Goal: Task Accomplishment & Management: Use online tool/utility

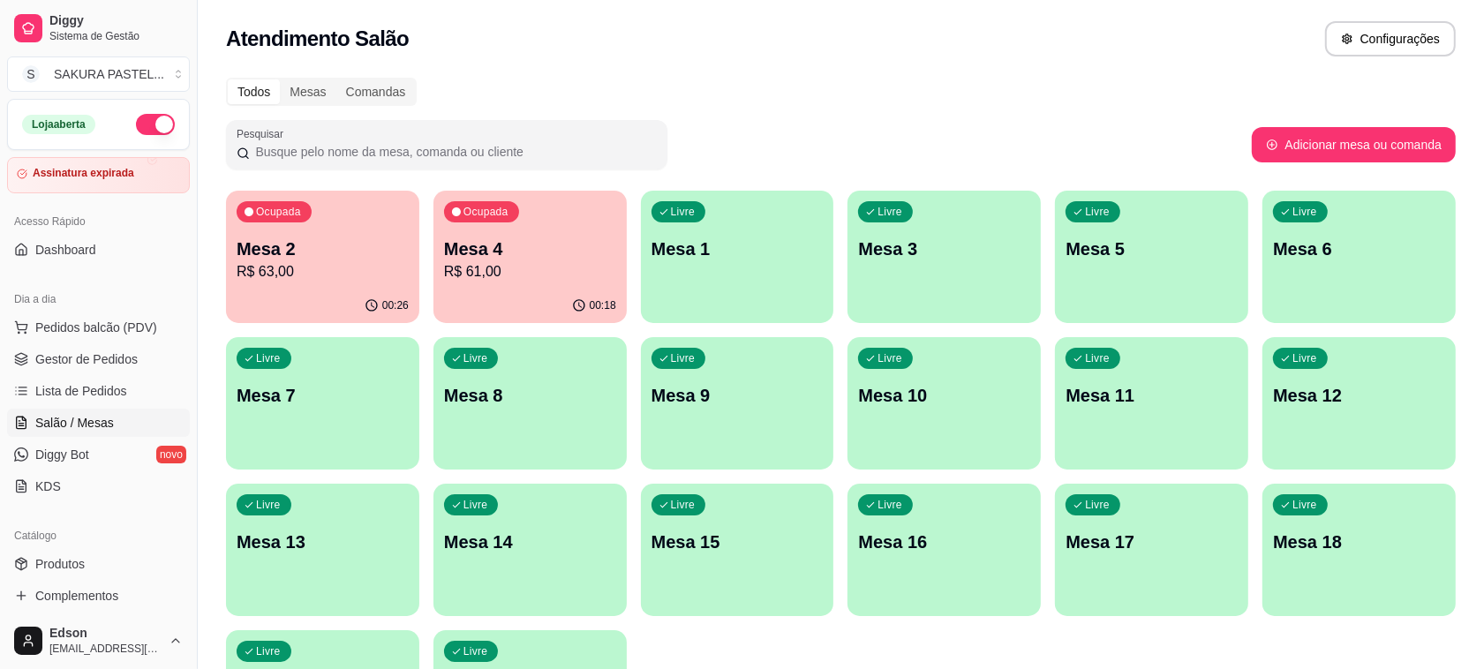
click at [320, 272] on p "R$ 63,00" at bounding box center [323, 271] width 172 height 21
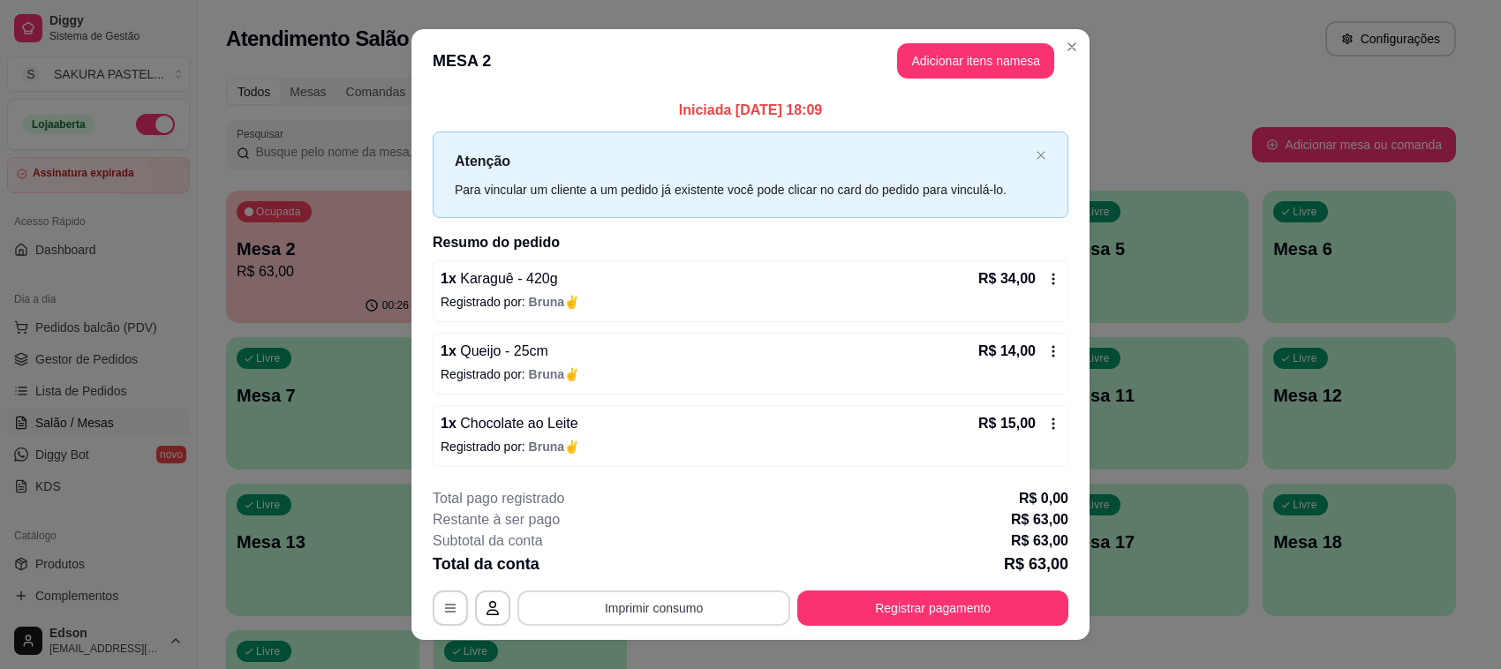
click at [556, 590] on div "**********" at bounding box center [751, 607] width 636 height 35
click at [632, 594] on button "Imprimir consumo" at bounding box center [653, 607] width 273 height 35
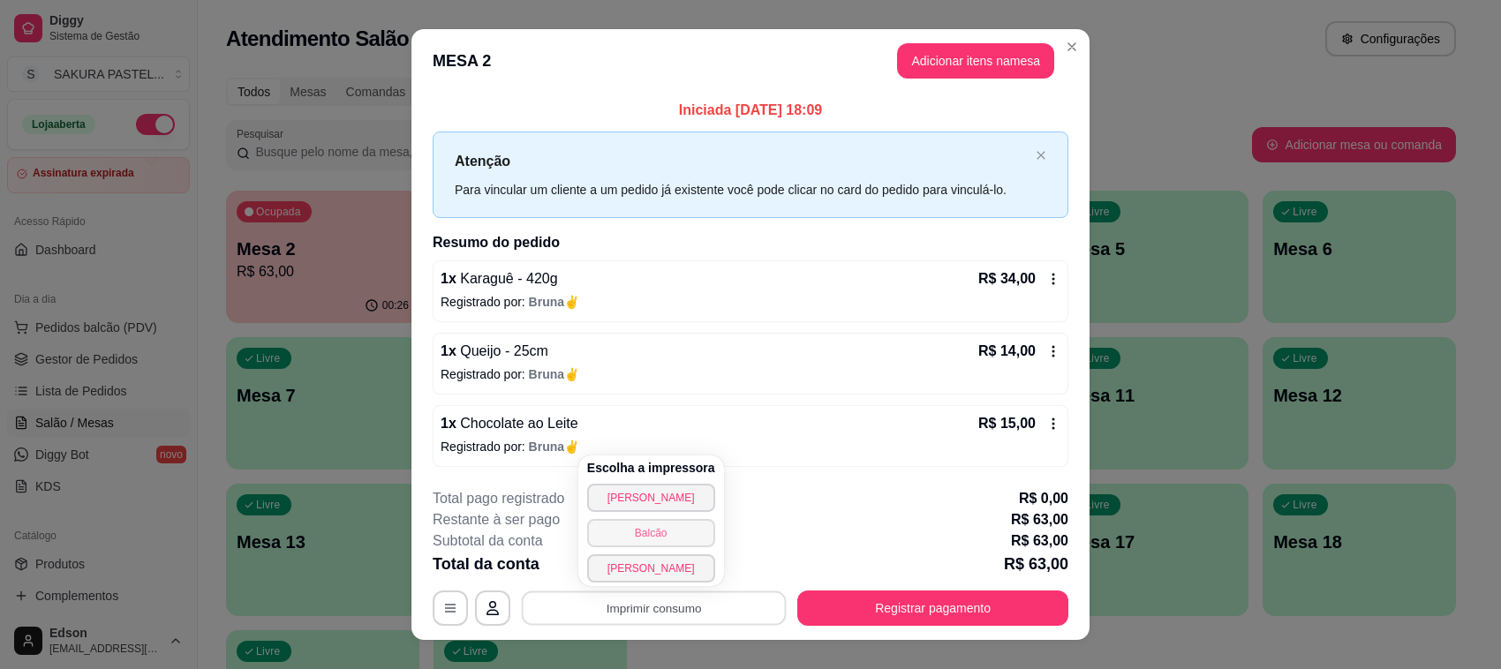
click at [664, 523] on button "Balcão" at bounding box center [651, 533] width 128 height 28
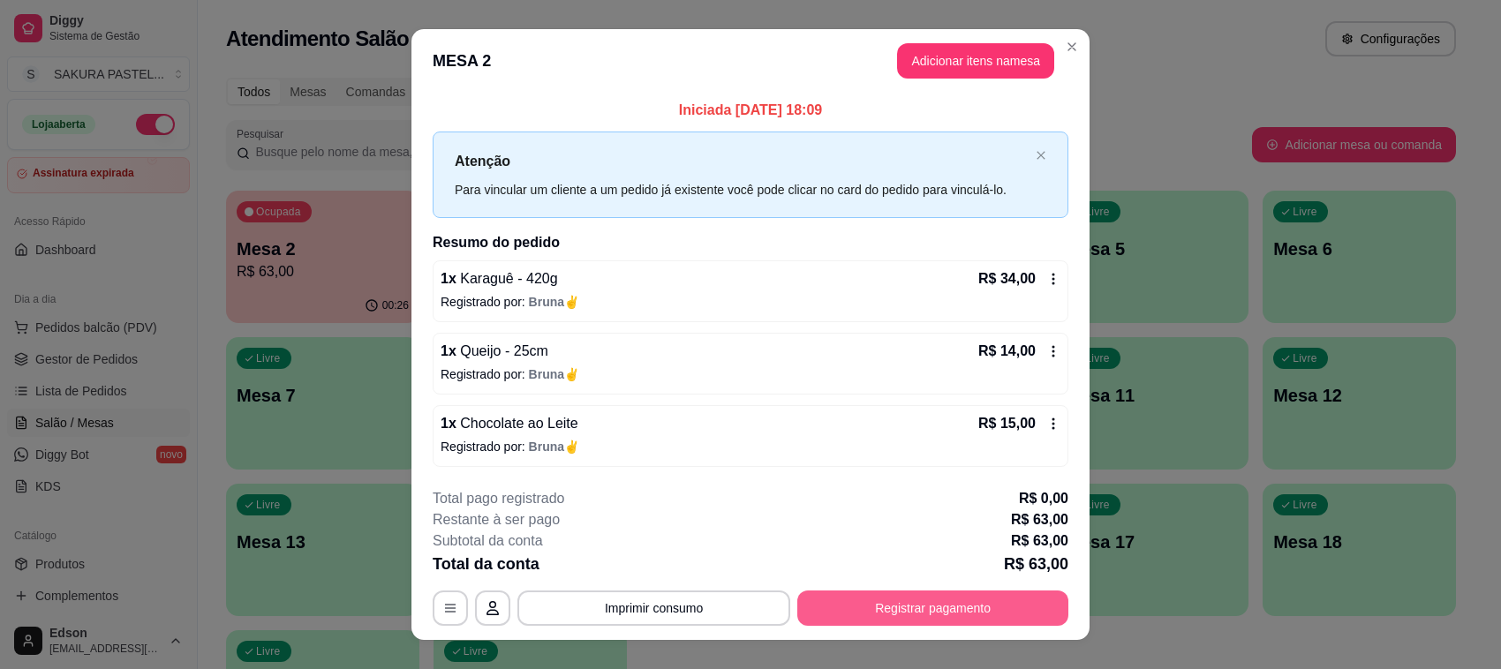
click at [928, 619] on button "Registrar pagamento" at bounding box center [932, 607] width 271 height 35
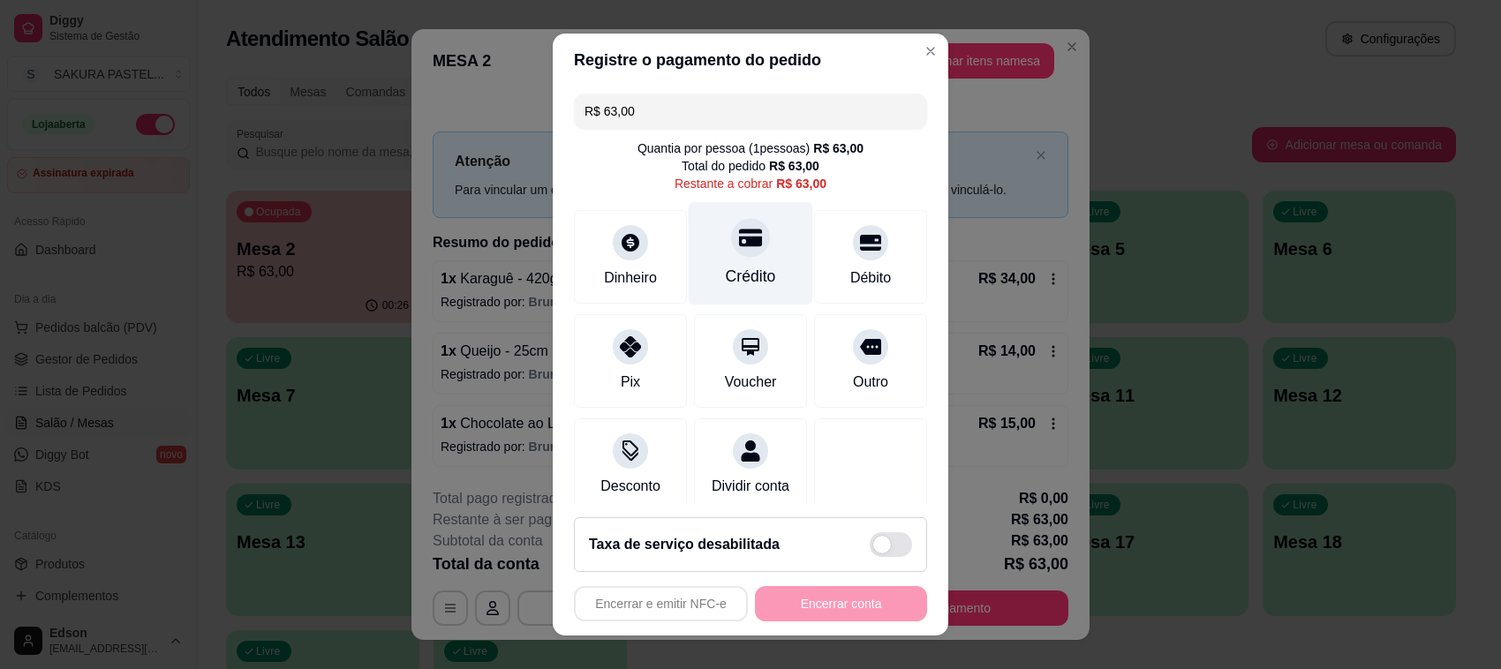
click at [739, 243] on icon at bounding box center [750, 237] width 23 height 23
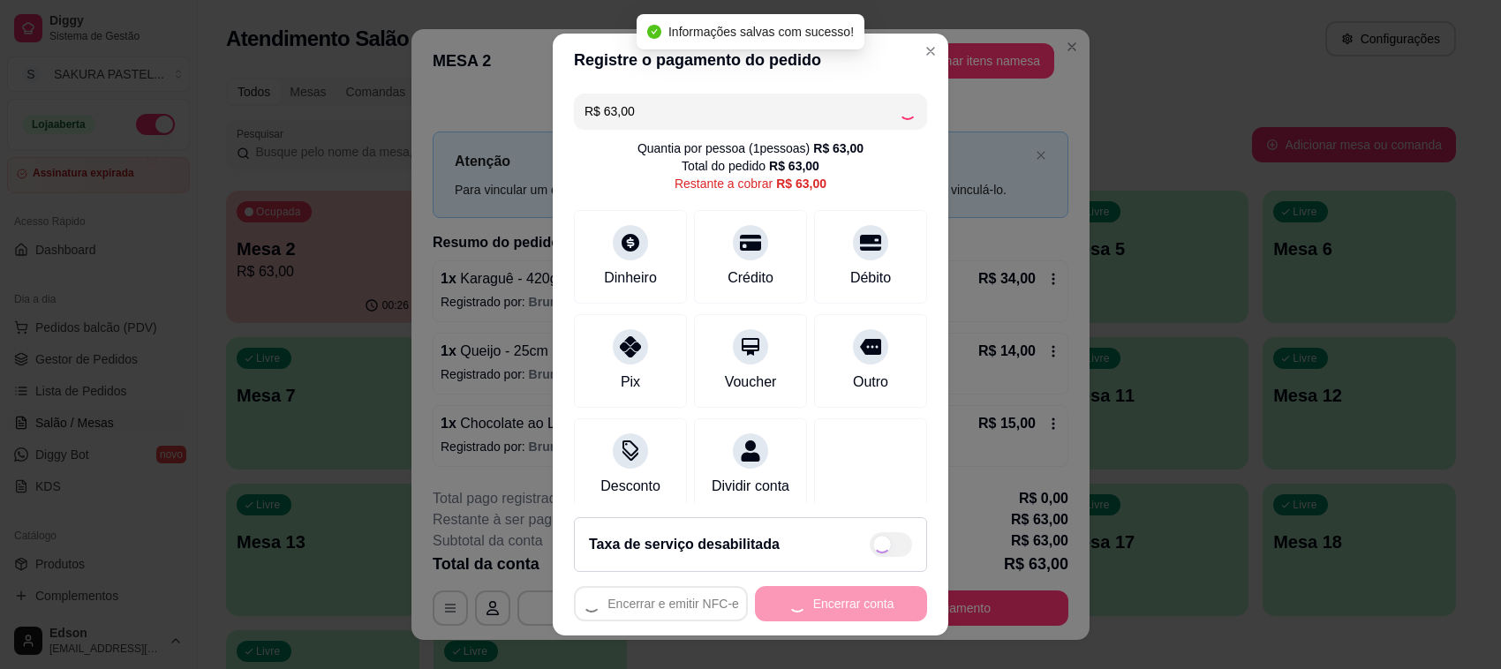
type input "R$ 0,00"
click at [831, 612] on button "Encerrar conta" at bounding box center [841, 603] width 172 height 35
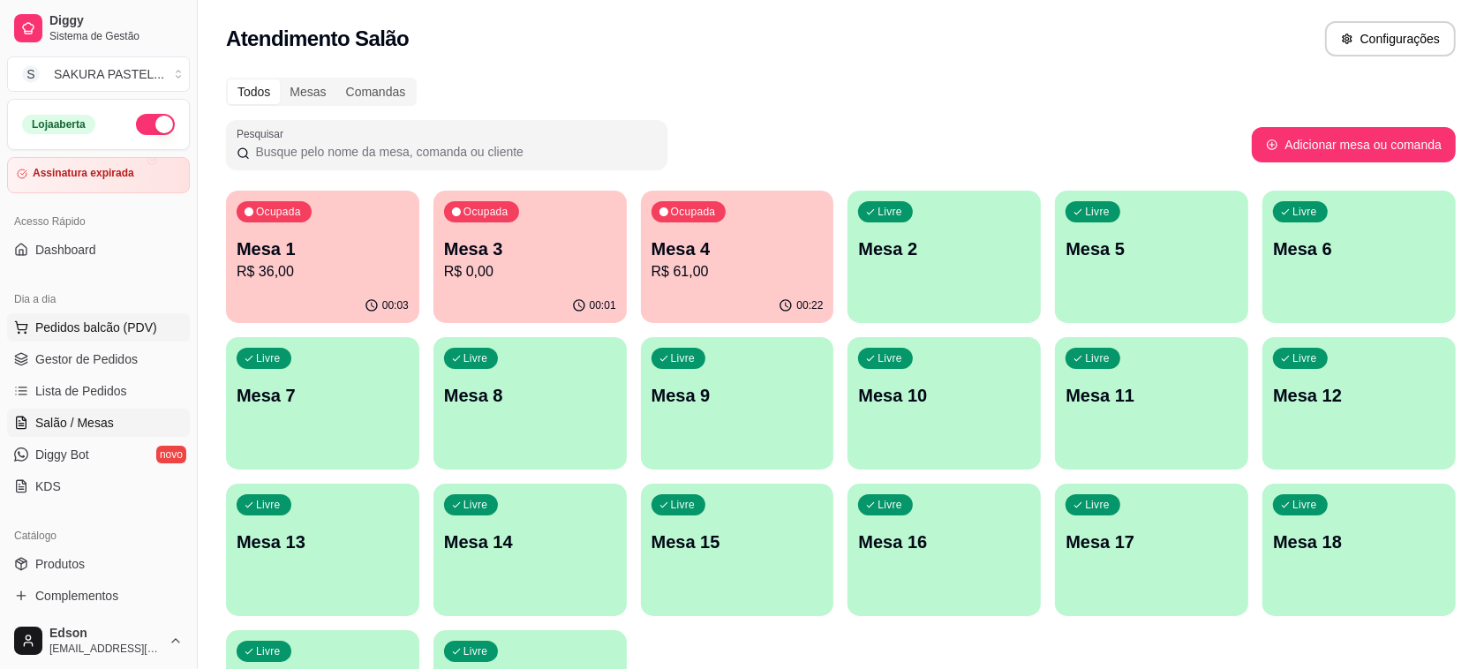
click at [109, 332] on span "Pedidos balcão (PDV)" at bounding box center [96, 328] width 122 height 18
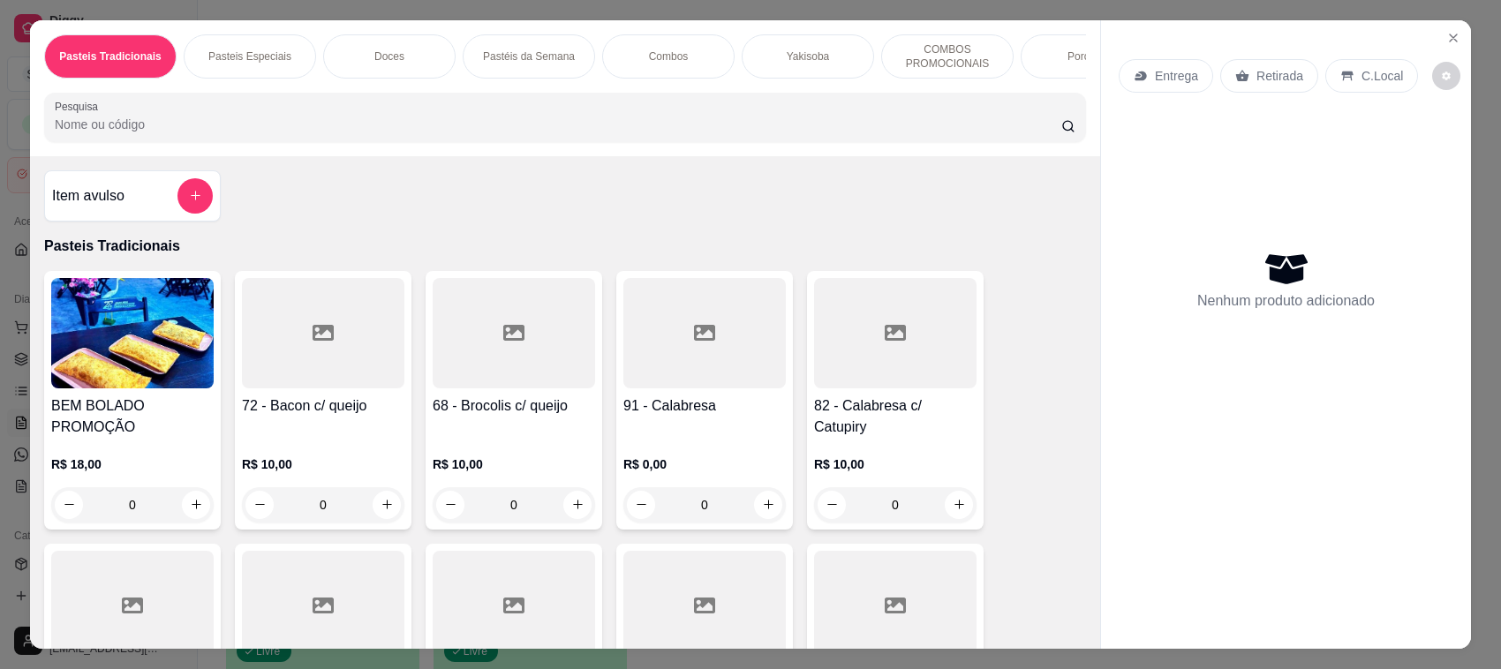
click at [1235, 77] on icon at bounding box center [1242, 76] width 14 height 14
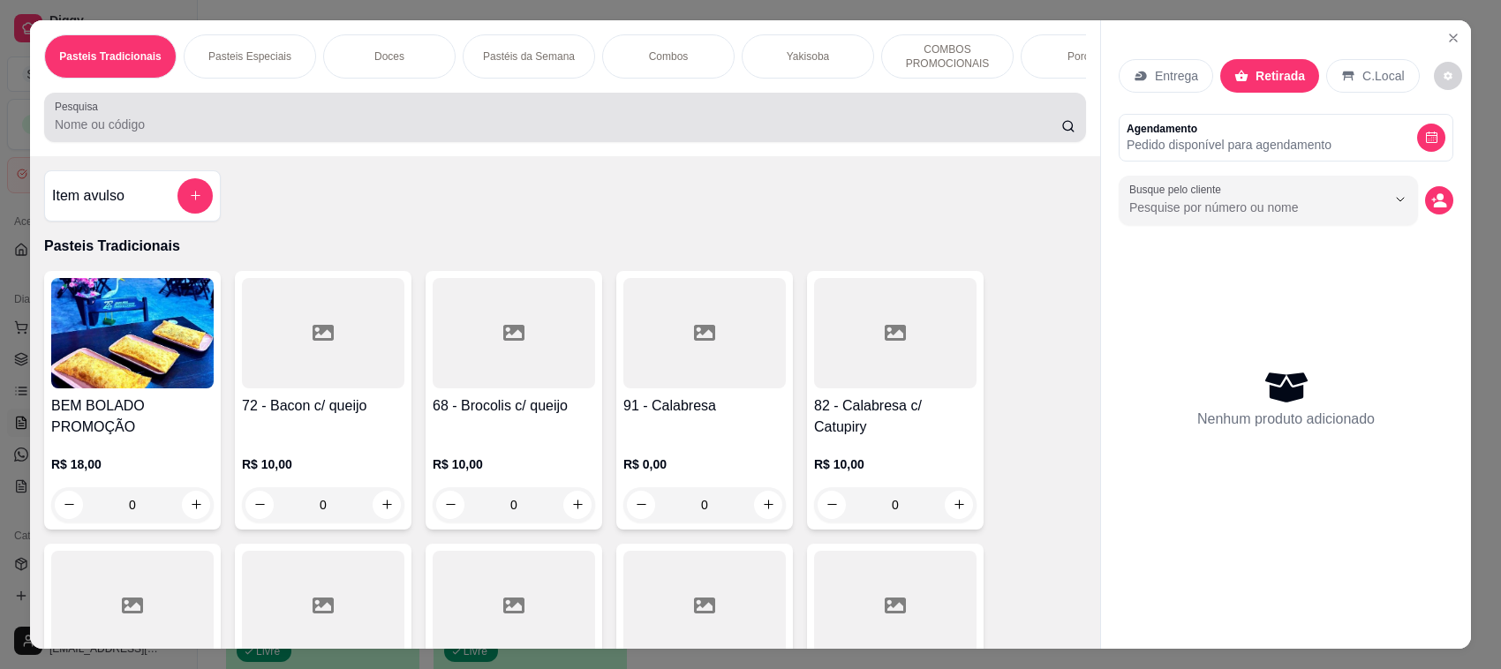
click at [960, 133] on input "Pesquisa" at bounding box center [558, 125] width 1006 height 18
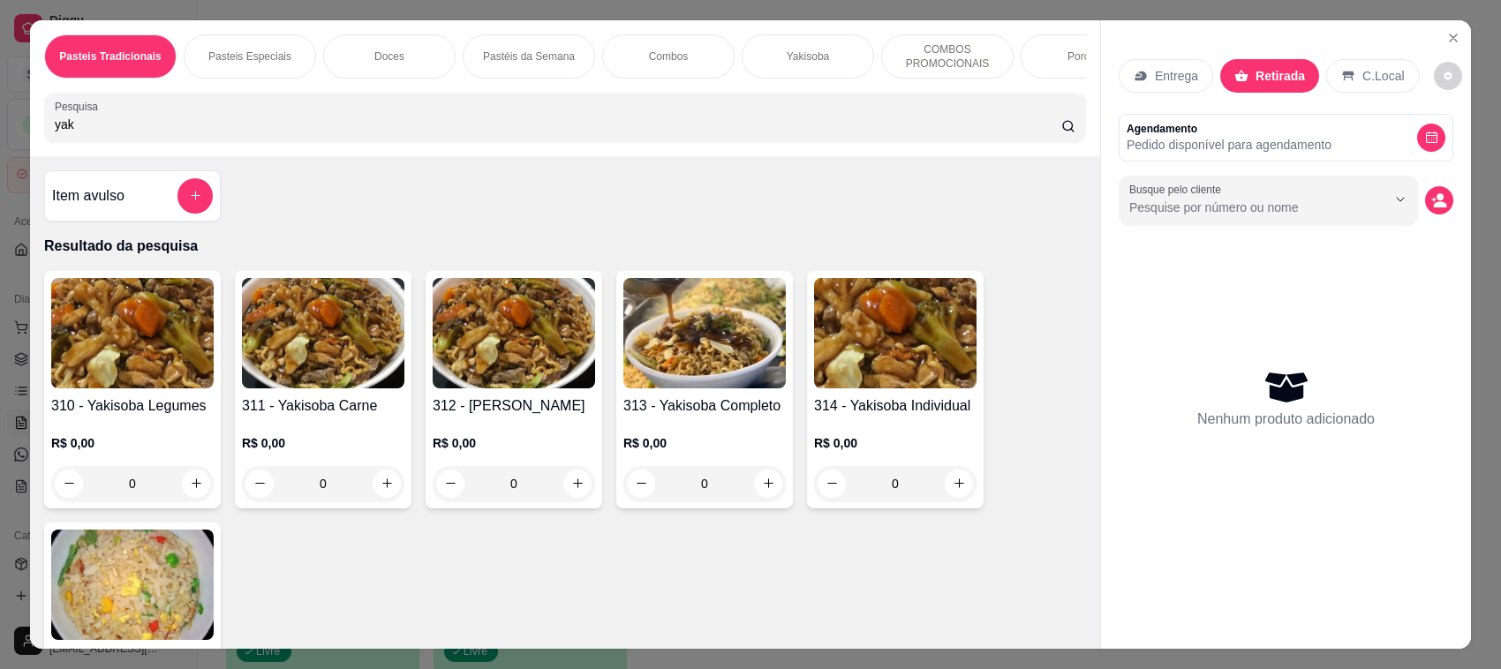
type input "yak"
click at [733, 385] on img at bounding box center [704, 333] width 162 height 110
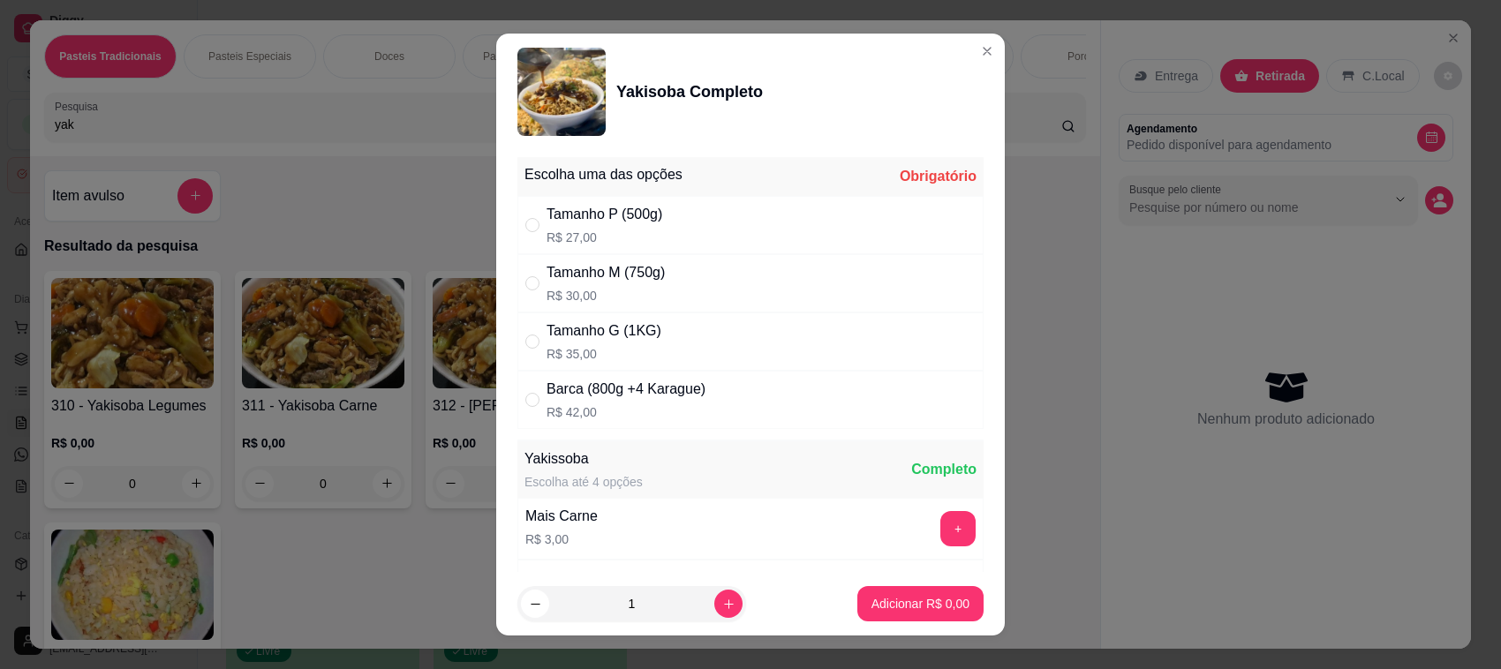
click at [677, 209] on div "Tamanho P (500g) R$ 27,00" at bounding box center [750, 225] width 466 height 58
radio input "true"
click at [714, 618] on button "increase-product-quantity" at bounding box center [728, 604] width 28 height 28
type input "2"
click at [914, 598] on p "Adicionar R$ 54,00" at bounding box center [916, 604] width 105 height 18
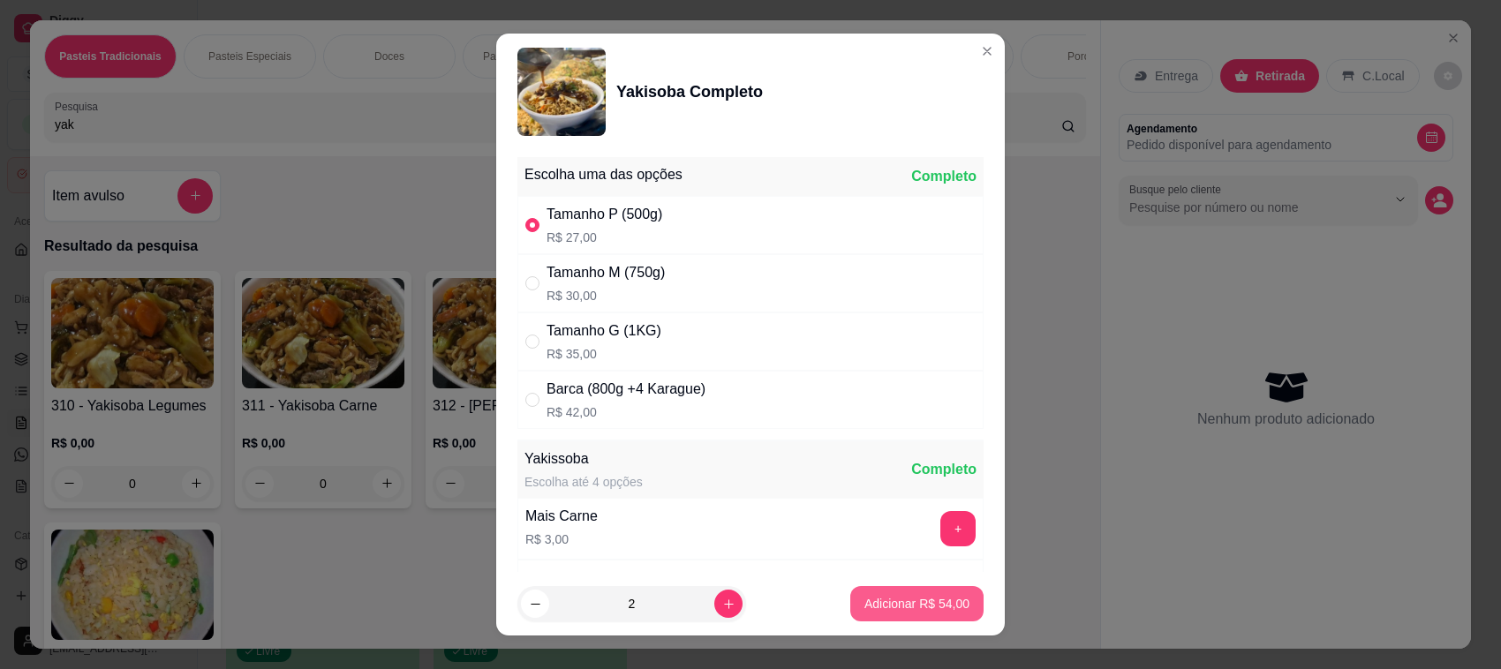
type input "2"
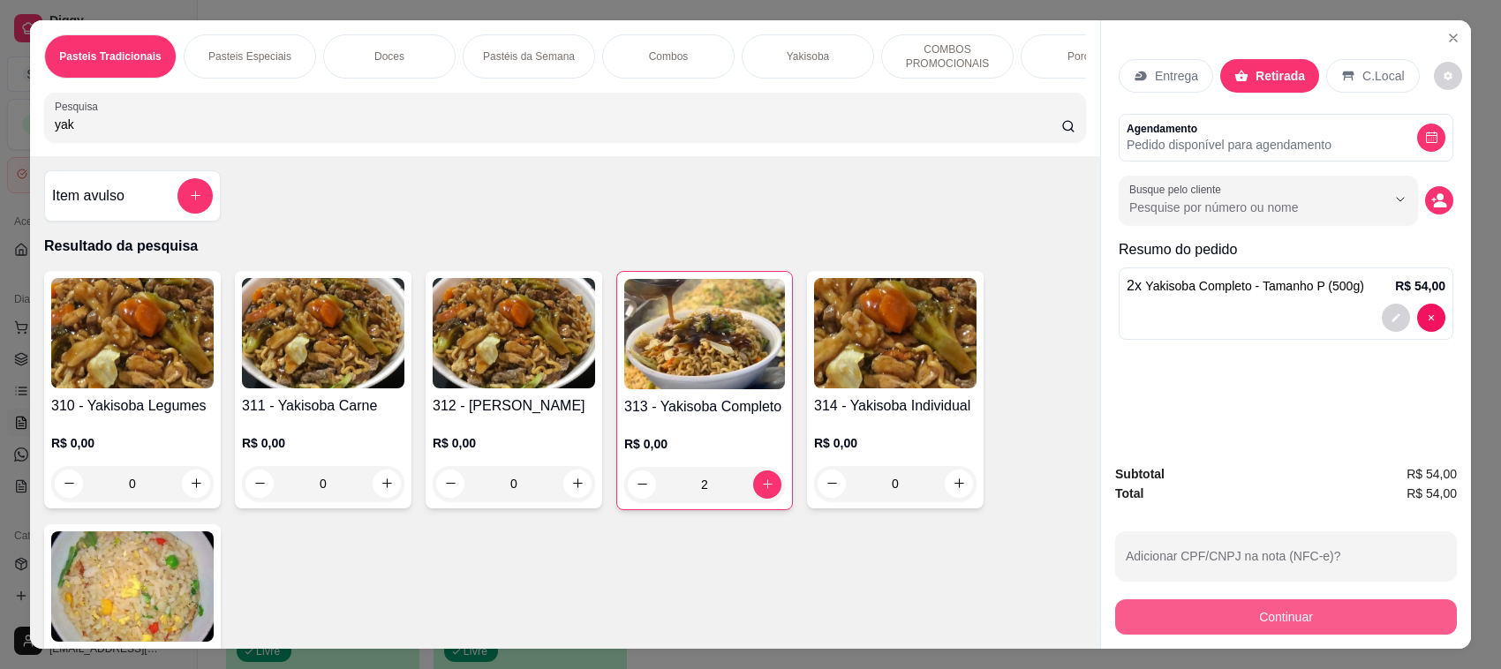
click at [1357, 615] on button "Continuar" at bounding box center [1286, 616] width 342 height 35
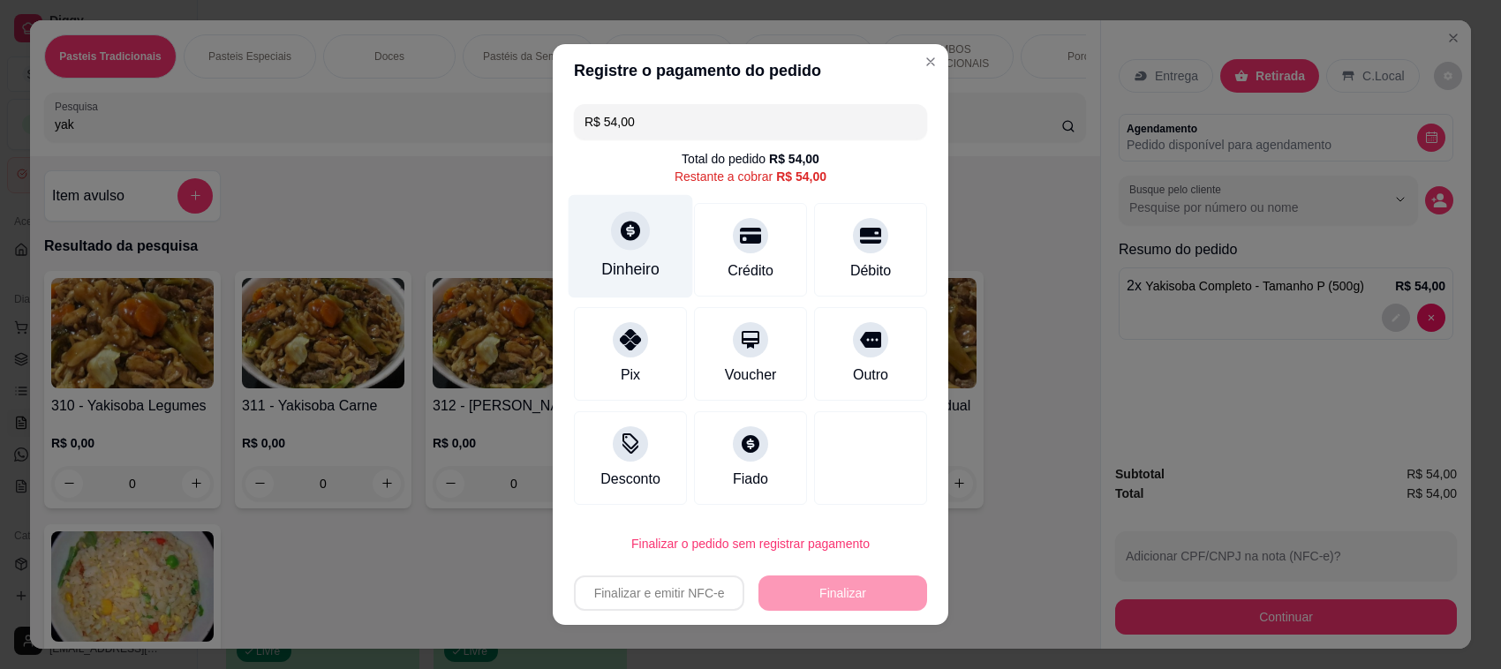
click at [629, 247] on div at bounding box center [630, 230] width 39 height 39
click at [760, 331] on input "0,00" at bounding box center [750, 317] width 353 height 35
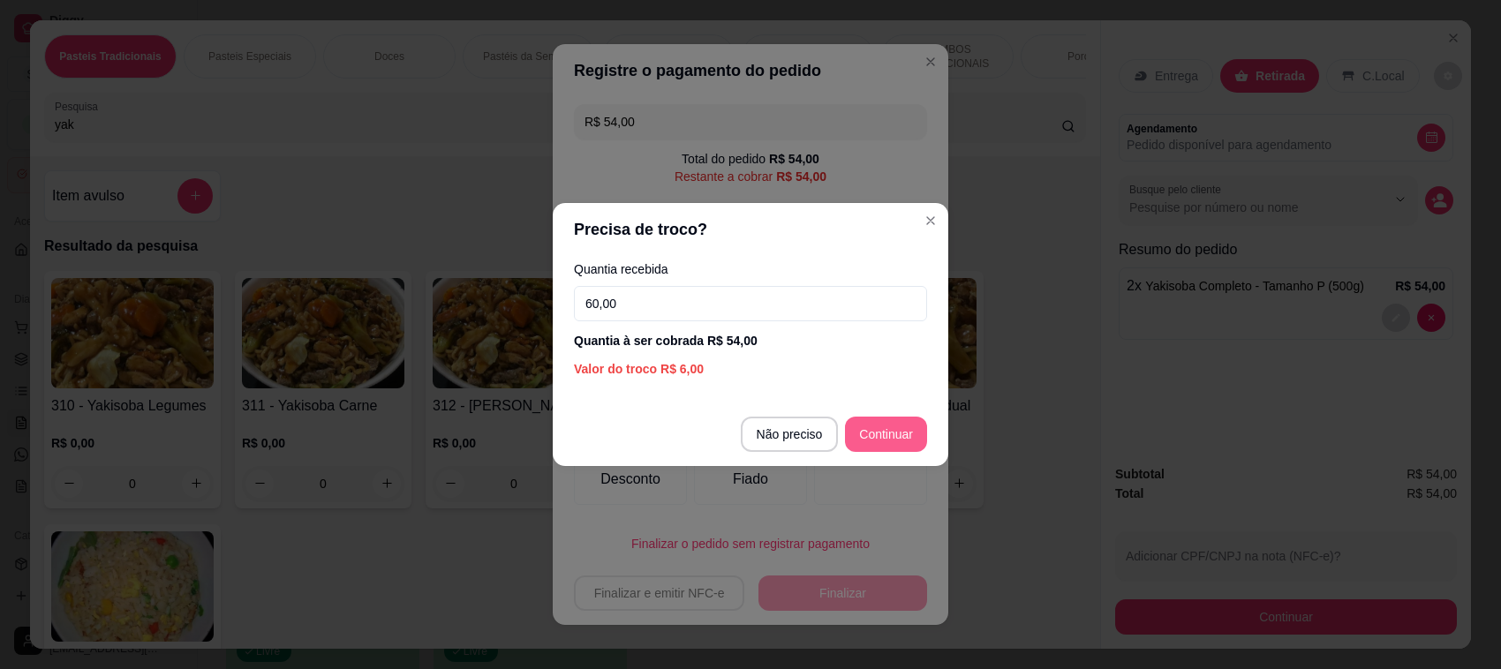
type input "60,00"
type input "R$ 0,00"
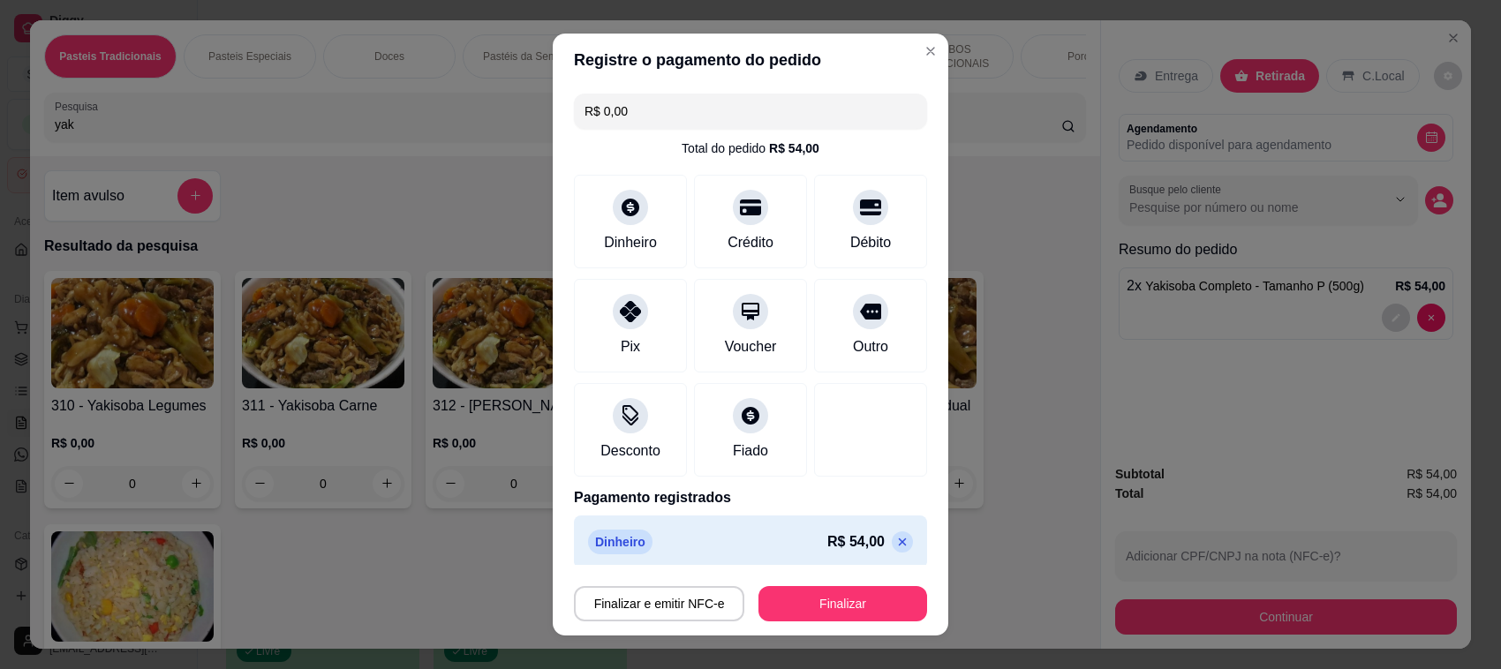
click at [878, 619] on button "Finalizar" at bounding box center [842, 603] width 169 height 35
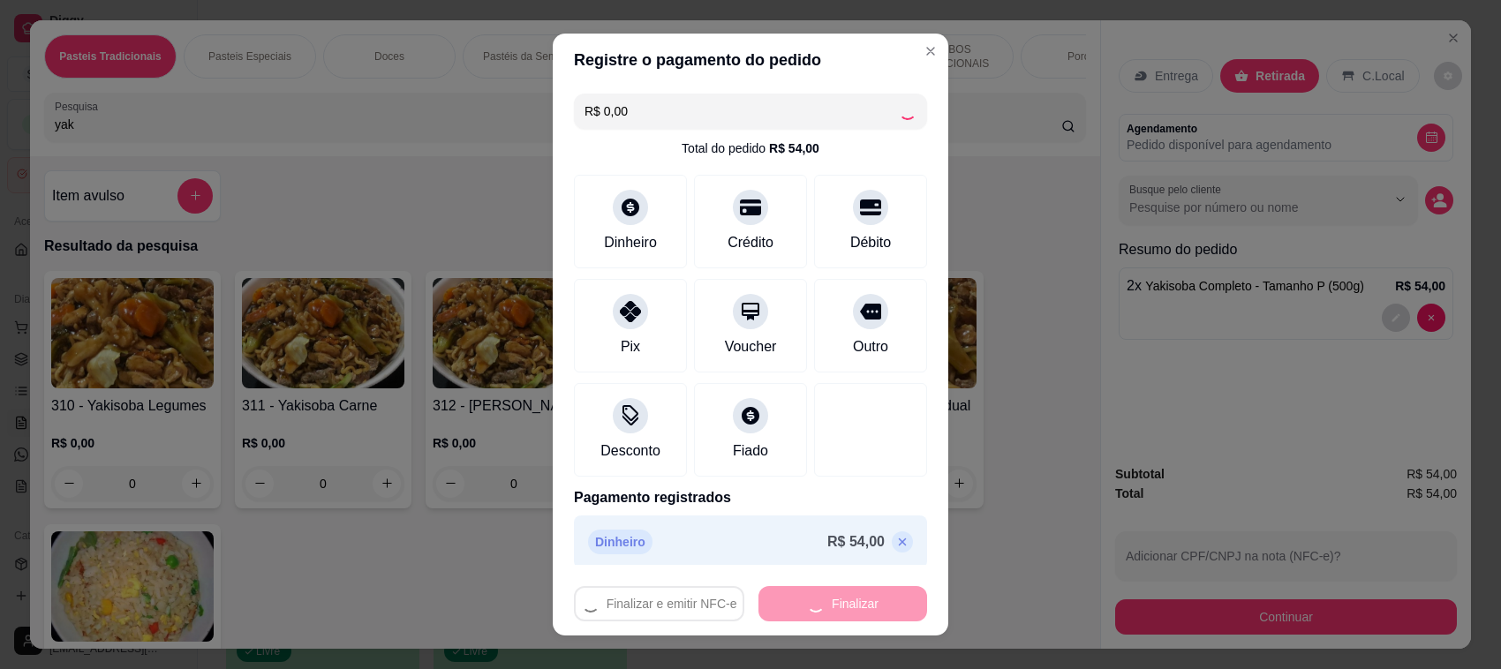
type input "0"
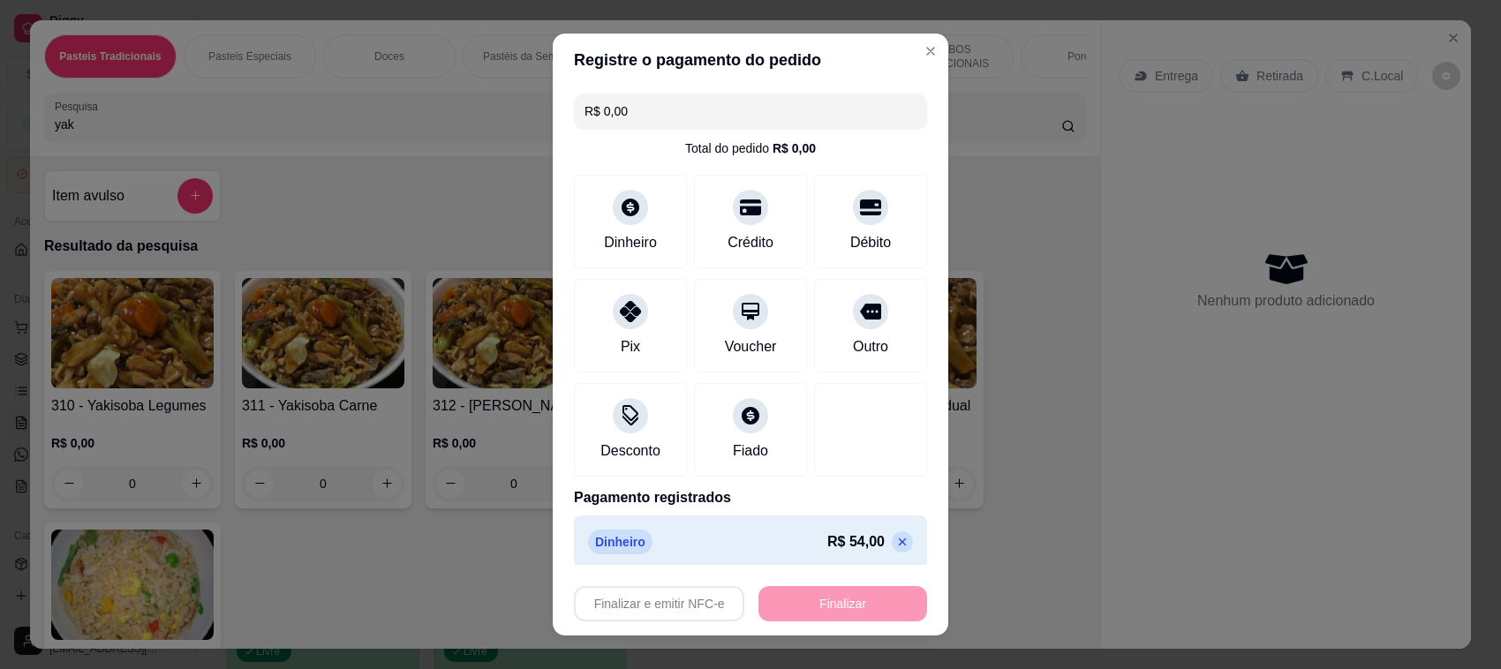
type input "-R$ 54,00"
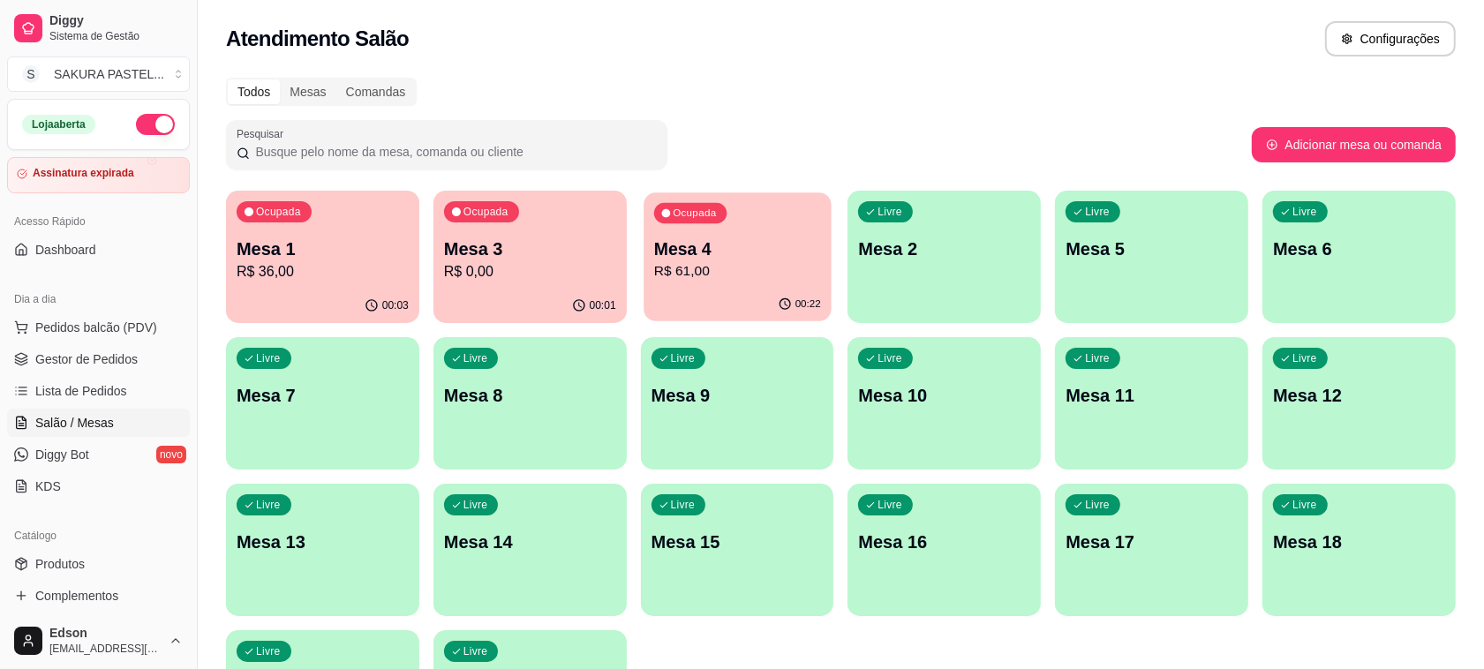
click at [720, 253] on p "Mesa 4" at bounding box center [737, 249] width 167 height 24
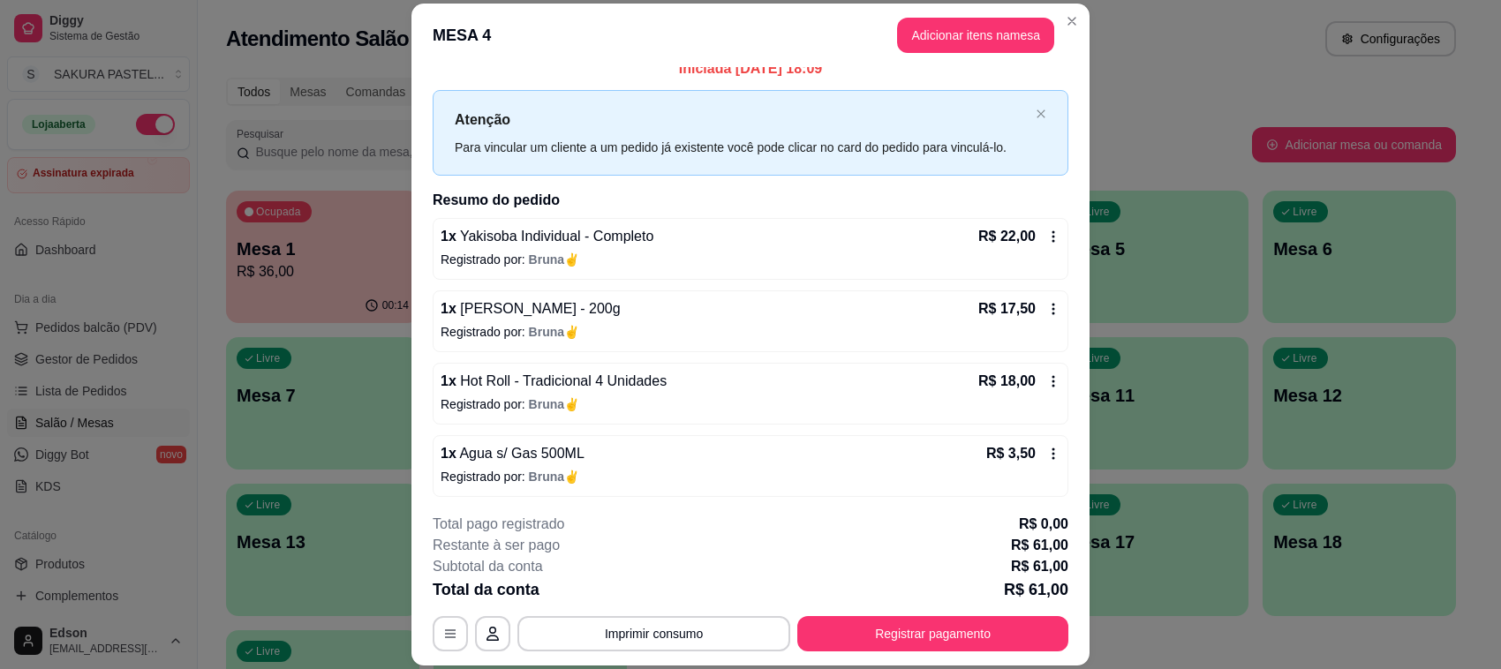
scroll to position [20, 0]
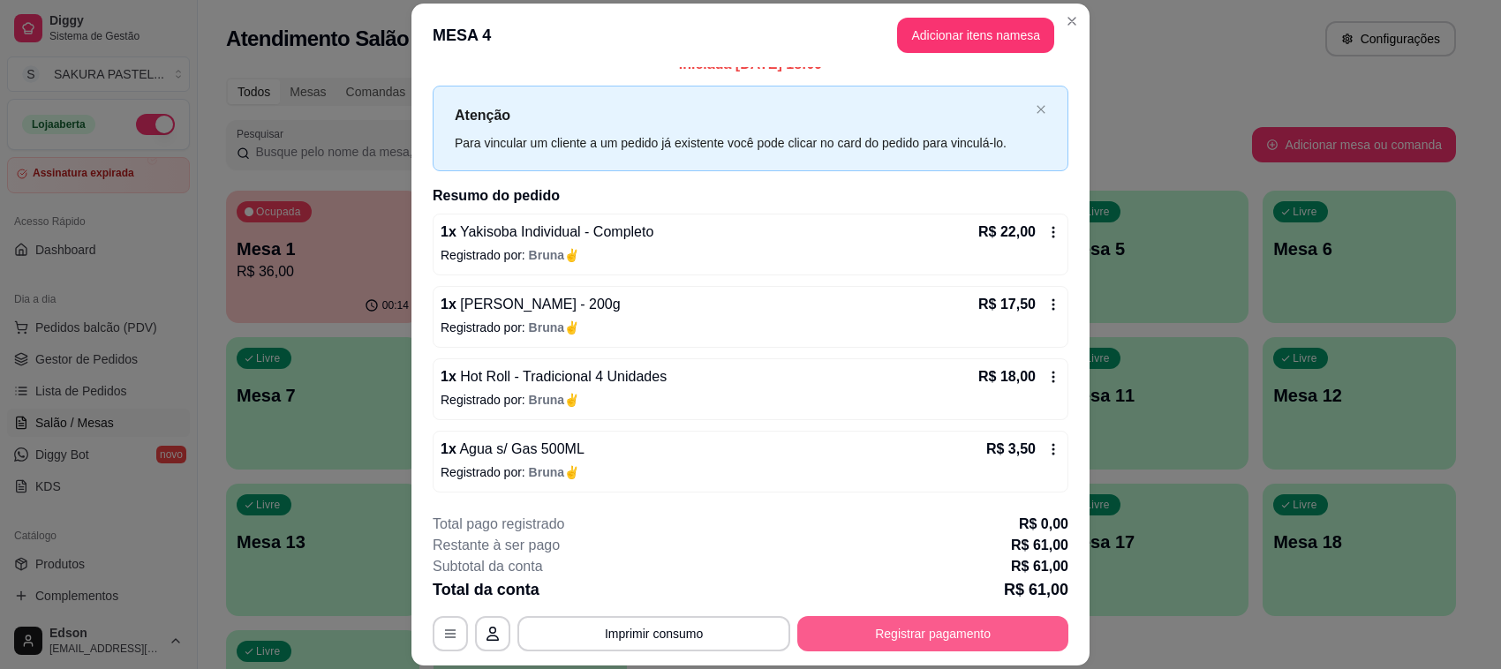
click at [964, 640] on button "Registrar pagamento" at bounding box center [932, 633] width 271 height 35
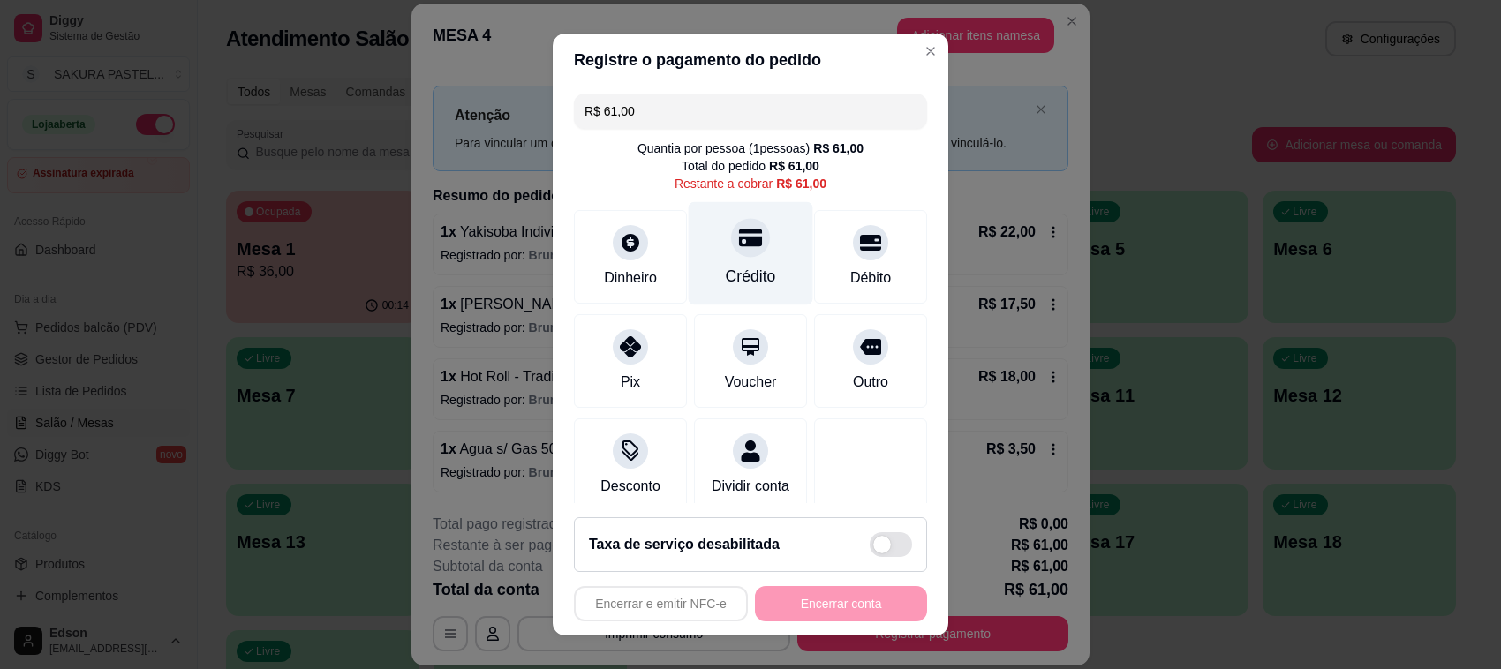
click at [731, 222] on div at bounding box center [750, 237] width 39 height 39
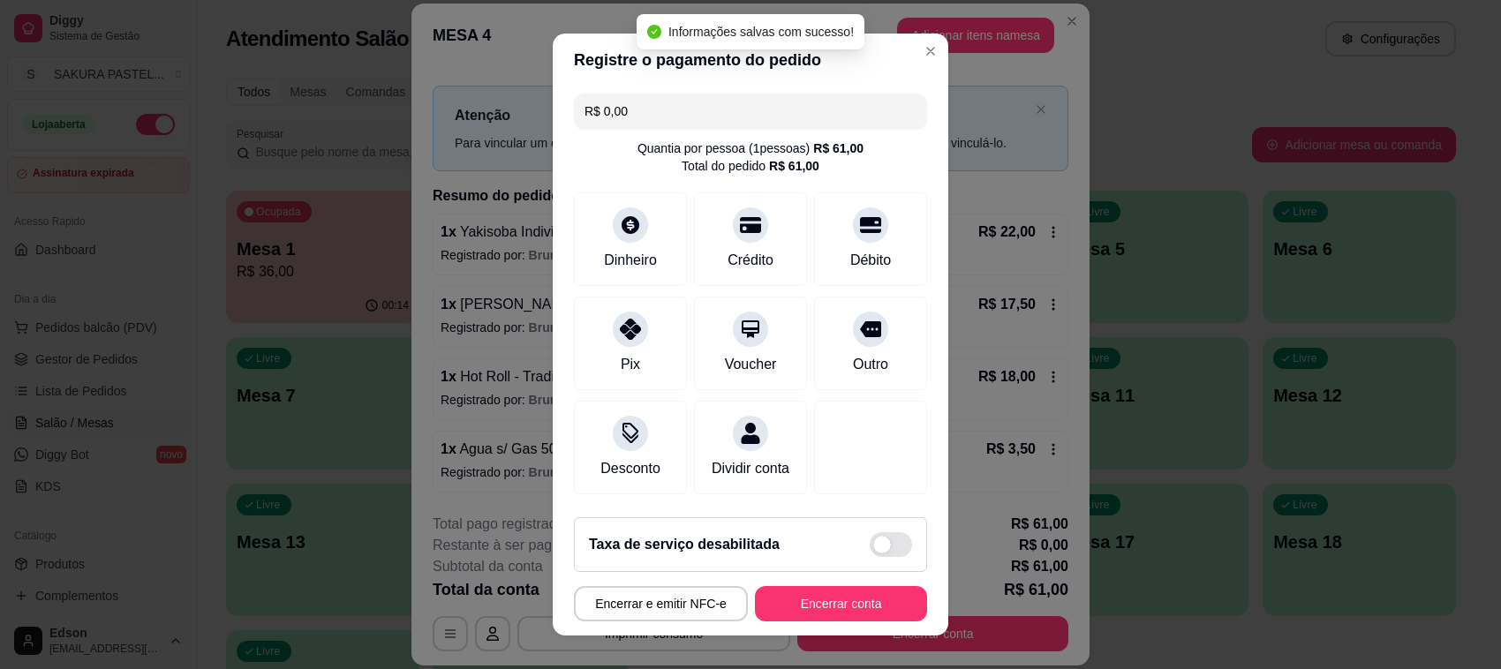
type input "R$ 0,00"
click at [801, 603] on button "Encerrar conta" at bounding box center [841, 603] width 172 height 35
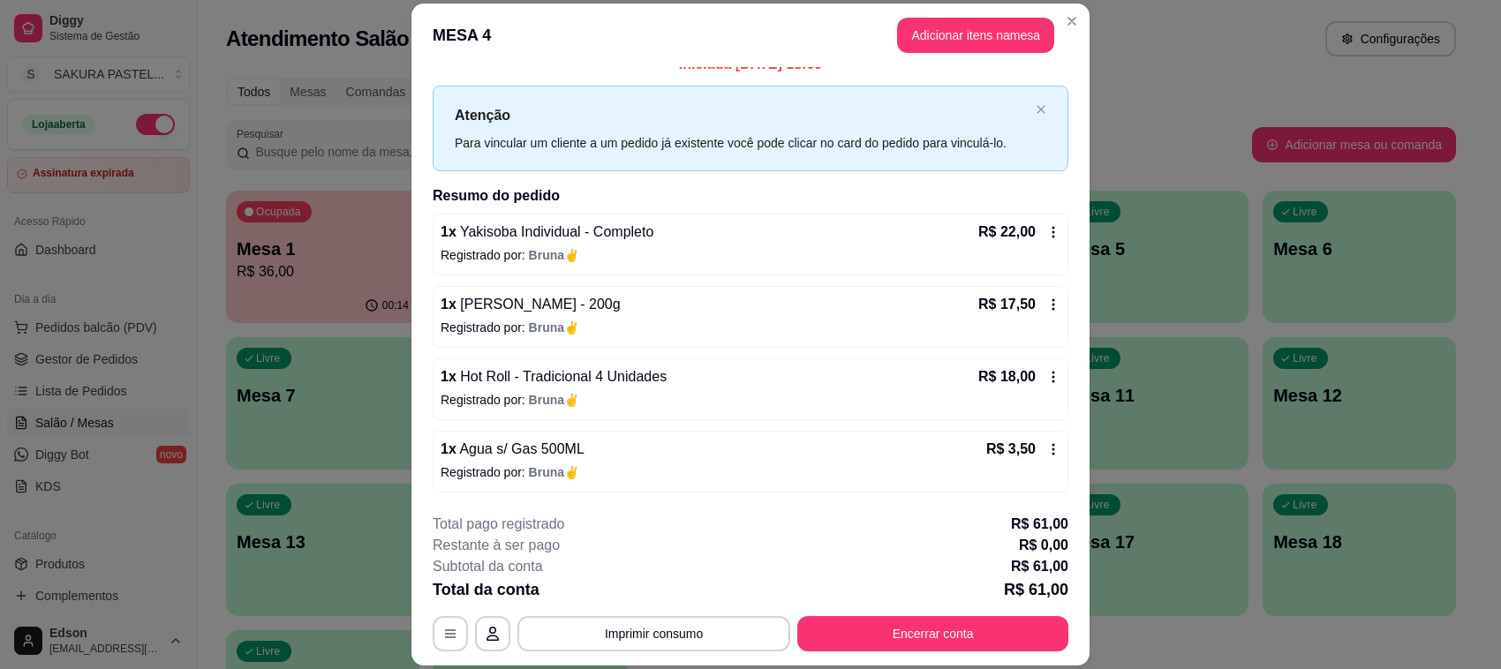
scroll to position [0, 0]
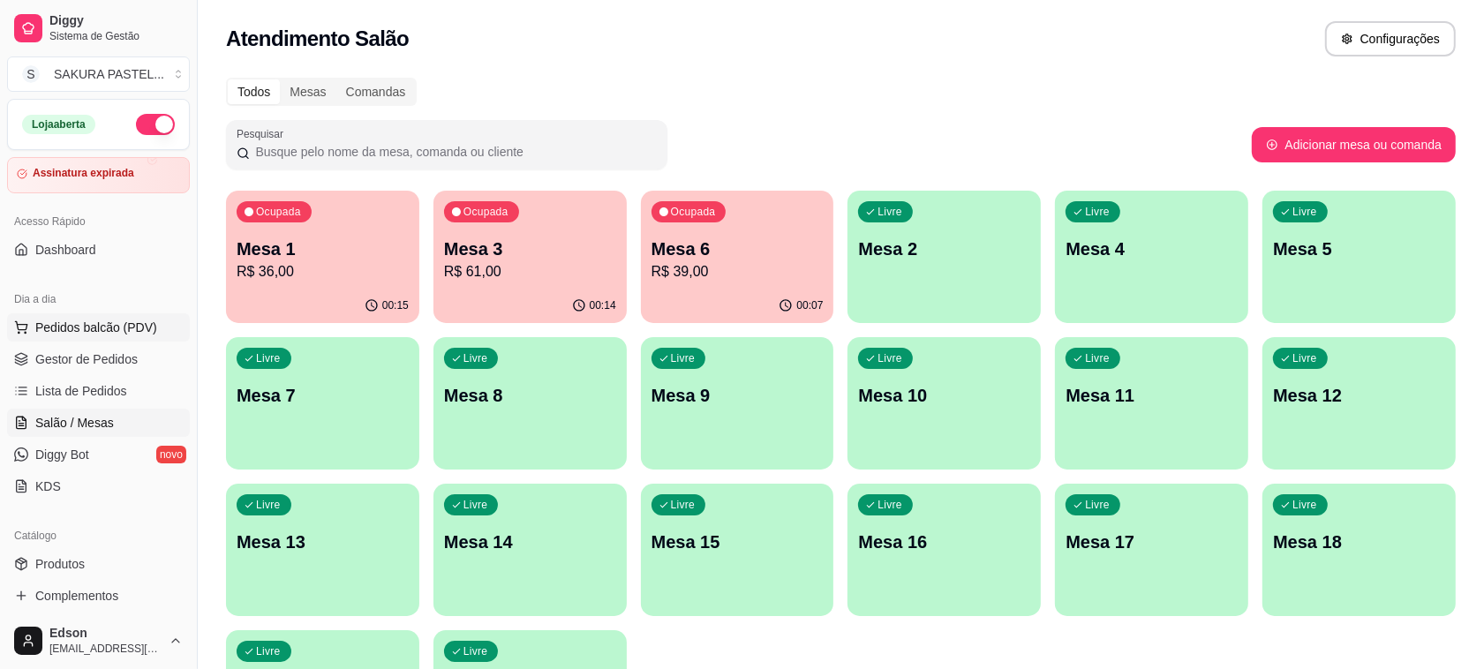
click at [147, 323] on span "Pedidos balcão (PDV)" at bounding box center [96, 328] width 122 height 18
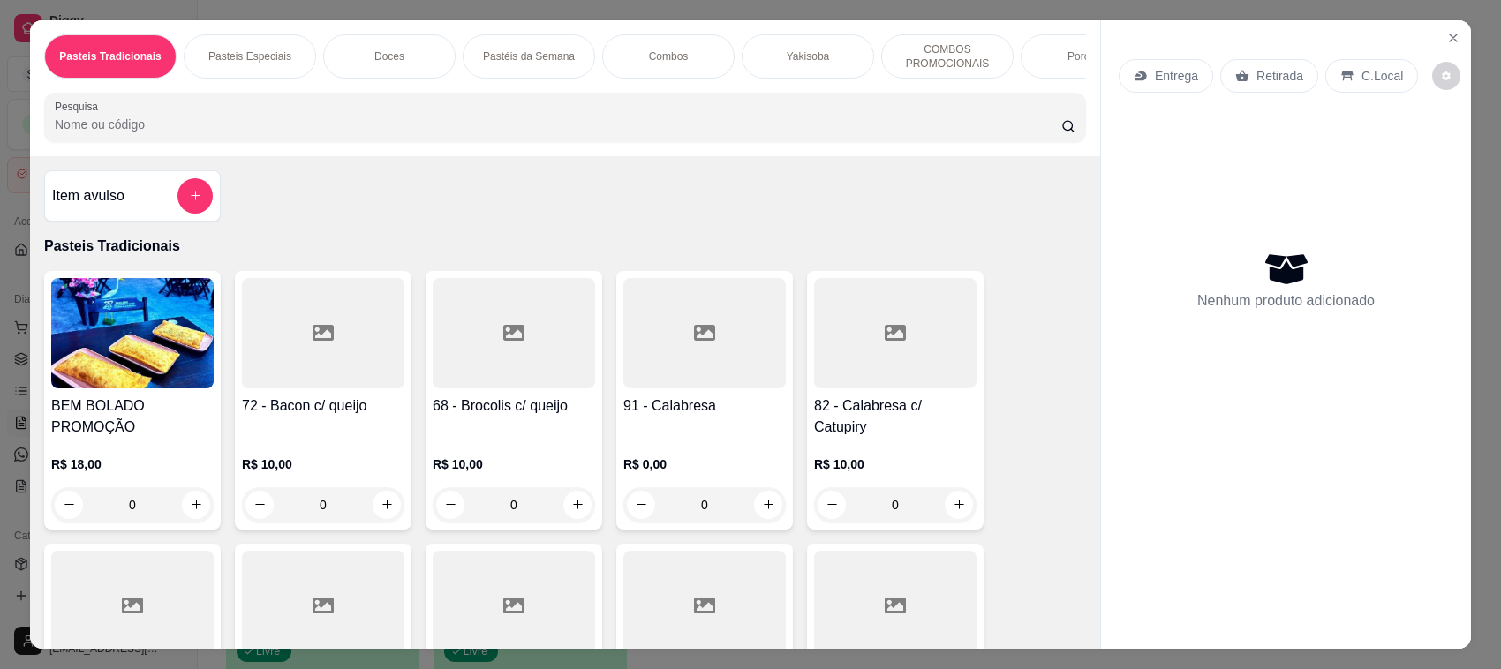
click at [687, 55] on div "Combos" at bounding box center [668, 56] width 132 height 44
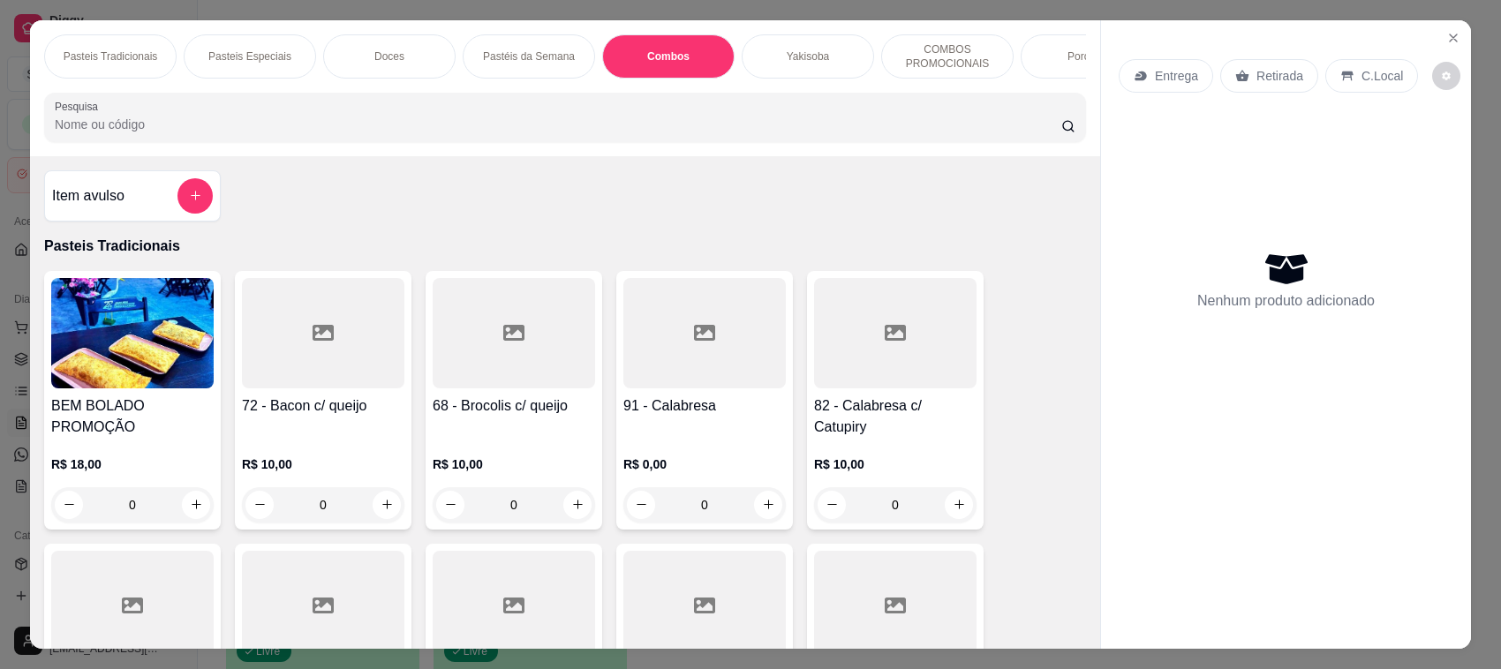
scroll to position [36, 0]
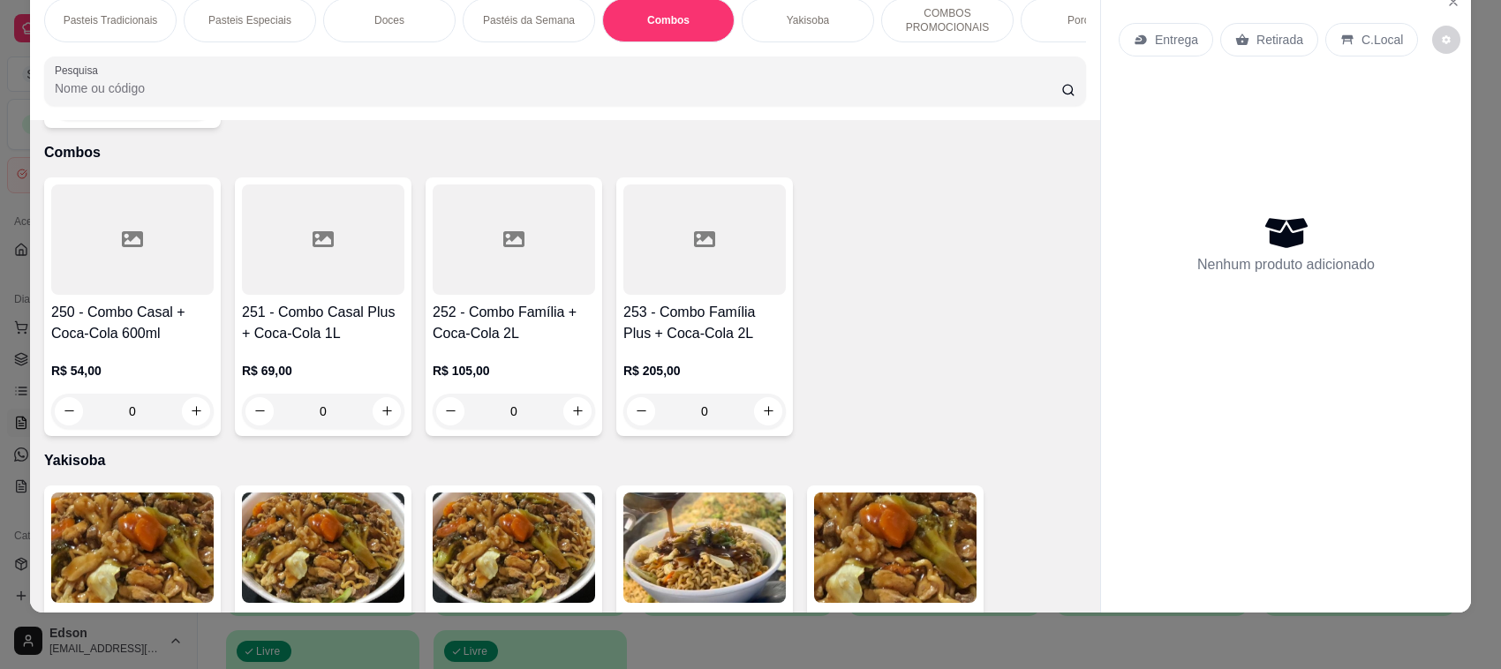
click at [929, 13] on p "COMBOS PROMOCIONAIS" at bounding box center [947, 20] width 102 height 28
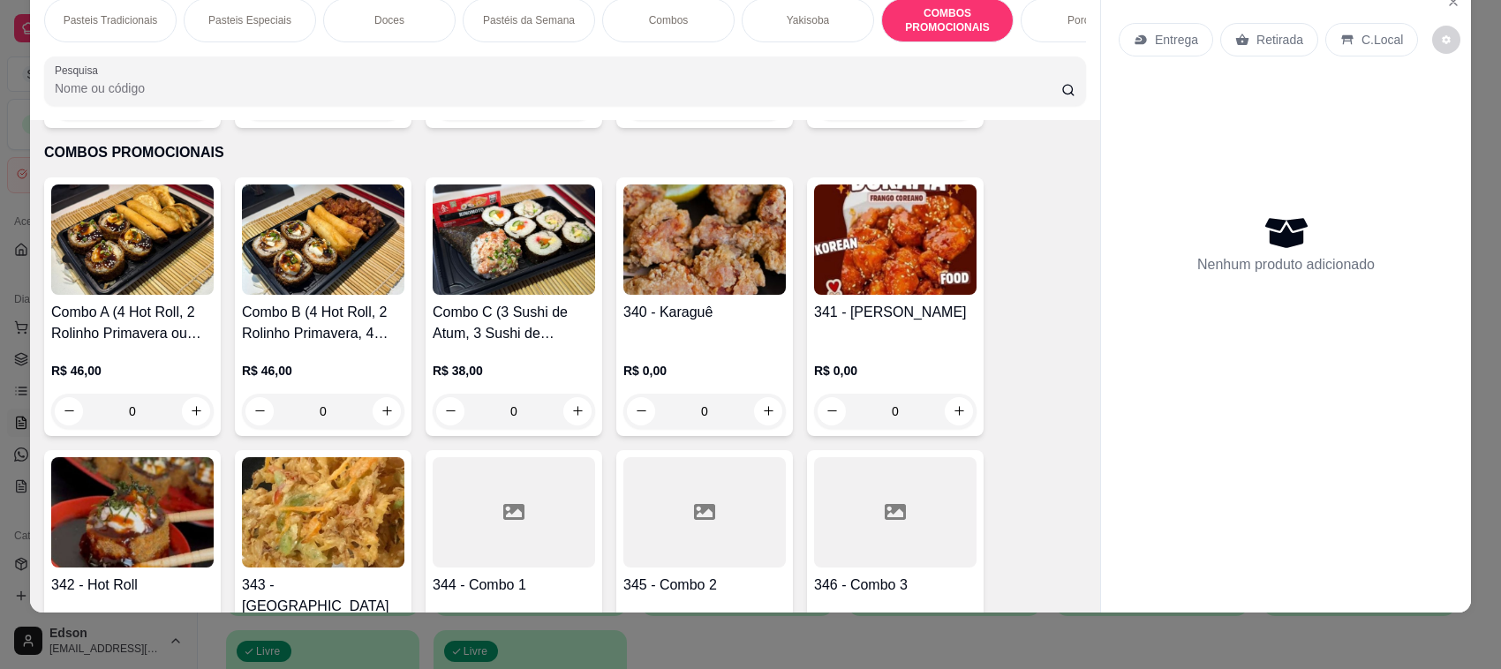
click at [668, 238] on img at bounding box center [704, 239] width 162 height 110
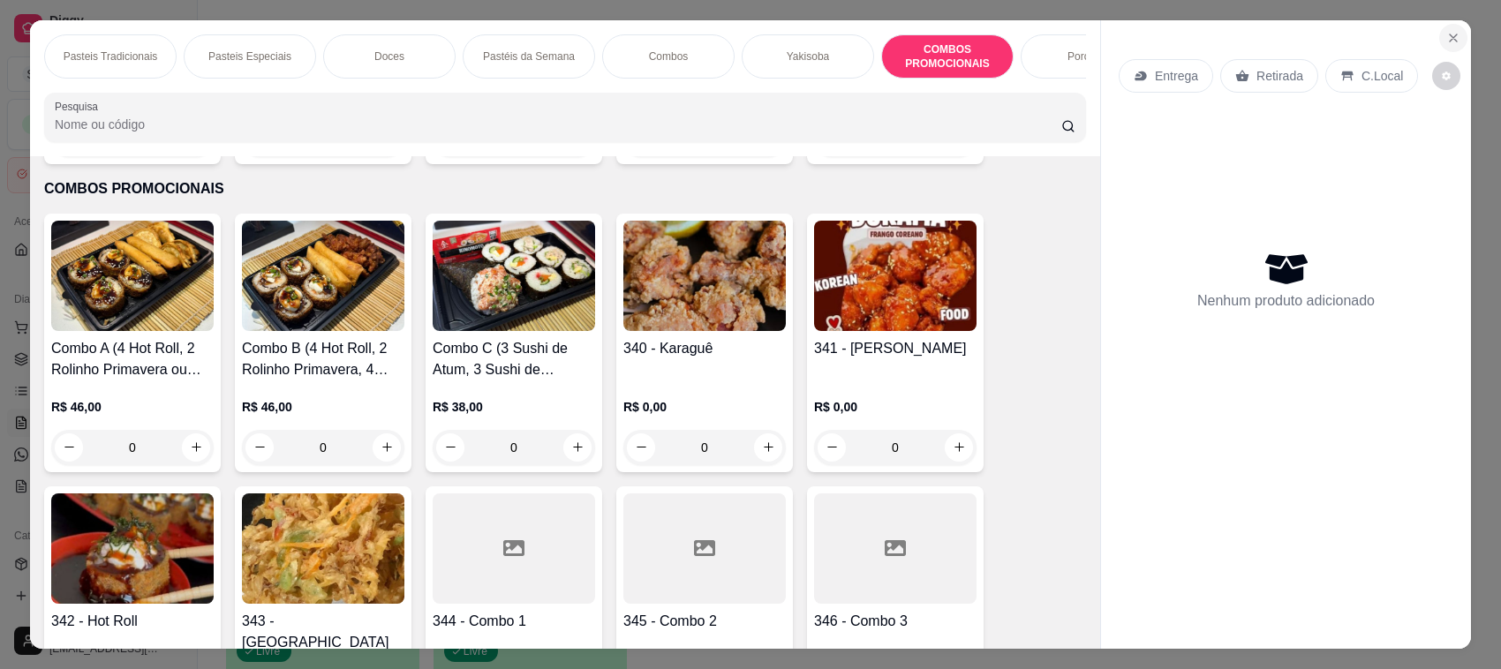
click at [1445, 28] on button "Close" at bounding box center [1453, 38] width 28 height 28
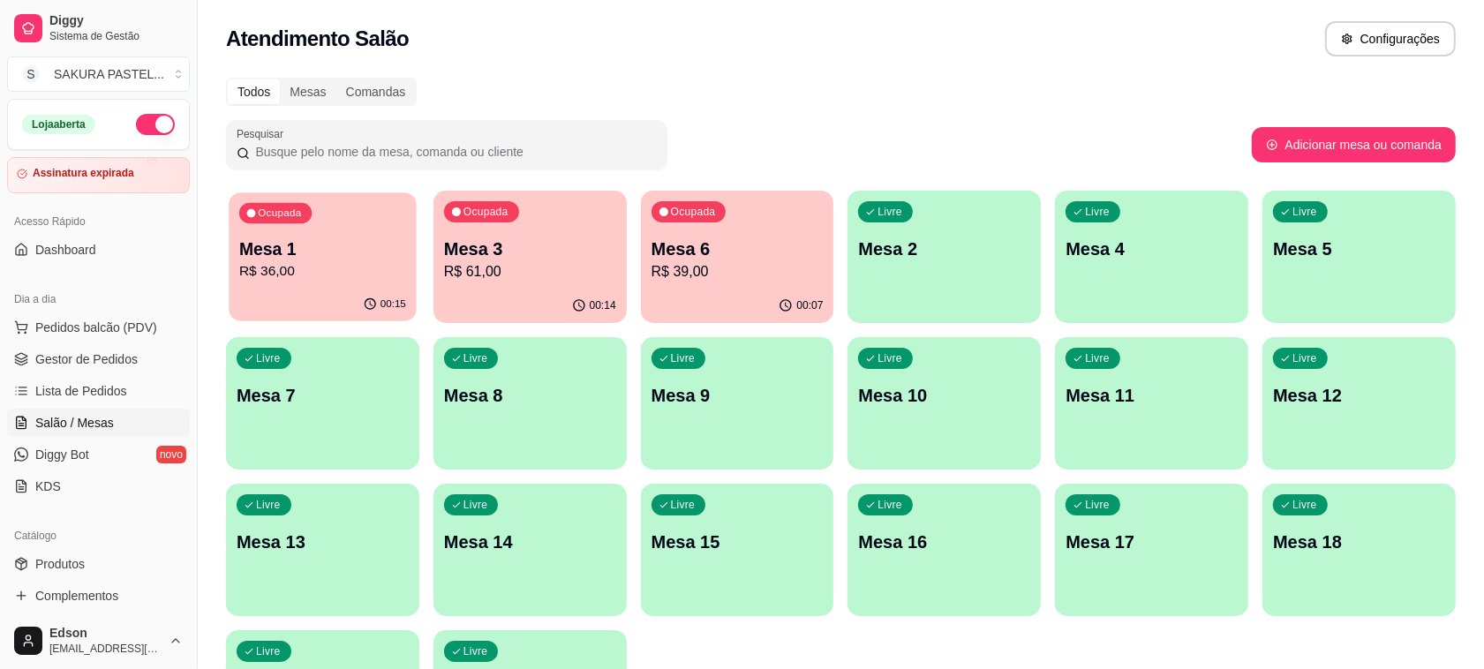
click at [355, 270] on p "R$ 36,00" at bounding box center [322, 271] width 167 height 20
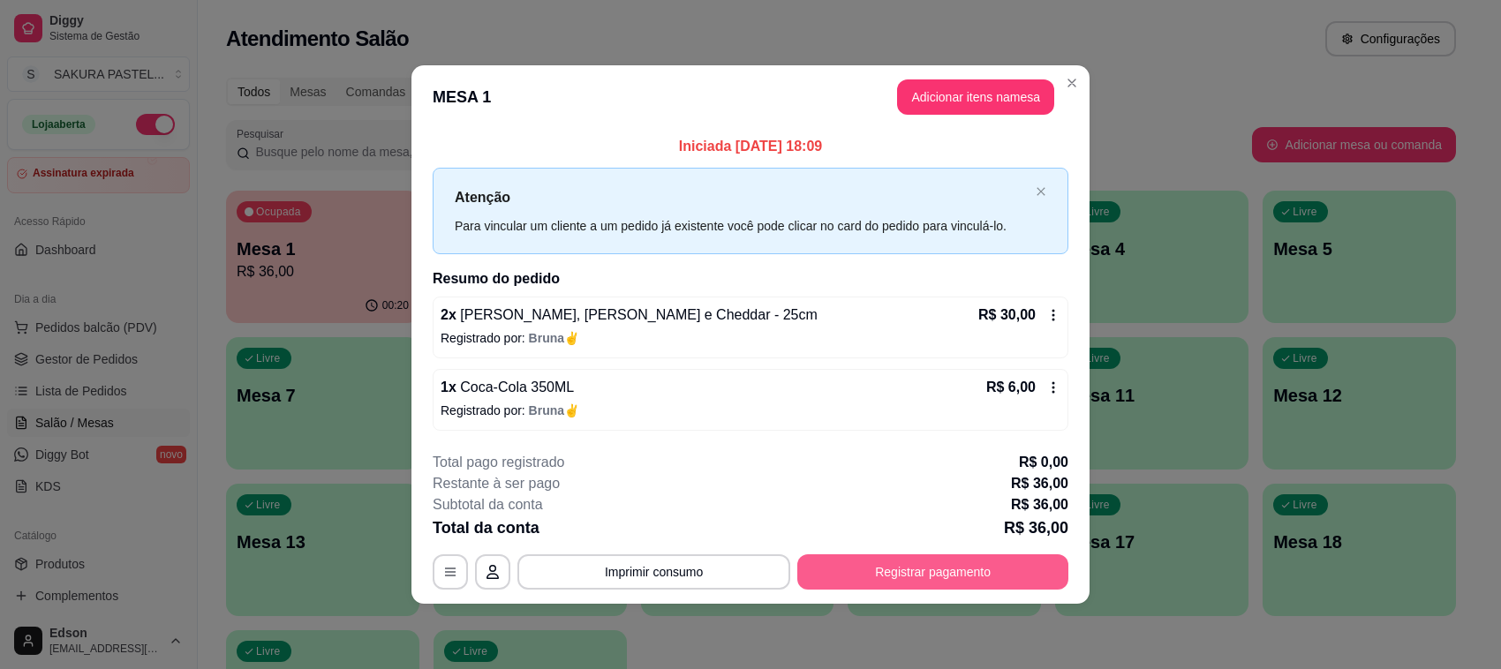
click at [940, 566] on button "Registrar pagamento" at bounding box center [932, 571] width 271 height 35
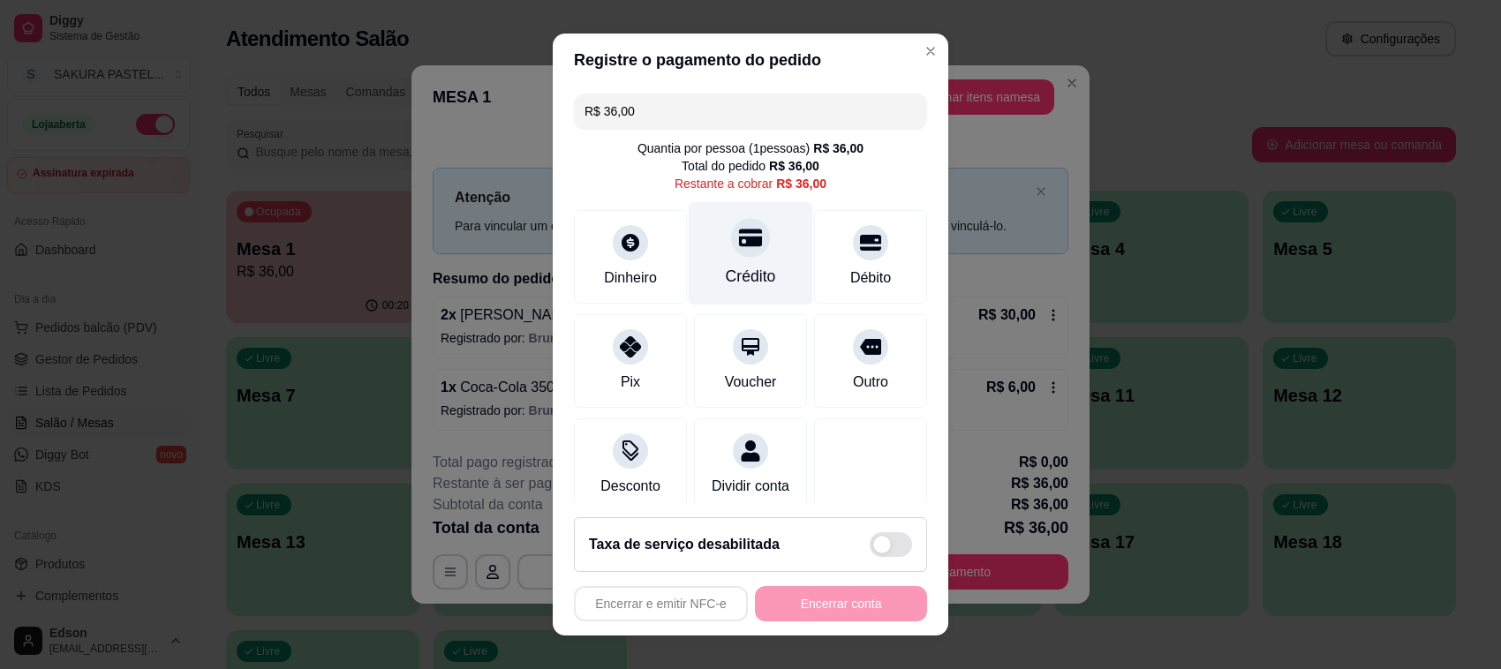
click at [726, 267] on div "Crédito" at bounding box center [751, 276] width 50 height 23
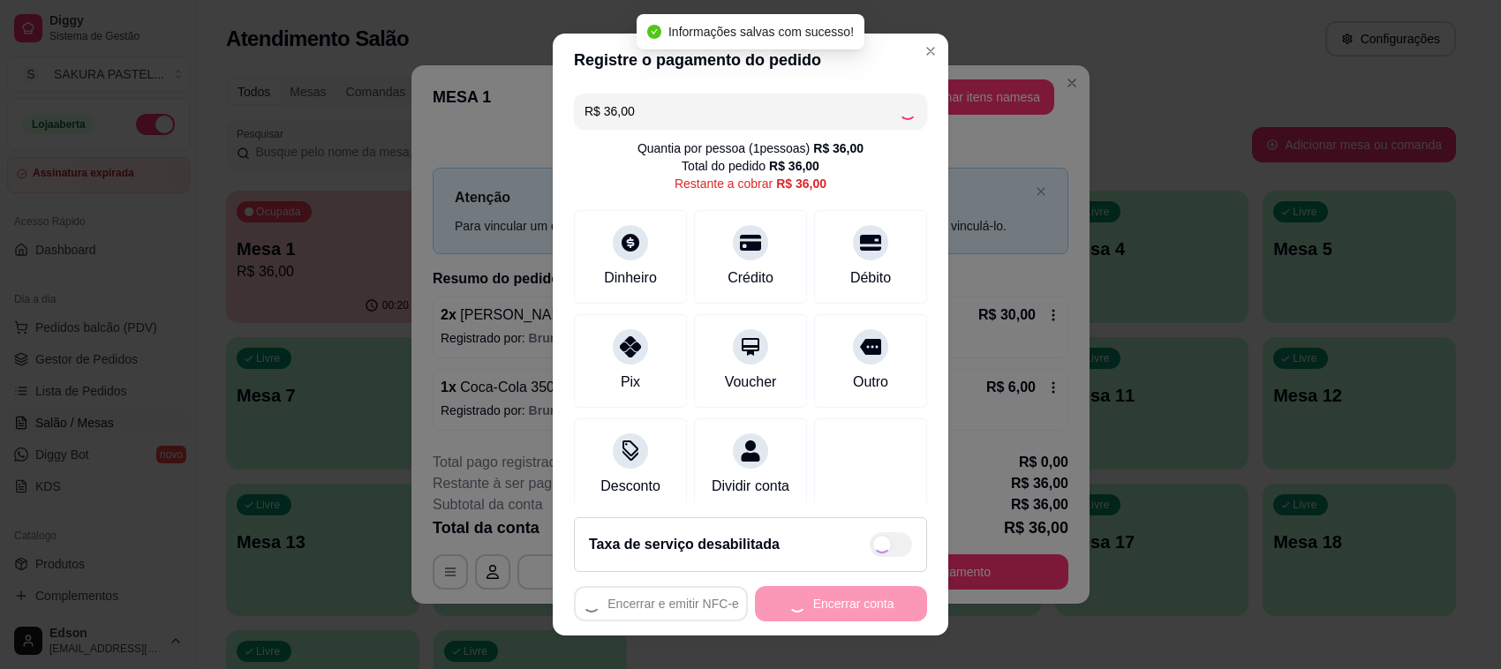
type input "R$ 0,00"
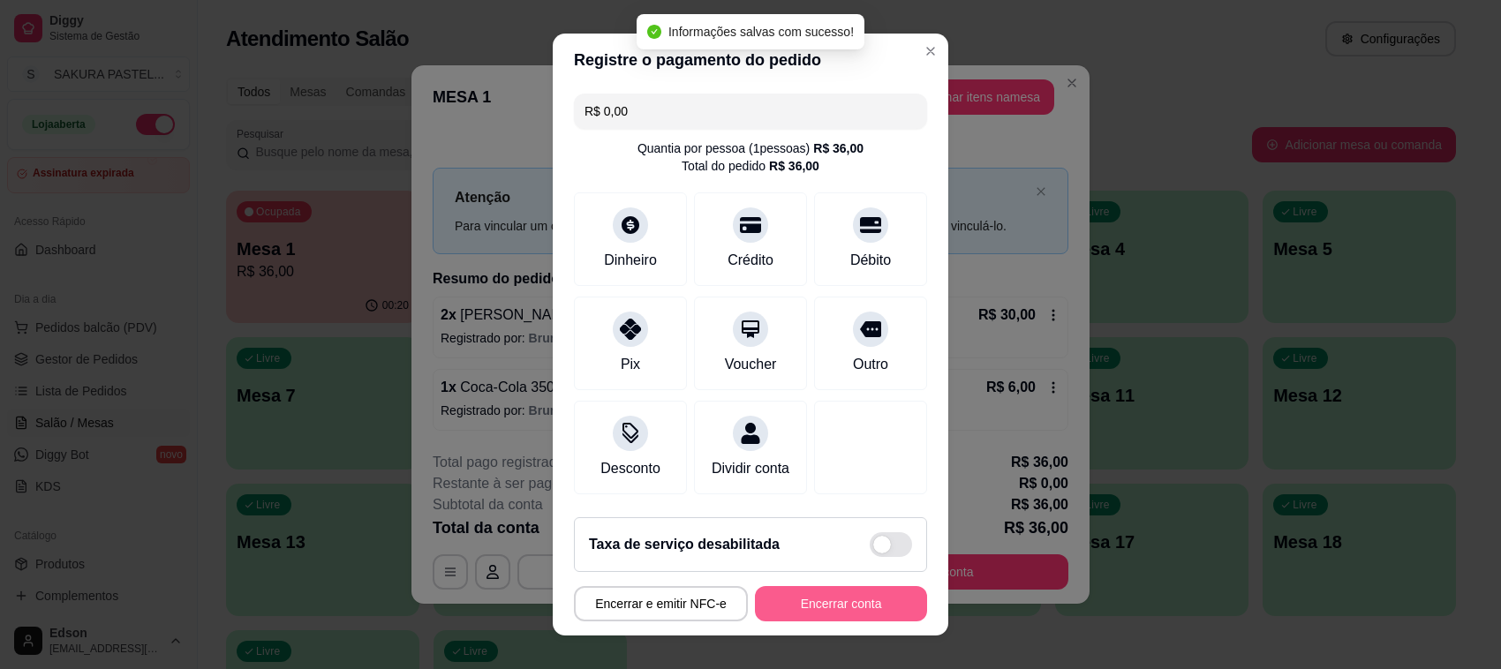
click at [849, 596] on button "Encerrar conta" at bounding box center [841, 603] width 172 height 35
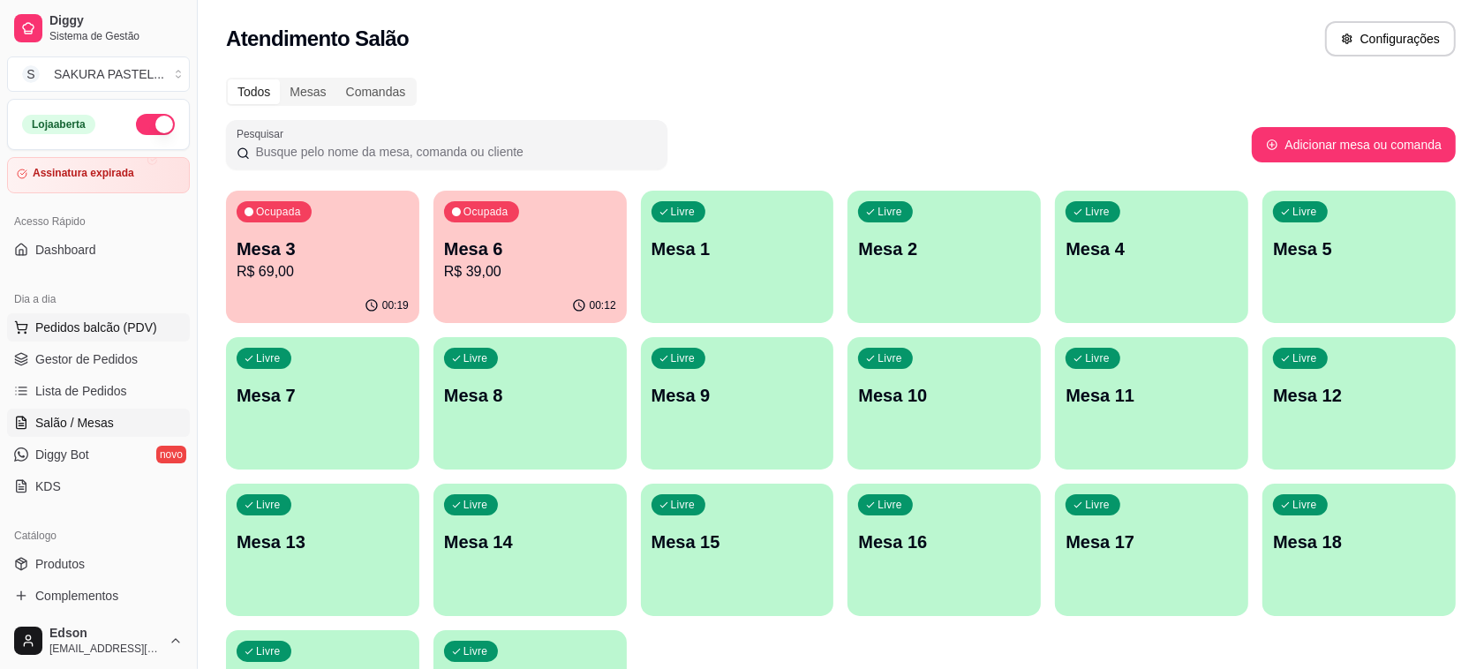
click at [122, 325] on span "Pedidos balcão (PDV)" at bounding box center [96, 328] width 122 height 18
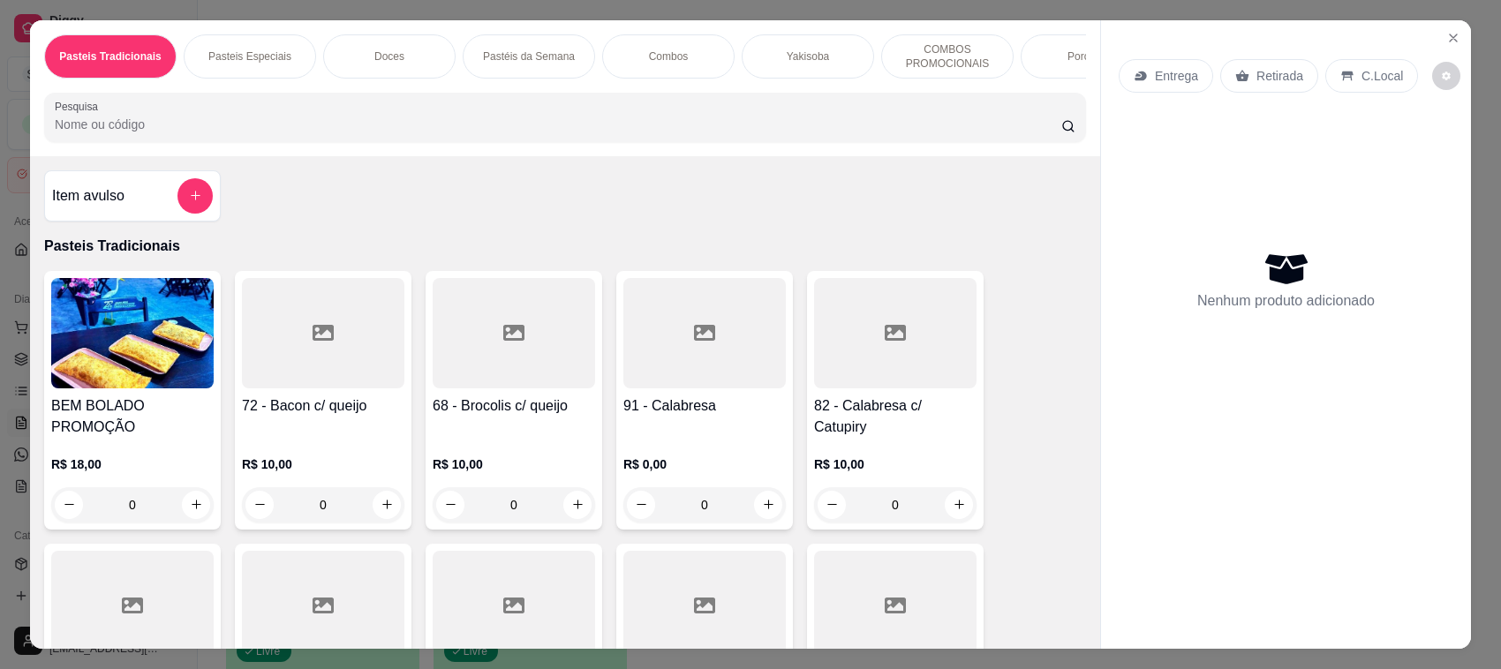
click at [1275, 68] on p "Retirada" at bounding box center [1279, 76] width 47 height 18
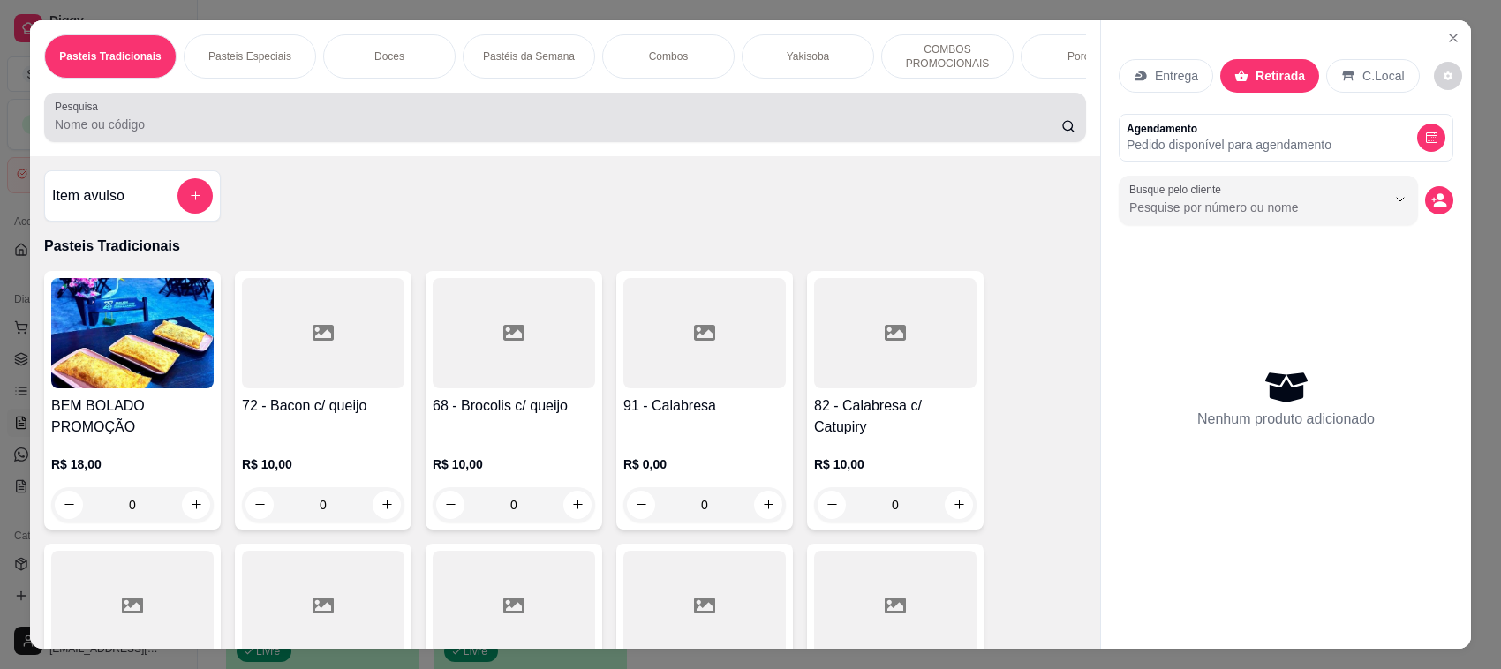
click at [549, 133] on input "Pesquisa" at bounding box center [558, 125] width 1006 height 18
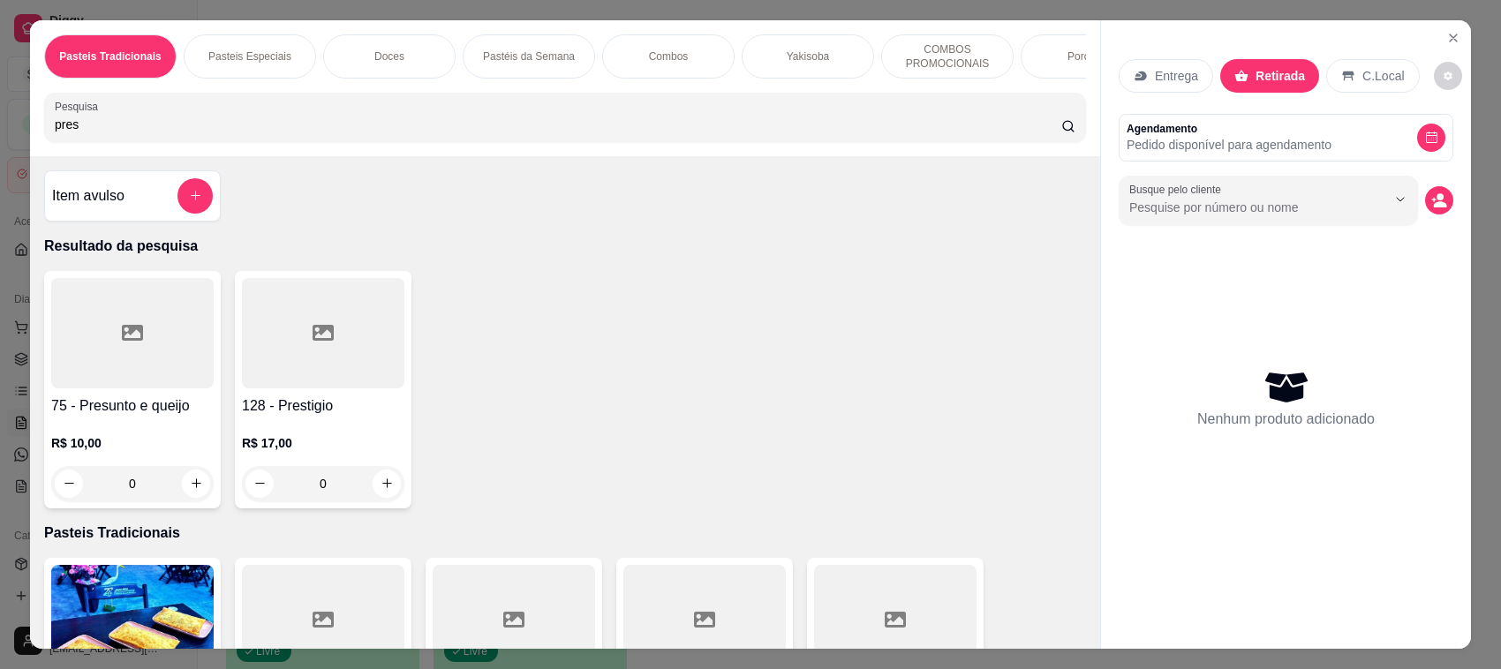
type input "pres"
click at [174, 388] on div at bounding box center [132, 333] width 162 height 110
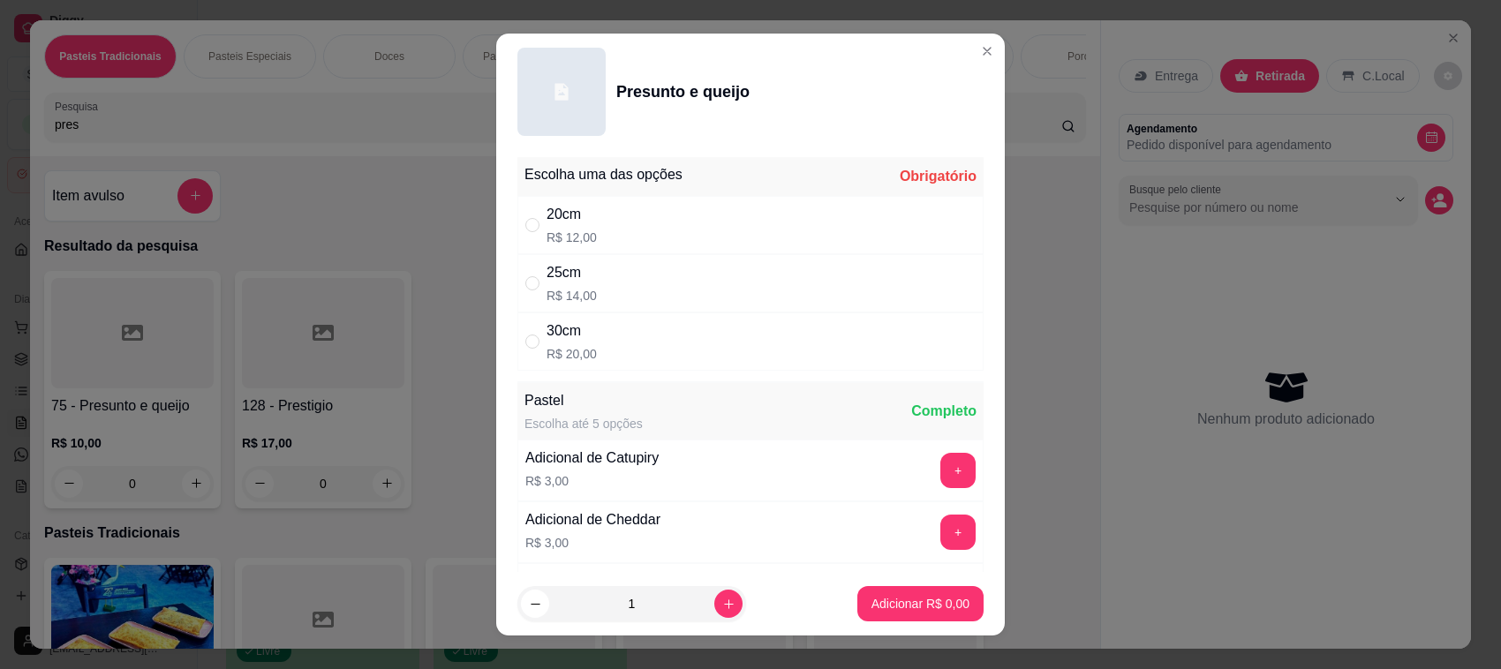
drag, startPoint x: 568, startPoint y: 210, endPoint x: 583, endPoint y: 271, distance: 62.7
click at [569, 209] on div "20cm" at bounding box center [571, 214] width 50 height 21
radio input "true"
click at [715, 600] on button "increase-product-quantity" at bounding box center [728, 604] width 28 height 28
click at [715, 600] on button "increase-product-quantity" at bounding box center [727, 603] width 27 height 27
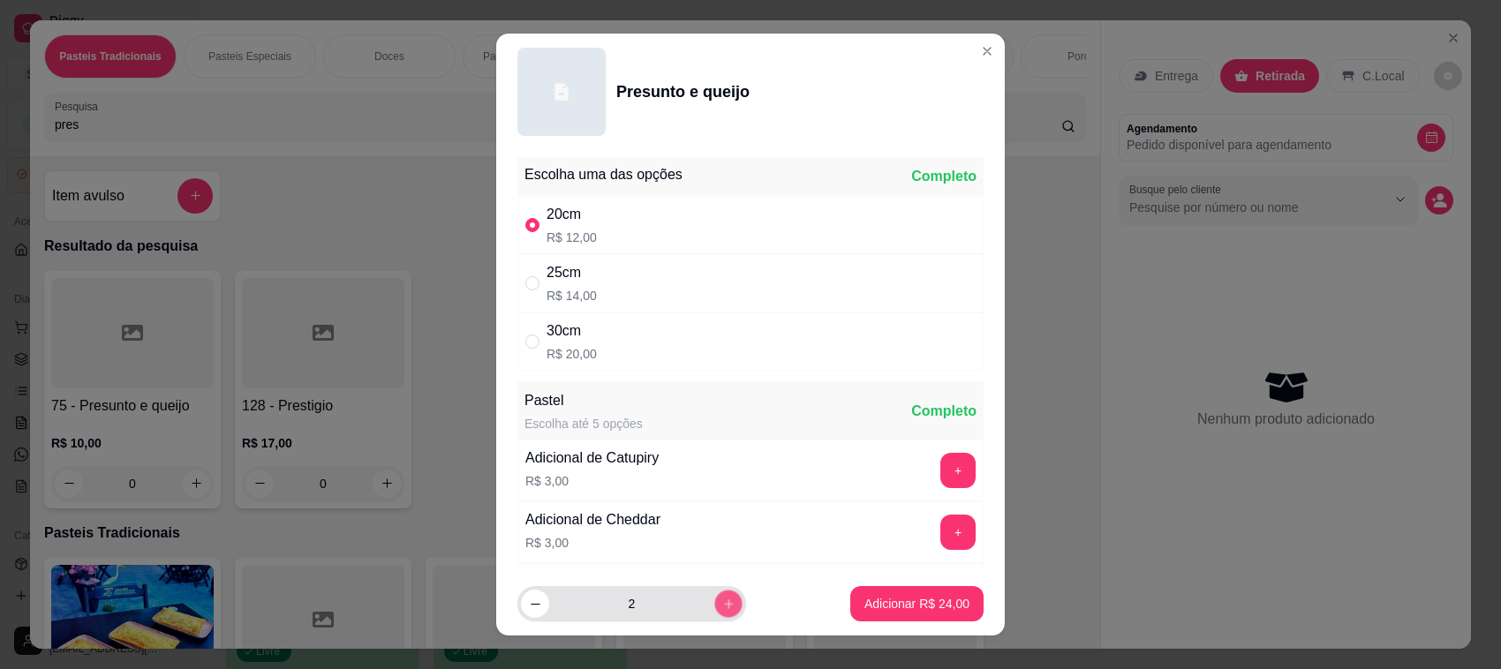
type input "3"
click at [878, 602] on p "Adicionar R$ 36,00" at bounding box center [917, 603] width 102 height 17
type input "3"
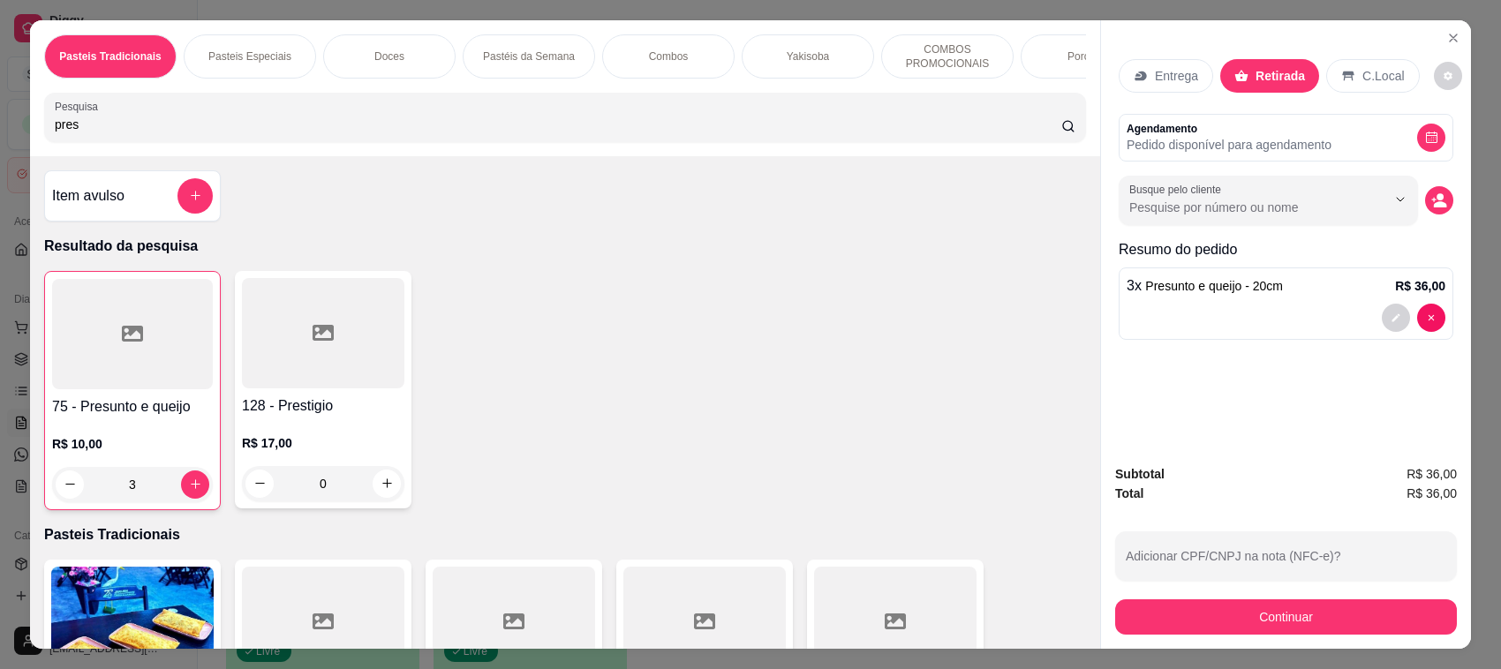
click at [1348, 320] on div at bounding box center [1285, 318] width 319 height 28
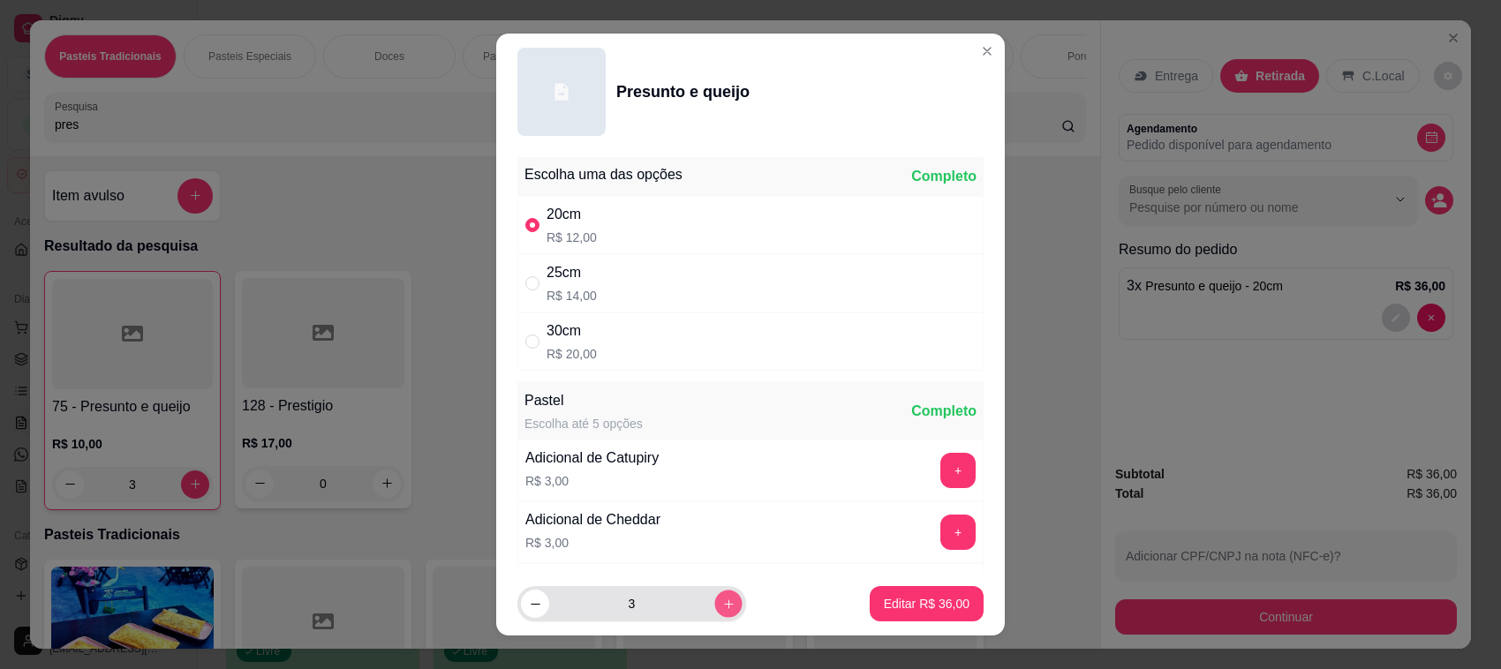
click at [714, 606] on button "increase-product-quantity" at bounding box center [727, 603] width 27 height 27
type input "4"
click at [884, 611] on p "Editar R$ 48,00" at bounding box center [927, 604] width 86 height 18
type input "4"
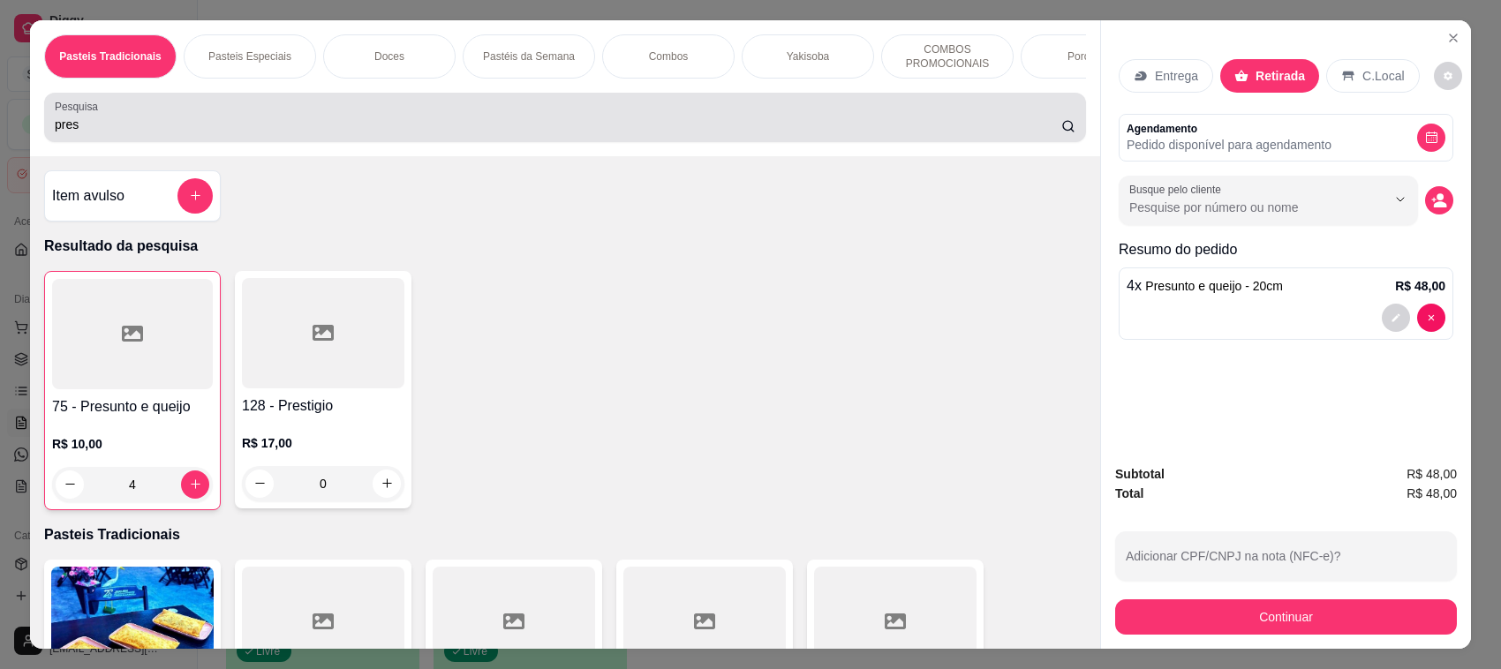
click at [629, 133] on input "pres" at bounding box center [558, 125] width 1006 height 18
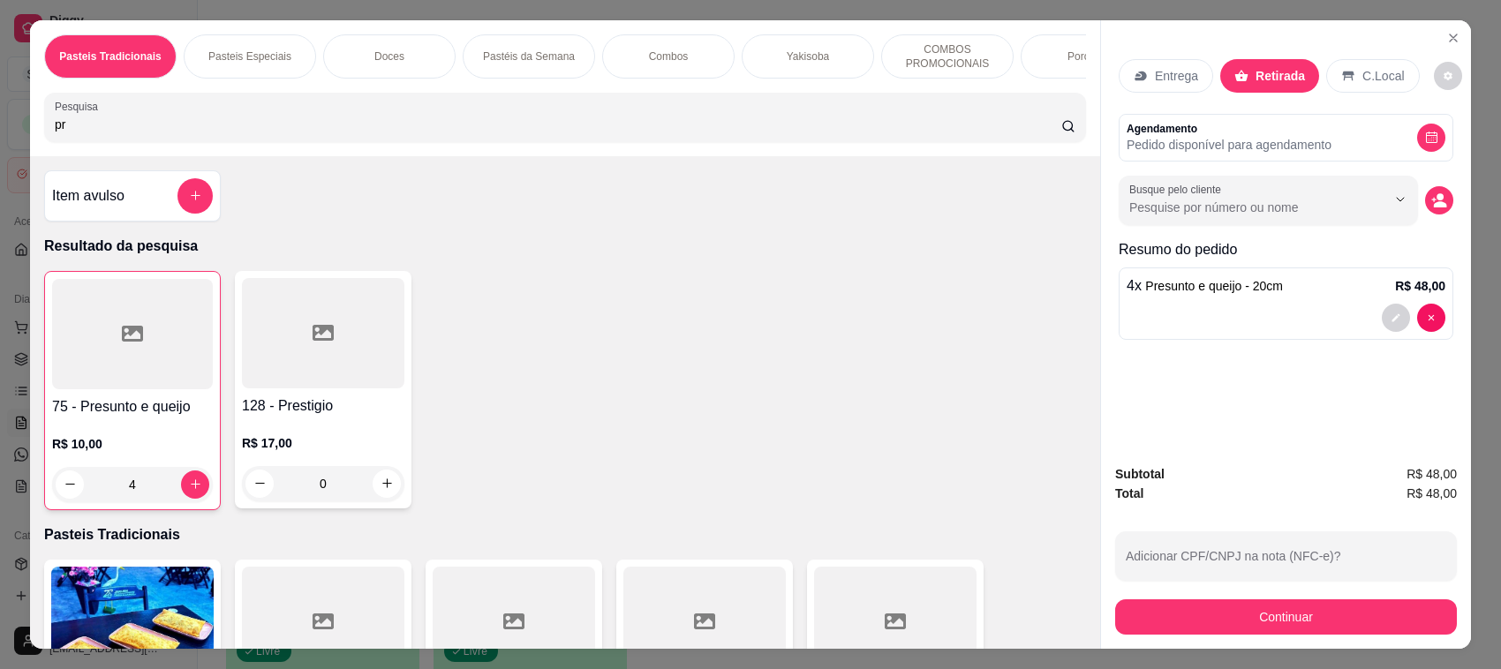
type input "p"
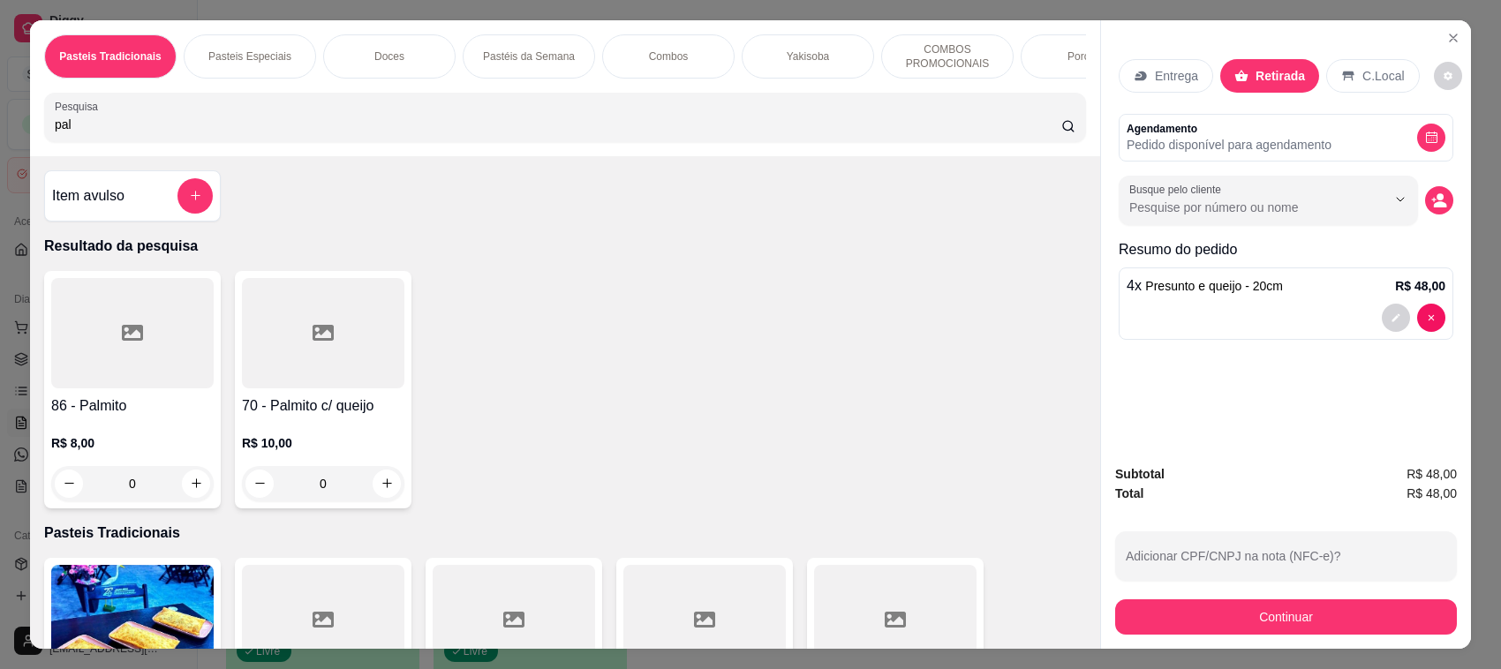
type input "pal"
click at [102, 368] on div at bounding box center [132, 333] width 162 height 110
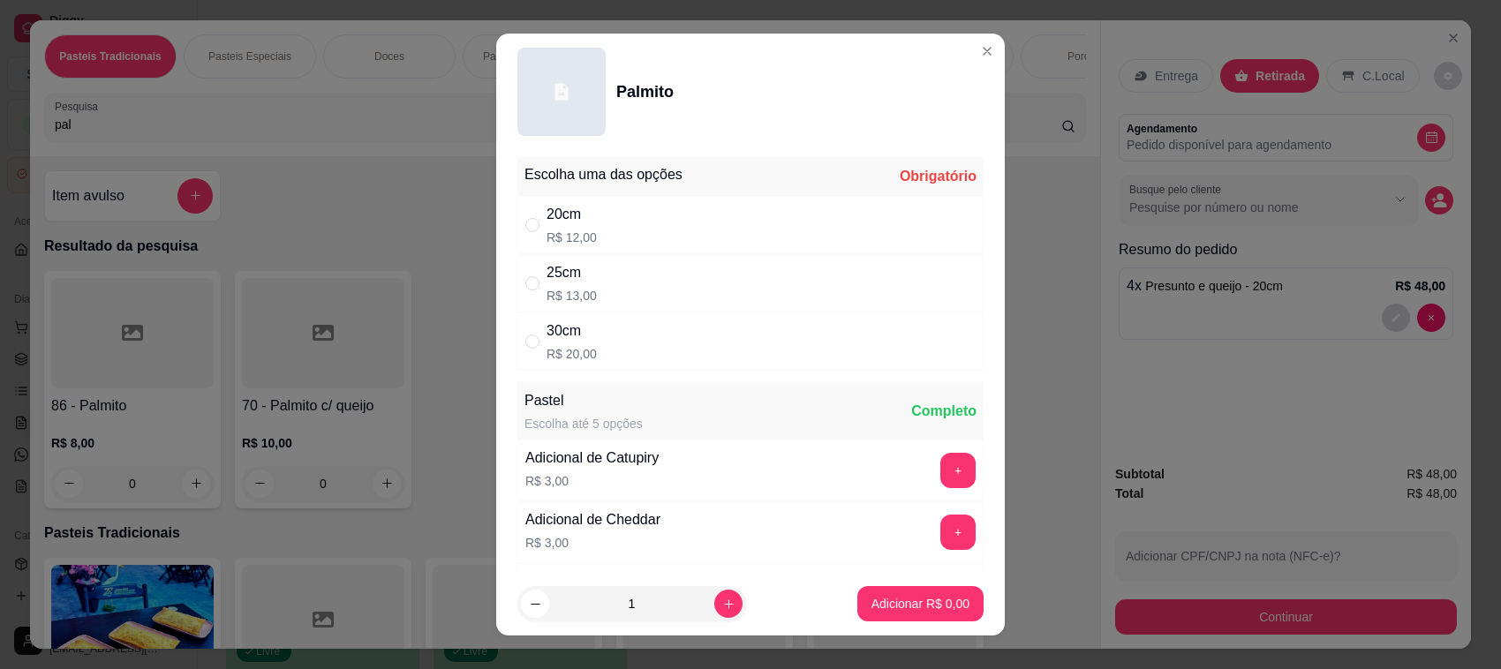
click at [625, 244] on div "20cm R$ 12,00" at bounding box center [750, 225] width 466 height 58
radio input "true"
click at [884, 602] on p "Adicionar R$ 12,00" at bounding box center [917, 603] width 102 height 17
type input "1"
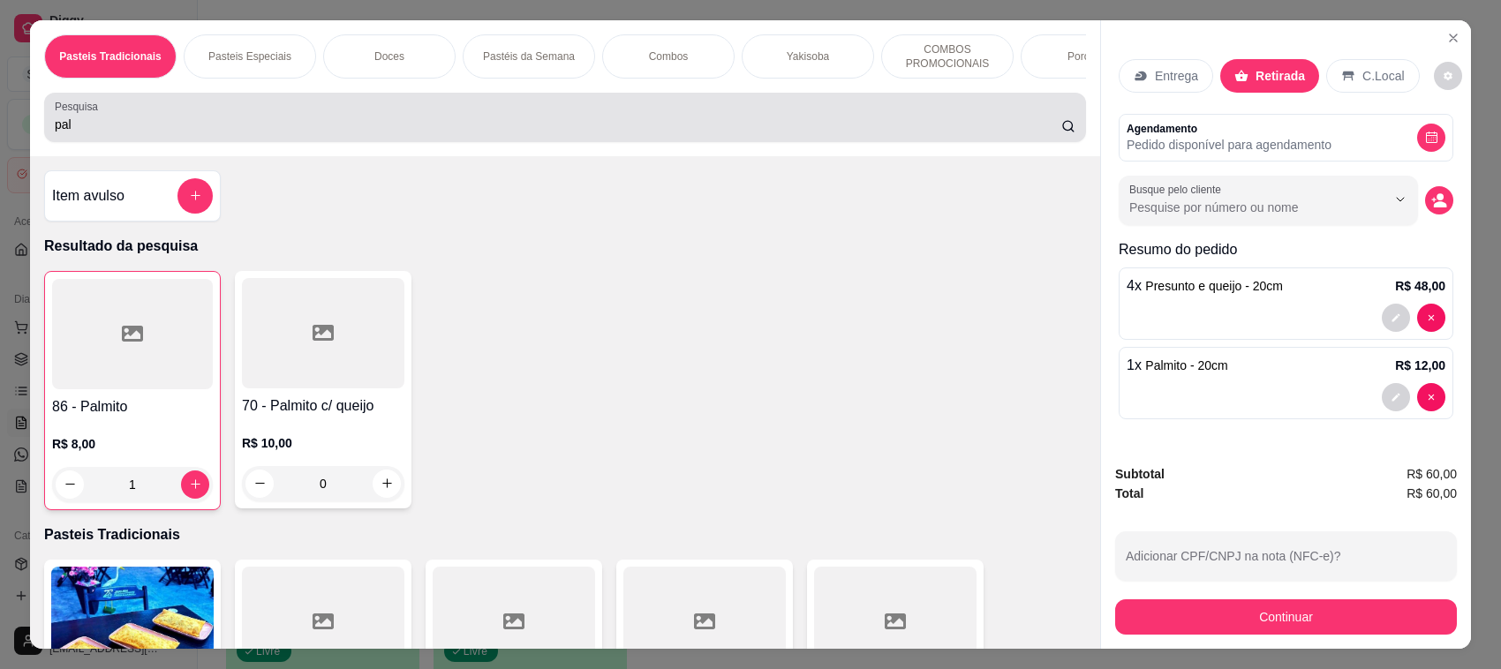
click at [497, 133] on input "pal" at bounding box center [558, 125] width 1006 height 18
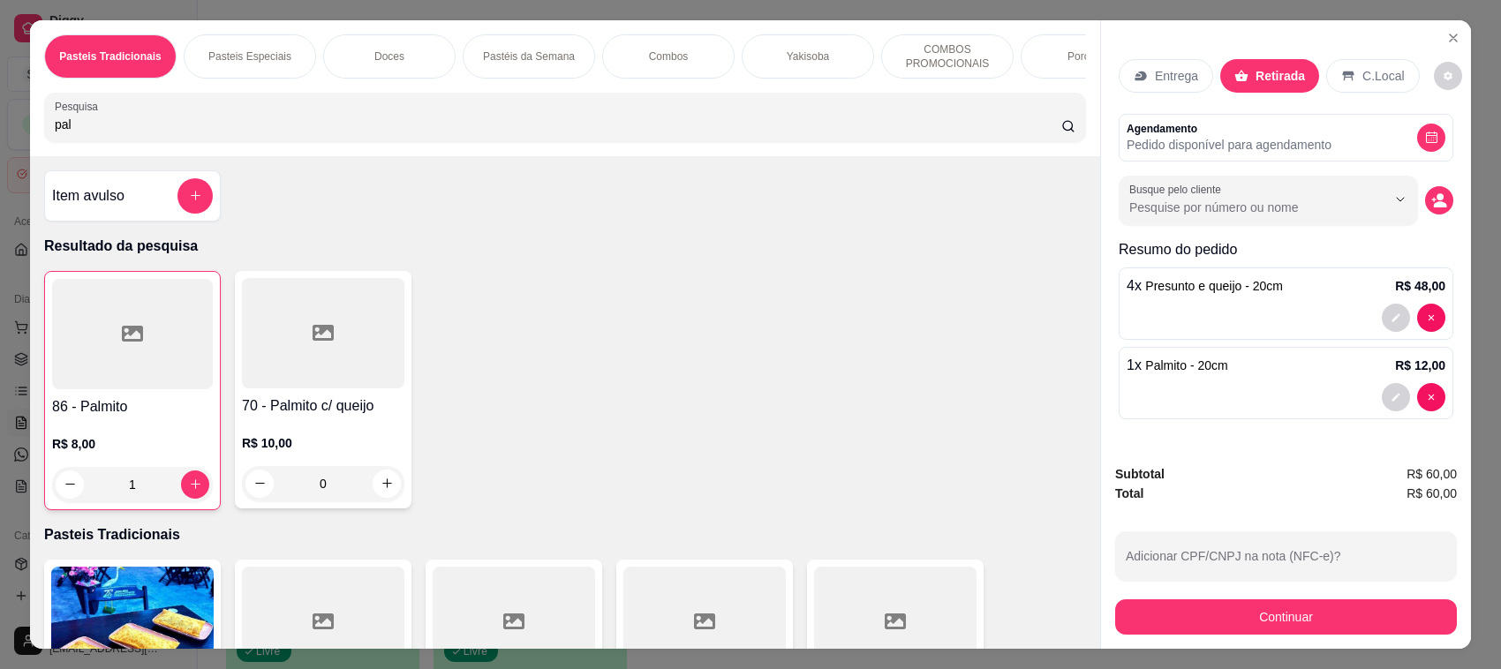
click at [497, 133] on input "pal" at bounding box center [558, 125] width 1006 height 18
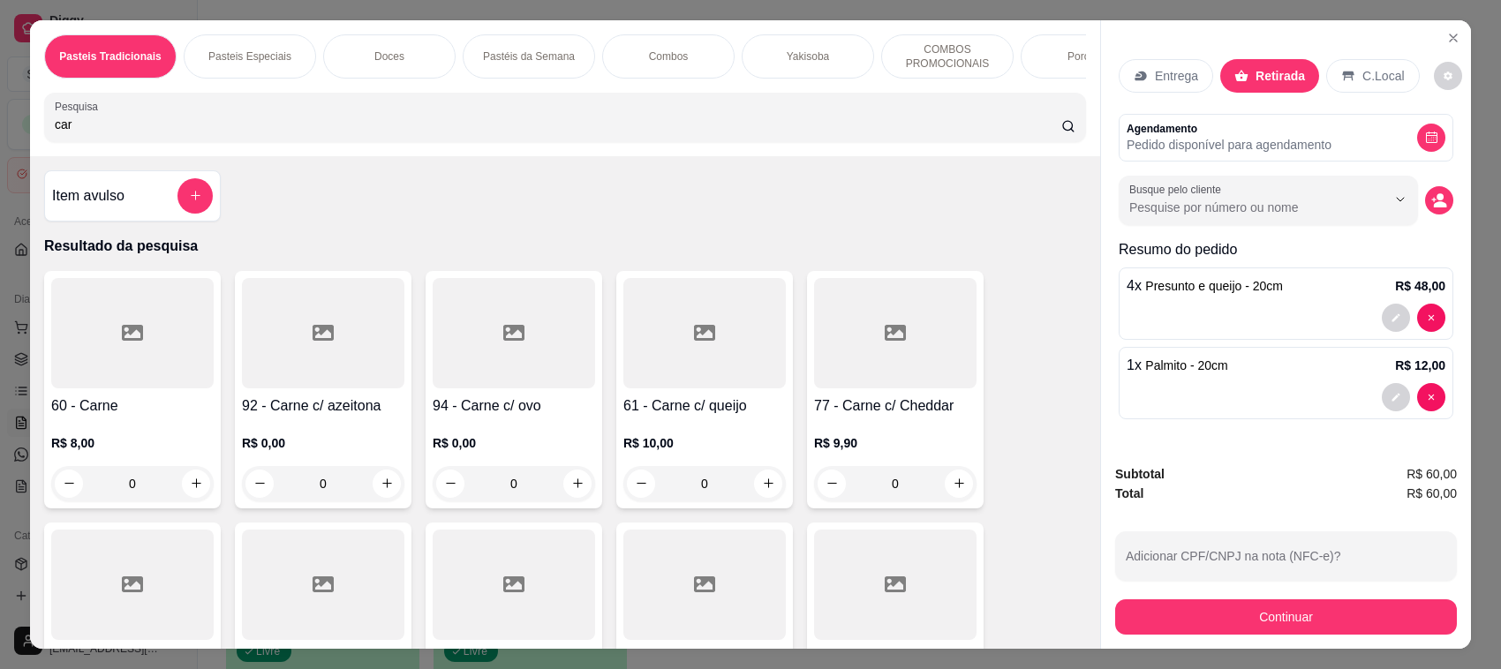
type input "car"
click at [117, 386] on div at bounding box center [132, 333] width 162 height 110
click at [636, 237] on div "20cm R$ 12,00" at bounding box center [750, 225] width 466 height 58
radio input "true"
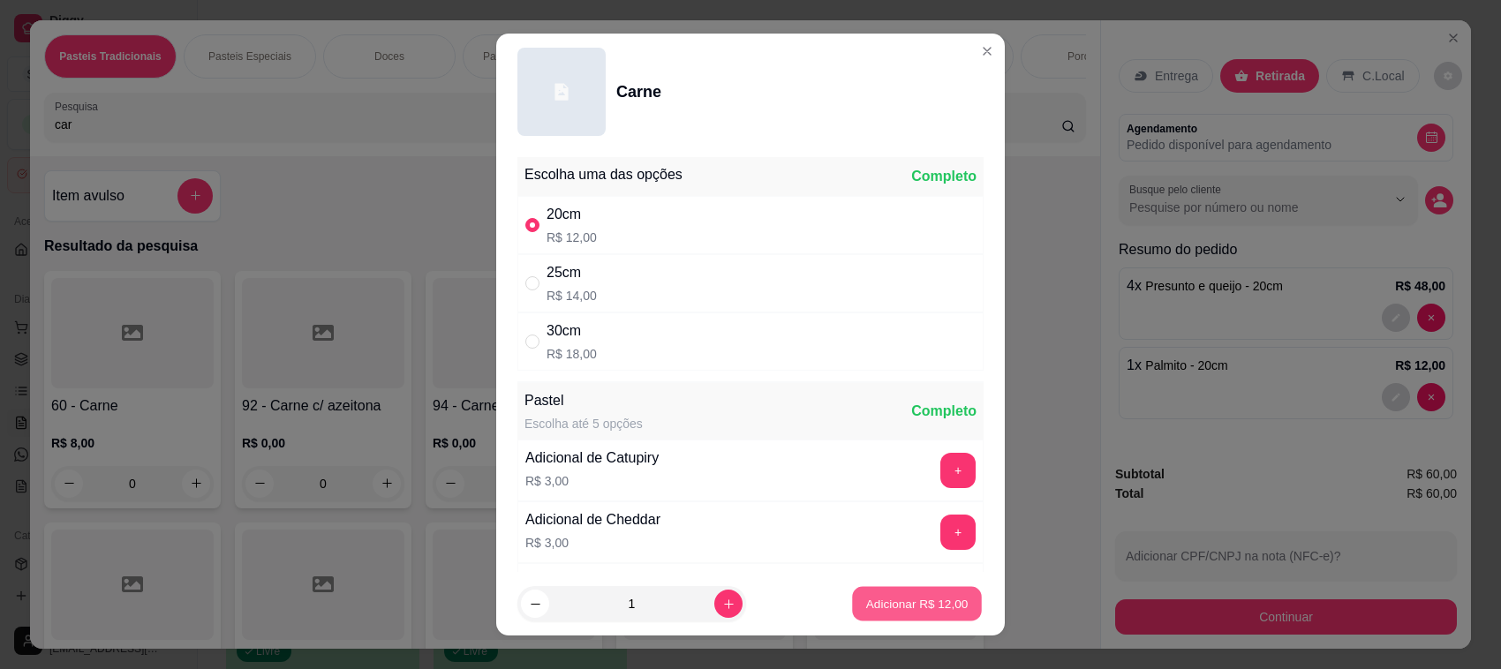
click at [906, 618] on button "Adicionar R$ 12,00" at bounding box center [917, 604] width 130 height 34
type input "1"
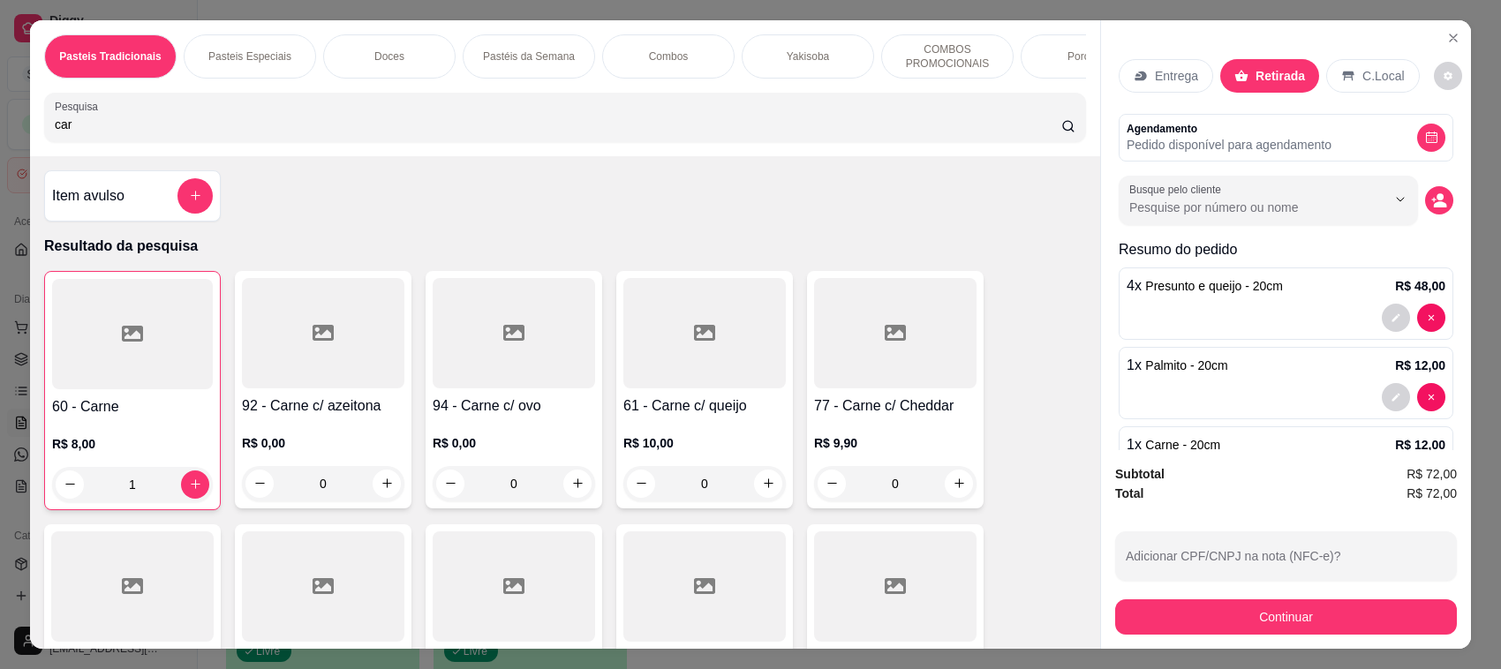
click at [292, 133] on input "car" at bounding box center [558, 125] width 1006 height 18
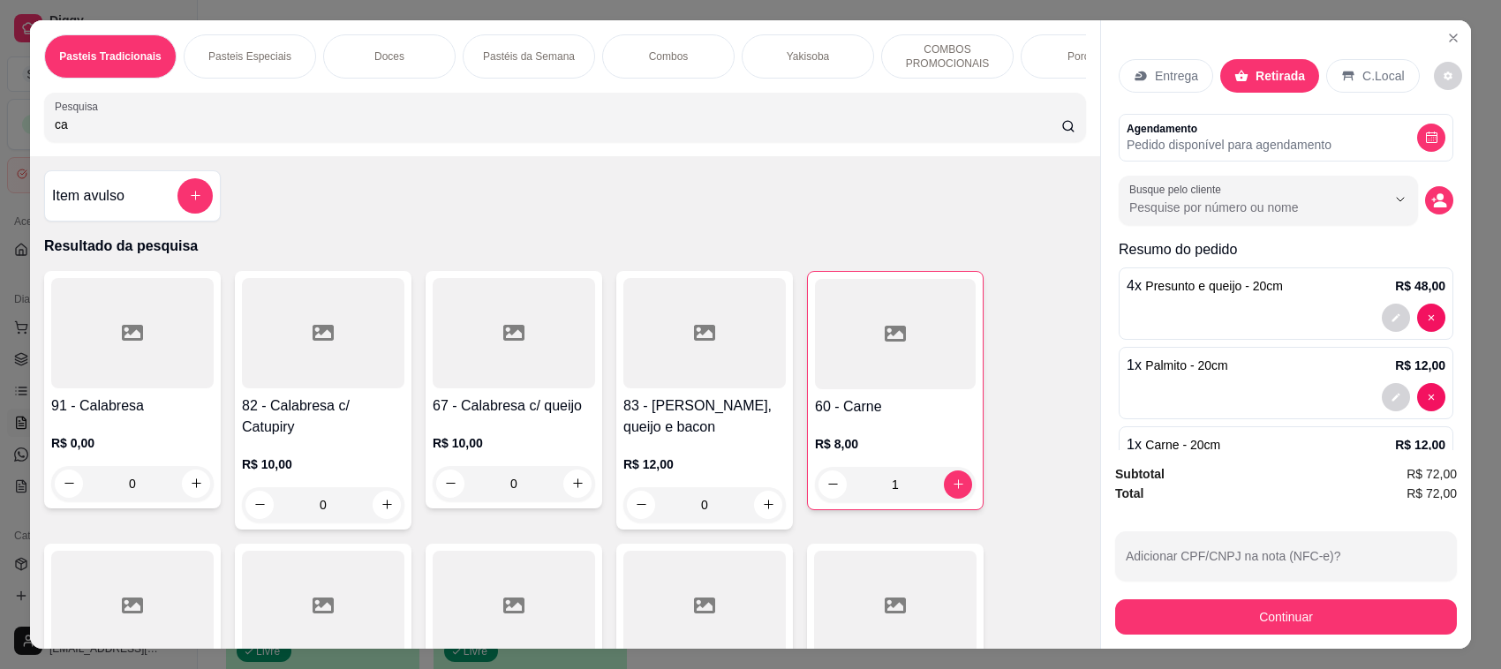
type input "c"
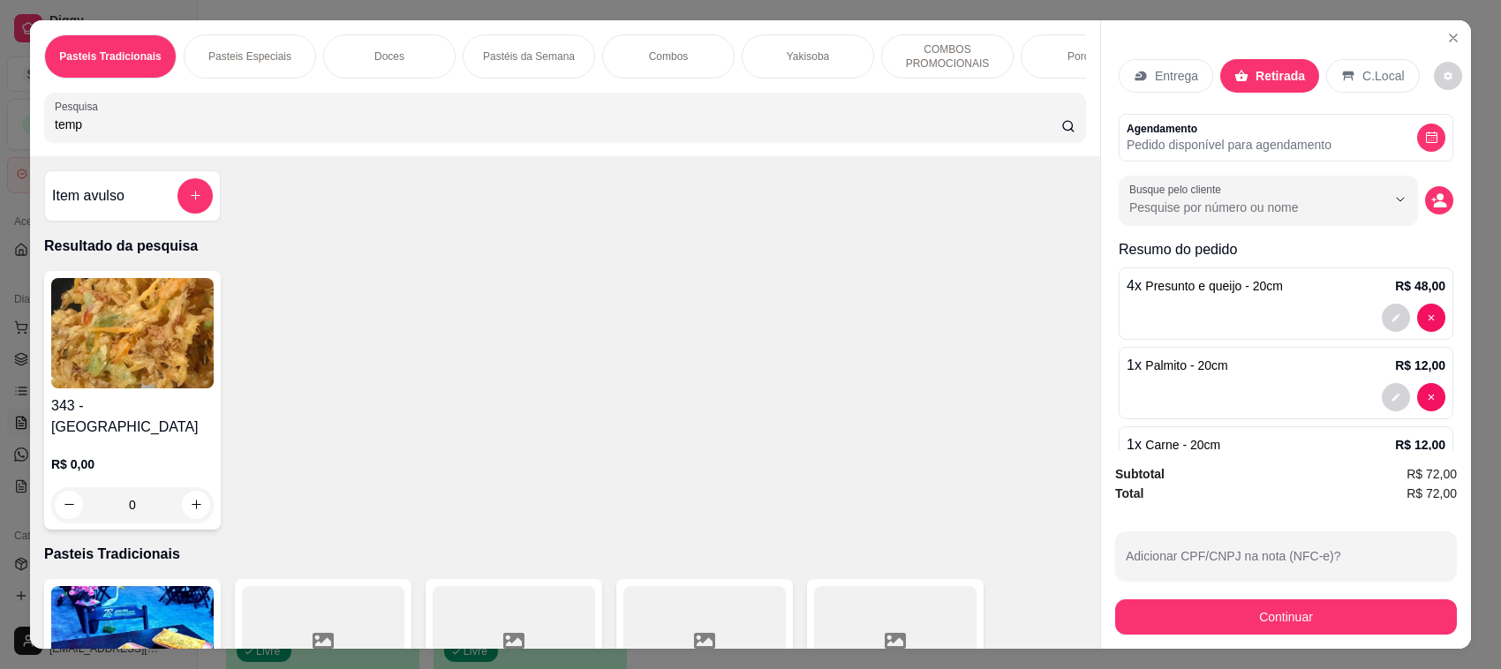
type input "temp"
click at [109, 441] on div "R$ 0,00 0" at bounding box center [132, 480] width 162 height 85
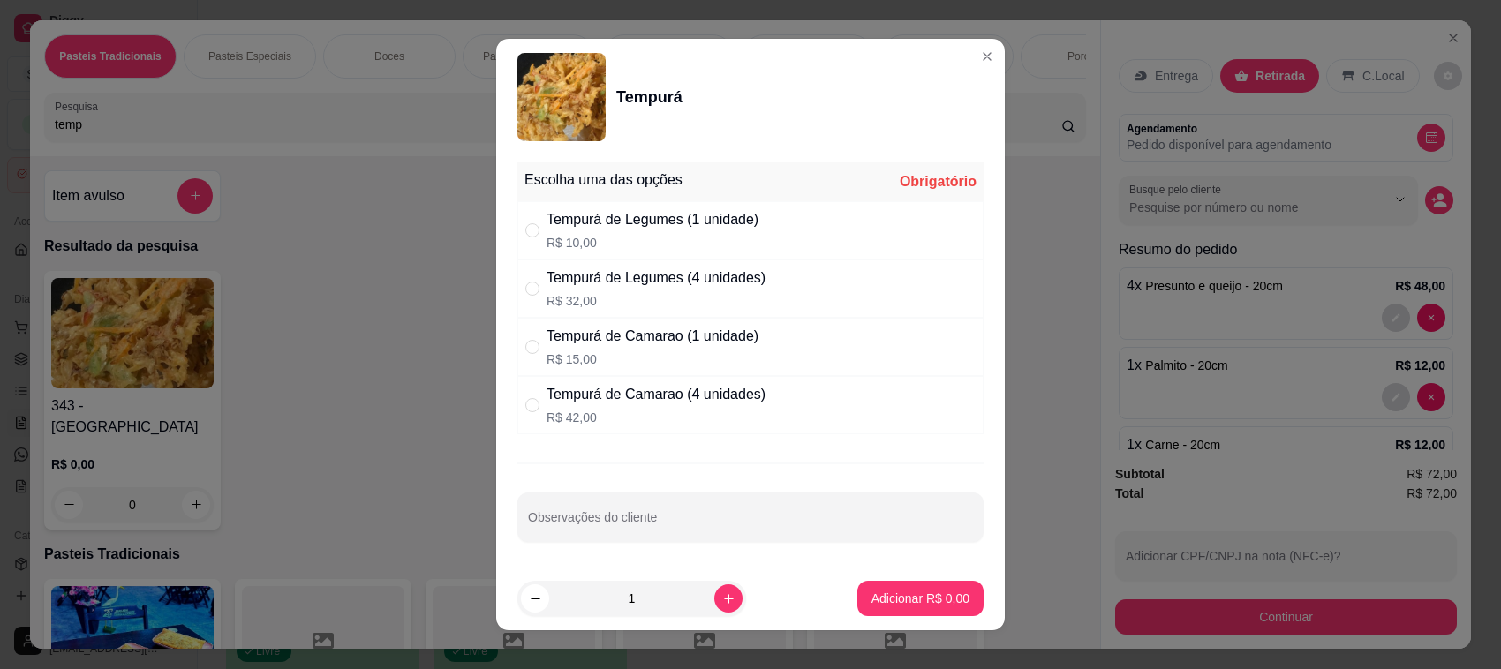
click at [689, 223] on div "Tempurá de Legumes (1 unidade)" at bounding box center [652, 219] width 212 height 21
radio input "true"
click at [940, 581] on div "Adicionar R$ 10,00" at bounding box center [916, 598] width 133 height 35
click at [919, 609] on button "Adicionar R$ 10,00" at bounding box center [916, 598] width 133 height 35
type input "1"
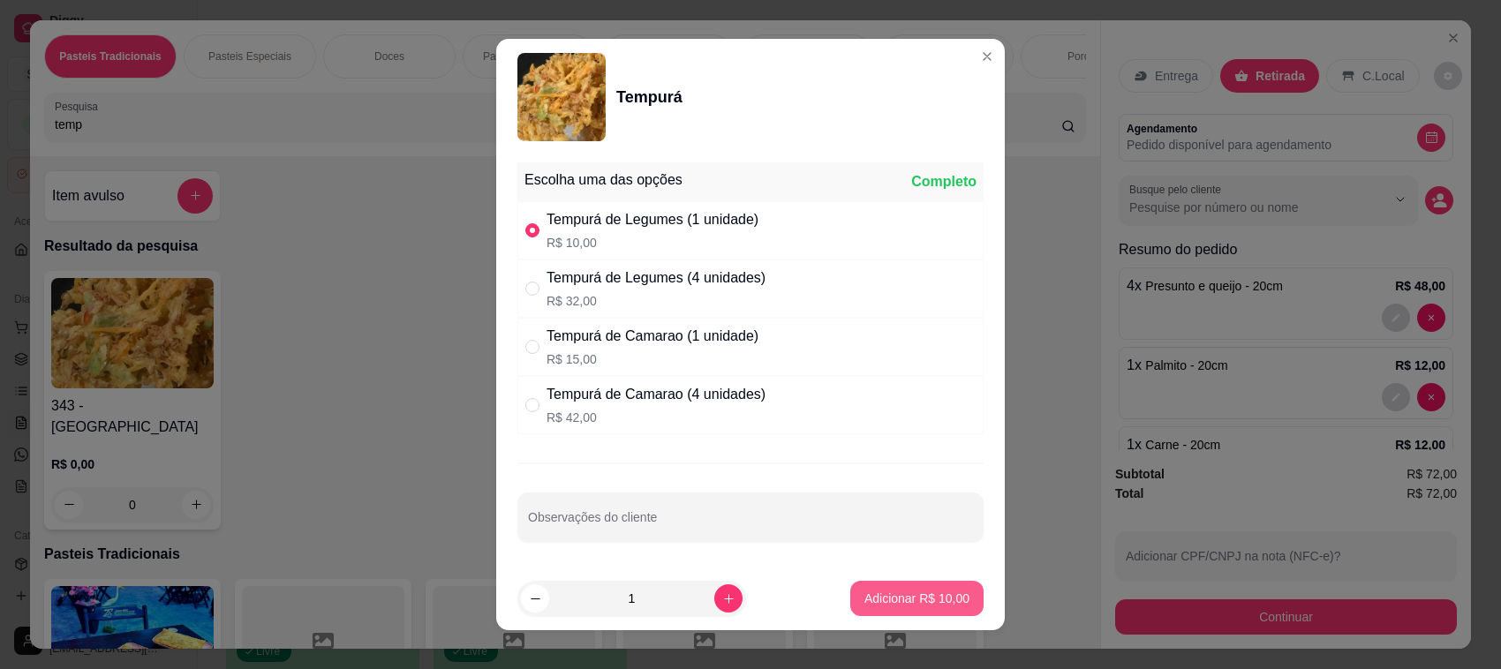
type input "1"
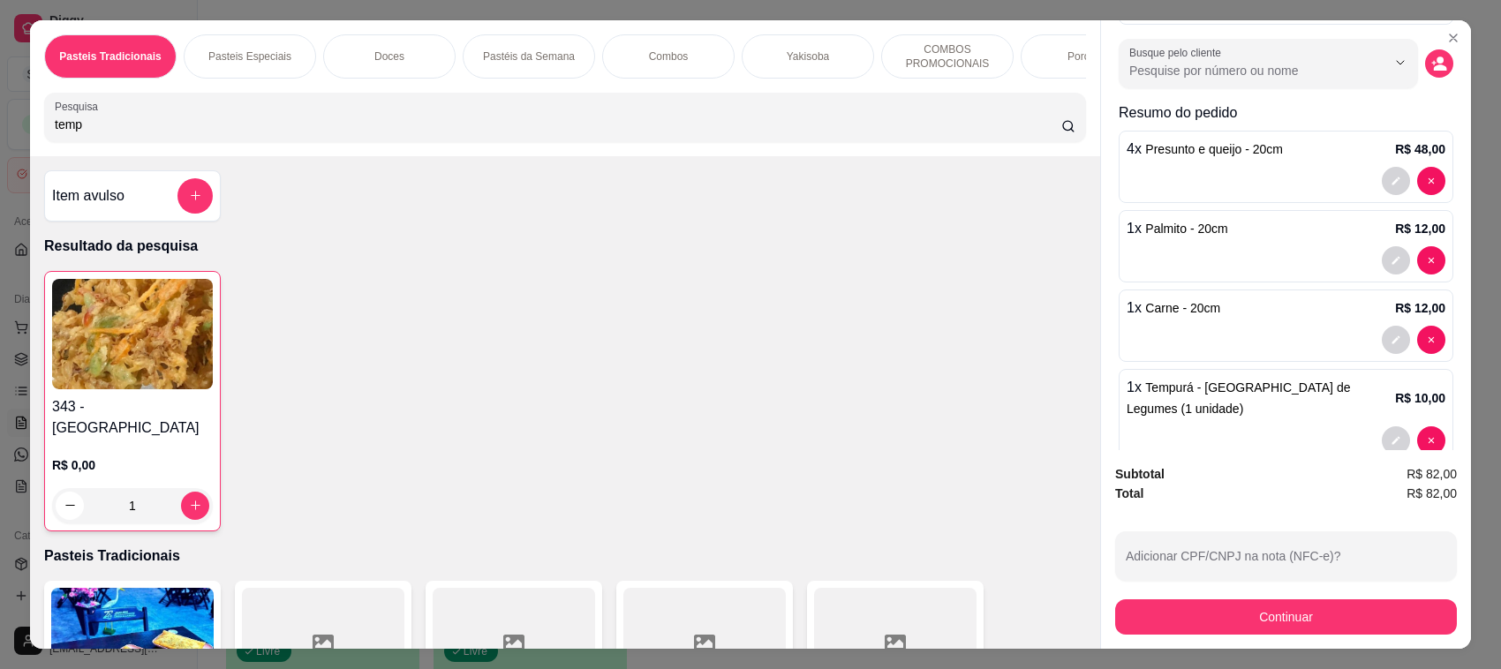
scroll to position [174, 0]
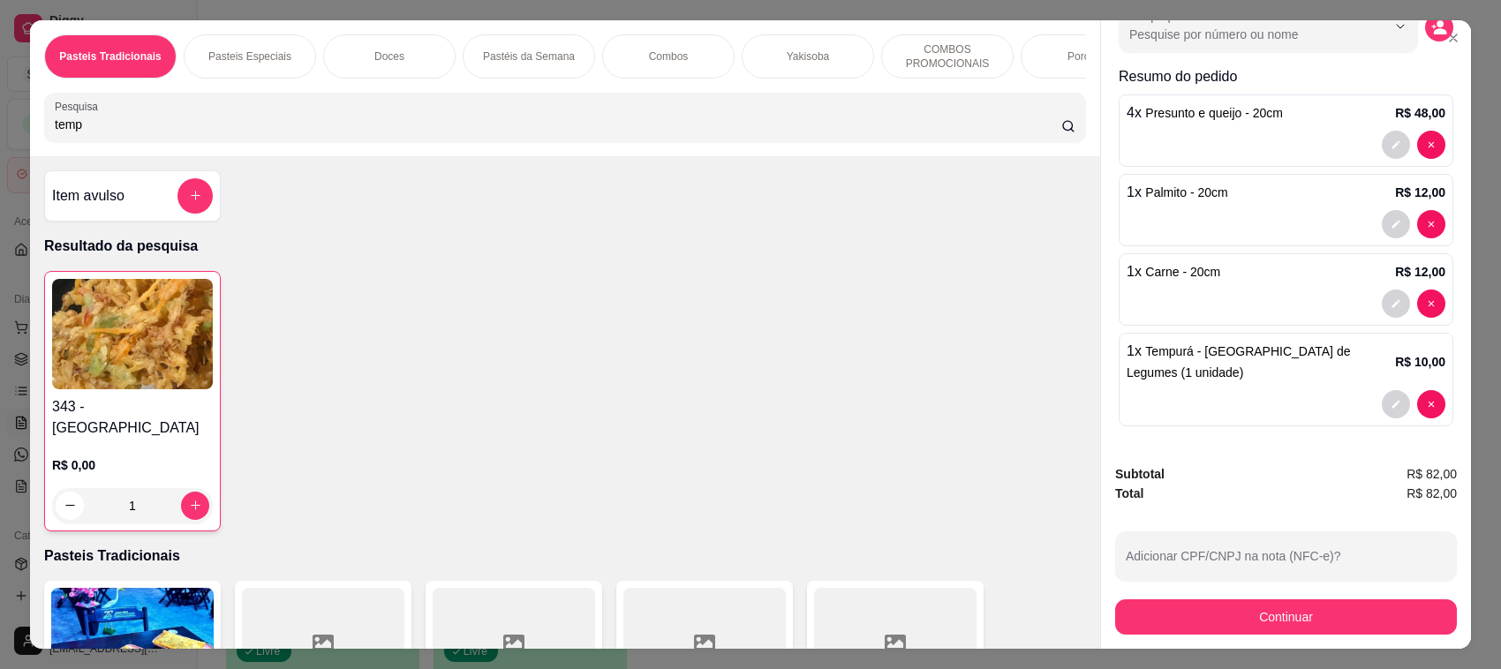
click at [1237, 600] on button "Continuar" at bounding box center [1286, 616] width 342 height 35
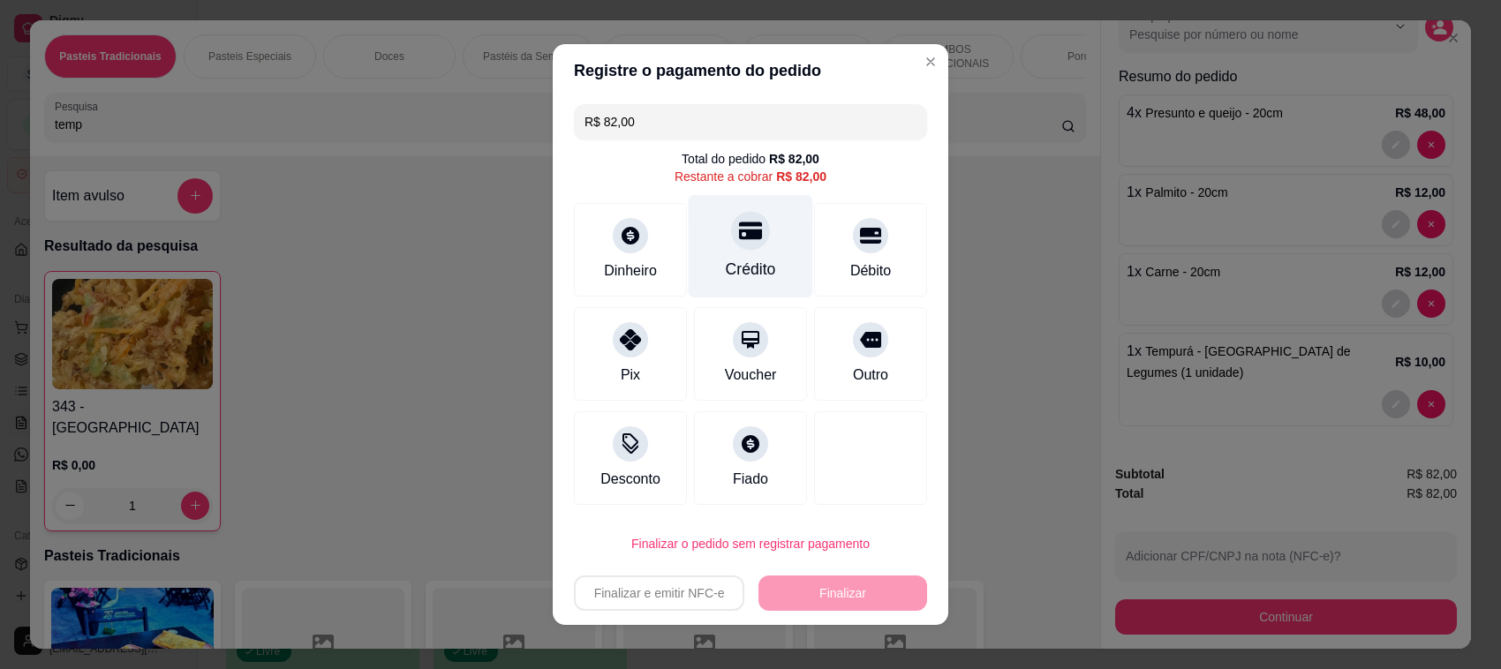
click at [721, 252] on div "Crédito" at bounding box center [750, 246] width 124 height 103
type input "R$ 0,00"
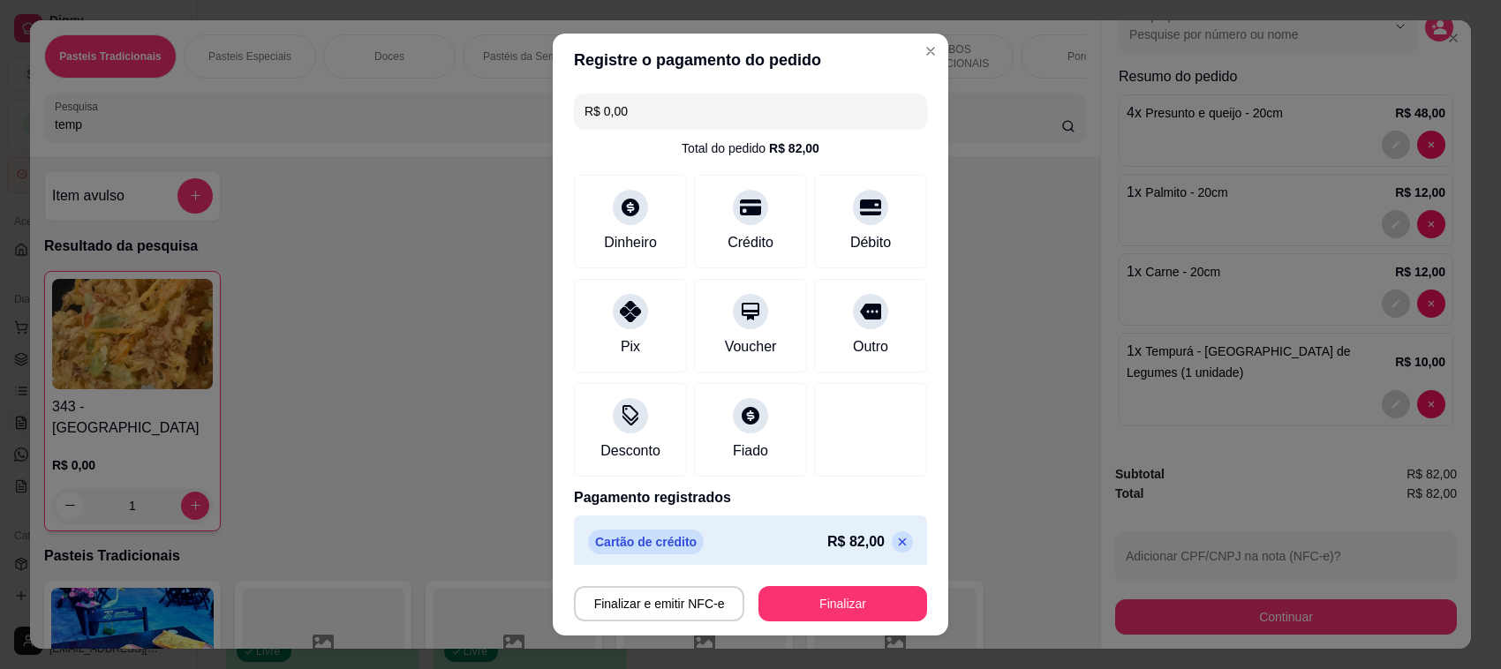
click at [821, 575] on footer "Finalizar e emitir NFC-e Finalizar" at bounding box center [750, 600] width 395 height 71
click at [822, 606] on button "Finalizar" at bounding box center [842, 603] width 169 height 35
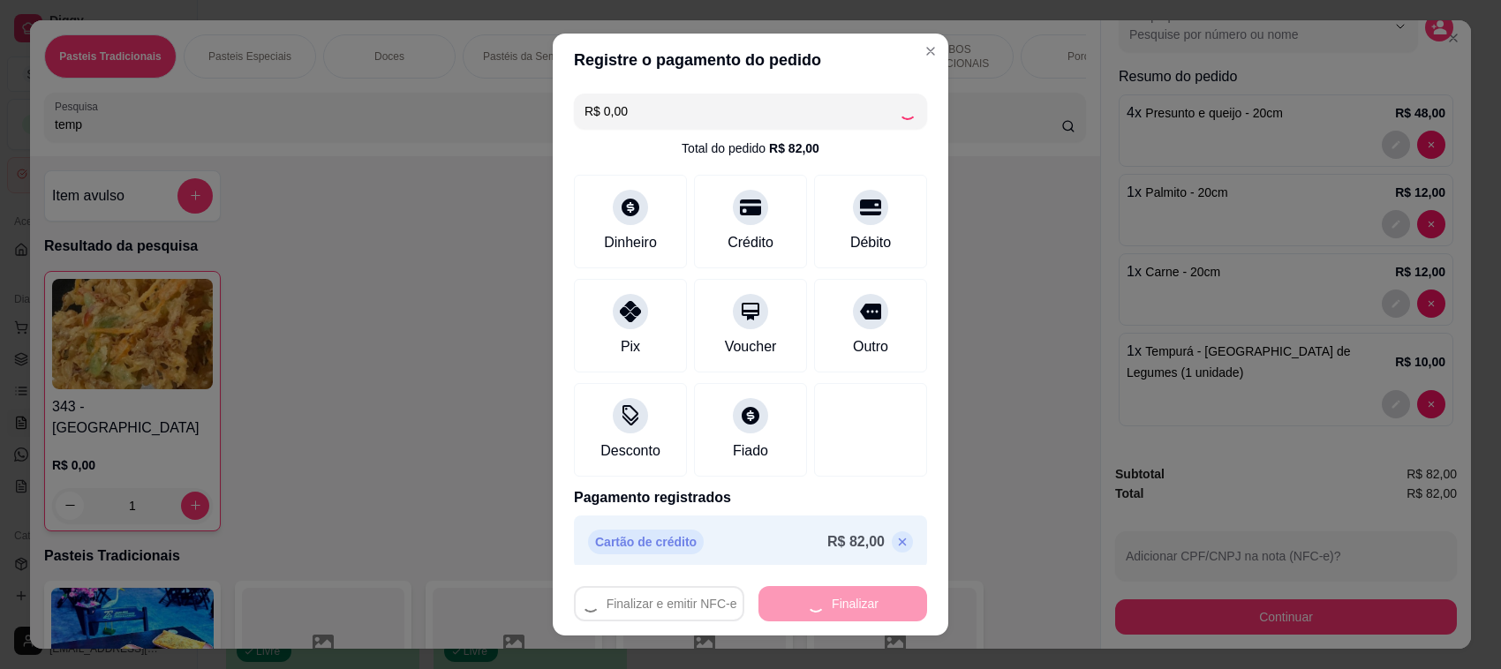
type input "0"
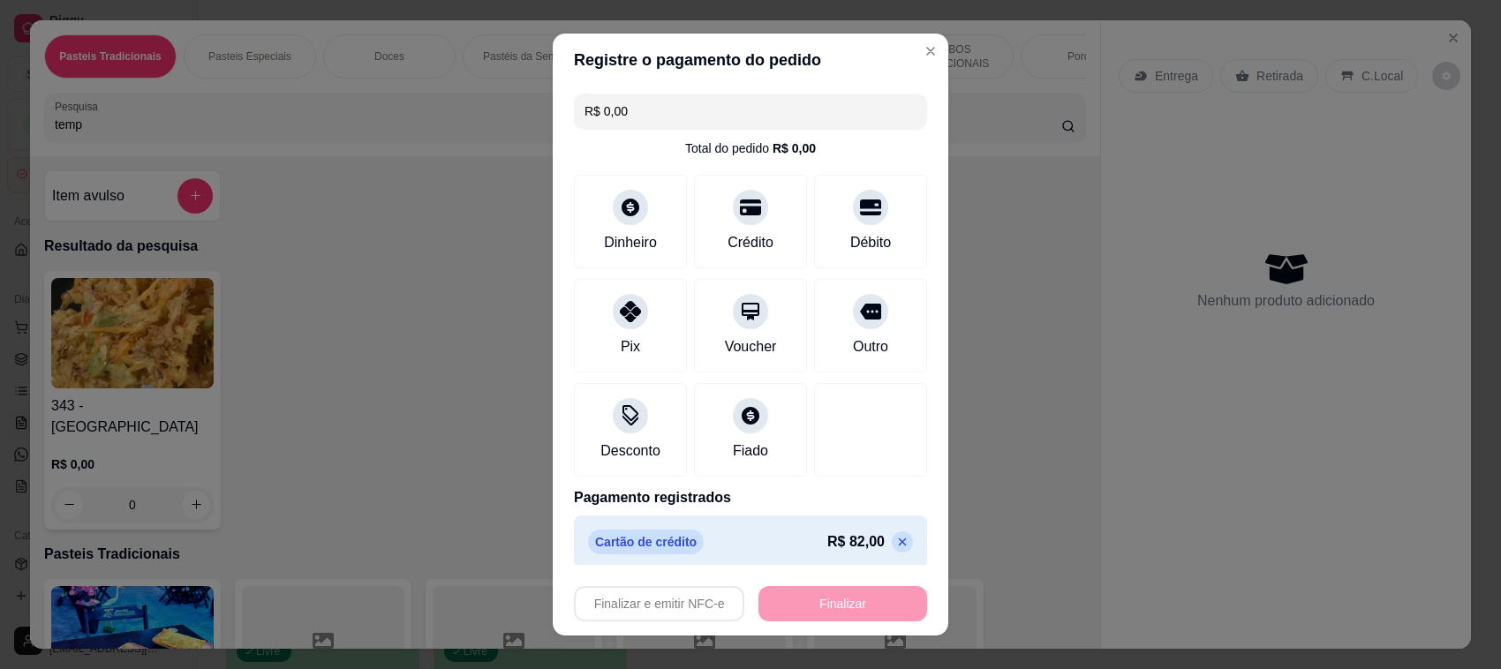
type input "-R$ 82,00"
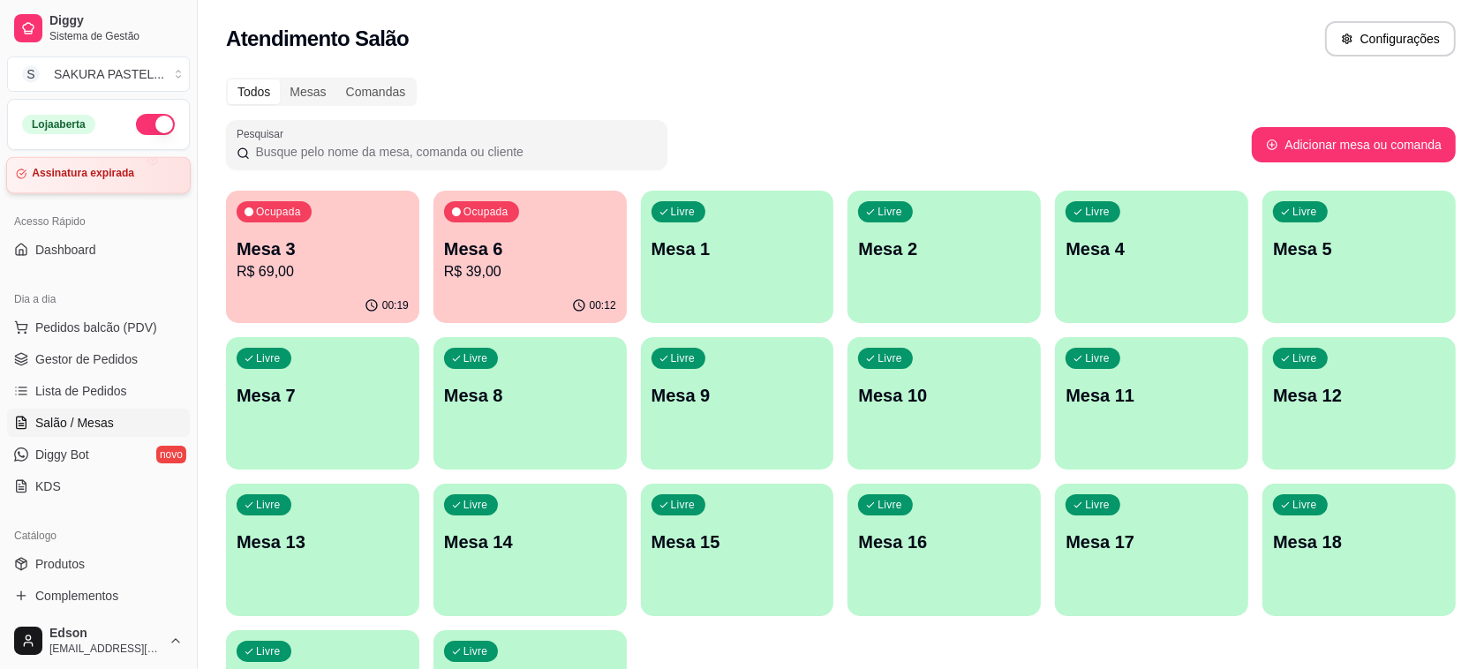
click at [94, 174] on article "Assinatura expirada" at bounding box center [83, 173] width 102 height 13
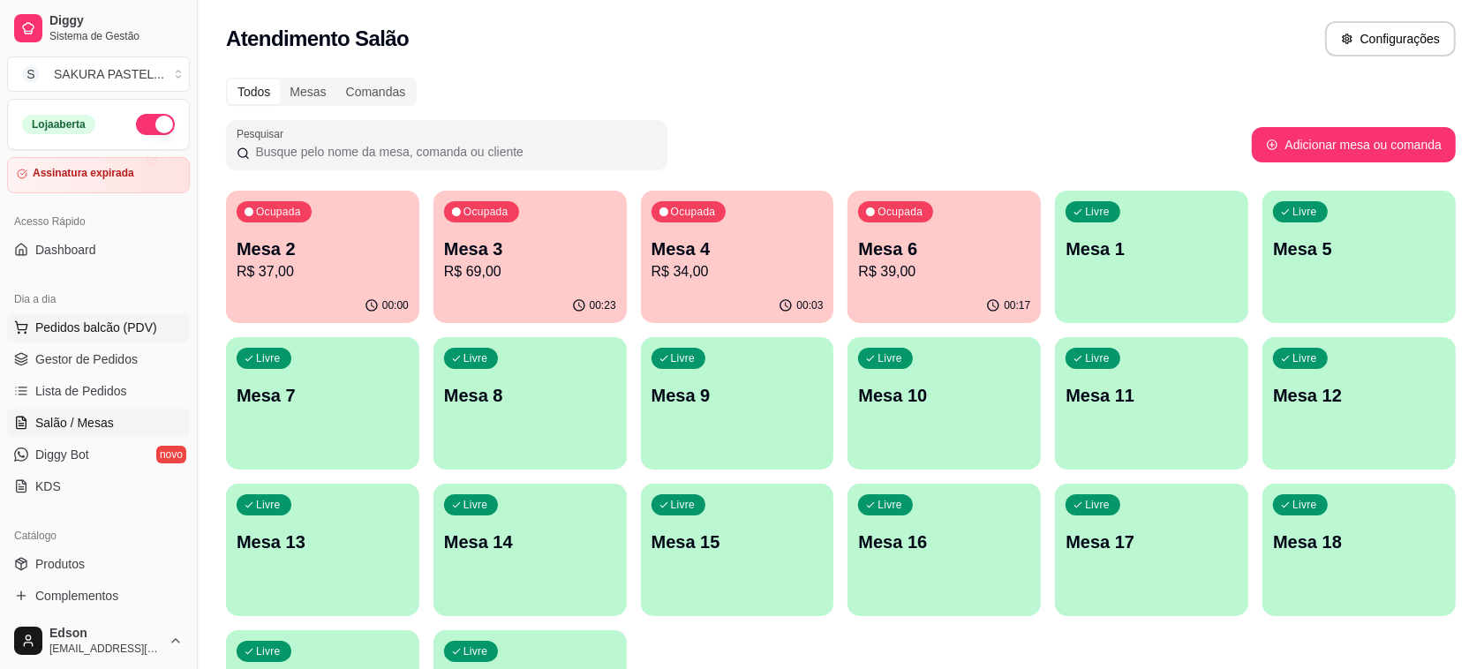
click at [121, 328] on span "Pedidos balcão (PDV)" at bounding box center [96, 328] width 122 height 18
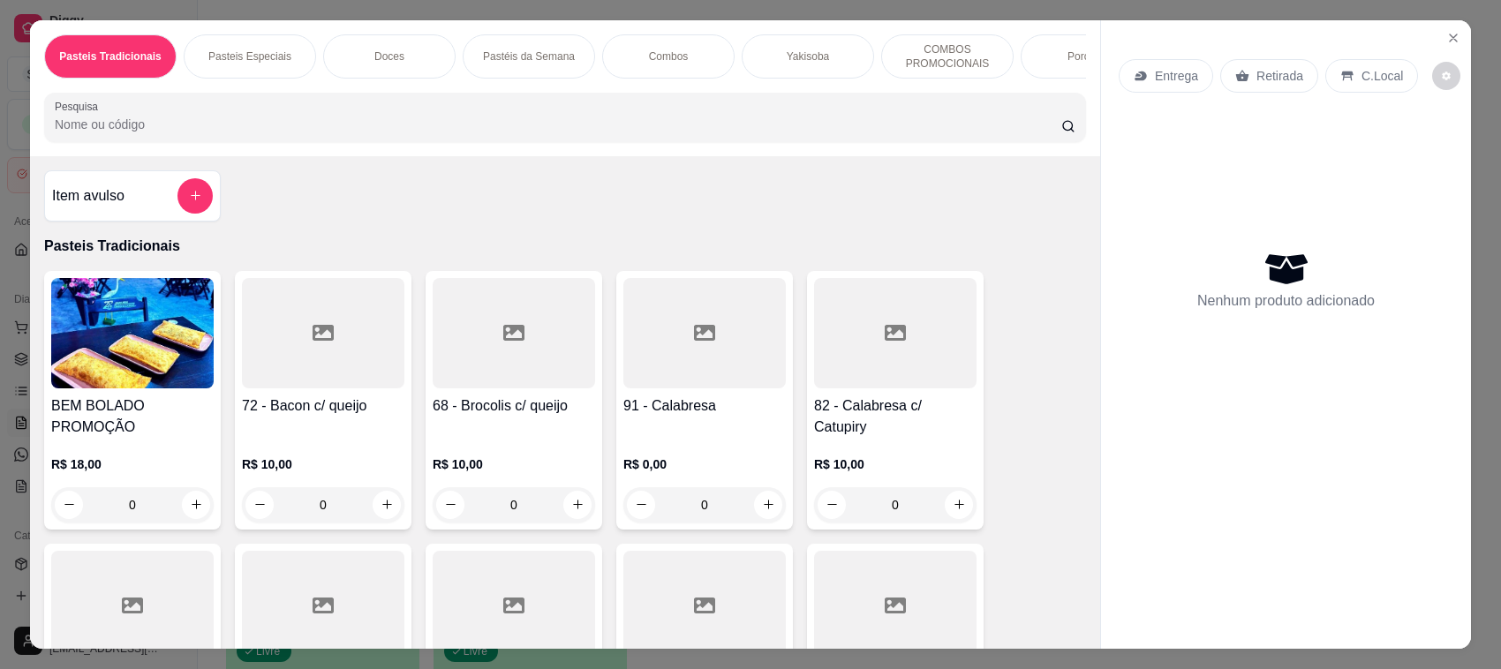
click at [1287, 94] on div "Entrega Retirada C.Local" at bounding box center [1285, 76] width 335 height 62
click at [1282, 86] on div "Retirada" at bounding box center [1269, 76] width 98 height 34
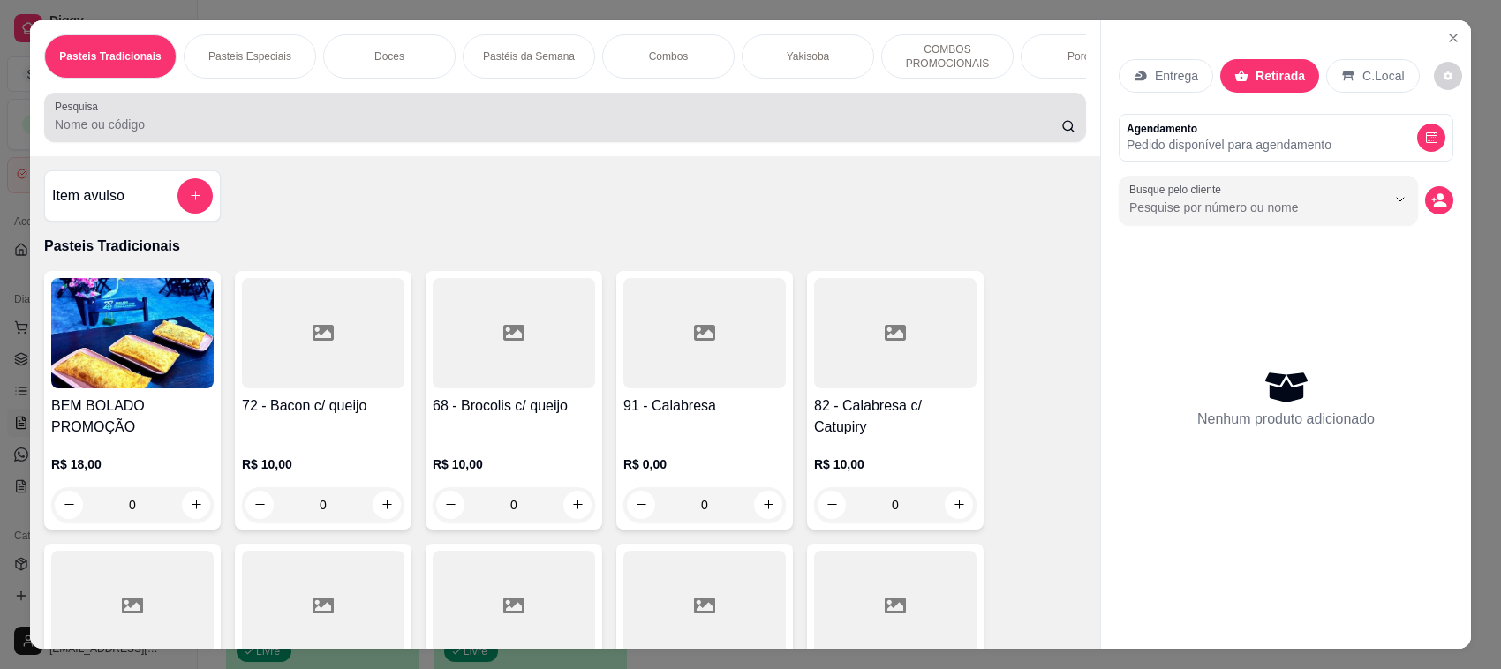
click at [852, 128] on div at bounding box center [565, 117] width 1020 height 35
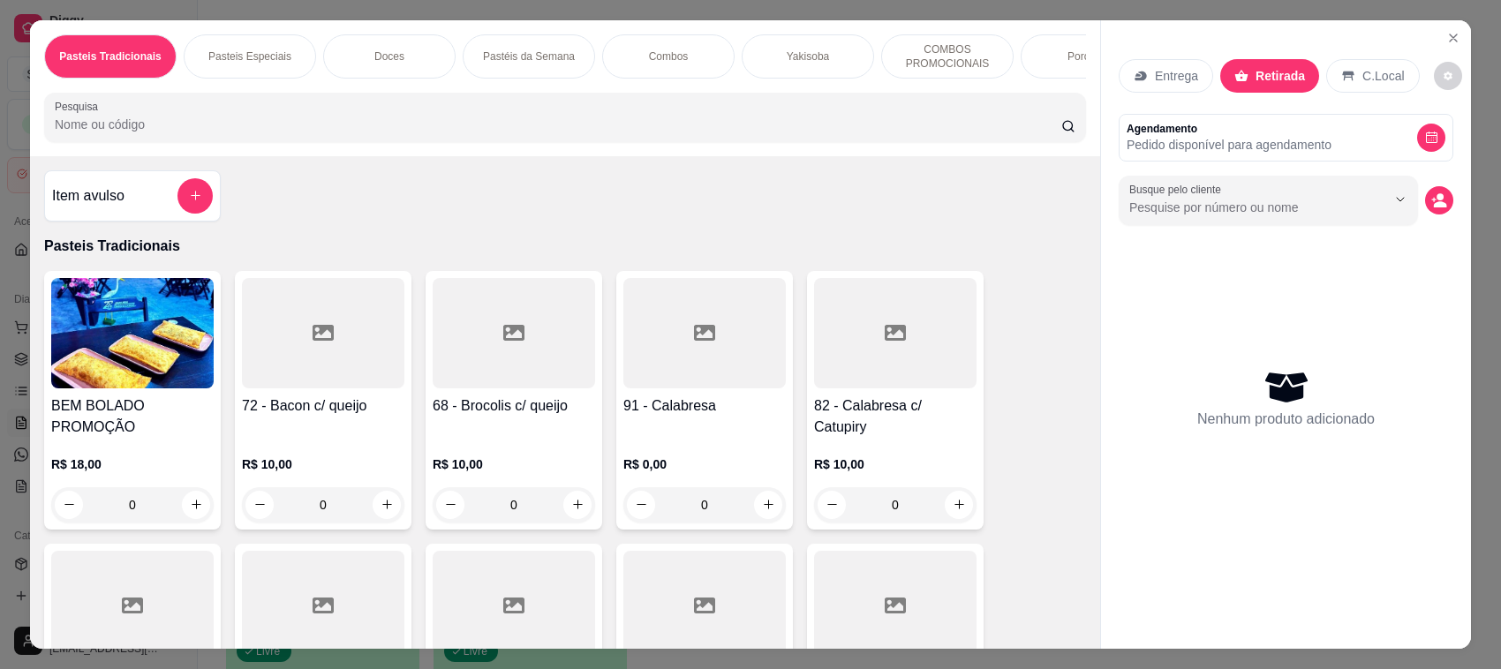
click at [849, 128] on div at bounding box center [565, 117] width 1020 height 35
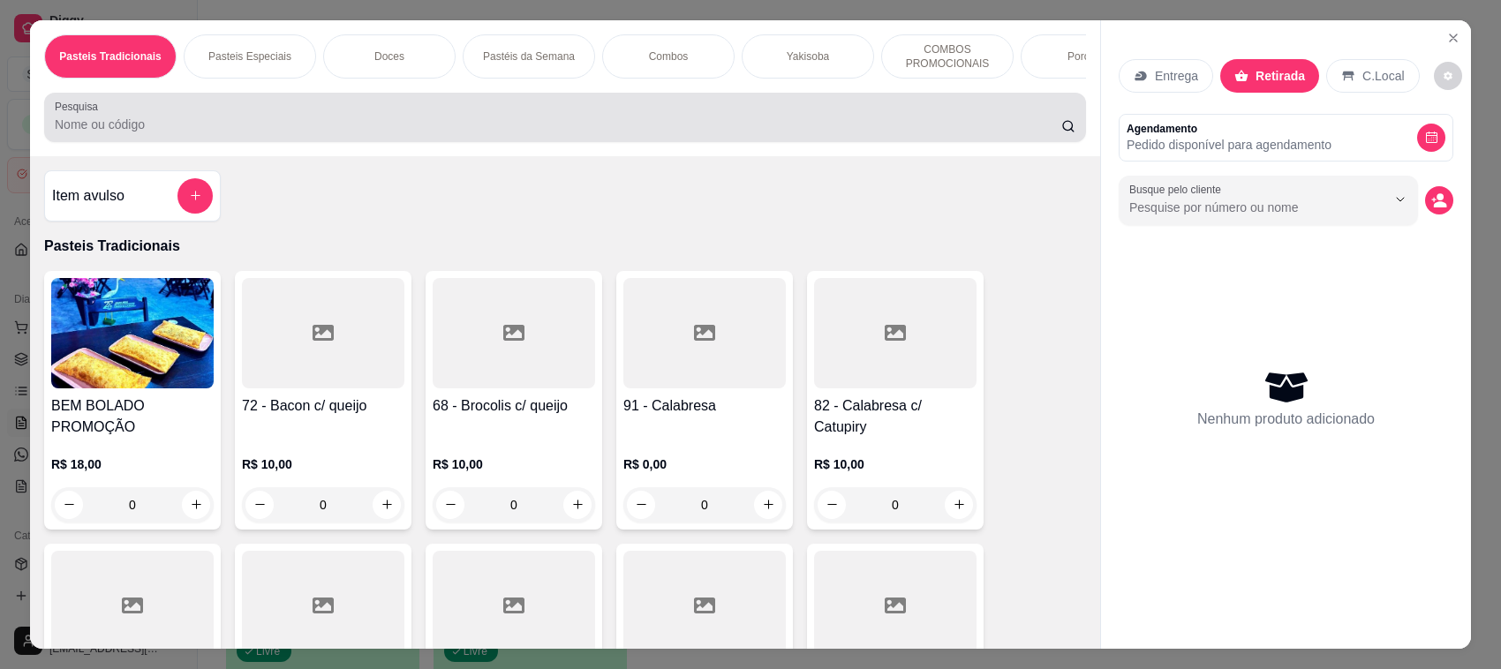
click at [849, 128] on div at bounding box center [565, 117] width 1020 height 35
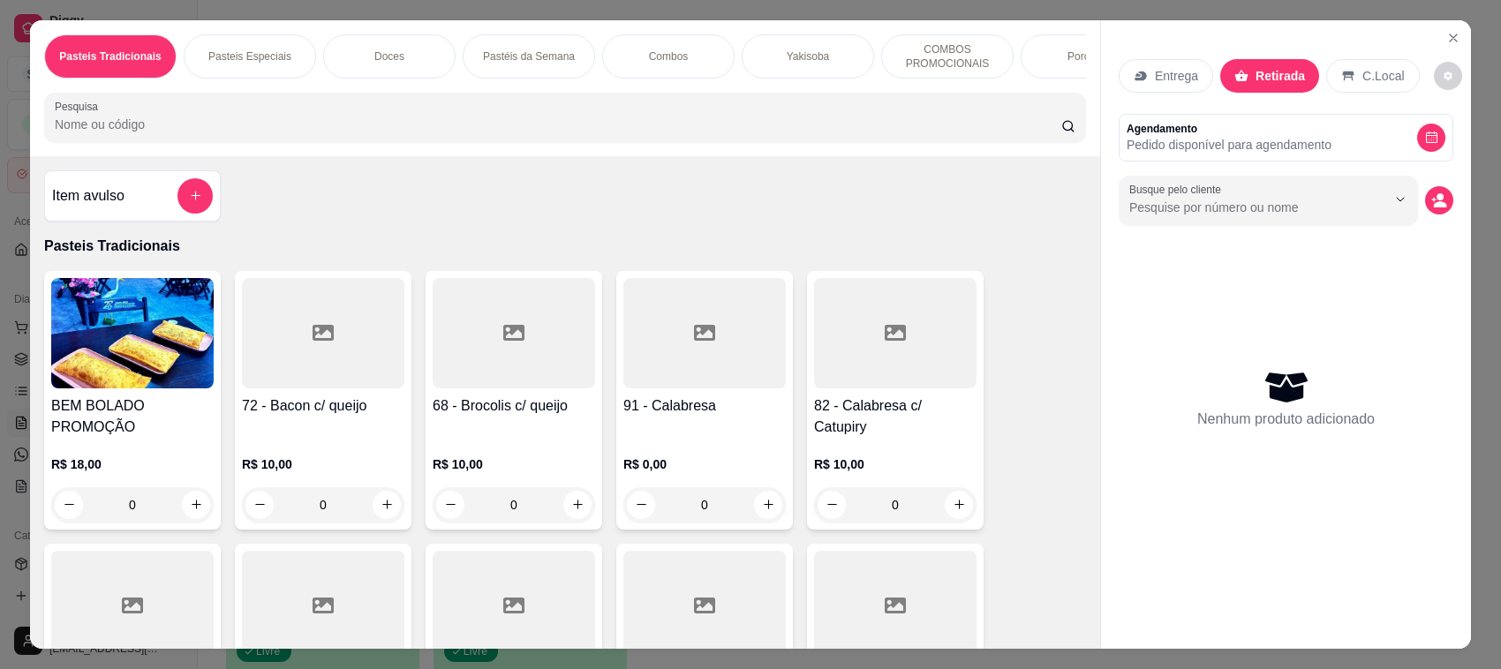
click at [830, 125] on div at bounding box center [565, 117] width 1020 height 35
click at [673, 133] on input "Pesquisa" at bounding box center [558, 125] width 1006 height 18
click at [673, 126] on div at bounding box center [565, 117] width 1020 height 35
click at [1, 178] on div "Pasteis Tradicionais Pasteis Especiais Doces Pastéis da Semana Combos Yakisoba …" at bounding box center [750, 334] width 1501 height 669
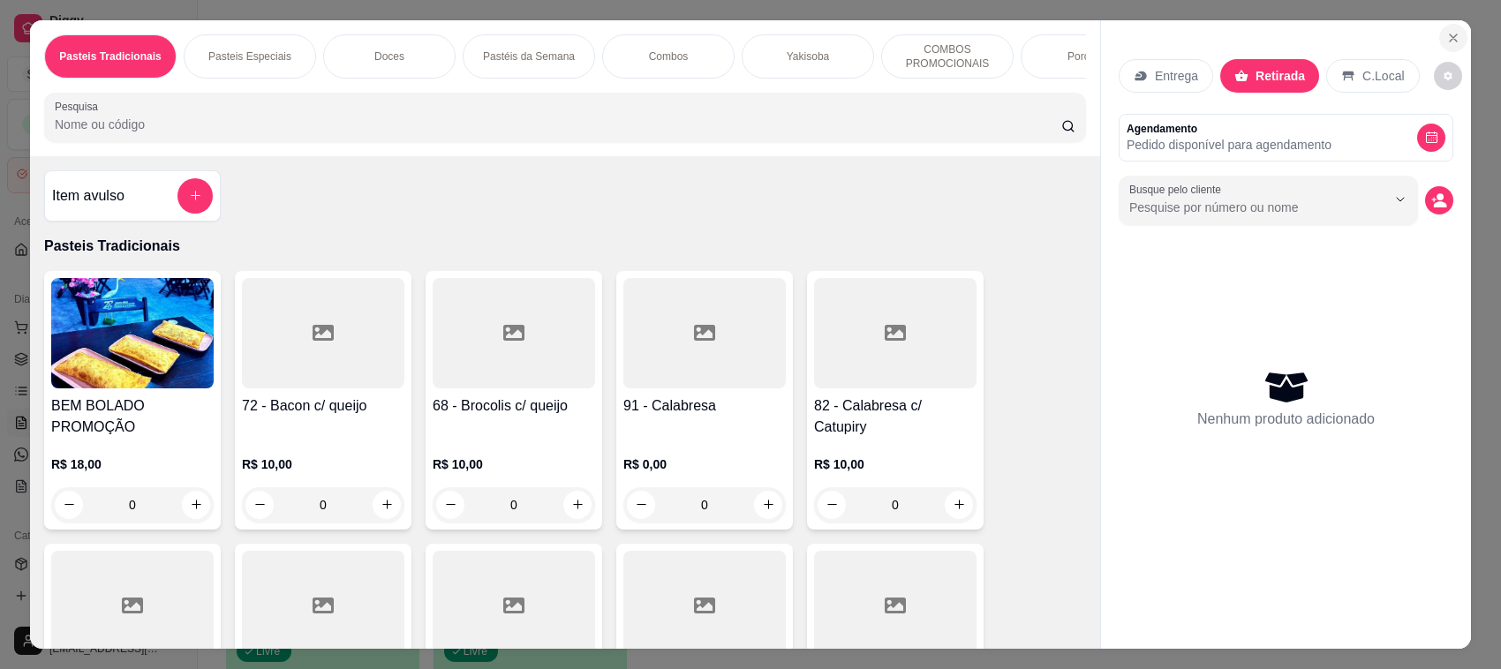
click at [1441, 26] on button "Close" at bounding box center [1453, 38] width 28 height 28
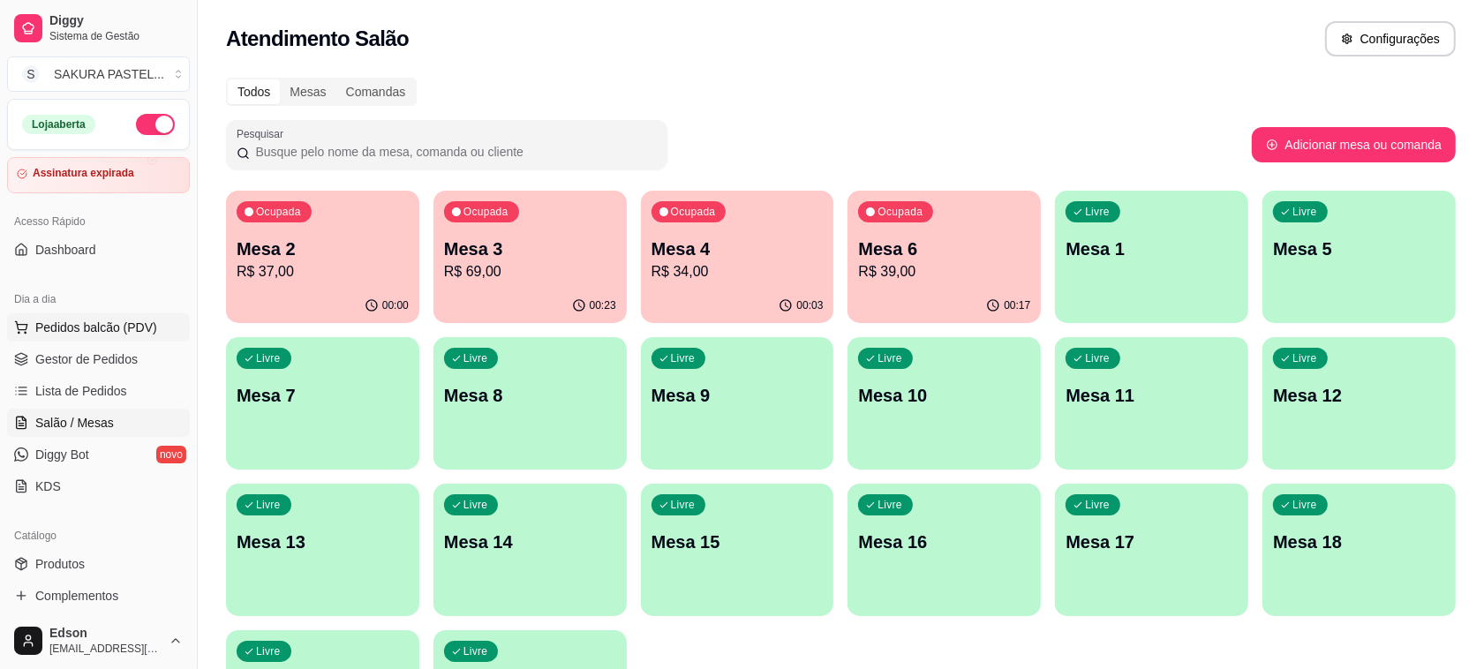
click at [76, 327] on span "Pedidos balcão (PDV)" at bounding box center [96, 328] width 122 height 18
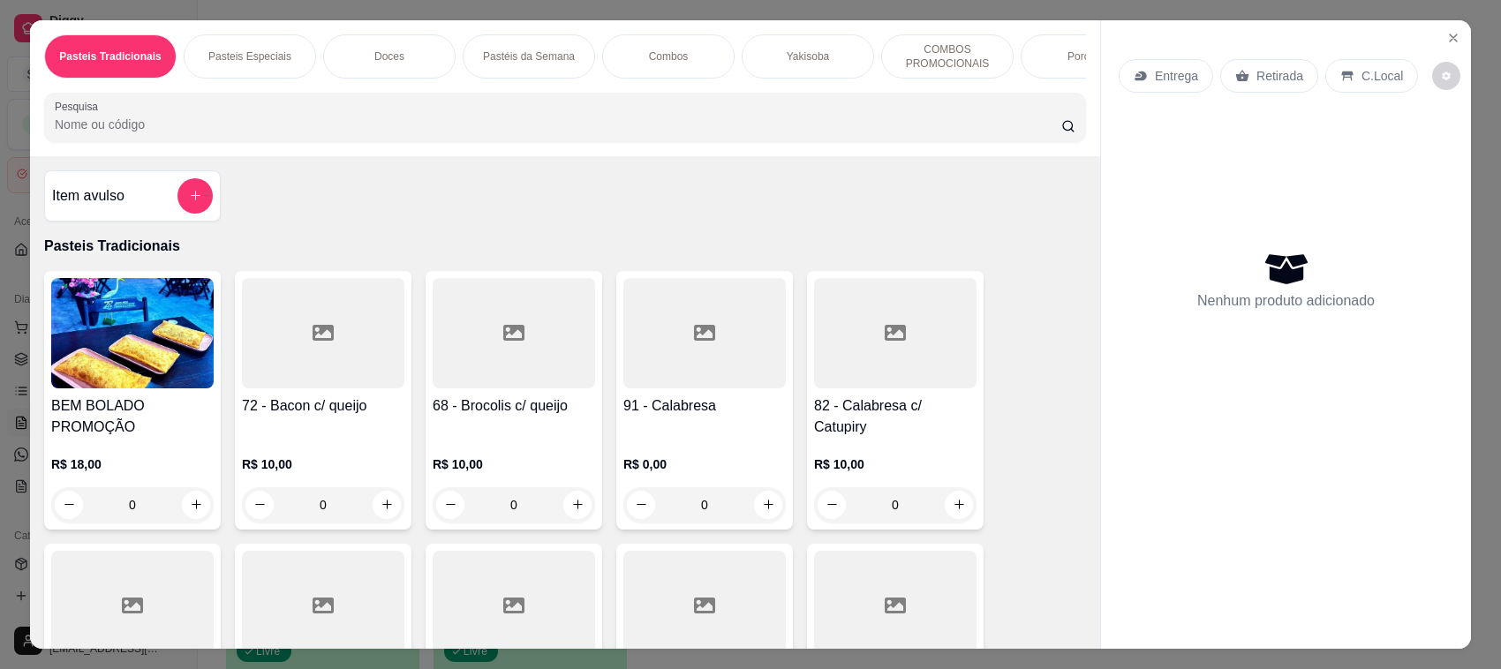
click at [477, 133] on input "Pesquisa" at bounding box center [558, 125] width 1006 height 18
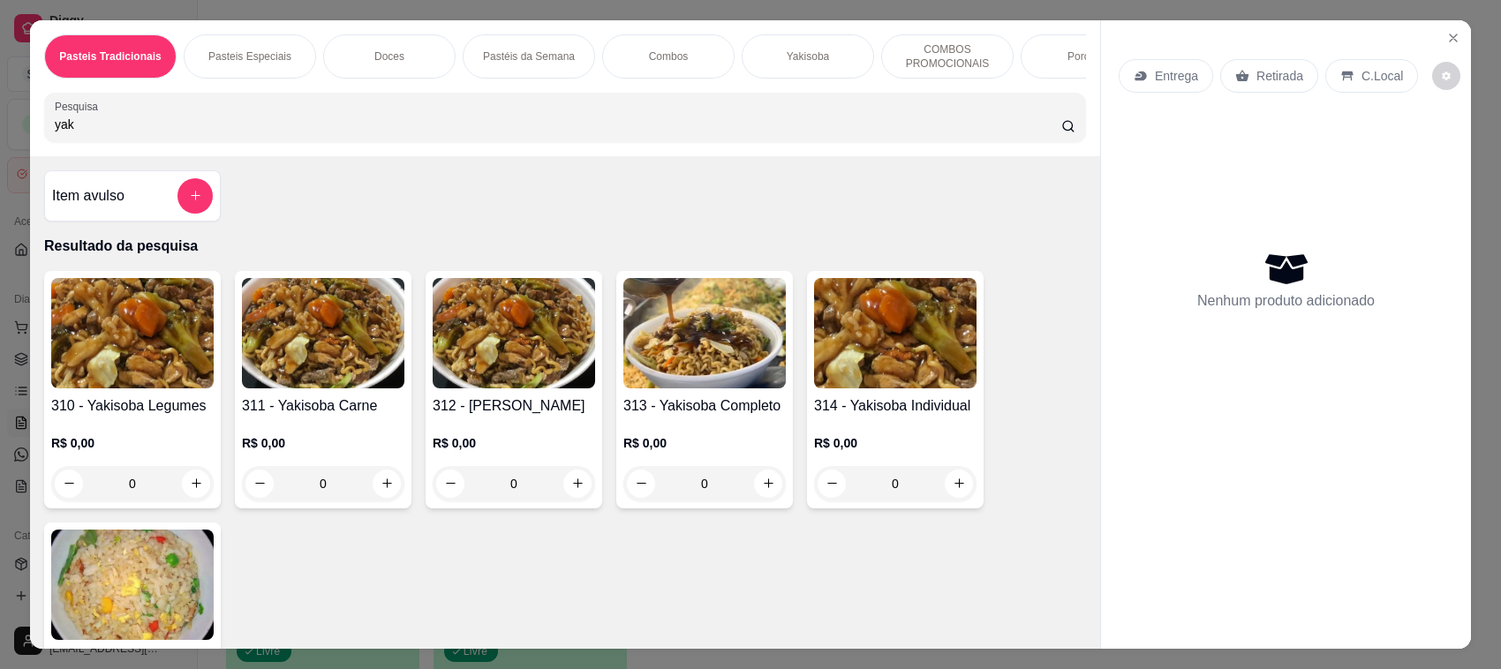
type input "yak"
click at [757, 411] on h4 "313 - Yakisoba Completo" at bounding box center [704, 405] width 162 height 21
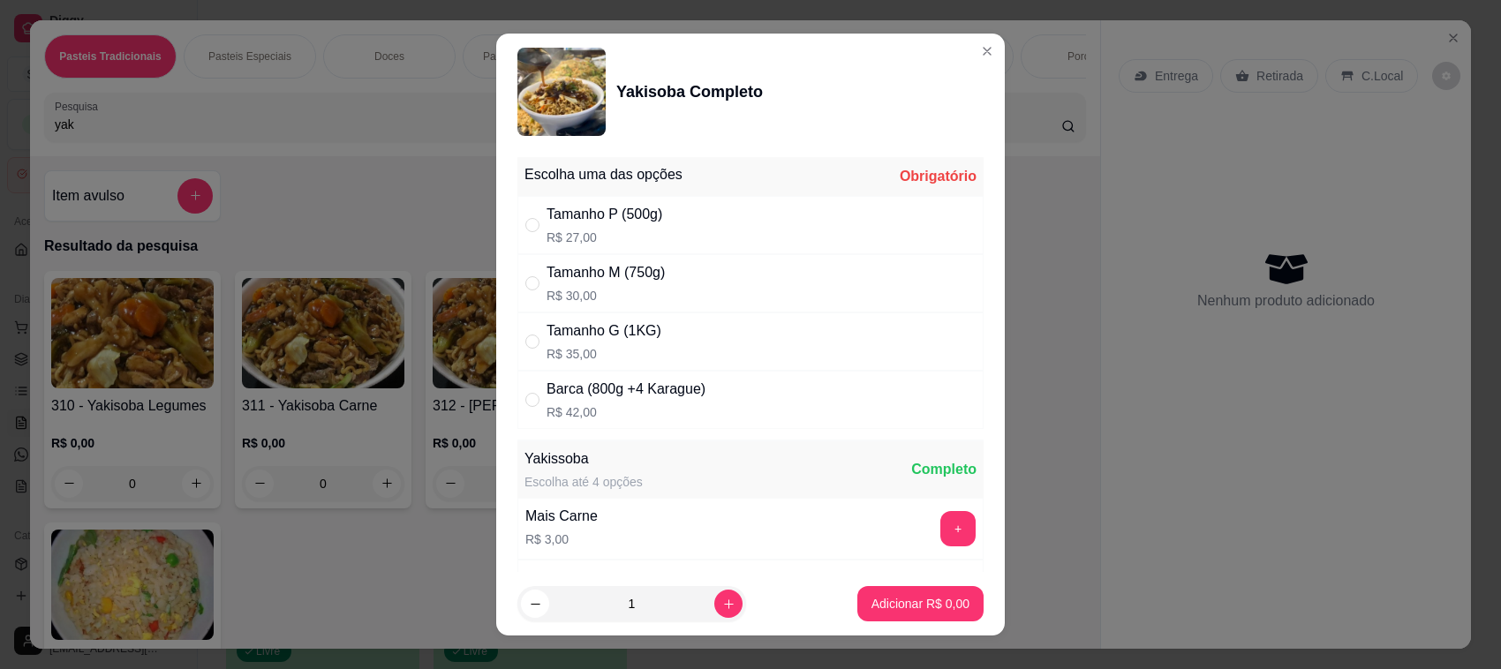
click at [725, 323] on div "Tamanho G (1KG) R$ 35,00" at bounding box center [750, 341] width 466 height 58
radio input "true"
click at [903, 606] on p "Adicionar R$ 35,00" at bounding box center [916, 604] width 105 height 18
type input "1"
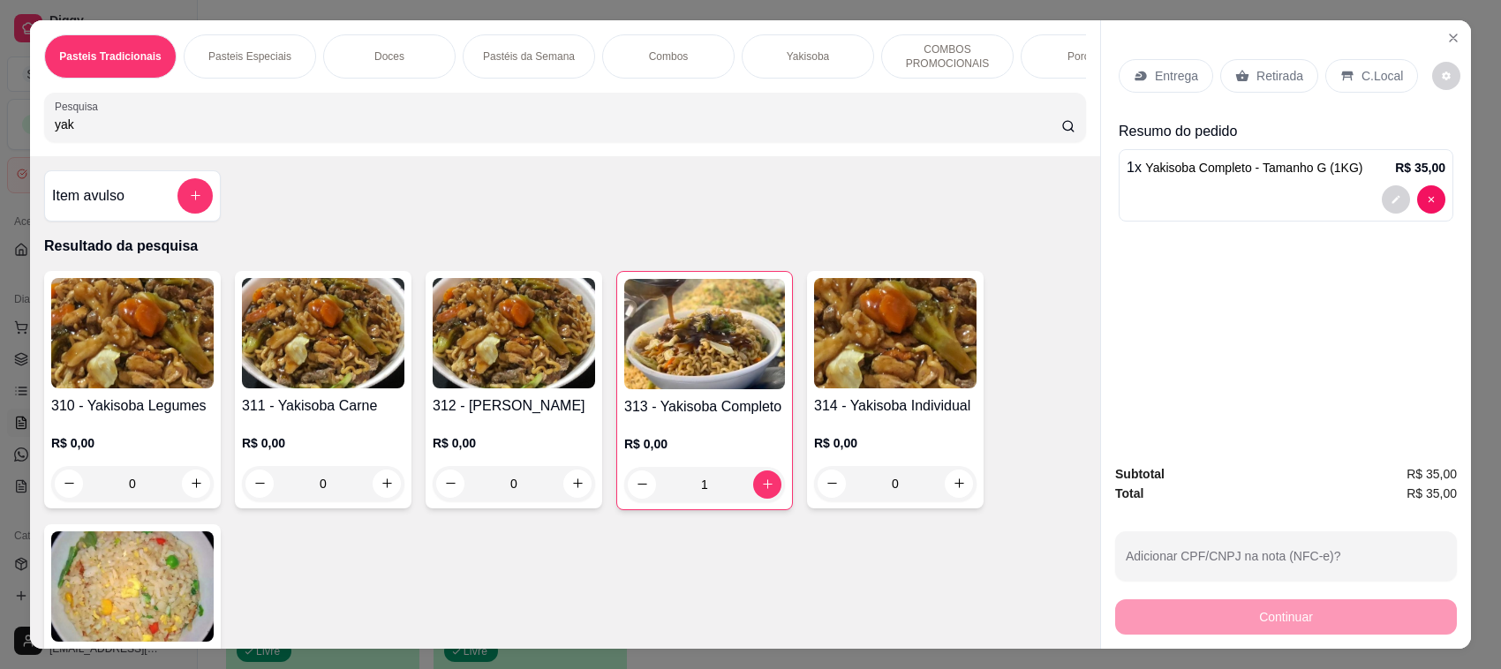
click at [1325, 208] on div at bounding box center [1285, 199] width 319 height 28
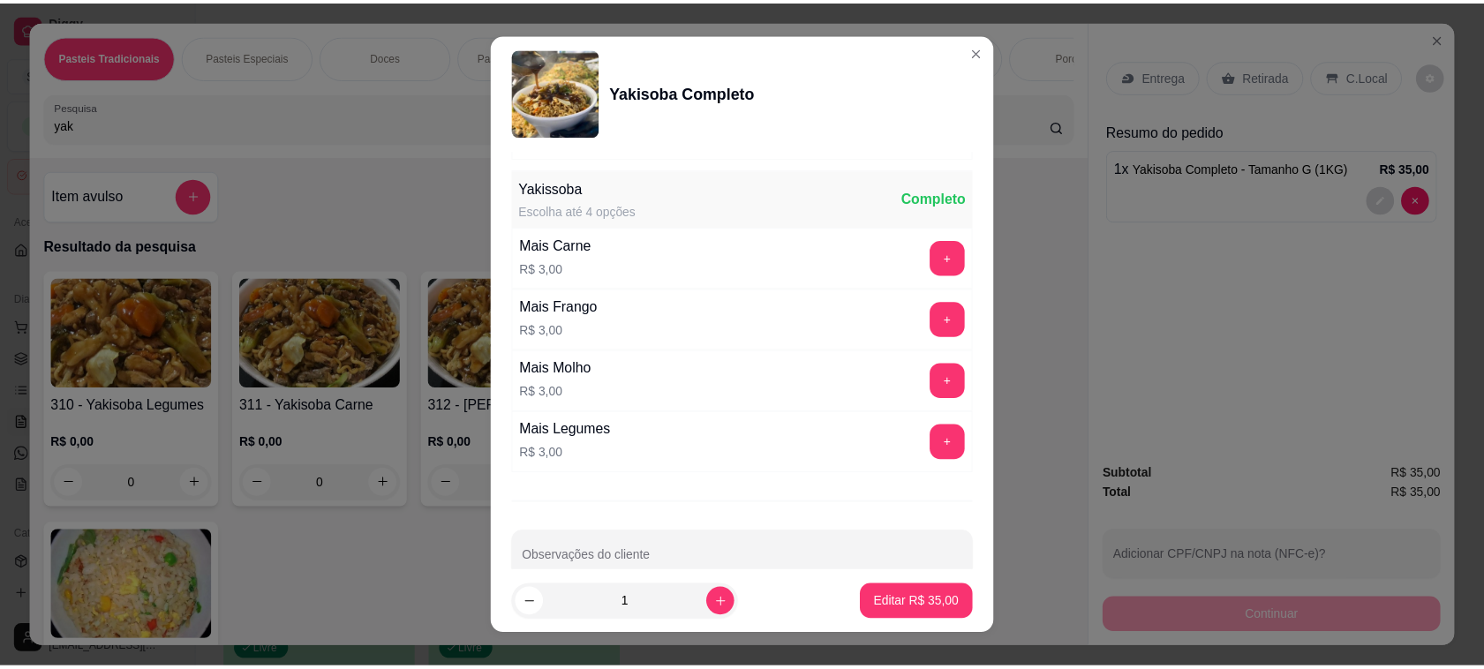
scroll to position [309, 0]
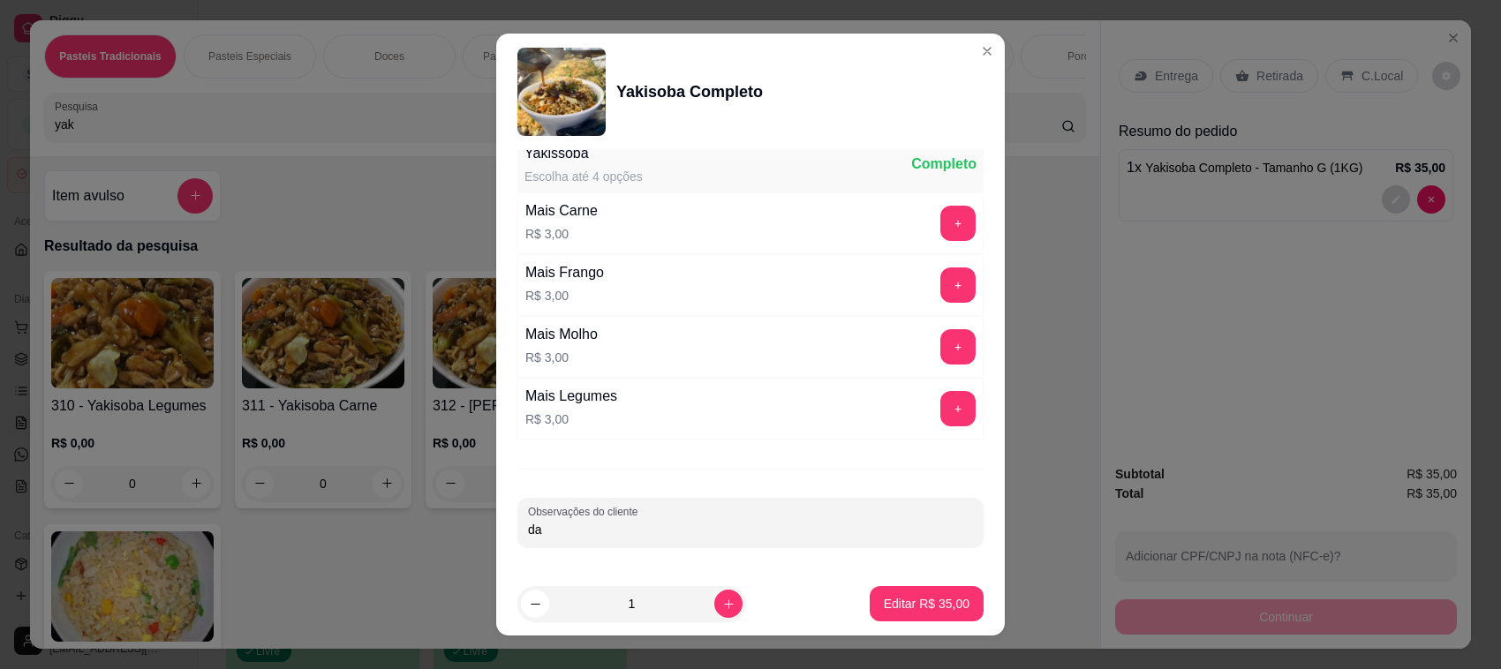
click at [659, 536] on input "da" at bounding box center [750, 530] width 445 height 18
type input "d"
type input "mais molho"
click at [906, 603] on p "Editar R$ 35,00" at bounding box center [927, 604] width 86 height 18
type input "0"
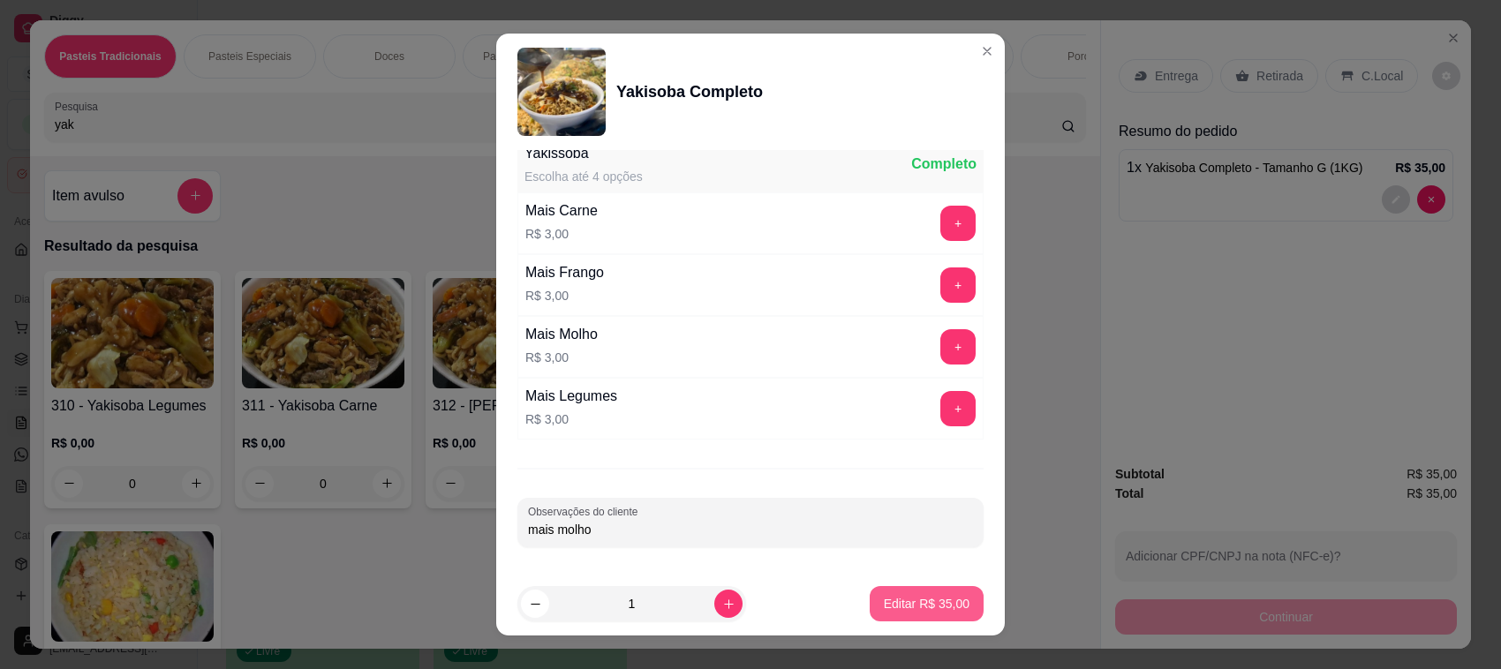
type input "0"
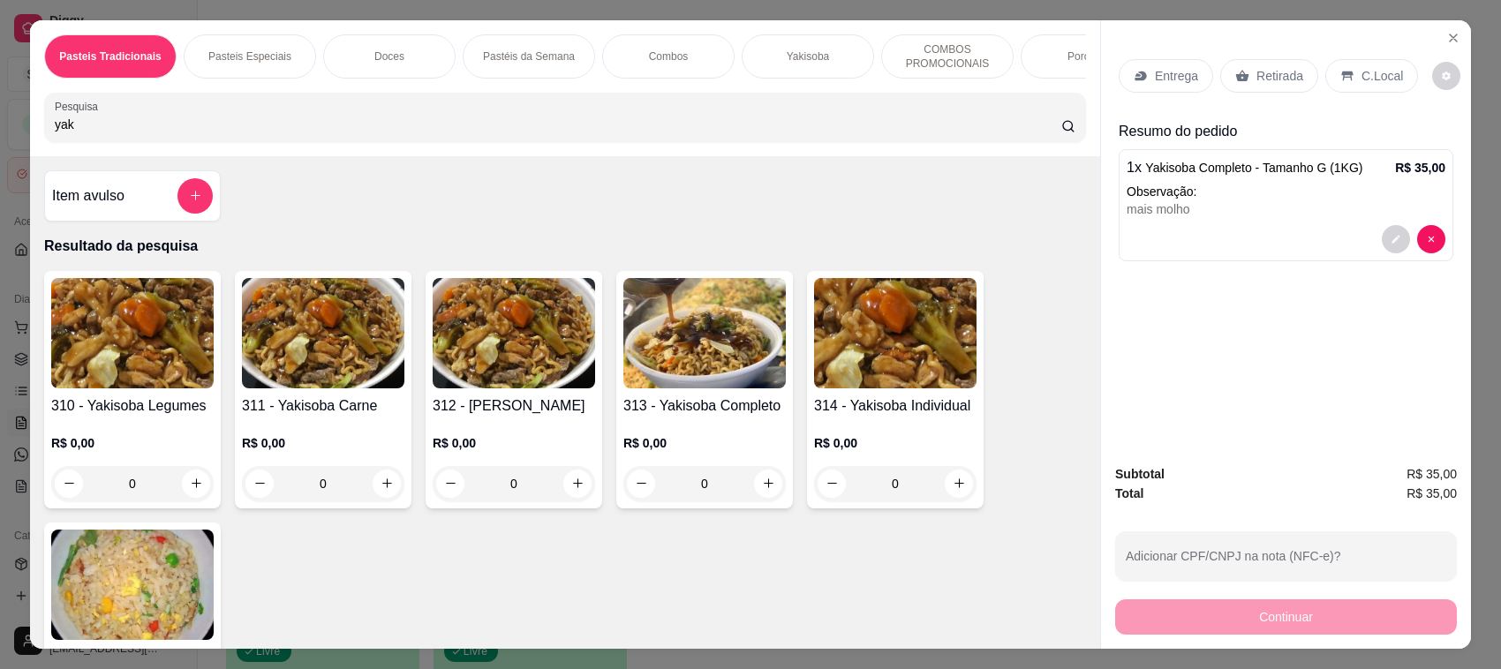
click at [1256, 72] on p "Retirada" at bounding box center [1279, 76] width 47 height 18
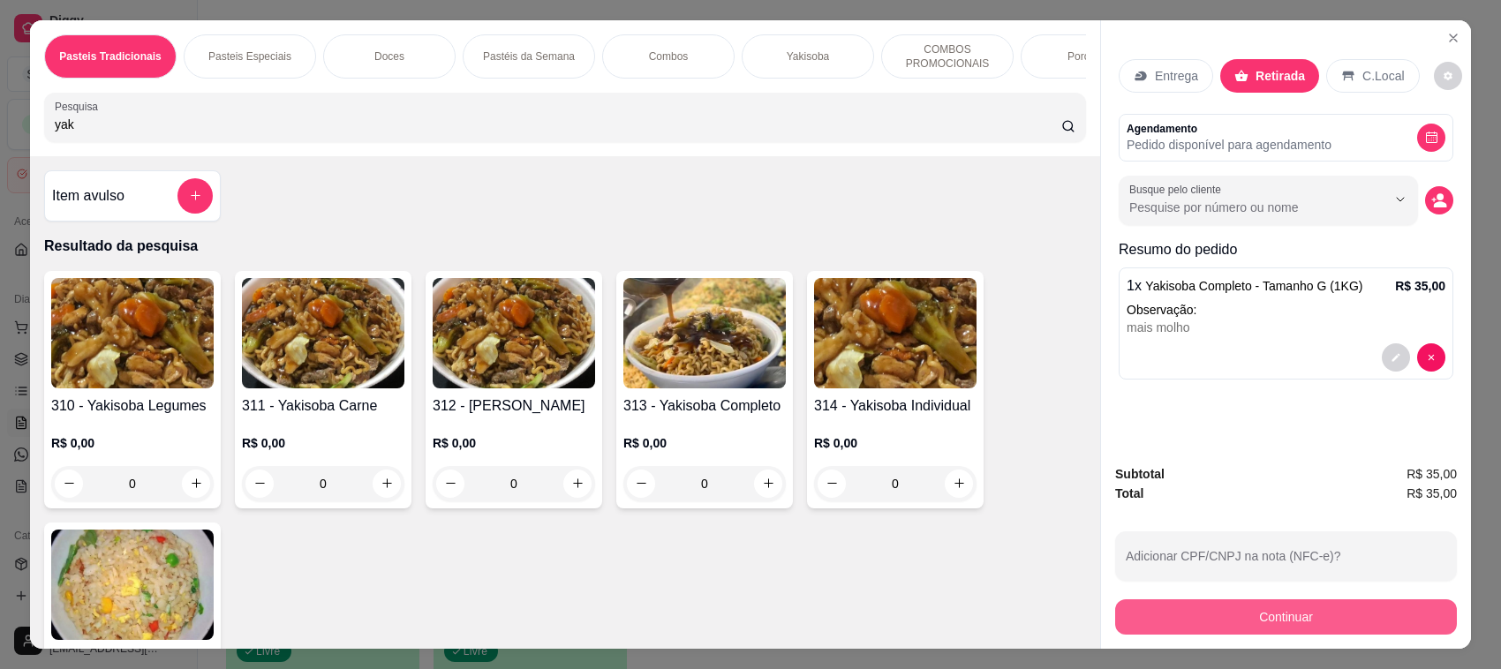
click at [1344, 616] on button "Continuar" at bounding box center [1286, 616] width 342 height 35
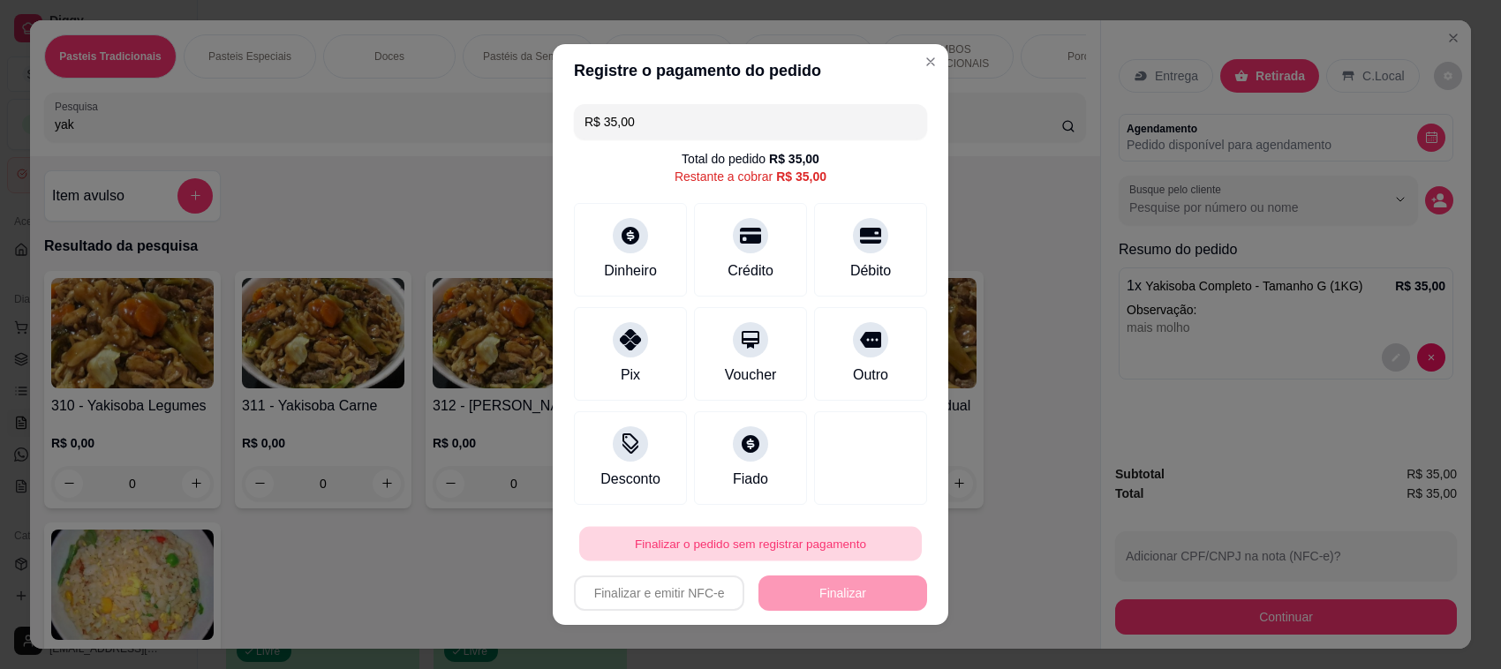
click at [796, 530] on button "Finalizar o pedido sem registrar pagamento" at bounding box center [750, 544] width 342 height 34
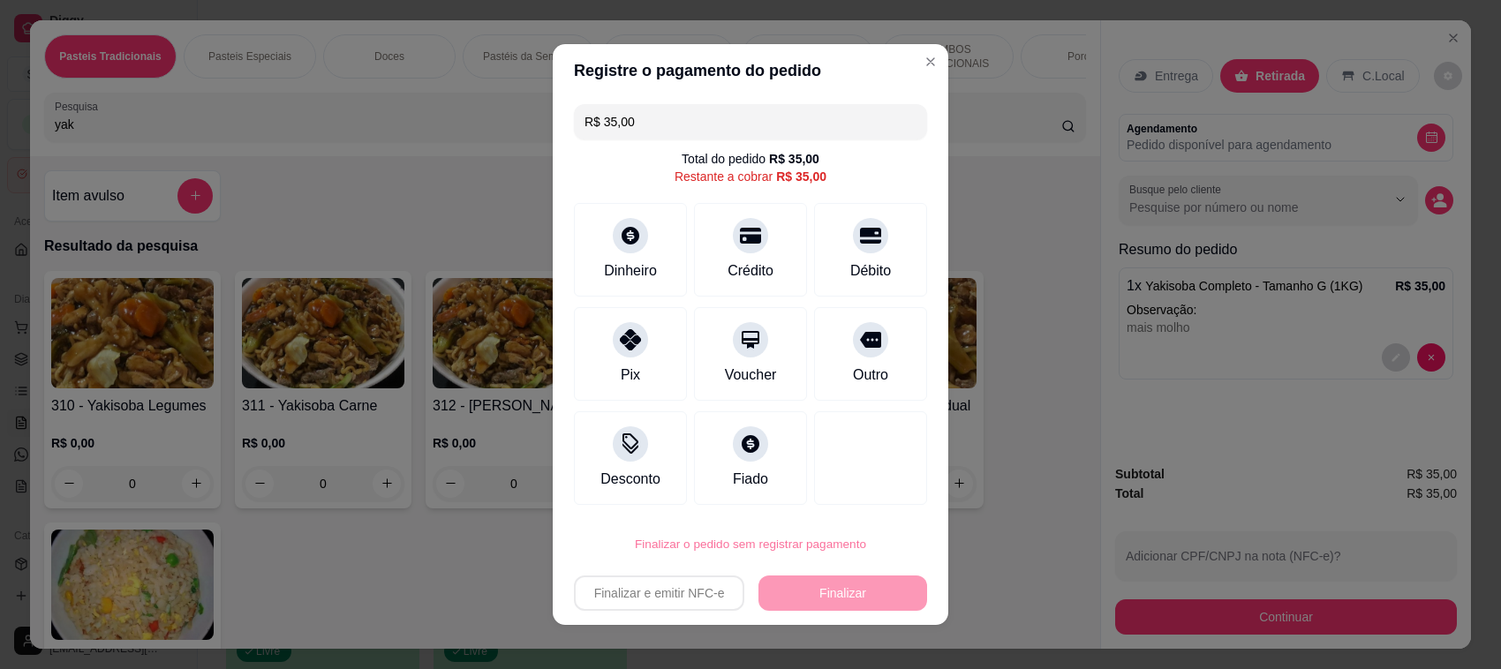
click at [846, 497] on button "Confirmar" at bounding box center [847, 494] width 65 height 27
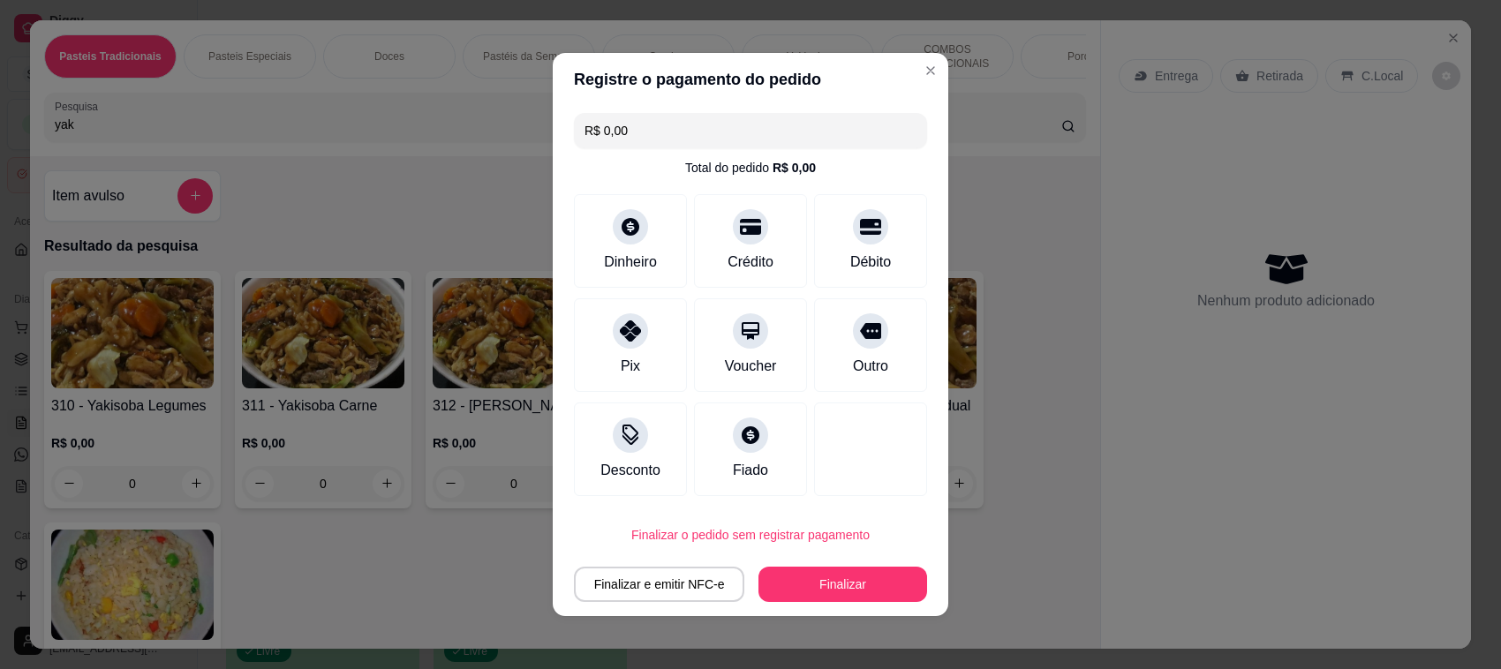
type input "R$ 0,00"
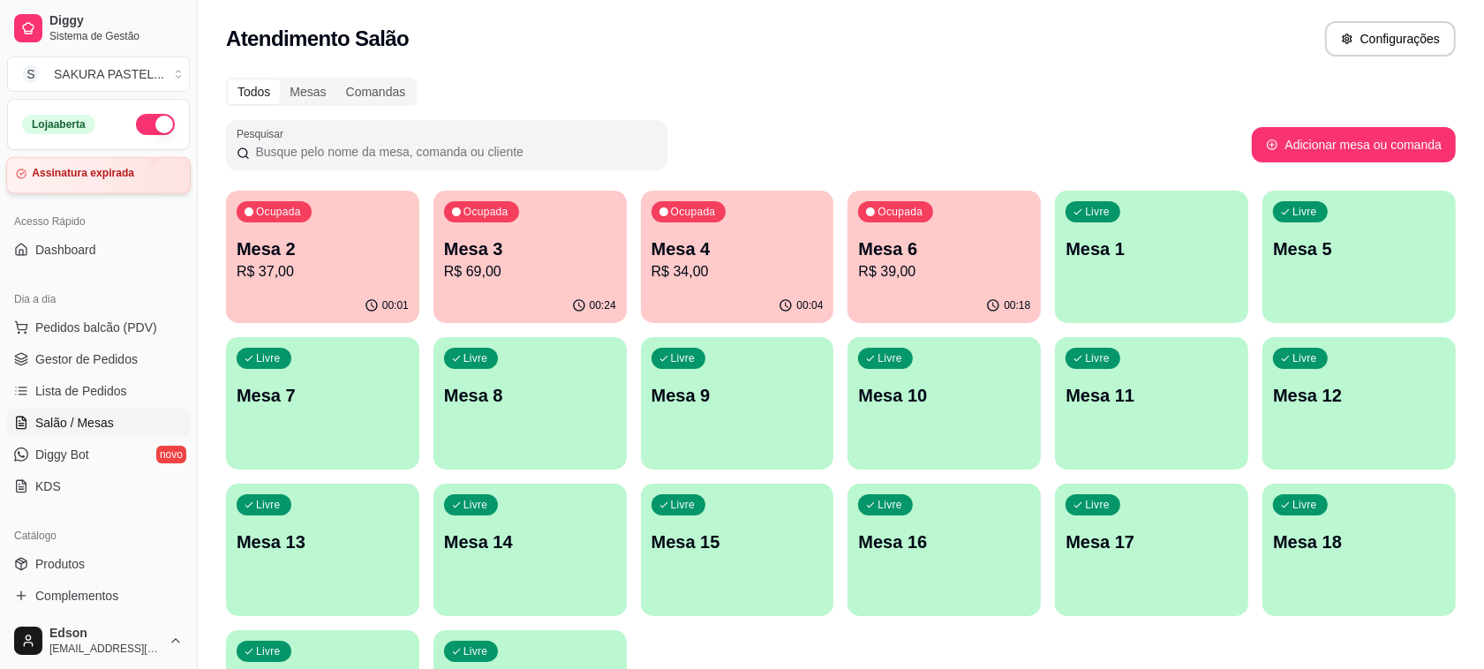
click at [108, 172] on article "Assinatura expirada" at bounding box center [83, 173] width 102 height 13
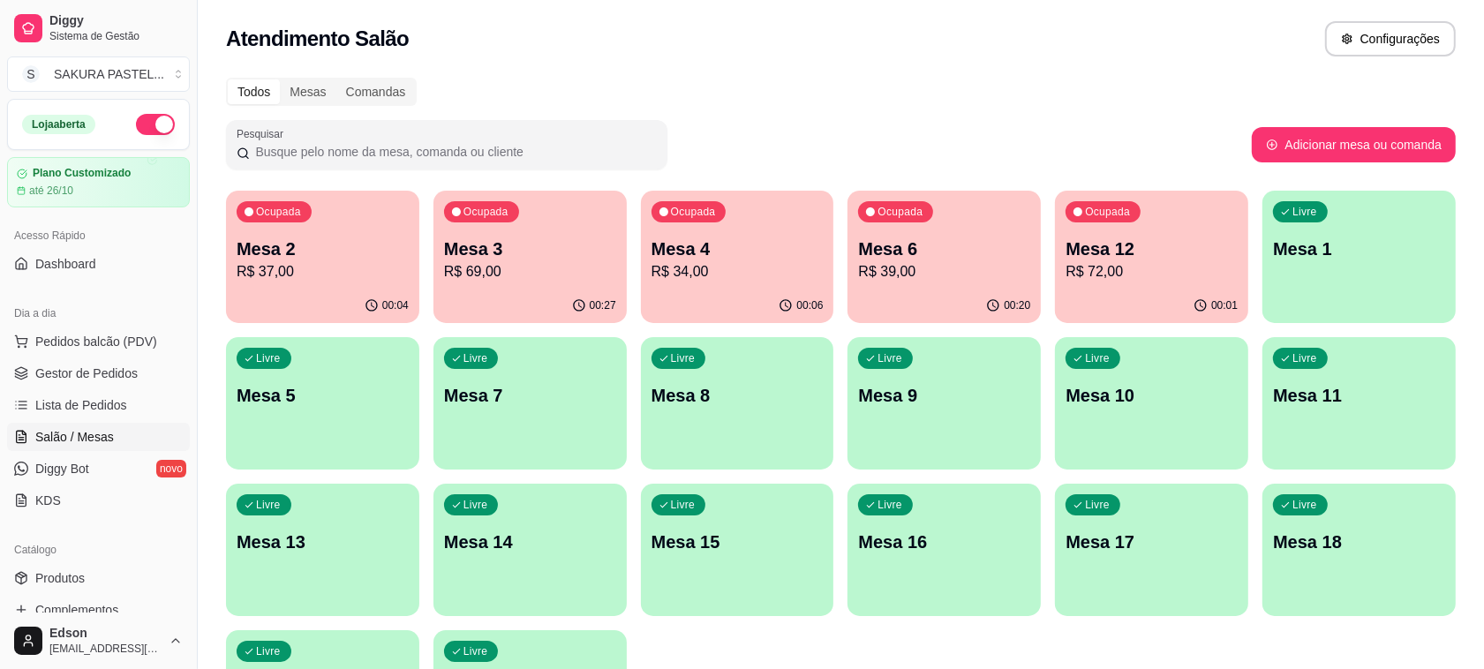
click at [1110, 244] on p "Mesa 12" at bounding box center [1151, 249] width 172 height 25
click at [1189, 203] on div "Ocupada Mesa 12 R$ 72,00" at bounding box center [1151, 239] width 187 height 95
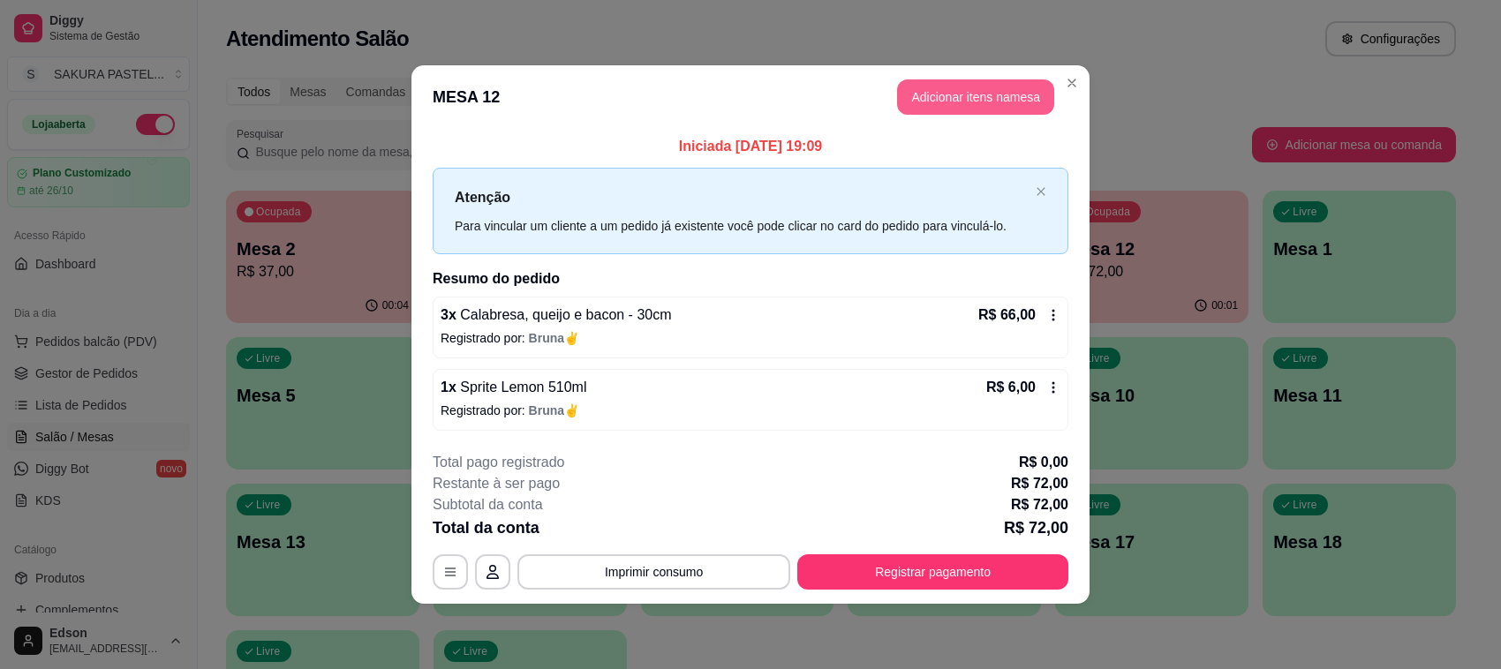
click at [978, 79] on button "Adicionar itens na mesa" at bounding box center [975, 96] width 157 height 35
click at [937, 78] on header "MESA 12 Adicionar itens na mesa" at bounding box center [750, 97] width 678 height 64
click at [936, 97] on button "Adicionar itens na mesa" at bounding box center [975, 97] width 152 height 34
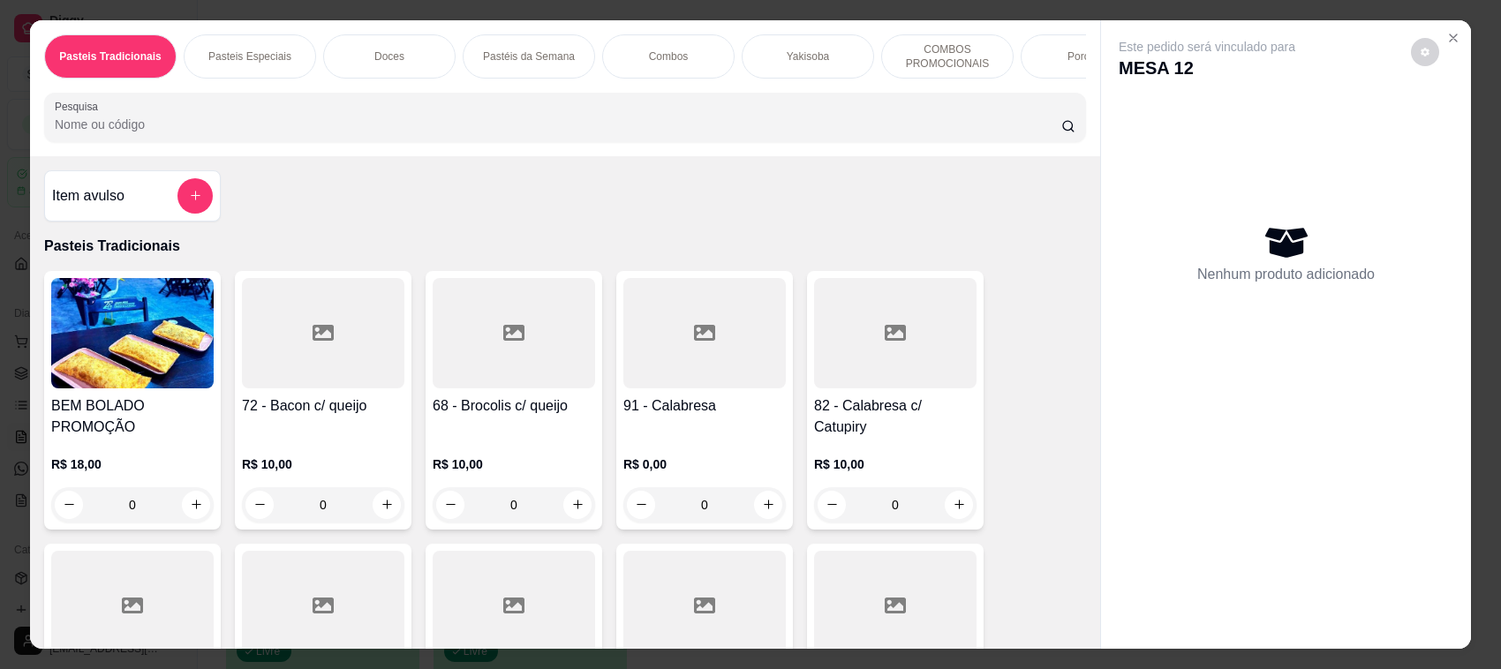
click at [214, 201] on div "Item avulso Pasteis Tradicionais BEM BOLADO PROMOÇÃO R$ 18,00 0 72 - Bacon c/ q…" at bounding box center [565, 402] width 1070 height 493
click at [206, 205] on div "Item avulso" at bounding box center [132, 195] width 177 height 51
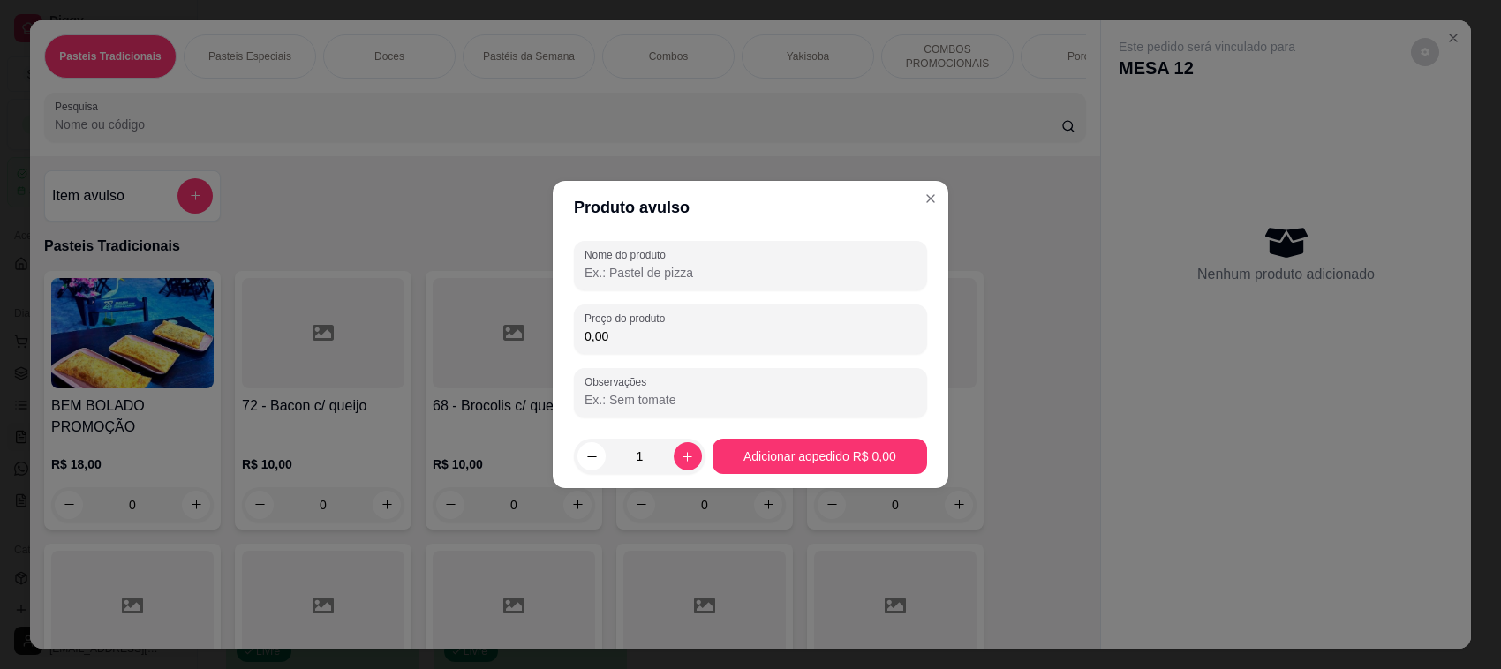
click at [681, 278] on input "Nome do produto" at bounding box center [750, 273] width 332 height 18
type input "Karaguê - 200g"
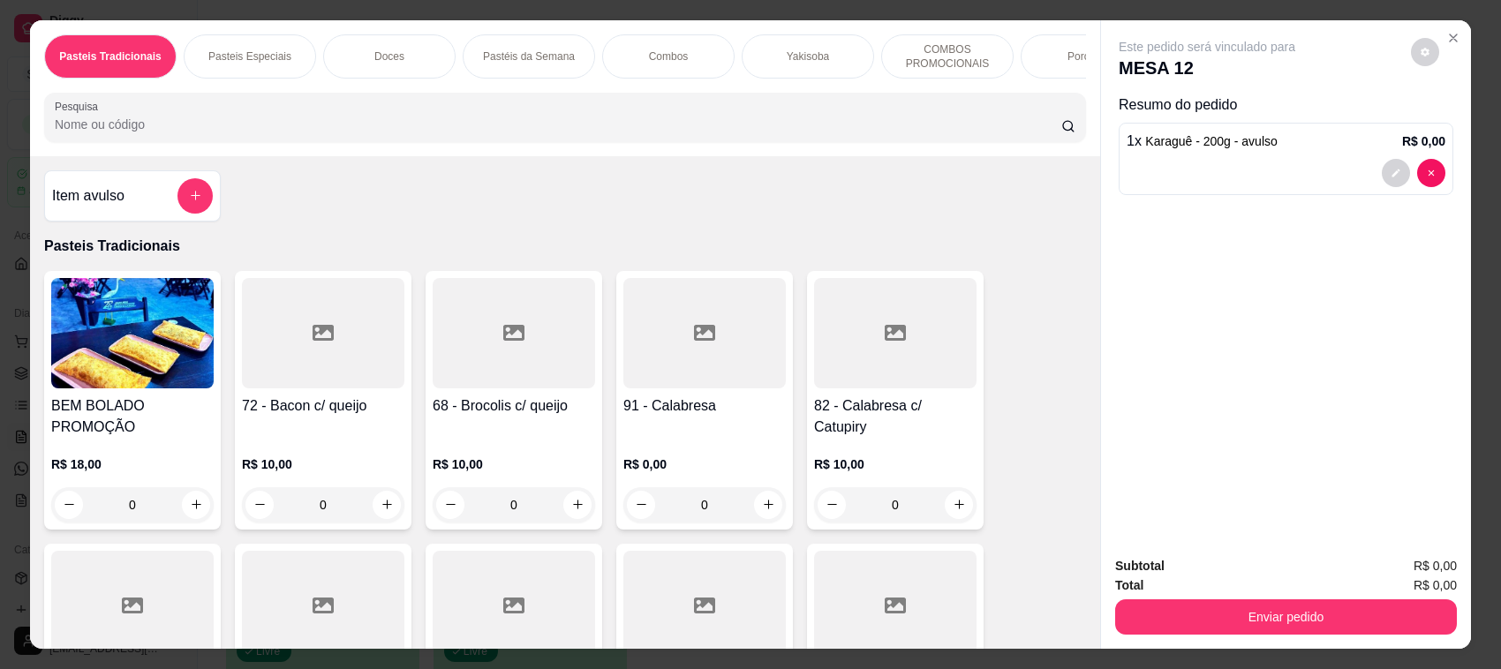
click at [1371, 172] on div at bounding box center [1285, 173] width 319 height 28
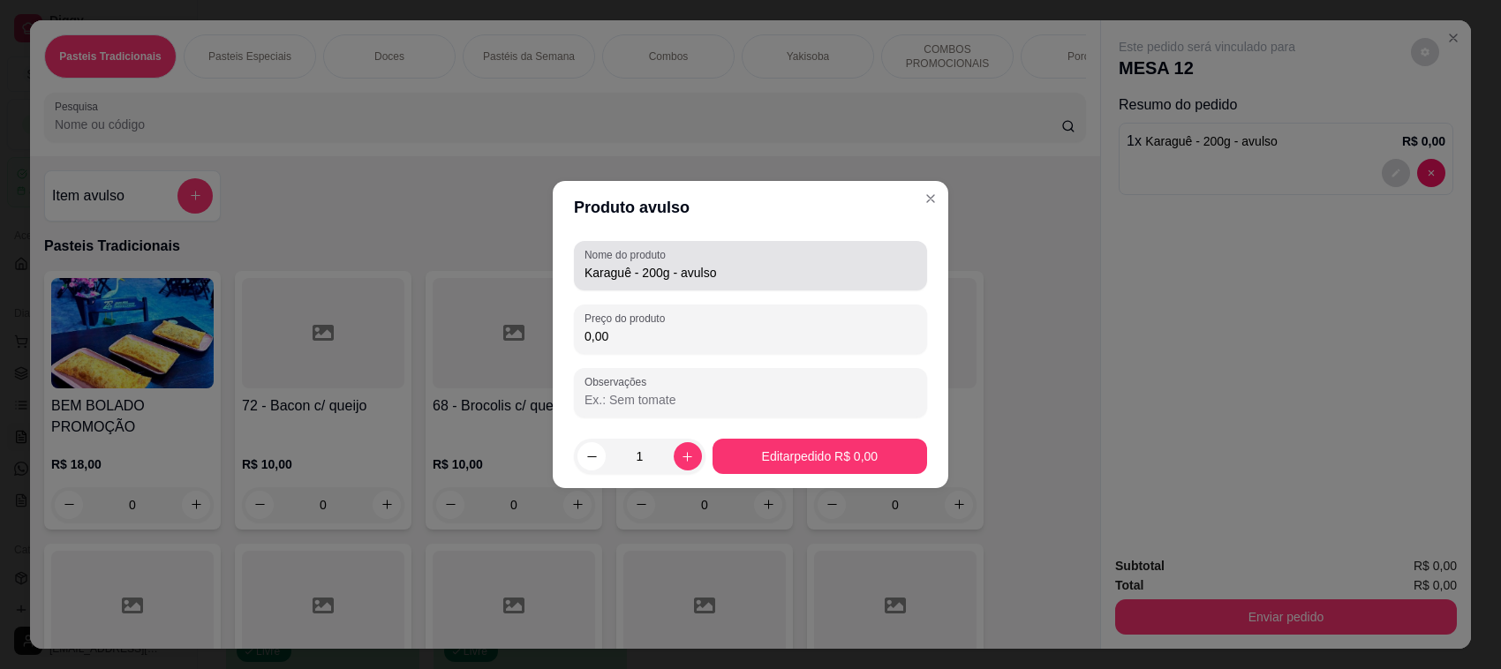
click at [786, 281] on input "Karaguê - 200g - avulso" at bounding box center [750, 273] width 332 height 18
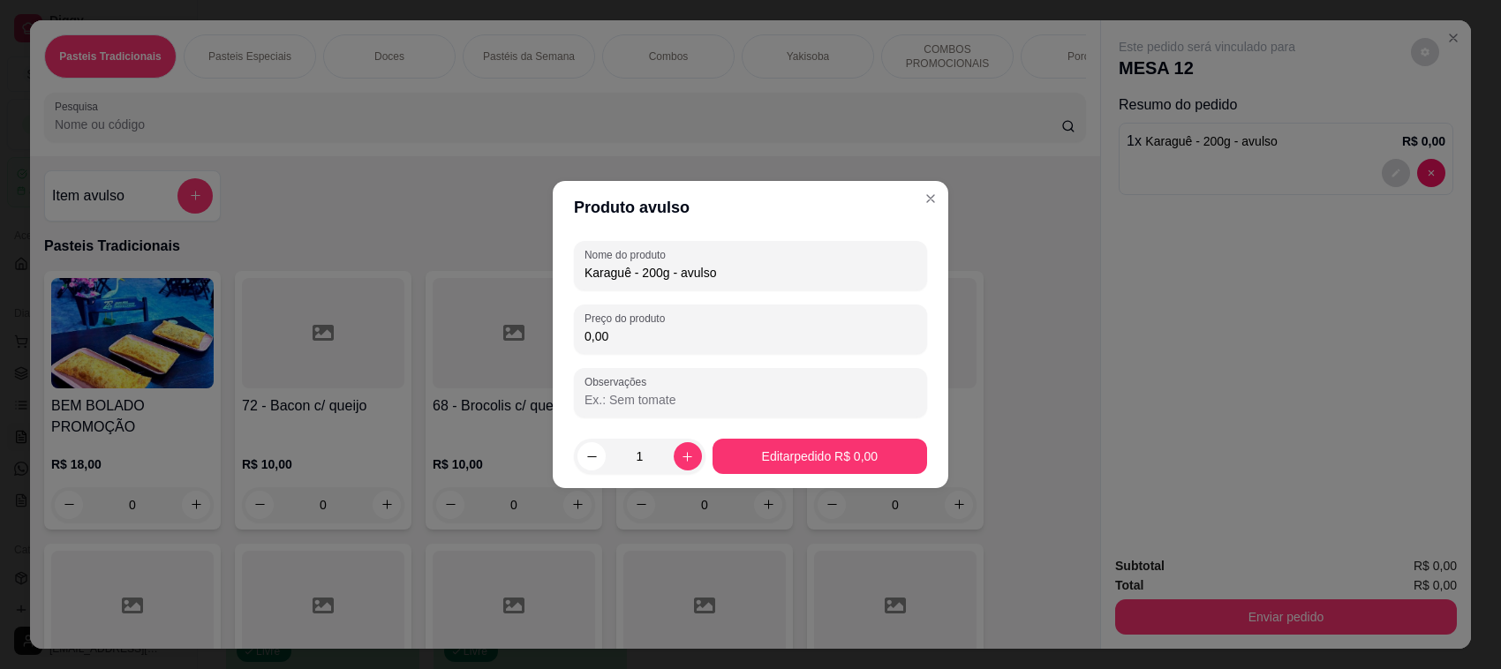
click at [786, 281] on input "Karaguê - 200g - avulso" at bounding box center [750, 273] width 332 height 18
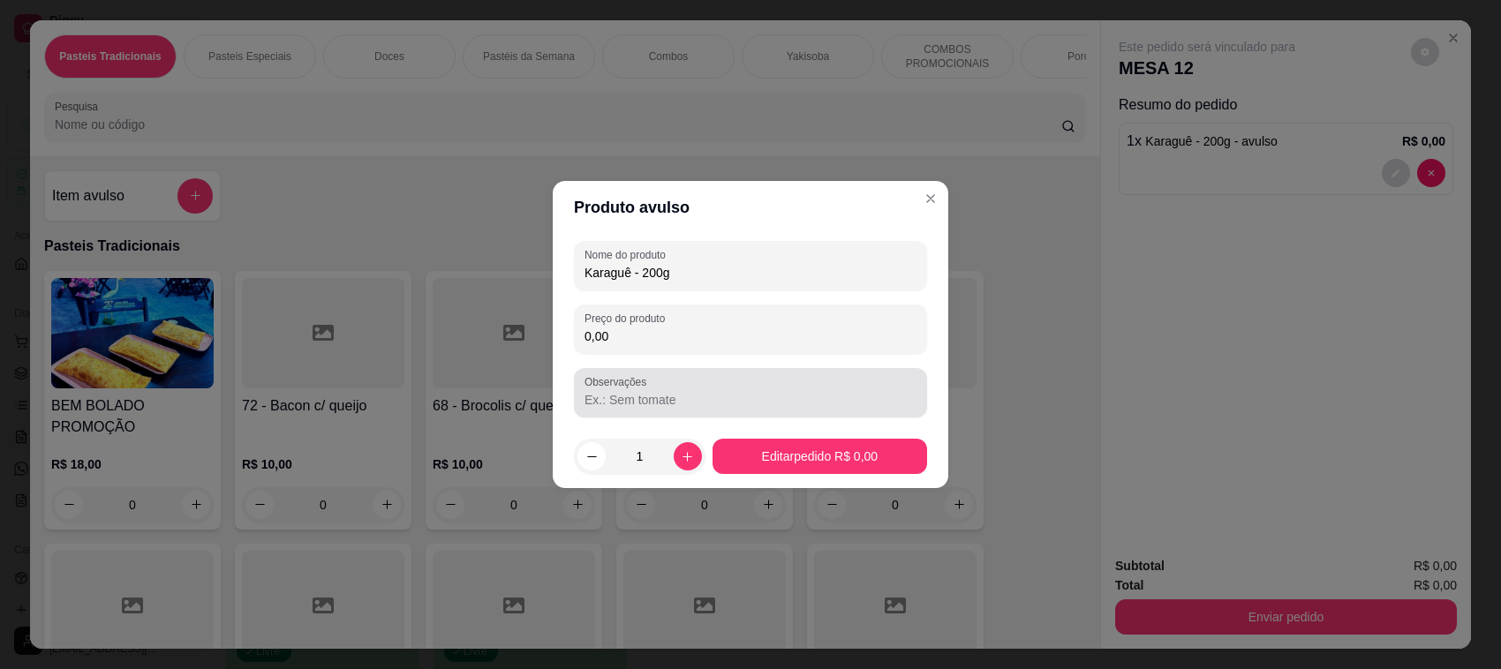
type input "Karaguê - 200g"
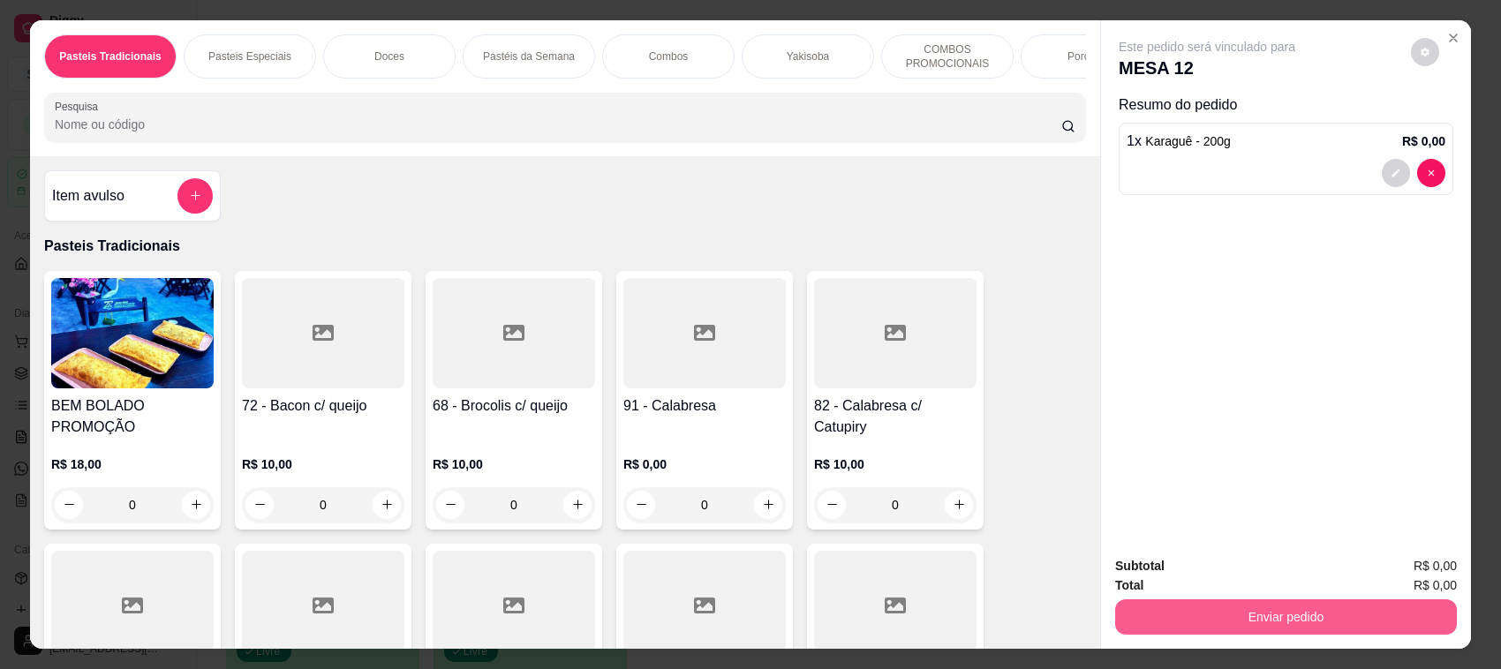
click at [1223, 616] on button "Enviar pedido" at bounding box center [1286, 616] width 342 height 35
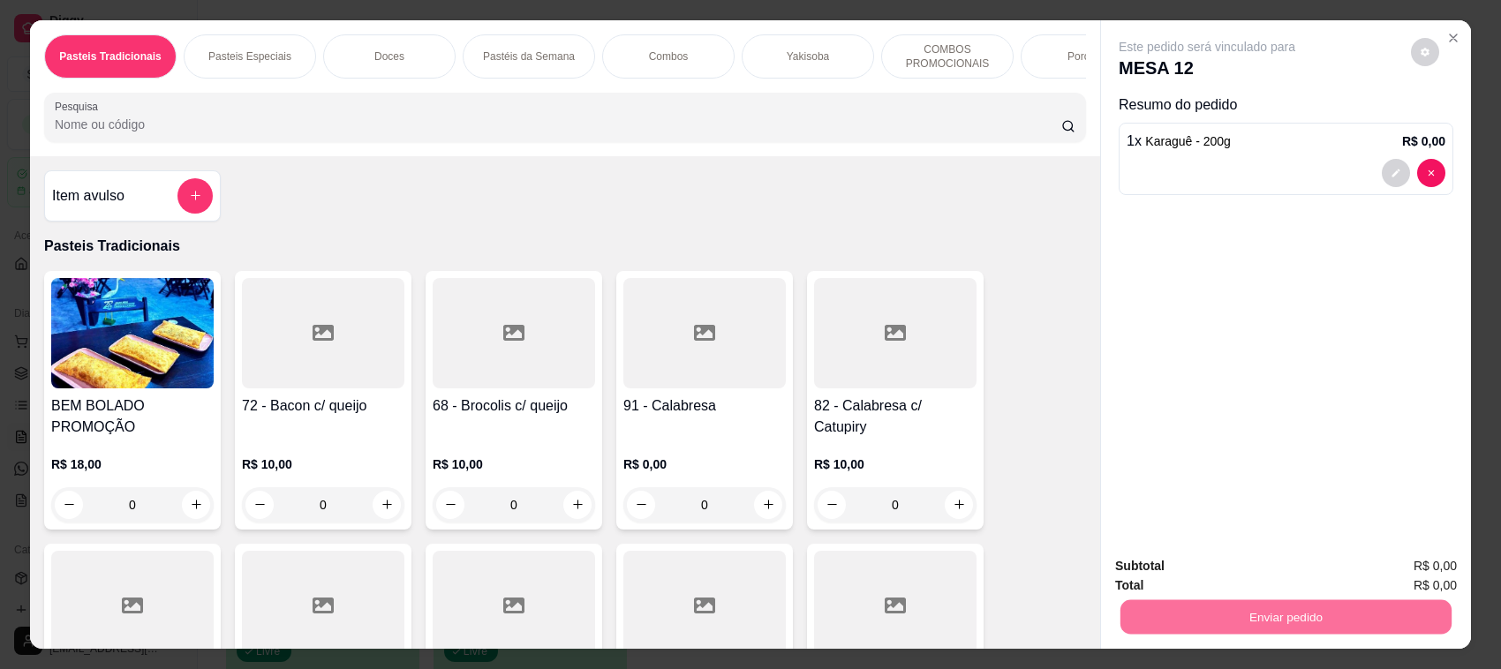
click at [1410, 572] on button "Enviar pedido" at bounding box center [1409, 575] width 100 height 34
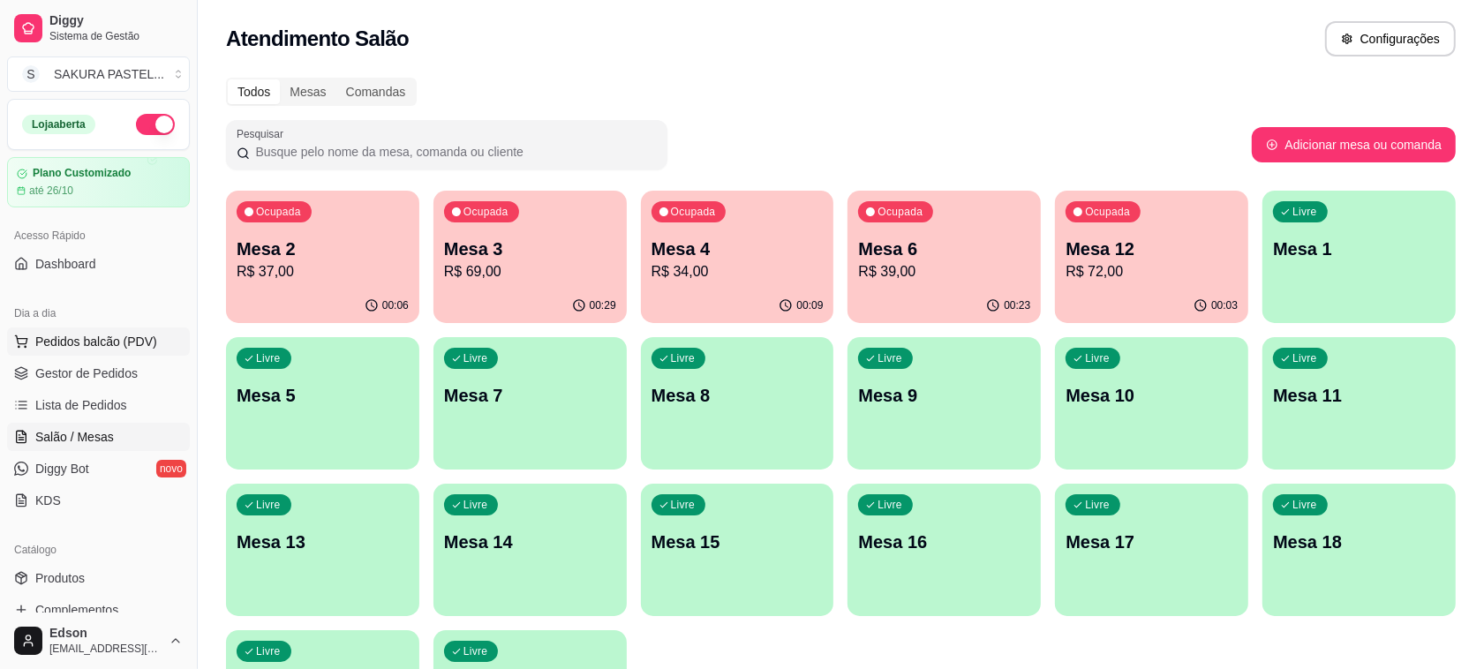
click at [104, 350] on span "Pedidos balcão (PDV)" at bounding box center [96, 342] width 122 height 18
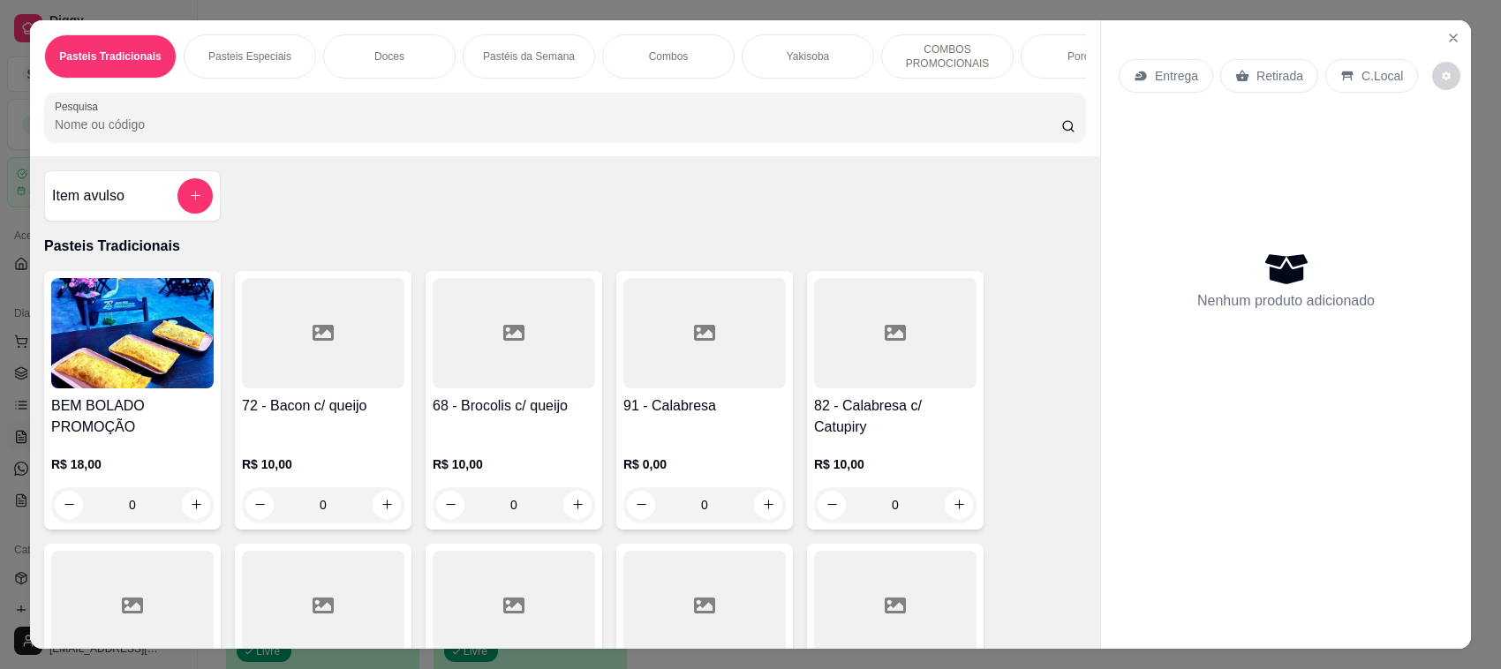
click at [1272, 47] on div "Entrega Retirada C.Local" at bounding box center [1285, 76] width 335 height 62
click at [1267, 71] on p "Retirada" at bounding box center [1279, 76] width 47 height 18
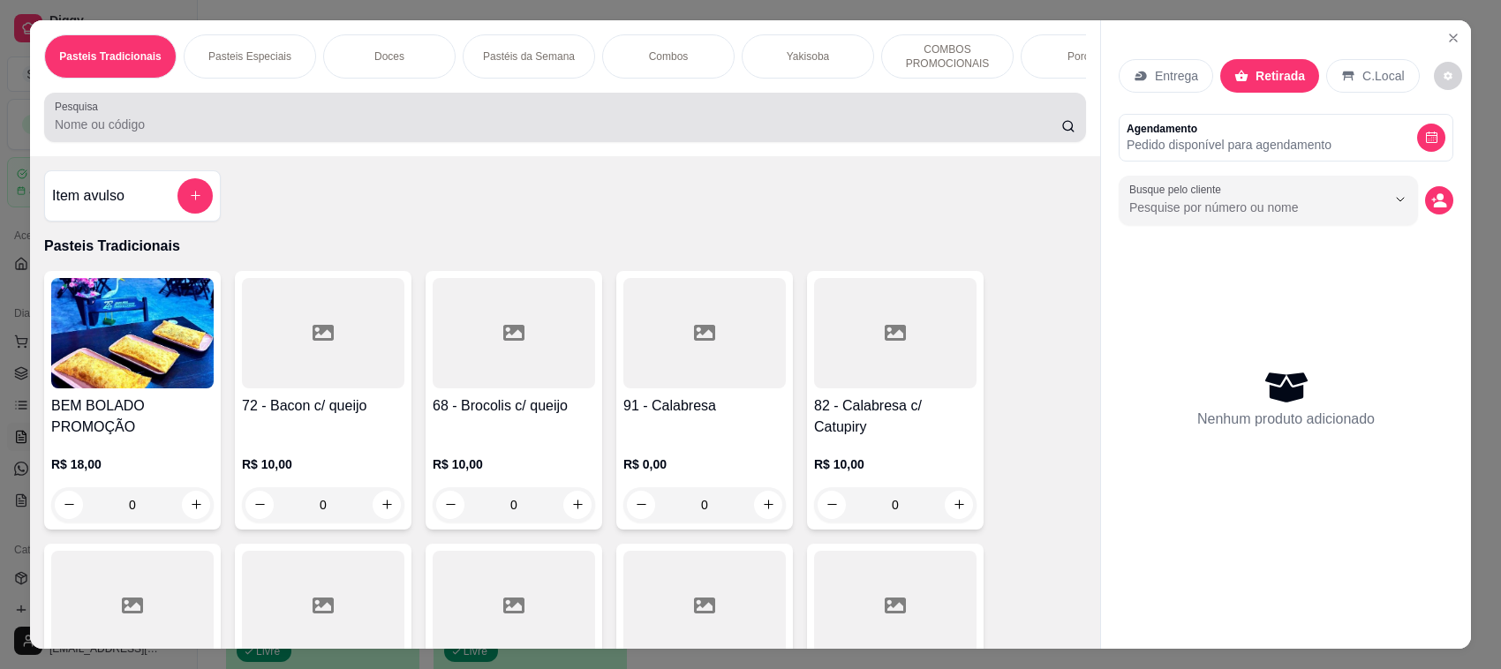
click at [457, 133] on input "Pesquisa" at bounding box center [558, 125] width 1006 height 18
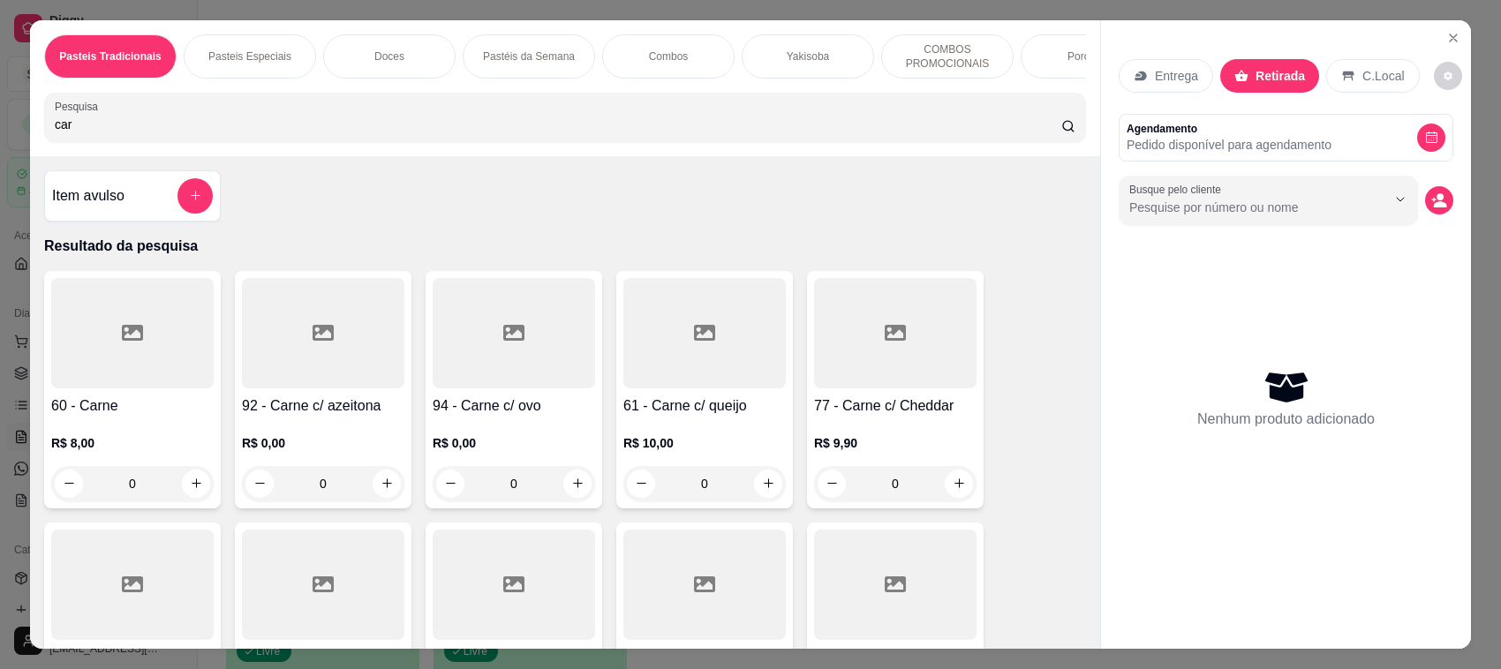
type input "car"
click at [490, 378] on div at bounding box center [514, 333] width 162 height 110
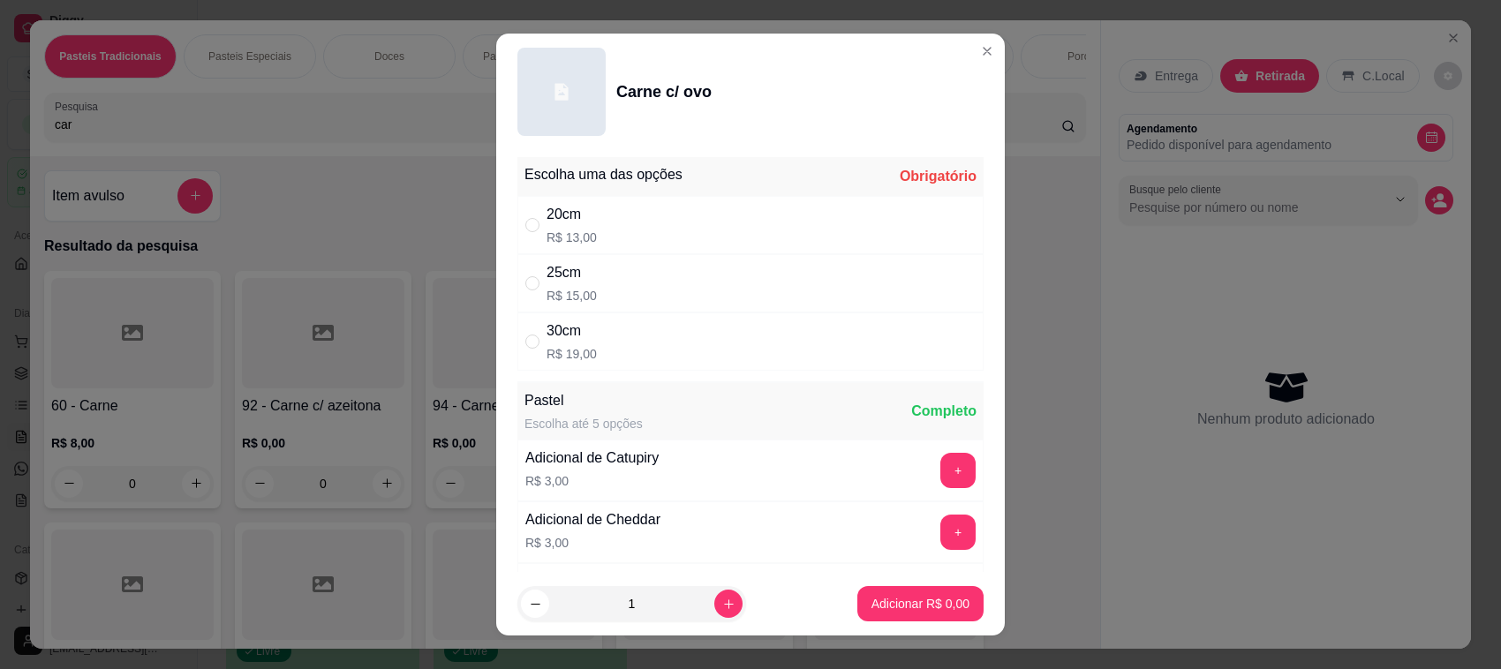
click at [625, 223] on div "20cm R$ 13,00" at bounding box center [750, 225] width 466 height 58
radio input "true"
click at [880, 602] on p "Adicionar R$ 13,00" at bounding box center [917, 603] width 102 height 17
type input "1"
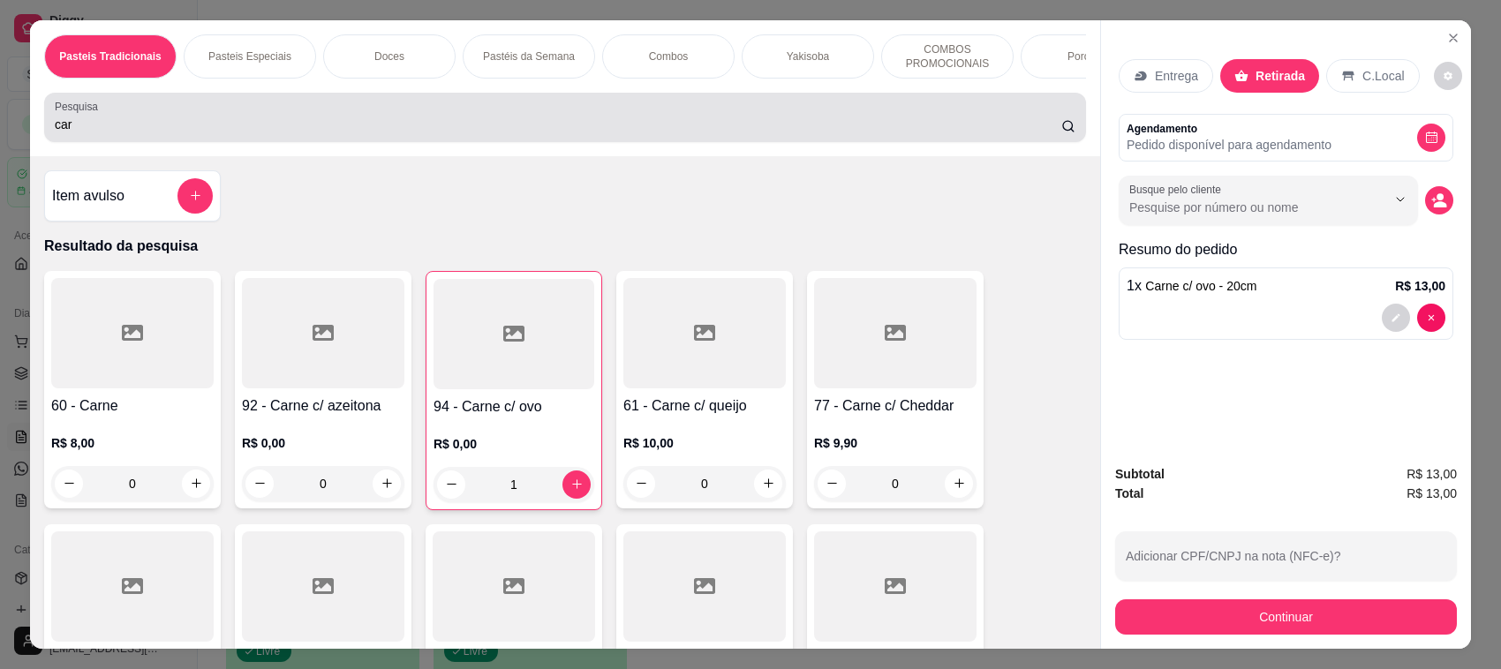
click at [448, 131] on div "car" at bounding box center [565, 117] width 1020 height 35
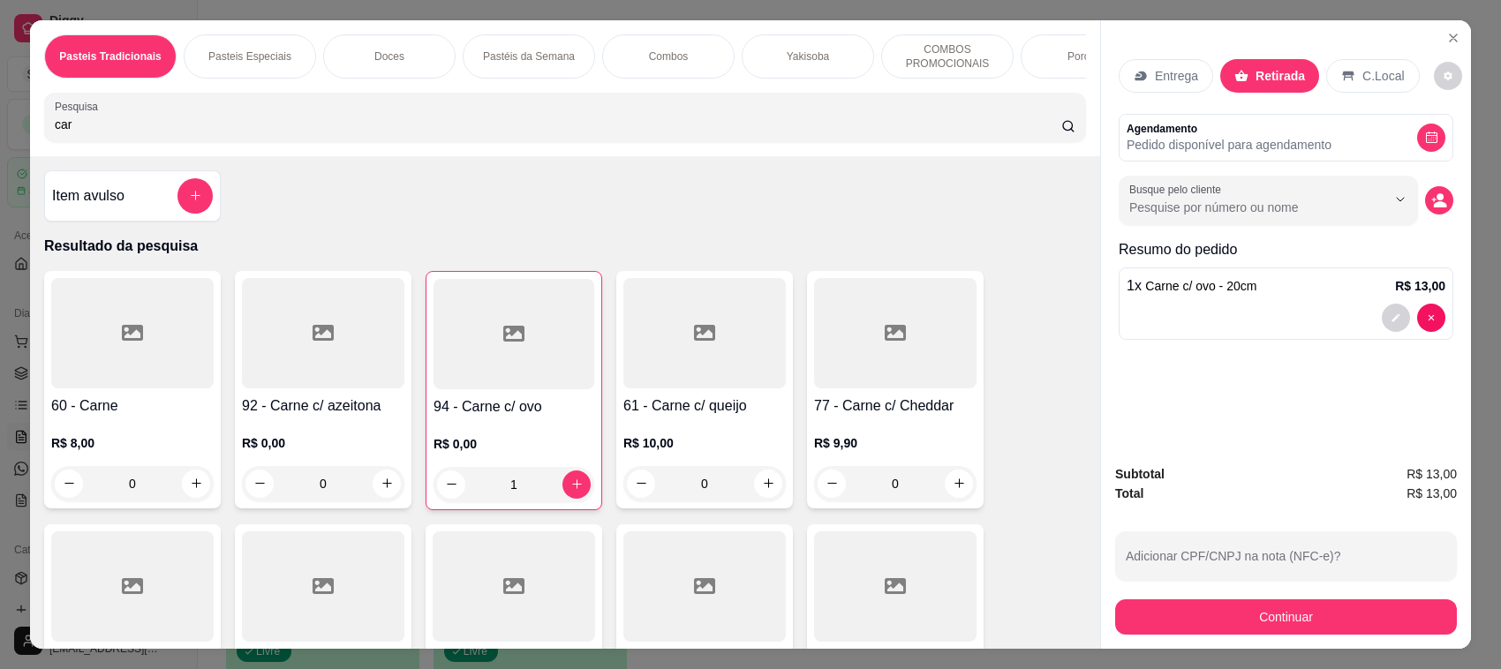
click at [753, 472] on div "R$ 10,00 0" at bounding box center [704, 467] width 162 height 67
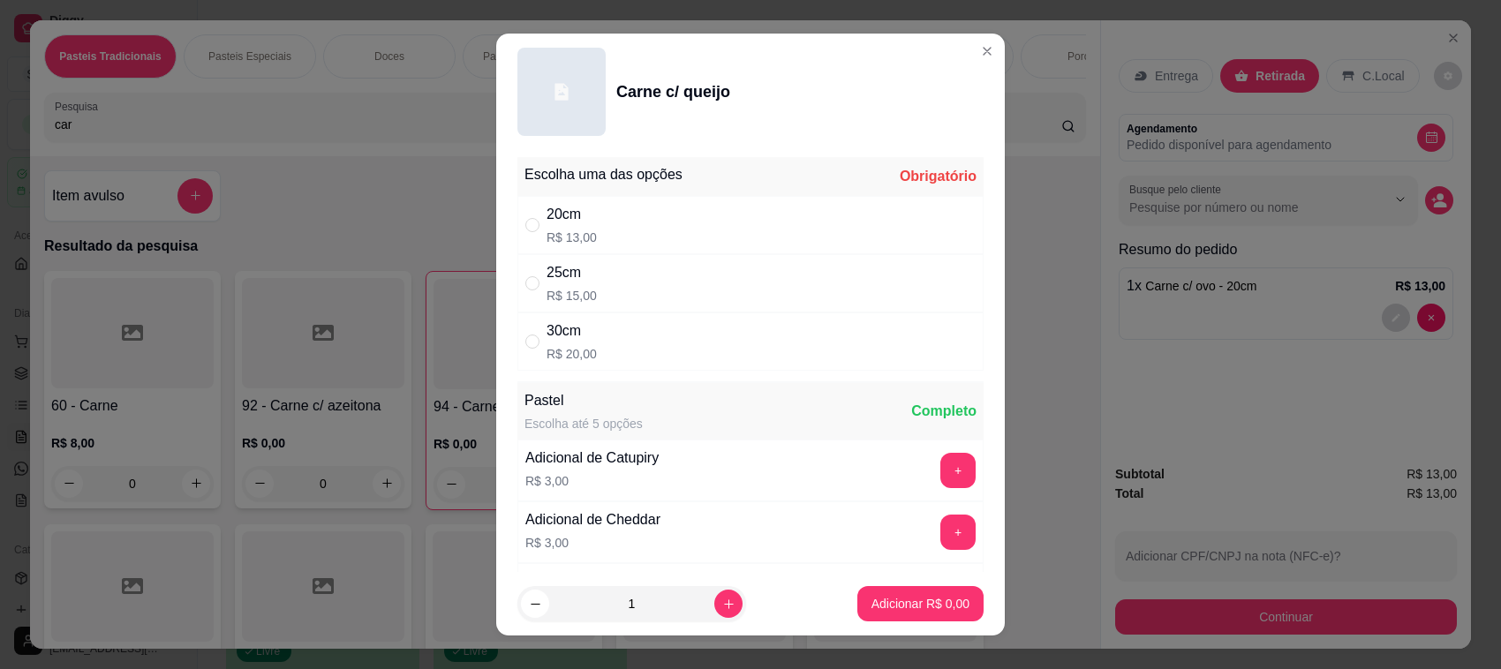
click at [660, 258] on div "25cm R$ 15,00" at bounding box center [750, 283] width 466 height 58
radio input "true"
click at [910, 610] on p "Adicionar R$ 15,00" at bounding box center [916, 604] width 105 height 18
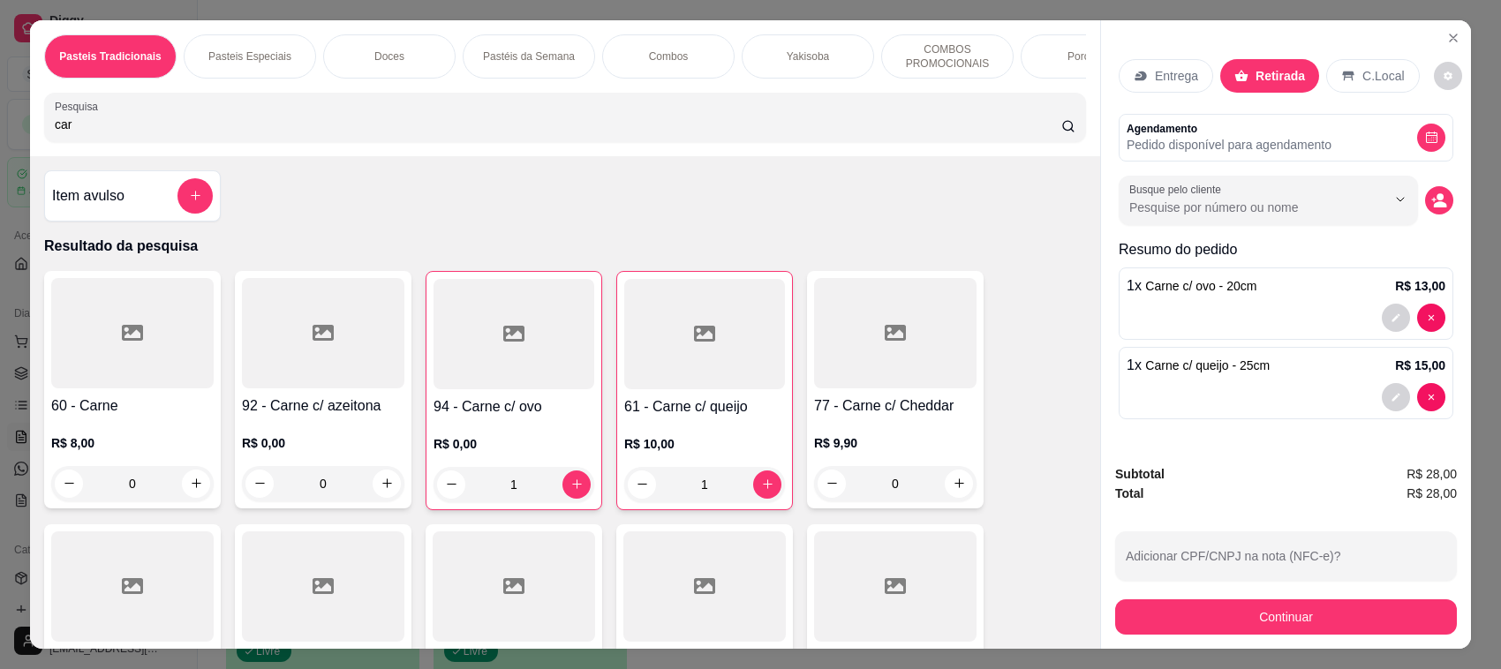
type input "1"
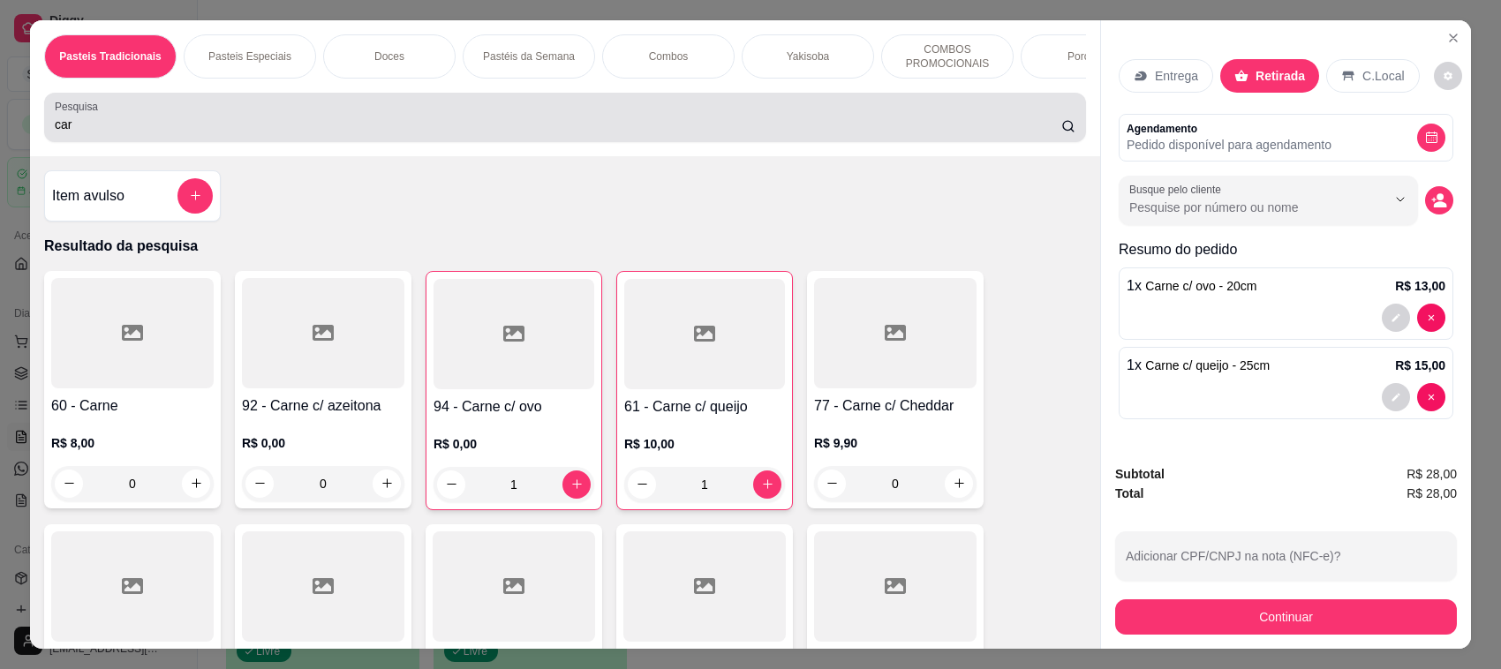
click at [487, 133] on input "car" at bounding box center [558, 125] width 1006 height 18
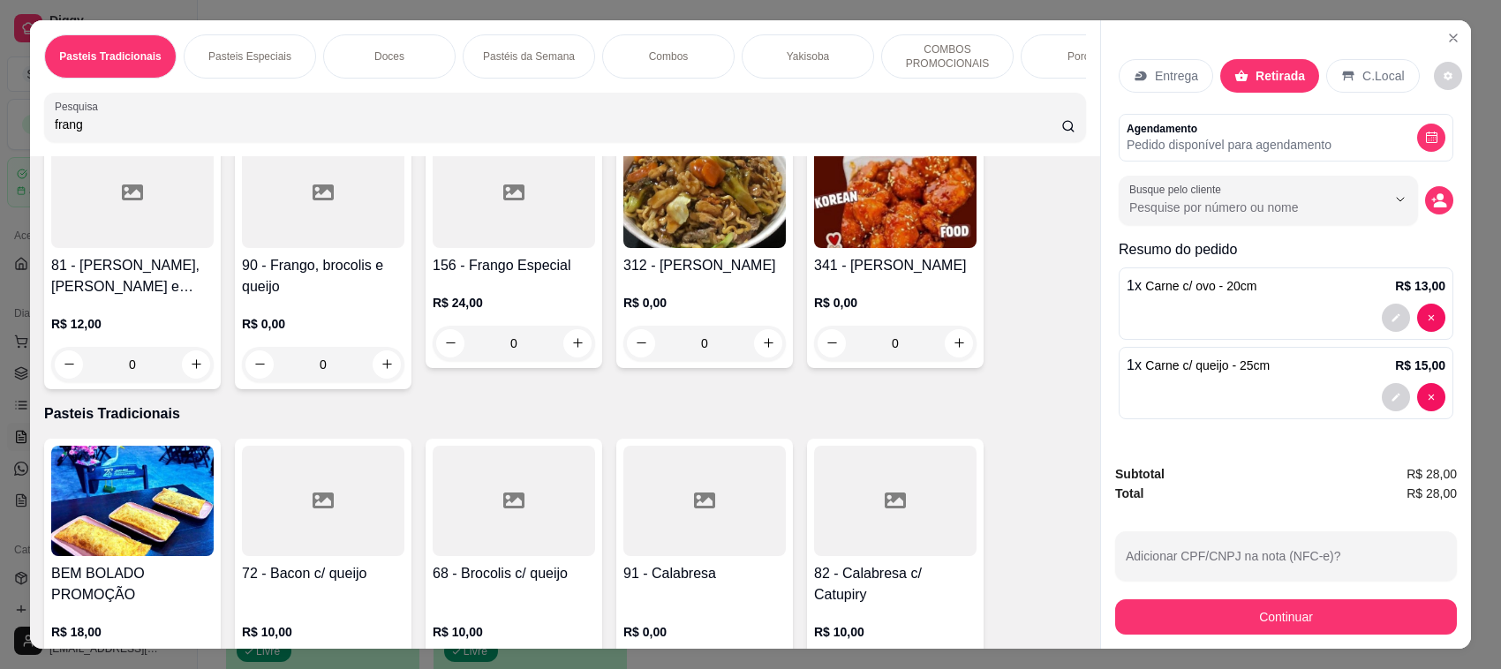
scroll to position [417, 0]
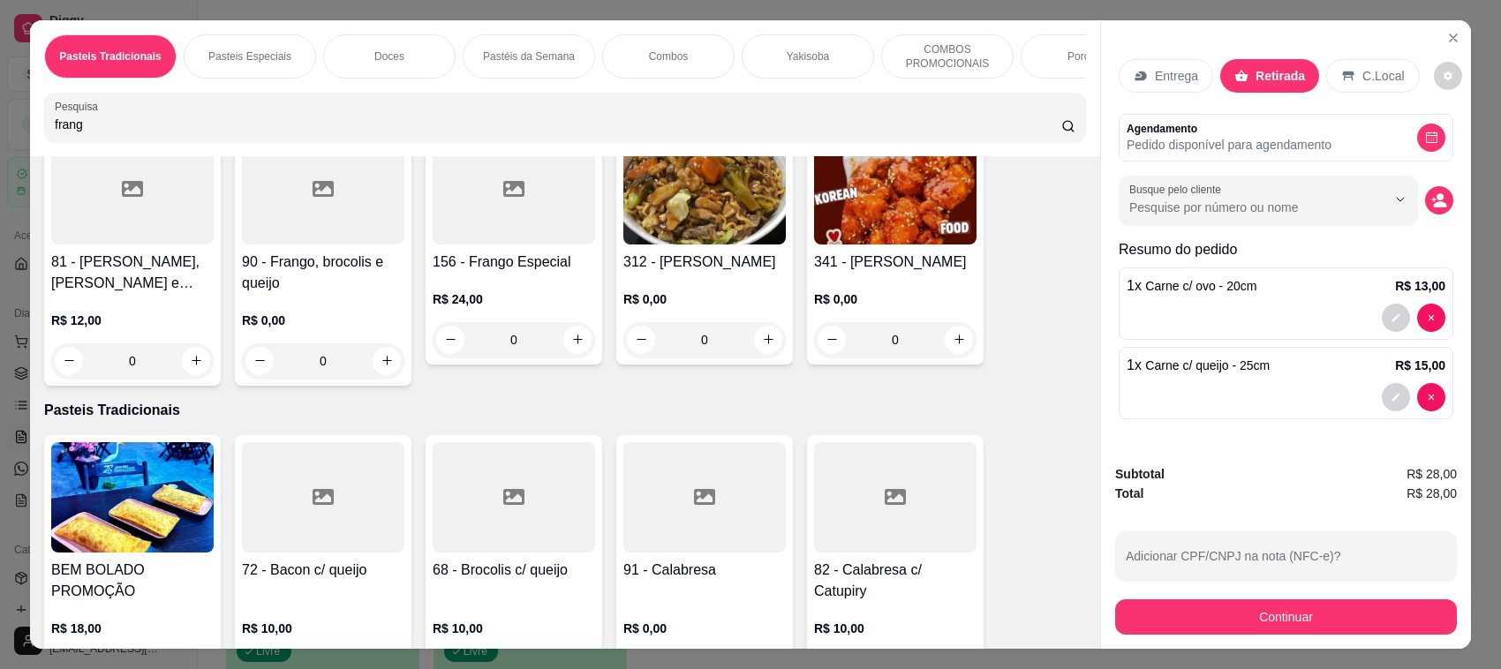
type input "frang"
click at [884, 227] on img at bounding box center [895, 189] width 162 height 110
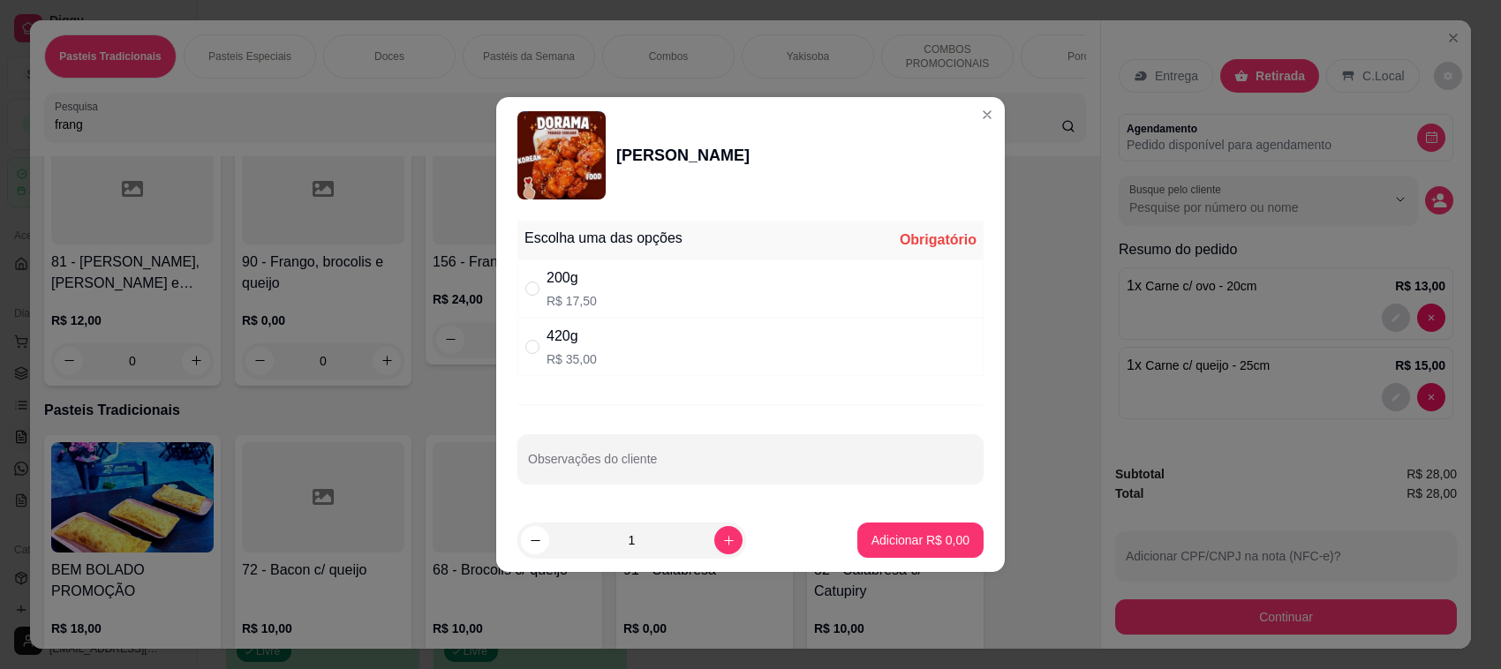
click at [621, 329] on div "420g R$ 35,00" at bounding box center [750, 347] width 466 height 58
radio input "true"
click at [905, 541] on p "Adicionar R$ 35,00" at bounding box center [916, 540] width 105 height 18
type input "1"
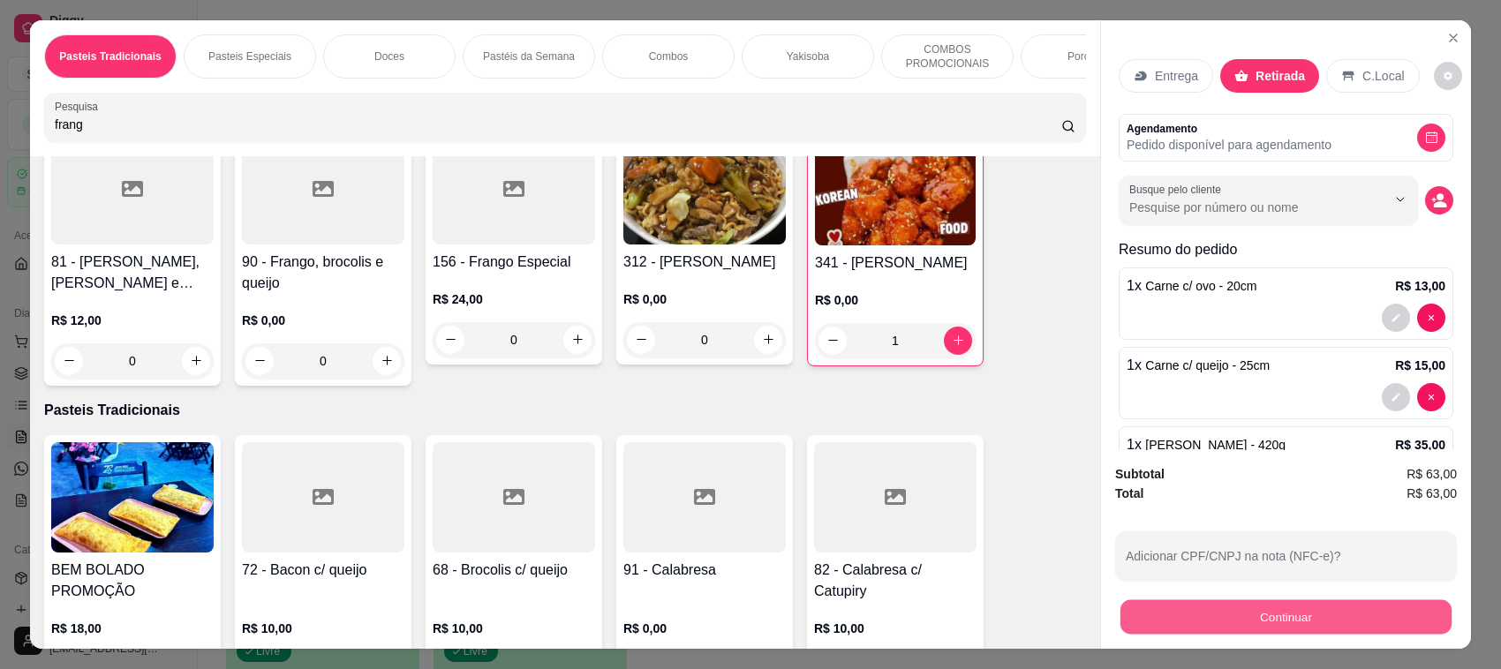
click at [1344, 606] on button "Continuar" at bounding box center [1285, 617] width 331 height 34
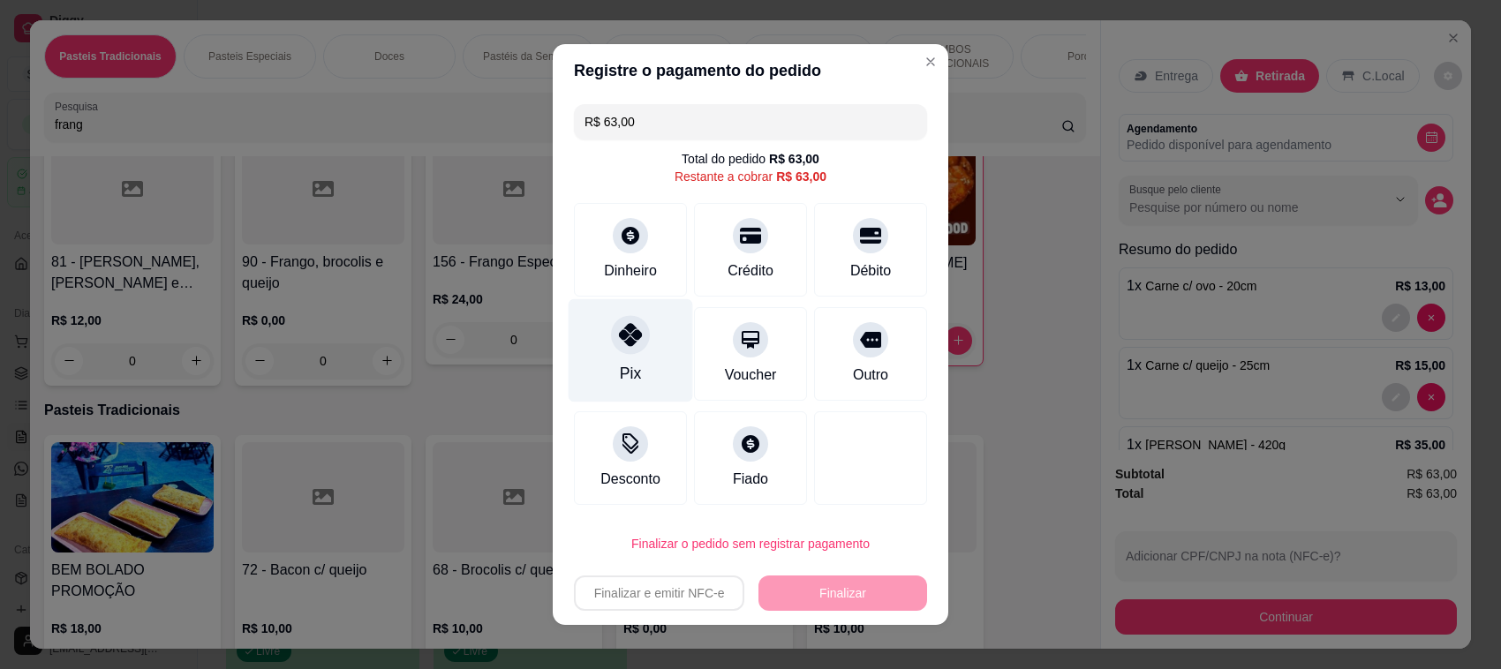
drag, startPoint x: 612, startPoint y: 338, endPoint x: 603, endPoint y: 373, distance: 36.4
click at [619, 341] on icon at bounding box center [630, 334] width 23 height 23
type input "R$ 0,00"
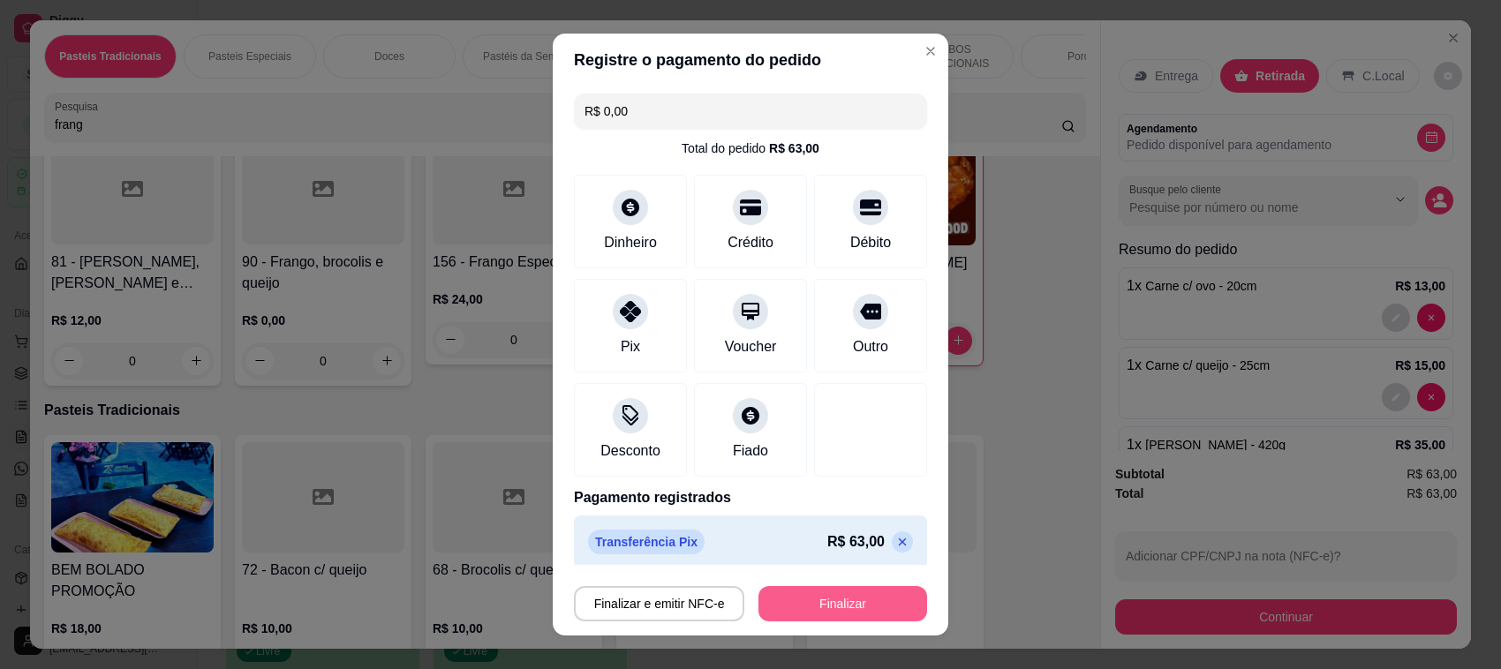
click at [801, 615] on button "Finalizar" at bounding box center [842, 603] width 169 height 35
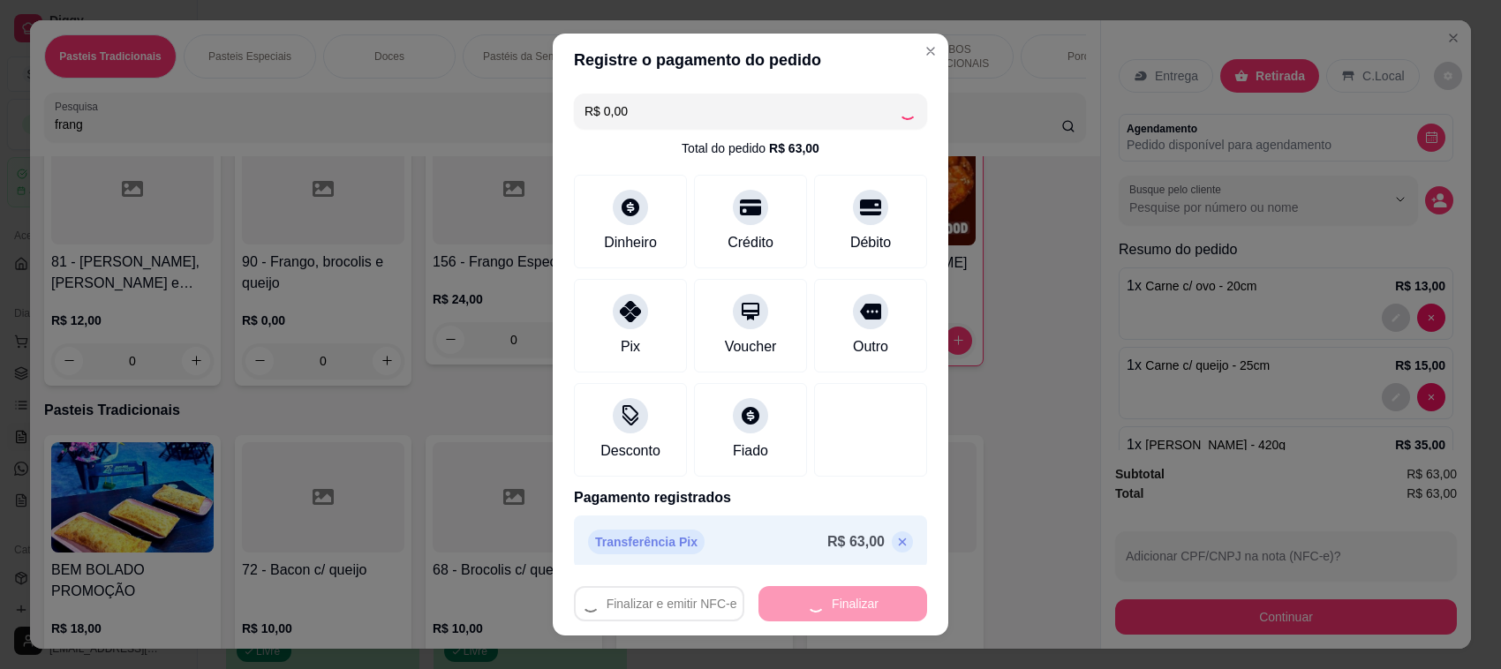
type input "0"
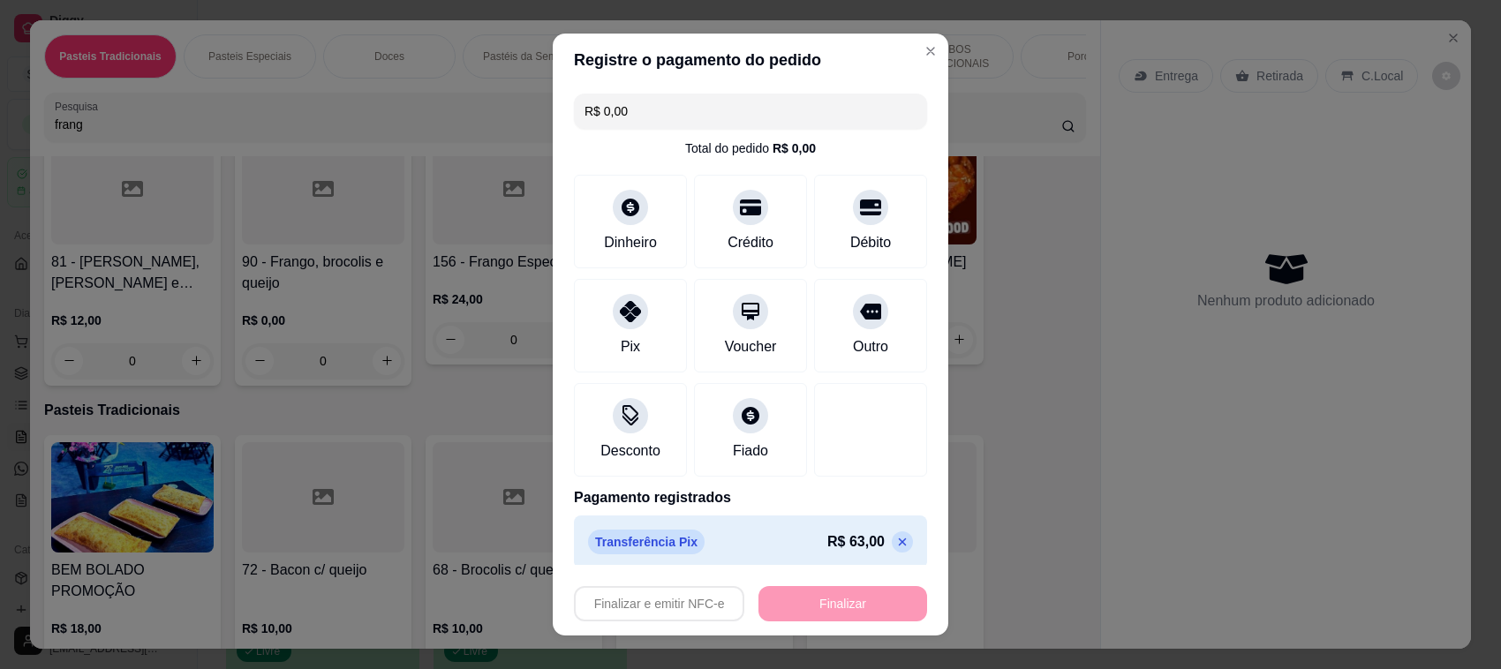
type input "-R$ 63,00"
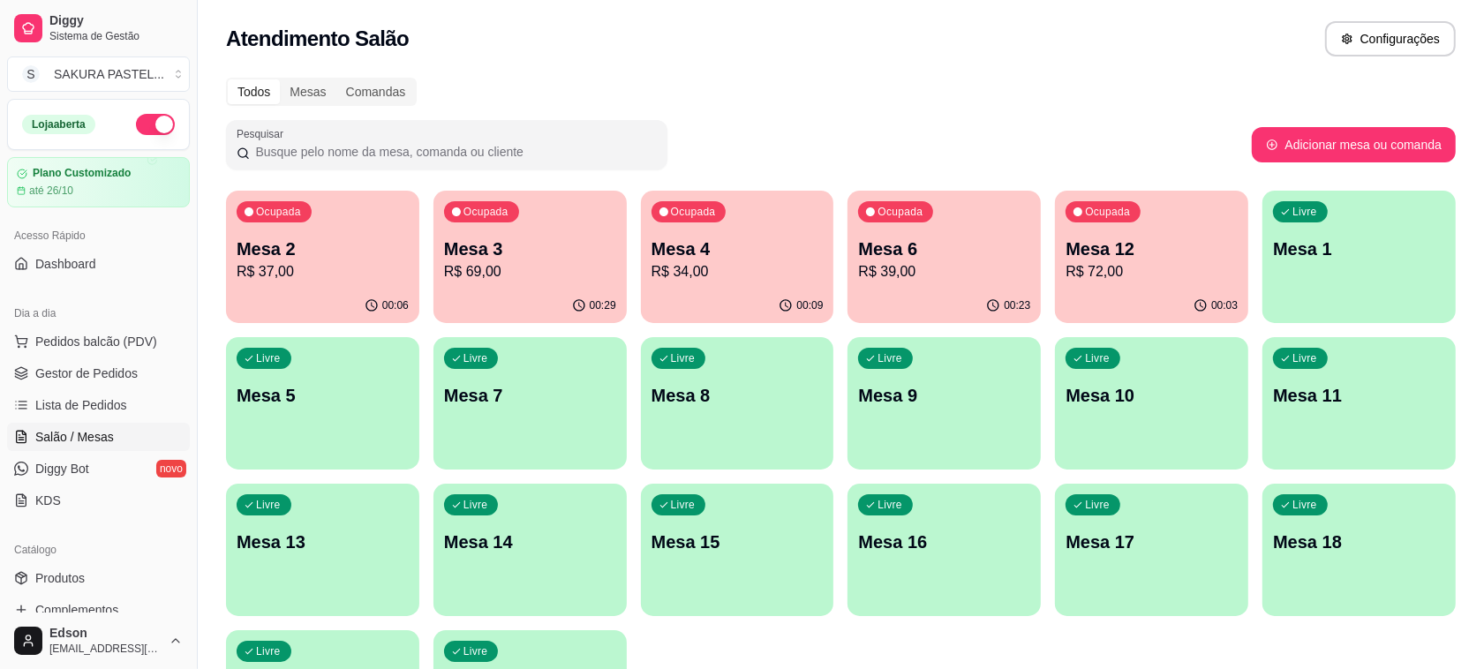
click at [538, 267] on p "R$ 69,00" at bounding box center [530, 271] width 172 height 21
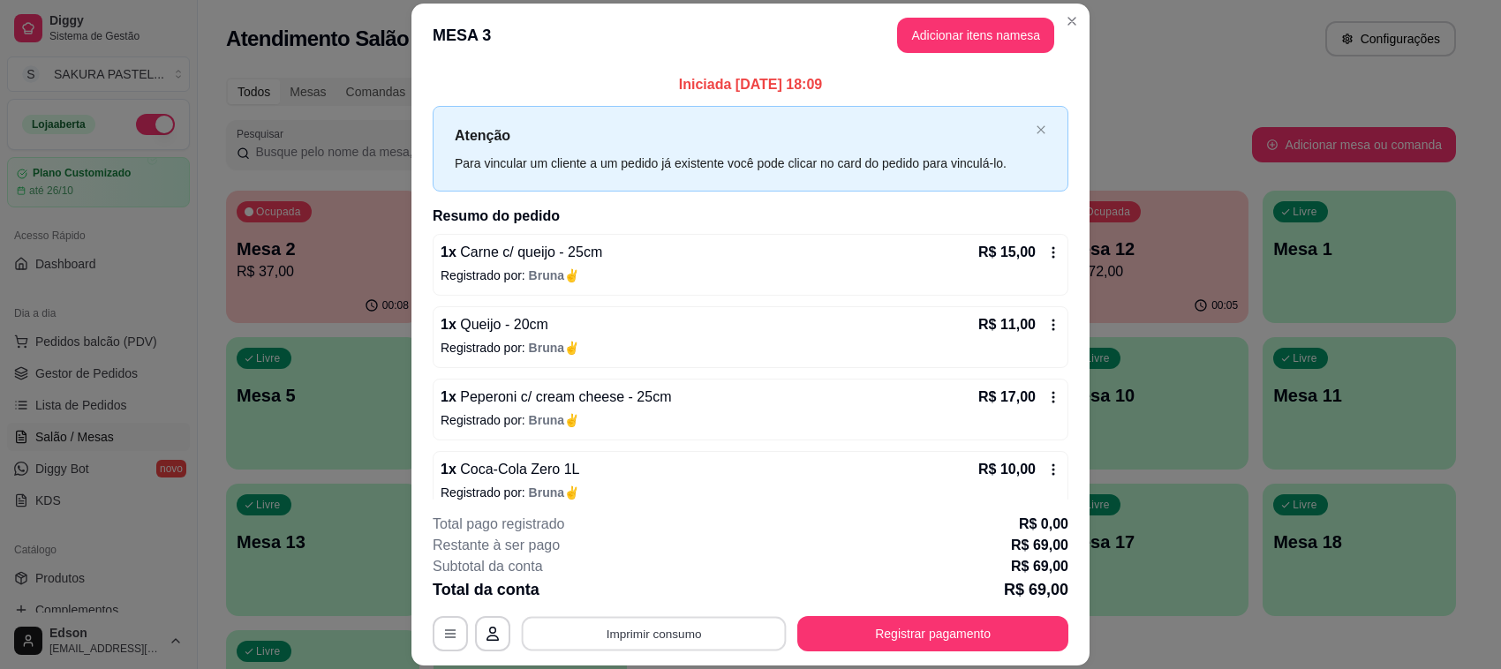
click at [677, 628] on button "Imprimir consumo" at bounding box center [654, 634] width 265 height 34
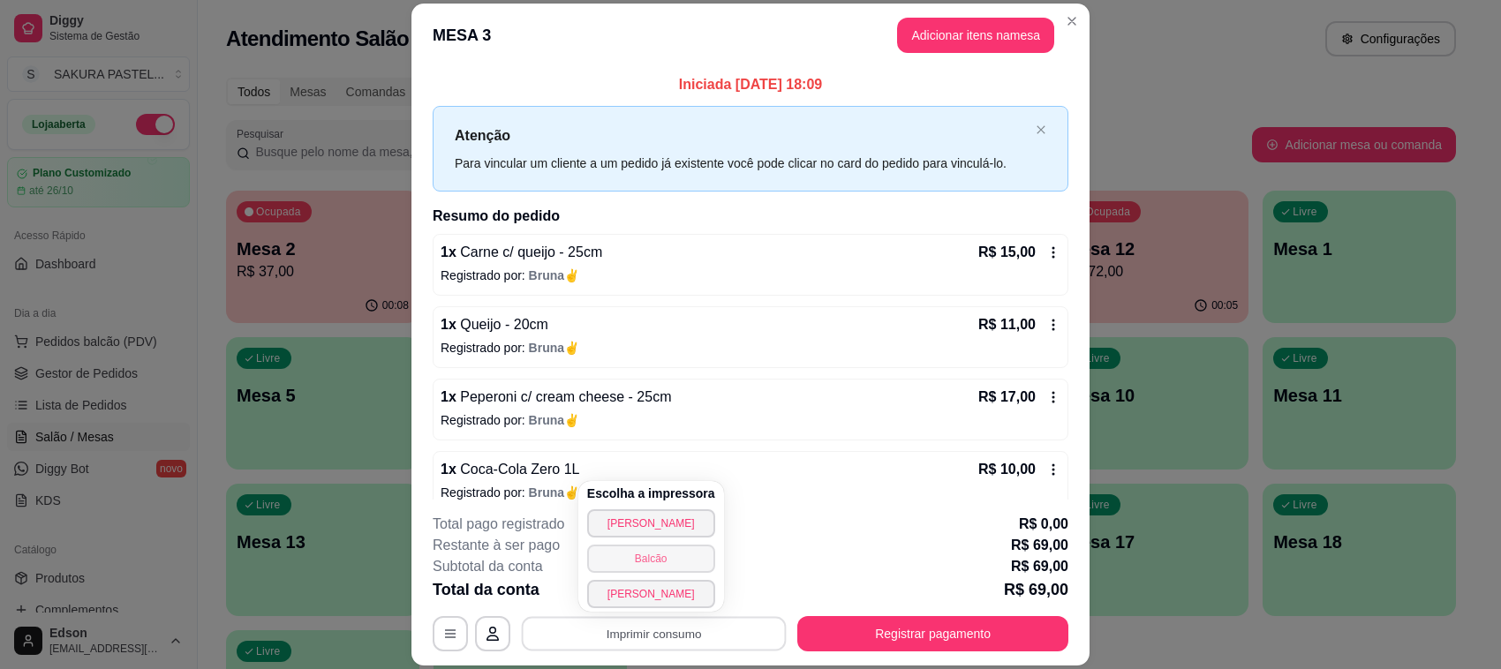
click at [673, 568] on button "Balcão" at bounding box center [651, 559] width 128 height 28
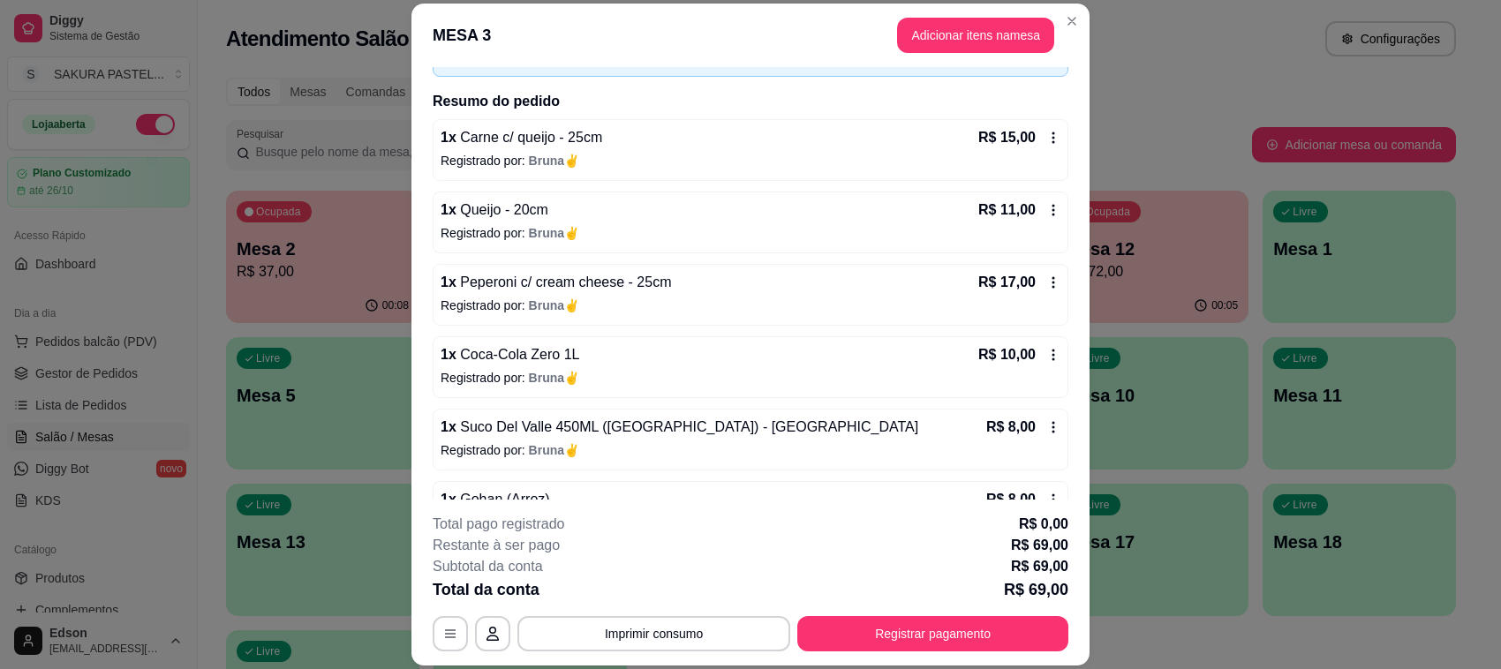
scroll to position [166, 0]
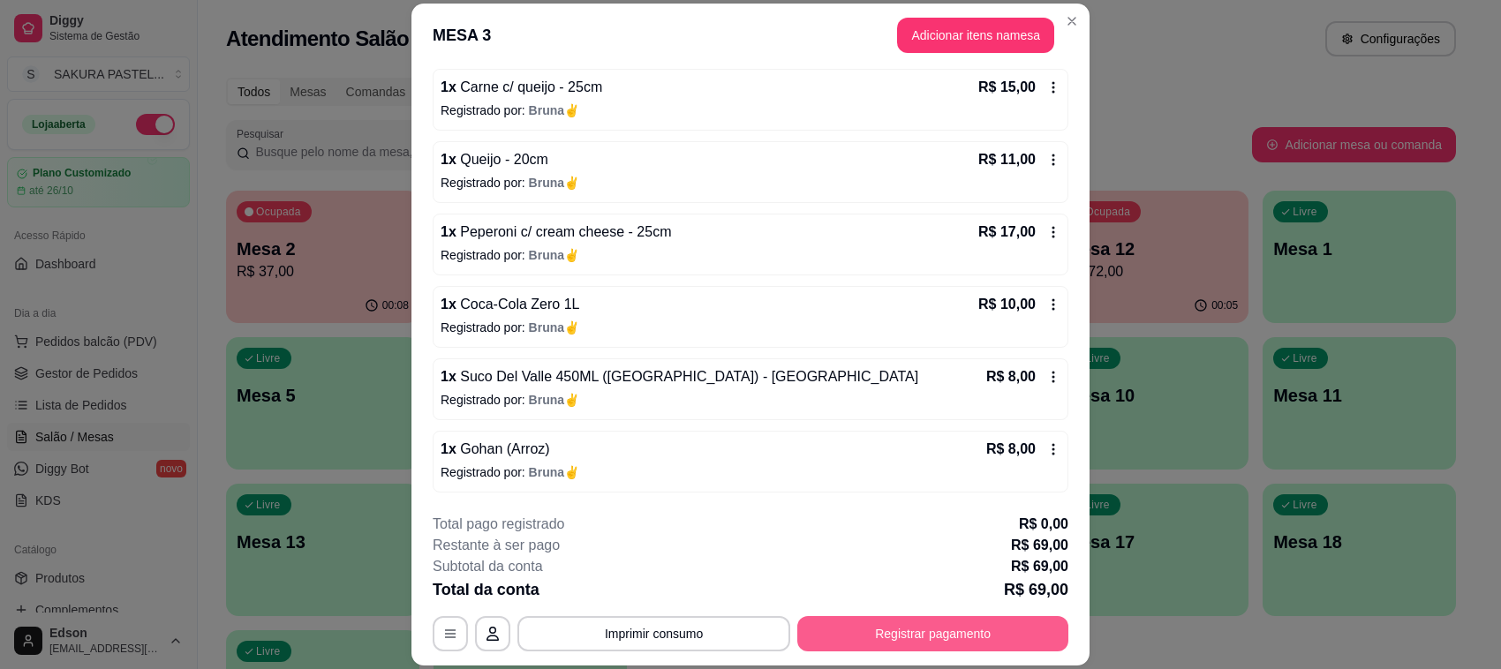
click at [1019, 637] on button "Registrar pagamento" at bounding box center [932, 633] width 271 height 35
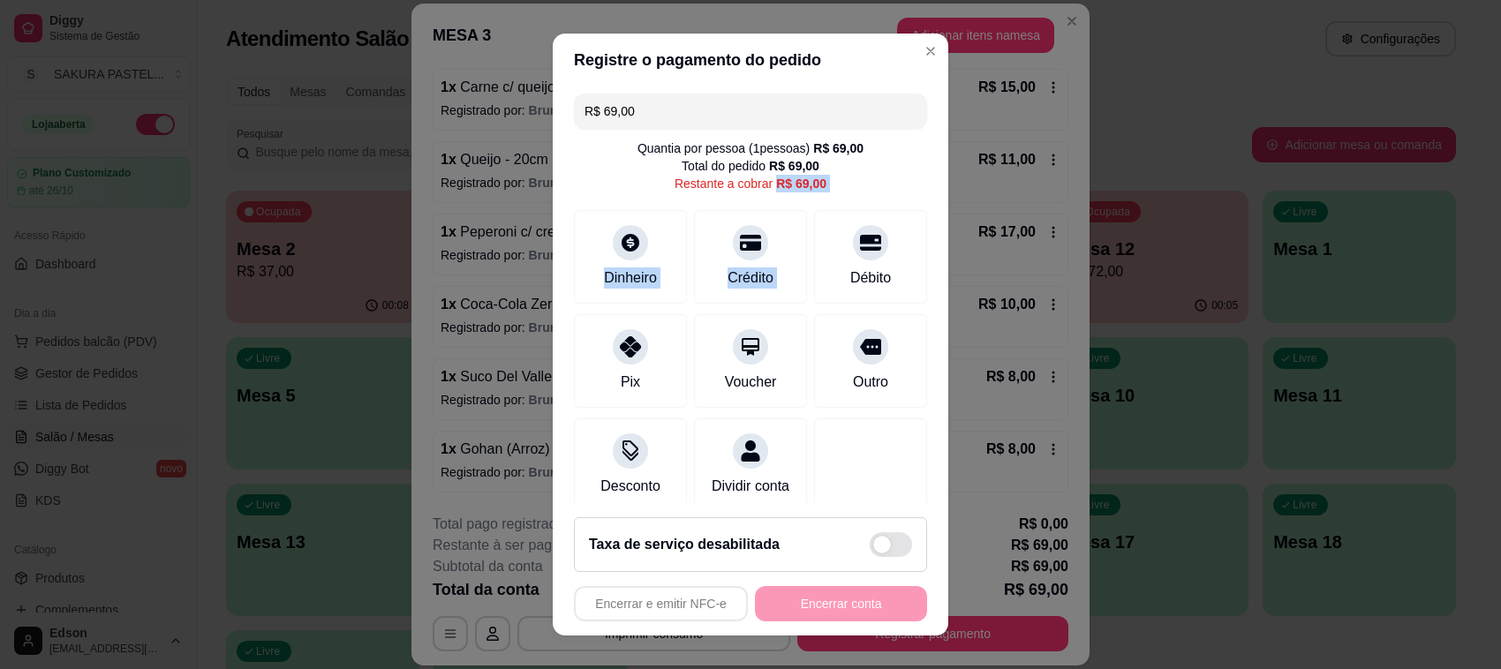
drag, startPoint x: 817, startPoint y: 243, endPoint x: 718, endPoint y: 195, distance: 110.5
click at [720, 195] on div "R$ 69,00 Quantia por pessoa ( 1 pessoas) R$ 69,00 Total do pedido R$ 69,00 Rest…" at bounding box center [750, 295] width 395 height 417
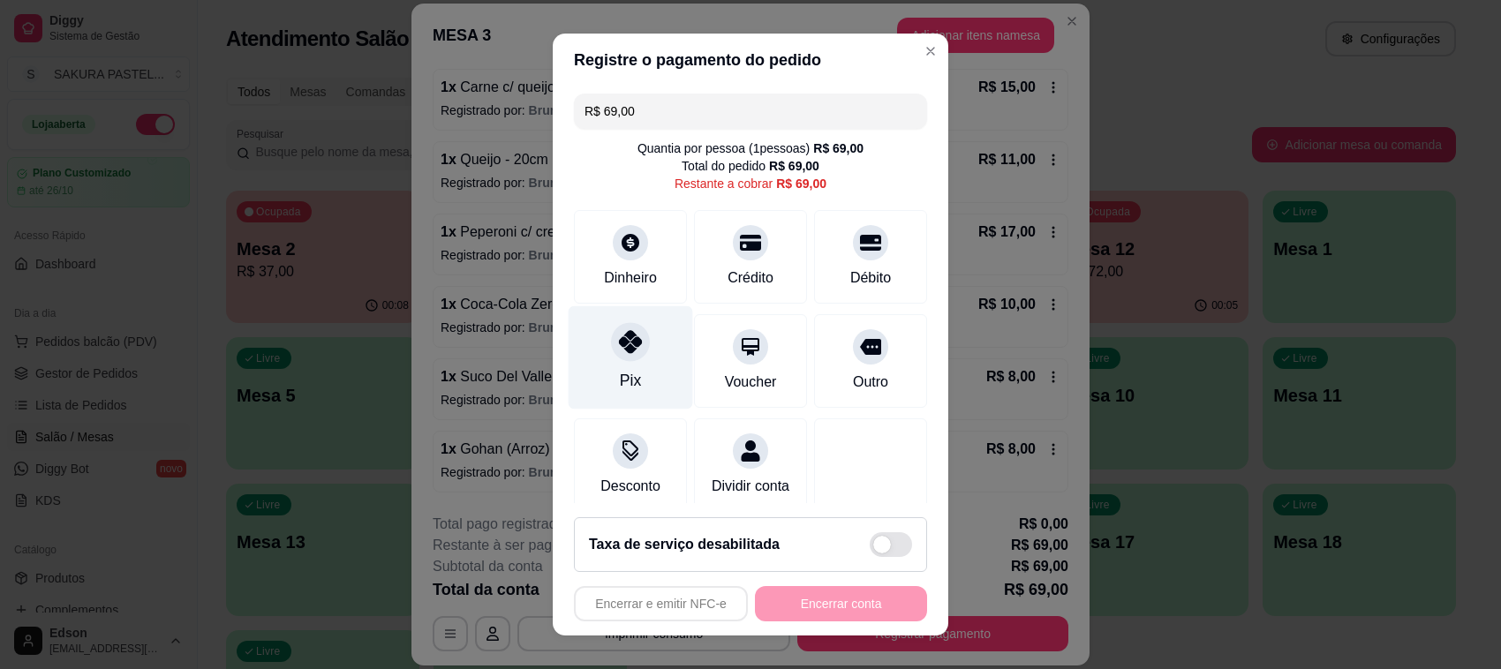
click at [645, 363] on div "Pix" at bounding box center [630, 357] width 124 height 103
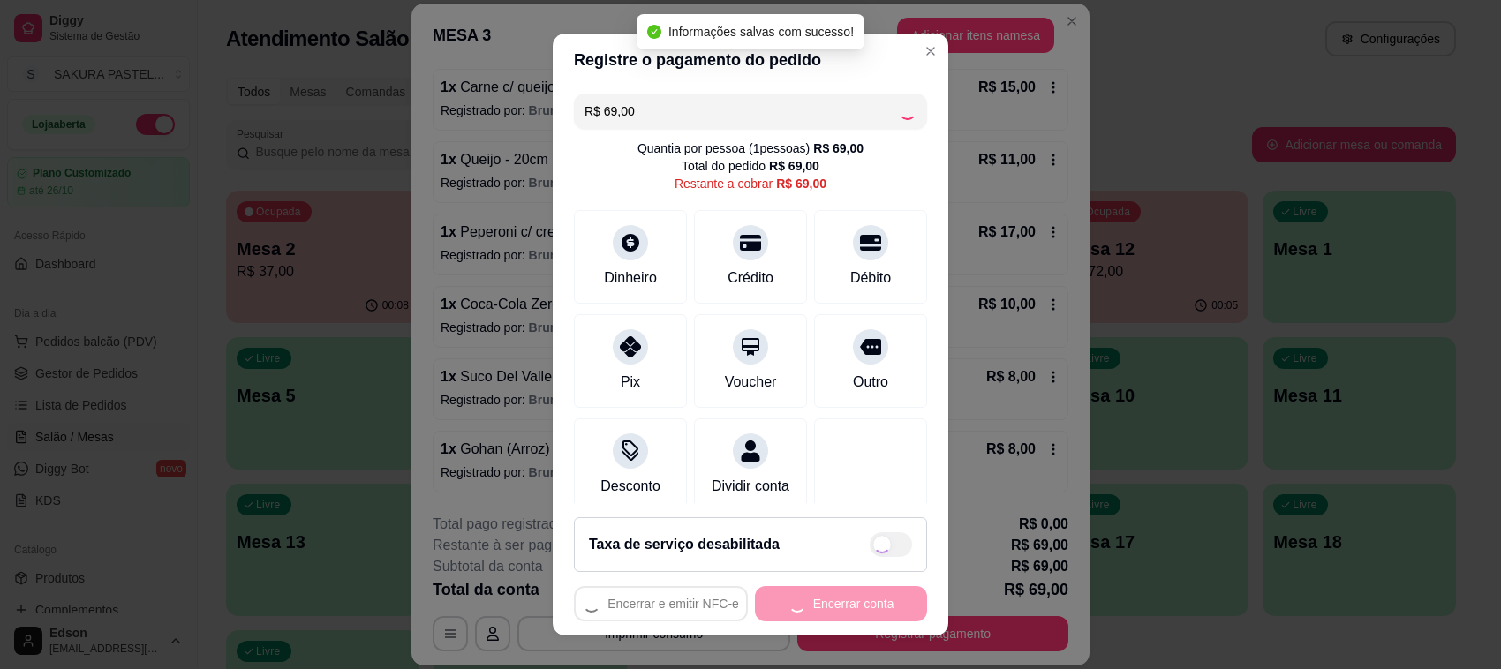
type input "R$ 0,00"
click at [805, 610] on button "Encerrar conta" at bounding box center [841, 603] width 172 height 35
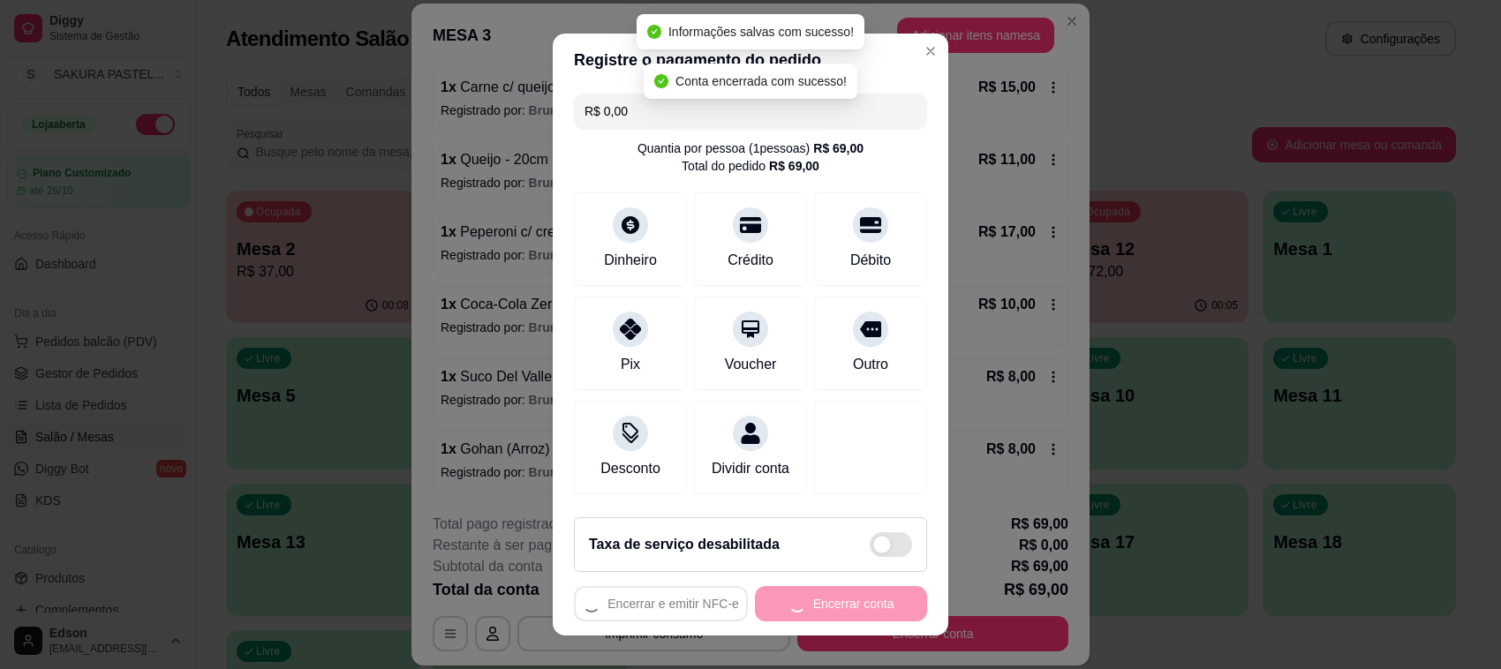
scroll to position [0, 0]
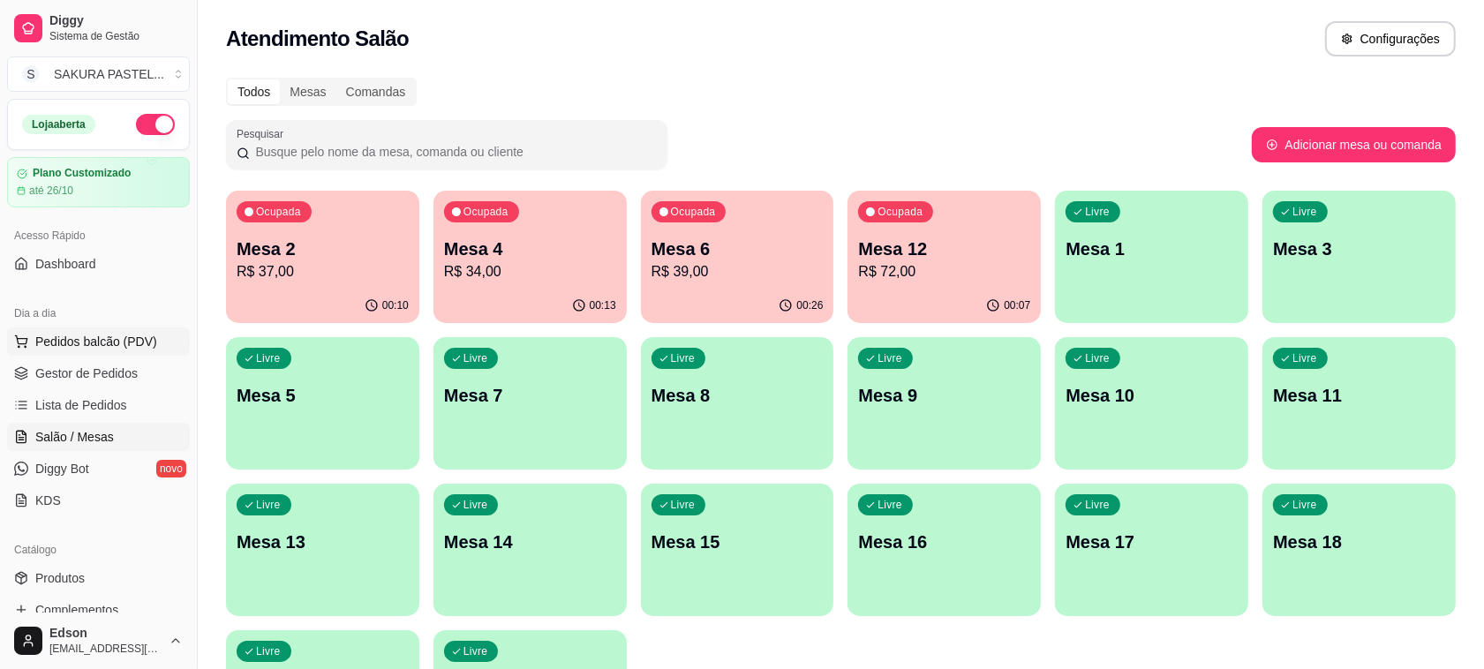
click at [124, 334] on span "Pedidos balcão (PDV)" at bounding box center [96, 342] width 122 height 18
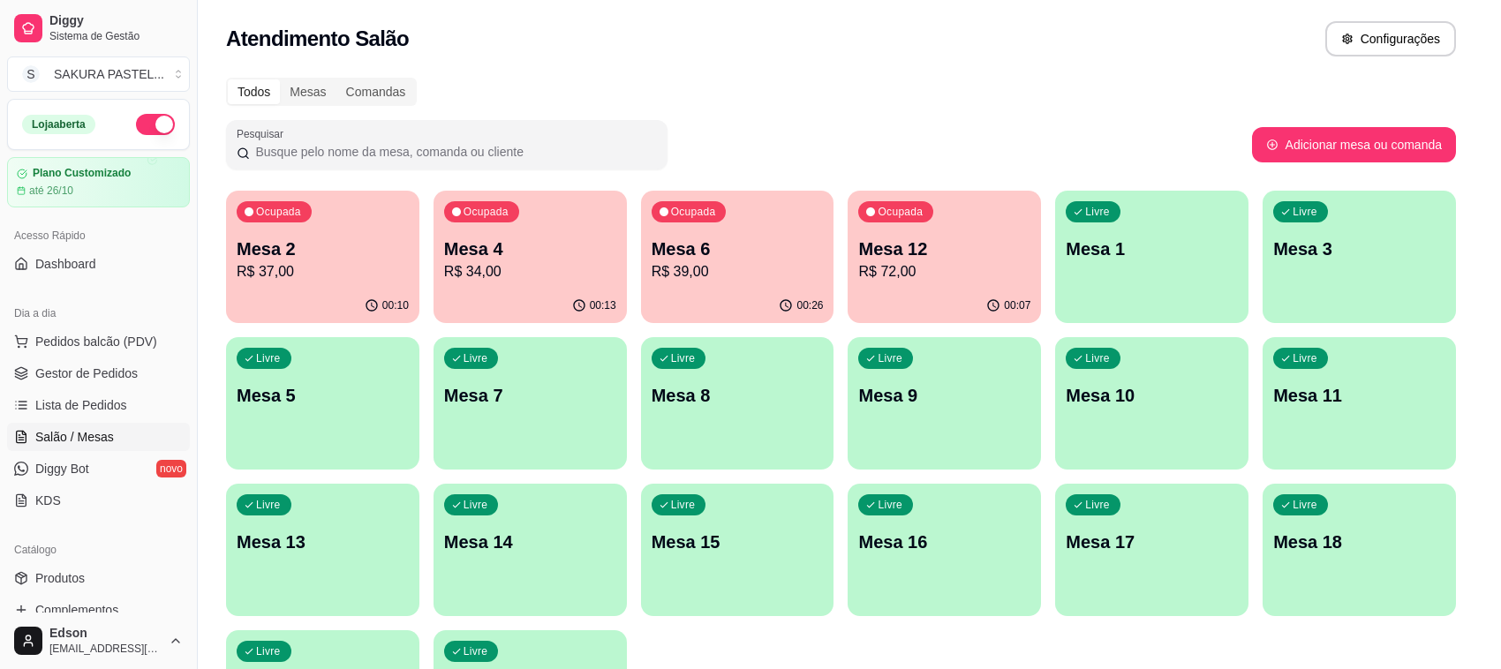
click at [1263, 67] on p "Retirada" at bounding box center [1279, 76] width 47 height 18
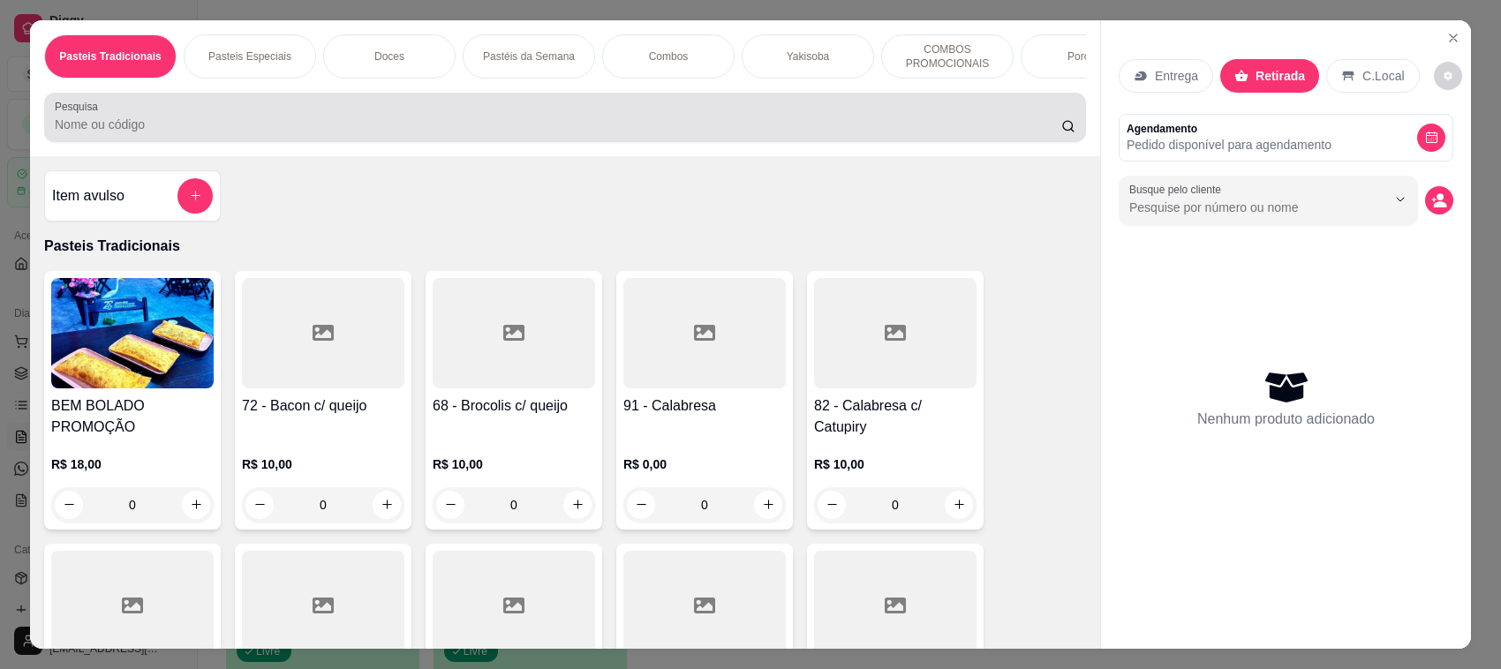
click at [740, 133] on input "Pesquisa" at bounding box center [558, 125] width 1006 height 18
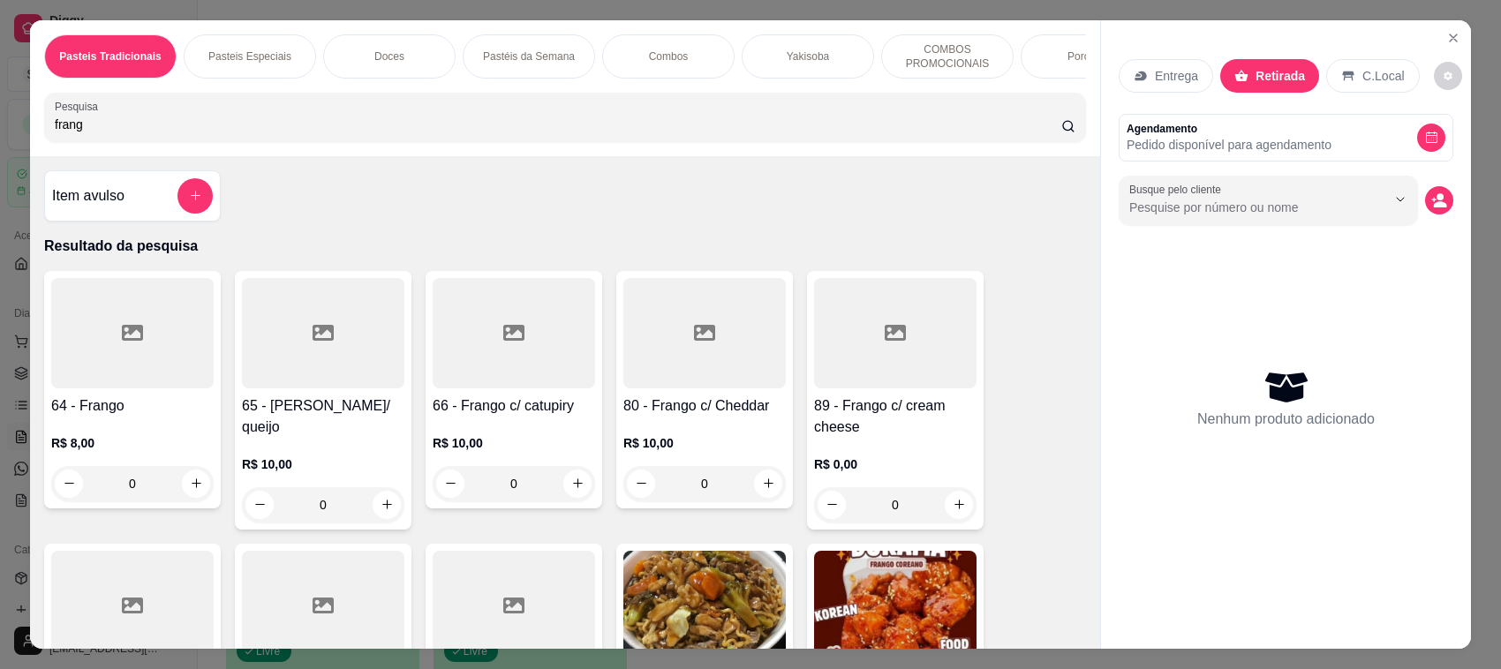
type input "frang"
click at [922, 426] on h4 "89 - Frango c/ cream cheese" at bounding box center [895, 416] width 162 height 42
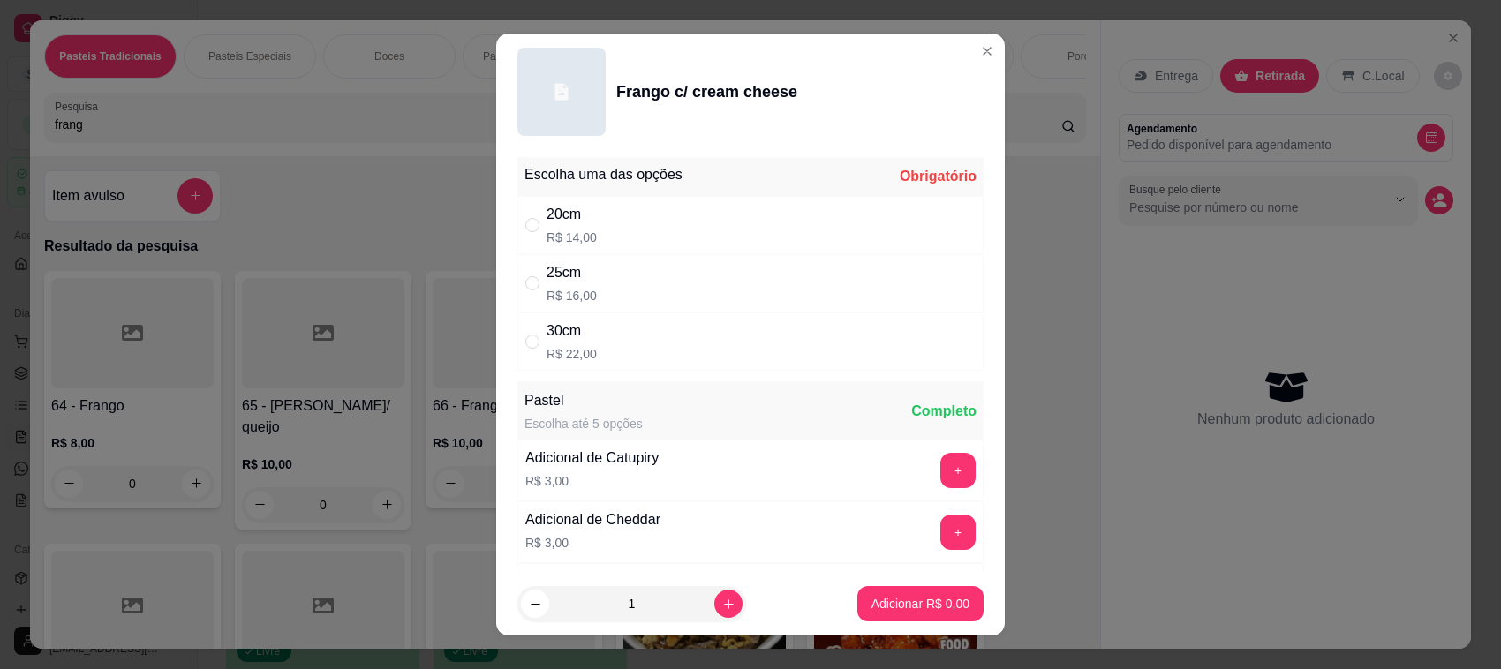
click at [653, 290] on div "25cm R$ 16,00" at bounding box center [750, 283] width 466 height 58
radio input "true"
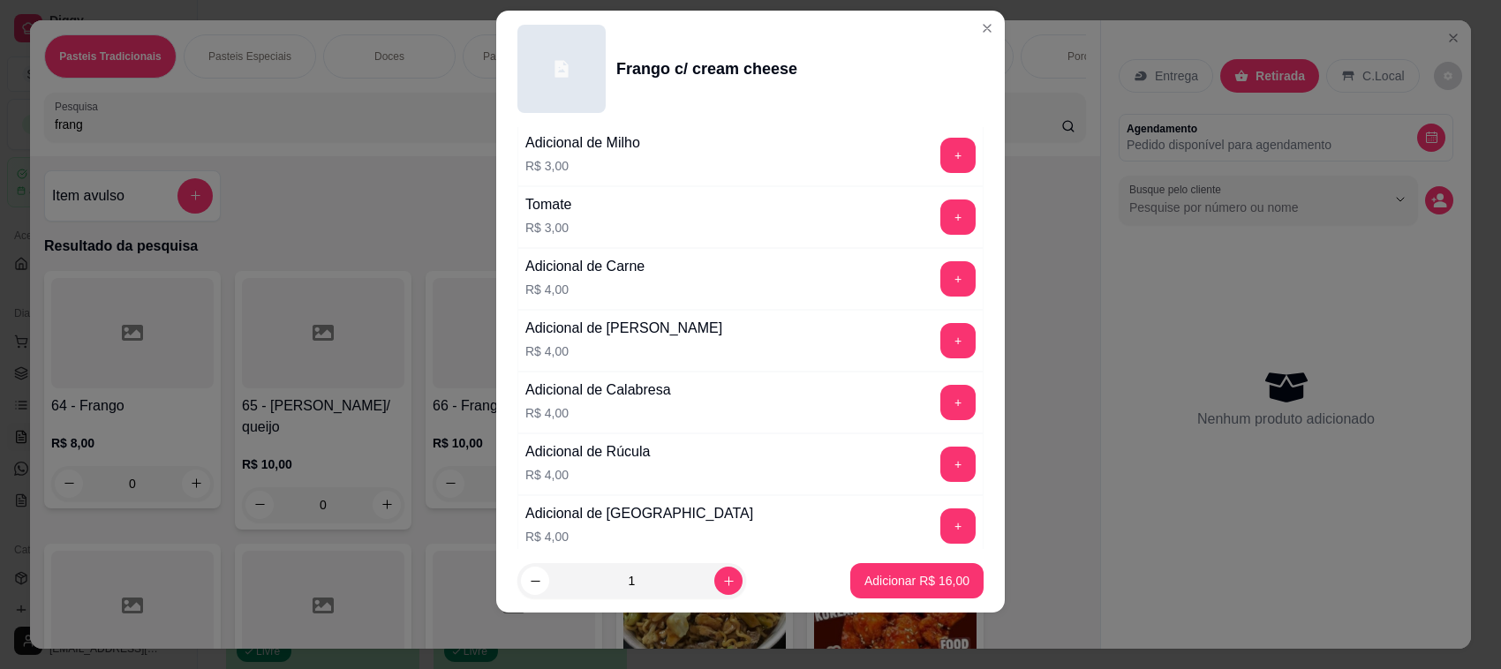
scroll to position [500, 0]
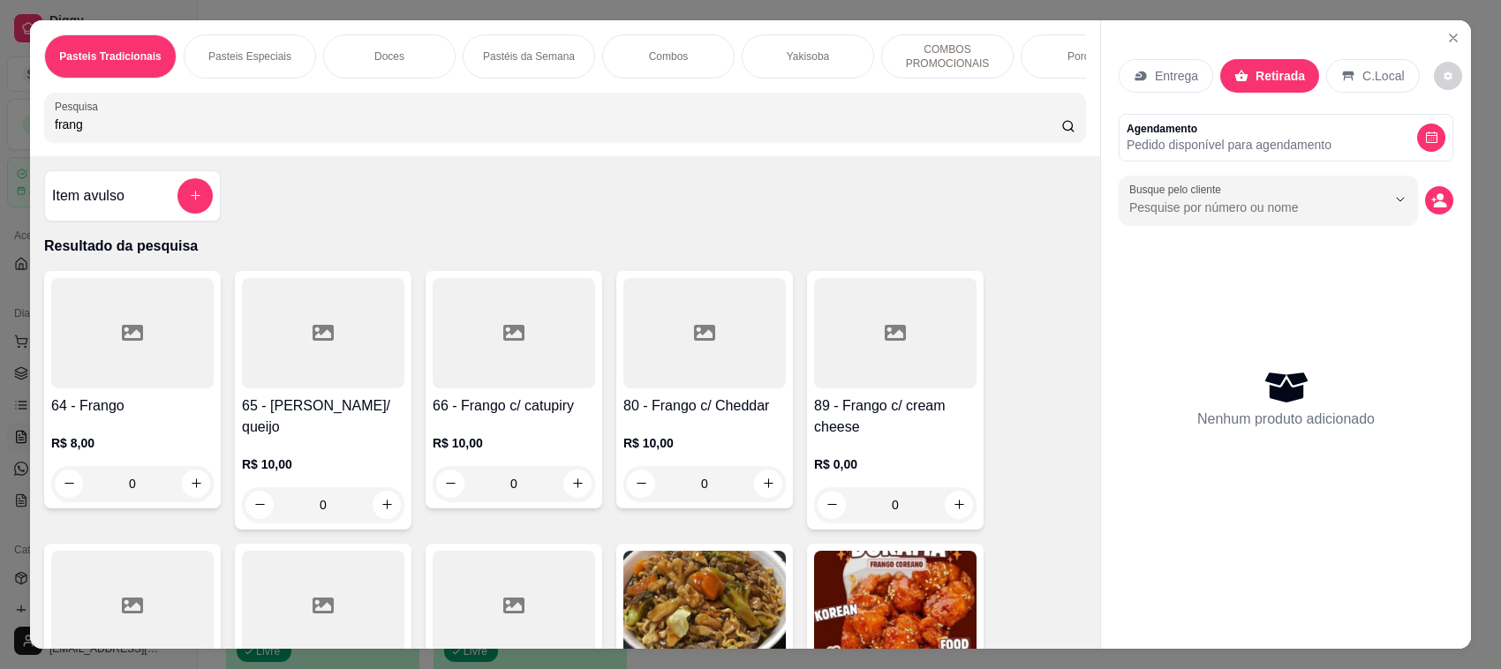
click at [726, 385] on div at bounding box center [704, 333] width 162 height 110
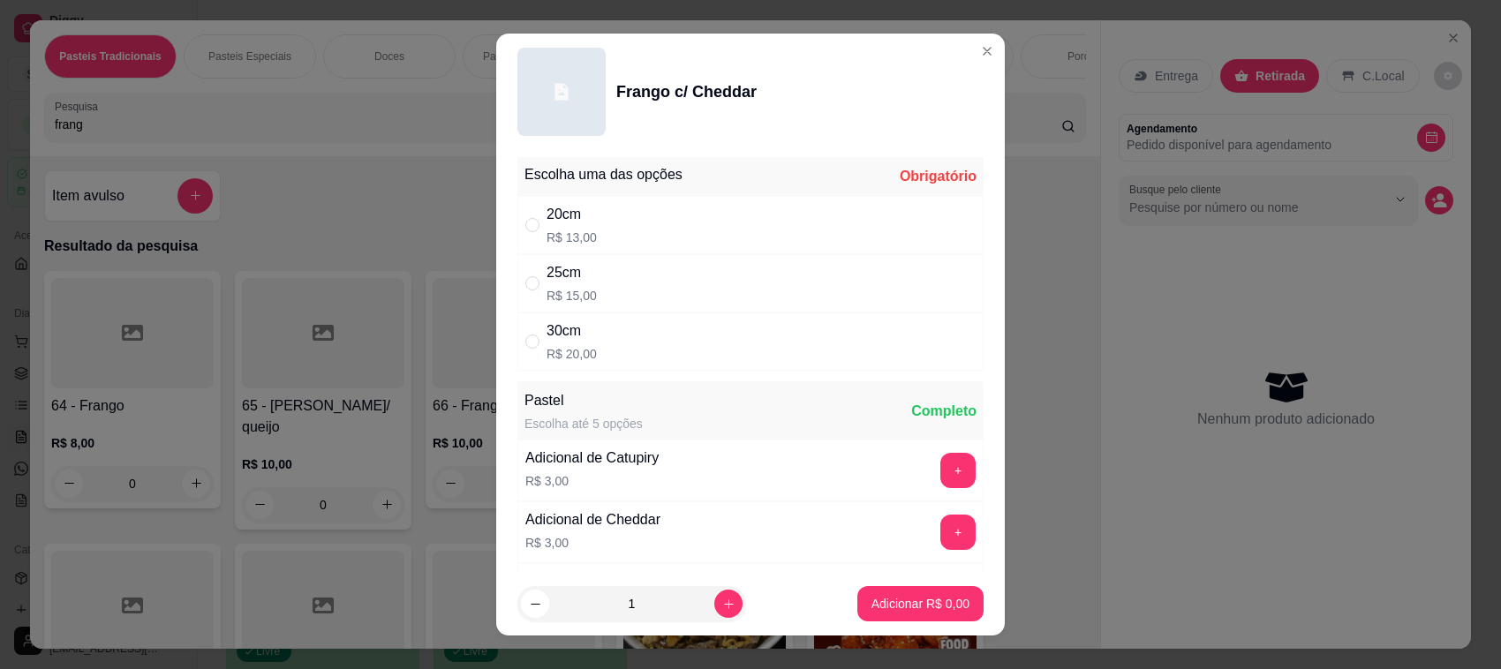
click at [621, 262] on div "25cm R$ 15,00" at bounding box center [750, 283] width 466 height 58
radio input "true"
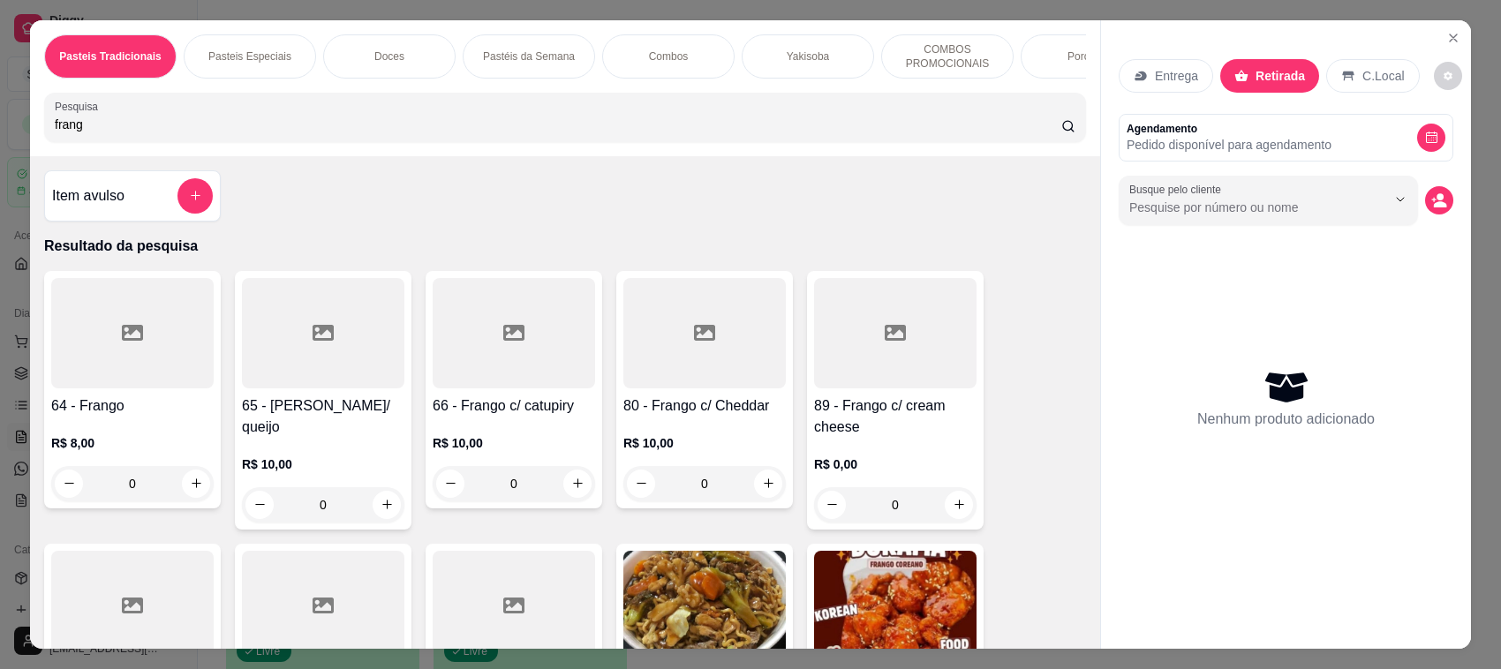
scroll to position [417, 0]
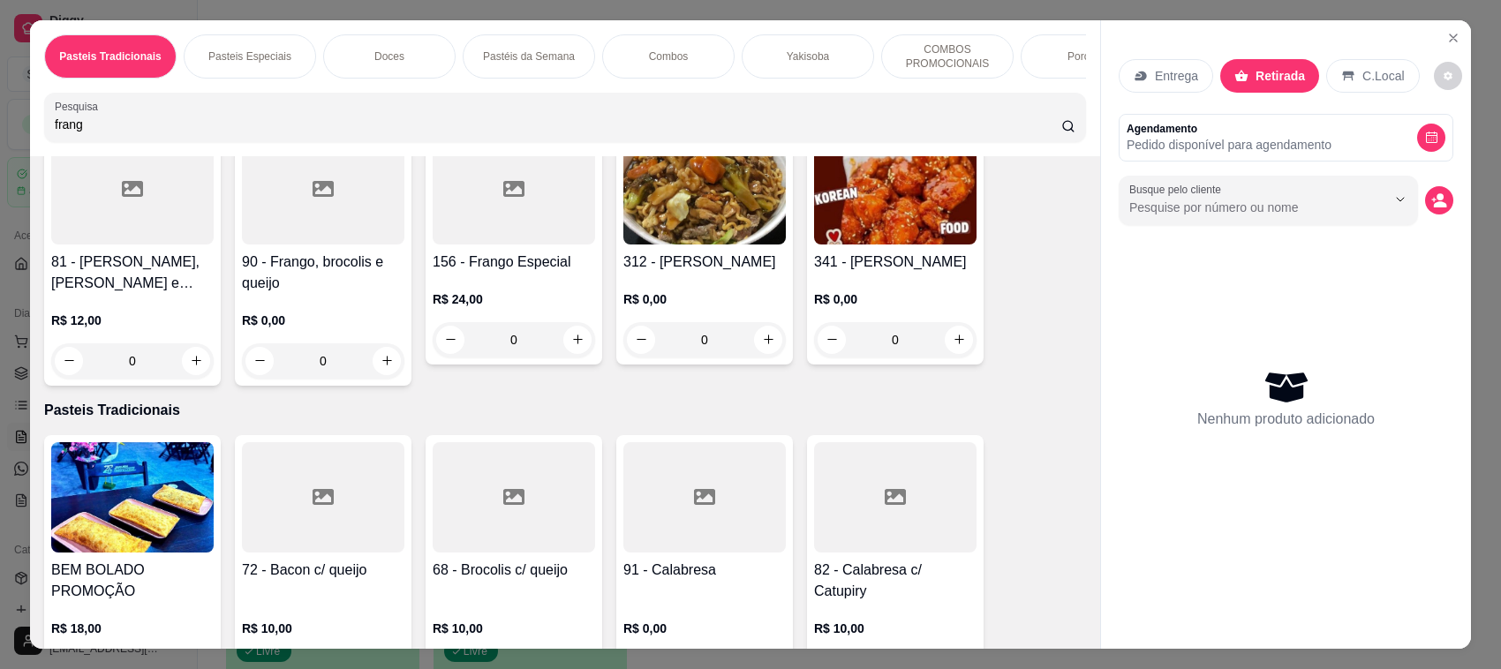
click at [147, 275] on h4 "81 - [PERSON_NAME], [PERSON_NAME] e Cheddar" at bounding box center [132, 273] width 162 height 42
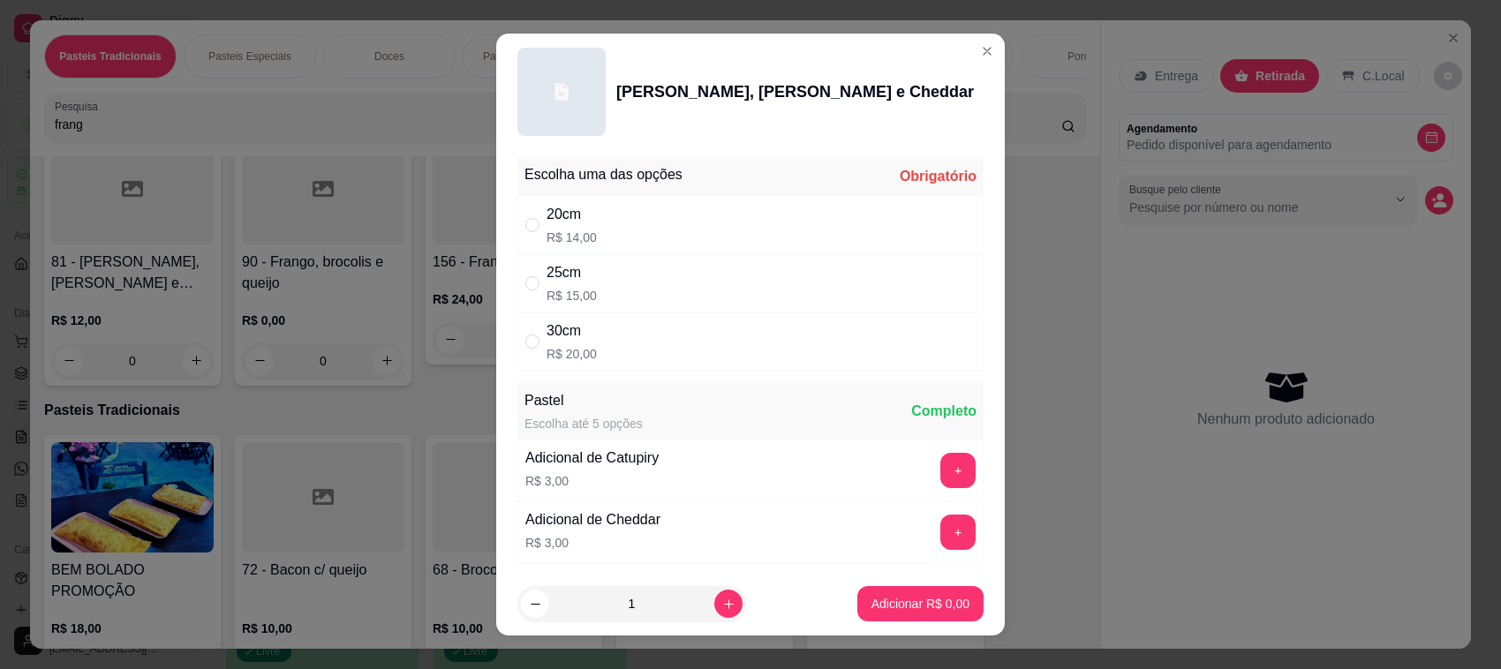
click at [740, 290] on div "25cm R$ 15,00" at bounding box center [750, 283] width 466 height 58
radio input "true"
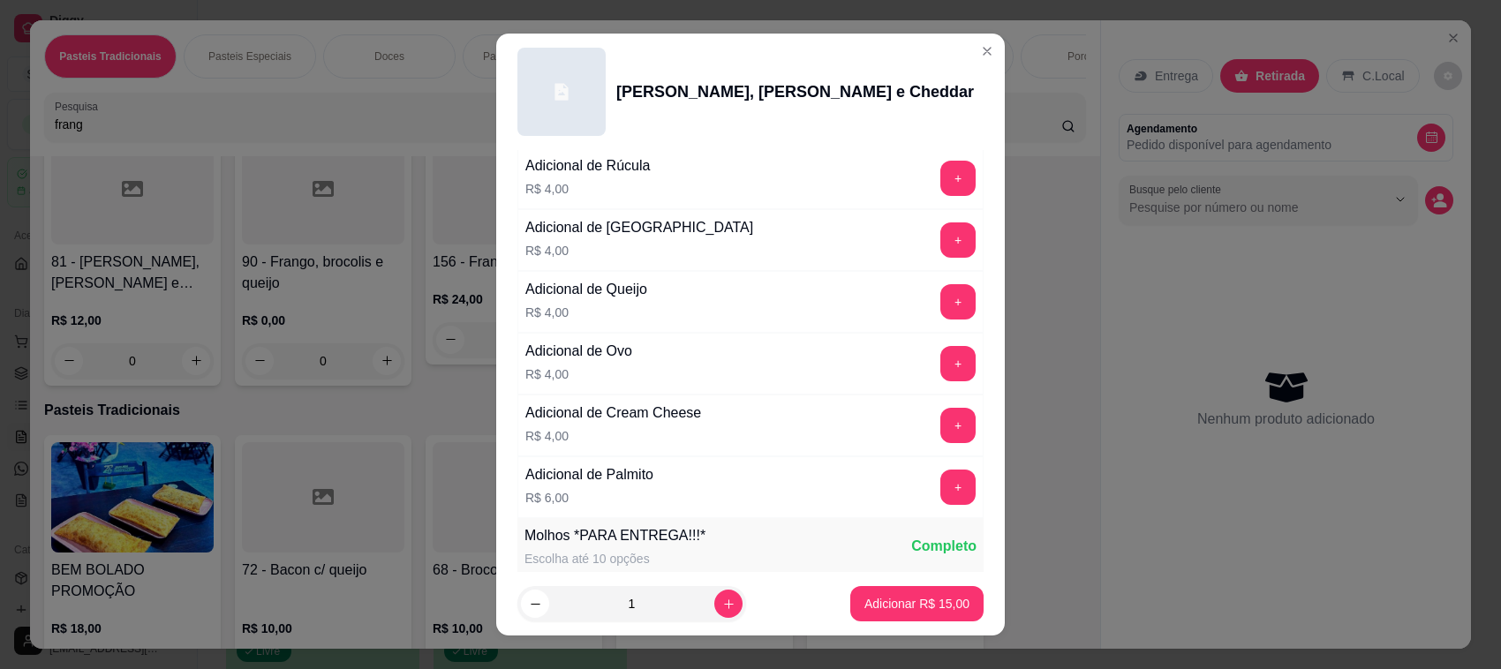
scroll to position [1238, 0]
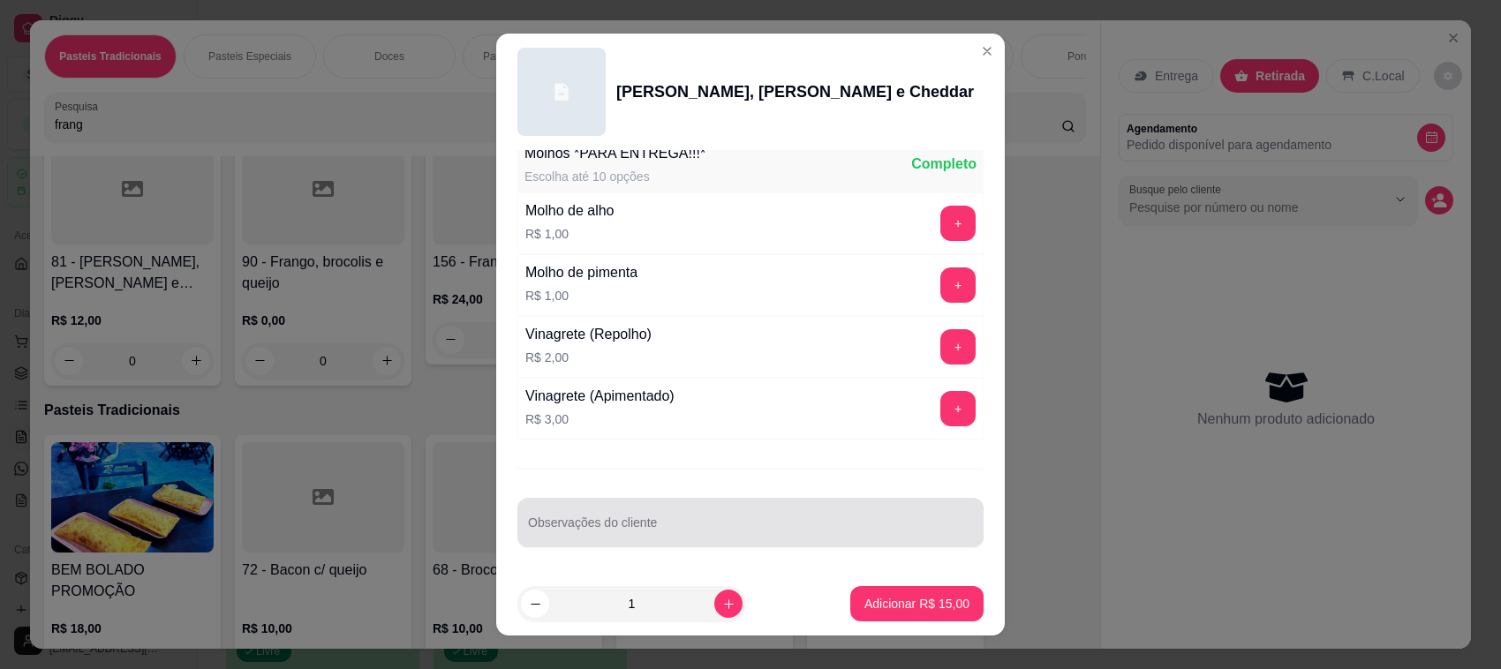
click at [730, 527] on input "Observações do cliente" at bounding box center [750, 530] width 445 height 18
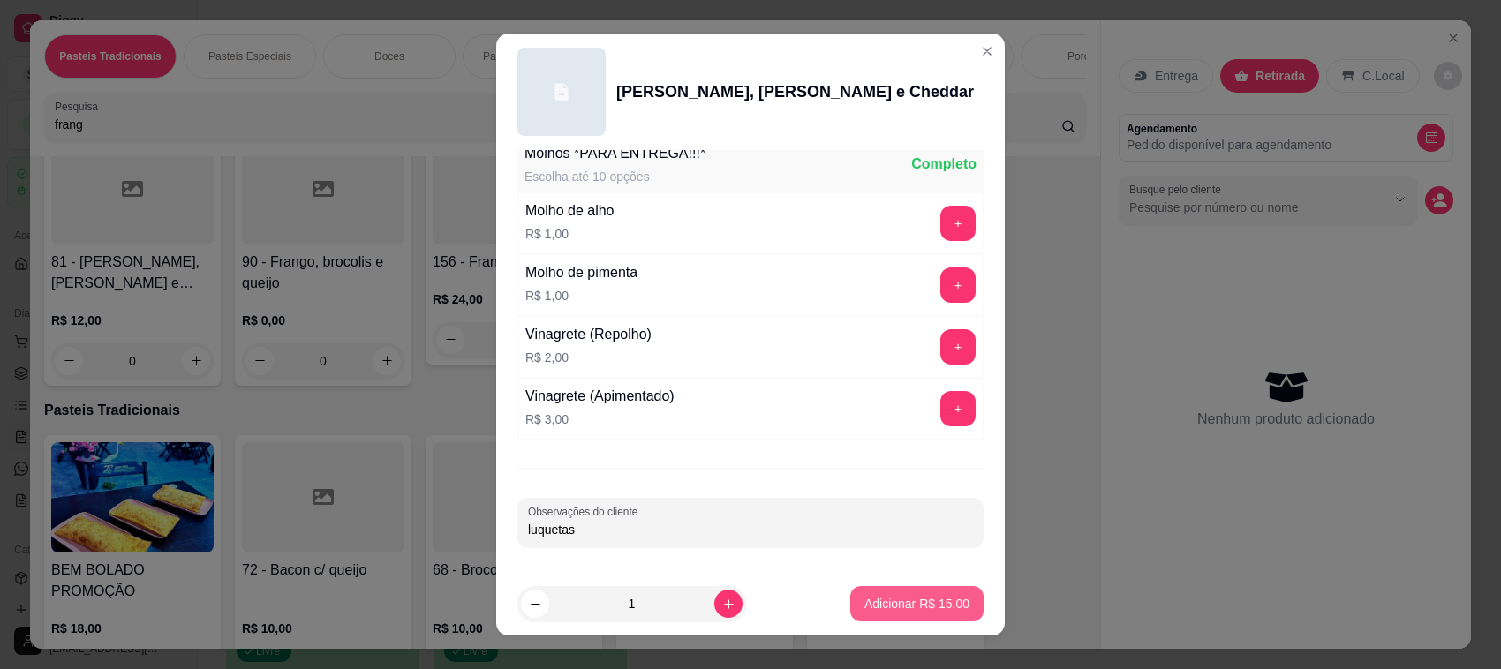
type input "luquetas"
click at [932, 603] on p "Adicionar R$ 15,00" at bounding box center [916, 604] width 105 height 18
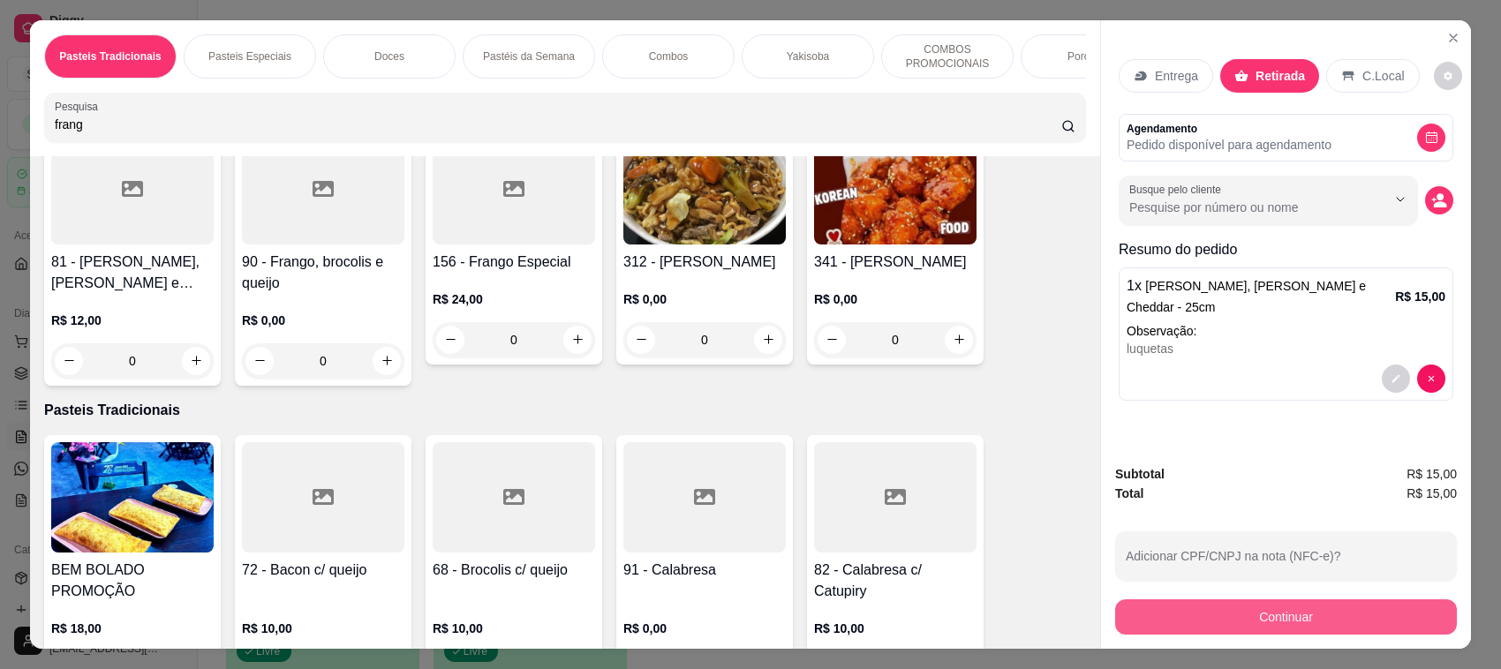
click at [1300, 614] on button "Continuar" at bounding box center [1286, 616] width 342 height 35
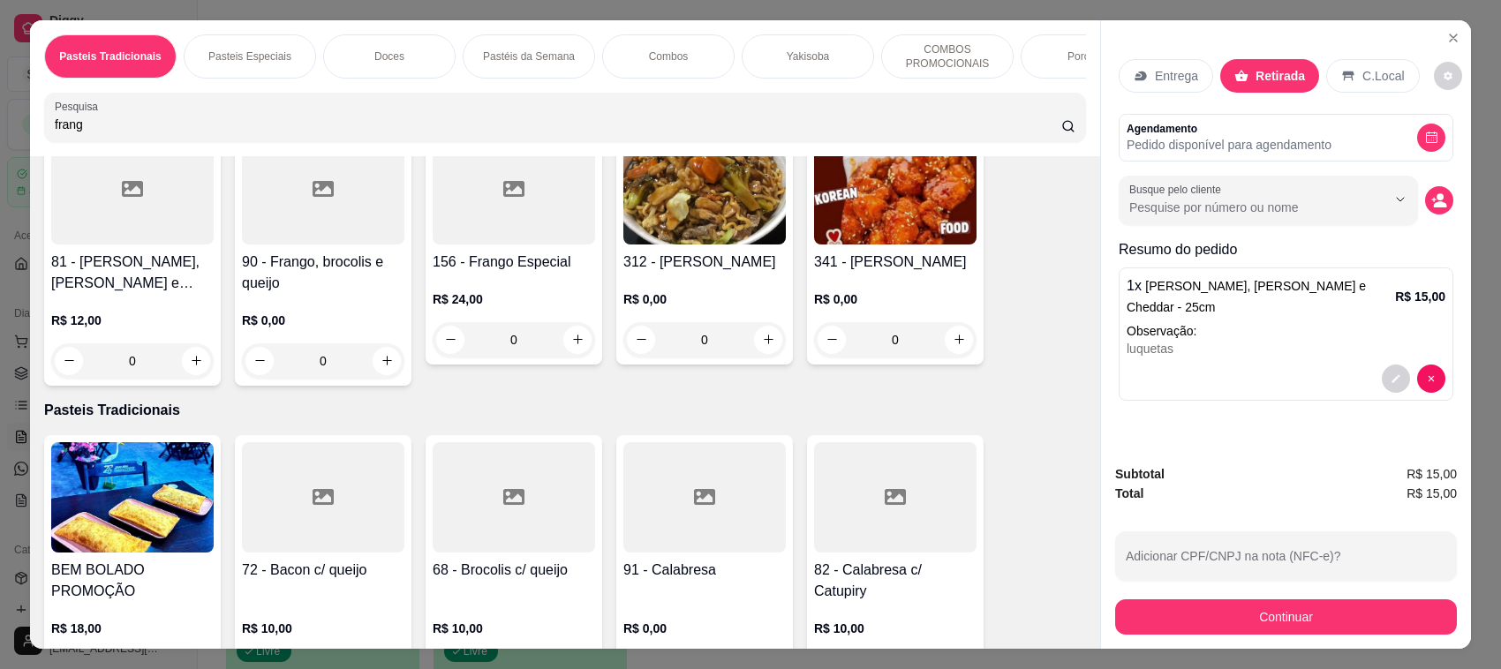
click at [1362, 76] on p "C.Local" at bounding box center [1382, 76] width 41 height 18
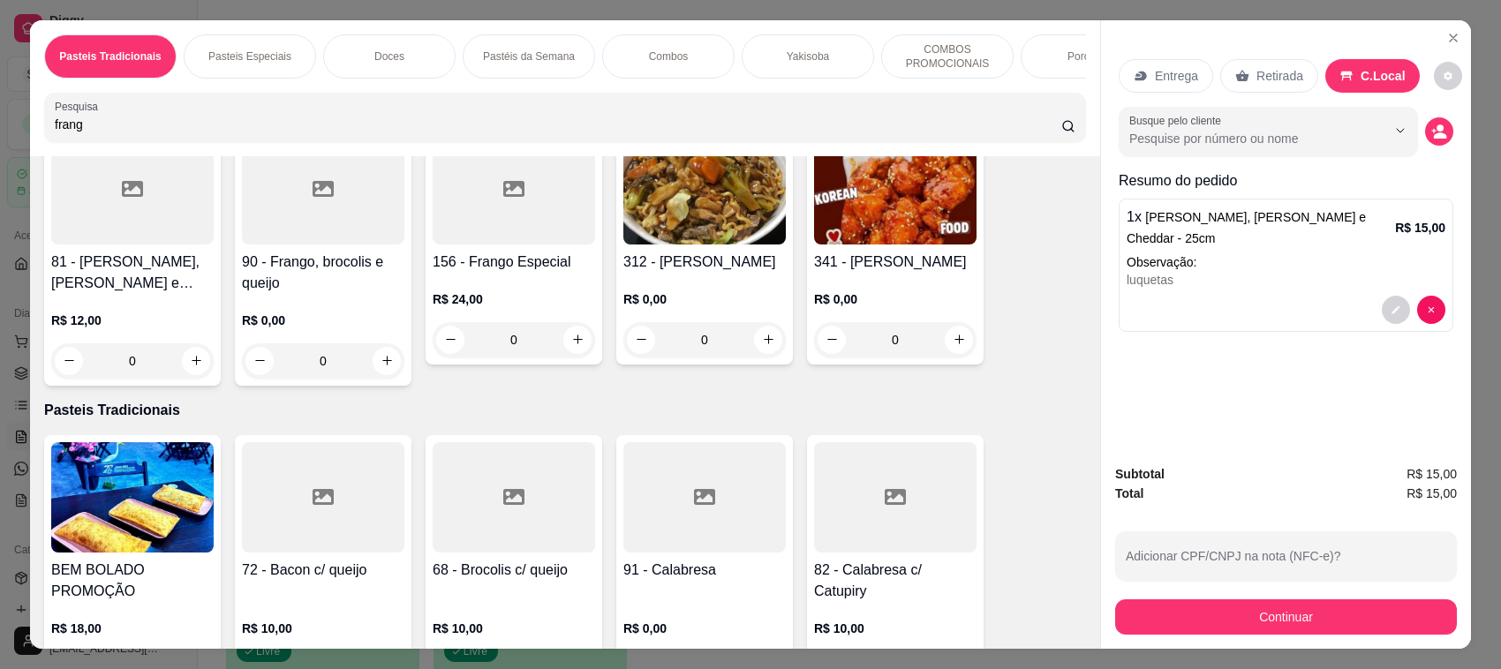
click at [1282, 621] on button "Continuar" at bounding box center [1286, 616] width 342 height 35
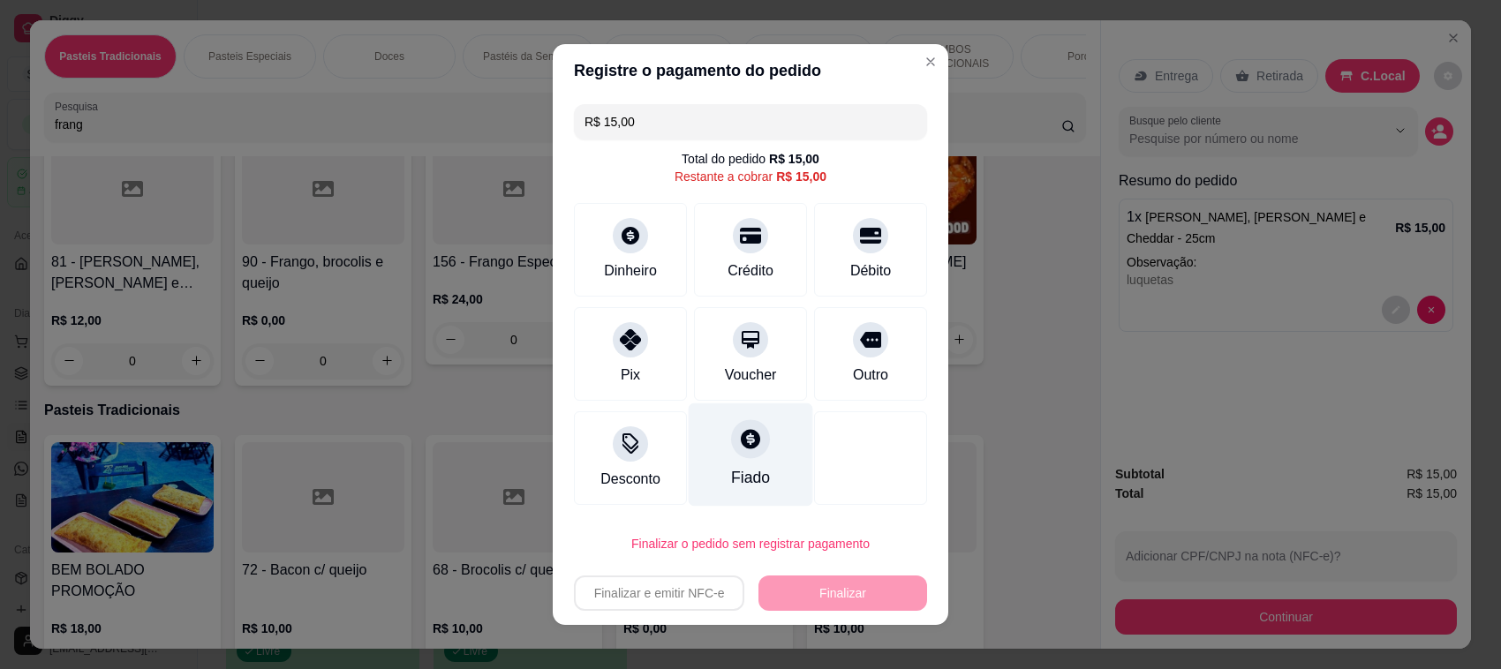
click at [741, 442] on icon at bounding box center [750, 438] width 19 height 19
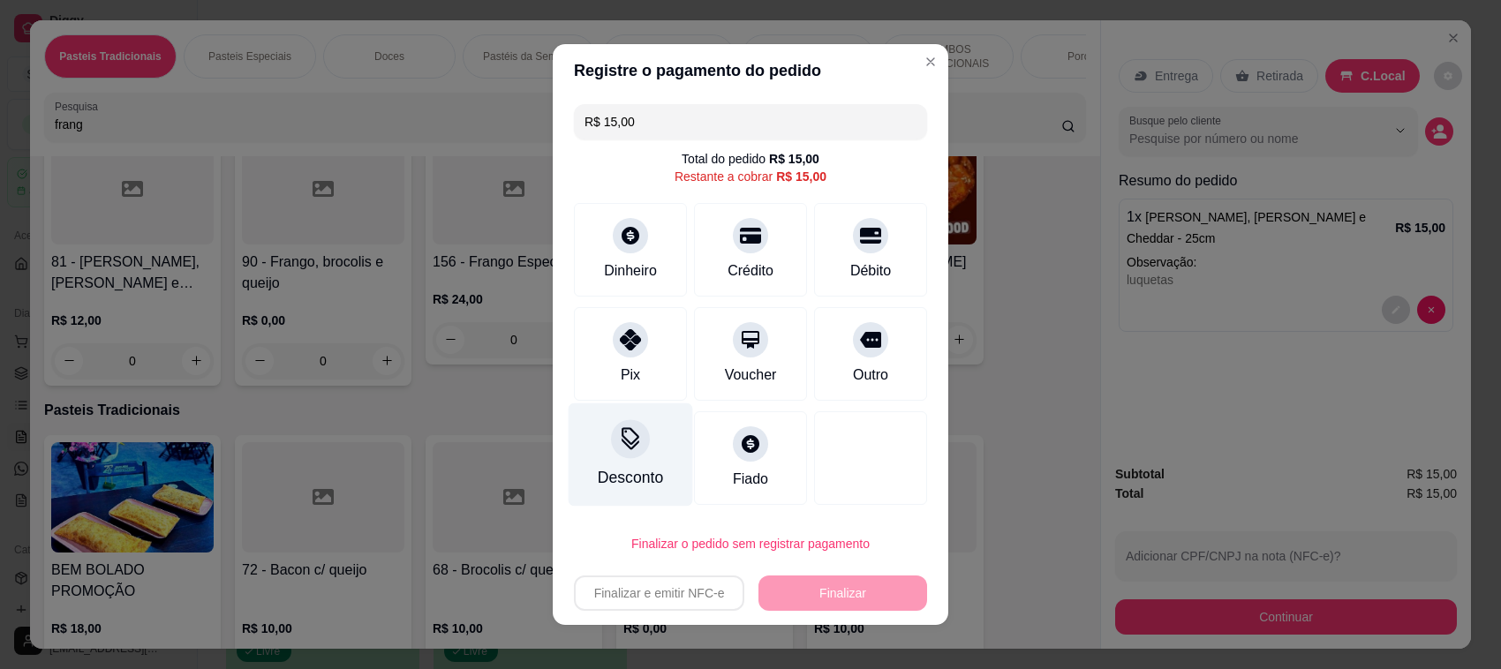
click at [621, 428] on icon at bounding box center [630, 436] width 18 height 18
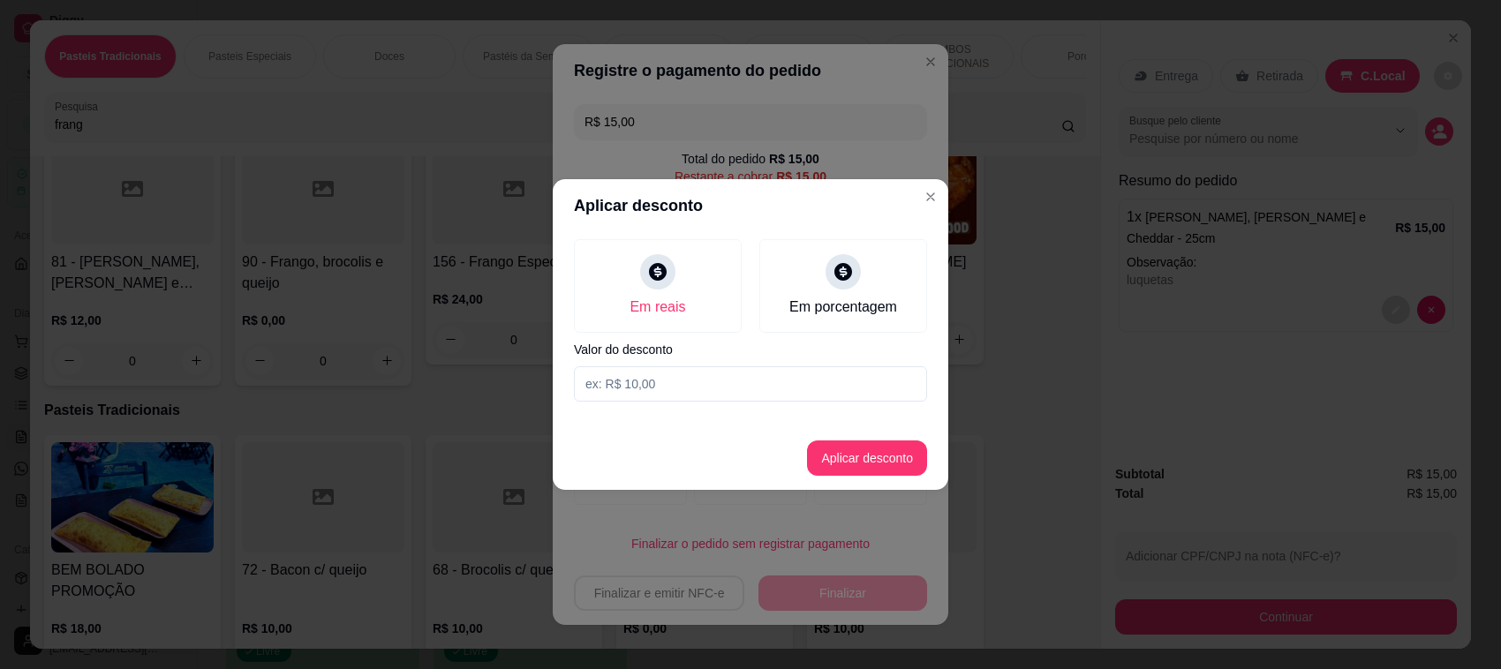
click at [680, 377] on input at bounding box center [750, 383] width 353 height 35
type input "15,00"
click at [853, 468] on button "Aplicar desconto" at bounding box center [867, 457] width 120 height 35
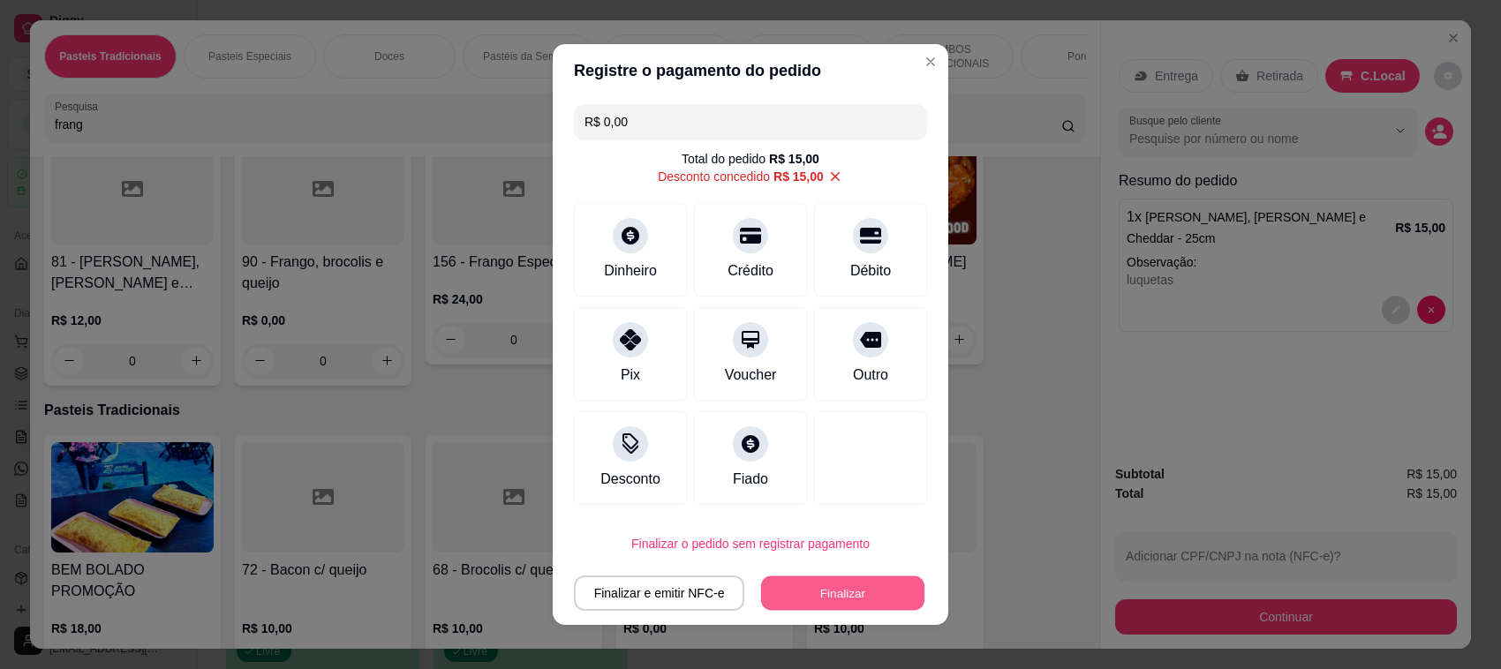
click at [858, 584] on button "Finalizar" at bounding box center [842, 593] width 163 height 34
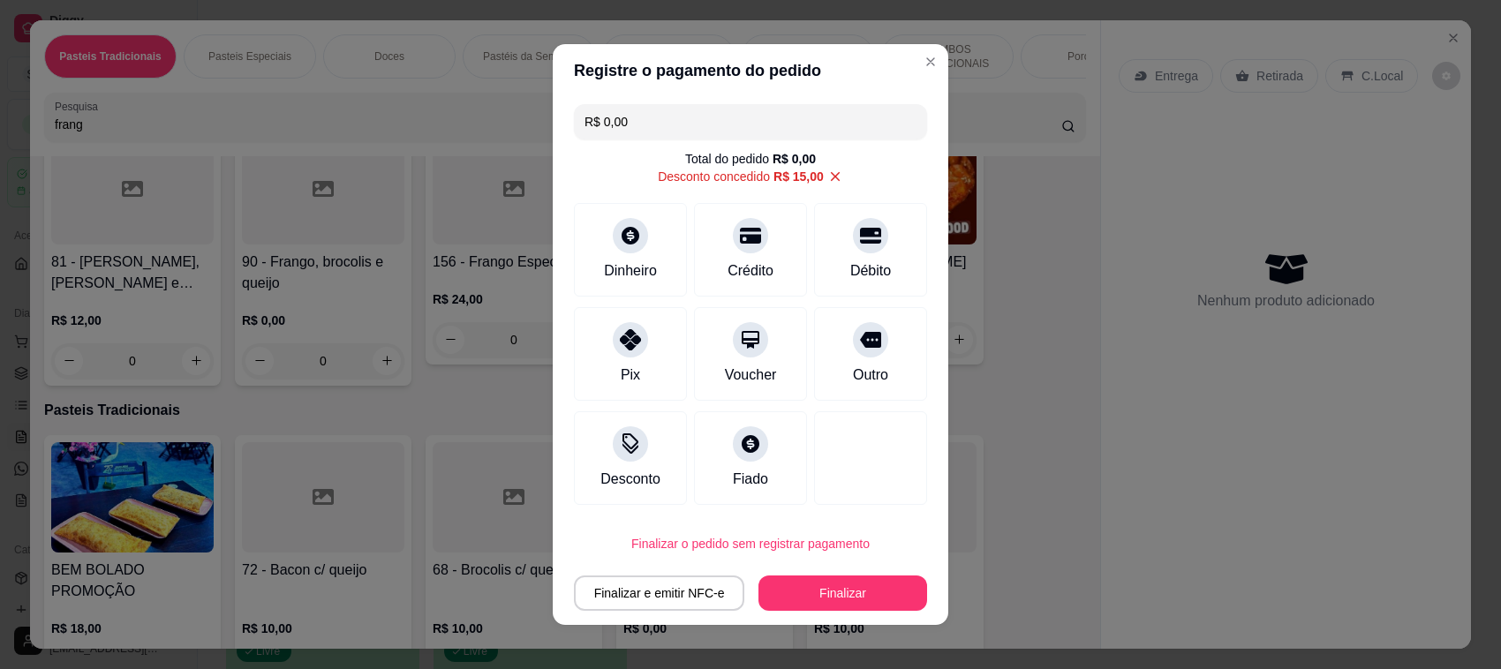
type input "-R$ 15,00"
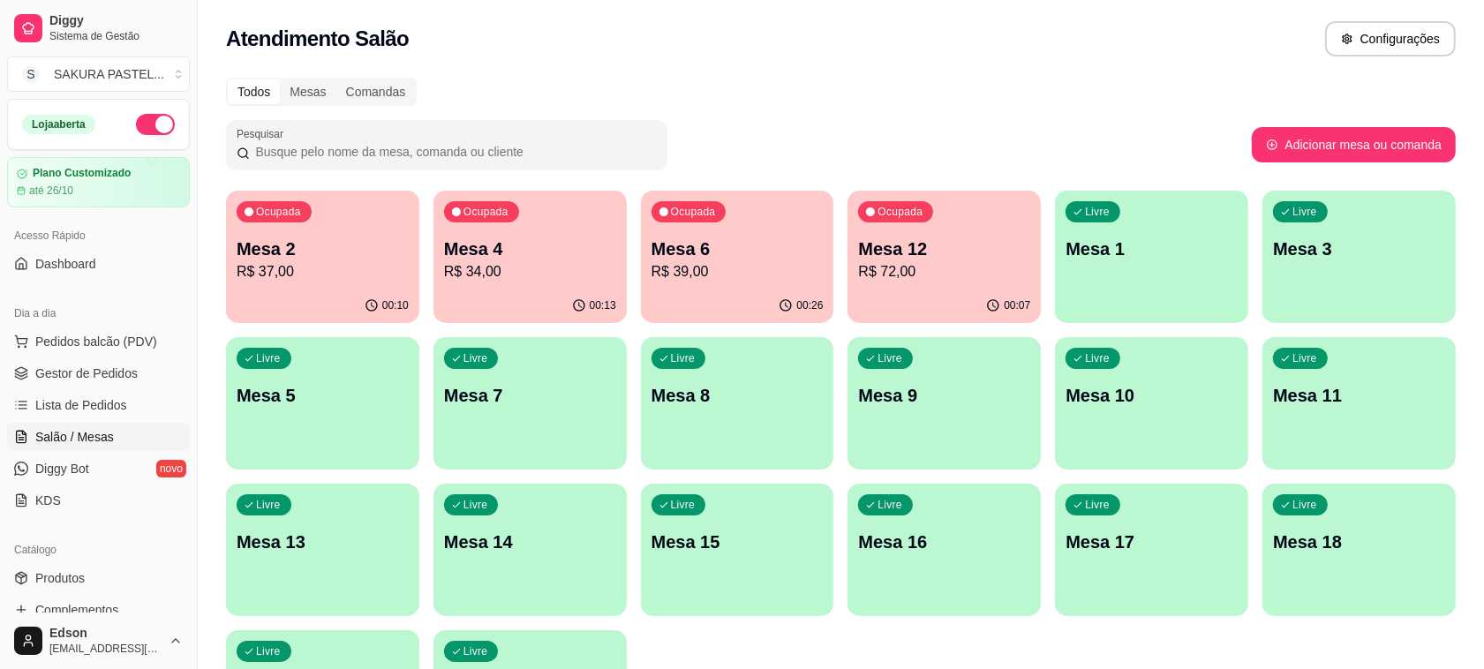
click at [735, 250] on p "Mesa 6" at bounding box center [737, 249] width 172 height 25
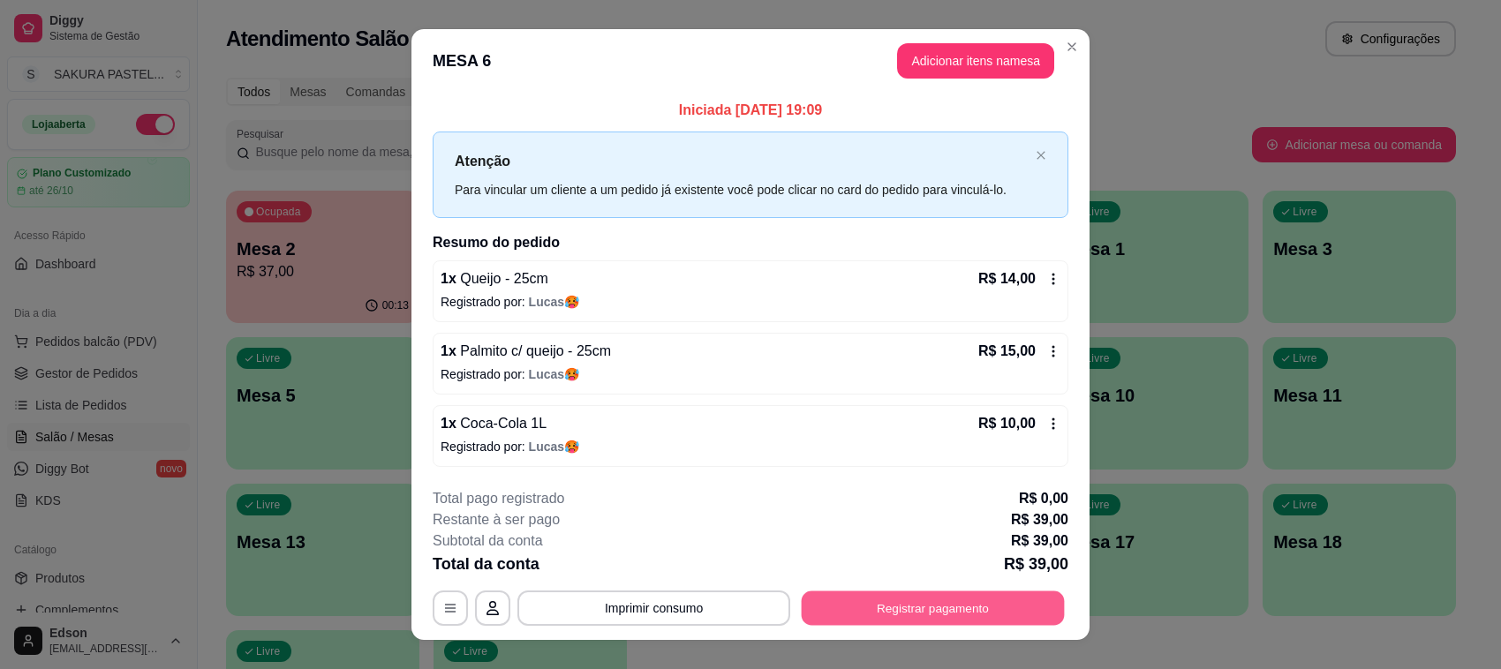
click at [929, 598] on button "Registrar pagamento" at bounding box center [932, 607] width 263 height 34
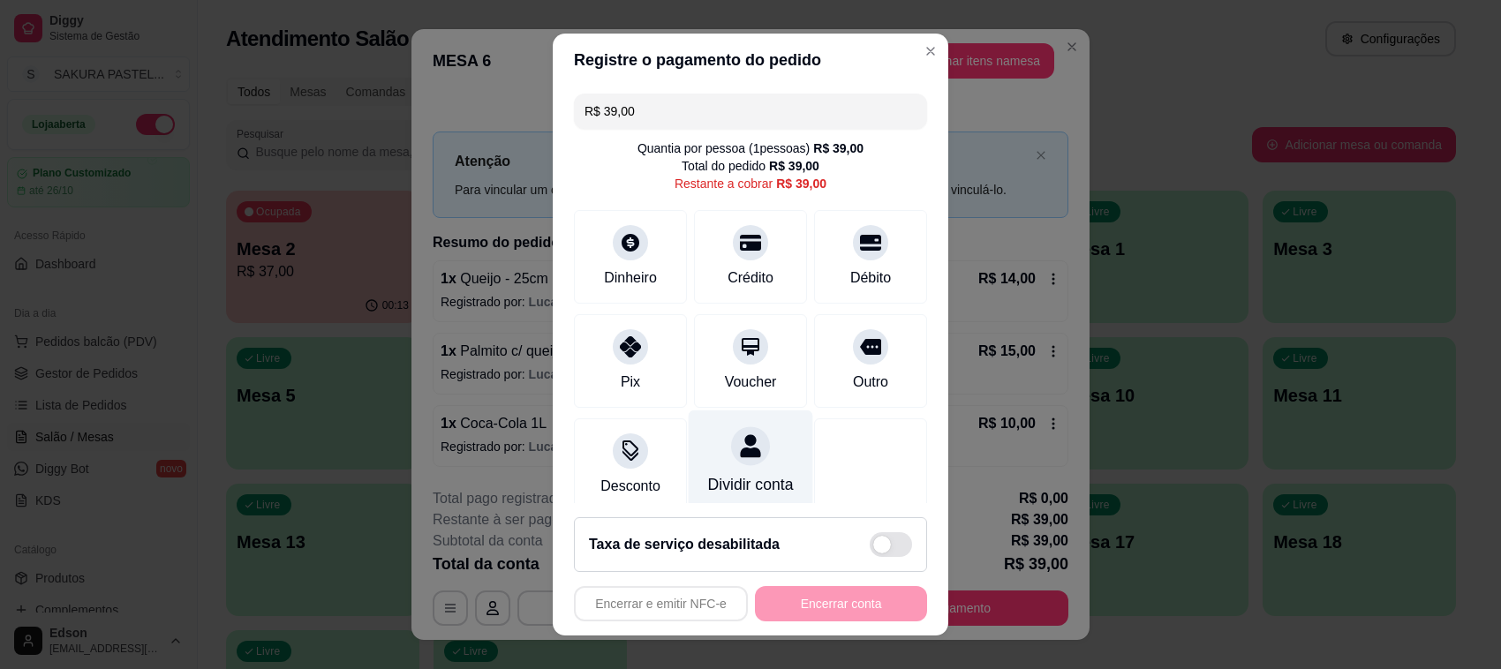
click at [726, 483] on div "Dividir conta" at bounding box center [751, 484] width 86 height 23
click at [722, 314] on div "Escolha a quantidade de pessoas para dividir a conta O valor restante a ser pag…" at bounding box center [750, 329] width 508 height 159
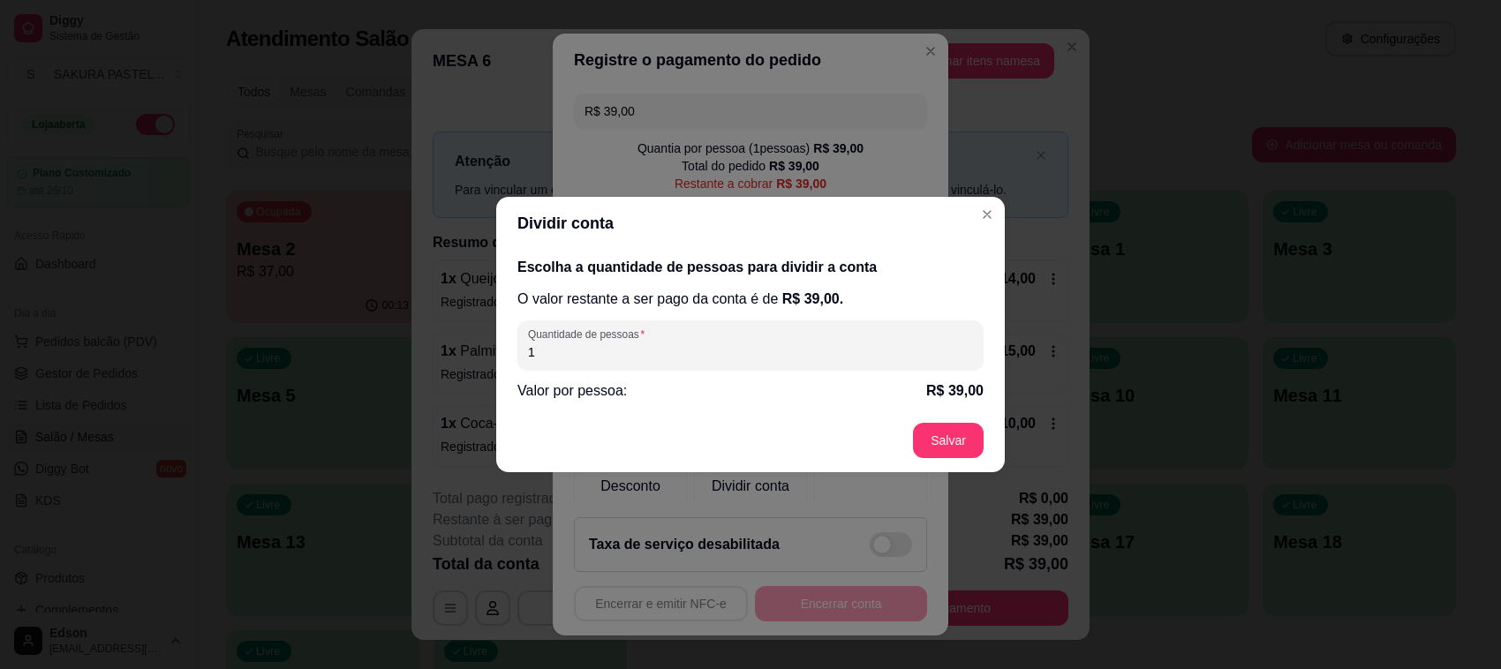
click at [728, 360] on input "1" at bounding box center [750, 352] width 445 height 18
type input "2"
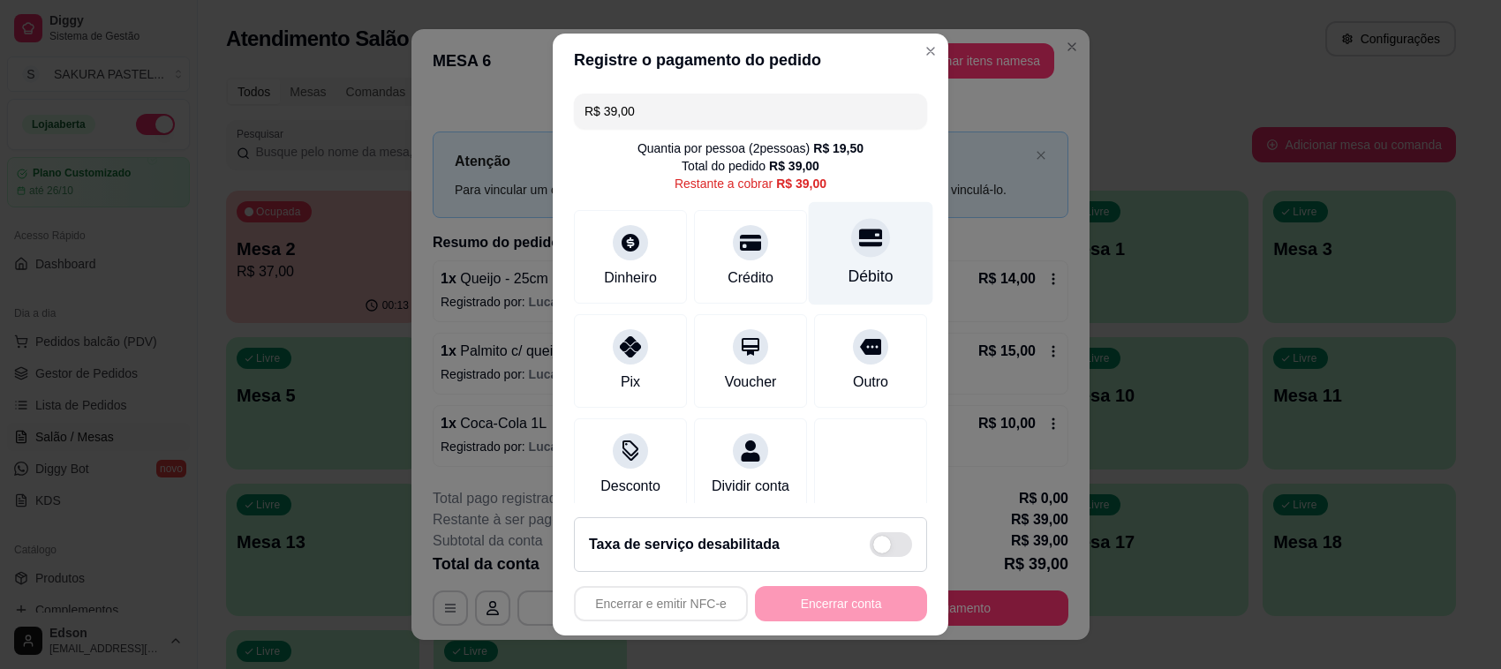
click at [824, 258] on div "Débito" at bounding box center [871, 253] width 124 height 103
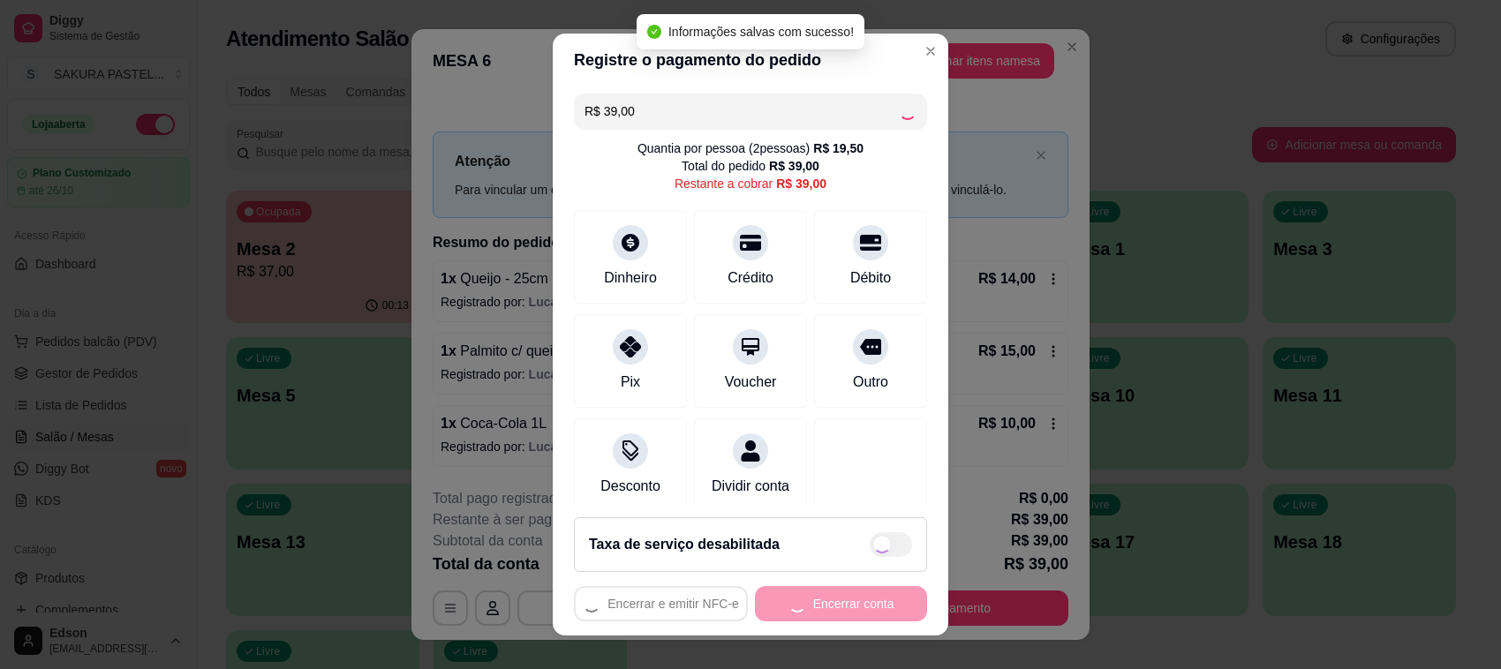
type input "R$ 0,00"
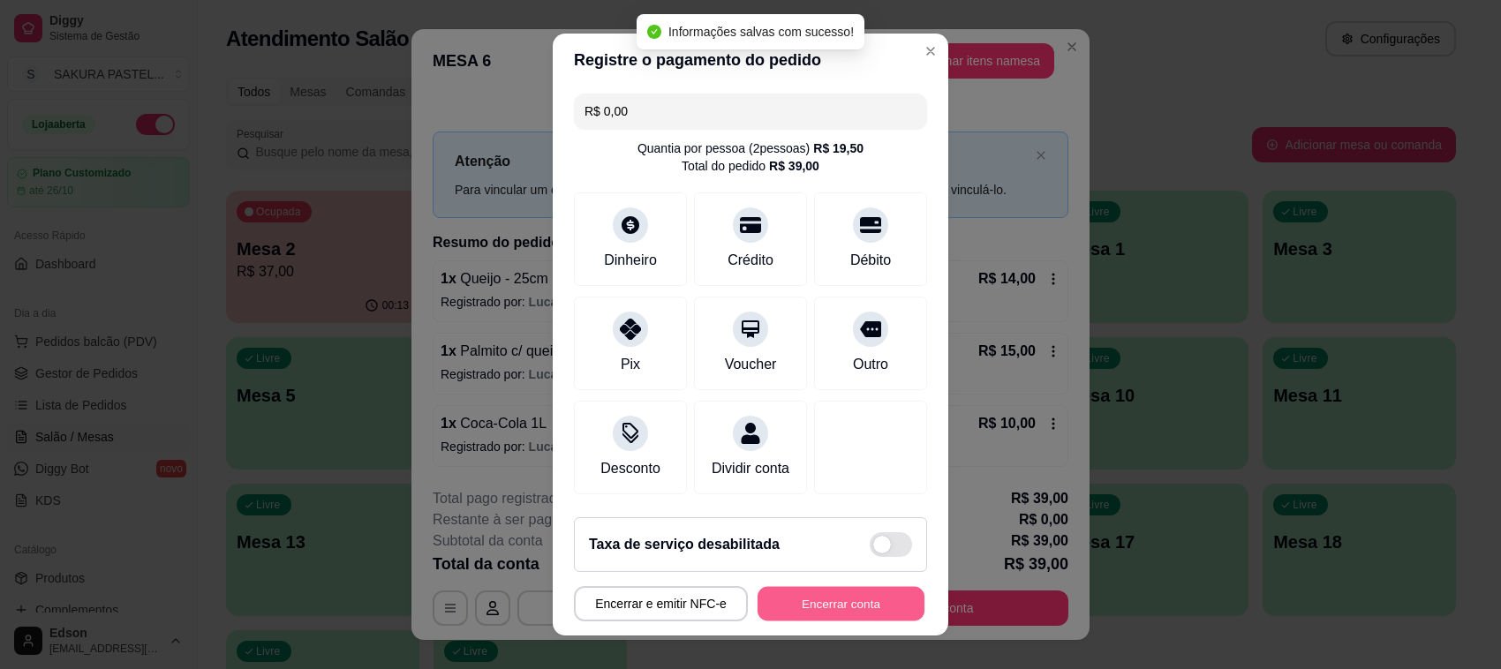
click at [840, 598] on button "Encerrar conta" at bounding box center [840, 604] width 167 height 34
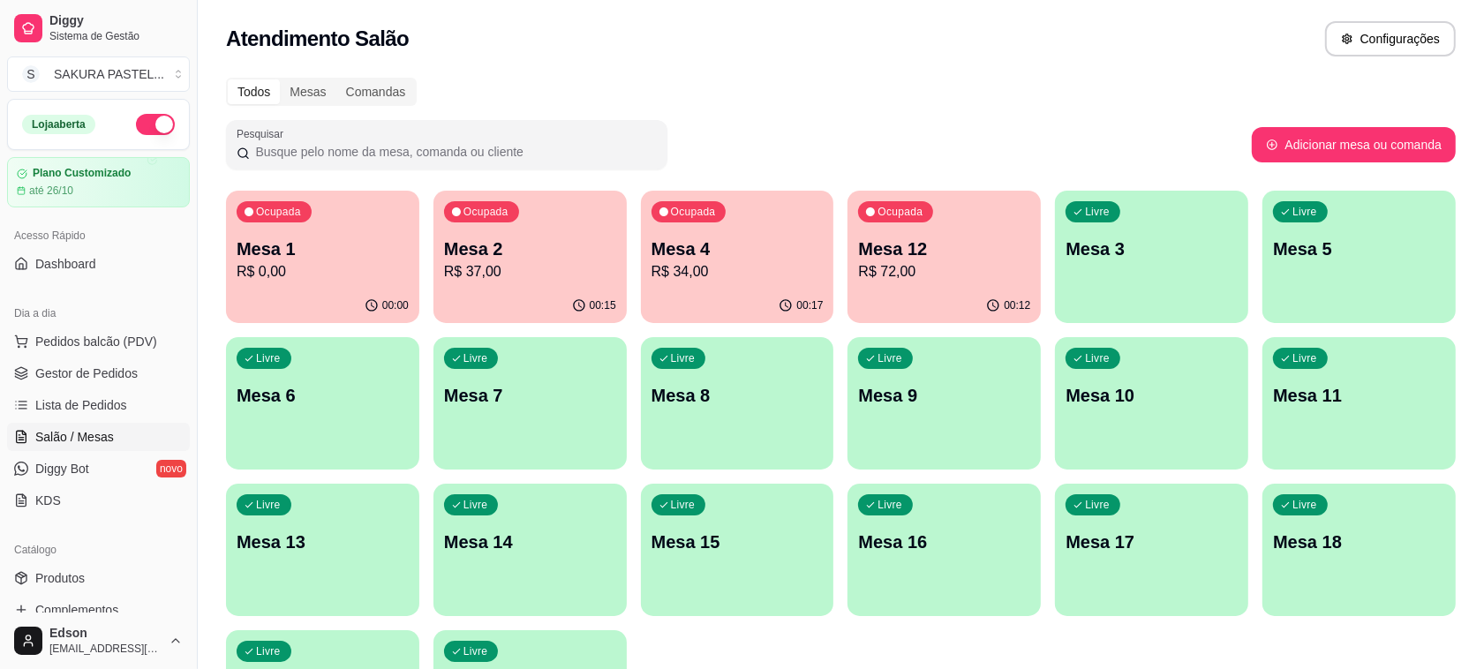
click at [718, 278] on p "R$ 34,00" at bounding box center [737, 271] width 172 height 21
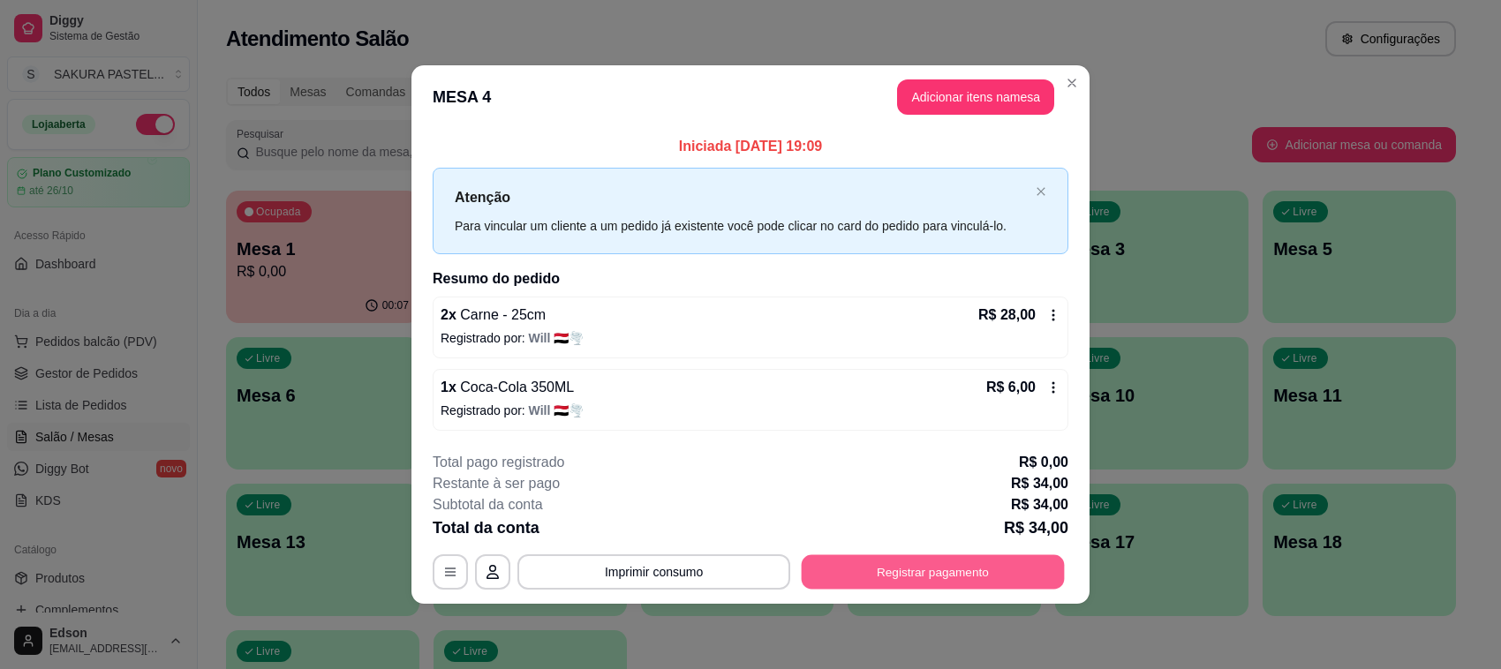
click at [975, 569] on button "Registrar pagamento" at bounding box center [932, 571] width 263 height 34
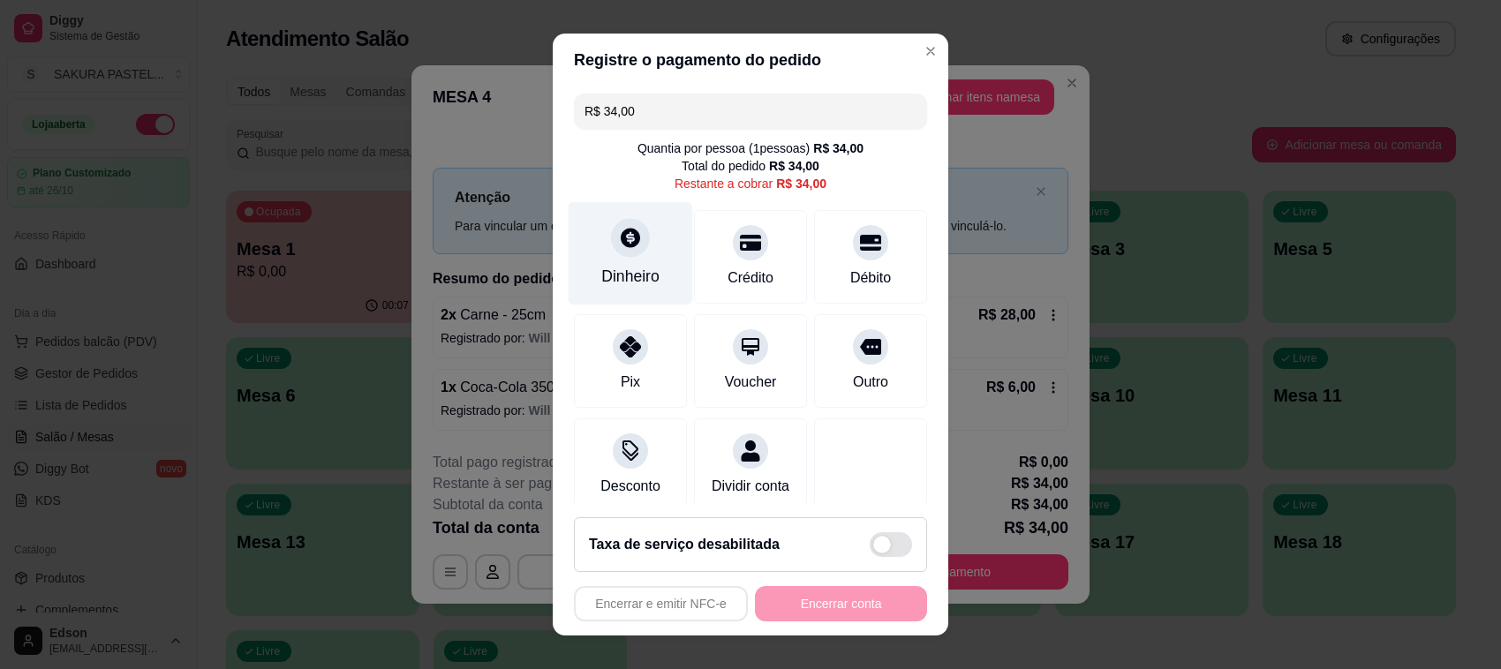
click at [619, 245] on icon at bounding box center [630, 237] width 23 height 23
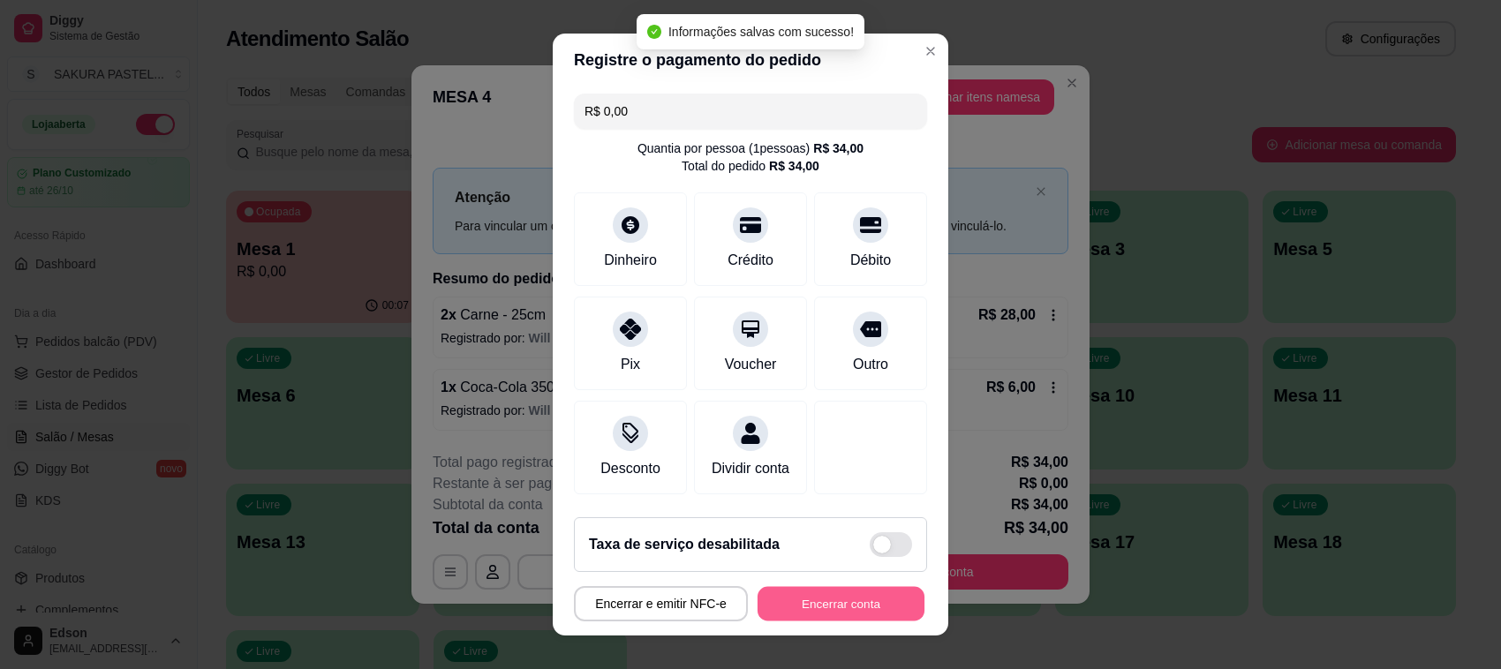
type input "R$ 0,00"
click at [831, 612] on button "Encerrar conta" at bounding box center [840, 604] width 167 height 34
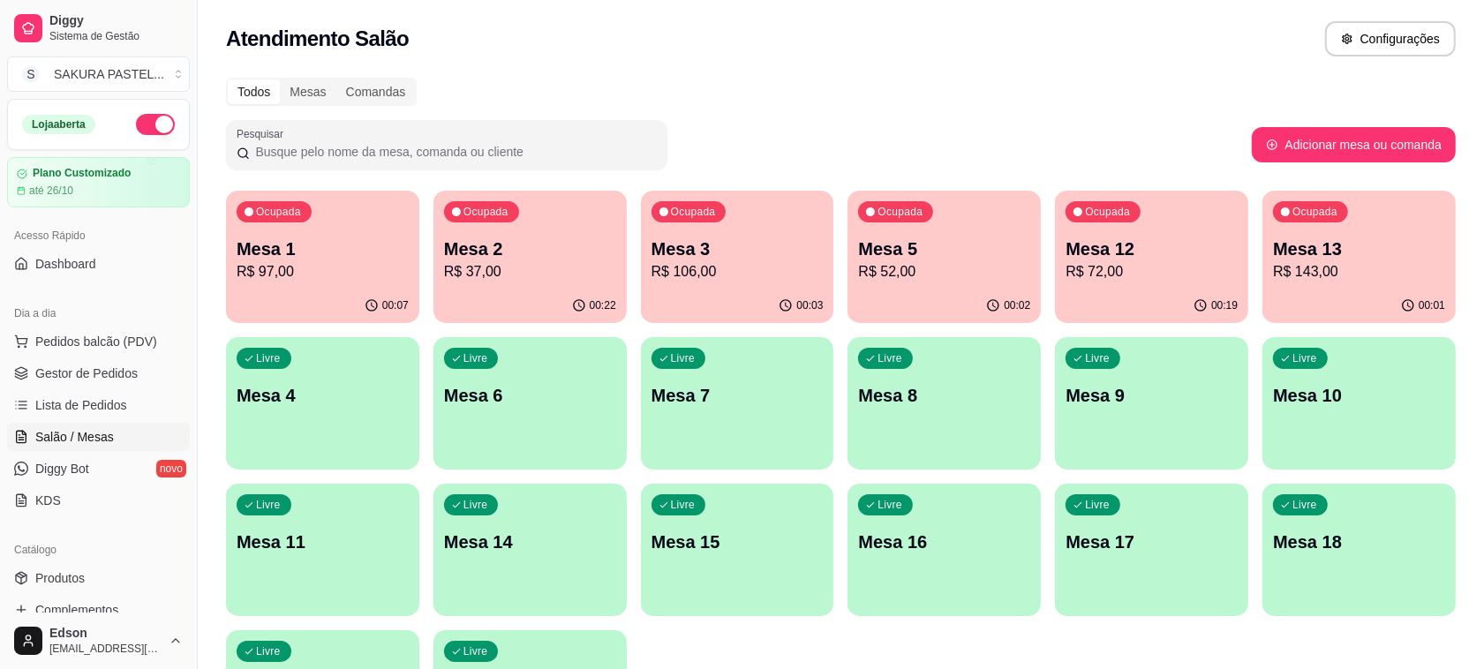
click at [1148, 257] on p "Mesa 12" at bounding box center [1151, 249] width 172 height 25
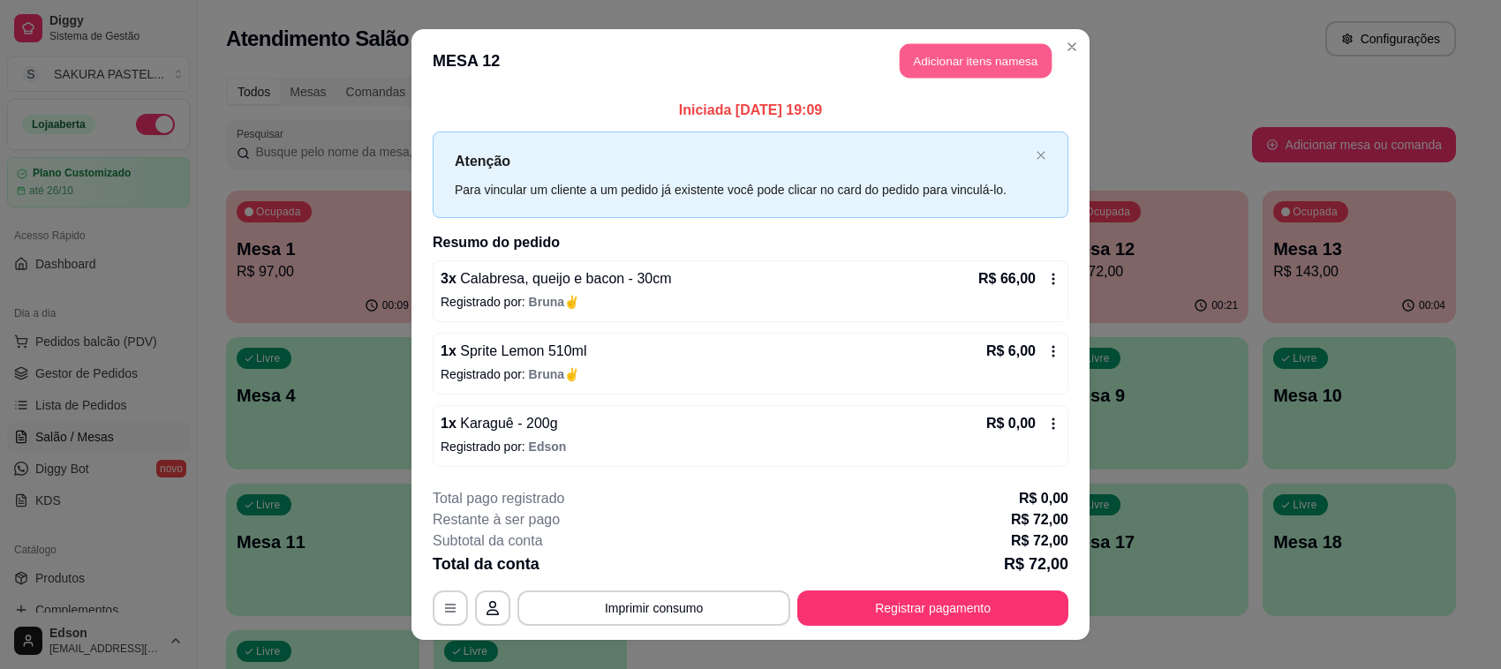
click at [942, 73] on button "Adicionar itens na mesa" at bounding box center [975, 61] width 152 height 34
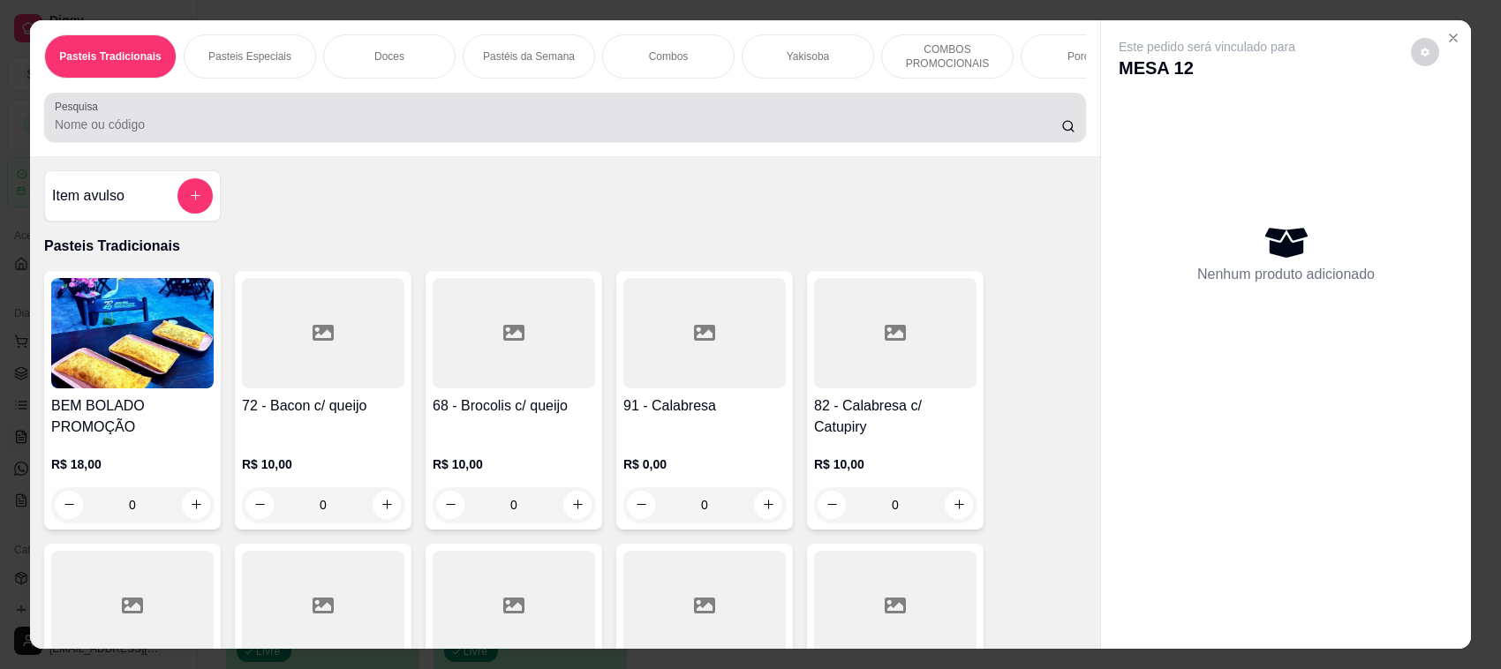
drag, startPoint x: 619, startPoint y: 147, endPoint x: 602, endPoint y: 166, distance: 25.0
click at [607, 156] on div "Pasteis Tradicionais Pasteis Especiais Doces Pastéis da Semana Combos Yakisoba …" at bounding box center [565, 88] width 1070 height 136
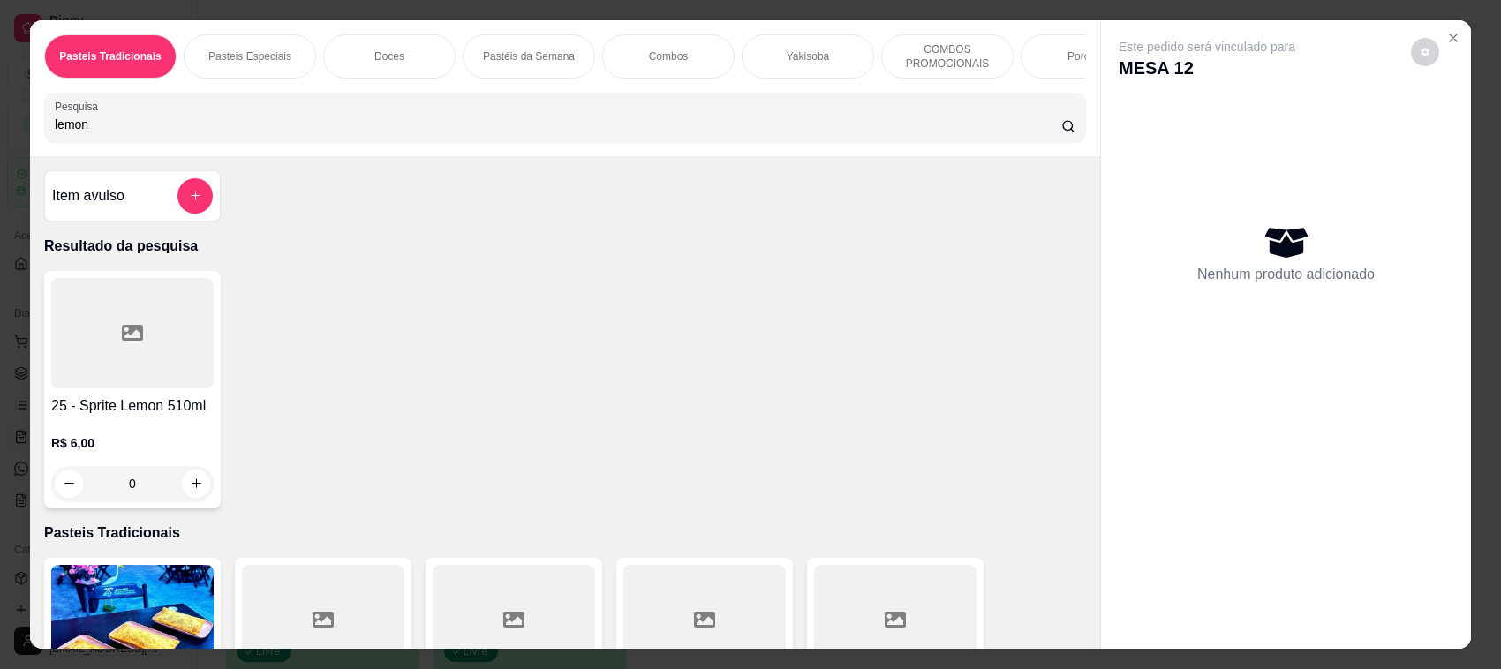
type input "lemon"
click at [91, 452] on p "R$ 6,00" at bounding box center [132, 443] width 162 height 18
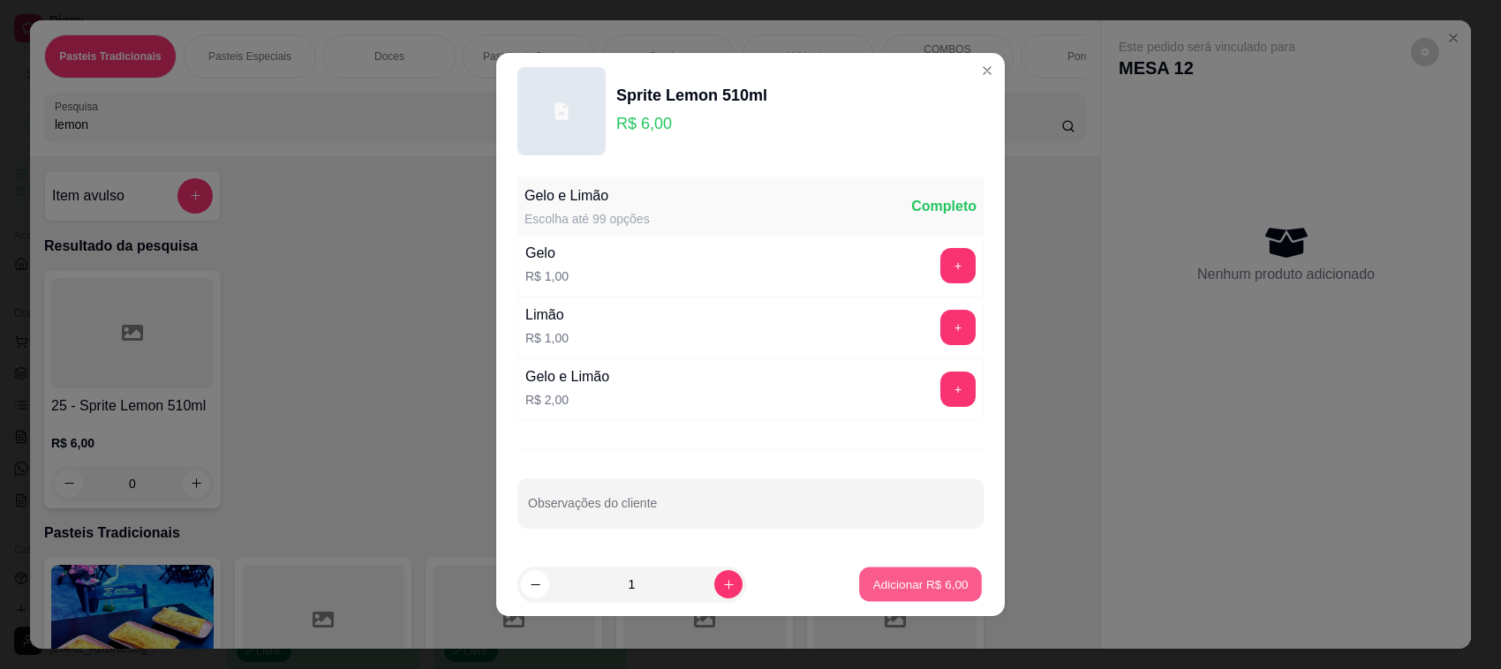
click at [907, 594] on button "Adicionar R$ 6,00" at bounding box center [920, 585] width 123 height 34
type input "1"
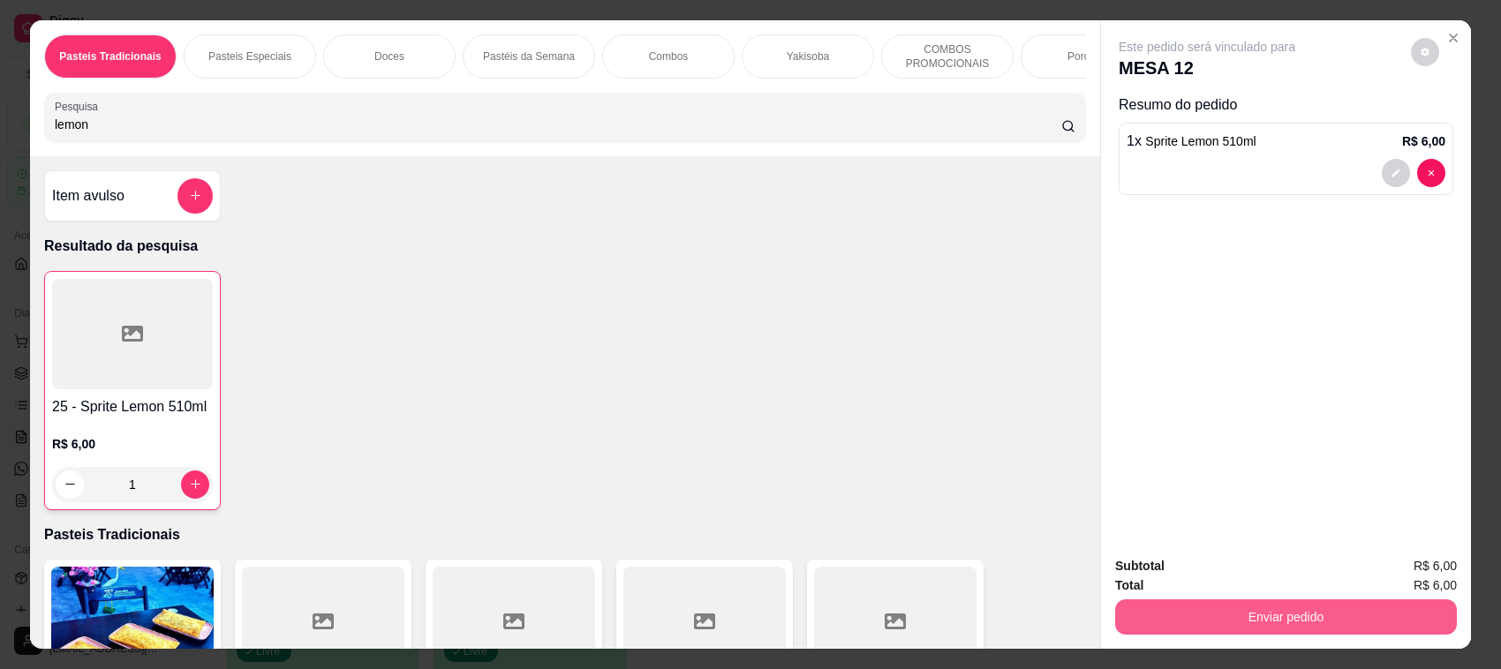
click at [1143, 616] on button "Enviar pedido" at bounding box center [1286, 616] width 342 height 35
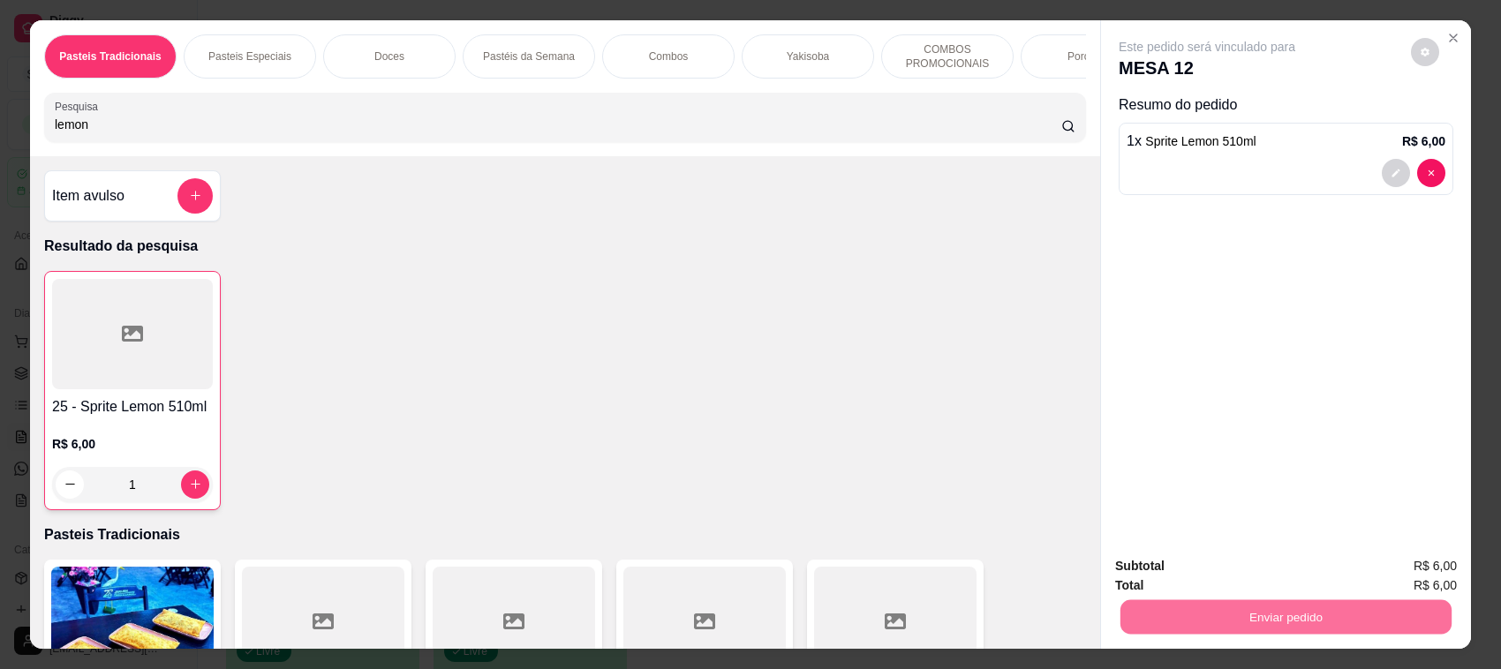
click at [1408, 570] on button "Enviar pedido" at bounding box center [1409, 575] width 100 height 34
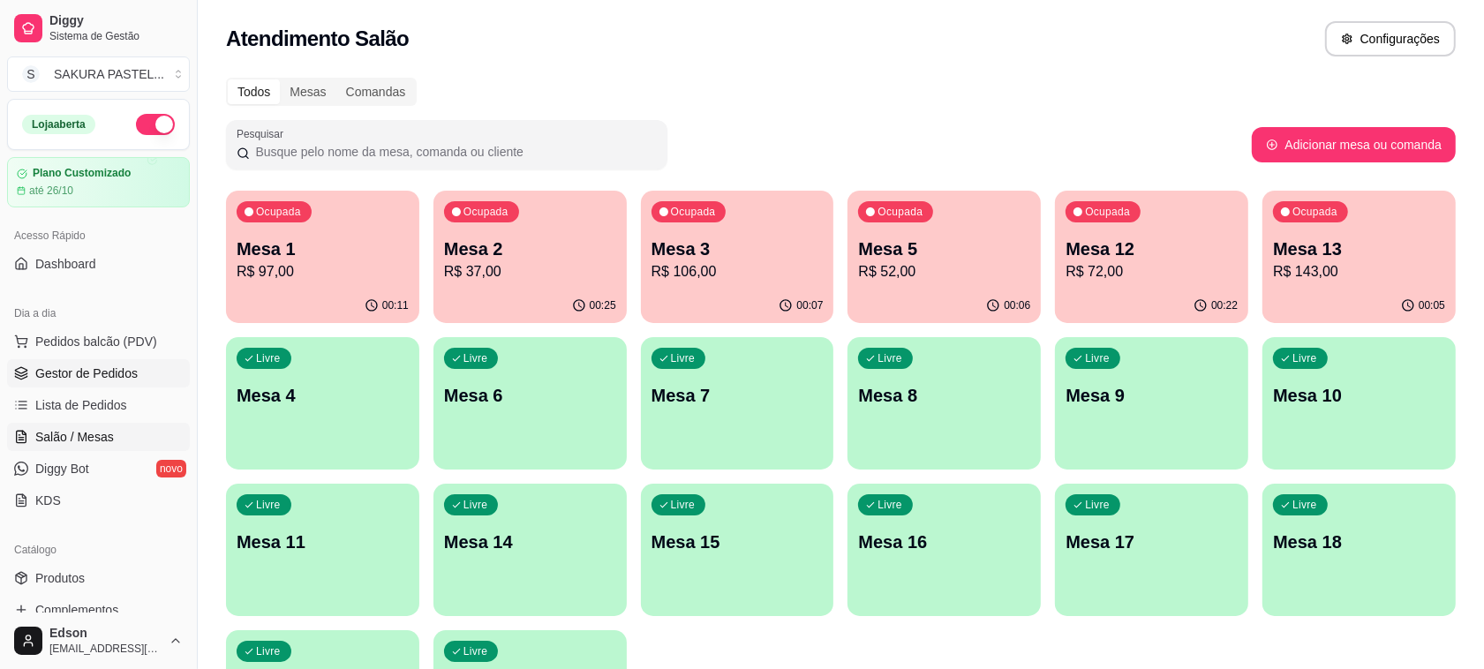
click at [113, 359] on link "Gestor de Pedidos" at bounding box center [98, 373] width 183 height 28
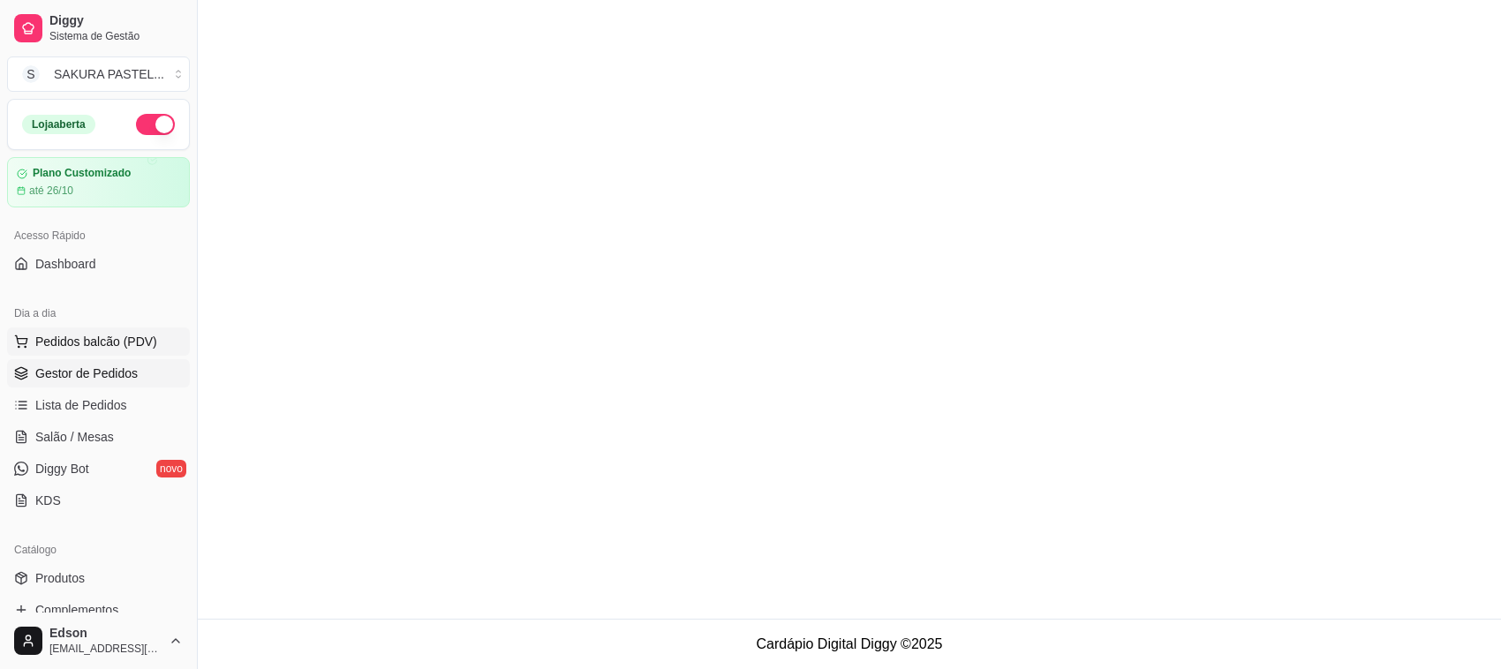
click at [117, 345] on span "Pedidos balcão (PDV)" at bounding box center [96, 342] width 122 height 18
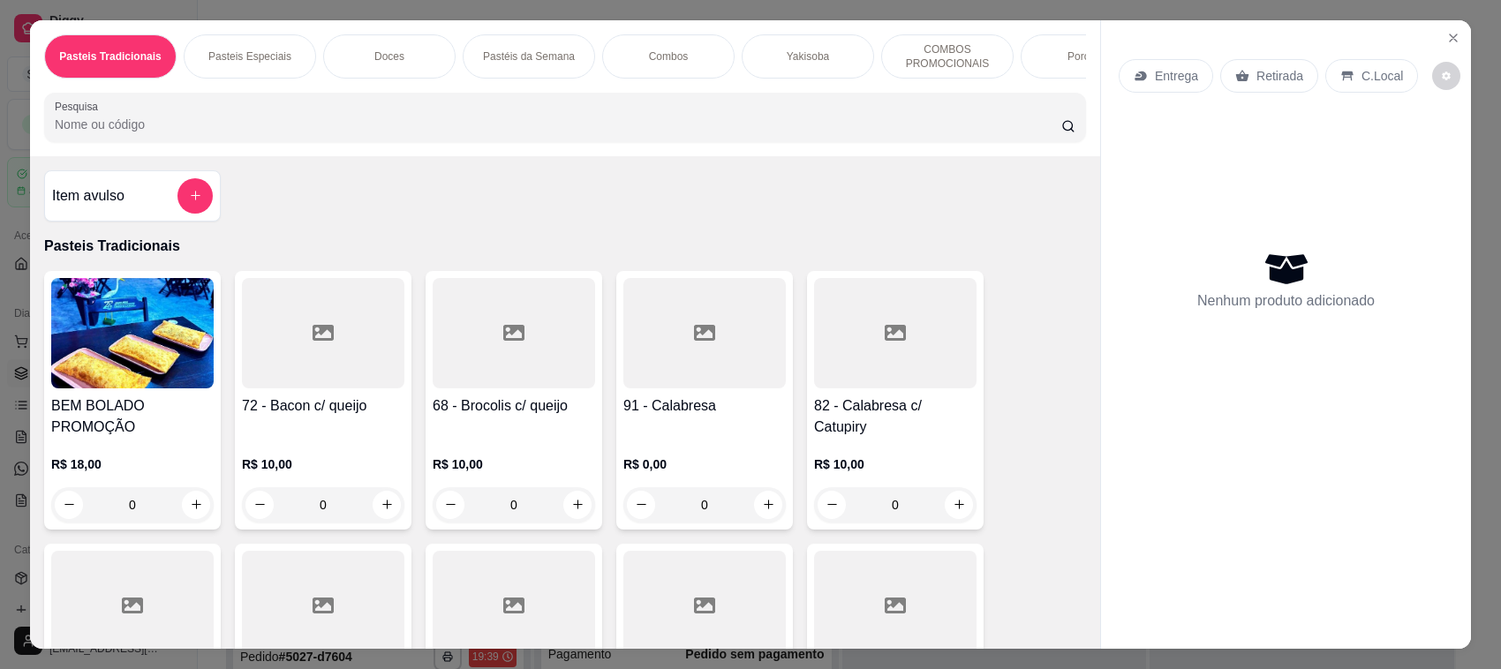
click at [411, 133] on input "Pesquisa" at bounding box center [558, 125] width 1006 height 18
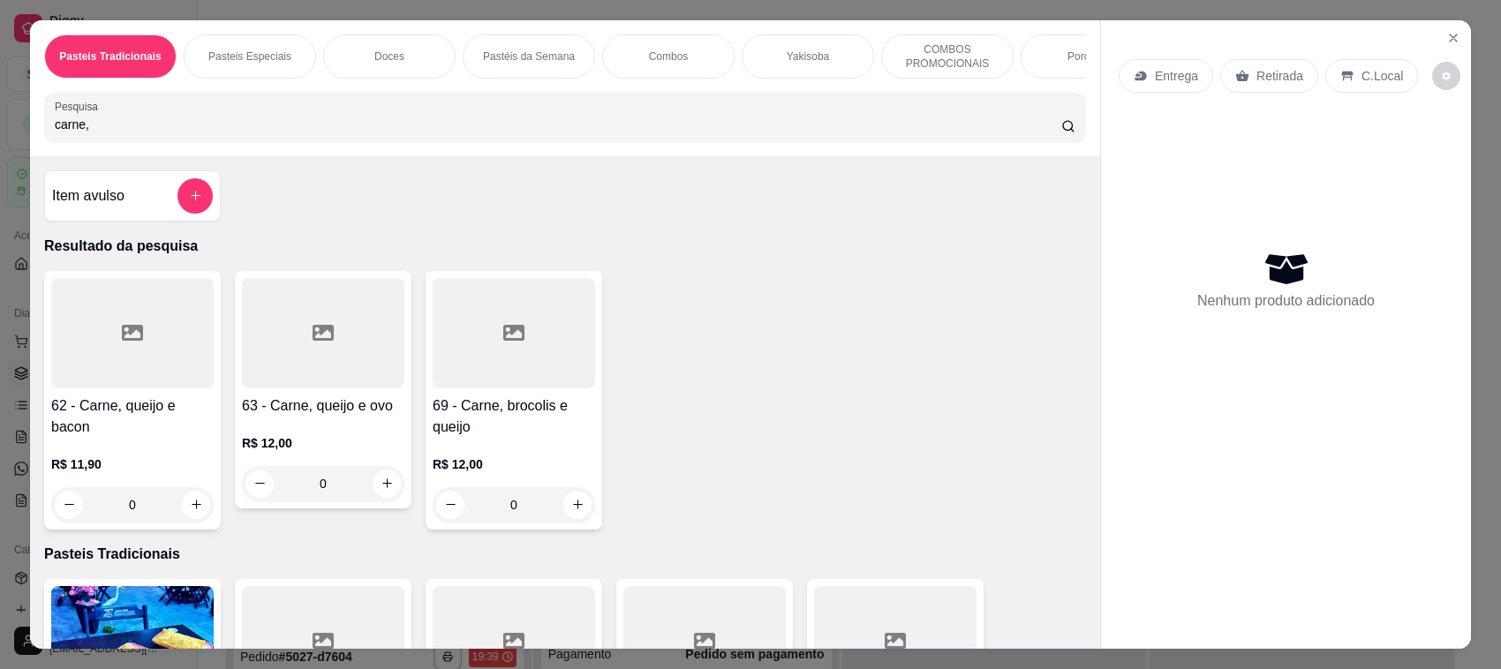
type input "carne,"
click at [150, 420] on h4 "62 - Carne, queijo e bacon" at bounding box center [132, 416] width 162 height 42
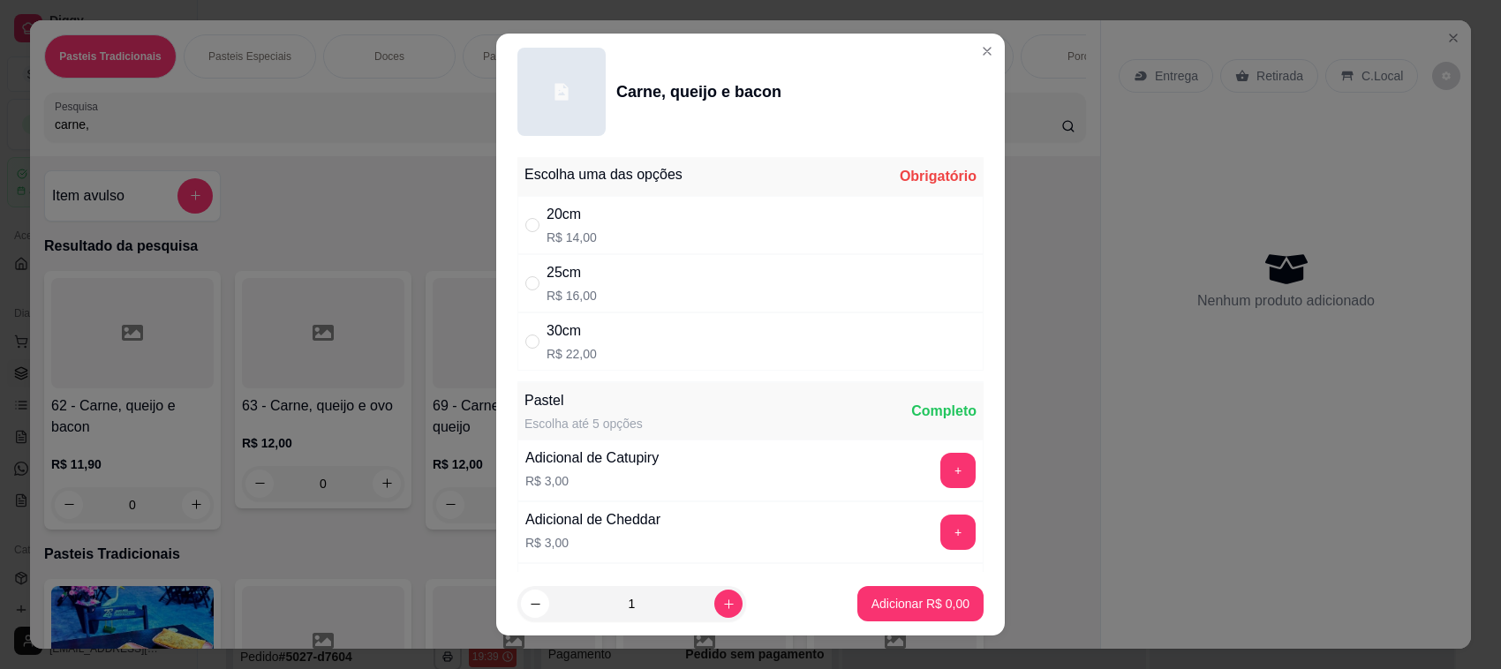
click at [612, 344] on div "30cm R$ 22,00" at bounding box center [750, 341] width 466 height 58
radio input "true"
click at [884, 593] on button "Adicionar R$ 22,00" at bounding box center [916, 603] width 133 height 35
type input "1"
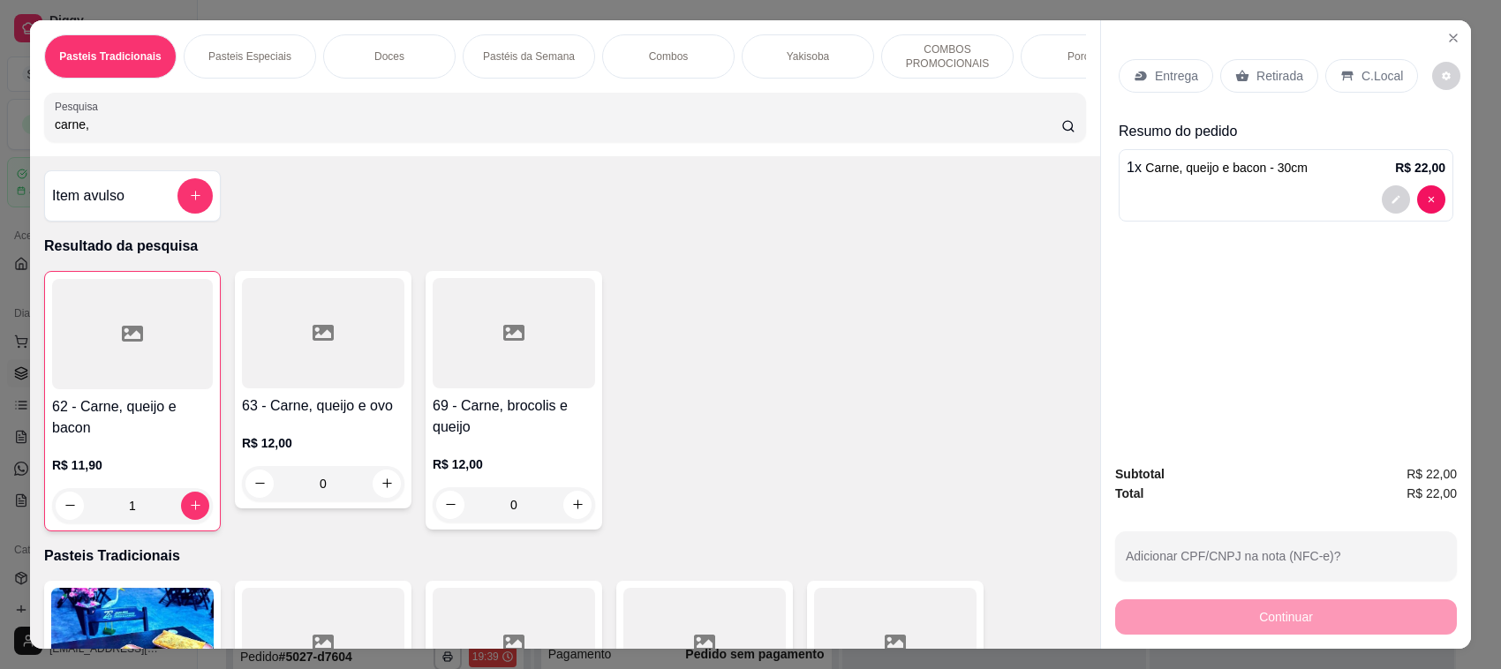
click at [153, 133] on input "carne," at bounding box center [558, 125] width 1006 height 18
click at [152, 133] on input "carne," at bounding box center [558, 125] width 1006 height 18
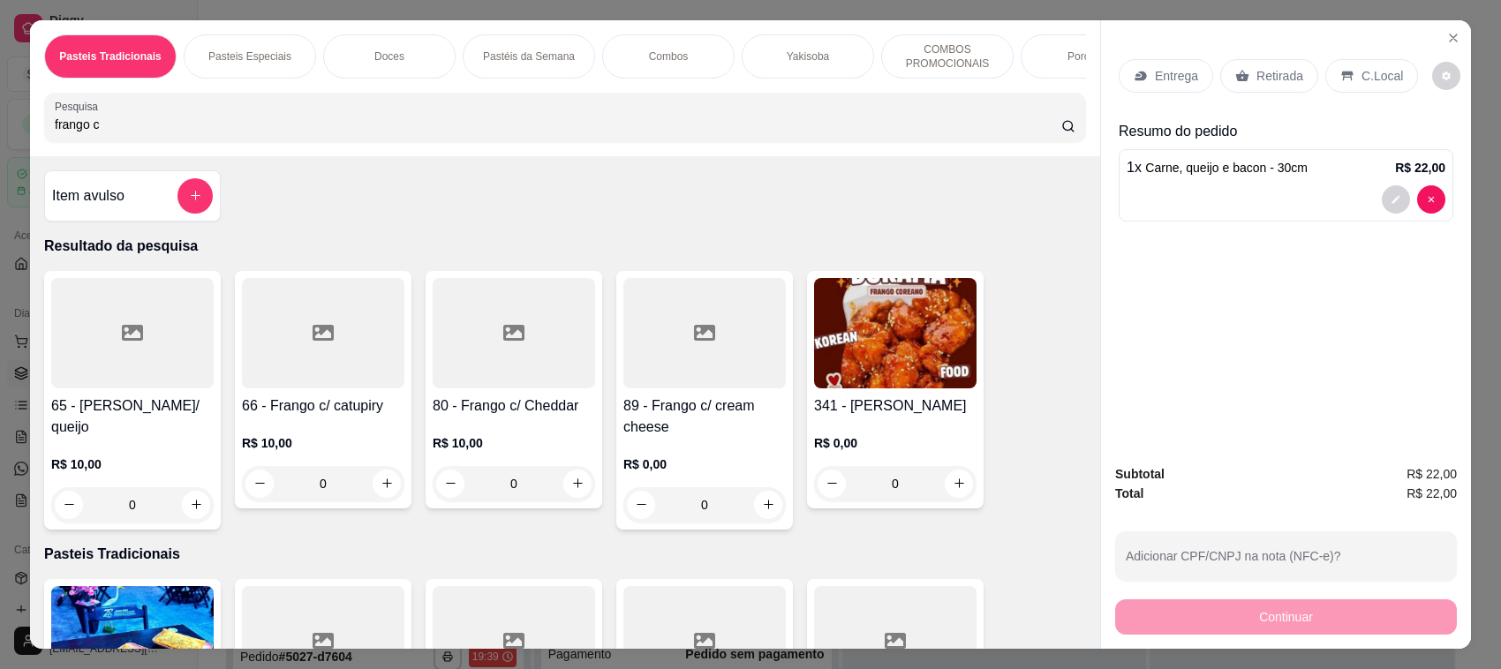
type input "frango c"
click at [278, 417] on h4 "66 - Frango c/ catupiry" at bounding box center [323, 405] width 162 height 21
drag, startPoint x: 672, startPoint y: 344, endPoint x: 772, endPoint y: 395, distance: 112.9
click at [673, 346] on div "30cm R$ 19,00" at bounding box center [750, 341] width 466 height 58
radio input "true"
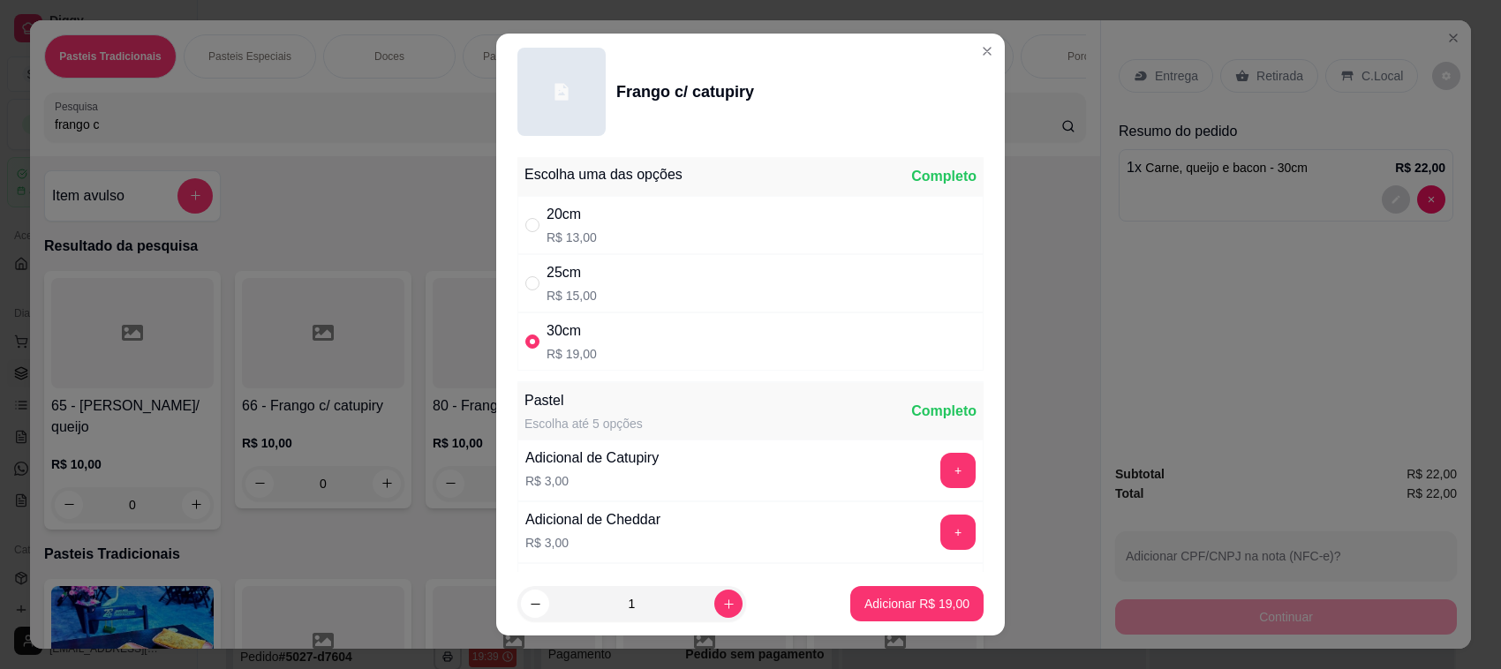
click at [915, 610] on p "Adicionar R$ 19,00" at bounding box center [916, 604] width 105 height 18
type input "1"
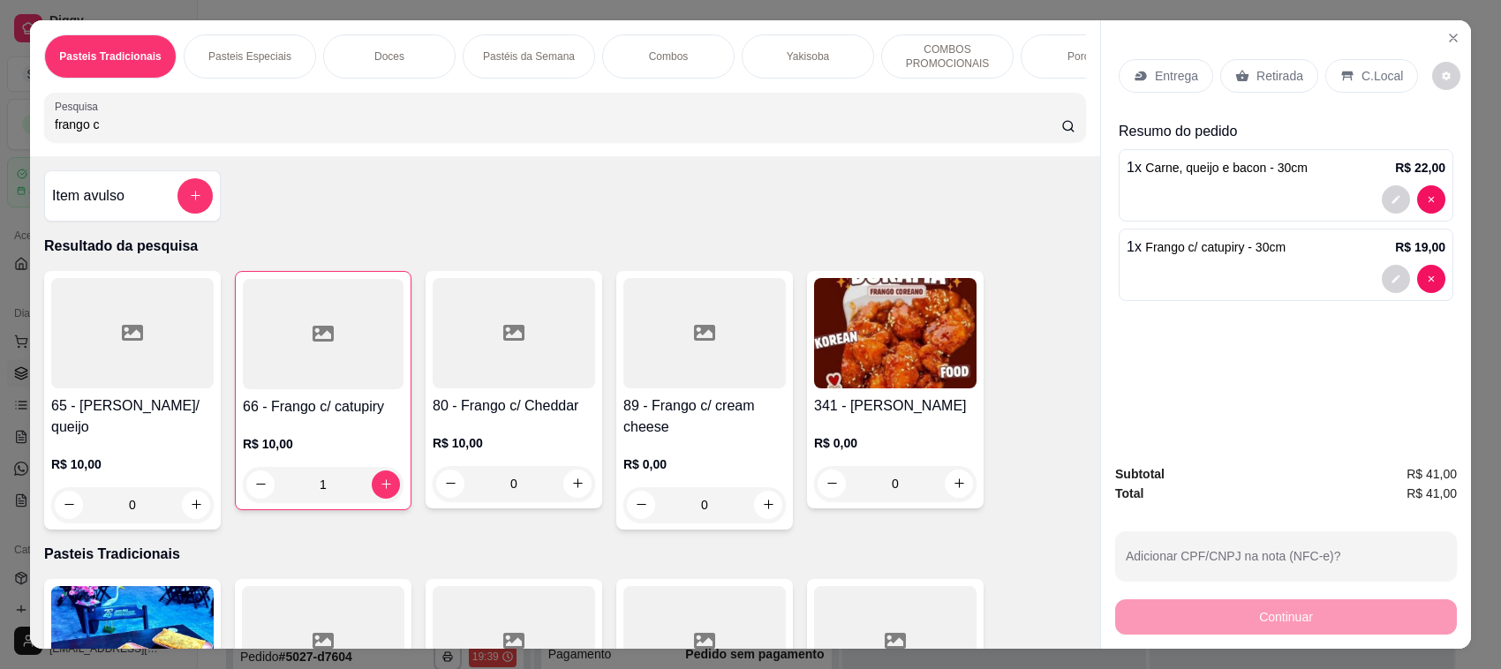
click at [1272, 78] on p "Retirada" at bounding box center [1279, 76] width 47 height 18
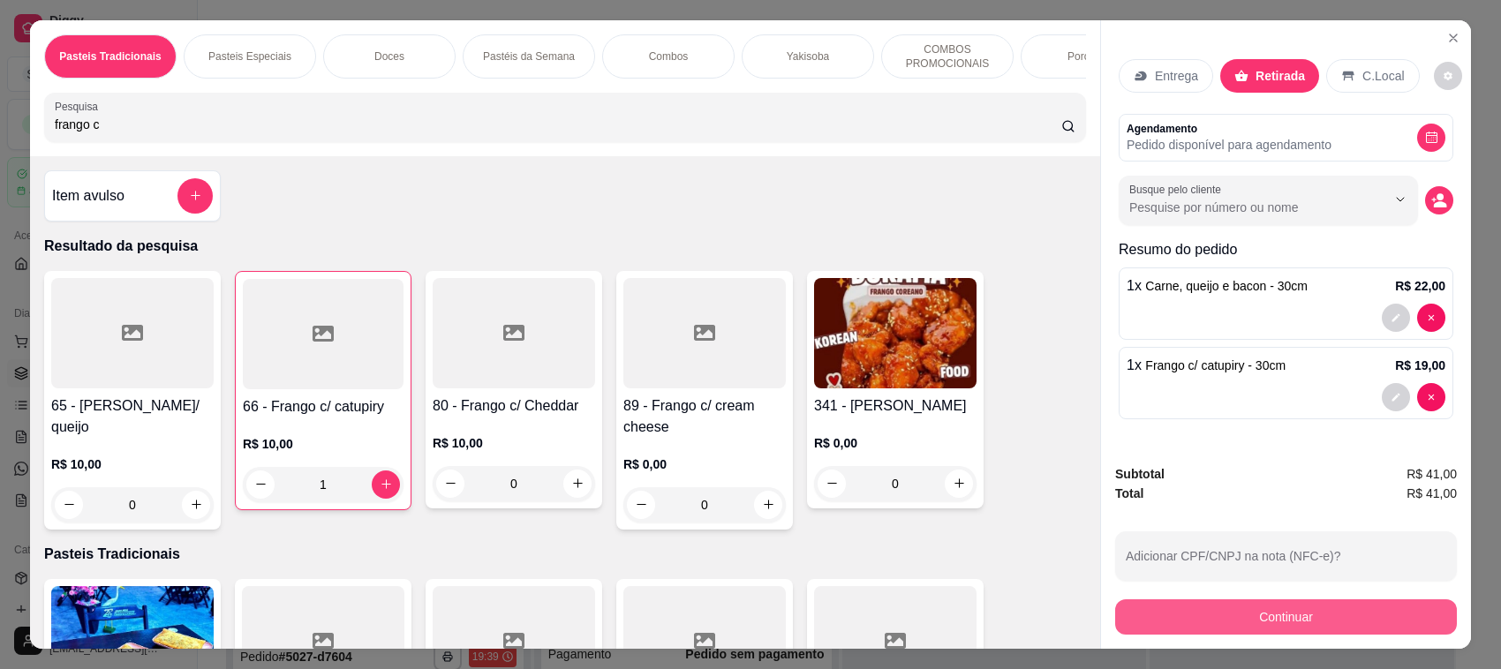
click at [1260, 624] on button "Continuar" at bounding box center [1286, 616] width 342 height 35
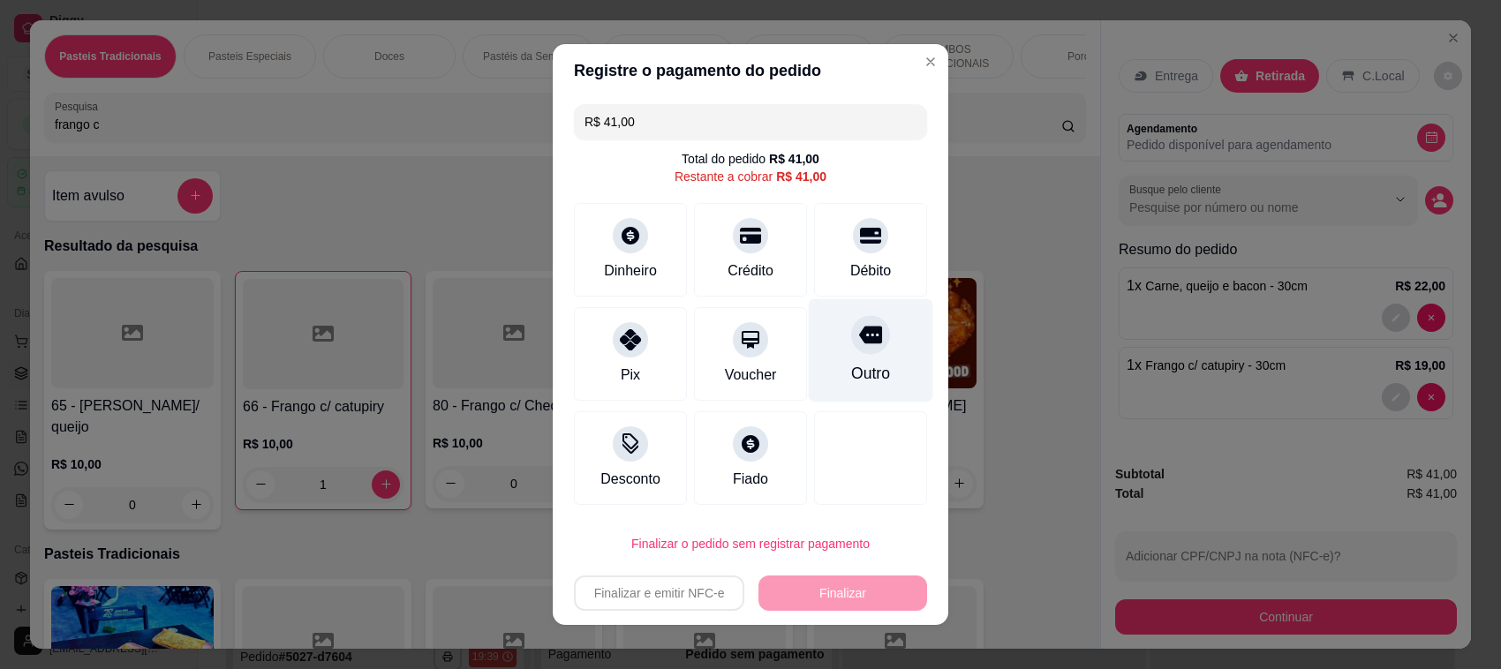
click at [854, 250] on div "Débito" at bounding box center [870, 250] width 113 height 94
type input "R$ 0,00"
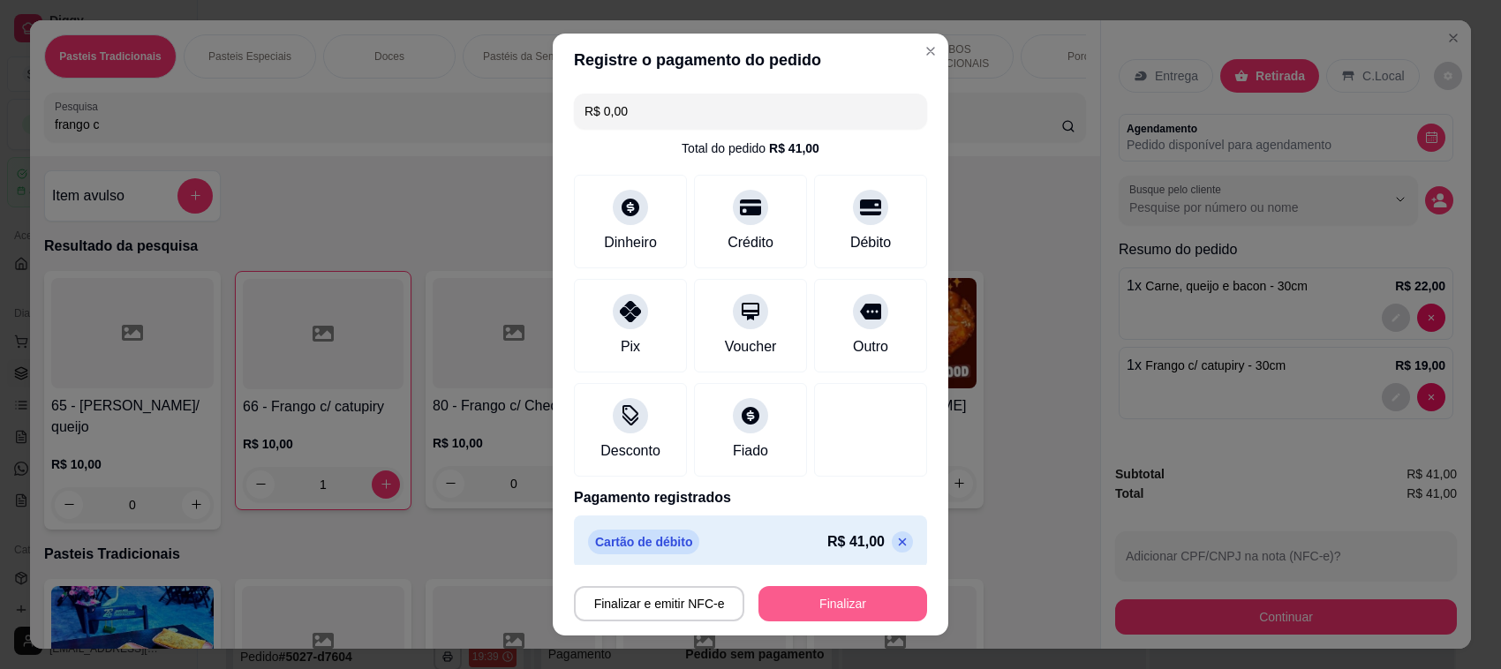
click at [845, 598] on button "Finalizar" at bounding box center [842, 603] width 169 height 35
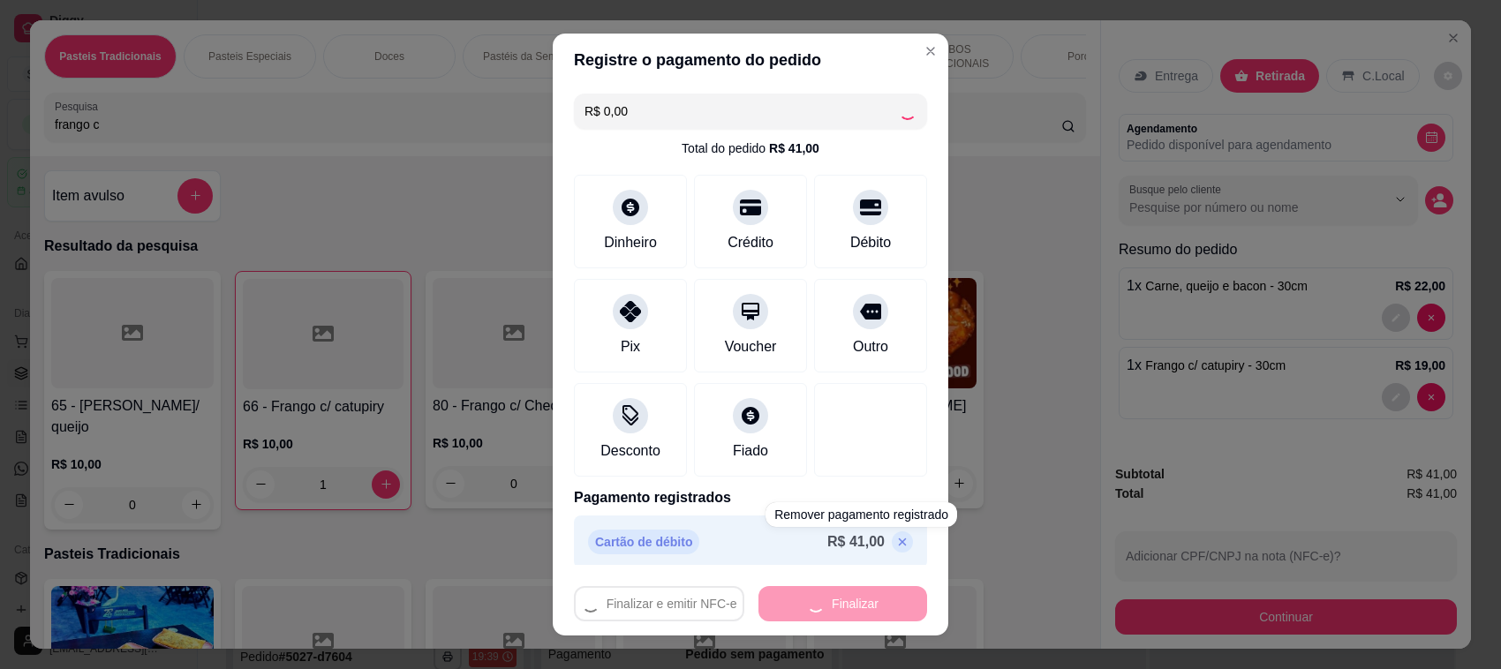
click at [1101, 446] on div "Entrega Retirada C.Local Agendamento Pedido disponível para agendamento Busque …" at bounding box center [1286, 235] width 370 height 431
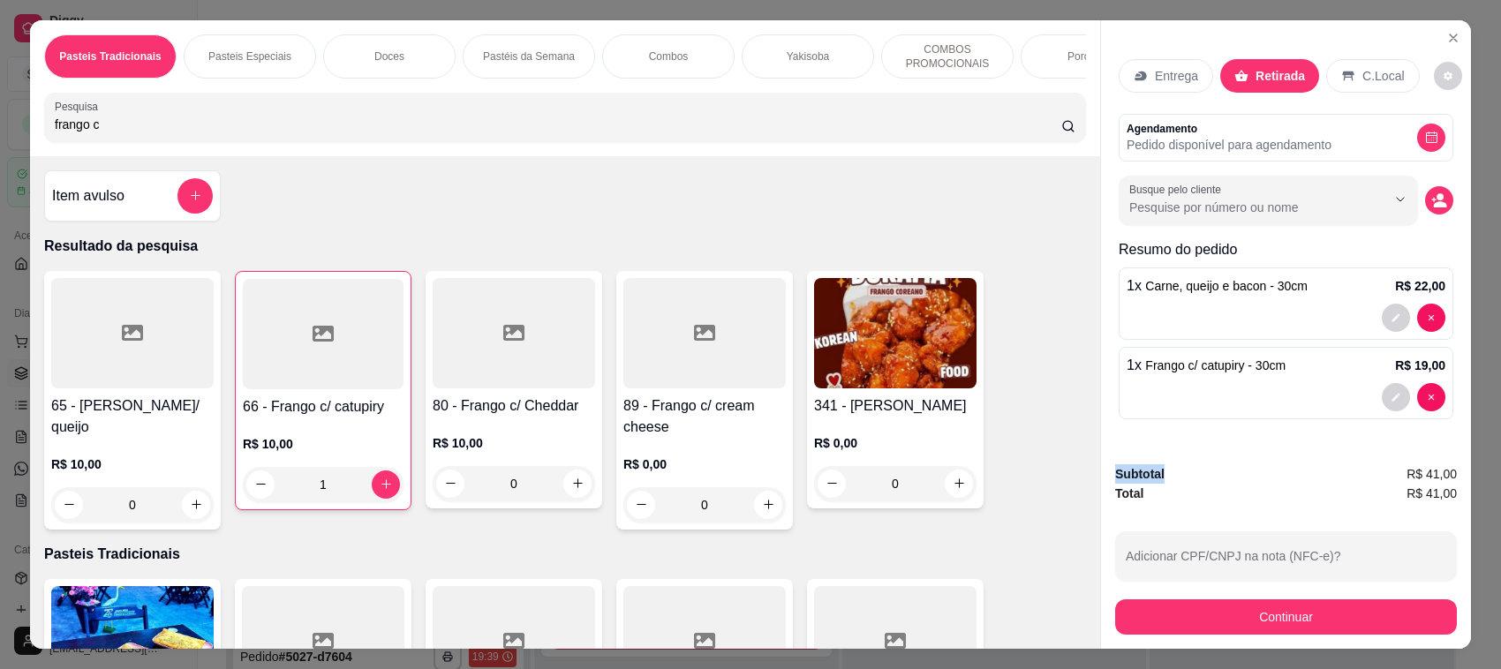
type input "0"
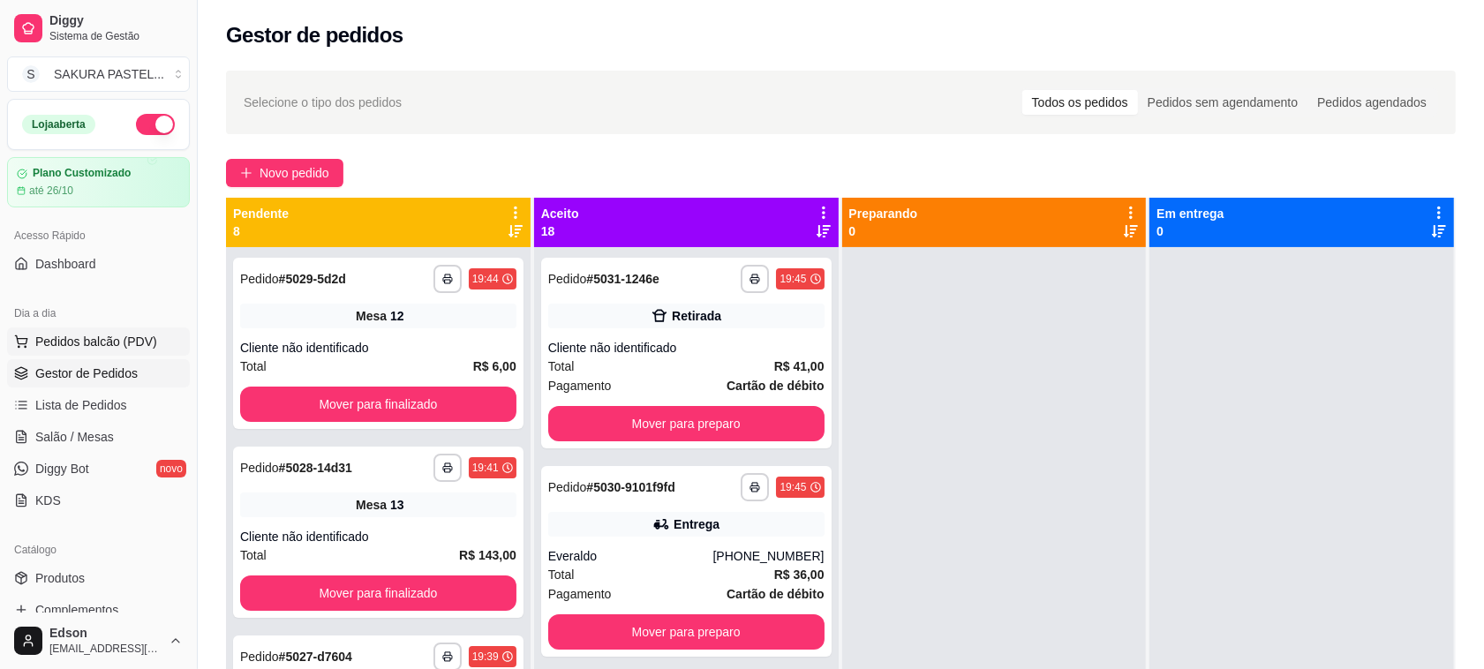
click at [124, 344] on span "Pedidos balcão (PDV)" at bounding box center [96, 342] width 122 height 18
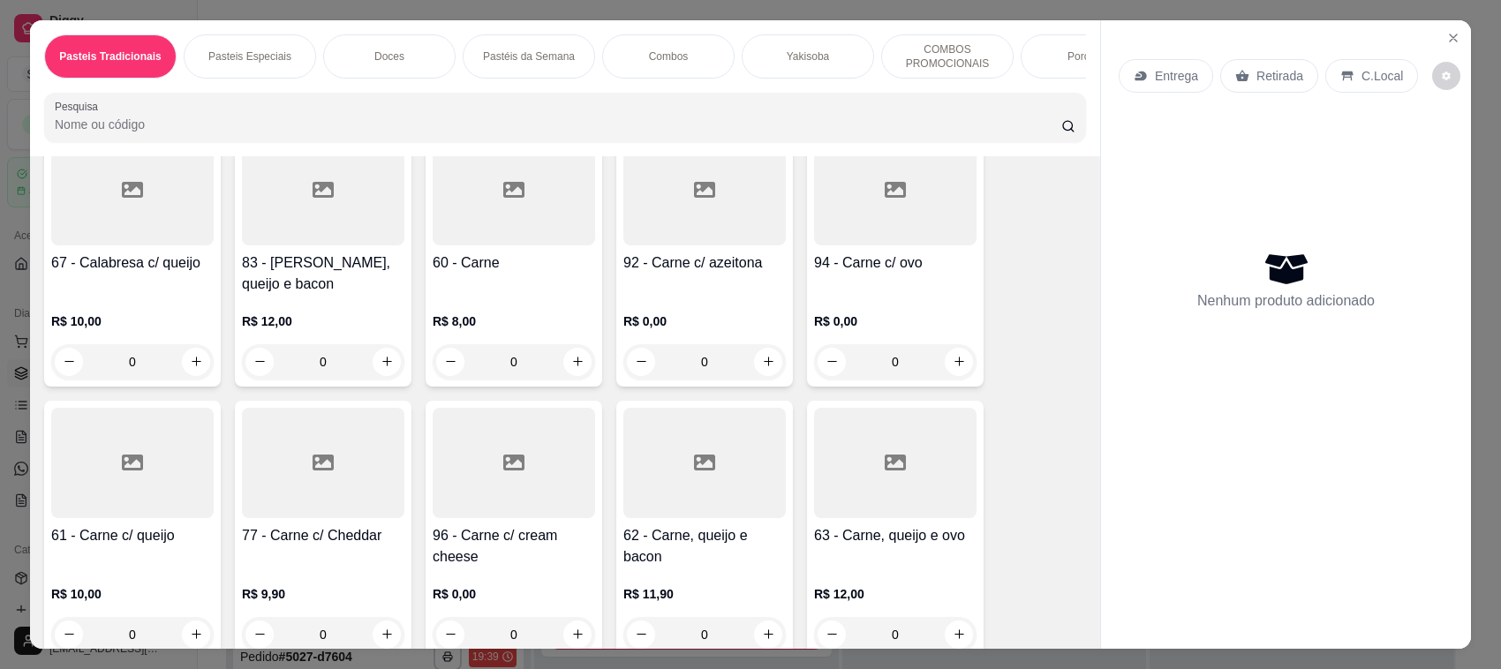
scroll to position [417, 0]
click at [110, 567] on div "61 - Carne c/ queijo" at bounding box center [132, 545] width 162 height 42
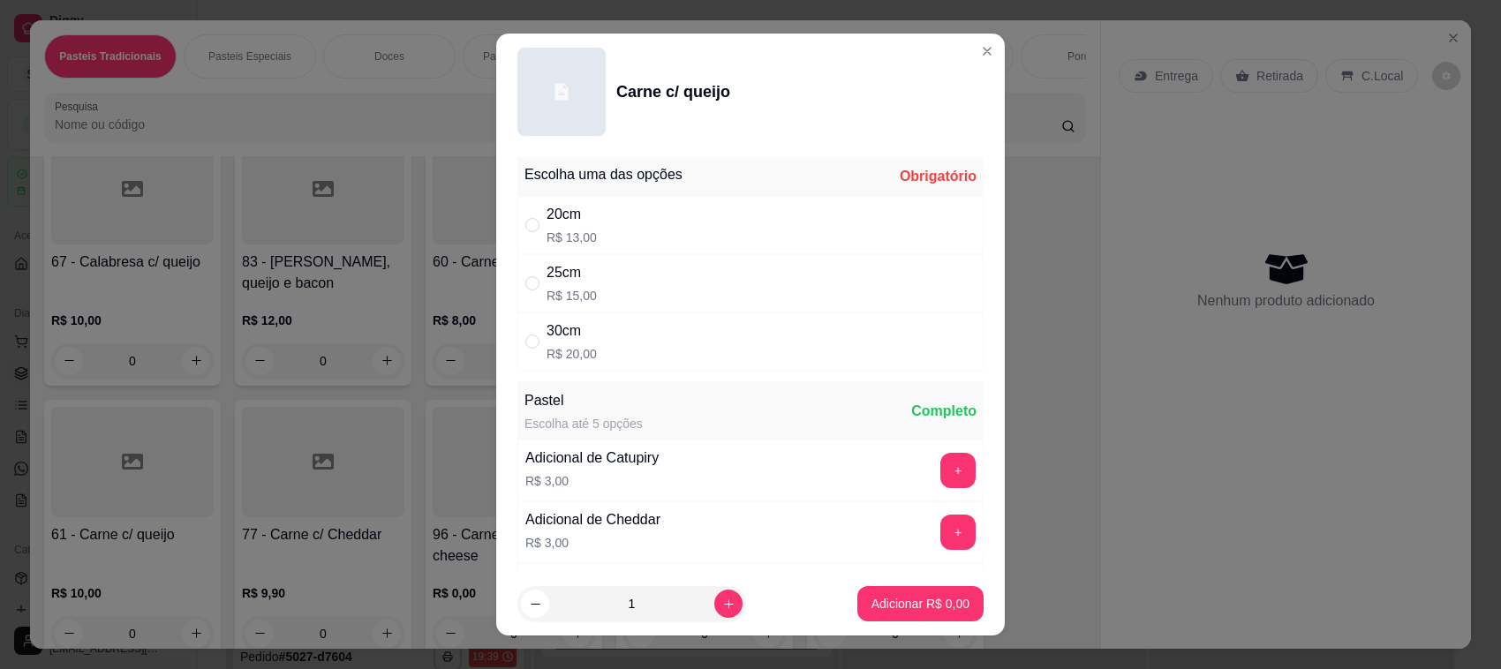
click at [615, 357] on div "30cm R$ 20,00" at bounding box center [750, 341] width 466 height 58
radio input "true"
click at [722, 598] on icon "increase-product-quantity" at bounding box center [728, 604] width 13 height 13
type input "2"
click at [850, 612] on button "Adicionar R$ 40,00" at bounding box center [916, 603] width 133 height 35
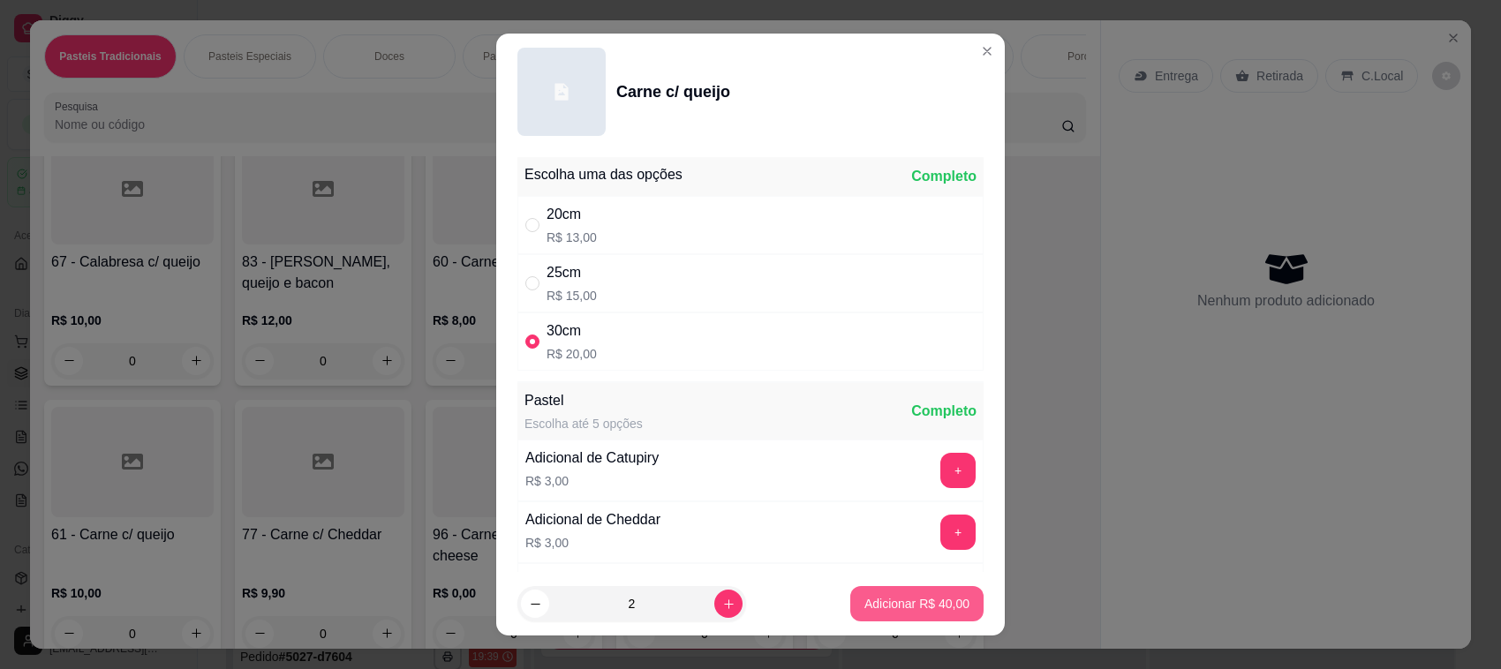
type input "2"
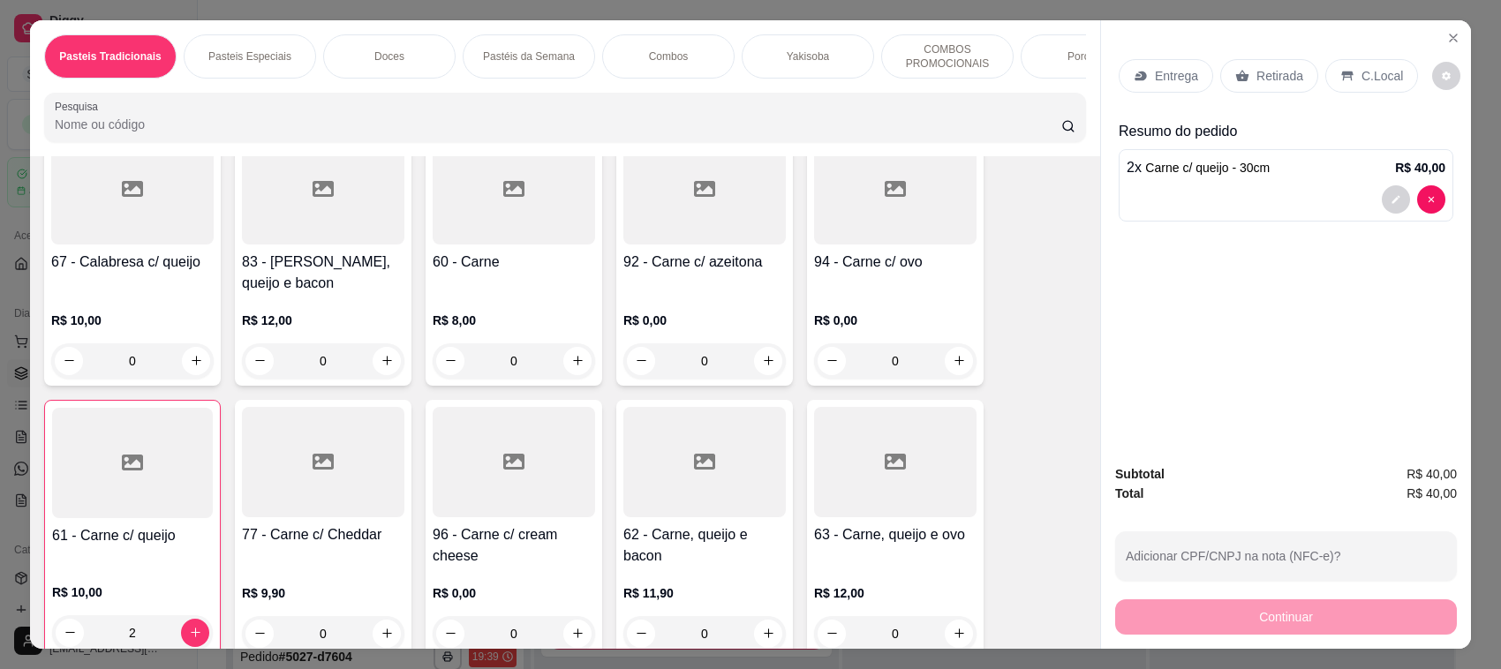
scroll to position [1251, 0]
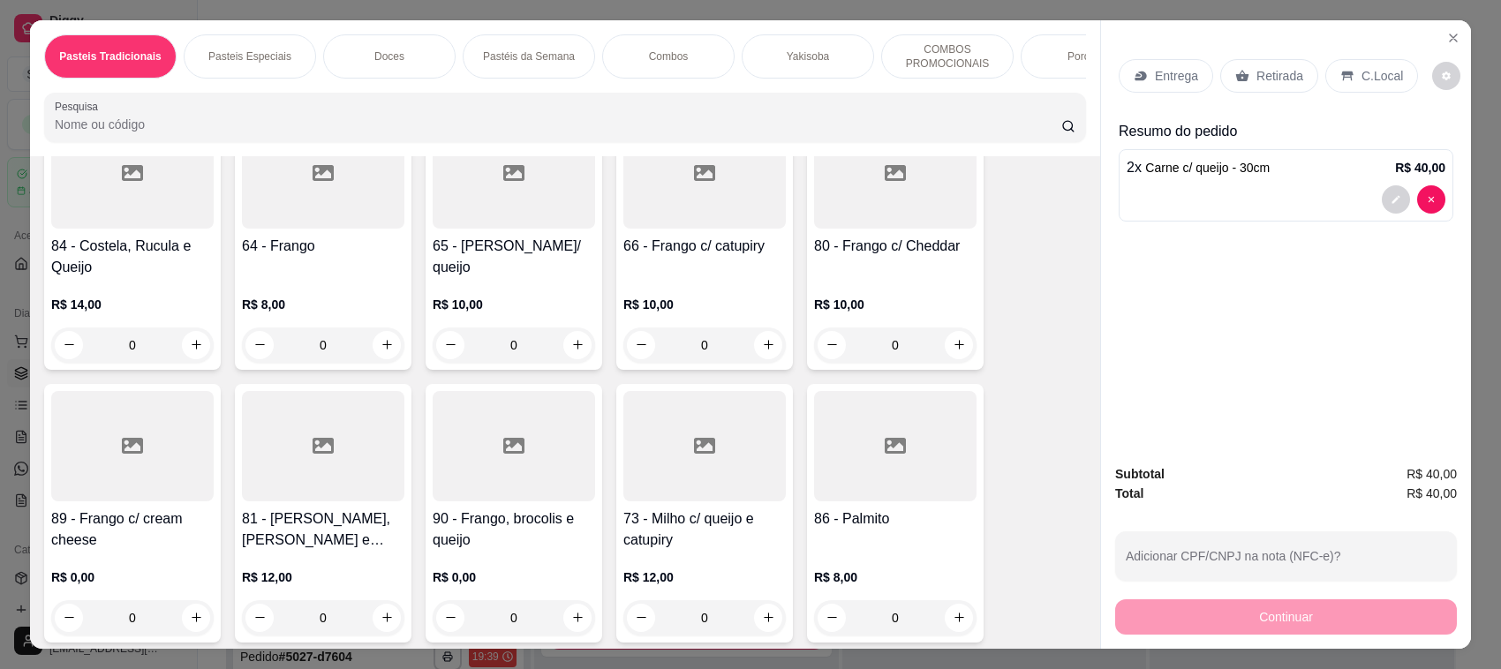
click at [271, 572] on div "R$ 12,00 0" at bounding box center [323, 593] width 162 height 85
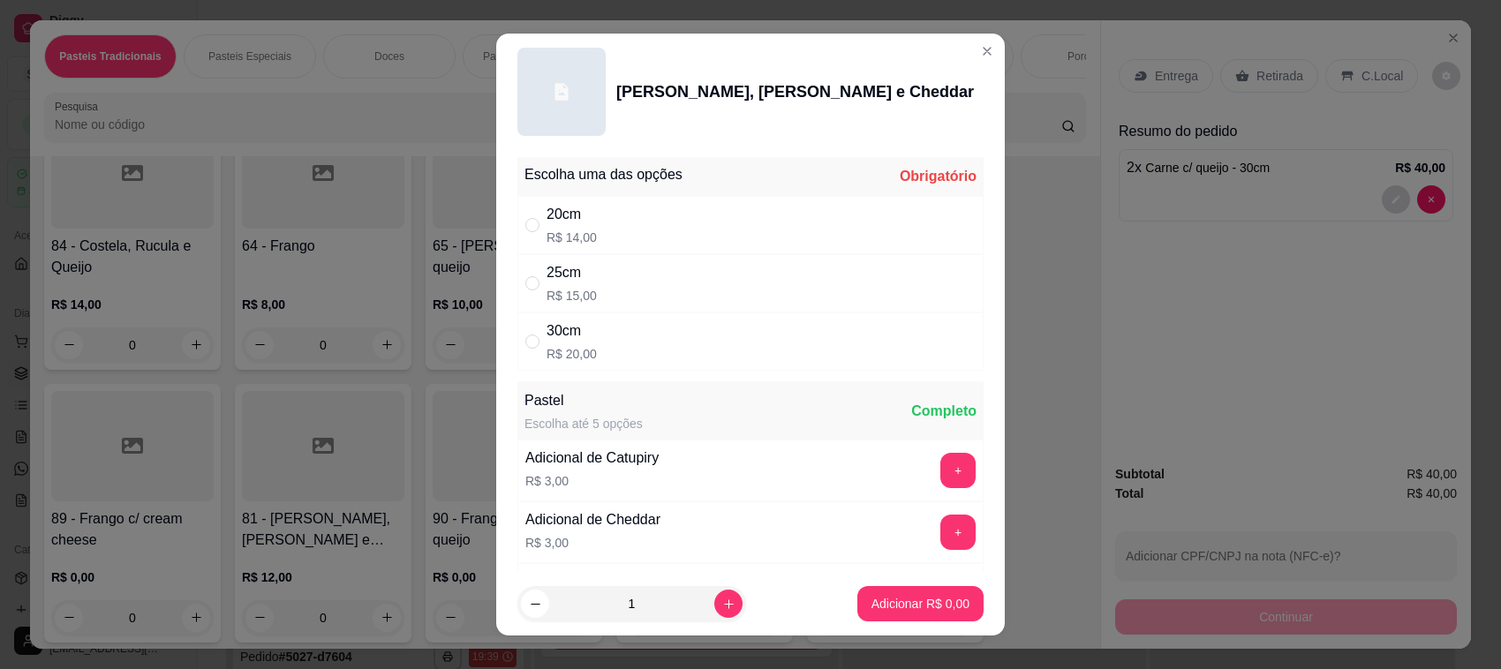
click at [548, 375] on div "Escolha uma das opções Obrigatório 20cm R$ 14,00 25cm R$ 15,00 30cm R$ 20,00 Pa…" at bounding box center [750, 361] width 508 height 422
click at [581, 354] on p "R$ 20,00" at bounding box center [571, 354] width 50 height 18
radio input "true"
drag, startPoint x: 879, startPoint y: 583, endPoint x: 887, endPoint y: 598, distance: 17.8
click at [879, 584] on footer "1 Adicionar R$ 20,00" at bounding box center [750, 604] width 508 height 64
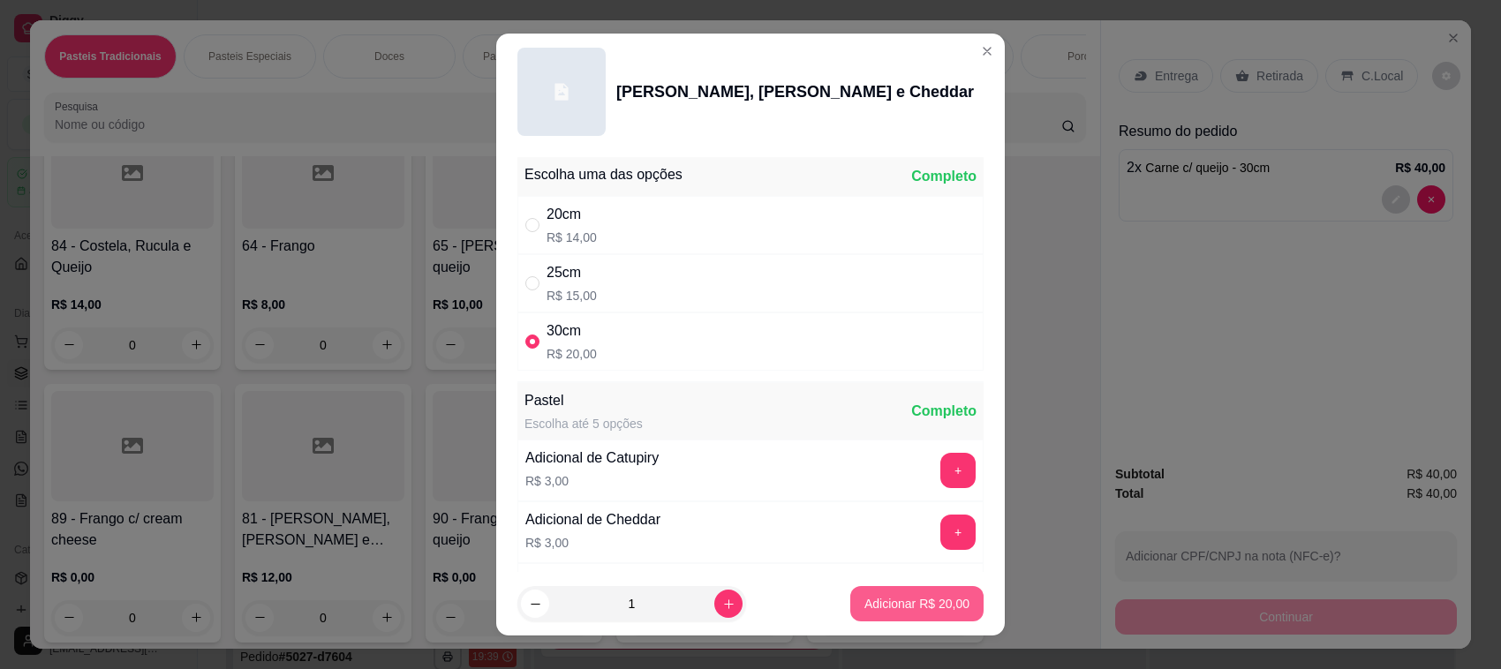
click at [887, 598] on p "Adicionar R$ 20,00" at bounding box center [916, 604] width 105 height 18
type input "1"
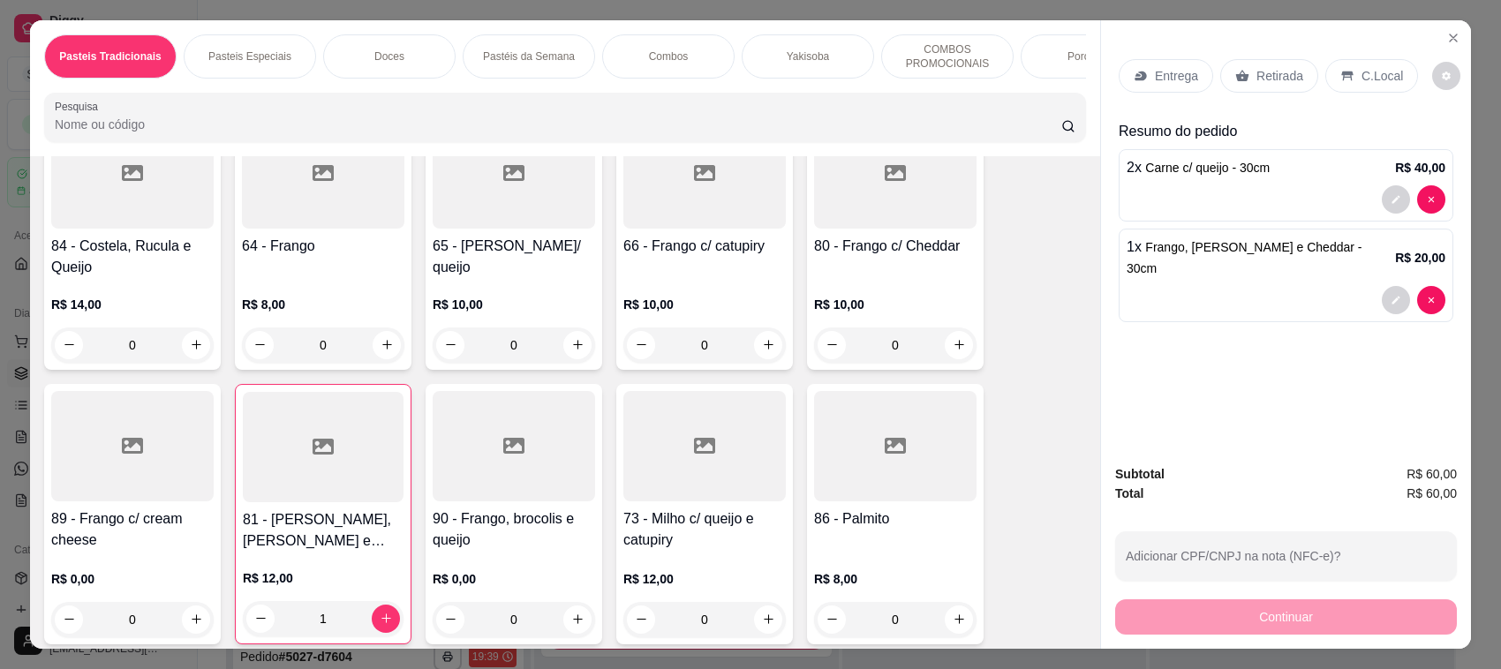
click at [690, 293] on div "R$ 10,00 0" at bounding box center [704, 320] width 162 height 85
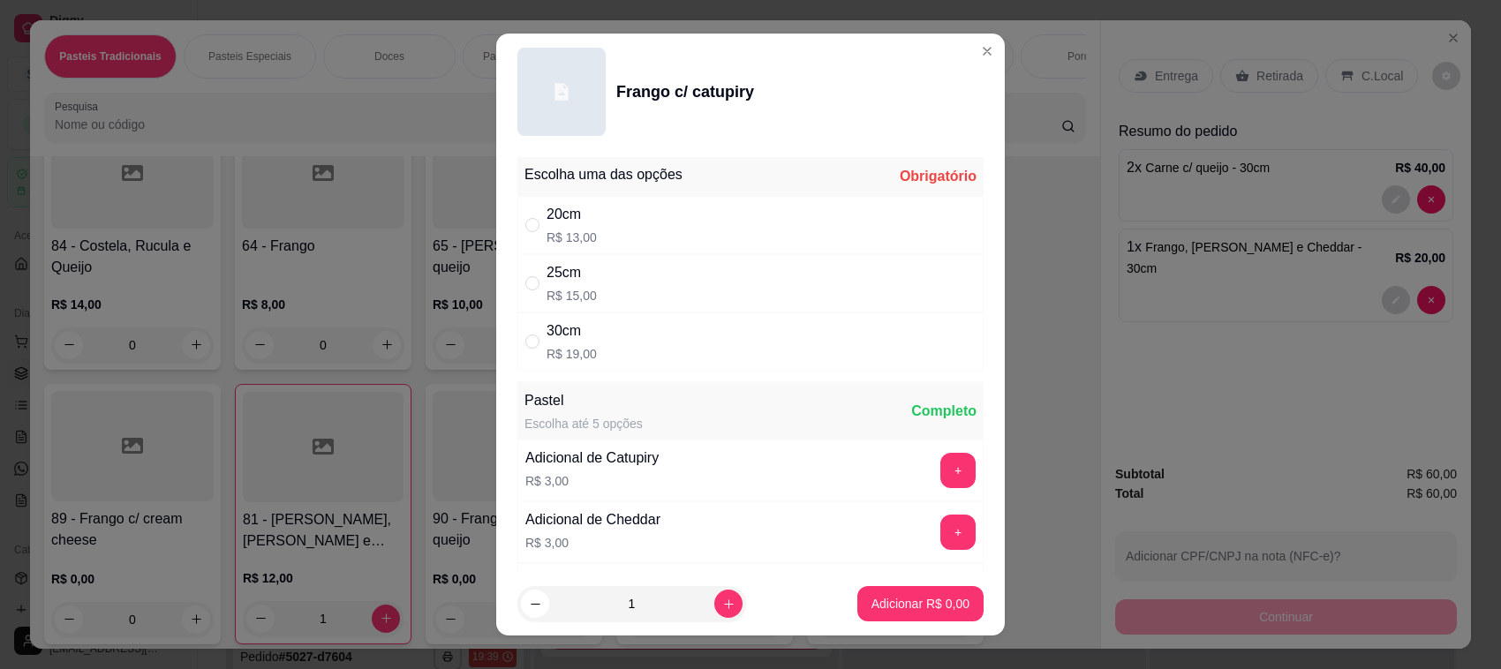
click at [697, 336] on div "30cm R$ 19,00" at bounding box center [750, 341] width 466 height 58
radio input "true"
click at [916, 591] on button "Adicionar R$ 19,00" at bounding box center [916, 603] width 133 height 35
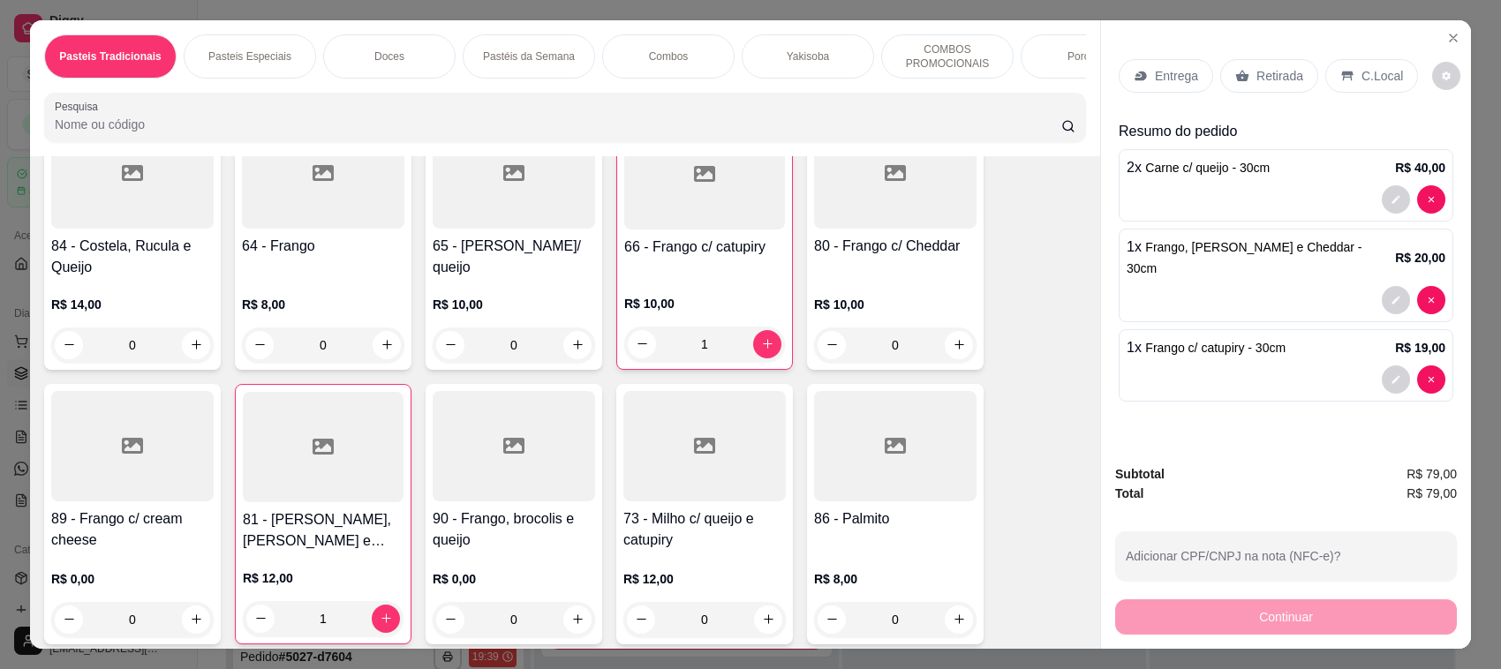
type input "1"
click at [1289, 41] on div "Entrega Retirada C.Local Resumo do pedido 2 x Carne c/ queijo - 30cm R$ 40,00 1…" at bounding box center [1286, 235] width 370 height 431
click at [1268, 75] on p "Retirada" at bounding box center [1279, 76] width 47 height 18
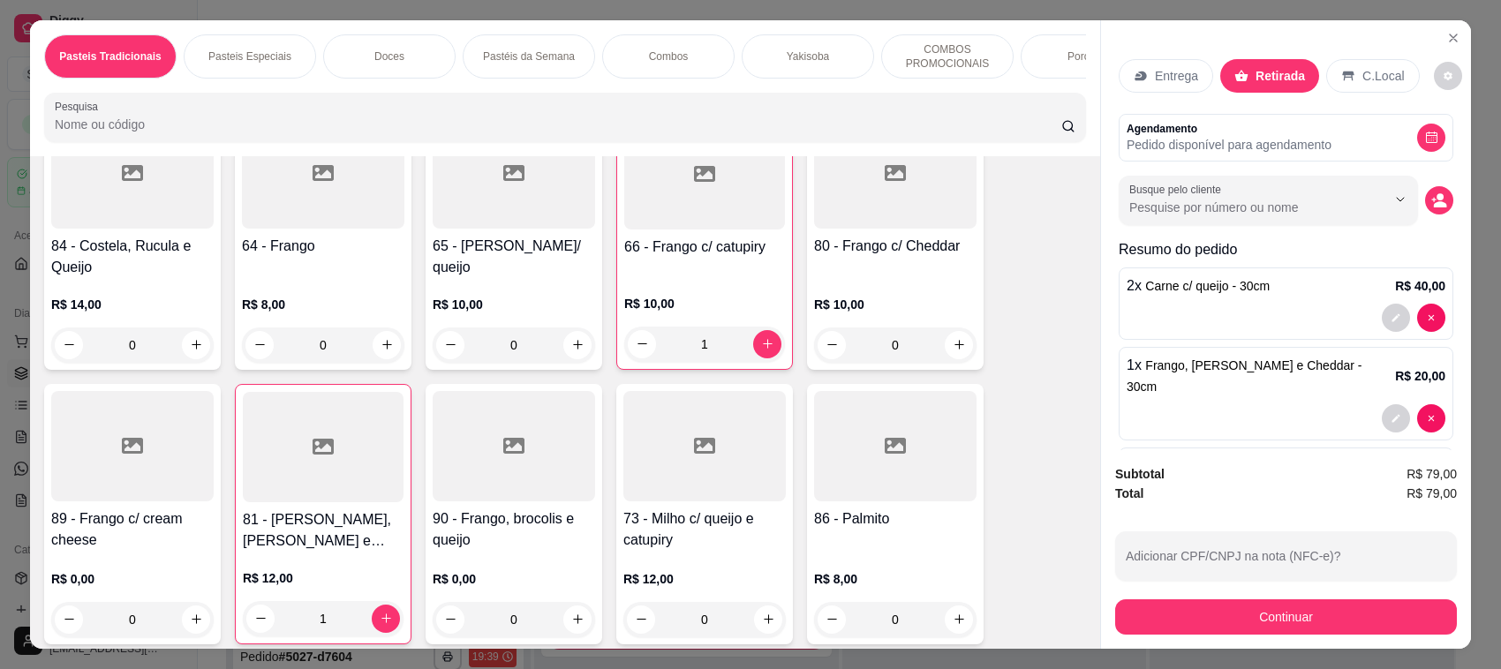
scroll to position [73, 0]
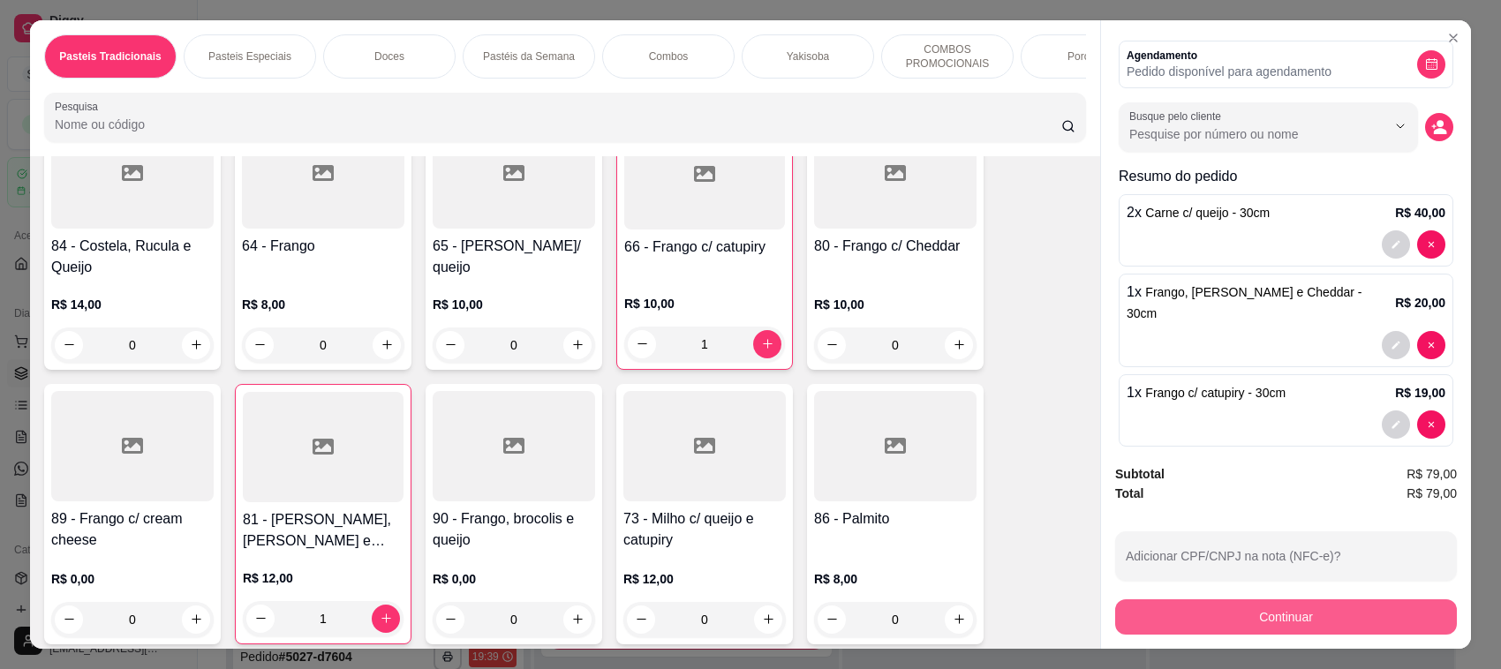
click at [1256, 610] on button "Continuar" at bounding box center [1286, 616] width 342 height 35
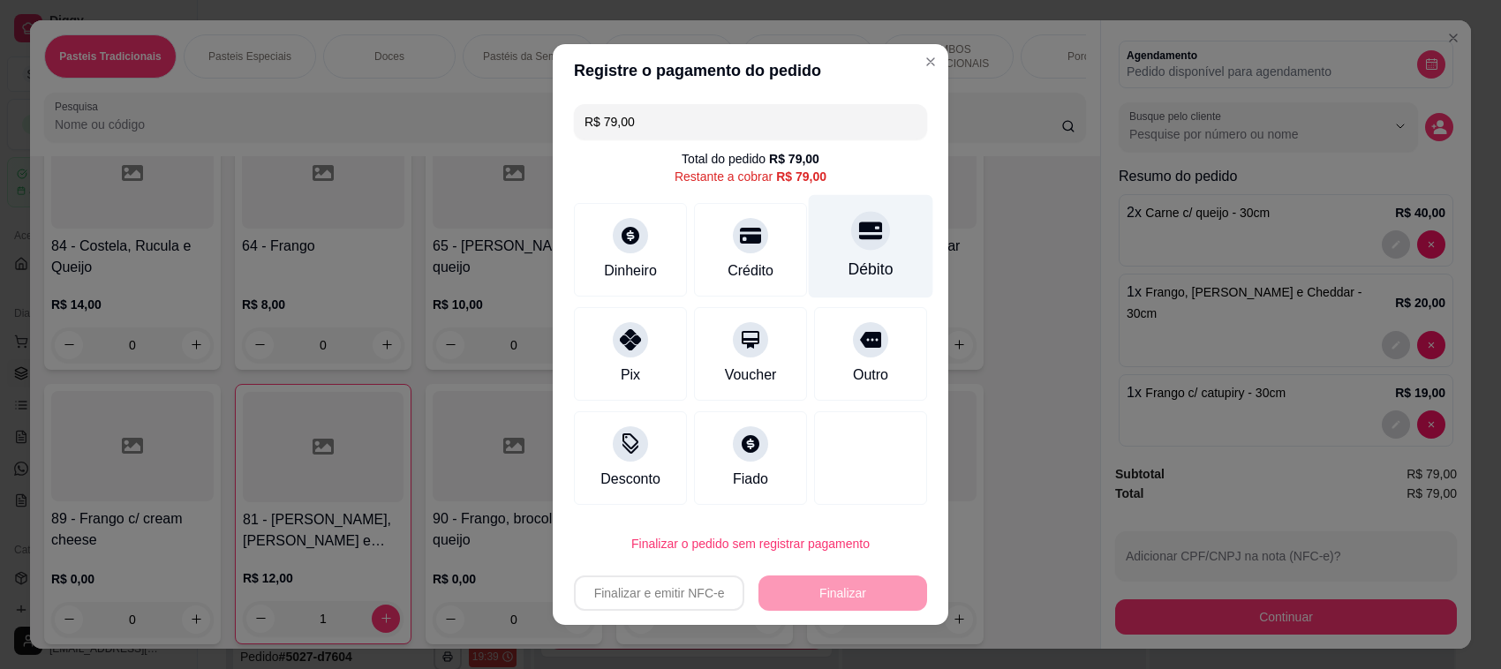
drag, startPoint x: 874, startPoint y: 239, endPoint x: 866, endPoint y: 247, distance: 11.2
click at [872, 239] on div "Débito" at bounding box center [871, 246] width 124 height 103
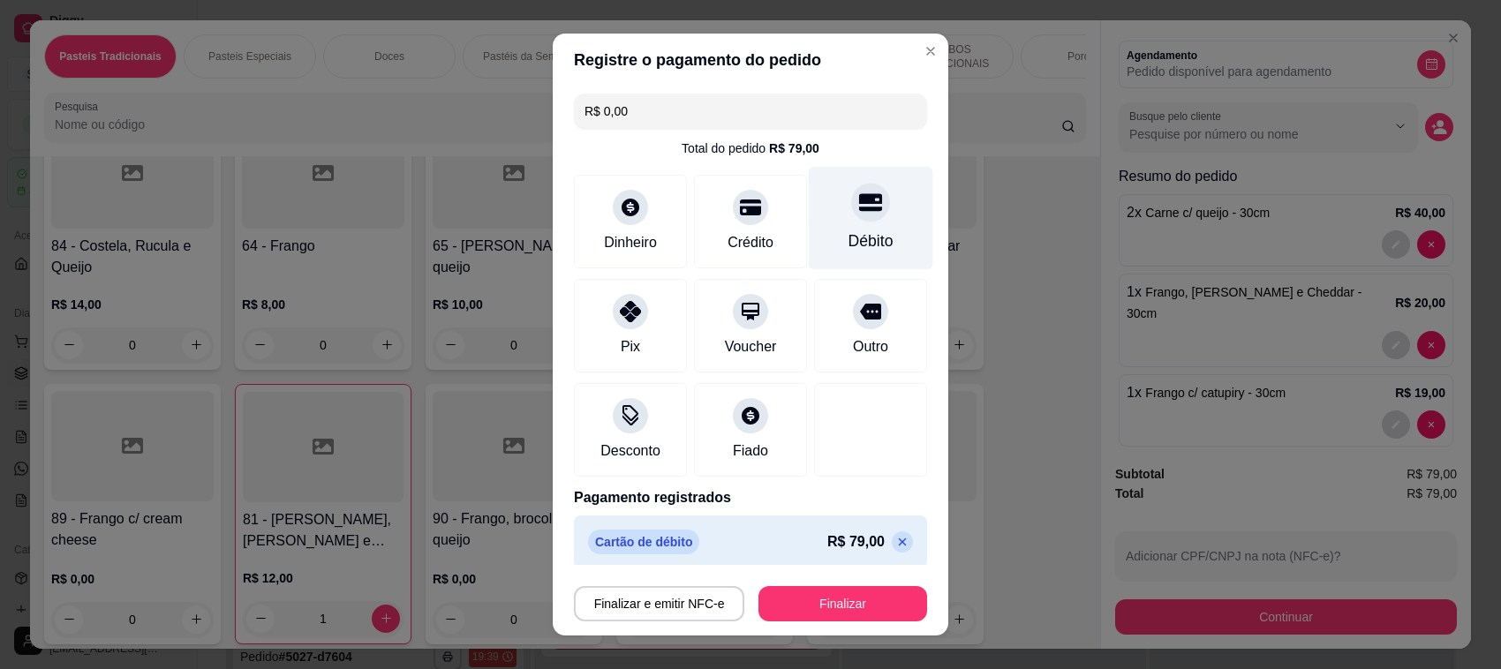
type input "R$ 0,00"
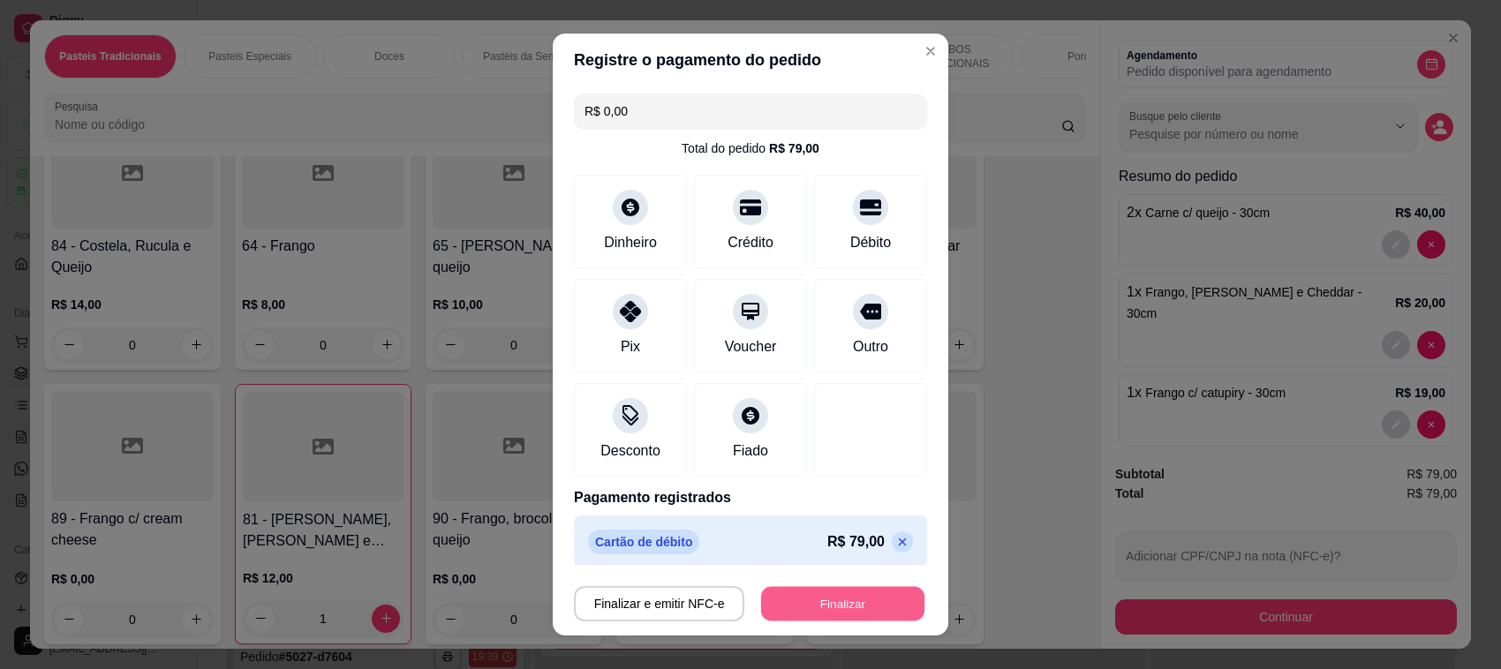
click at [814, 598] on button "Finalizar" at bounding box center [842, 604] width 163 height 34
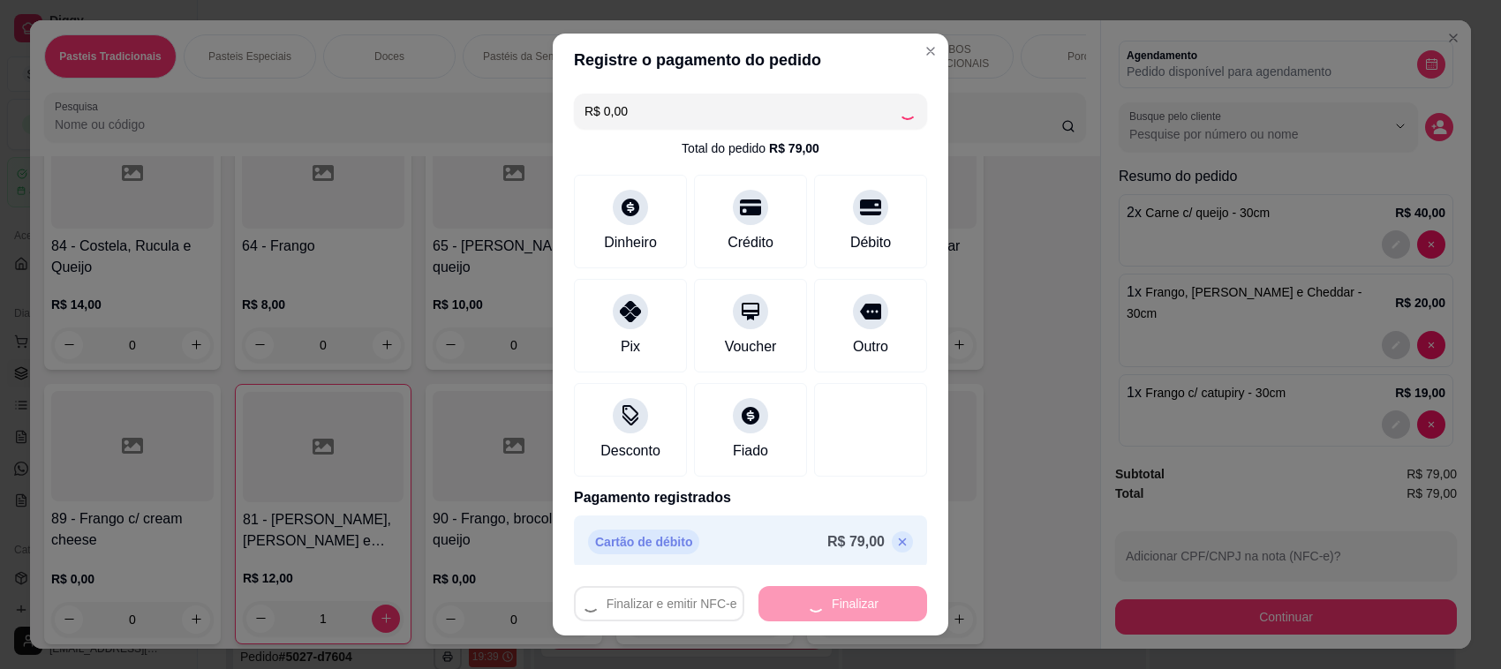
type input "0"
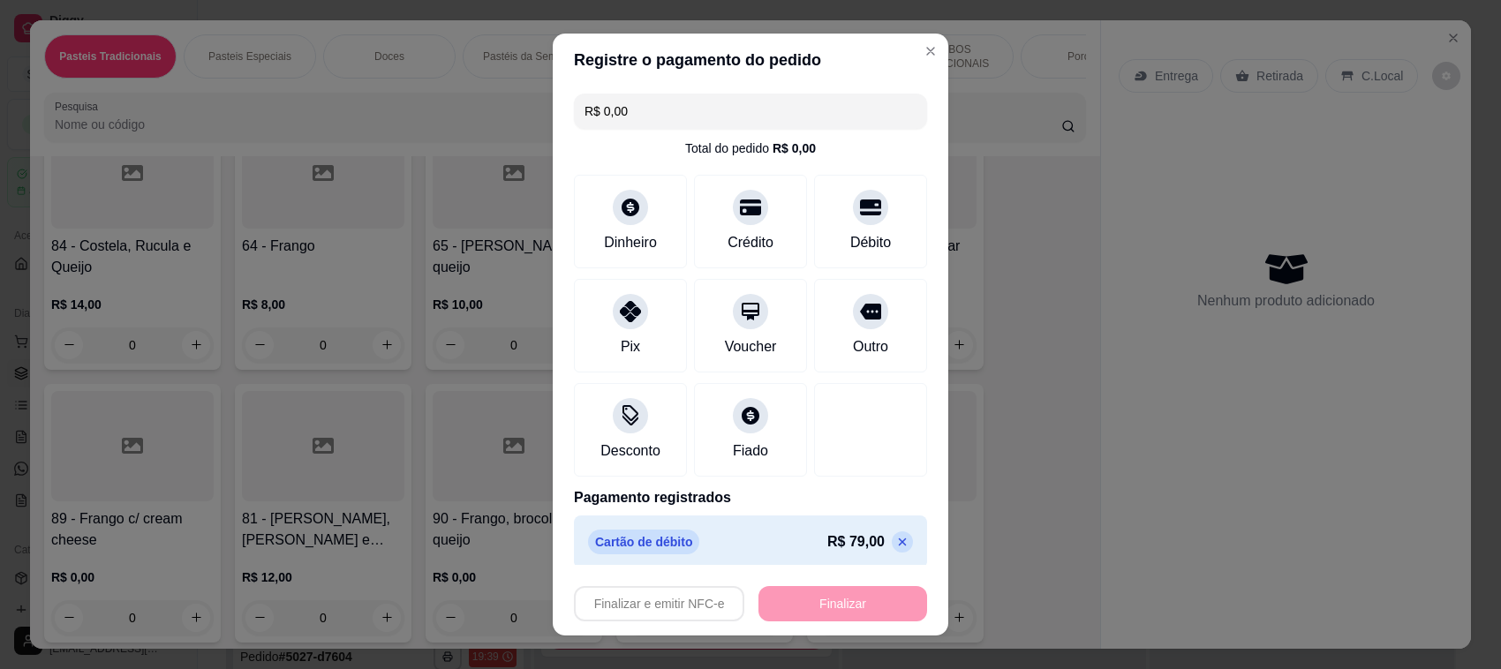
type input "-R$ 79,00"
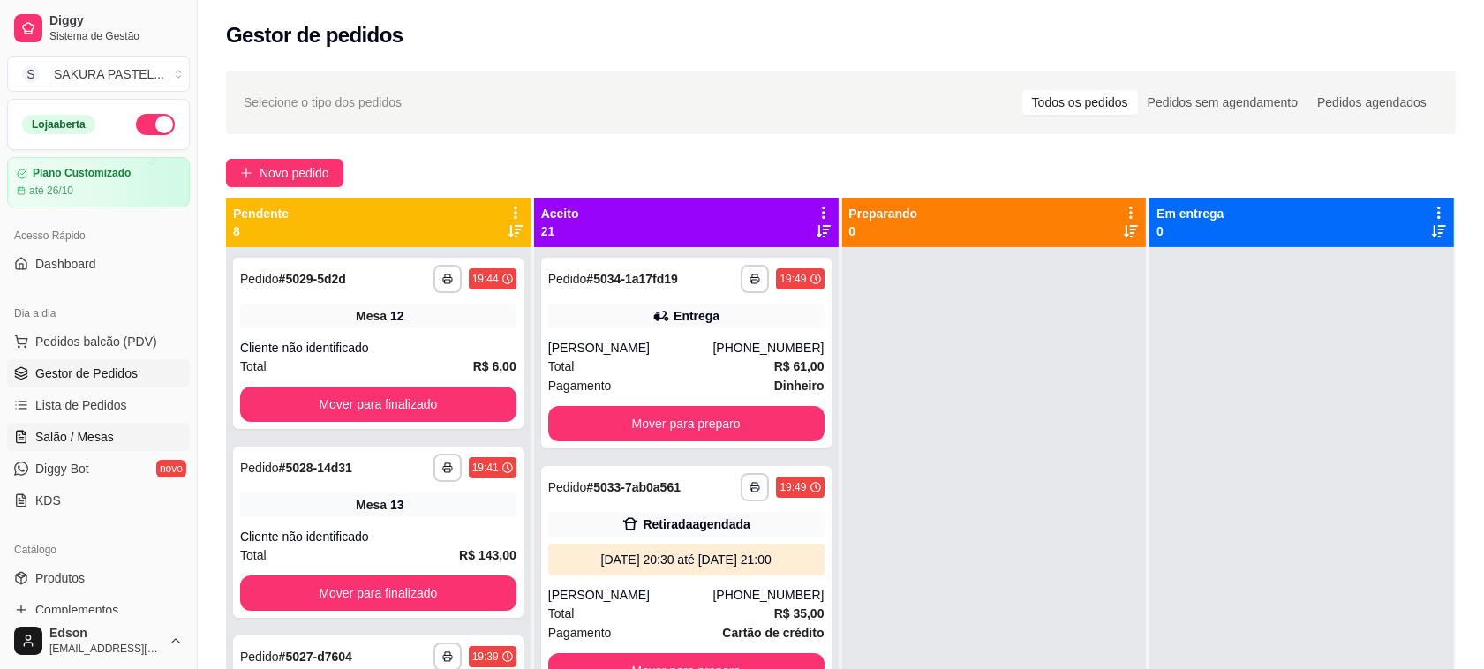
click at [76, 431] on span "Salão / Mesas" at bounding box center [74, 437] width 79 height 18
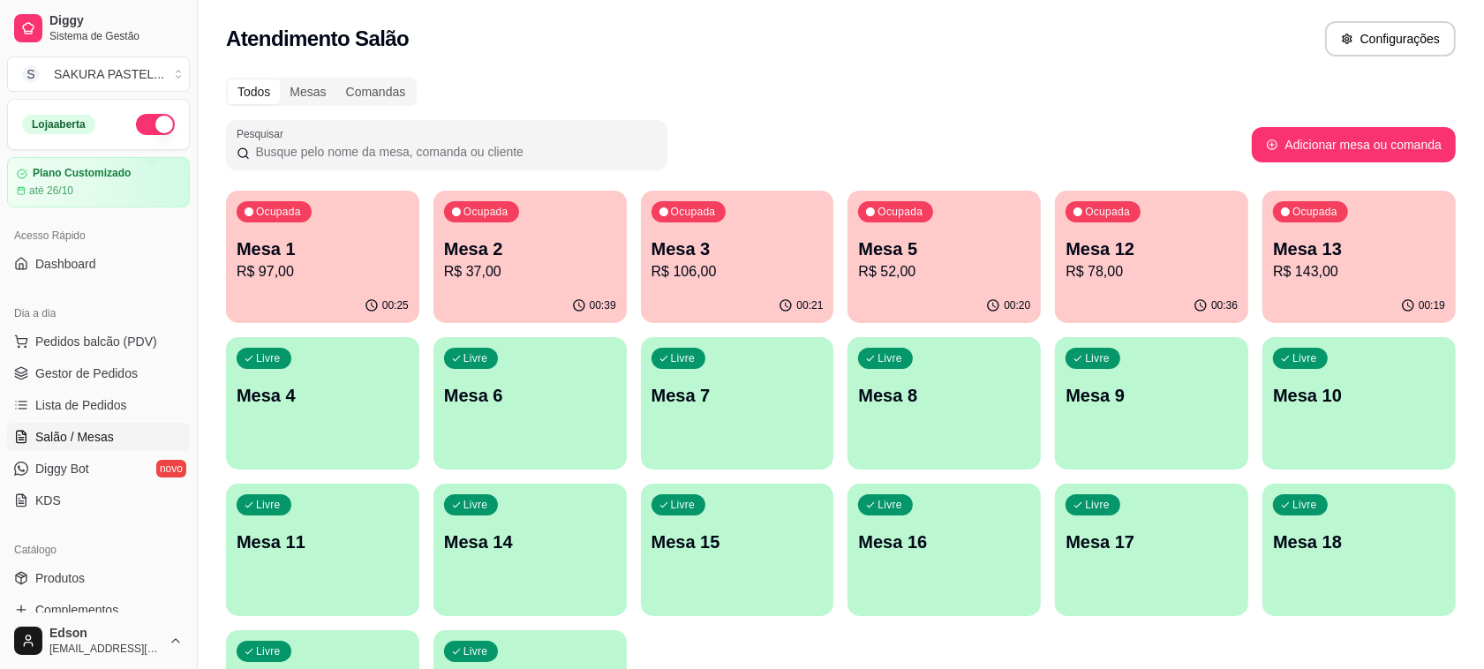
click at [1157, 238] on p "Mesa 12" at bounding box center [1151, 249] width 172 height 25
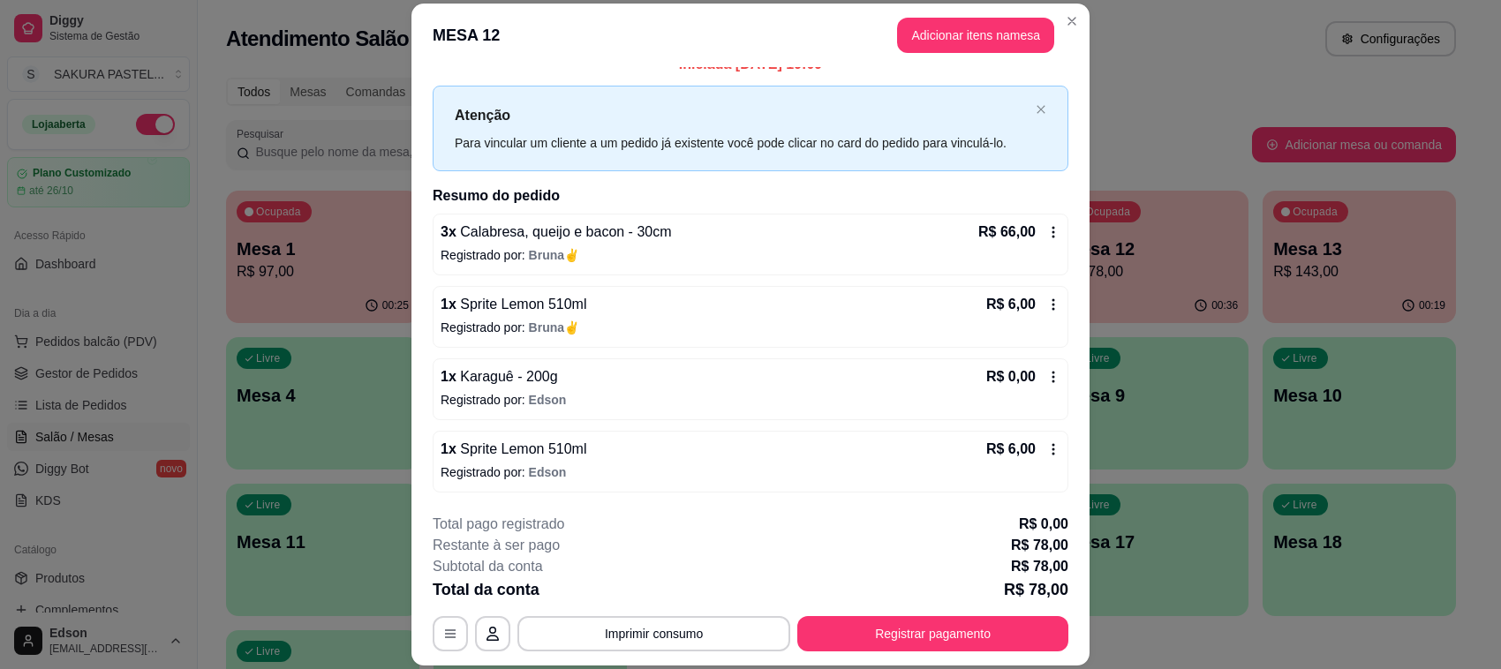
scroll to position [53, 0]
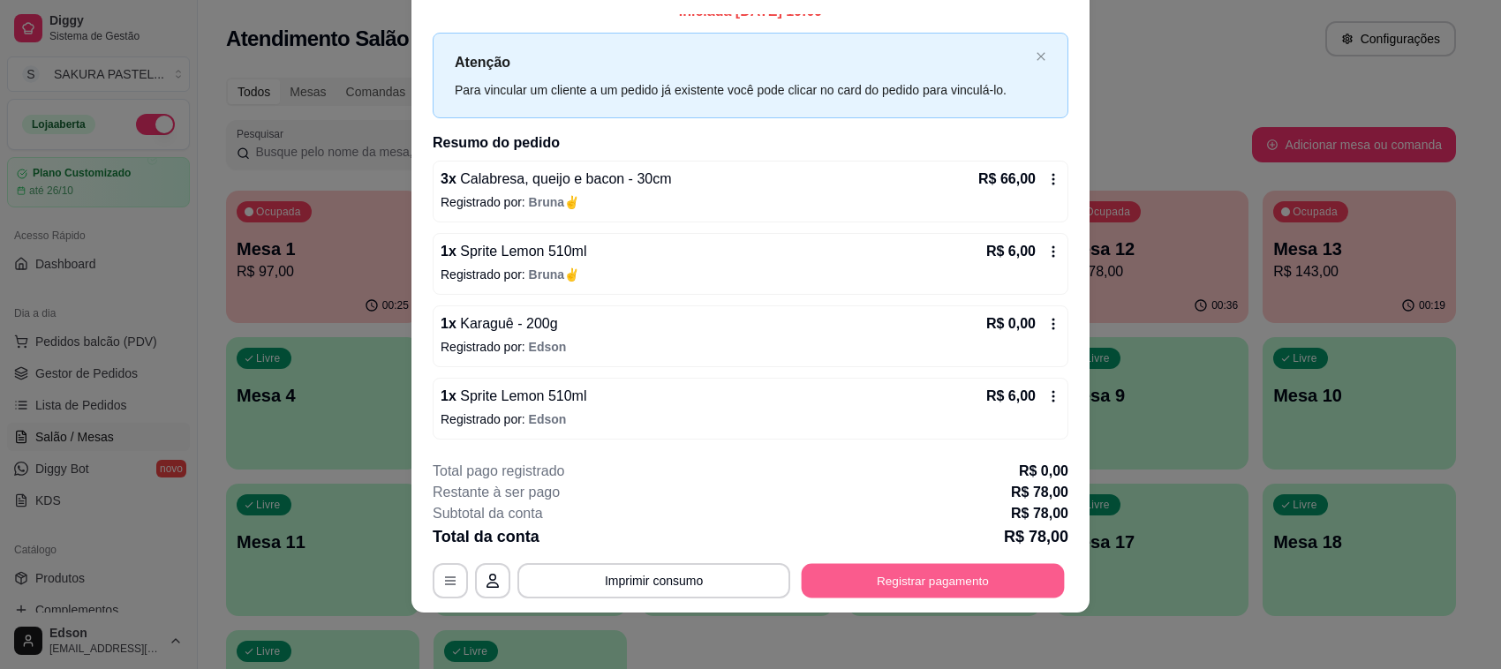
click at [937, 584] on button "Registrar pagamento" at bounding box center [932, 581] width 263 height 34
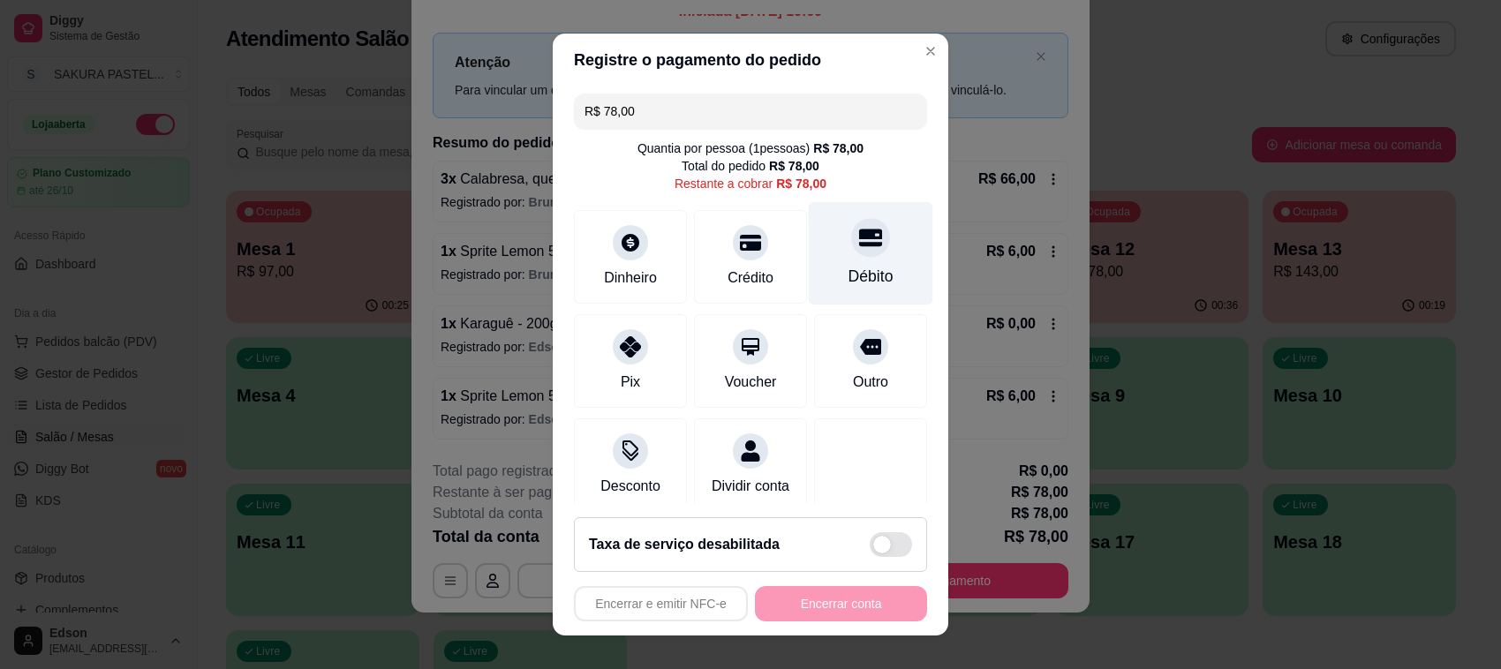
click at [851, 229] on div at bounding box center [870, 237] width 39 height 39
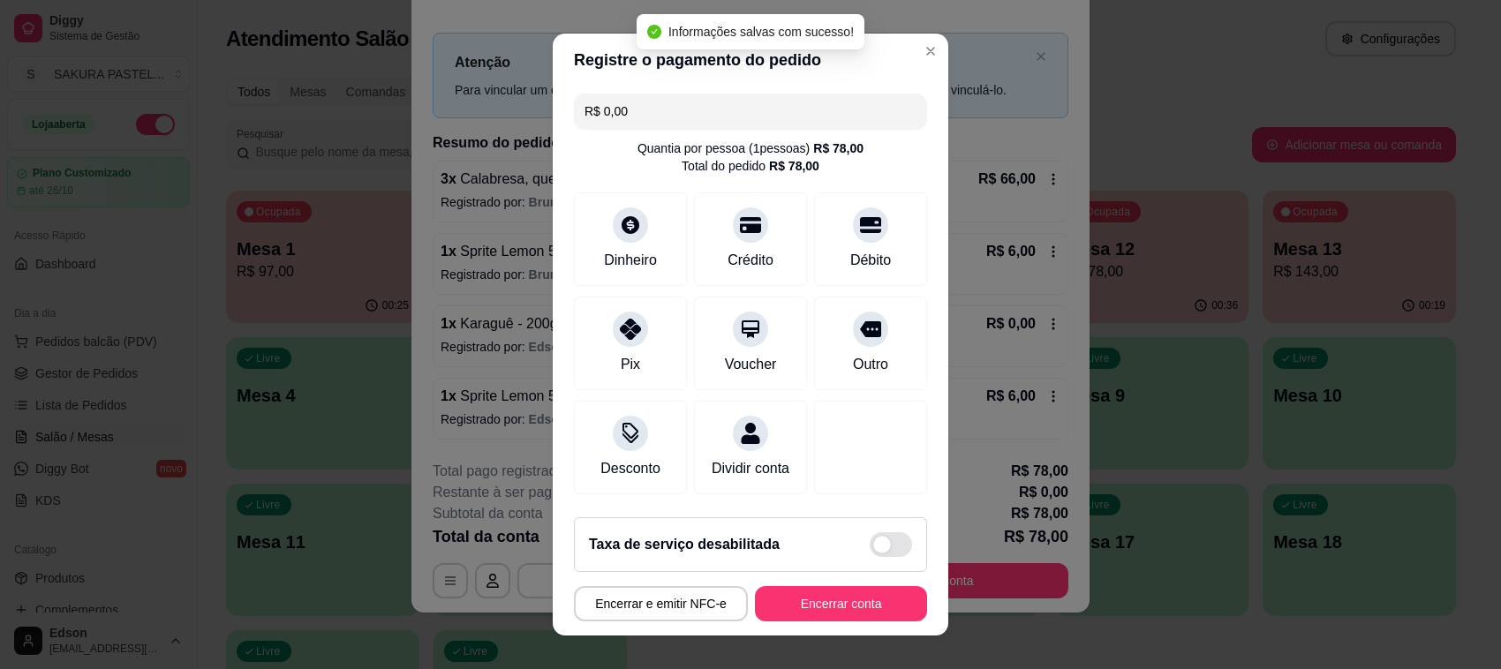
scroll to position [111, 0]
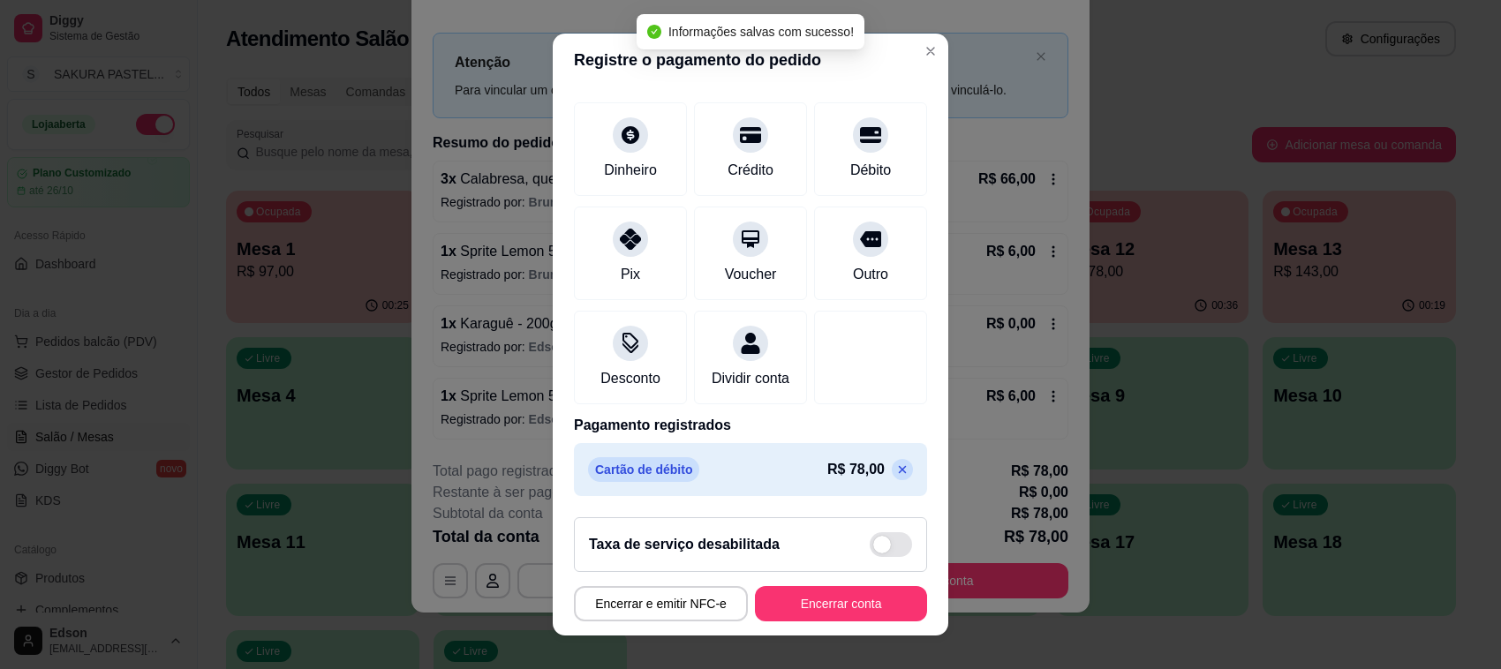
click at [895, 472] on icon at bounding box center [902, 470] width 14 height 14
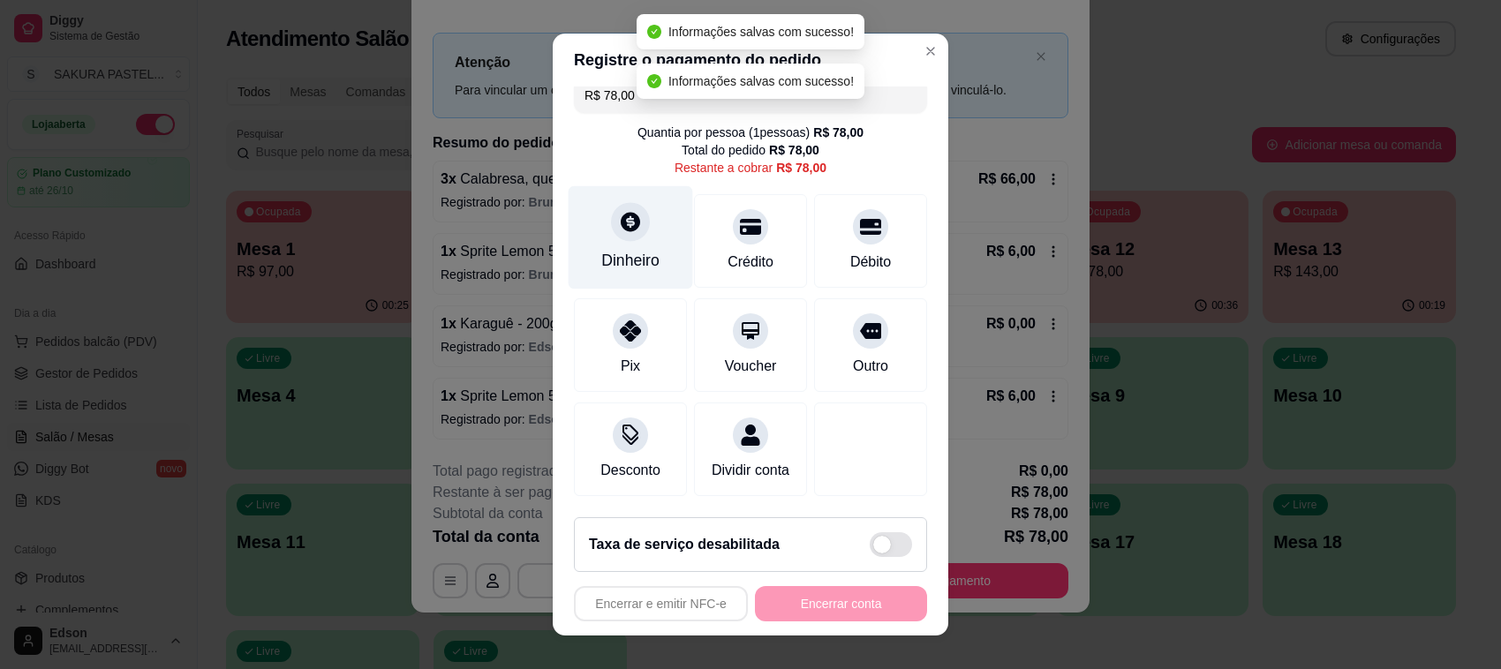
scroll to position [37, 0]
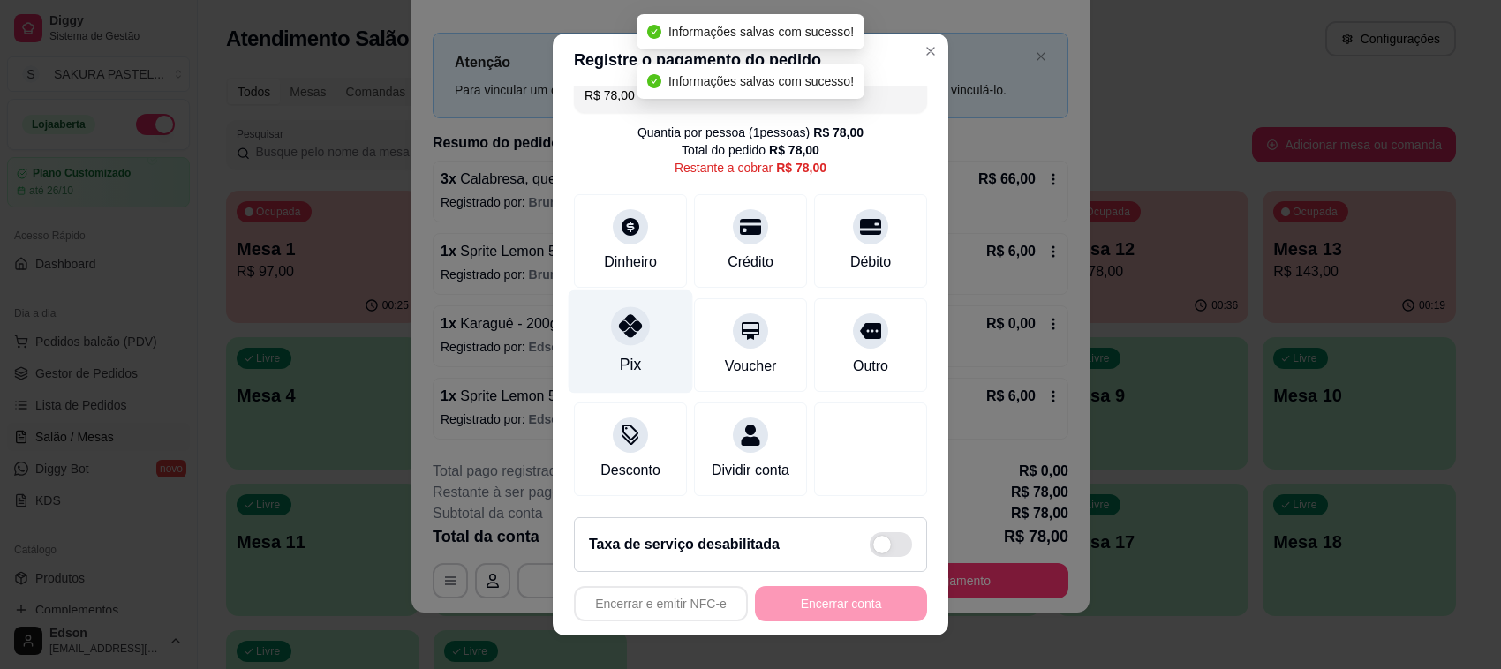
click at [620, 314] on icon at bounding box center [630, 325] width 23 height 23
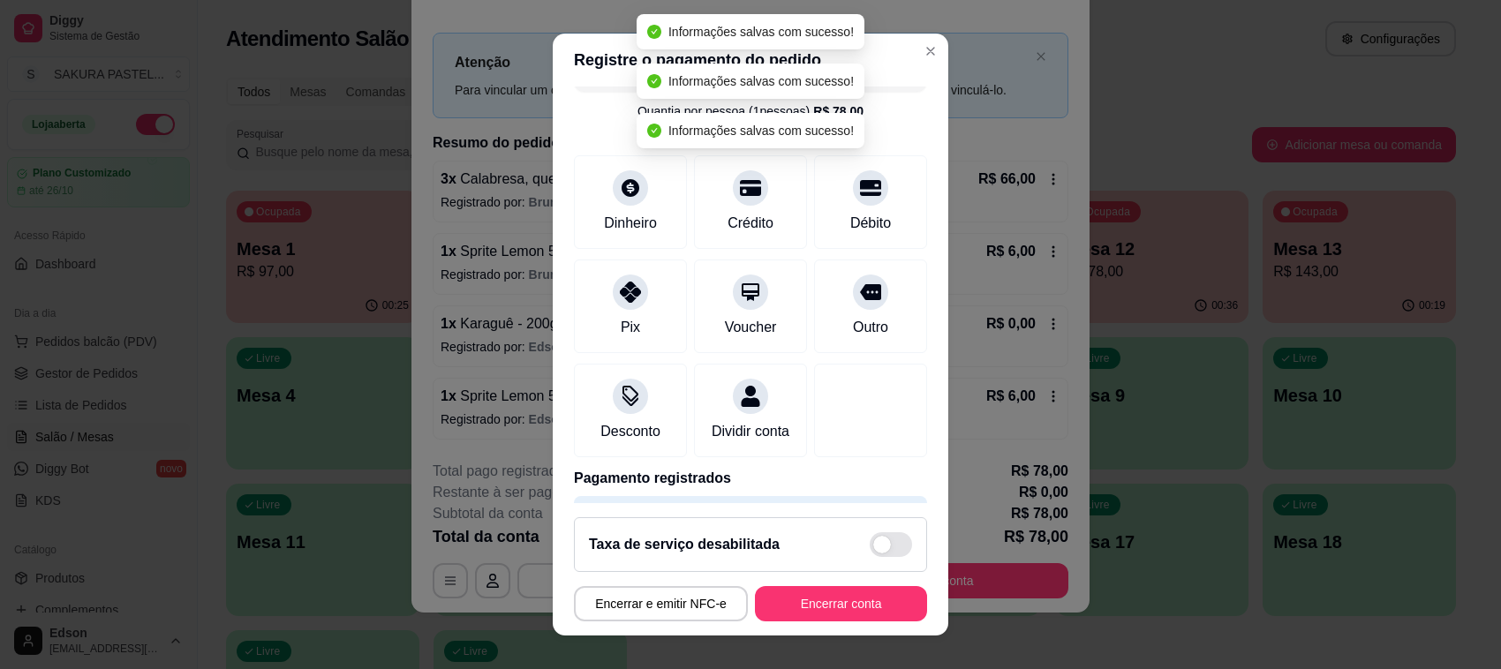
type input "R$ 0,00"
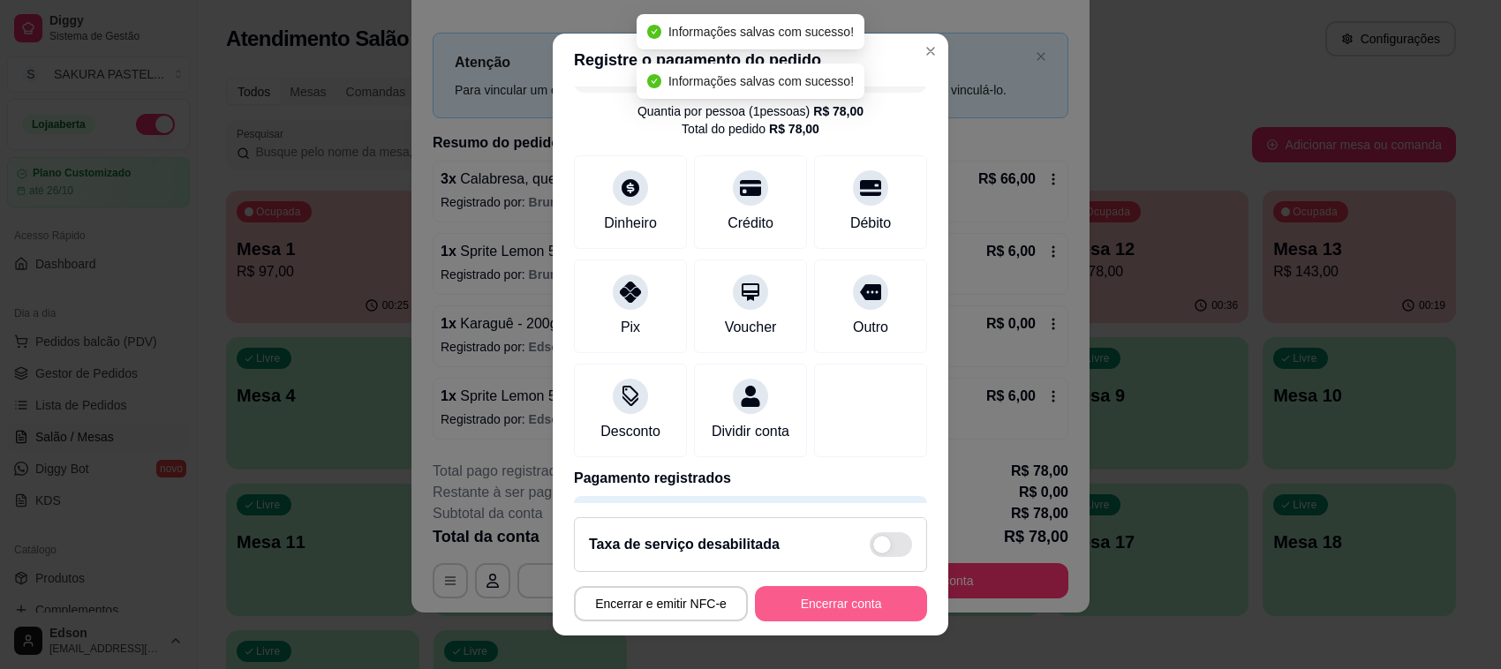
click at [845, 601] on button "Encerrar conta" at bounding box center [841, 603] width 172 height 35
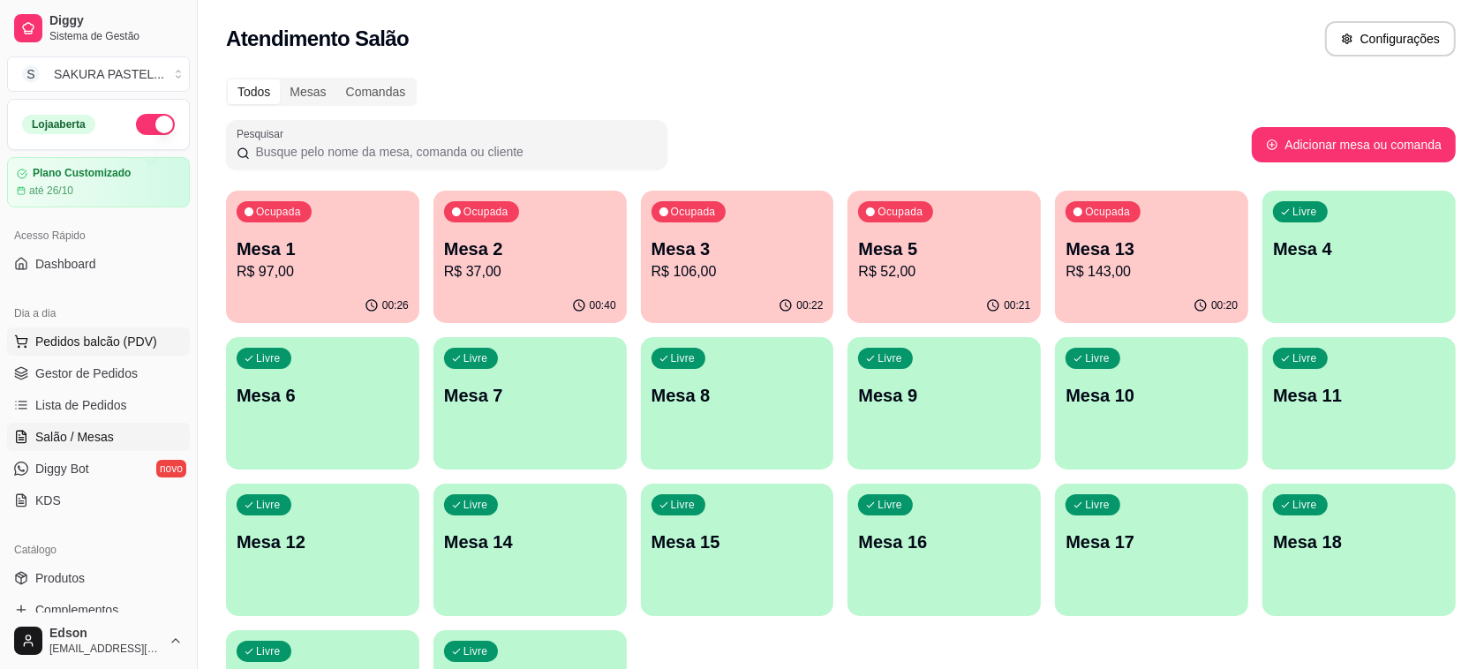
click at [111, 350] on span "Pedidos balcão (PDV)" at bounding box center [96, 342] width 122 height 18
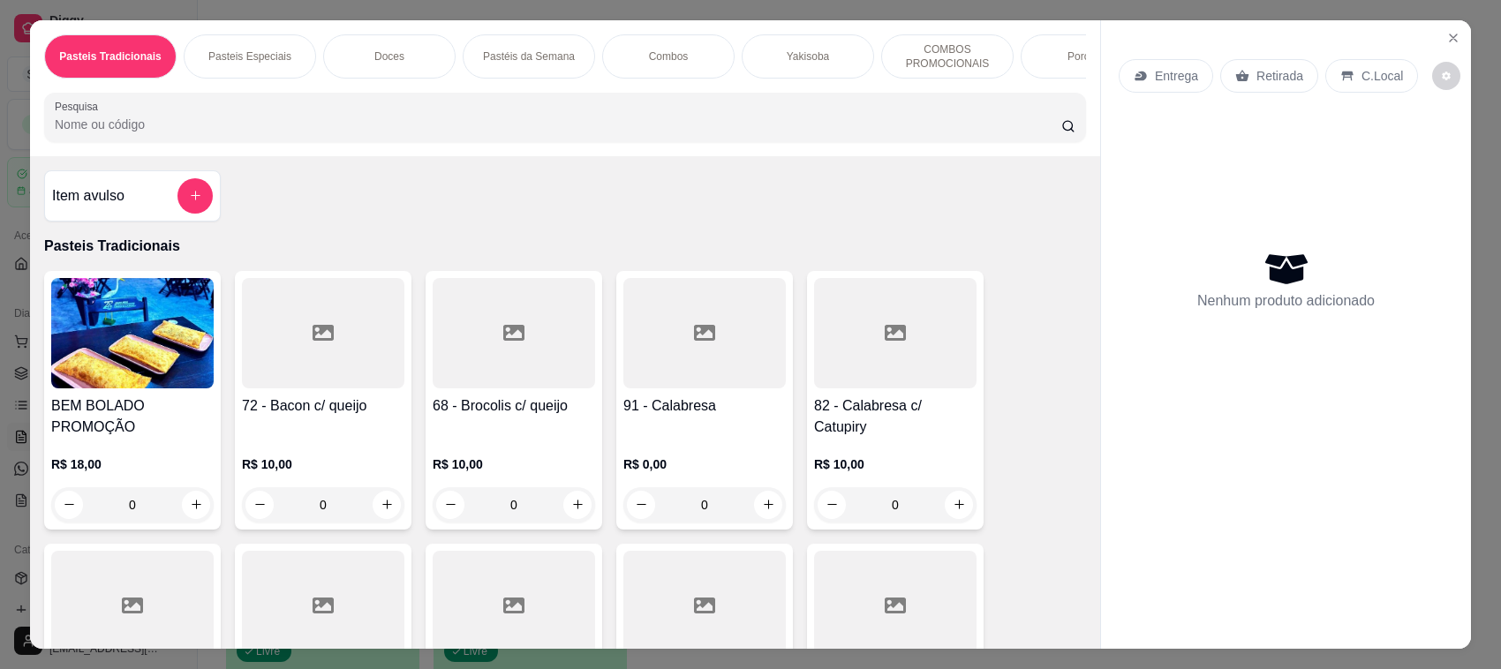
click at [1293, 60] on div "Retirada" at bounding box center [1269, 76] width 98 height 34
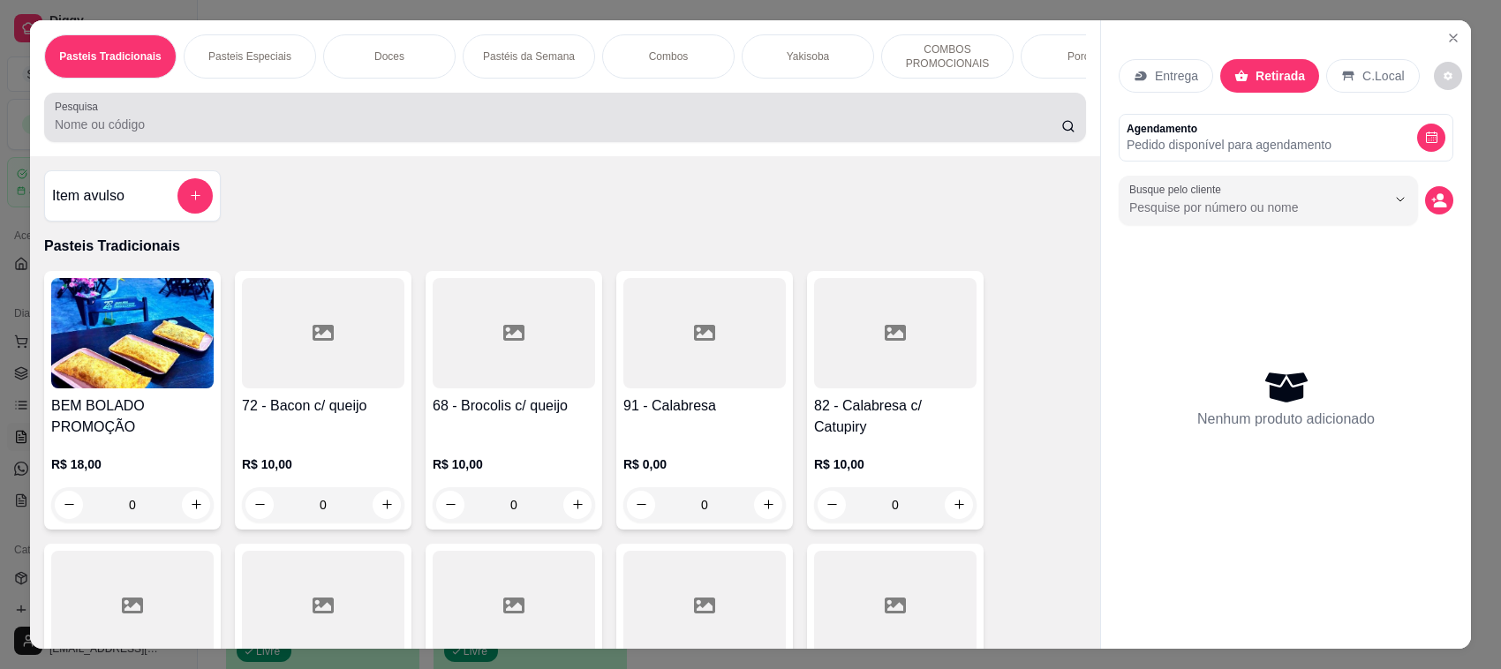
click at [733, 133] on input "Pesquisa" at bounding box center [558, 125] width 1006 height 18
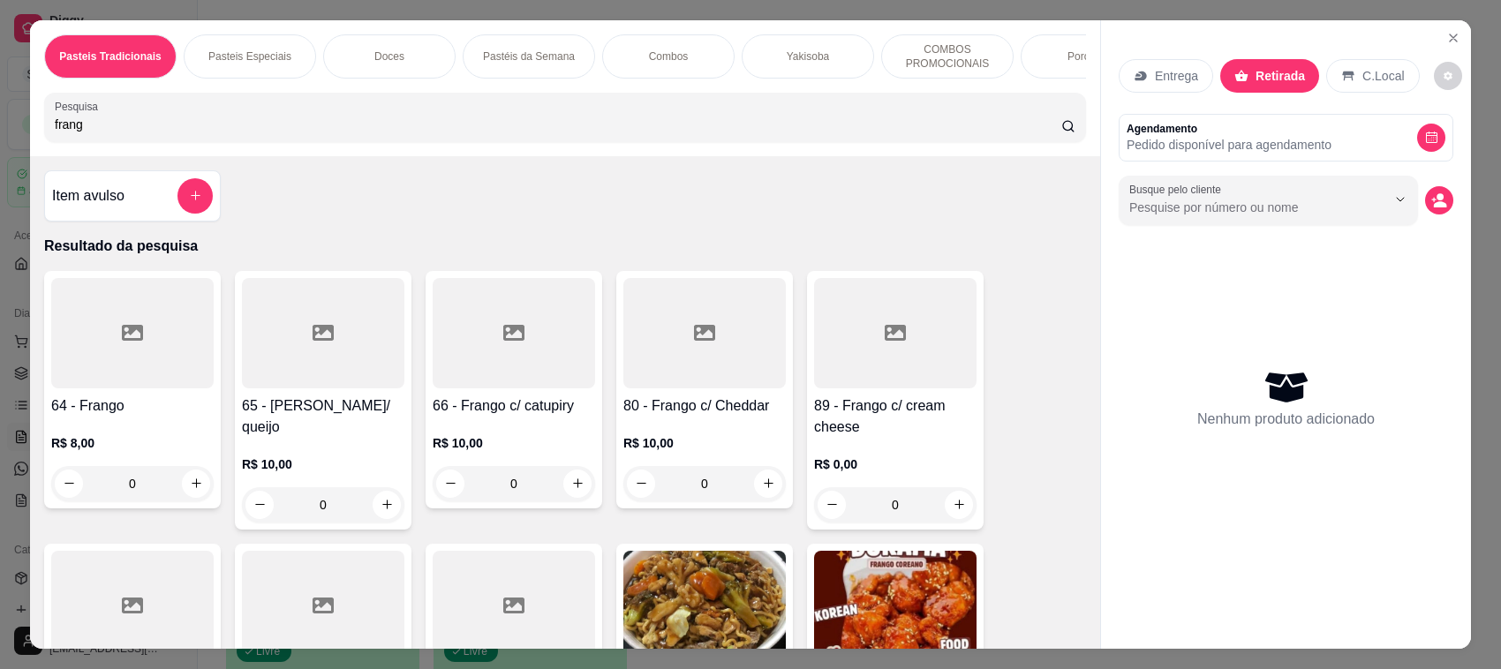
type input "frang"
click at [905, 602] on img at bounding box center [895, 606] width 162 height 110
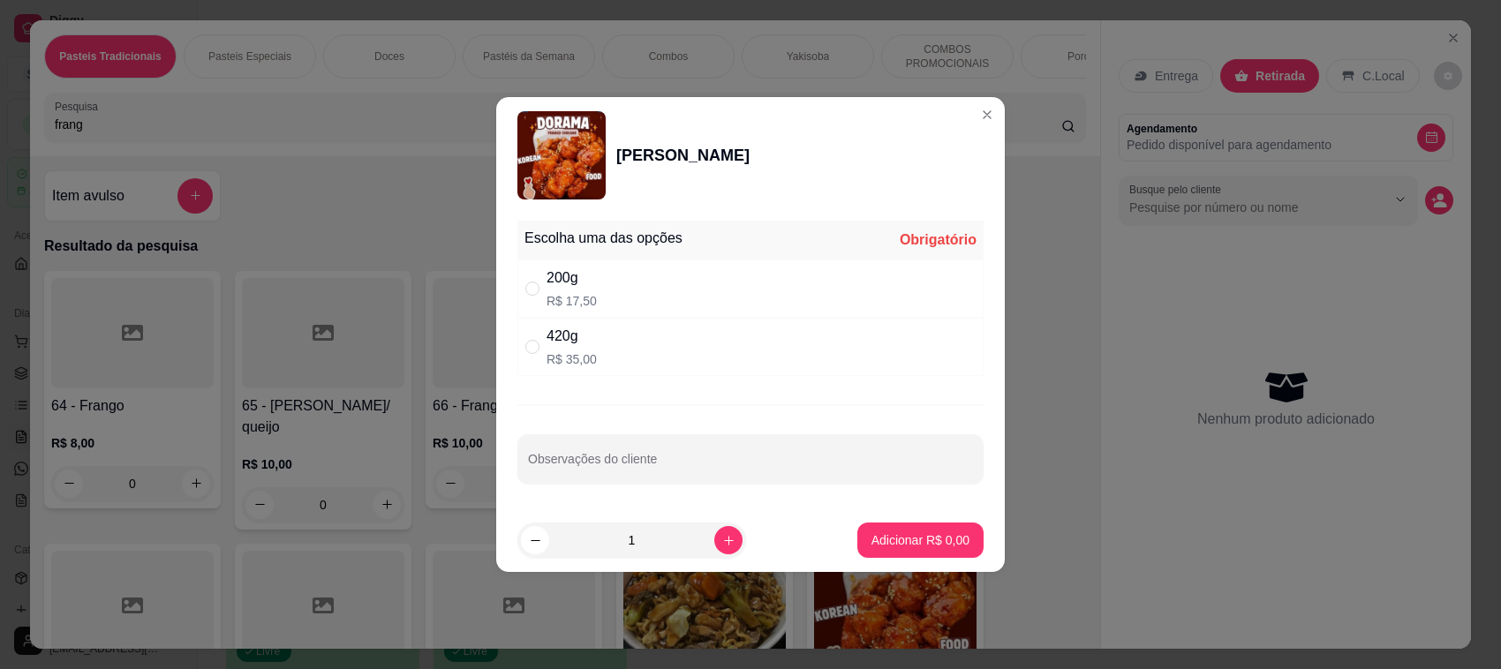
click at [707, 354] on div "420g R$ 35,00" at bounding box center [750, 347] width 466 height 58
radio input "true"
click at [916, 554] on button "Adicionar R$ 35,00" at bounding box center [916, 540] width 133 height 35
type input "1"
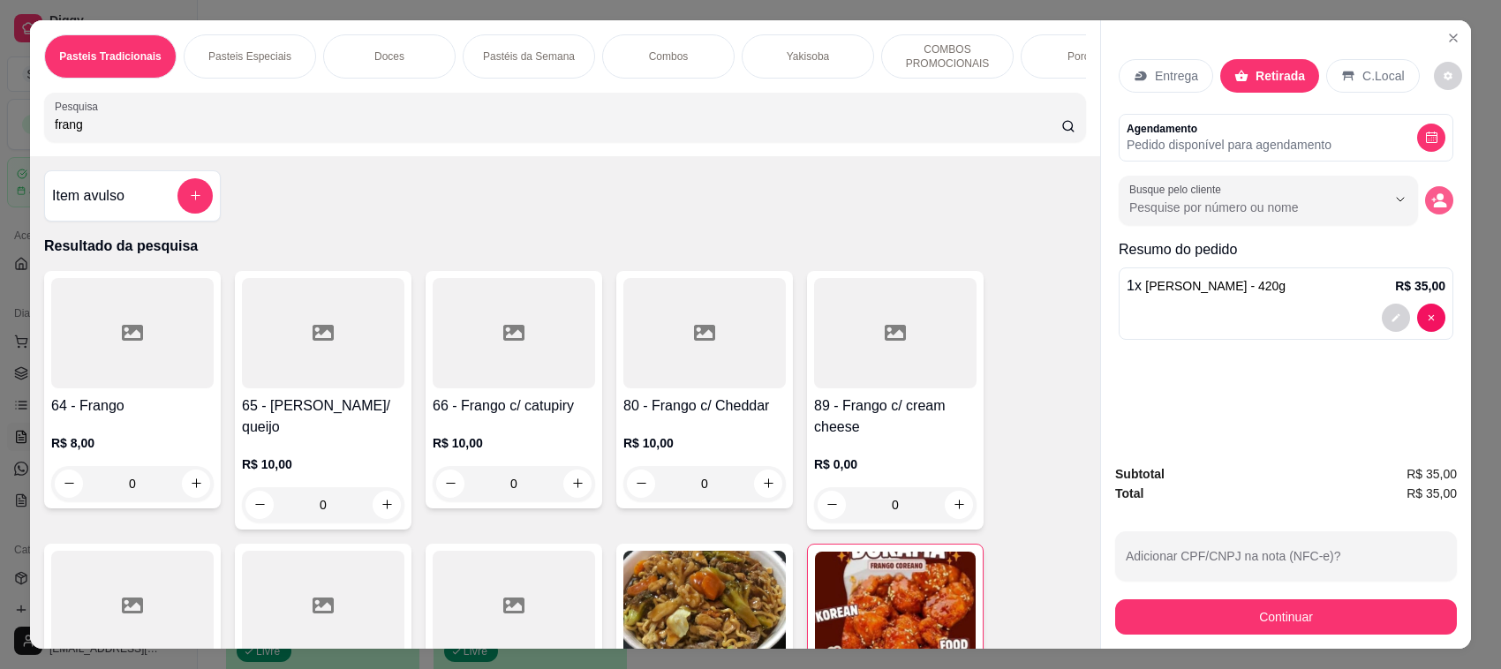
click at [1431, 199] on icon "decrease-product-quantity" at bounding box center [1439, 200] width 16 height 16
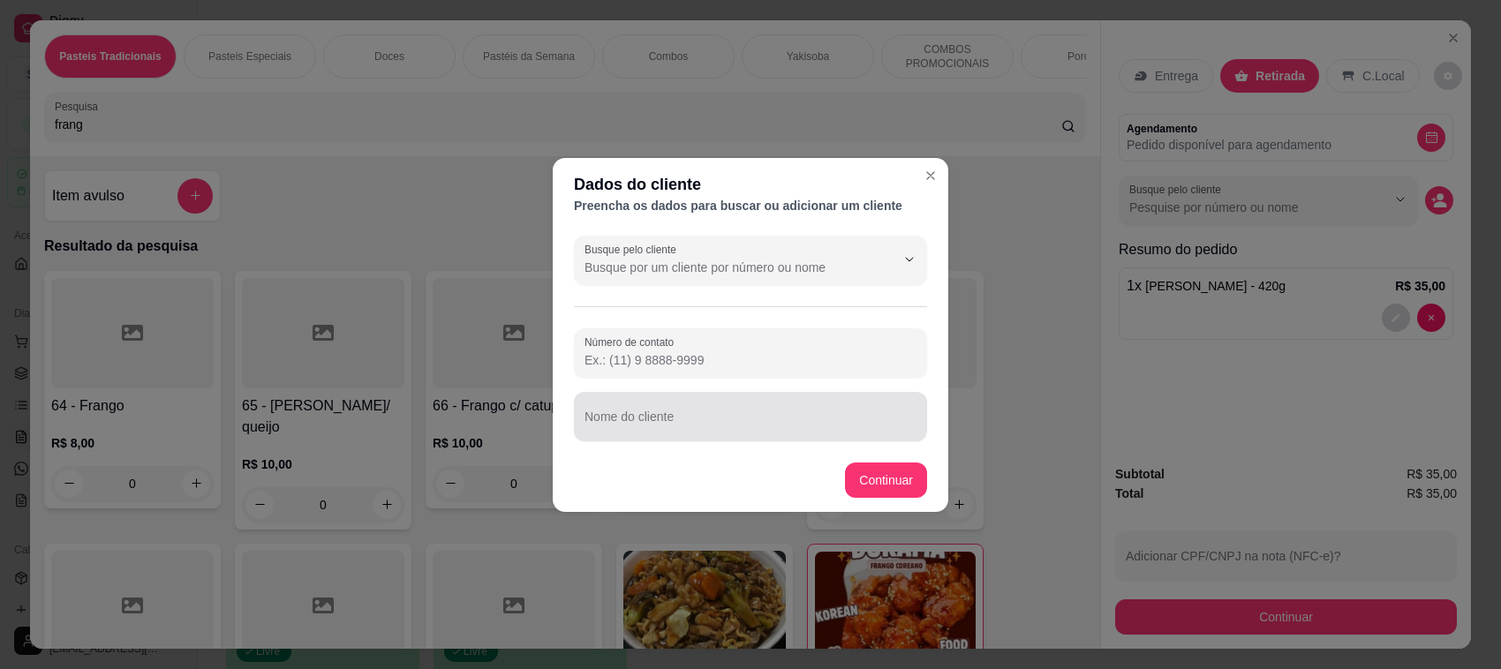
click at [664, 408] on div at bounding box center [750, 416] width 332 height 35
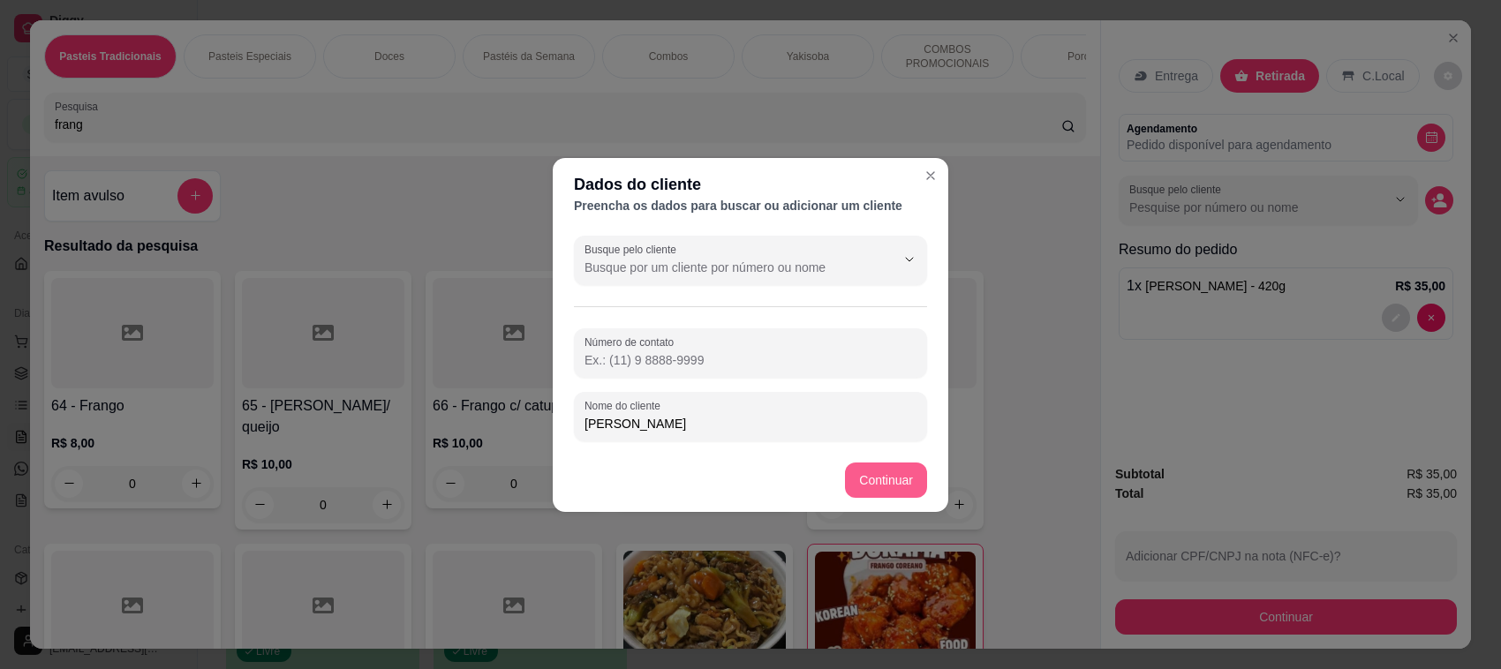
type input "[PERSON_NAME]"
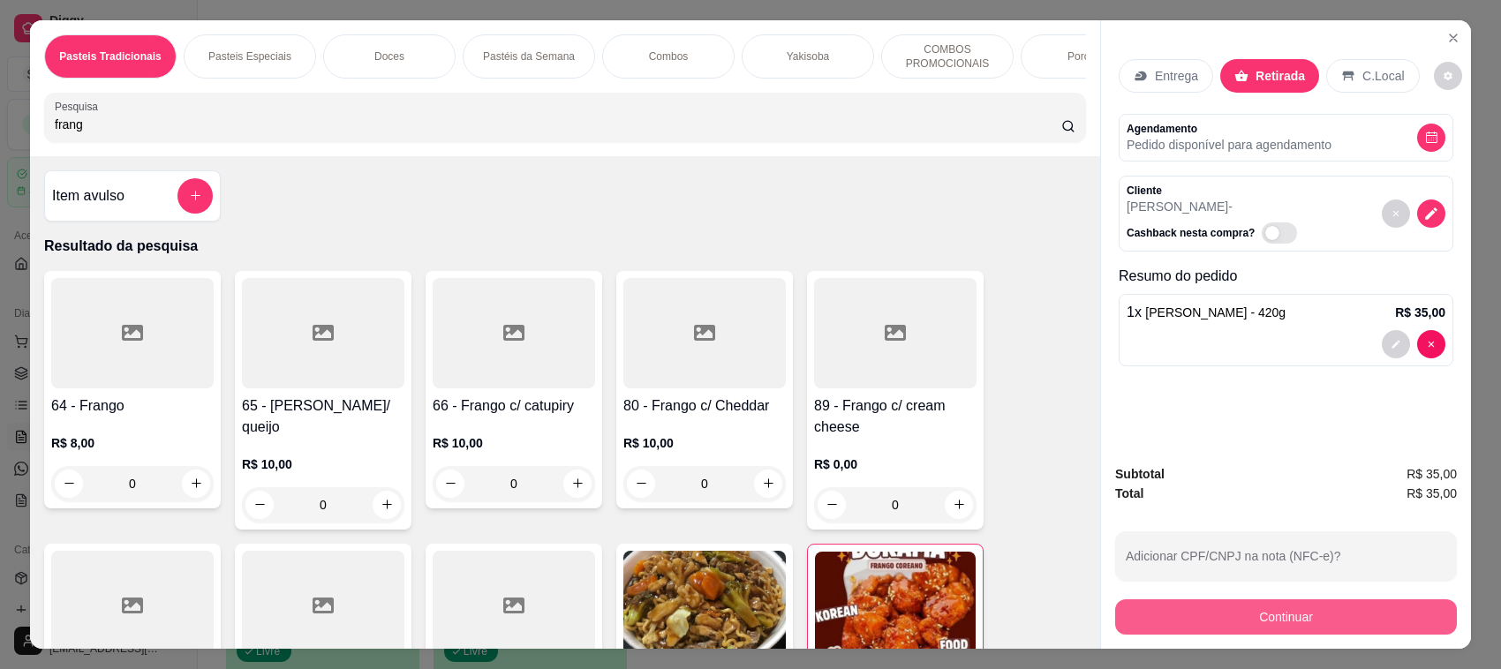
click at [1306, 613] on button "Continuar" at bounding box center [1286, 616] width 342 height 35
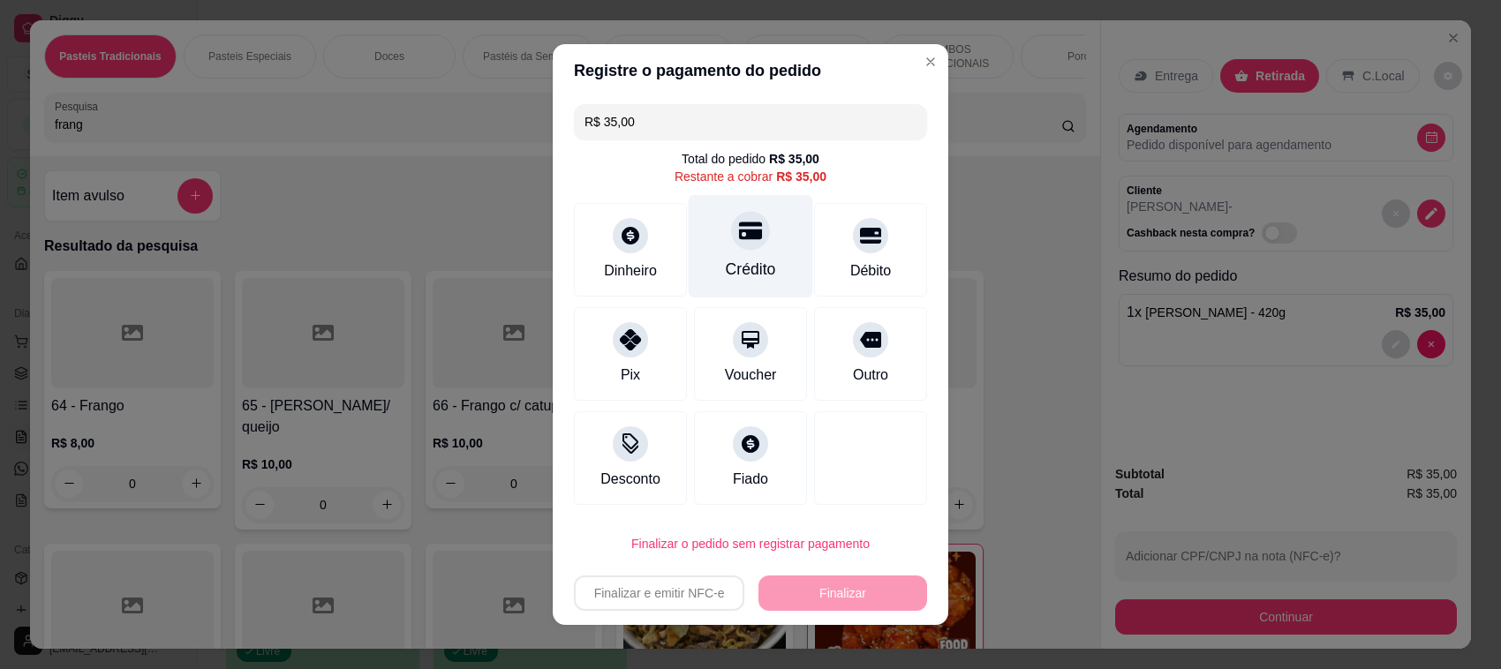
click at [729, 252] on div "Crédito" at bounding box center [750, 246] width 124 height 103
type input "R$ 0,00"
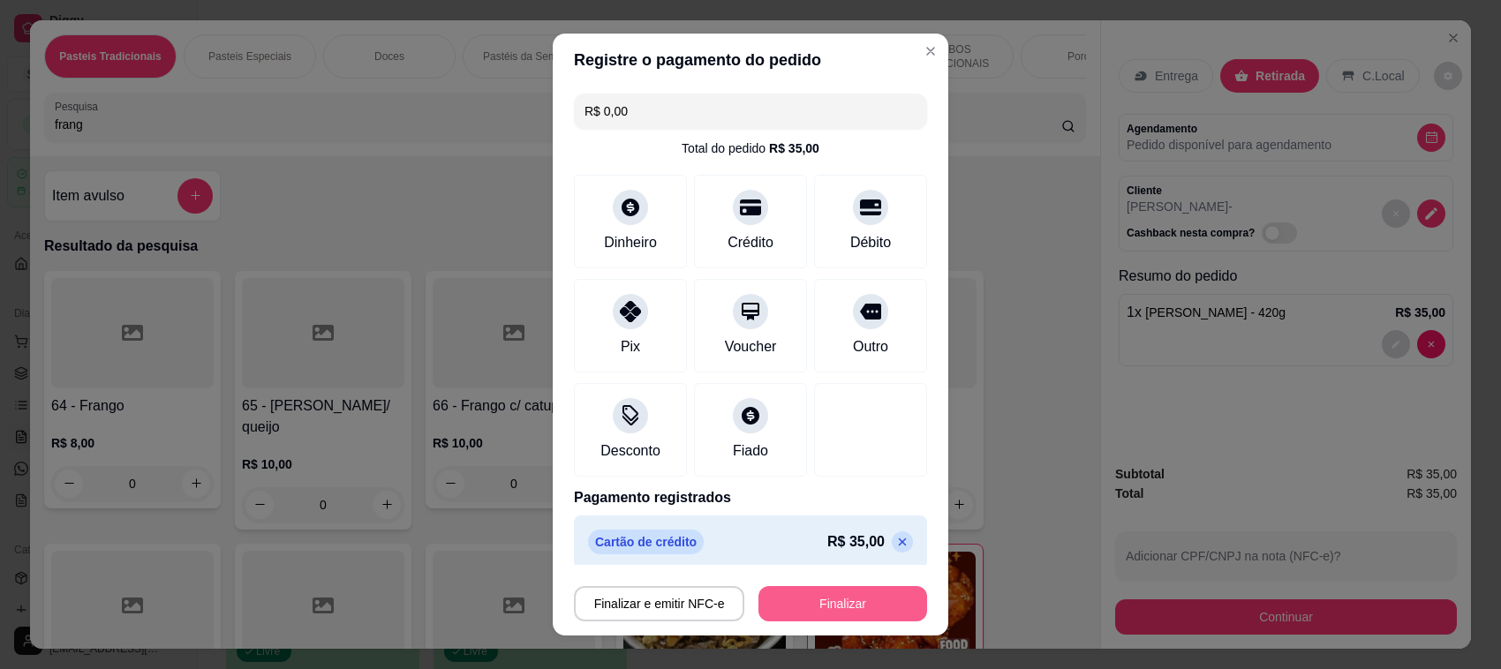
click at [867, 600] on button "Finalizar" at bounding box center [842, 603] width 169 height 35
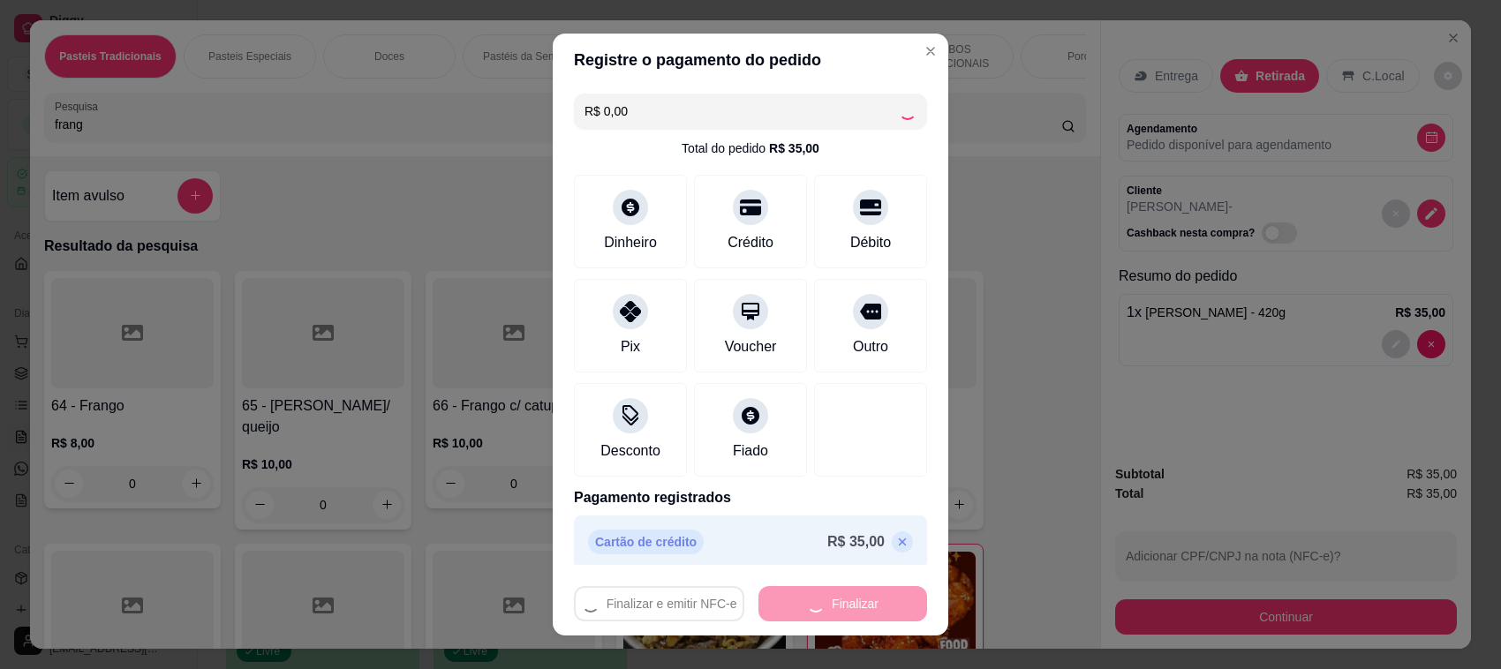
type input "0"
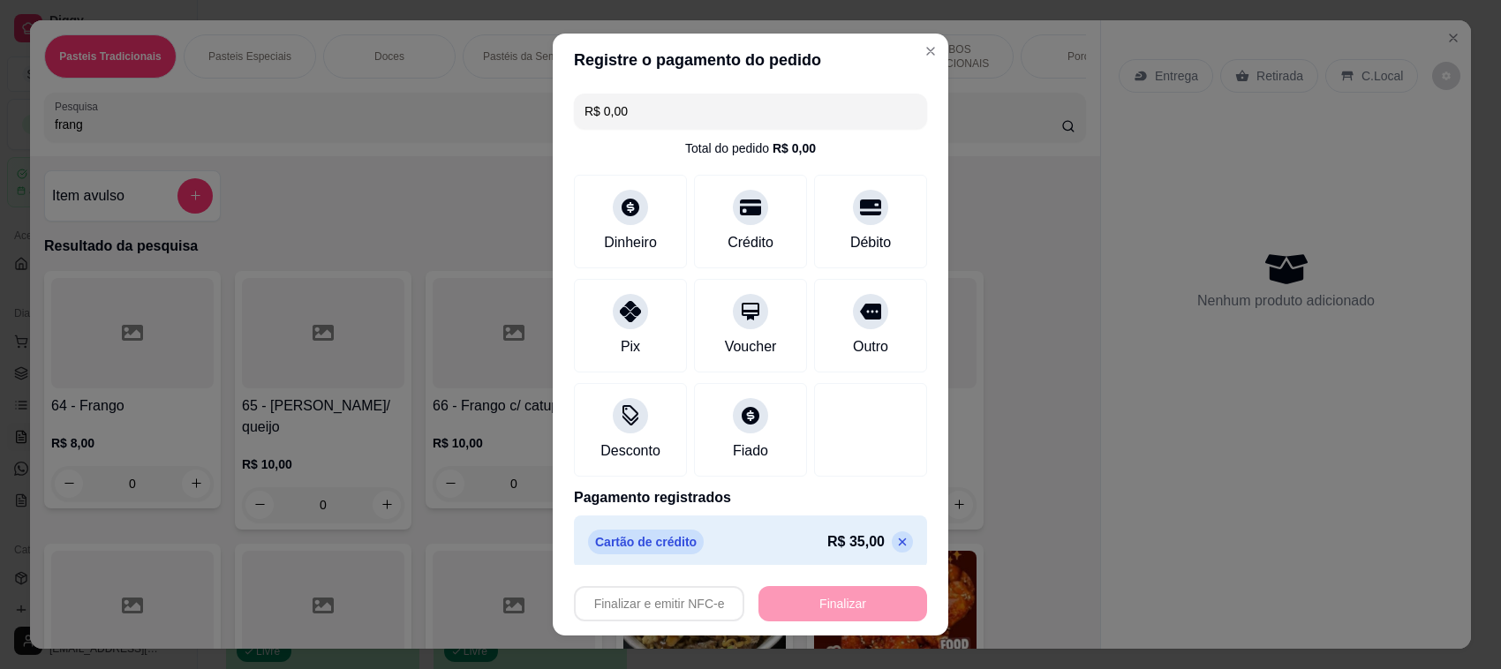
type input "-R$ 35,00"
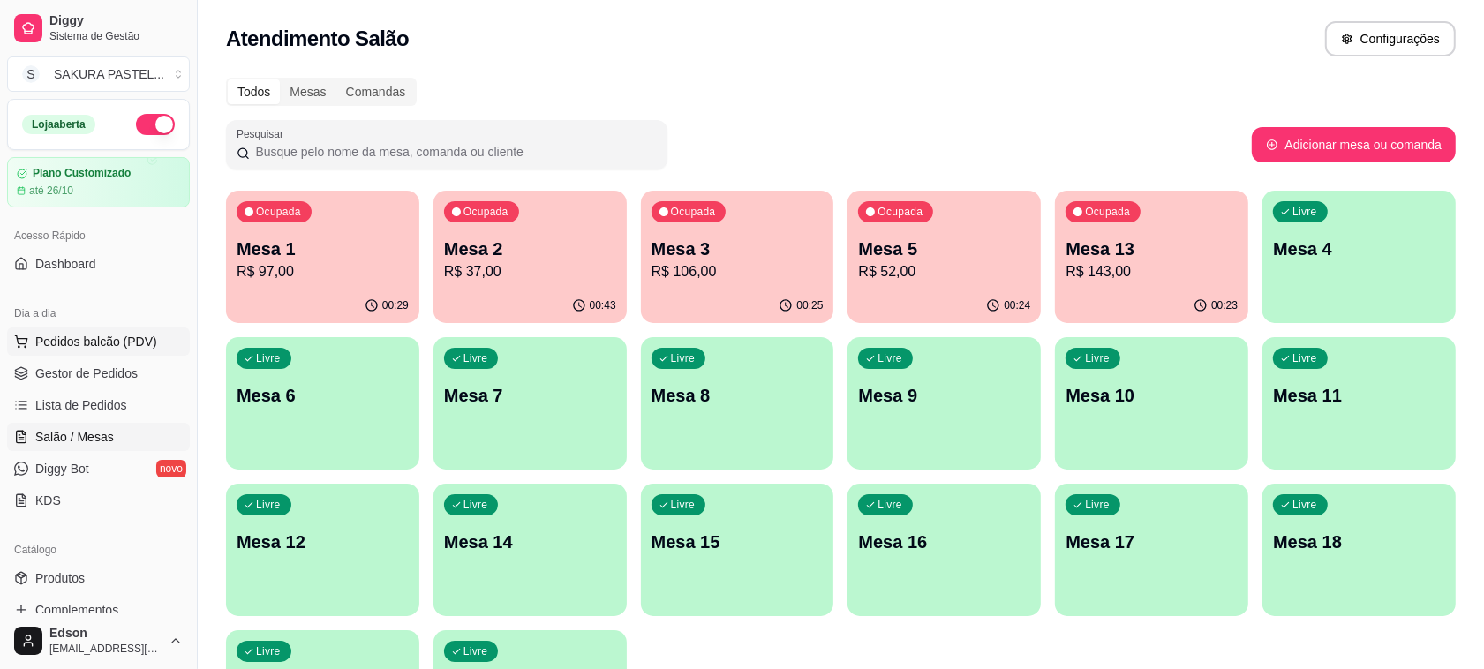
click at [77, 335] on span "Pedidos balcão (PDV)" at bounding box center [96, 342] width 122 height 18
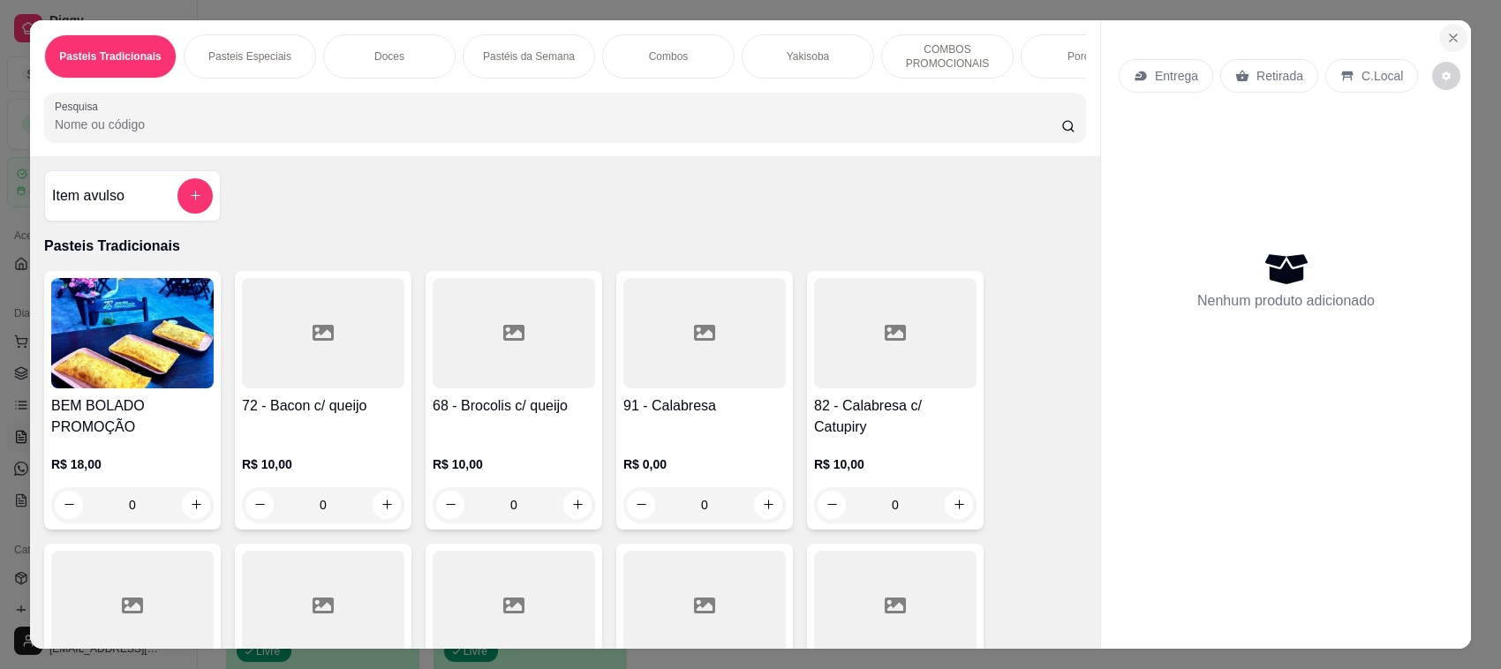
click at [1454, 35] on button "Close" at bounding box center [1453, 38] width 28 height 28
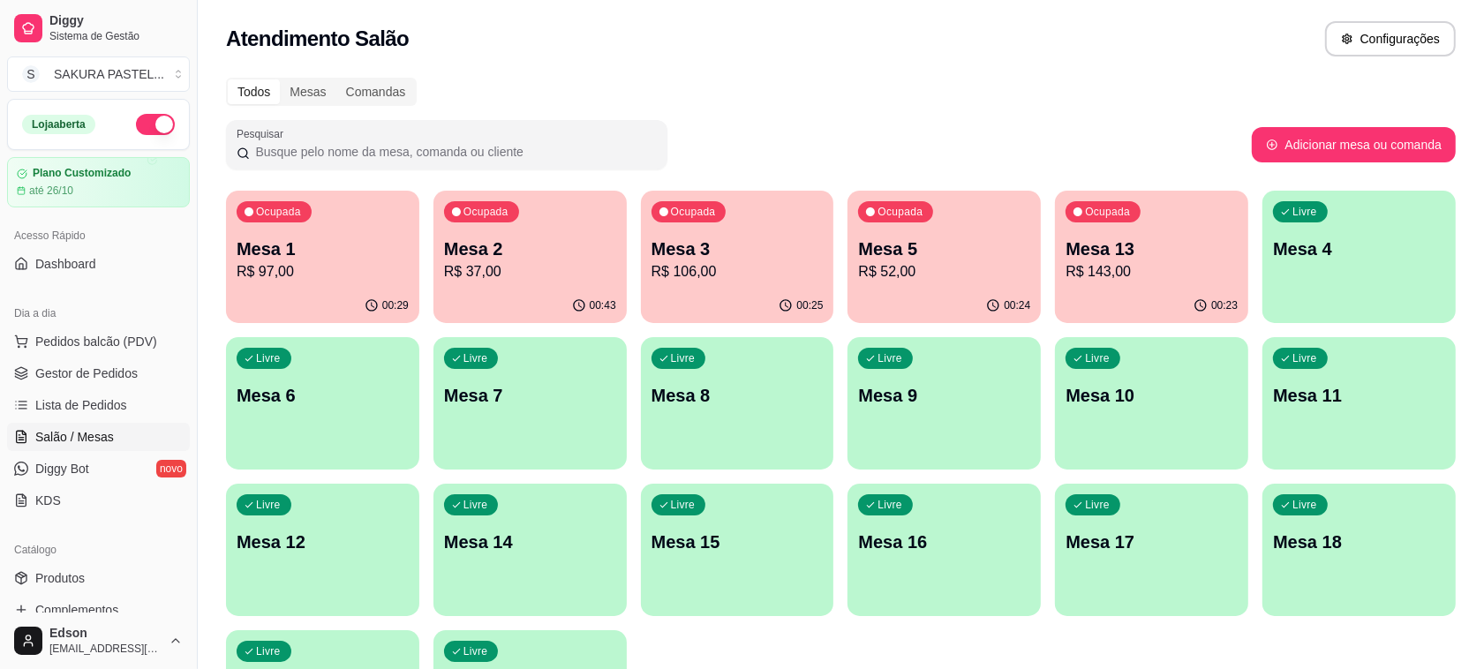
click at [1295, 266] on div "Livre Mesa 4" at bounding box center [1358, 246] width 193 height 111
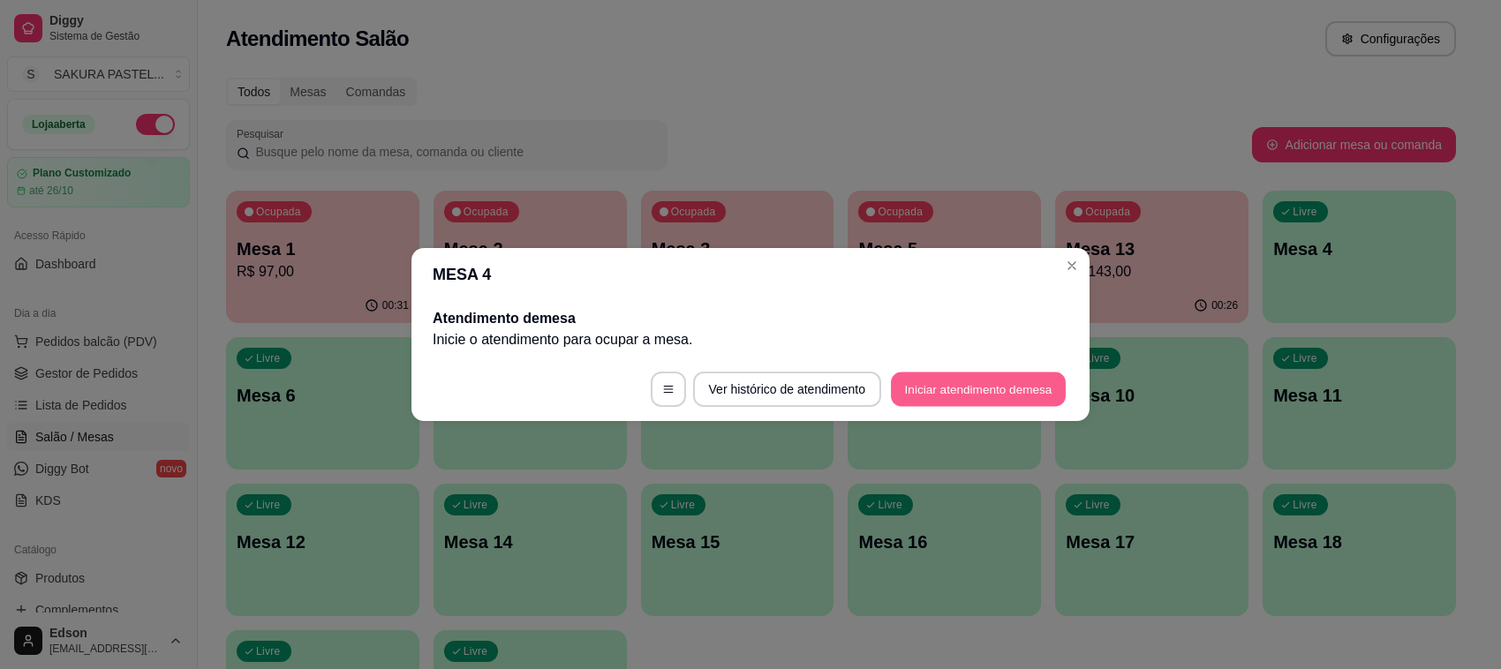
click at [999, 397] on button "Iniciar atendimento de mesa" at bounding box center [978, 389] width 175 height 34
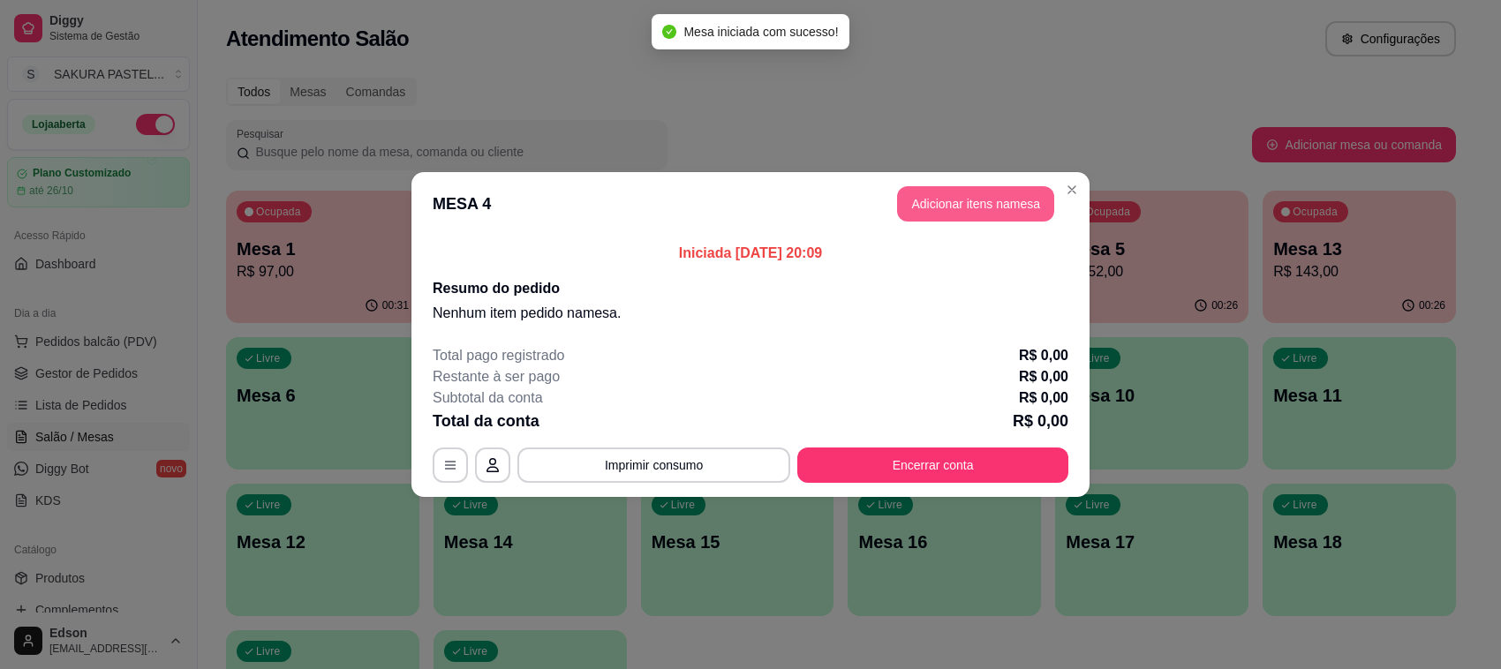
click at [949, 210] on button "Adicionar itens na mesa" at bounding box center [975, 203] width 157 height 35
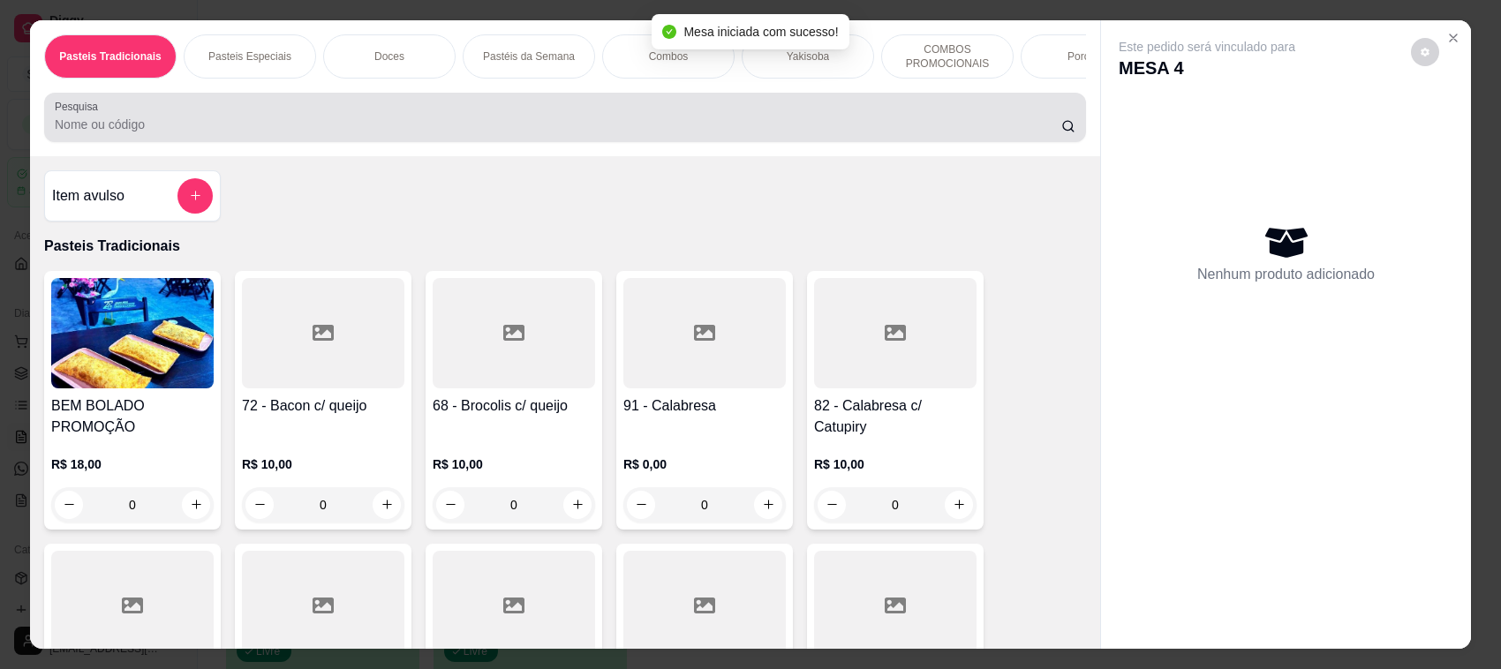
click at [473, 133] on input "Pesquisa" at bounding box center [558, 125] width 1006 height 18
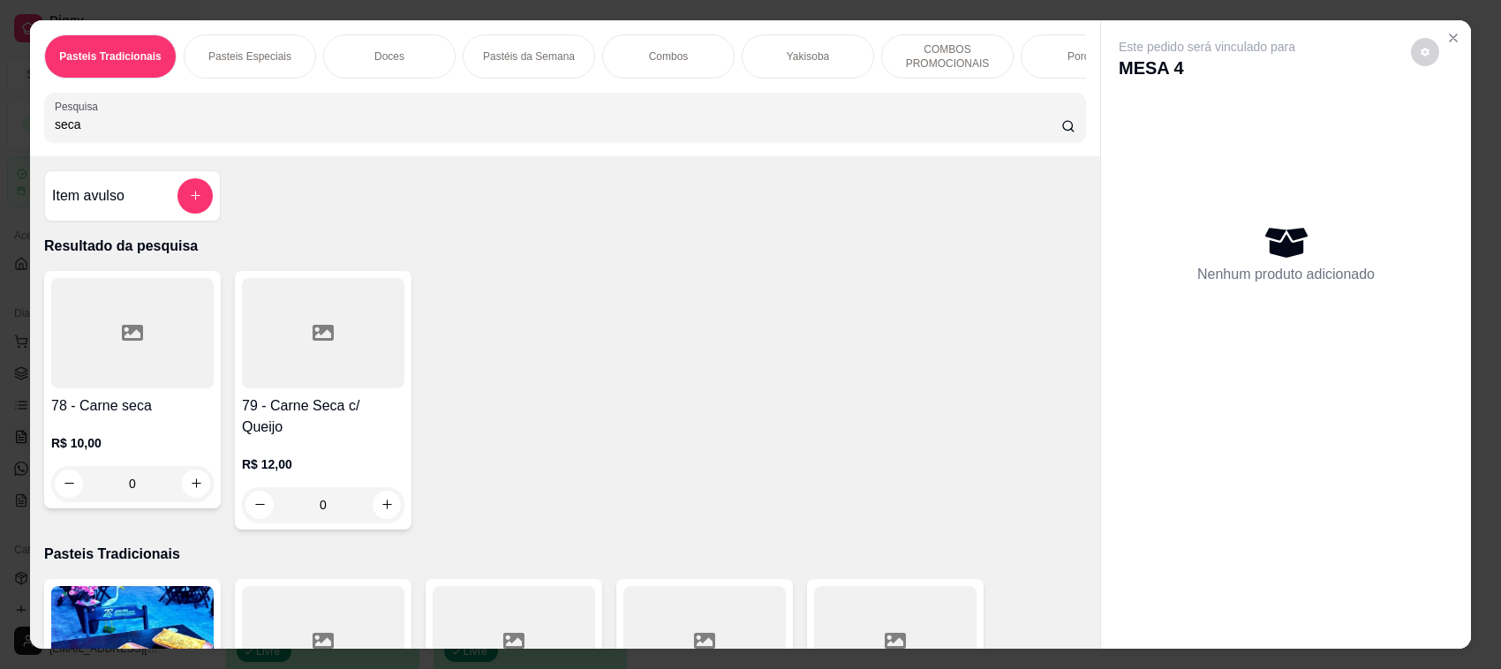
type input "seca"
click at [128, 411] on h4 "78 - Carne seca" at bounding box center [132, 405] width 162 height 21
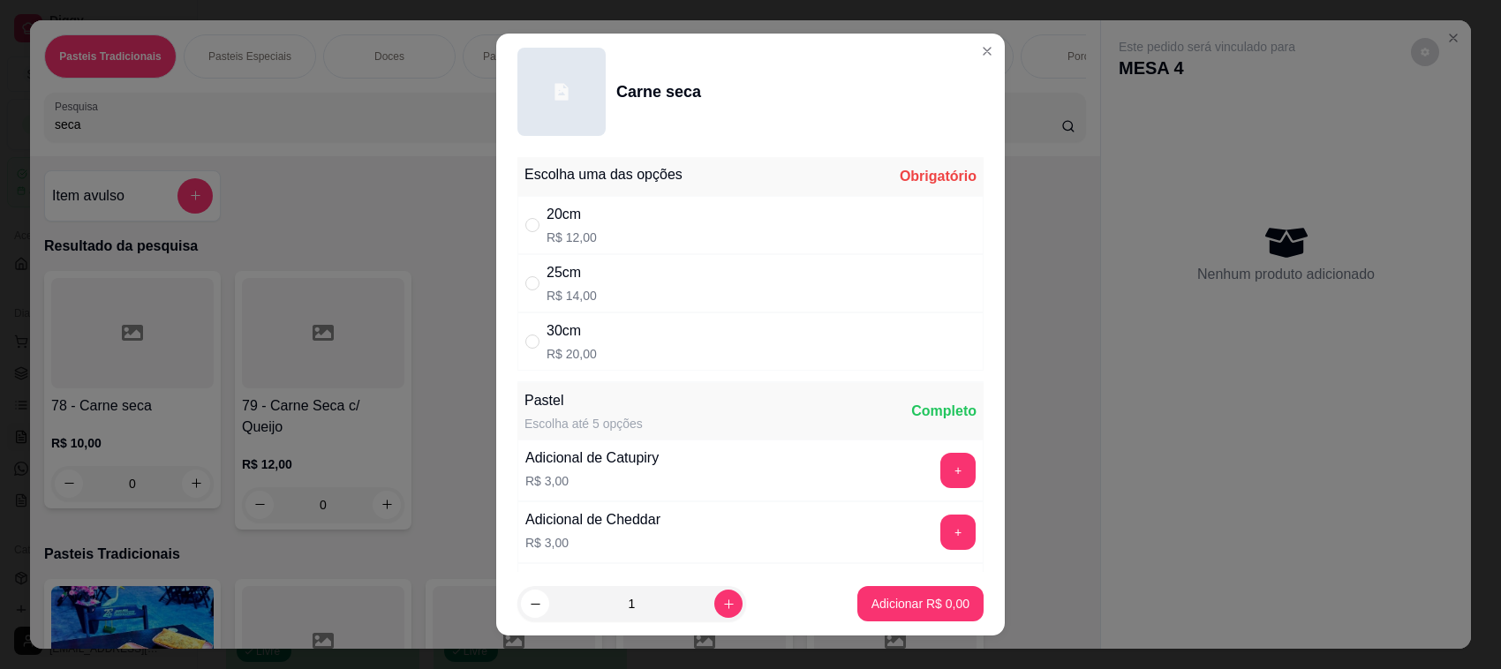
drag, startPoint x: 801, startPoint y: 194, endPoint x: 828, endPoint y: 390, distance: 197.9
click at [801, 196] on div "Escolha uma das opções Obrigatório 20cm R$ 12,00 25cm R$ 14,00 30cm R$ 20,00" at bounding box center [750, 264] width 466 height 214
click at [646, 232] on div "20cm R$ 12,00" at bounding box center [750, 225] width 466 height 58
radio input "true"
click at [861, 591] on button "Adicionar R$ 12,00" at bounding box center [916, 603] width 133 height 35
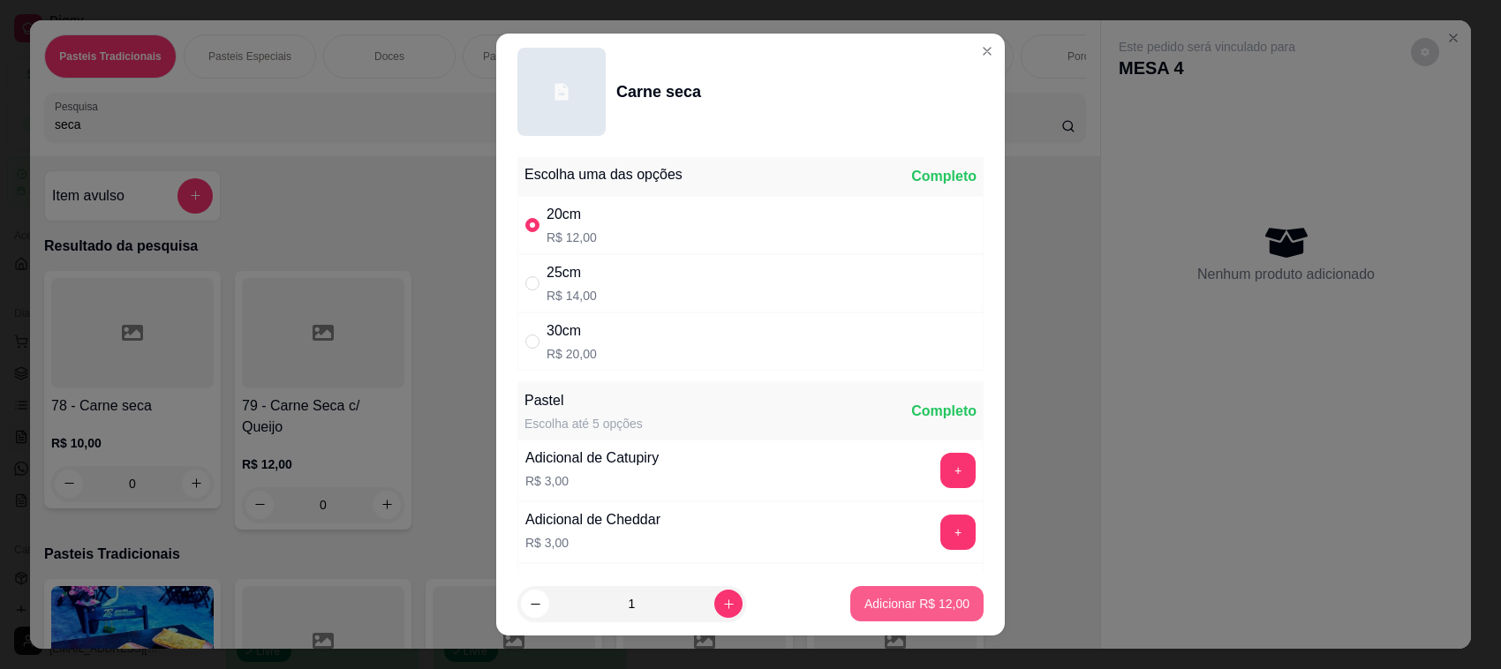
type input "1"
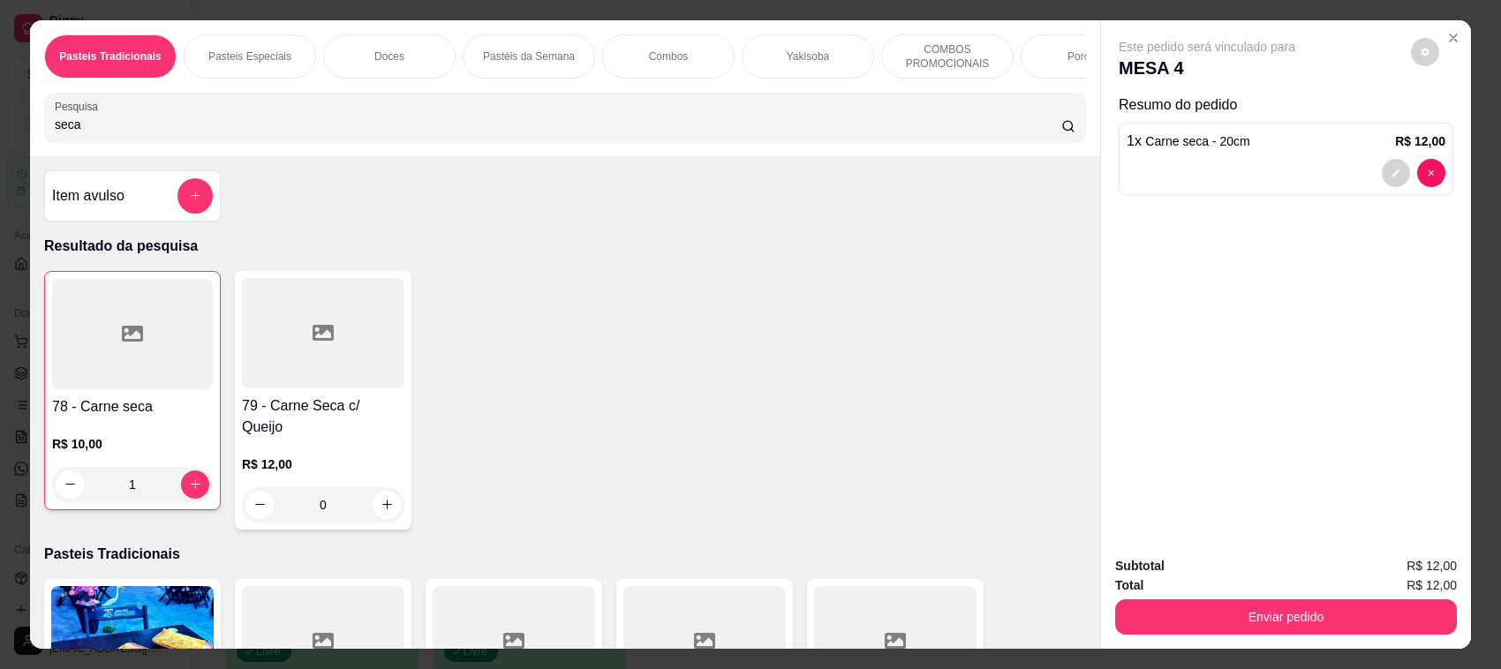
click at [116, 133] on input "seca" at bounding box center [558, 125] width 1006 height 18
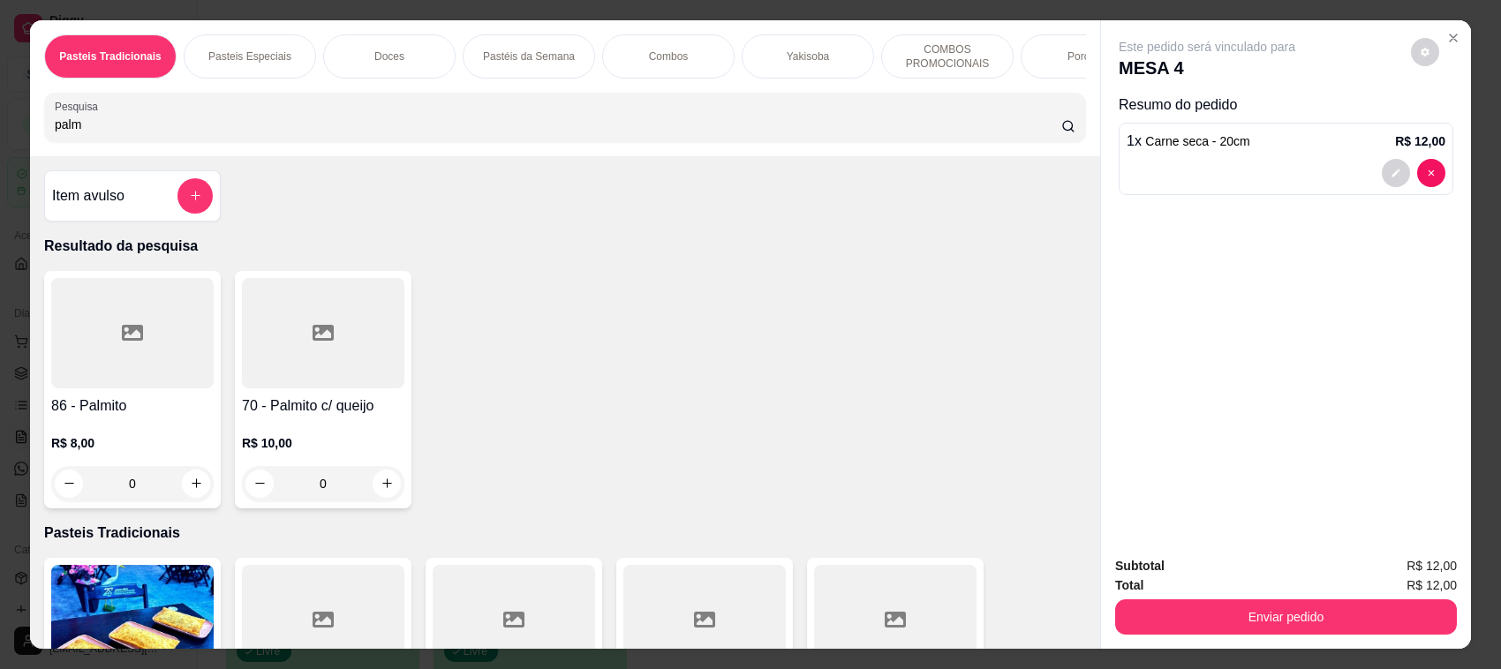
type input "palm"
click at [128, 417] on h4 "86 - Palmito" at bounding box center [132, 405] width 162 height 21
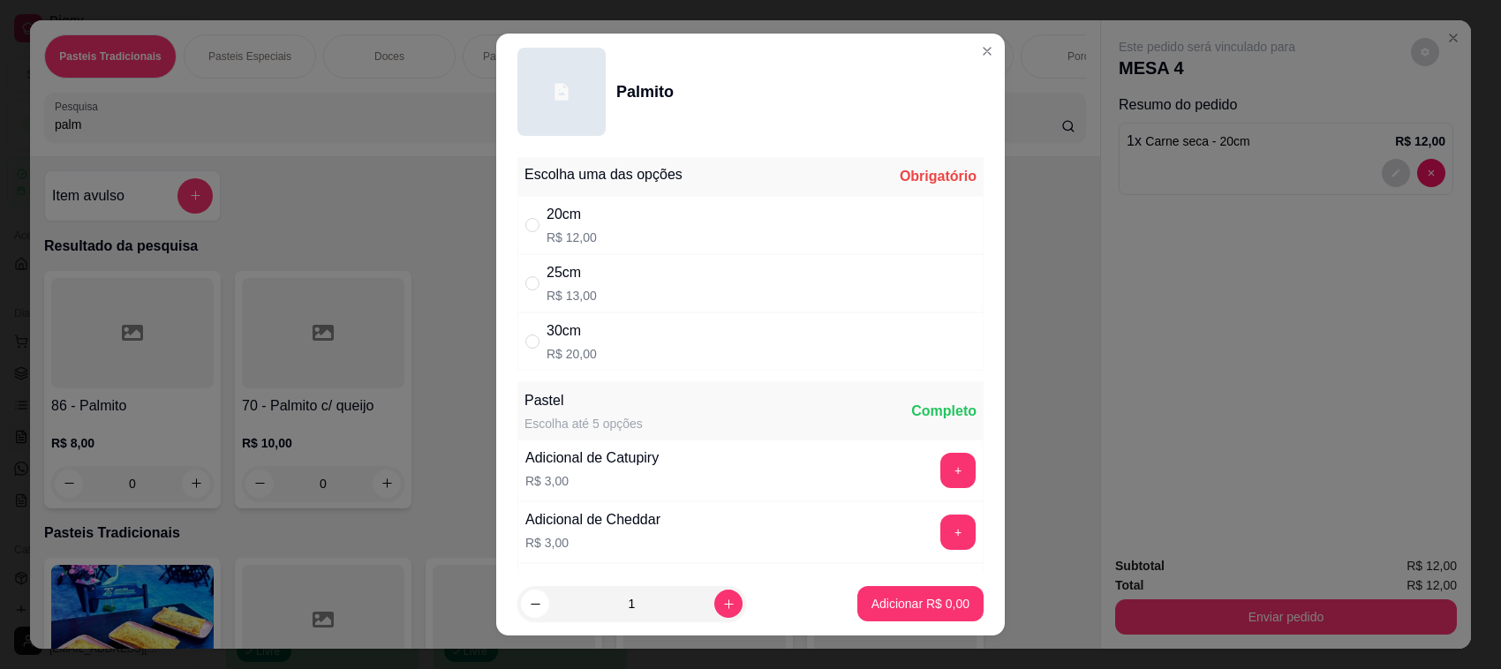
click at [602, 229] on div "20cm R$ 12,00" at bounding box center [750, 225] width 466 height 58
radio input "true"
click at [885, 616] on button "Adicionar R$ 12,00" at bounding box center [916, 603] width 133 height 35
type input "1"
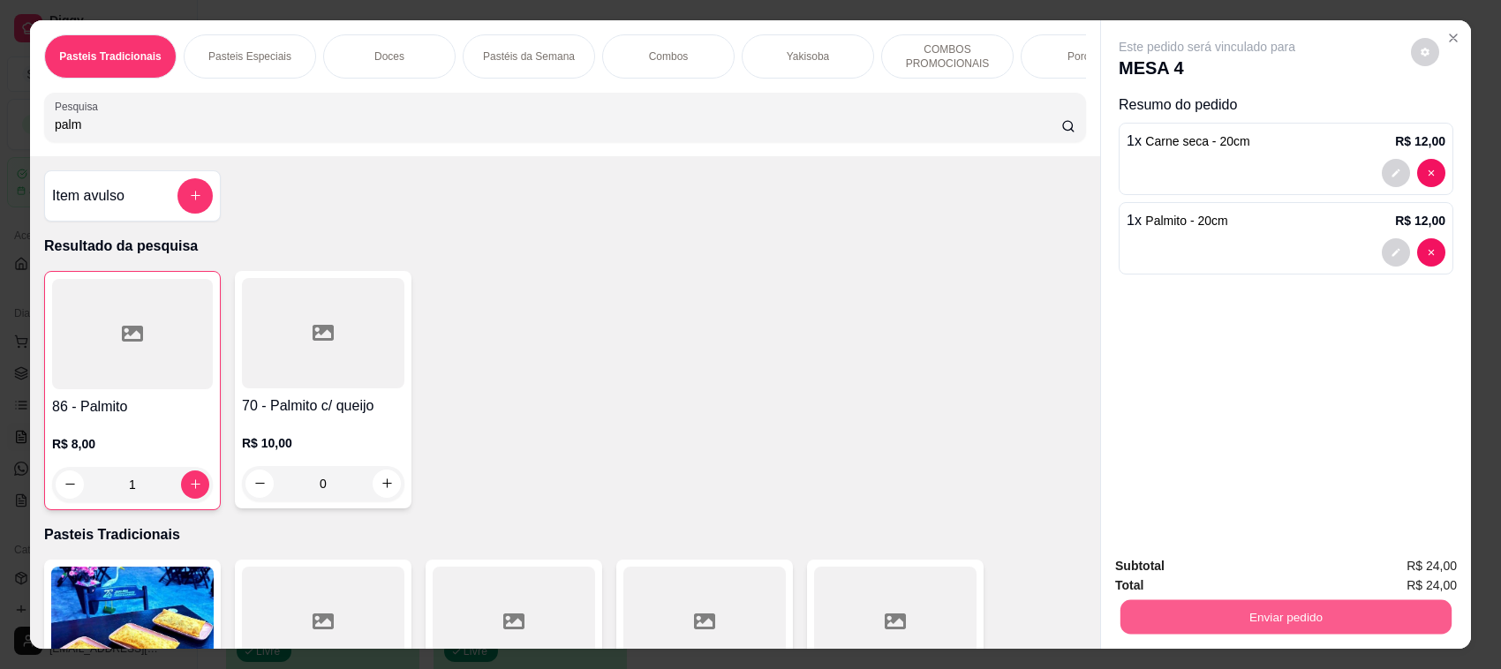
click at [1294, 618] on button "Enviar pedido" at bounding box center [1285, 617] width 331 height 34
click at [1406, 574] on button "Enviar pedido" at bounding box center [1408, 574] width 97 height 33
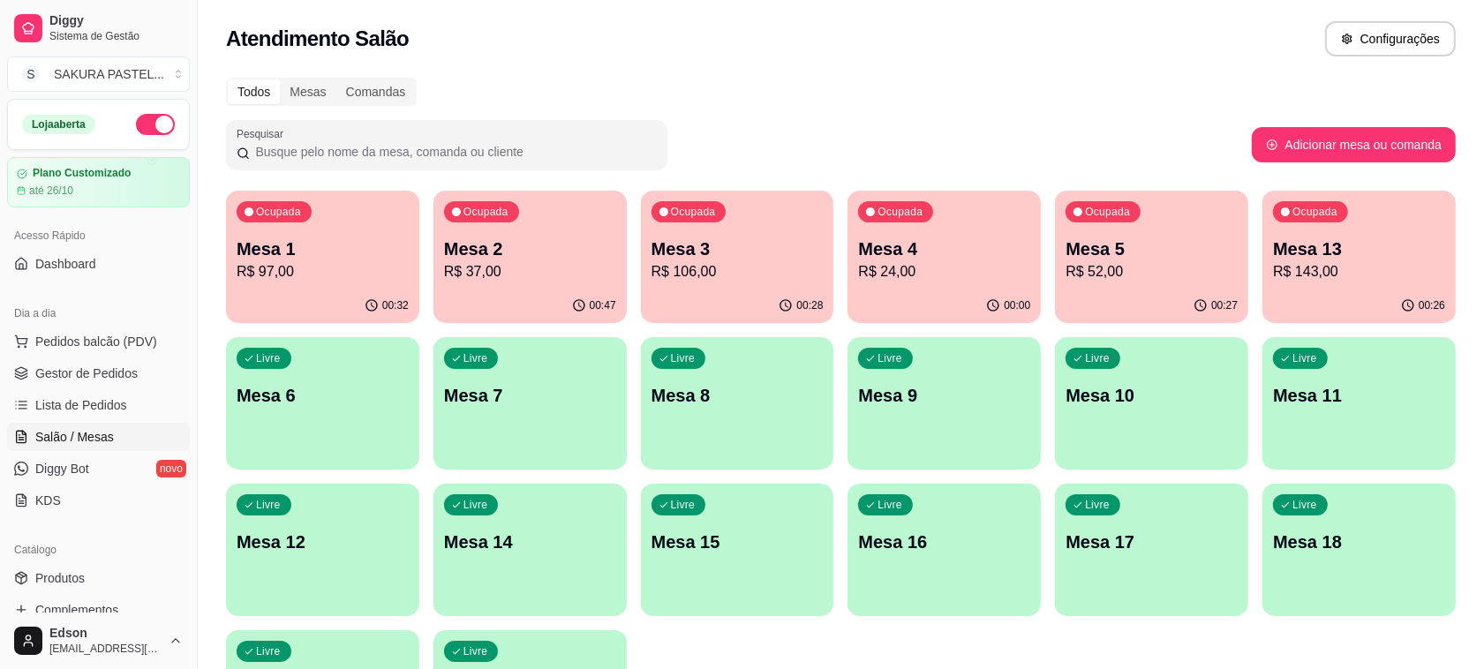
click at [336, 282] on div "Ocupada Mesa 1 R$ 97,00" at bounding box center [322, 240] width 193 height 98
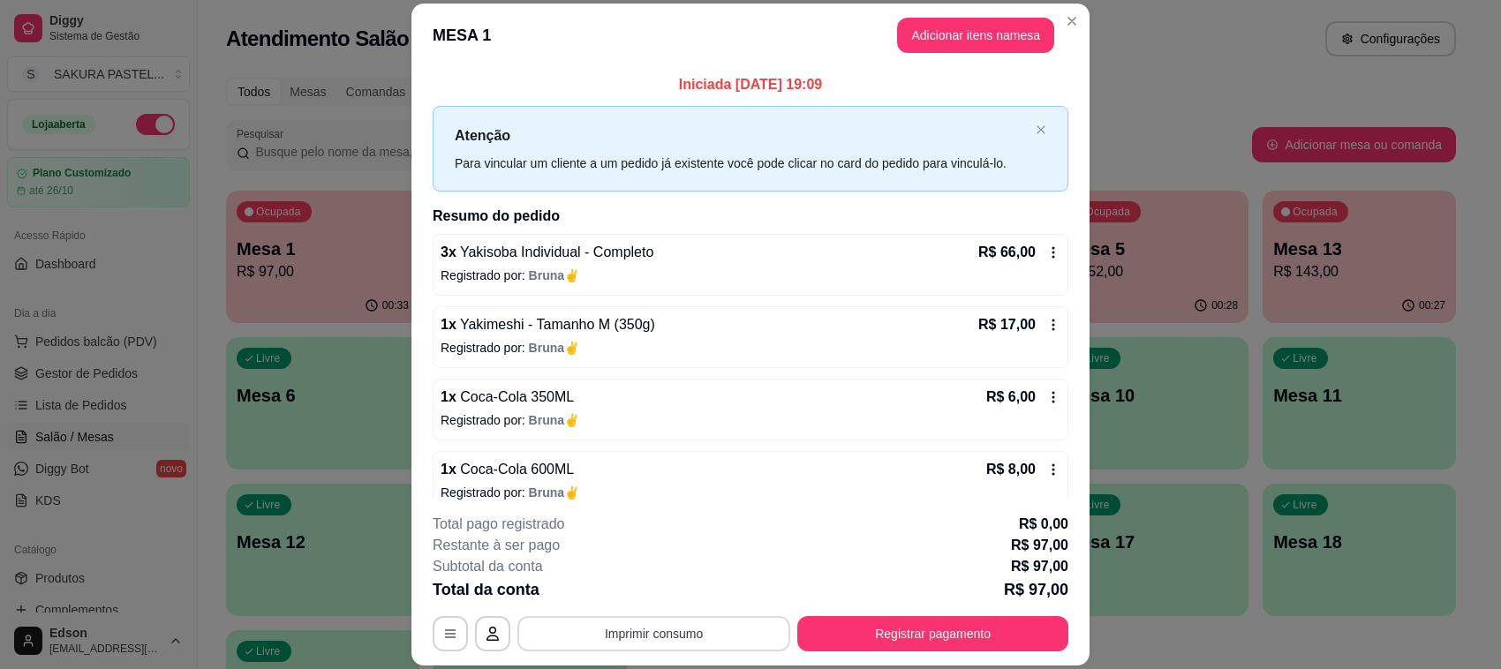
click at [668, 628] on button "Imprimir consumo" at bounding box center [653, 633] width 273 height 35
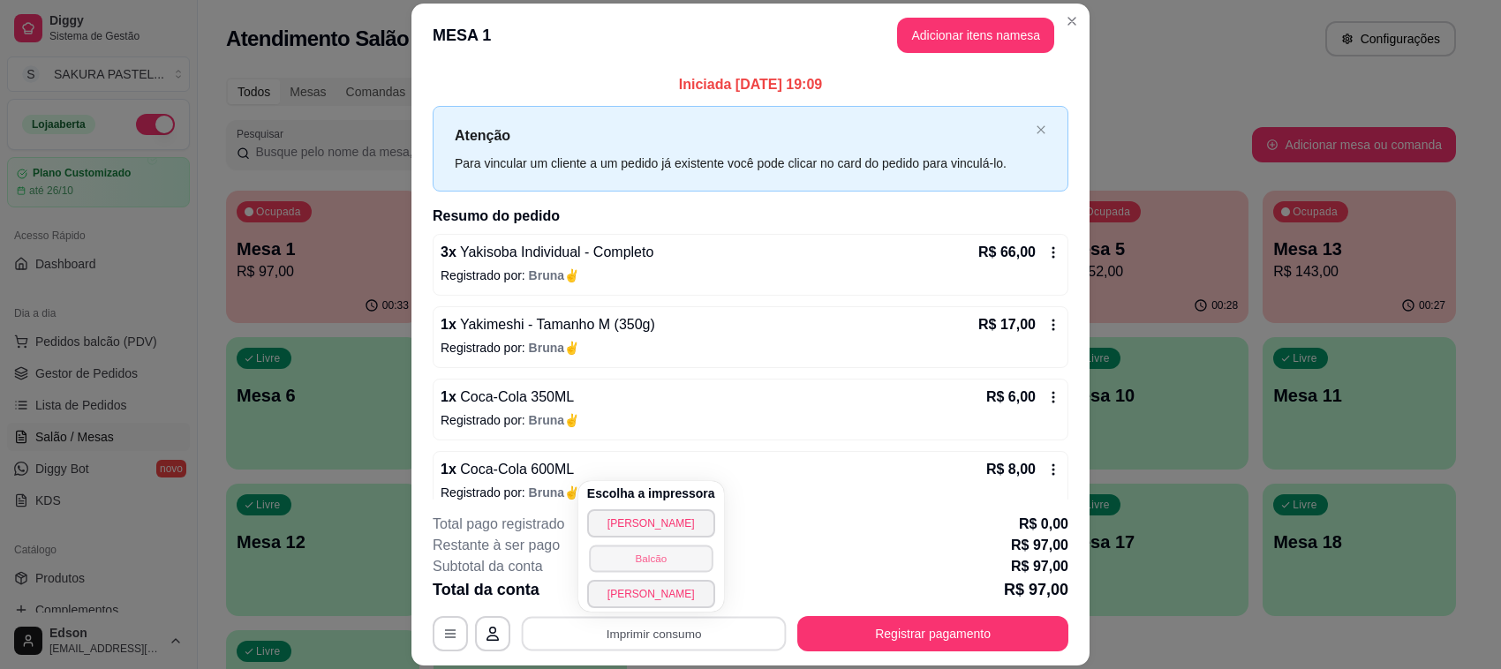
click at [664, 566] on button "Balcão" at bounding box center [651, 558] width 124 height 27
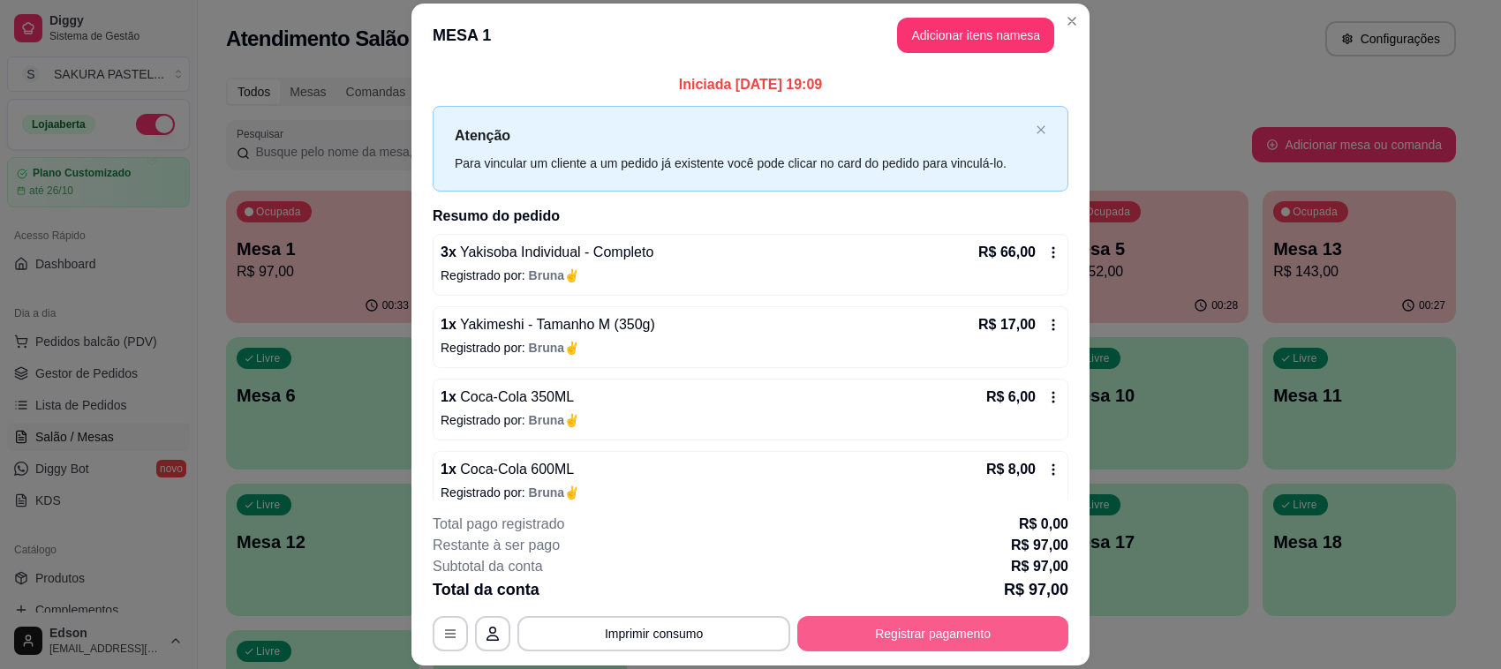
click at [967, 644] on button "Registrar pagamento" at bounding box center [932, 633] width 271 height 35
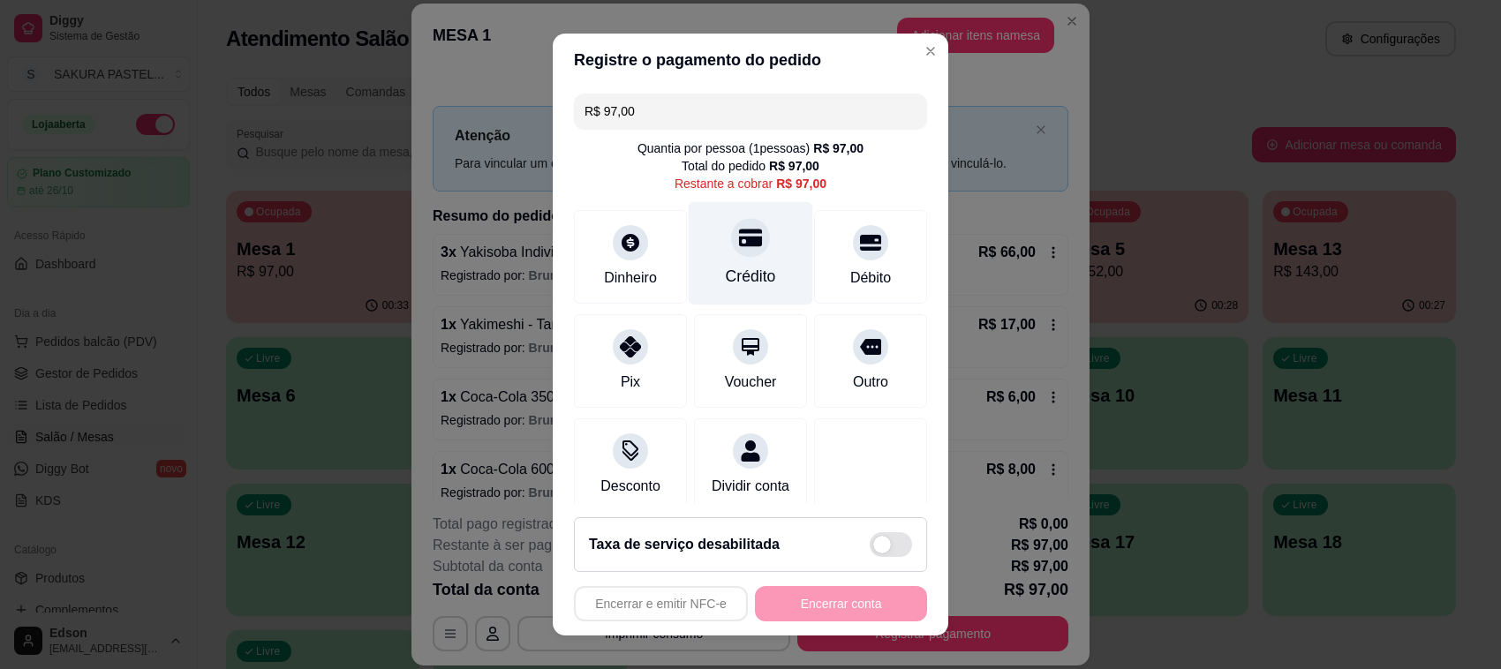
click at [739, 231] on icon at bounding box center [750, 237] width 23 height 23
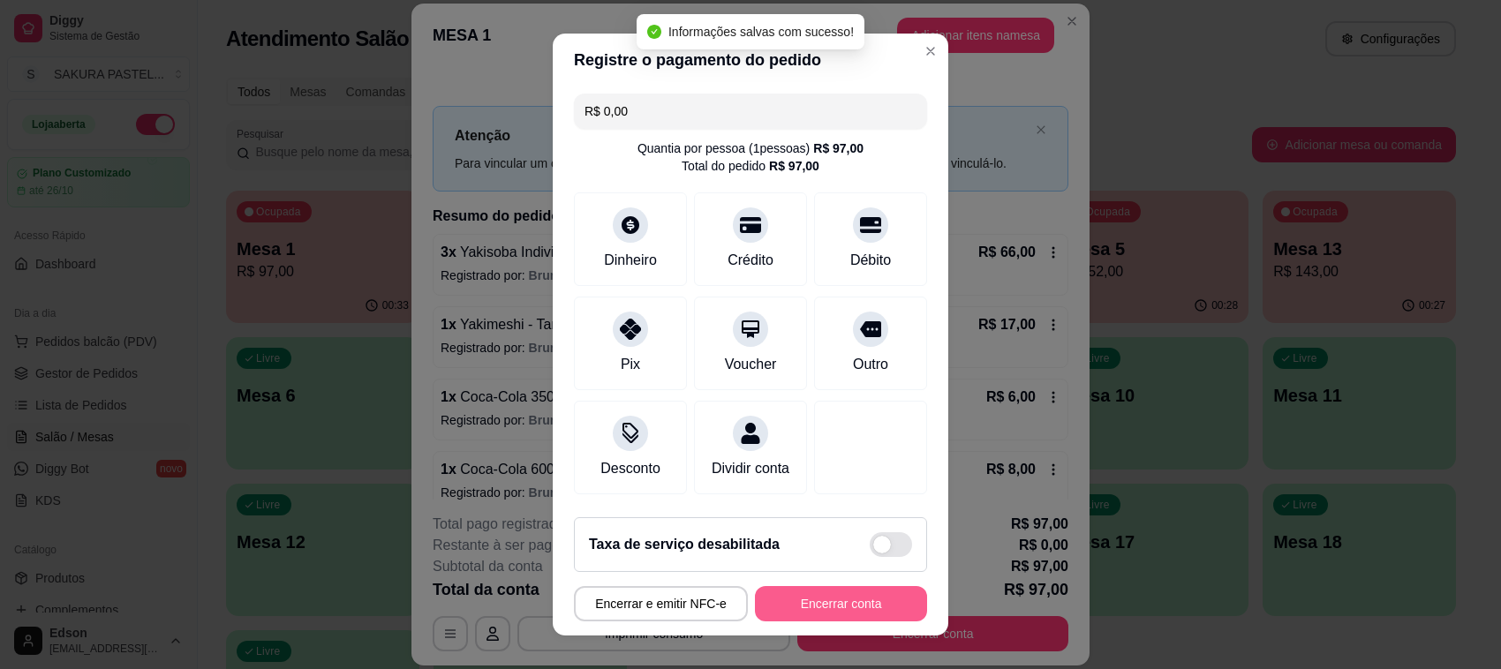
type input "R$ 0,00"
click at [849, 609] on button "Encerrar conta" at bounding box center [841, 603] width 172 height 35
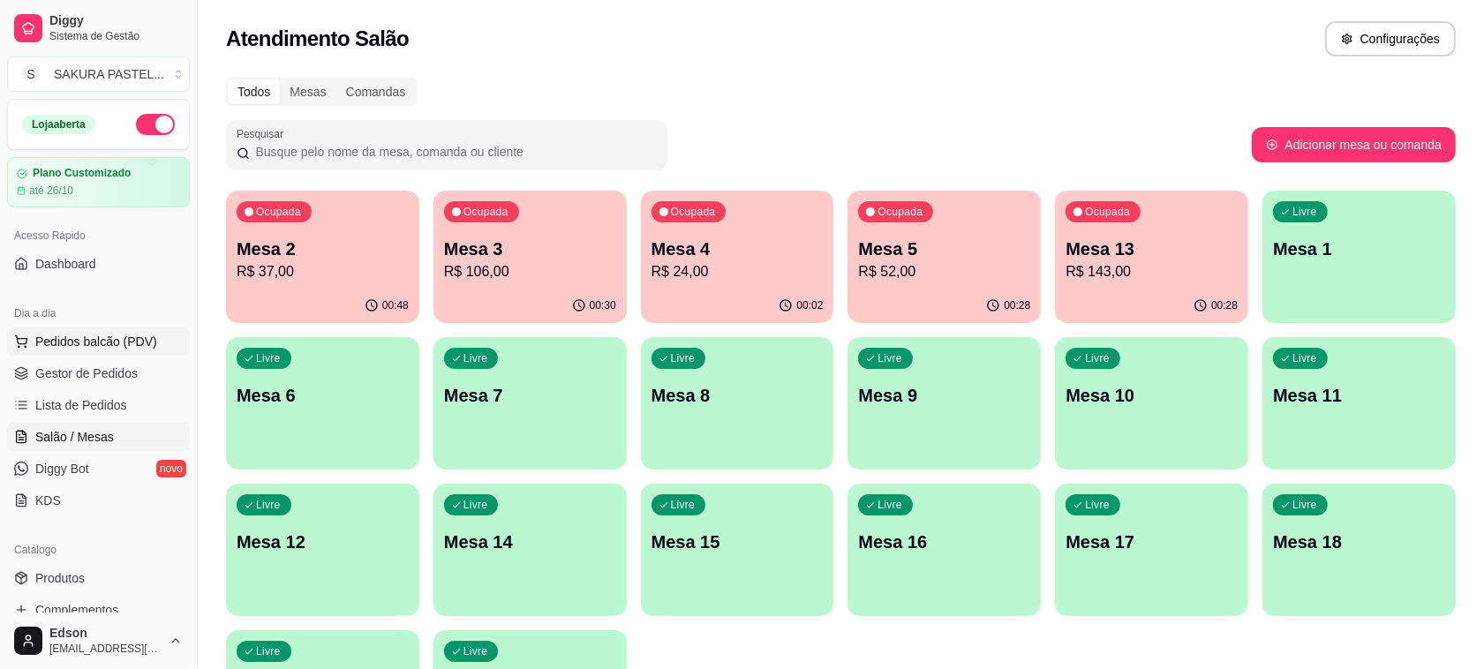
click at [103, 350] on span "Pedidos balcão (PDV)" at bounding box center [96, 342] width 122 height 18
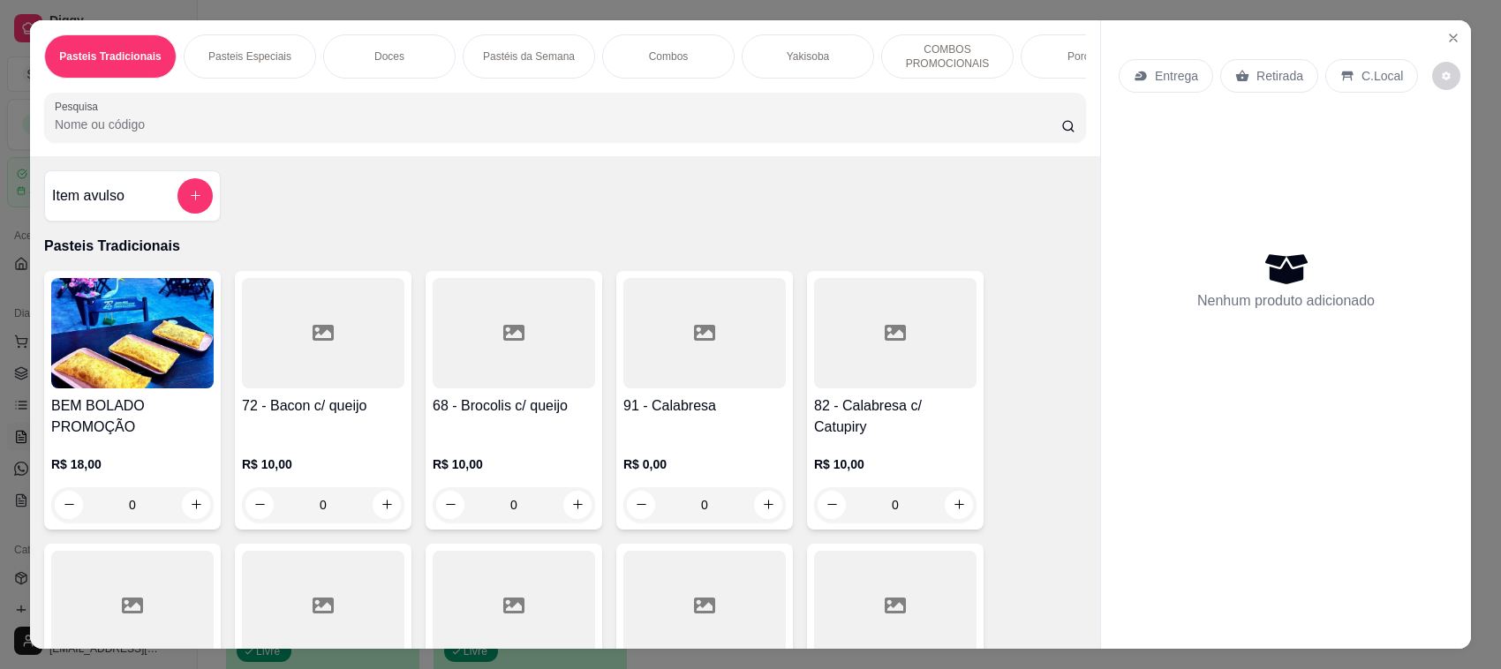
click at [1268, 82] on p "Retirada" at bounding box center [1279, 76] width 47 height 18
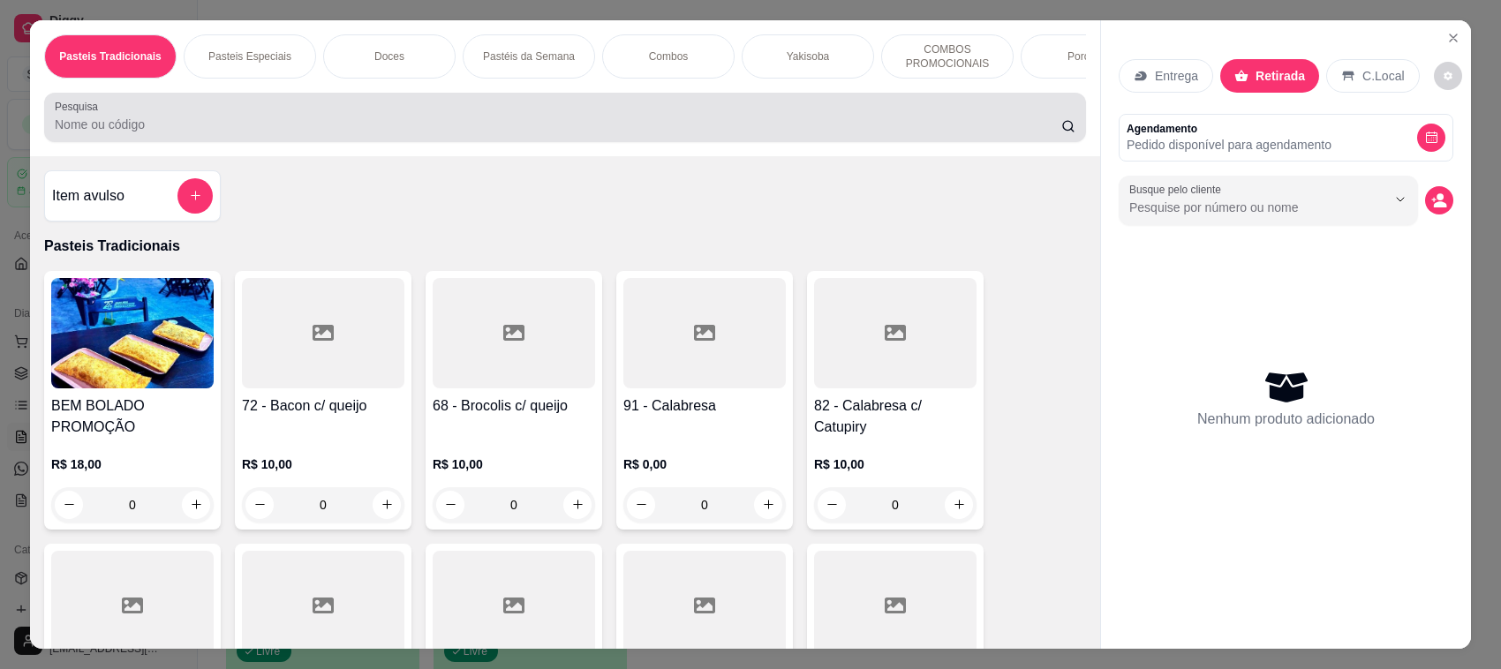
click at [570, 131] on div at bounding box center [565, 117] width 1020 height 35
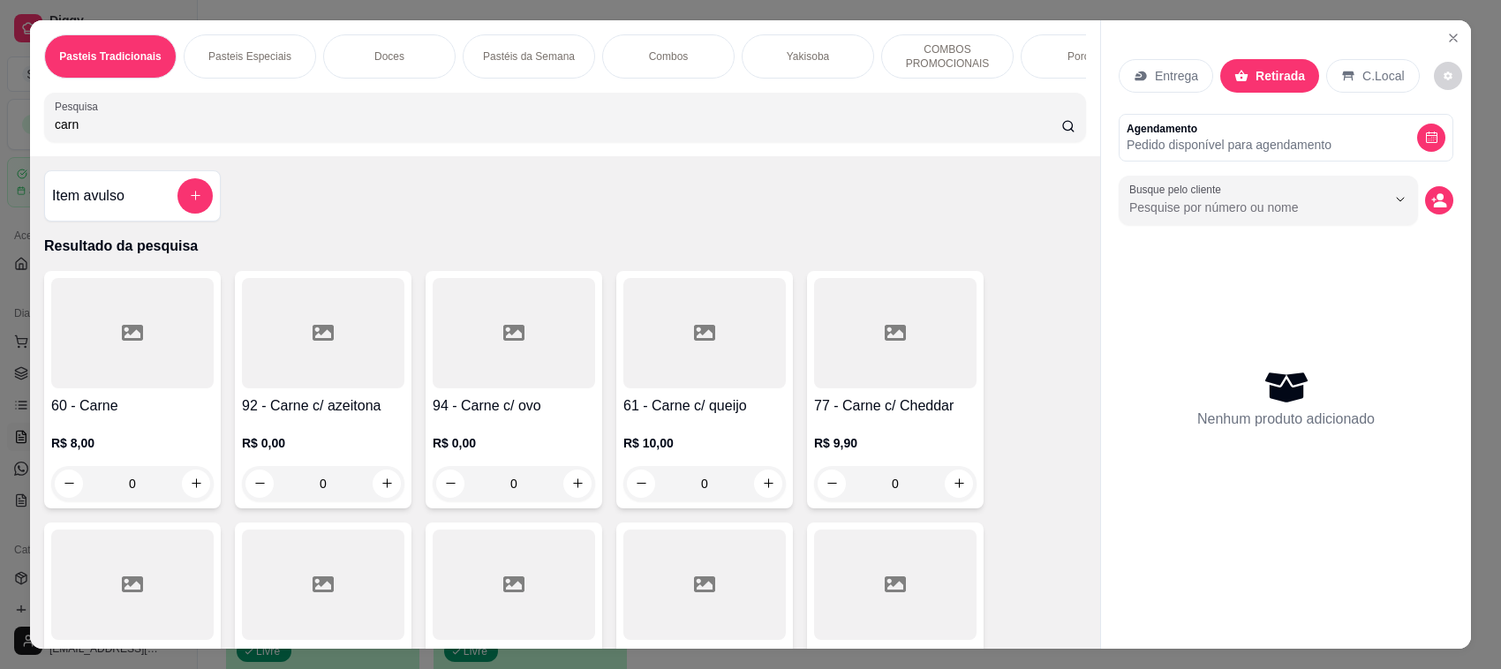
type input "carn"
click at [518, 417] on h4 "94 - Carne c/ ovo" at bounding box center [514, 405] width 162 height 21
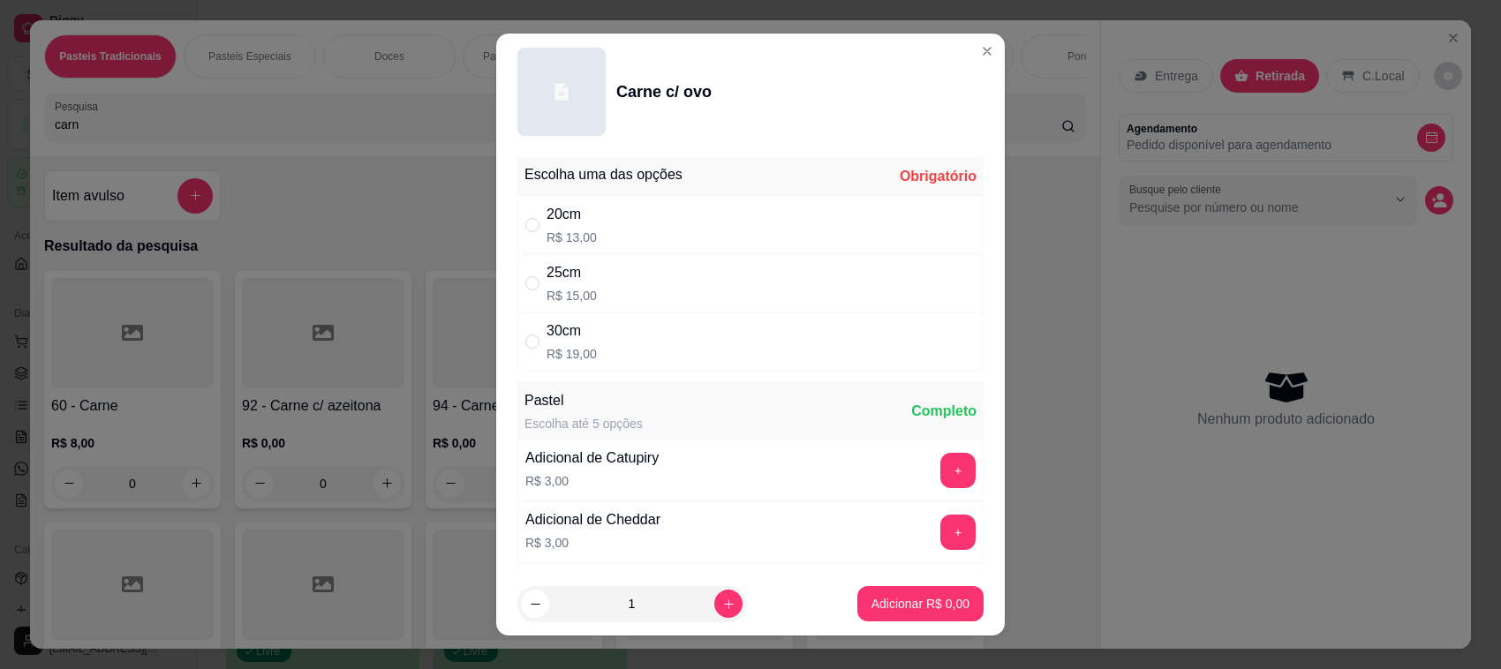
click at [585, 292] on div "25cm R$ 15,00" at bounding box center [750, 283] width 466 height 58
radio input "true"
click at [722, 609] on icon "increase-product-quantity" at bounding box center [728, 604] width 13 height 13
type input "2"
click at [929, 624] on footer "2 Adicionar R$ 30,00" at bounding box center [750, 604] width 508 height 64
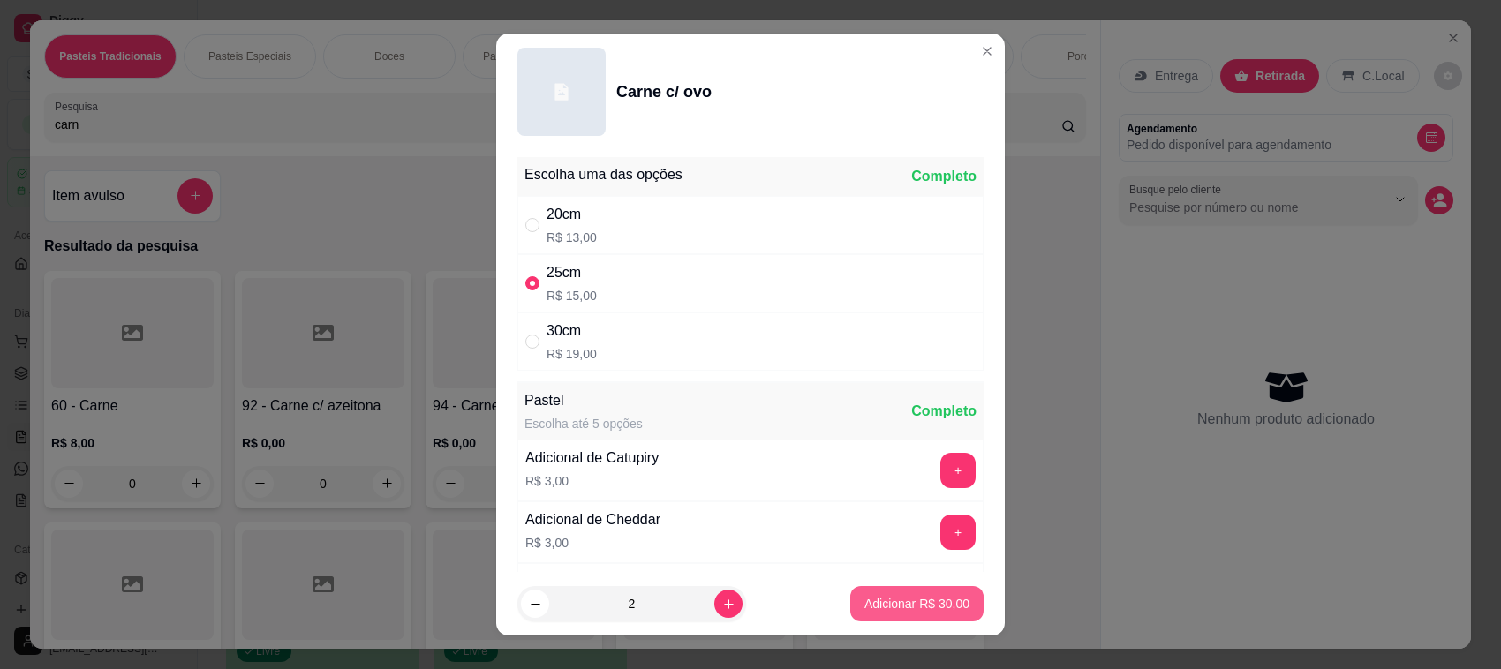
click at [918, 618] on button "Adicionar R$ 30,00" at bounding box center [916, 603] width 133 height 35
type input "2"
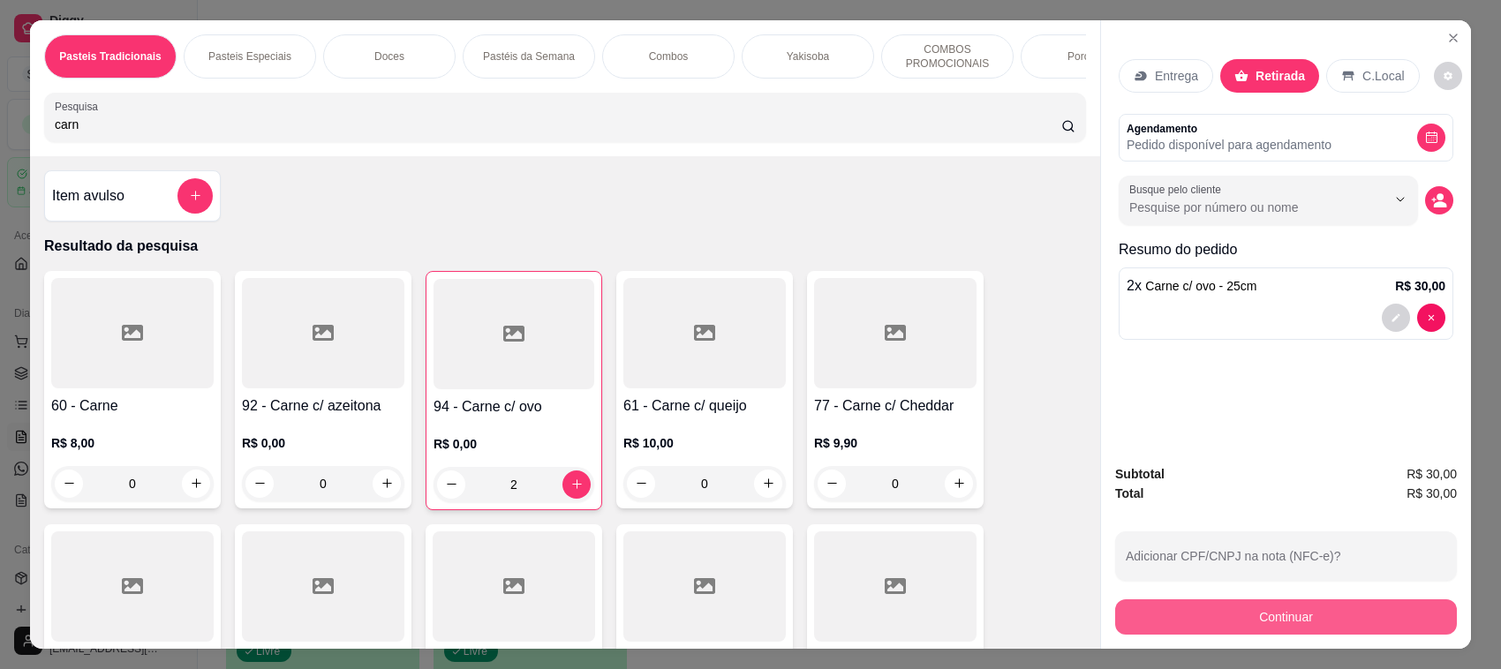
click at [1237, 616] on button "Continuar" at bounding box center [1286, 616] width 342 height 35
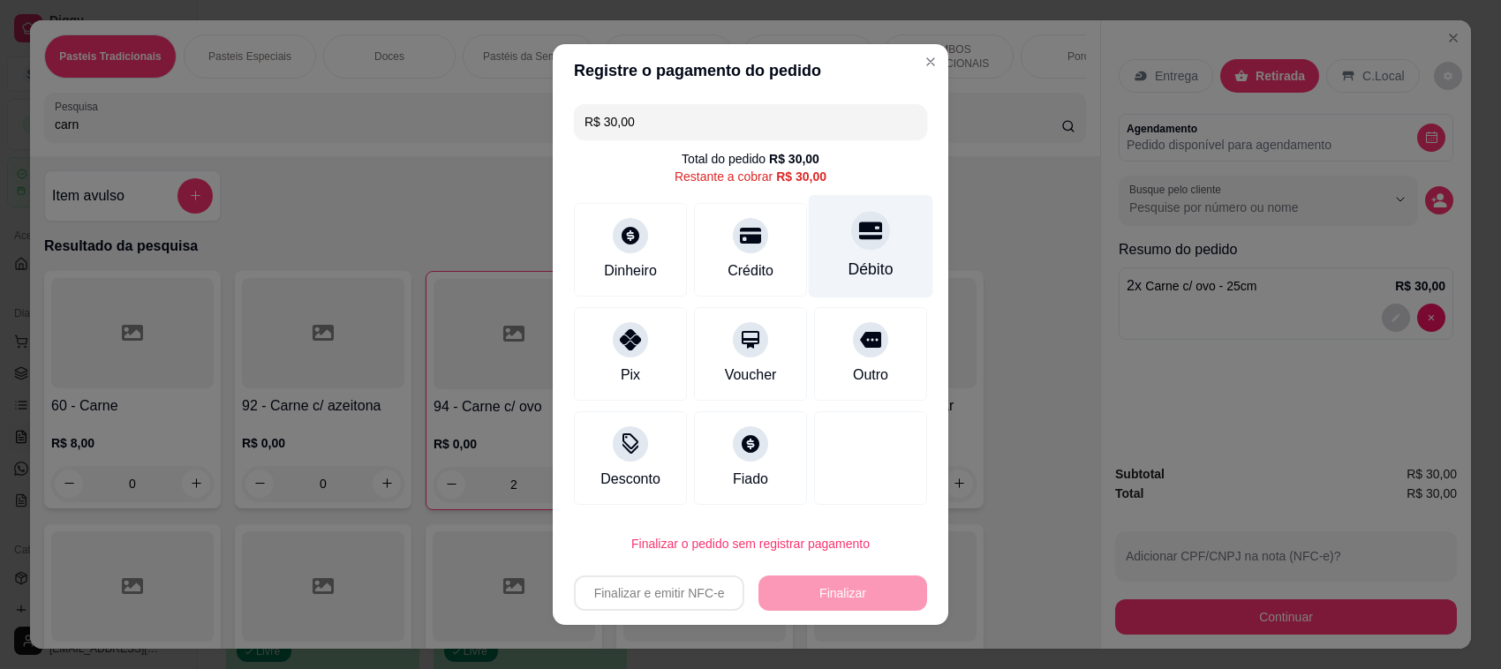
click at [824, 252] on div "Débito" at bounding box center [871, 246] width 124 height 103
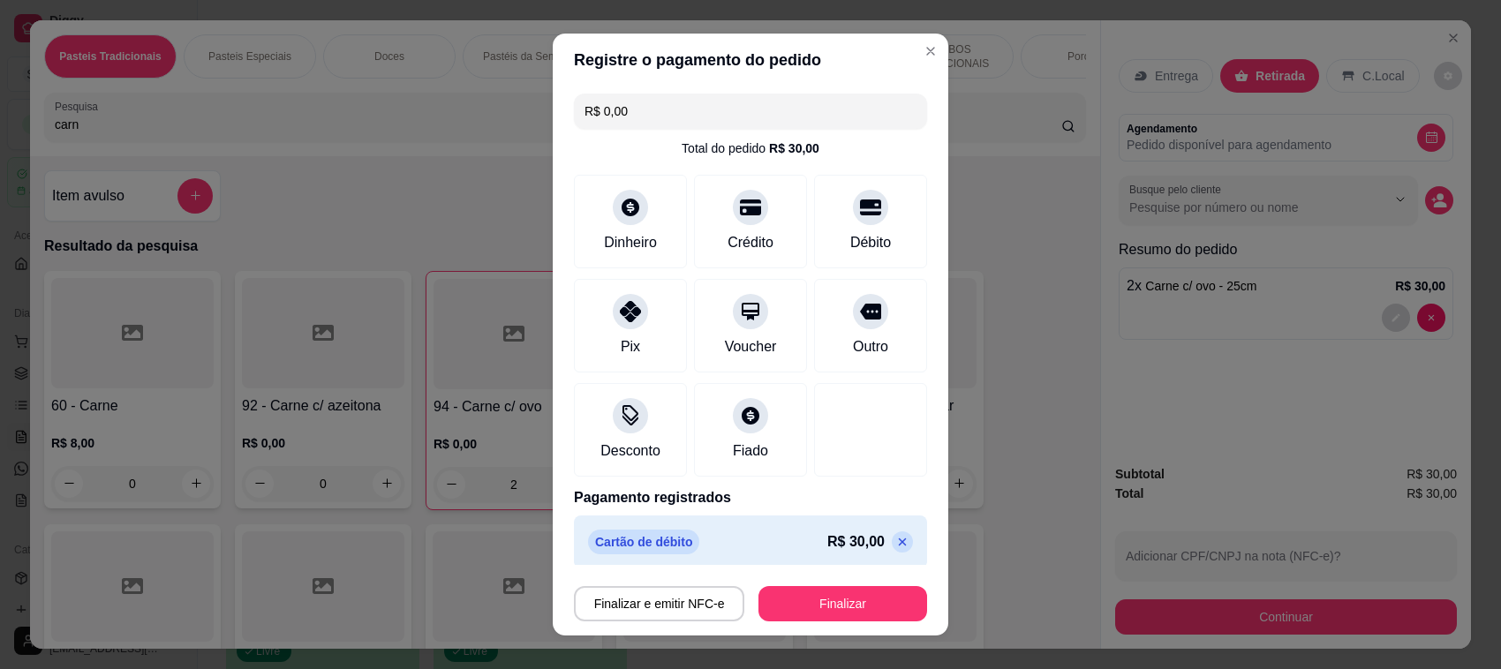
click at [899, 545] on icon at bounding box center [903, 542] width 8 height 8
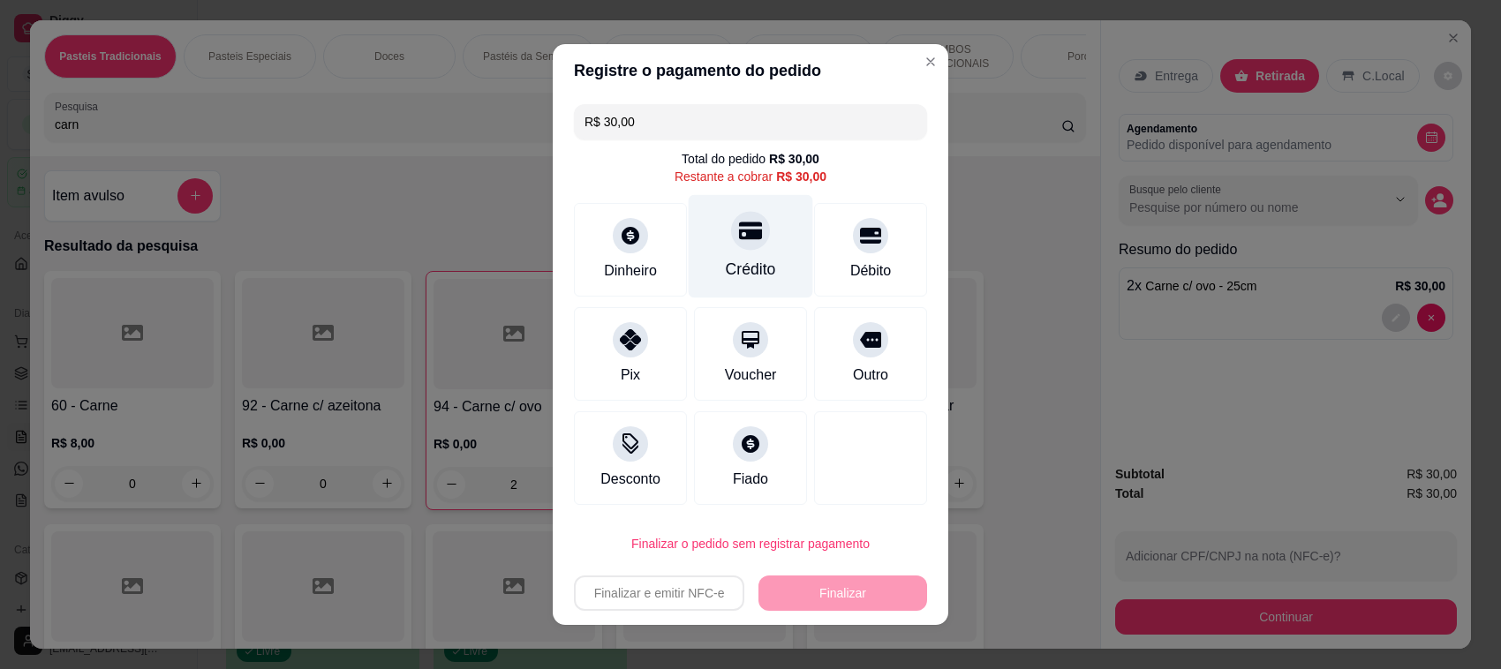
click at [731, 232] on div at bounding box center [750, 230] width 39 height 39
type input "R$ 0,00"
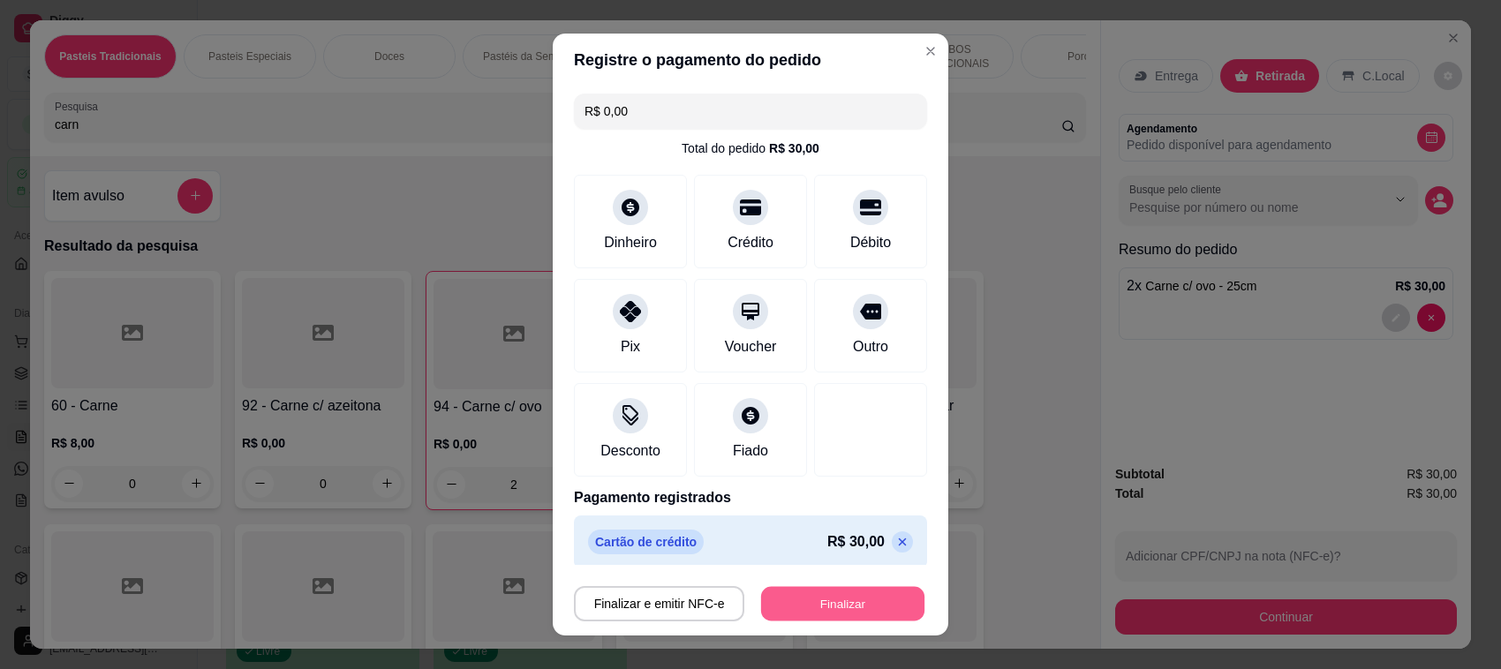
click at [846, 613] on button "Finalizar" at bounding box center [842, 604] width 163 height 34
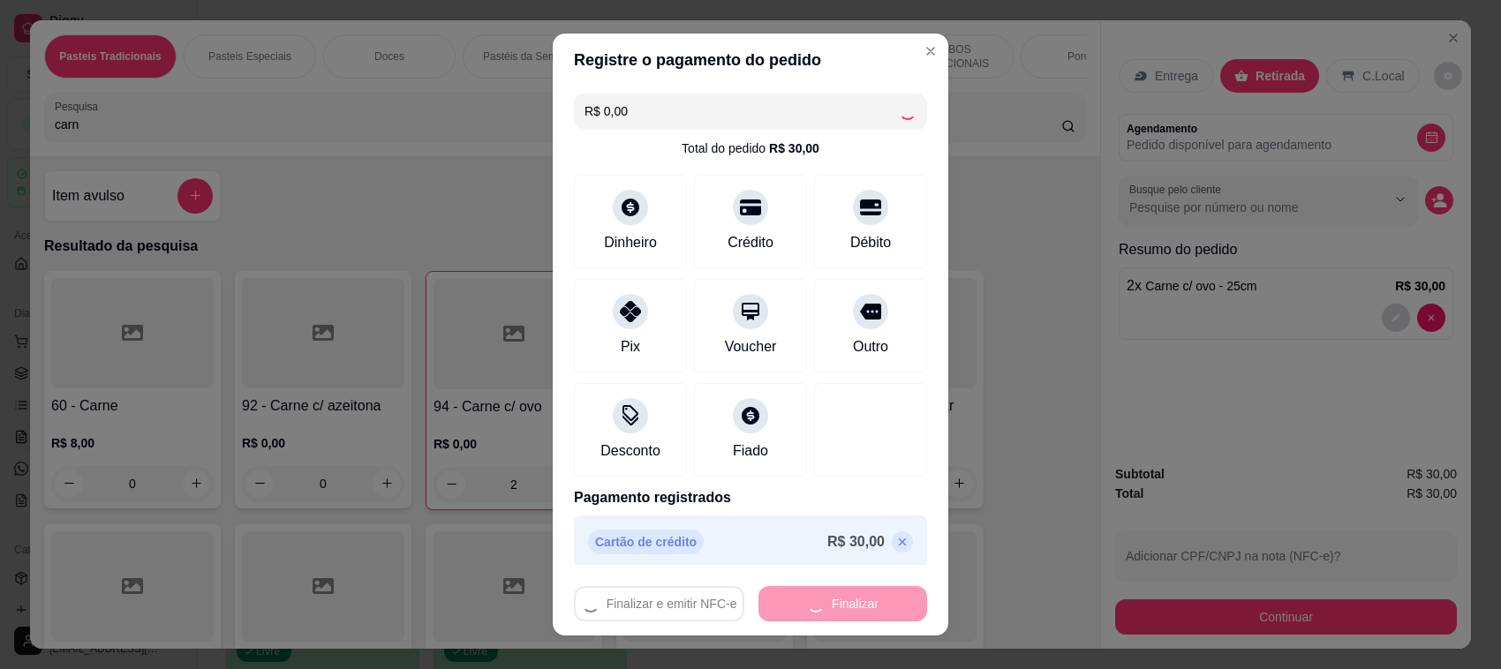
type input "0"
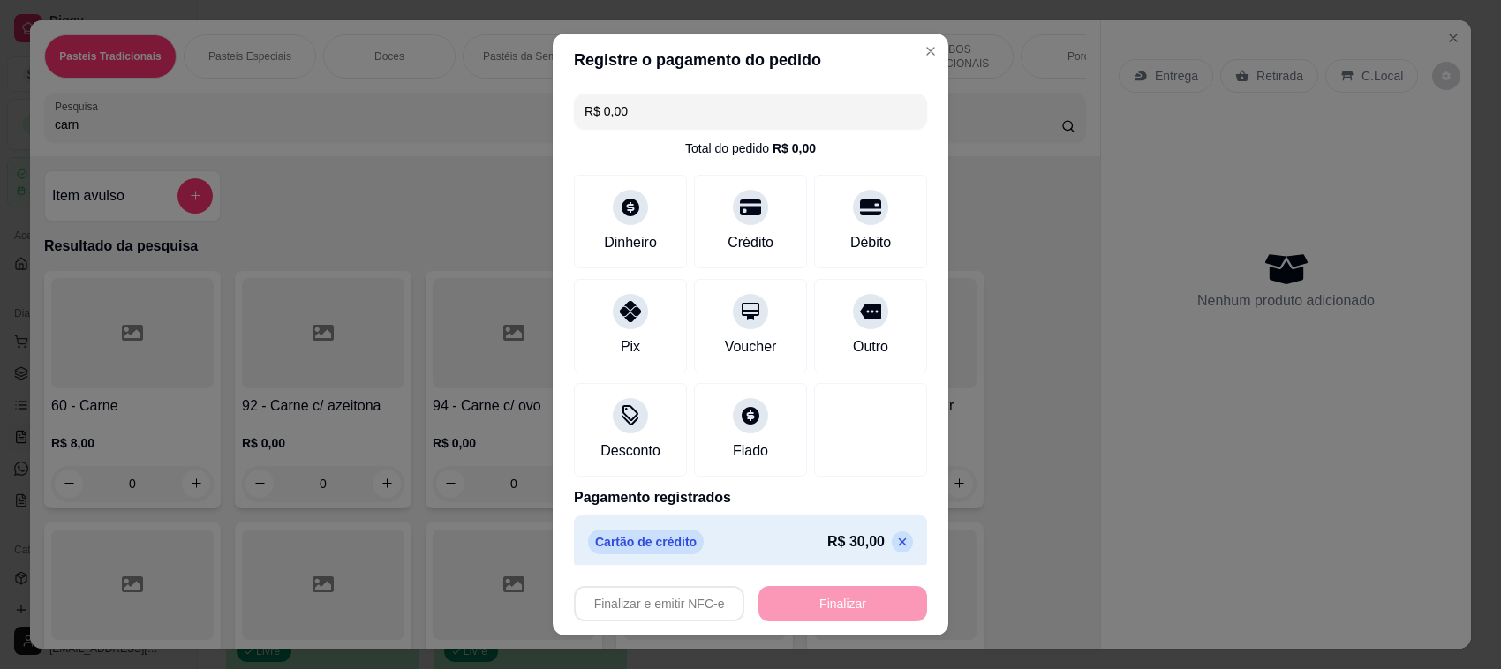
type input "-R$ 30,00"
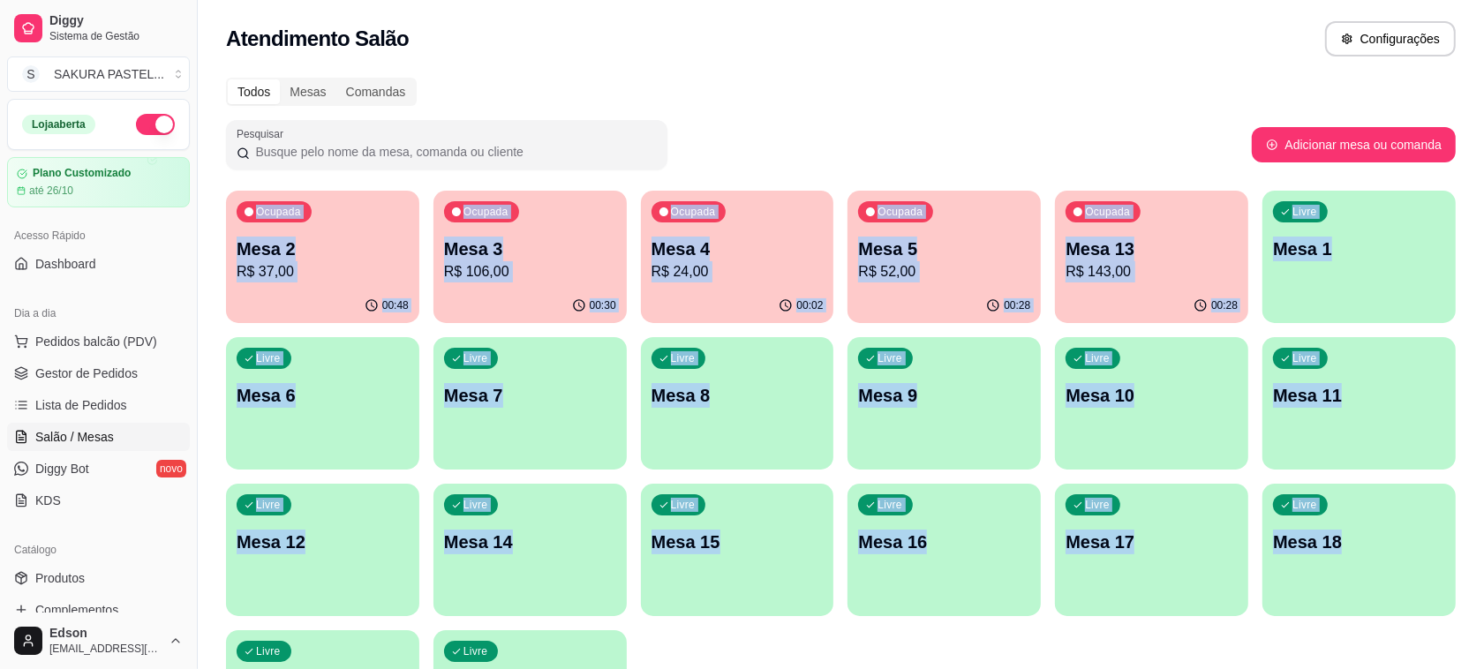
drag, startPoint x: 210, startPoint y: 204, endPoint x: 1347, endPoint y: 632, distance: 1214.8
click at [1347, 632] on div "Todos Mesas Comandas Pesquisar Adicionar mesa ou comanda Ocupada Mesa 2 R$ 37,0…" at bounding box center [841, 425] width 1286 height 717
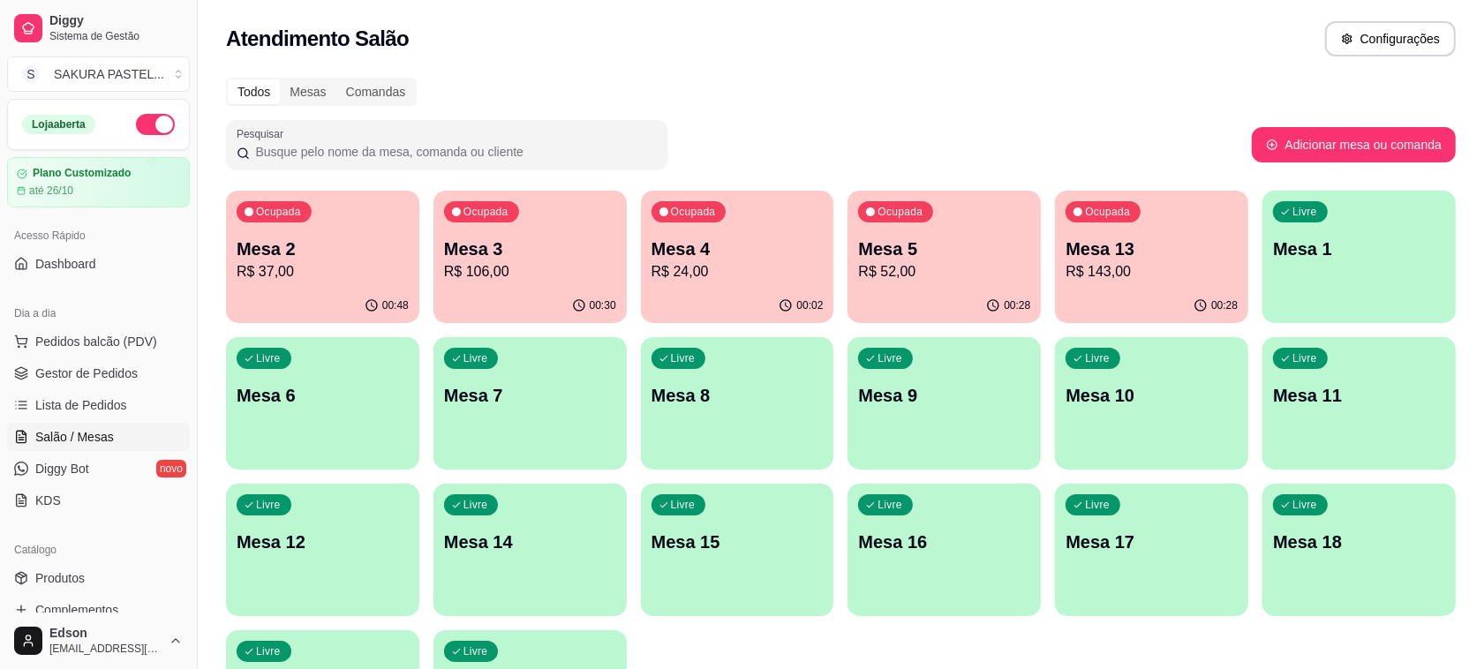
click at [1382, 99] on div "Todos Mesas Comandas" at bounding box center [841, 92] width 1230 height 28
click at [82, 335] on span "Pedidos balcão (PDV)" at bounding box center [96, 342] width 122 height 18
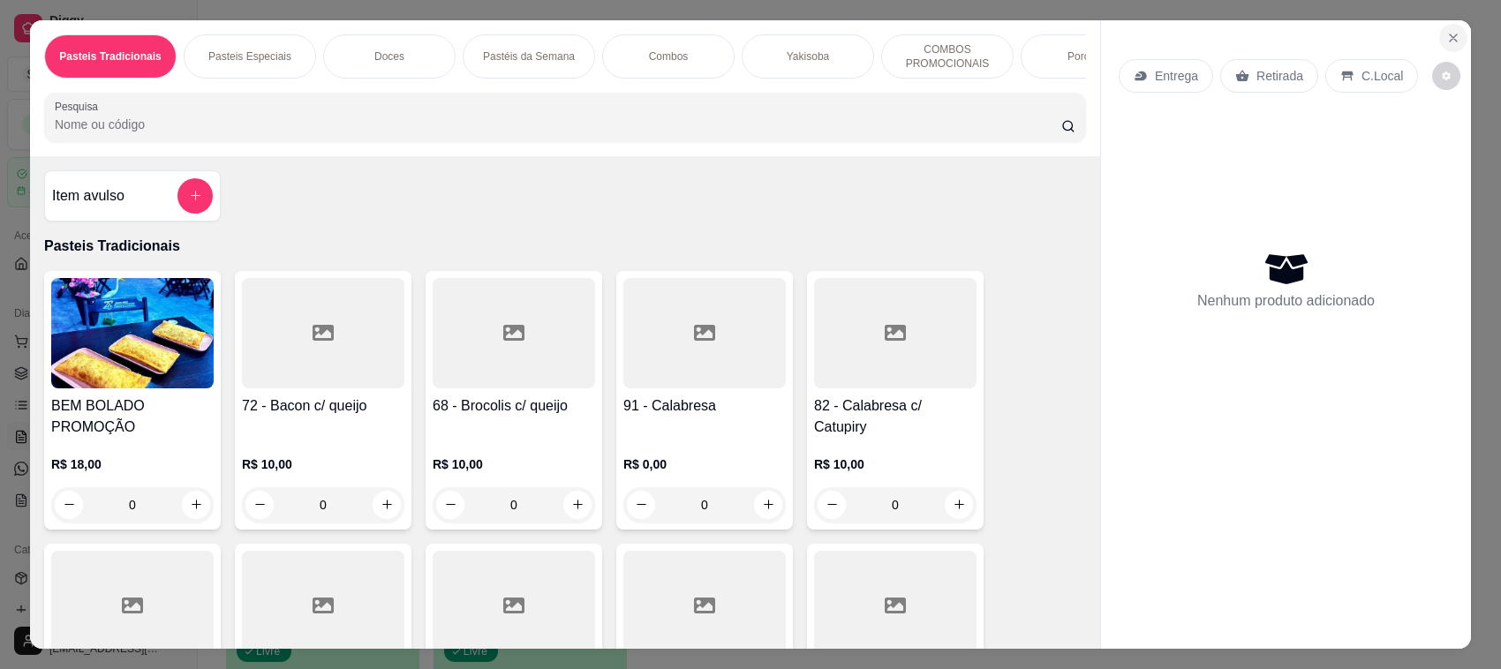
click at [1454, 35] on button "Close" at bounding box center [1453, 38] width 28 height 28
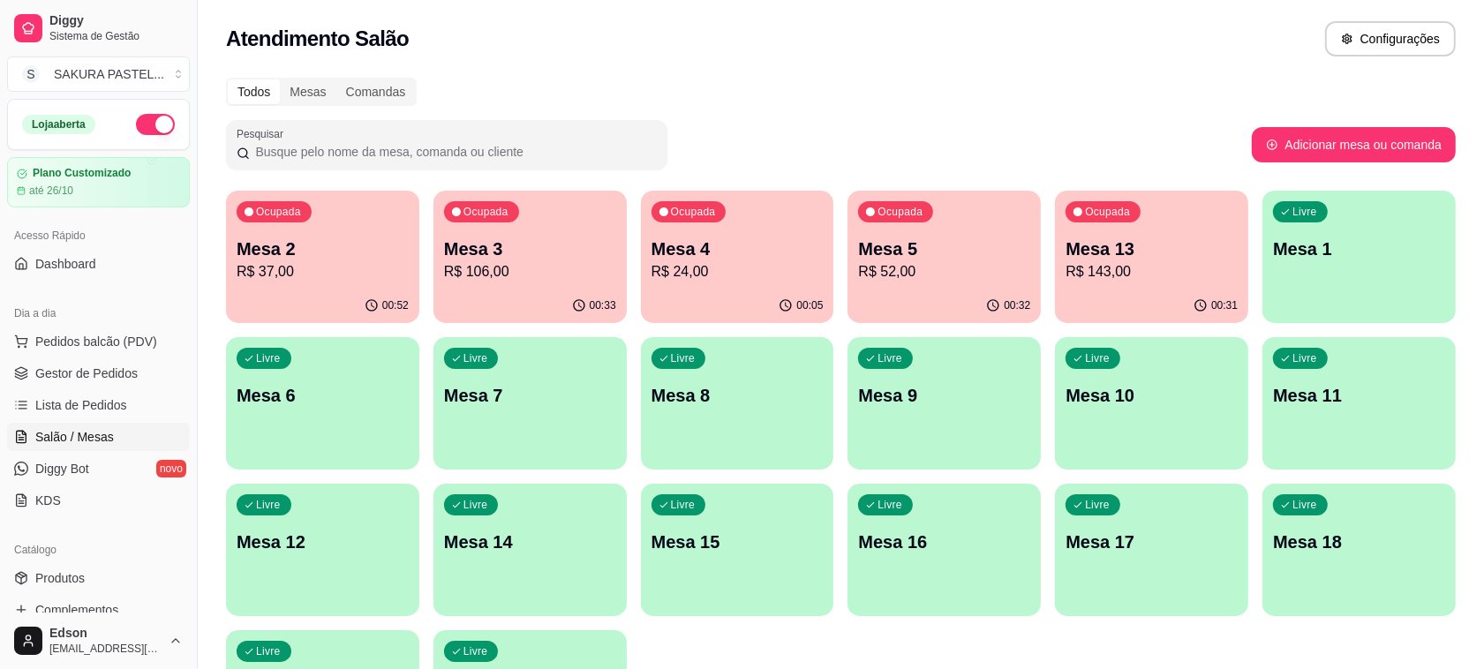
click at [470, 307] on div "00:33" at bounding box center [529, 306] width 193 height 34
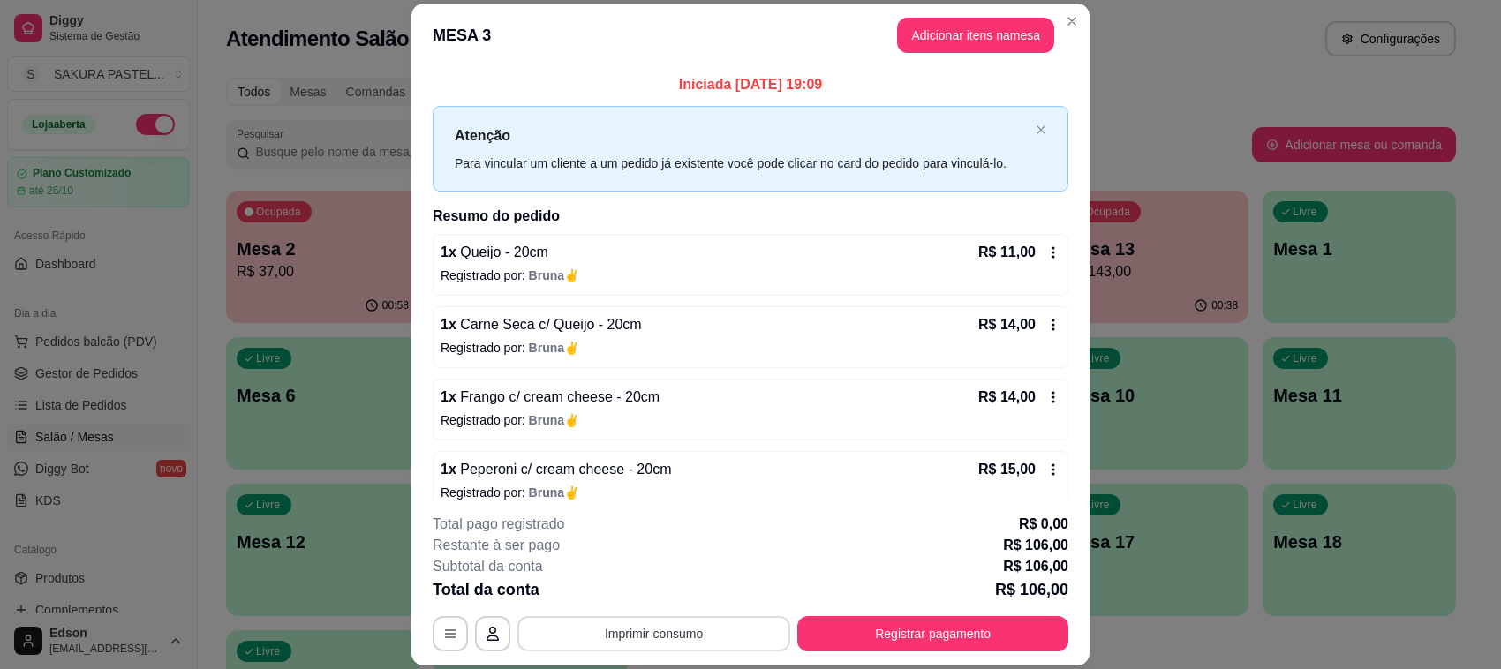
click at [693, 647] on button "Imprimir consumo" at bounding box center [653, 633] width 273 height 35
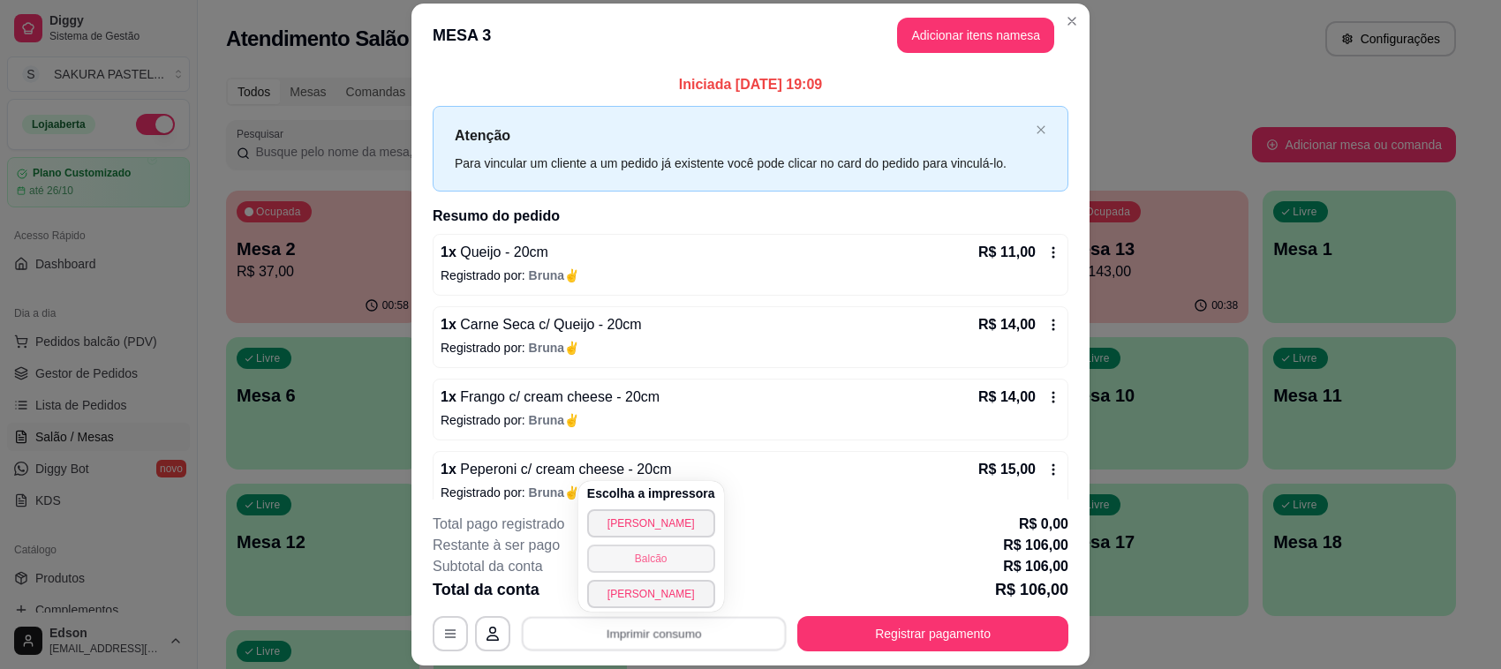
click at [673, 545] on button "Balcão" at bounding box center [651, 559] width 128 height 28
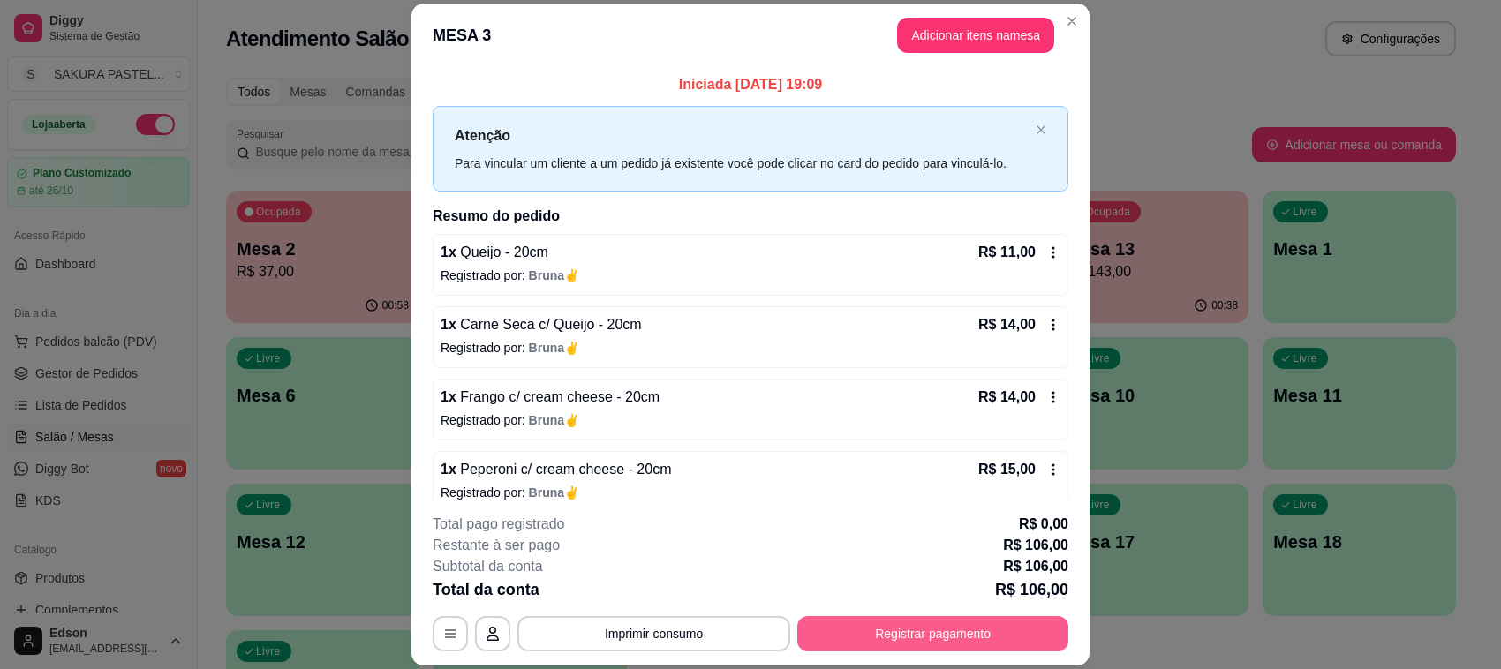
click at [953, 640] on button "Registrar pagamento" at bounding box center [932, 633] width 271 height 35
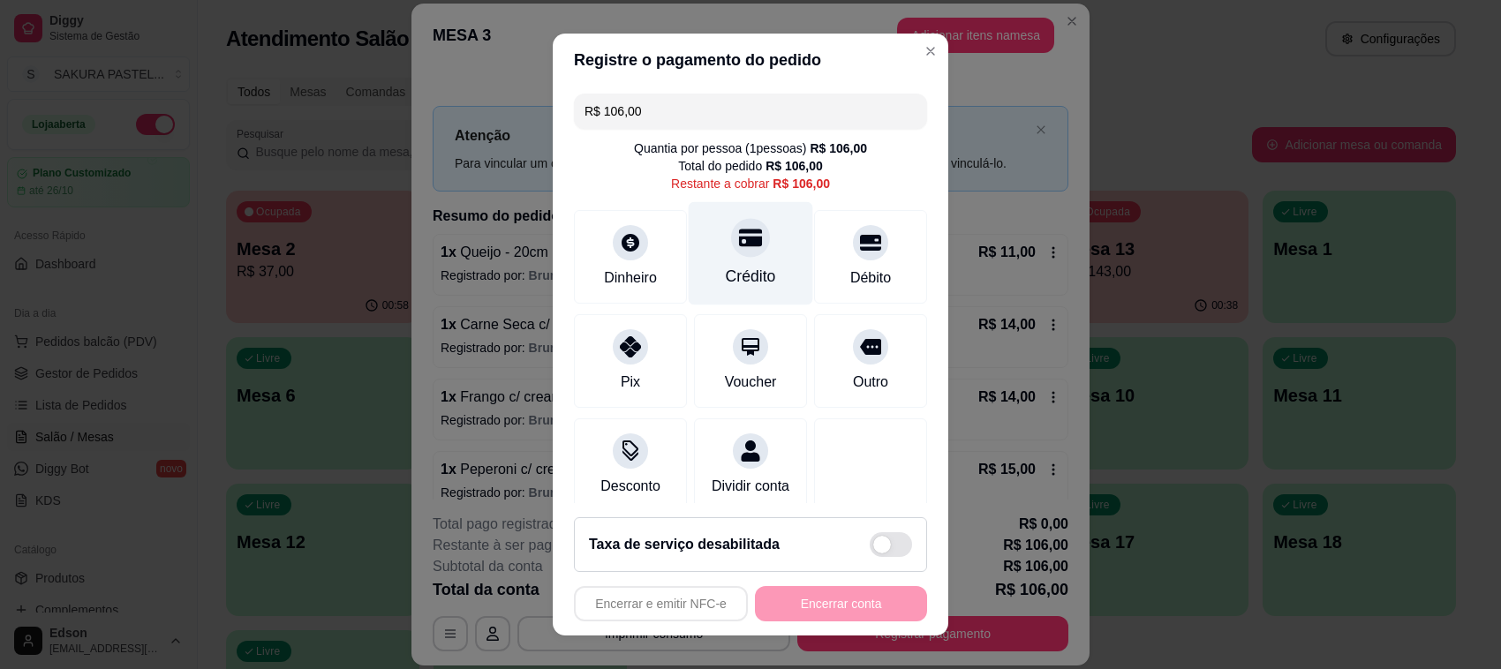
click at [733, 276] on div "Crédito" at bounding box center [751, 276] width 50 height 23
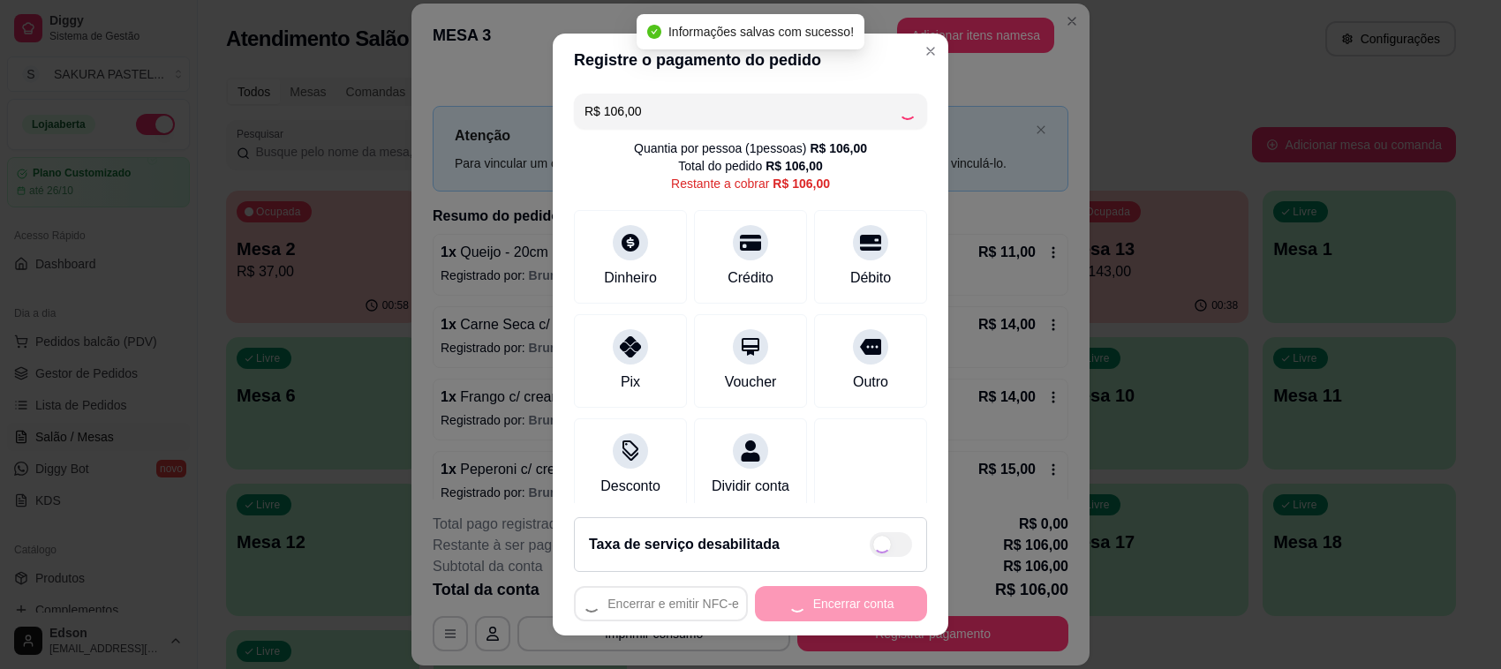
type input "R$ 0,00"
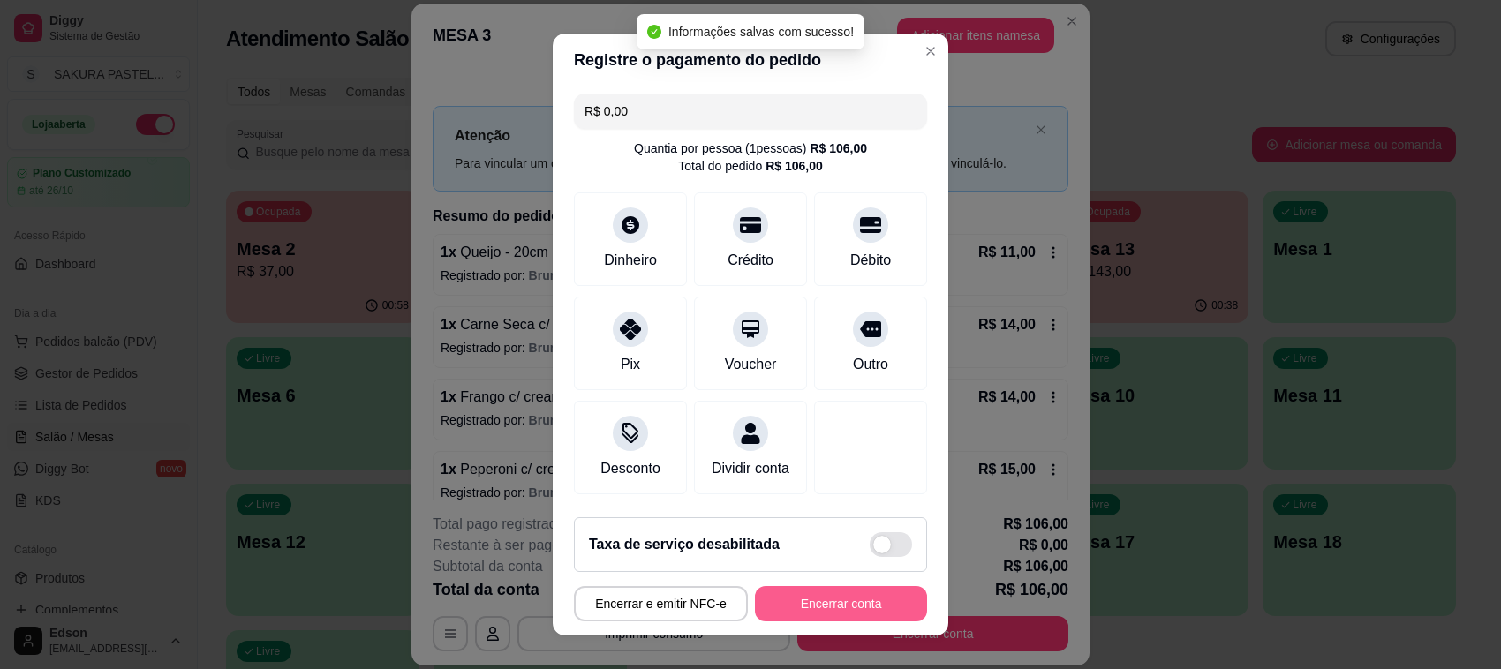
click at [839, 603] on button "Encerrar conta" at bounding box center [841, 603] width 172 height 35
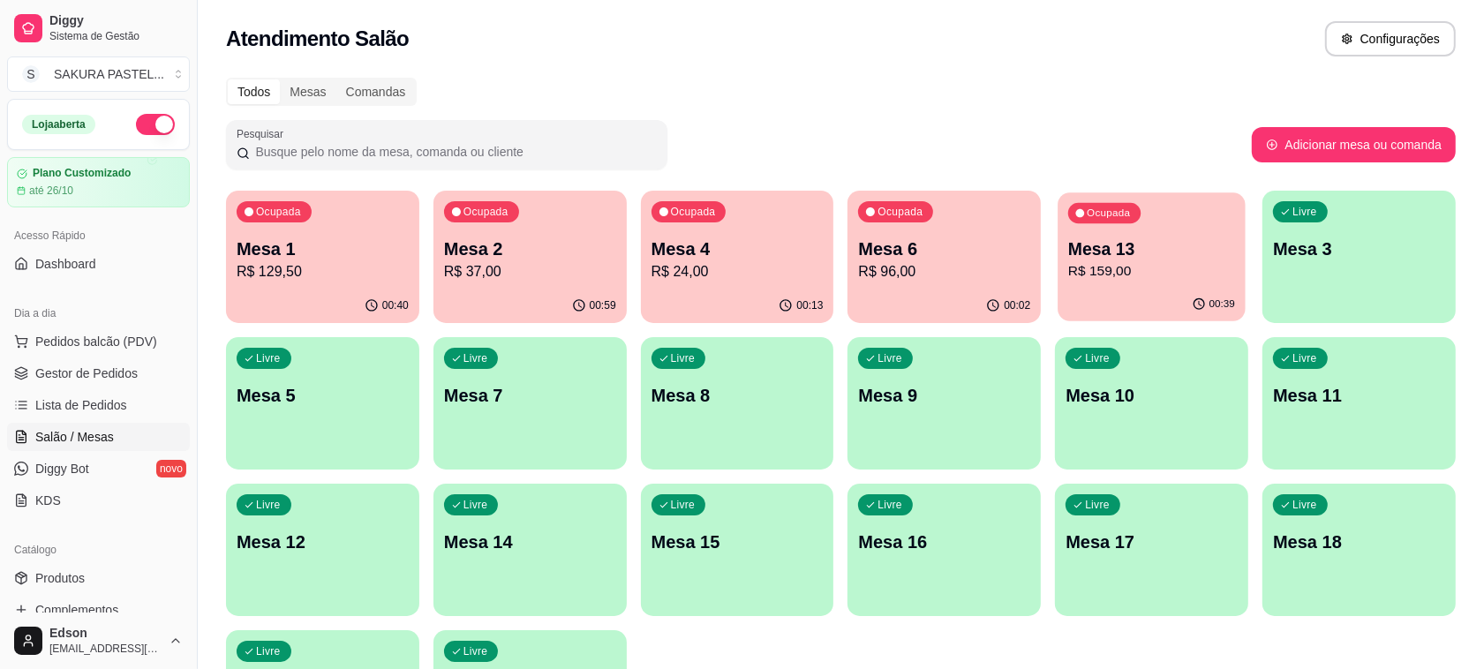
click at [1121, 240] on p "Mesa 13" at bounding box center [1151, 249] width 167 height 24
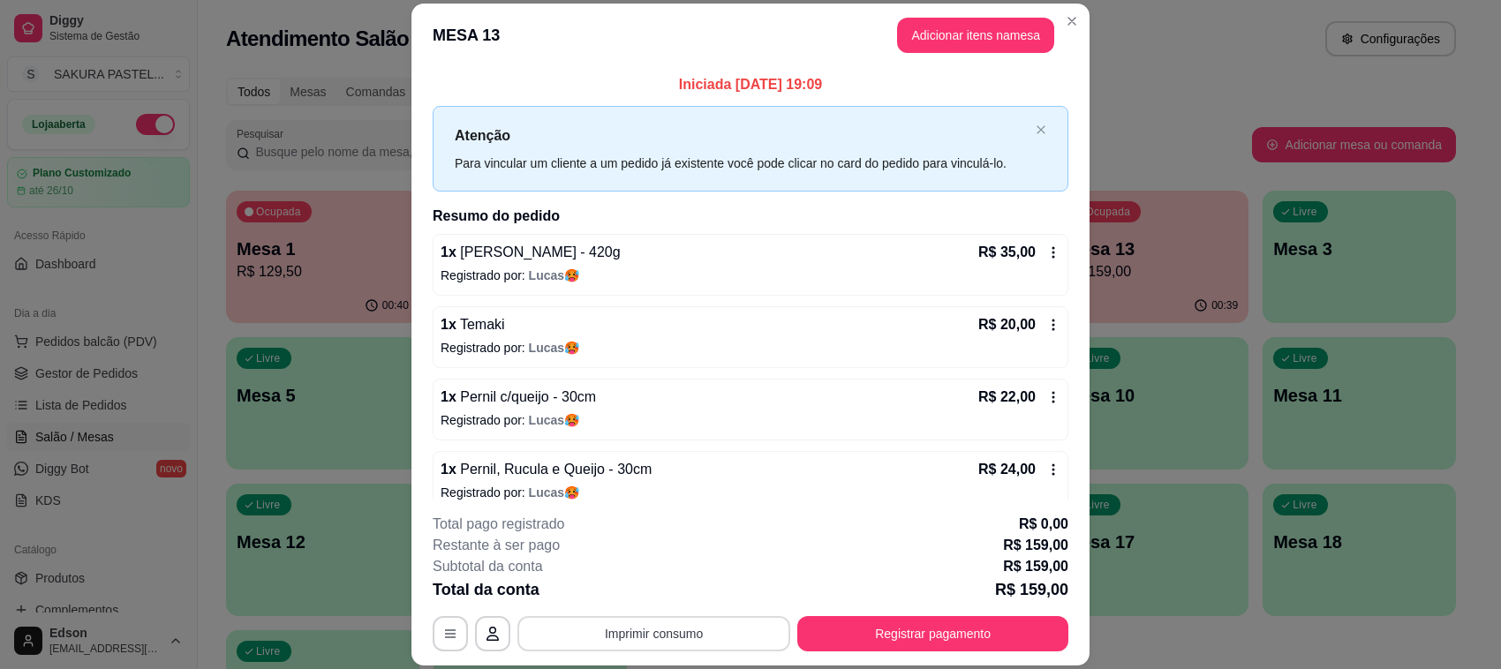
click at [596, 651] on button "Imprimir consumo" at bounding box center [653, 633] width 273 height 35
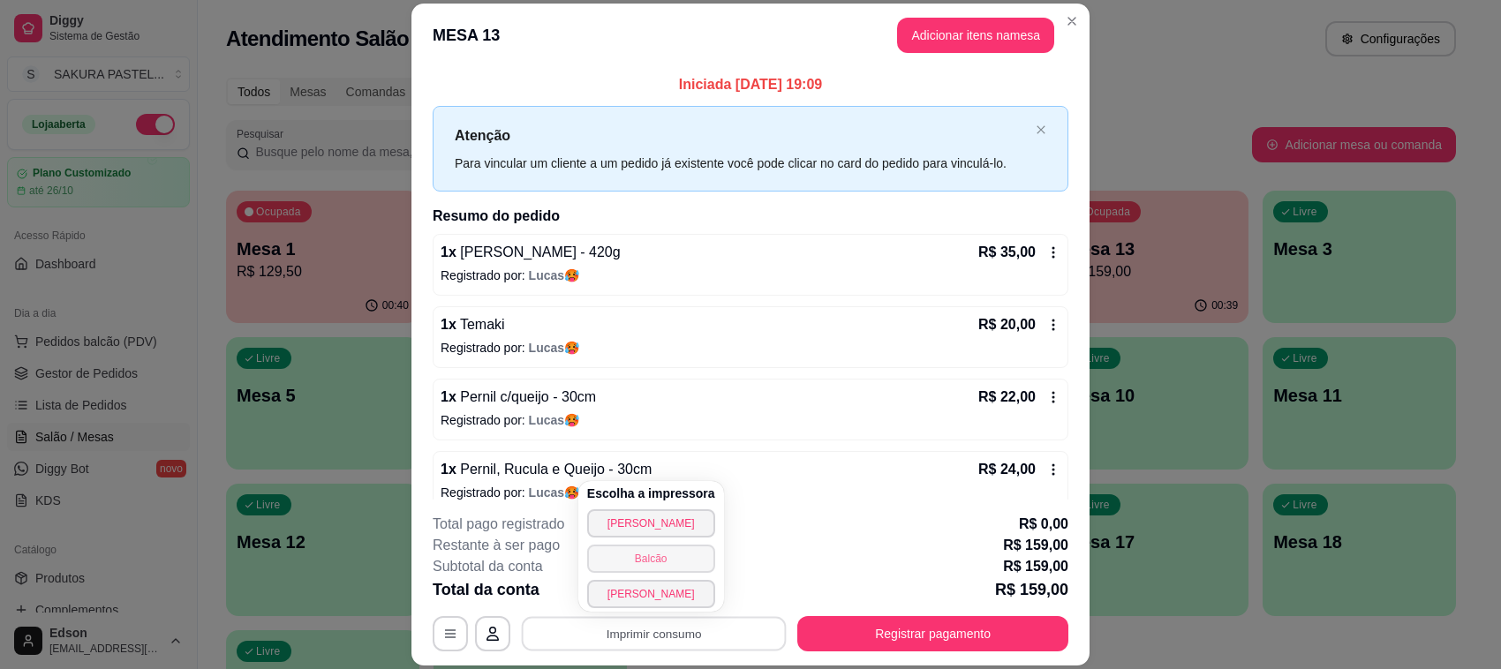
click at [673, 556] on button "Balcão" at bounding box center [651, 559] width 128 height 28
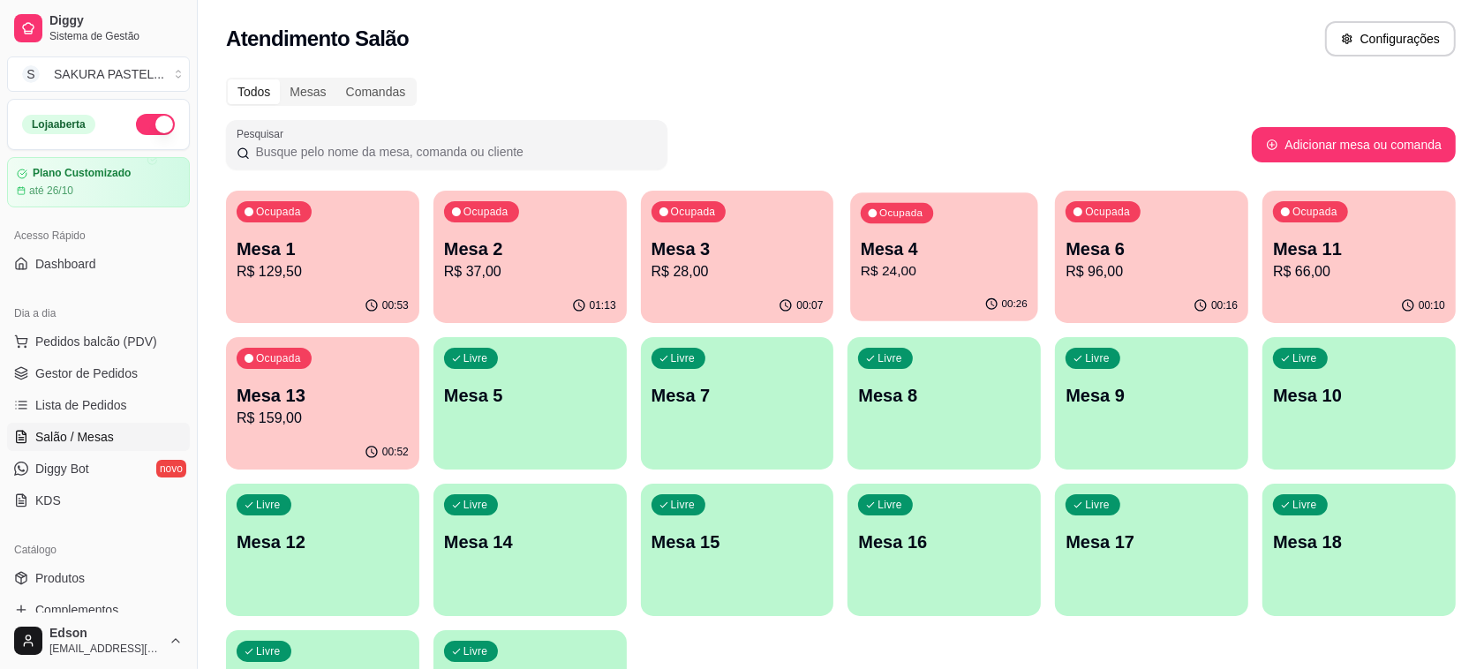
click at [851, 227] on div "Ocupada Mesa 4 R$ 24,00" at bounding box center [944, 239] width 187 height 95
click at [896, 216] on div "Ocupada Mesa 4 R$ 24,00" at bounding box center [944, 239] width 187 height 95
click at [557, 275] on p "R$ 37,00" at bounding box center [530, 271] width 172 height 21
click at [422, 258] on div "Ocupada Mesa 1 R$ 129,50 00:56 Ocupada Mesa 2 R$ 37,00 01:16 Ocupada Mesa 3 R$ …" at bounding box center [841, 477] width 1230 height 572
click at [473, 258] on p "Mesa 2" at bounding box center [530, 249] width 172 height 25
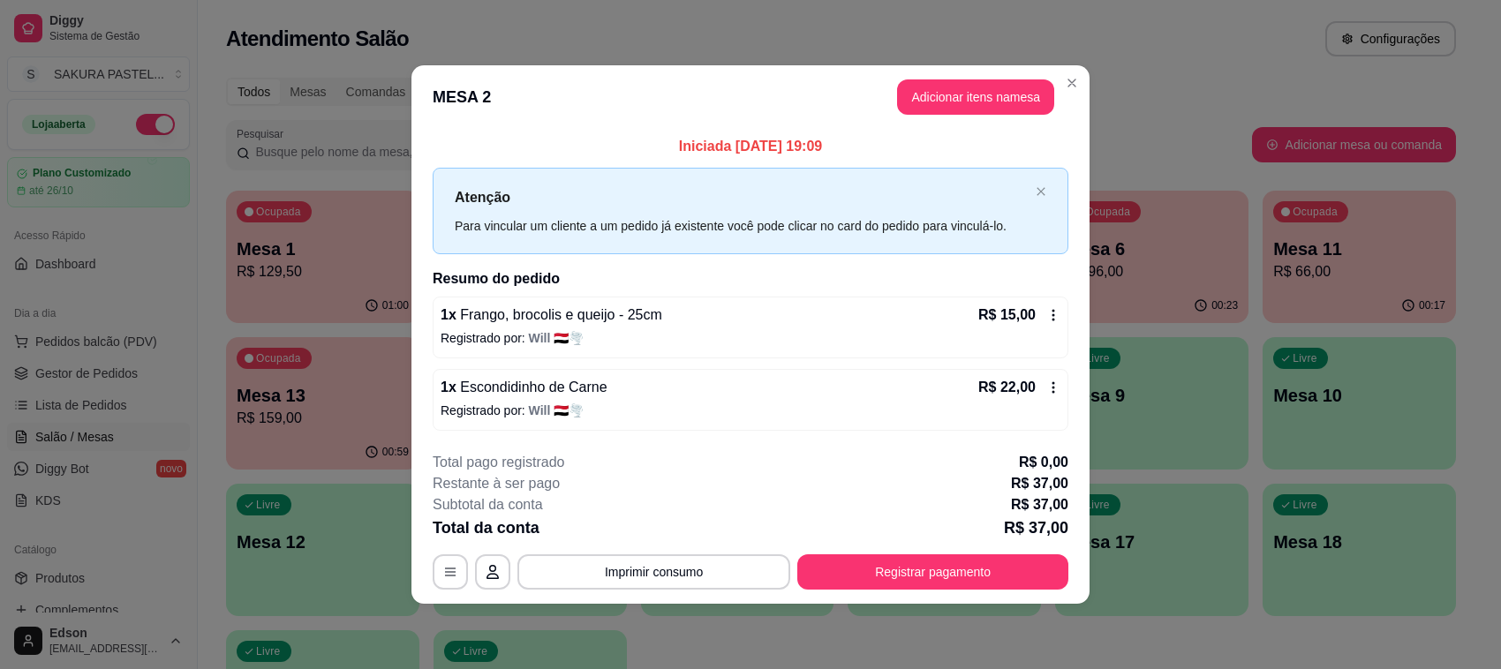
click at [1050, 322] on div "R$ 15,00" at bounding box center [1019, 315] width 82 height 21
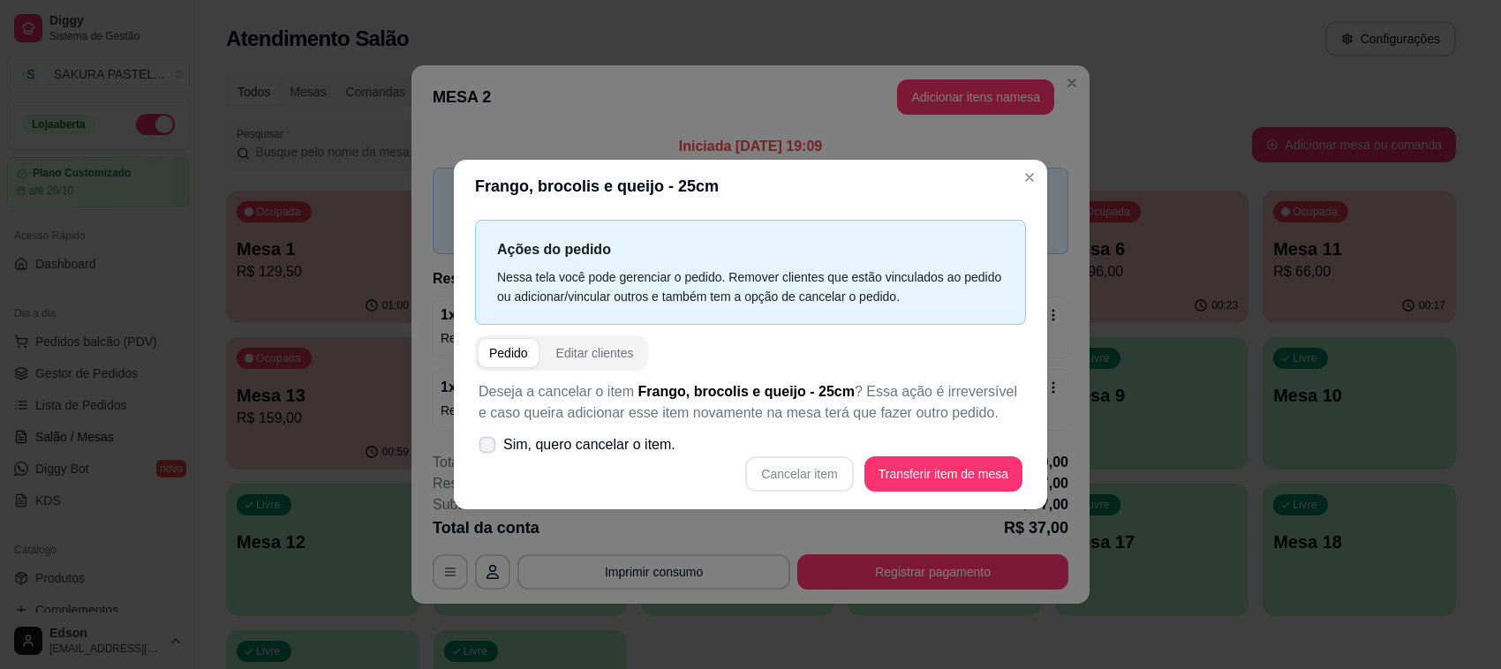
click at [616, 457] on label "Sim, quero cancelar o item." at bounding box center [576, 444] width 211 height 35
click at [489, 457] on input "Sim, quero cancelar o item." at bounding box center [483, 453] width 11 height 11
checkbox input "true"
click at [805, 475] on button "Cancelar item" at bounding box center [799, 473] width 108 height 35
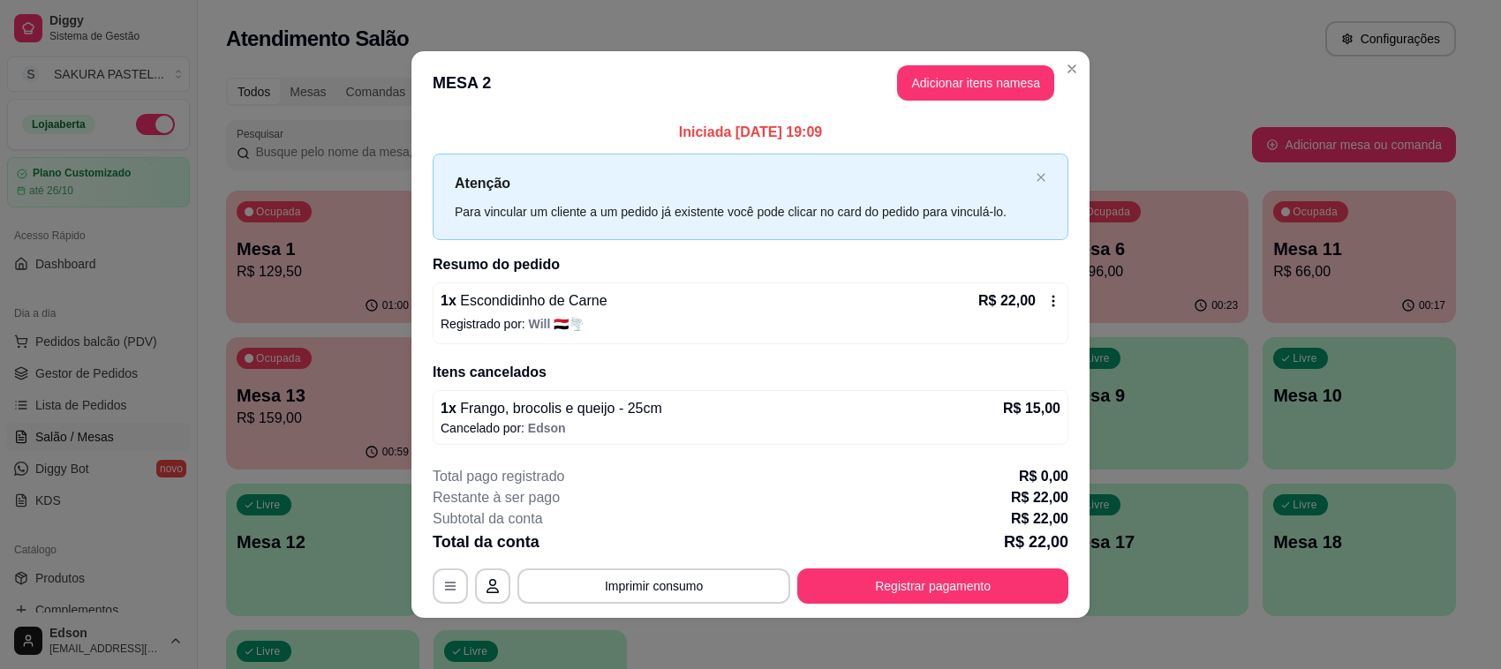
click at [1046, 300] on icon at bounding box center [1053, 301] width 14 height 14
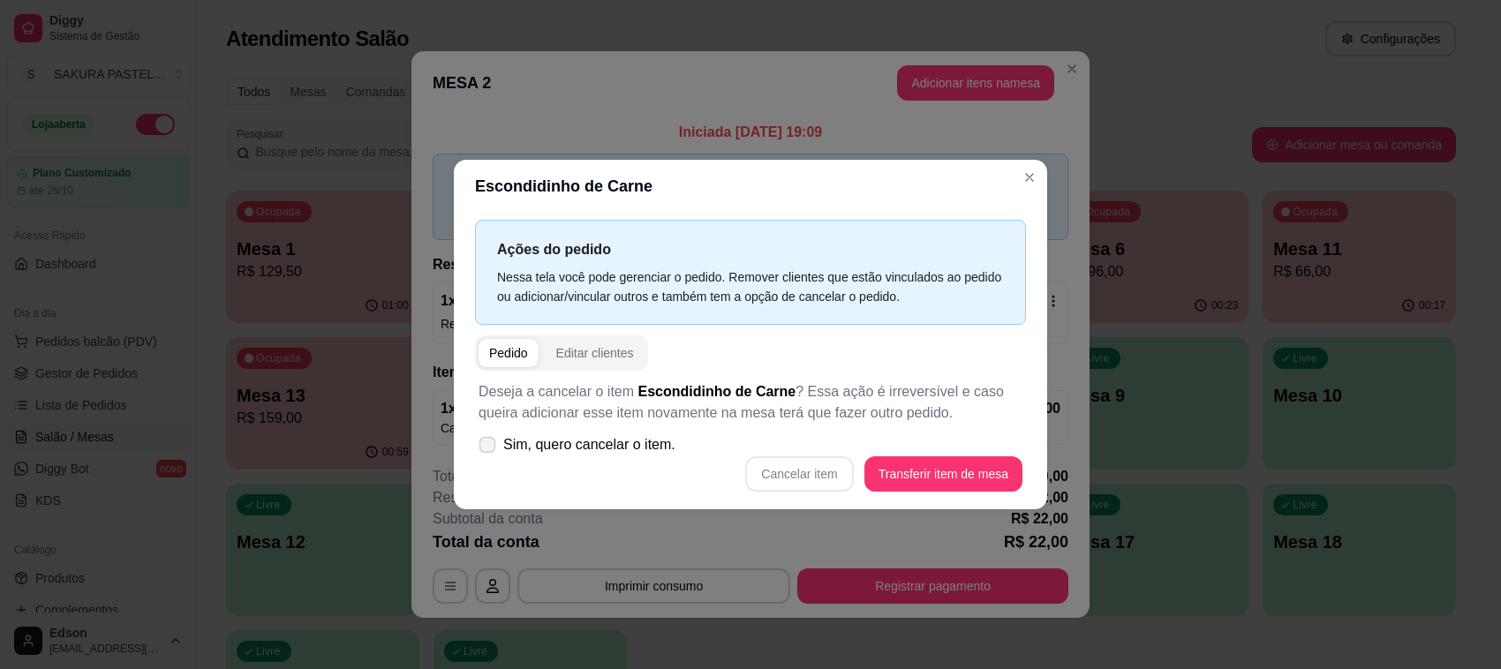
click at [616, 435] on span "Sim, quero cancelar o item." at bounding box center [589, 444] width 172 height 21
click at [489, 448] on input "Sim, quero cancelar o item." at bounding box center [483, 453] width 11 height 11
checkbox input "true"
click at [822, 462] on button "Cancelar item" at bounding box center [799, 474] width 105 height 34
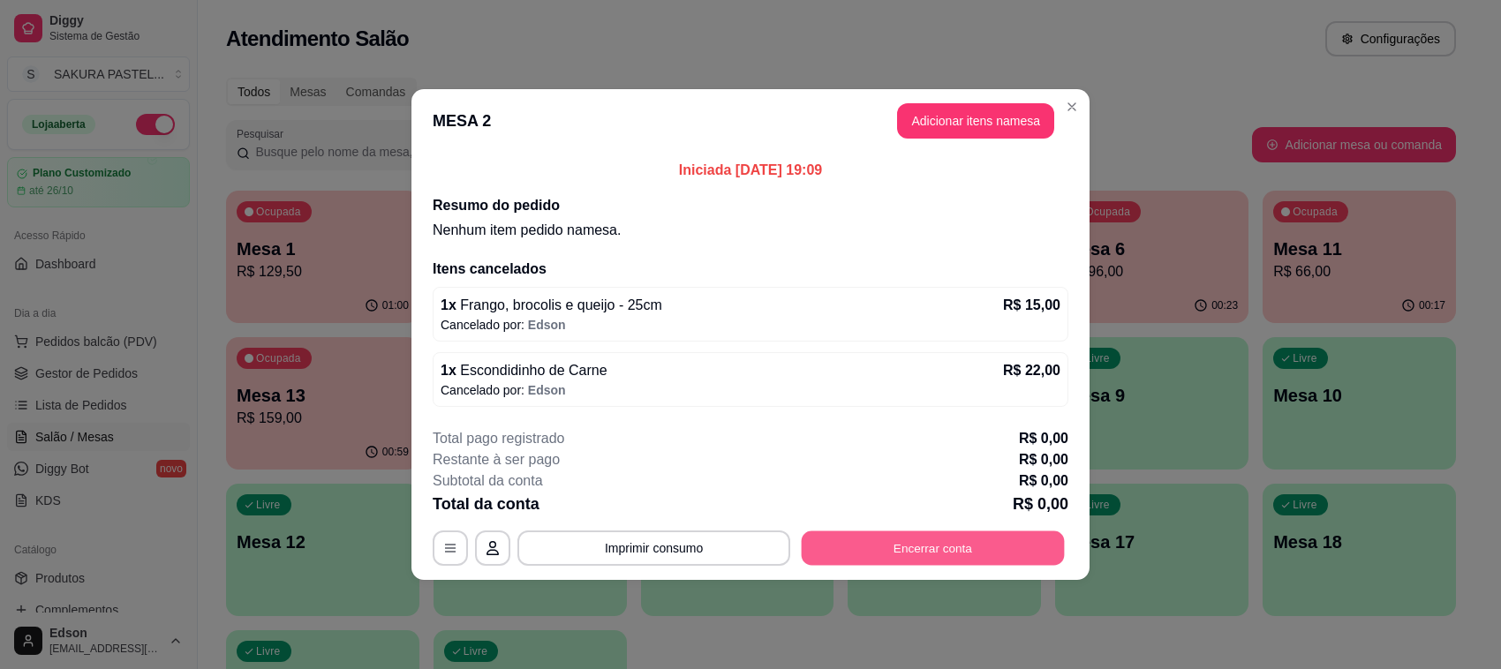
click at [1006, 539] on button "Encerrar conta" at bounding box center [932, 548] width 263 height 34
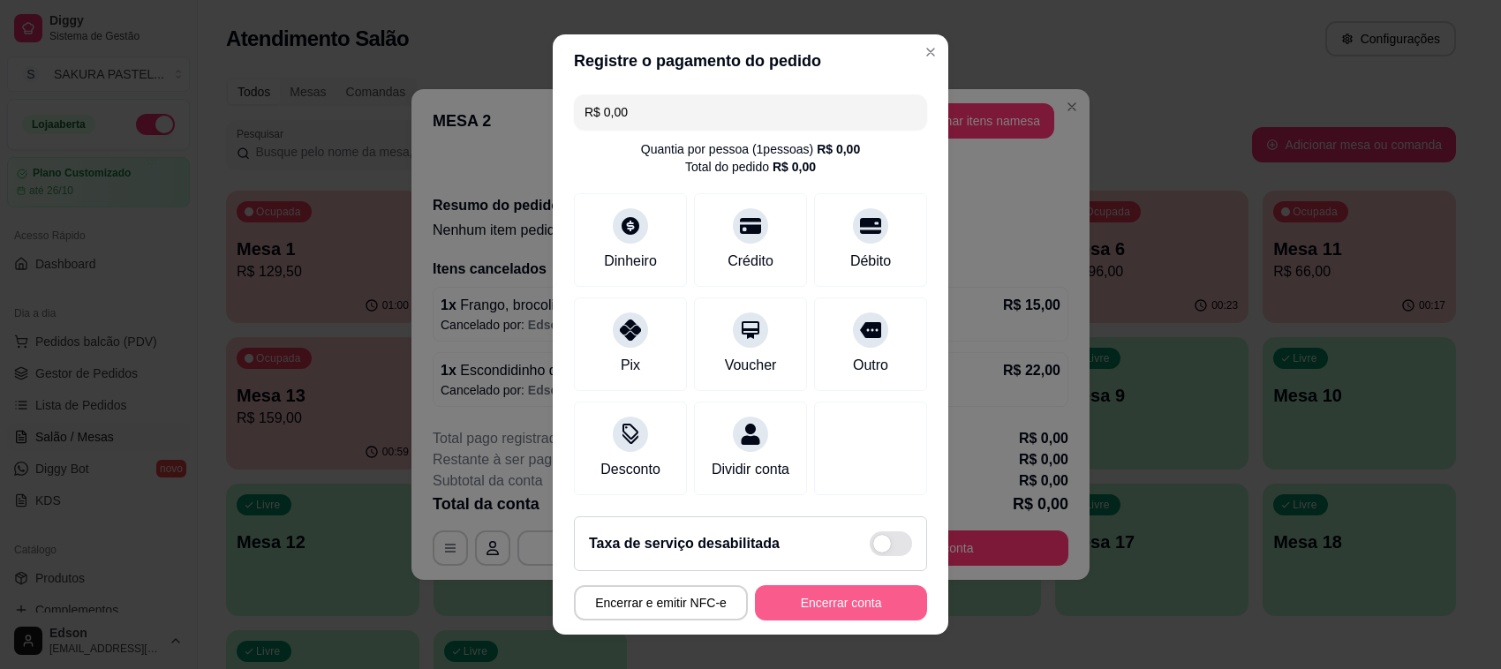
click at [861, 590] on button "Encerrar conta" at bounding box center [841, 602] width 172 height 35
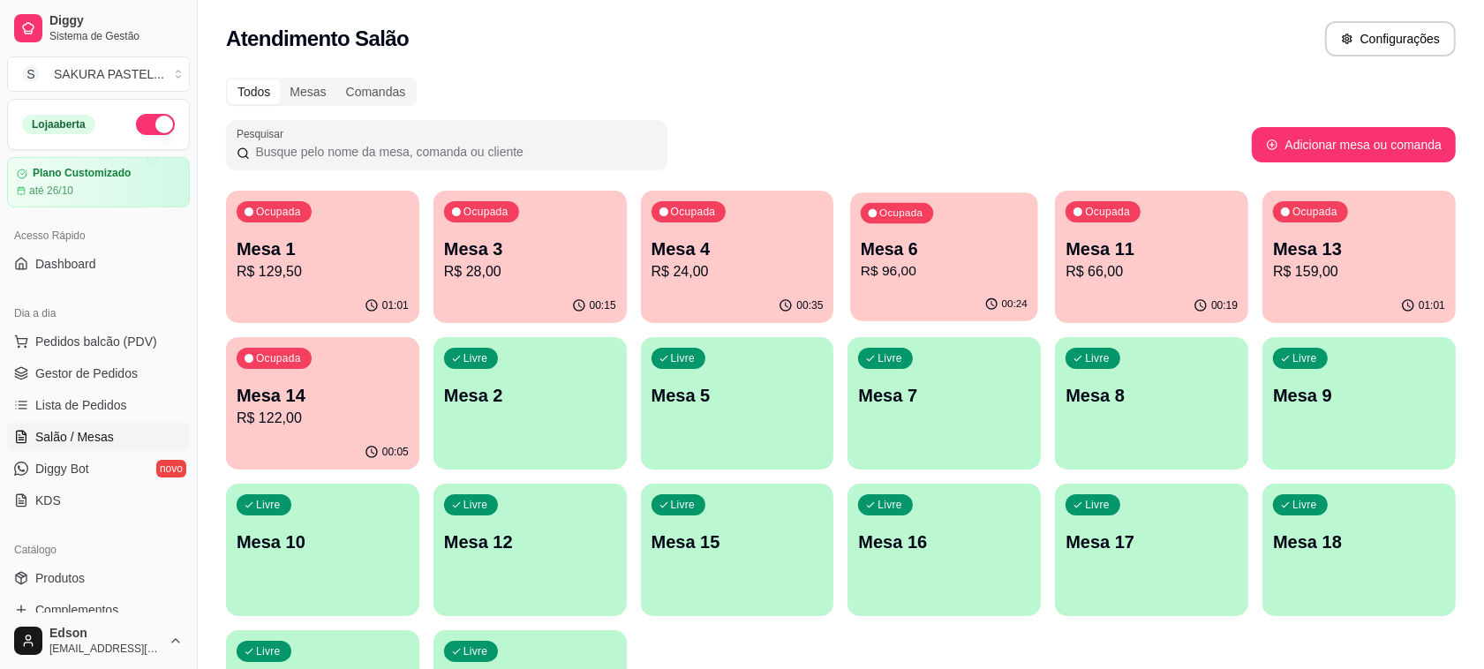
click at [949, 259] on p "Mesa 6" at bounding box center [944, 249] width 167 height 24
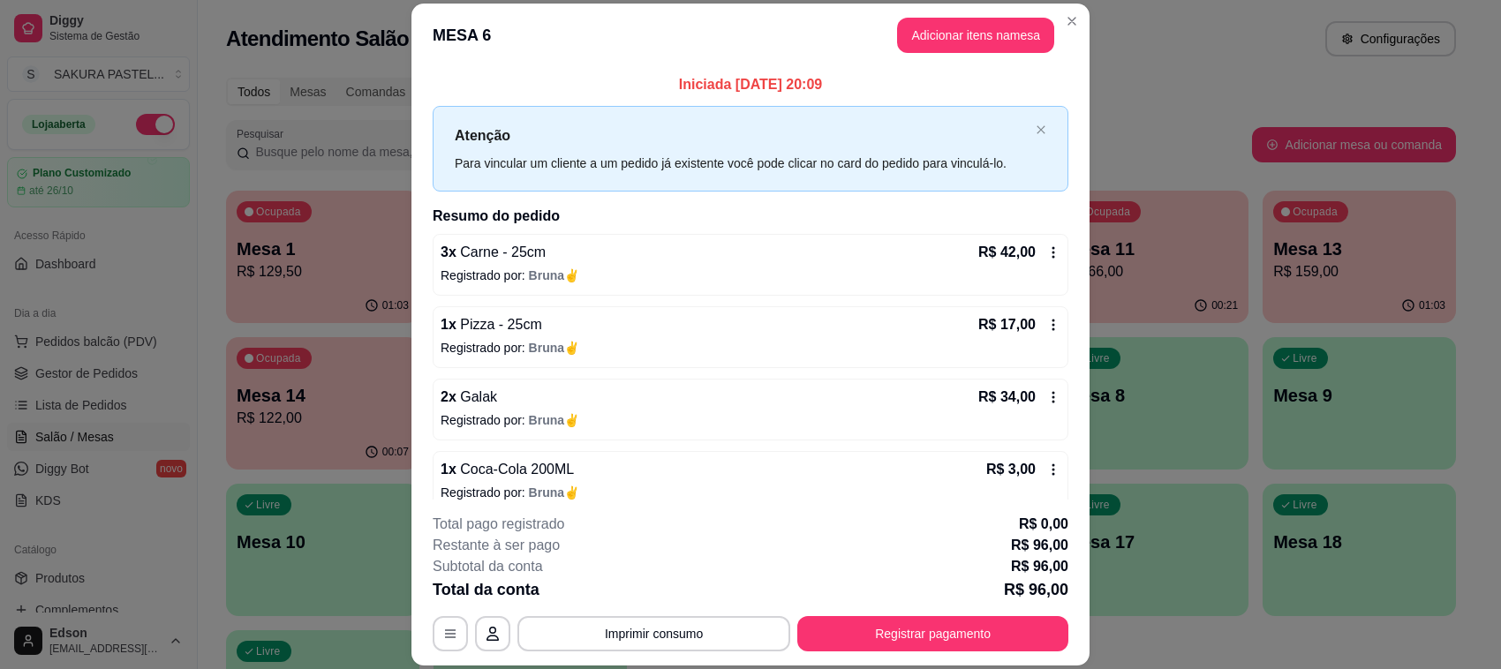
scroll to position [20, 0]
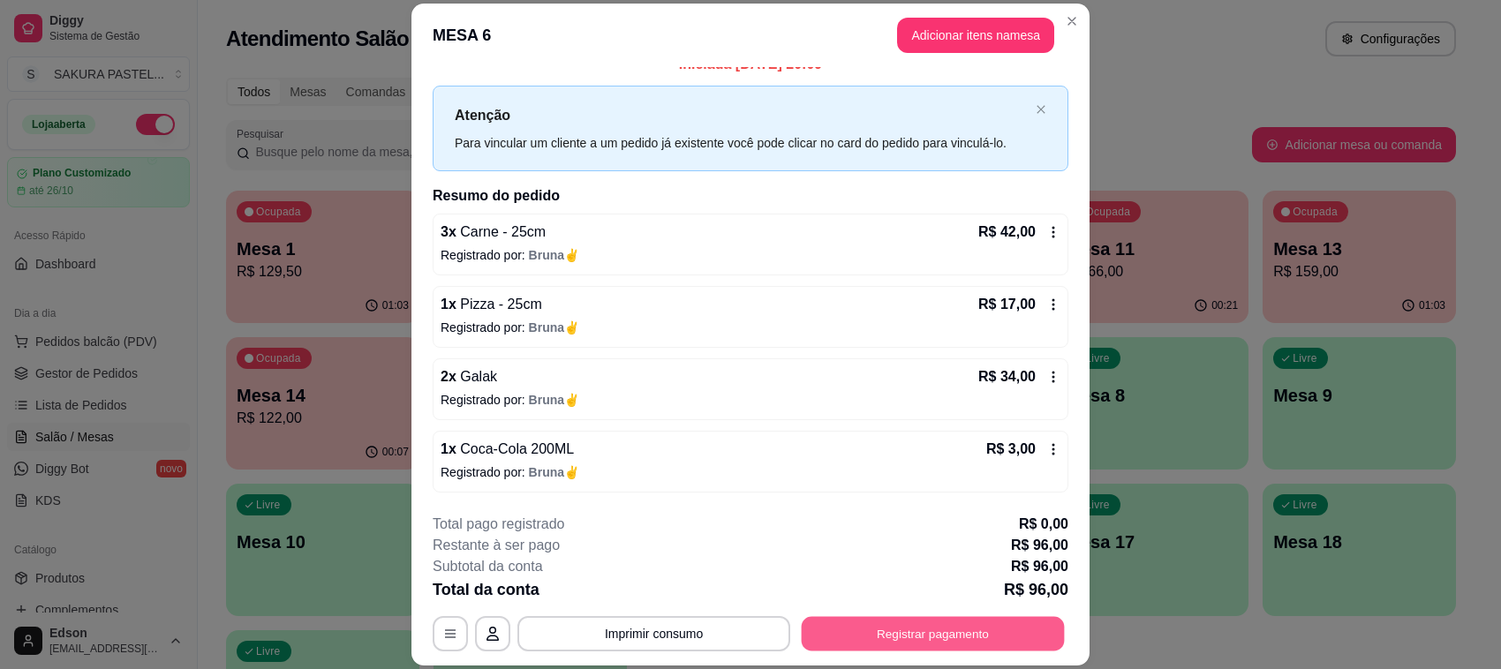
click at [929, 651] on button "Registrar pagamento" at bounding box center [932, 634] width 263 height 34
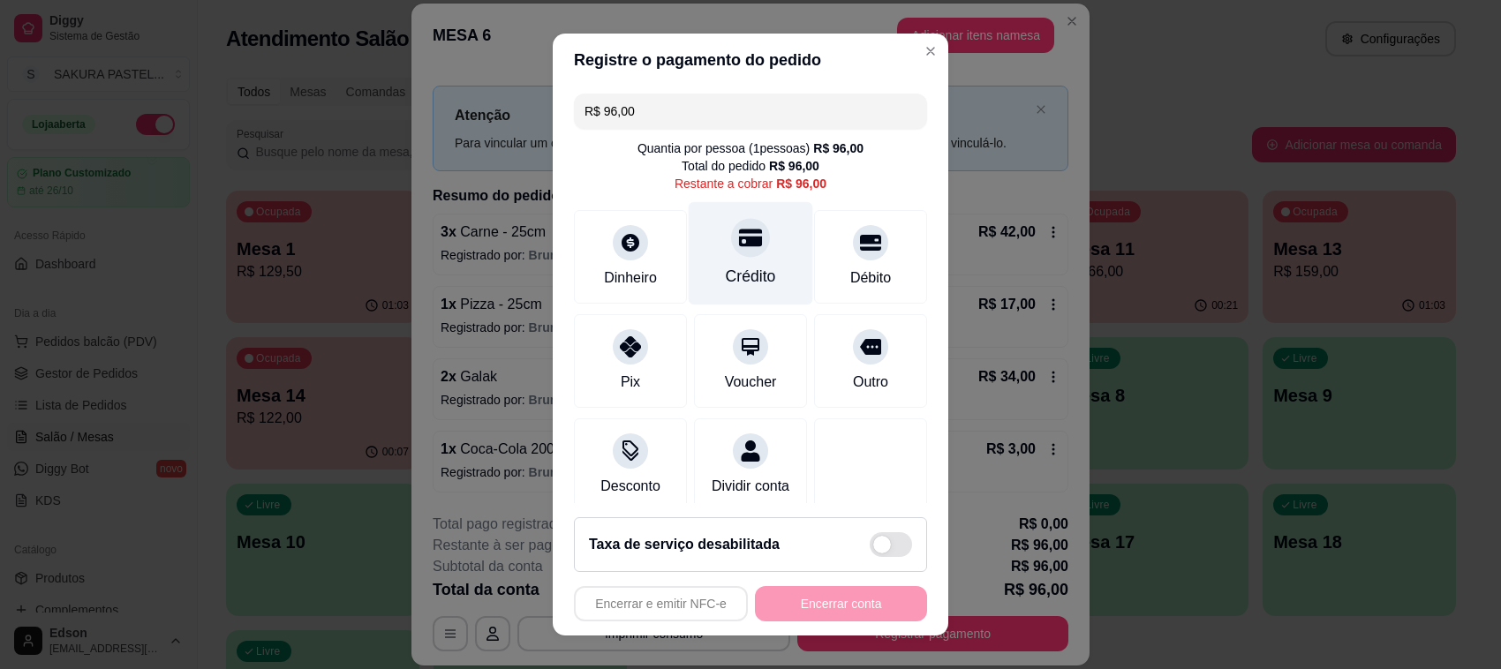
click at [726, 270] on div "Crédito" at bounding box center [751, 276] width 50 height 23
click at [858, 612] on div "Encerrar e emitir NFC-e Encerrar conta" at bounding box center [750, 603] width 353 height 35
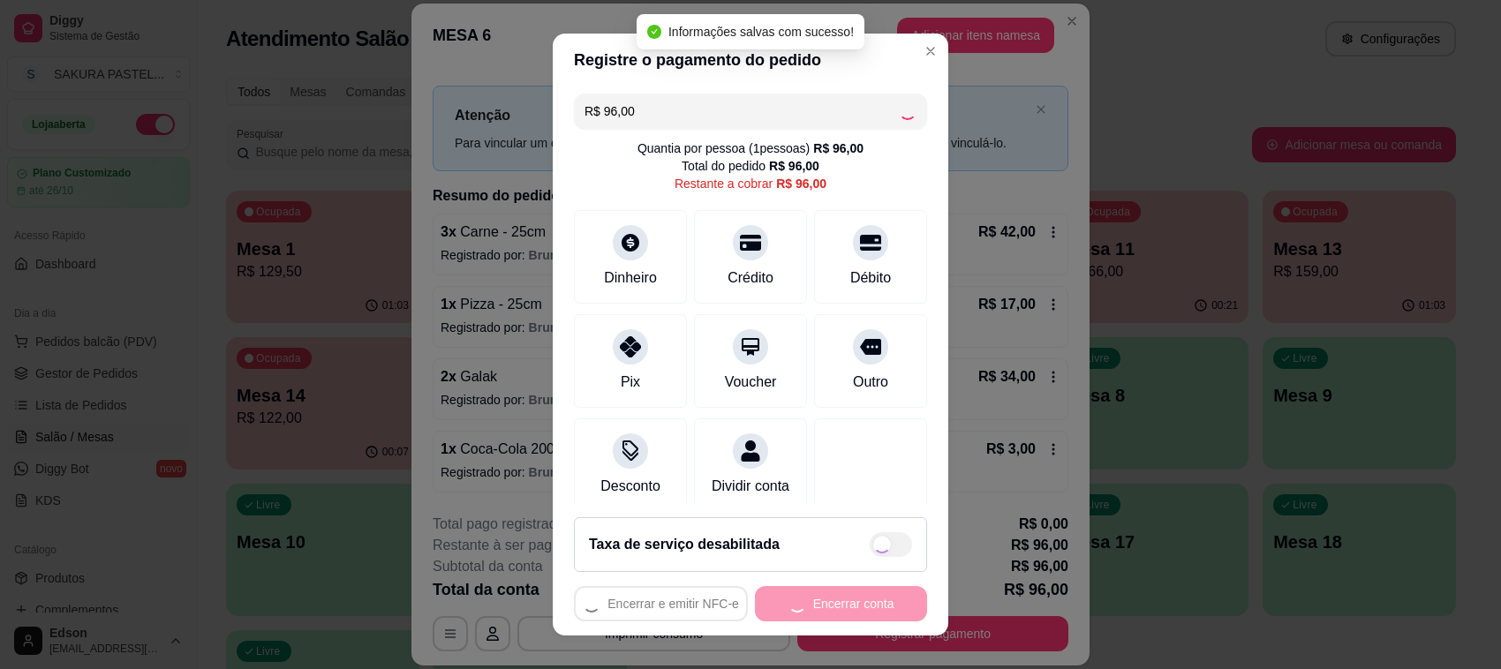
click at [858, 612] on div "Encerrar e emitir NFC-e Encerrar conta" at bounding box center [750, 603] width 353 height 35
type input "R$ 0,00"
click at [858, 606] on button "Encerrar conta" at bounding box center [841, 603] width 172 height 35
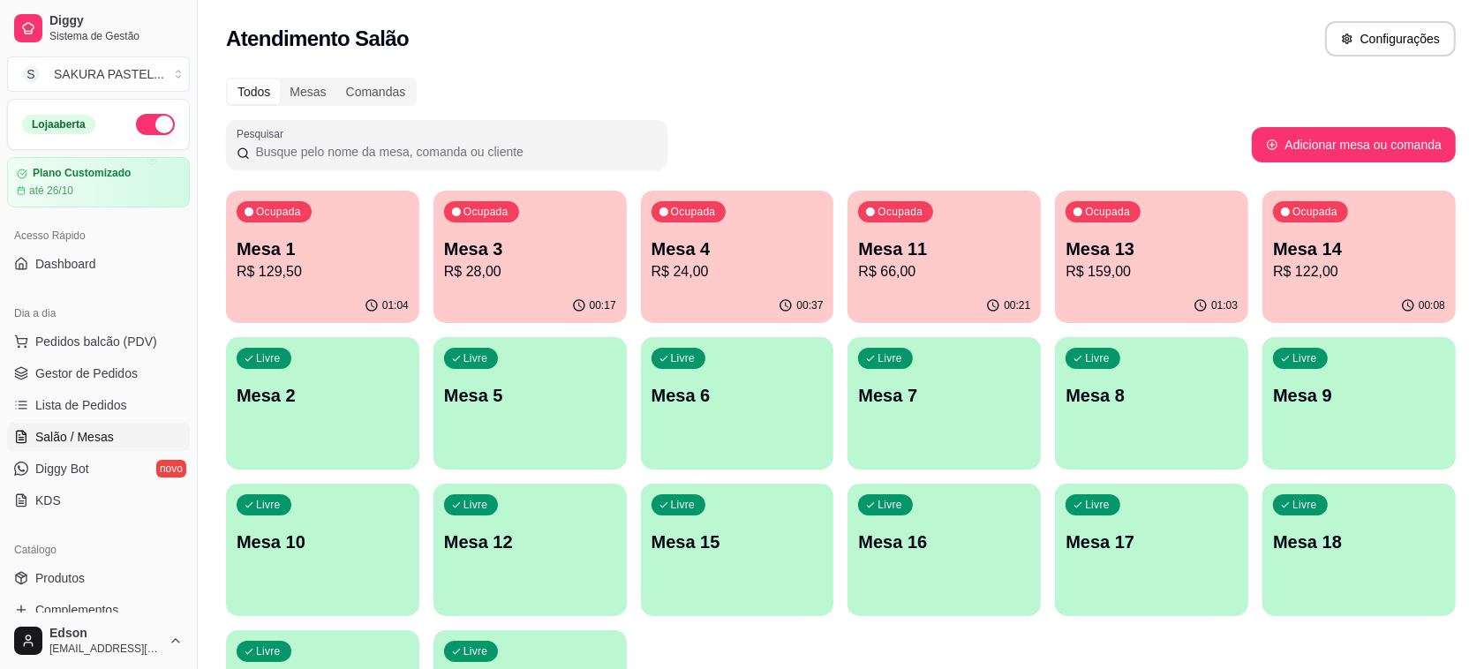
click at [559, 276] on p "R$ 28,00" at bounding box center [530, 271] width 172 height 21
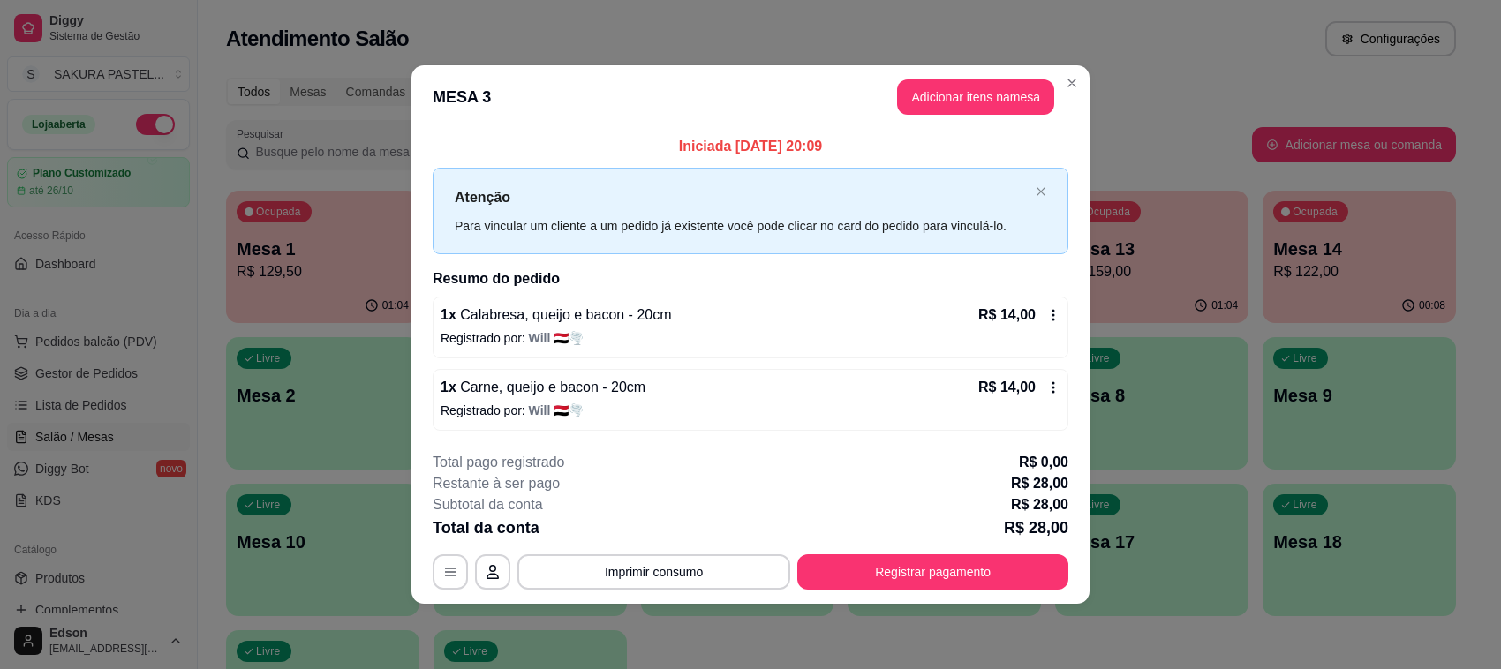
click at [907, 547] on div "**********" at bounding box center [751, 521] width 636 height 138
click at [907, 559] on button "Registrar pagamento" at bounding box center [932, 571] width 263 height 34
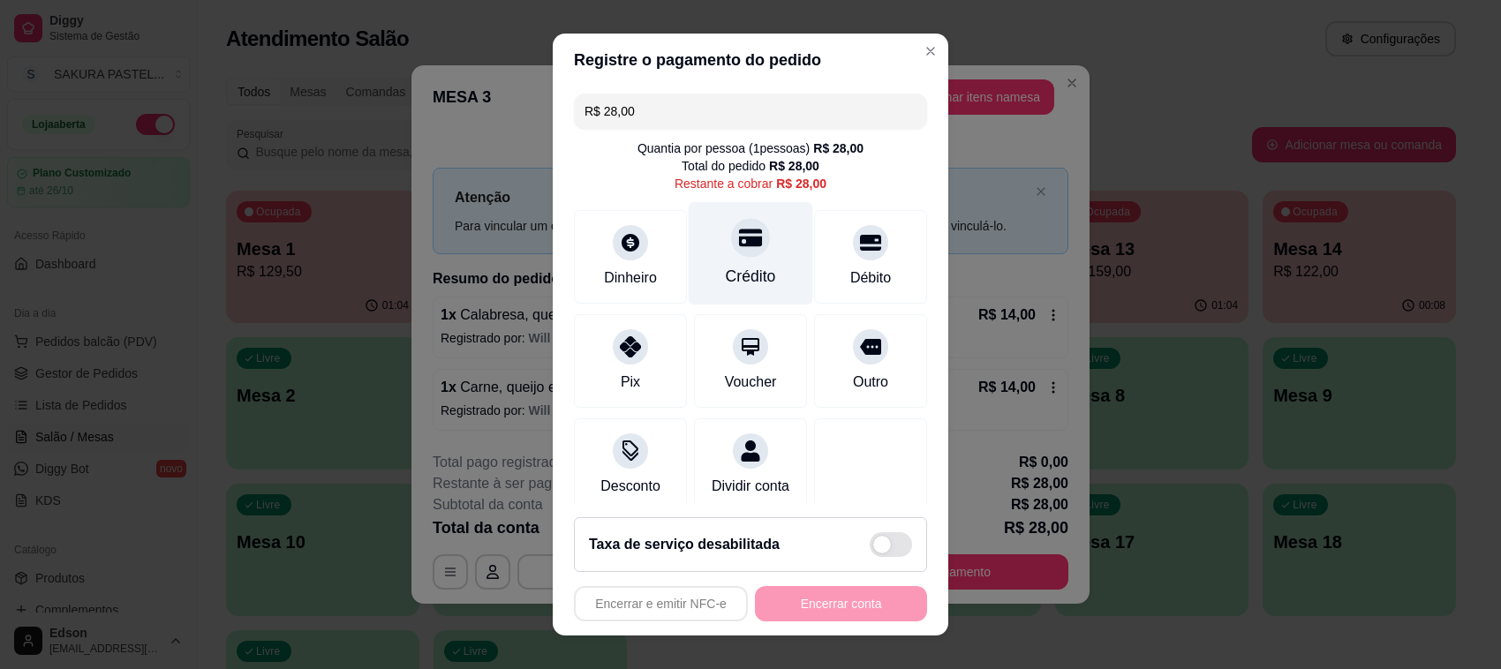
click at [698, 265] on div "Crédito" at bounding box center [750, 253] width 124 height 103
click at [839, 598] on div "Encerrar e emitir NFC-e Encerrar conta" at bounding box center [750, 603] width 353 height 35
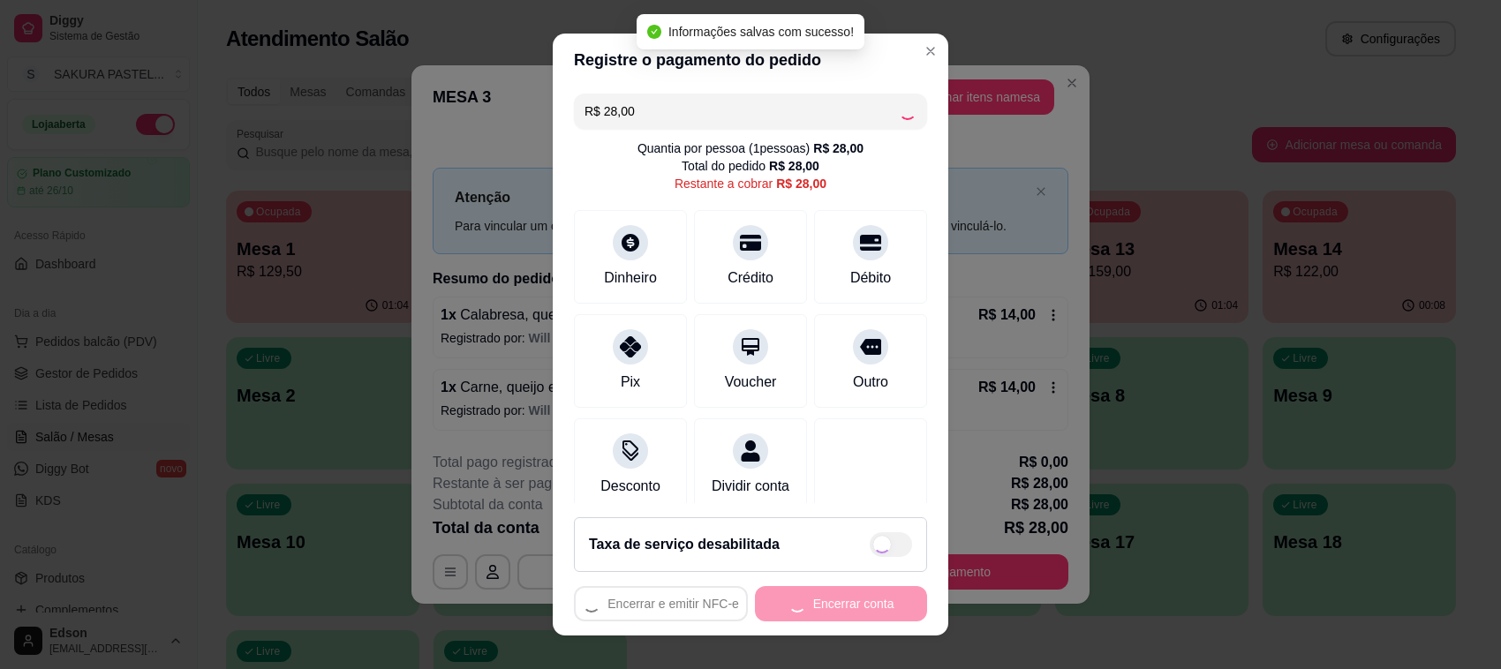
click at [809, 603] on div "Encerrar e emitir NFC-e Encerrar conta" at bounding box center [750, 603] width 353 height 35
type input "R$ 0,00"
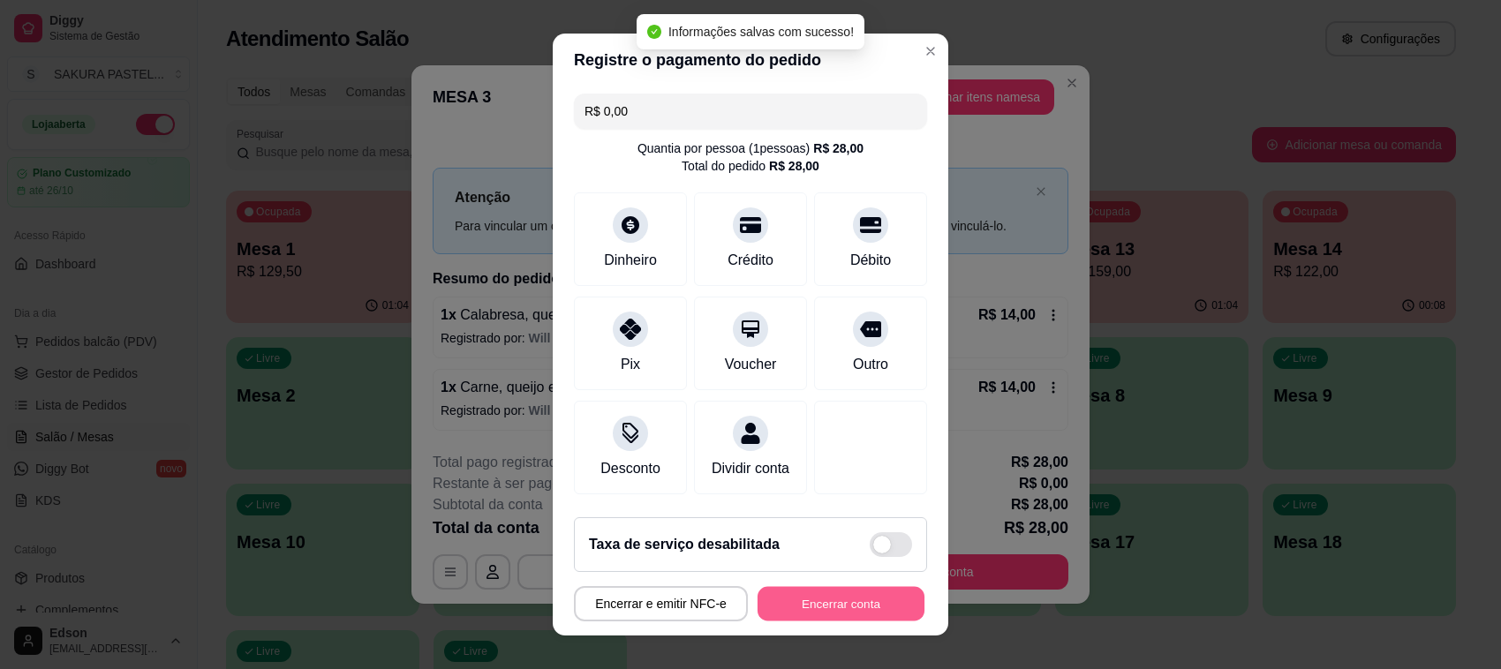
click at [809, 603] on button "Encerrar conta" at bounding box center [840, 604] width 167 height 34
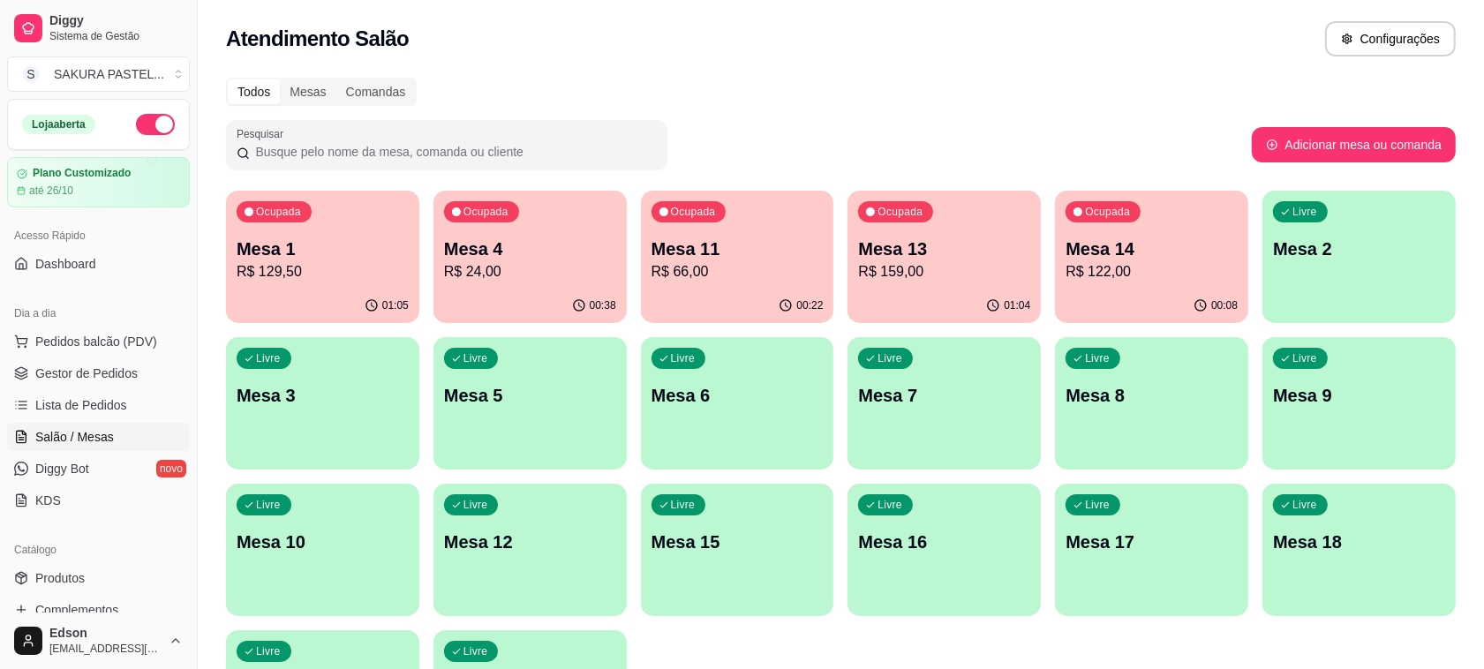
click at [342, 244] on p "Mesa 1" at bounding box center [323, 249] width 172 height 25
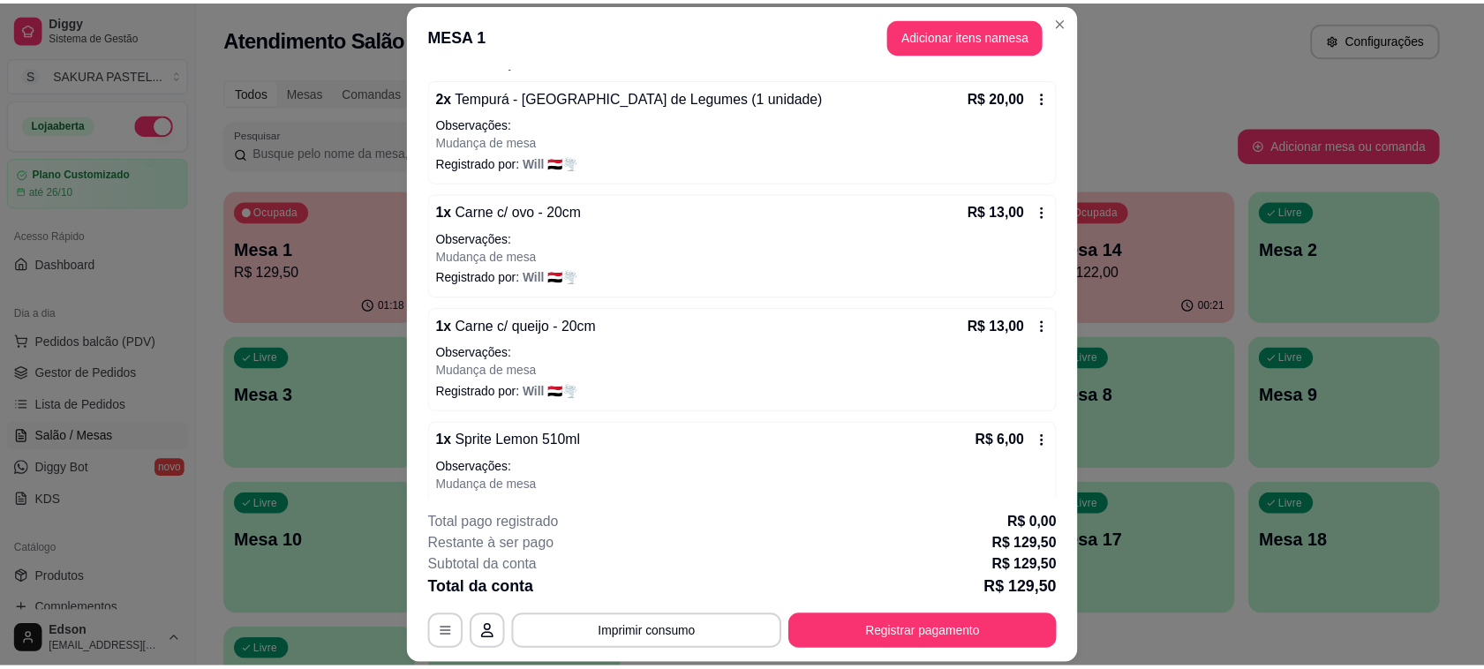
scroll to position [159, 0]
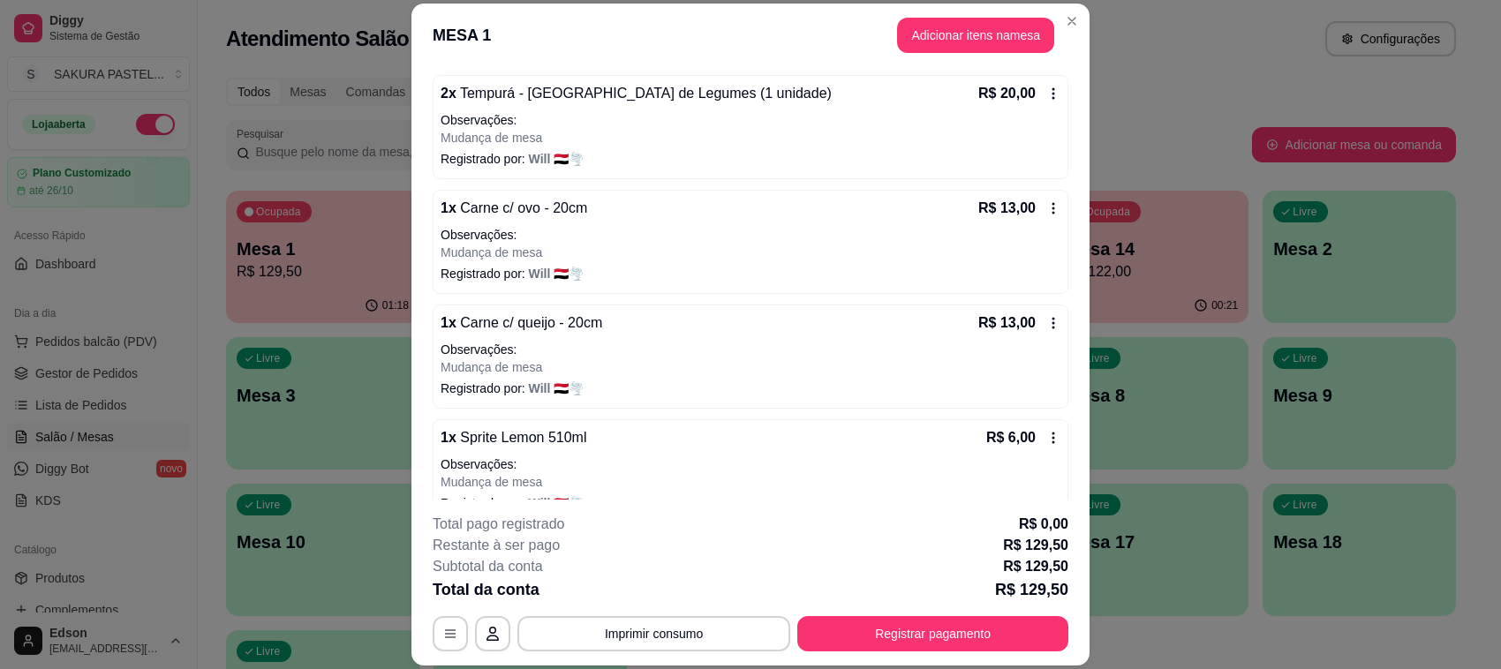
click at [636, 642] on button "Imprimir consumo" at bounding box center [653, 633] width 273 height 35
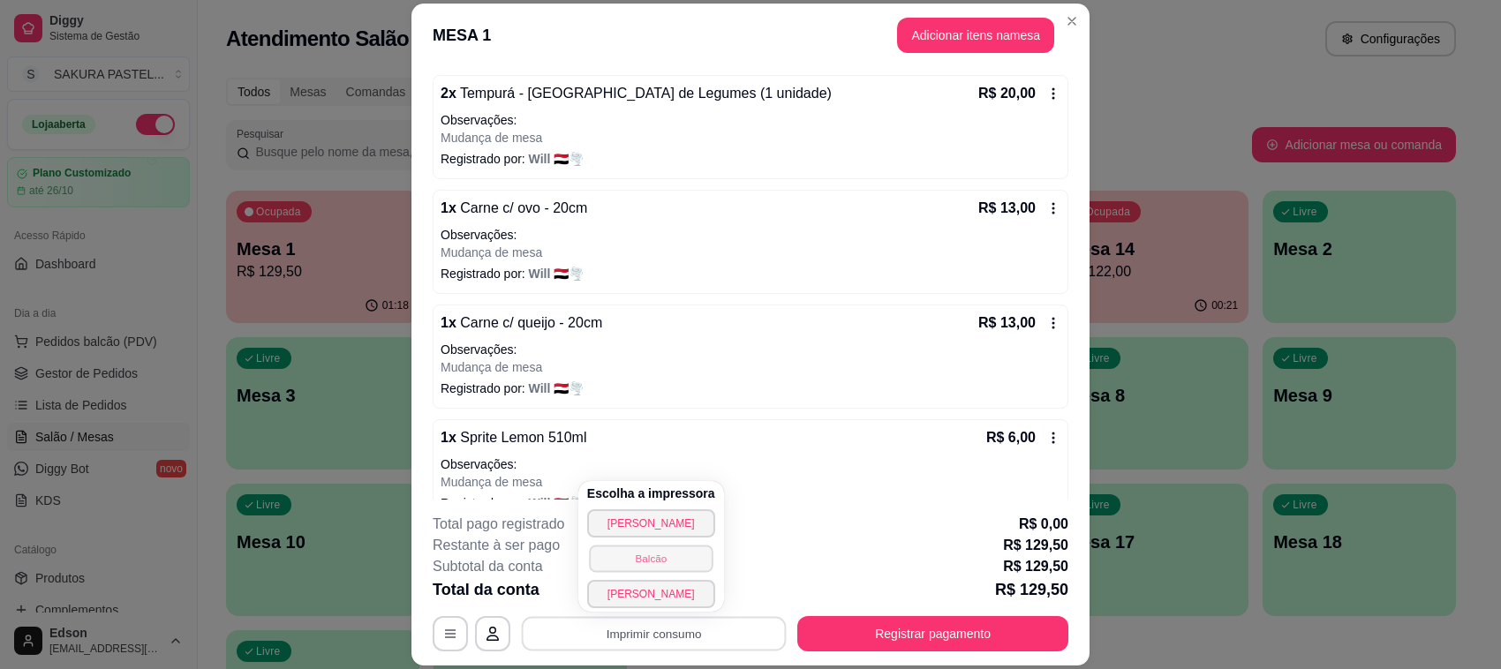
click at [656, 566] on button "Balcão" at bounding box center [651, 558] width 124 height 27
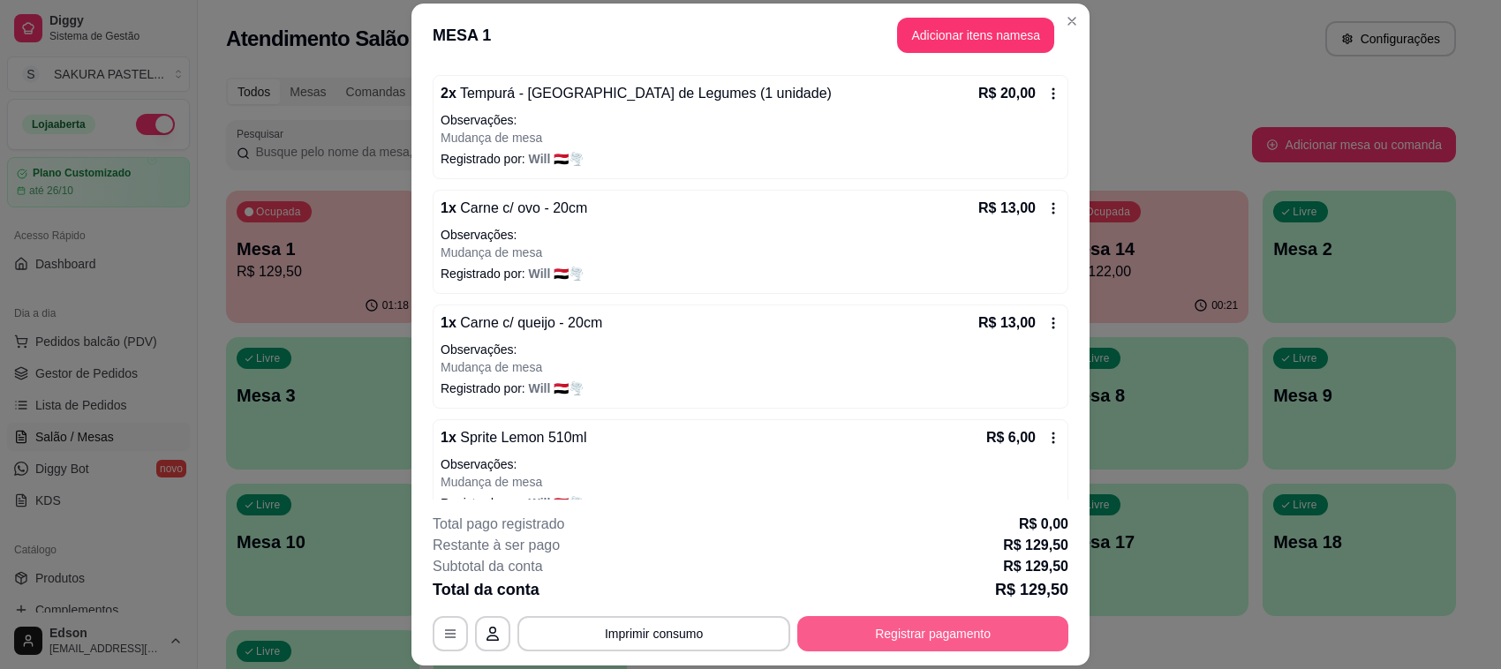
click at [981, 638] on button "Registrar pagamento" at bounding box center [932, 633] width 271 height 35
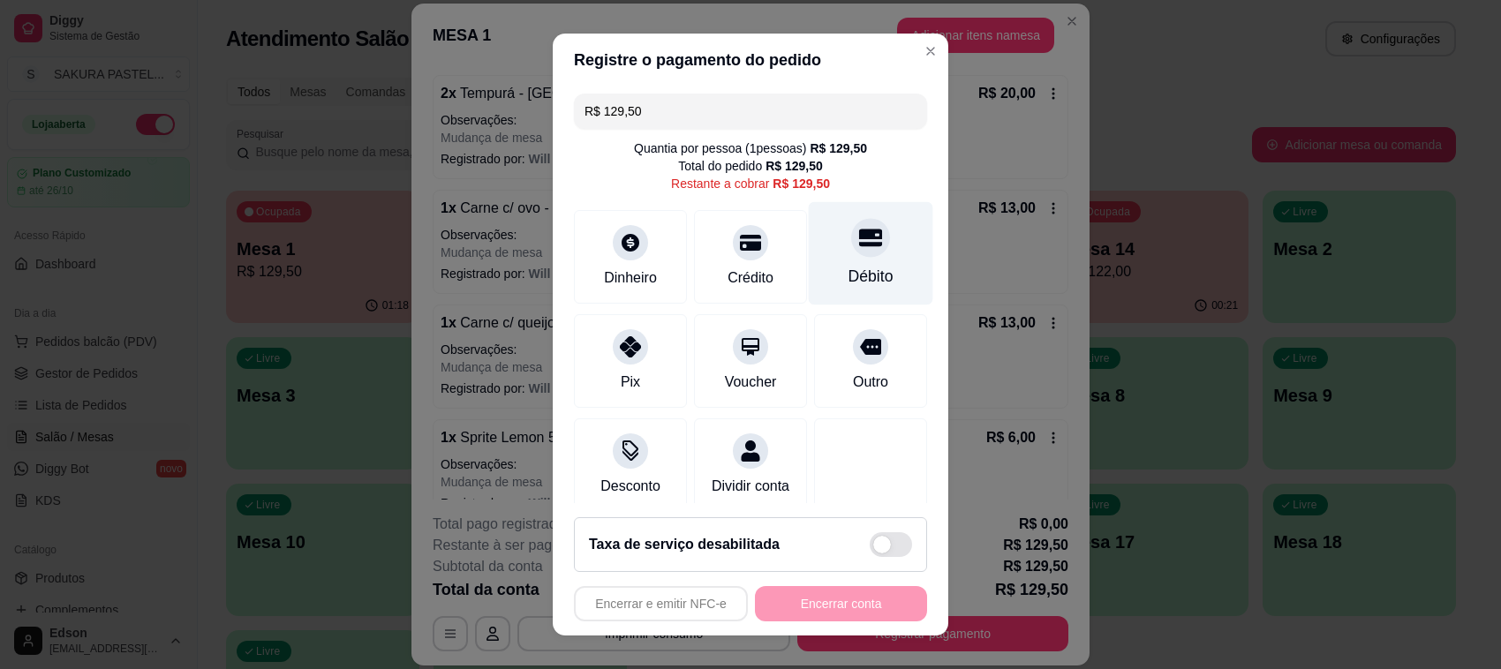
click at [859, 249] on icon at bounding box center [870, 237] width 23 height 23
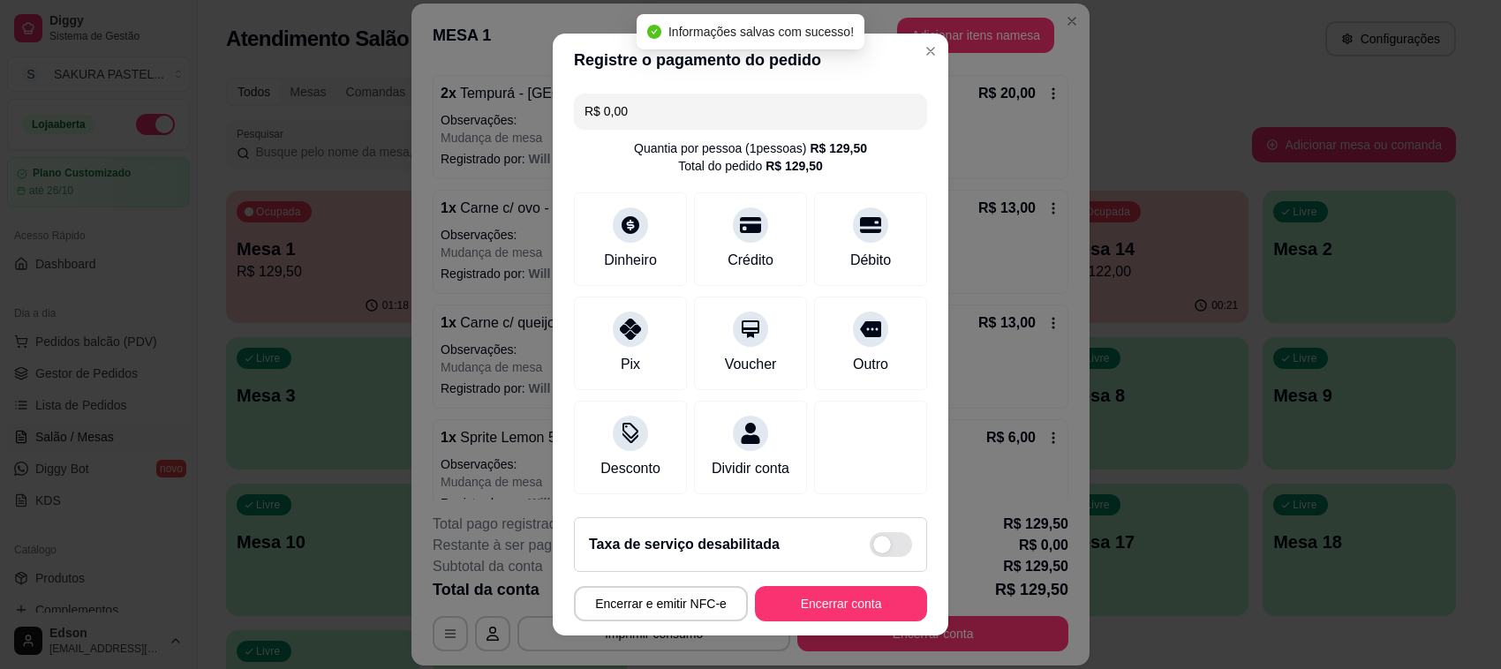
type input "R$ 0,00"
click at [805, 593] on button "Encerrar conta" at bounding box center [841, 603] width 172 height 35
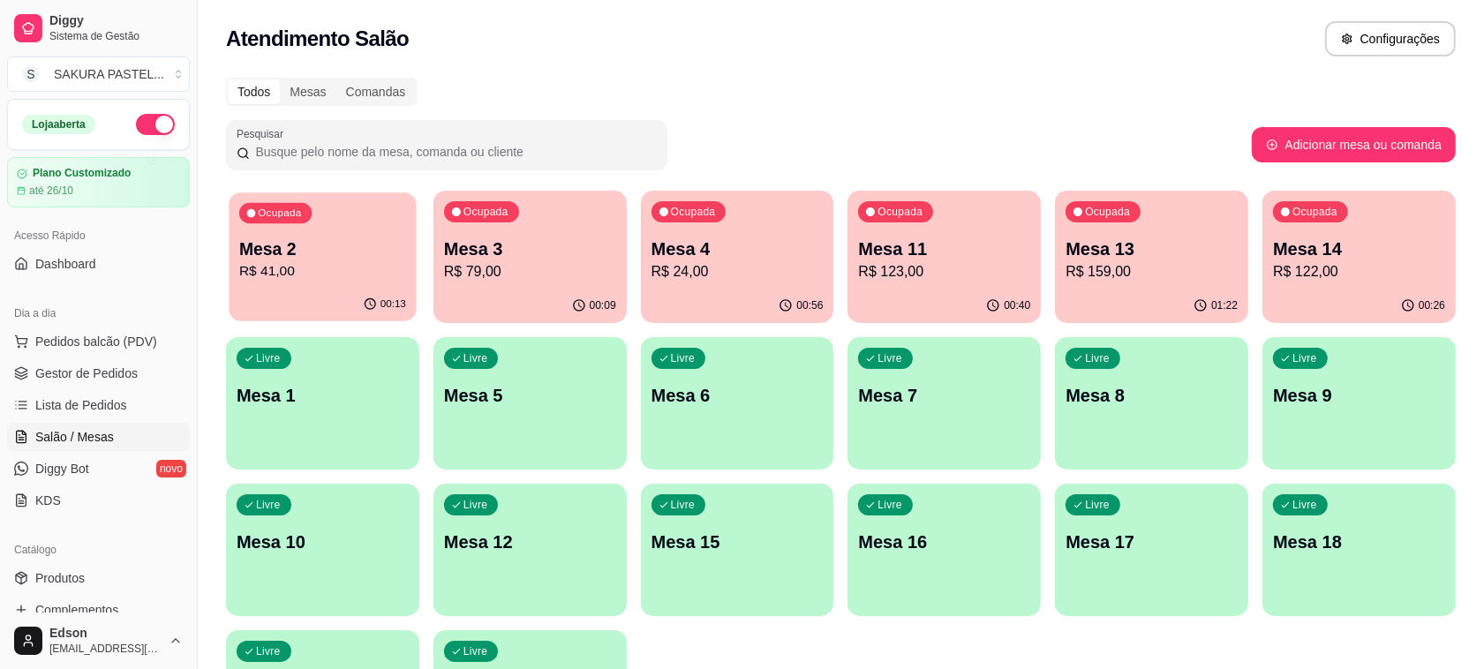
click at [327, 240] on p "Mesa 2" at bounding box center [322, 249] width 167 height 24
click at [477, 219] on p "Ocupada" at bounding box center [485, 212] width 45 height 14
click at [708, 221] on div "Ocupada" at bounding box center [688, 211] width 75 height 21
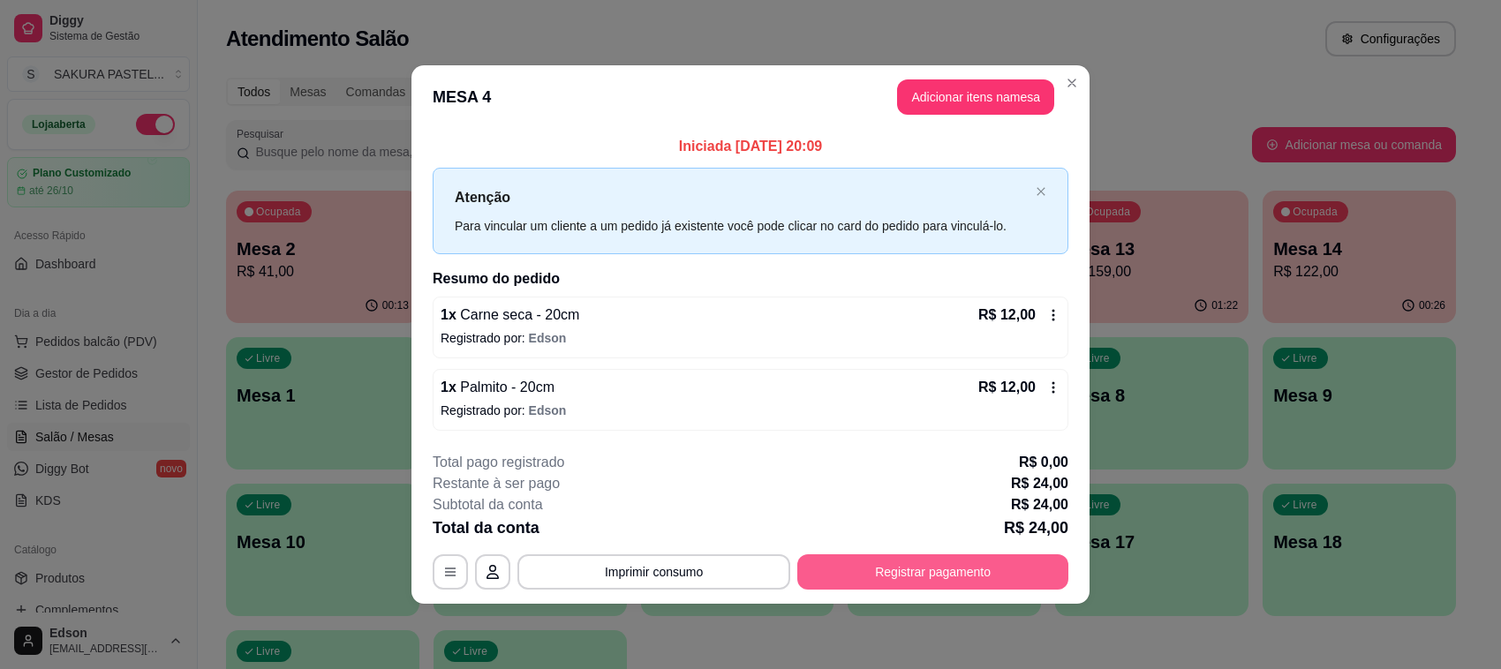
click at [834, 566] on button "Registrar pagamento" at bounding box center [932, 571] width 271 height 35
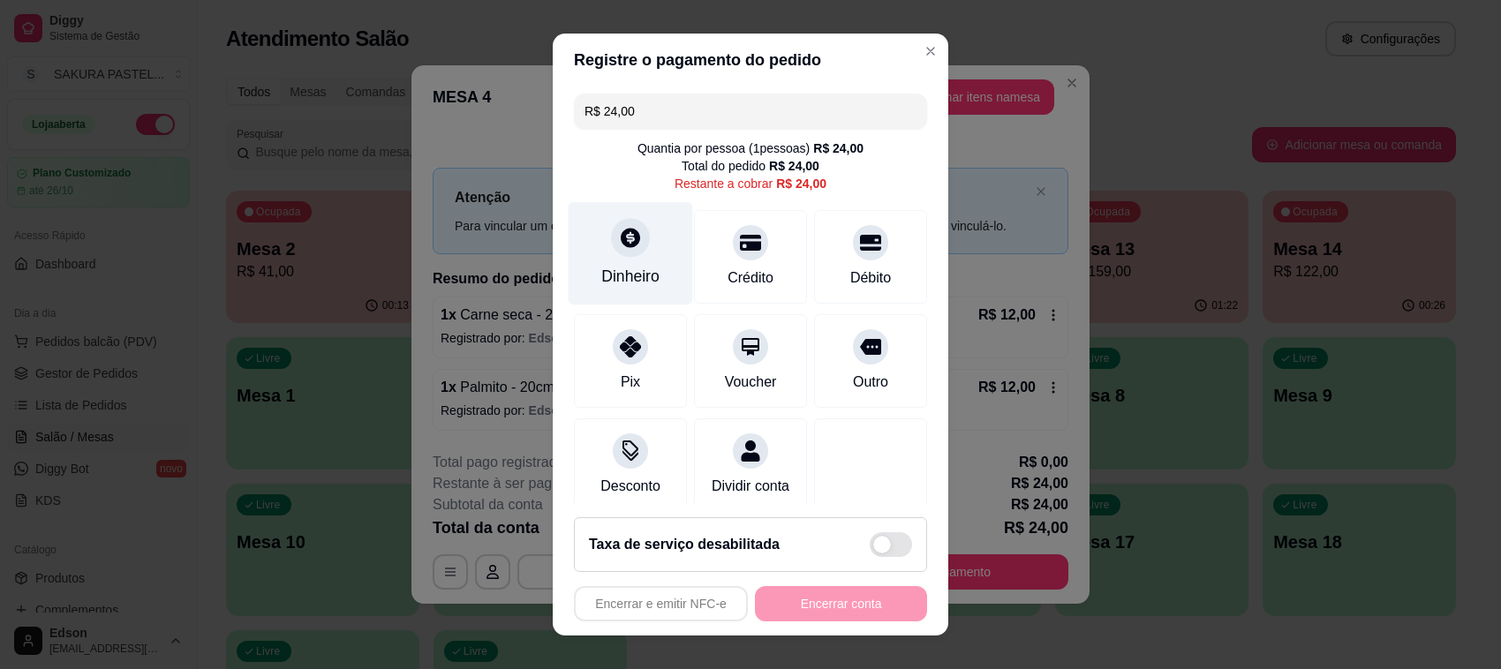
click at [640, 276] on div "Dinheiro" at bounding box center [630, 276] width 58 height 23
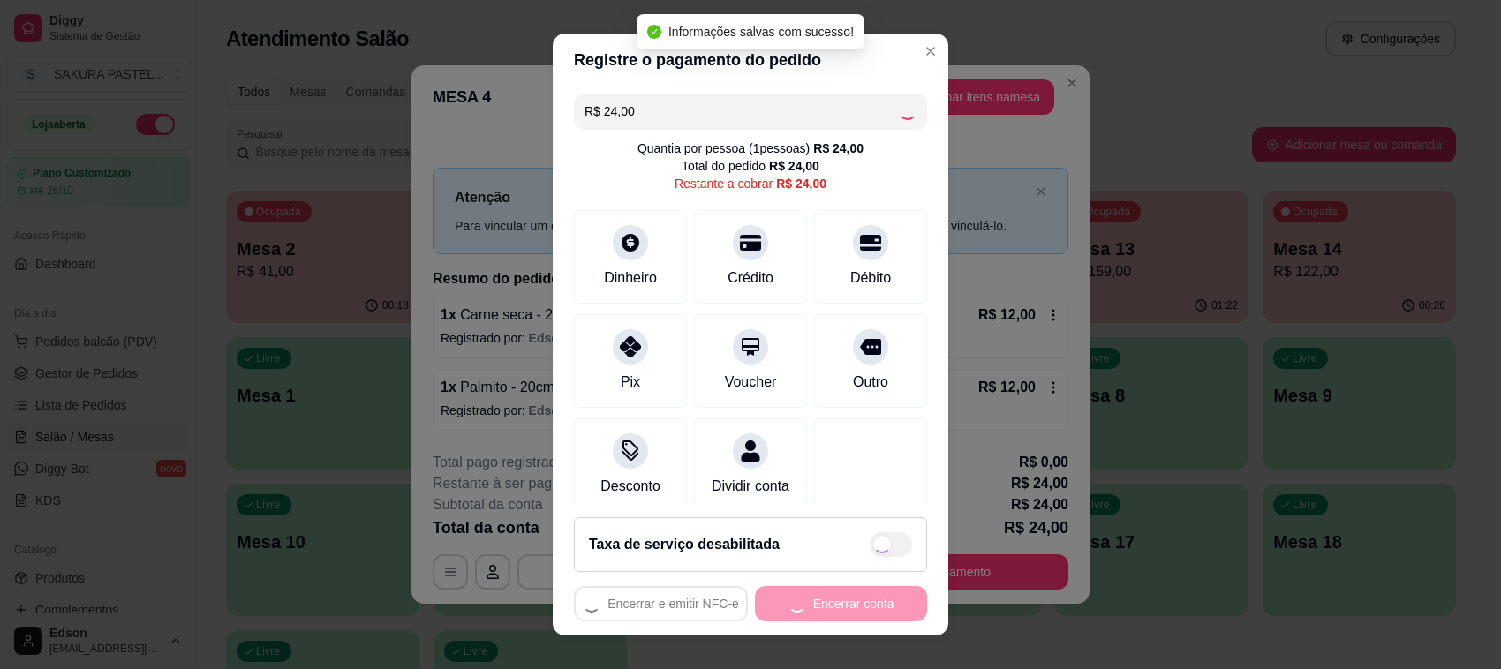
type input "R$ 0,00"
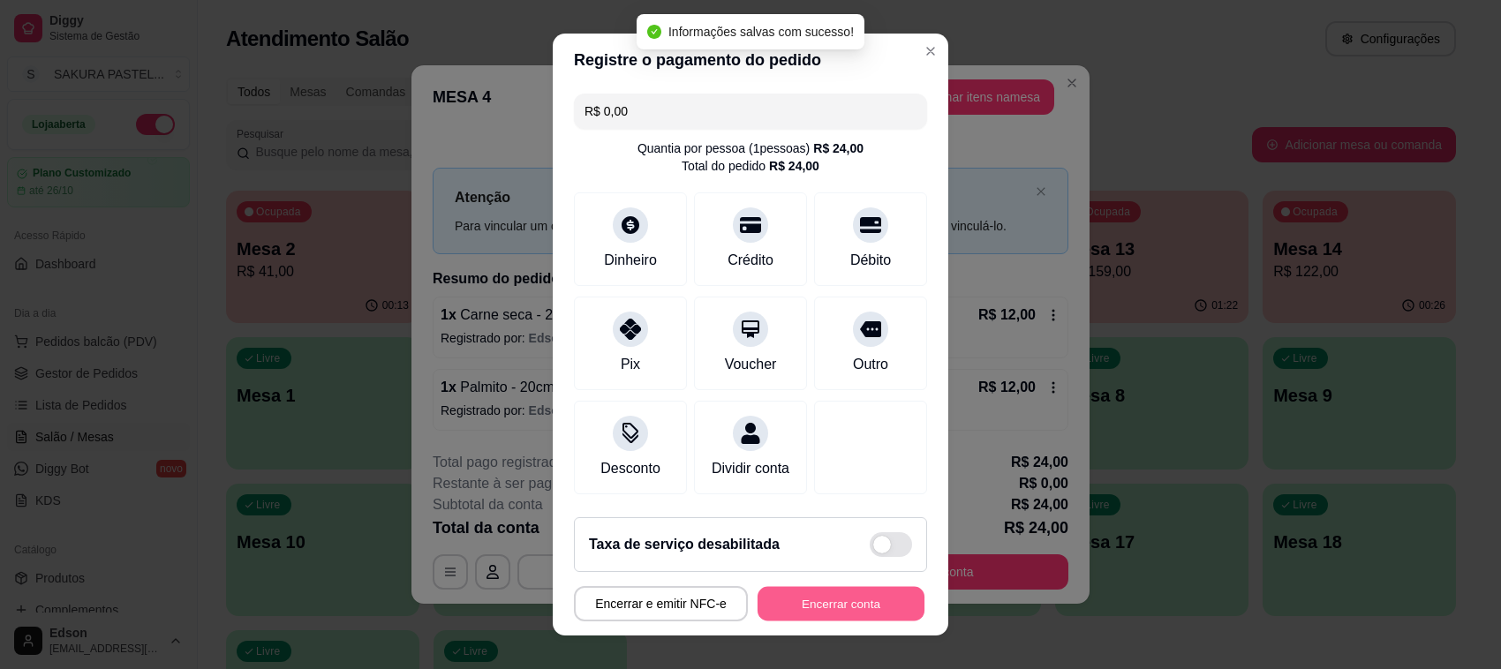
click at [858, 600] on button "Encerrar conta" at bounding box center [840, 604] width 167 height 34
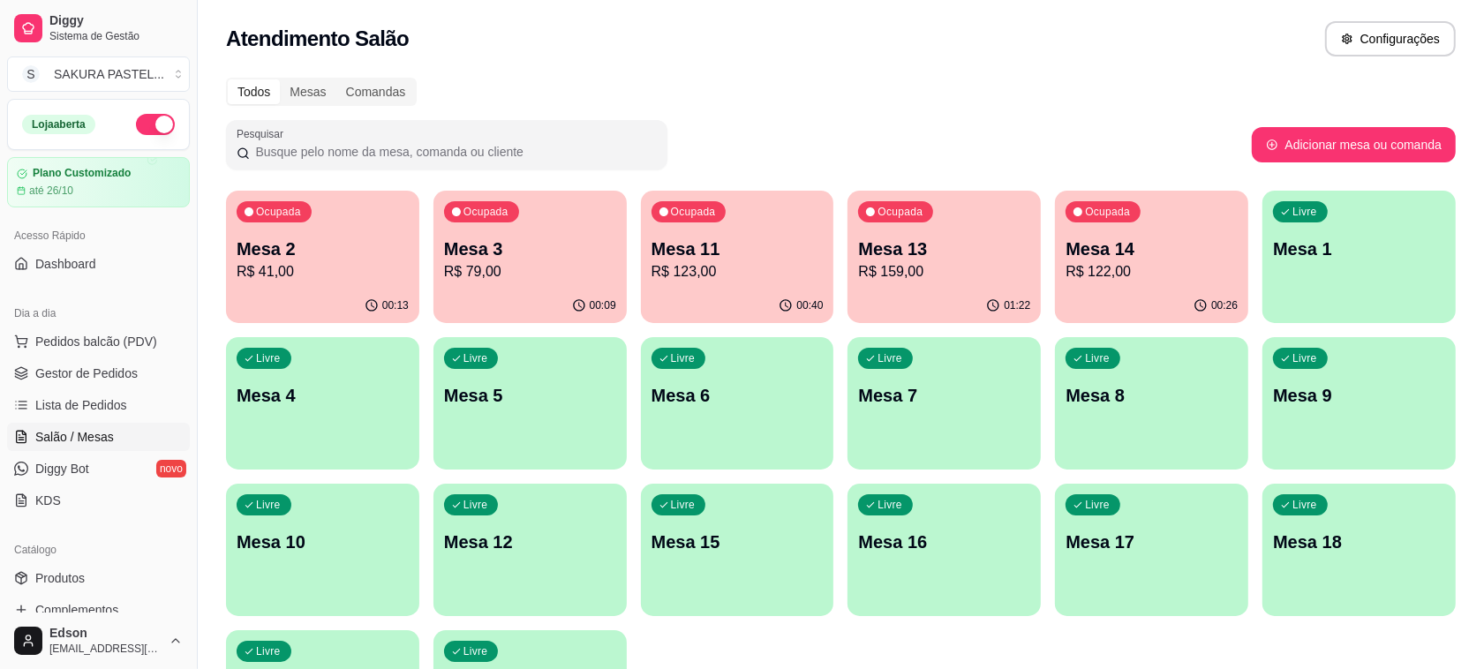
click at [755, 279] on p "R$ 123,00" at bounding box center [737, 271] width 172 height 21
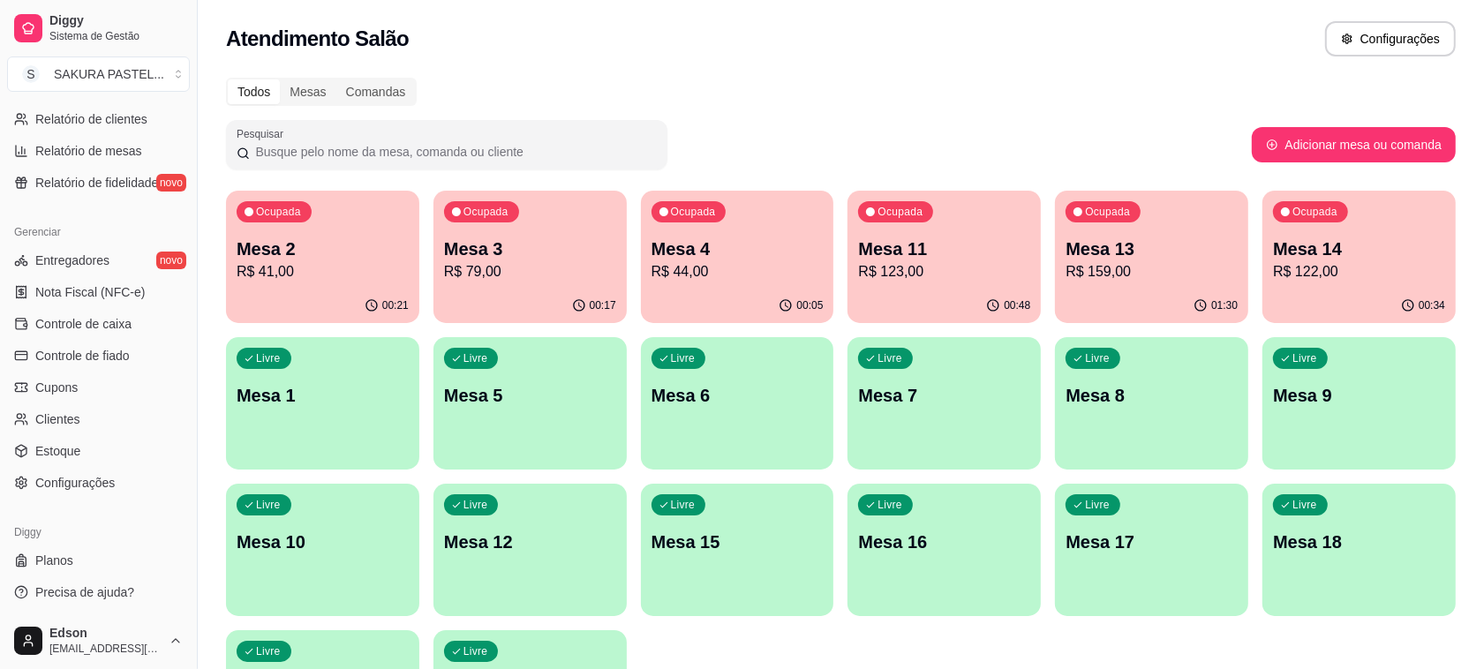
scroll to position [150, 0]
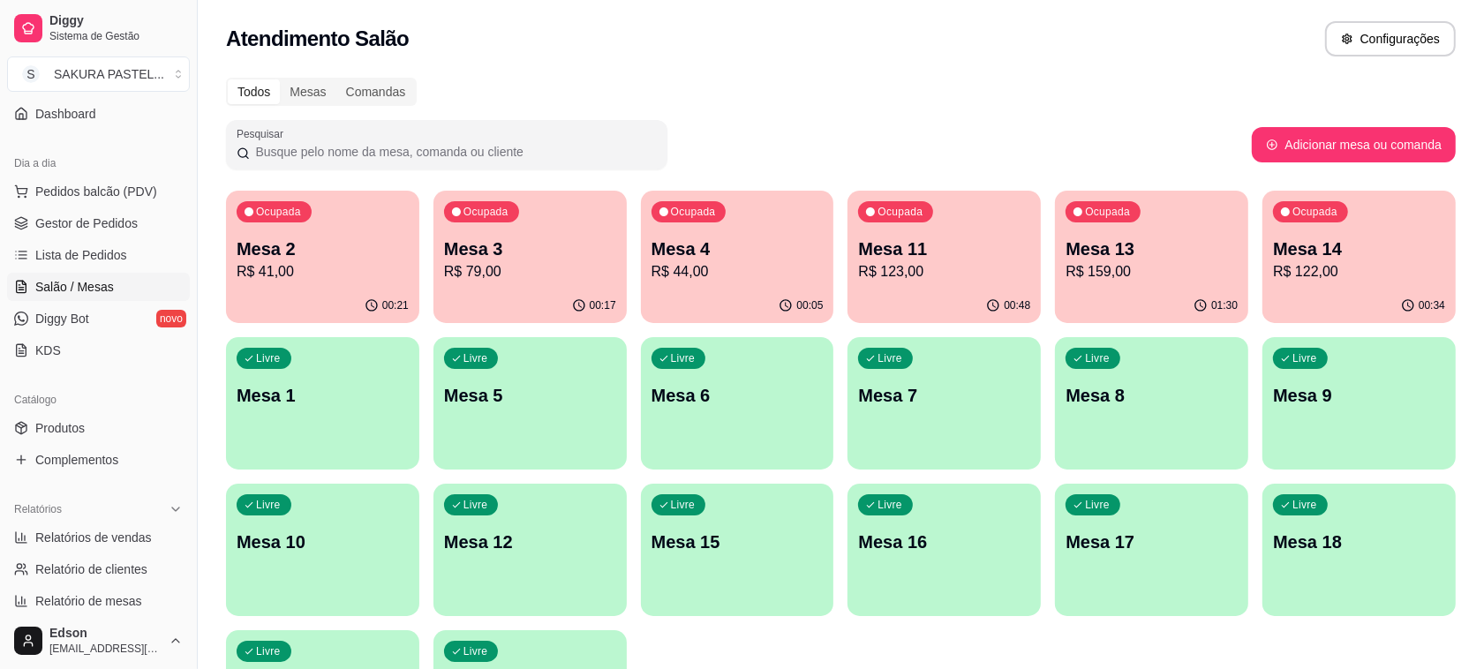
drag, startPoint x: 190, startPoint y: 312, endPoint x: 185, endPoint y: 345, distance: 33.8
click at [190, 350] on button "Toggle Sidebar" at bounding box center [197, 334] width 14 height 669
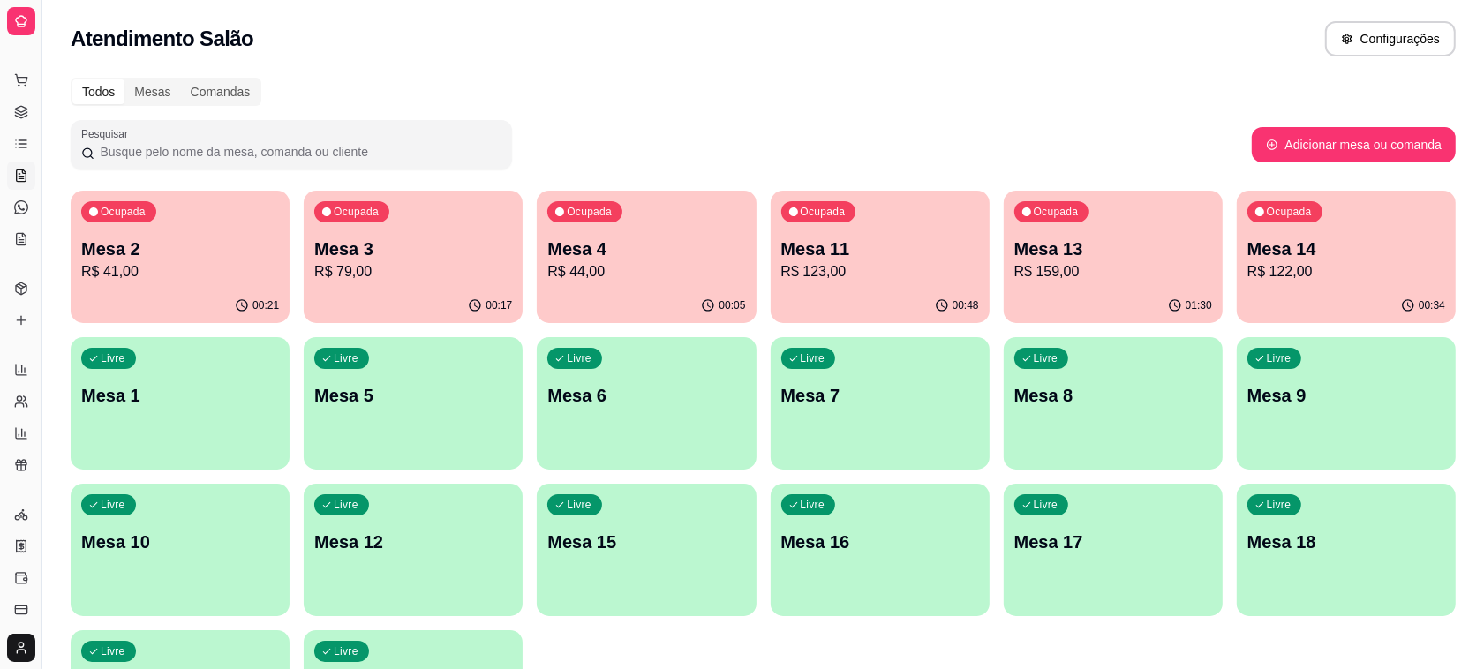
click at [60, 174] on div "Todos Mesas Comandas Pesquisar Adicionar mesa ou comanda Ocupada Mesa 2 R$ 41,0…" at bounding box center [762, 425] width 1441 height 717
click at [49, 173] on div "Todos Mesas Comandas Pesquisar Adicionar mesa ou comanda Ocupada Mesa 2 R$ 41,0…" at bounding box center [762, 425] width 1441 height 717
click at [37, 169] on button "Toggle Sidebar" at bounding box center [41, 334] width 14 height 669
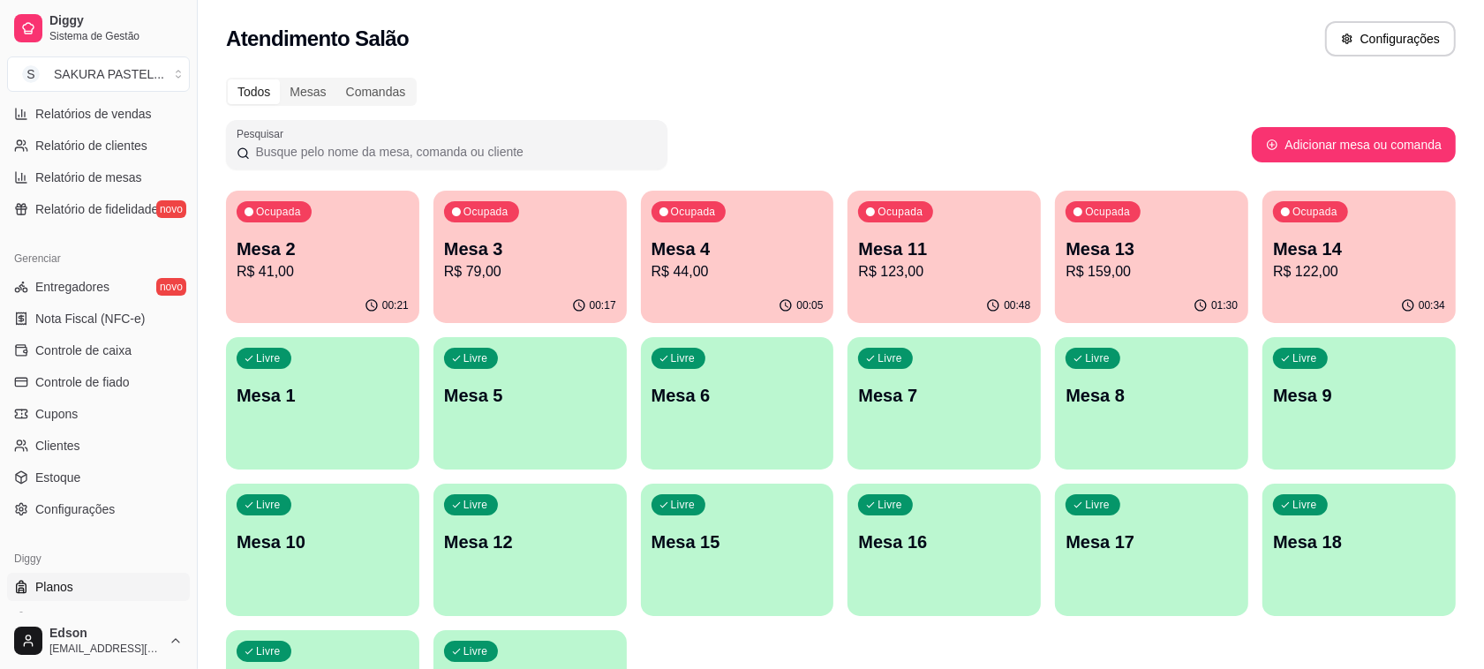
scroll to position [600, 0]
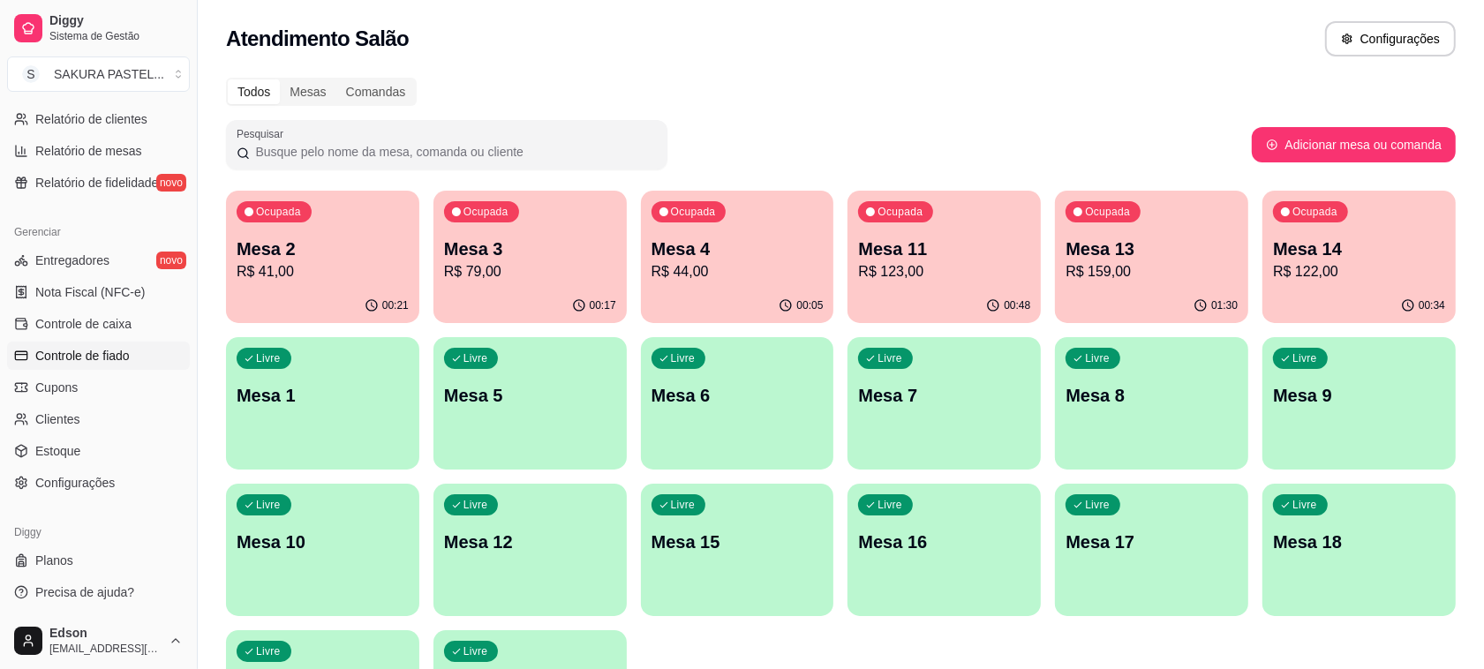
click at [122, 365] on link "Controle de fiado" at bounding box center [98, 356] width 183 height 28
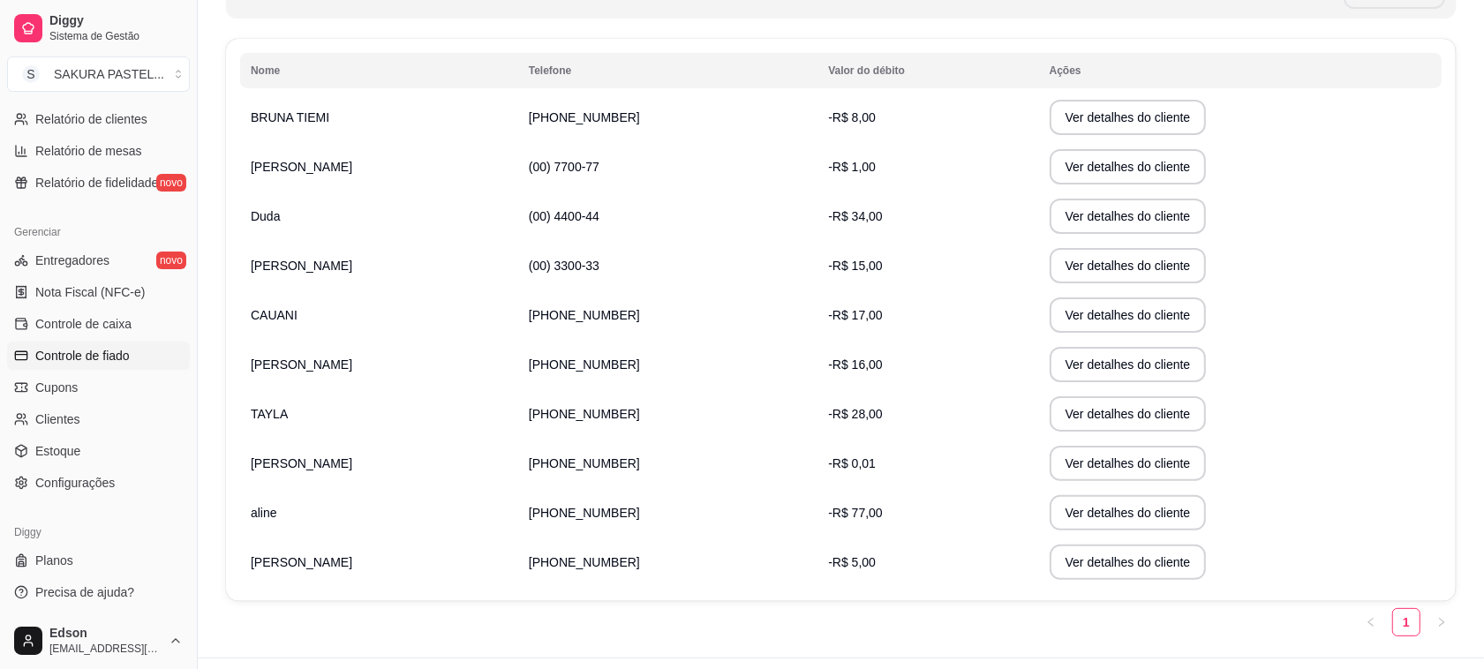
scroll to position [309, 0]
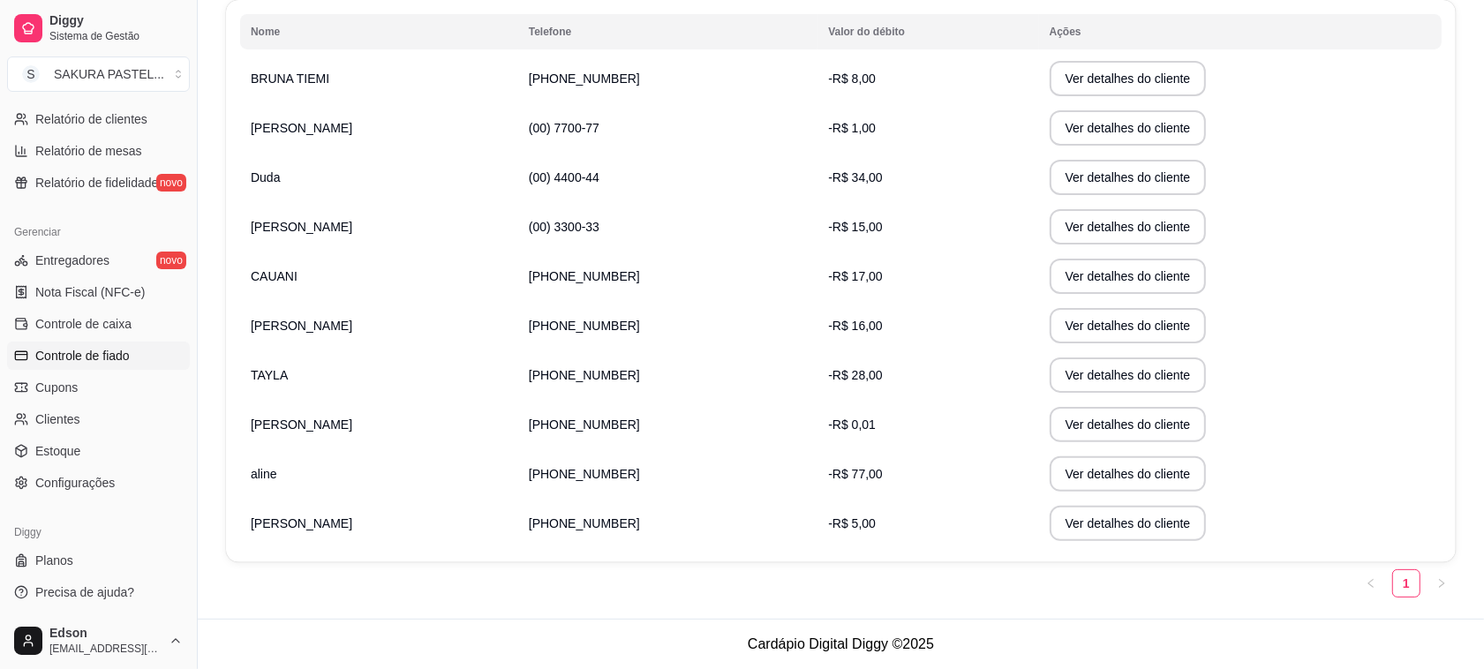
click at [322, 389] on td "TAYLA" at bounding box center [379, 374] width 278 height 49
click at [481, 333] on td "[PERSON_NAME]" at bounding box center [379, 325] width 278 height 49
click at [1071, 380] on button "Ver detalhes do cliente" at bounding box center [1127, 375] width 152 height 34
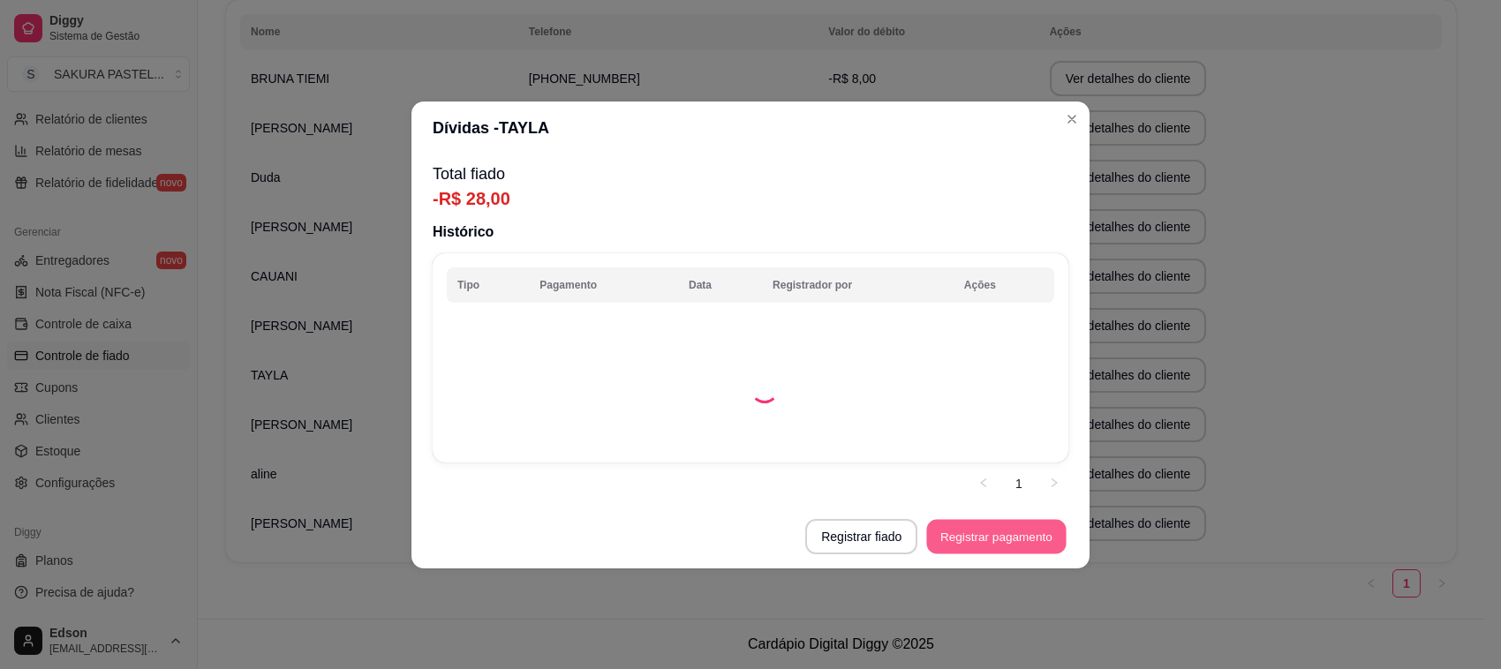
click at [980, 534] on button "Registrar pagamento" at bounding box center [996, 536] width 139 height 34
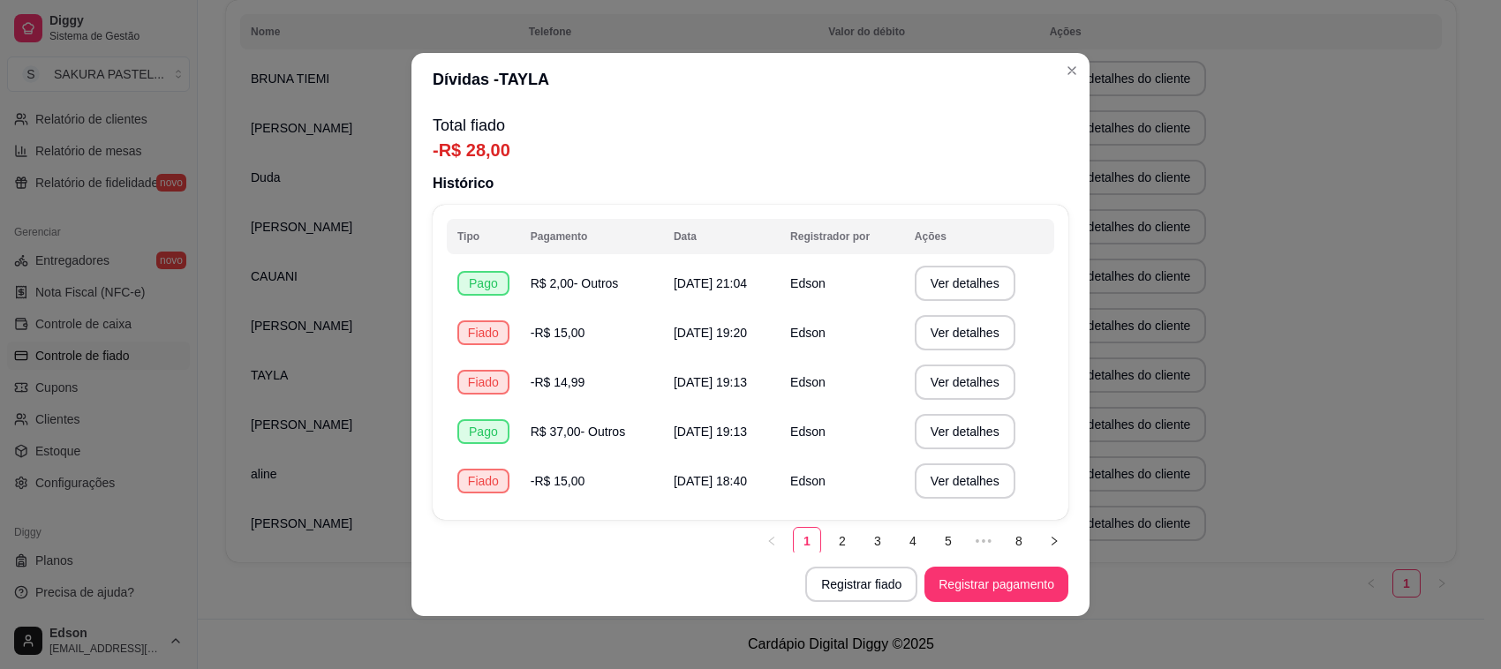
click at [949, 562] on footer "Registrar fiado Registrar pagamento" at bounding box center [750, 585] width 678 height 64
click at [859, 587] on button "Registrar fiado" at bounding box center [861, 585] width 109 height 34
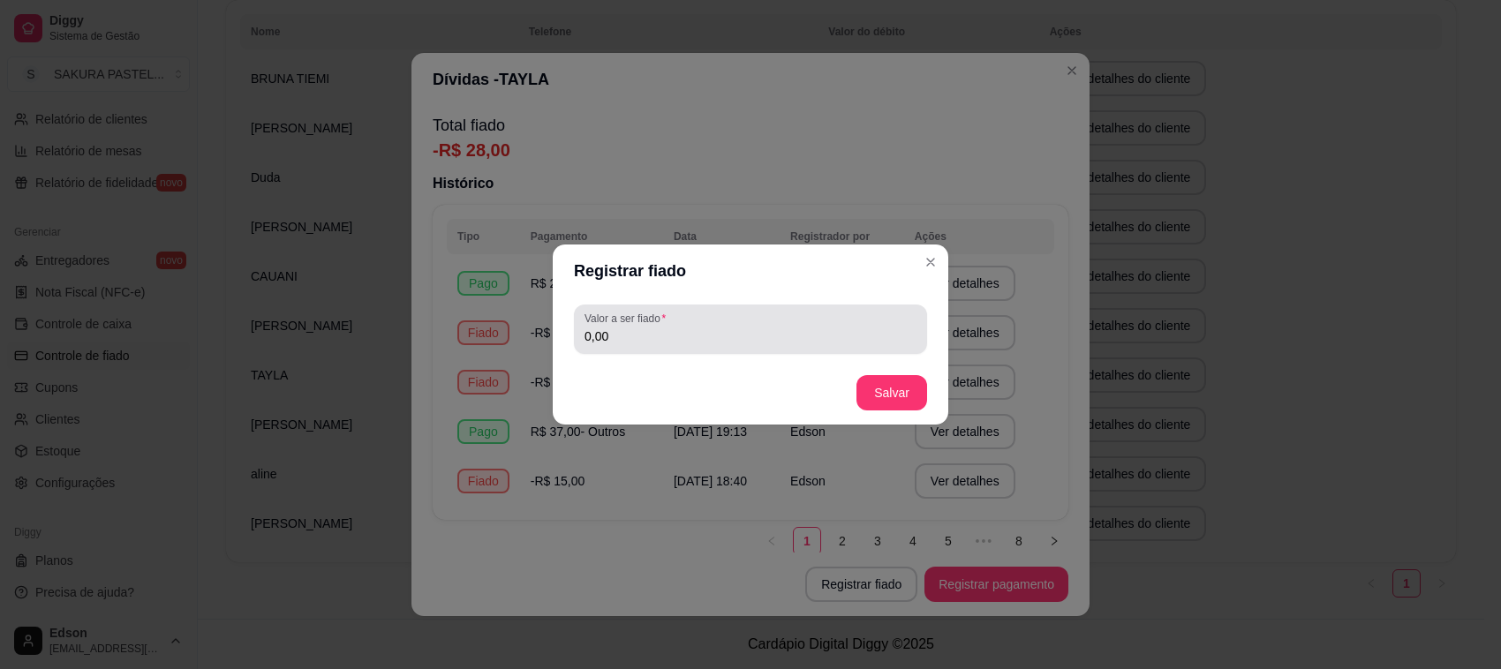
click at [742, 338] on input "0,00" at bounding box center [750, 336] width 332 height 18
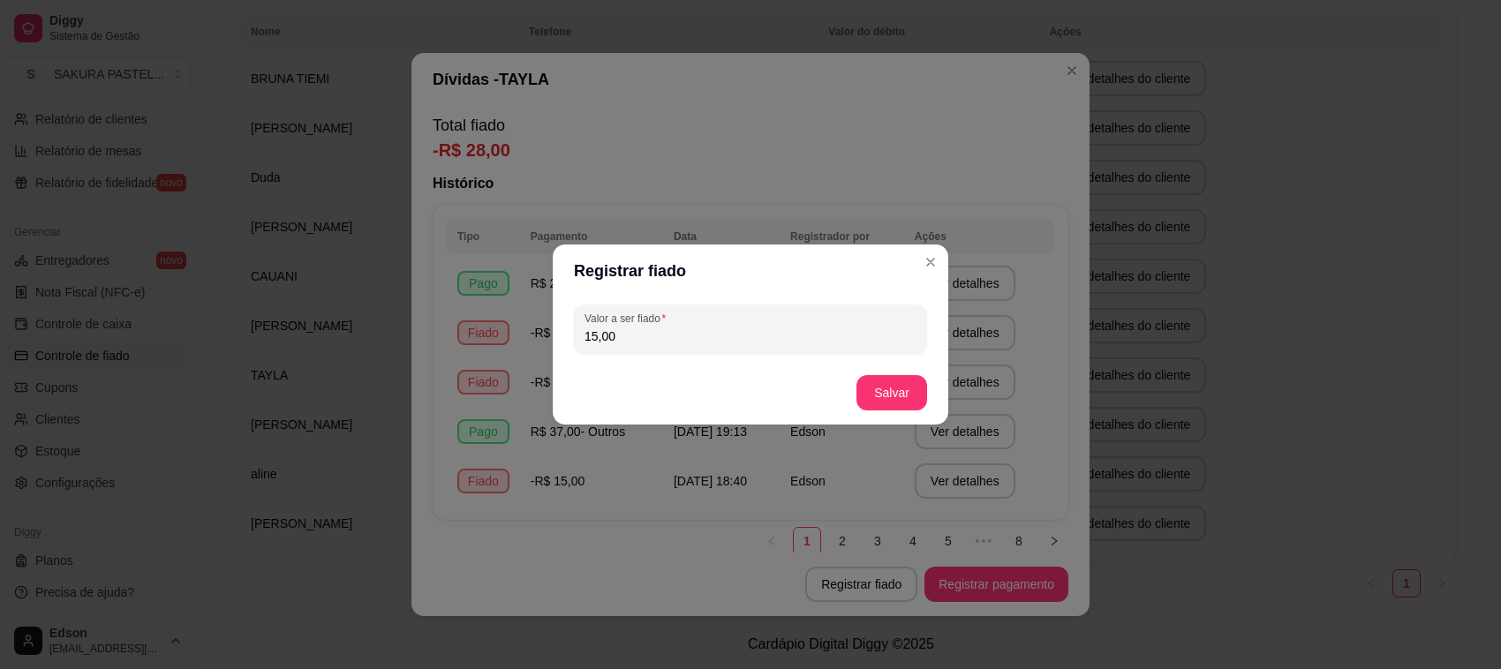
type input "15,00"
click at [918, 397] on button "Salvar" at bounding box center [891, 392] width 71 height 35
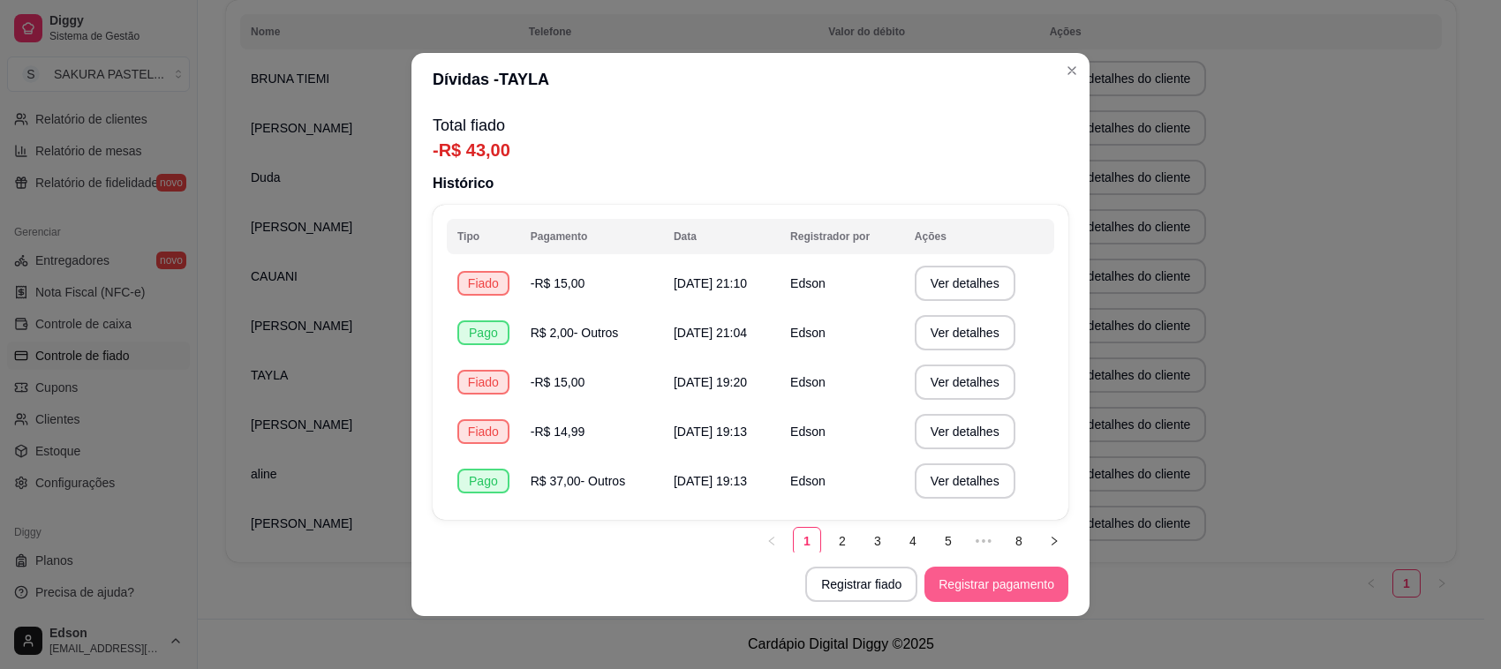
click at [1029, 596] on button "Registrar pagamento" at bounding box center [996, 584] width 144 height 35
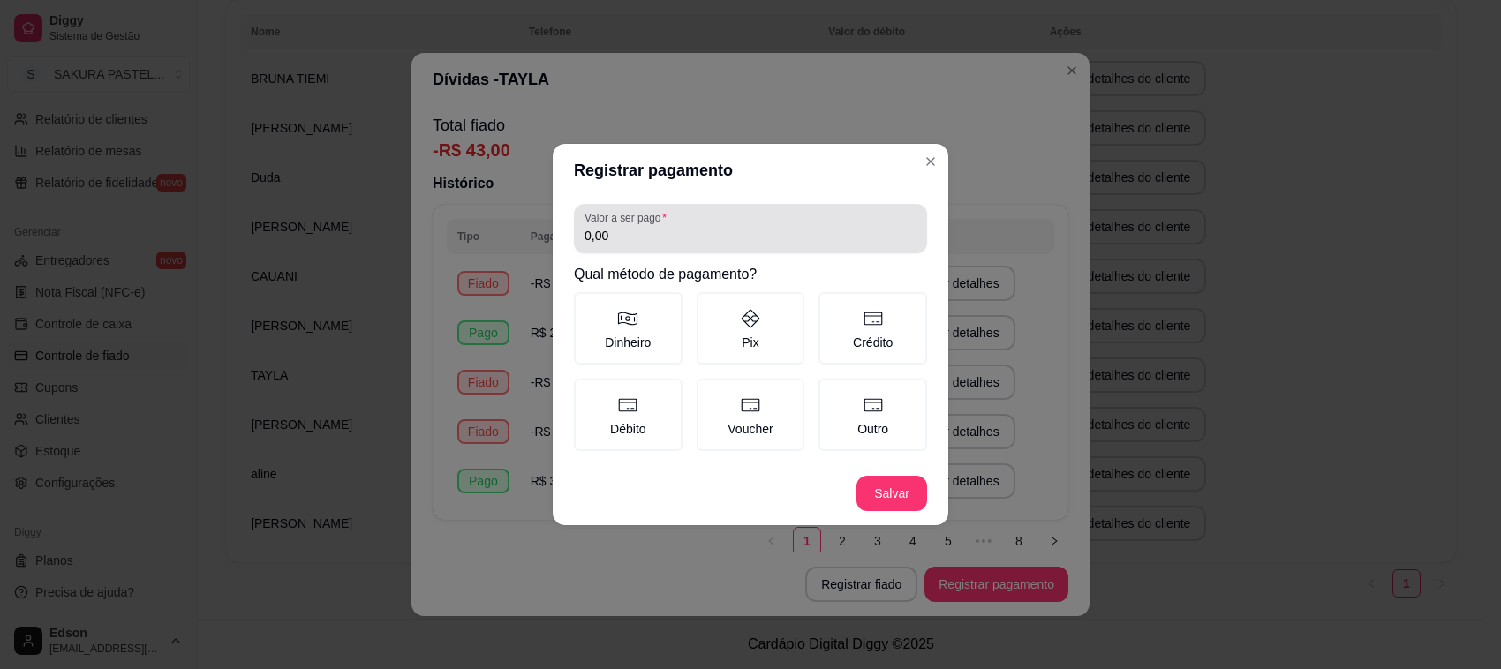
click at [660, 225] on label "Valor a ser pago" at bounding box center [628, 217] width 88 height 15
click at [660, 227] on input "0,00" at bounding box center [750, 236] width 332 height 18
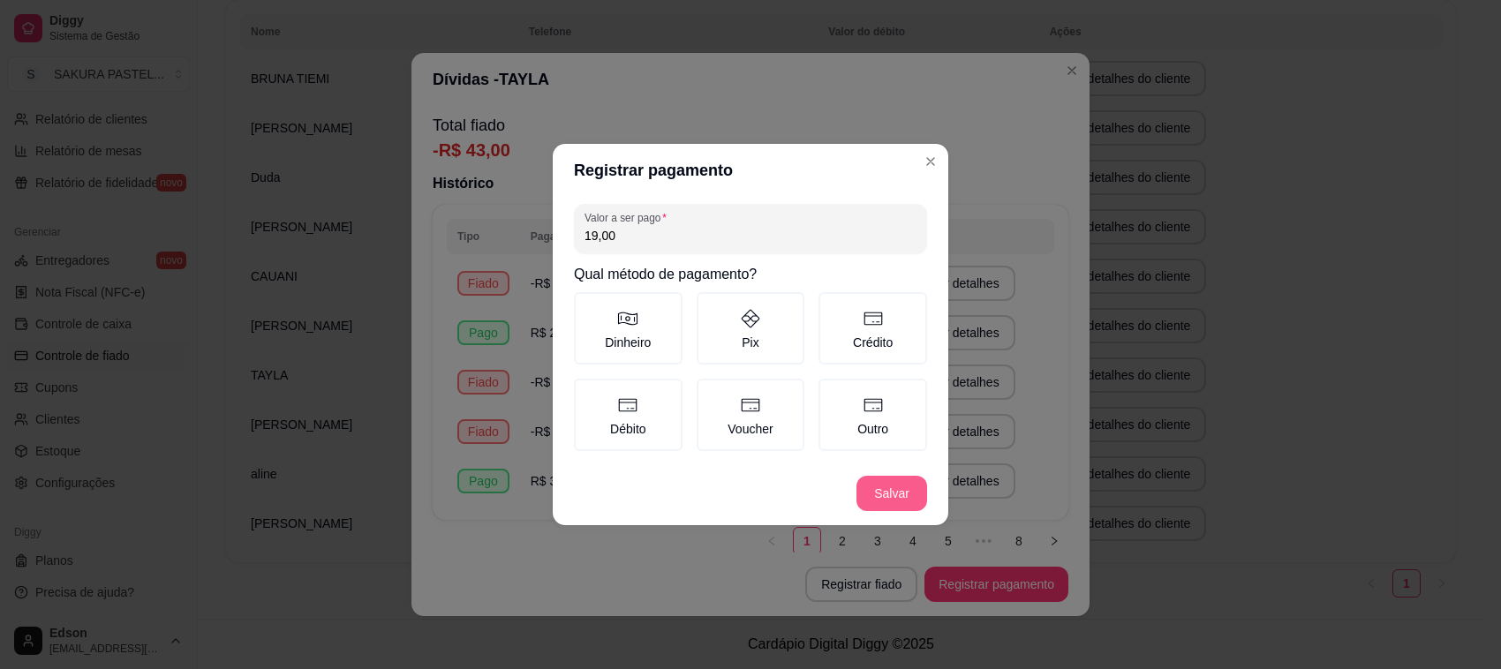
type input "19,00"
click at [914, 503] on button "Salvar" at bounding box center [891, 493] width 71 height 35
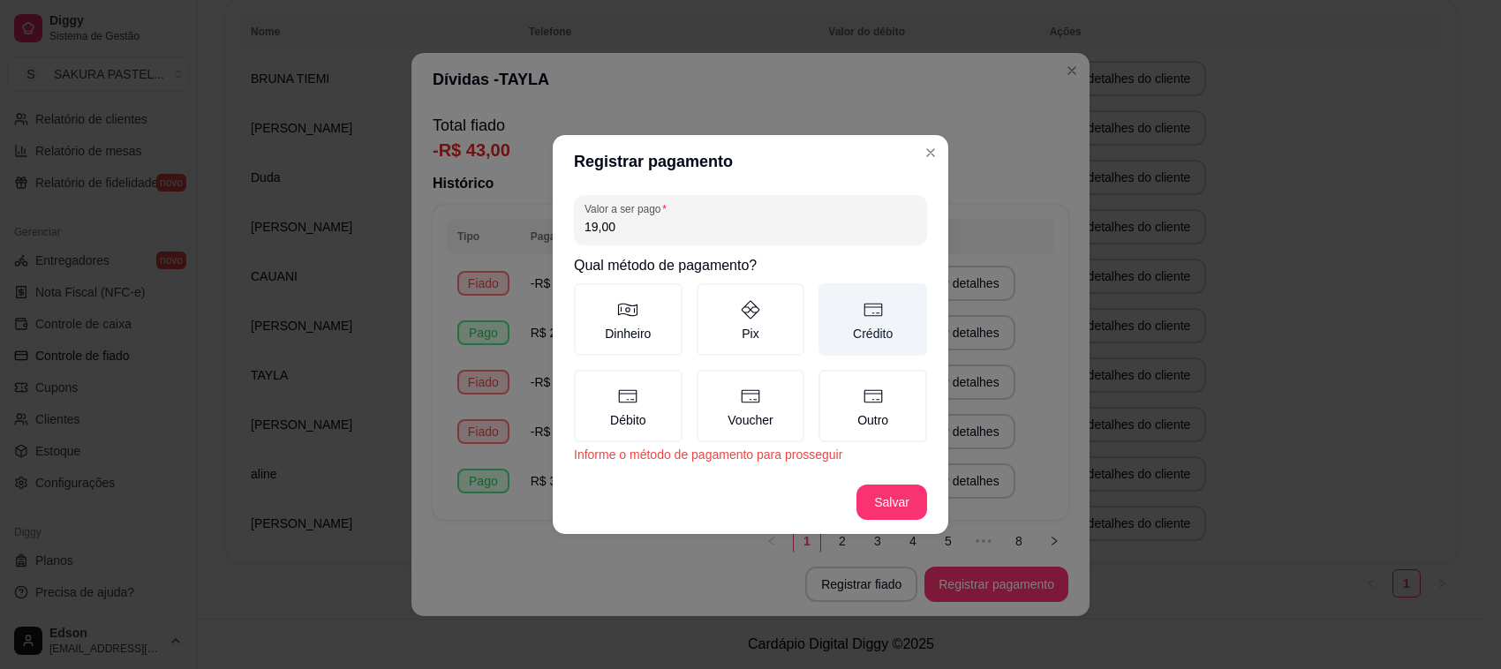
click at [884, 289] on label "Crédito" at bounding box center [872, 319] width 109 height 72
click at [831, 289] on button "Crédito" at bounding box center [824, 289] width 14 height 14
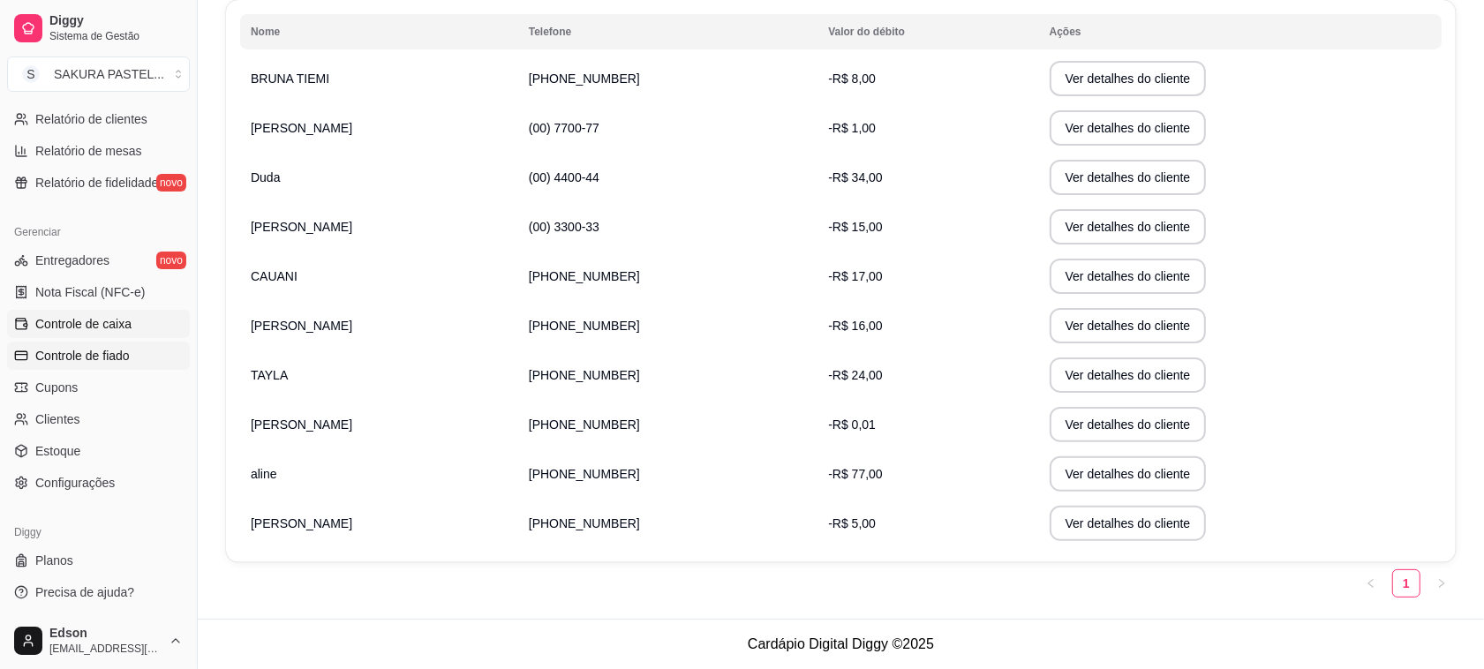
scroll to position [0, 0]
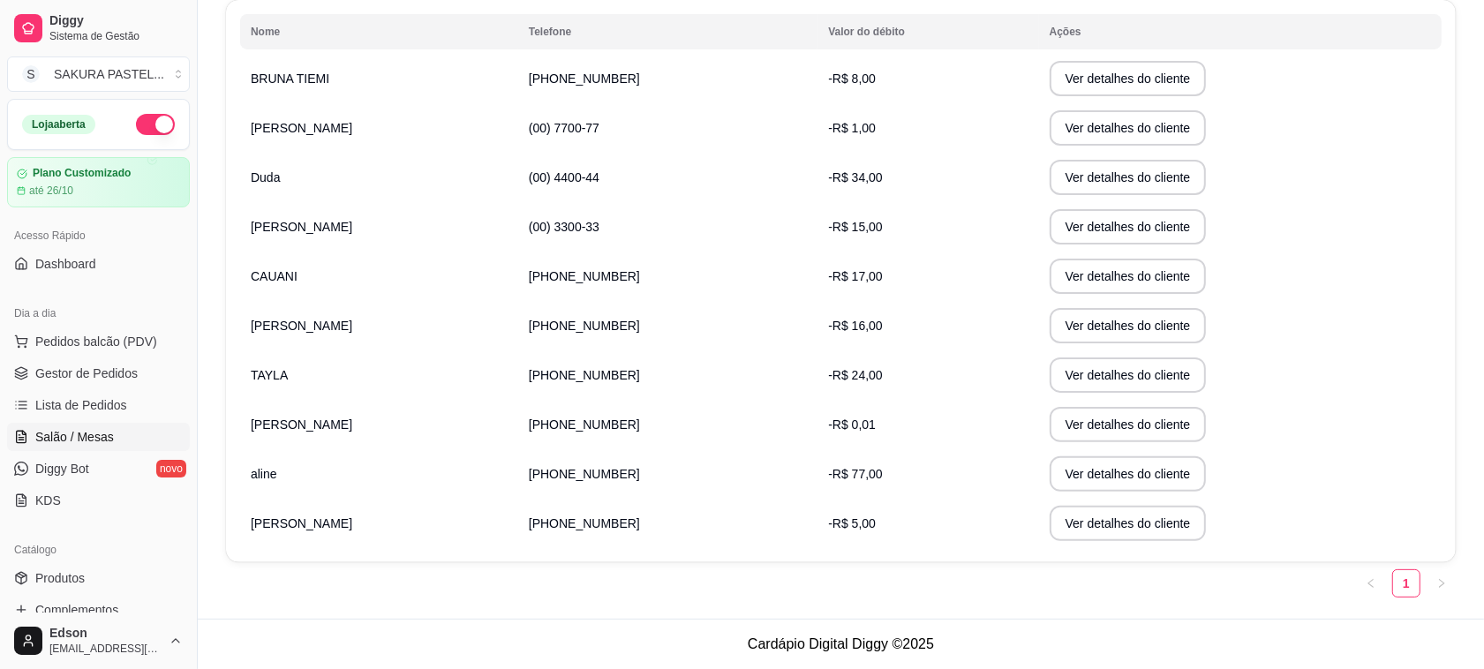
click at [68, 431] on span "Salão / Mesas" at bounding box center [74, 437] width 79 height 18
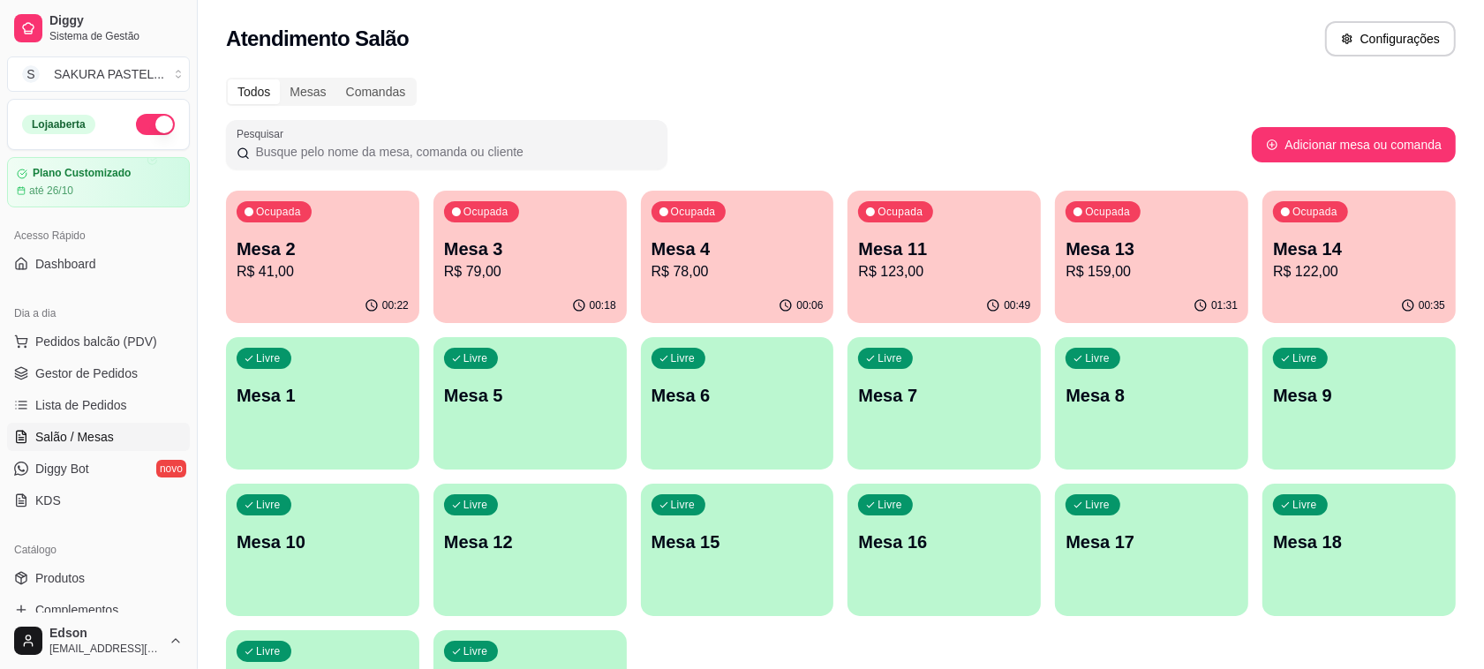
click at [340, 261] on p "R$ 41,00" at bounding box center [323, 271] width 172 height 21
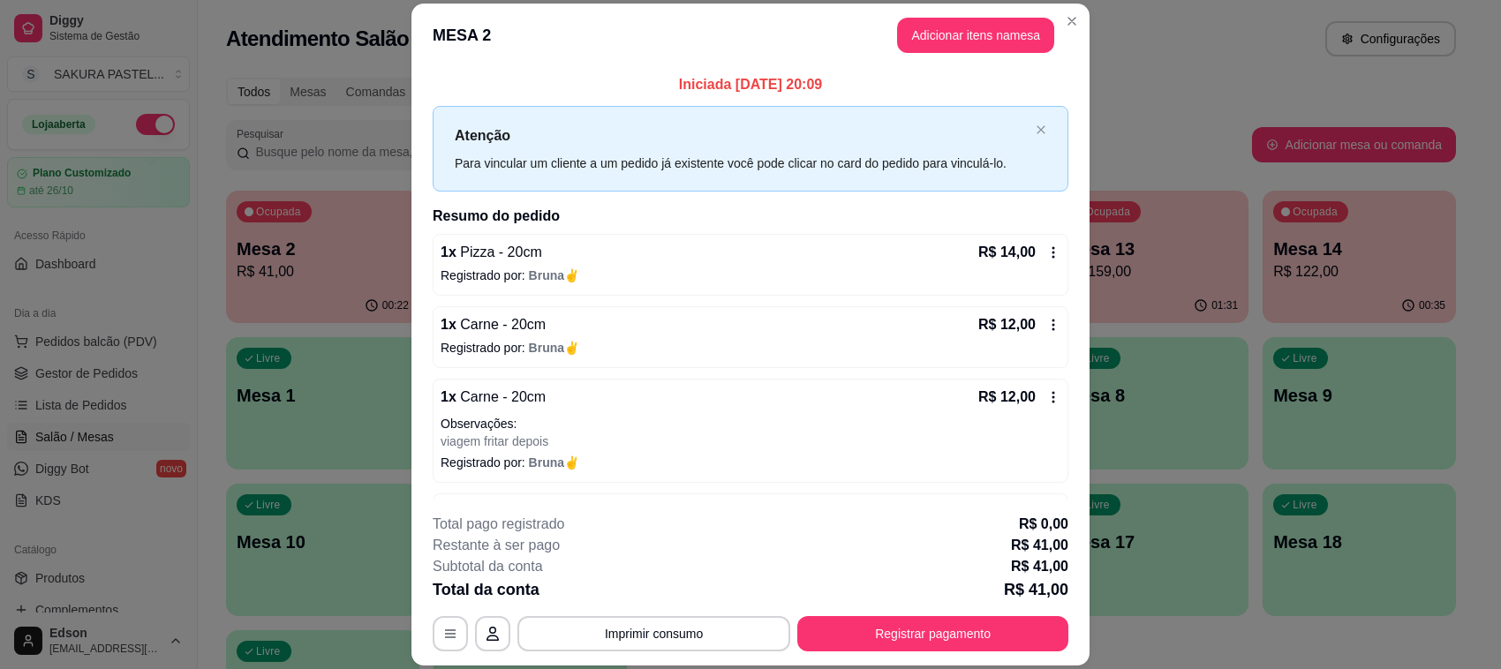
click at [781, 416] on p "Observações:" at bounding box center [750, 424] width 620 height 18
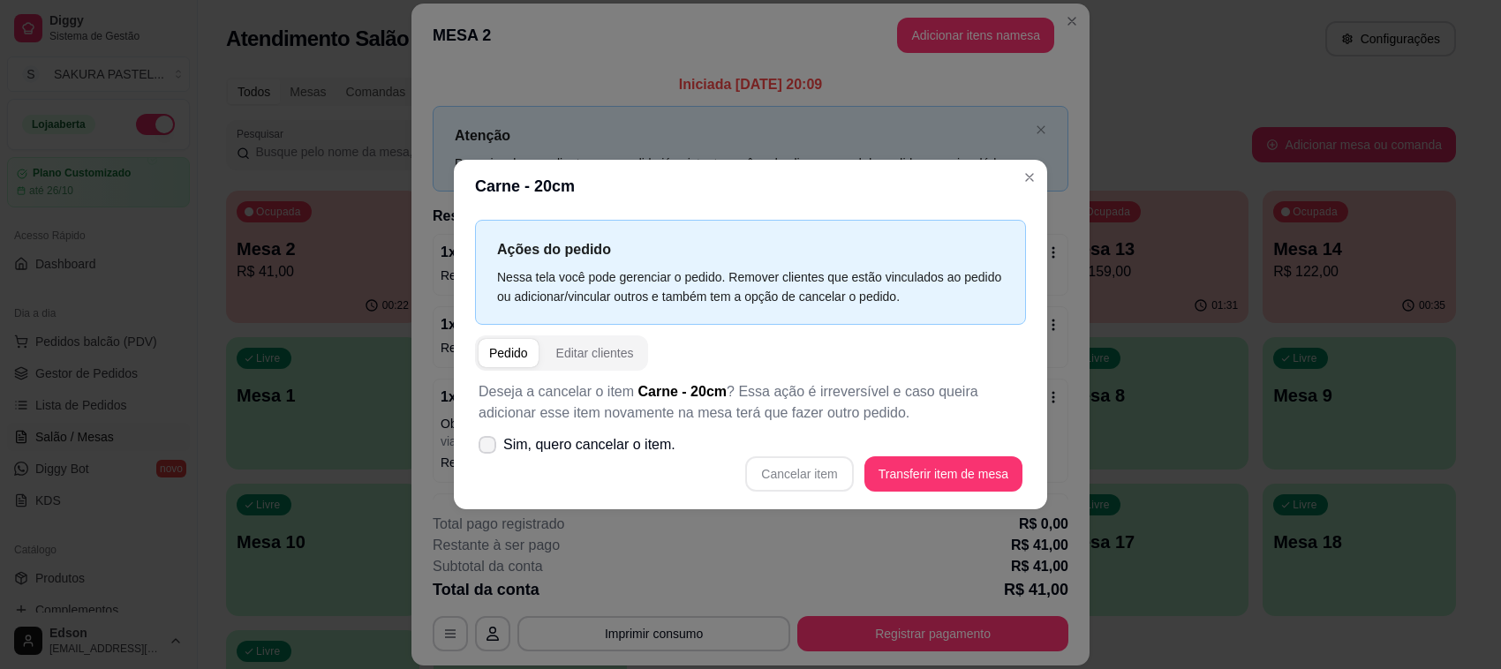
click at [624, 452] on span "Sim, quero cancelar o item." at bounding box center [589, 444] width 172 height 21
click at [489, 452] on input "Sim, quero cancelar o item." at bounding box center [483, 453] width 11 height 11
checkbox input "true"
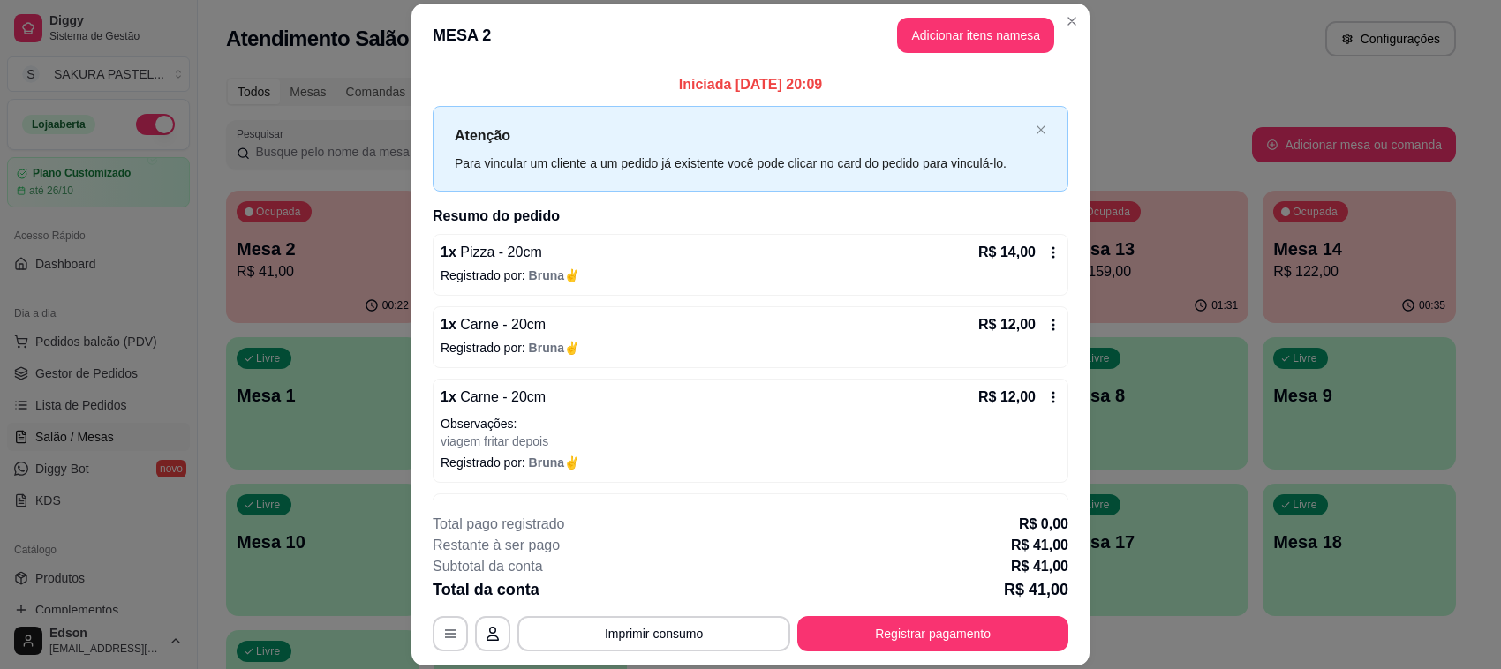
click at [950, 440] on p "viagem fritar depois" at bounding box center [750, 442] width 620 height 18
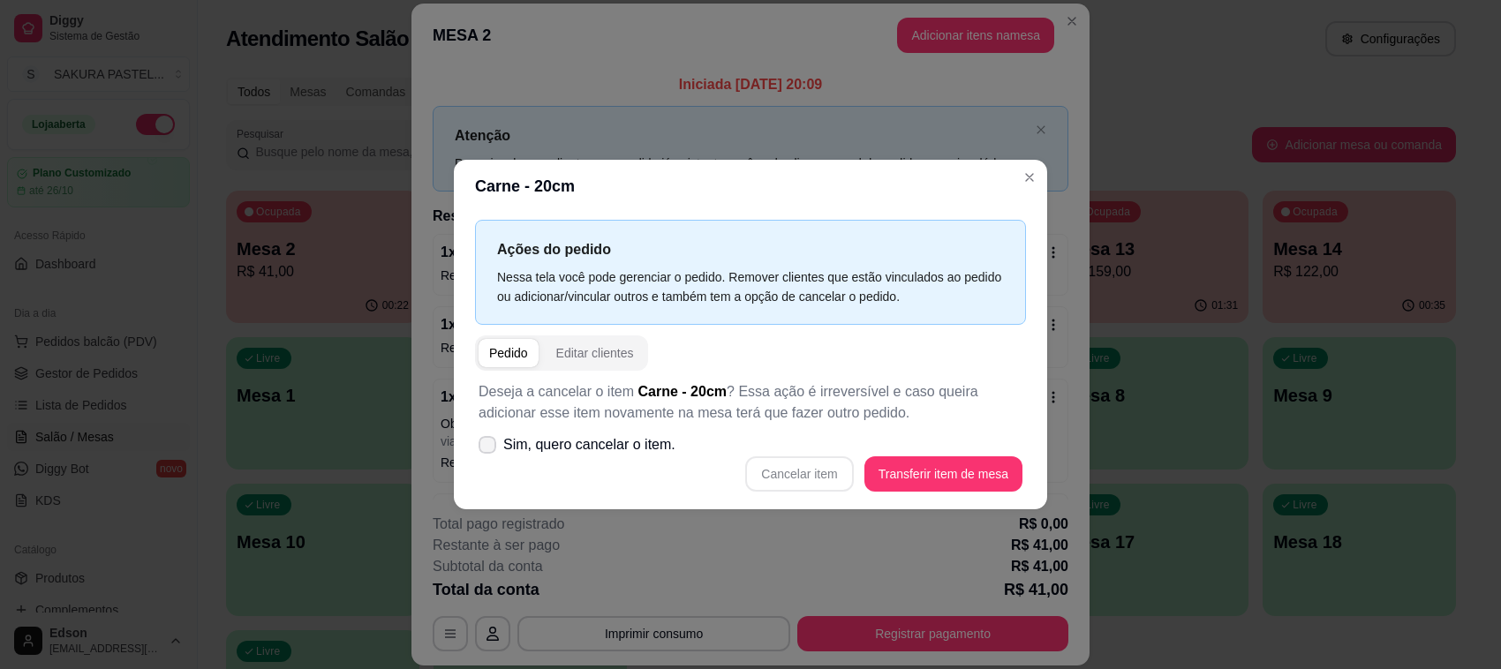
click at [574, 440] on span "Sim, quero cancelar o item." at bounding box center [589, 444] width 172 height 21
click at [489, 448] on input "Sim, quero cancelar o item." at bounding box center [483, 453] width 11 height 11
checkbox input "true"
click at [824, 464] on button "Cancelar item" at bounding box center [799, 473] width 108 height 35
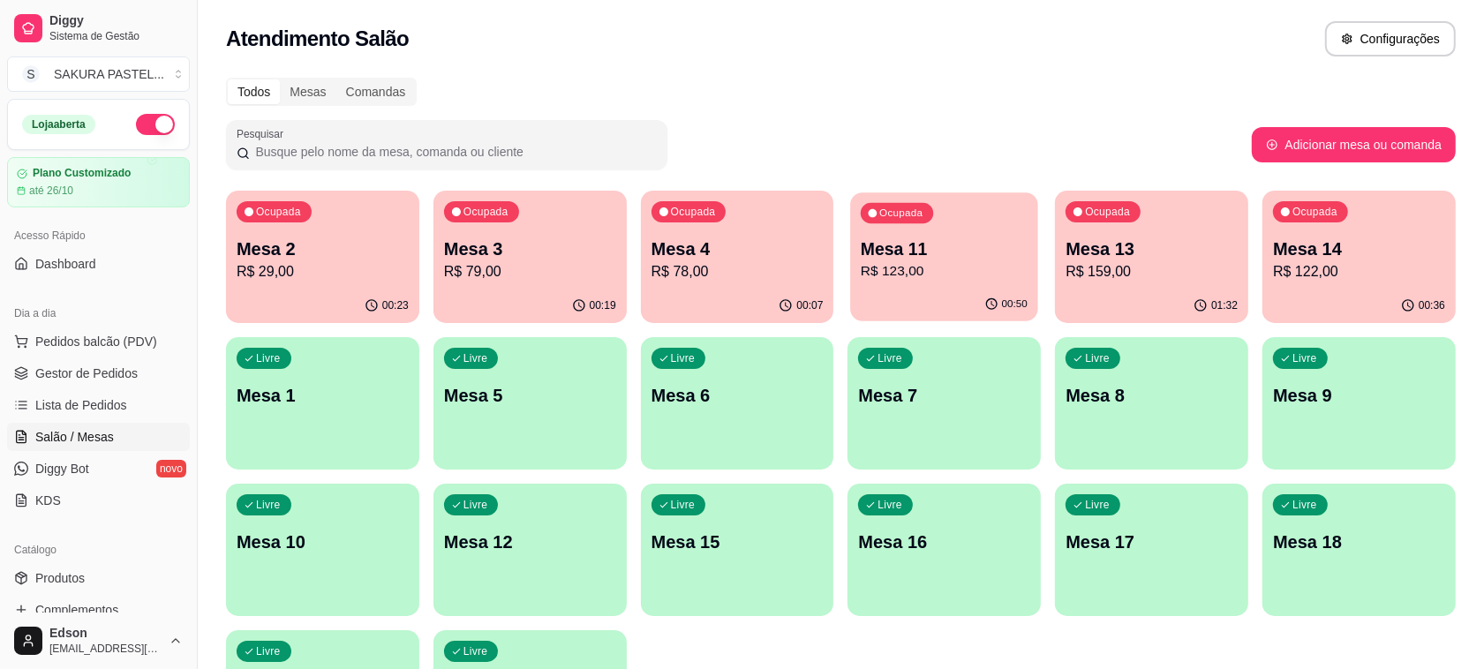
click at [959, 252] on p "Mesa 11" at bounding box center [944, 249] width 167 height 24
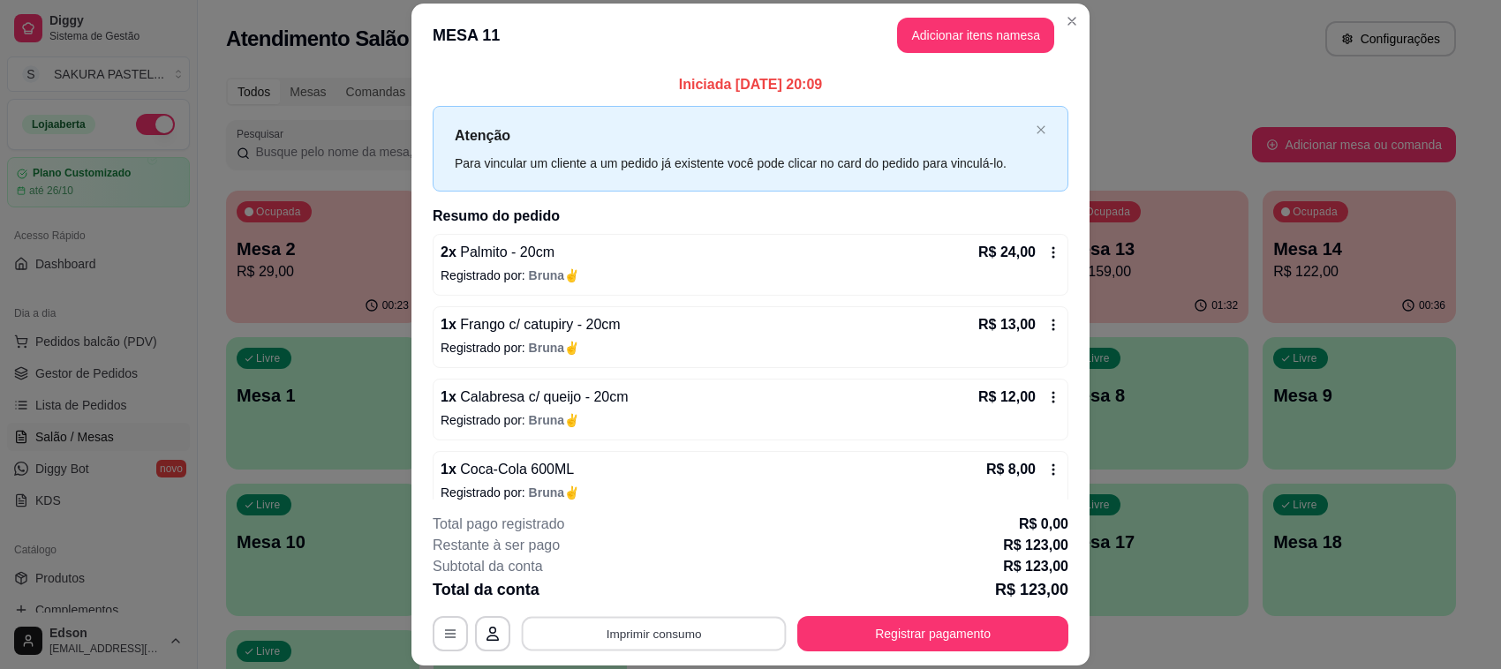
click at [680, 631] on button "Imprimir consumo" at bounding box center [654, 634] width 265 height 34
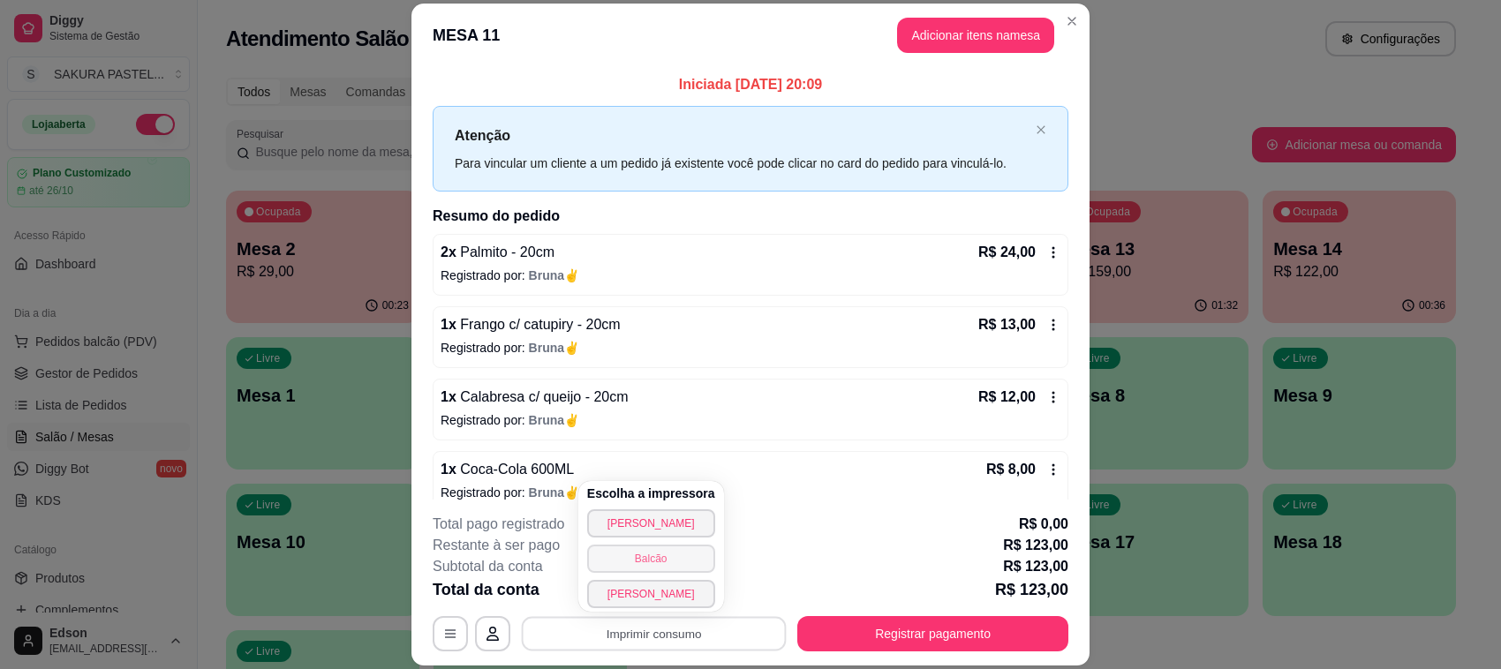
click at [651, 568] on button "Balcão" at bounding box center [651, 559] width 128 height 28
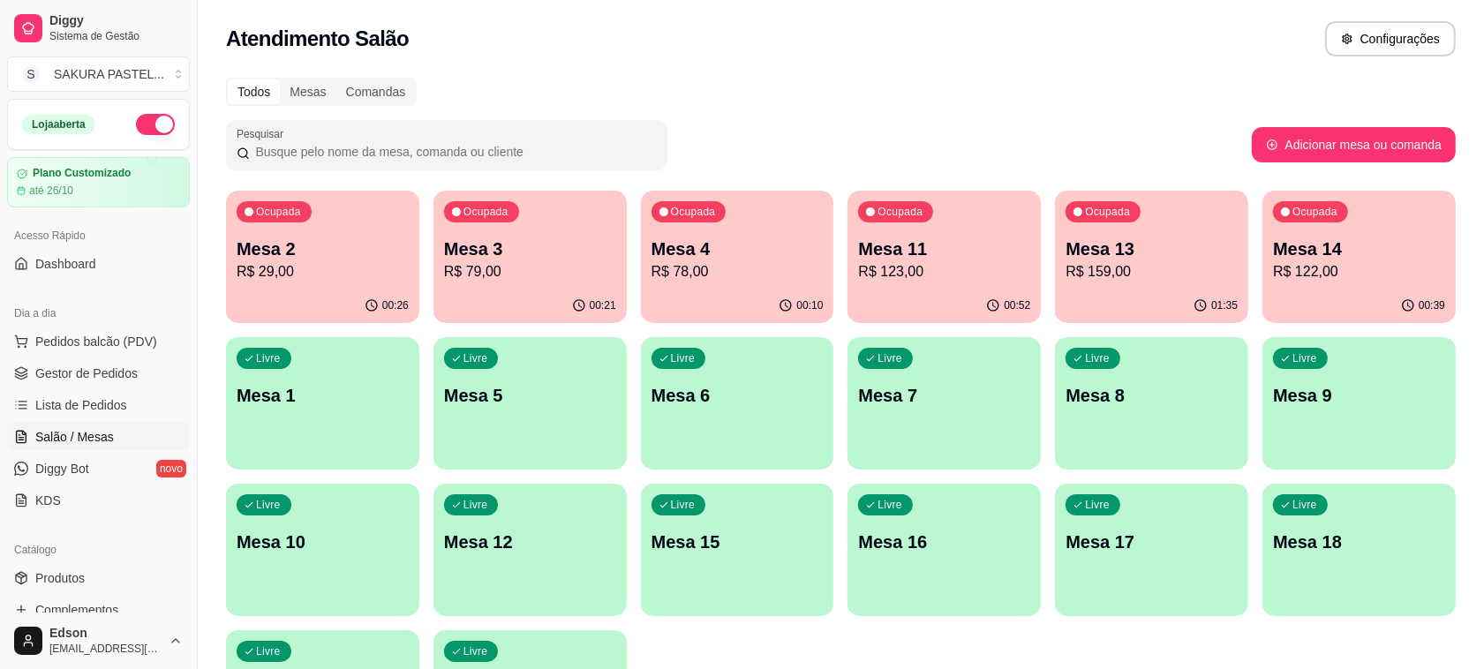
click at [305, 256] on p "Mesa 2" at bounding box center [323, 249] width 172 height 25
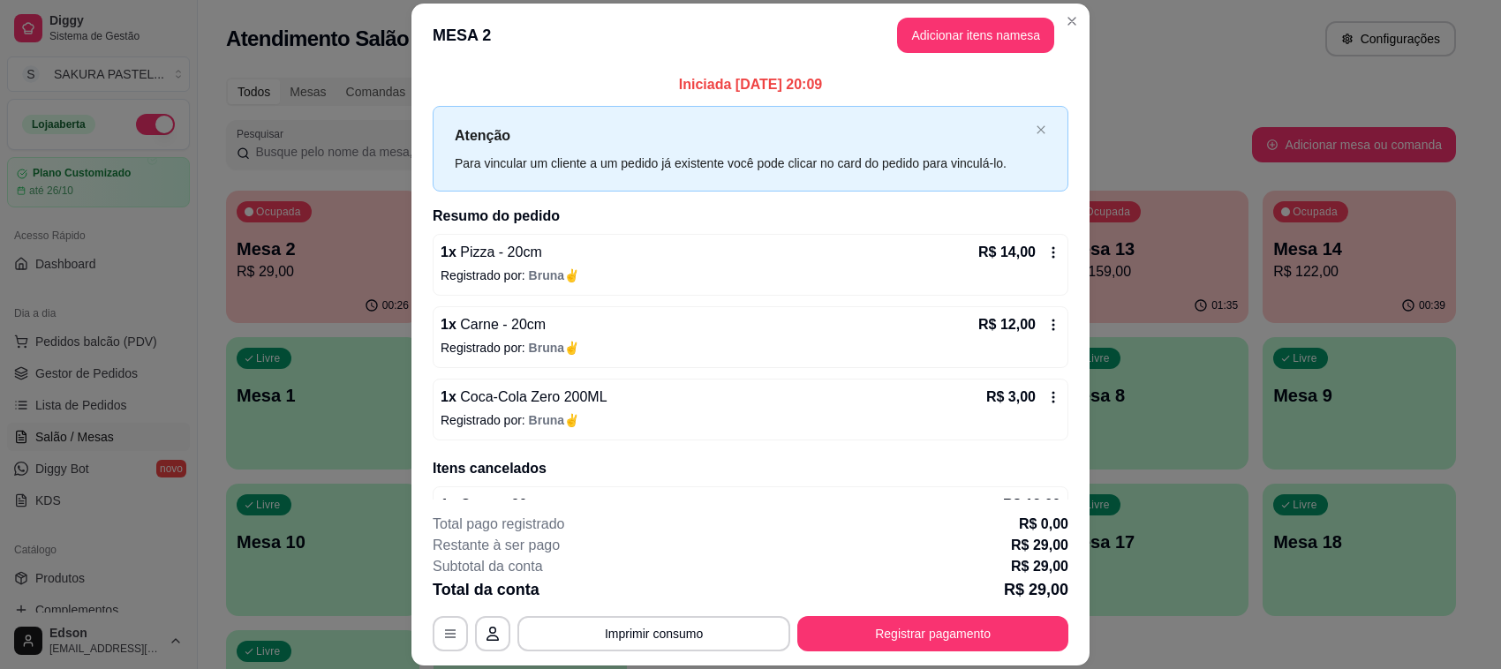
click at [704, 537] on div "**********" at bounding box center [751, 583] width 636 height 138
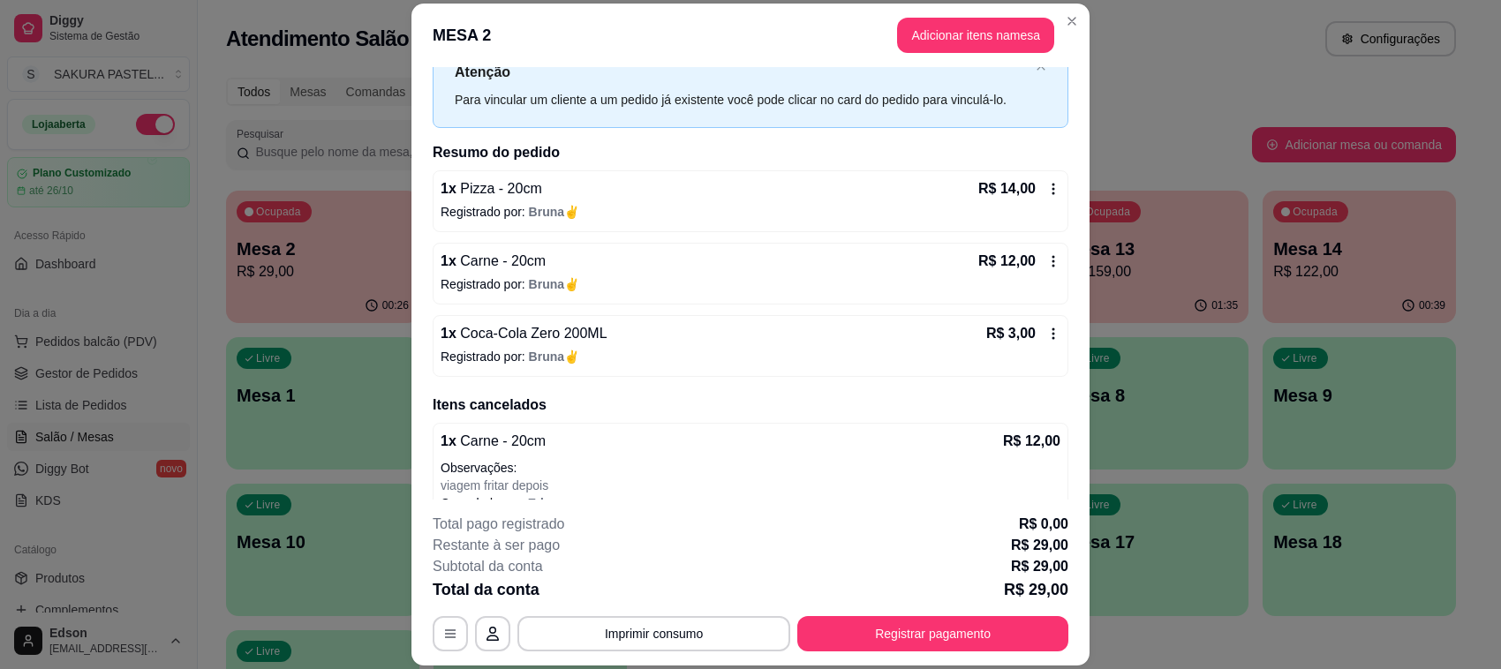
scroll to position [91, 0]
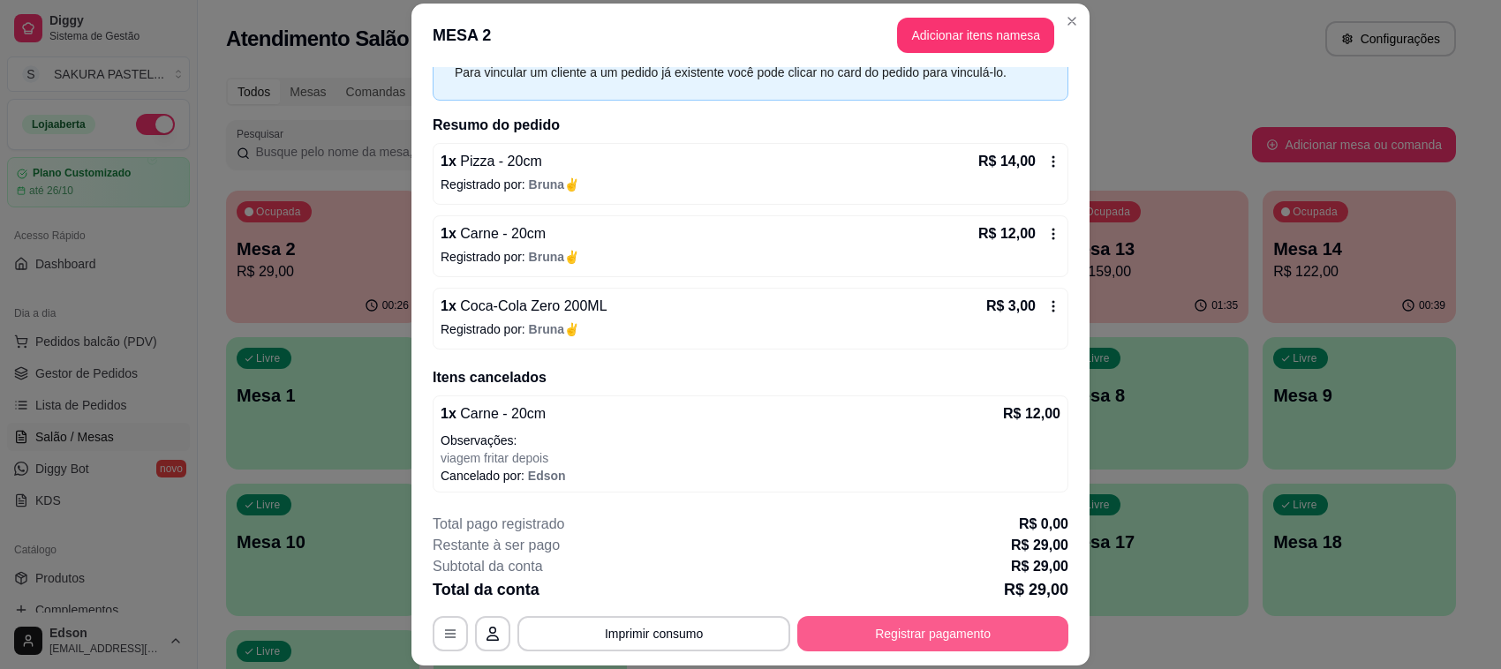
click at [956, 620] on button "Registrar pagamento" at bounding box center [932, 633] width 271 height 35
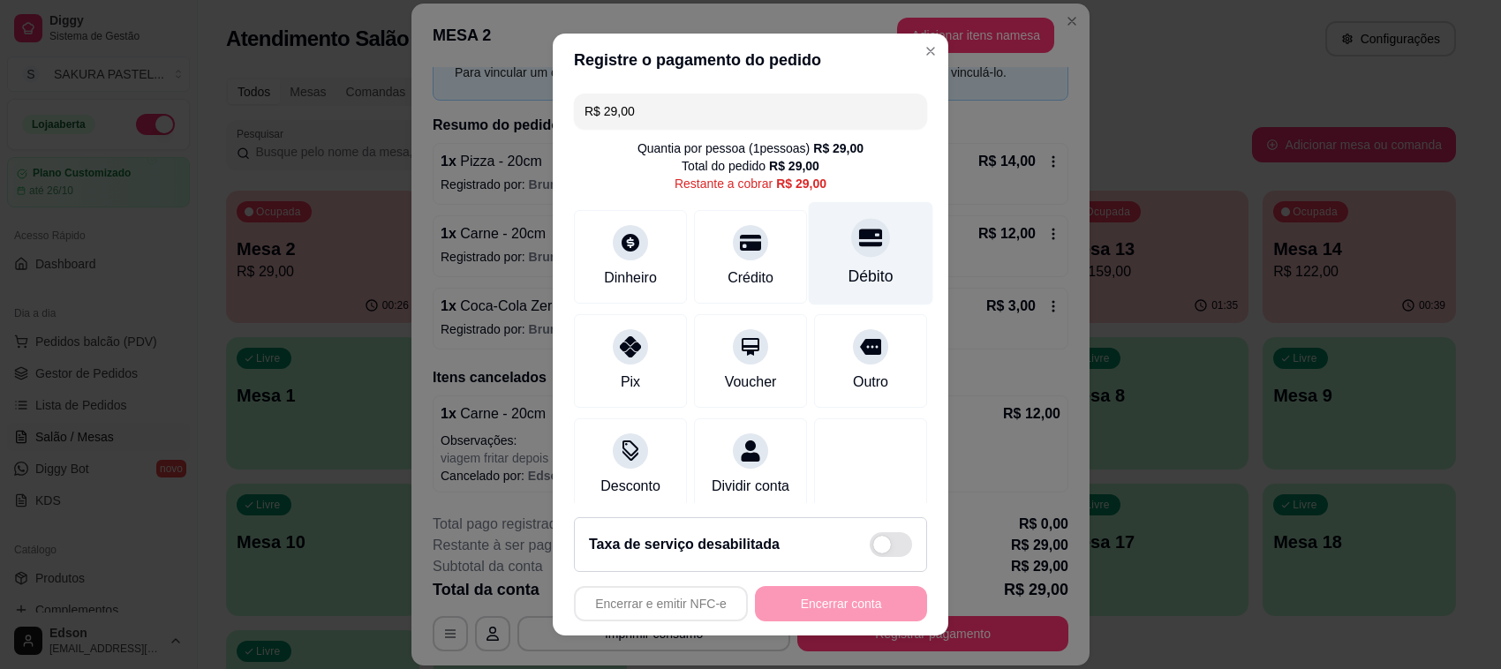
click at [851, 244] on div at bounding box center [870, 237] width 39 height 39
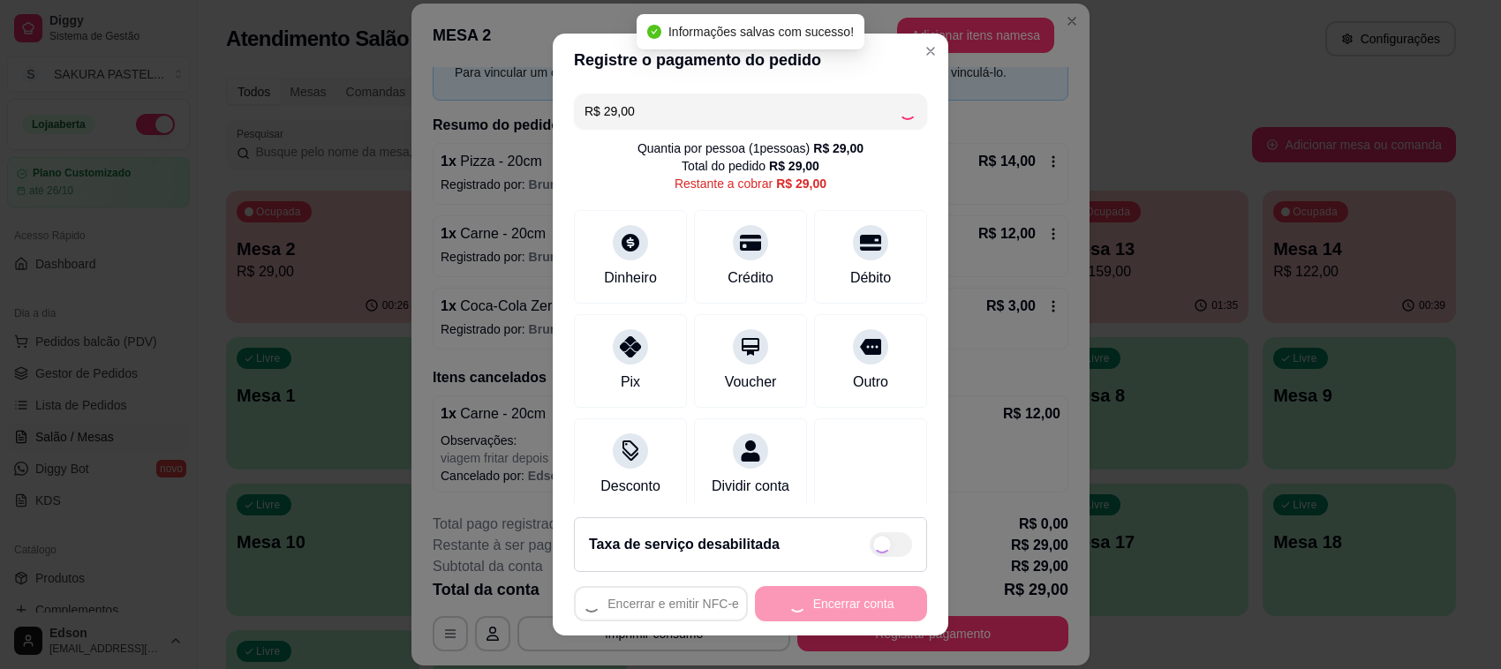
type input "R$ 0,00"
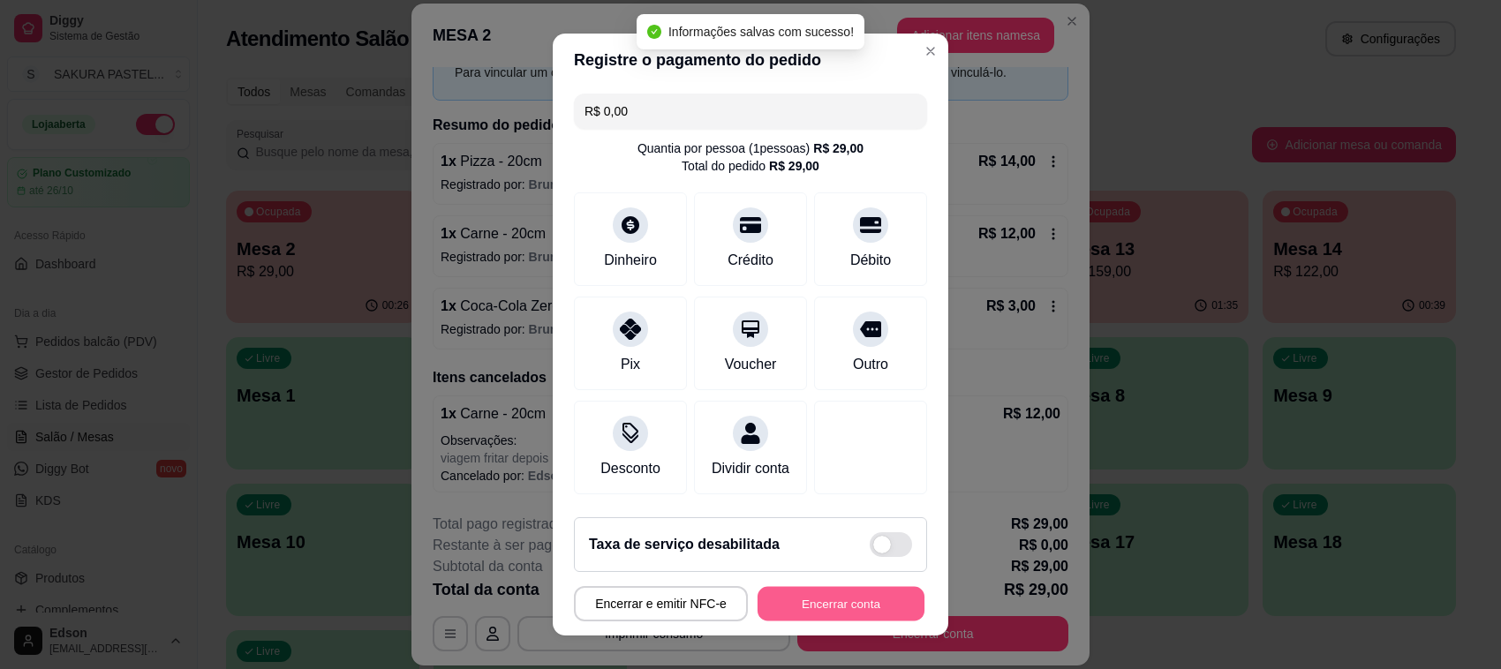
click at [871, 602] on button "Encerrar conta" at bounding box center [840, 604] width 167 height 34
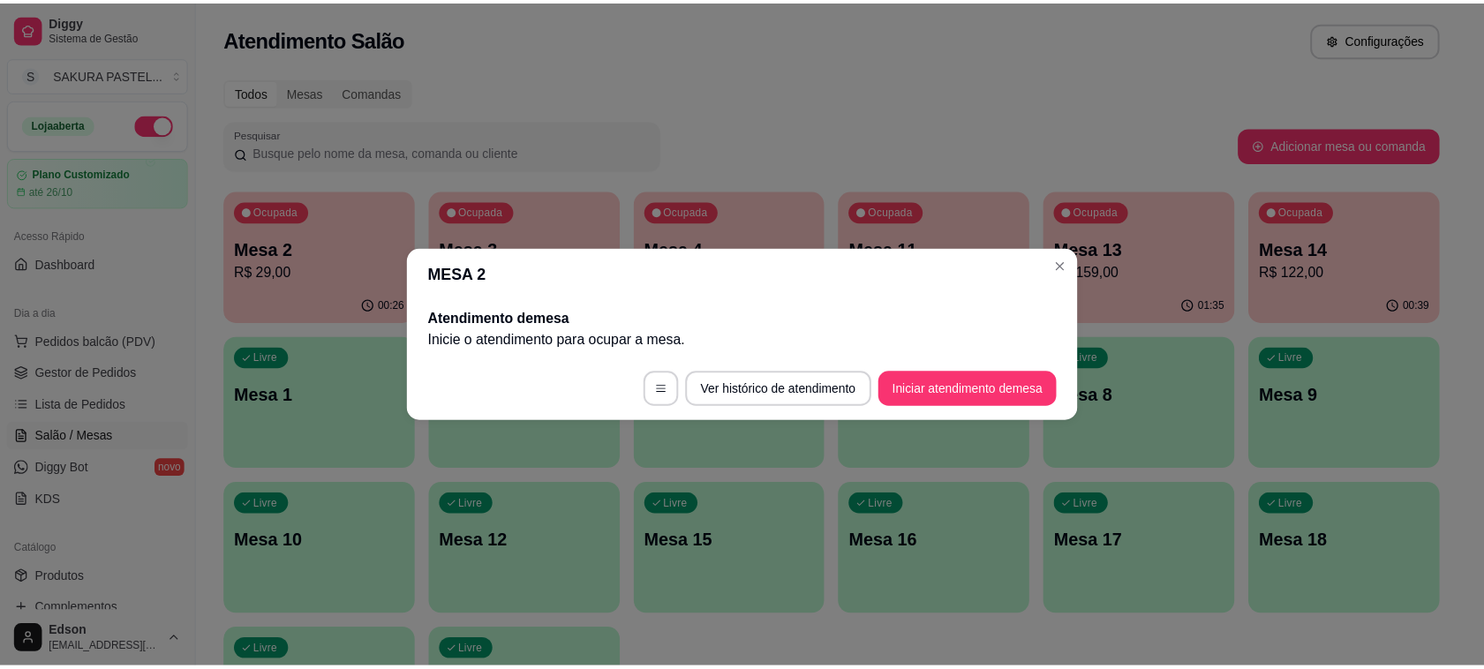
scroll to position [0, 0]
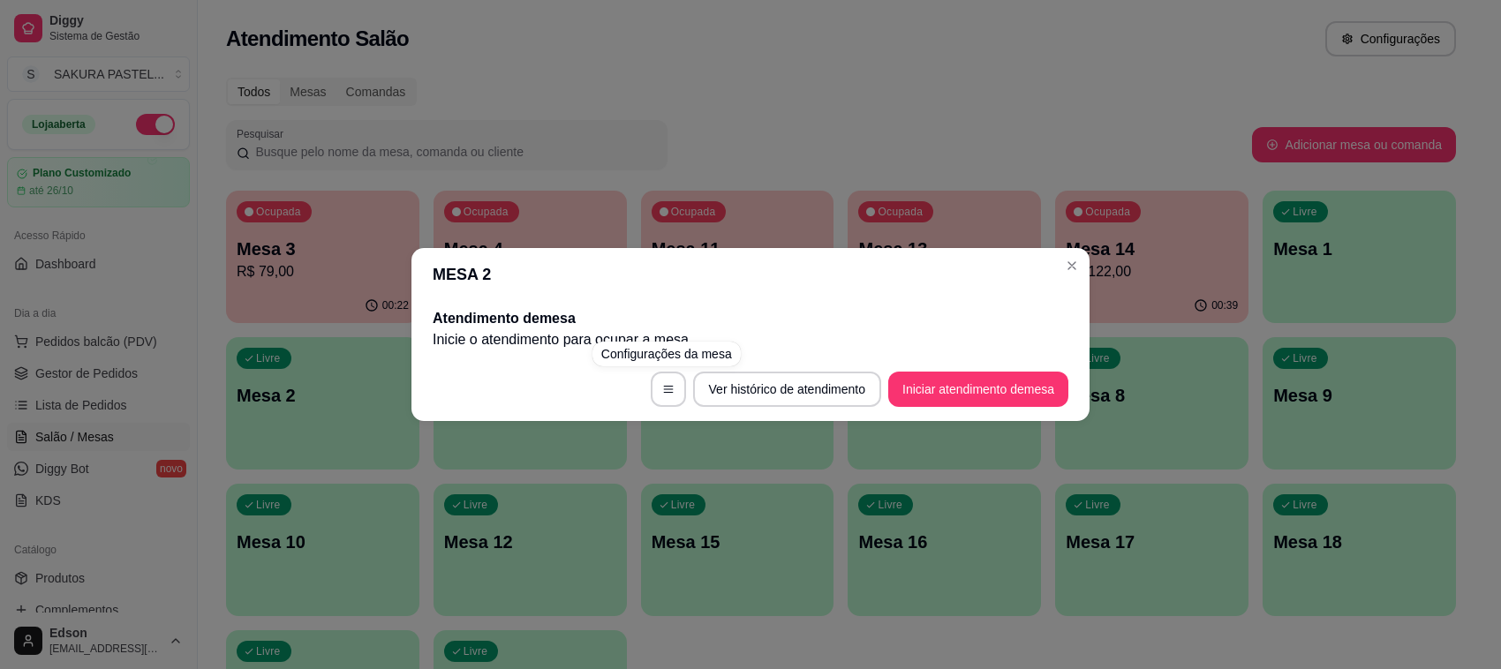
click at [733, 59] on div "MESA 2 Atendimento de mesa Inicie o atendimento para ocupar a mesa . Ver histór…" at bounding box center [750, 334] width 1501 height 669
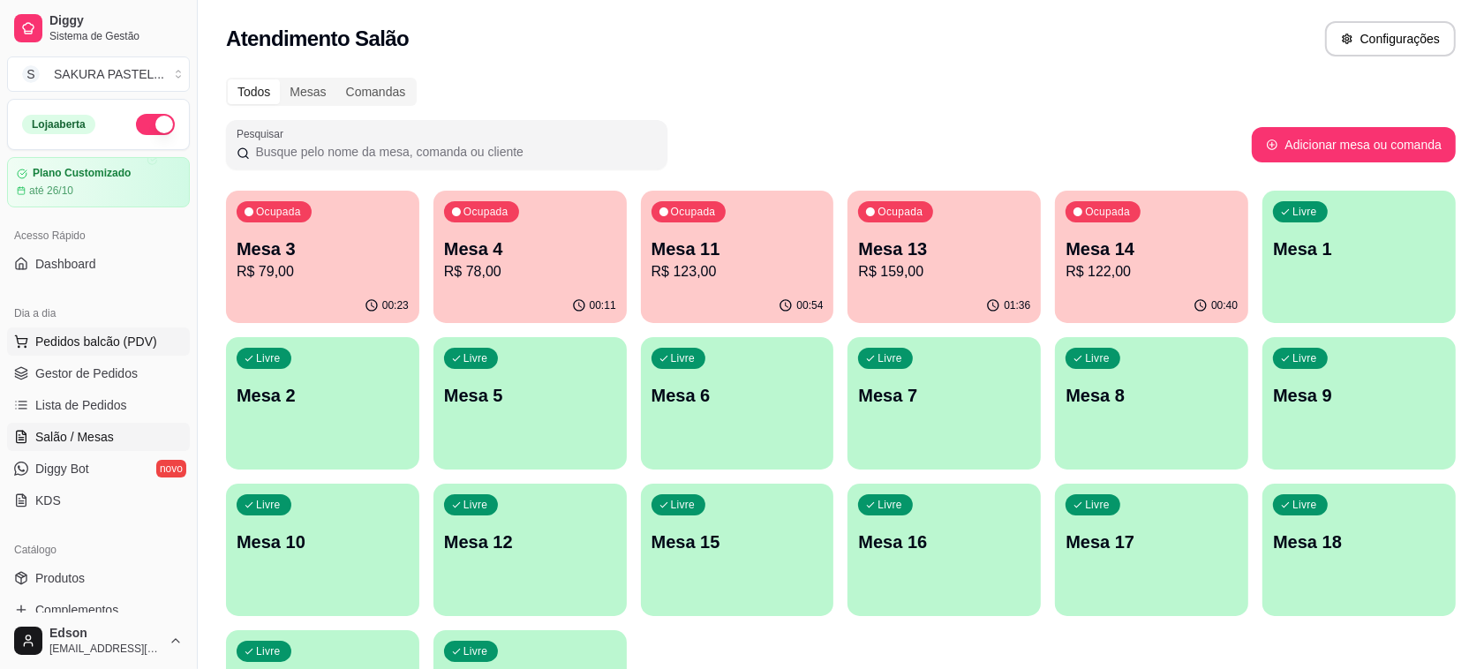
click at [106, 350] on span "Pedidos balcão (PDV)" at bounding box center [96, 342] width 122 height 18
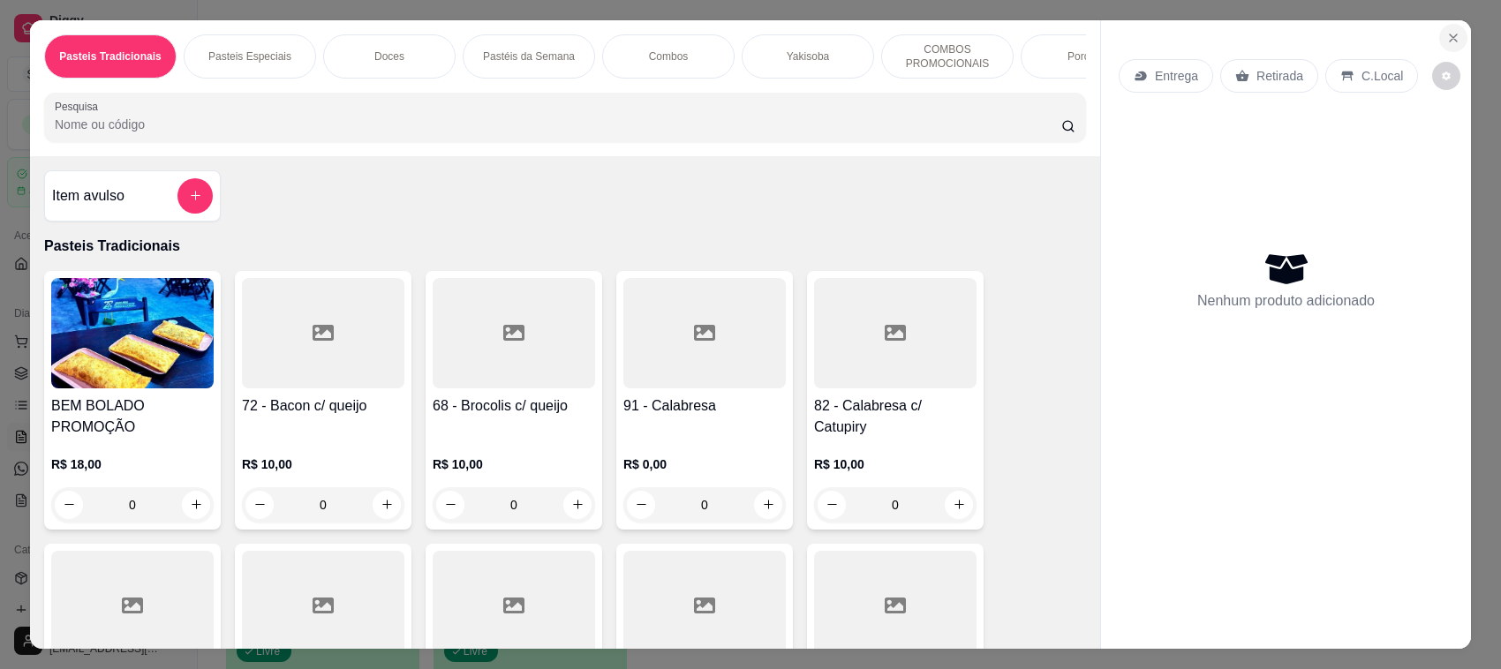
click at [1449, 45] on button "Close" at bounding box center [1453, 38] width 28 height 28
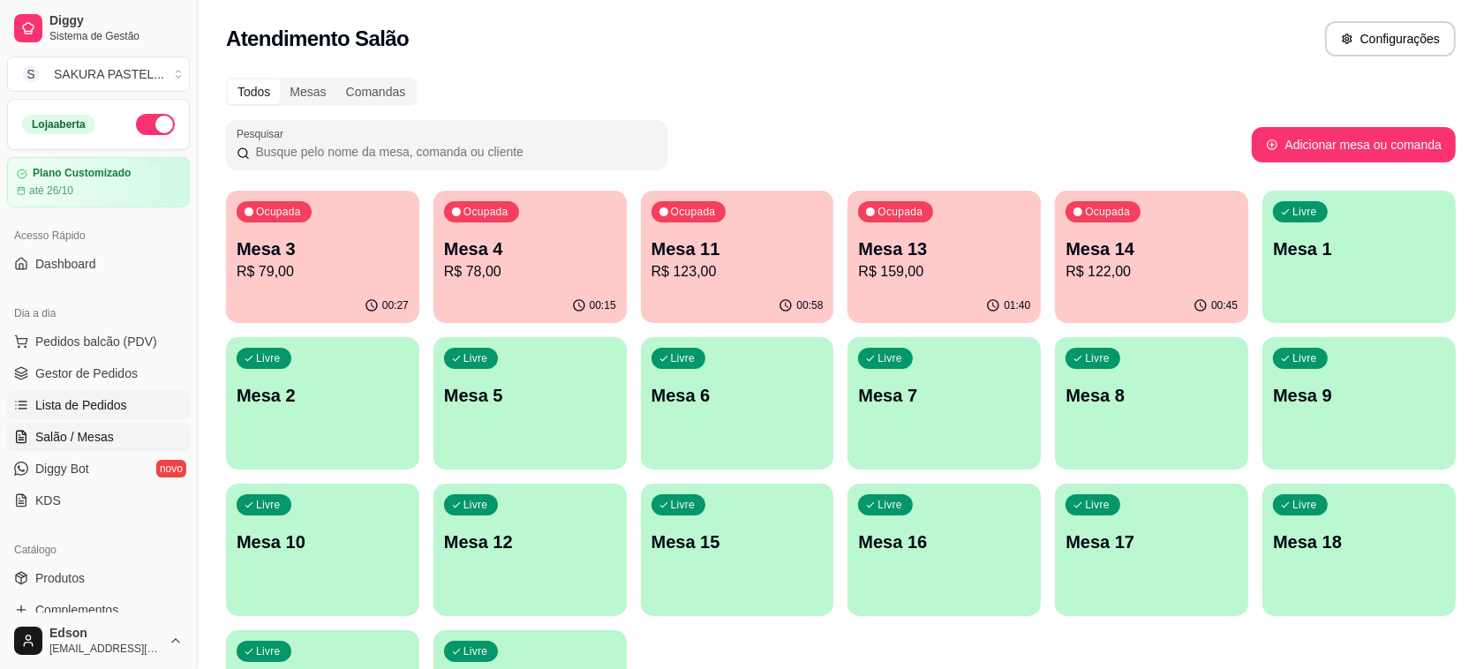
click at [107, 406] on span "Lista de Pedidos" at bounding box center [81, 405] width 92 height 18
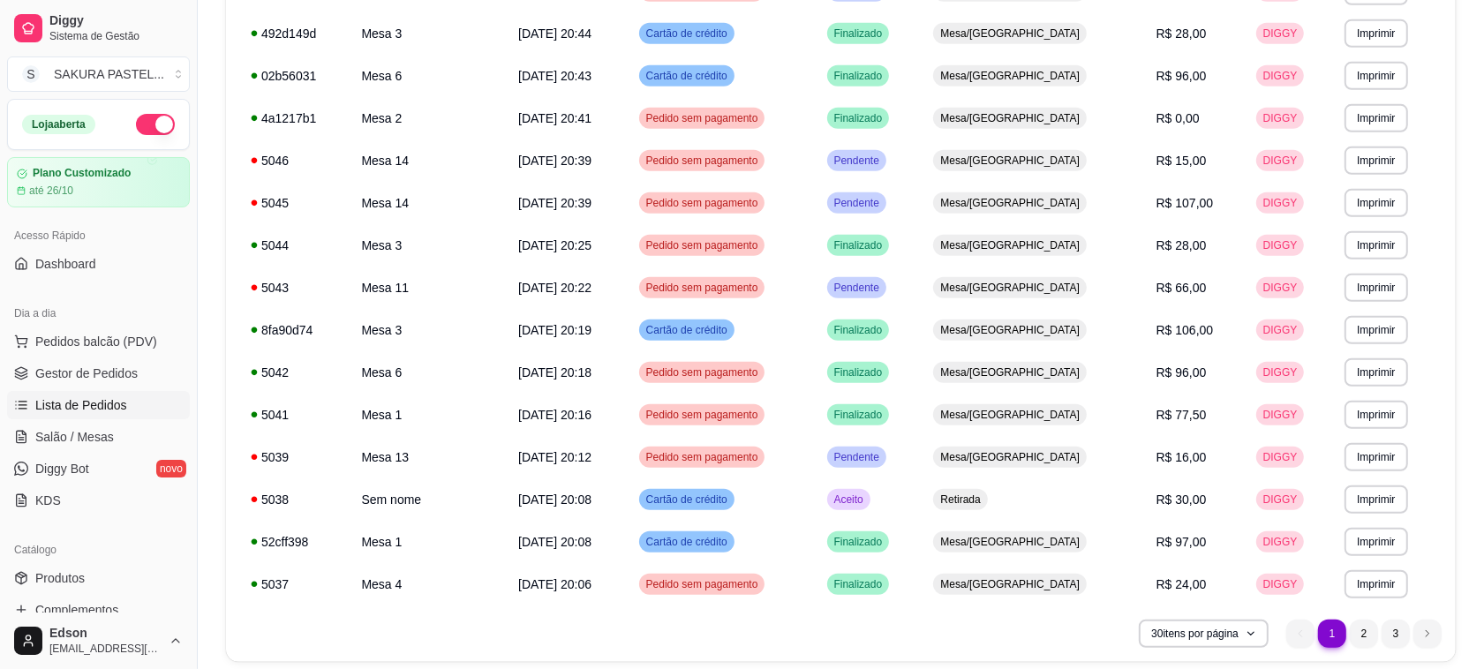
scroll to position [899, 0]
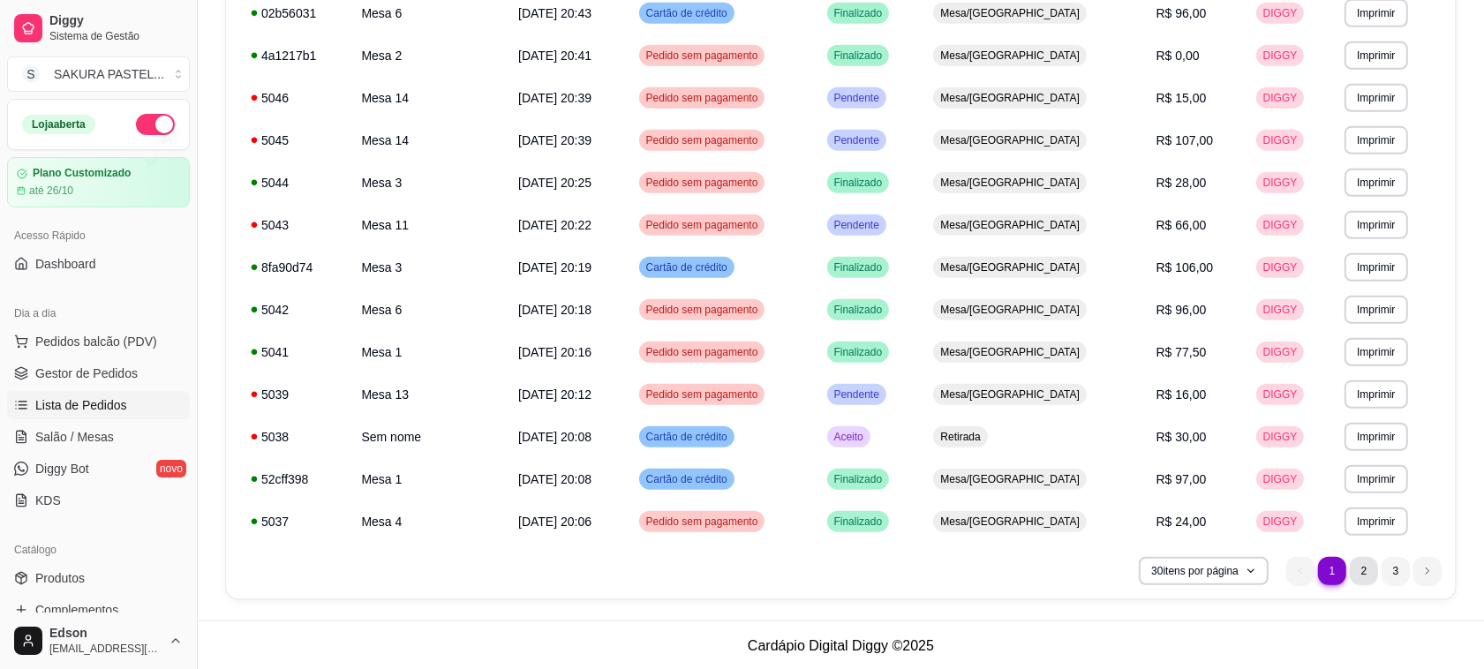
click at [1370, 571] on li "2" at bounding box center [1364, 571] width 28 height 28
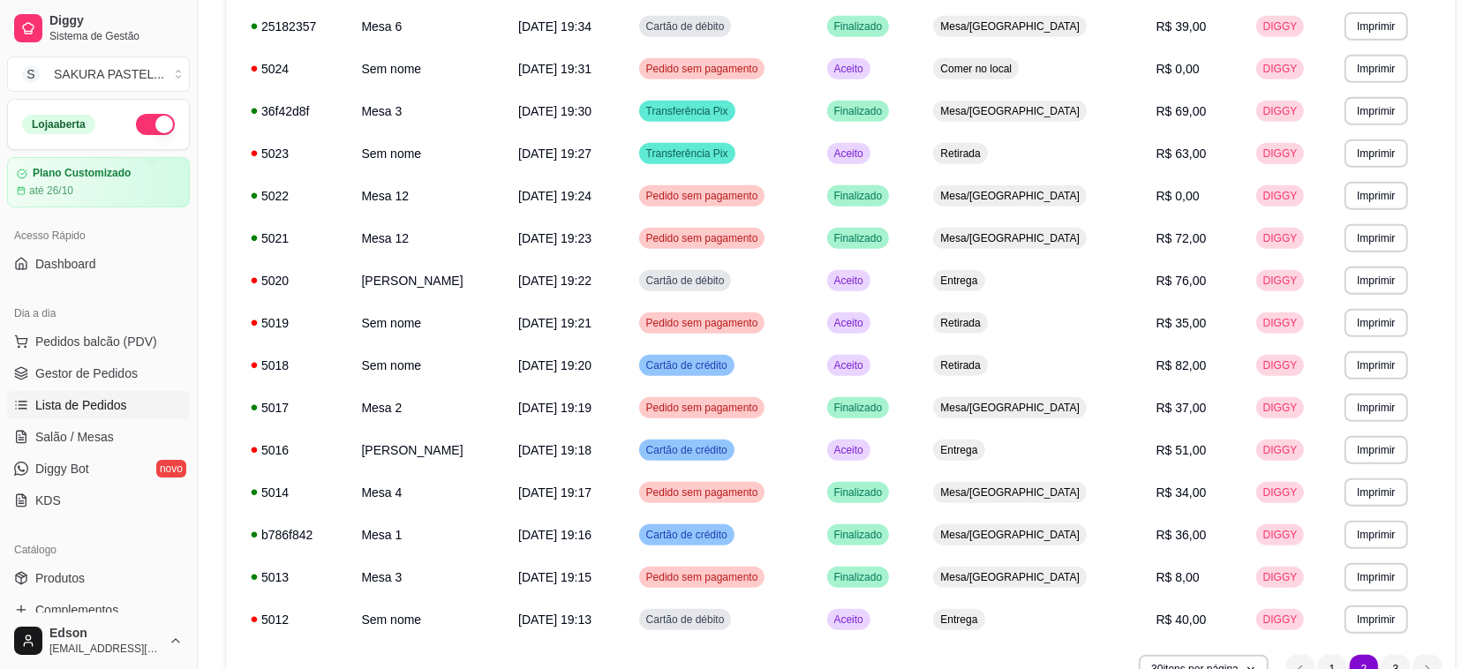
scroll to position [936, 0]
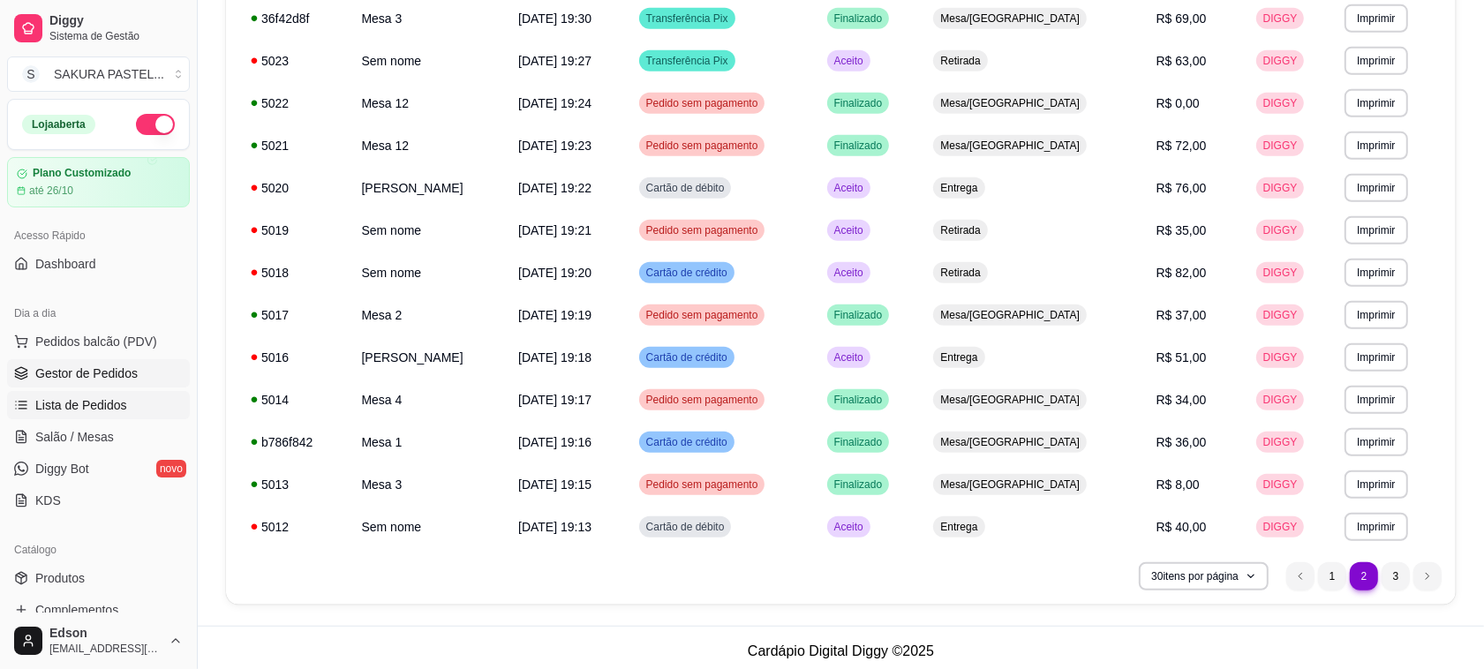
click at [41, 386] on link "Gestor de Pedidos" at bounding box center [98, 373] width 183 height 28
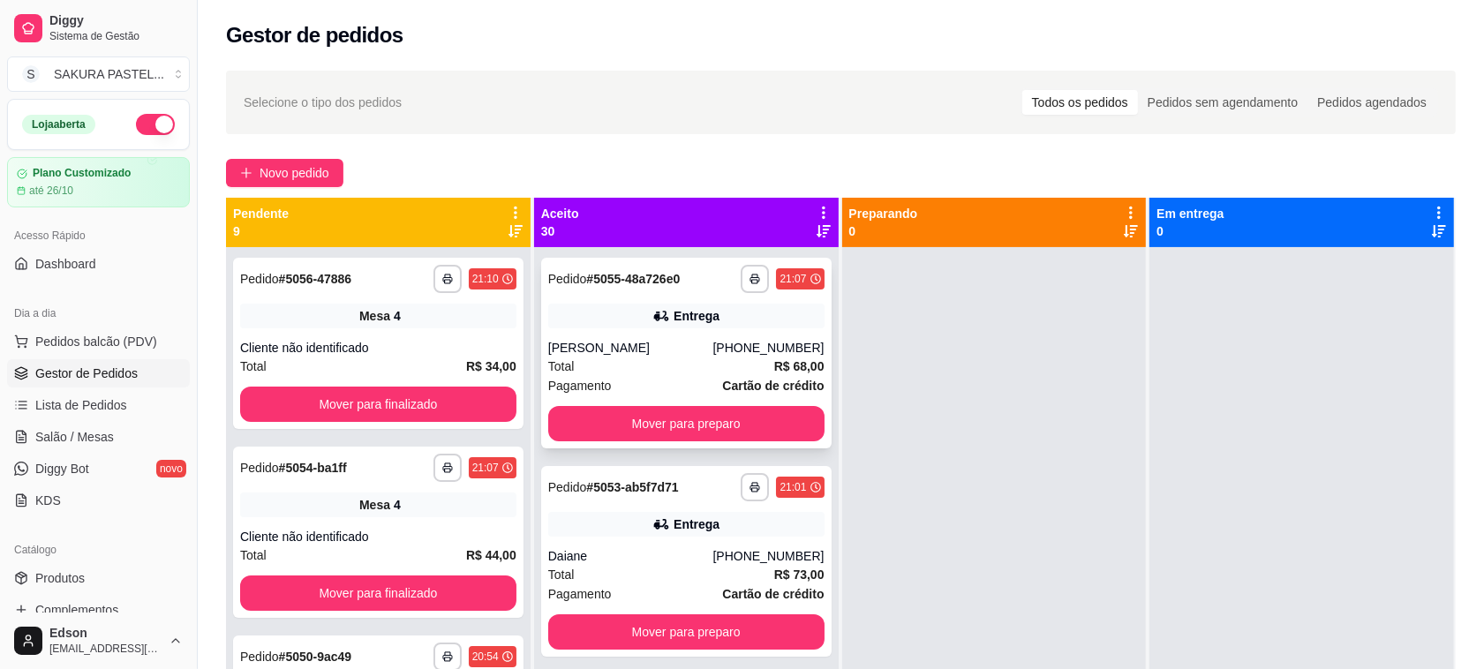
click at [770, 342] on div "[PHONE_NUMBER]" at bounding box center [767, 348] width 111 height 18
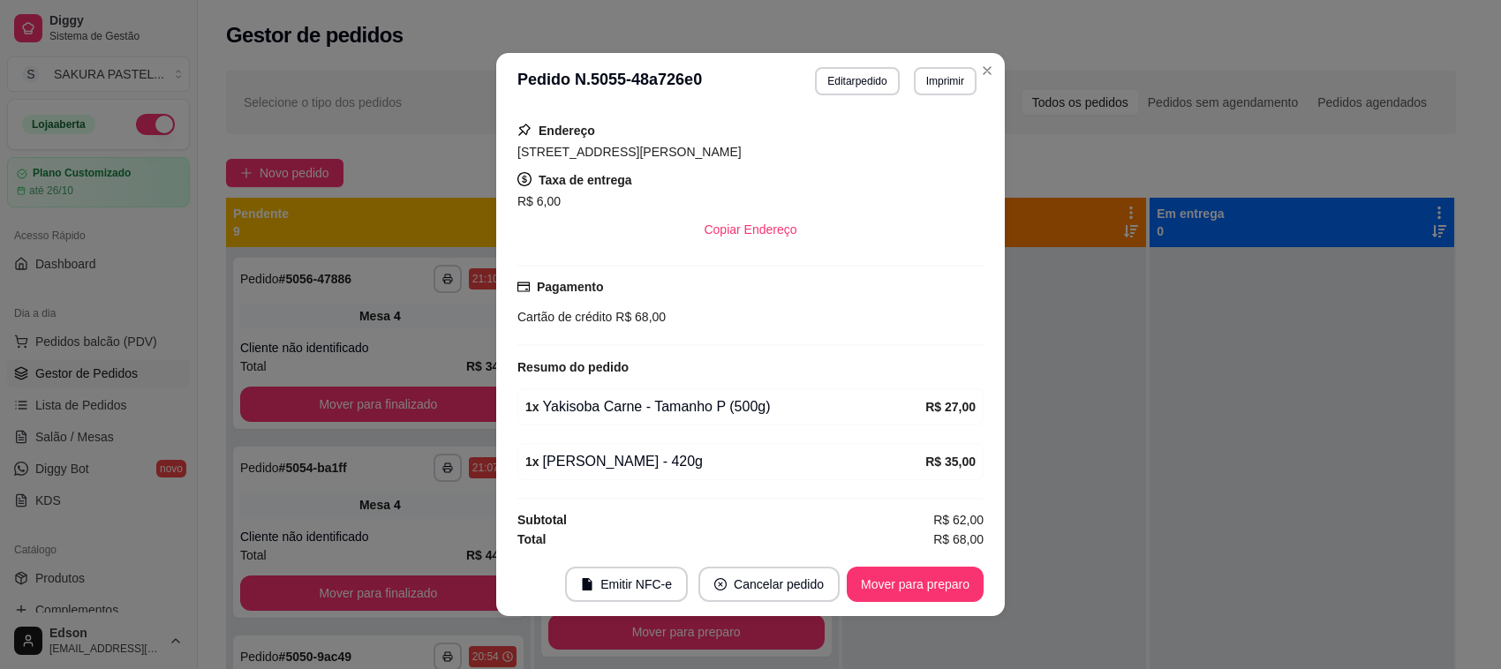
scroll to position [406, 0]
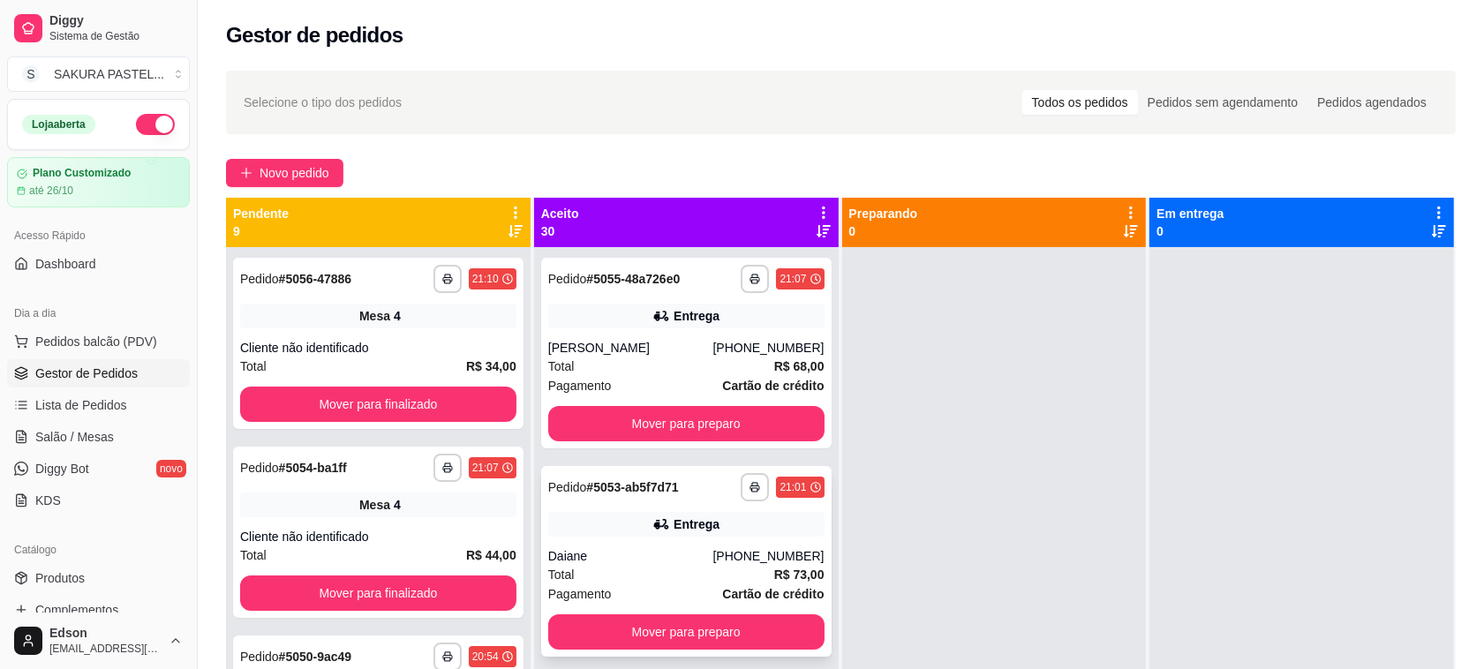
click at [691, 506] on div "**********" at bounding box center [686, 561] width 290 height 191
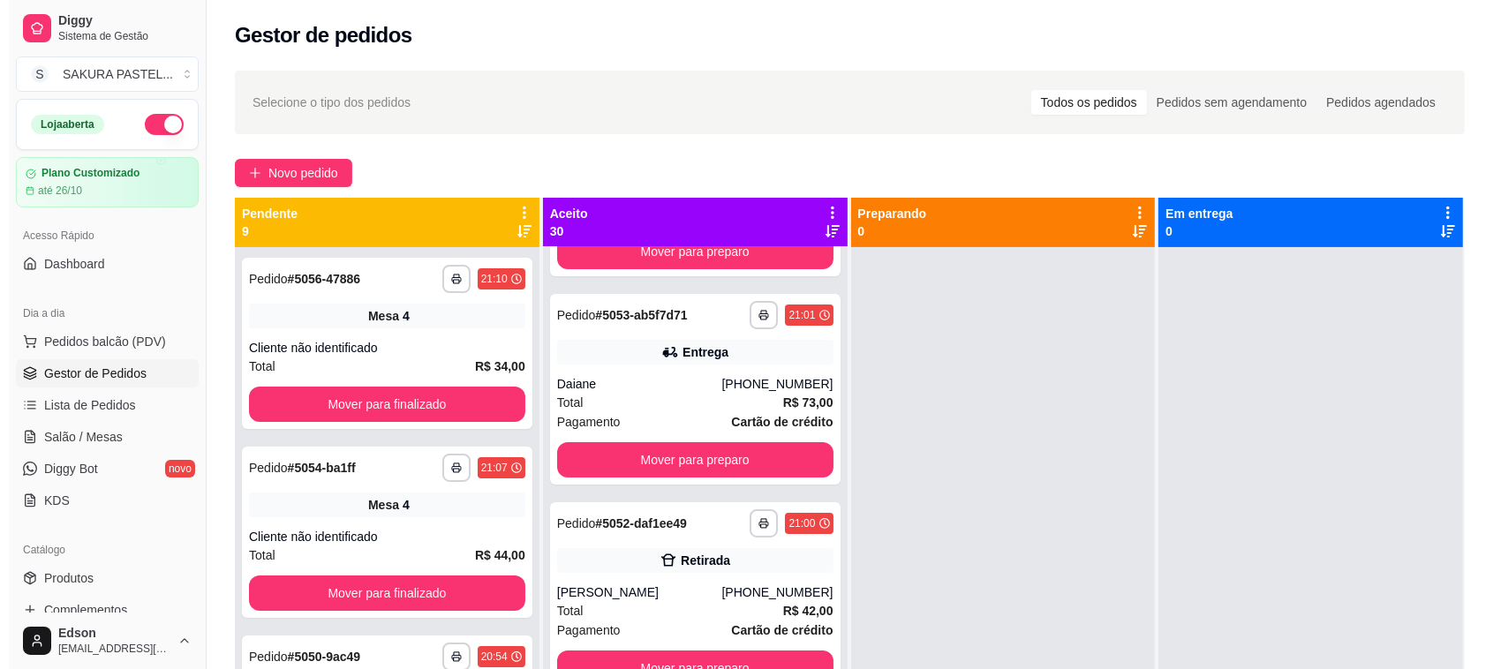
scroll to position [297, 0]
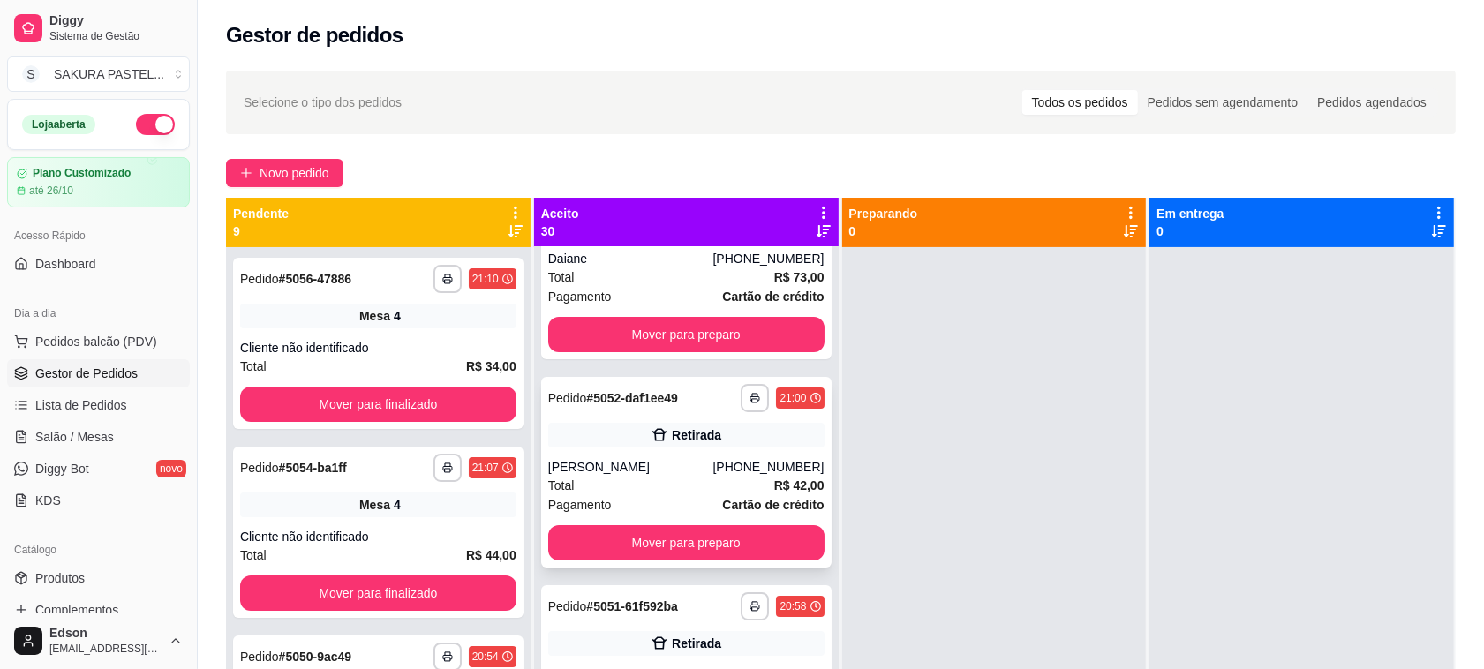
click at [756, 444] on div "Retirada" at bounding box center [686, 435] width 276 height 25
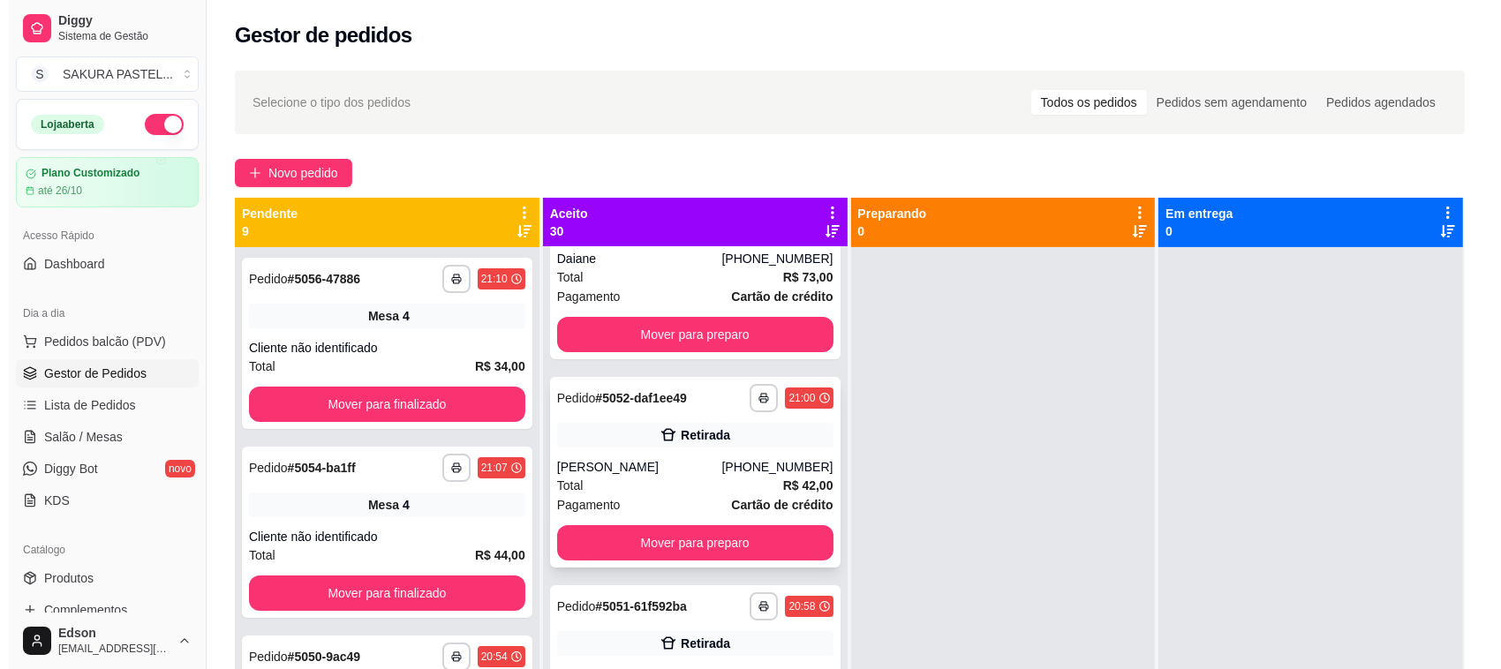
scroll to position [884, 0]
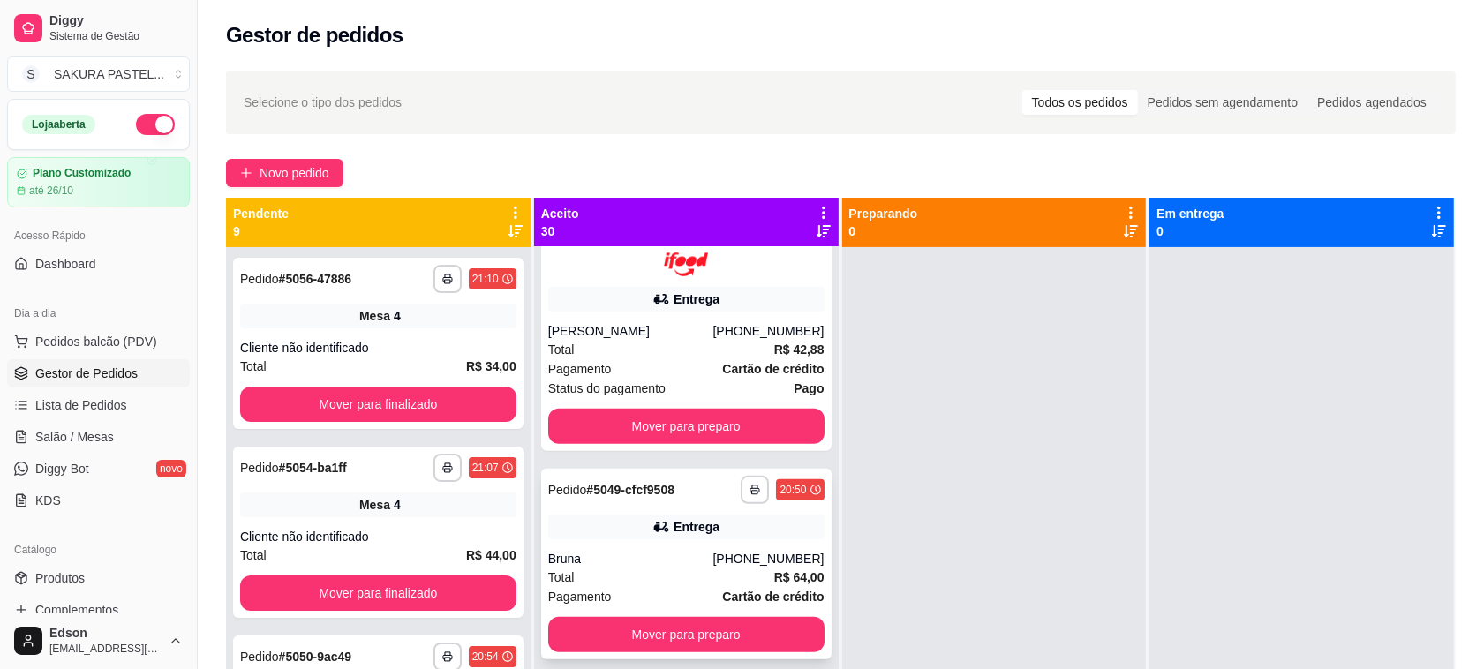
click at [696, 534] on div "Entrega" at bounding box center [696, 527] width 46 height 18
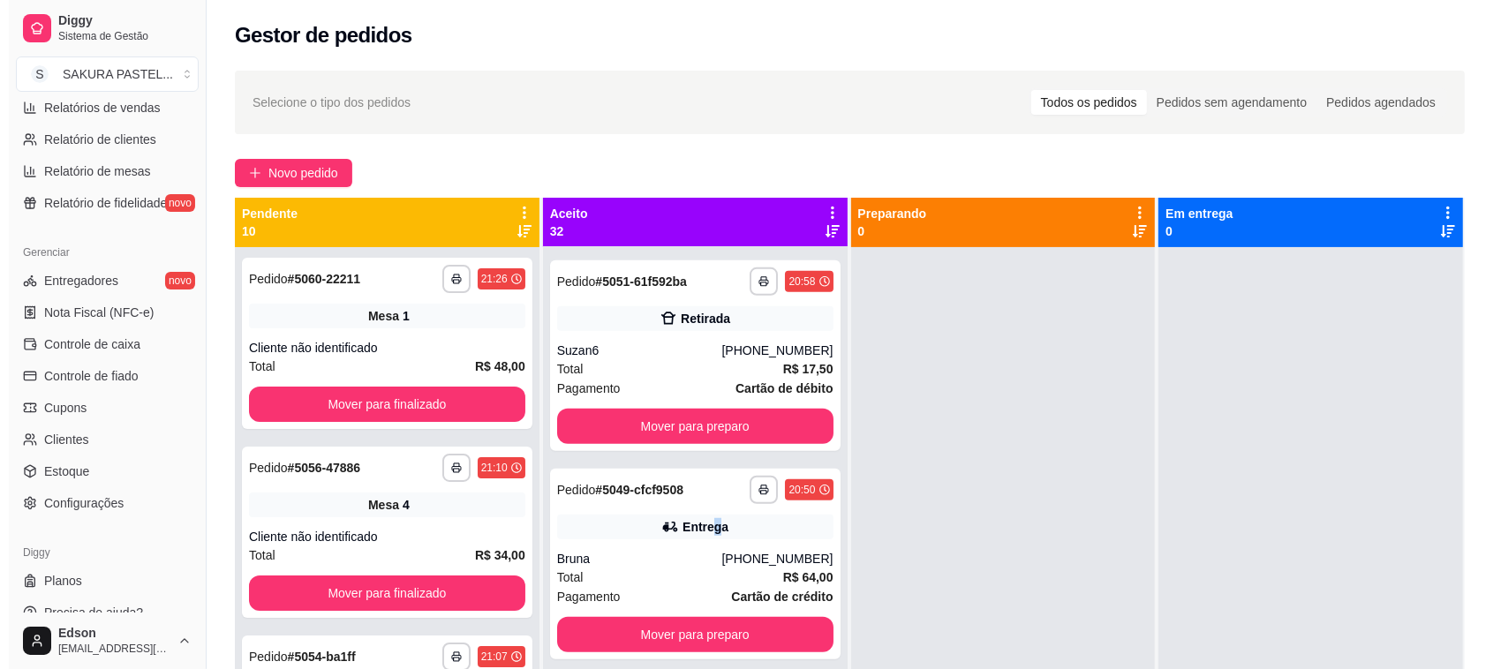
scroll to position [600, 0]
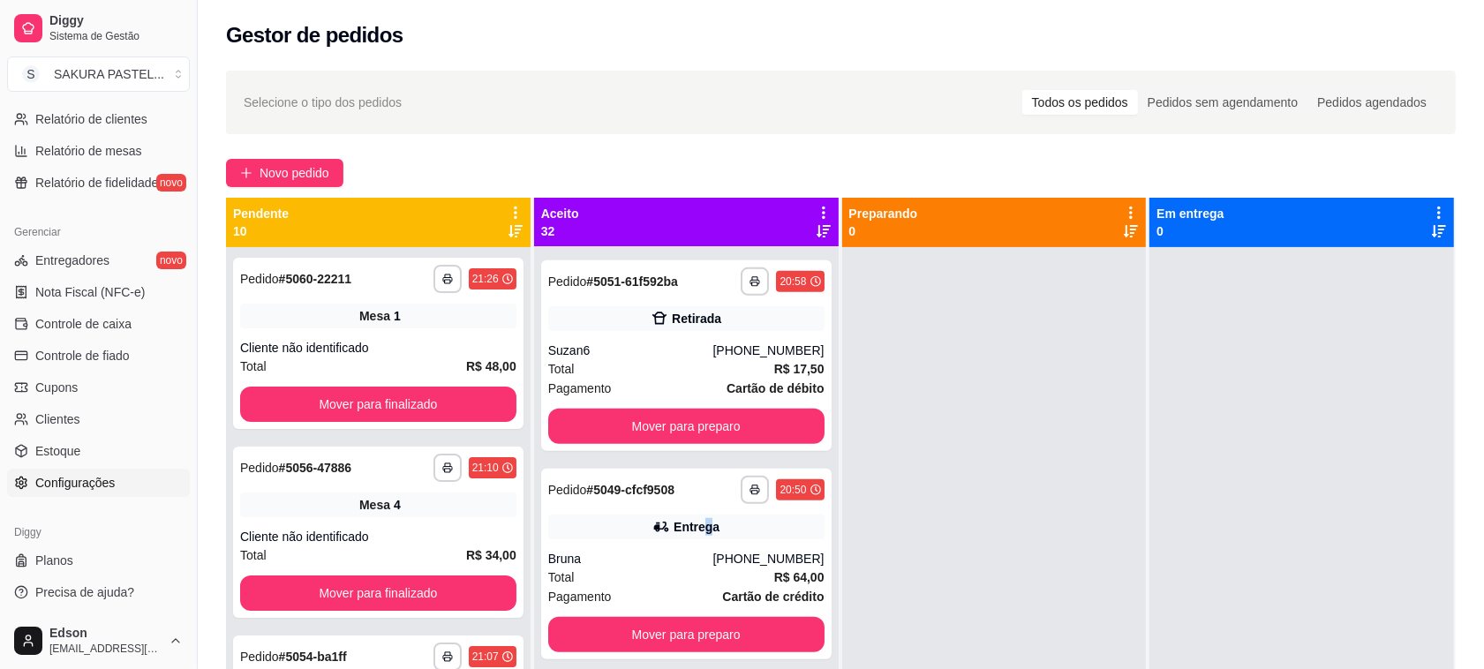
click at [84, 481] on span "Configurações" at bounding box center [74, 483] width 79 height 18
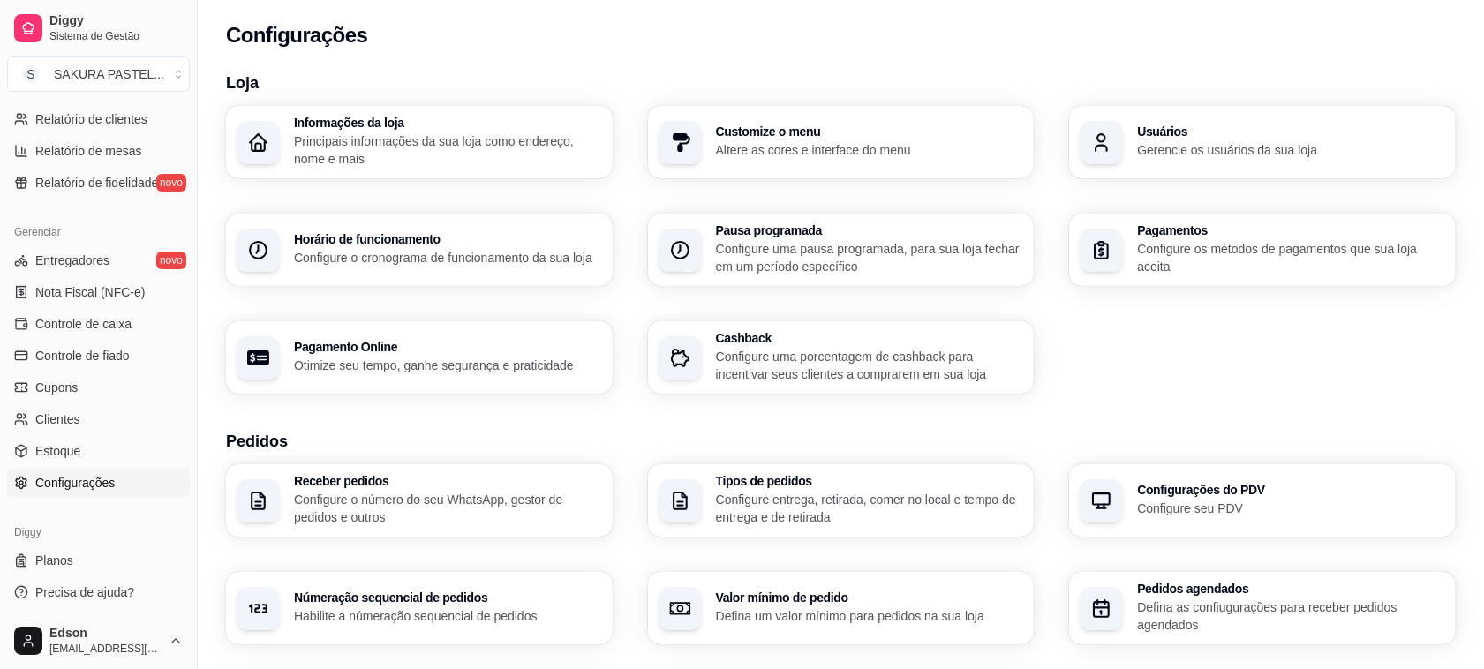
click at [464, 354] on div "Pagamento Online Otimize seu tempo, ganhe segurança e praticidade" at bounding box center [448, 358] width 308 height 34
select select "4.98"
click at [429, 245] on h3 "Horário de funcionamento" at bounding box center [446, 240] width 298 height 12
click at [292, 359] on div "Pagamento Online Otimize seu tempo, ganhe segurança e praticidade" at bounding box center [419, 357] width 387 height 72
select select "4.98"
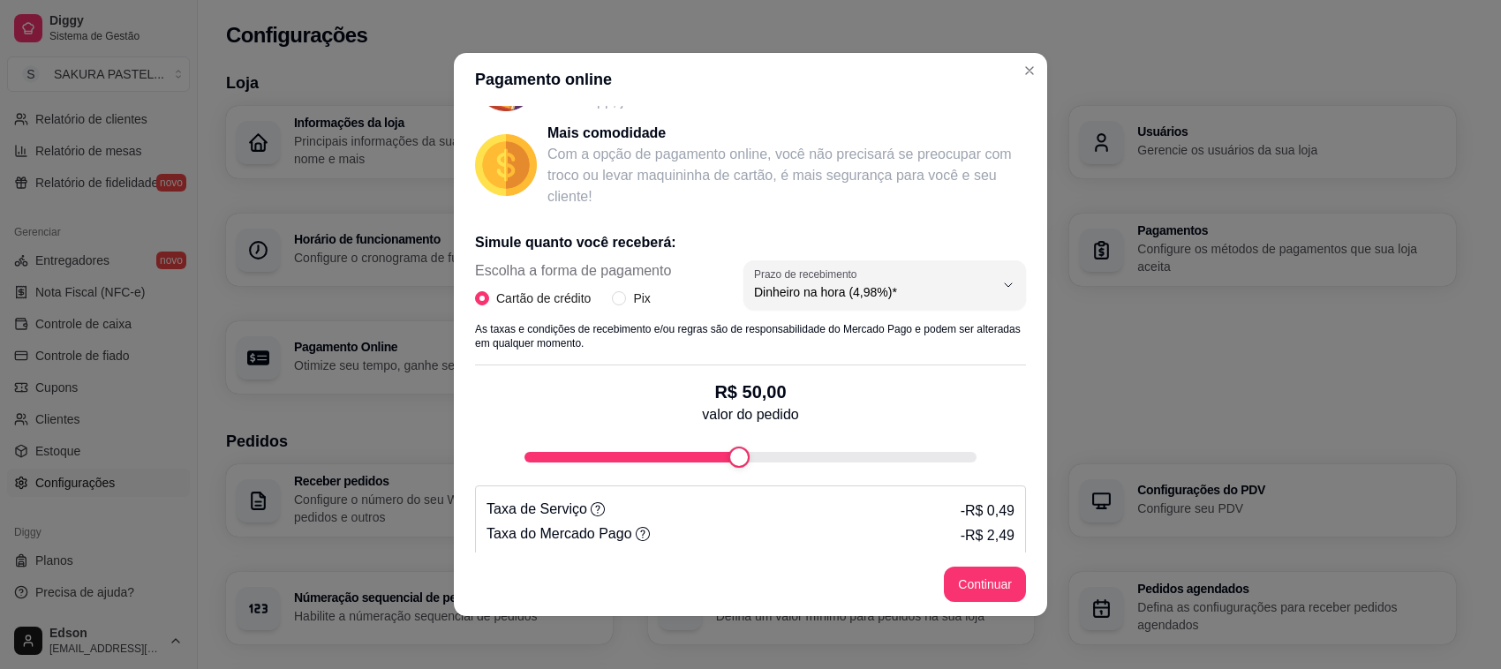
scroll to position [263, 0]
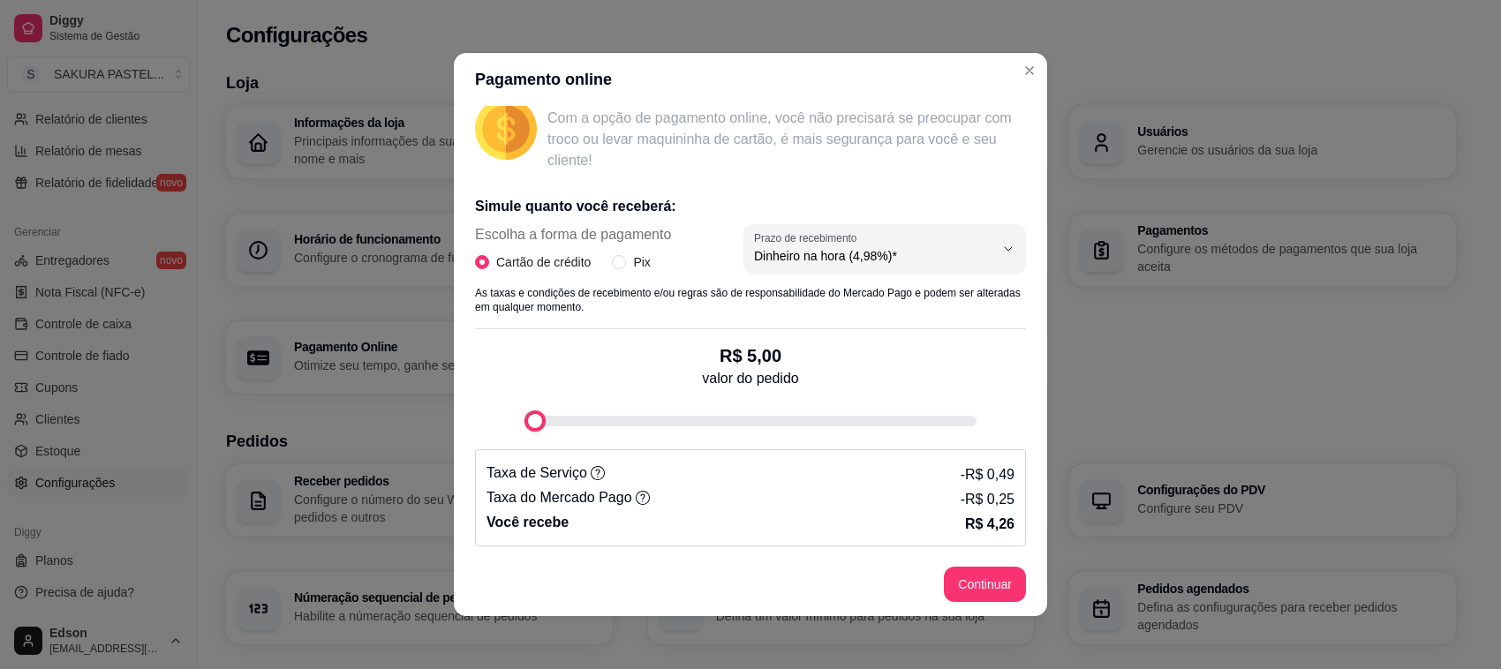
click at [439, 455] on div "Pagamento online Receba na hora em sua conta do Mercado Pago! Agora você poderá…" at bounding box center [750, 334] width 1501 height 669
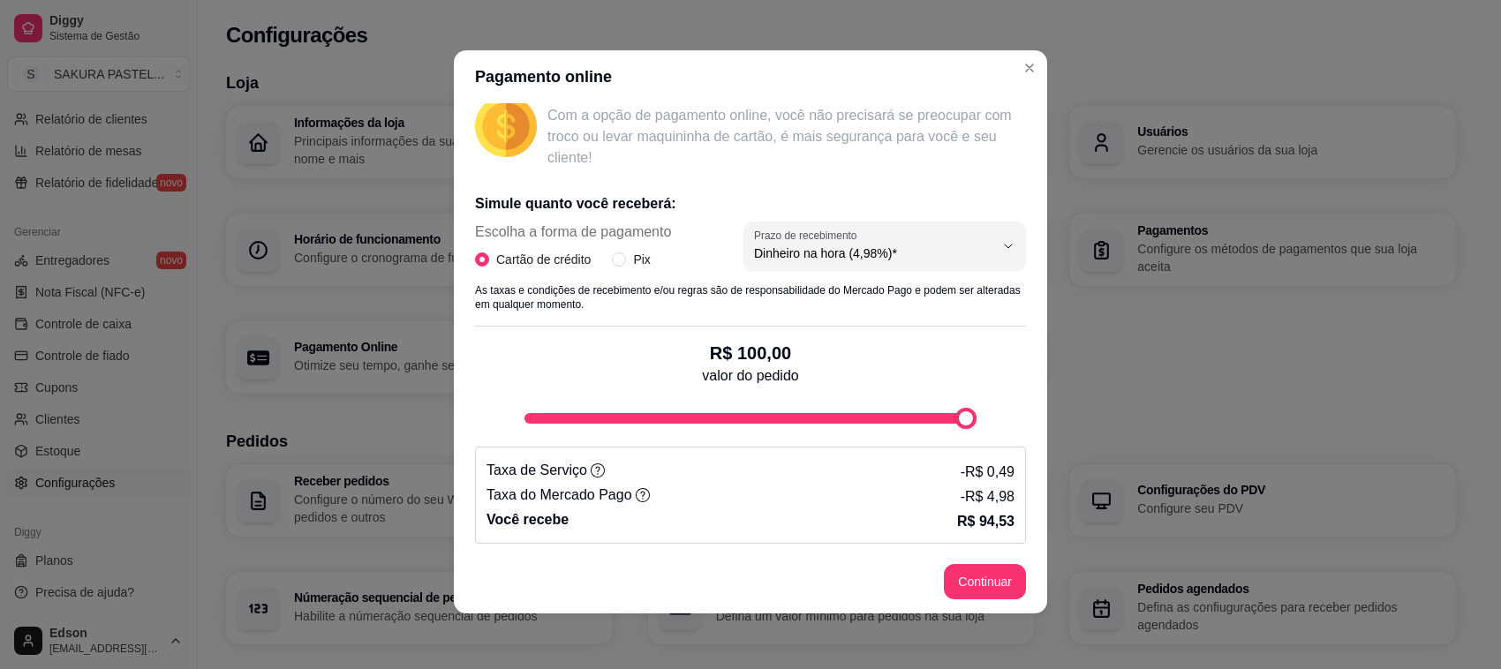
type input "5"
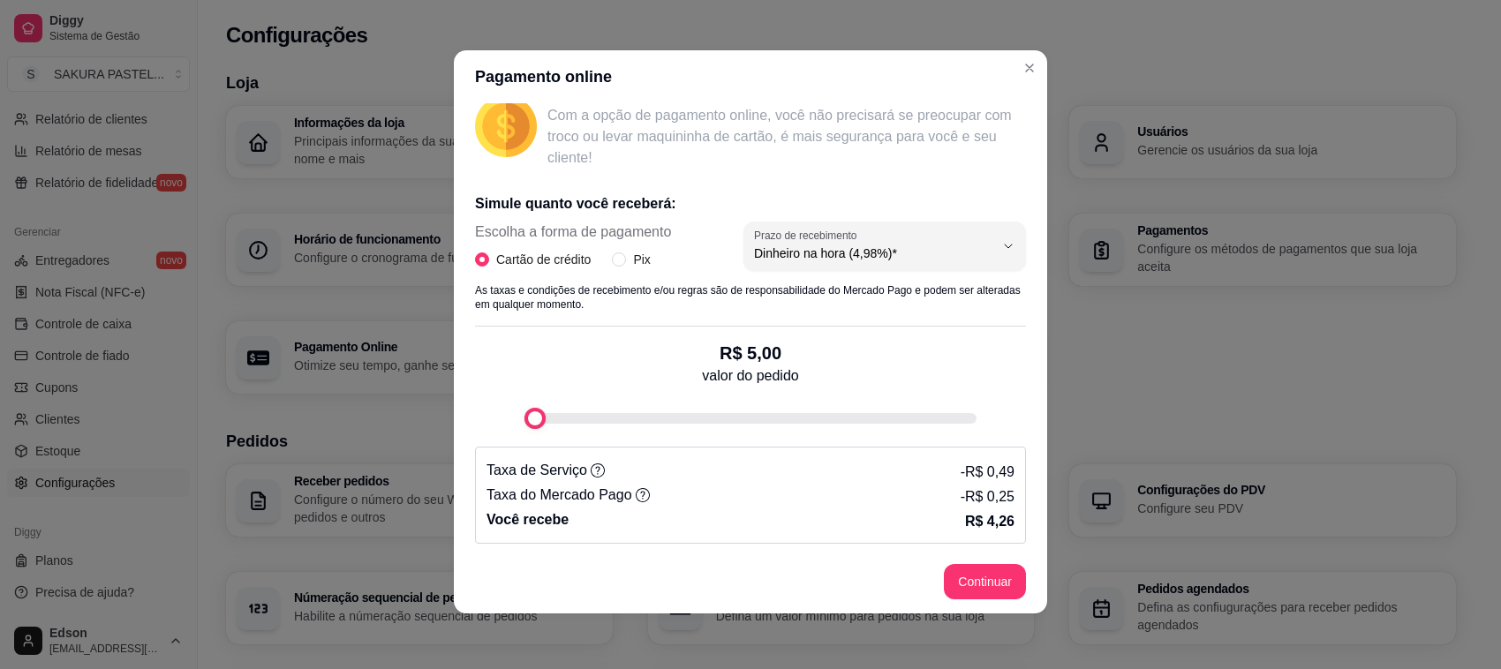
click at [155, 487] on div "Pagamento online Receba na hora em sua conta do Mercado Pago! Agora você poderá…" at bounding box center [750, 334] width 1501 height 669
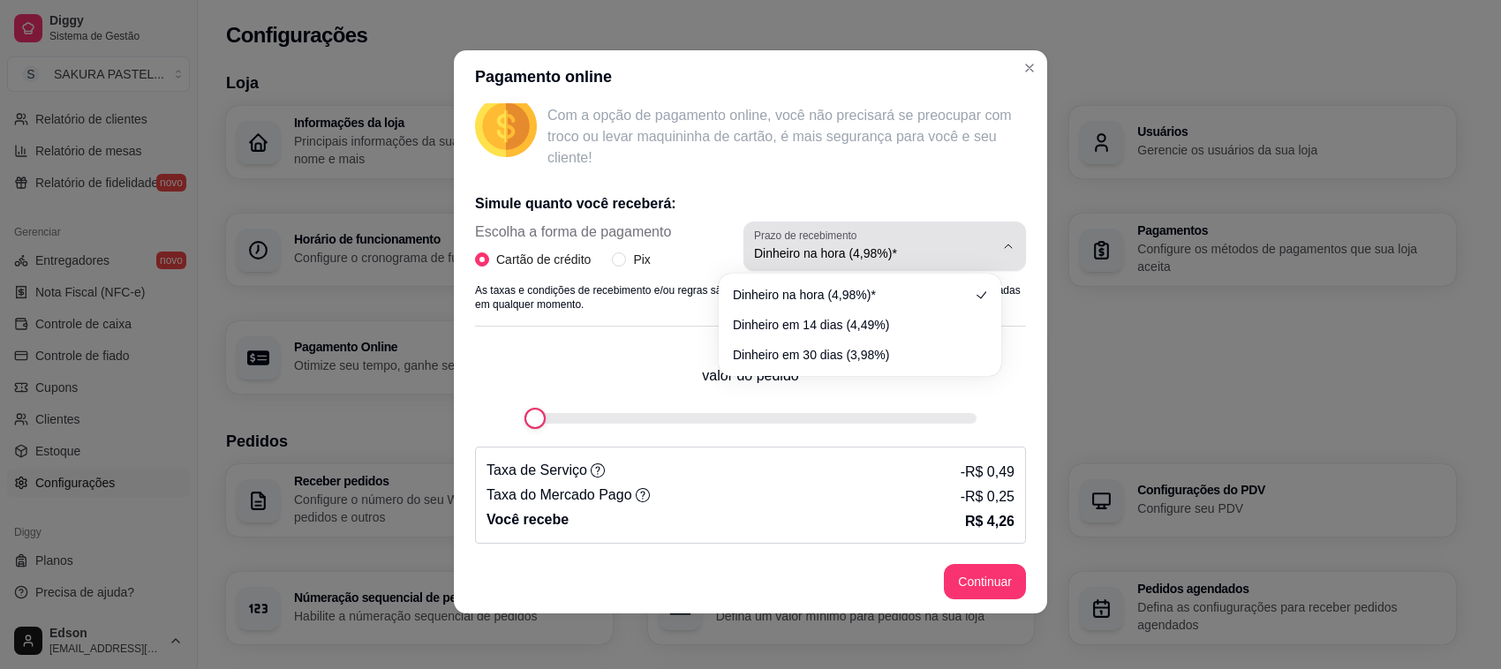
click at [878, 229] on div "Dinheiro na hora (4,98%)*" at bounding box center [874, 246] width 240 height 35
click at [903, 252] on span "Dinheiro na hora (4,98%)*" at bounding box center [874, 253] width 240 height 18
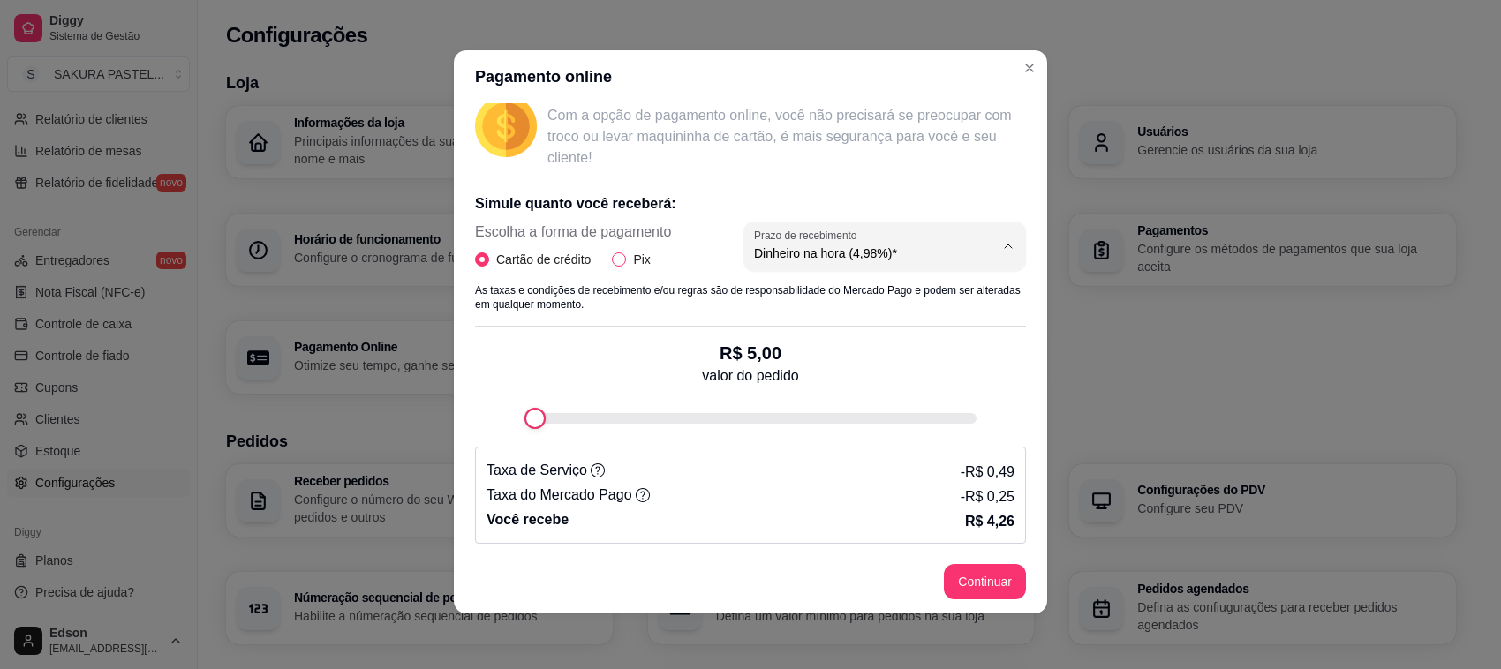
click at [628, 263] on span "Pix" at bounding box center [641, 259] width 31 height 19
click at [626, 263] on input "Pix" at bounding box center [619, 259] width 14 height 14
radio input "true"
click at [526, 261] on span "Cartão de crédito" at bounding box center [543, 259] width 109 height 19
click at [489, 261] on input "Cartão de crédito" at bounding box center [482, 259] width 14 height 14
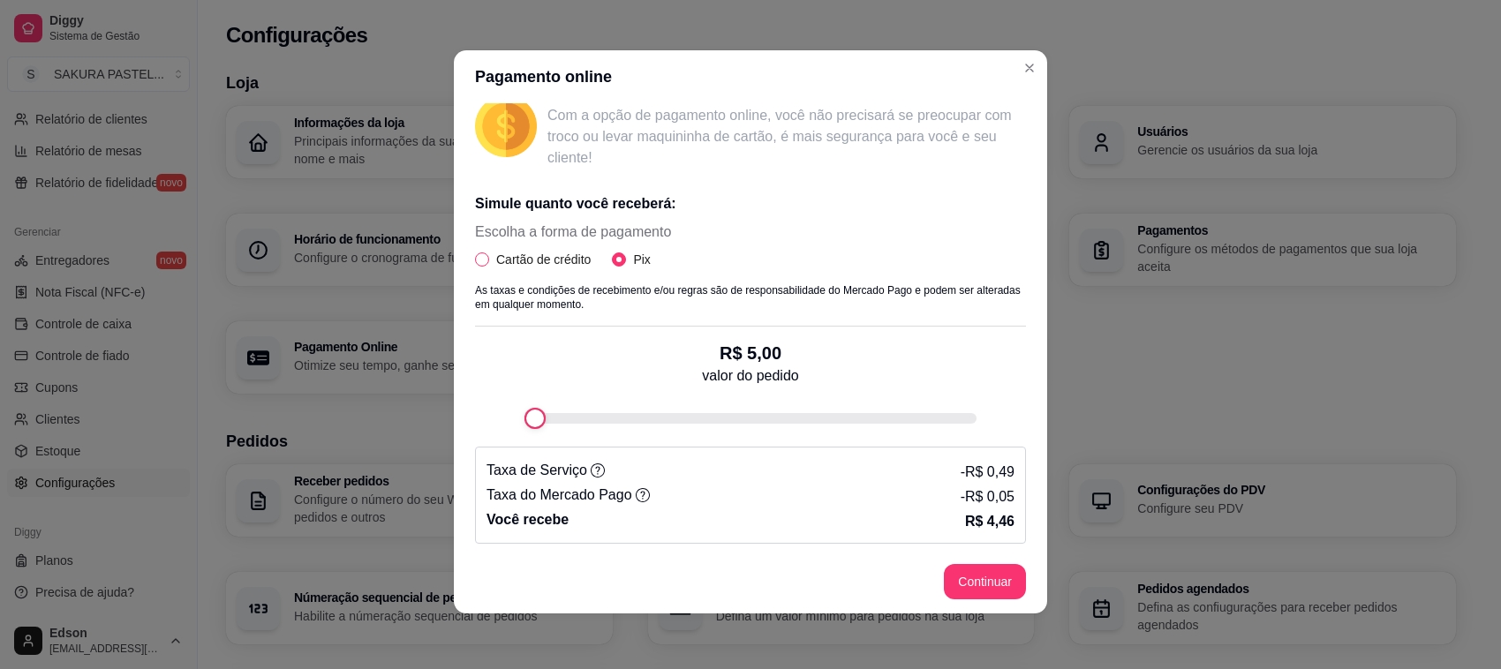
radio input "true"
radio input "false"
select select "4.98"
click at [634, 254] on span "Pix" at bounding box center [641, 259] width 31 height 19
click at [626, 254] on input "Pix" at bounding box center [619, 259] width 14 height 14
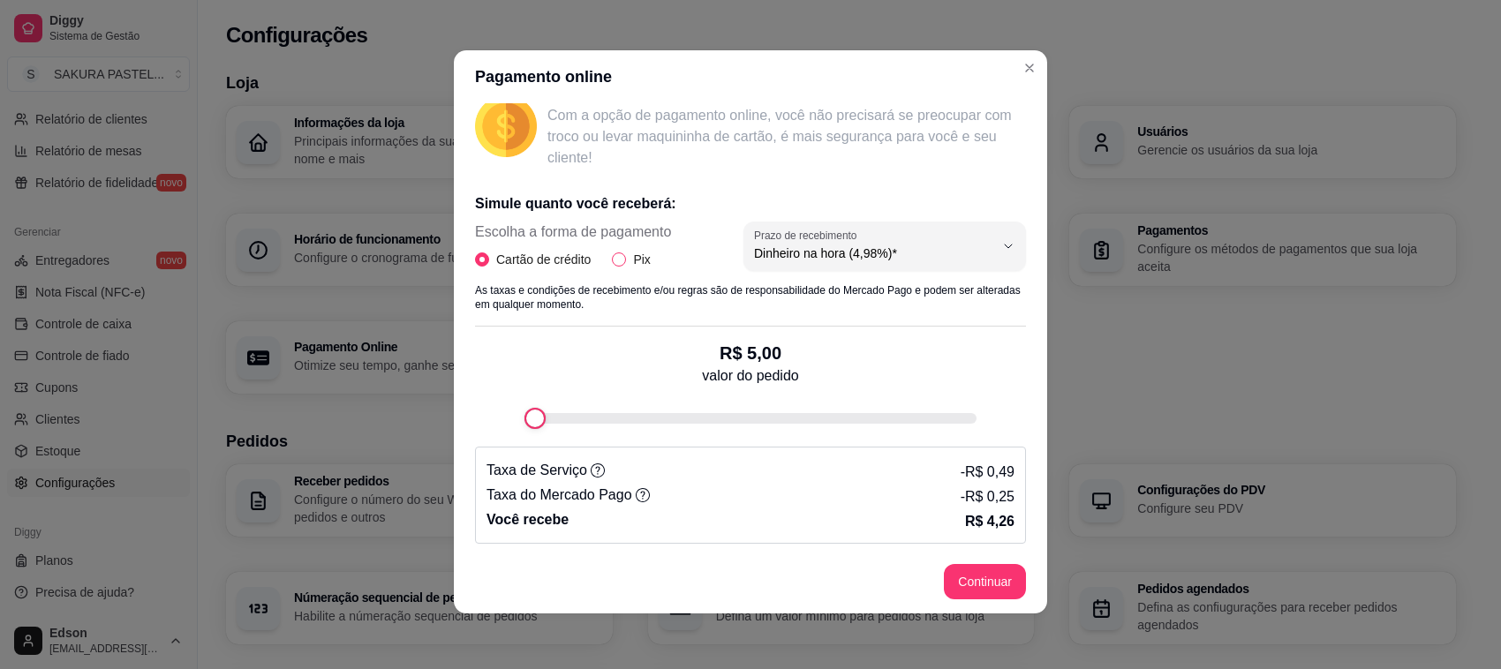
radio input "true"
click at [540, 252] on span "Cartão de crédito" at bounding box center [543, 259] width 109 height 19
click at [489, 252] on input "Cartão de crédito" at bounding box center [482, 259] width 14 height 14
radio input "true"
radio input "false"
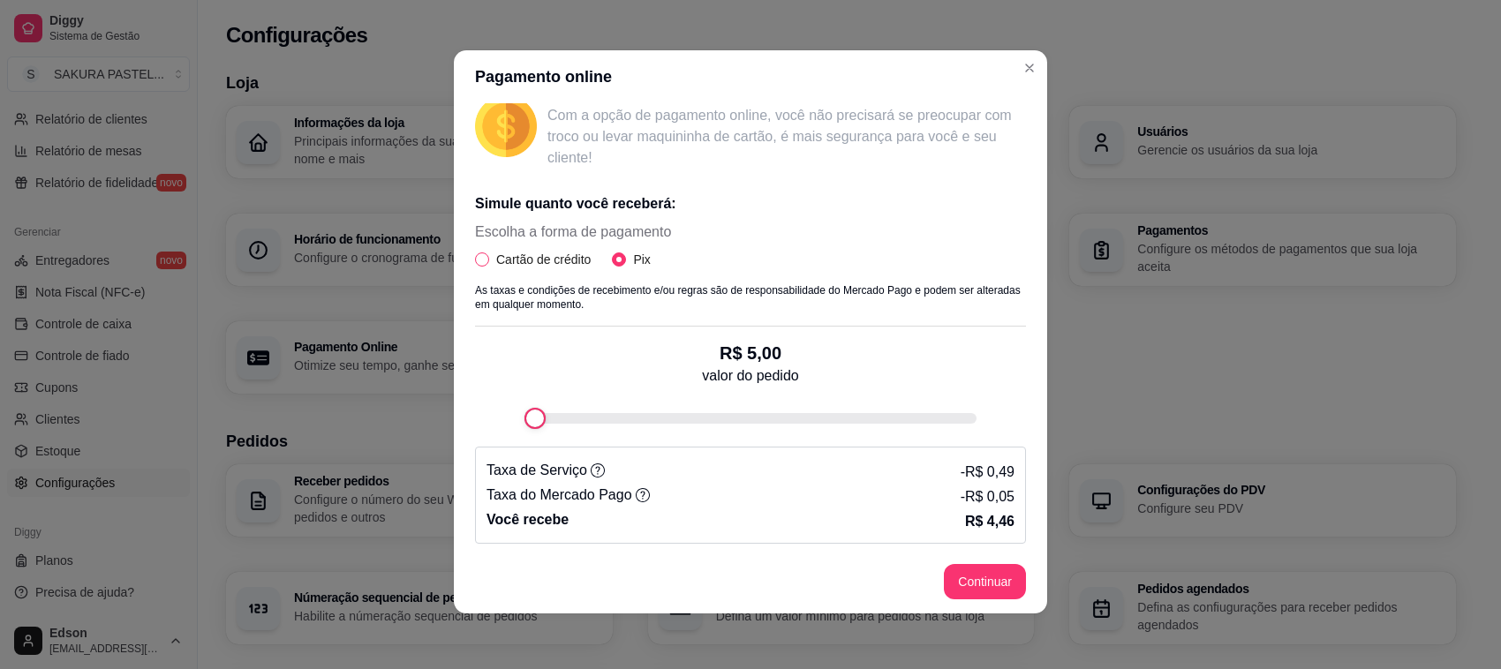
select select "4.98"
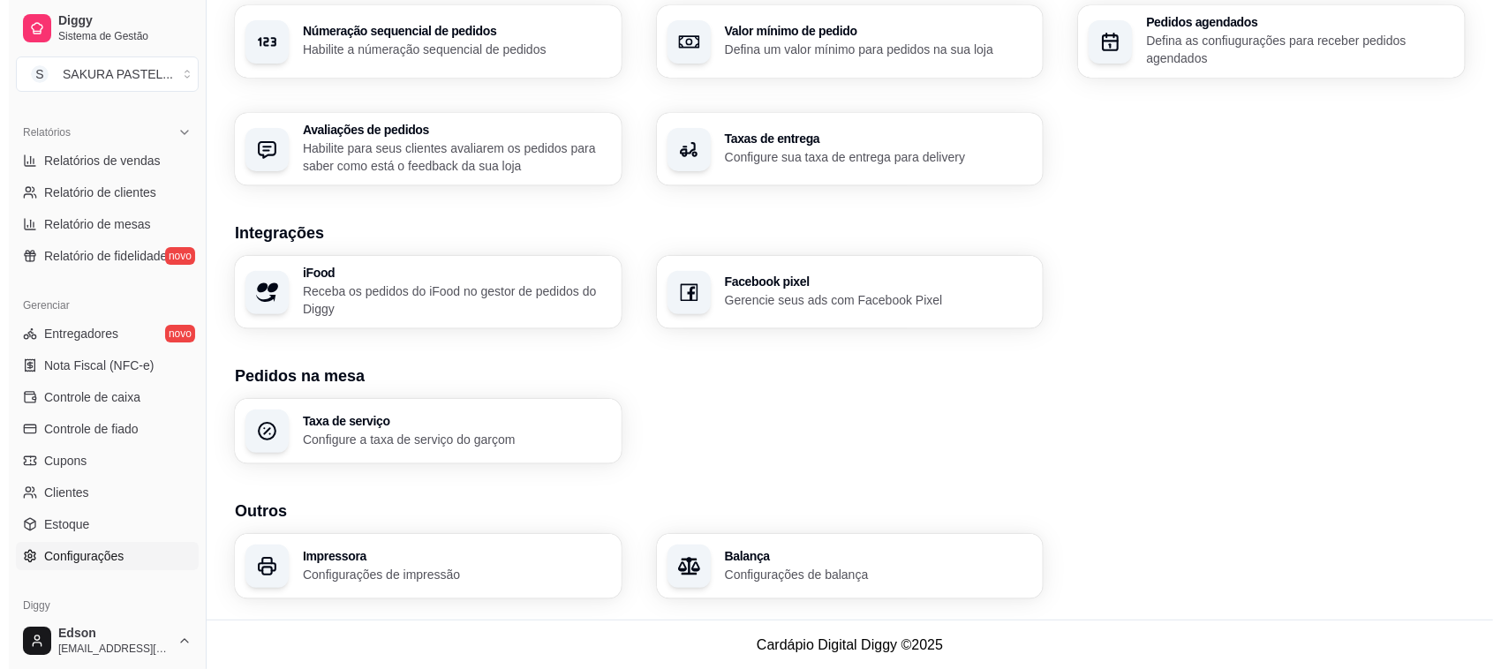
scroll to position [0, 0]
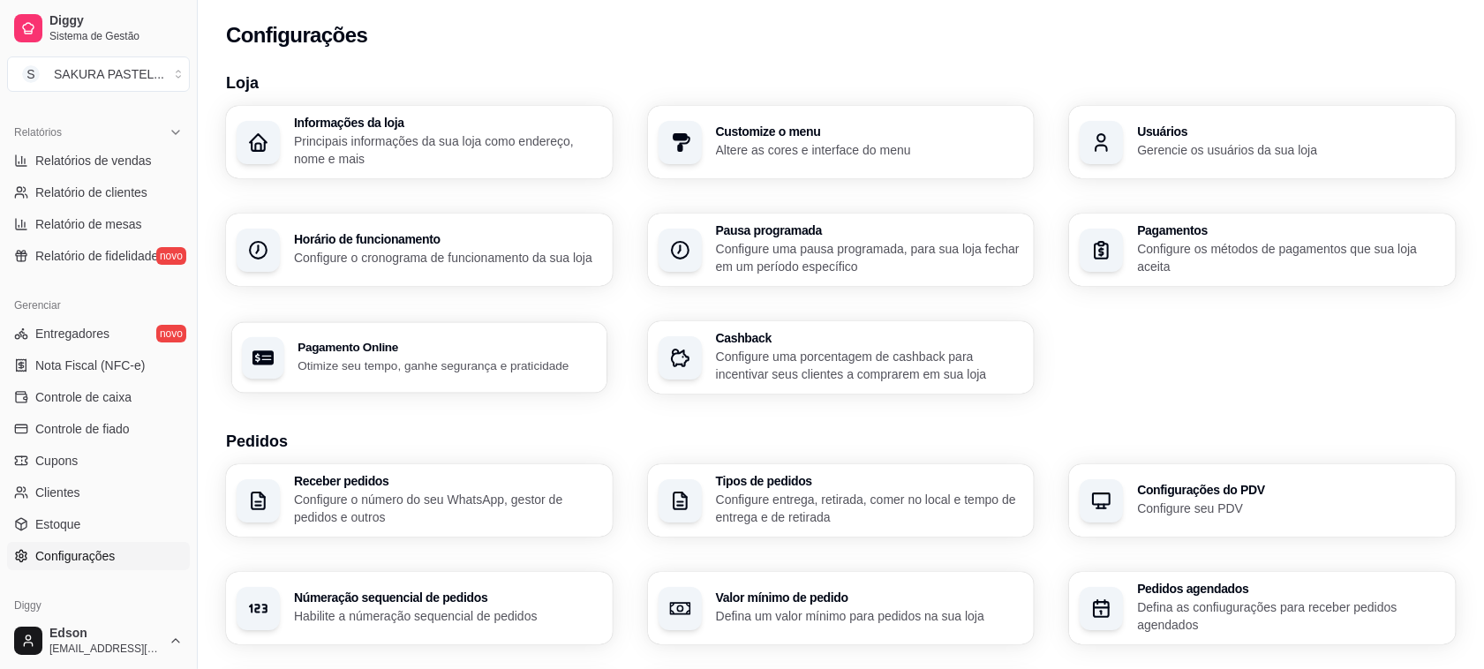
click at [552, 362] on p "Otimize seu tempo, ganhe segurança e praticidade" at bounding box center [446, 365] width 298 height 17
select select "4.98"
click at [1180, 278] on div "Pagamentos Configure os métodos de pagamentos que sua loja aceita" at bounding box center [1262, 249] width 375 height 71
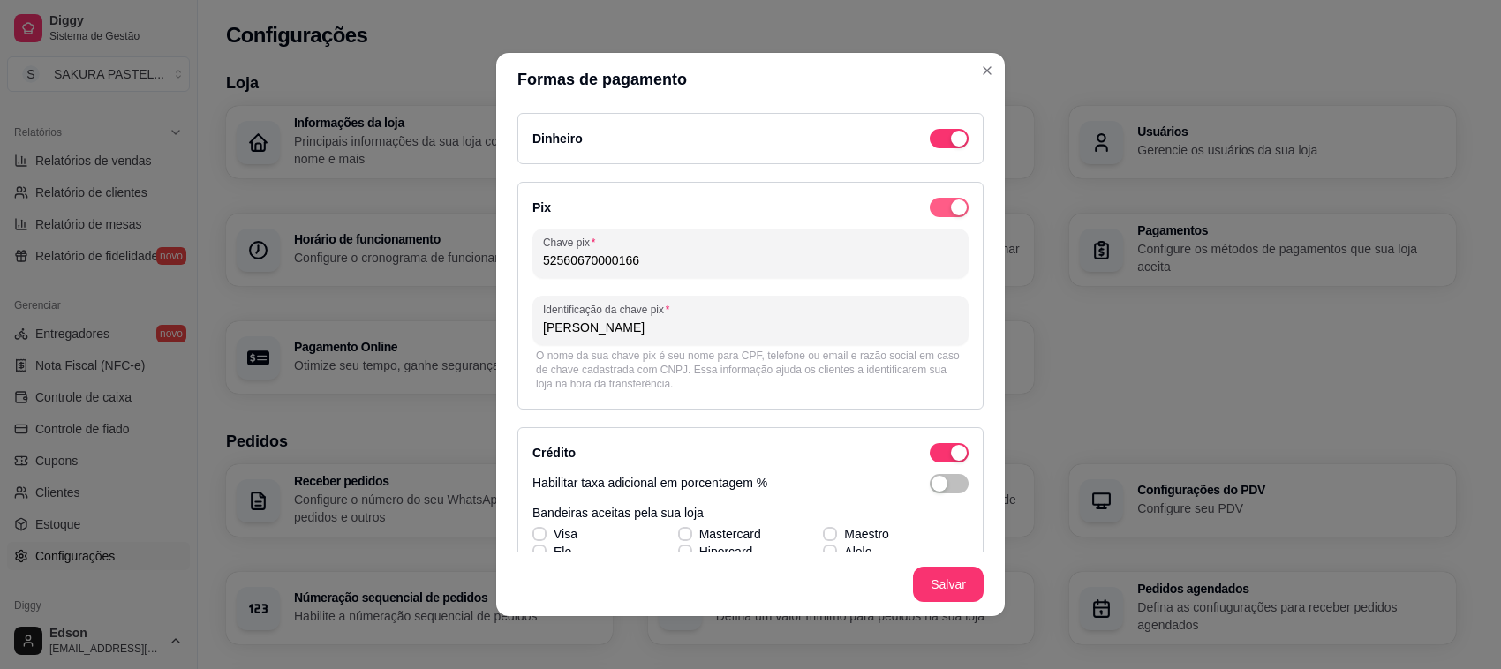
click at [929, 204] on span "button" at bounding box center [948, 207] width 39 height 19
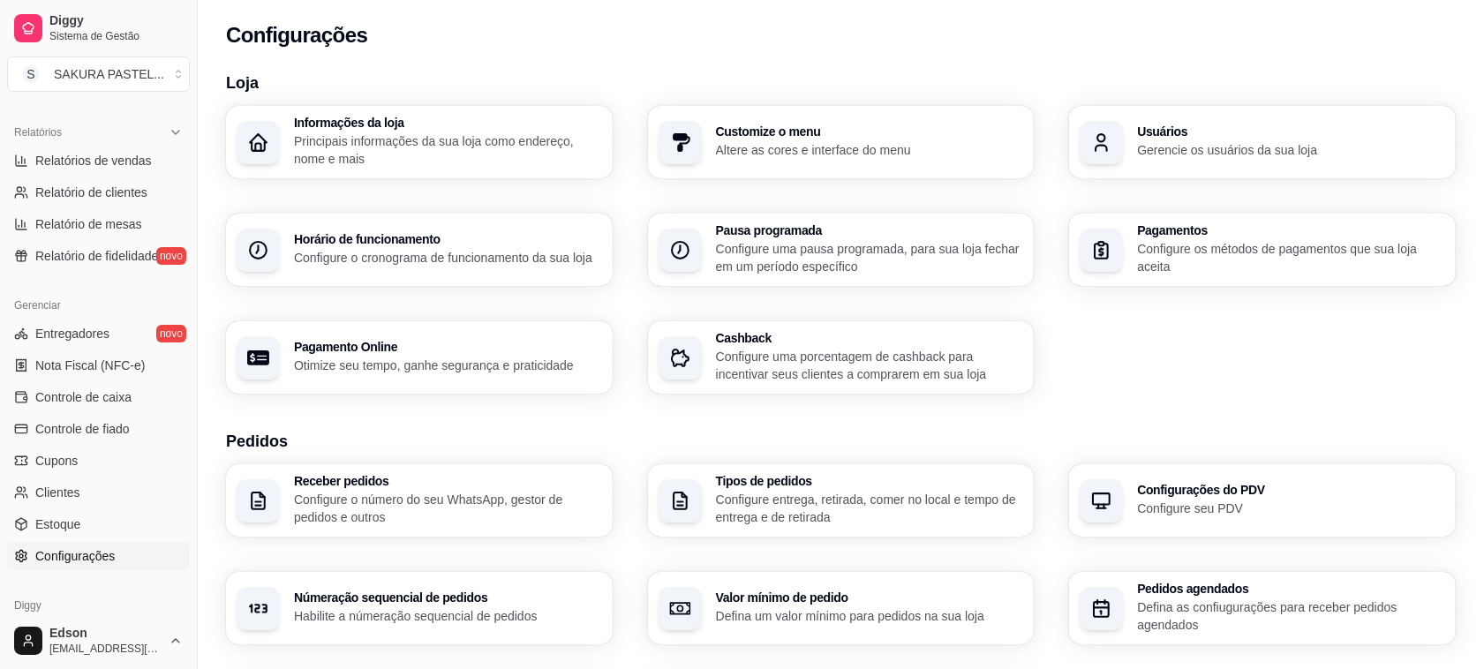
click at [1163, 372] on div "Informações da loja Principais informações da sua loja como endereço, nome e ma…" at bounding box center [841, 250] width 1230 height 288
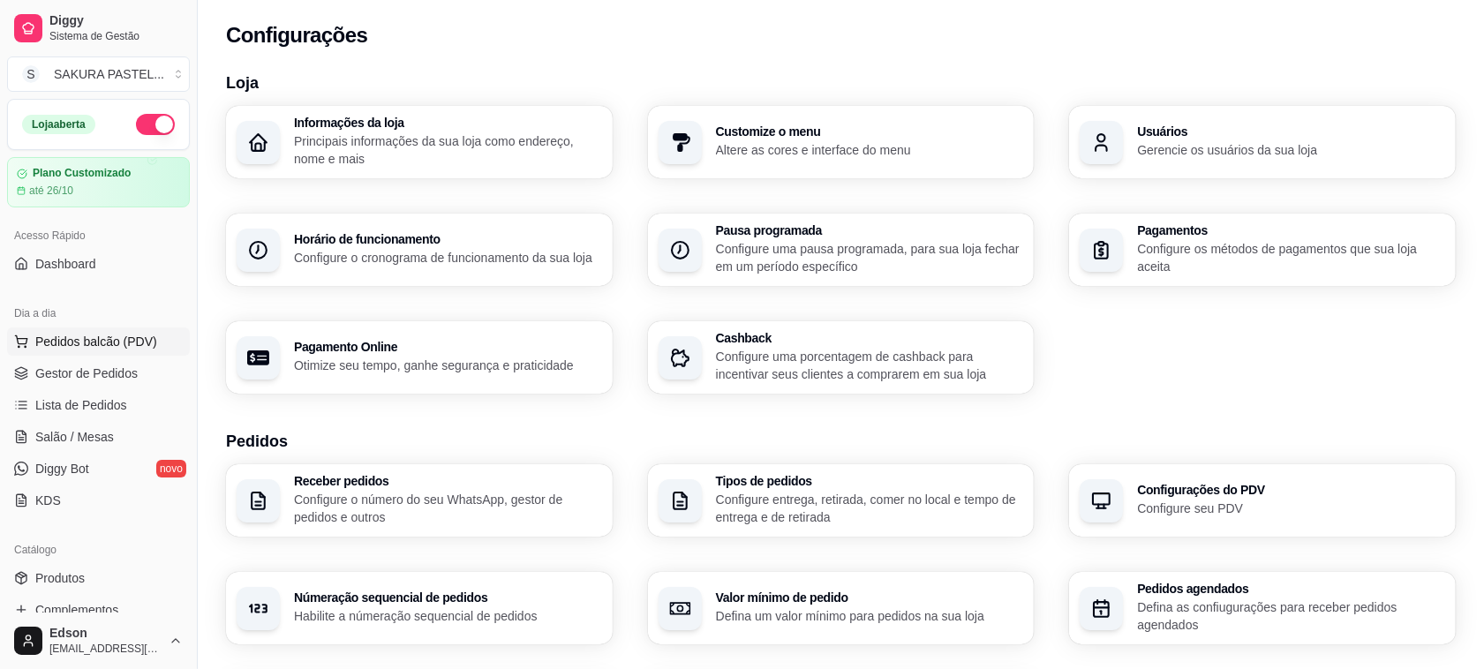
drag, startPoint x: 102, startPoint y: 328, endPoint x: 112, endPoint y: 354, distance: 27.7
click at [102, 342] on button "Pedidos balcão (PDV)" at bounding box center [98, 341] width 183 height 28
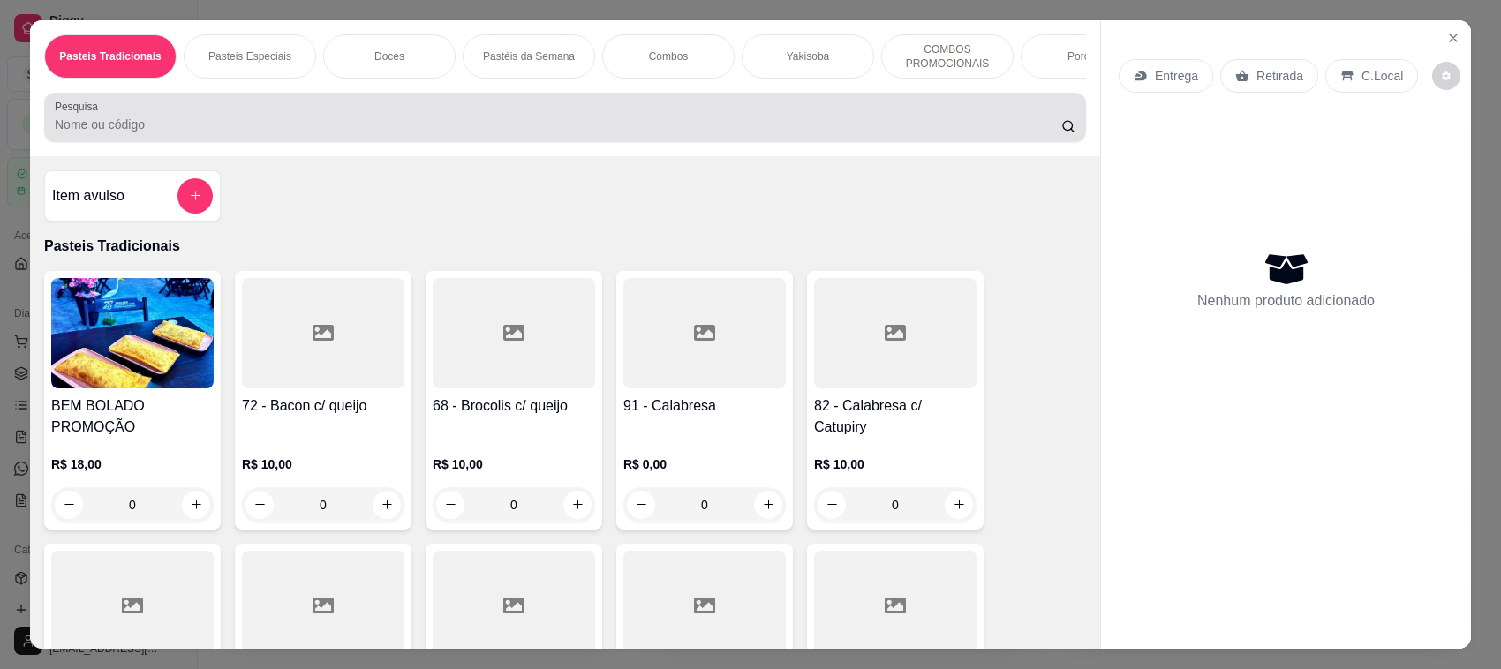
click at [342, 120] on div at bounding box center [565, 117] width 1020 height 35
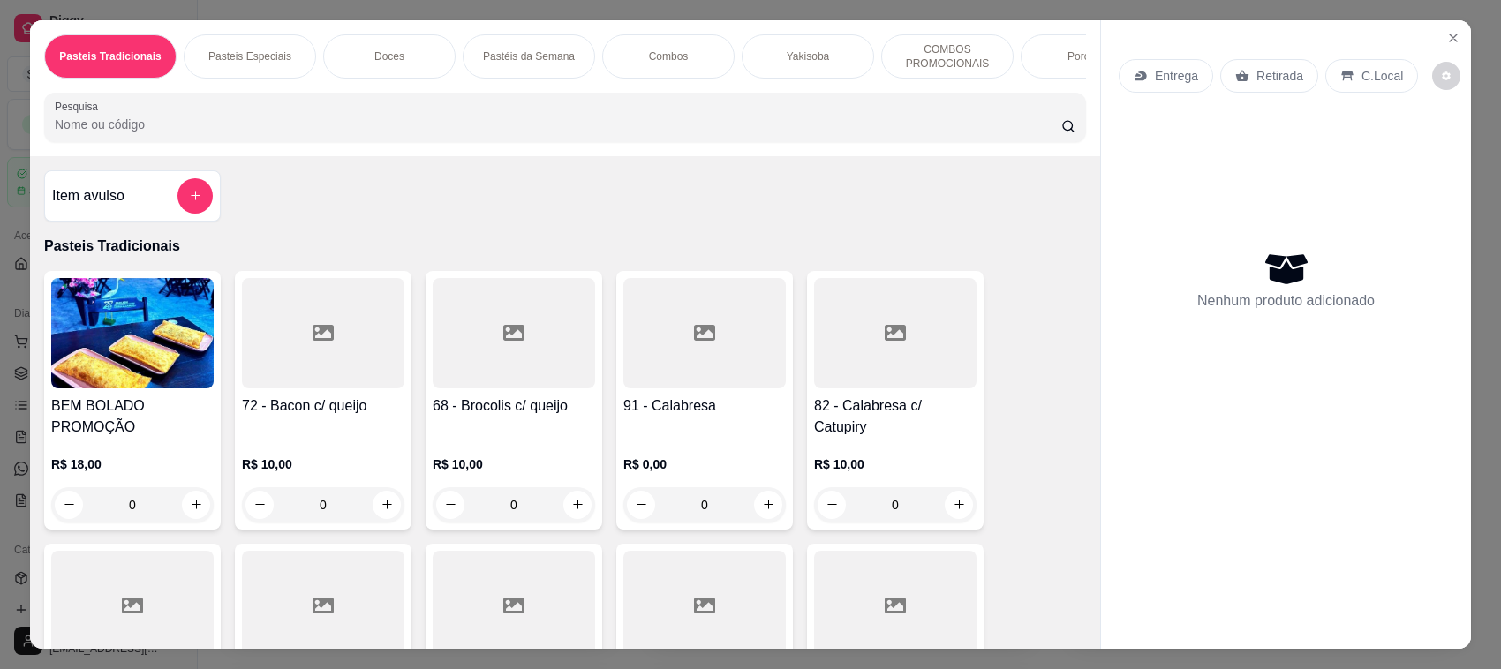
click at [296, 324] on div at bounding box center [323, 333] width 162 height 110
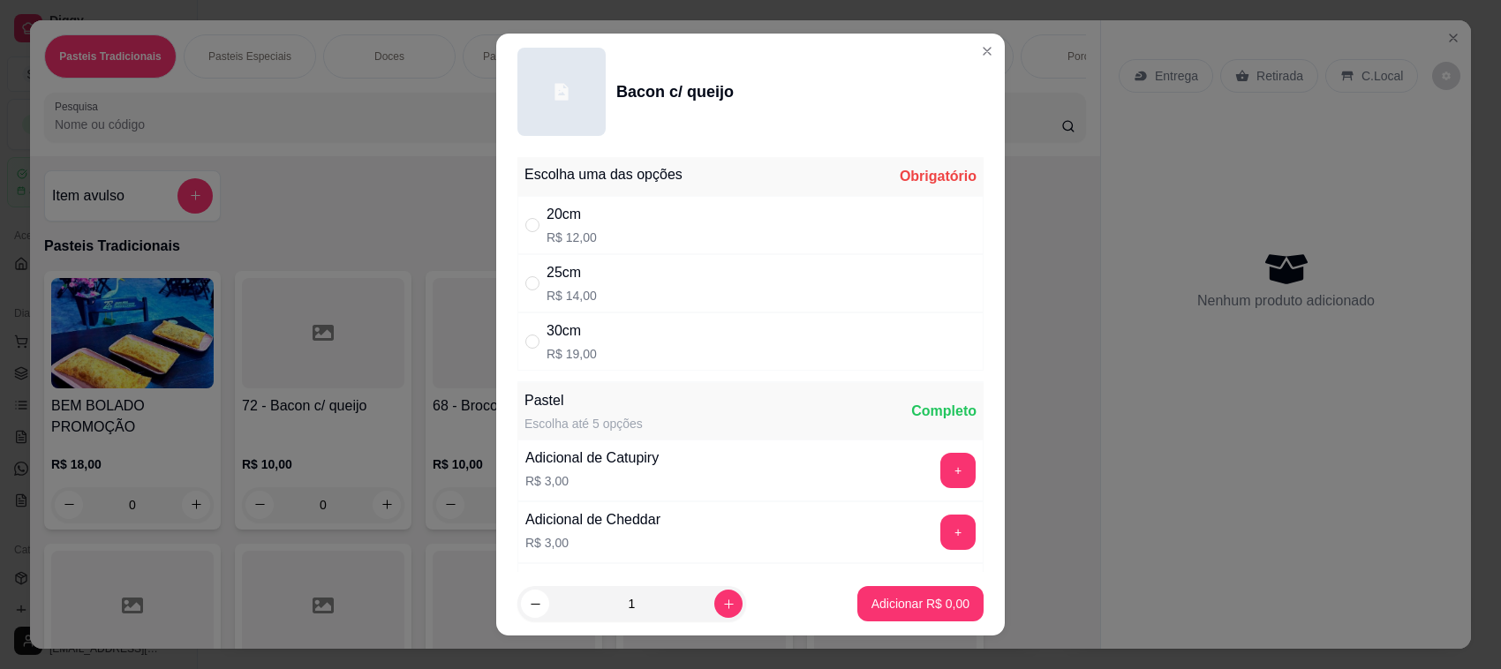
click at [675, 323] on div "30cm R$ 19,00" at bounding box center [750, 341] width 466 height 58
radio input "true"
click at [872, 592] on button "Adicionar R$ 19,00" at bounding box center [916, 603] width 133 height 35
type input "1"
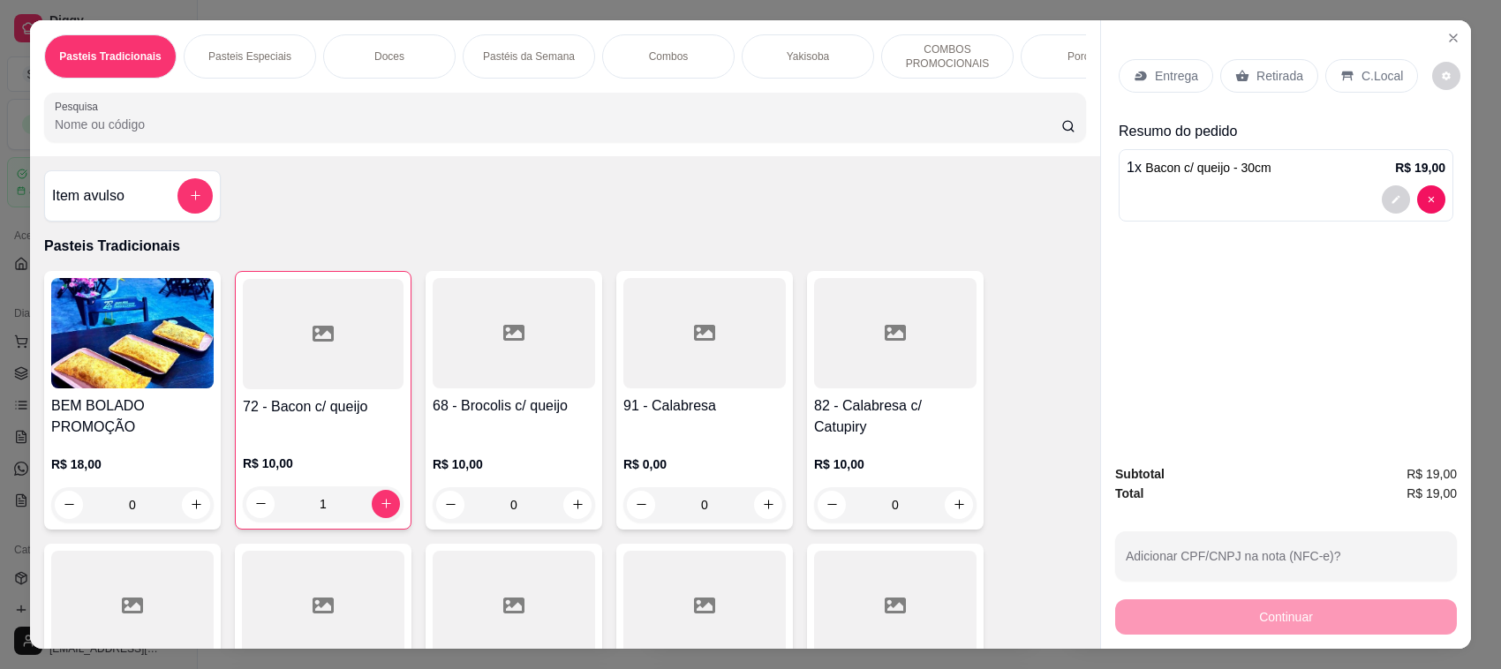
click at [1177, 76] on p "Entrega" at bounding box center [1176, 76] width 43 height 18
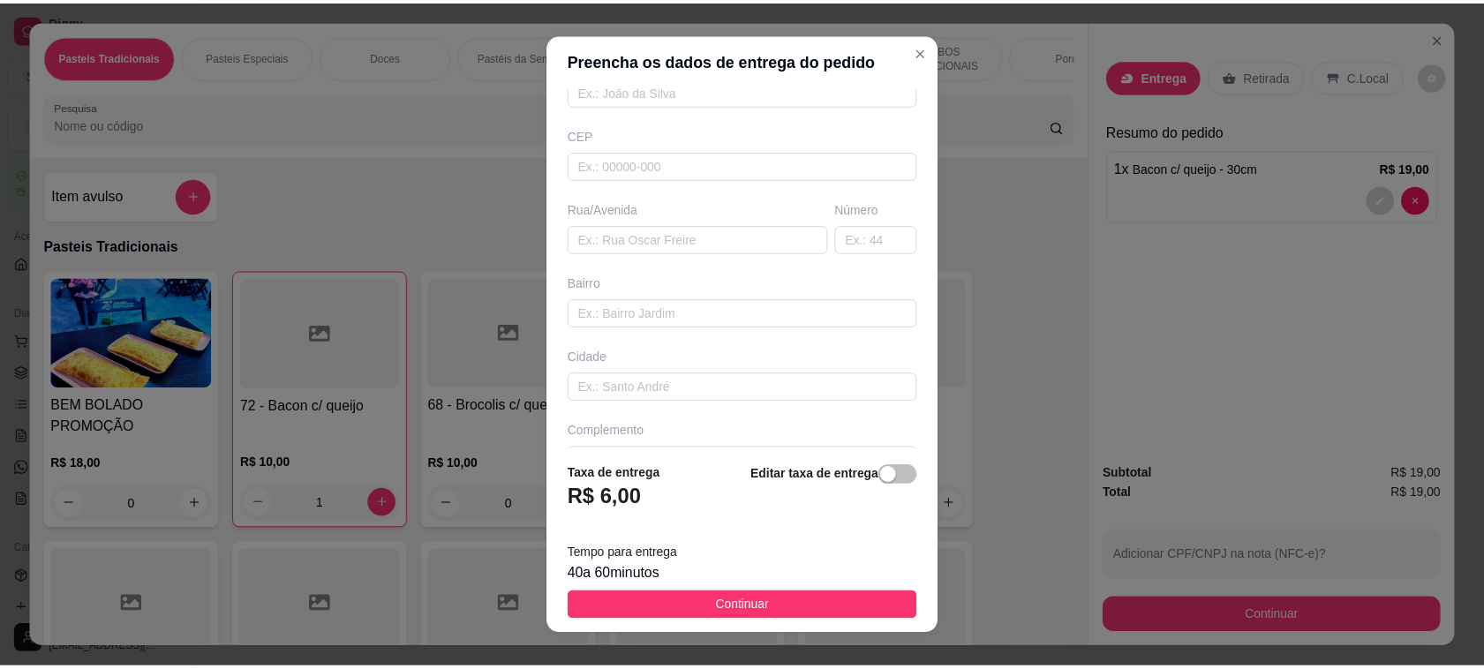
scroll to position [234, 0]
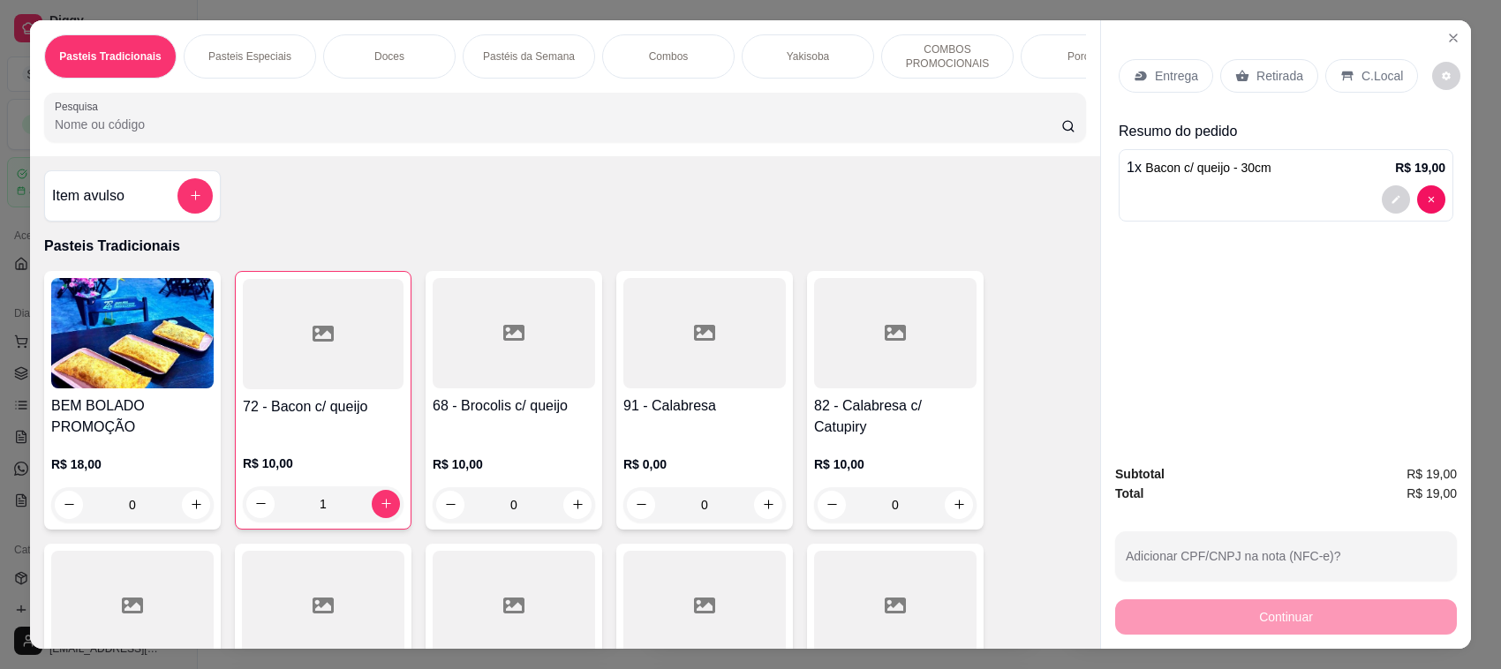
click at [807, 610] on div "94 - Carne c/ ovo R$ 0,00 0" at bounding box center [895, 673] width 177 height 259
drag, startPoint x: 1253, startPoint y: 69, endPoint x: 1247, endPoint y: 508, distance: 438.7
click at [1256, 69] on p "Retirada" at bounding box center [1279, 76] width 47 height 18
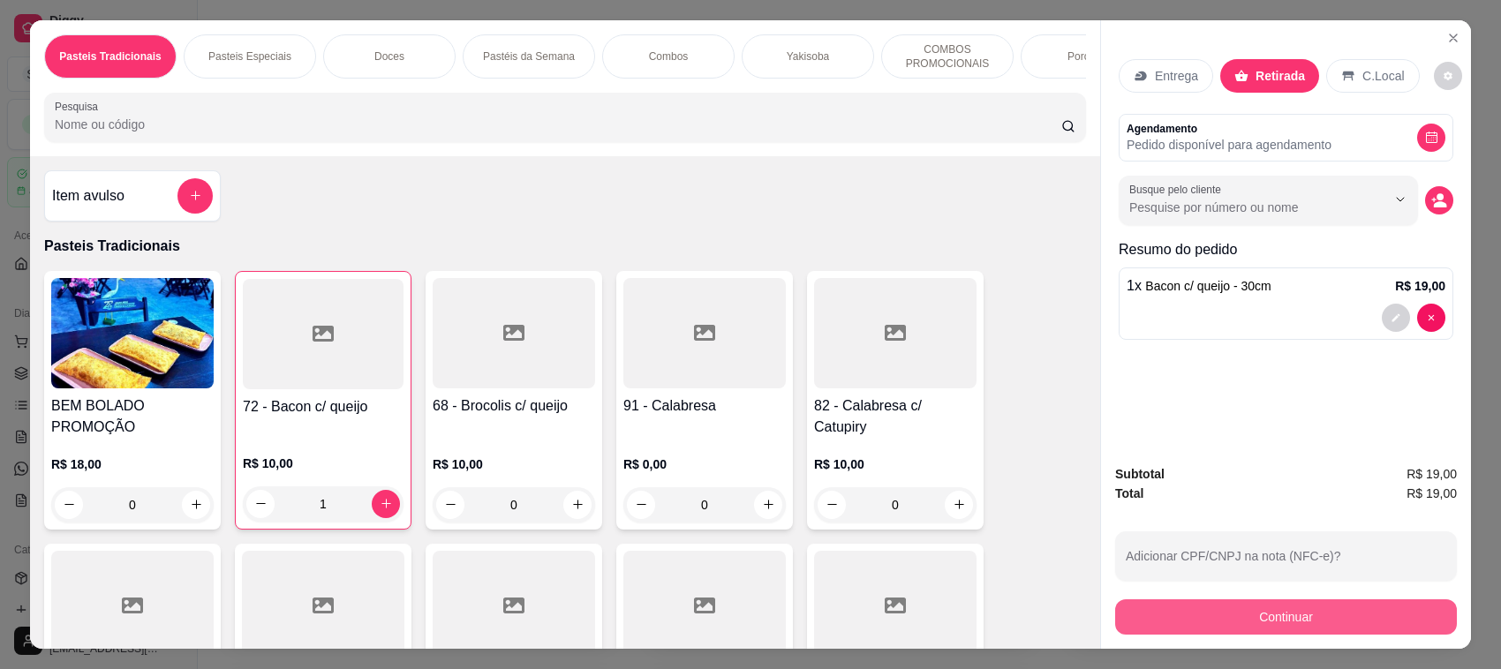
click at [1268, 621] on button "Continuar" at bounding box center [1286, 616] width 342 height 35
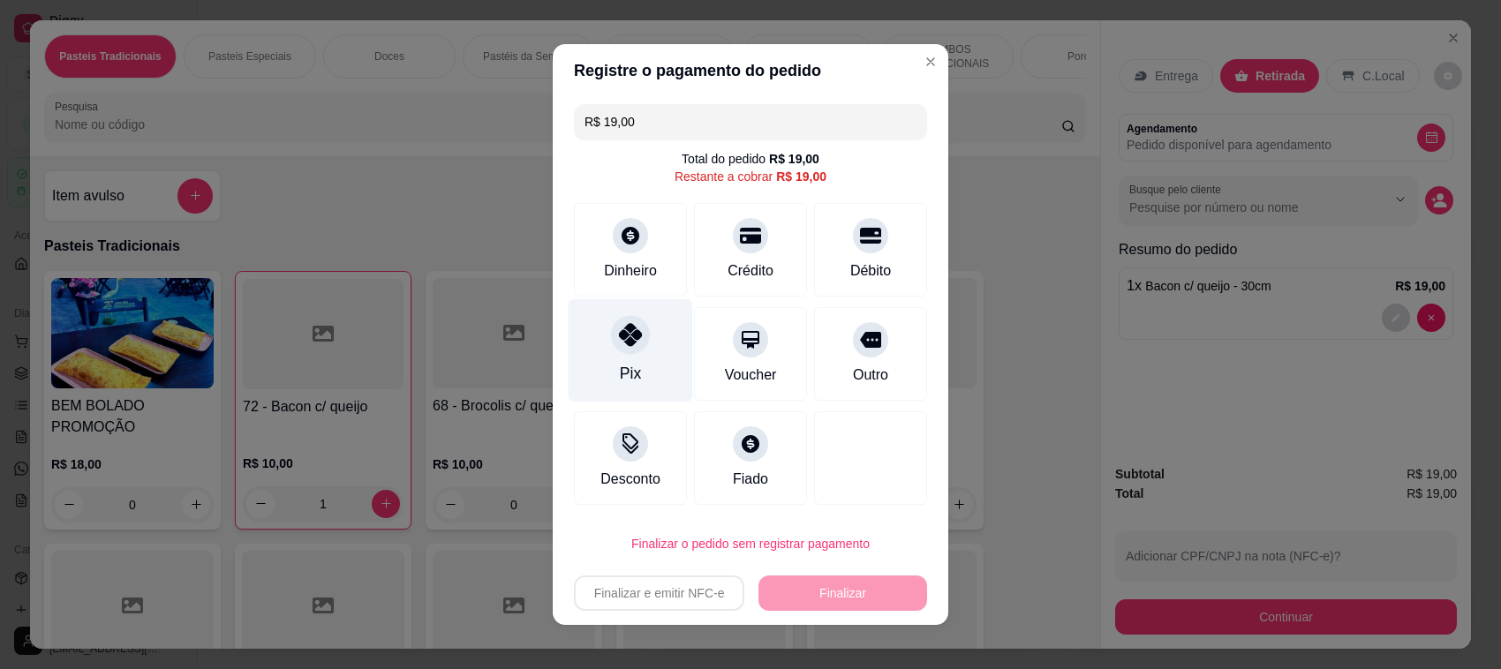
click at [621, 354] on div at bounding box center [630, 334] width 39 height 39
type input "R$ 0,00"
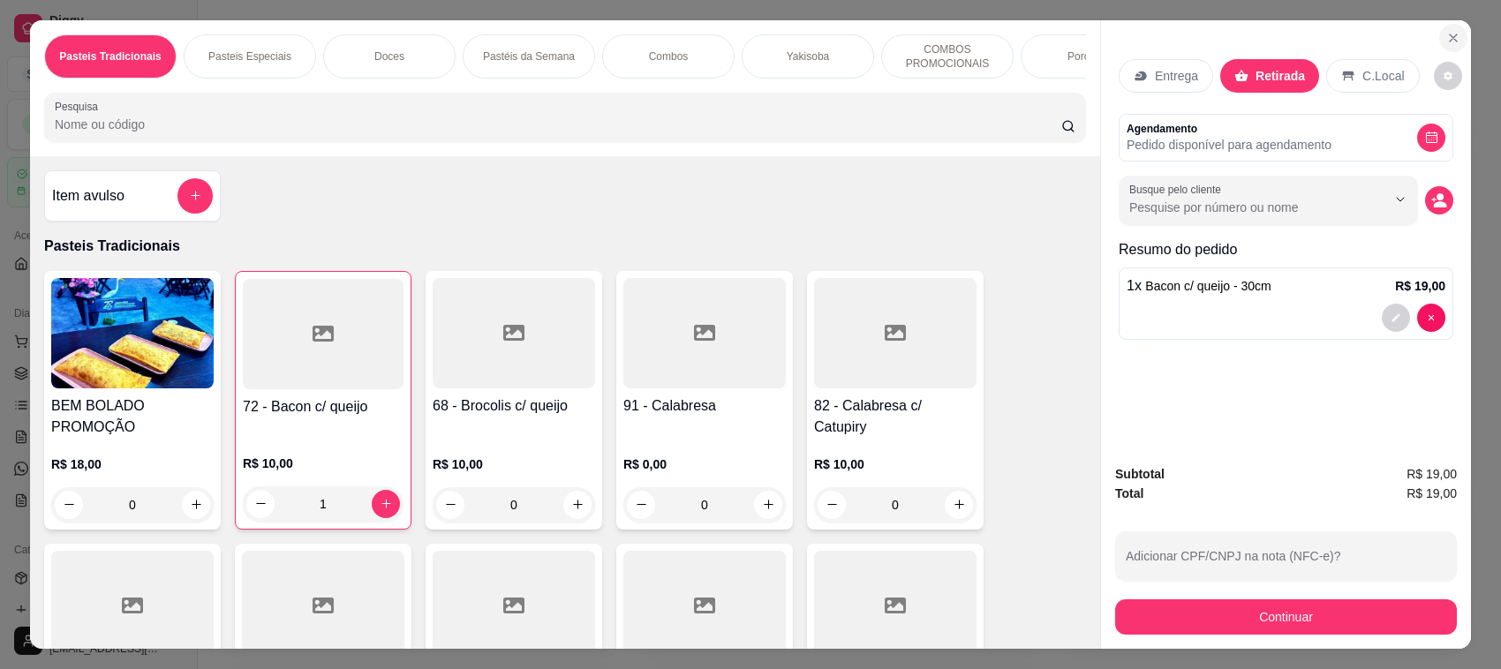
click at [1452, 41] on button "Close" at bounding box center [1453, 38] width 28 height 28
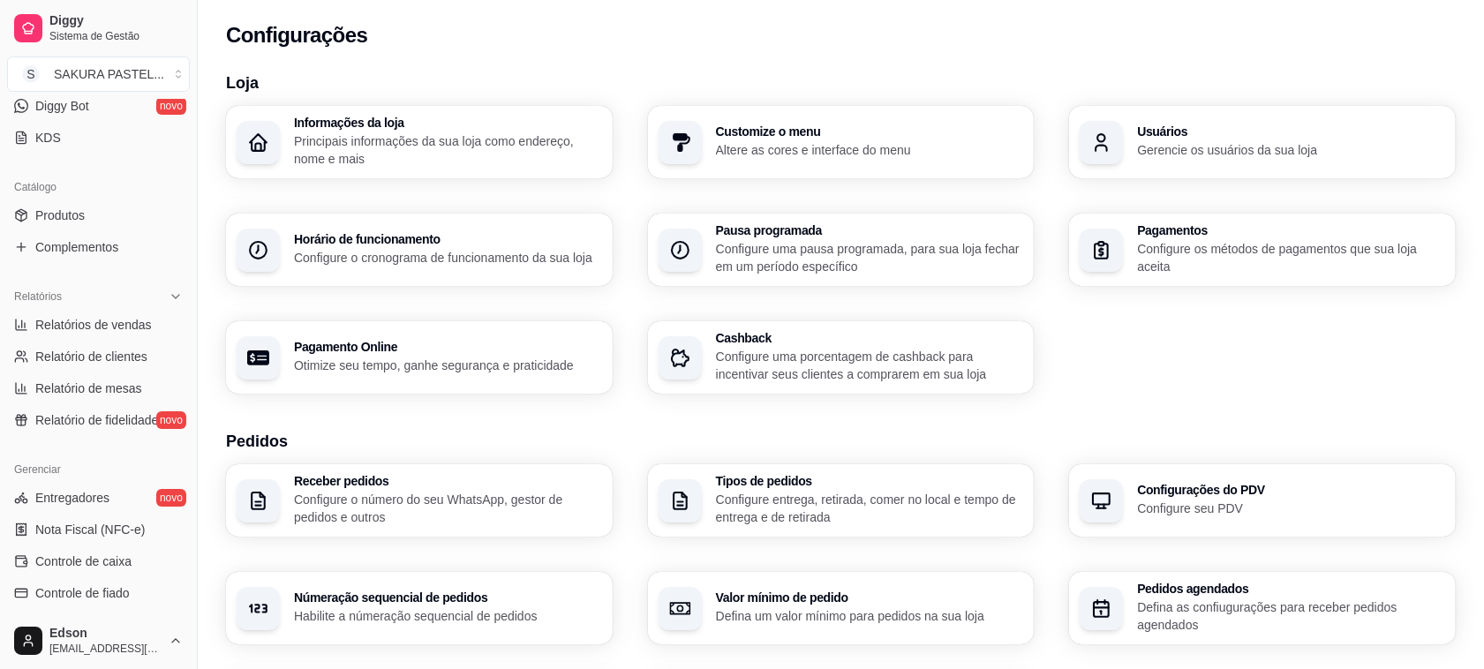
scroll to position [415, 0]
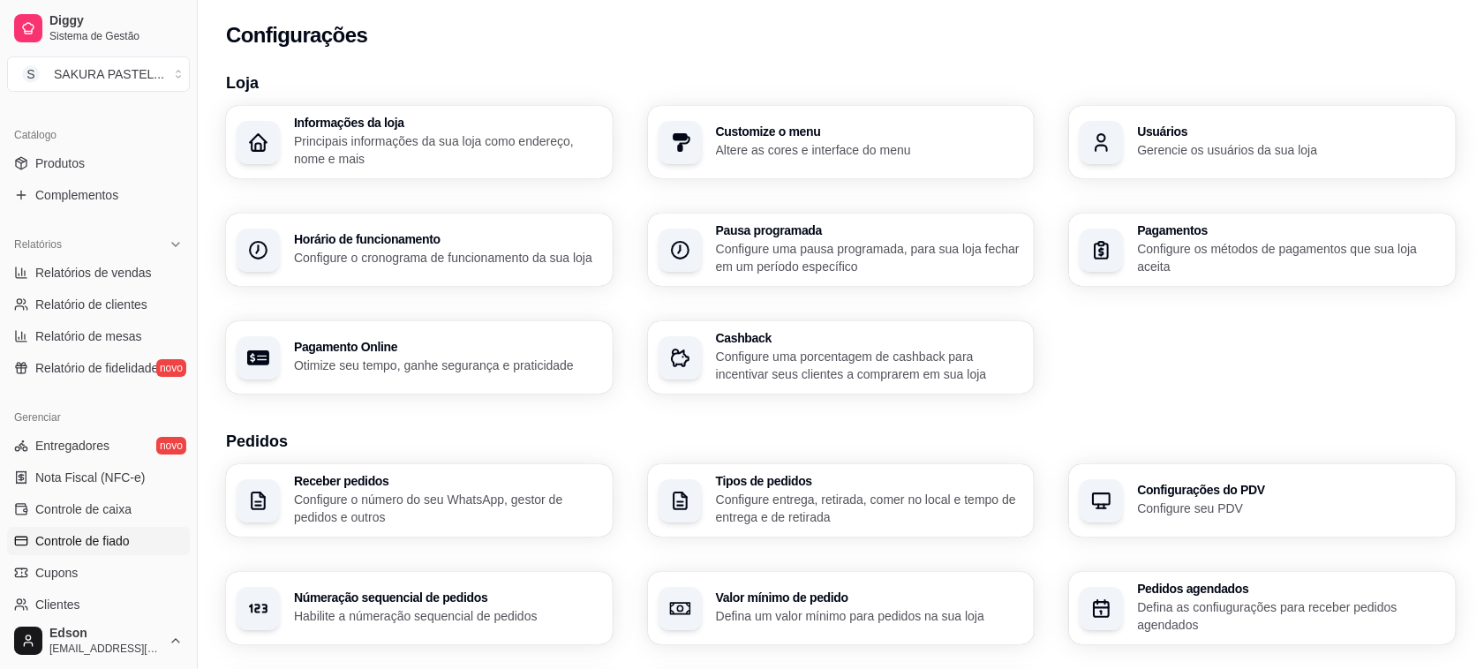
click at [148, 537] on link "Controle de fiado" at bounding box center [98, 541] width 183 height 28
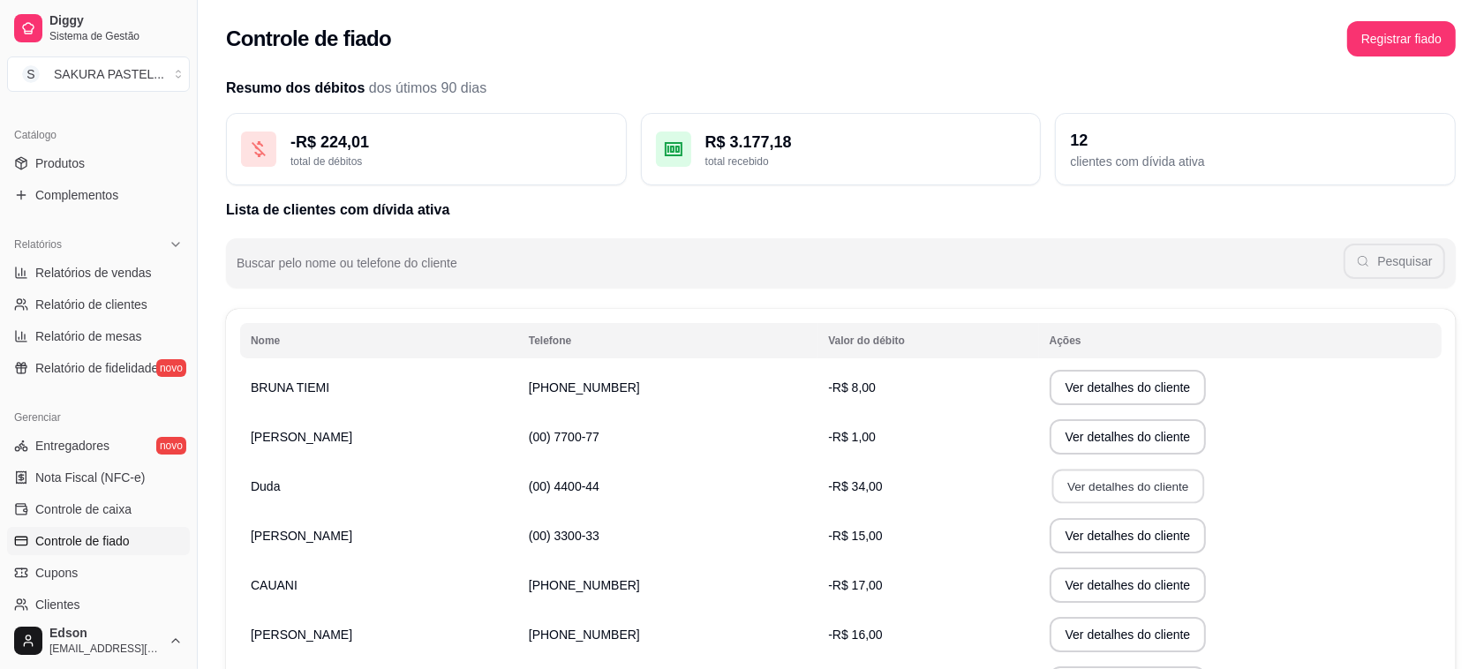
click at [1110, 484] on button "Ver detalhes do cliente" at bounding box center [1127, 487] width 152 height 34
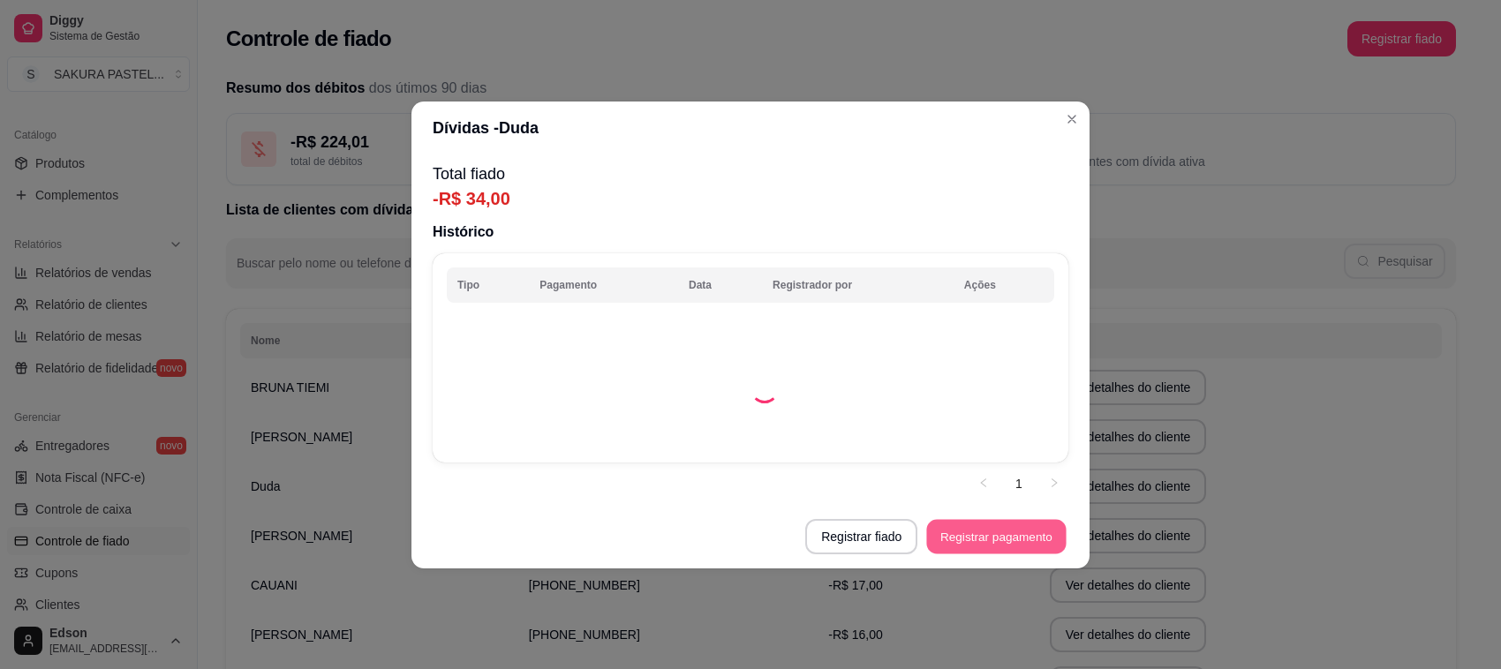
click at [987, 543] on button "Registrar pagamento" at bounding box center [996, 536] width 139 height 34
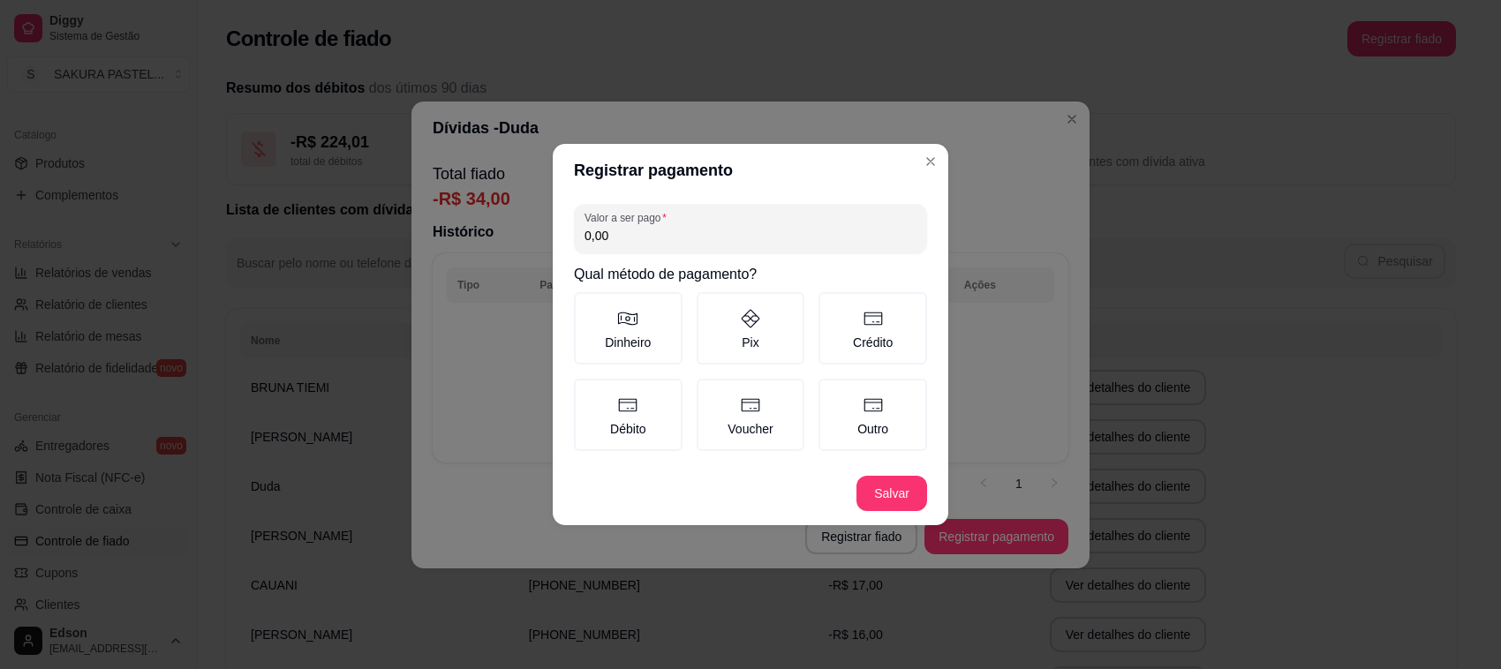
click at [739, 230] on input "0,00" at bounding box center [750, 236] width 332 height 18
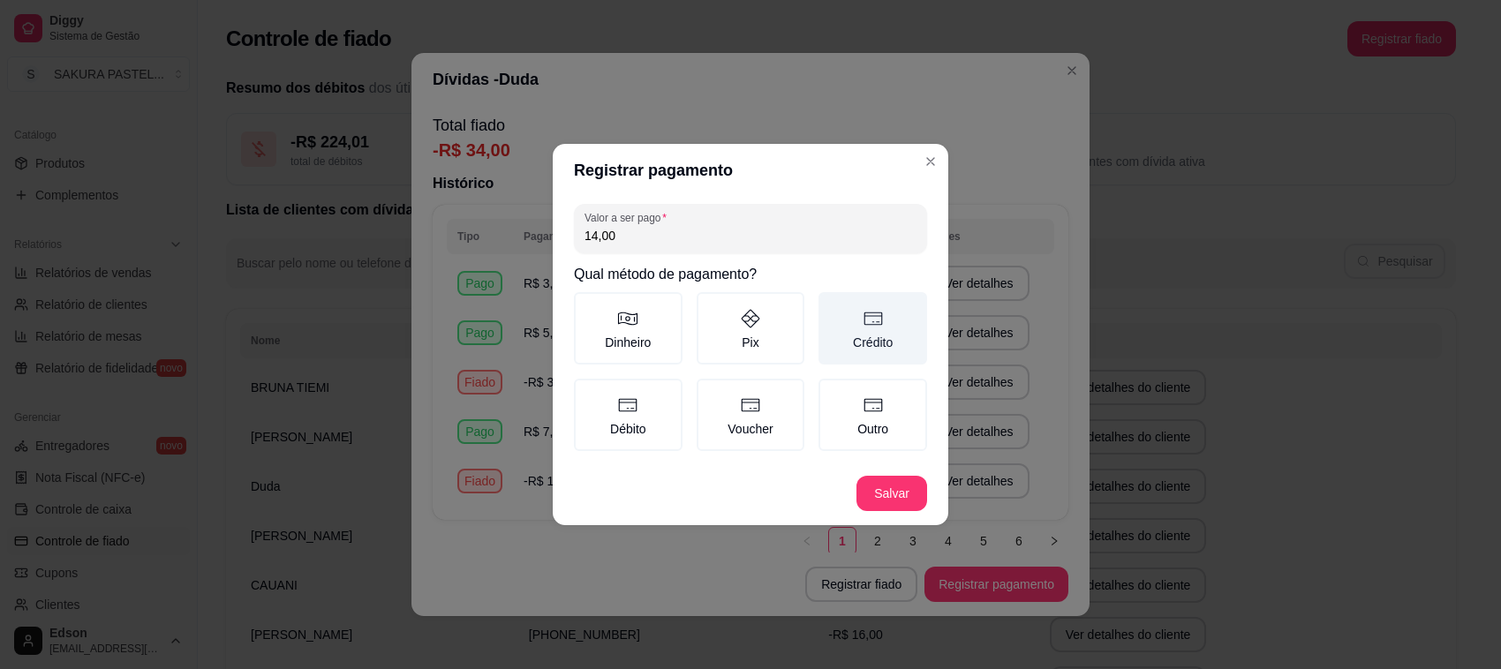
type input "14,00"
click at [892, 316] on label "Crédito" at bounding box center [872, 328] width 109 height 72
click at [831, 305] on button "Crédito" at bounding box center [824, 298] width 14 height 14
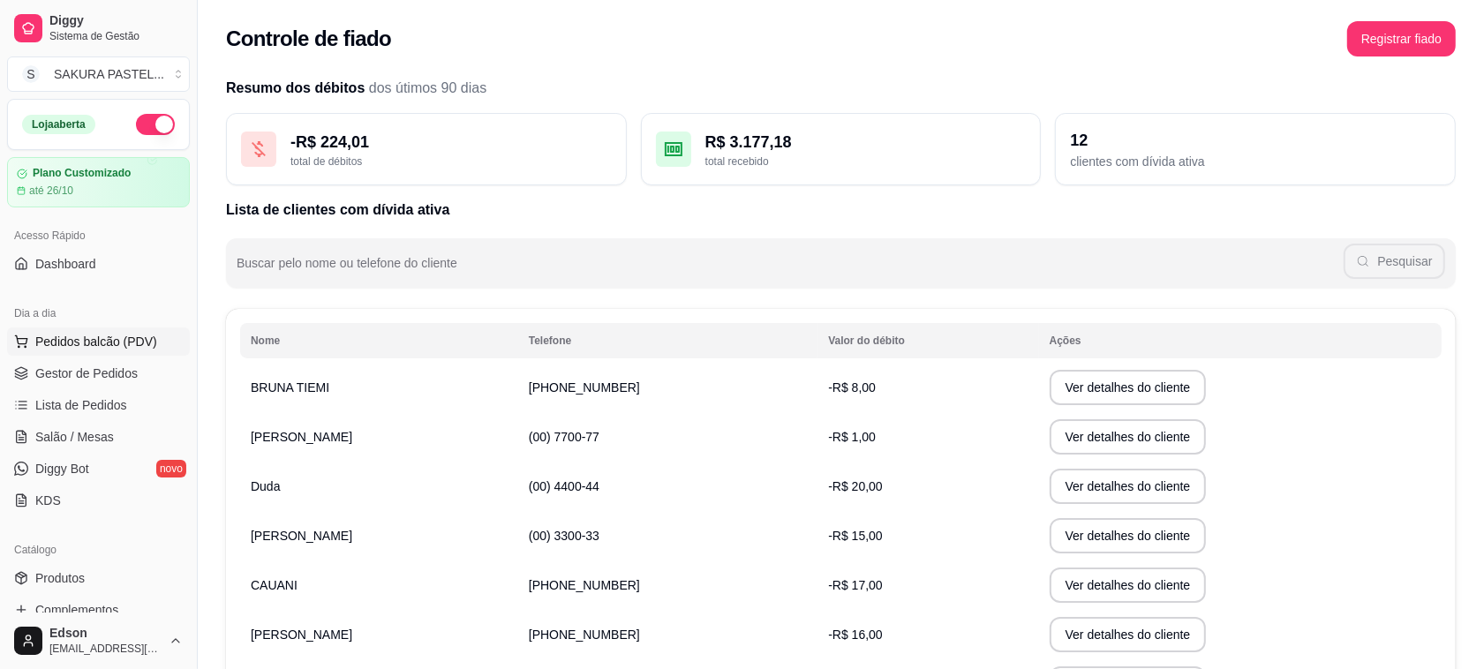
click at [142, 342] on span "Pedidos balcão (PDV)" at bounding box center [96, 342] width 122 height 18
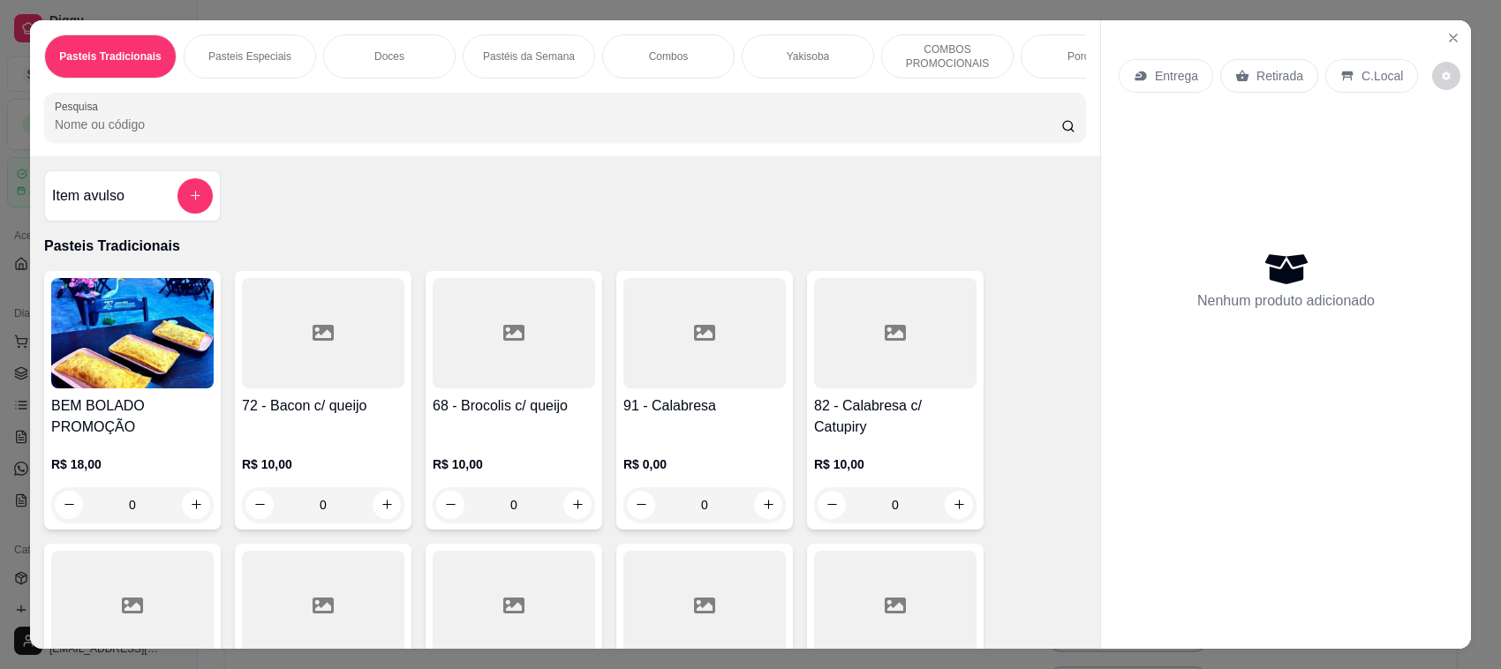
click at [1260, 84] on p "Retirada" at bounding box center [1279, 76] width 47 height 18
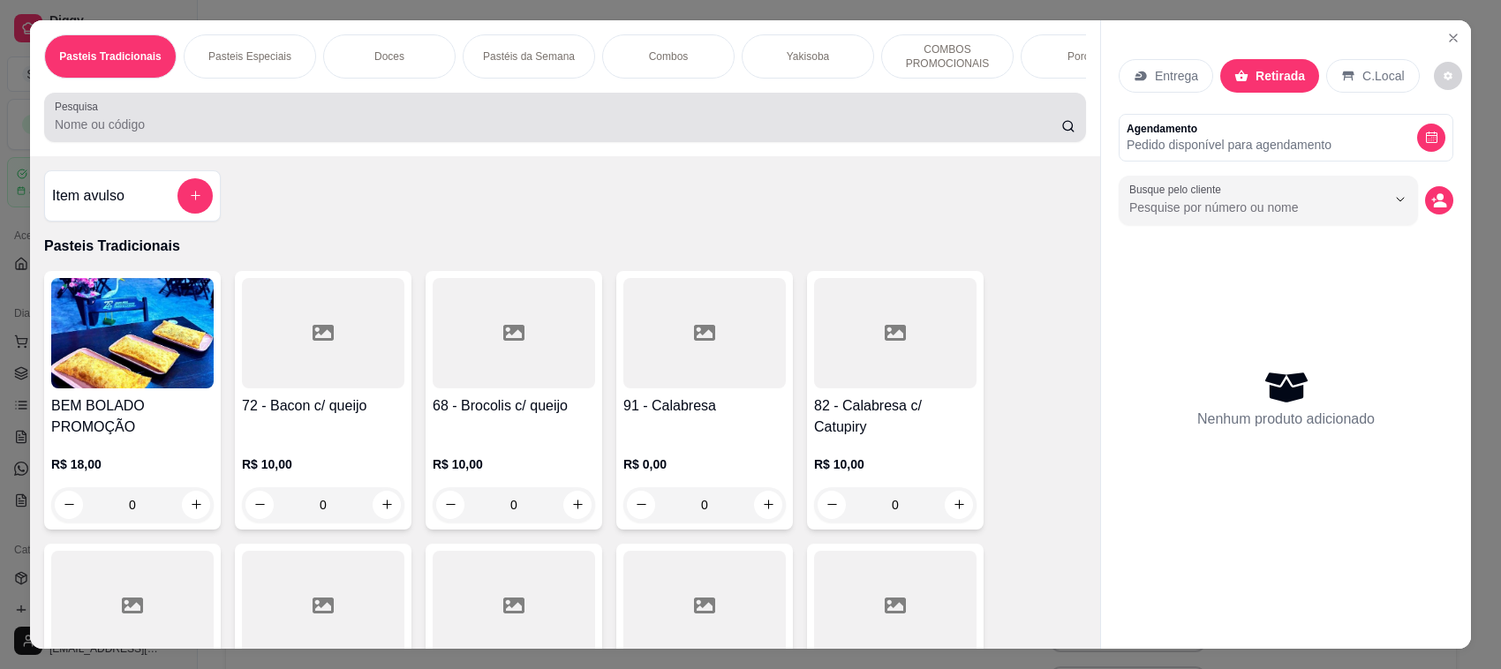
click at [894, 133] on input "Pesquisa" at bounding box center [558, 125] width 1006 height 18
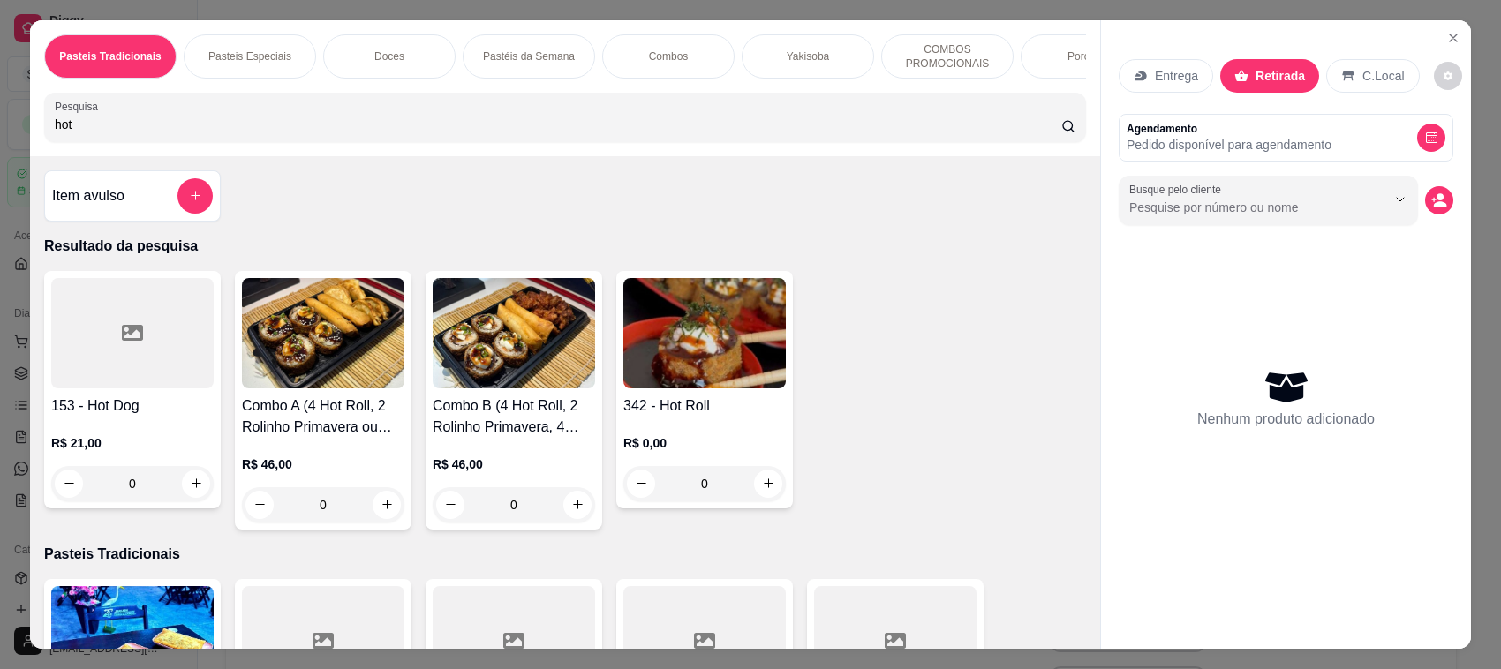
type input "hot"
click at [654, 411] on h4 "342 - Hot Roll" at bounding box center [704, 405] width 162 height 21
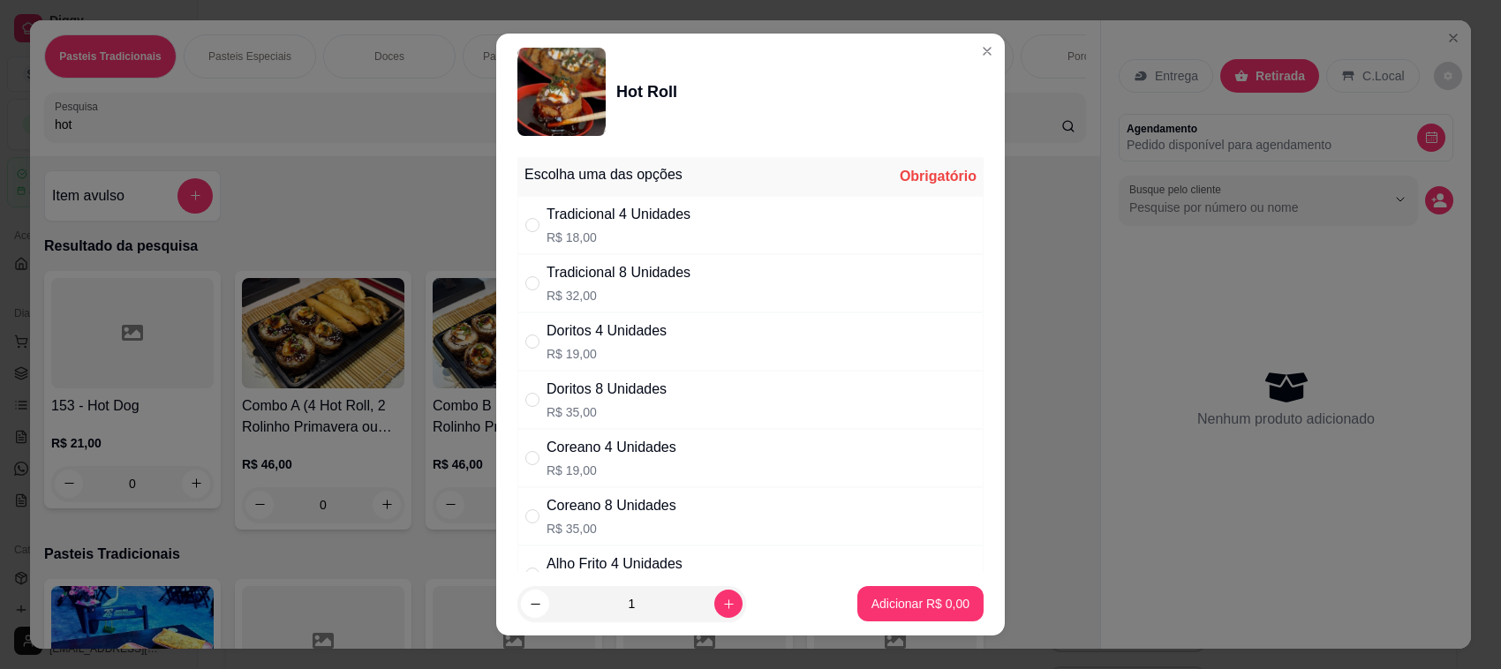
click at [636, 283] on div "Tradicional 8 Unidades" at bounding box center [618, 272] width 144 height 21
radio input "true"
click at [902, 614] on button "Adicionar R$ 32,00" at bounding box center [916, 603] width 133 height 35
type input "1"
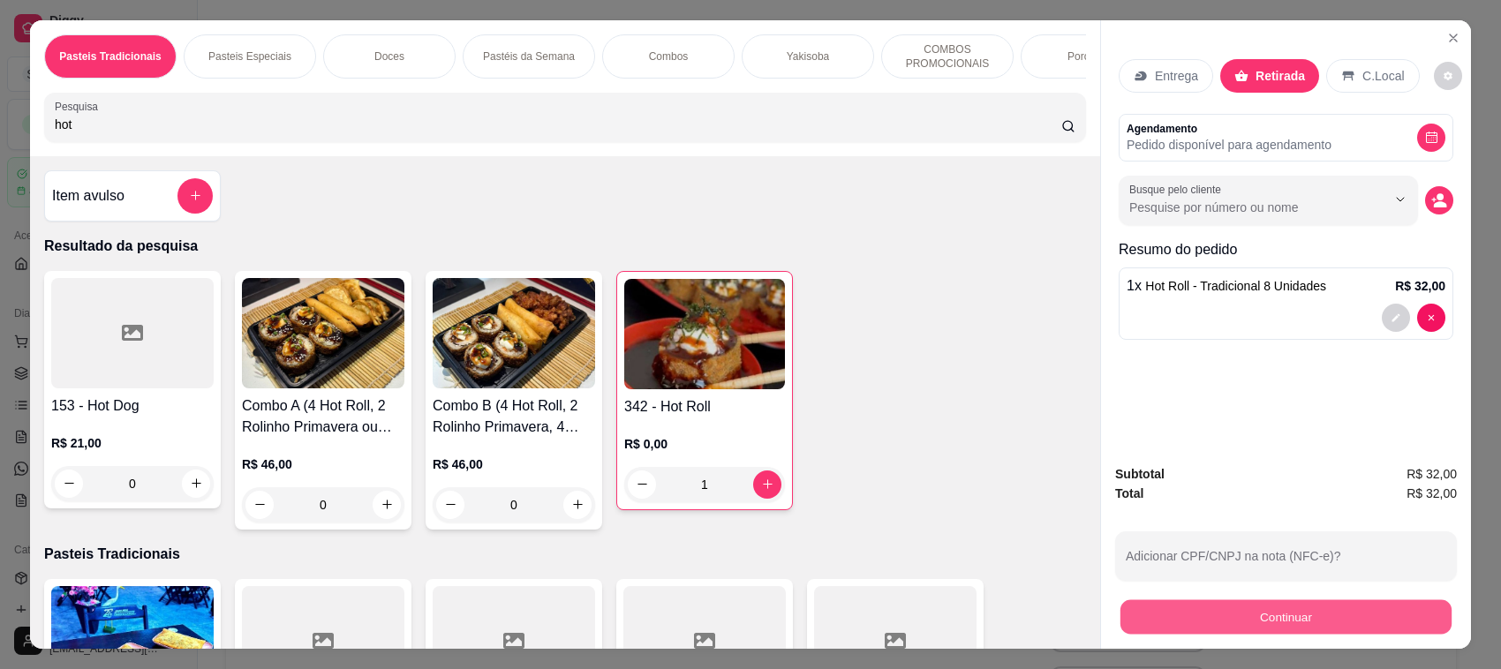
click at [1300, 620] on button "Continuar" at bounding box center [1285, 617] width 331 height 34
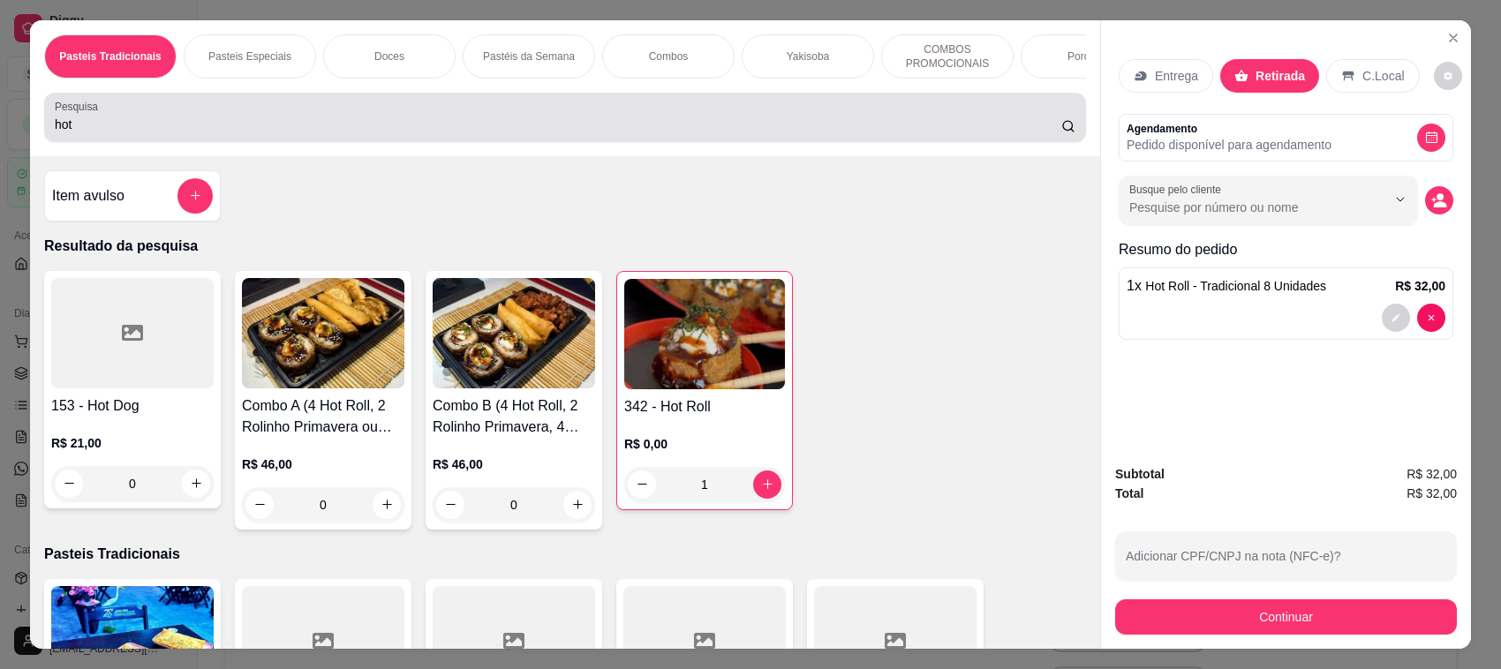
click at [899, 133] on input "hot" at bounding box center [558, 125] width 1006 height 18
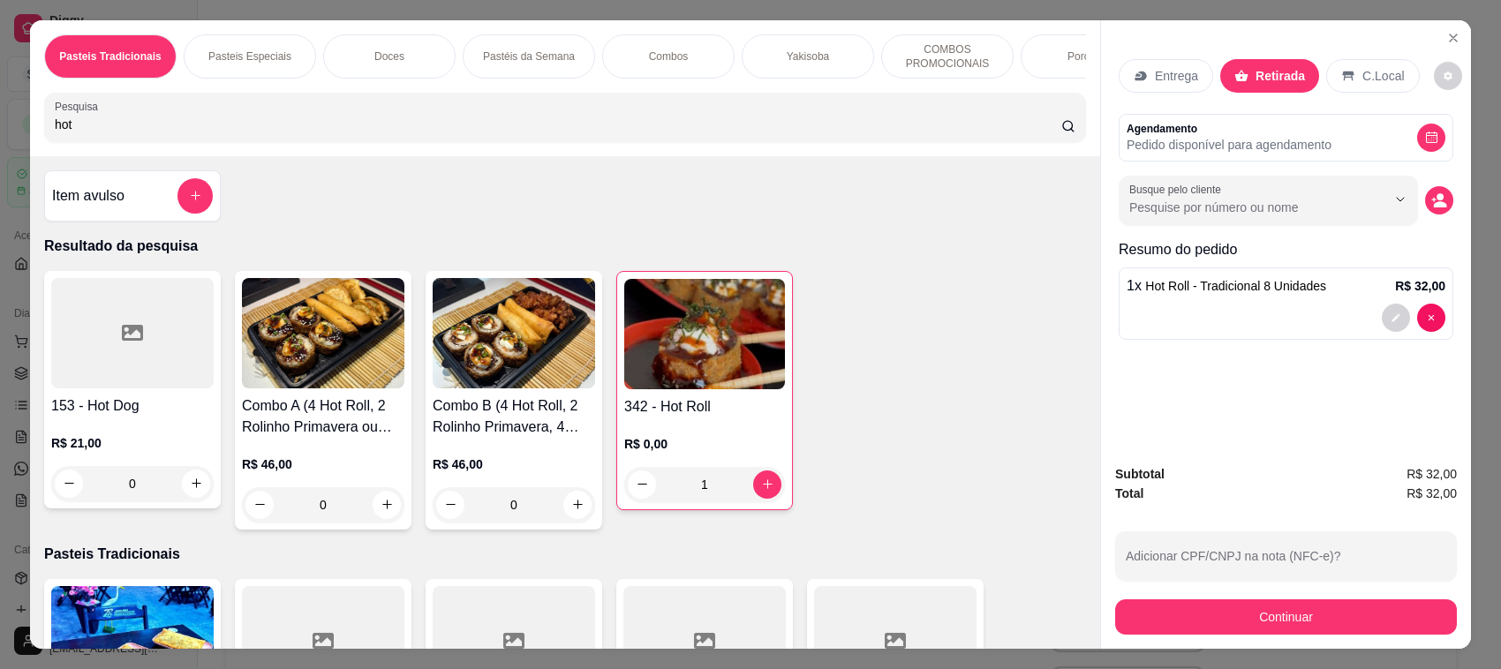
click at [899, 133] on input "hot" at bounding box center [558, 125] width 1006 height 18
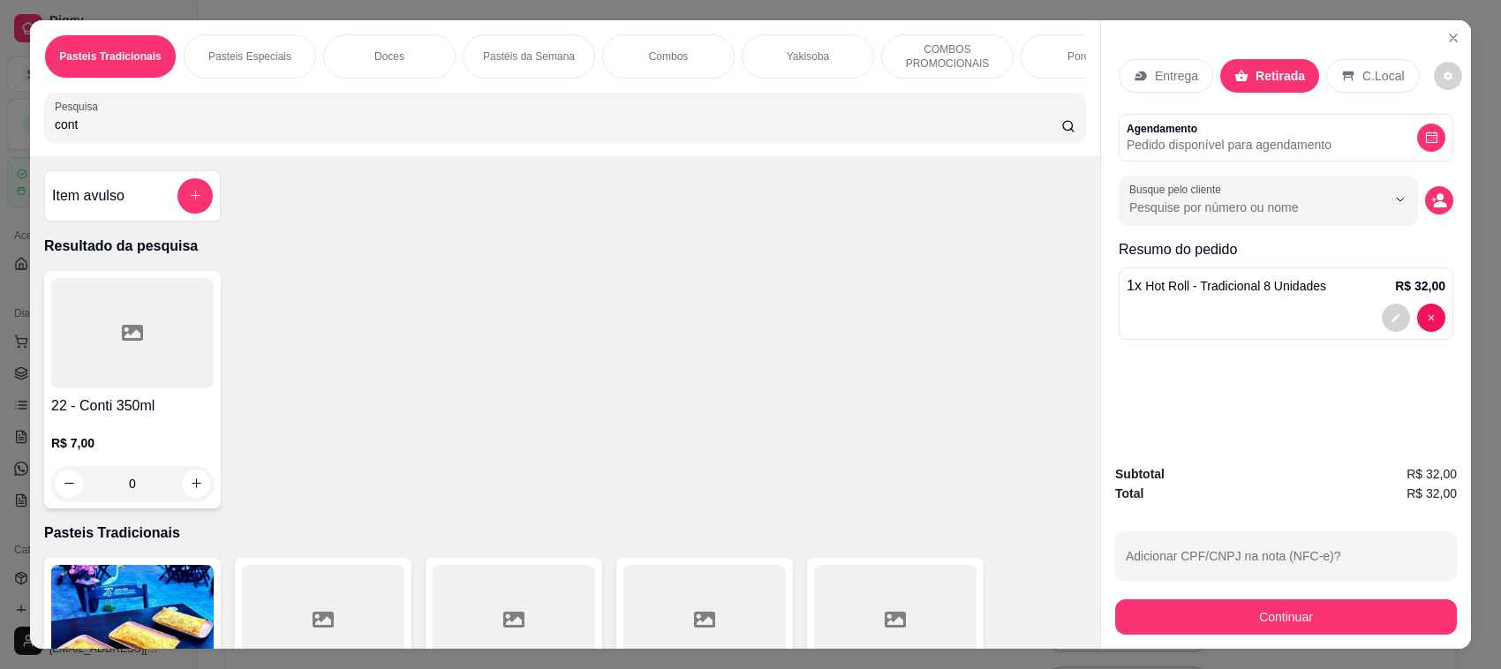
type input "cont"
click at [203, 499] on div "0" at bounding box center [132, 483] width 162 height 35
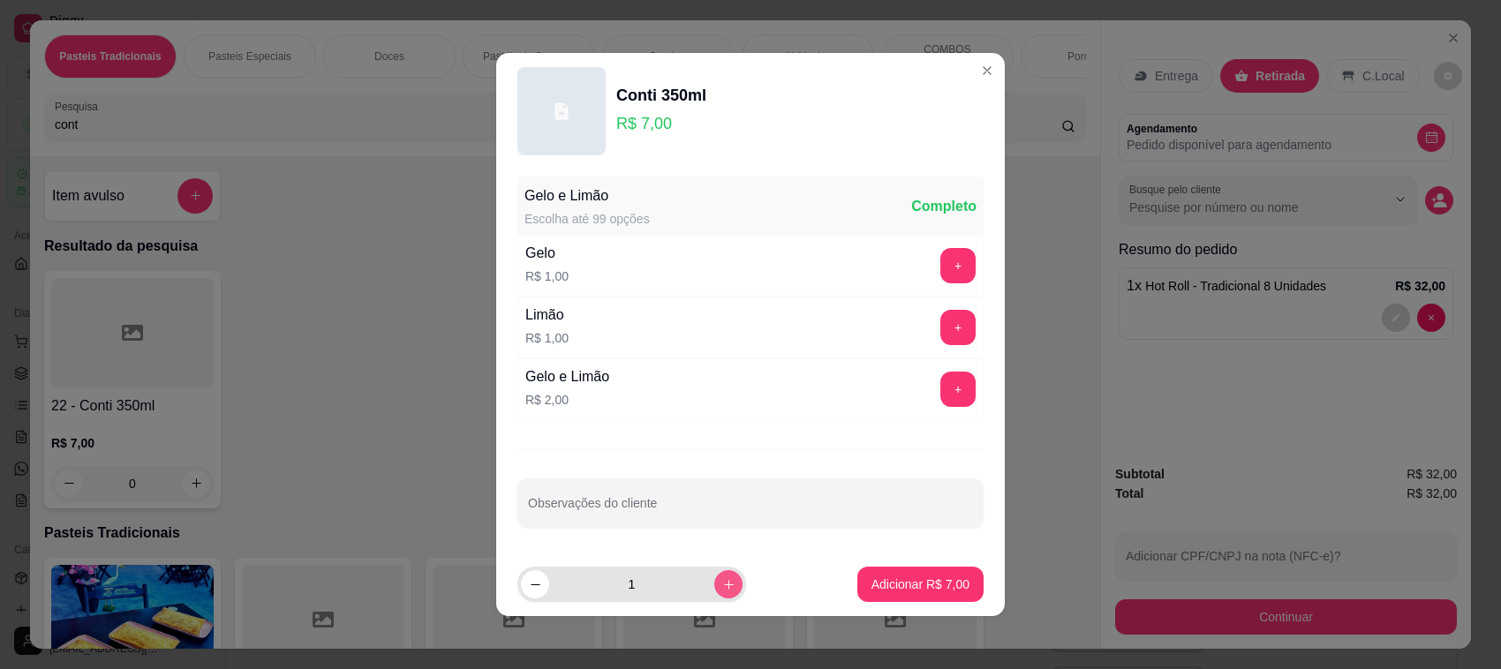
click at [688, 581] on input "1" at bounding box center [631, 584] width 165 height 35
click at [722, 587] on icon "increase-product-quantity" at bounding box center [728, 584] width 13 height 13
type input "2"
click at [906, 584] on p "Adicionar R$ 14,00" at bounding box center [916, 584] width 105 height 18
type input "2"
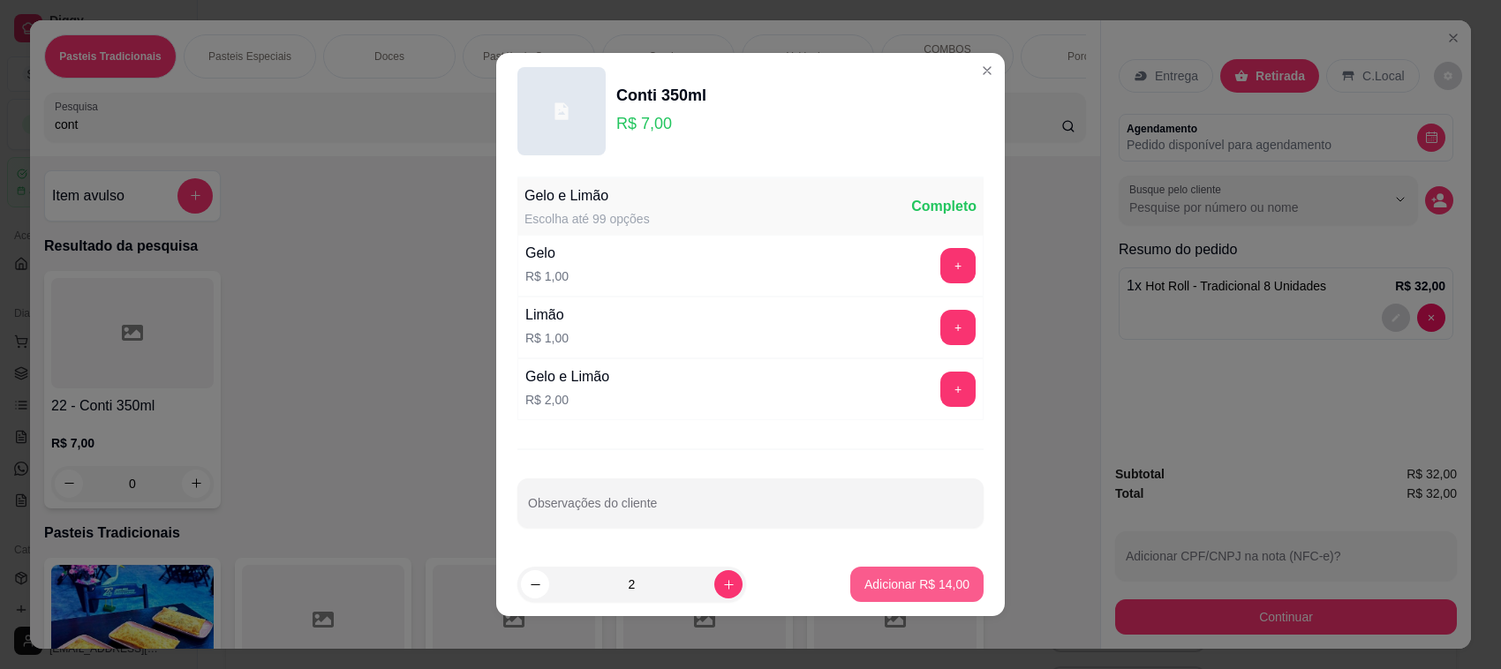
type input "2"
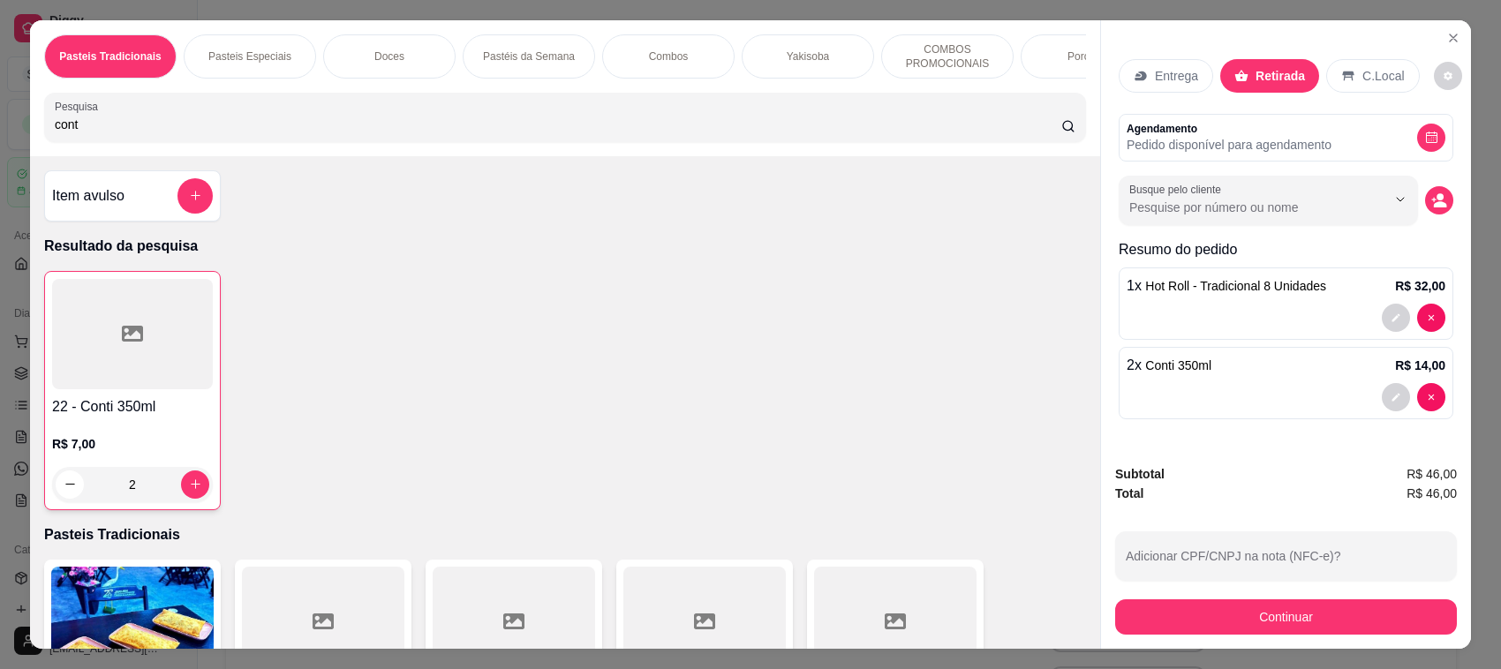
click at [1293, 426] on div "Resumo do pedido 1 x Hot Roll - Tradicional 8 Unidades R$ 32,00 2 x Conti 350ml…" at bounding box center [1285, 332] width 335 height 187
click at [1298, 410] on div at bounding box center [1285, 397] width 319 height 28
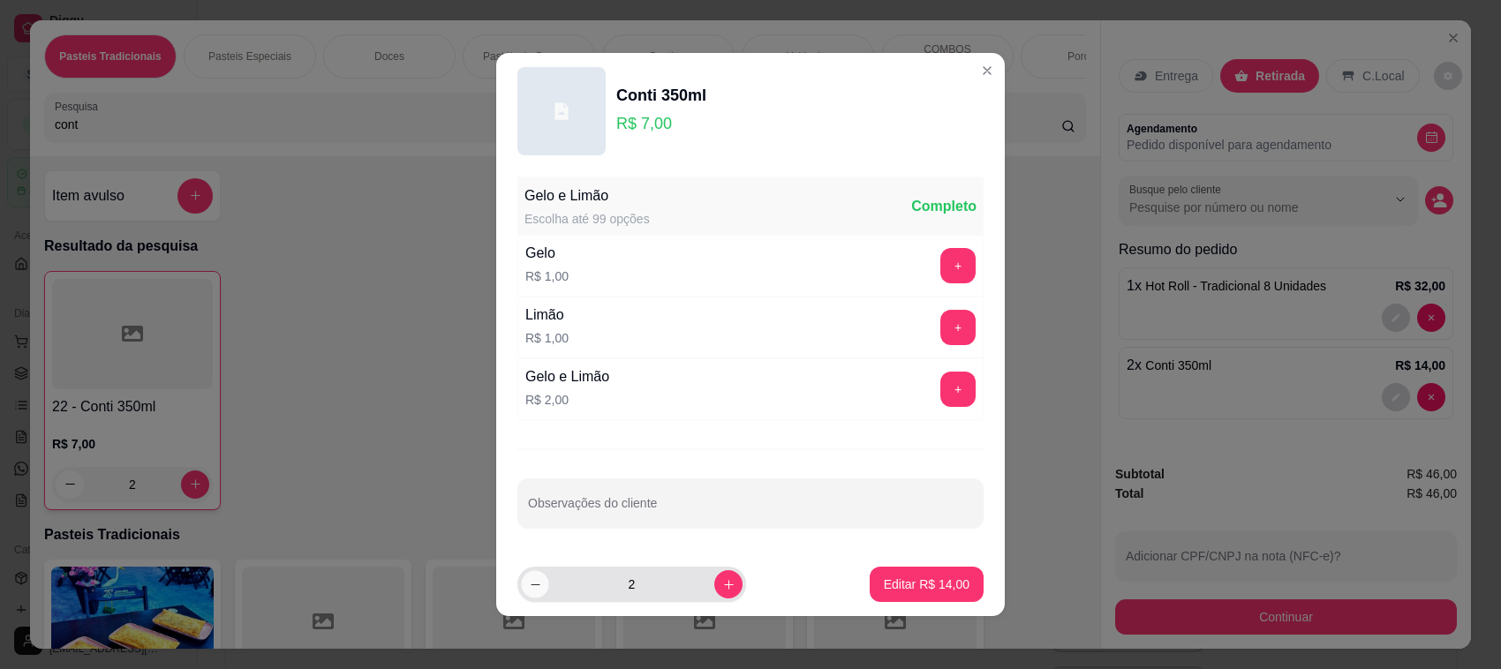
click at [530, 583] on icon "decrease-product-quantity" at bounding box center [535, 584] width 13 height 13
type input "1"
click at [952, 572] on button "Editar R$ 7,00" at bounding box center [929, 585] width 104 height 34
type input "1"
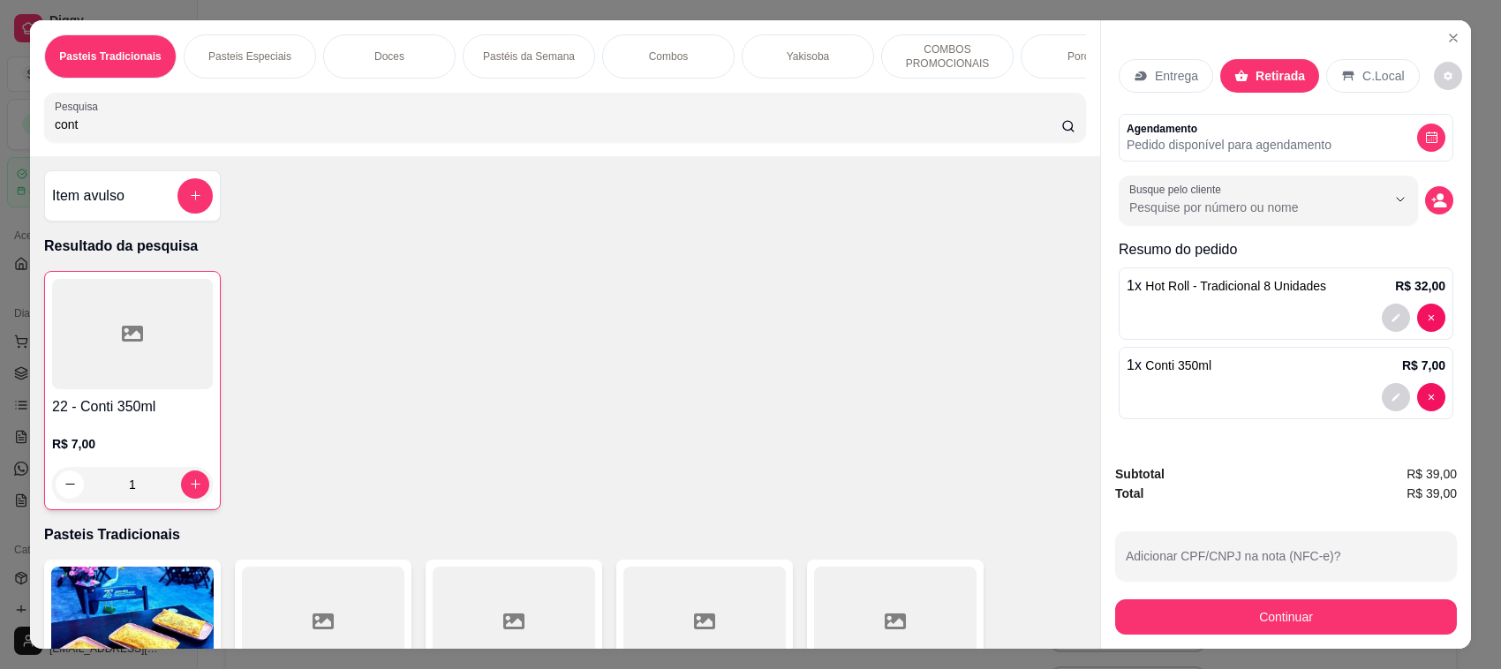
click at [740, 156] on div "Pasteis Tradicionais Pasteis Especiais Doces Pastéis da Semana Combos Yakisoba …" at bounding box center [565, 88] width 1070 height 136
click at [741, 135] on div "cont" at bounding box center [565, 117] width 1020 height 35
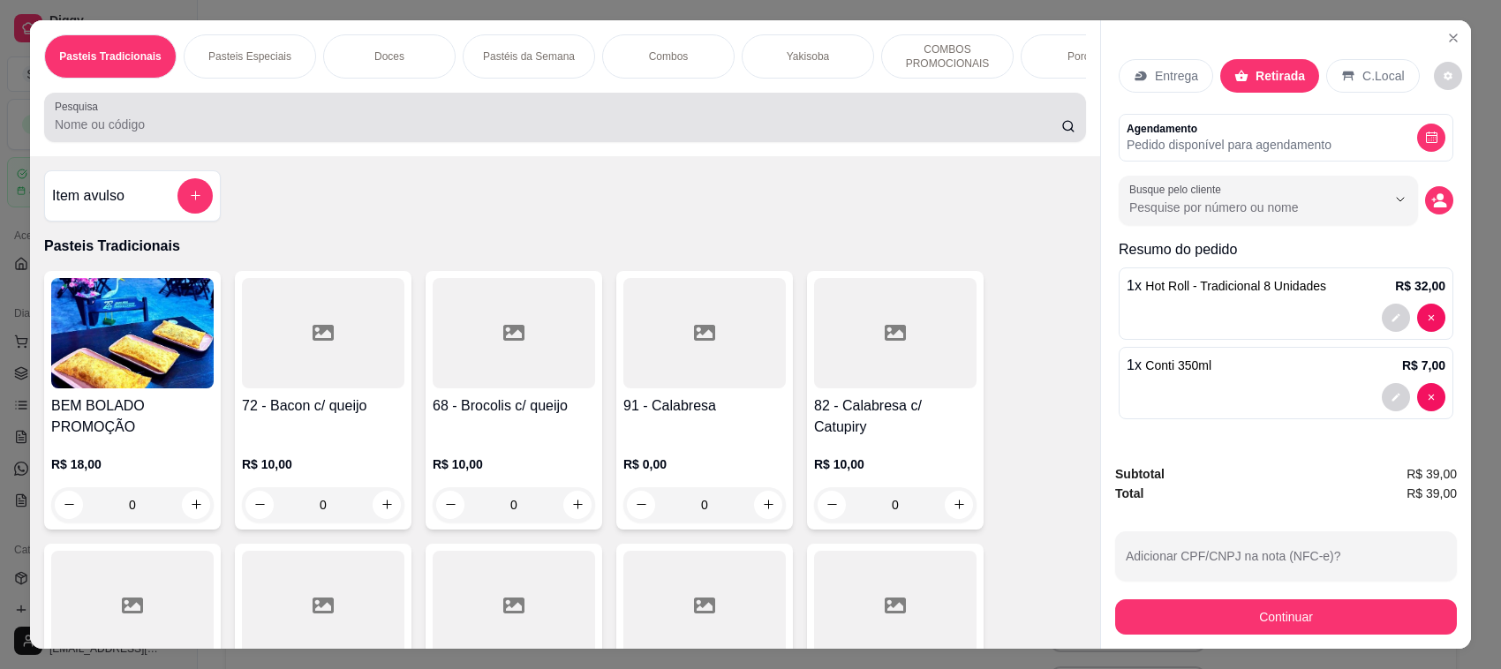
click at [403, 131] on div at bounding box center [565, 117] width 1020 height 35
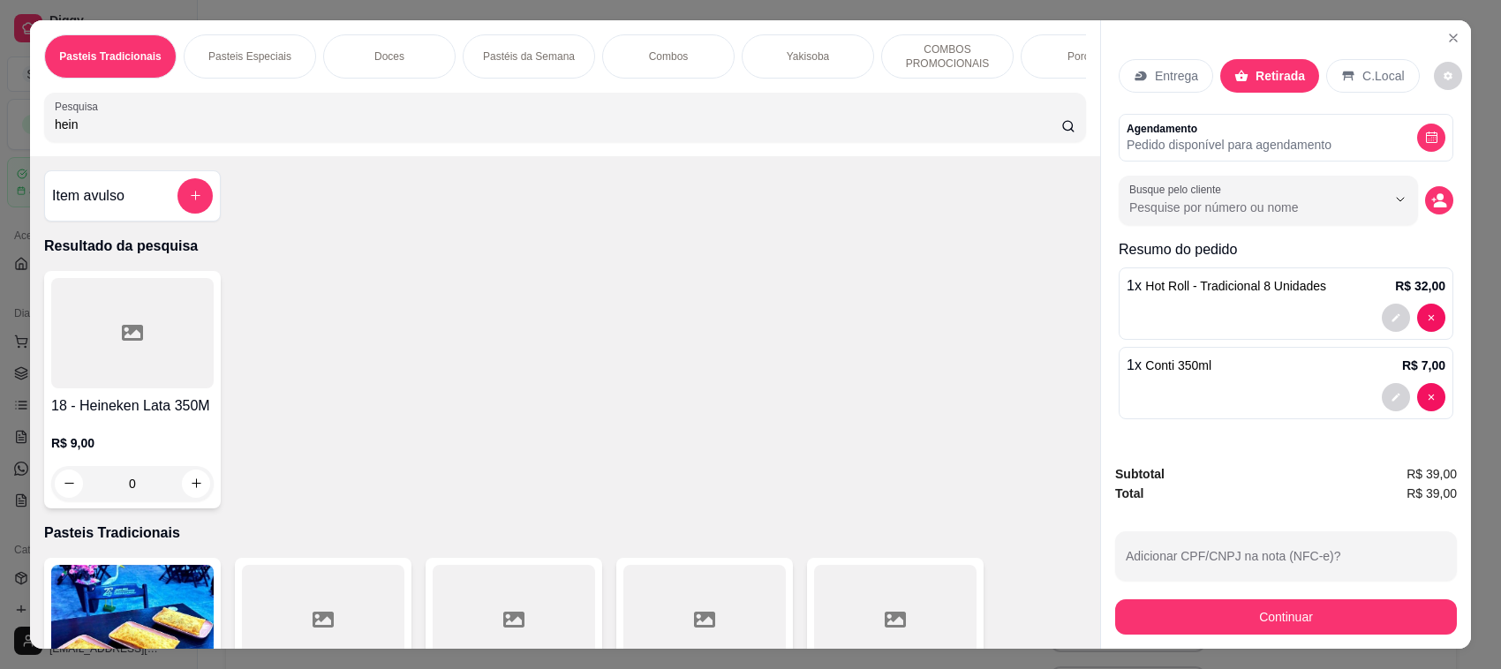
type input "hein"
click at [192, 495] on div "0" at bounding box center [132, 483] width 162 height 35
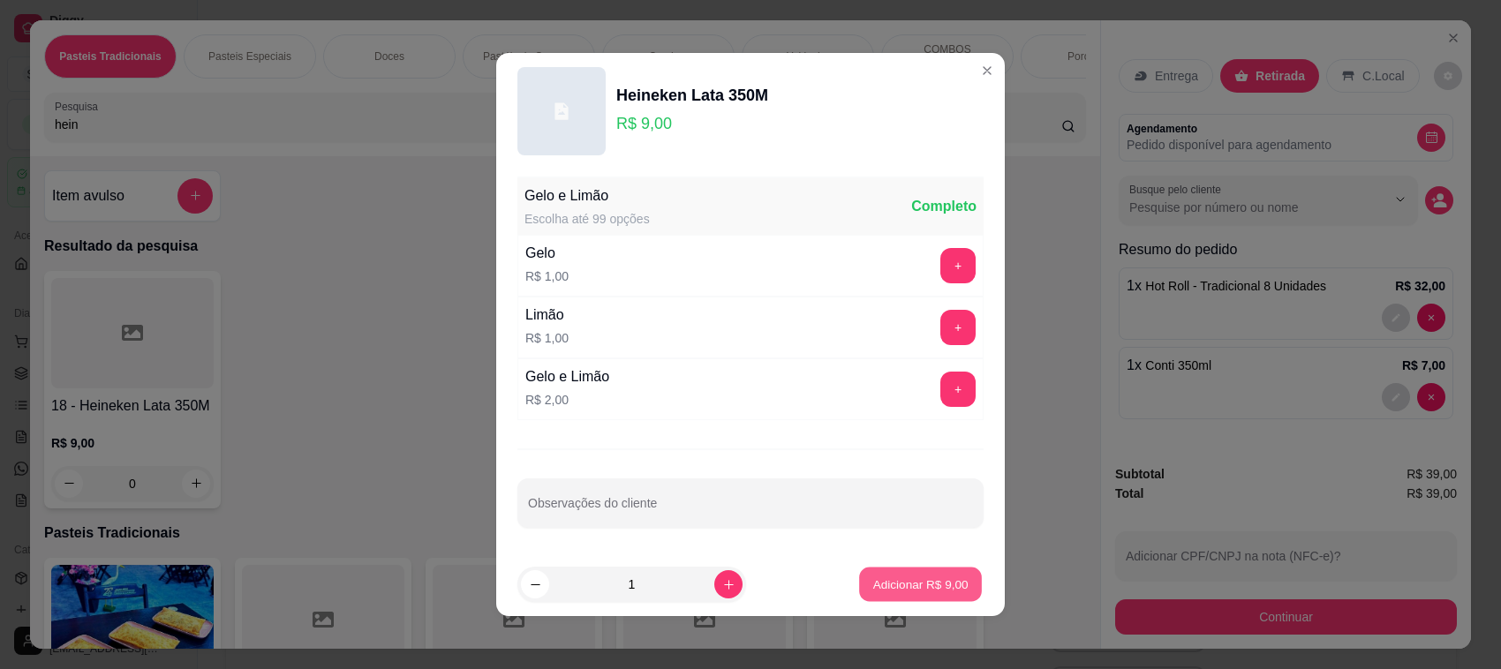
click at [929, 587] on p "Adicionar R$ 9,00" at bounding box center [919, 583] width 95 height 17
type input "1"
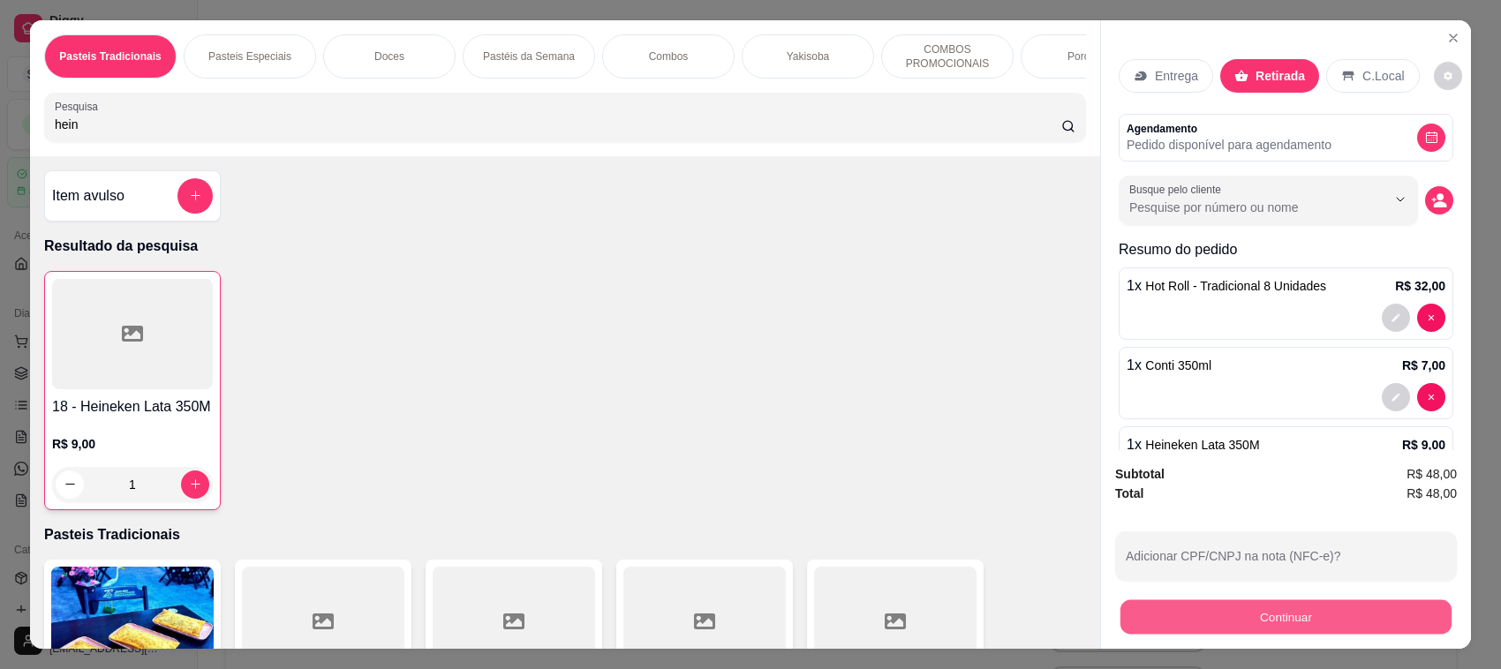
click at [1293, 611] on button "Continuar" at bounding box center [1285, 617] width 331 height 34
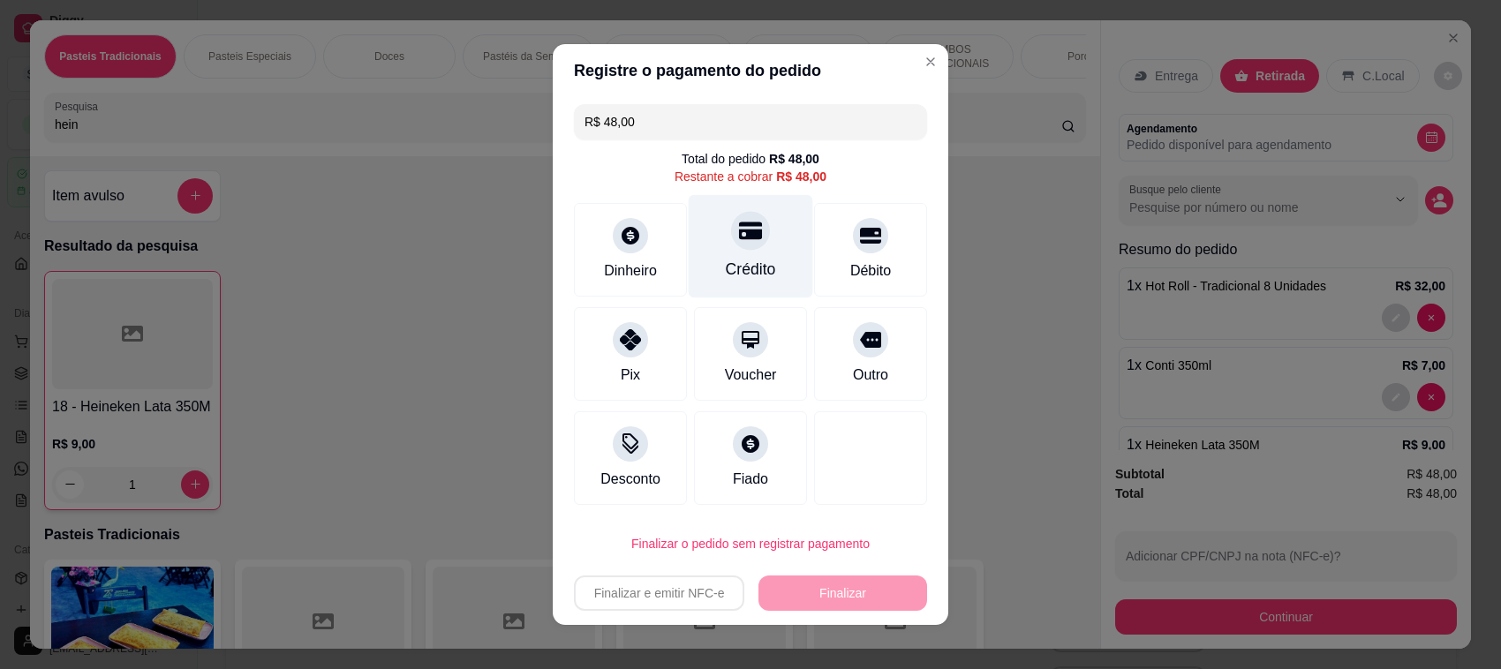
click at [726, 259] on div "Crédito" at bounding box center [751, 269] width 50 height 23
type input "R$ 0,00"
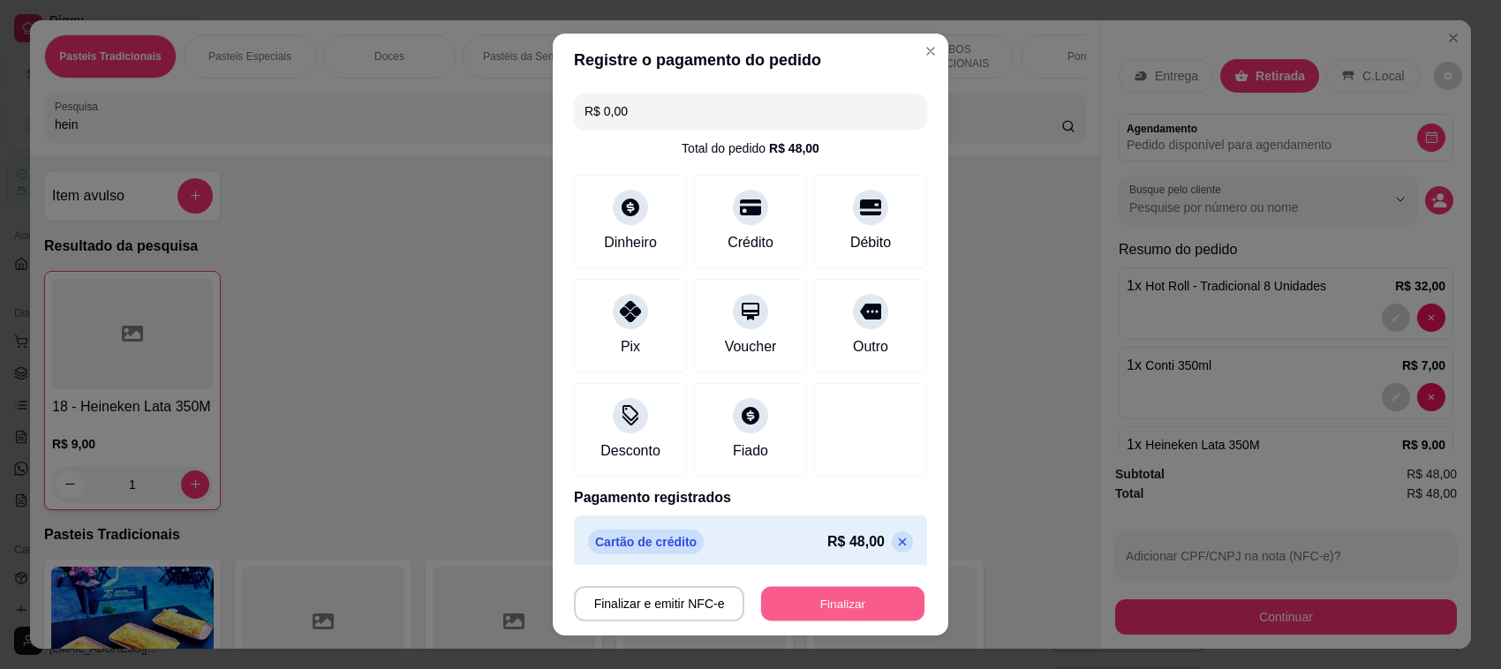
click at [828, 619] on button "Finalizar" at bounding box center [842, 604] width 163 height 34
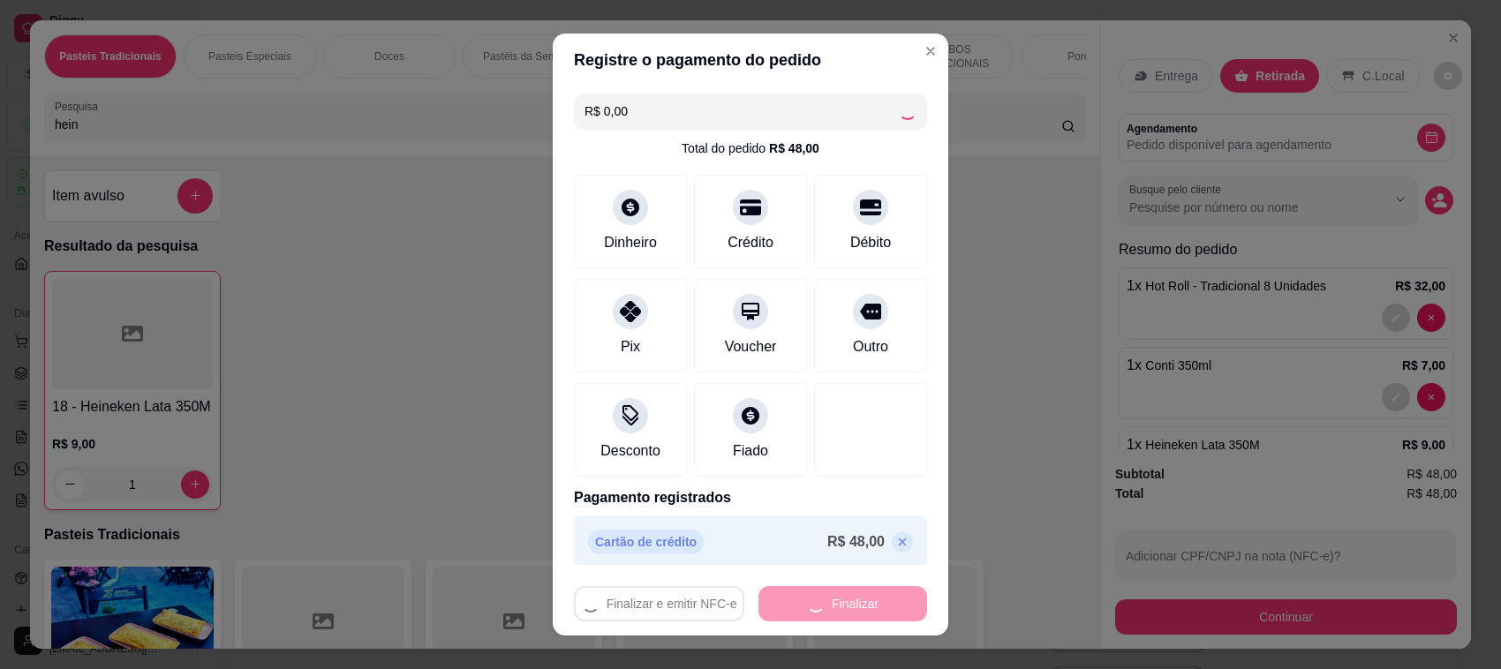
type input "0"
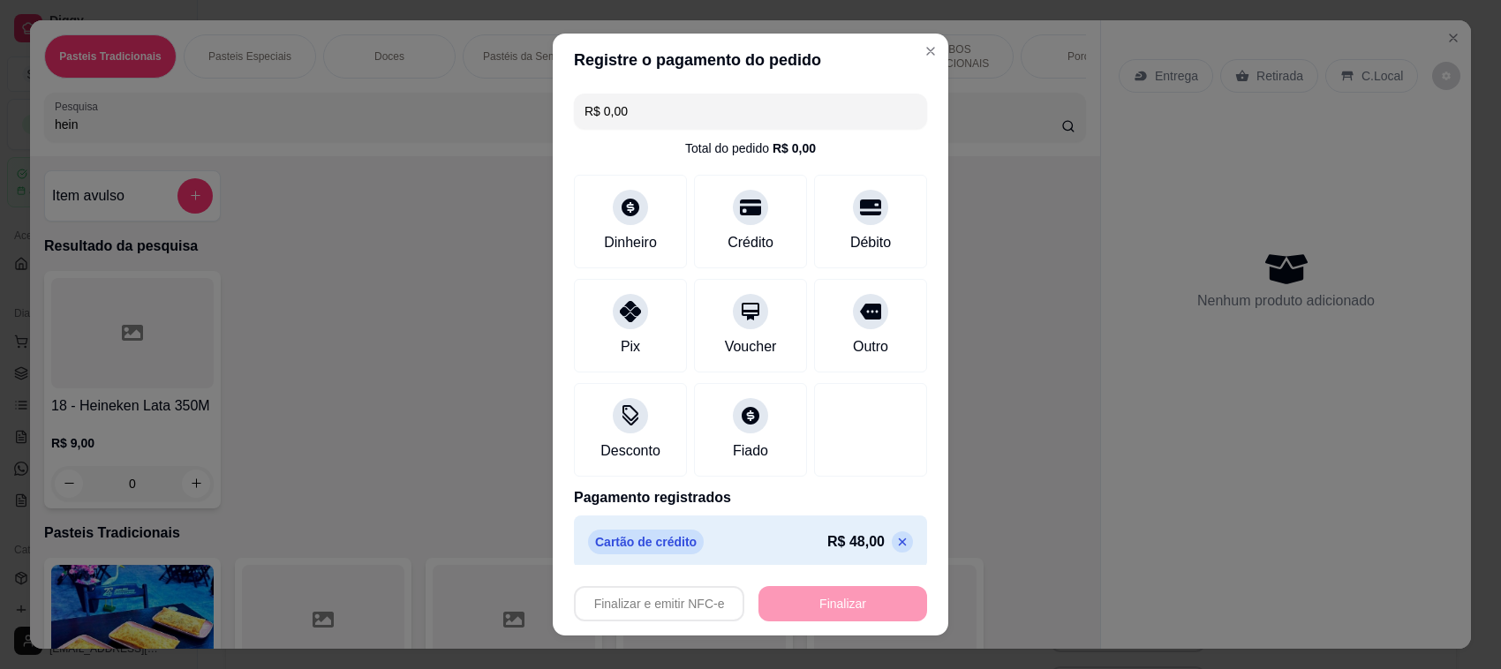
type input "-R$ 48,00"
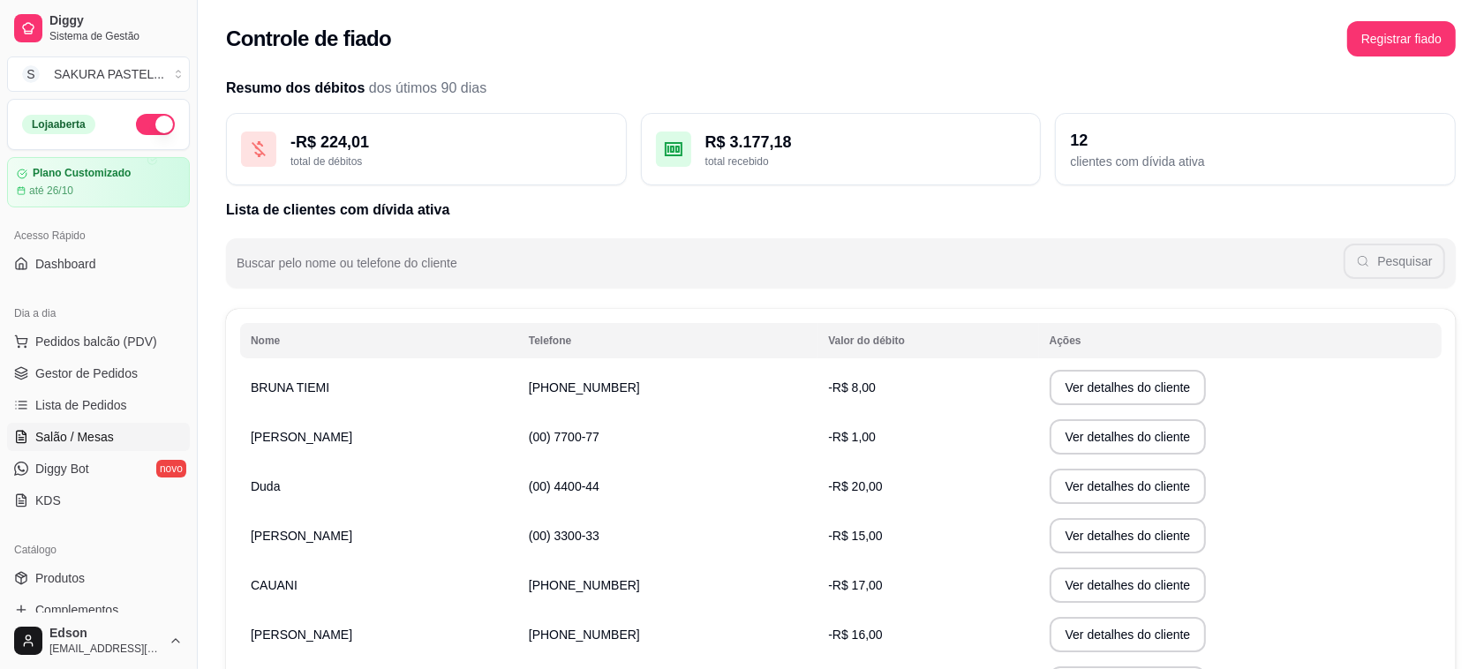
click at [66, 450] on link "Salão / Mesas" at bounding box center [98, 437] width 183 height 28
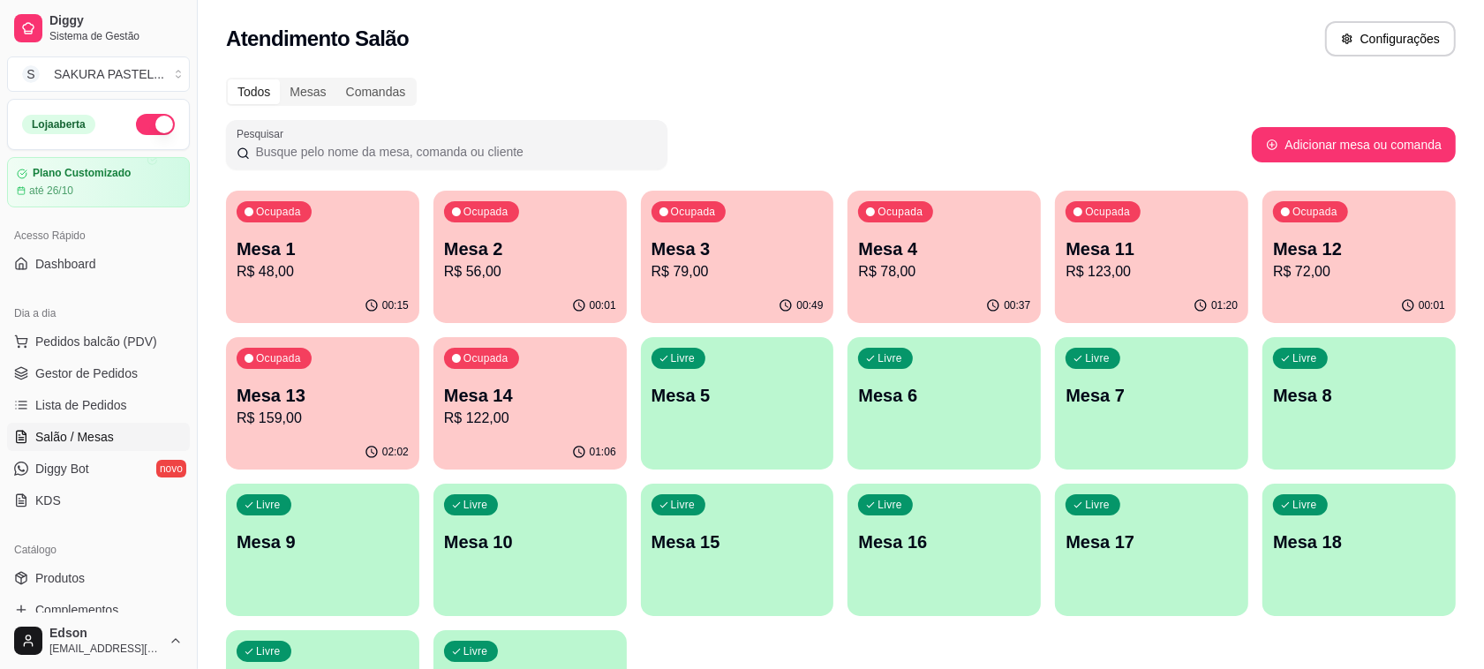
click at [734, 280] on p "R$ 79,00" at bounding box center [737, 271] width 172 height 21
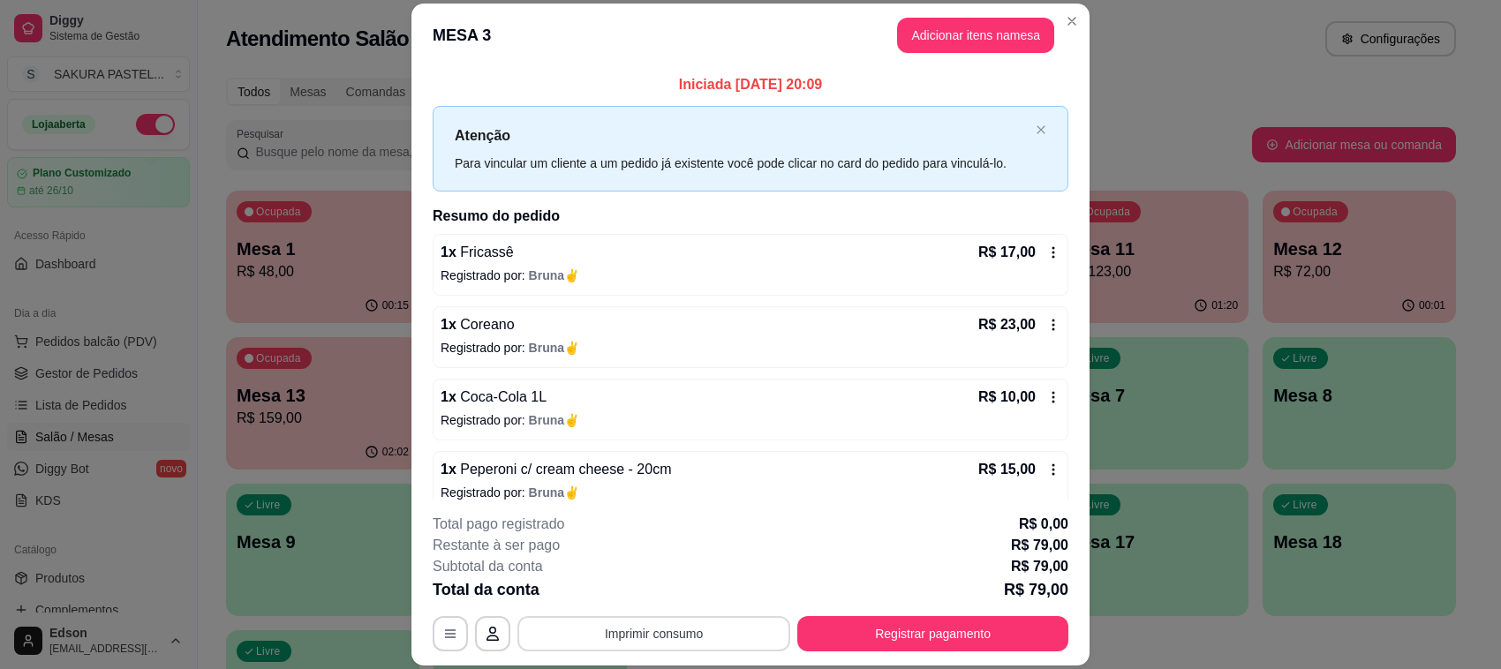
click at [693, 644] on button "Imprimir consumo" at bounding box center [653, 633] width 273 height 35
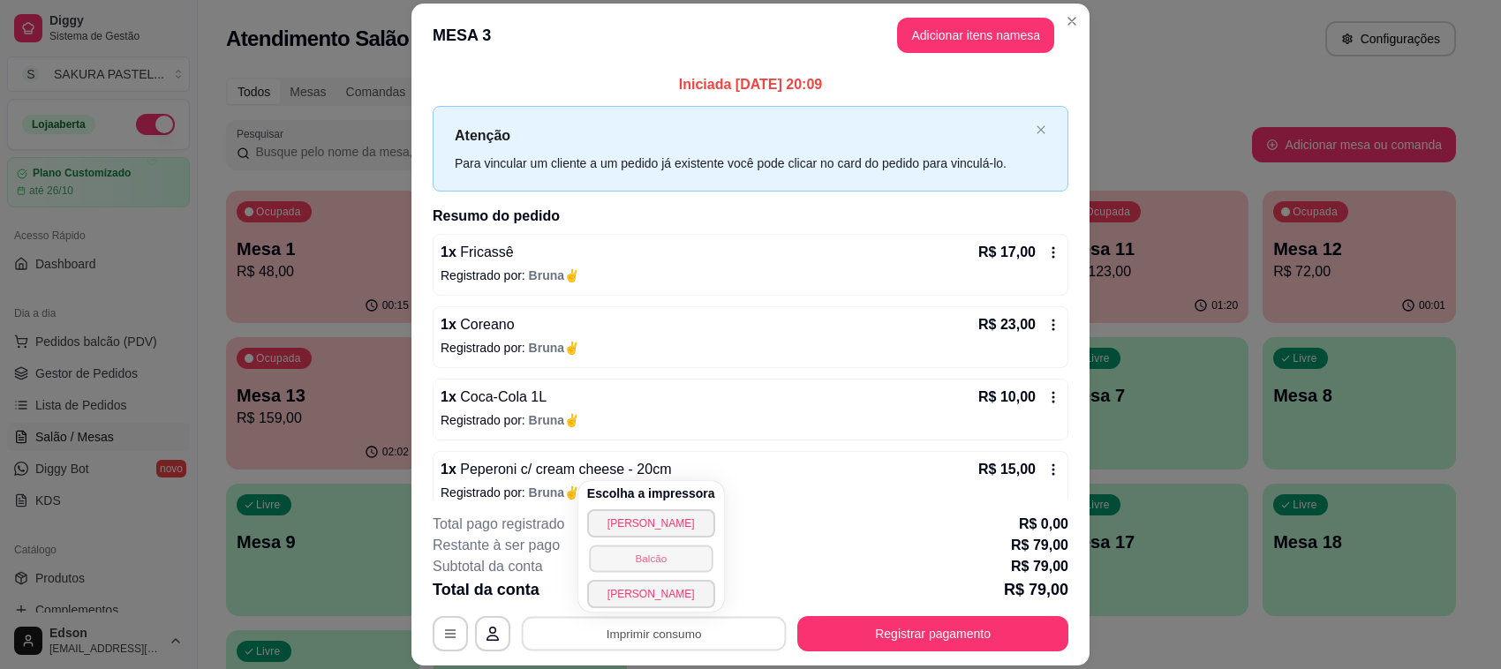
click at [658, 549] on button "Balcão" at bounding box center [651, 558] width 124 height 27
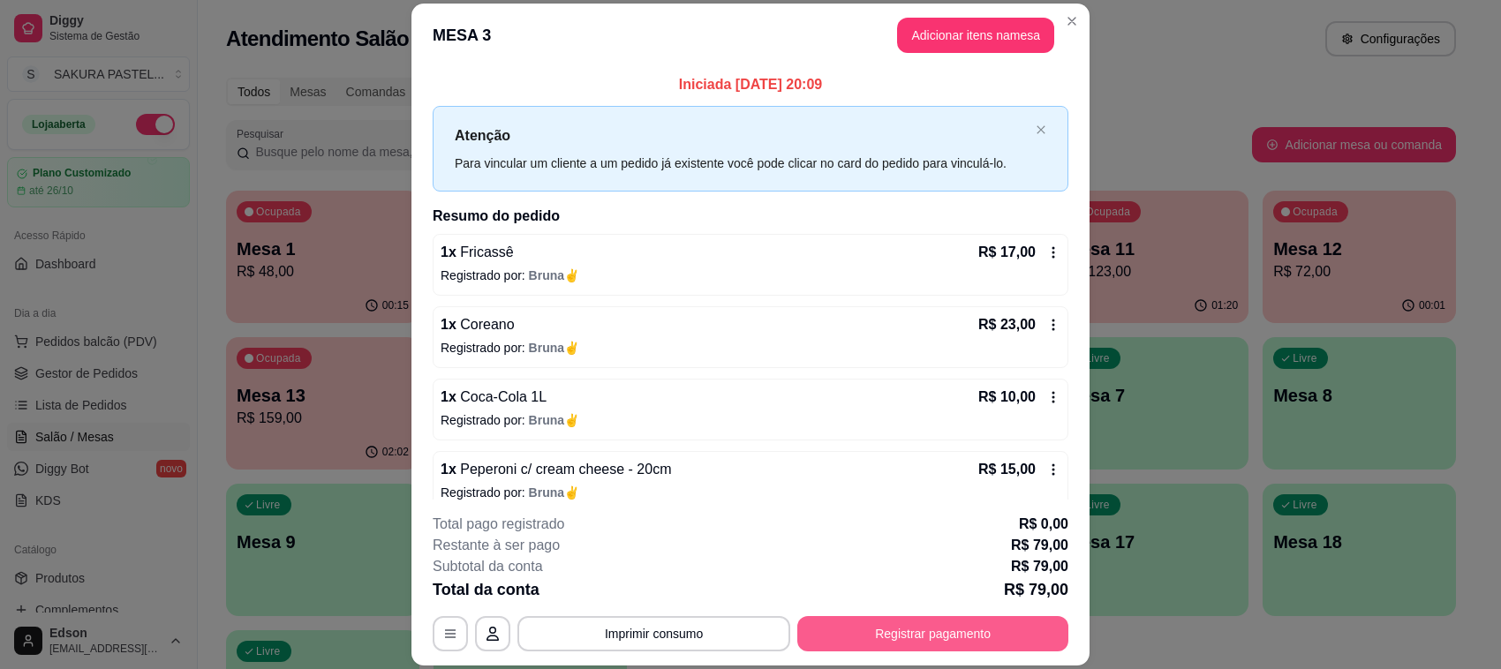
click at [929, 641] on button "Registrar pagamento" at bounding box center [932, 633] width 271 height 35
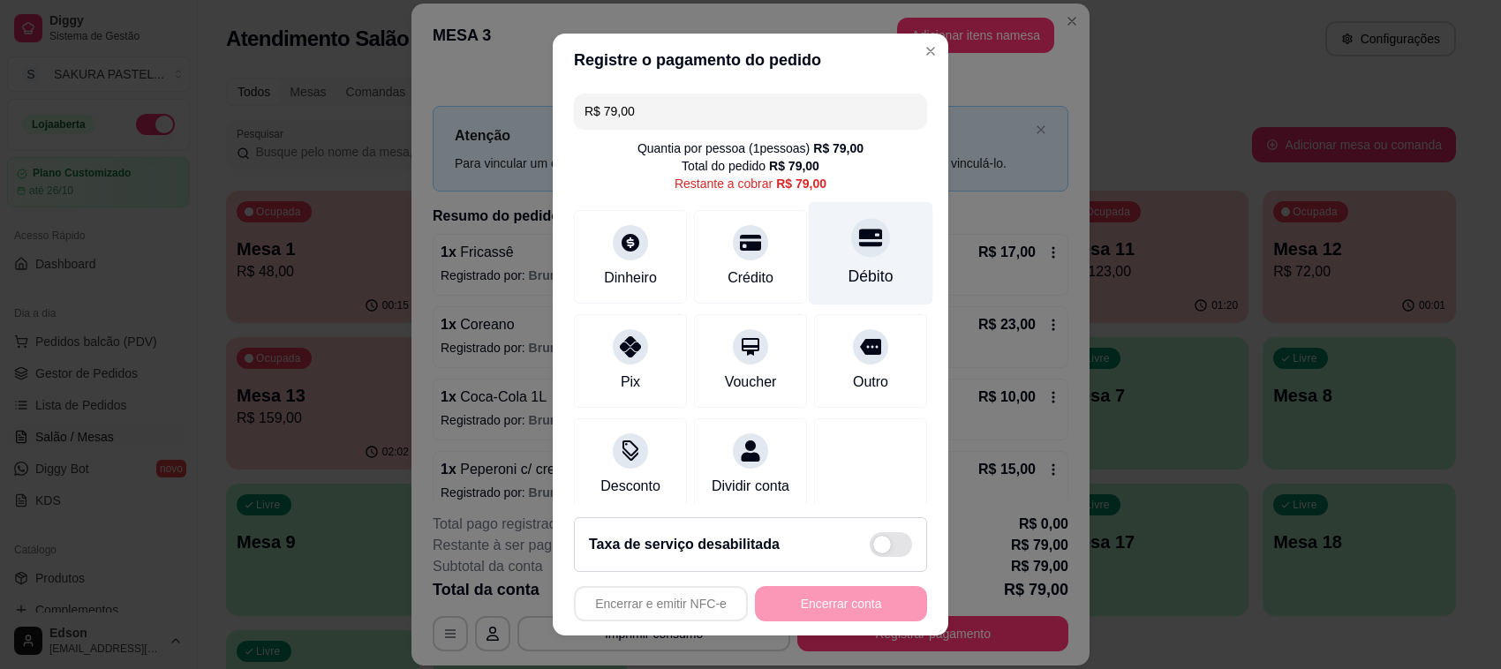
click at [814, 225] on div "Débito" at bounding box center [871, 253] width 124 height 103
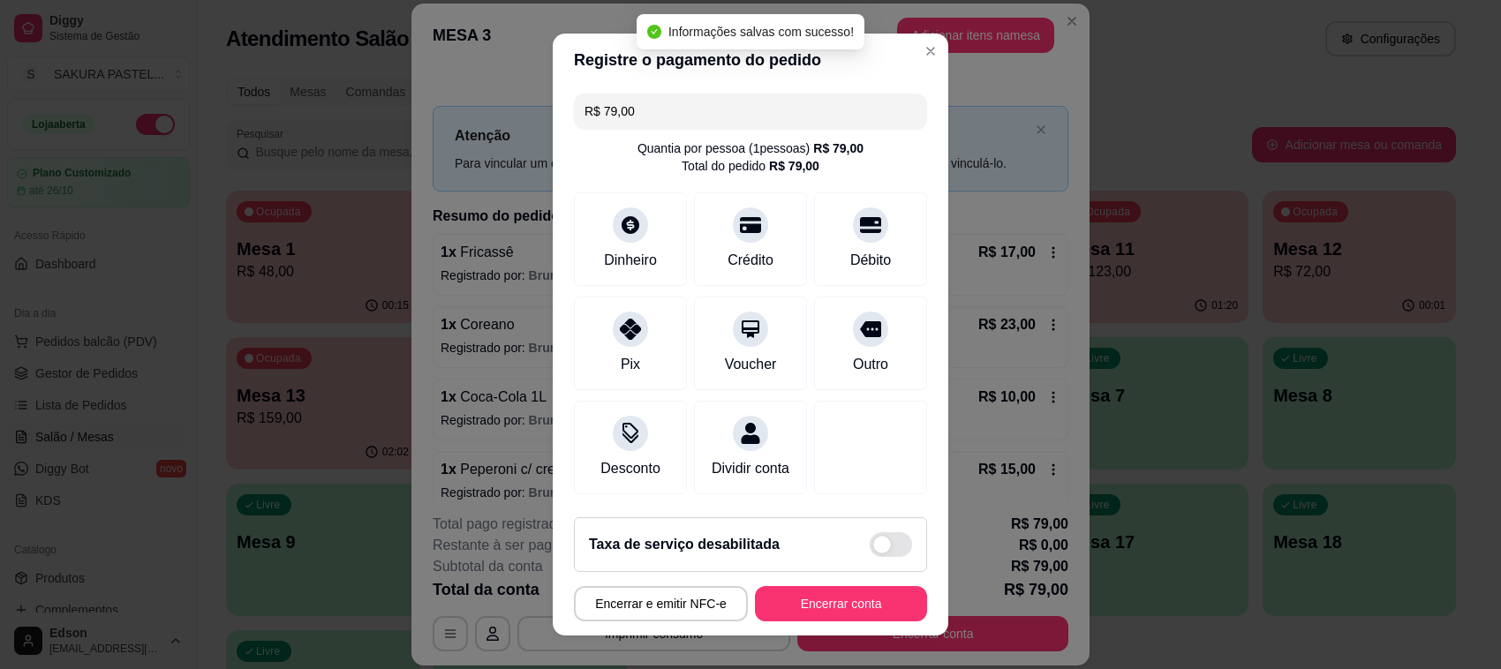
type input "R$ 0,00"
click at [856, 616] on button "Encerrar conta" at bounding box center [840, 604] width 167 height 34
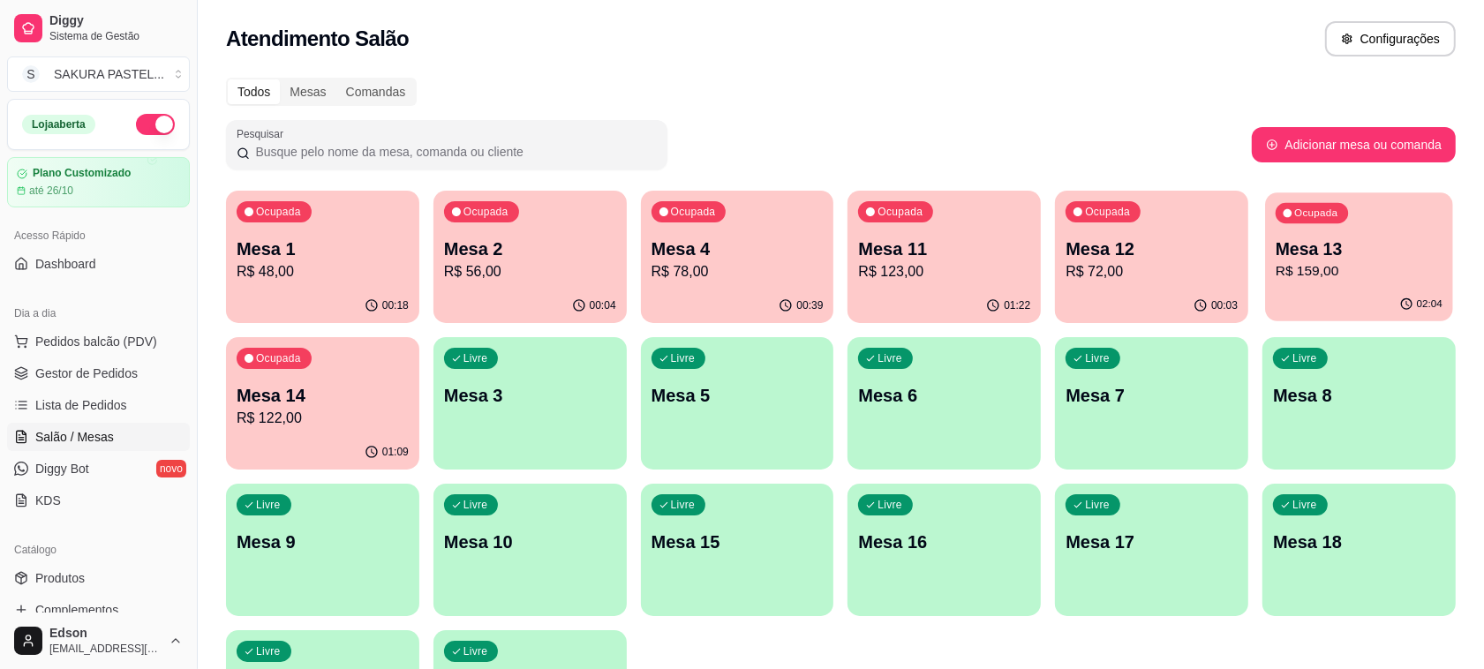
click at [1418, 269] on p "R$ 159,00" at bounding box center [1358, 271] width 167 height 20
click at [298, 417] on p "R$ 122,00" at bounding box center [323, 418] width 172 height 21
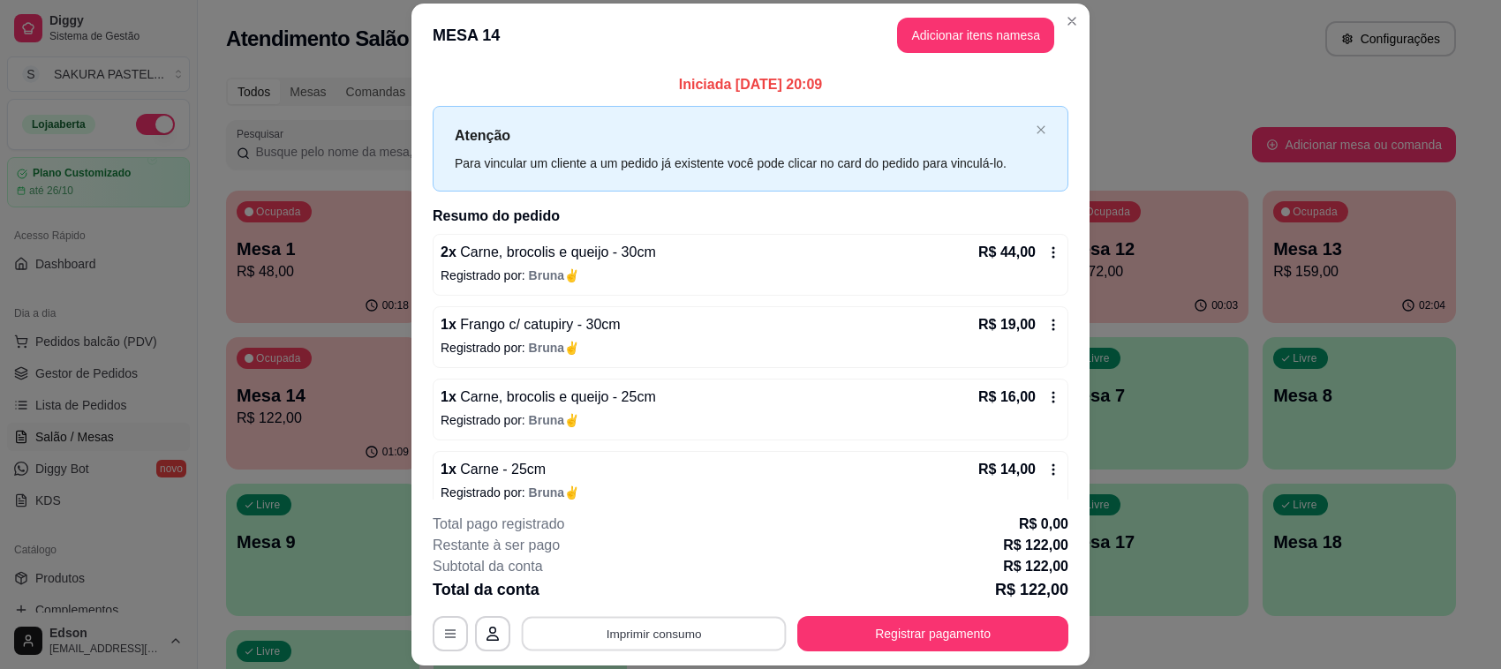
click at [712, 641] on button "Imprimir consumo" at bounding box center [654, 634] width 265 height 34
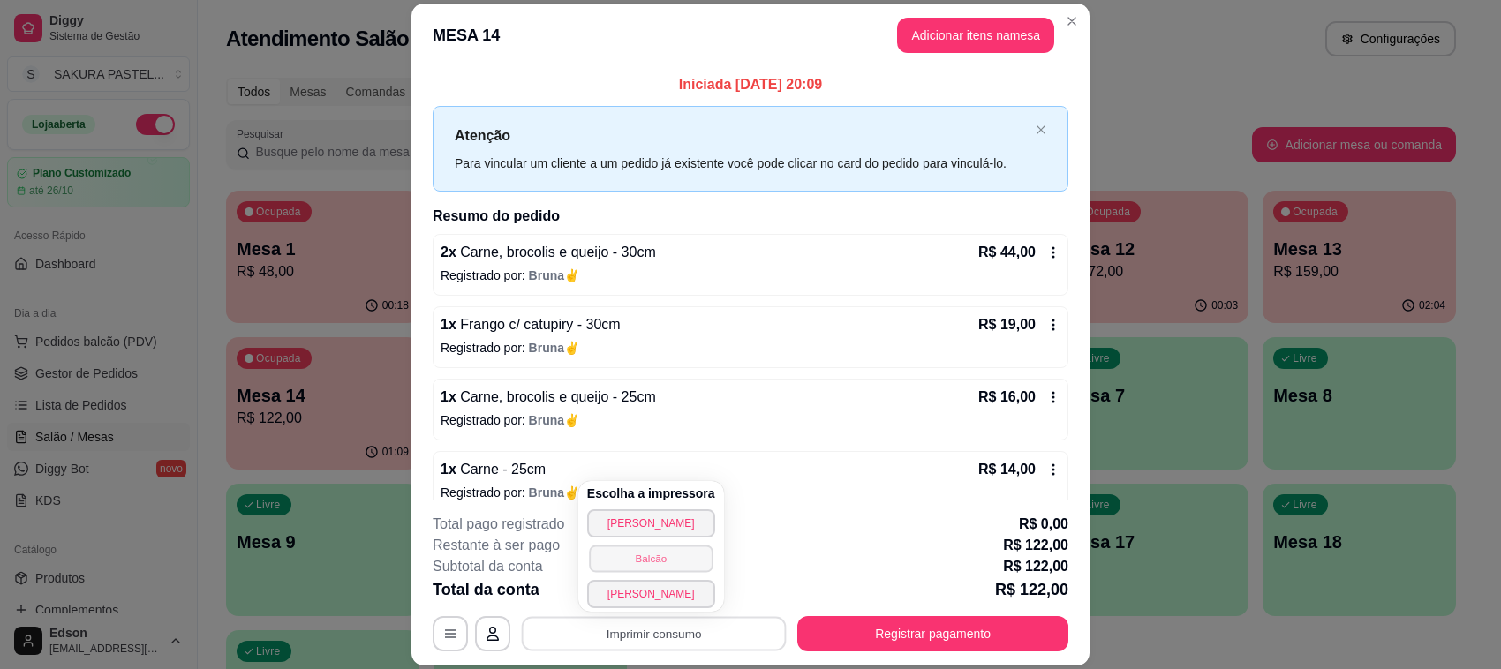
click at [671, 558] on button "Balcão" at bounding box center [651, 558] width 124 height 27
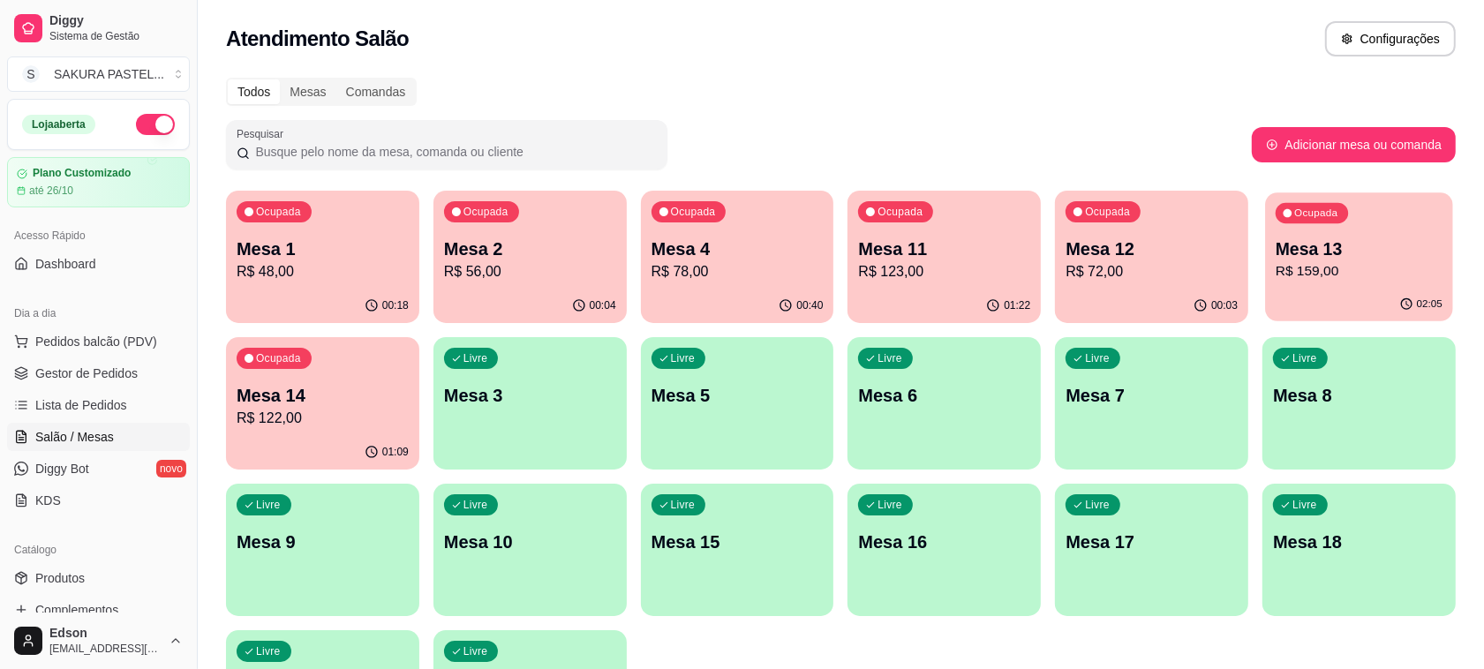
click at [1320, 267] on p "R$ 159,00" at bounding box center [1358, 271] width 167 height 20
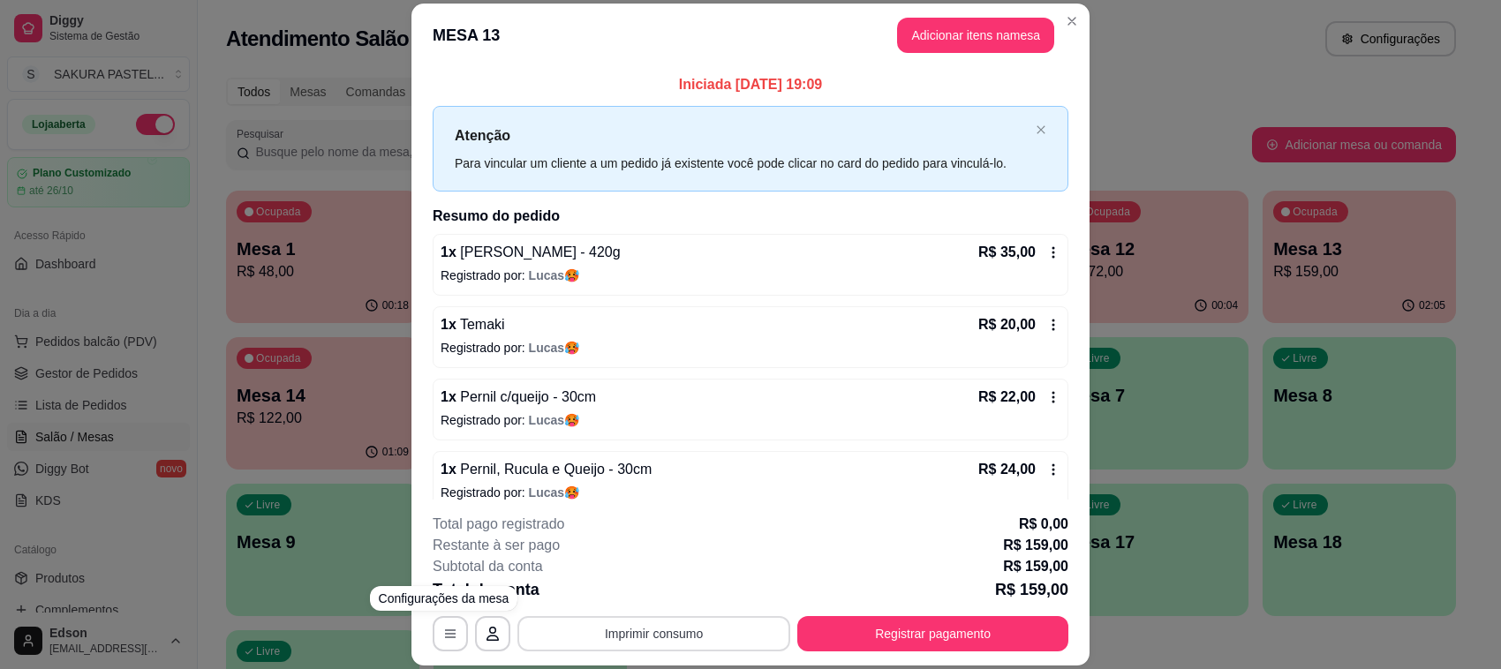
click at [606, 621] on button "Imprimir consumo" at bounding box center [653, 633] width 273 height 35
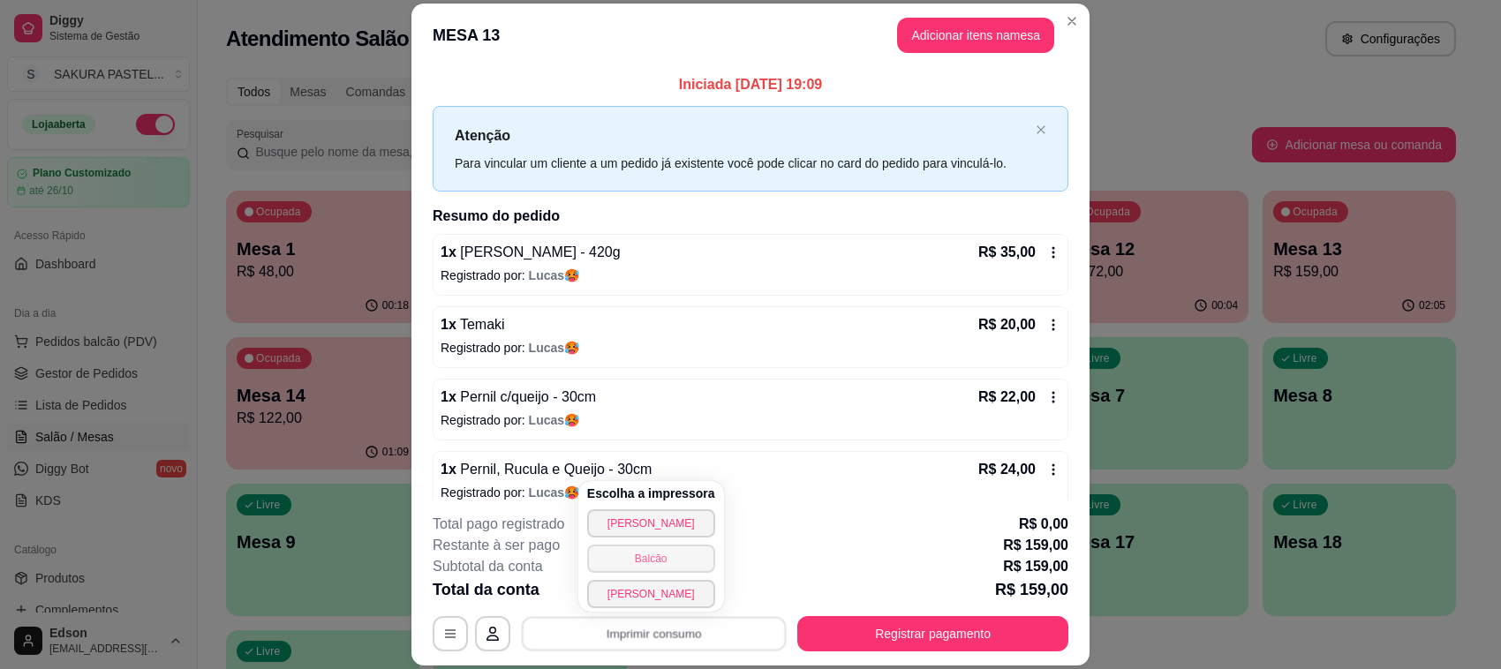
click at [641, 556] on button "Balcão" at bounding box center [651, 559] width 128 height 28
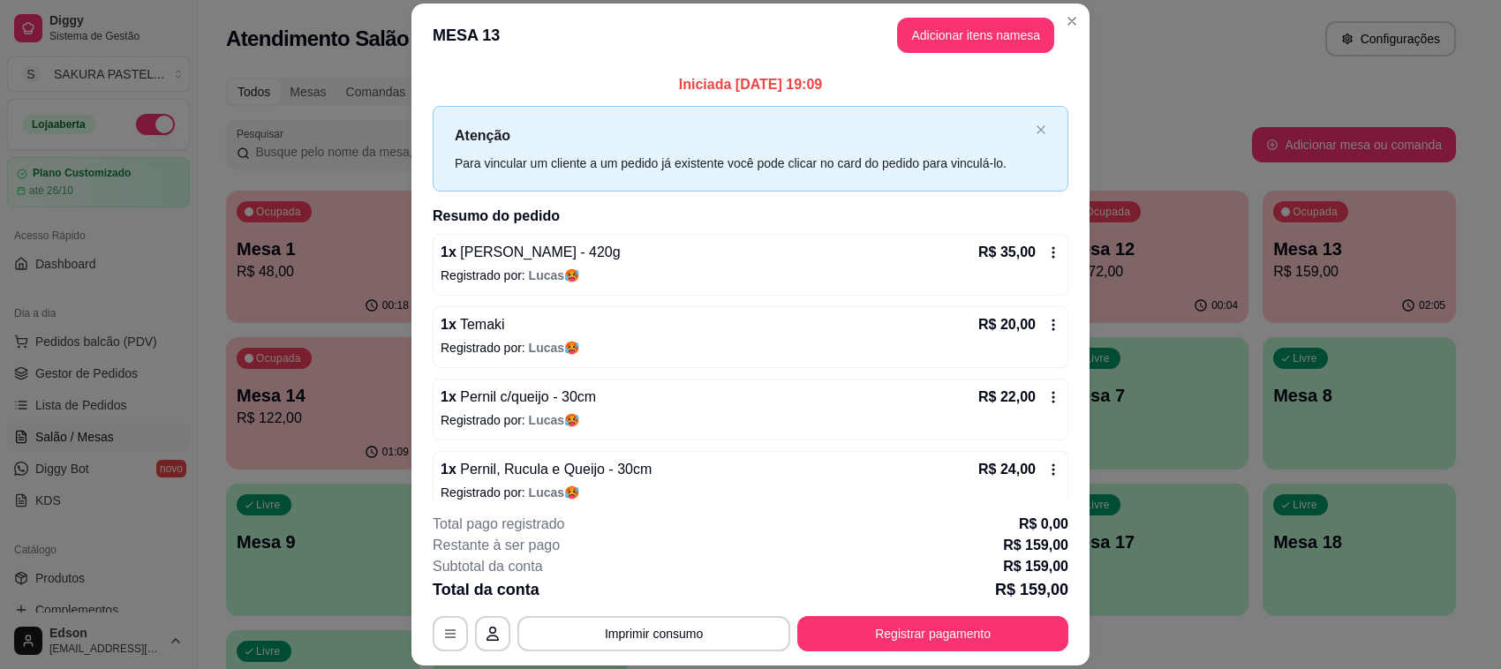
click at [958, 607] on div "**********" at bounding box center [751, 583] width 636 height 138
click at [963, 629] on button "Registrar pagamento" at bounding box center [932, 633] width 271 height 35
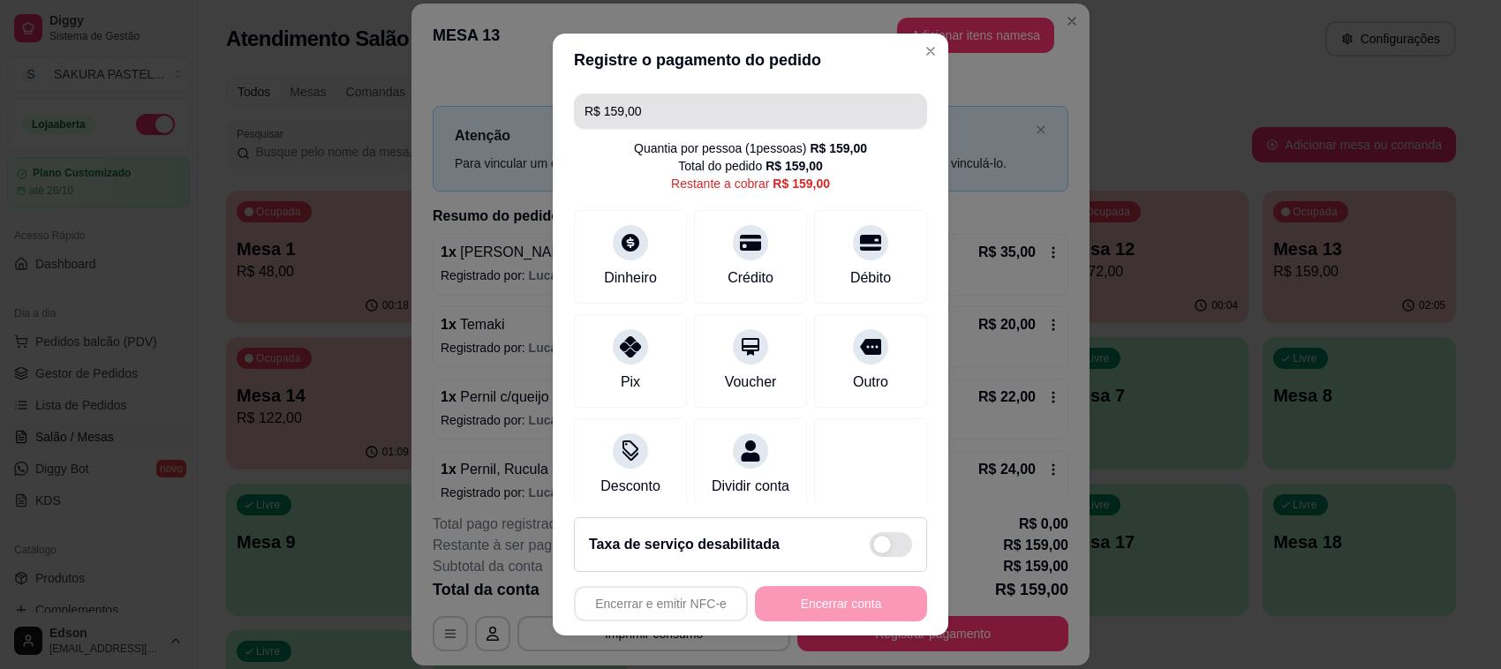
click at [653, 115] on input "R$ 159,00" at bounding box center [750, 111] width 332 height 35
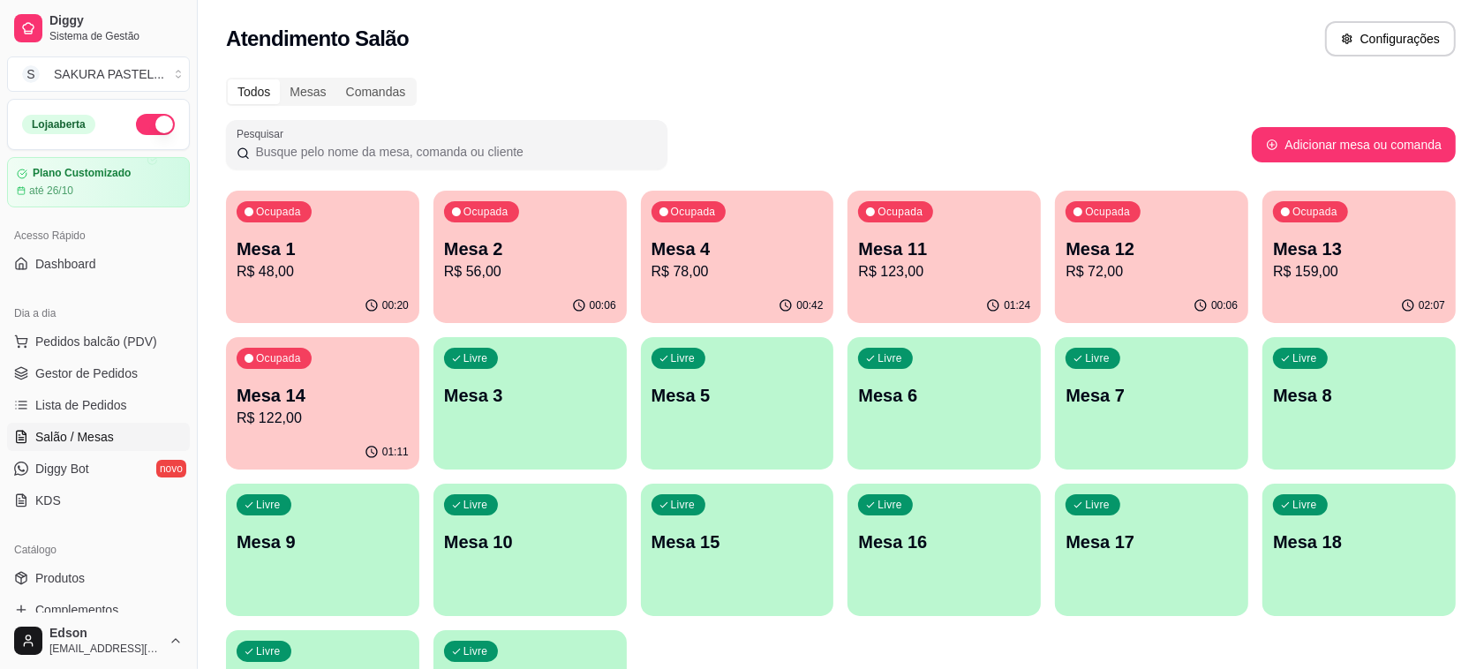
click at [350, 426] on p "R$ 122,00" at bounding box center [323, 418] width 172 height 21
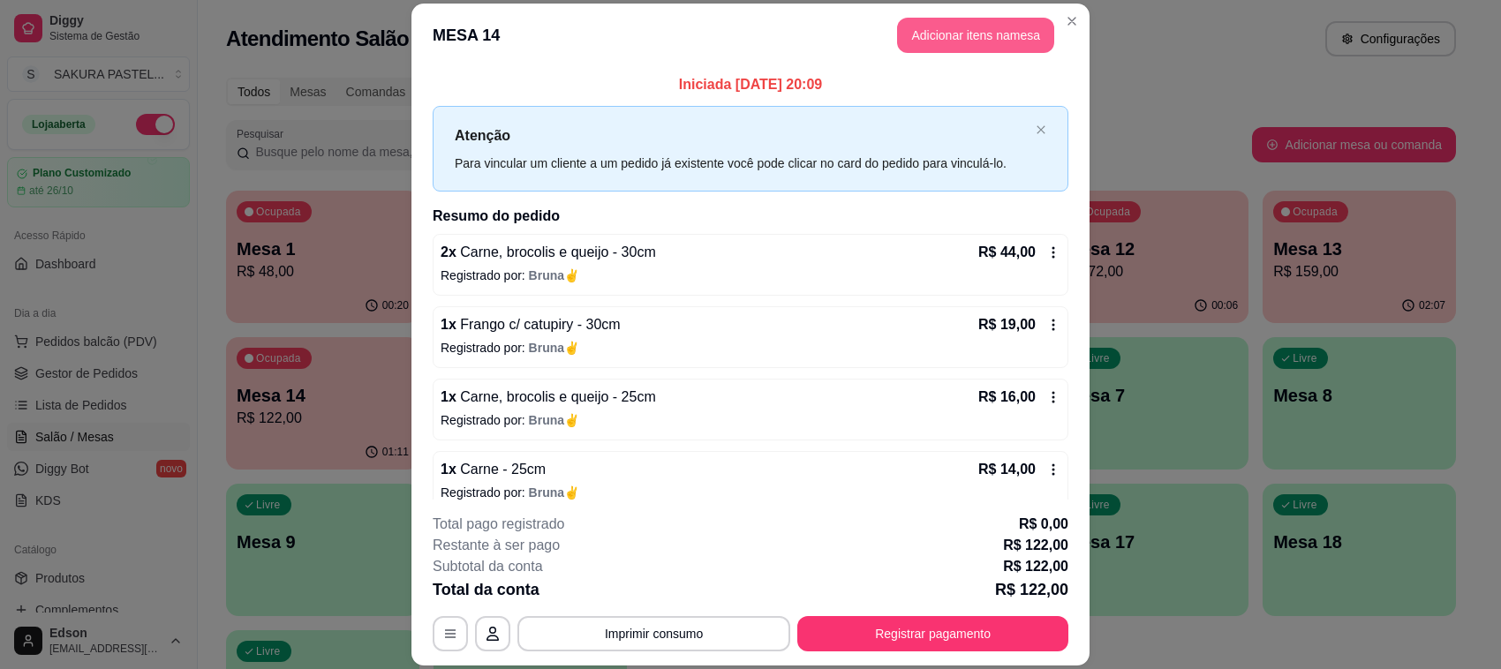
click at [986, 47] on button "Adicionar itens na mesa" at bounding box center [975, 35] width 157 height 35
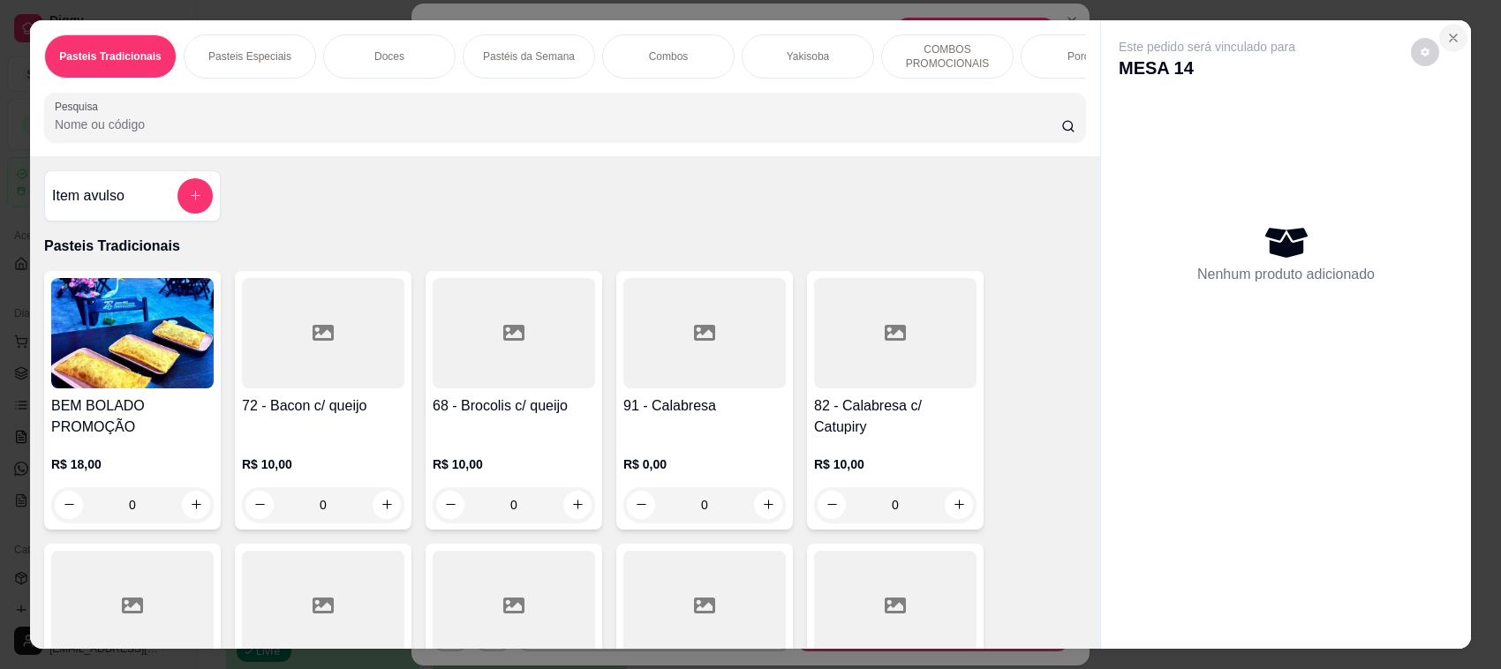
click at [1448, 25] on button "Close" at bounding box center [1453, 38] width 28 height 28
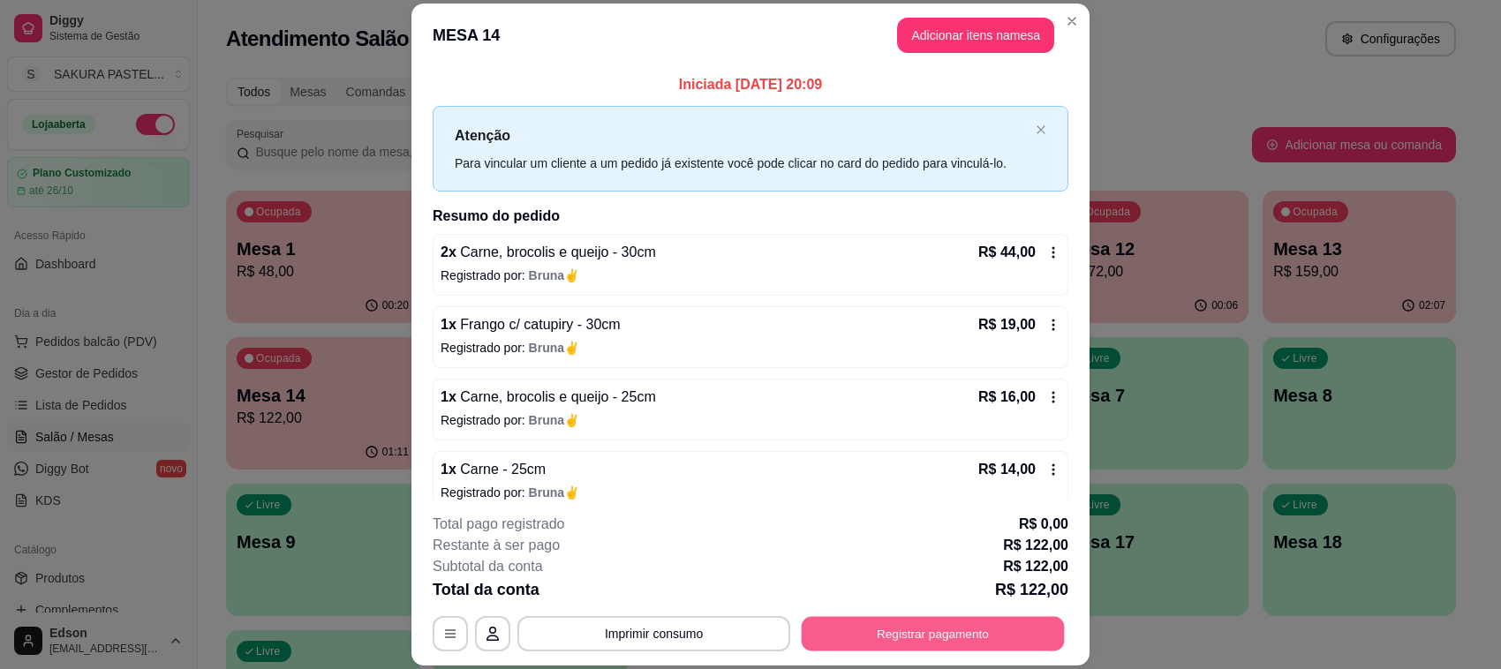
click at [991, 636] on button "Registrar pagamento" at bounding box center [932, 634] width 263 height 34
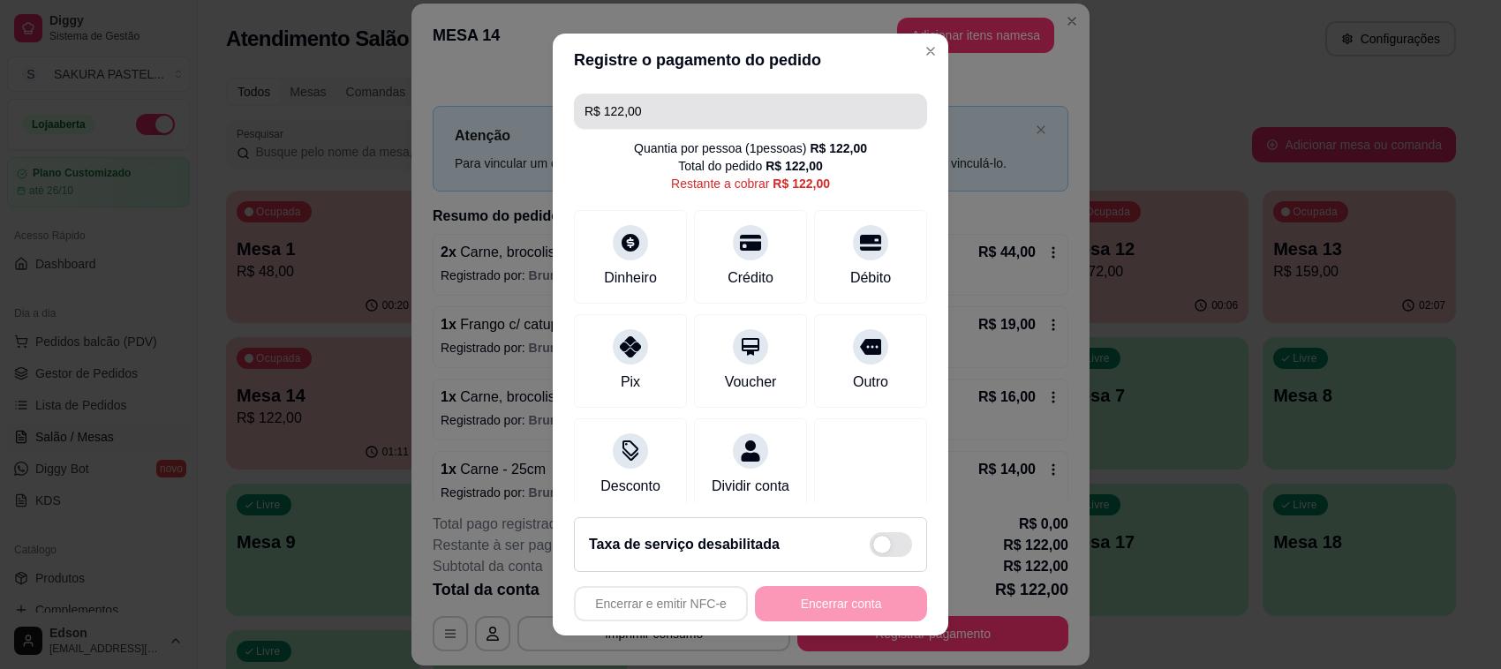
click at [733, 121] on input "R$ 122,00" at bounding box center [750, 111] width 332 height 35
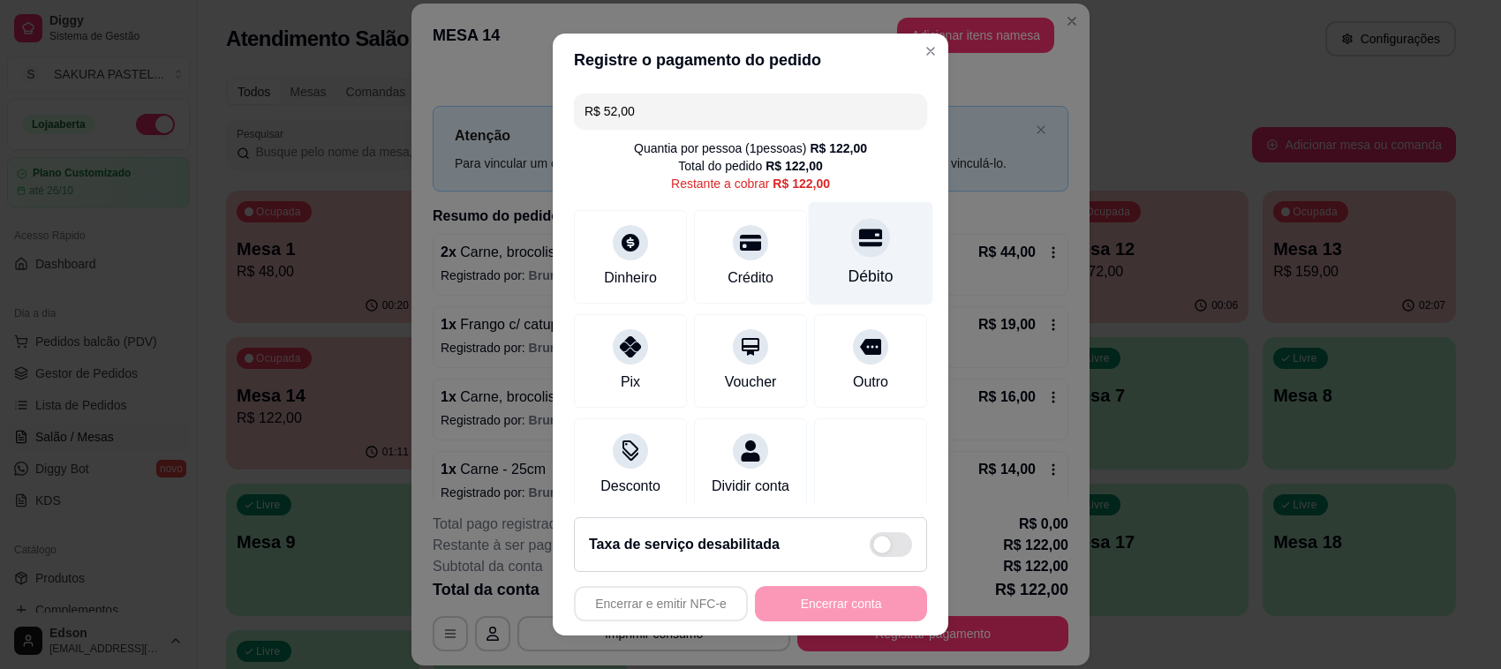
click at [848, 276] on div "Débito" at bounding box center [870, 276] width 45 height 23
click at [851, 237] on div at bounding box center [870, 237] width 39 height 39
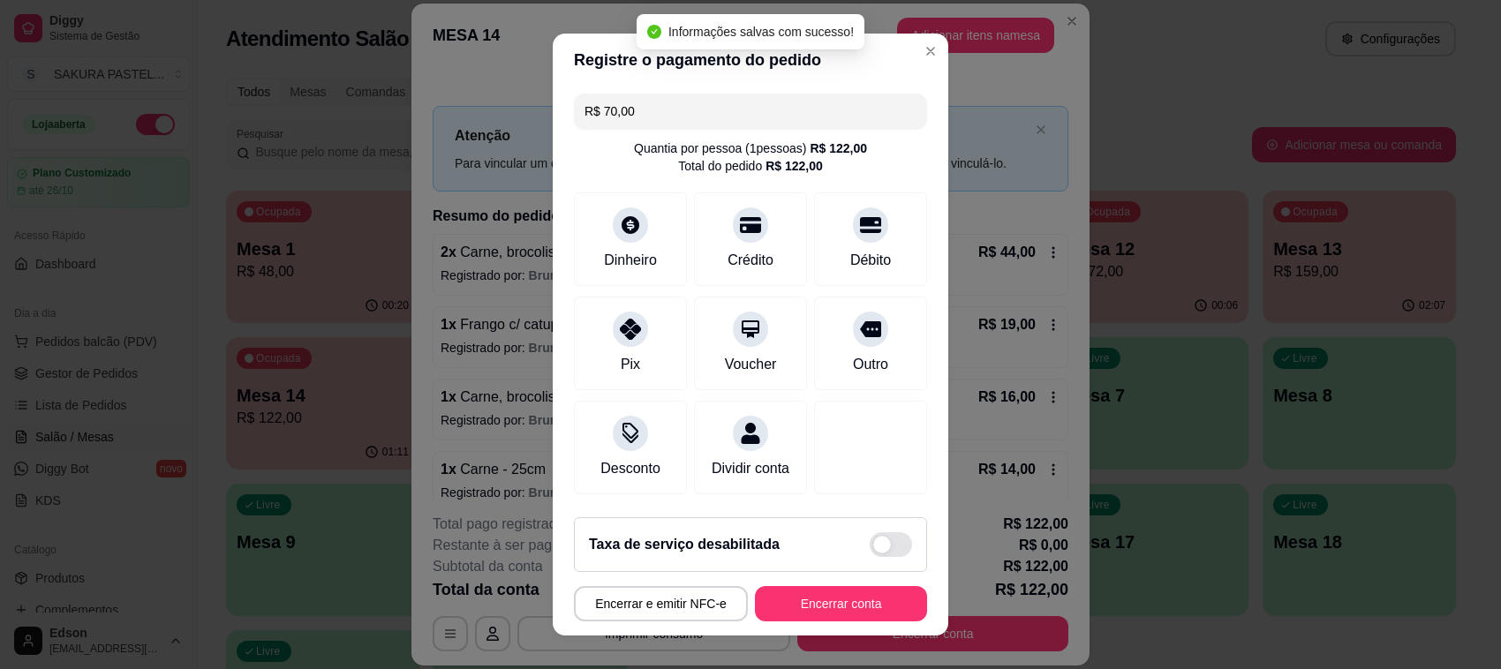
type input "R$ 0,00"
click at [870, 612] on button "Encerrar conta" at bounding box center [841, 603] width 172 height 35
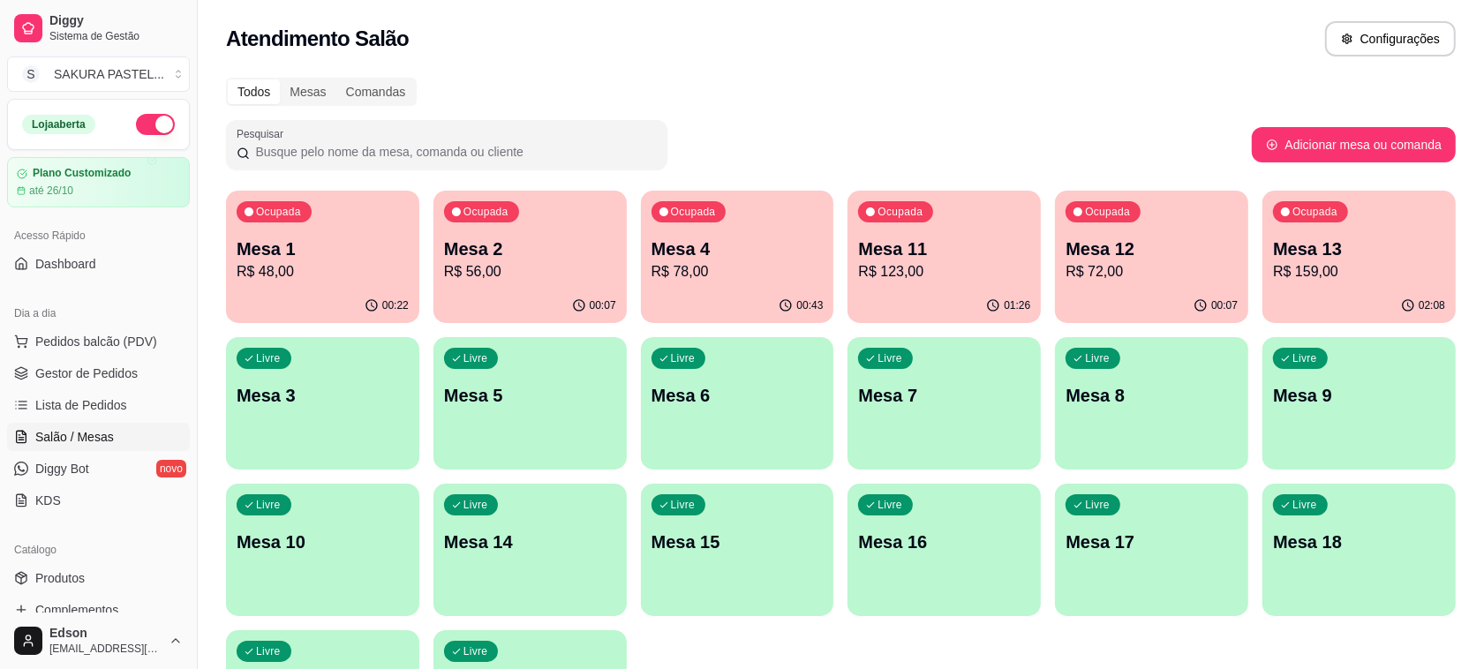
click at [720, 279] on p "R$ 78,00" at bounding box center [737, 271] width 172 height 21
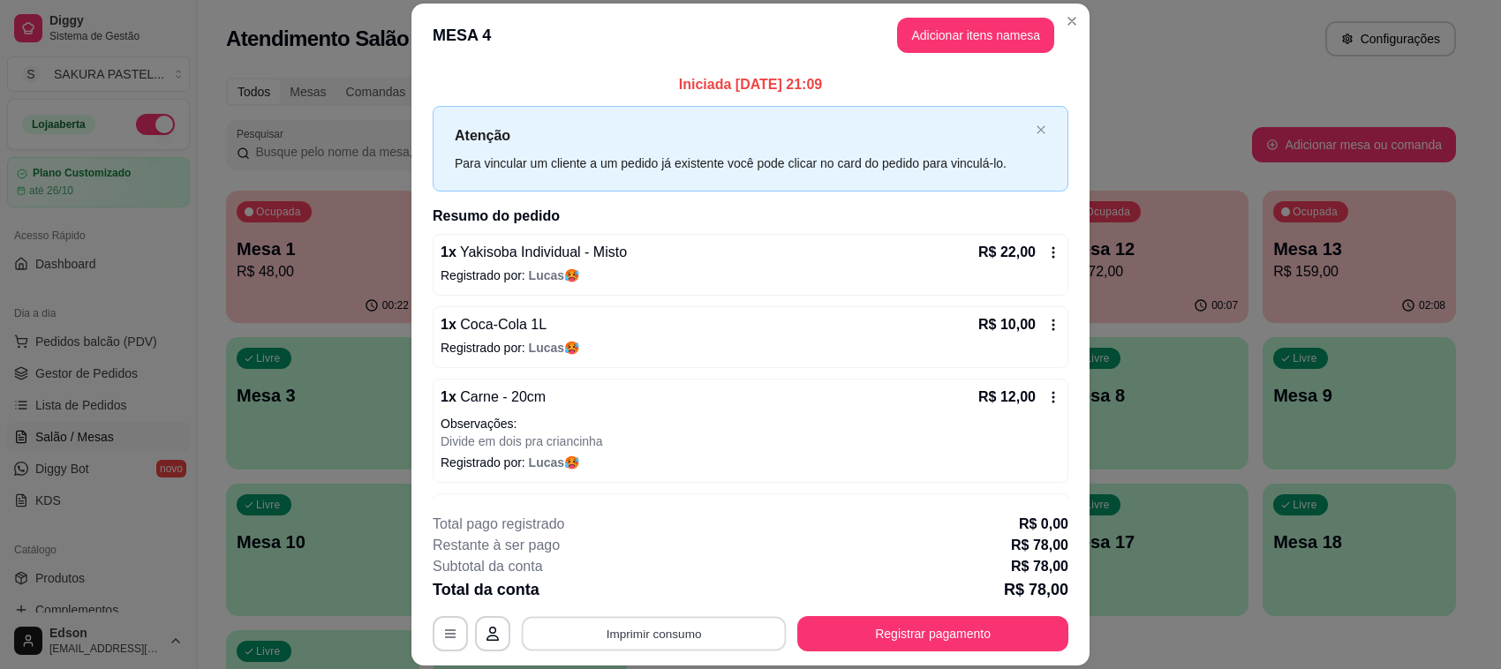
click at [693, 637] on button "Imprimir consumo" at bounding box center [654, 634] width 265 height 34
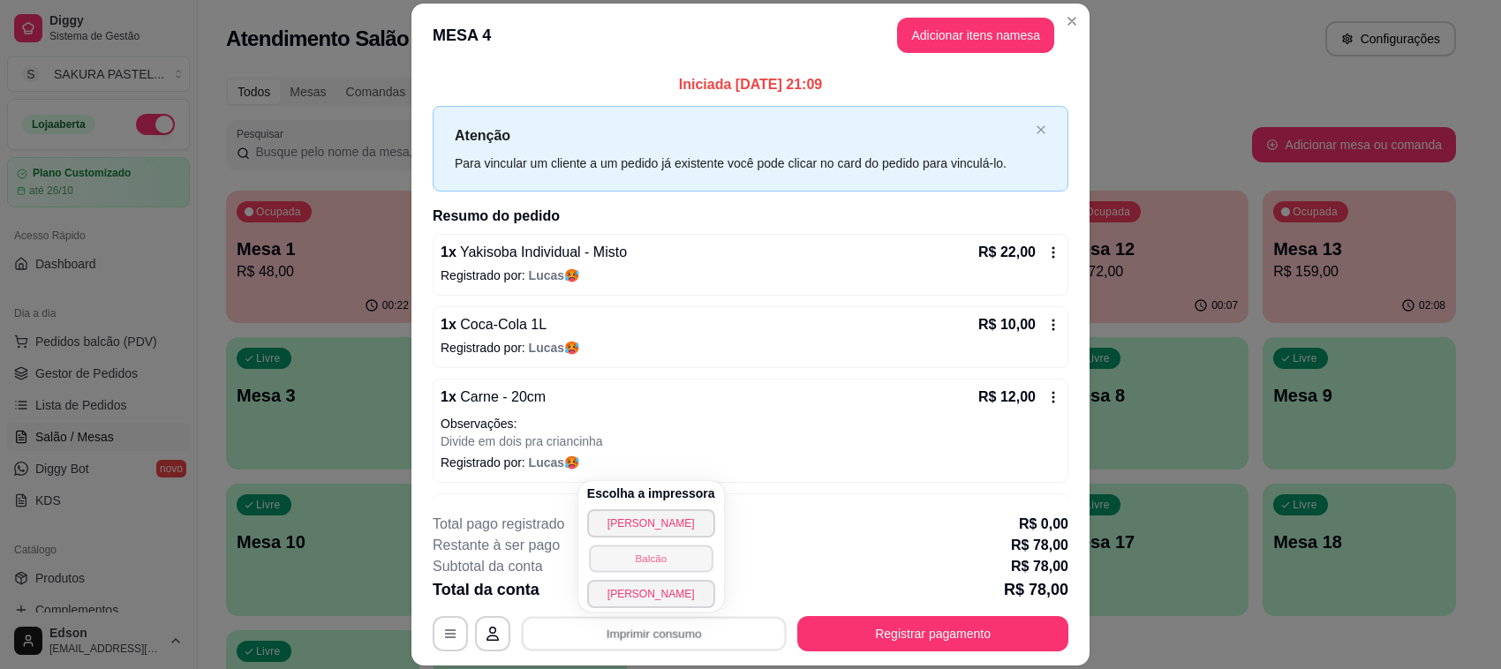
click at [662, 558] on button "Balcão" at bounding box center [651, 558] width 124 height 27
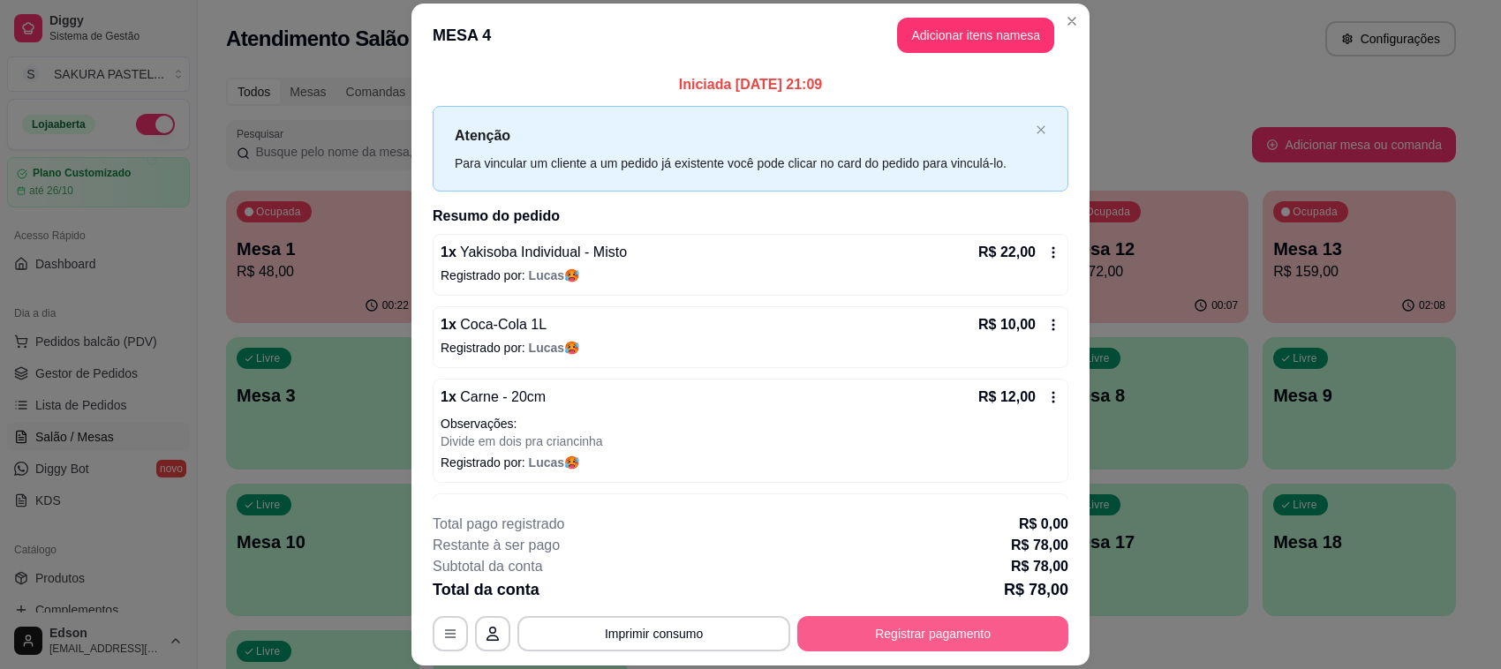
click at [927, 638] on button "Registrar pagamento" at bounding box center [932, 633] width 271 height 35
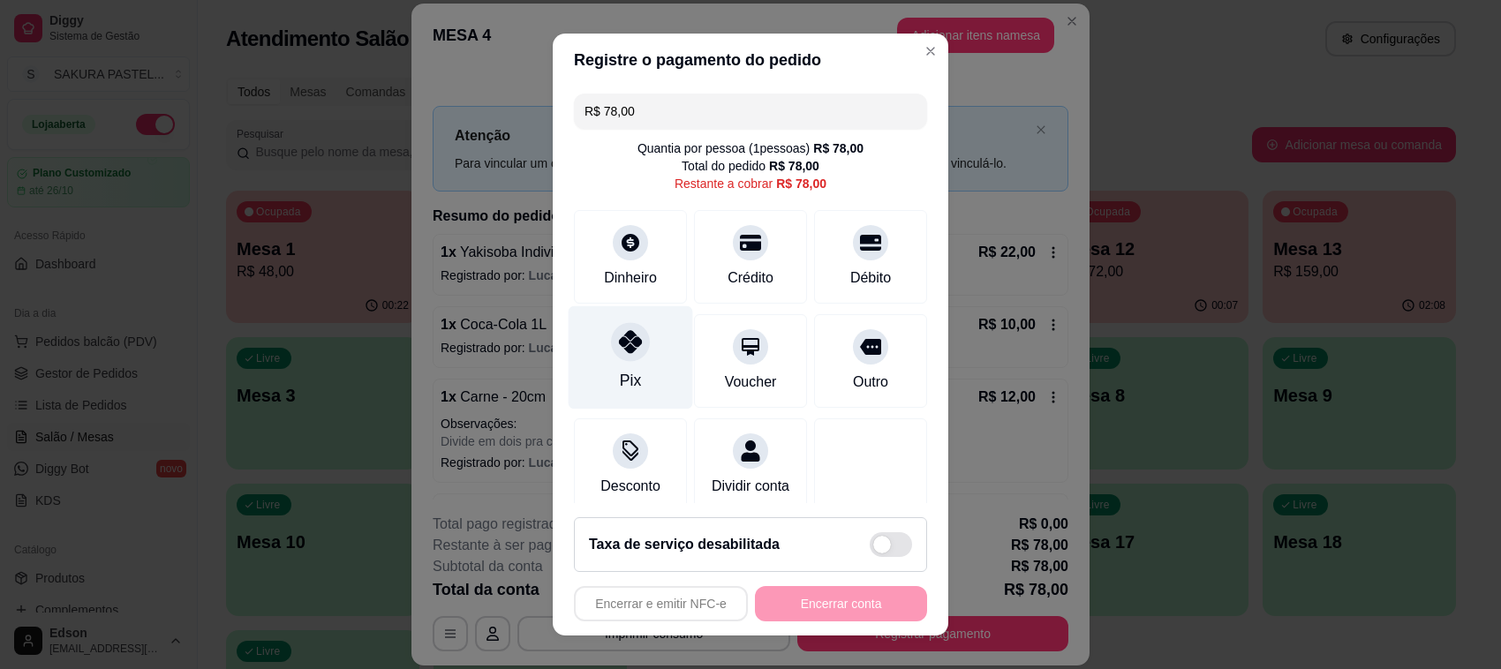
click at [611, 342] on div at bounding box center [630, 341] width 39 height 39
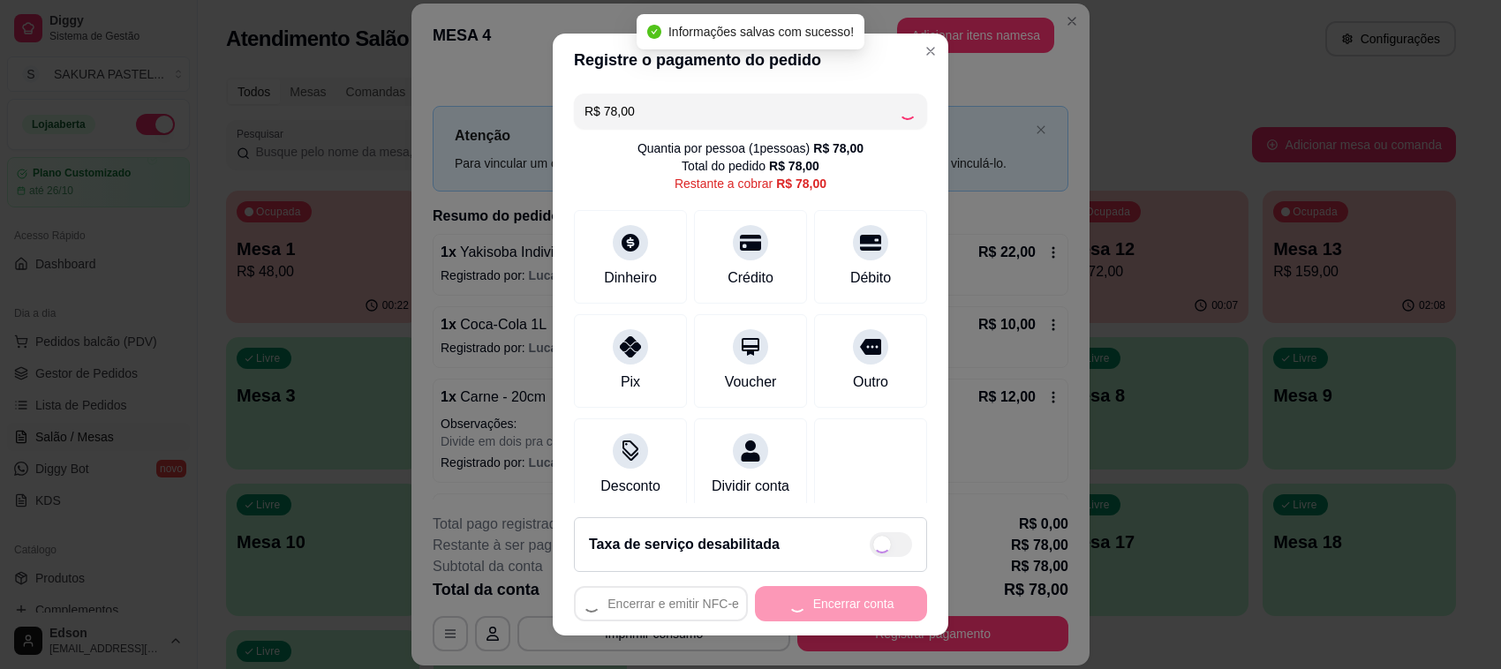
type input "R$ 0,00"
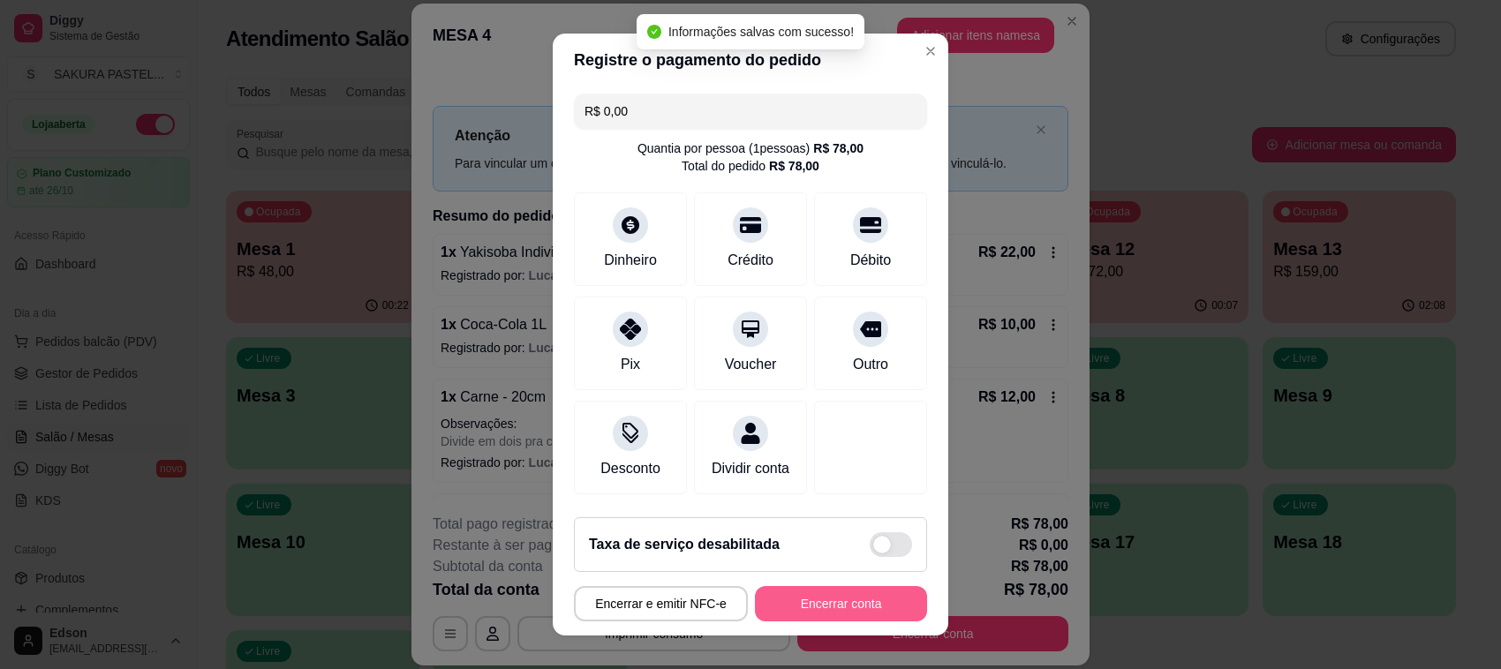
click at [844, 605] on button "Encerrar conta" at bounding box center [841, 603] width 172 height 35
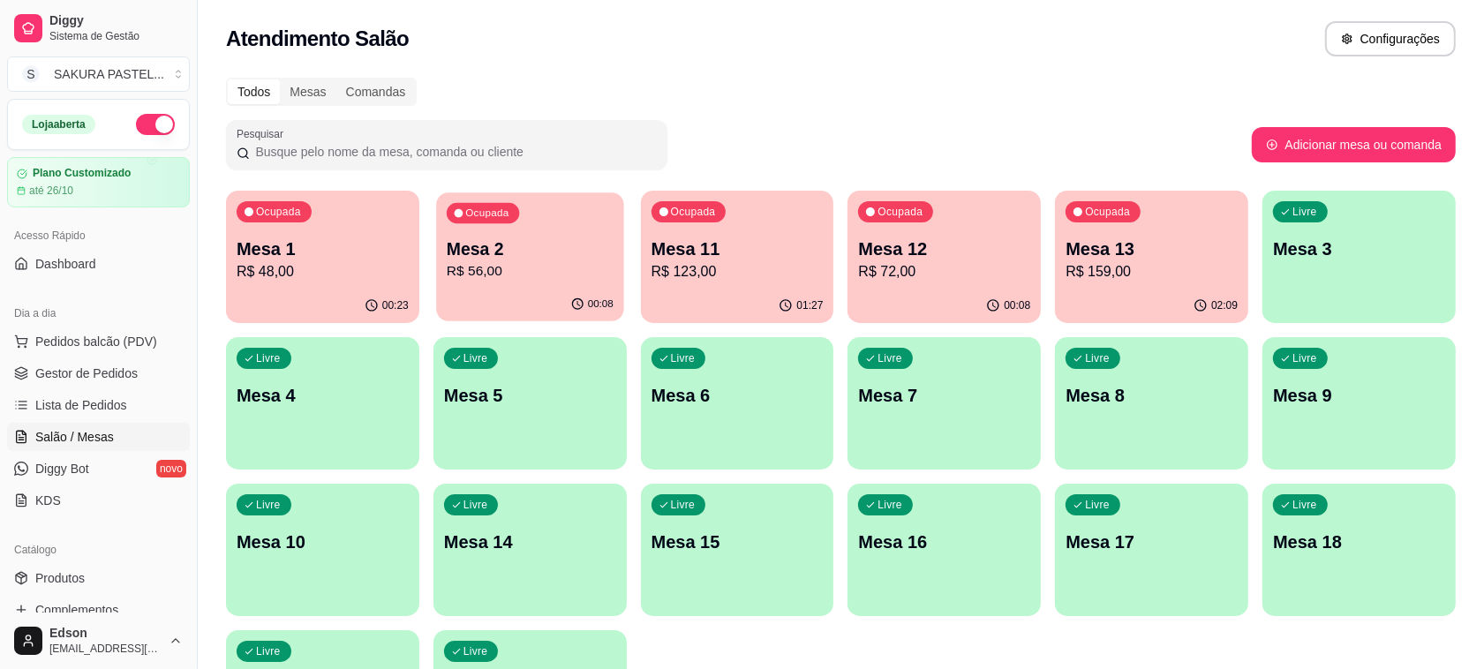
click at [532, 199] on div "Ocupada Mesa 2 R$ 56,00" at bounding box center [529, 239] width 187 height 95
click at [952, 227] on div "Ocupada Mesa 12 R$ 72,00" at bounding box center [944, 239] width 187 height 95
click at [806, 248] on p "Mesa 11" at bounding box center [737, 249] width 167 height 24
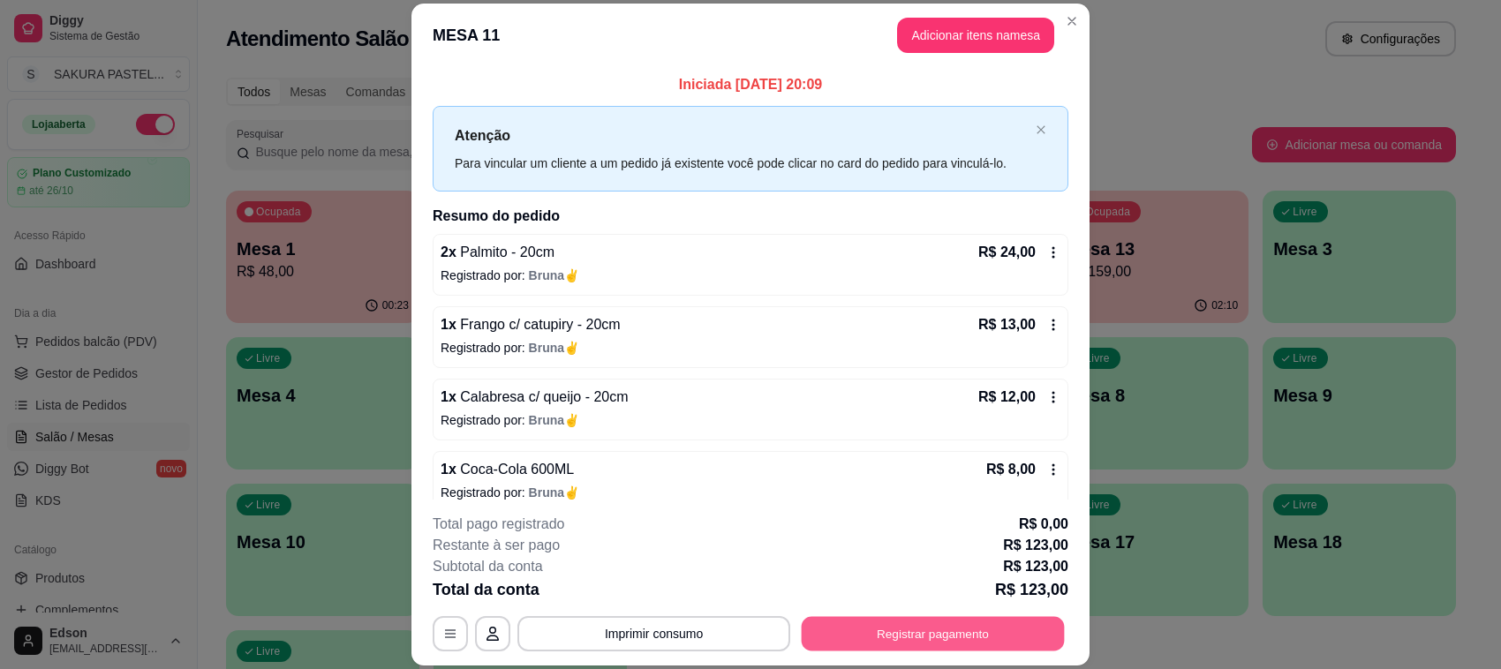
click at [940, 637] on button "Registrar pagamento" at bounding box center [932, 634] width 263 height 34
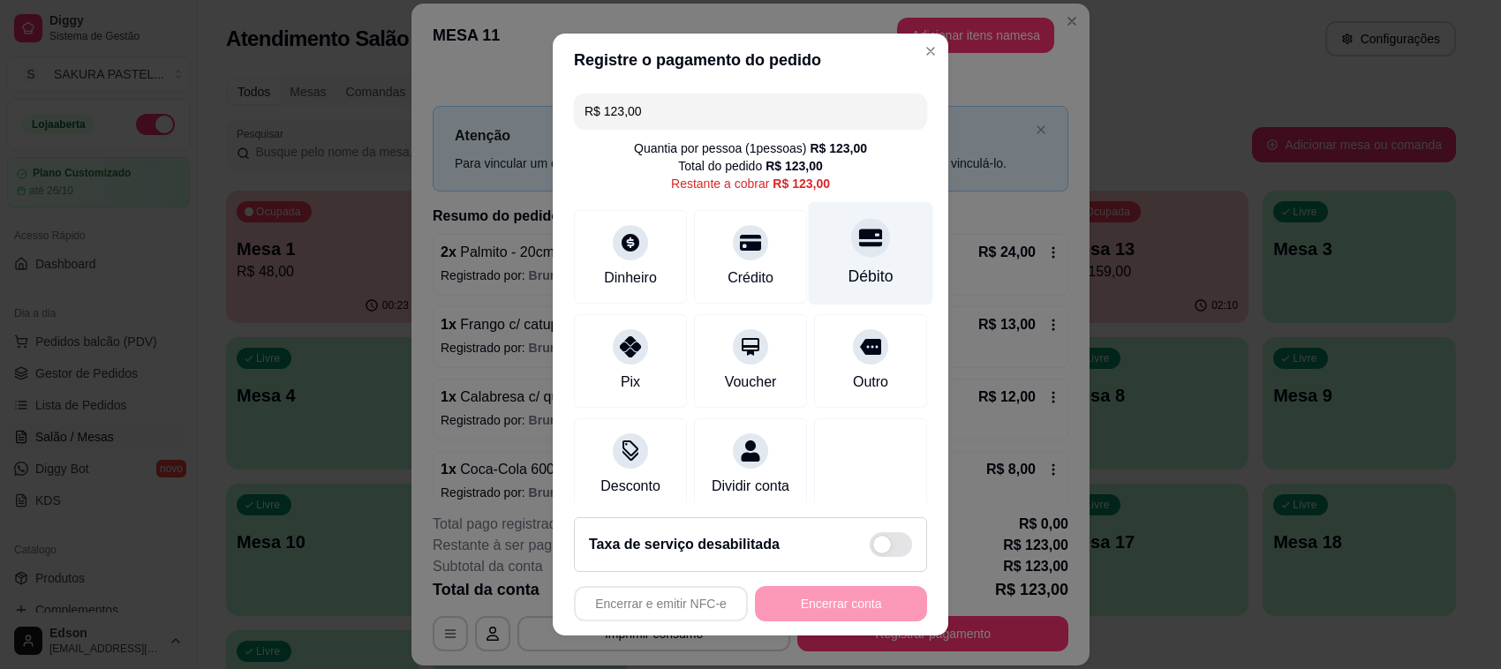
click at [859, 248] on icon at bounding box center [870, 237] width 23 height 23
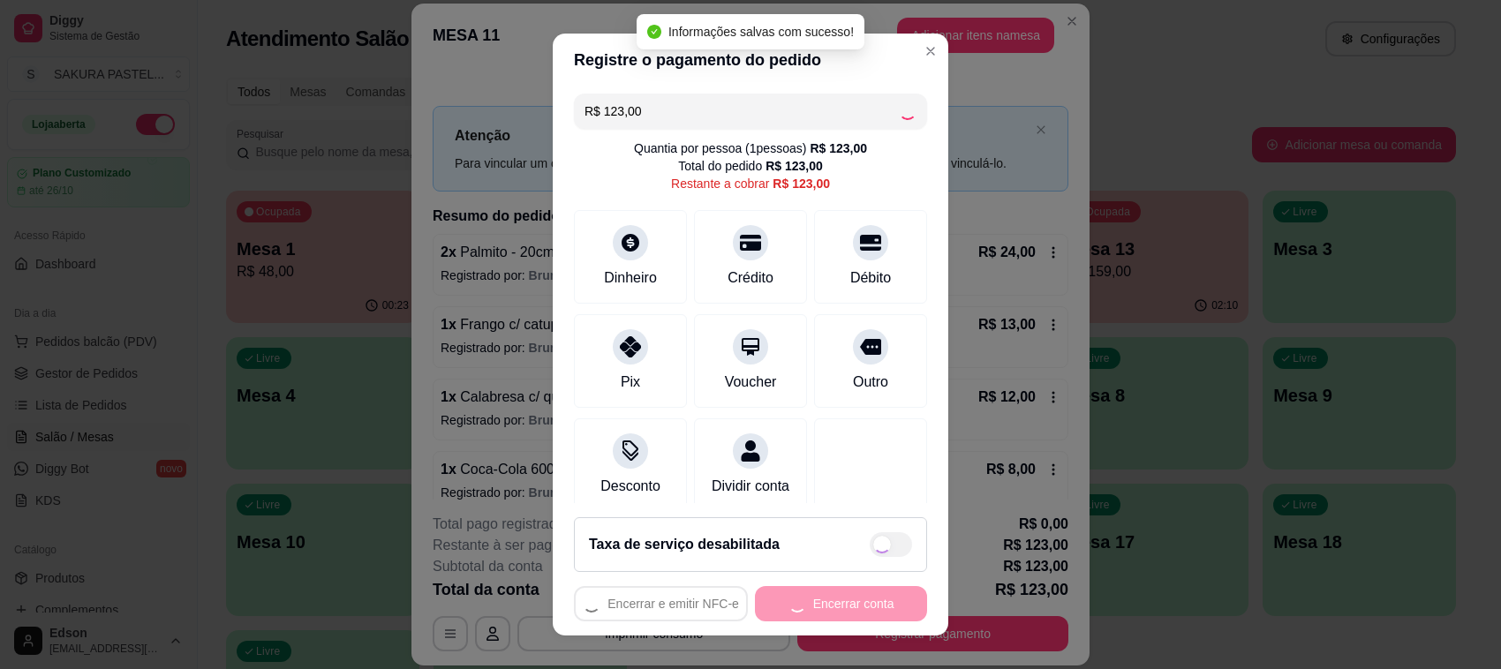
type input "R$ 0,00"
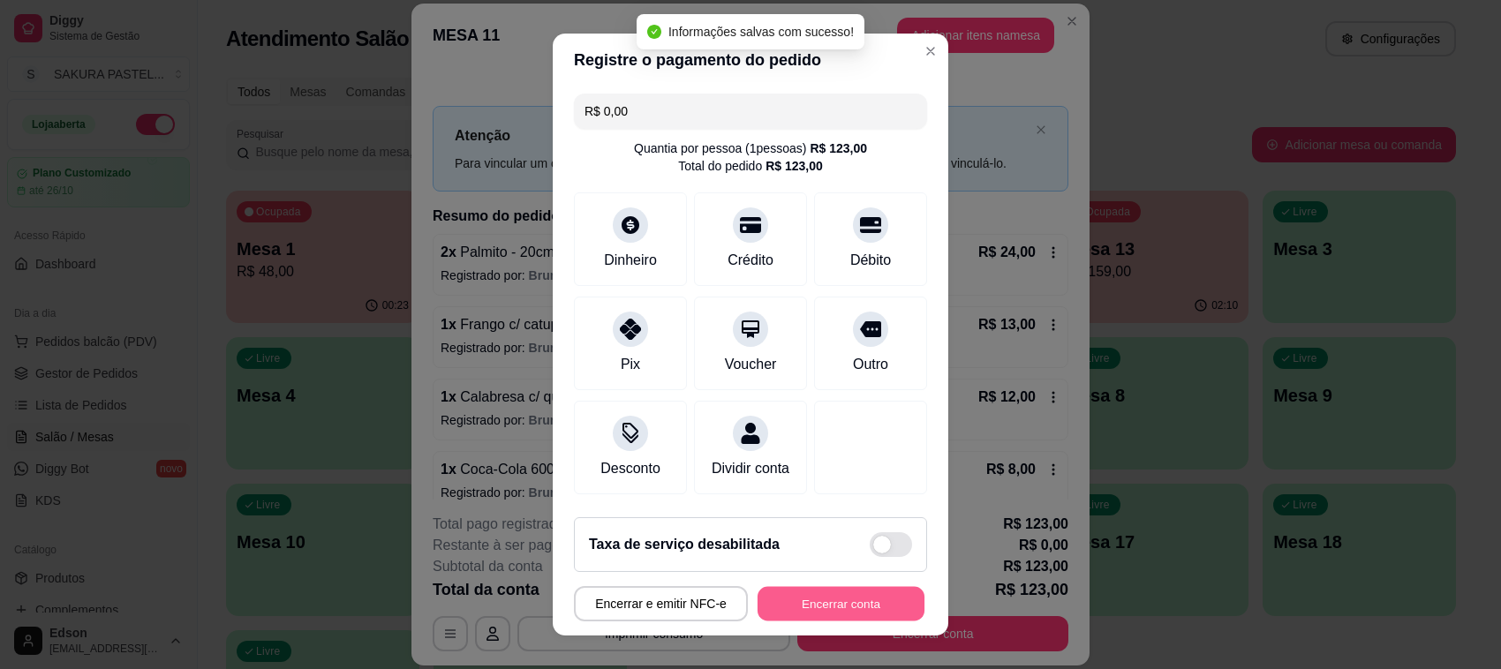
click at [831, 605] on button "Encerrar conta" at bounding box center [840, 604] width 167 height 34
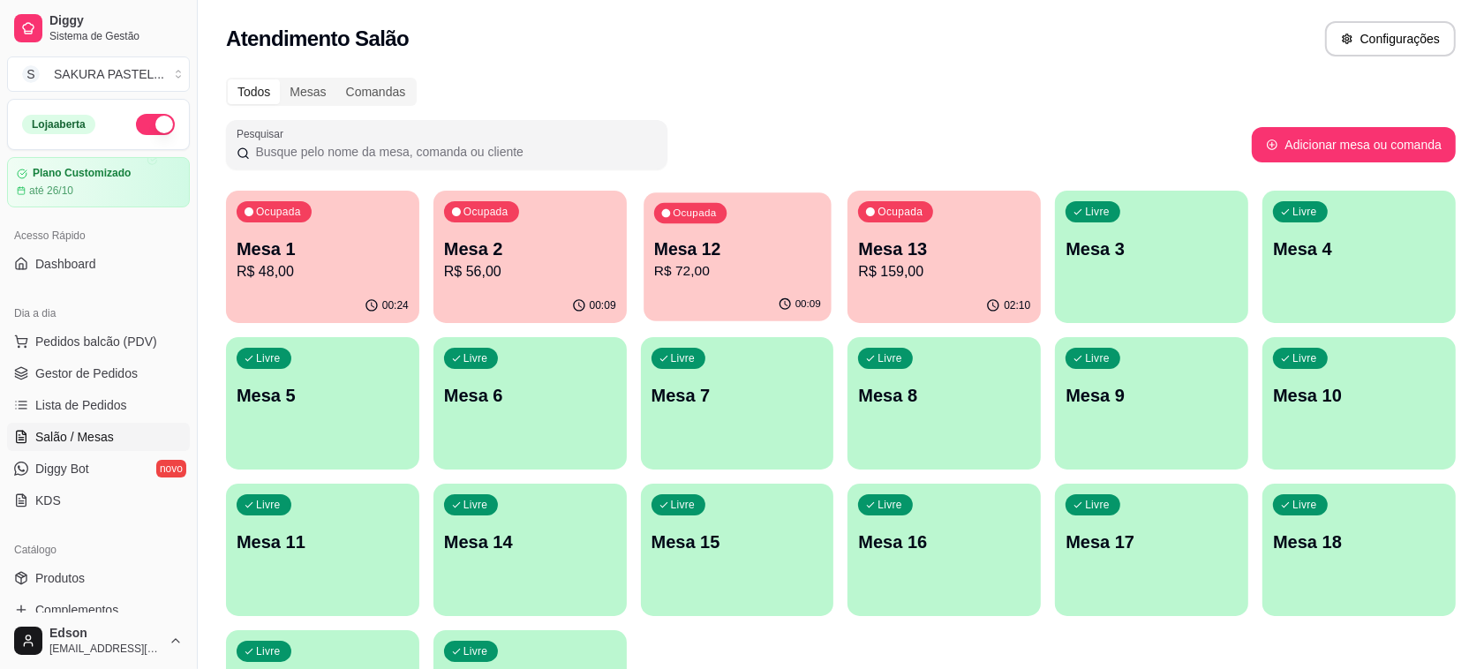
click at [709, 249] on p "Mesa 12" at bounding box center [737, 249] width 167 height 24
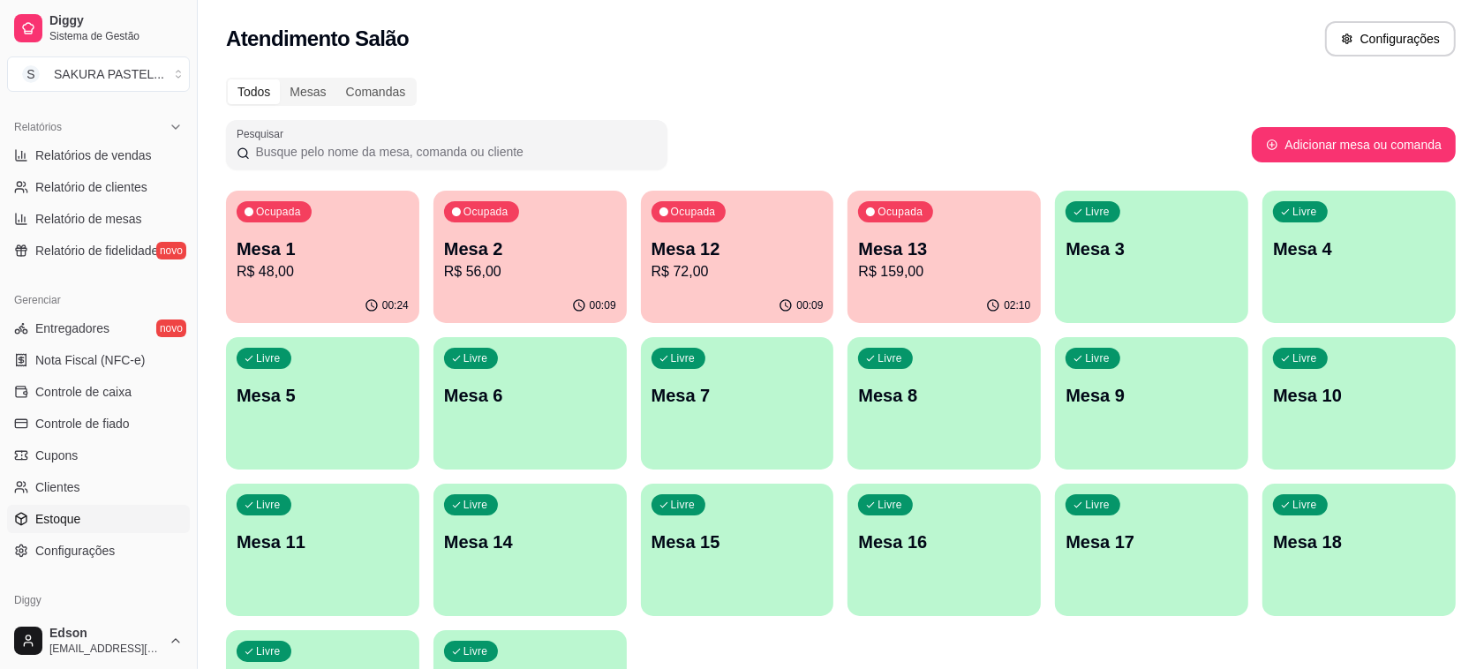
scroll to position [600, 0]
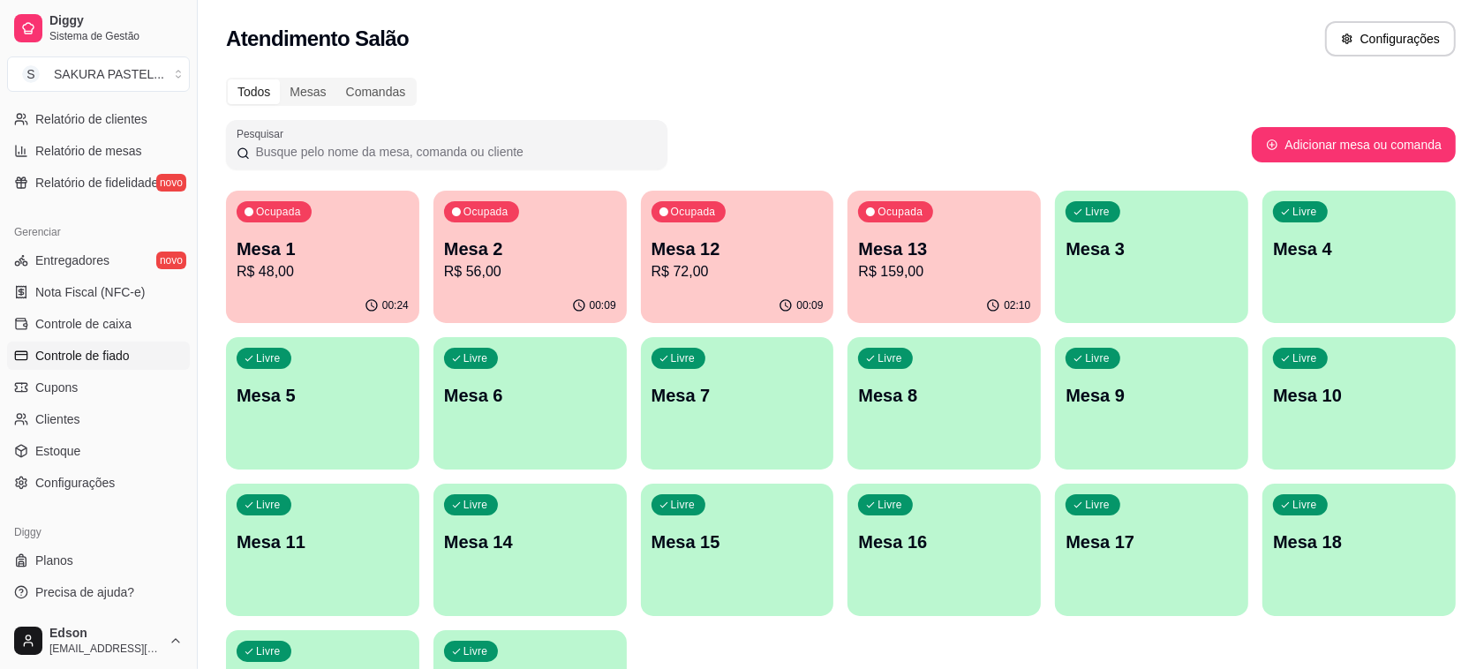
click at [143, 357] on link "Controle de fiado" at bounding box center [98, 356] width 183 height 28
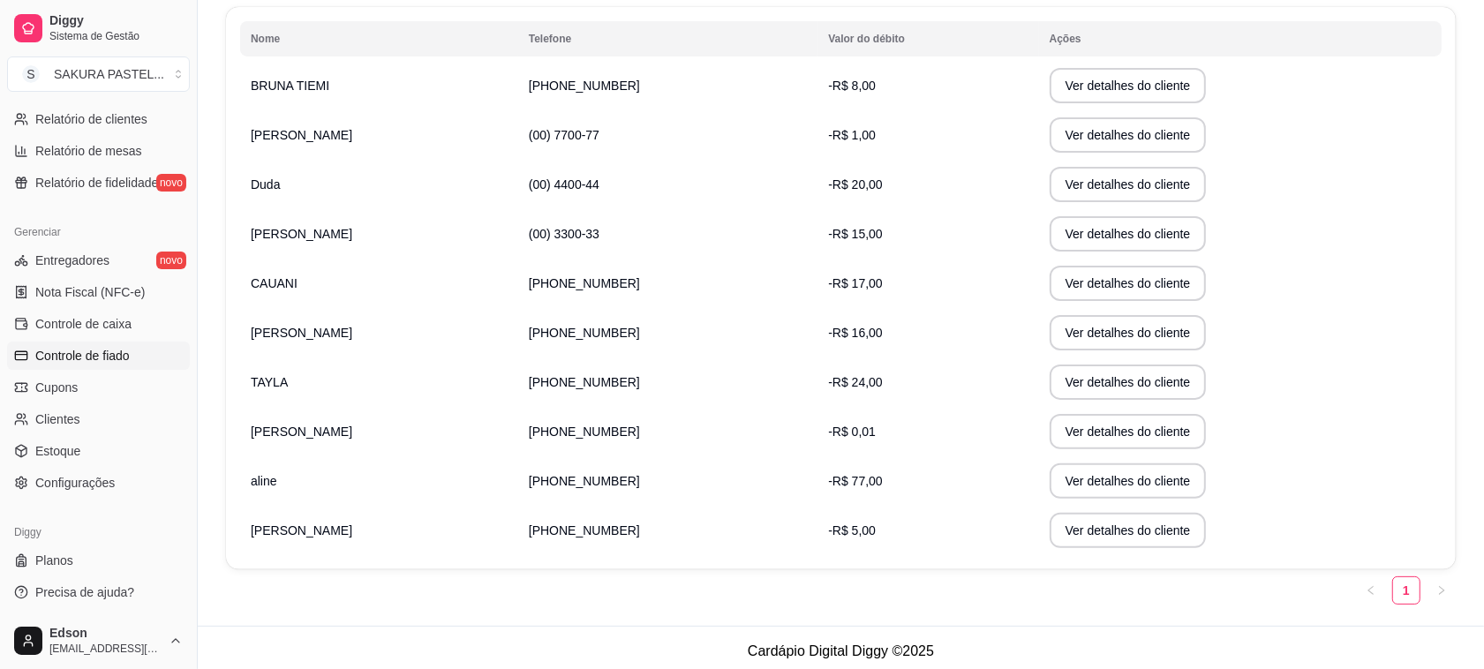
scroll to position [303, 0]
click at [1053, 235] on button "Ver detalhes do cliente" at bounding box center [1127, 232] width 157 height 35
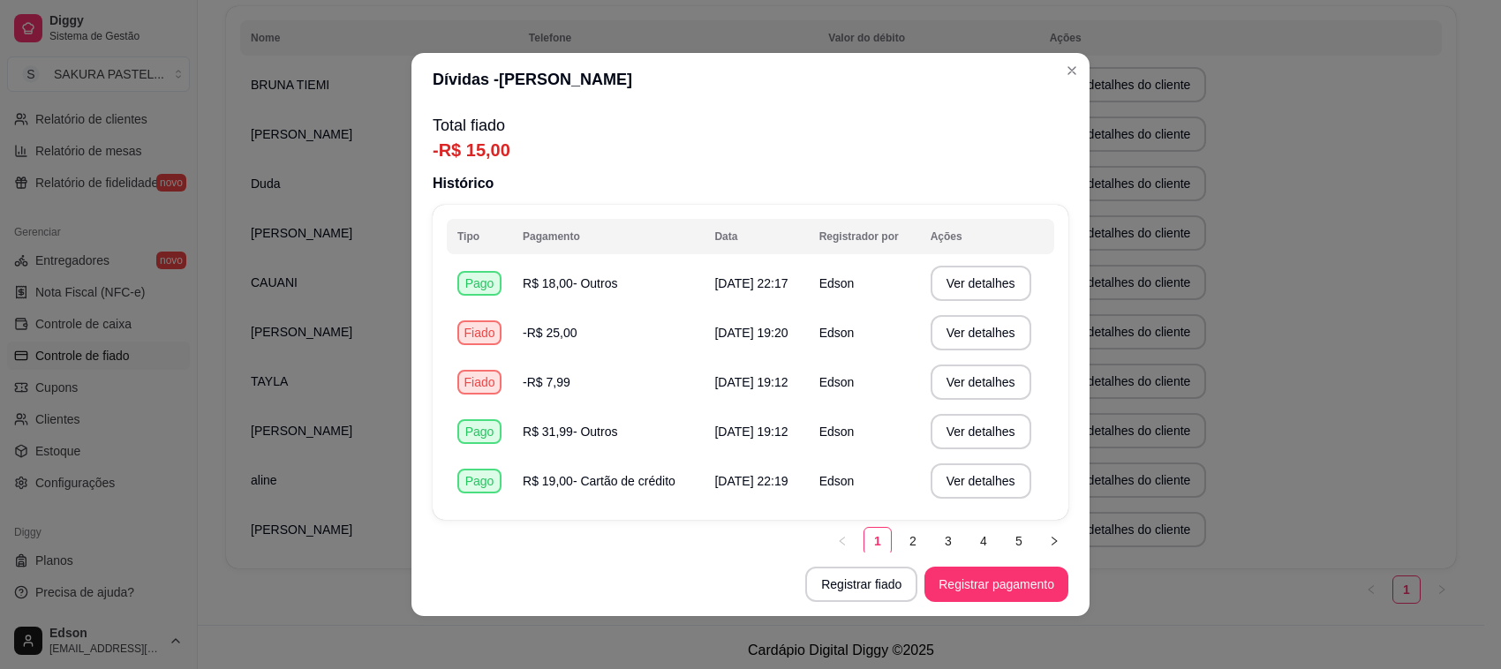
drag, startPoint x: 925, startPoint y: 334, endPoint x: 681, endPoint y: 159, distance: 300.5
click at [681, 159] on p "-R$ 15,00" at bounding box center [751, 150] width 636 height 25
drag, startPoint x: 681, startPoint y: 159, endPoint x: 622, endPoint y: 142, distance: 60.6
click at [622, 142] on p "-R$ 15,00" at bounding box center [751, 150] width 636 height 25
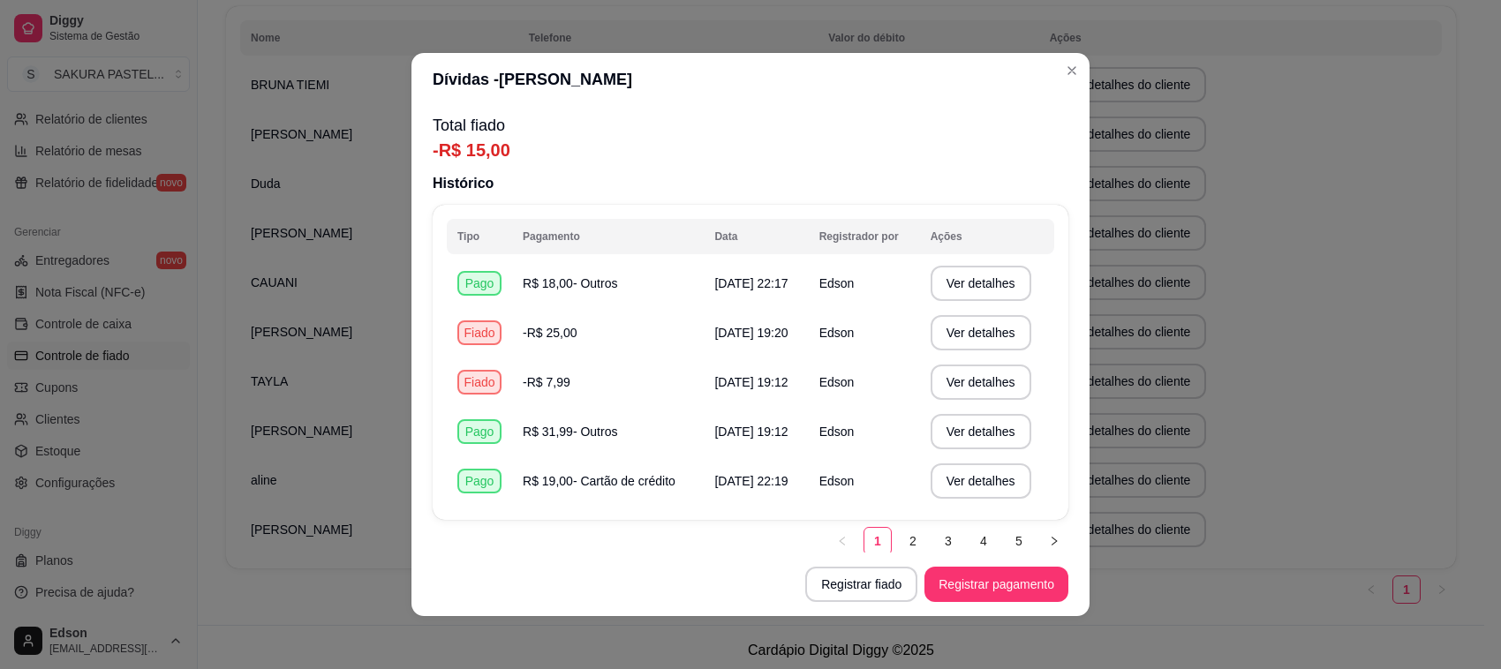
drag, startPoint x: 854, startPoint y: 302, endPoint x: 782, endPoint y: 71, distance: 241.5
click at [782, 71] on header "Dívidas - [PERSON_NAME]" at bounding box center [750, 79] width 678 height 53
click at [1029, 589] on button "Registrar pagamento" at bounding box center [996, 584] width 144 height 35
click at [861, 587] on button "Registrar fiado" at bounding box center [861, 584] width 112 height 35
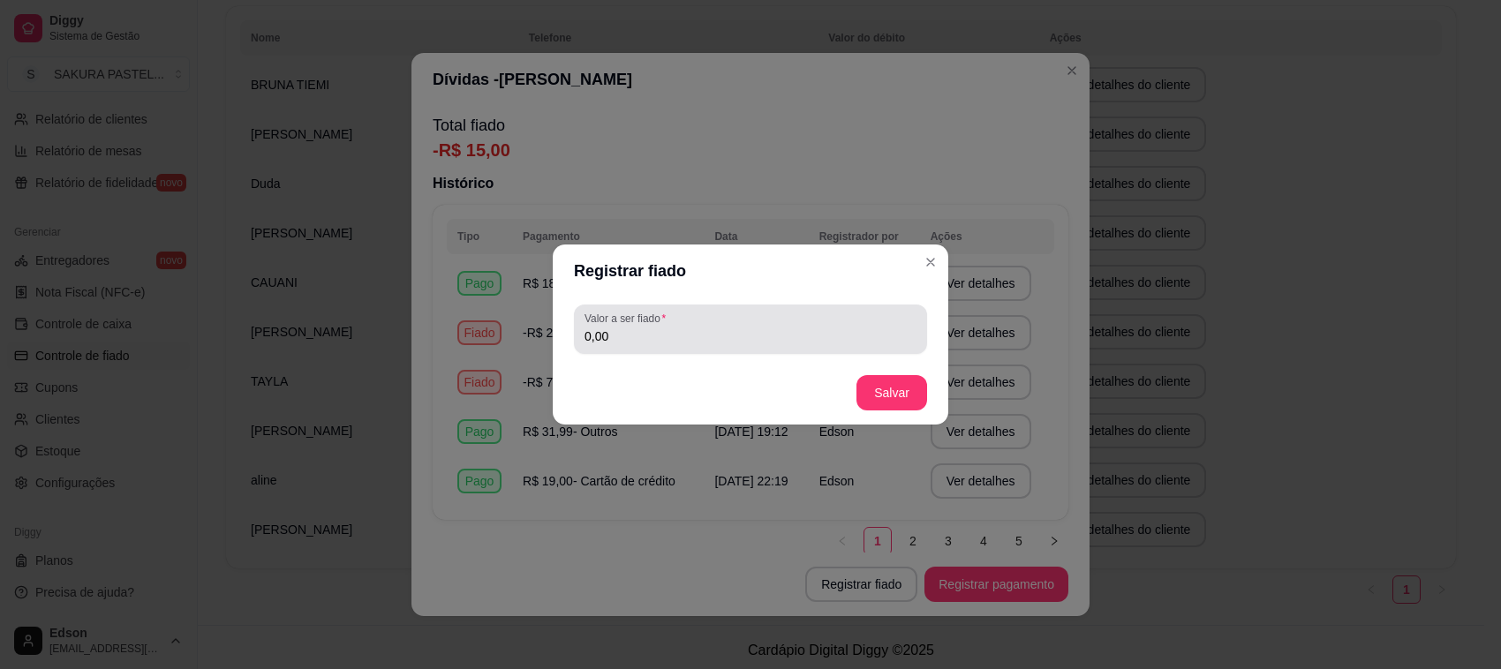
click at [722, 322] on div "0,00" at bounding box center [750, 329] width 332 height 35
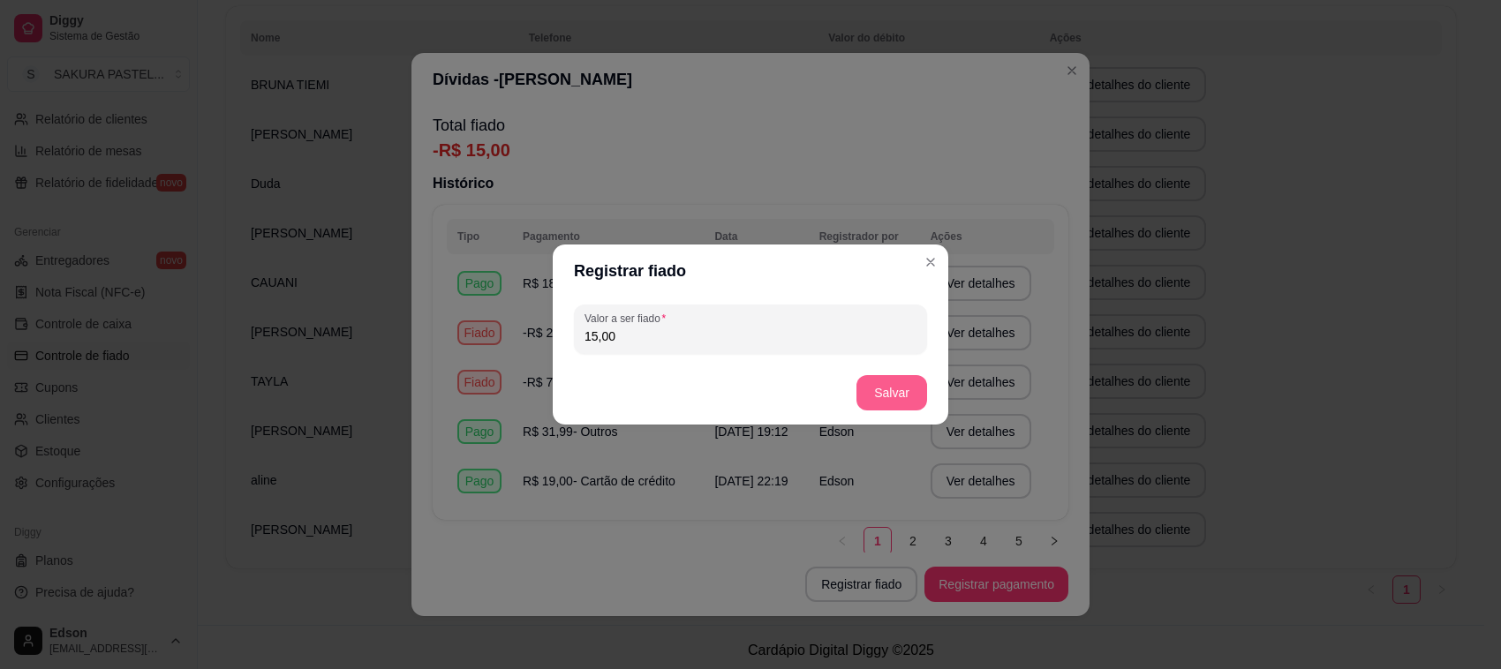
type input "15,00"
click at [900, 403] on button "Salvar" at bounding box center [891, 393] width 69 height 34
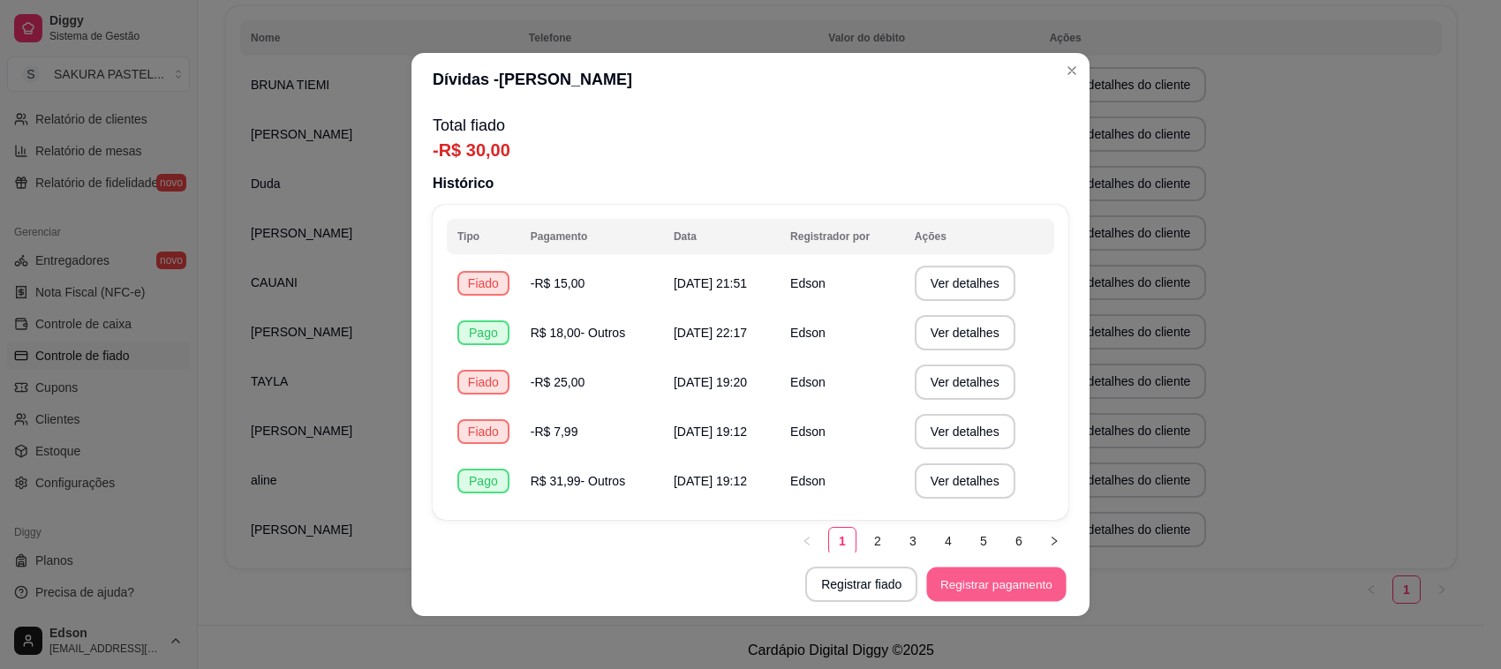
click at [960, 589] on button "Registrar pagamento" at bounding box center [996, 585] width 139 height 34
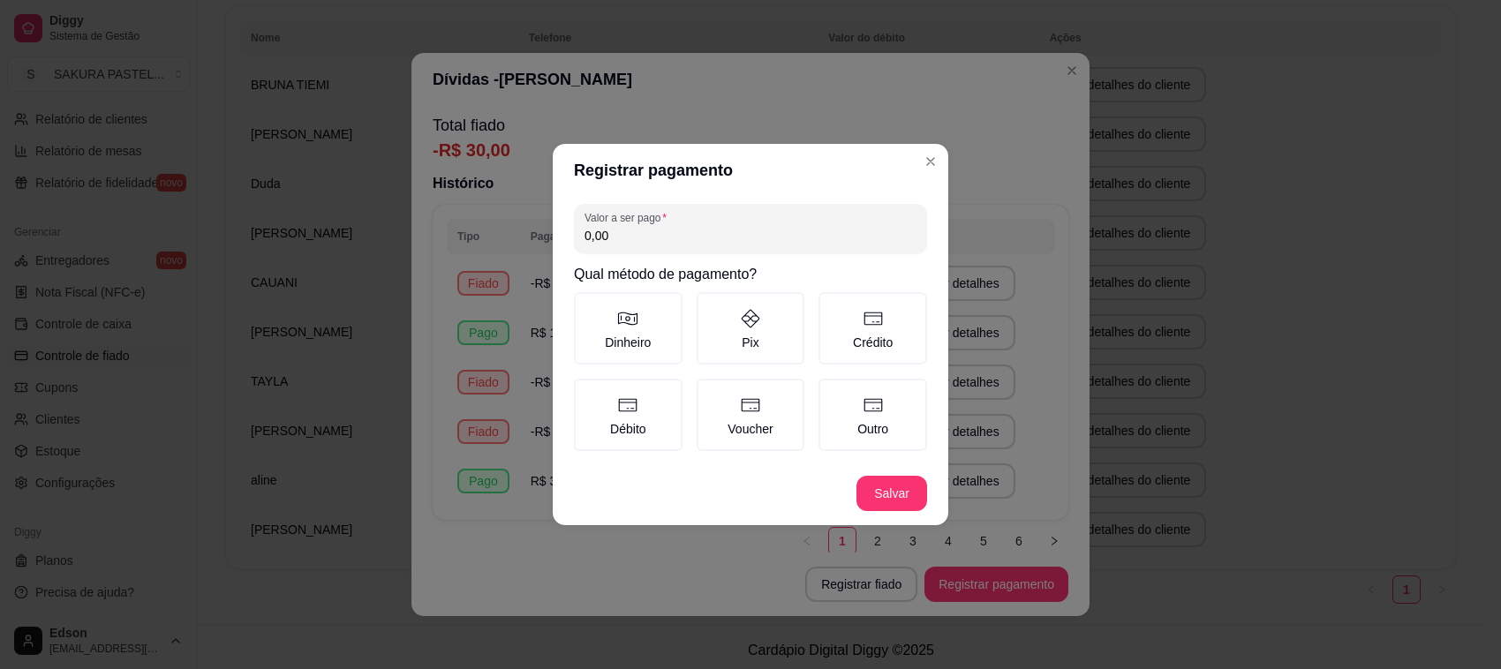
click at [631, 234] on input "0,00" at bounding box center [750, 236] width 332 height 18
type input "15,00"
click at [874, 335] on label "Crédito" at bounding box center [872, 328] width 109 height 72
click at [831, 305] on button "Crédito" at bounding box center [824, 298] width 14 height 14
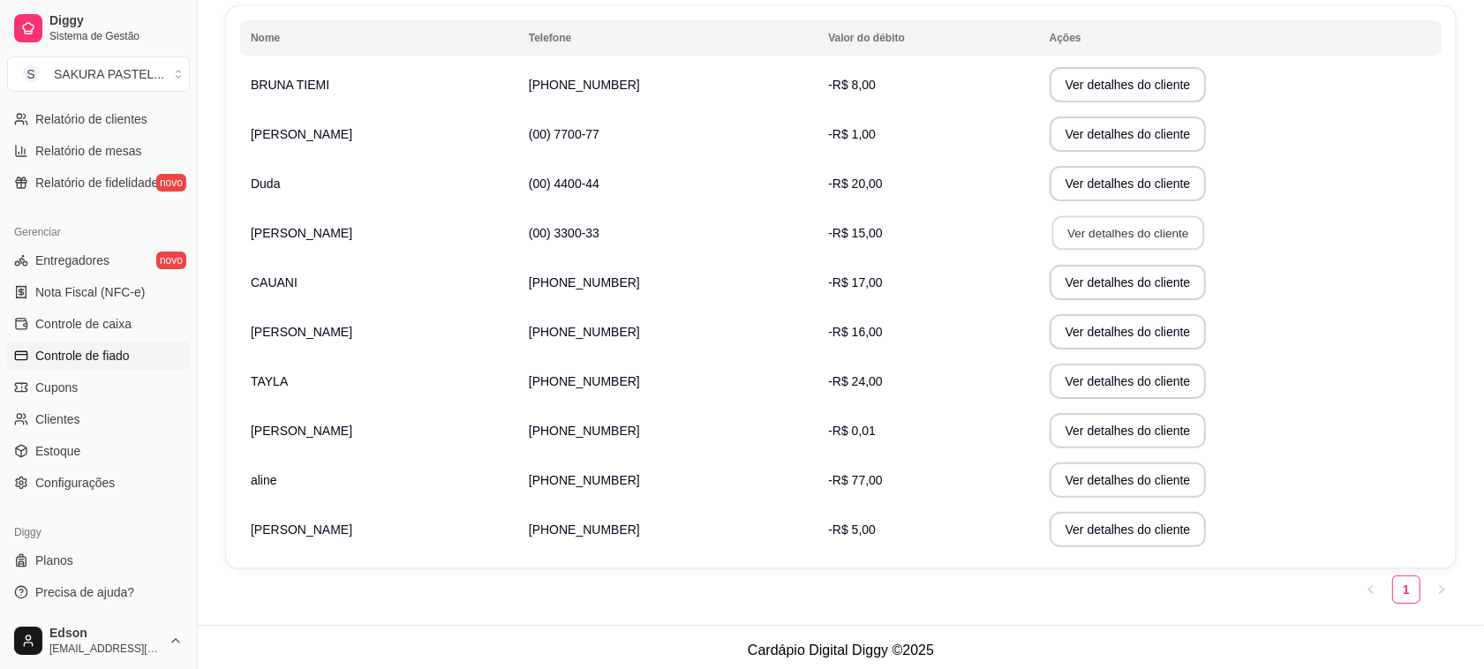
click at [1139, 234] on button "Ver detalhes do cliente" at bounding box center [1127, 233] width 152 height 34
click at [1074, 237] on button "Ver detalhes do cliente" at bounding box center [1127, 233] width 152 height 34
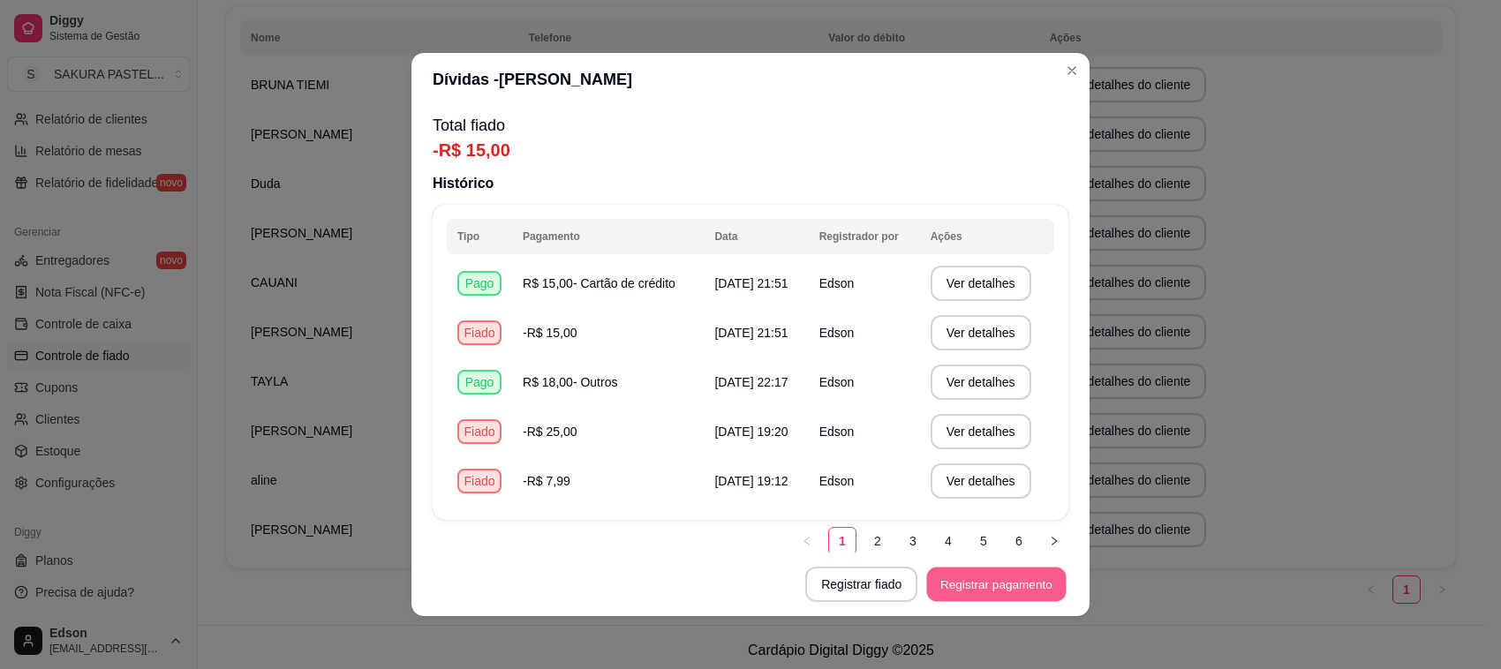
click at [952, 580] on button "Registrar pagamento" at bounding box center [996, 585] width 139 height 34
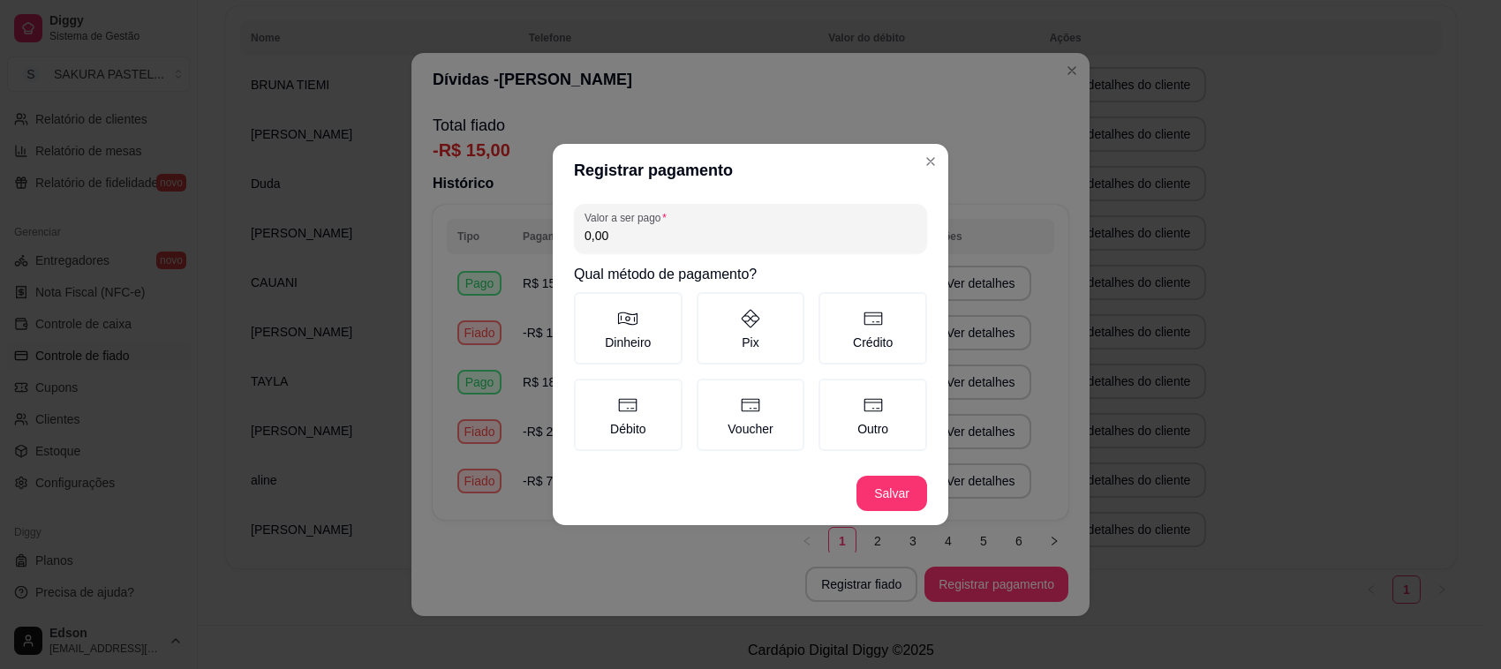
click at [720, 241] on input "0,00" at bounding box center [750, 236] width 332 height 18
click at [874, 322] on icon at bounding box center [872, 318] width 21 height 21
click at [831, 305] on button "Crédito" at bounding box center [824, 298] width 14 height 14
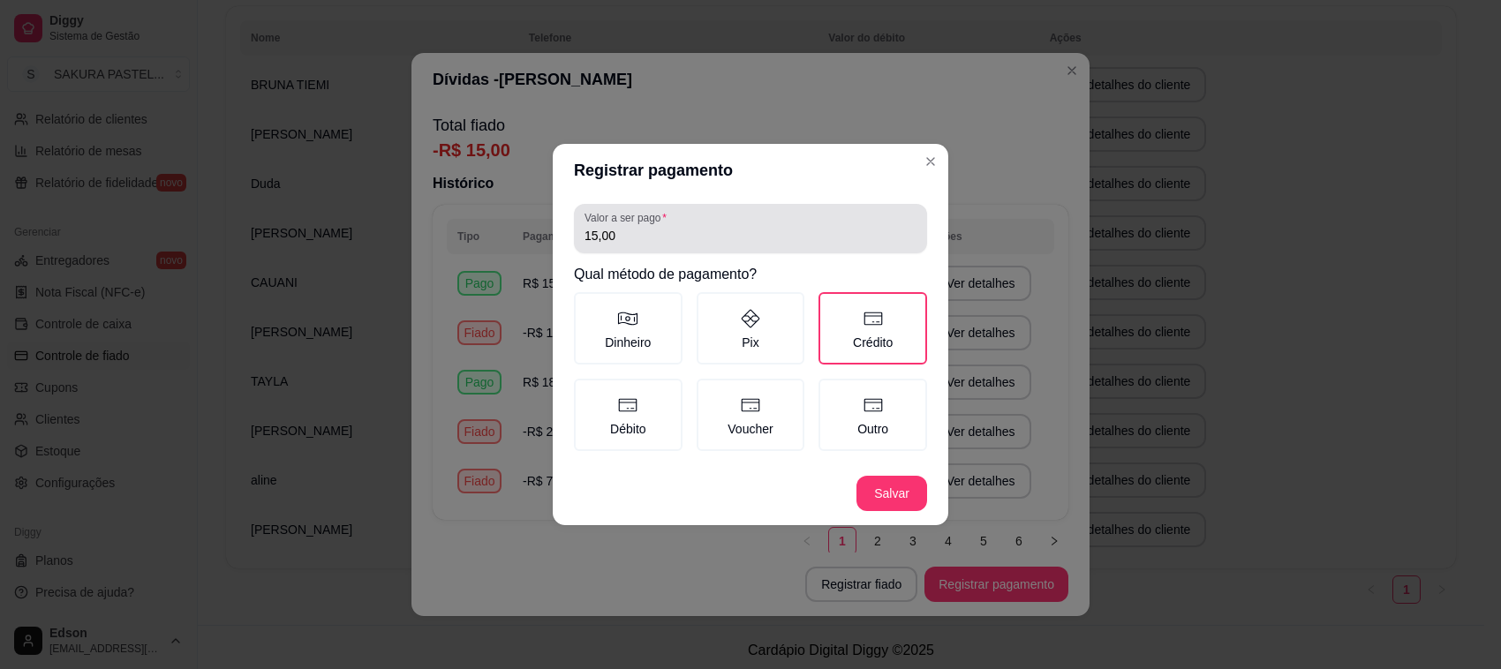
click at [770, 221] on div "15,00" at bounding box center [750, 228] width 332 height 35
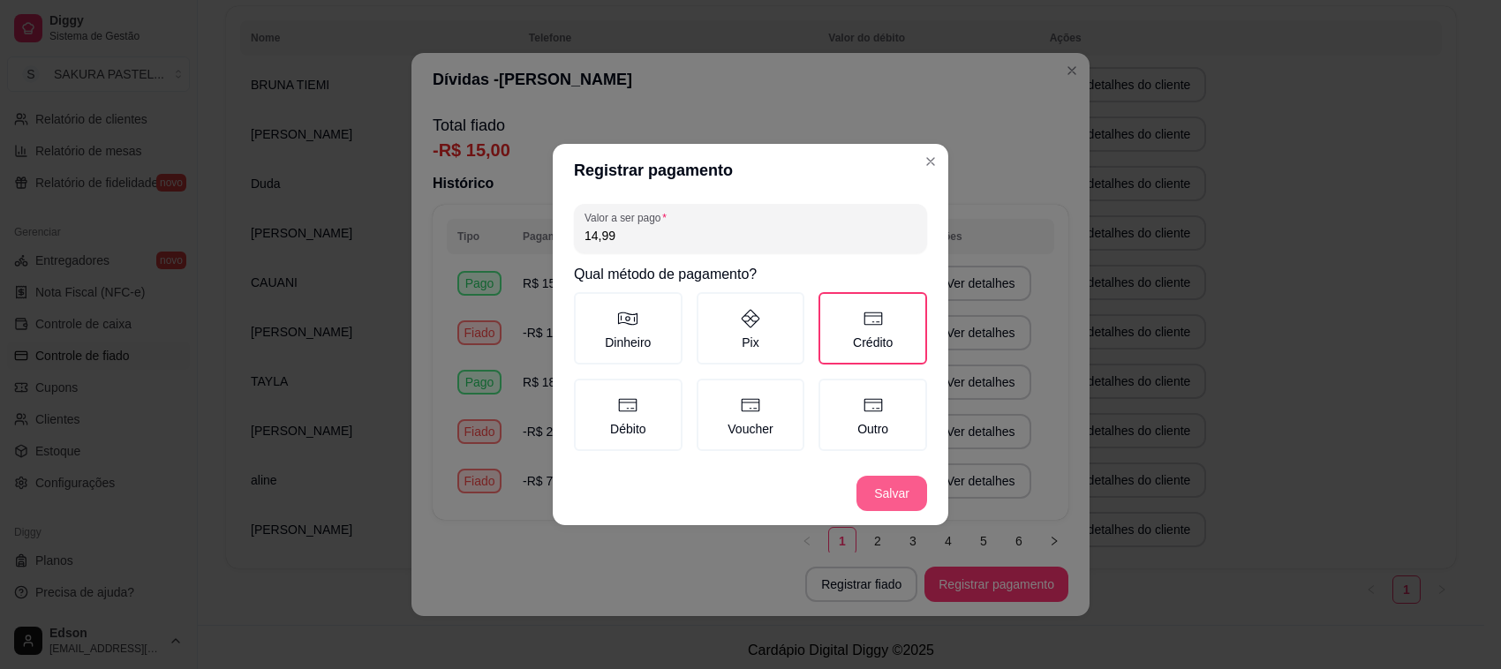
type input "14,99"
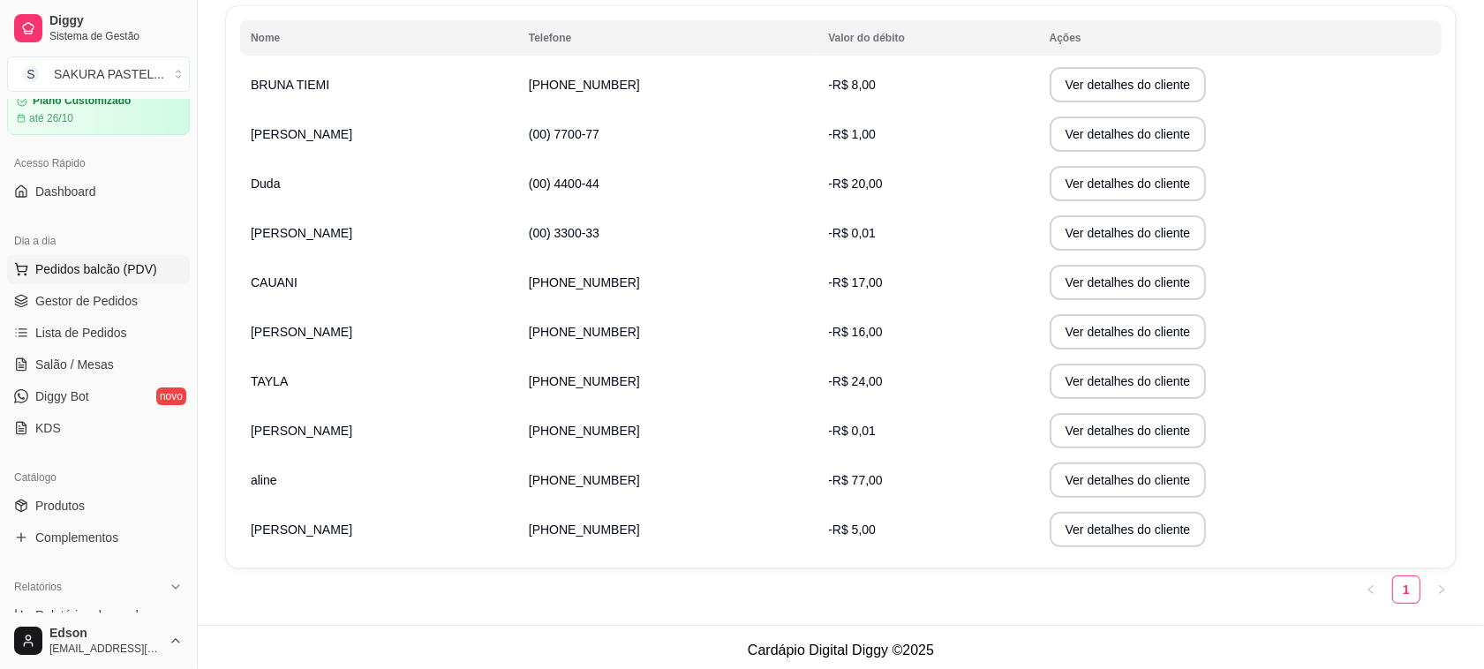
scroll to position [0, 0]
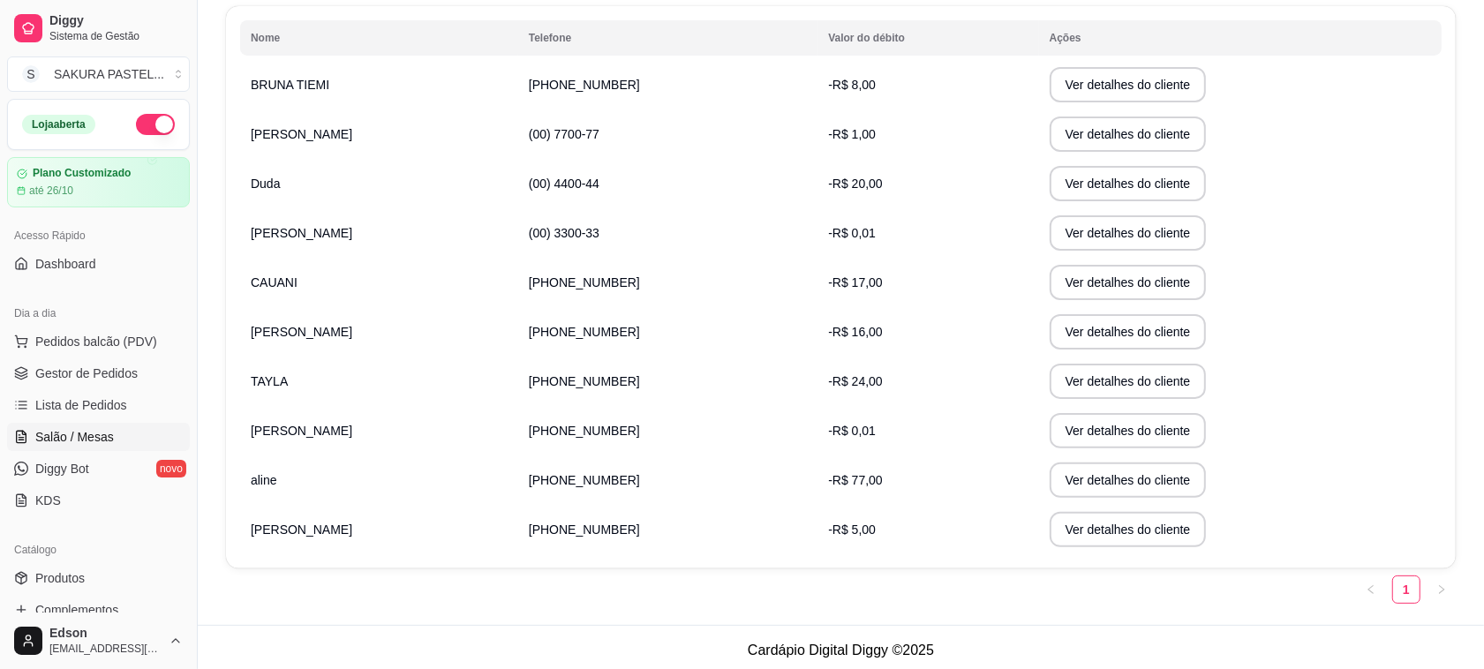
click at [115, 437] on link "Salão / Mesas" at bounding box center [98, 437] width 183 height 28
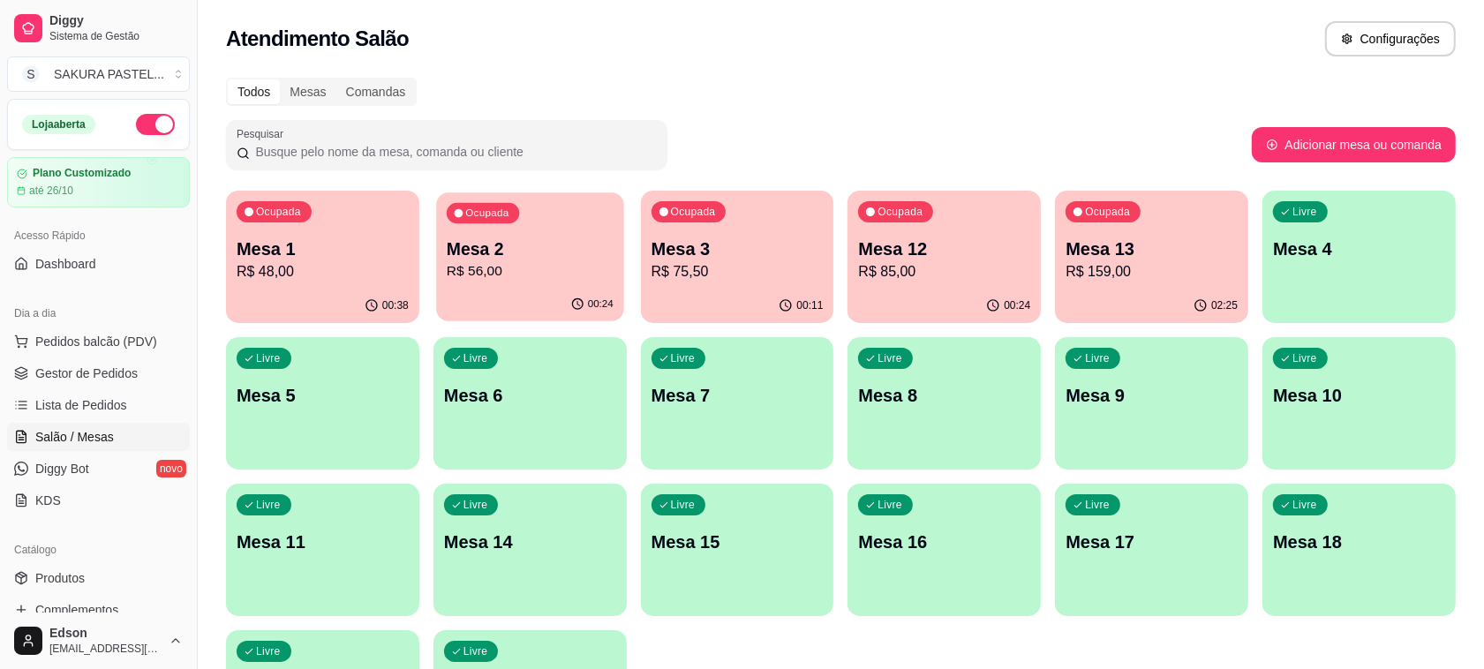
click at [491, 261] on p "R$ 56,00" at bounding box center [530, 271] width 167 height 20
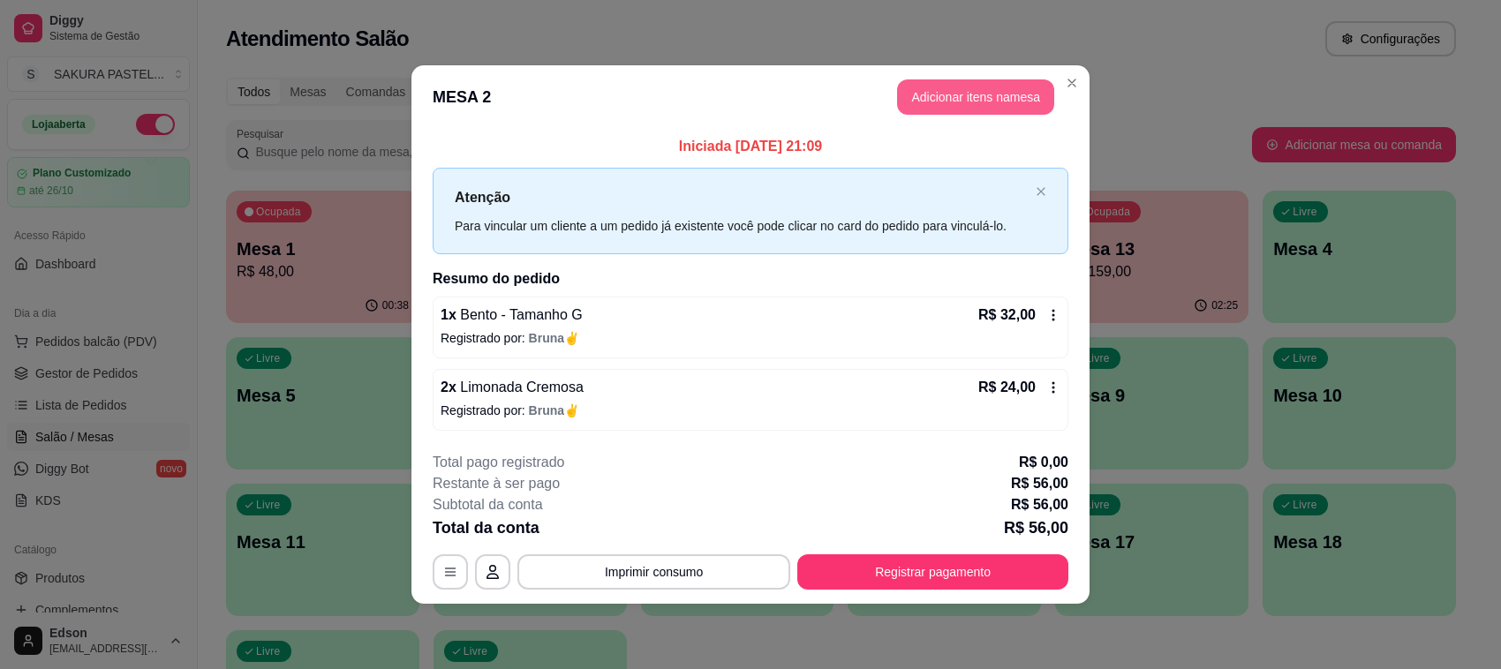
click at [1004, 117] on header "MESA 2 Adicionar itens na mesa" at bounding box center [750, 97] width 678 height 64
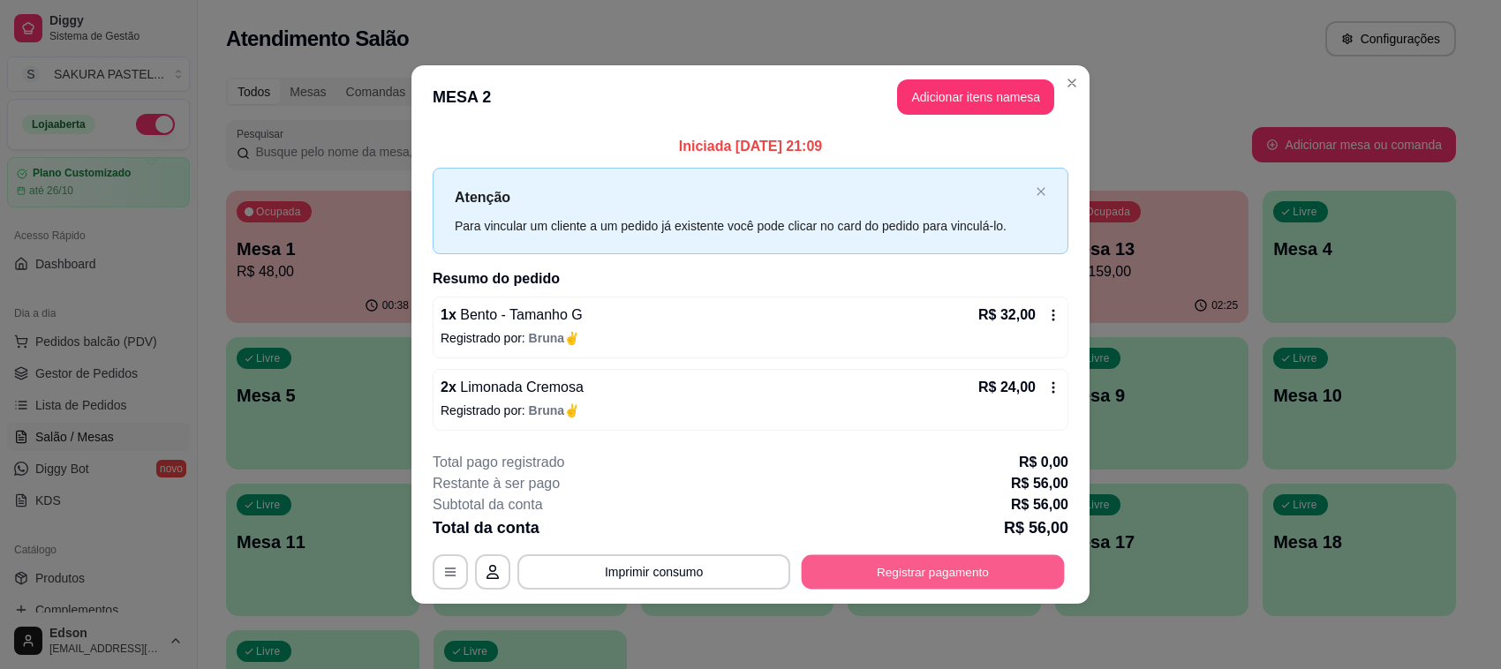
click at [1012, 568] on button "Registrar pagamento" at bounding box center [932, 571] width 263 height 34
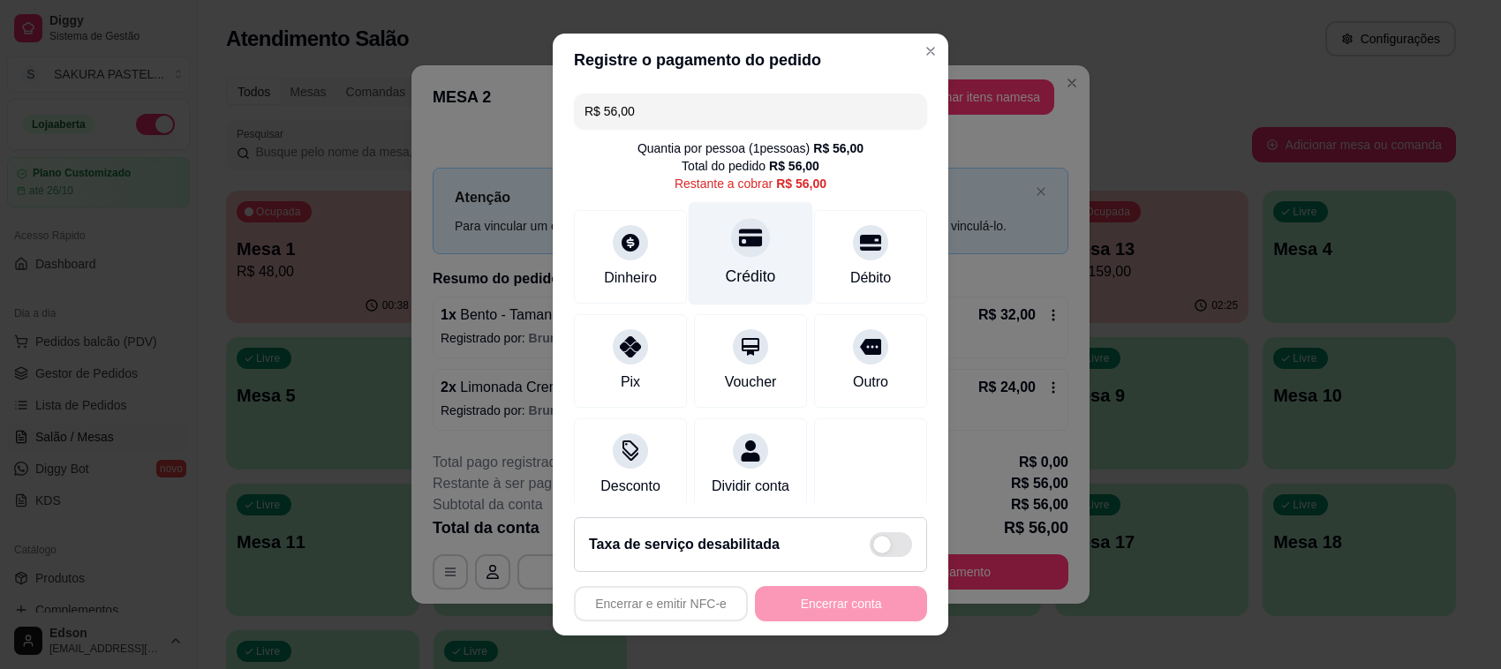
click at [733, 274] on div "Crédito" at bounding box center [751, 276] width 50 height 23
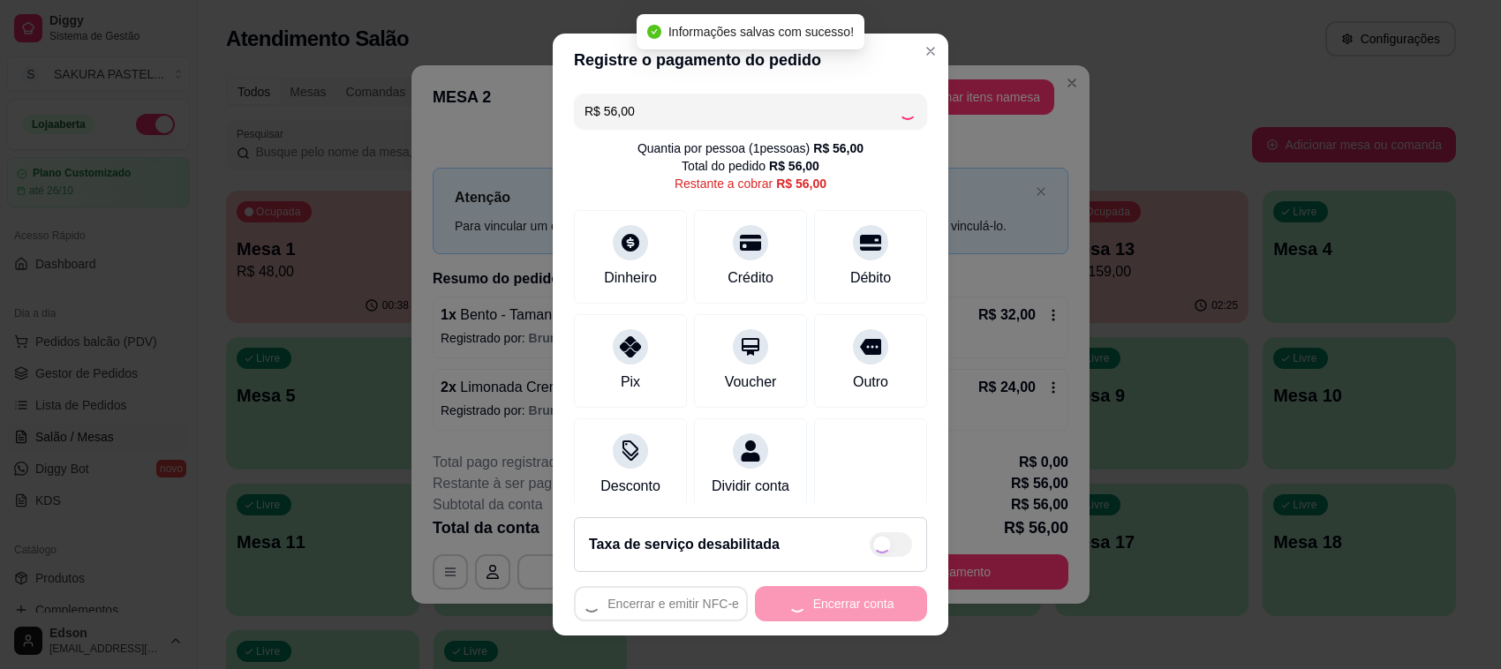
type input "R$ 0,00"
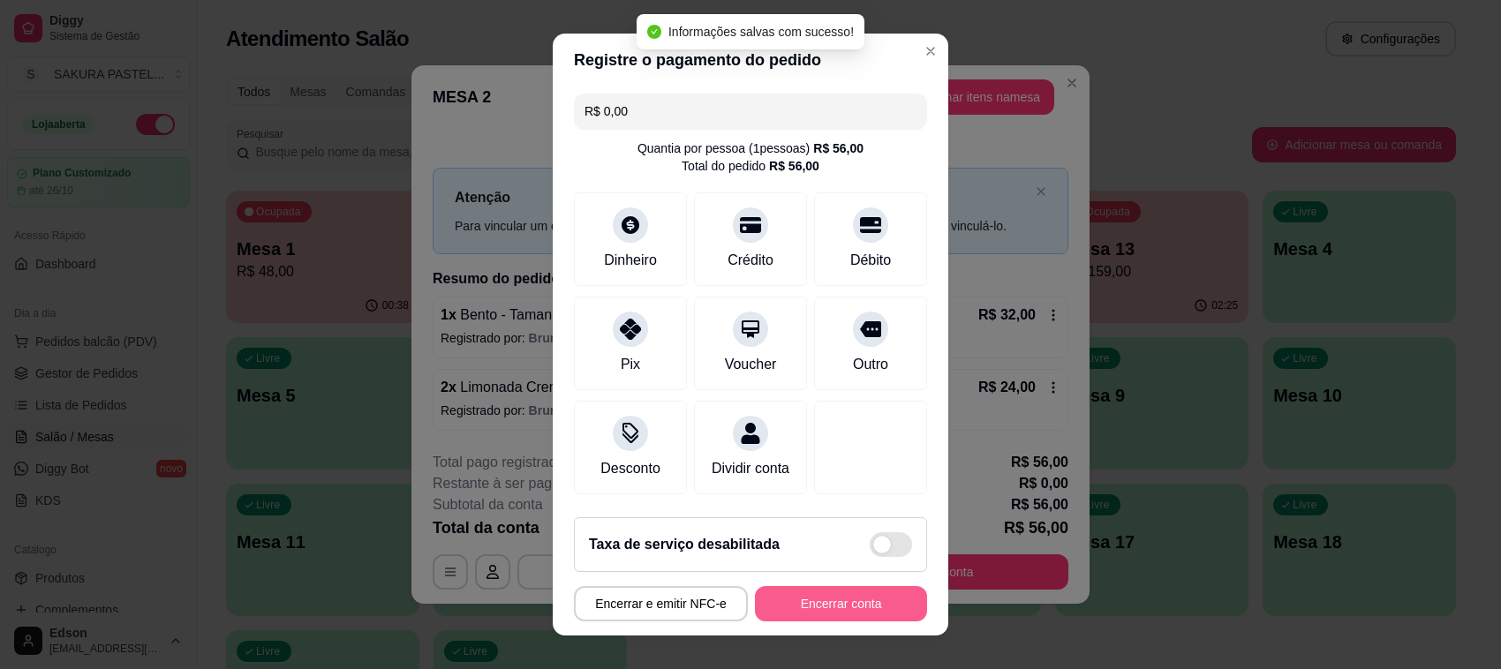
click at [836, 620] on button "Encerrar conta" at bounding box center [841, 603] width 172 height 35
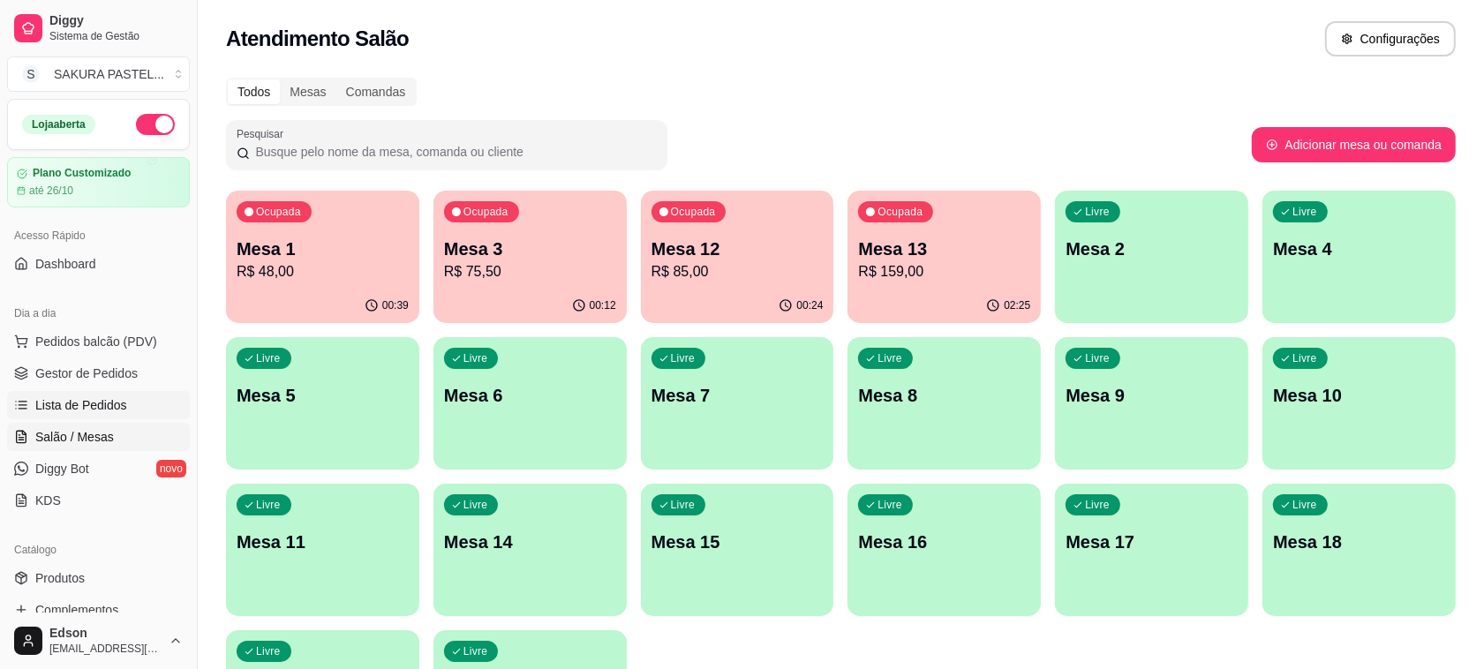
click at [122, 406] on span "Lista de Pedidos" at bounding box center [81, 405] width 92 height 18
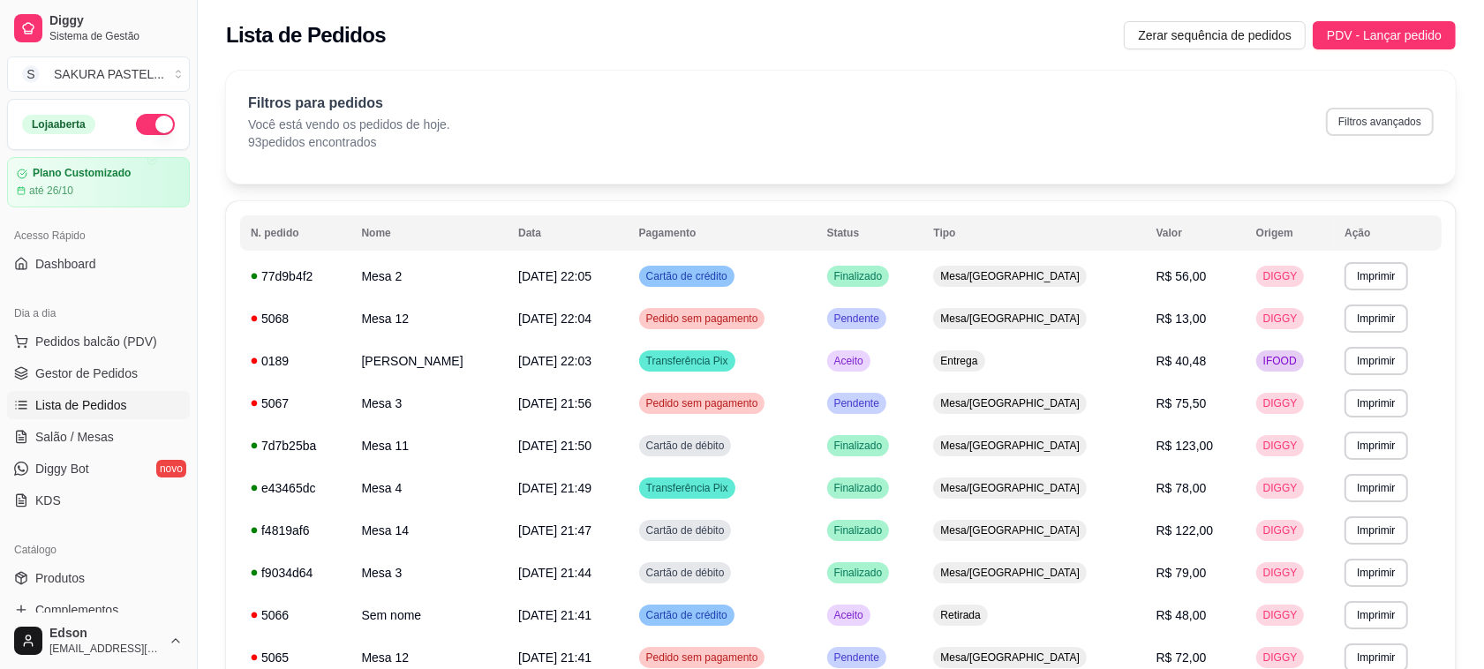
click at [1368, 111] on button "Filtros avançados" at bounding box center [1380, 122] width 108 height 28
select select "0"
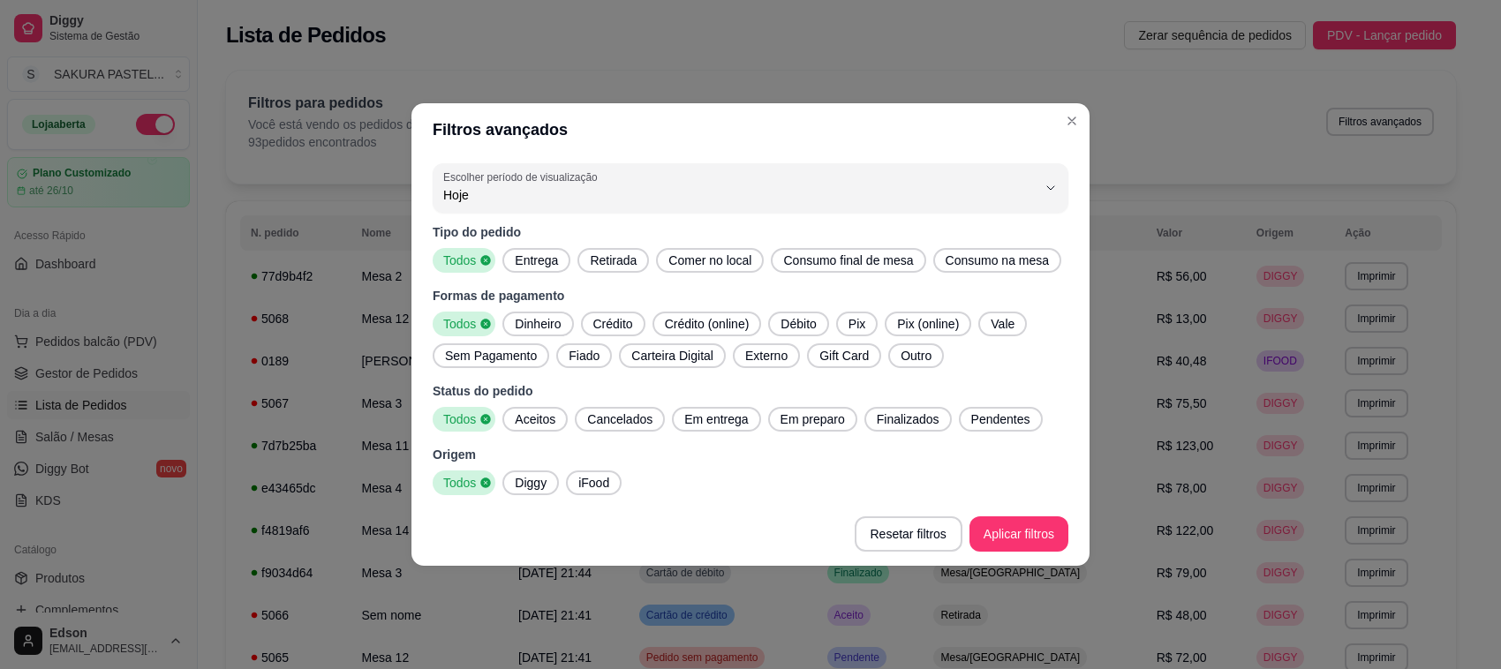
click at [512, 257] on span "Entrega" at bounding box center [536, 261] width 57 height 18
click at [532, 495] on div "Diggy" at bounding box center [530, 482] width 56 height 25
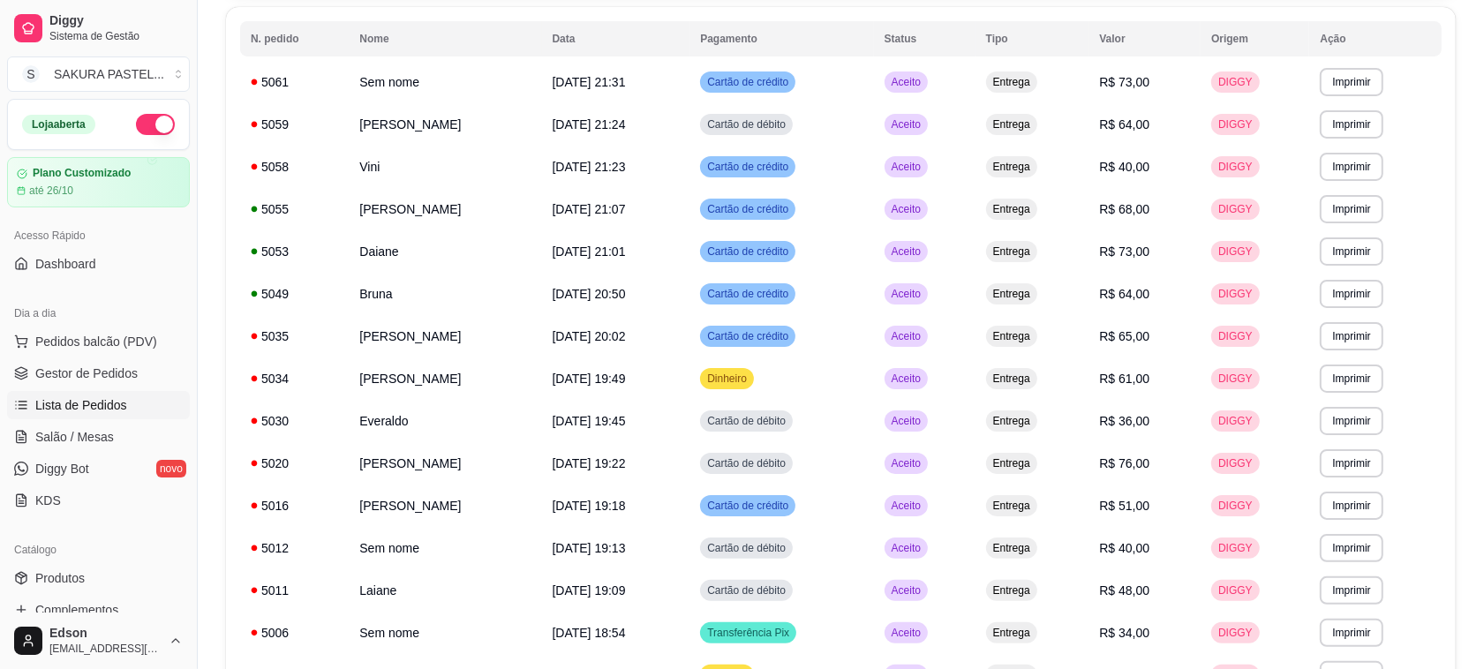
scroll to position [186, 0]
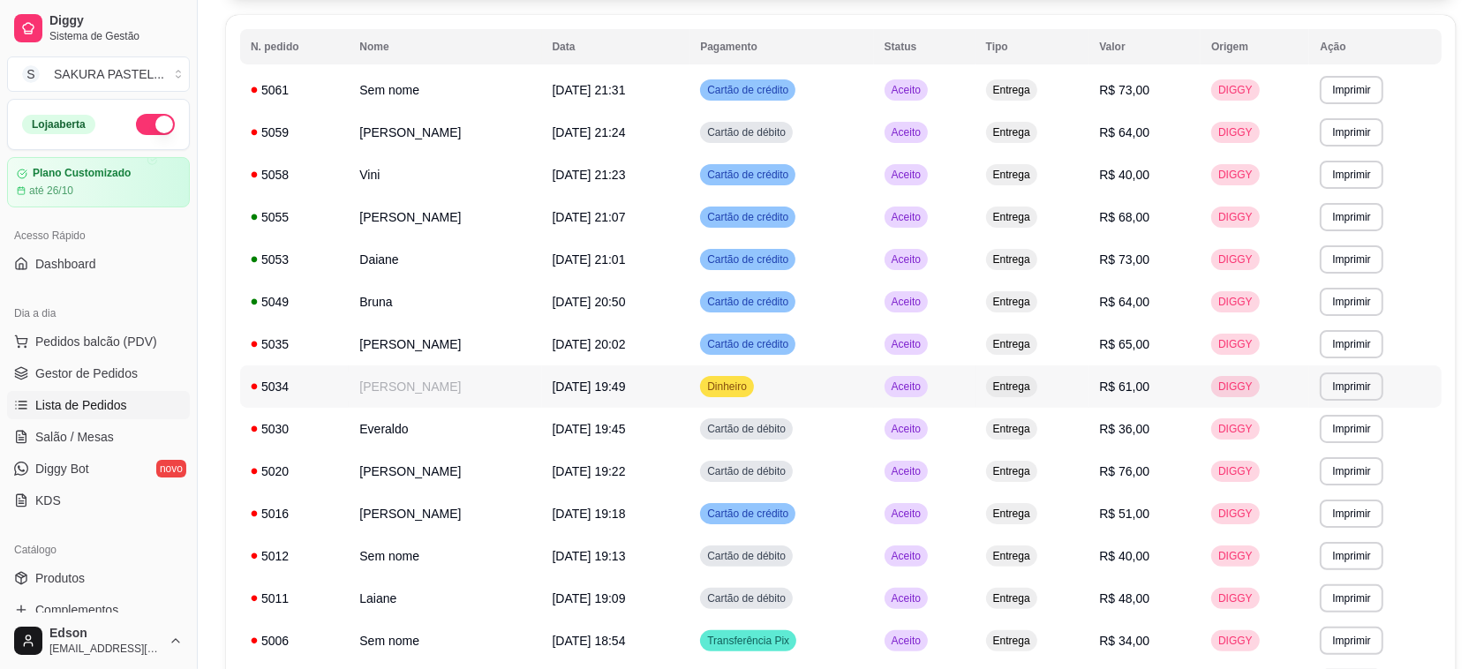
click at [975, 385] on td "Aceito" at bounding box center [925, 386] width 102 height 42
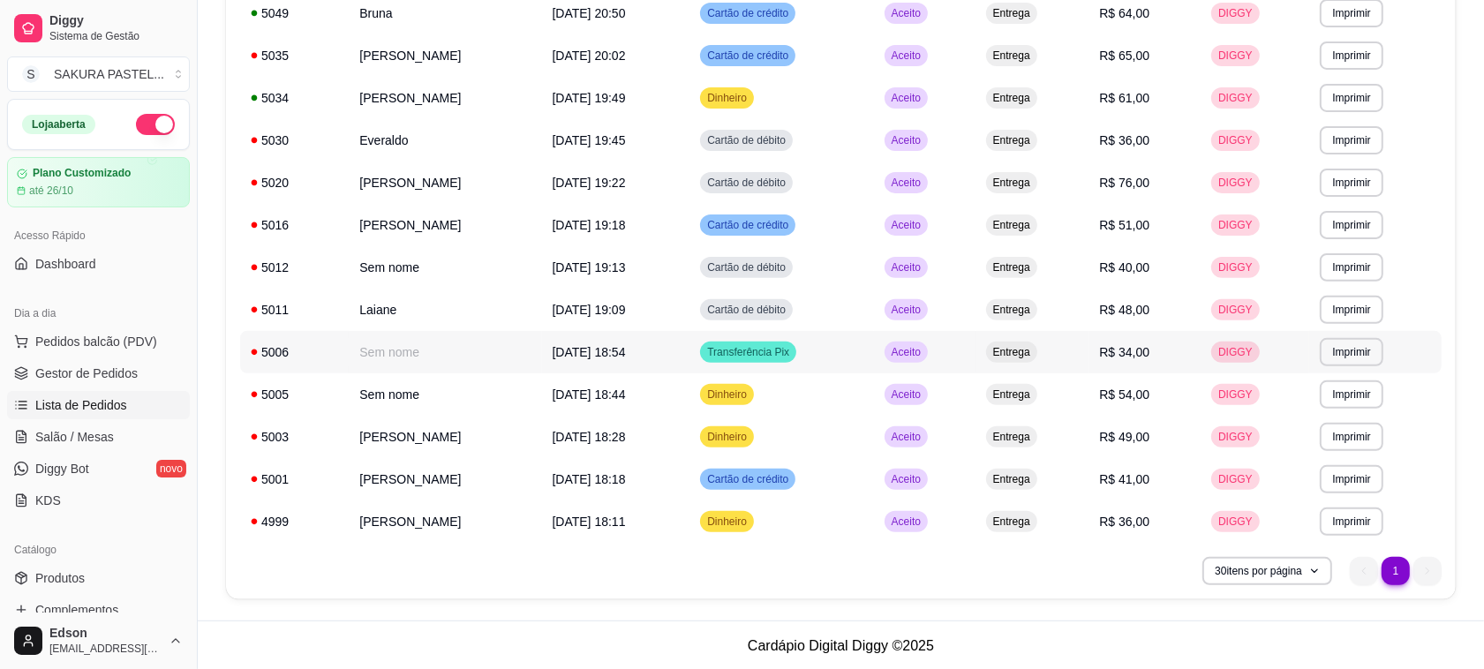
scroll to position [0, 0]
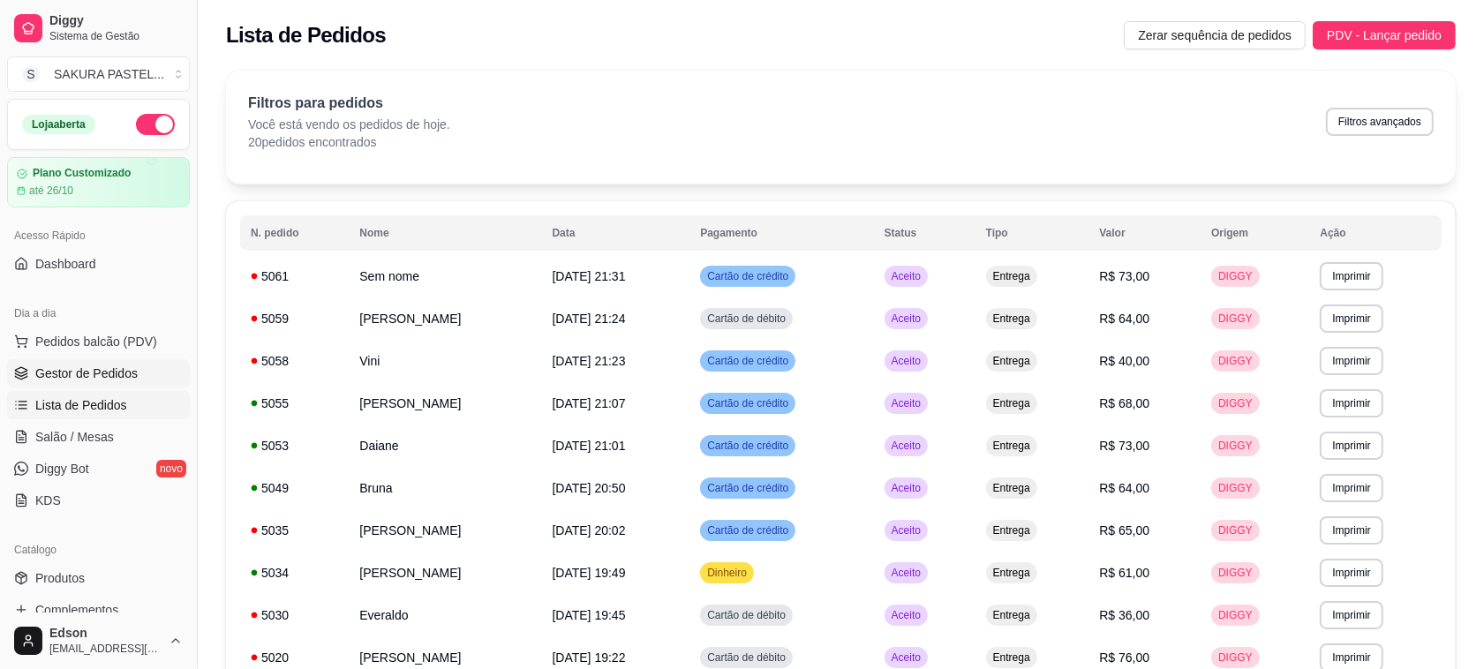
click at [87, 375] on span "Gestor de Pedidos" at bounding box center [86, 374] width 102 height 18
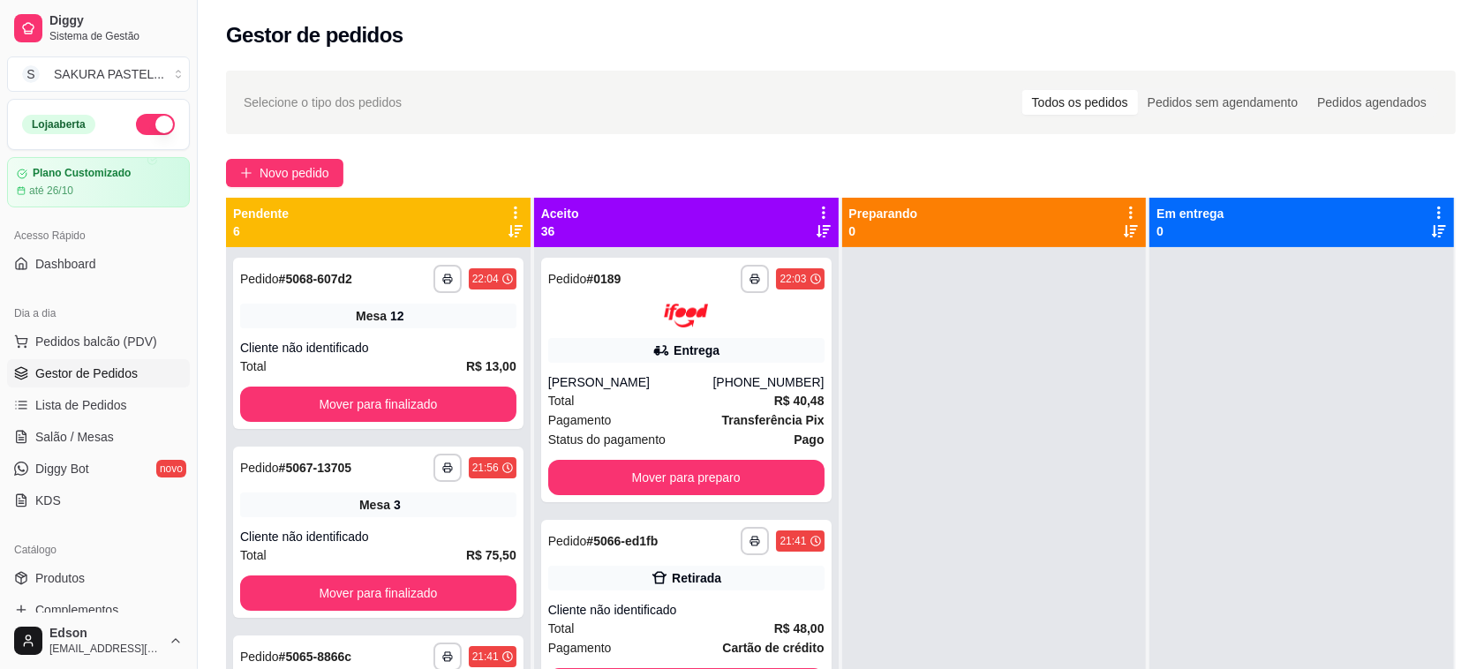
drag, startPoint x: 554, startPoint y: 34, endPoint x: 417, endPoint y: 238, distance: 246.8
click at [554, 38] on div "Gestor de pedidos" at bounding box center [841, 35] width 1230 height 28
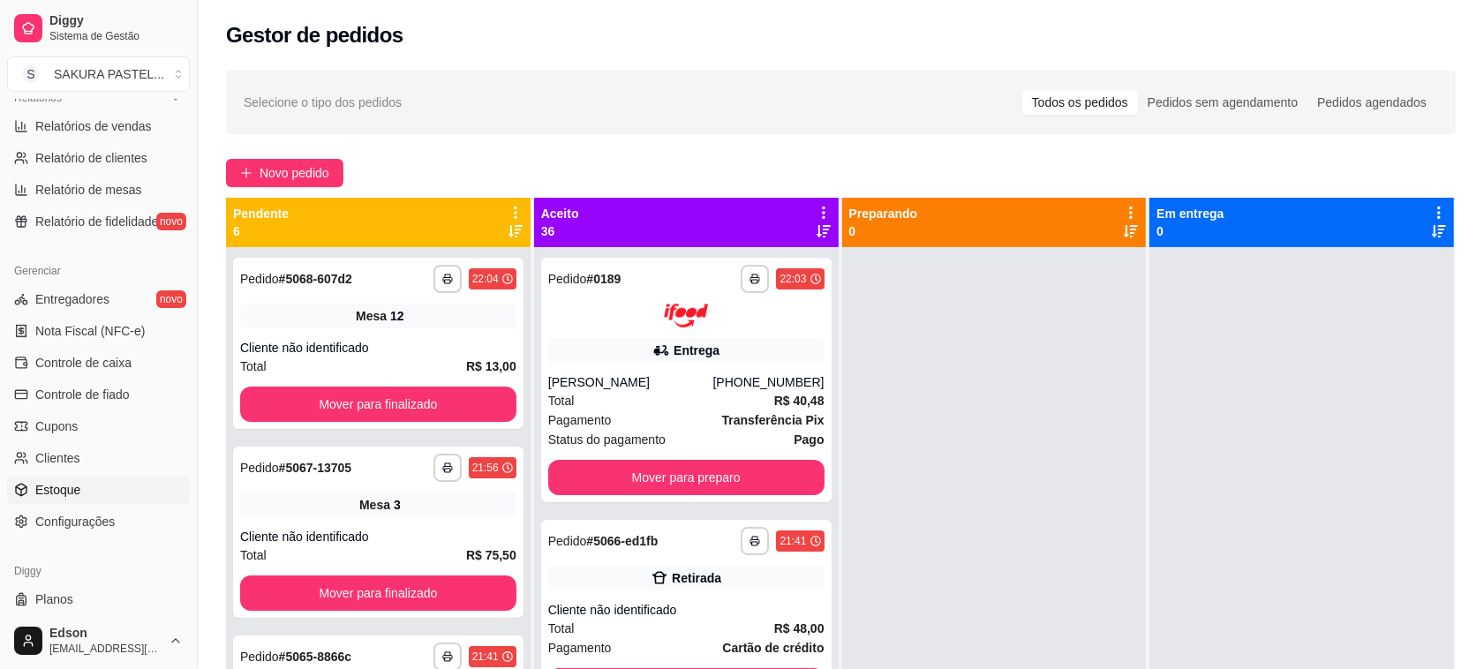
scroll to position [600, 0]
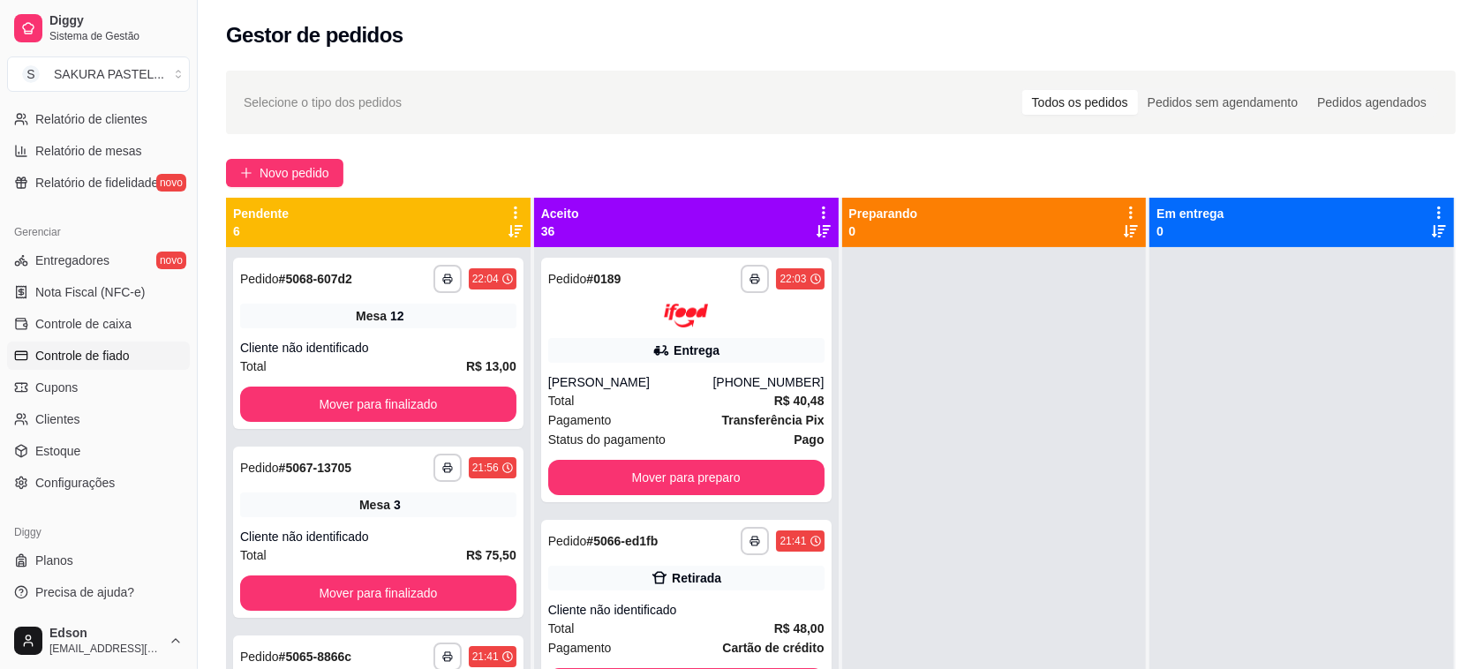
click at [119, 354] on span "Controle de fiado" at bounding box center [82, 356] width 94 height 18
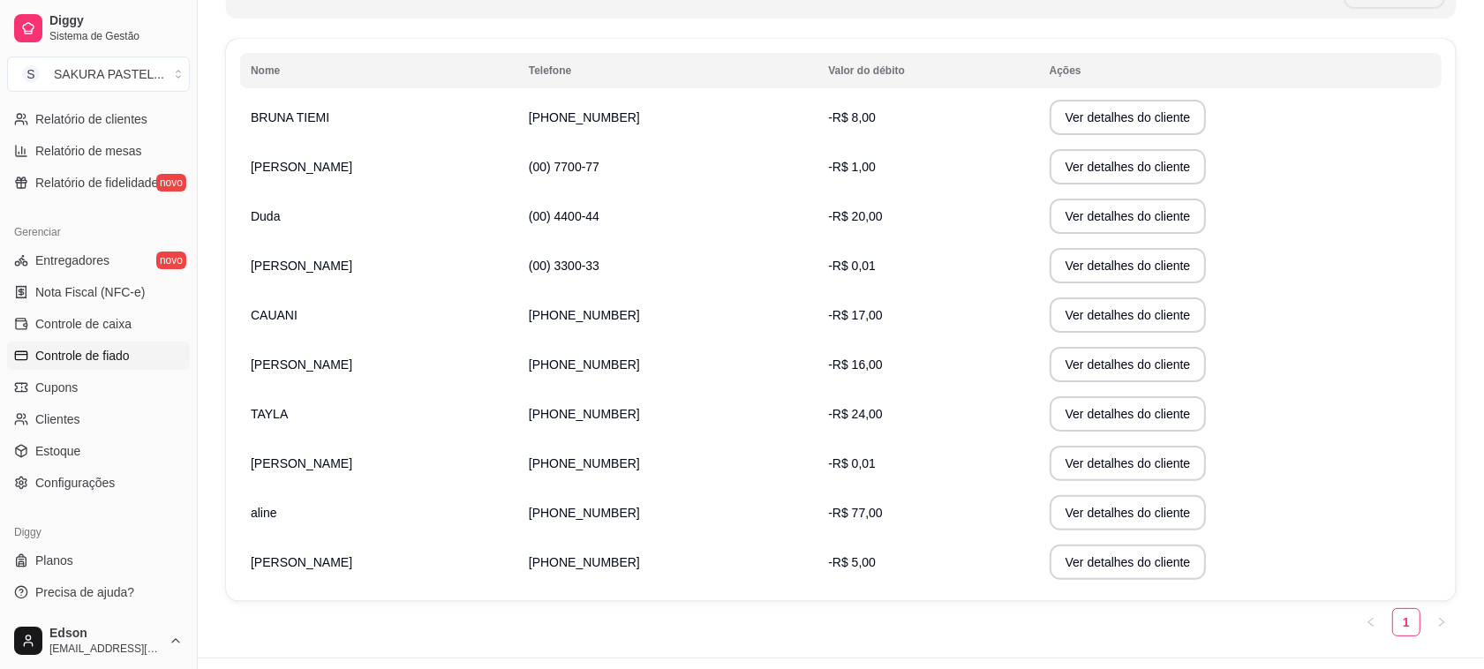
scroll to position [309, 0]
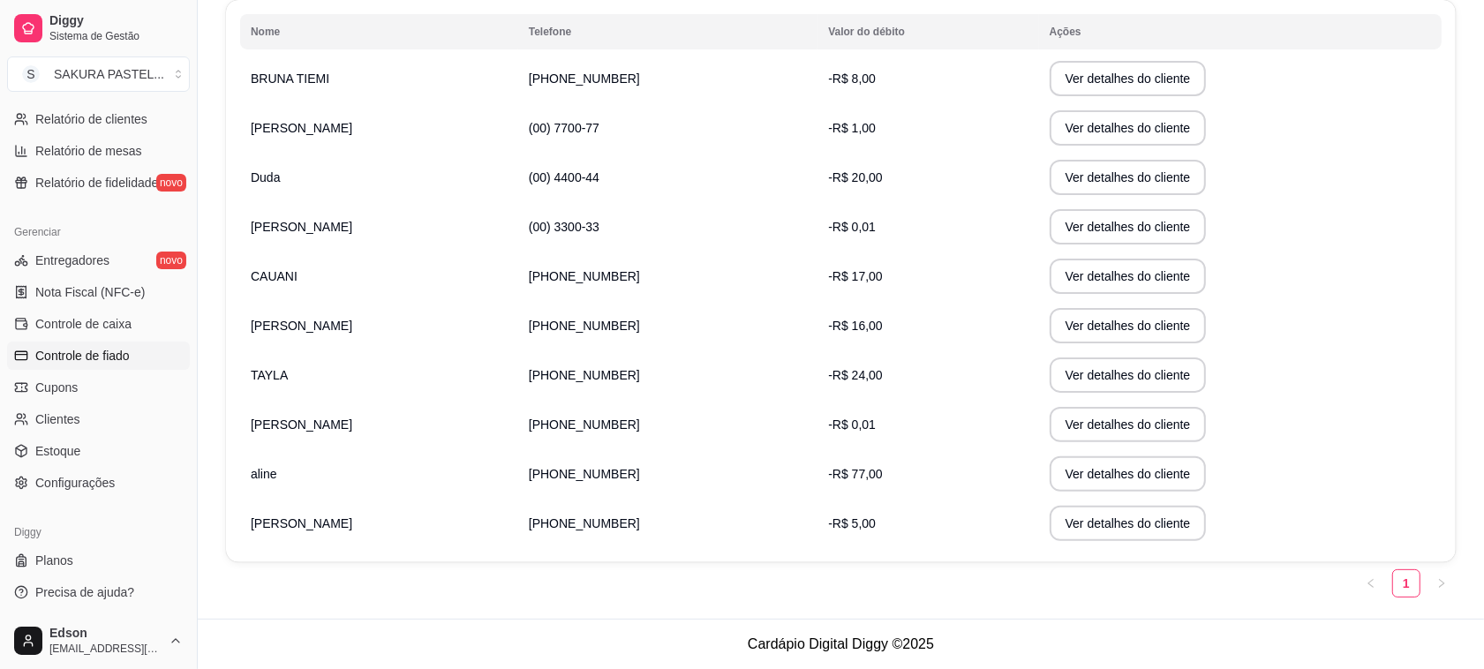
click at [1072, 203] on td "Ver detalhes do cliente" at bounding box center [1240, 226] width 402 height 49
click at [1072, 187] on button "Ver detalhes do cliente" at bounding box center [1127, 177] width 157 height 35
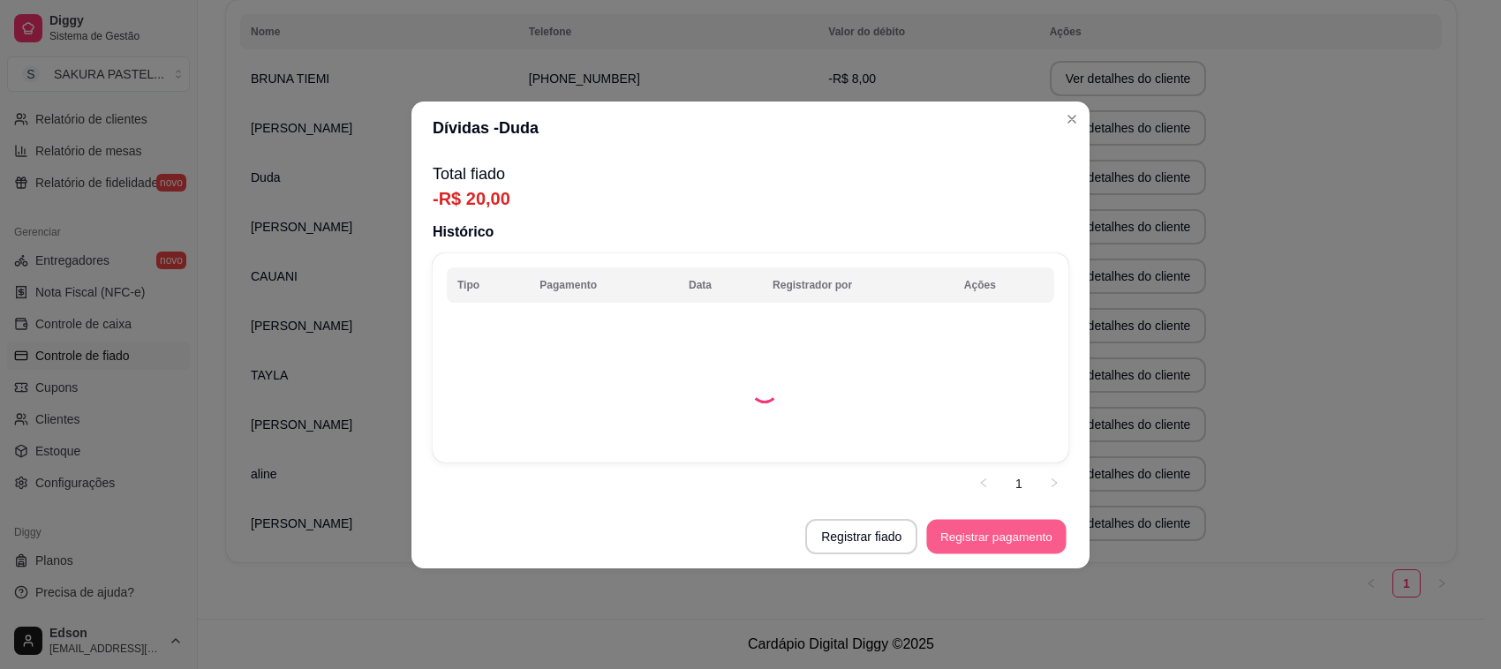
click at [985, 538] on button "Registrar pagamento" at bounding box center [996, 536] width 139 height 34
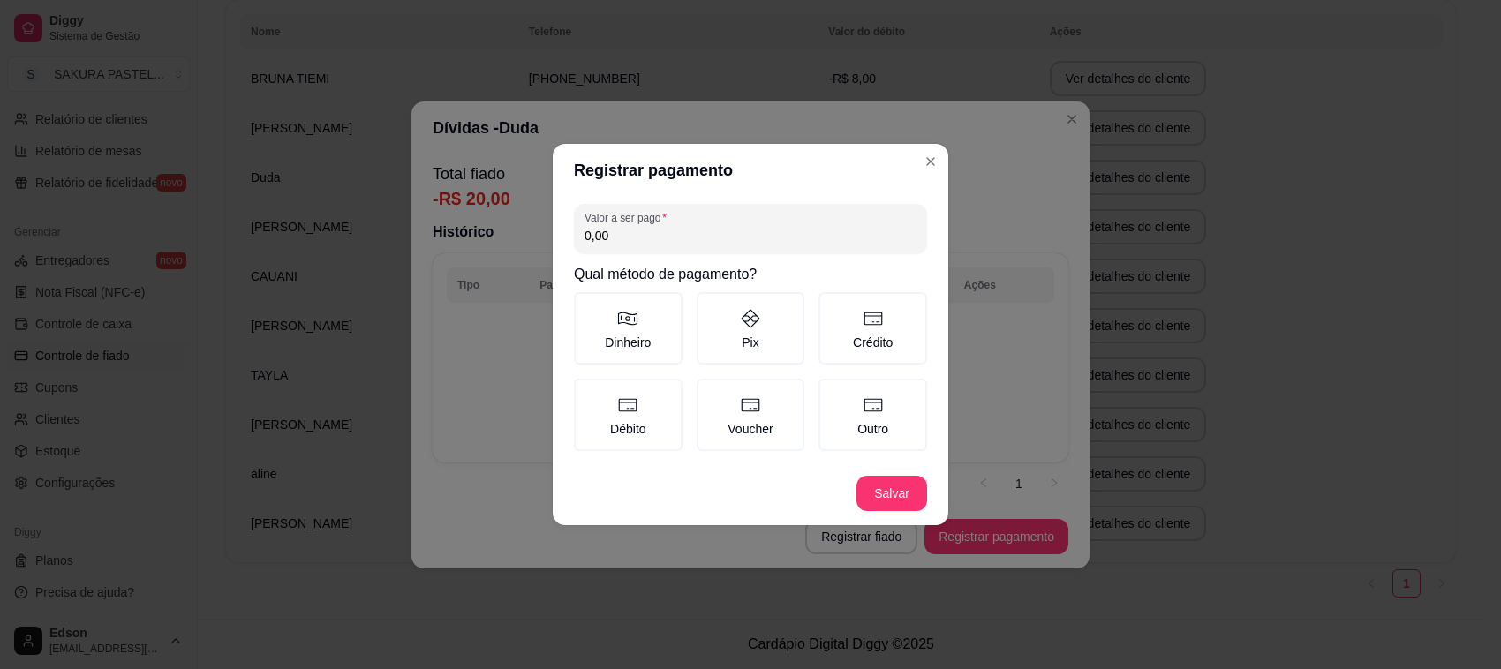
click at [672, 230] on input "0,00" at bounding box center [750, 236] width 332 height 18
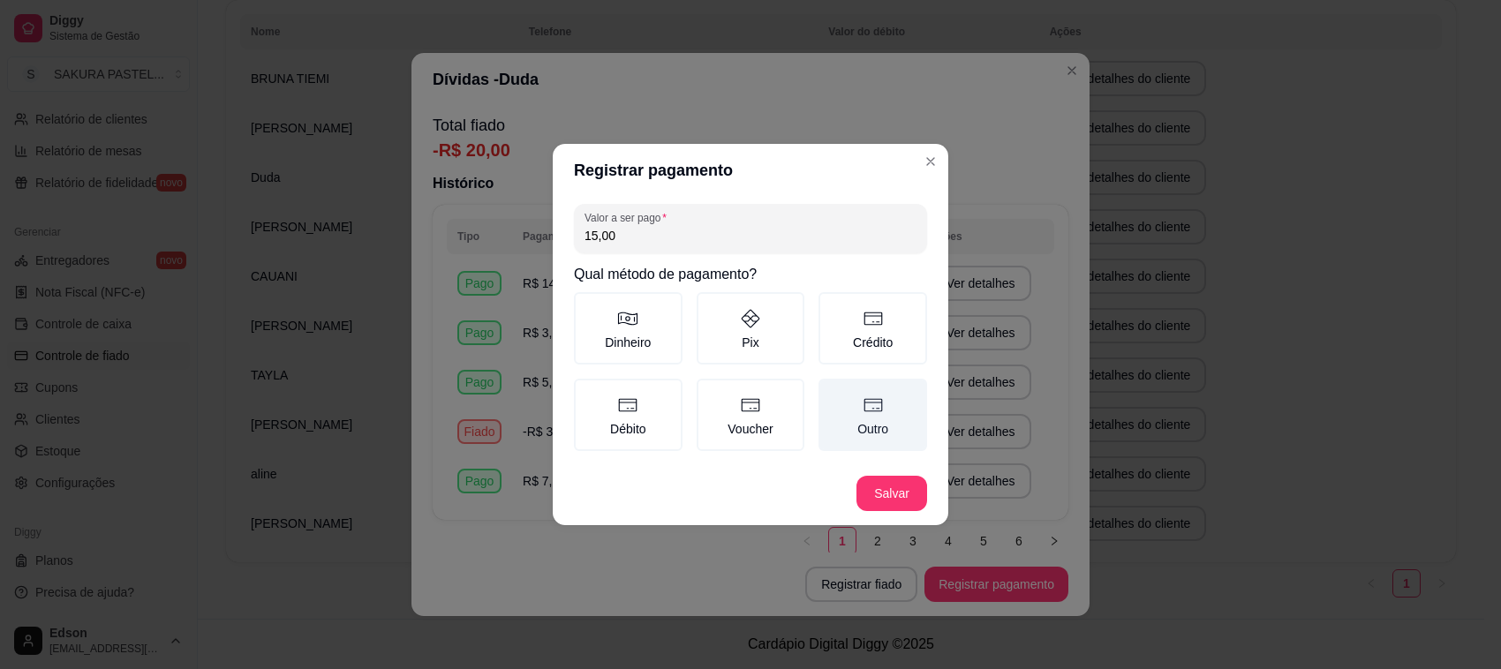
type input "15,00"
drag, startPoint x: 857, startPoint y: 402, endPoint x: 894, endPoint y: 474, distance: 80.5
click at [865, 417] on label "Outro" at bounding box center [872, 415] width 109 height 72
click at [906, 490] on button "Salvar" at bounding box center [891, 494] width 69 height 34
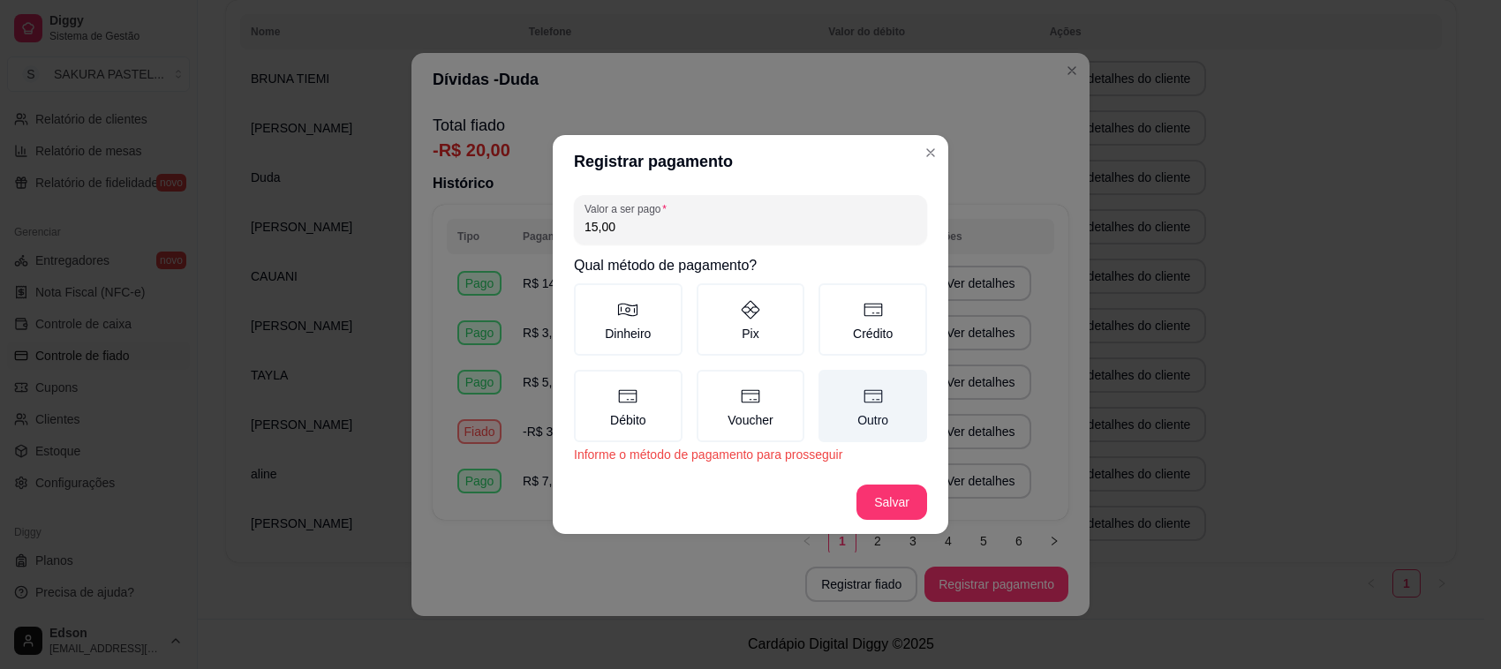
click at [888, 431] on label "Outro" at bounding box center [872, 406] width 109 height 72
click at [831, 383] on button "Outro" at bounding box center [824, 376] width 14 height 14
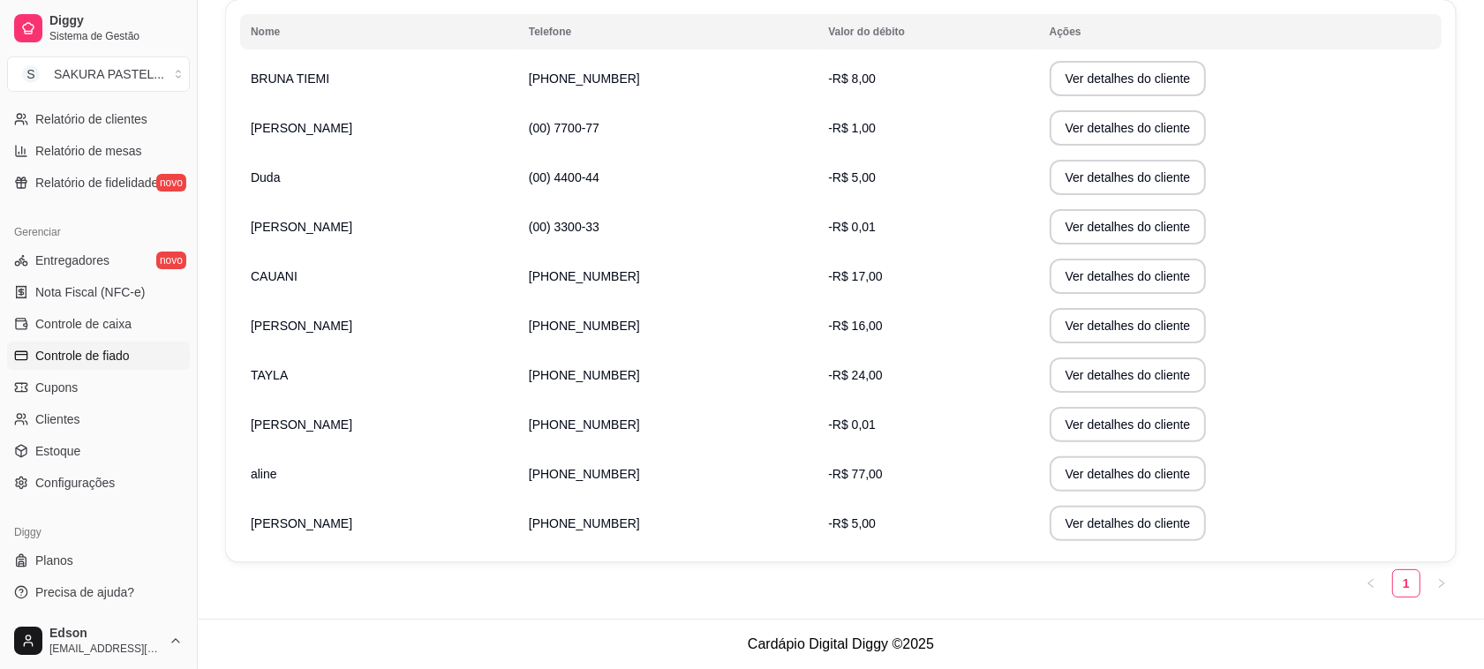
scroll to position [0, 0]
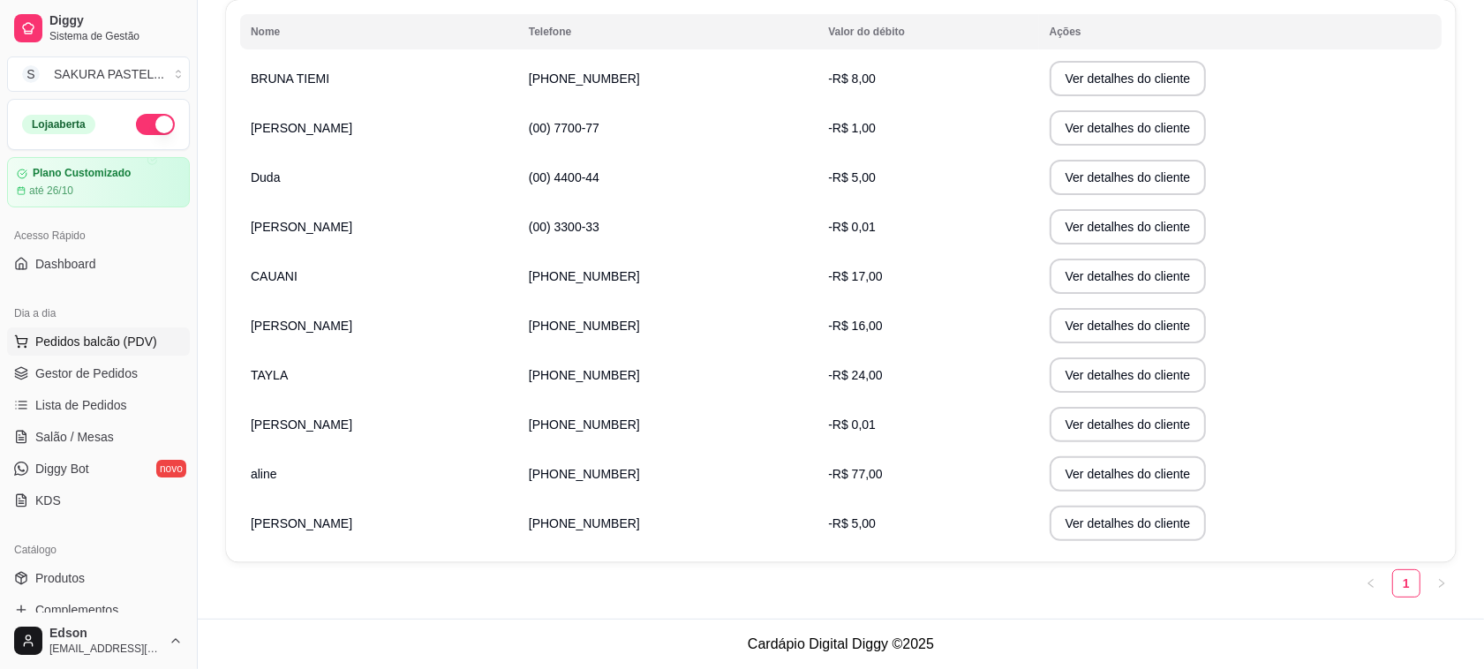
click at [90, 335] on span "Pedidos balcão (PDV)" at bounding box center [96, 342] width 122 height 18
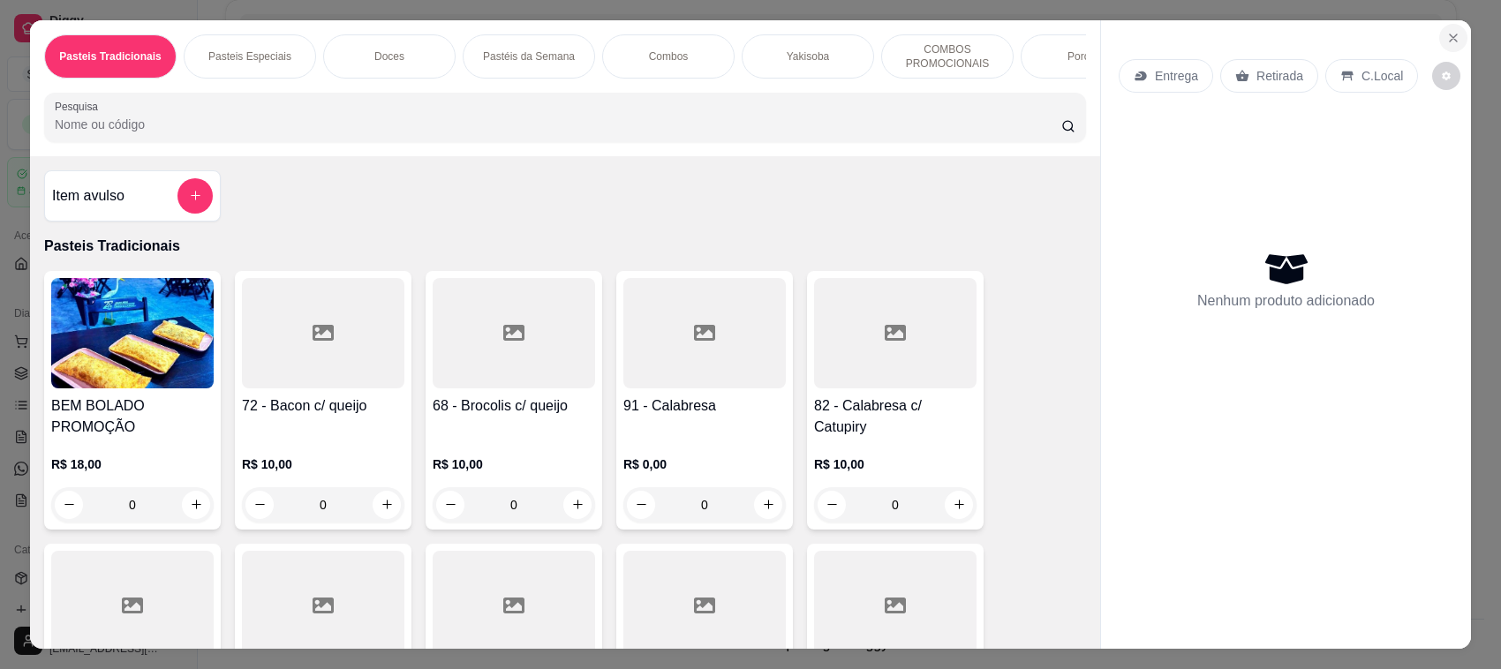
click at [1449, 34] on icon "Close" at bounding box center [1453, 38] width 14 height 14
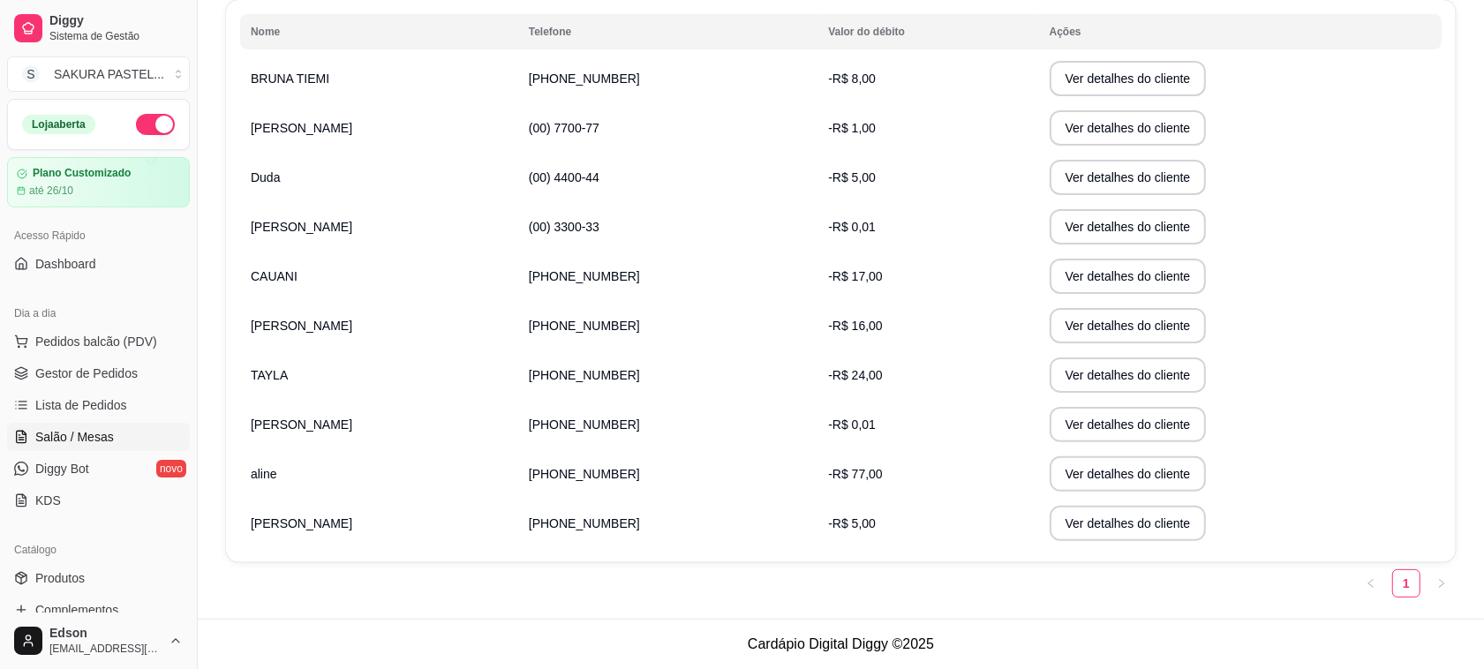
click at [76, 441] on span "Salão / Mesas" at bounding box center [74, 437] width 79 height 18
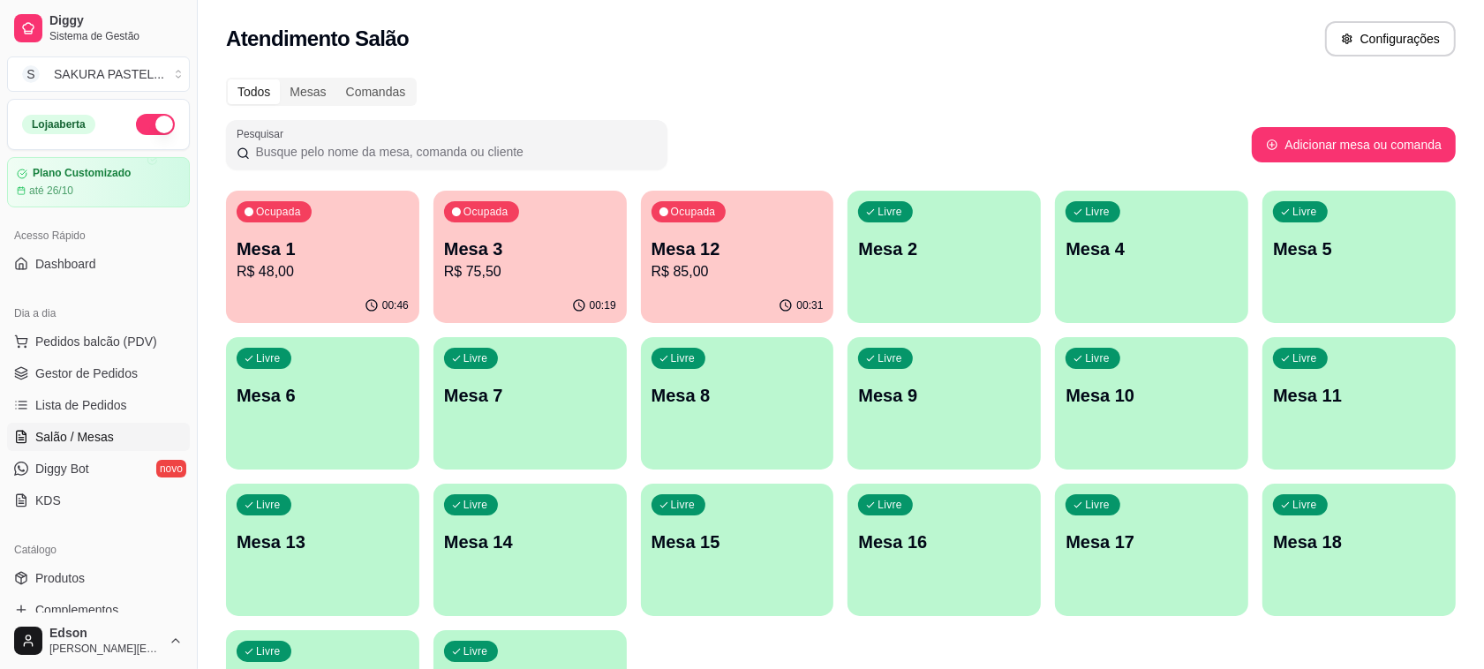
scroll to position [450, 0]
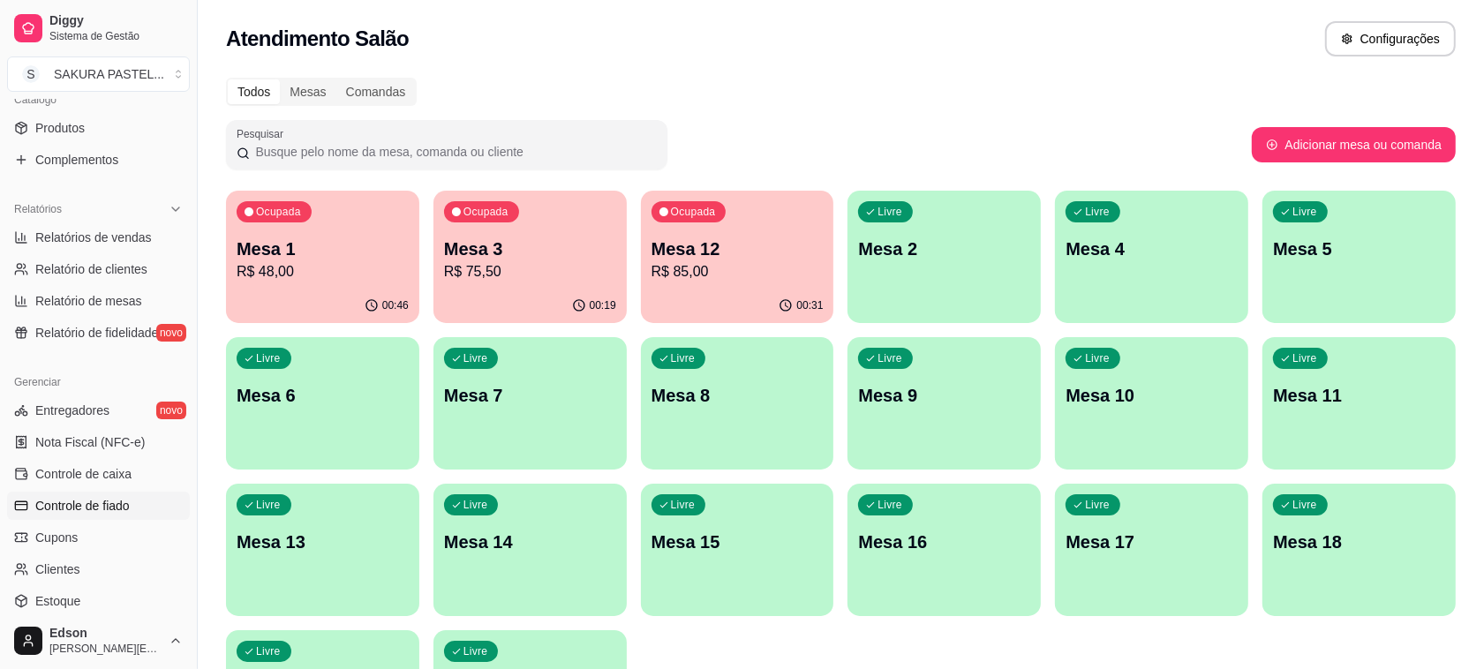
click at [111, 505] on span "Controle de fiado" at bounding box center [82, 506] width 94 height 18
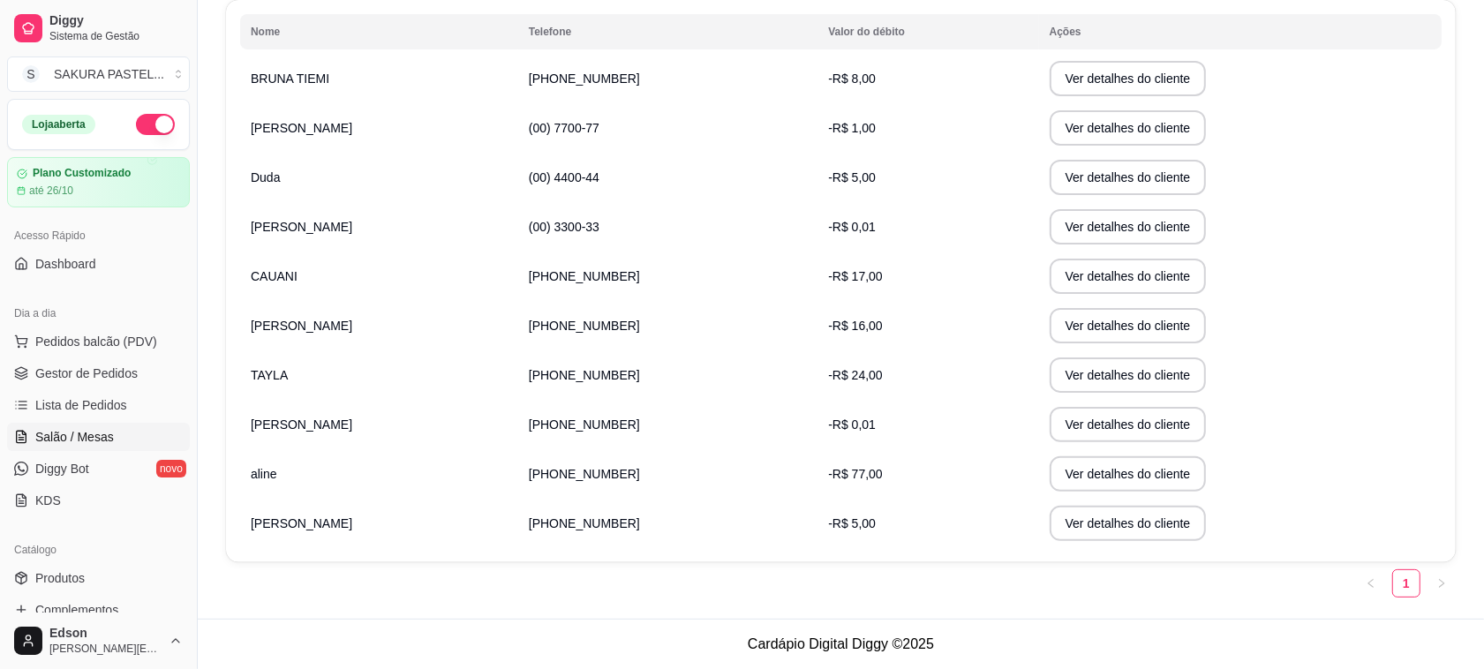
click at [90, 442] on span "Salão / Mesas" at bounding box center [74, 437] width 79 height 18
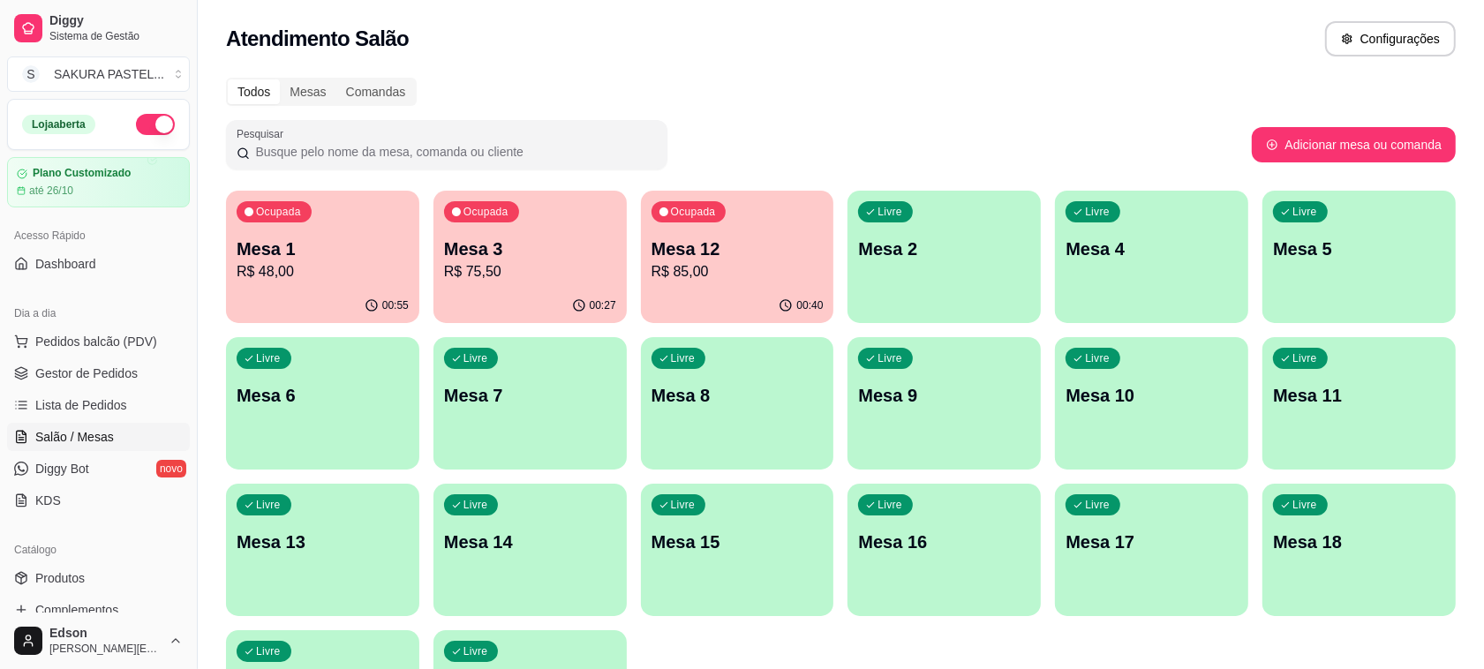
click at [808, 270] on p "R$ 85,00" at bounding box center [737, 271] width 172 height 21
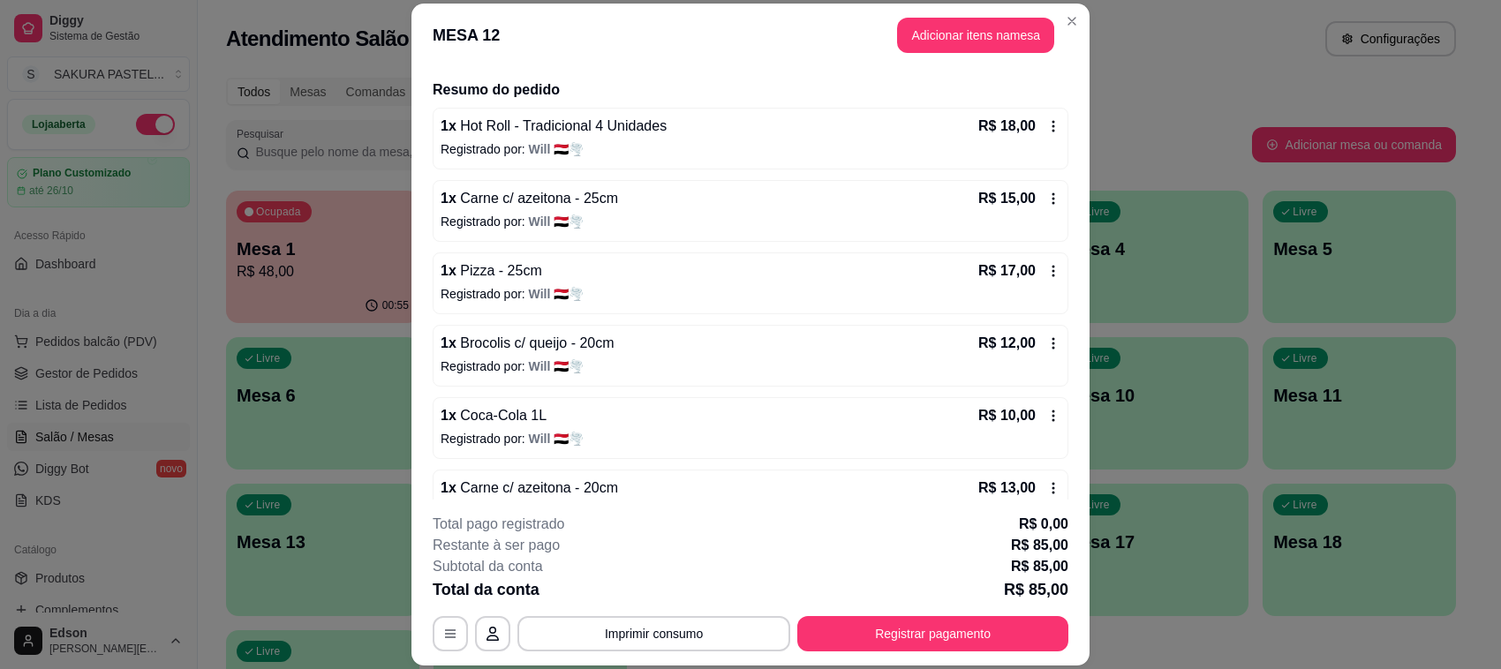
scroll to position [166, 0]
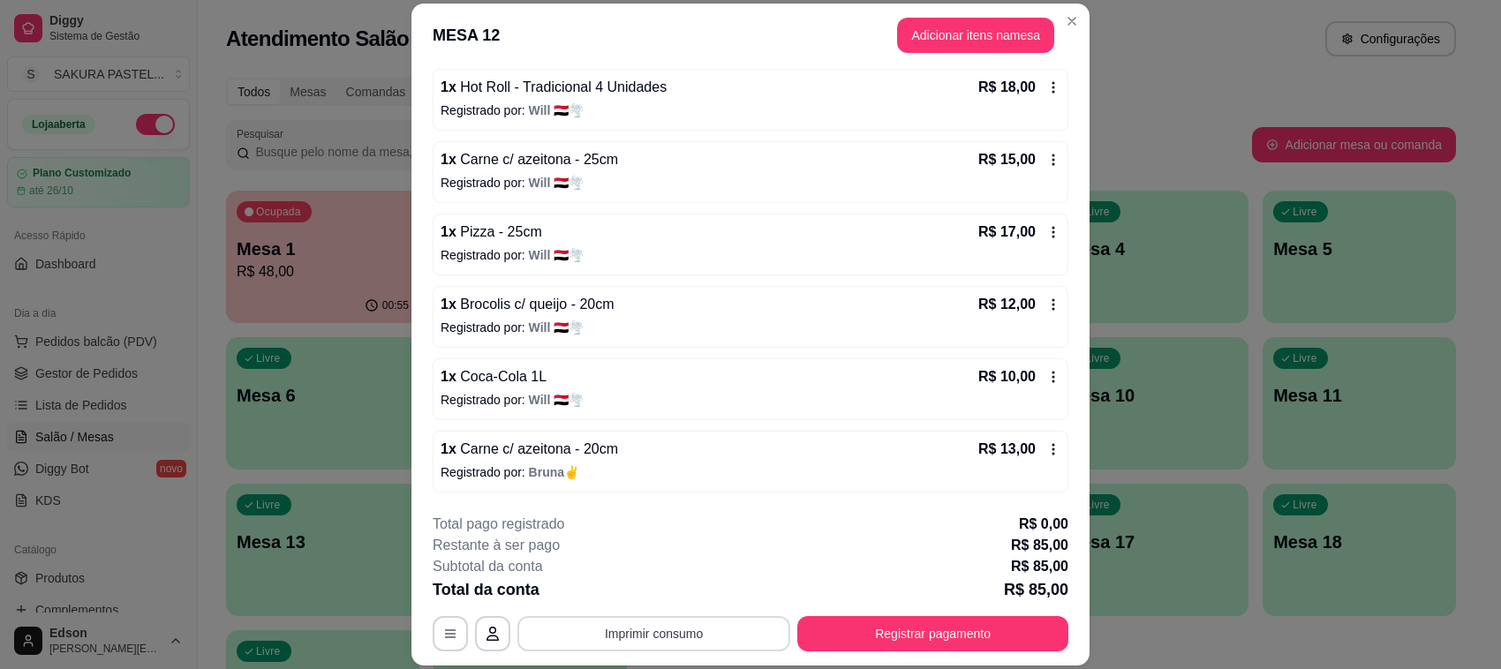
click at [699, 636] on button "Imprimir consumo" at bounding box center [653, 633] width 273 height 35
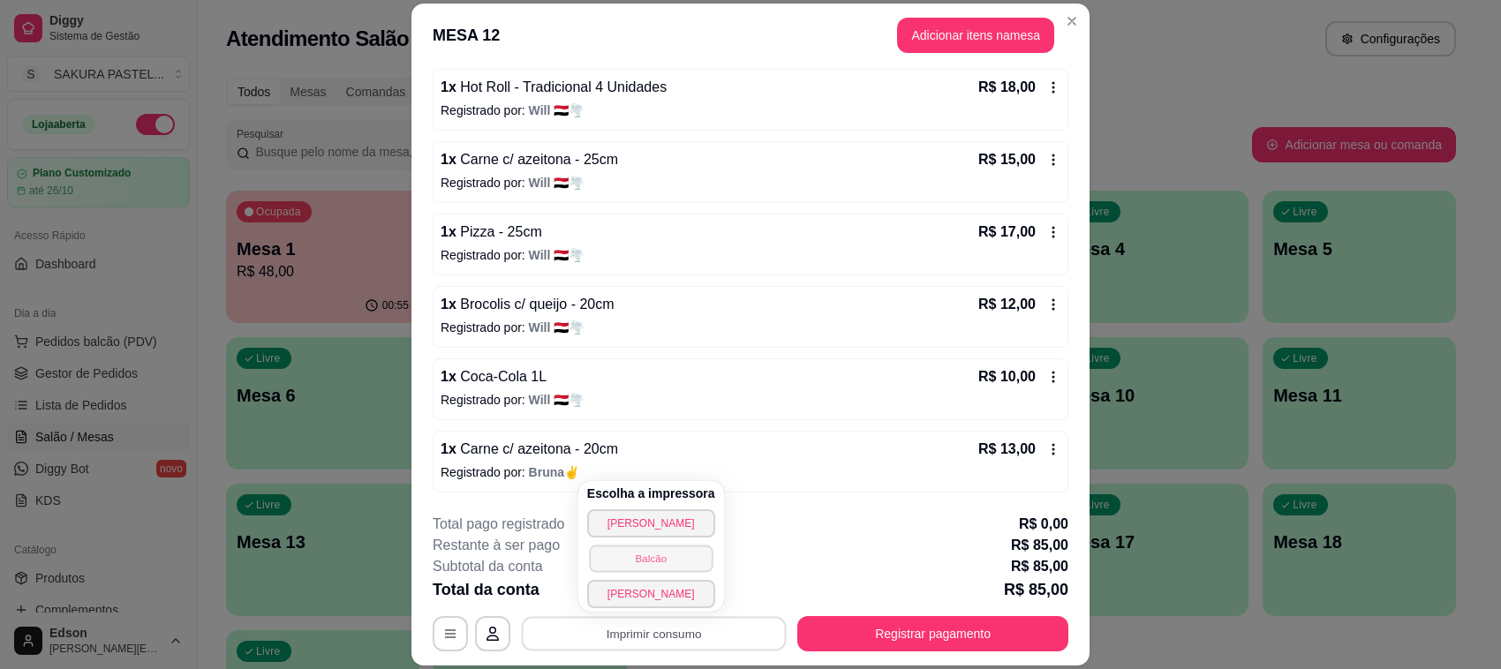
click at [686, 557] on button "Balcão" at bounding box center [651, 558] width 124 height 27
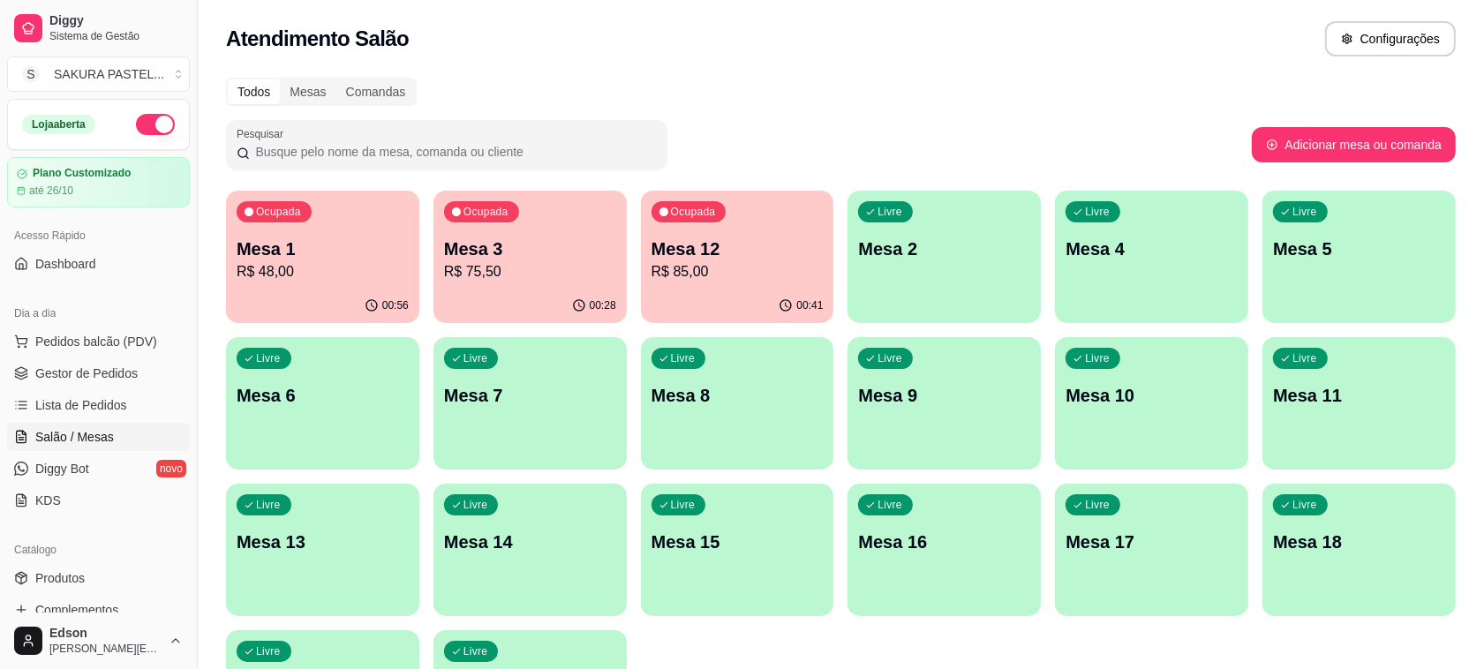
click at [519, 307] on div "00:28" at bounding box center [529, 306] width 193 height 34
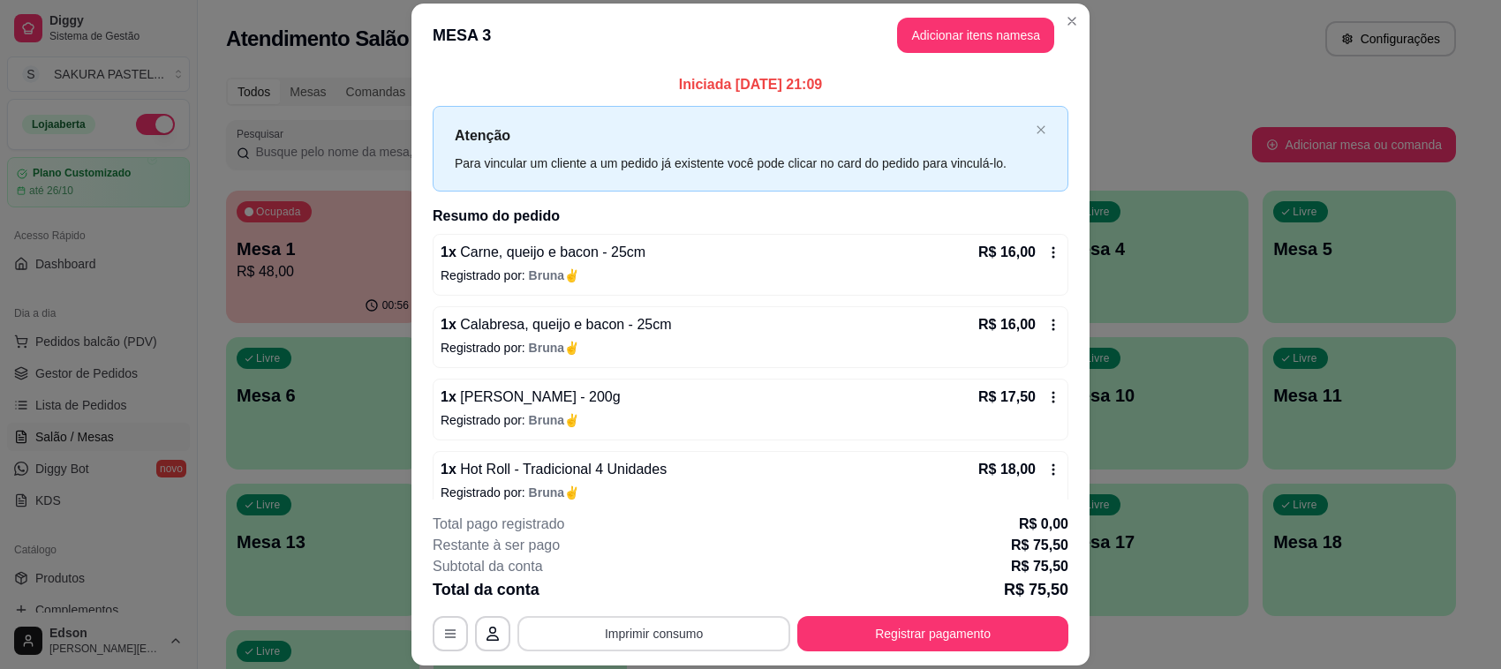
click at [583, 643] on button "Imprimir consumo" at bounding box center [653, 633] width 273 height 35
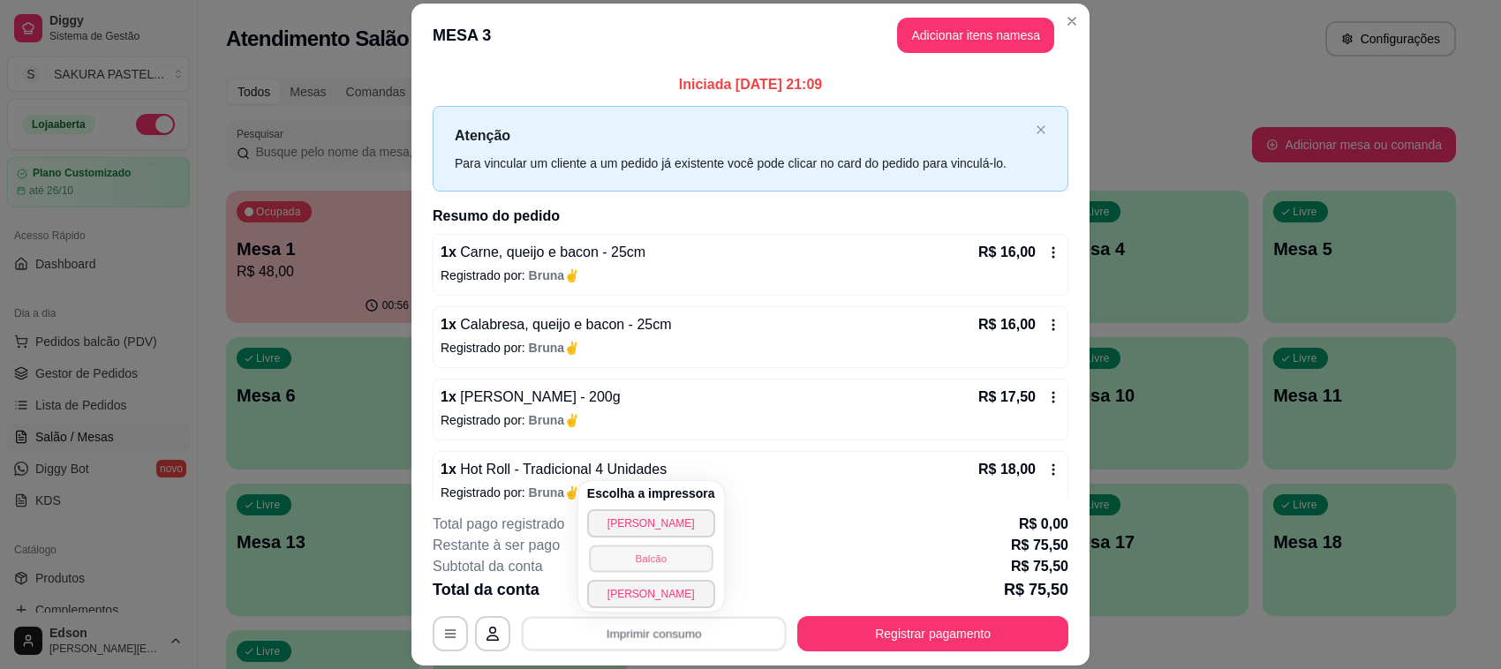
click at [619, 554] on button "Balcão" at bounding box center [651, 558] width 124 height 27
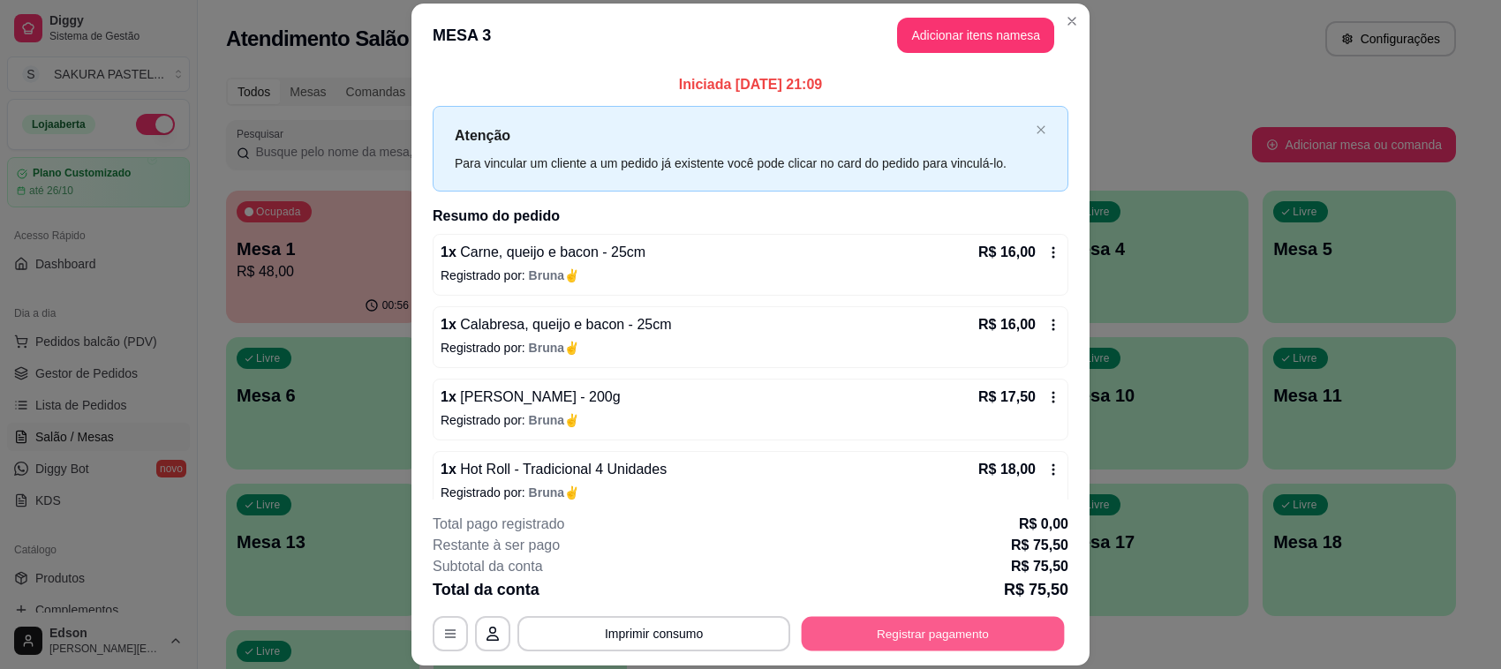
click at [996, 623] on button "Registrar pagamento" at bounding box center [932, 634] width 263 height 34
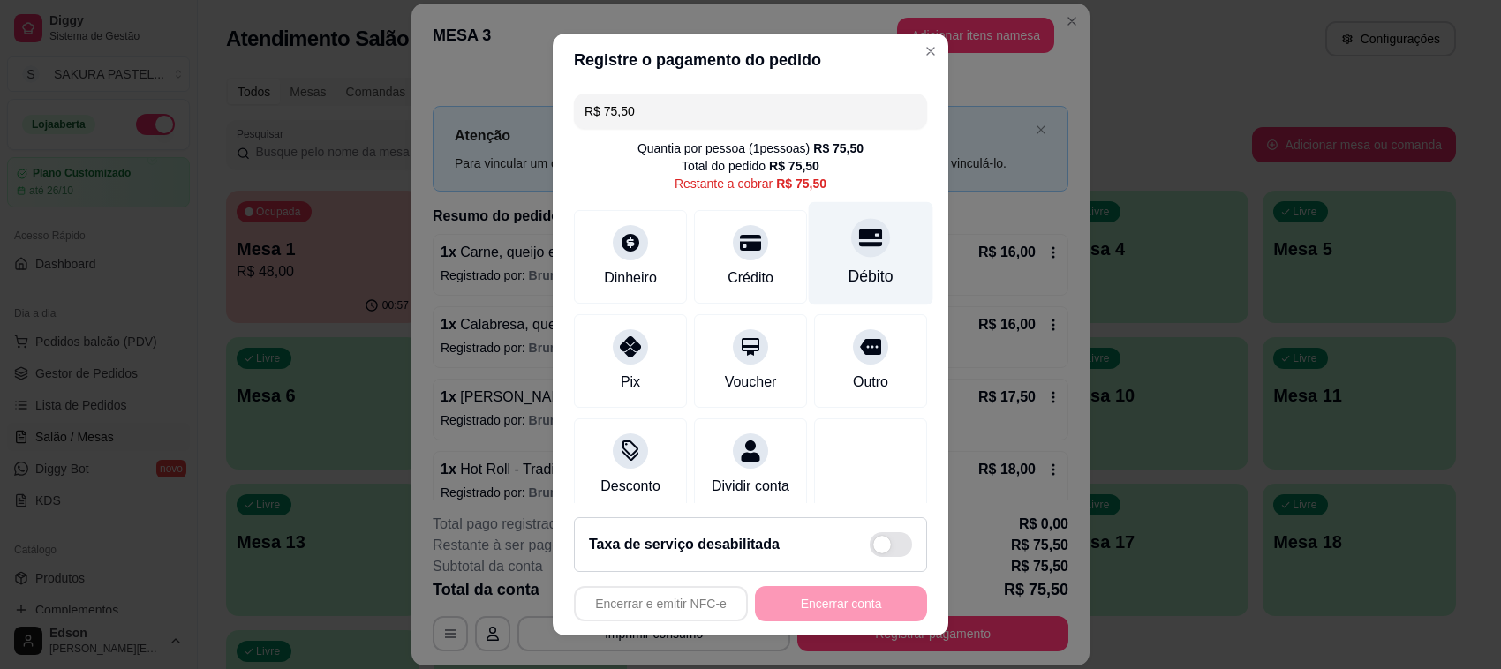
click at [813, 238] on div "Débito" at bounding box center [871, 253] width 124 height 103
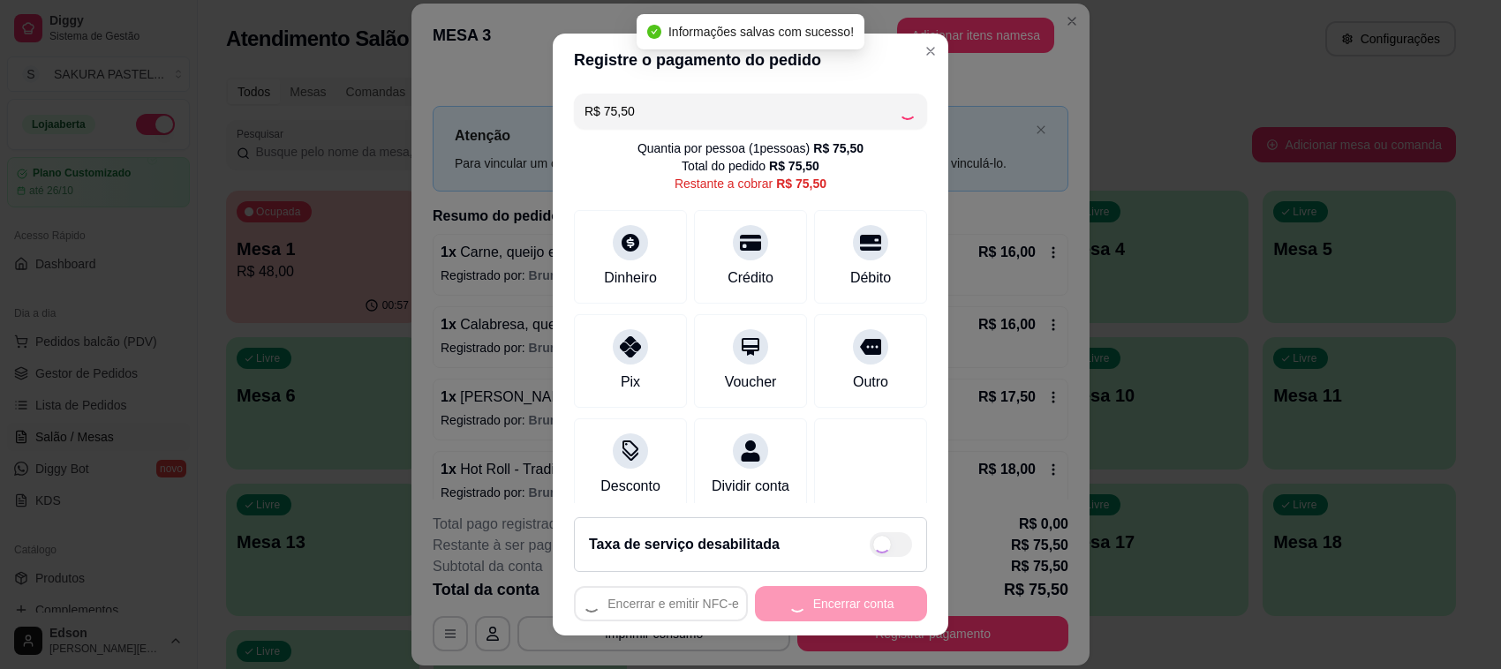
type input "R$ 0,00"
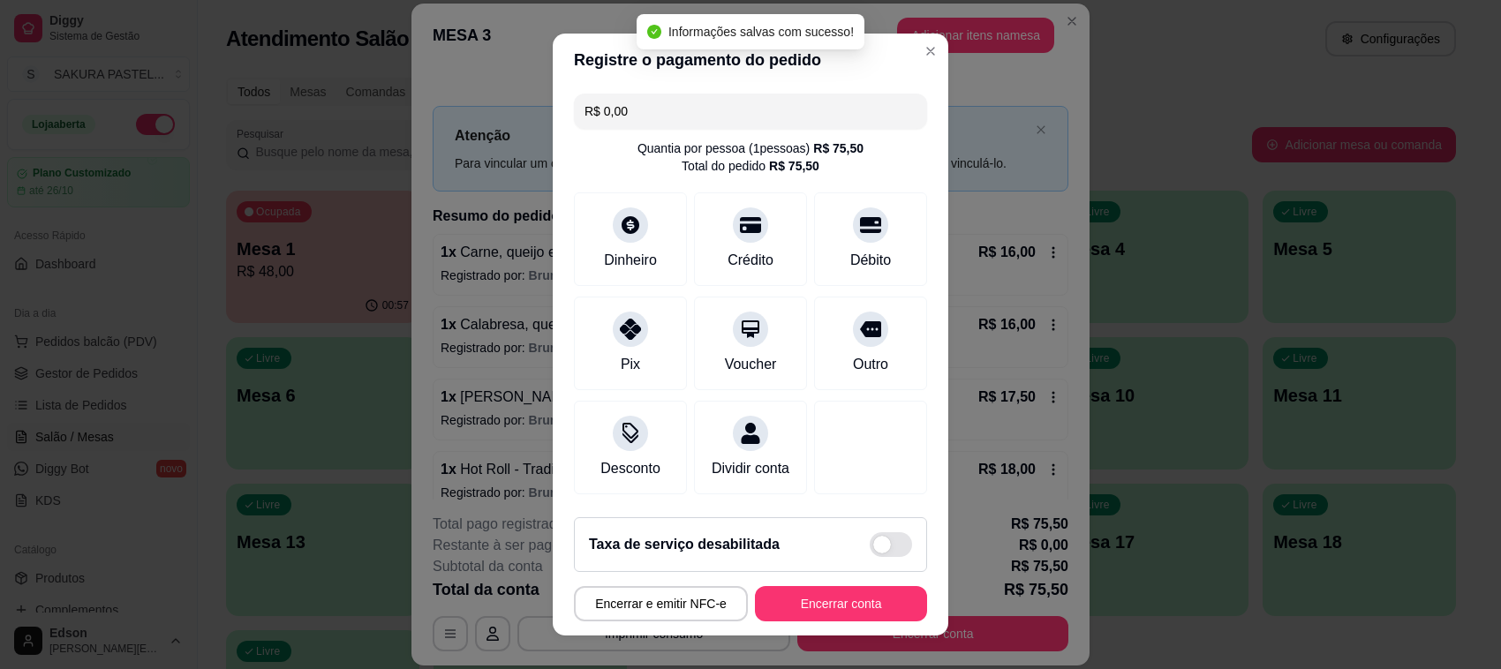
click at [832, 584] on footer "Taxa de serviço desabilitada Encerrar e emitir NFC-e Encerrar conta" at bounding box center [750, 569] width 395 height 132
click at [848, 596] on button "Encerrar conta" at bounding box center [841, 603] width 172 height 35
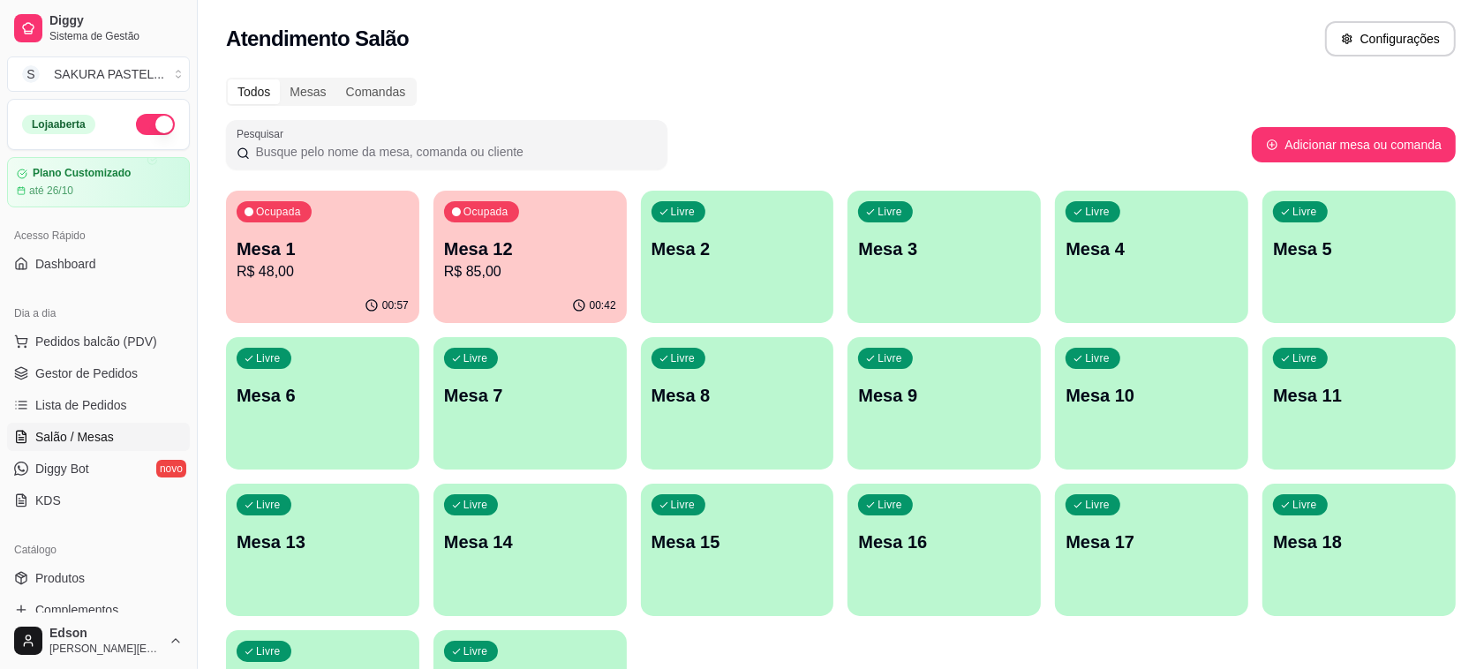
click at [587, 291] on div "00:42" at bounding box center [529, 306] width 193 height 34
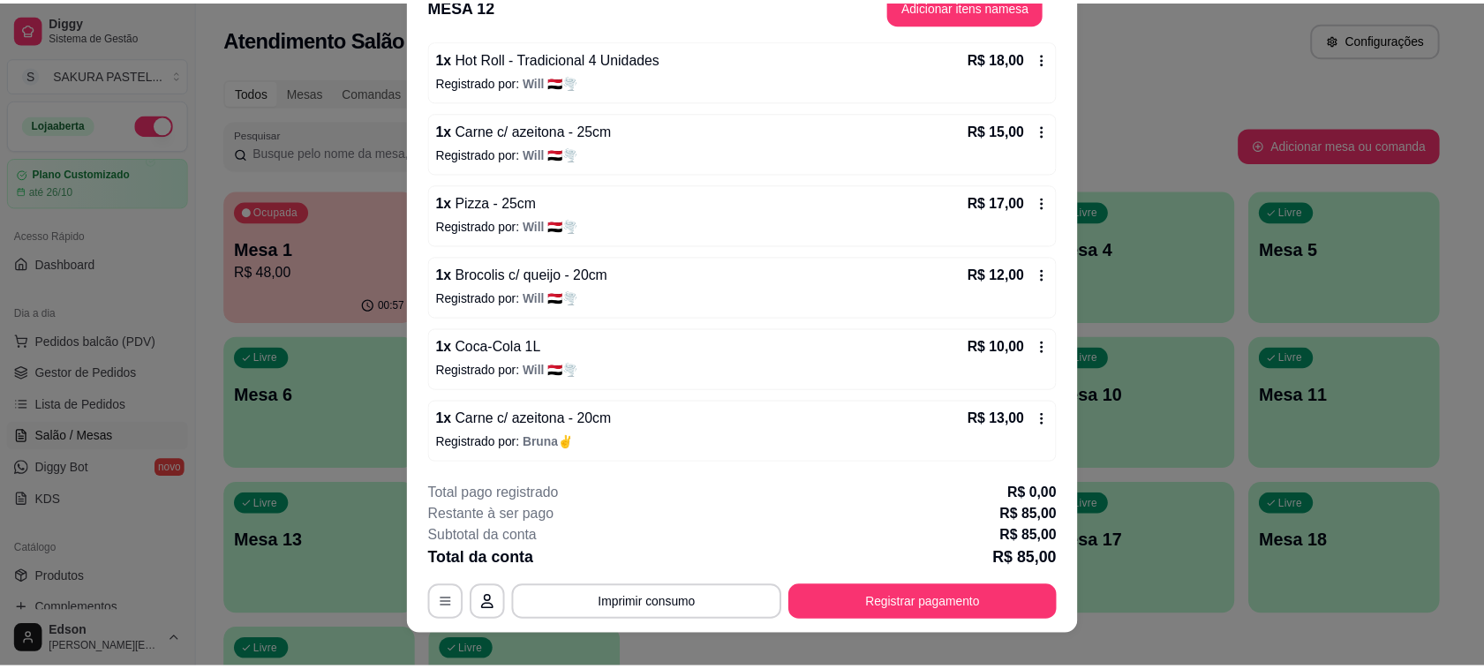
scroll to position [53, 0]
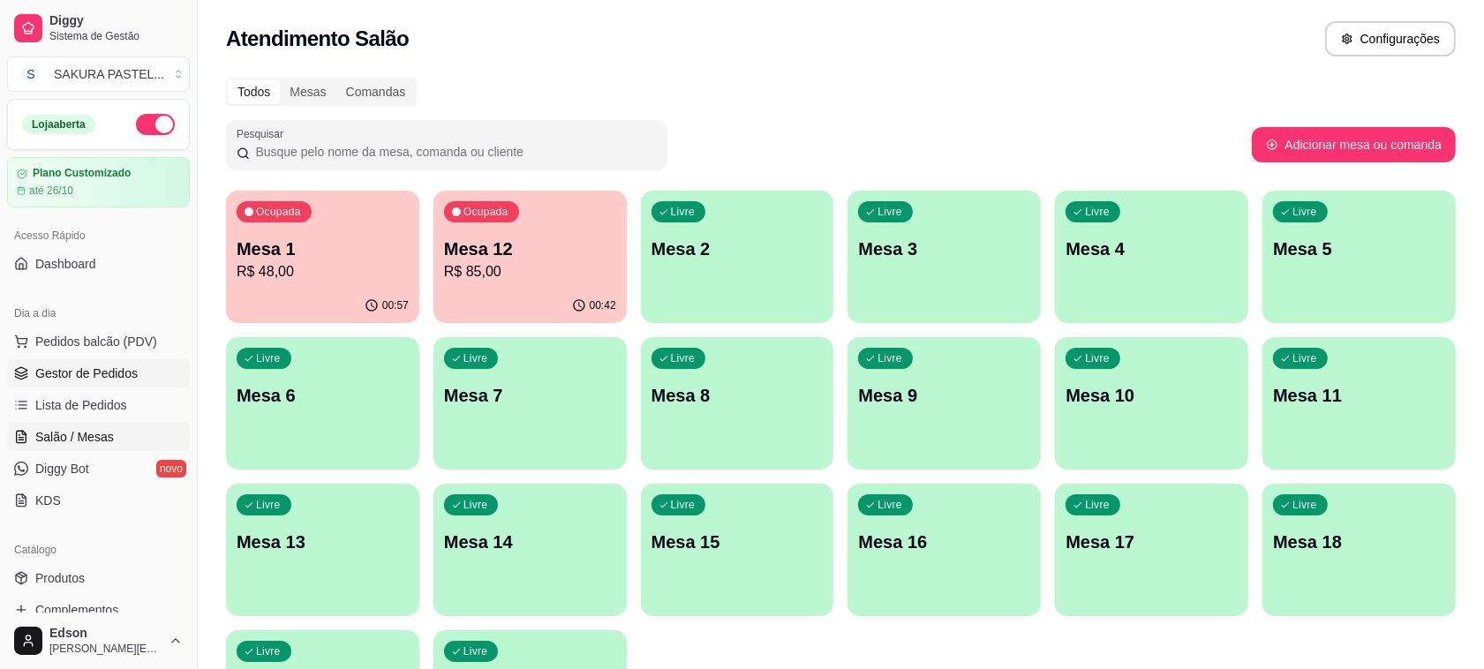
click at [45, 380] on span "Gestor de Pedidos" at bounding box center [86, 374] width 102 height 18
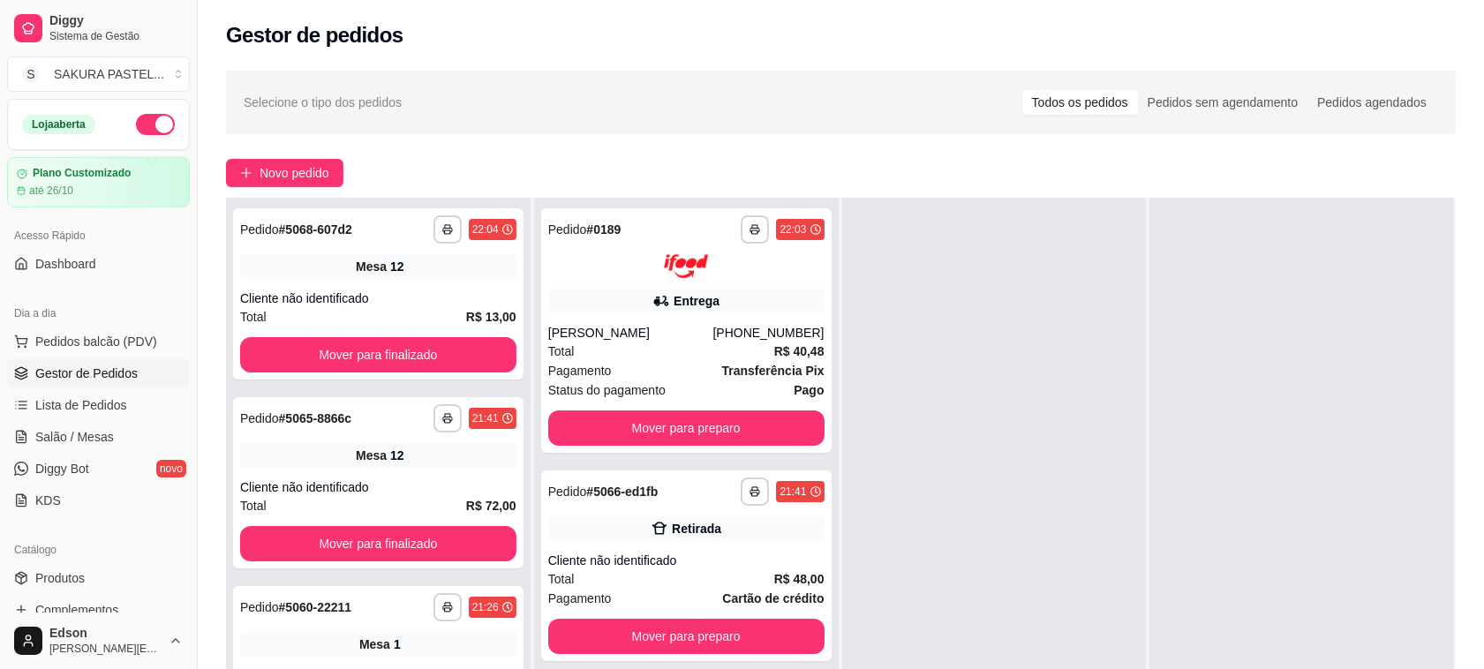
scroll to position [585, 0]
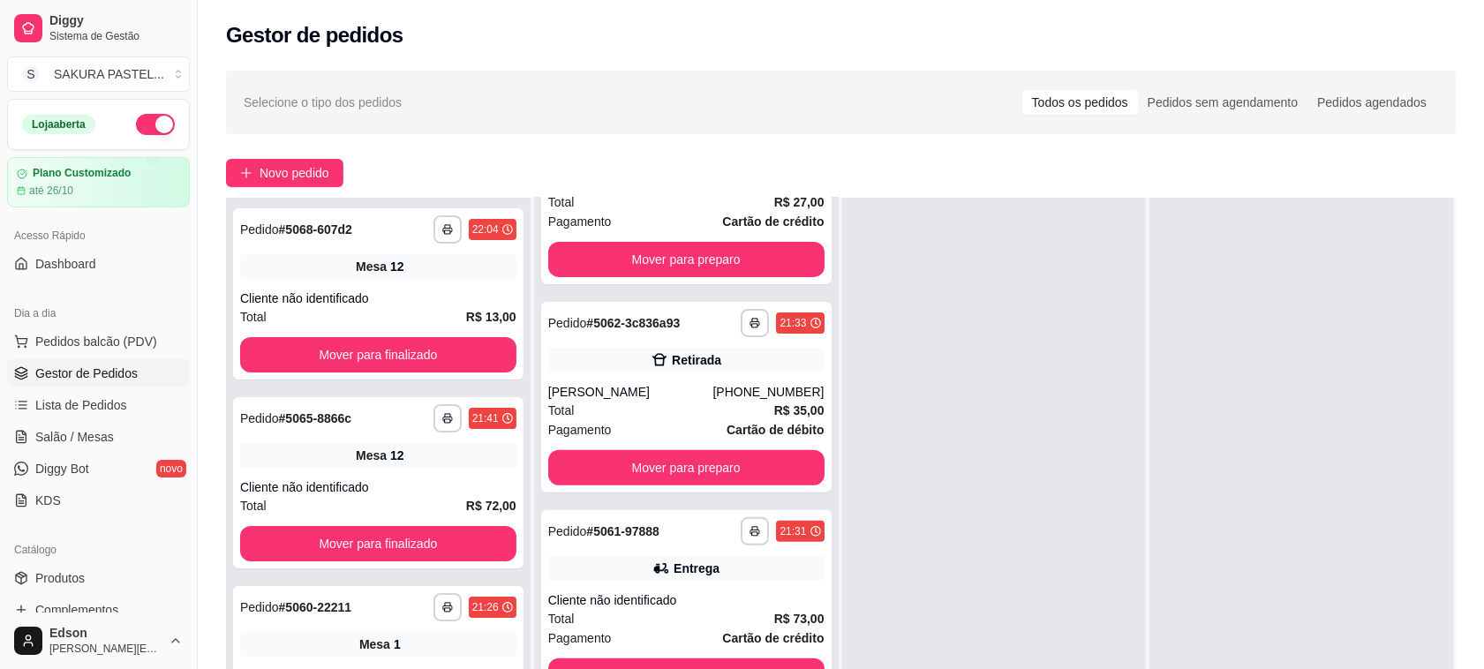
drag, startPoint x: 801, startPoint y: 303, endPoint x: 812, endPoint y: 305, distance: 10.9
click at [812, 305] on div "**********" at bounding box center [686, 532] width 305 height 669
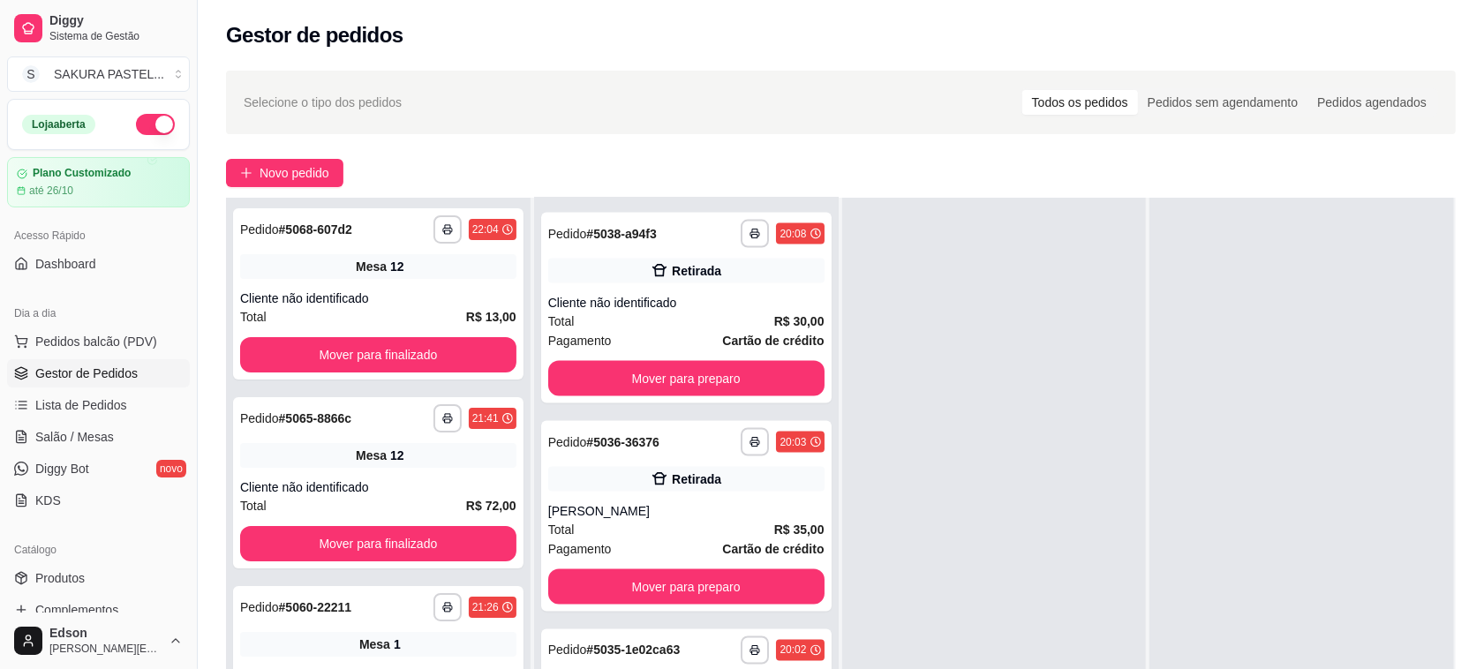
scroll to position [2562, 0]
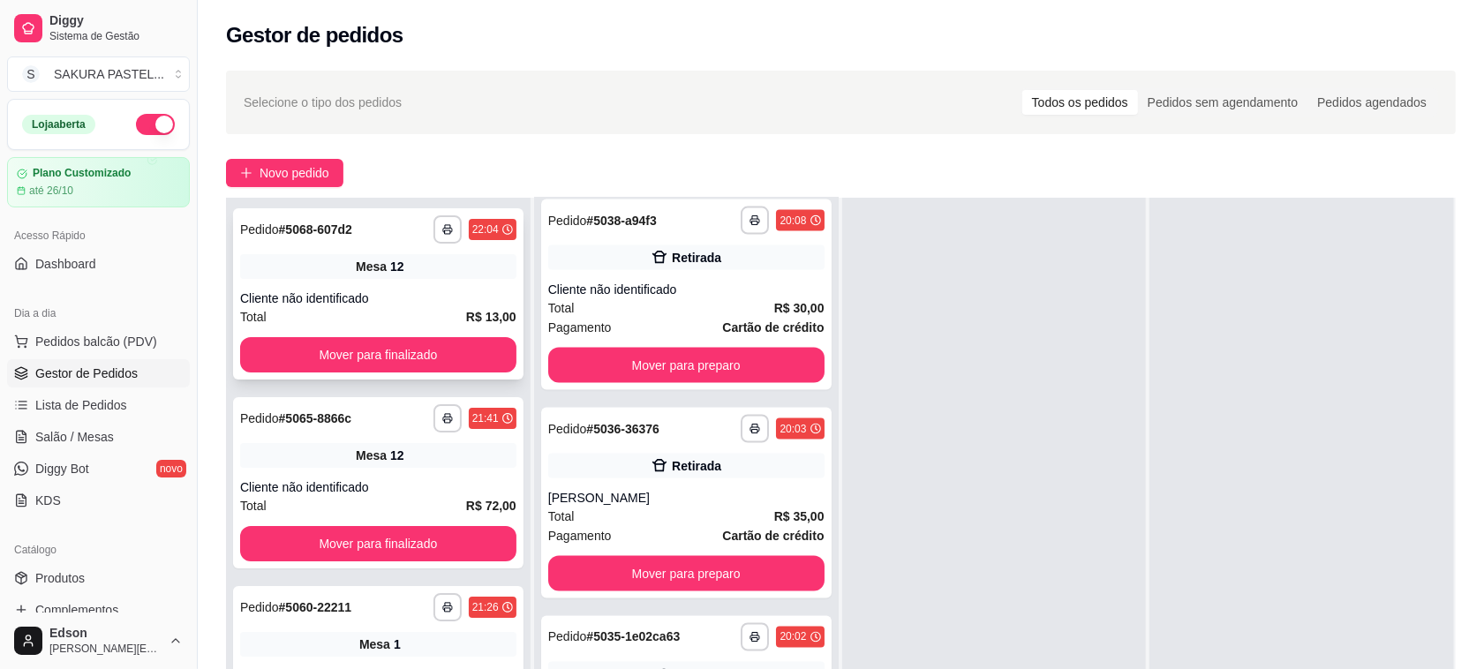
click at [451, 279] on div "**********" at bounding box center [378, 293] width 290 height 171
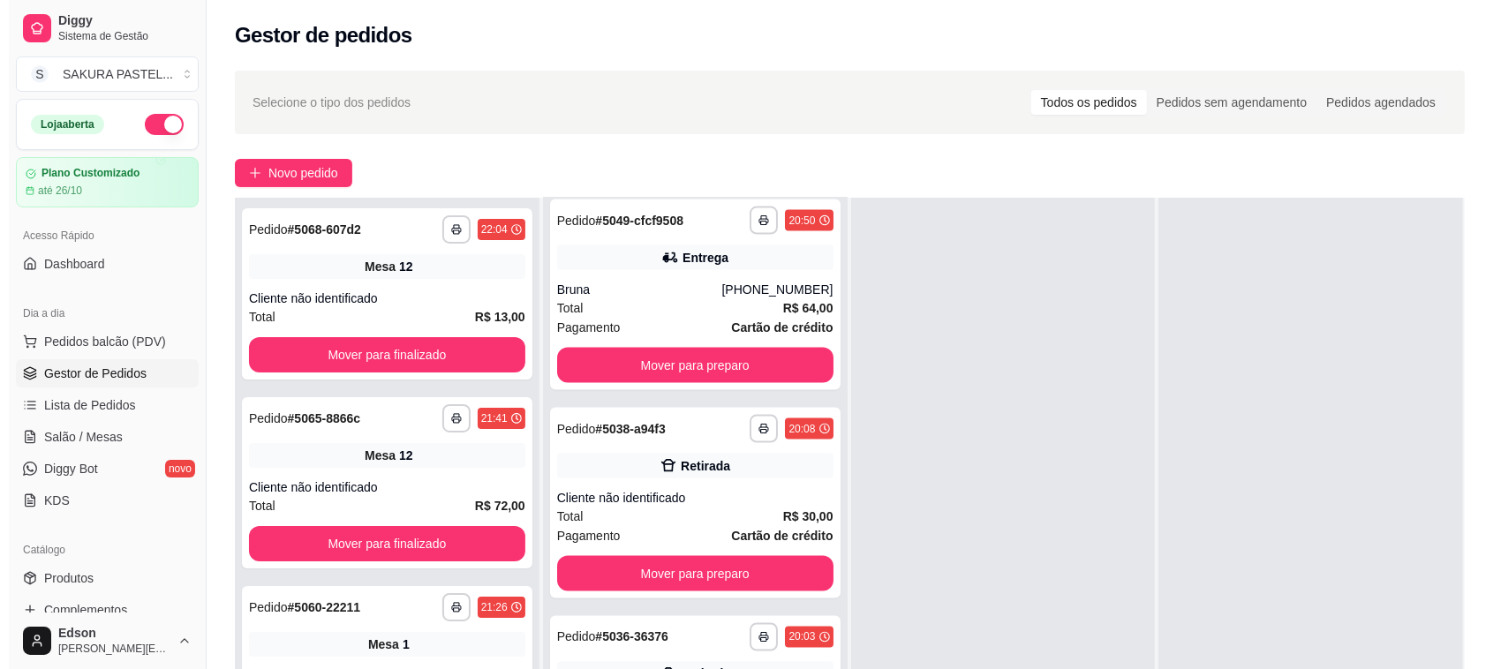
scroll to position [2772, 0]
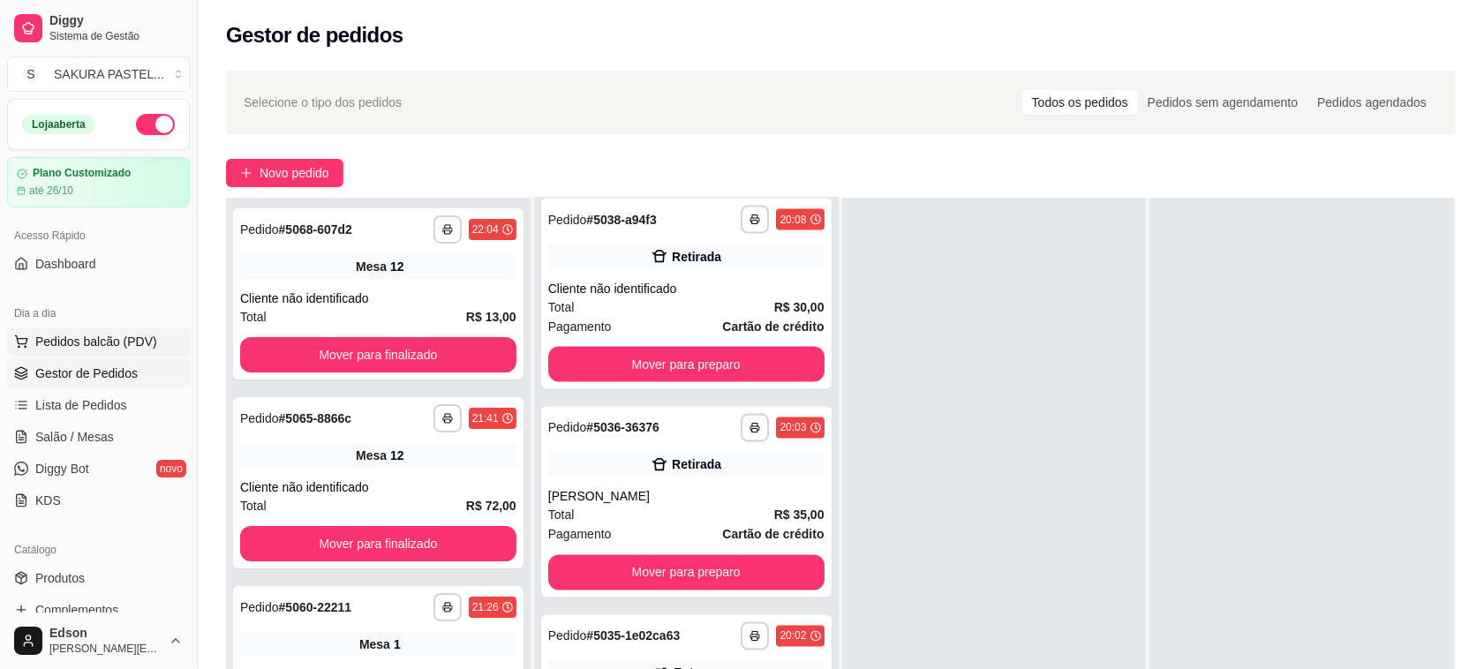
click at [124, 342] on span "Pedidos balcão (PDV)" at bounding box center [96, 342] width 122 height 18
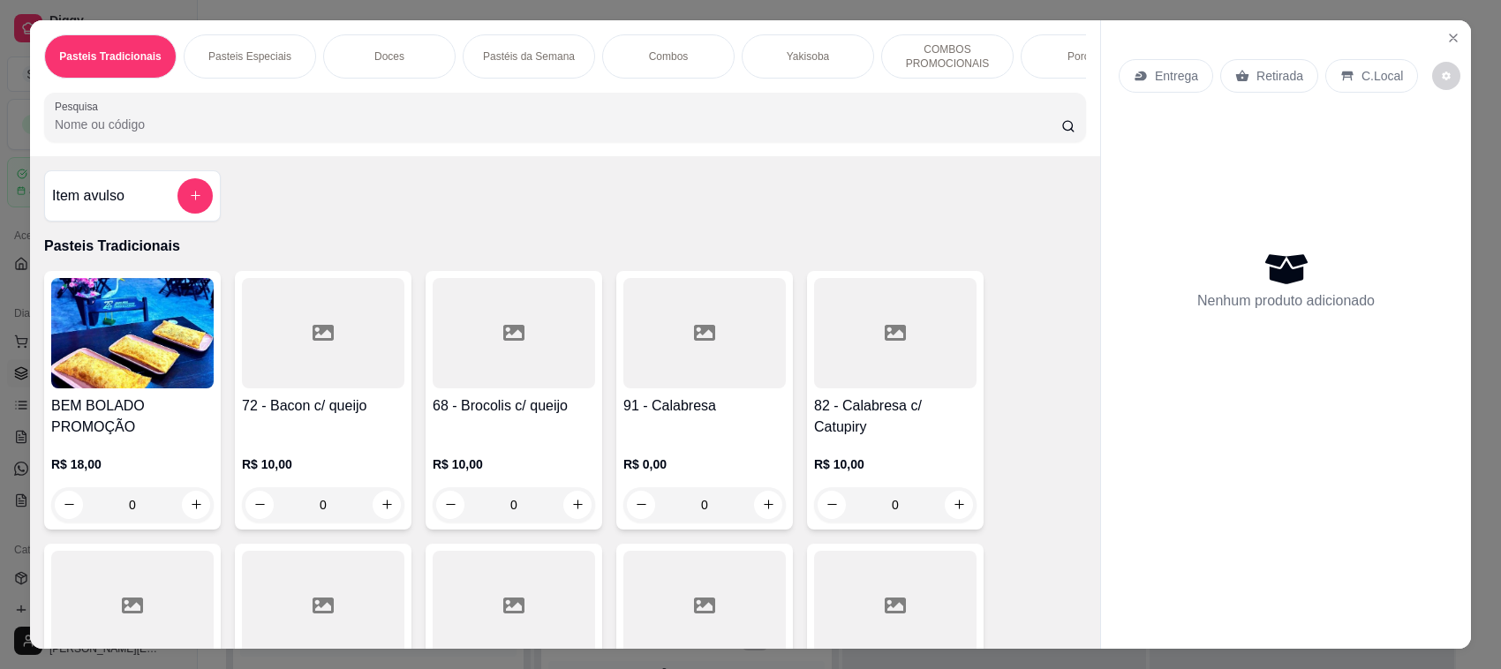
drag, startPoint x: 1275, startPoint y: 75, endPoint x: 764, endPoint y: 150, distance: 517.4
click at [1275, 73] on p "Retirada" at bounding box center [1279, 76] width 47 height 18
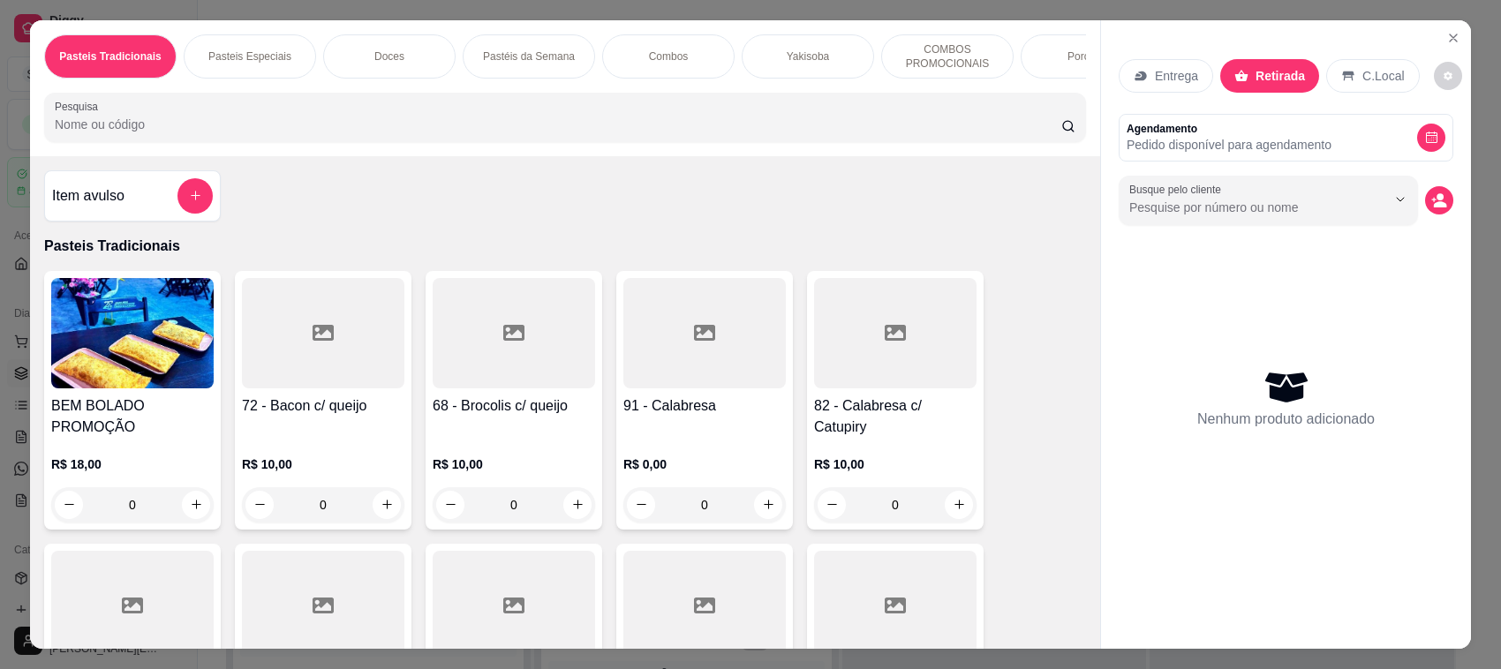
click at [764, 133] on input "Pesquisa" at bounding box center [558, 125] width 1006 height 18
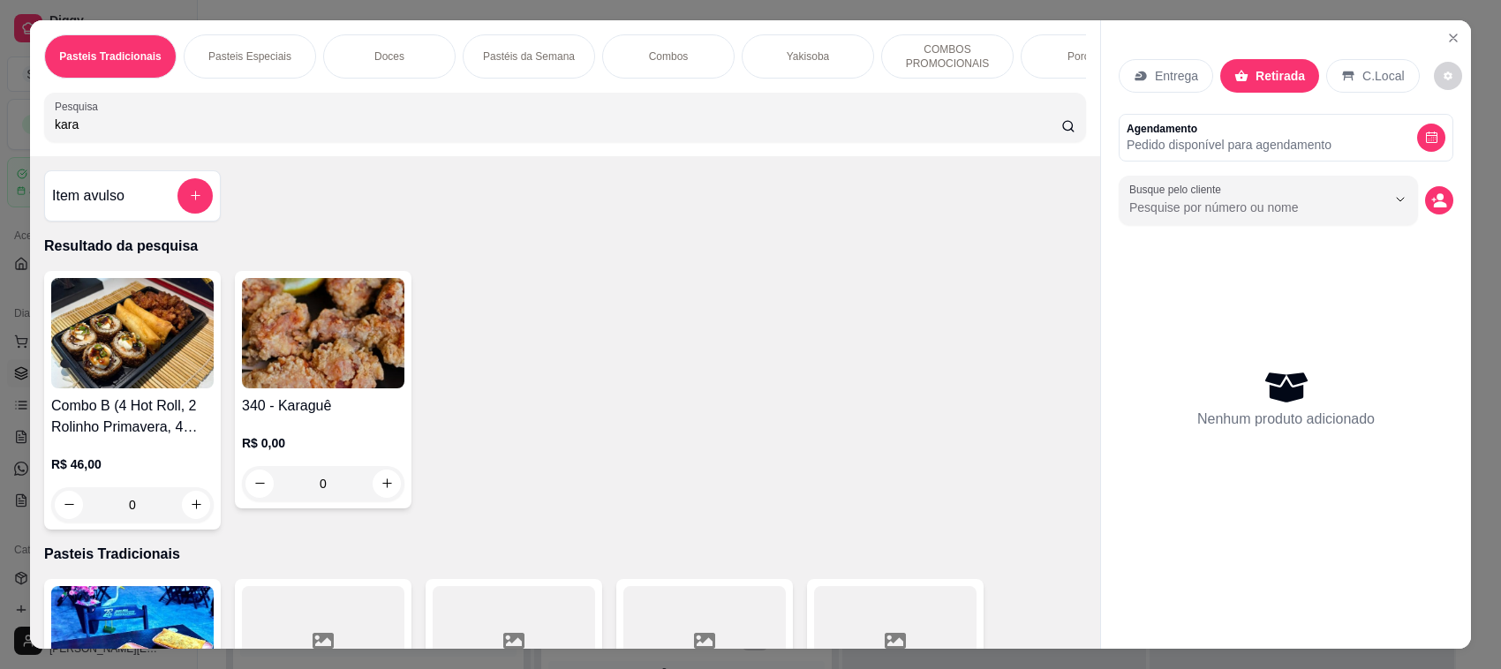
type input "kara"
click at [342, 388] on img at bounding box center [323, 333] width 162 height 110
click at [660, 258] on div "200g R$ 17,00" at bounding box center [750, 259] width 466 height 58
radio input "true"
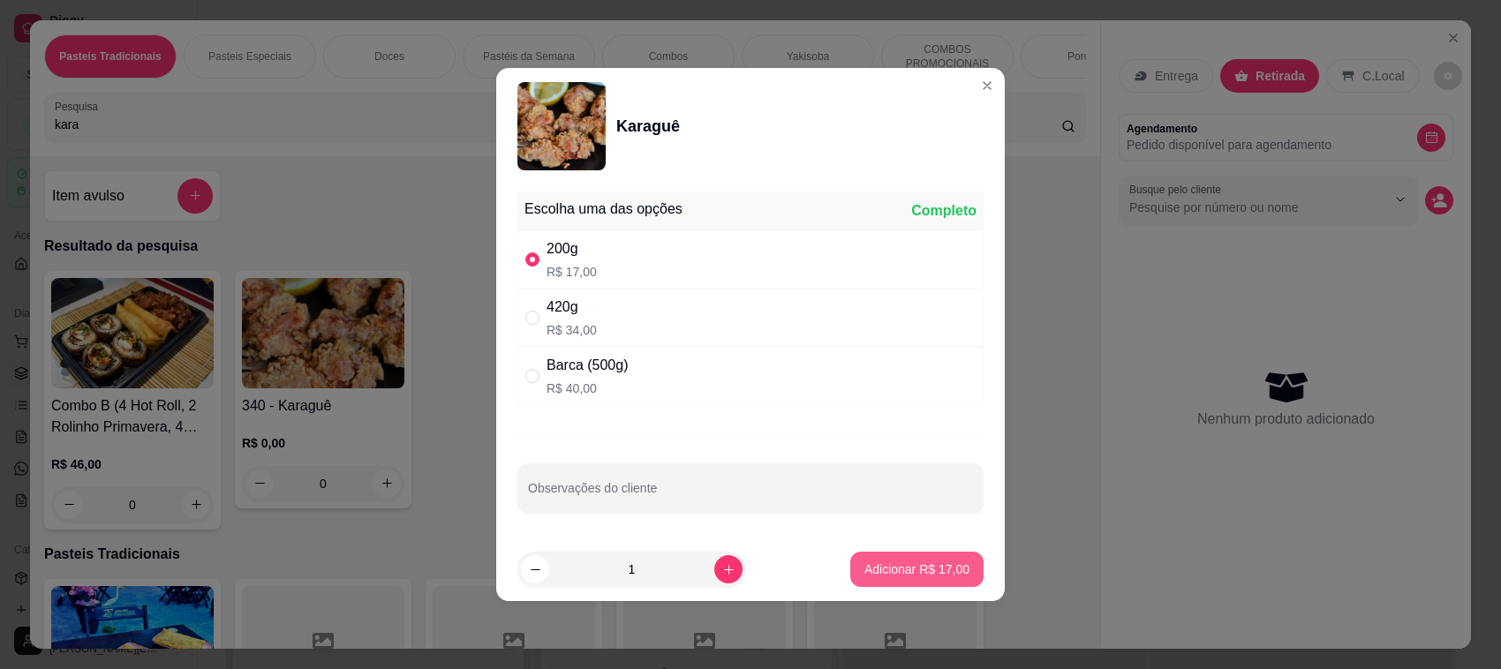
click at [906, 571] on p "Adicionar R$ 17,00" at bounding box center [916, 569] width 105 height 18
type input "1"
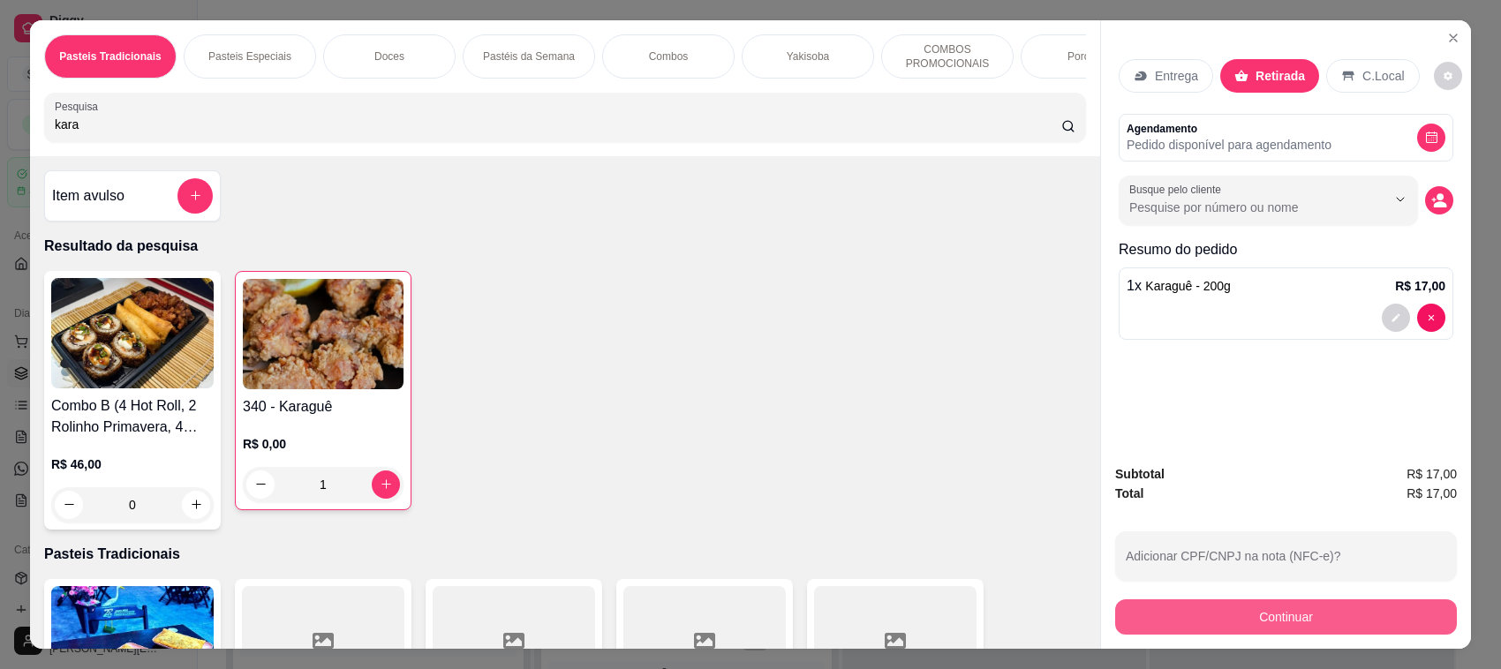
click at [1326, 615] on button "Continuar" at bounding box center [1286, 616] width 342 height 35
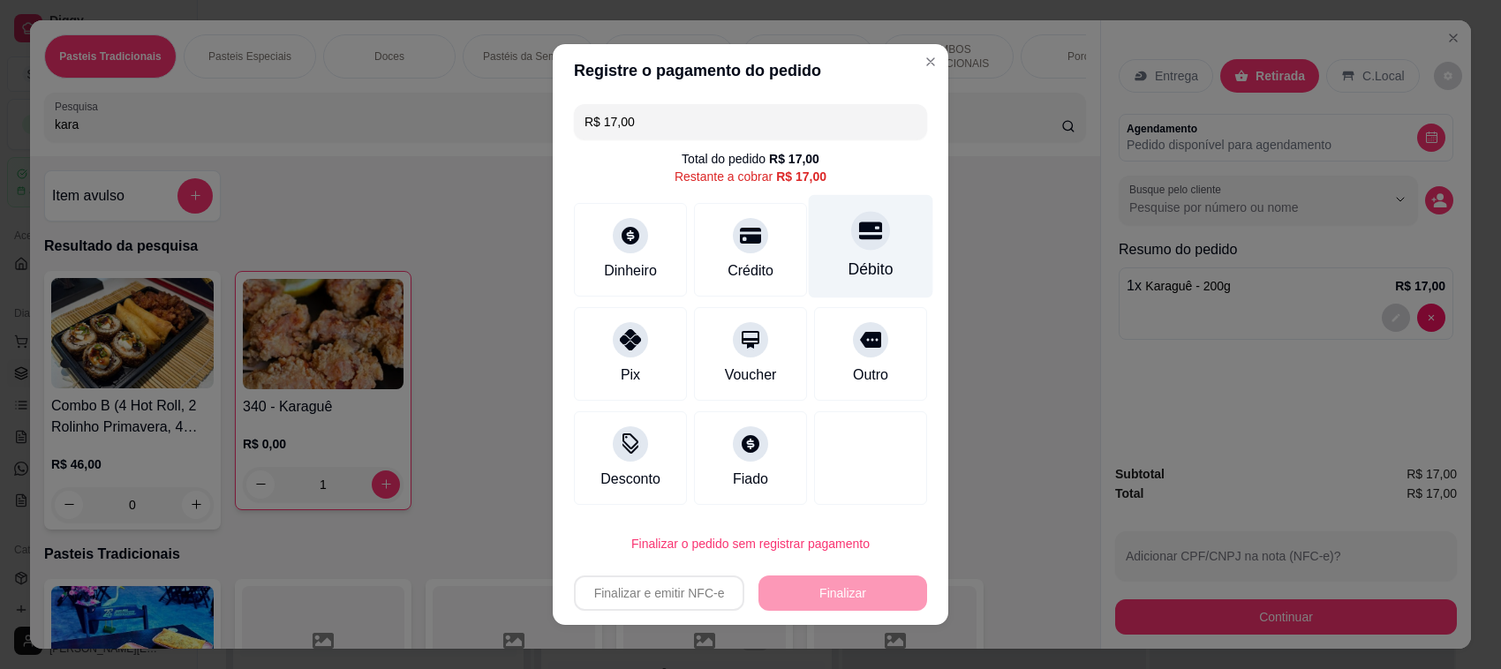
click at [826, 235] on div "Débito" at bounding box center [871, 246] width 124 height 103
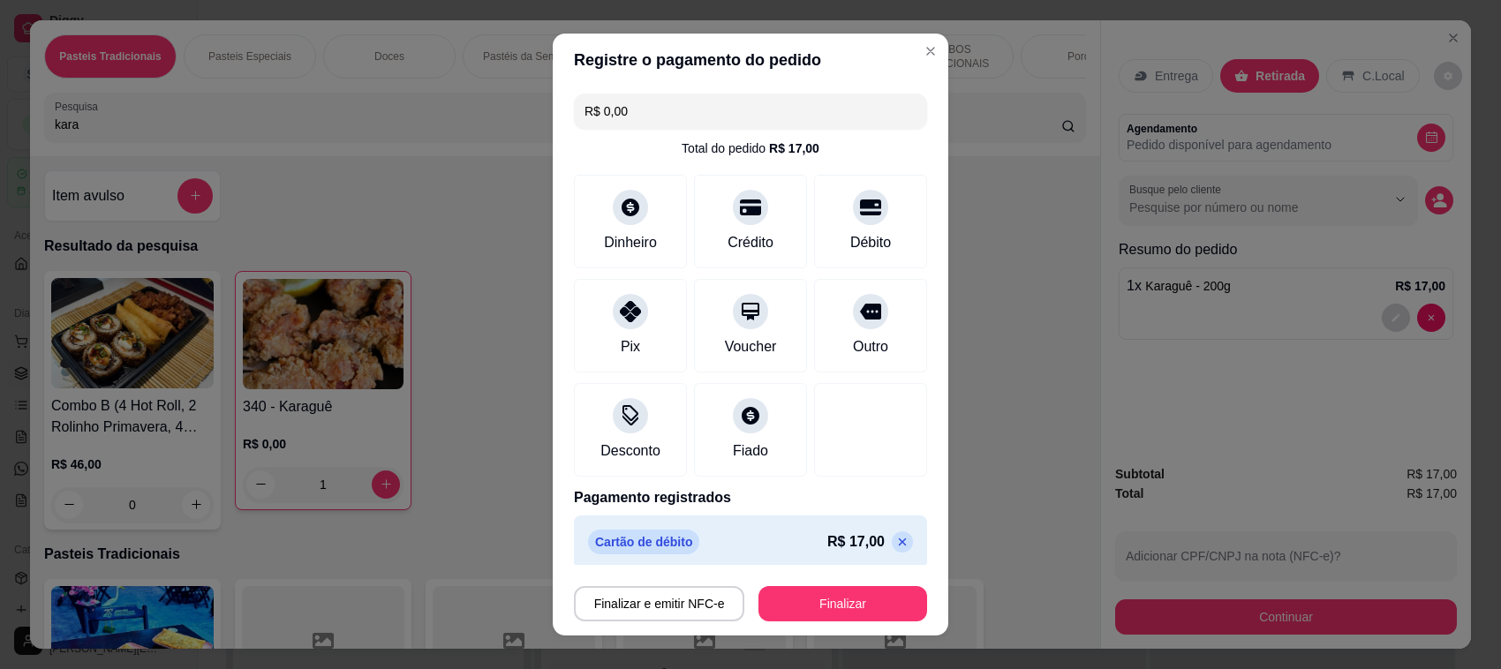
click at [895, 544] on icon at bounding box center [902, 542] width 14 height 14
type input "R$ 17,00"
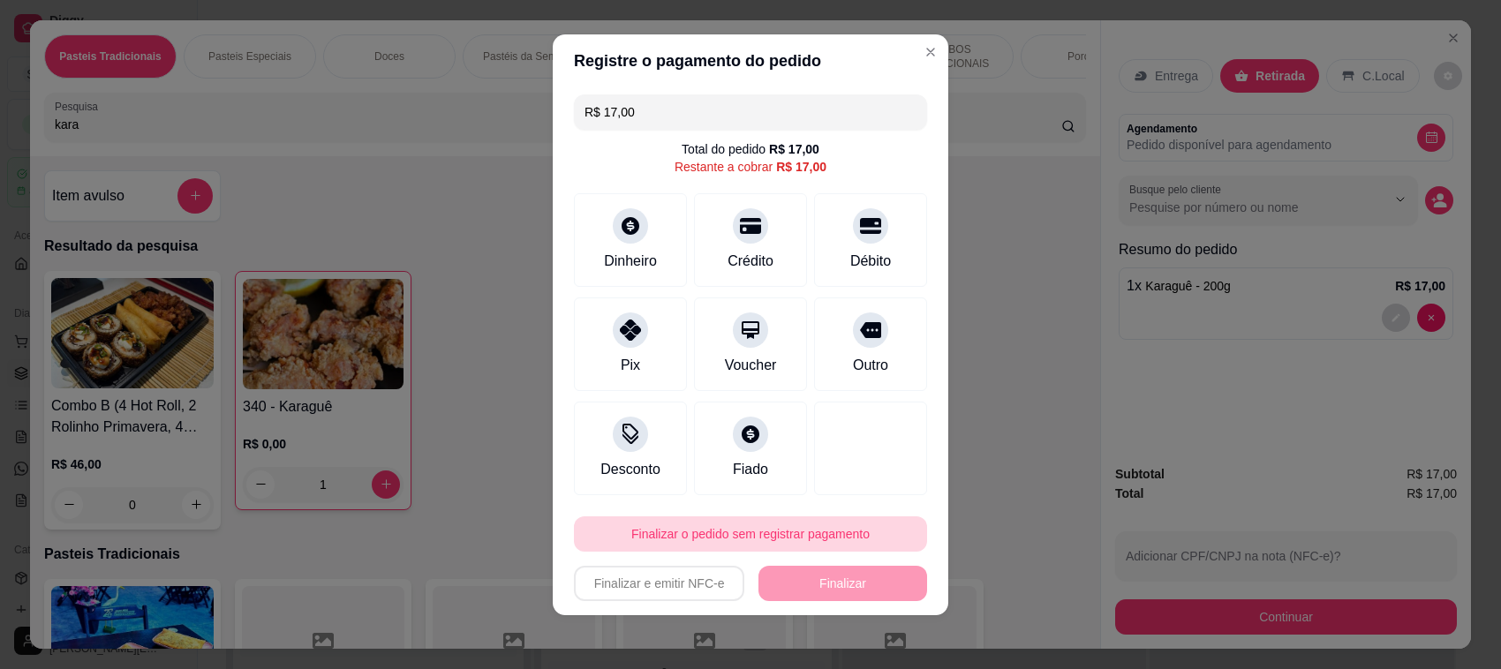
scroll to position [11, 0]
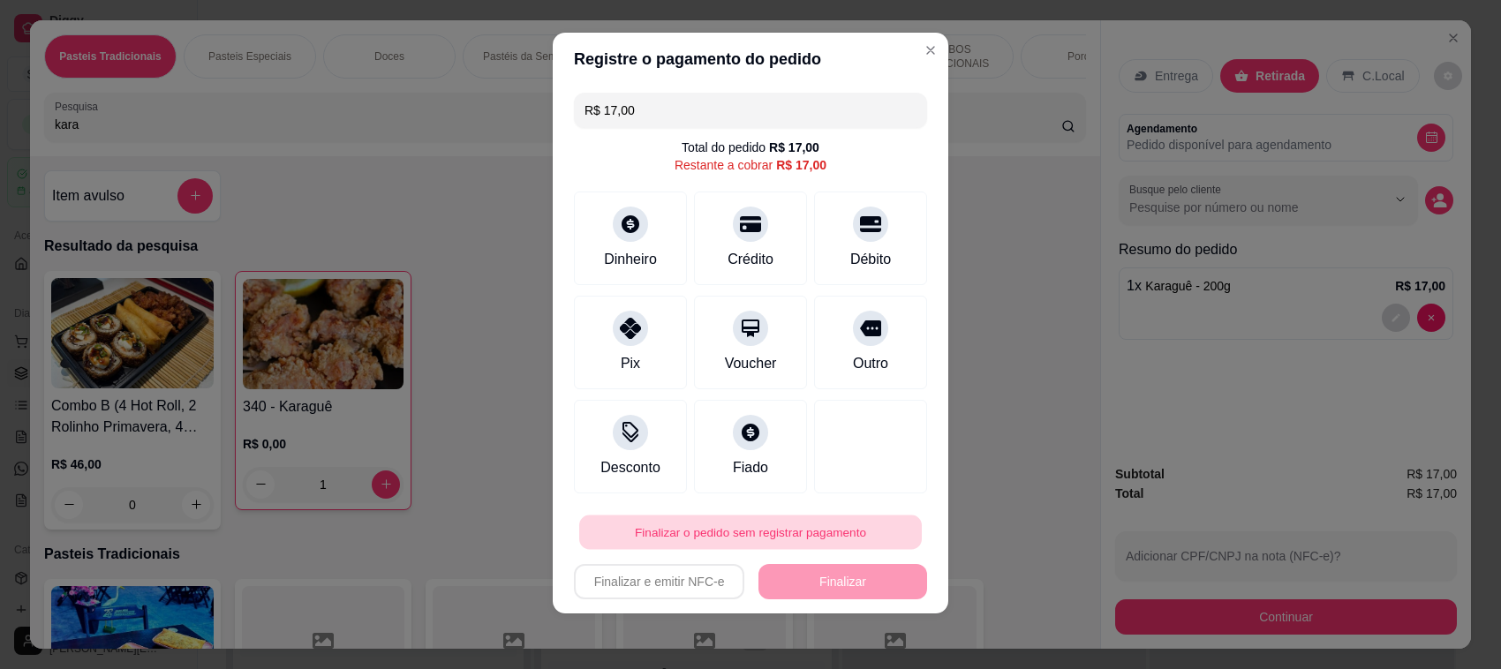
click at [836, 532] on button "Finalizar o pedido sem registrar pagamento" at bounding box center [750, 532] width 342 height 34
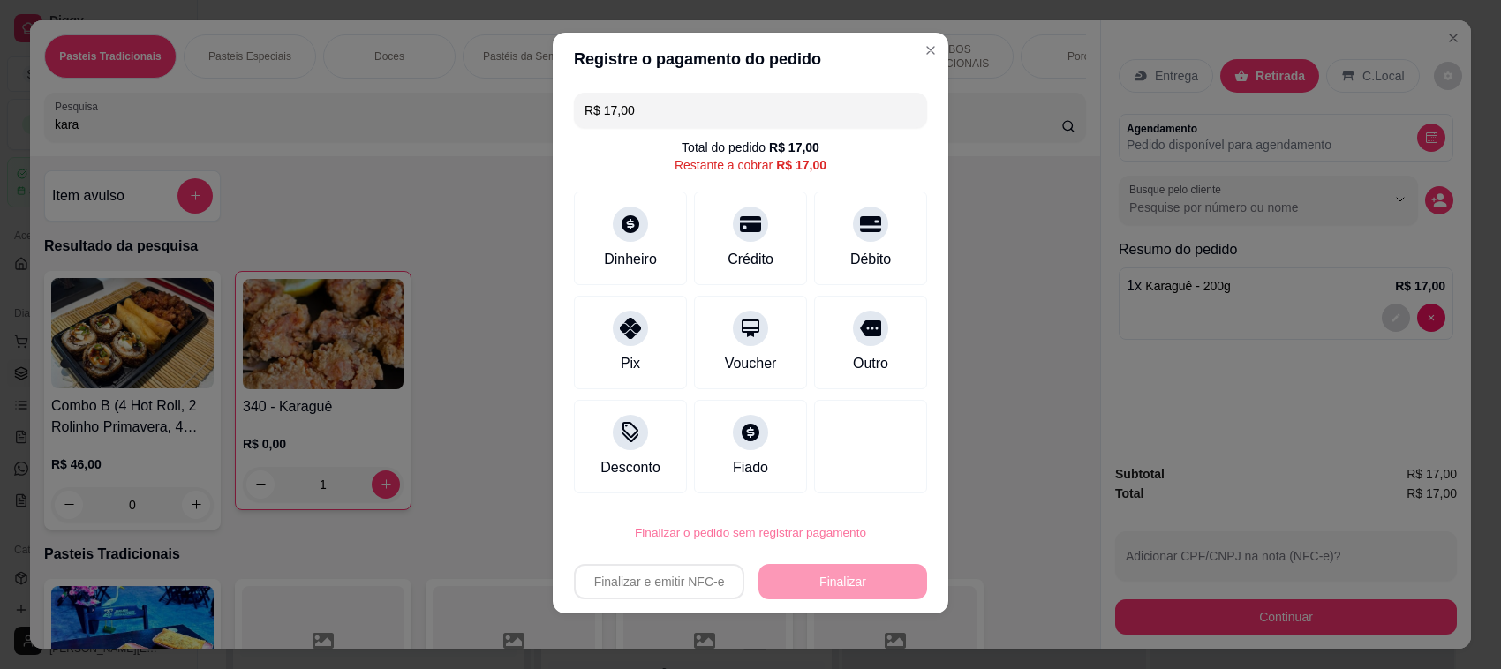
click at [815, 485] on button "Confirmar" at bounding box center [846, 482] width 65 height 27
type input "0"
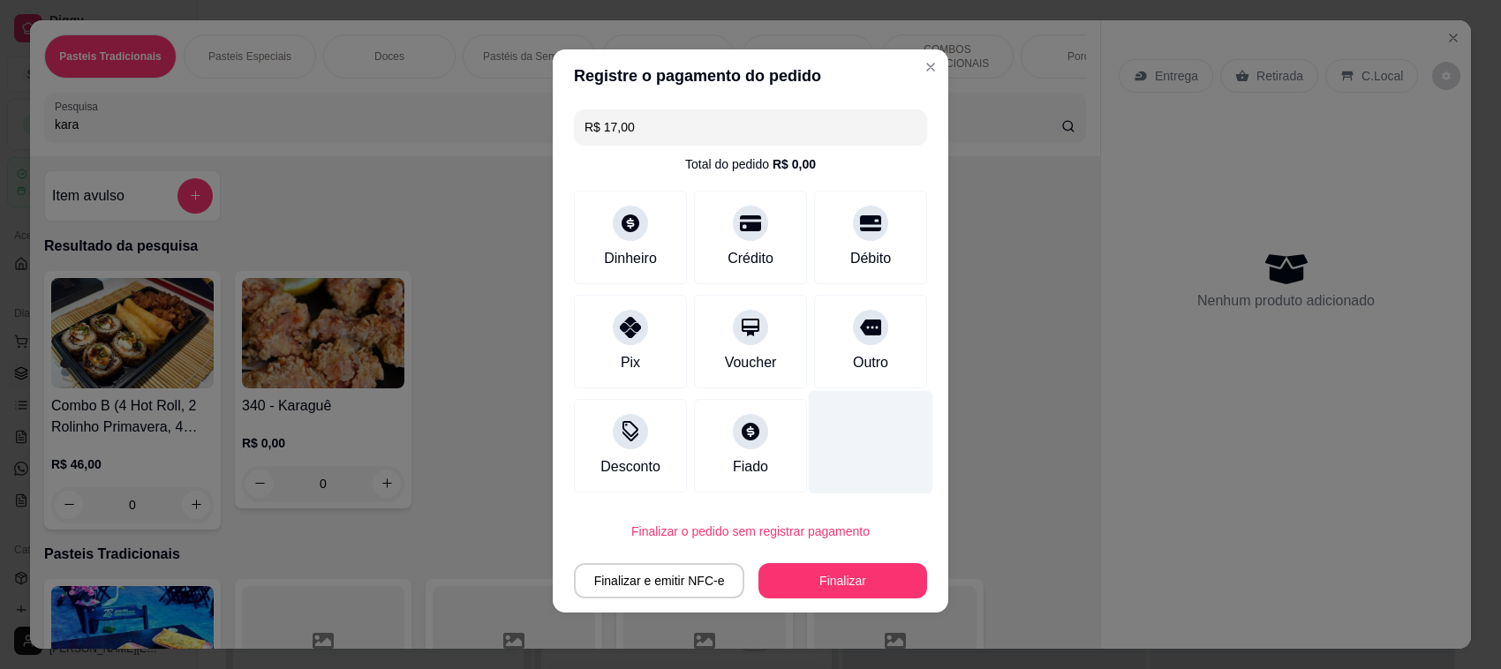
type input "R$ 0,00"
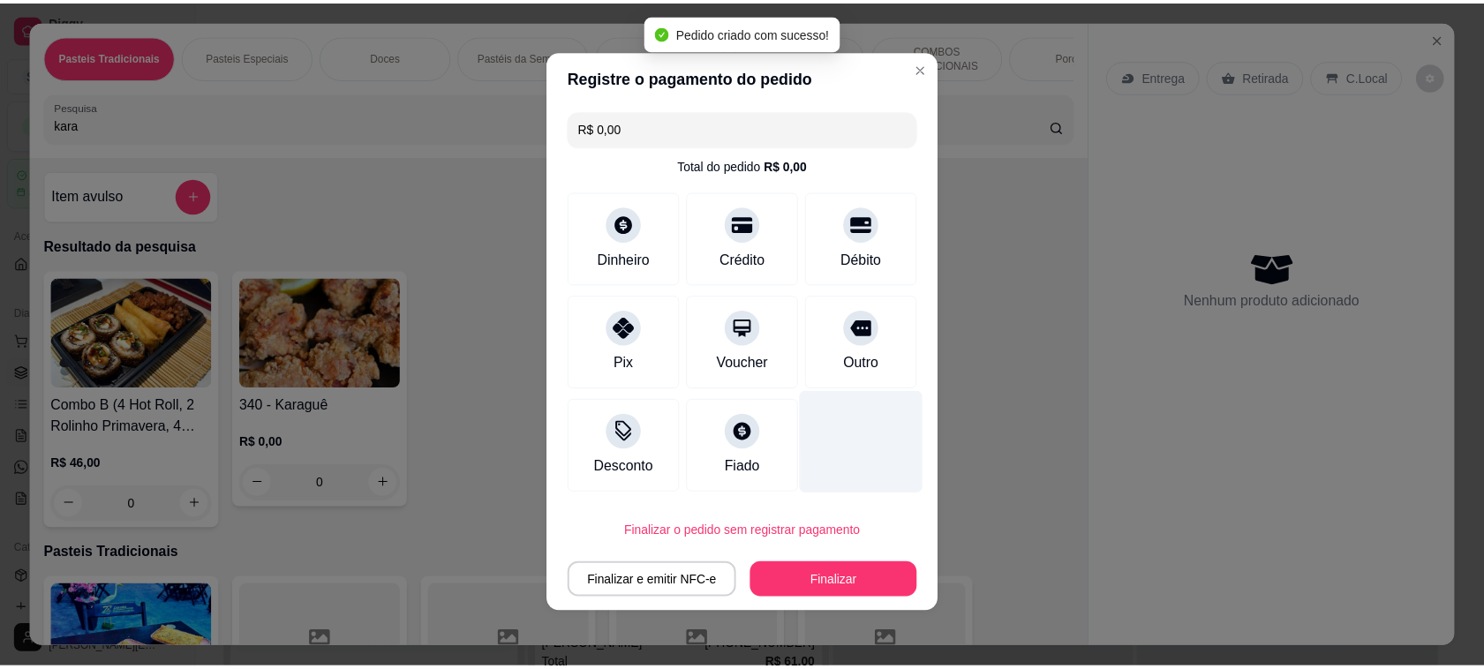
scroll to position [2772, 0]
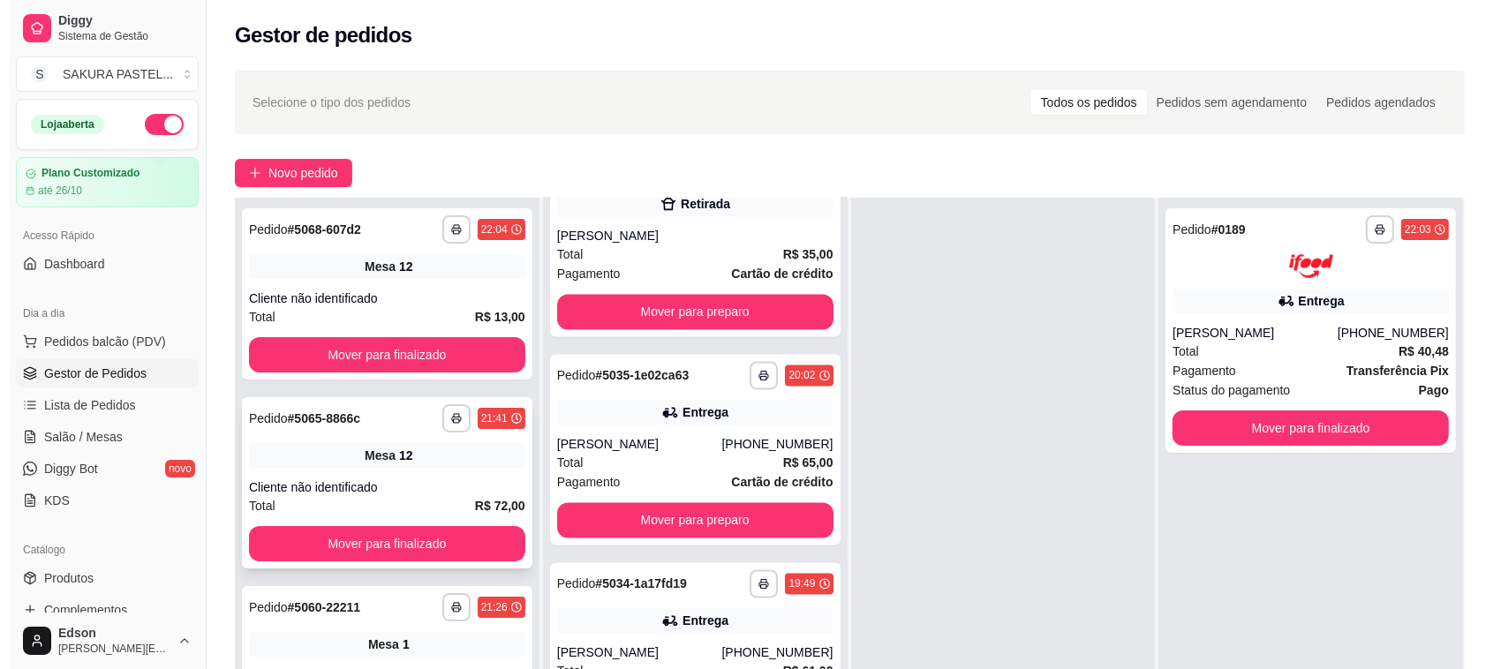
scroll to position [2778, 0]
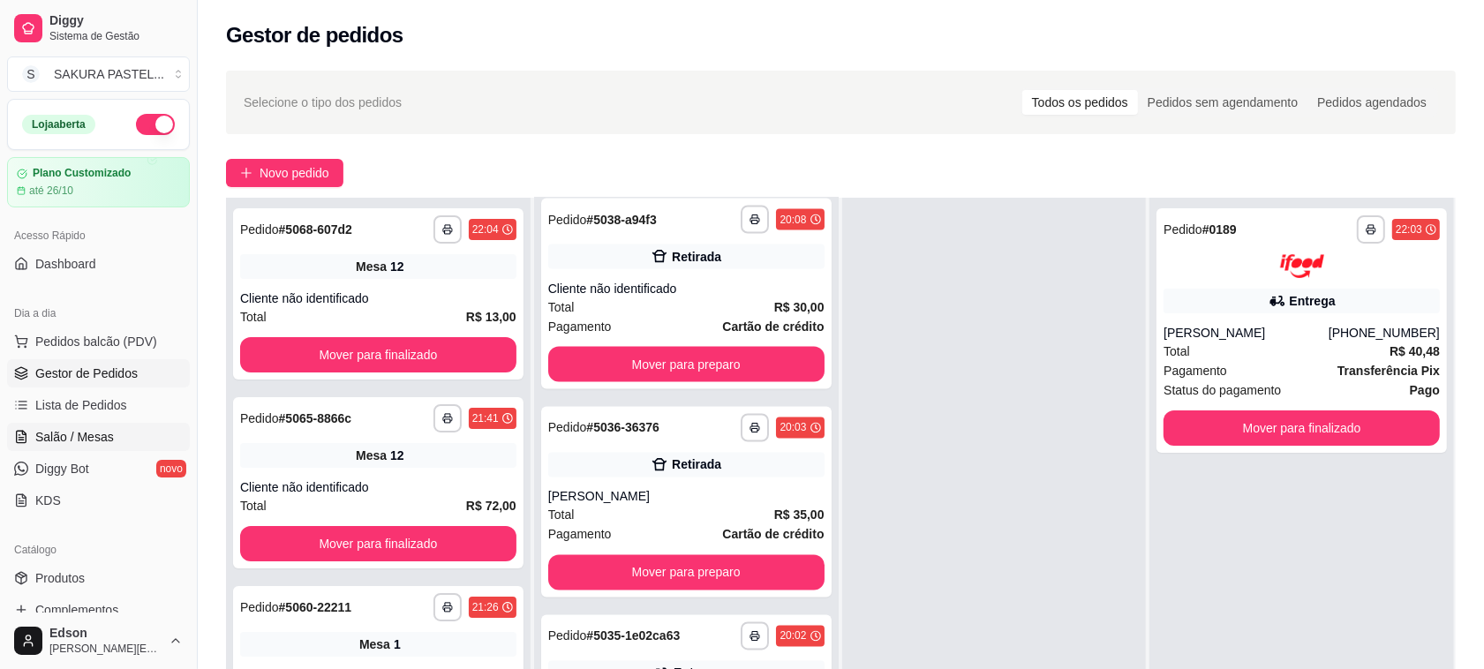
click at [117, 440] on link "Salão / Mesas" at bounding box center [98, 437] width 183 height 28
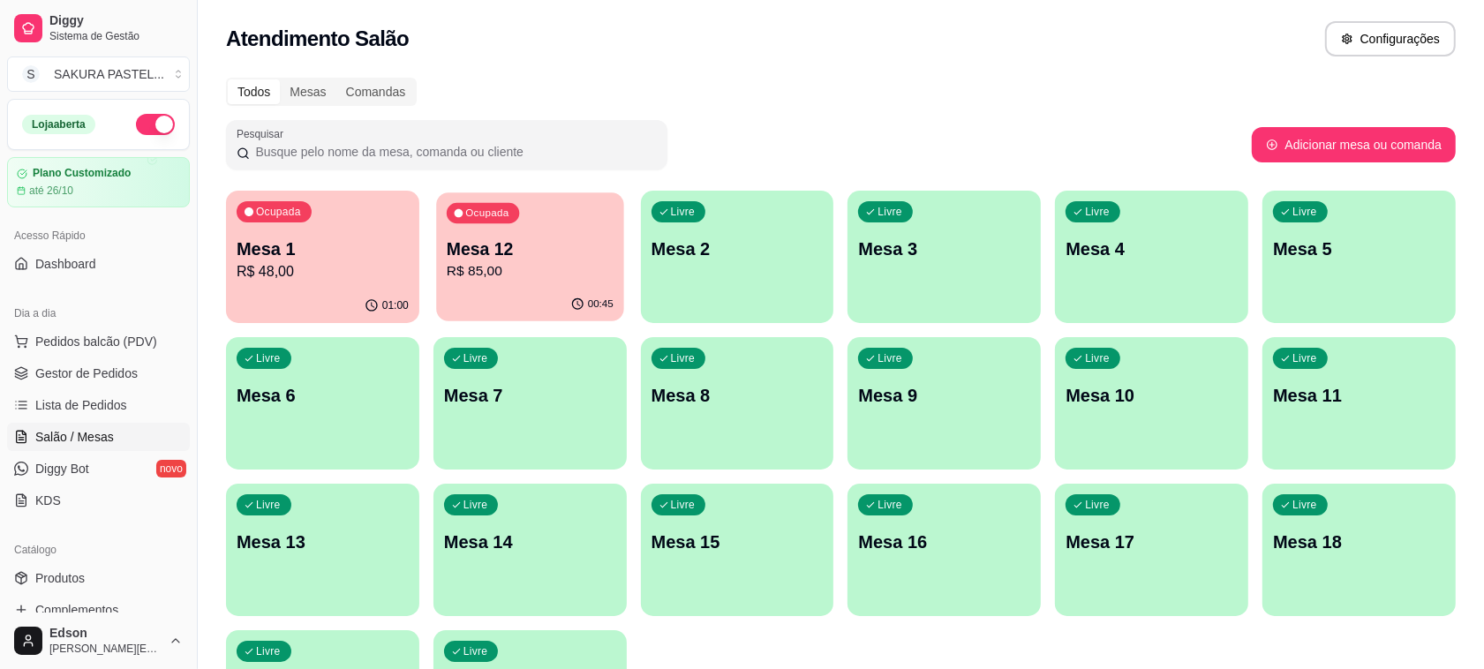
click at [475, 303] on div "00:45" at bounding box center [529, 305] width 187 height 34
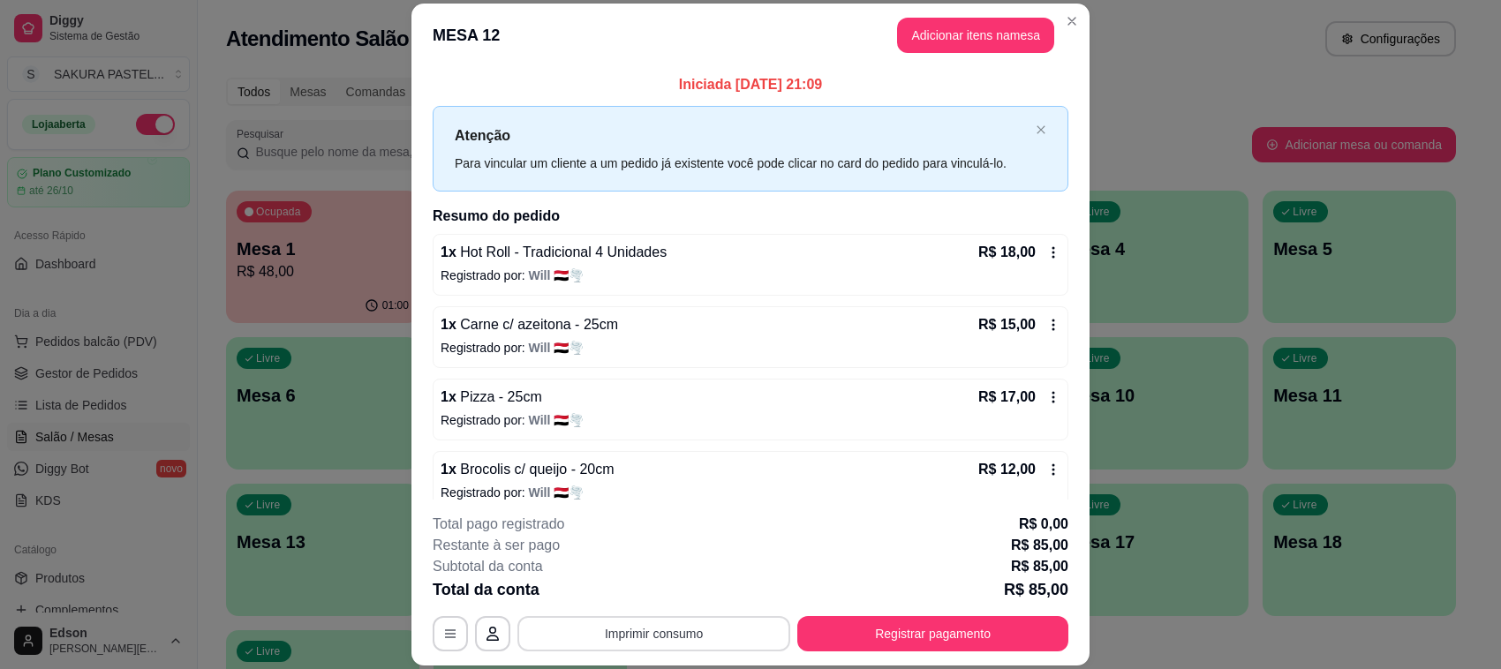
click at [711, 628] on button "Imprimir consumo" at bounding box center [653, 633] width 273 height 35
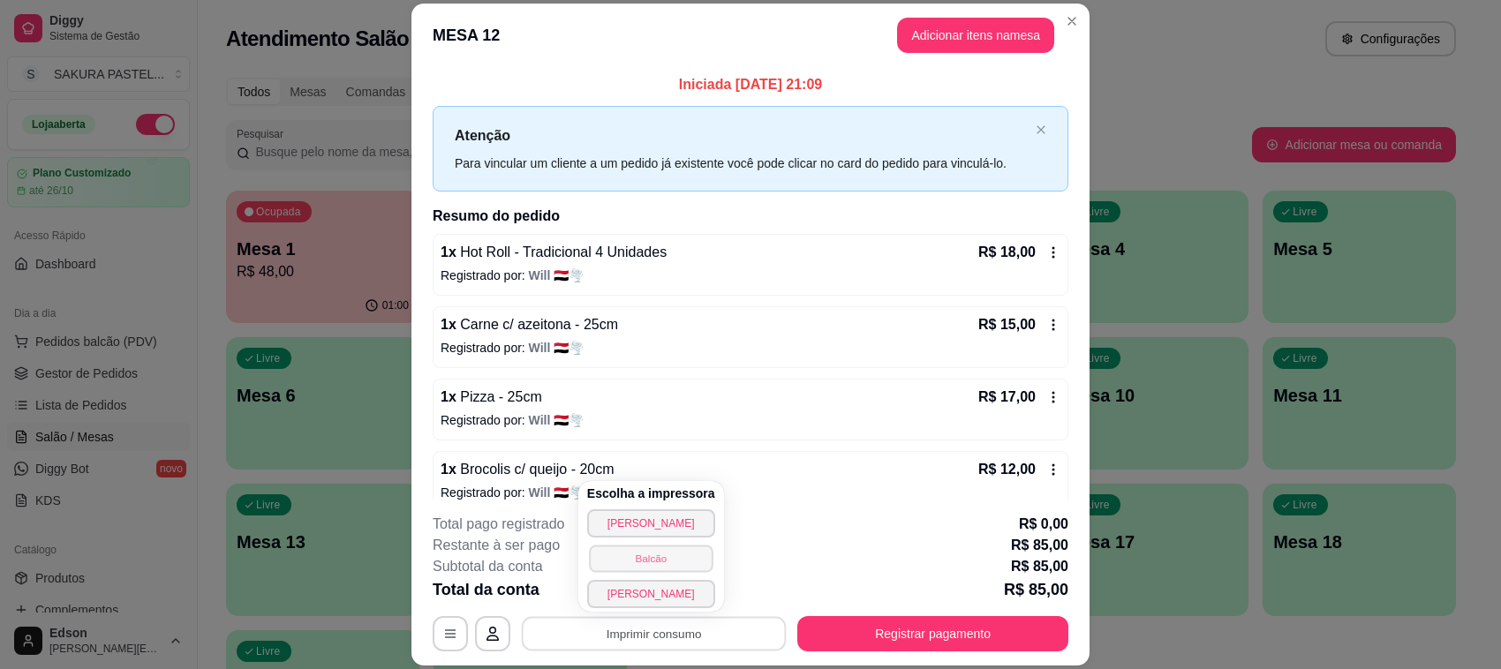
click at [649, 568] on button "Balcão" at bounding box center [651, 558] width 124 height 27
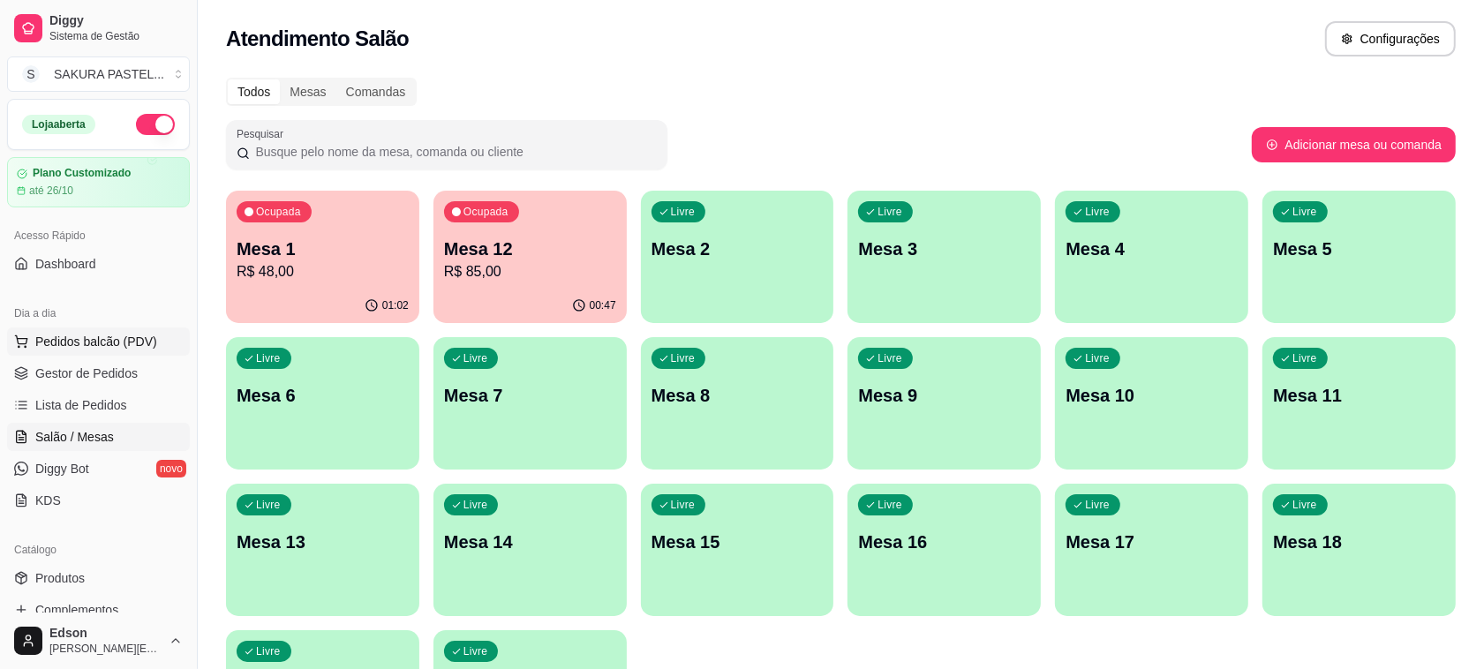
click at [100, 335] on span "Pedidos balcão (PDV)" at bounding box center [96, 342] width 122 height 18
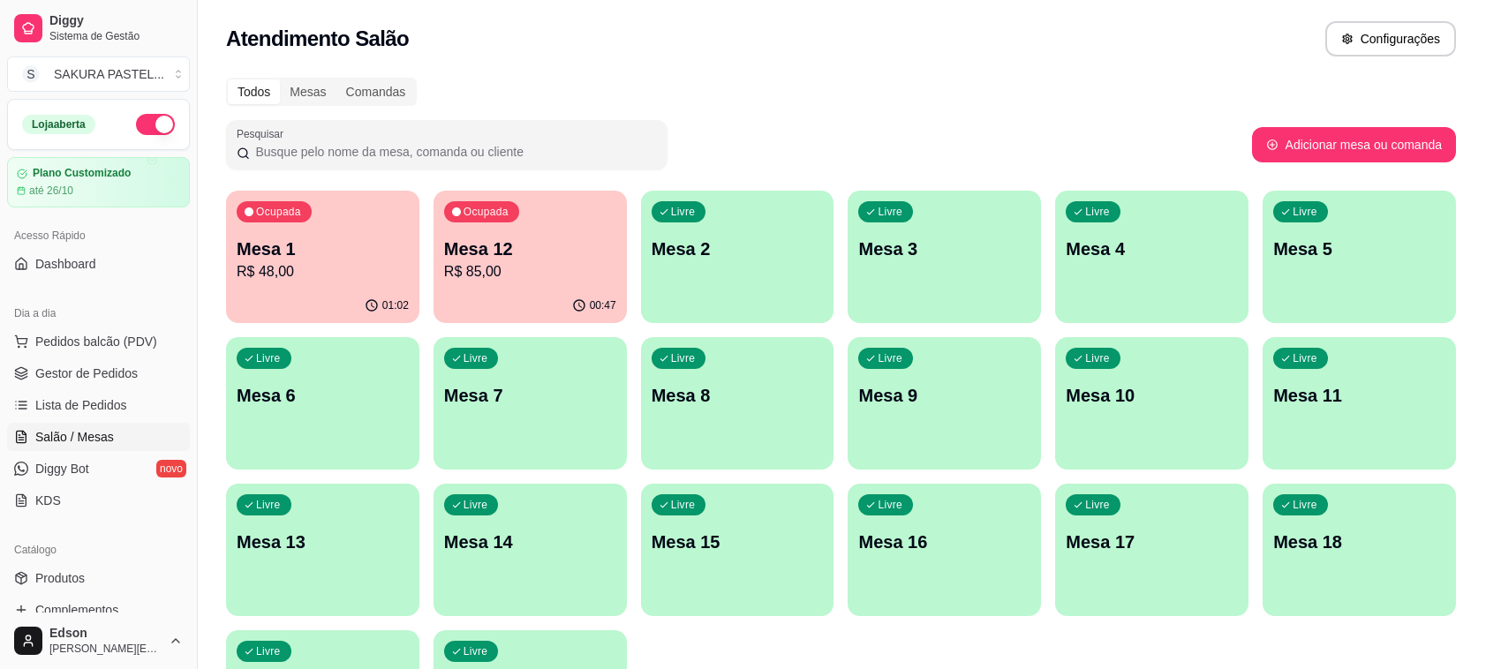
click at [1235, 78] on icon at bounding box center [1242, 76] width 14 height 14
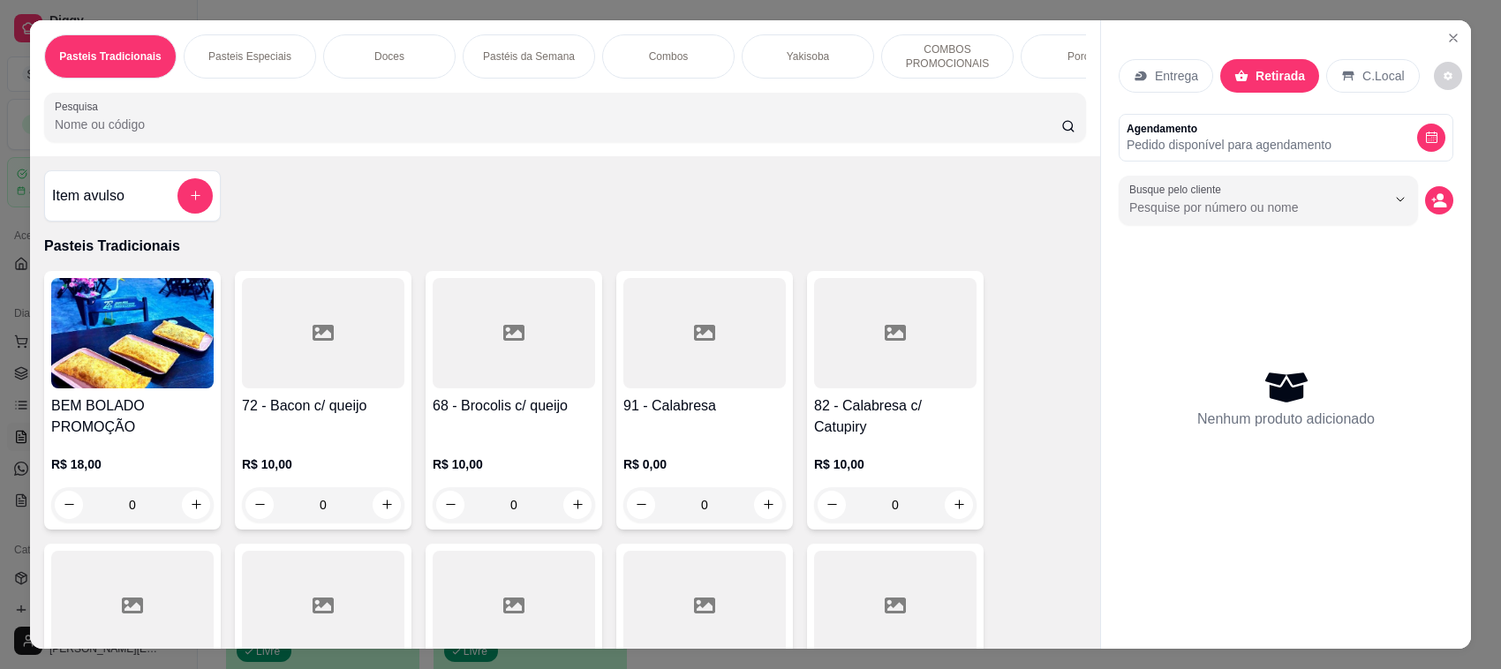
click at [912, 133] on input "Pesquisa" at bounding box center [558, 125] width 1006 height 18
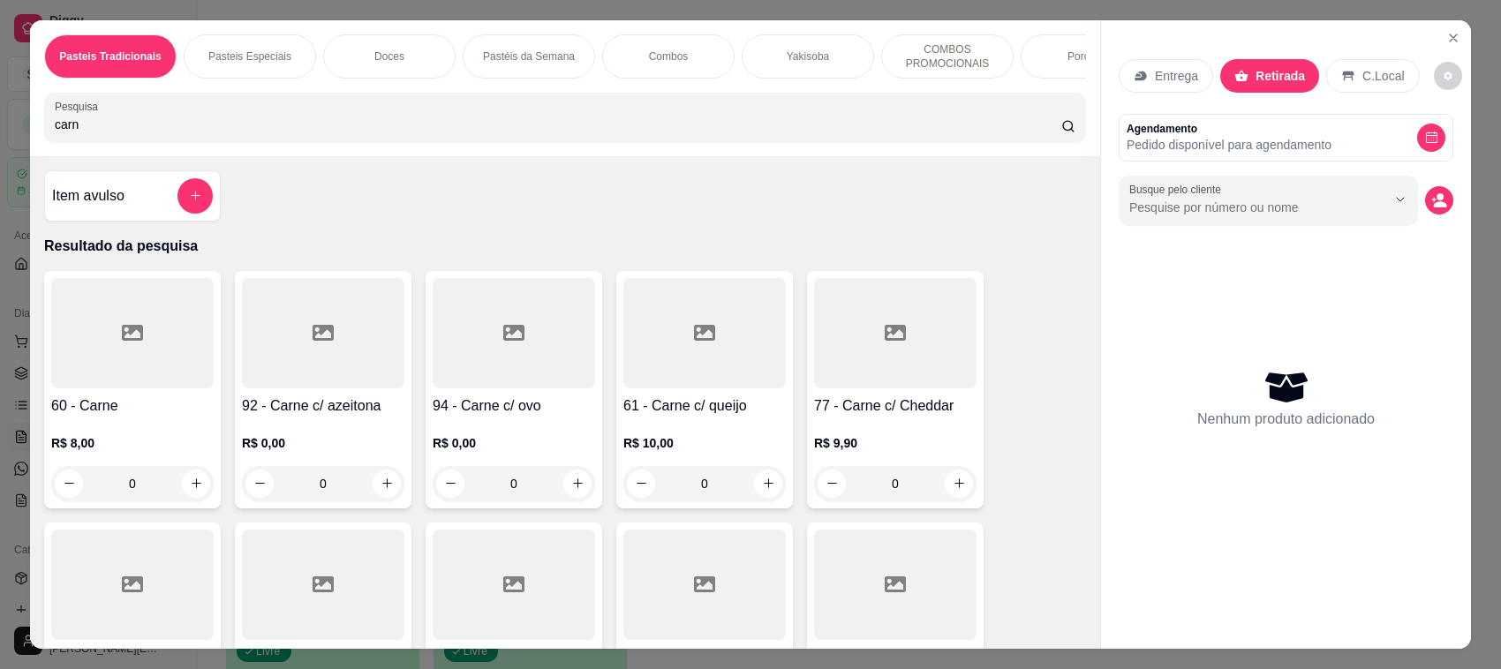
type input "carn"
click at [636, 385] on div at bounding box center [704, 333] width 162 height 110
click at [612, 219] on div "20cm R$ 13,00" at bounding box center [750, 225] width 466 height 58
radio input "true"
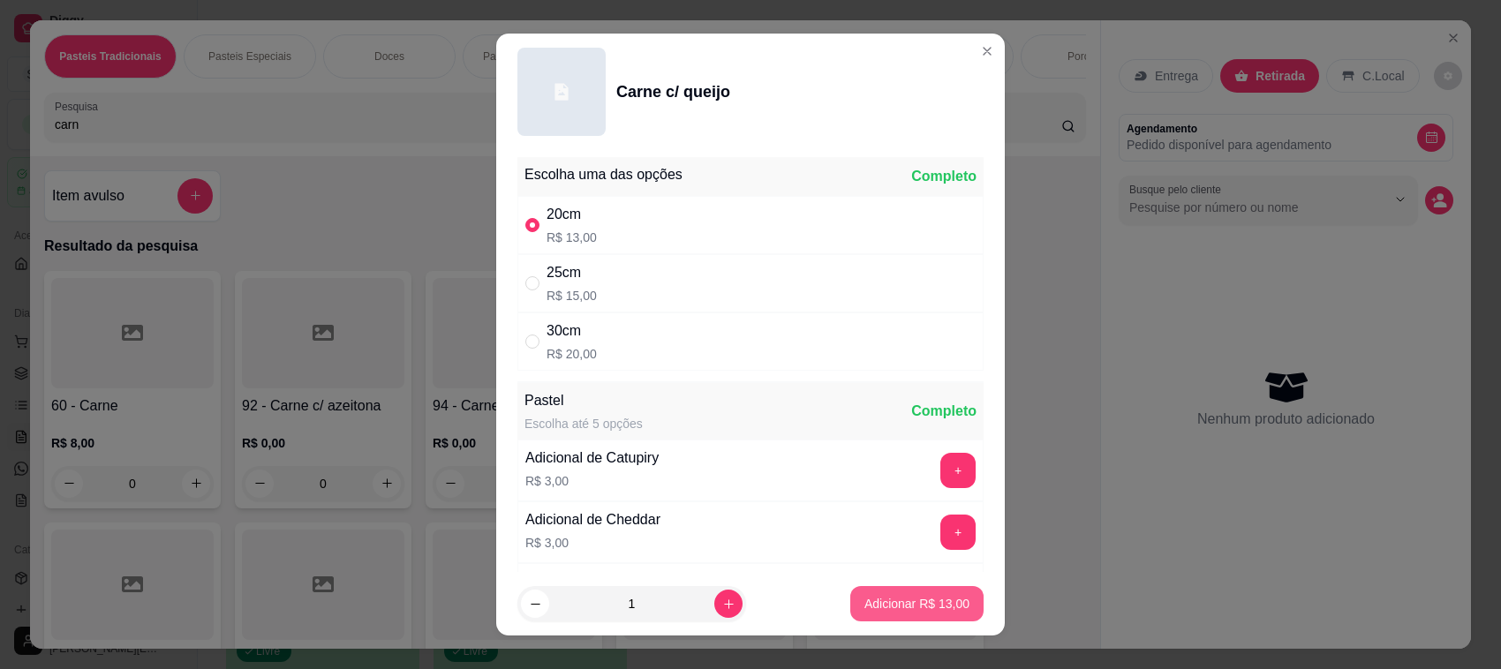
click at [928, 598] on p "Adicionar R$ 13,00" at bounding box center [916, 604] width 105 height 18
type input "1"
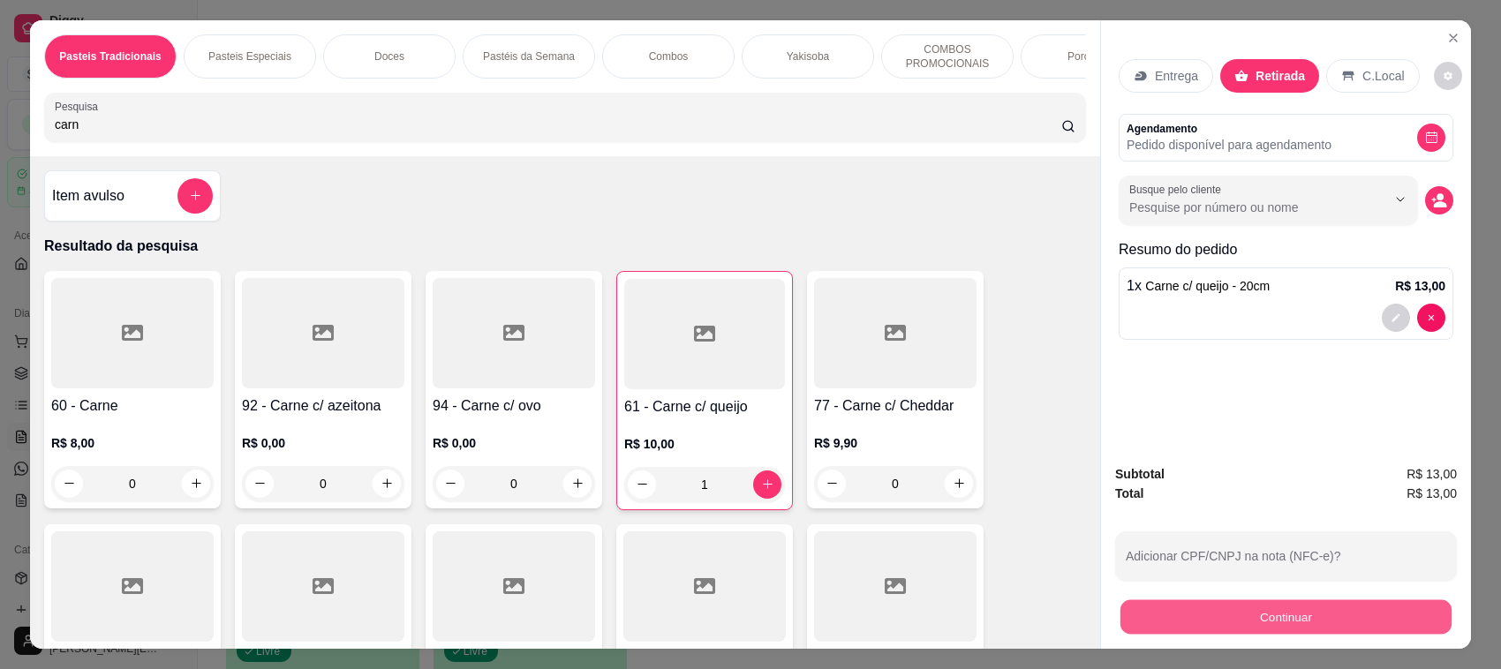
click at [1383, 619] on button "Continuar" at bounding box center [1285, 617] width 331 height 34
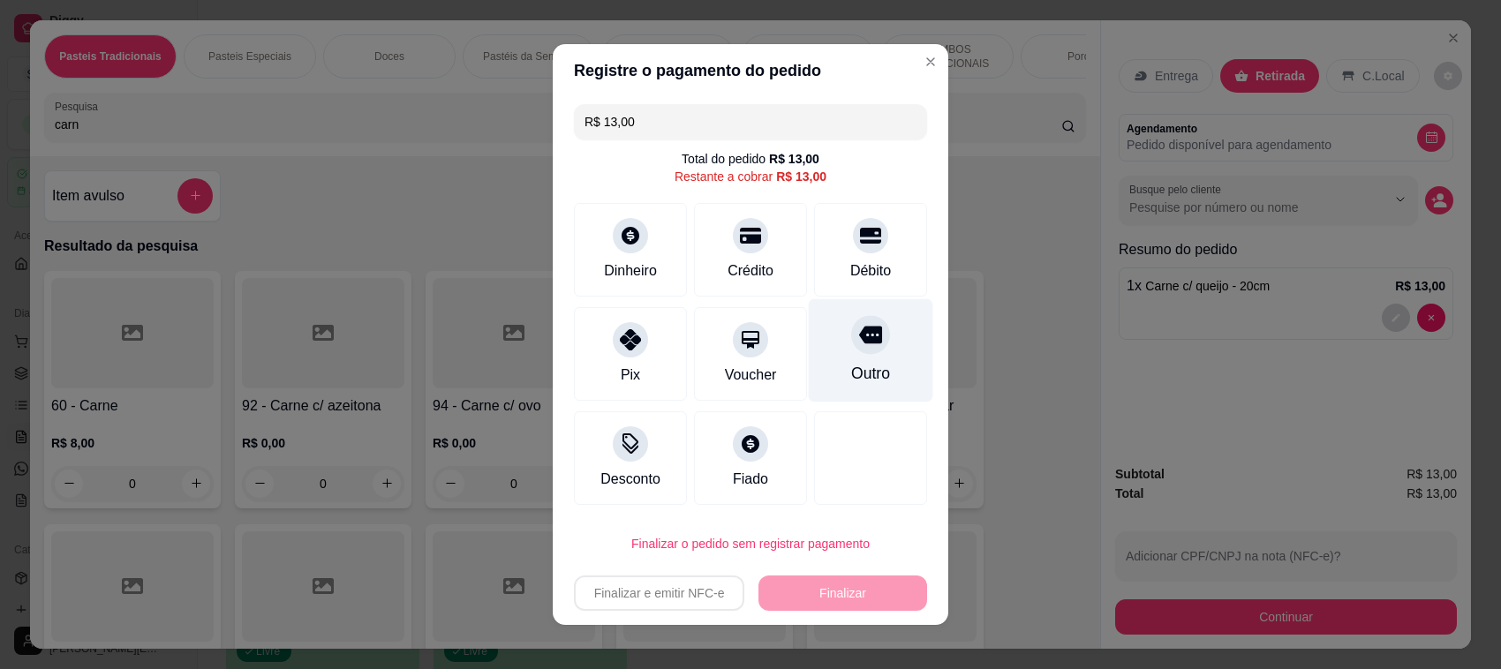
click at [839, 252] on div "Débito" at bounding box center [870, 250] width 113 height 94
type input "R$ 0,00"
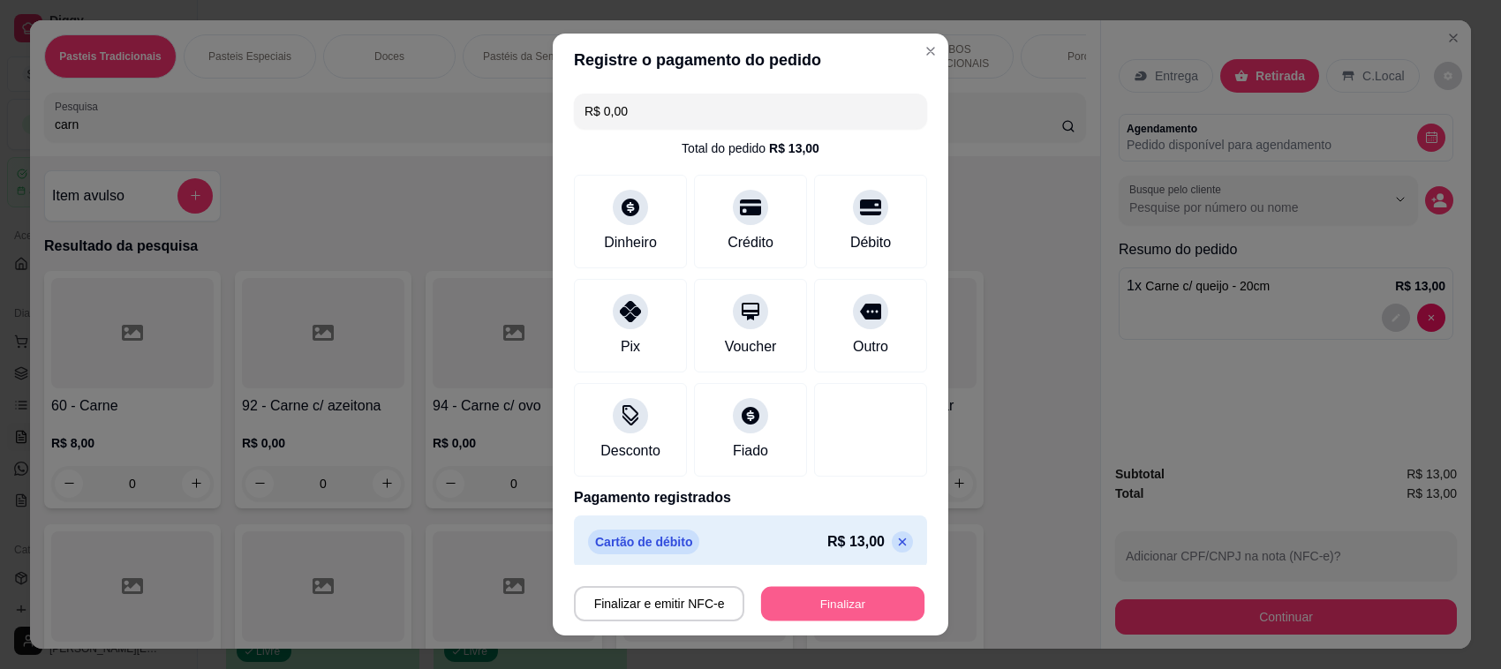
click at [836, 597] on button "Finalizar" at bounding box center [842, 604] width 163 height 34
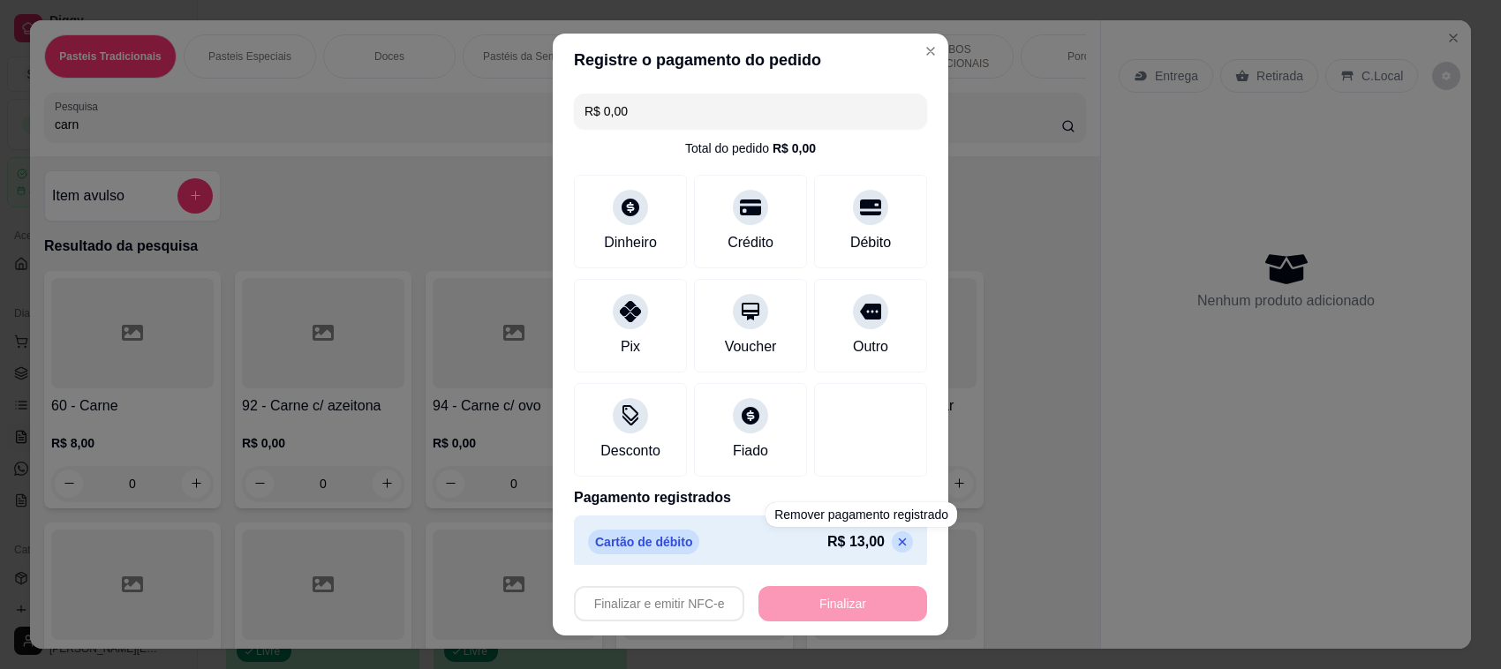
type input "0"
type input "-R$ 13,00"
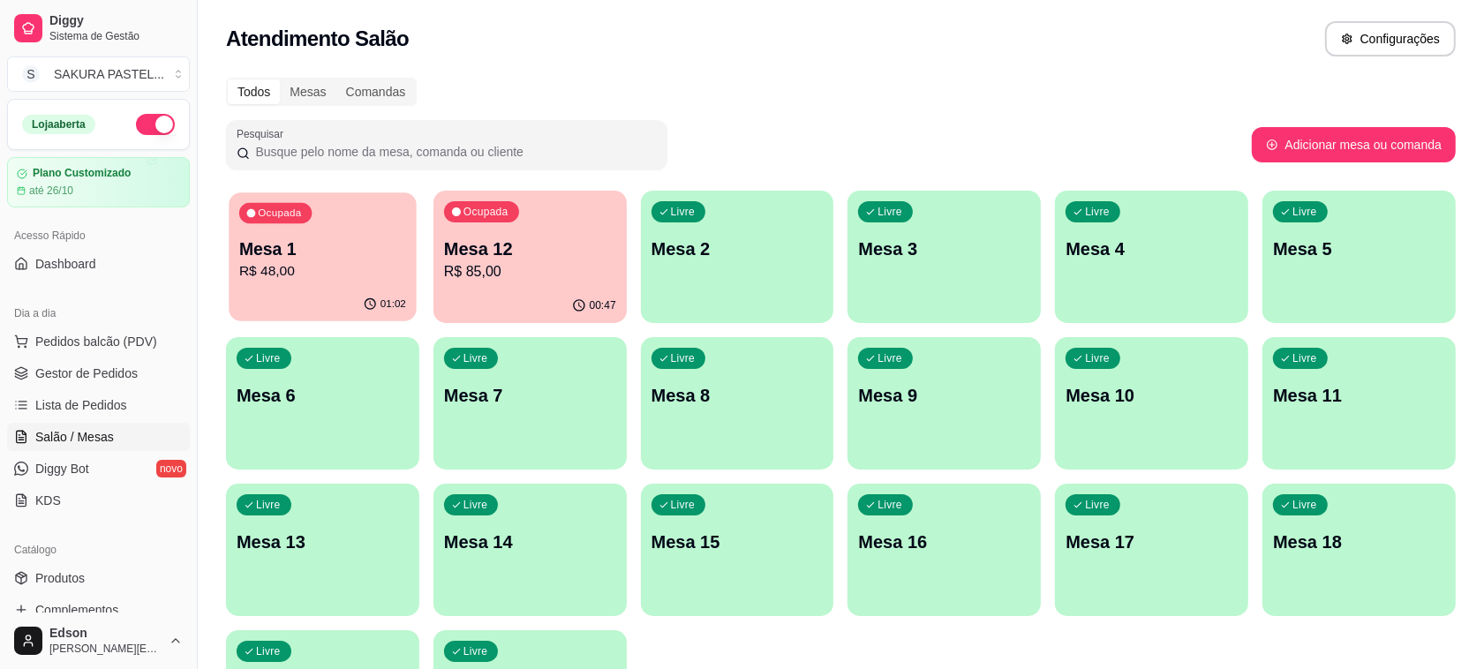
click at [335, 288] on div "Ocupada Mesa 1 R$ 48,00" at bounding box center [322, 239] width 187 height 95
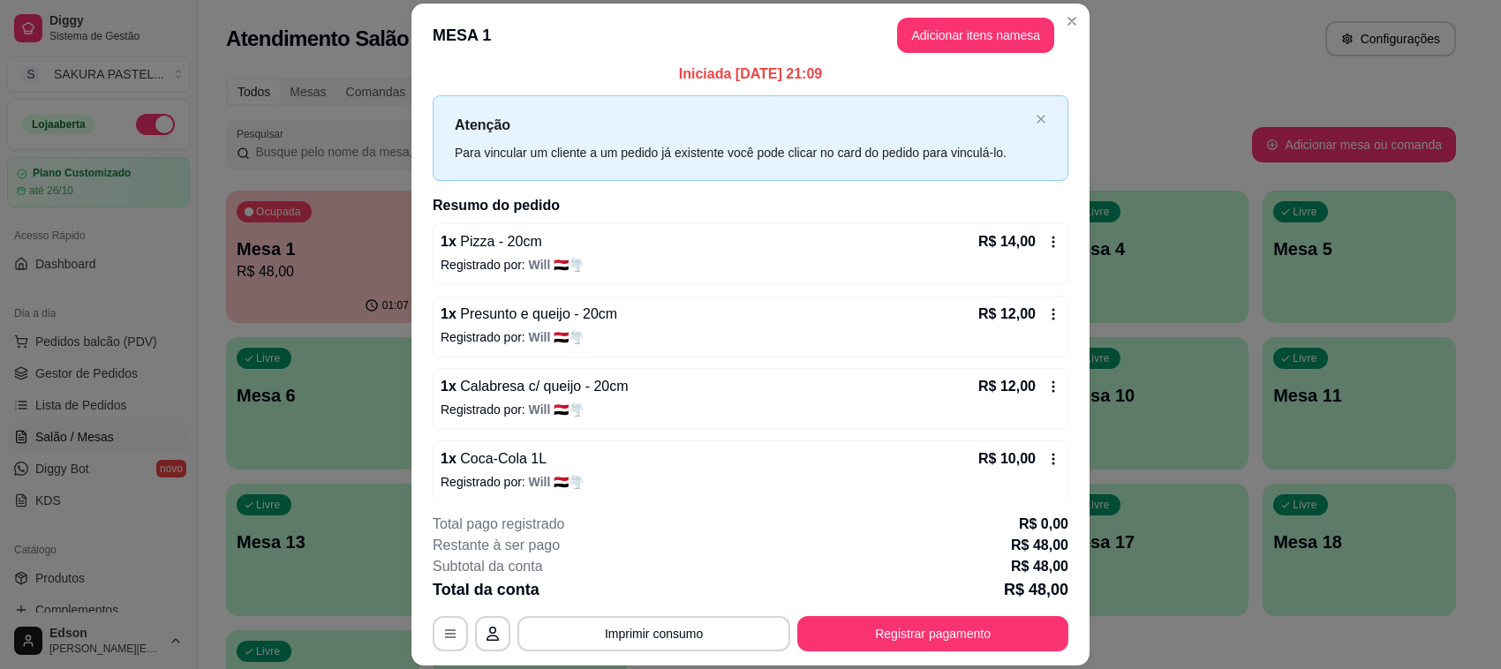
scroll to position [20, 0]
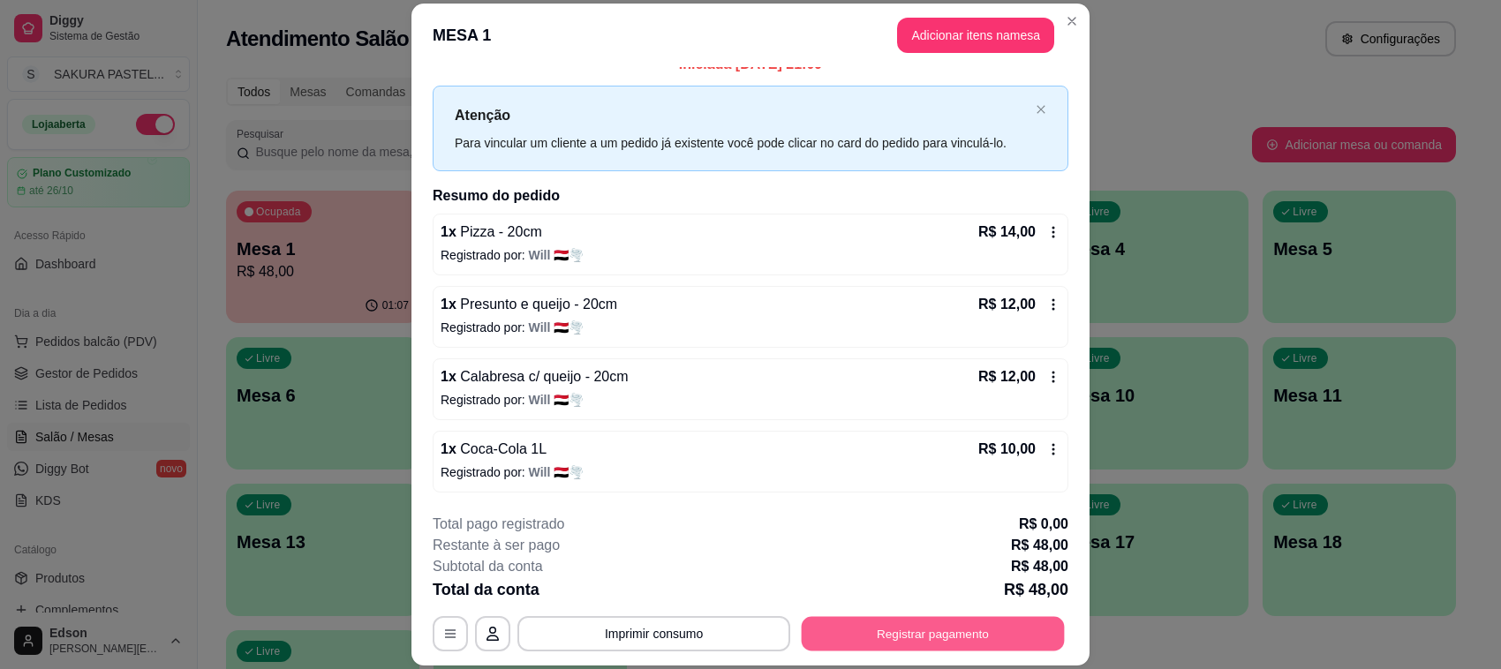
click at [937, 643] on button "Registrar pagamento" at bounding box center [932, 634] width 263 height 34
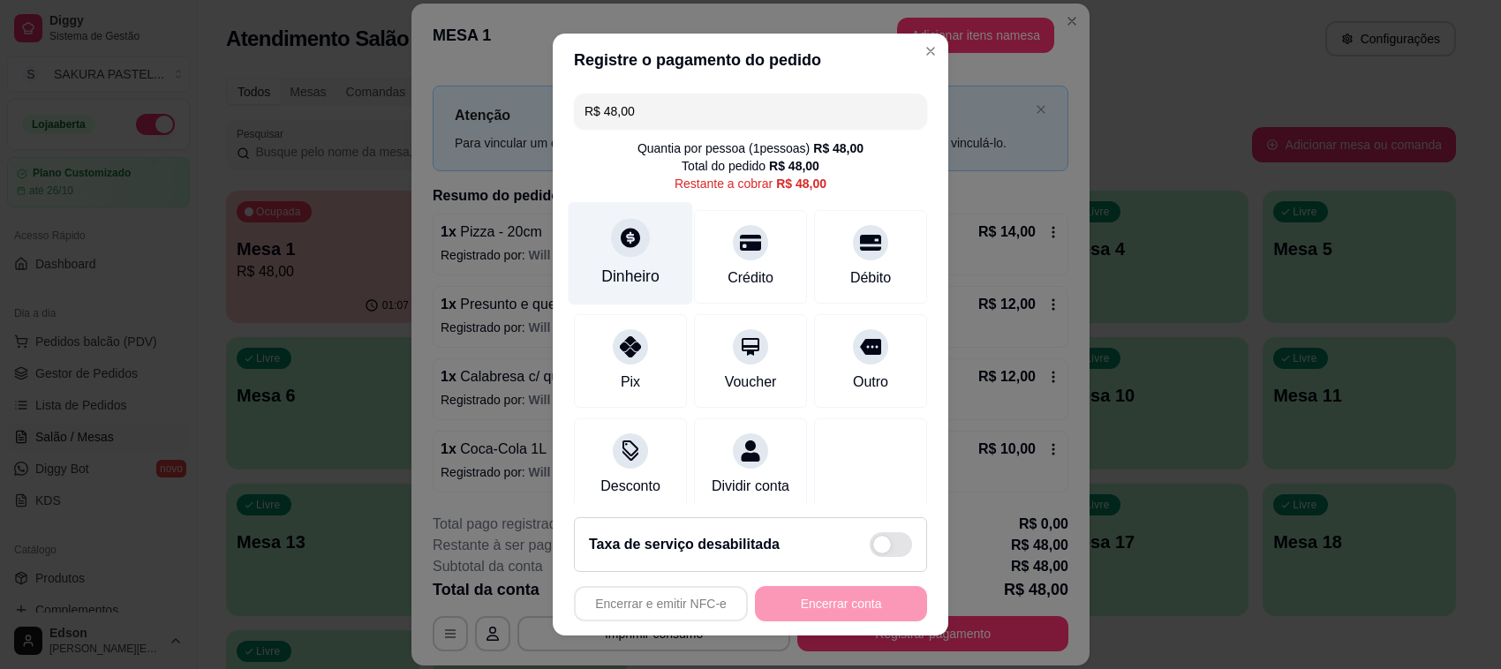
click at [620, 261] on div "Dinheiro" at bounding box center [630, 253] width 124 height 103
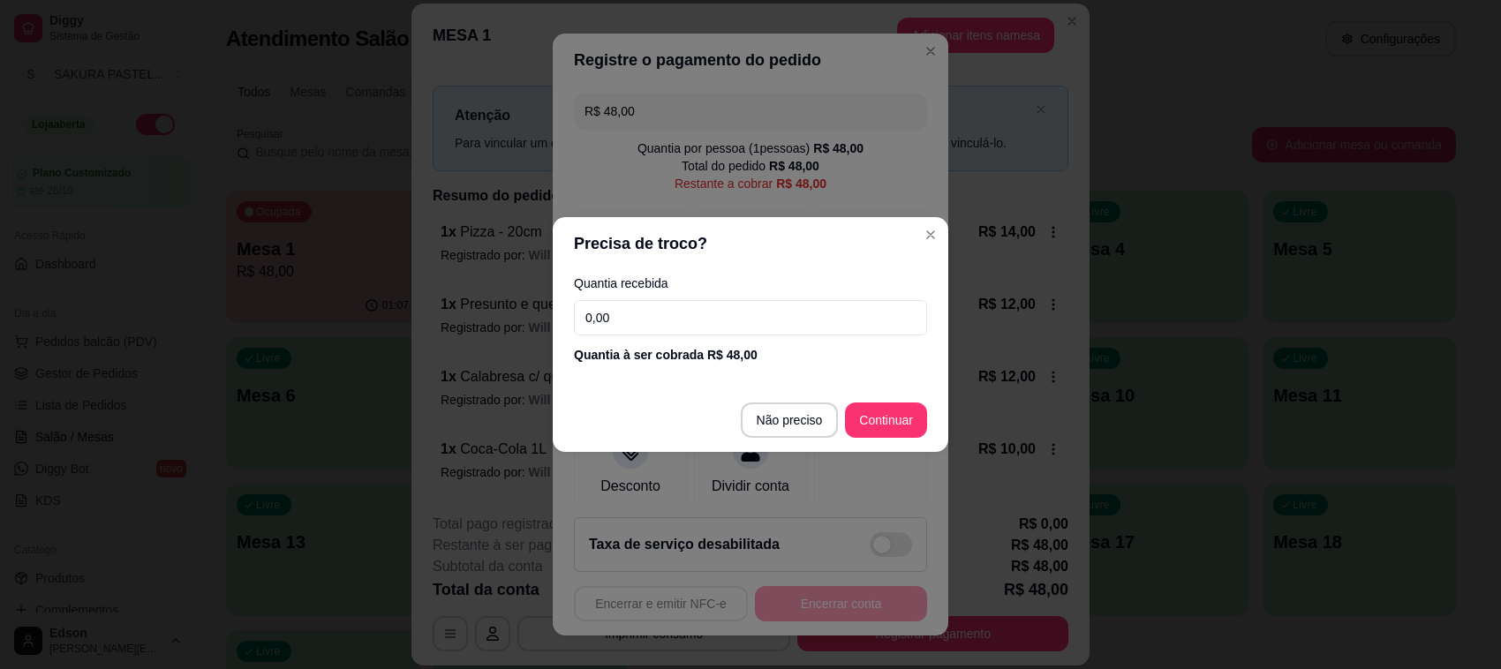
drag, startPoint x: 650, startPoint y: 325, endPoint x: 413, endPoint y: 387, distance: 244.5
click at [413, 387] on div "Precisa de troco? Quantia recebida 0,00 Quantia à ser cobrada R$ 48,00 Não prec…" at bounding box center [750, 334] width 1501 height 669
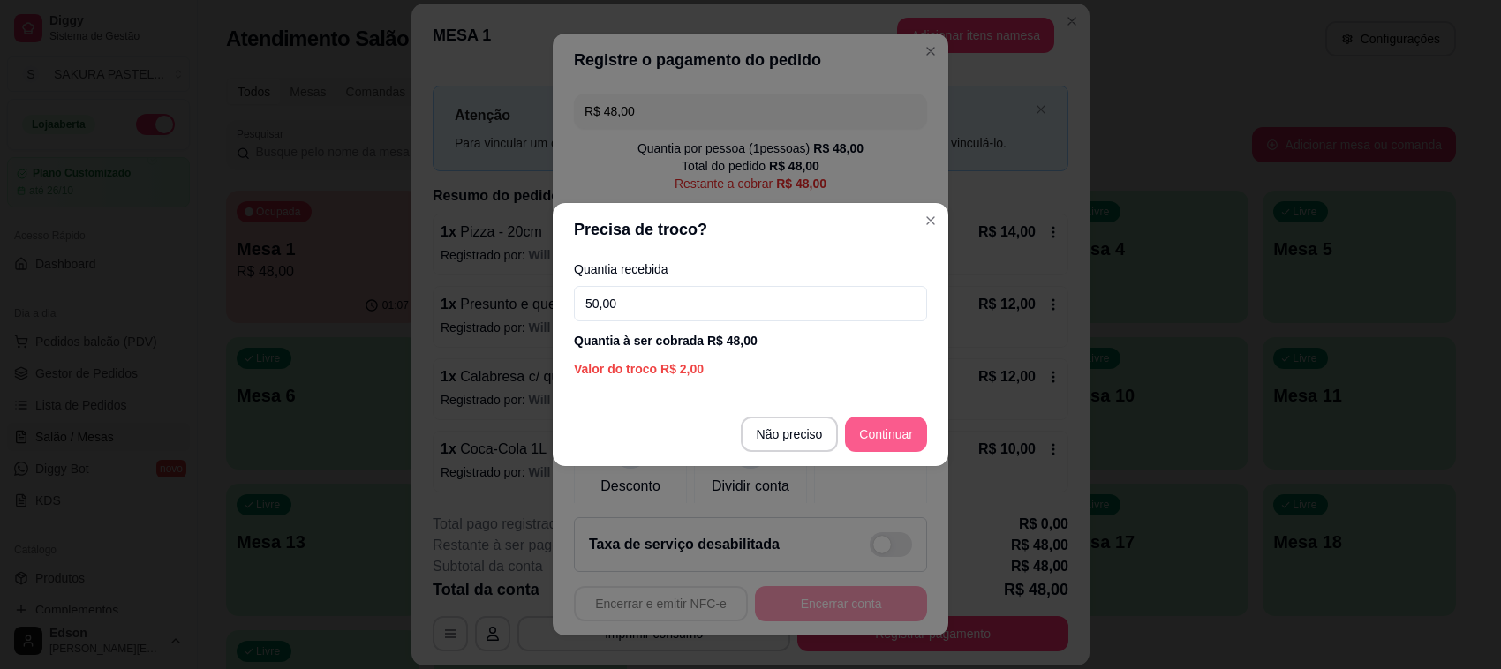
type input "50,00"
click at [892, 416] on footer "Não preciso Continuar" at bounding box center [750, 434] width 395 height 64
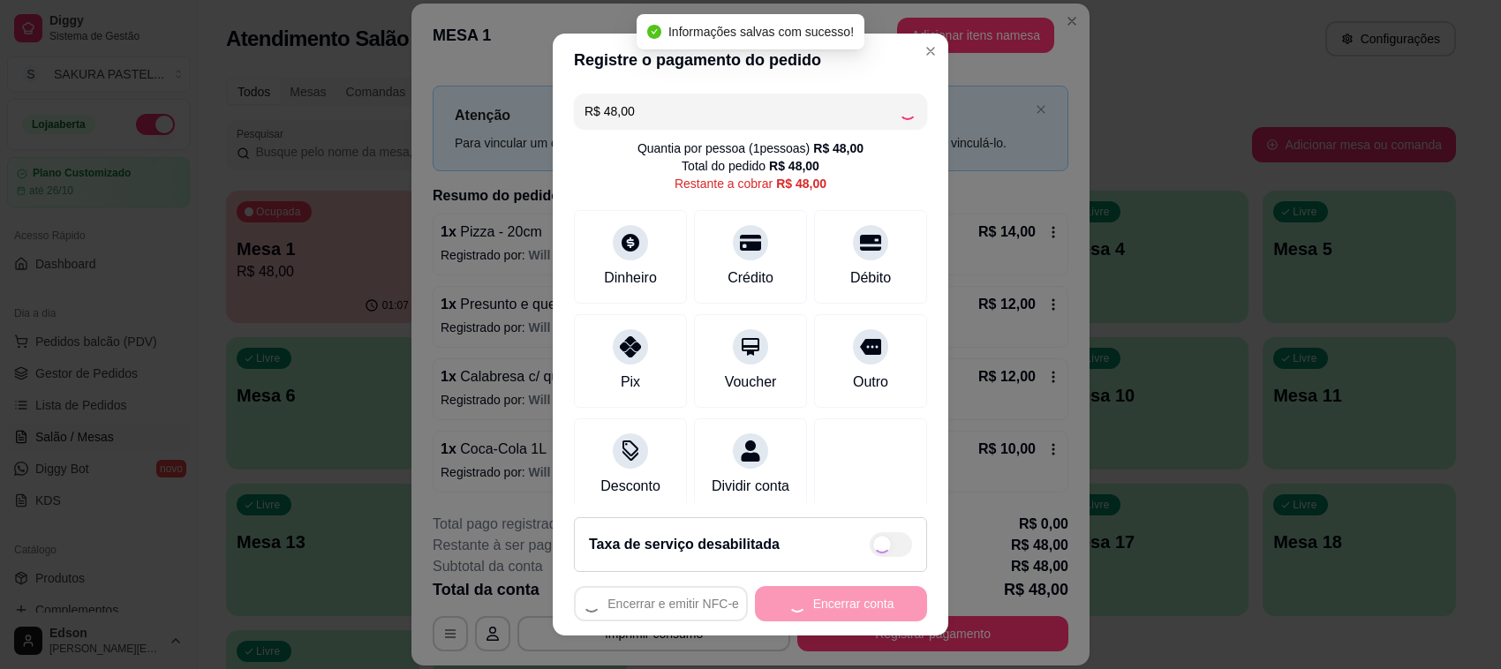
type input "R$ 0,00"
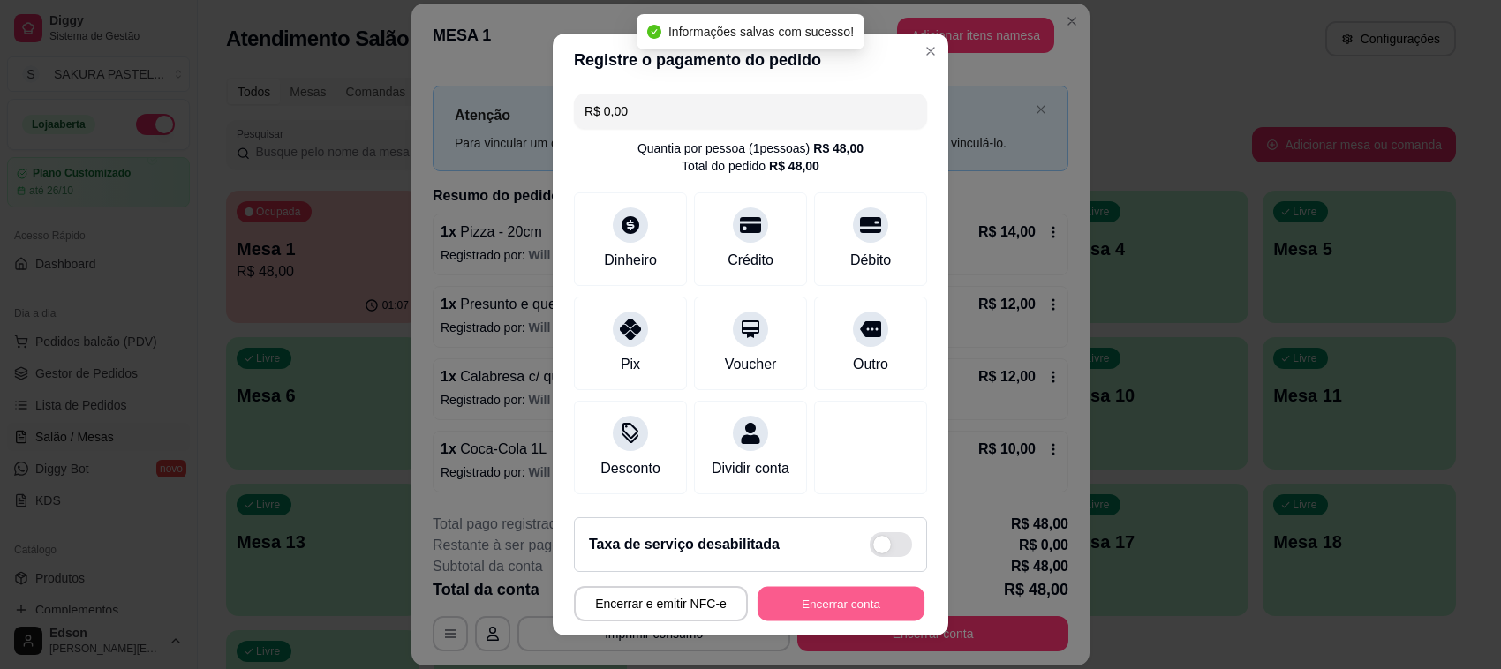
click at [832, 603] on button "Encerrar conta" at bounding box center [840, 604] width 167 height 34
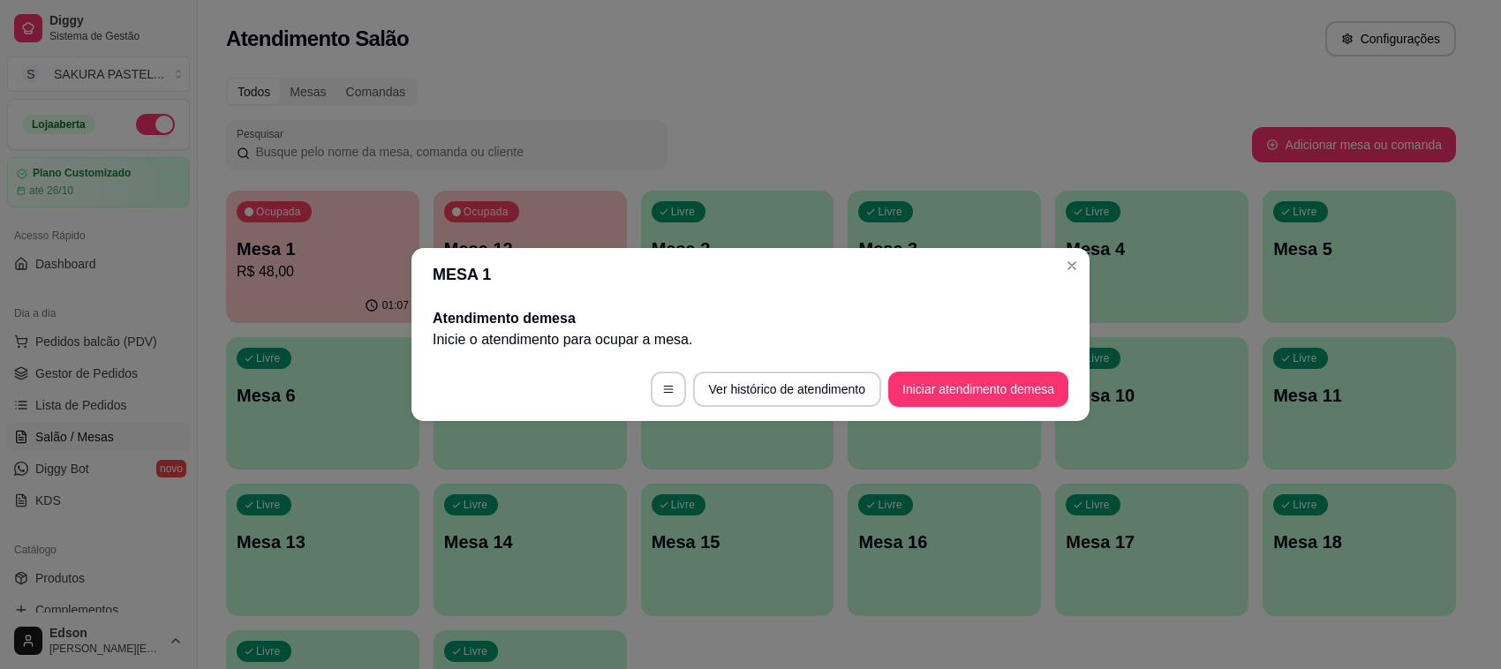
scroll to position [0, 0]
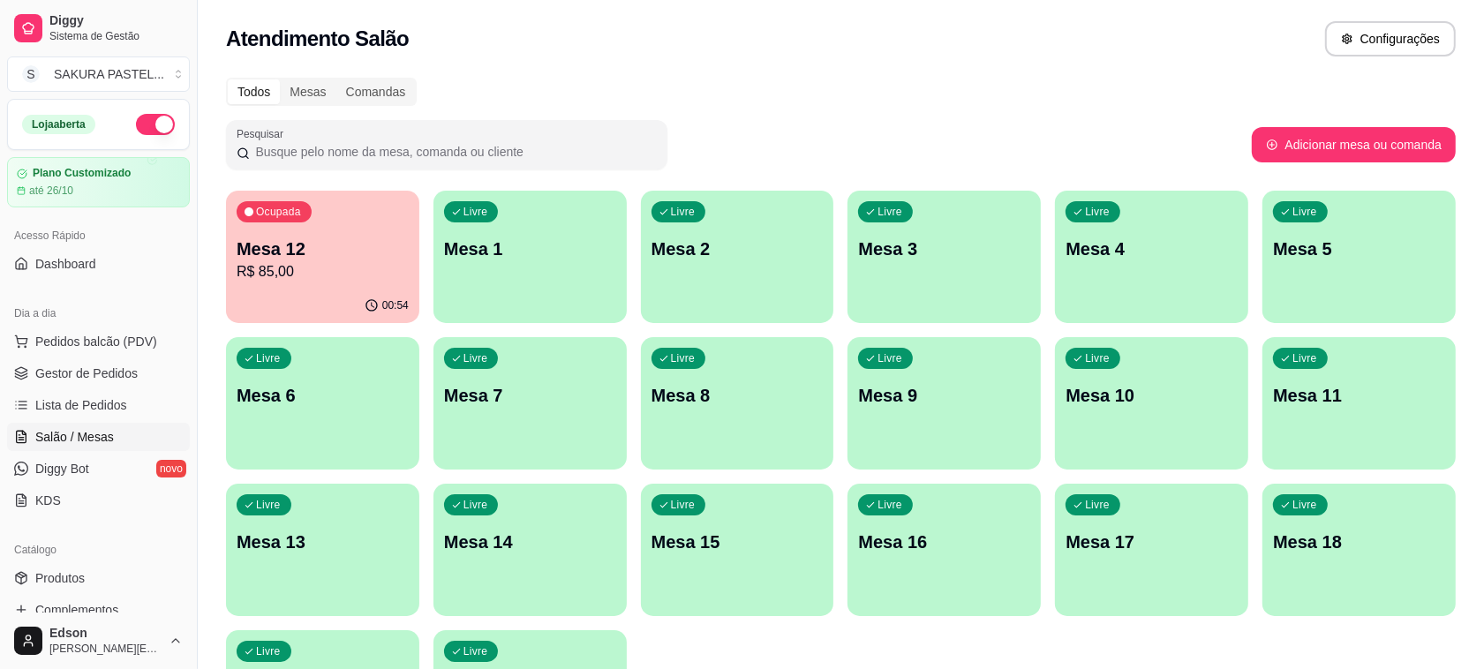
click at [313, 296] on div "00:54" at bounding box center [322, 306] width 193 height 34
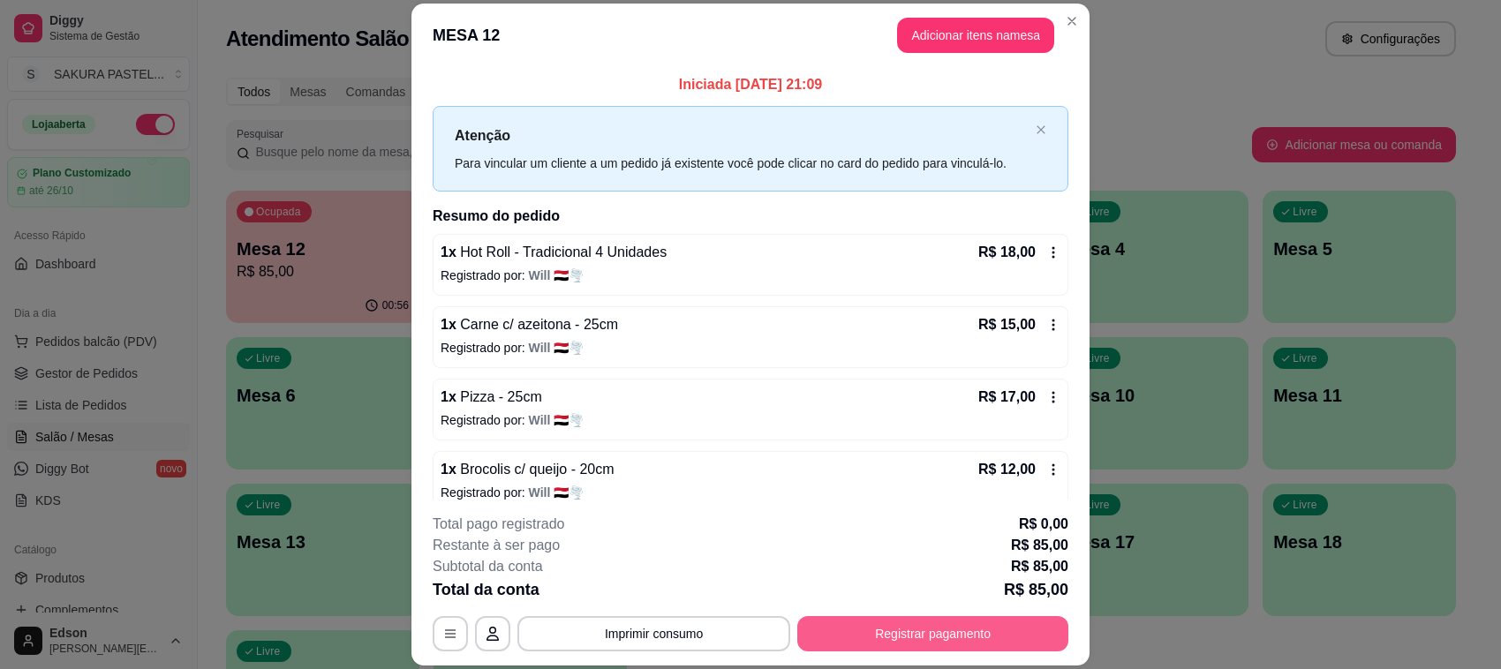
click at [880, 638] on button "Registrar pagamento" at bounding box center [932, 633] width 271 height 35
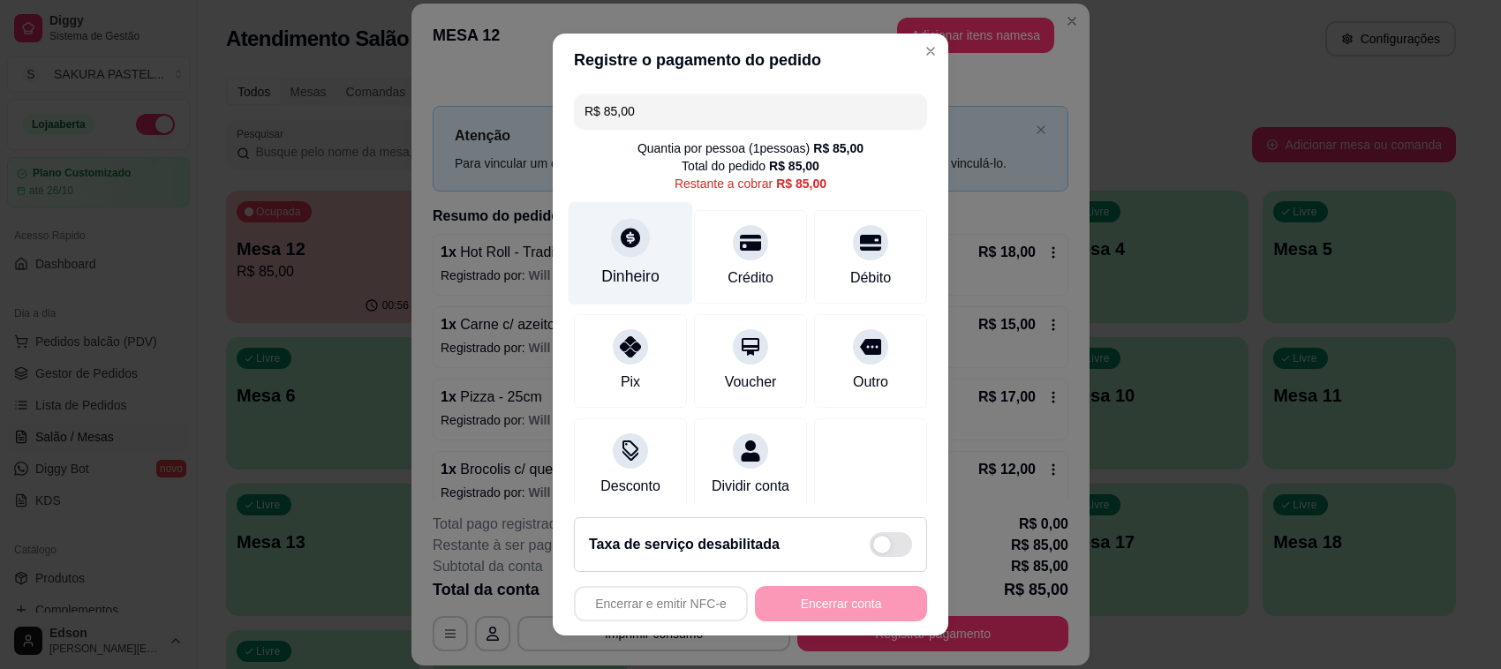
click at [621, 226] on icon at bounding box center [630, 237] width 23 height 23
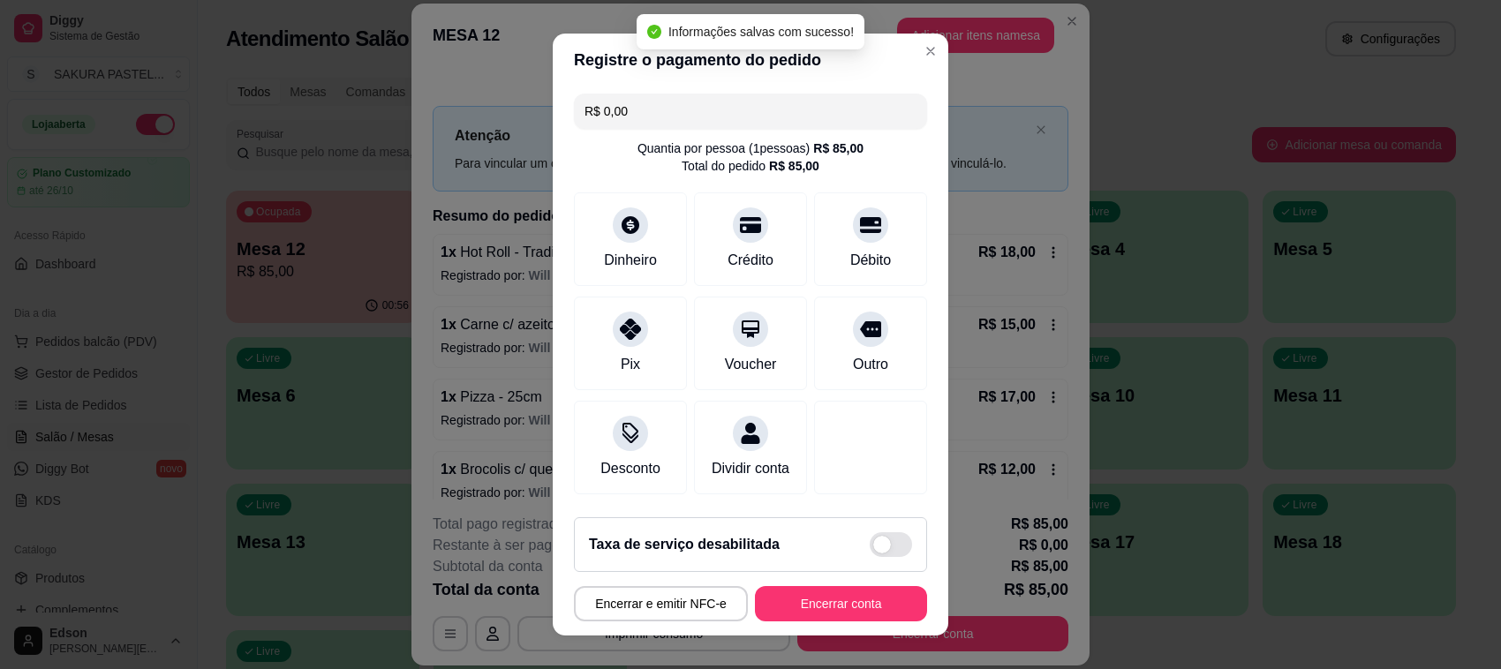
type input "R$ 0,00"
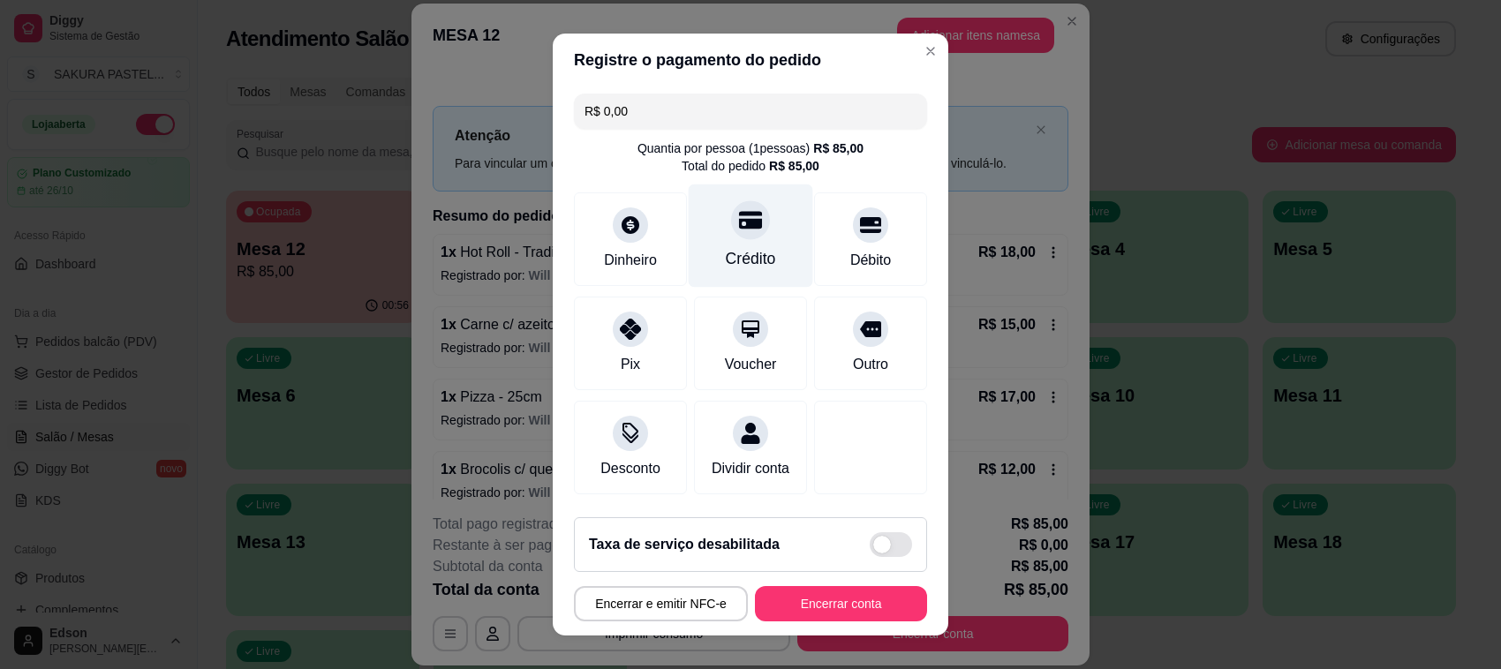
click at [739, 227] on icon at bounding box center [750, 220] width 23 height 18
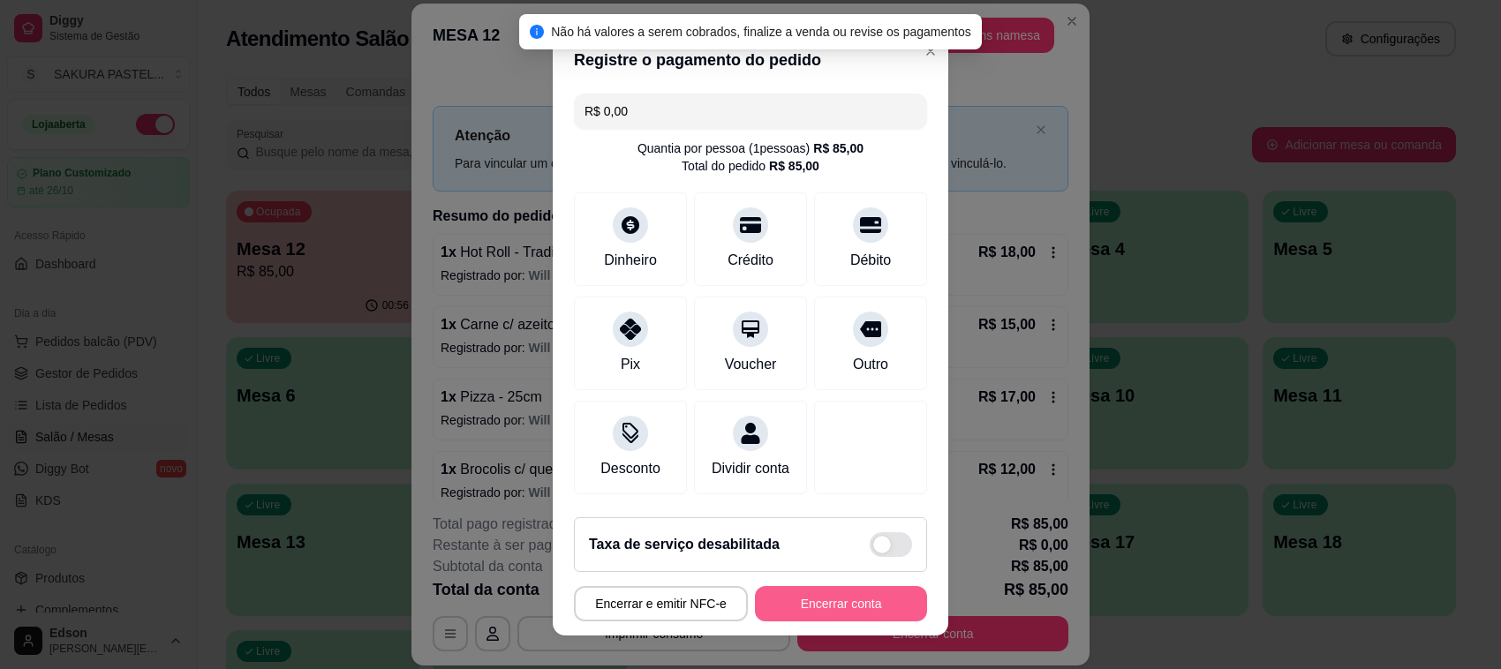
click at [825, 600] on button "Encerrar conta" at bounding box center [841, 603] width 172 height 35
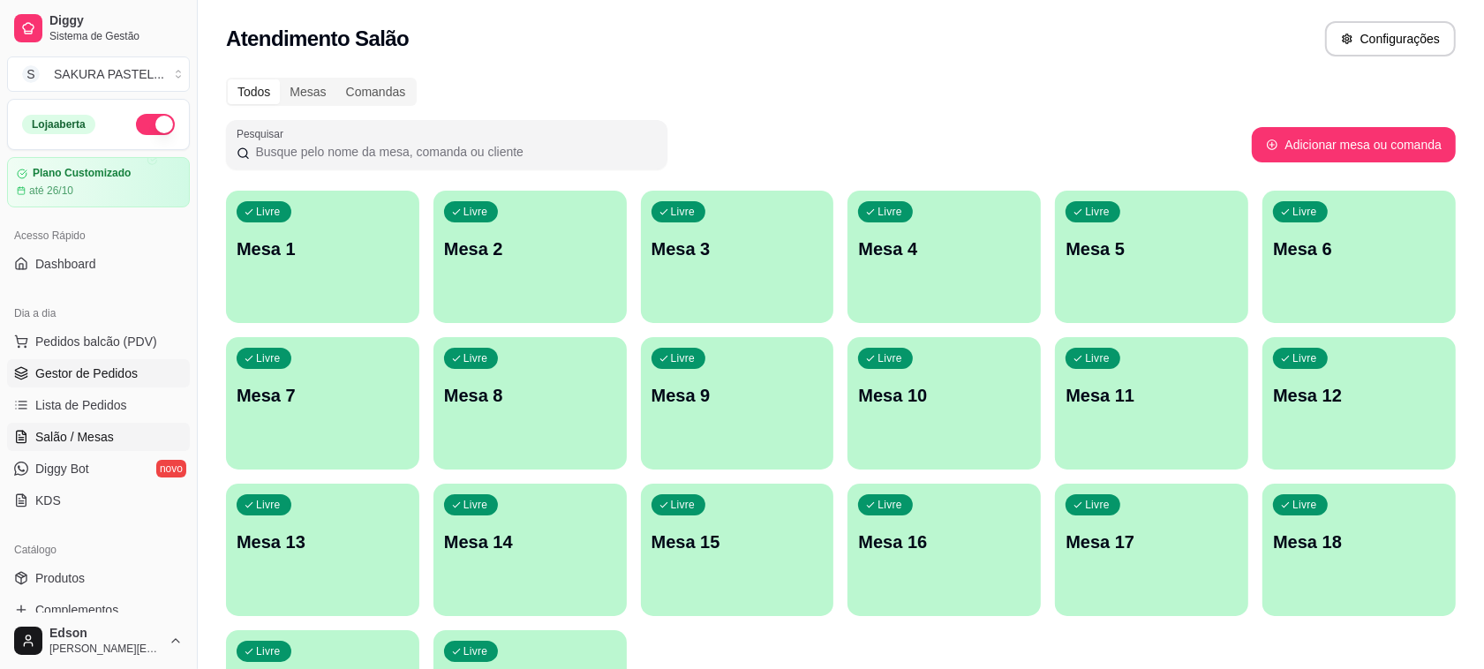
click at [84, 367] on span "Gestor de Pedidos" at bounding box center [86, 374] width 102 height 18
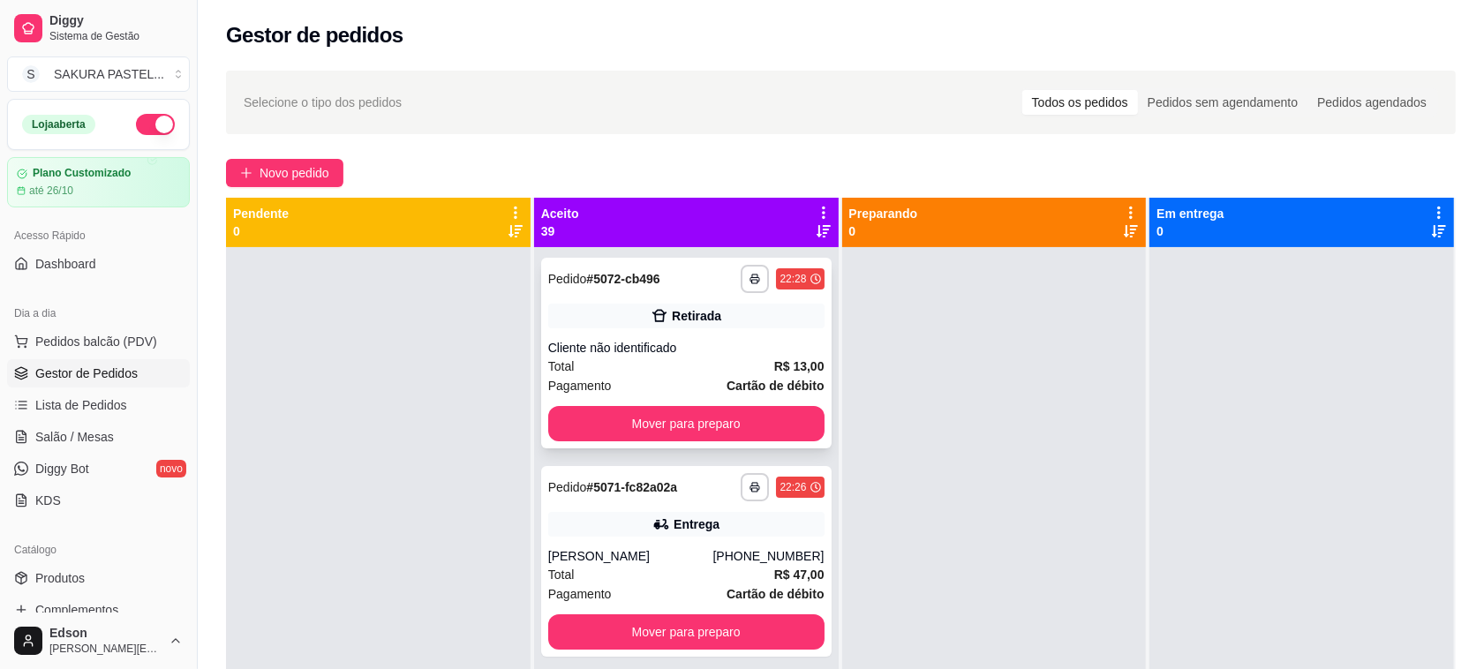
click at [760, 322] on div "Retirada" at bounding box center [686, 316] width 276 height 25
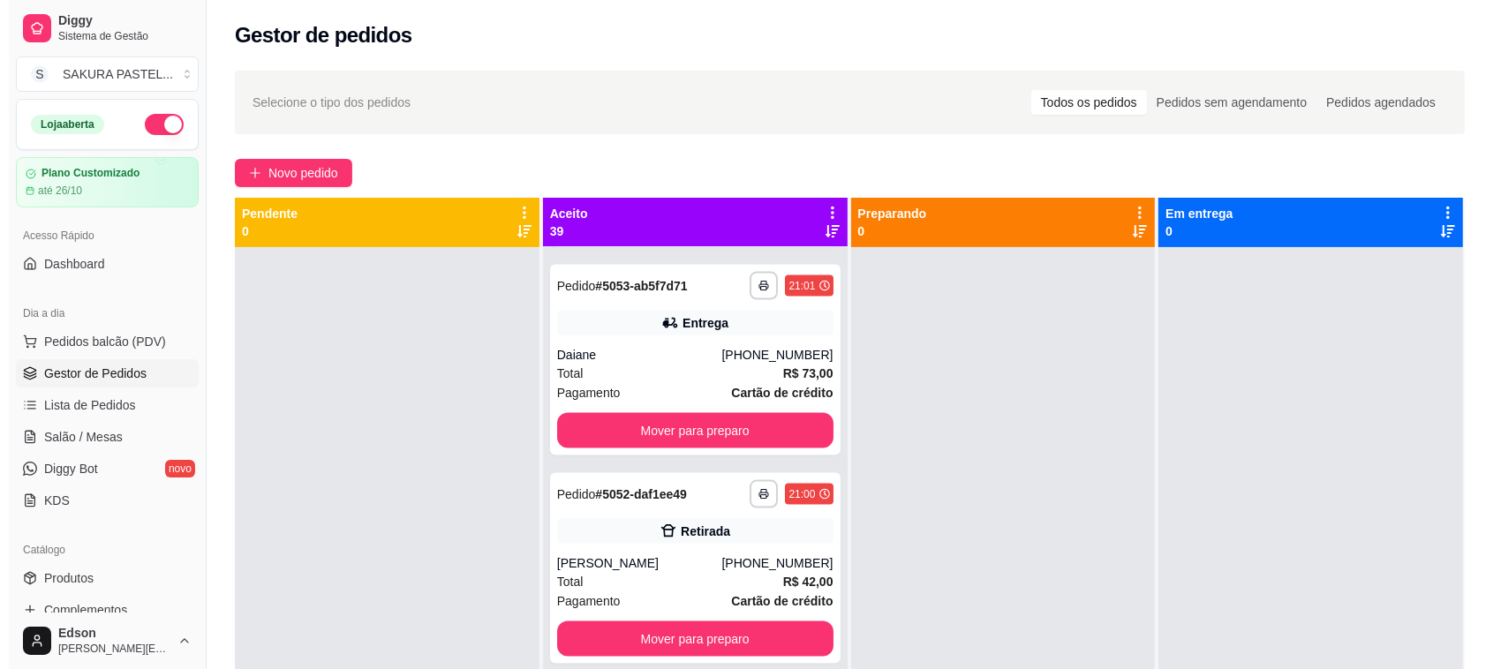
scroll to position [2930, 0]
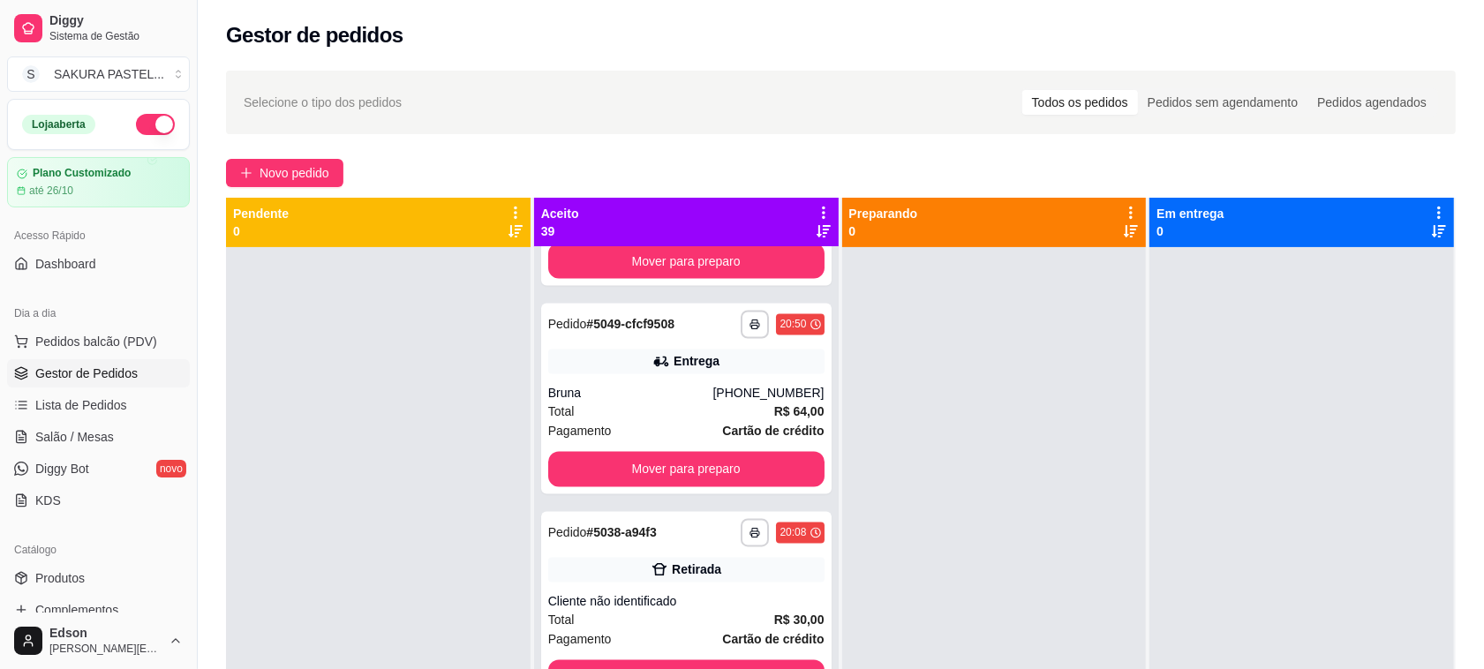
click at [816, 206] on icon at bounding box center [824, 213] width 16 height 16
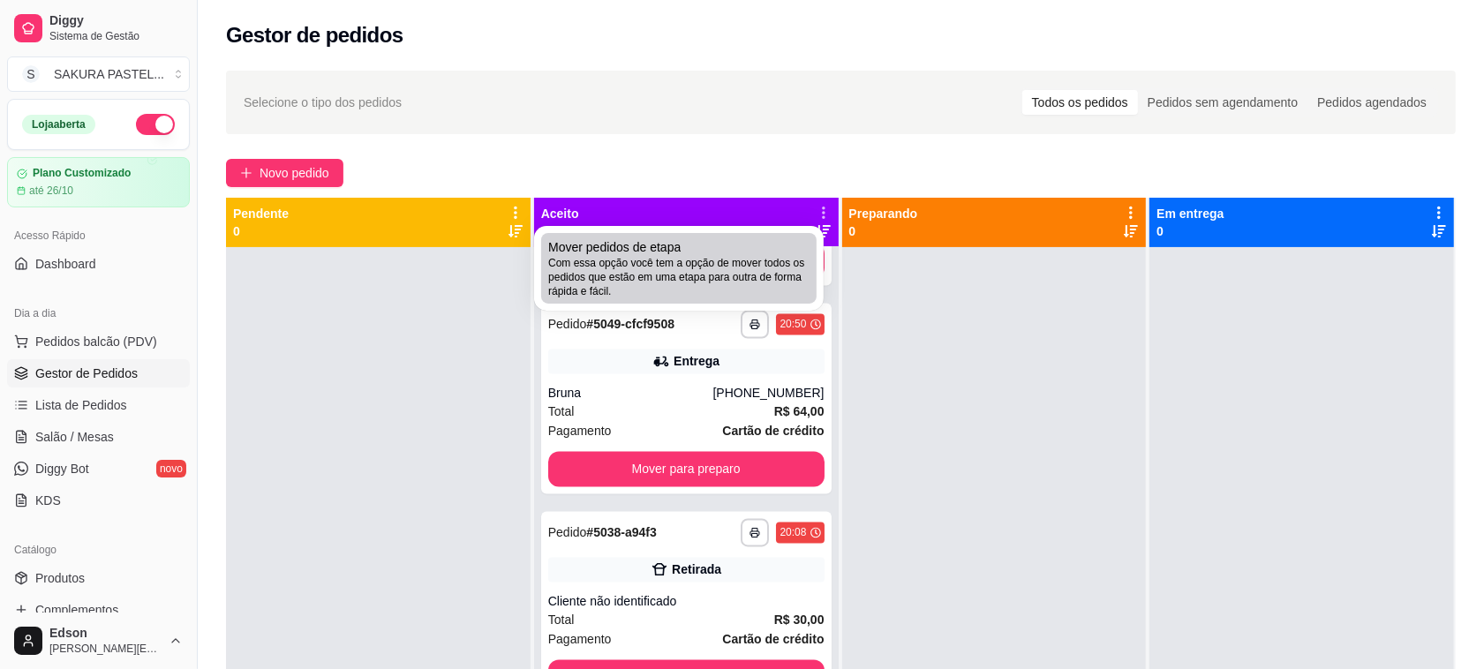
click at [685, 252] on div "Mover pedidos de etapa Com essa opção você tem a opção de mover todos os pedido…" at bounding box center [678, 268] width 261 height 60
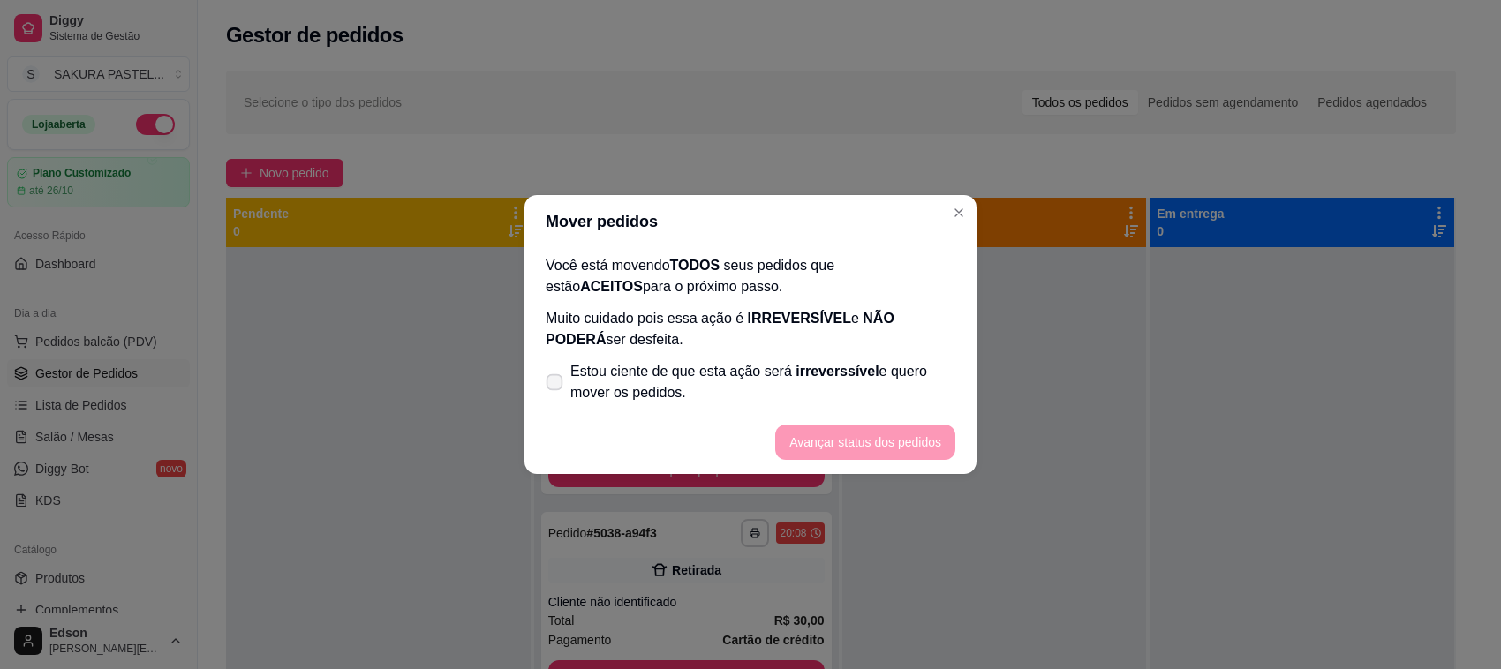
click at [682, 372] on span "Estou ciente de que esta ação será irreverssível e quero mover os pedidos." at bounding box center [762, 382] width 385 height 42
click at [556, 386] on input "Estou ciente de que esta ação será irreverssível e quero mover os pedidos." at bounding box center [550, 391] width 11 height 11
checkbox input "true"
click at [903, 442] on button "Avançar status dos pedidos" at bounding box center [865, 442] width 175 height 34
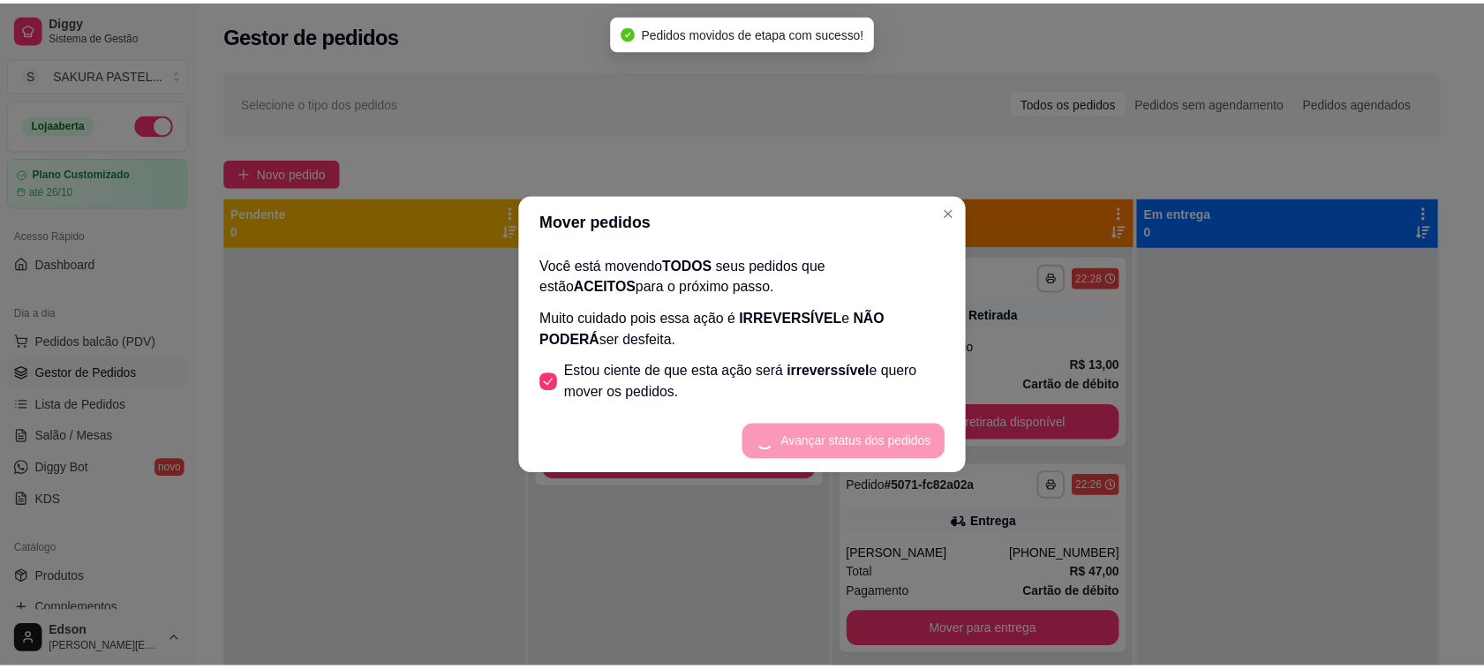
scroll to position [0, 0]
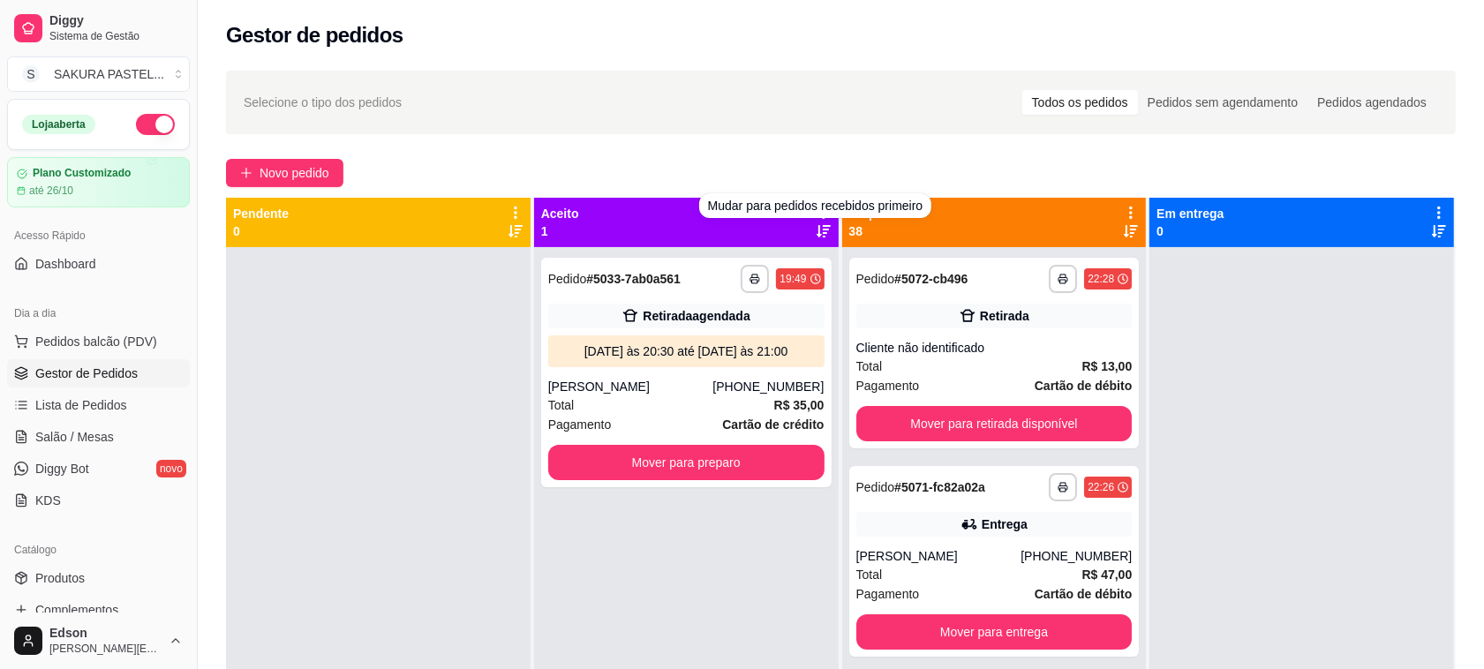
click at [816, 225] on icon at bounding box center [823, 231] width 14 height 12
click at [822, 214] on icon at bounding box center [824, 213] width 4 height 12
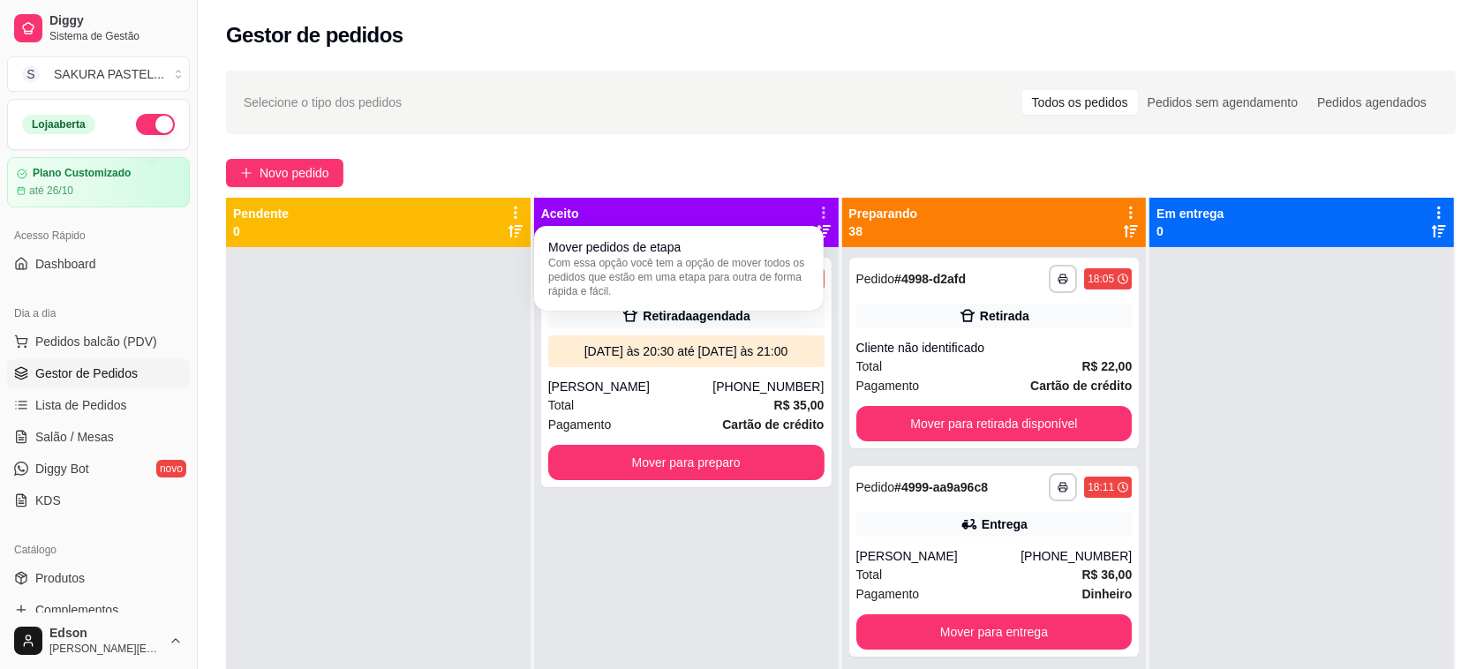
click at [823, 227] on div "Mover pedidos de etapa Com essa opção você tem a opção de mover todos os pedido…" at bounding box center [679, 268] width 290 height 85
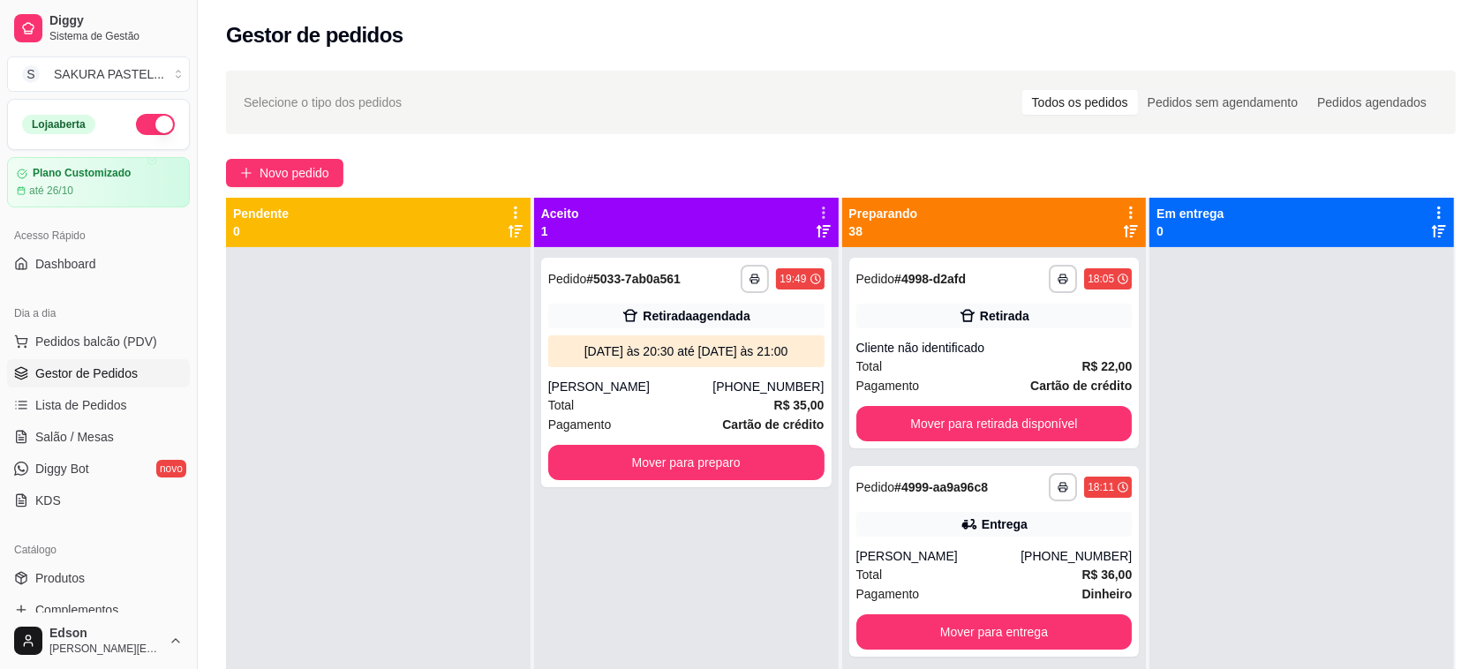
click at [821, 213] on div "Mudar para pedidos recebidos por último" at bounding box center [814, 207] width 206 height 21
click at [809, 217] on div "Mudar para pedidos recebidos por último" at bounding box center [814, 205] width 242 height 25
drag, startPoint x: 755, startPoint y: 166, endPoint x: 810, endPoint y: 204, distance: 67.3
click at [757, 166] on div "Novo pedido" at bounding box center [841, 173] width 1230 height 28
click at [816, 205] on icon at bounding box center [824, 213] width 16 height 16
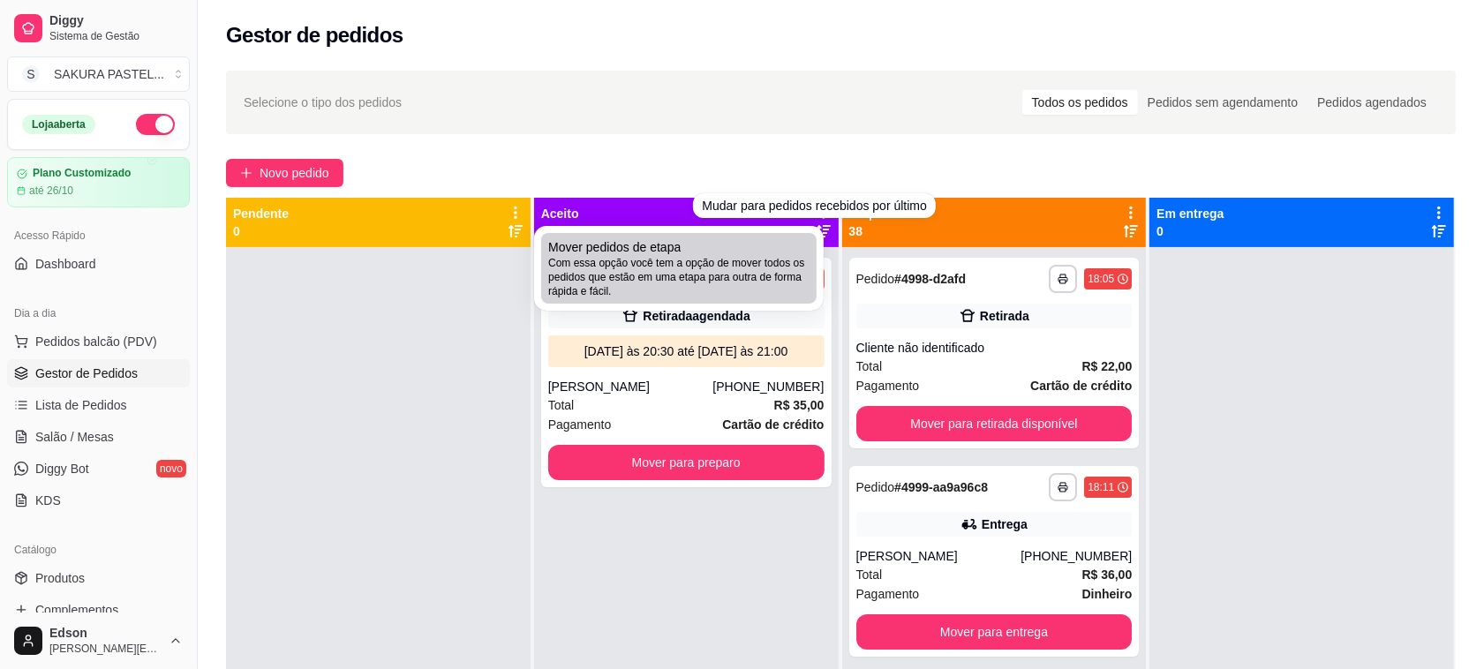
click at [794, 238] on div "Mover pedidos de etapa Com essa opção você tem a opção de mover todos os pedido…" at bounding box center [678, 268] width 261 height 60
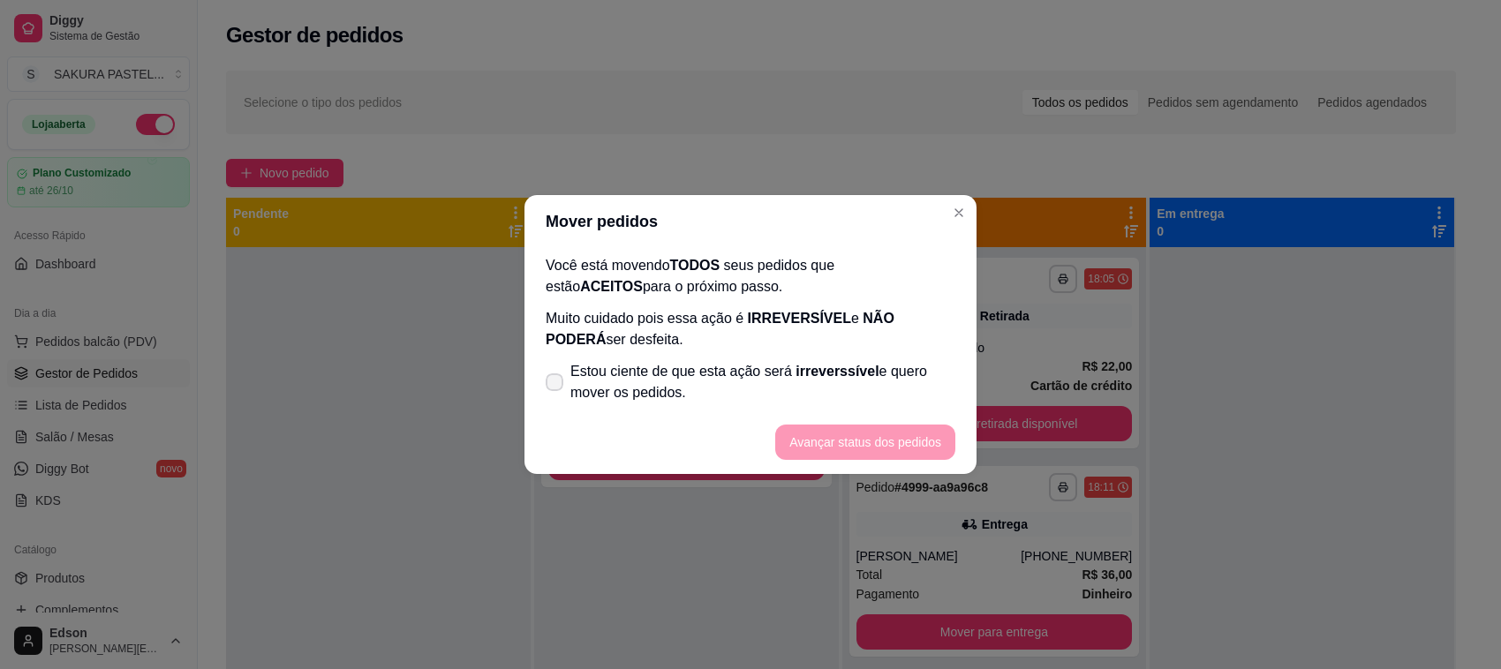
click at [649, 391] on span "Estou ciente de que esta ação será irreverssível e quero mover os pedidos." at bounding box center [762, 382] width 385 height 42
click at [556, 391] on input "Estou ciente de que esta ação será irreverssível e quero mover os pedidos." at bounding box center [550, 391] width 11 height 11
checkbox input "true"
click at [814, 448] on button "Avançar status dos pedidos" at bounding box center [865, 442] width 175 height 34
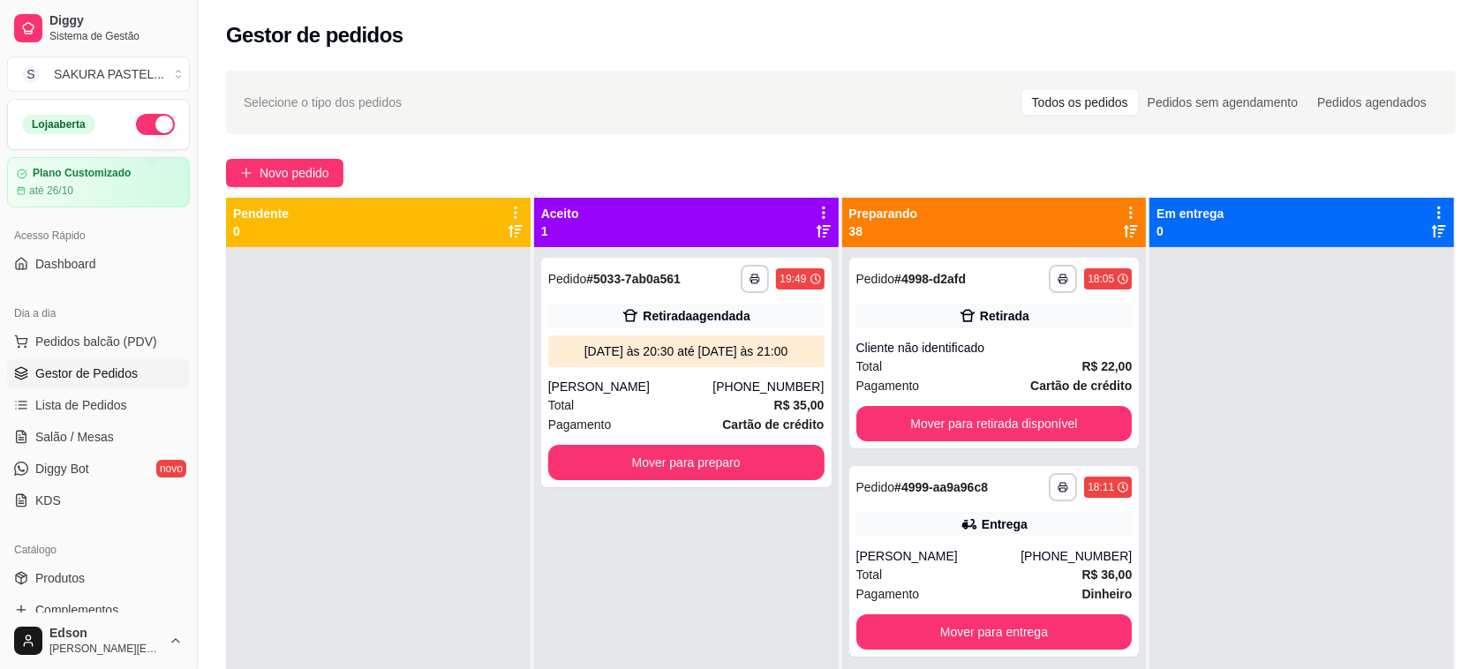
click at [1123, 213] on icon at bounding box center [1131, 213] width 16 height 16
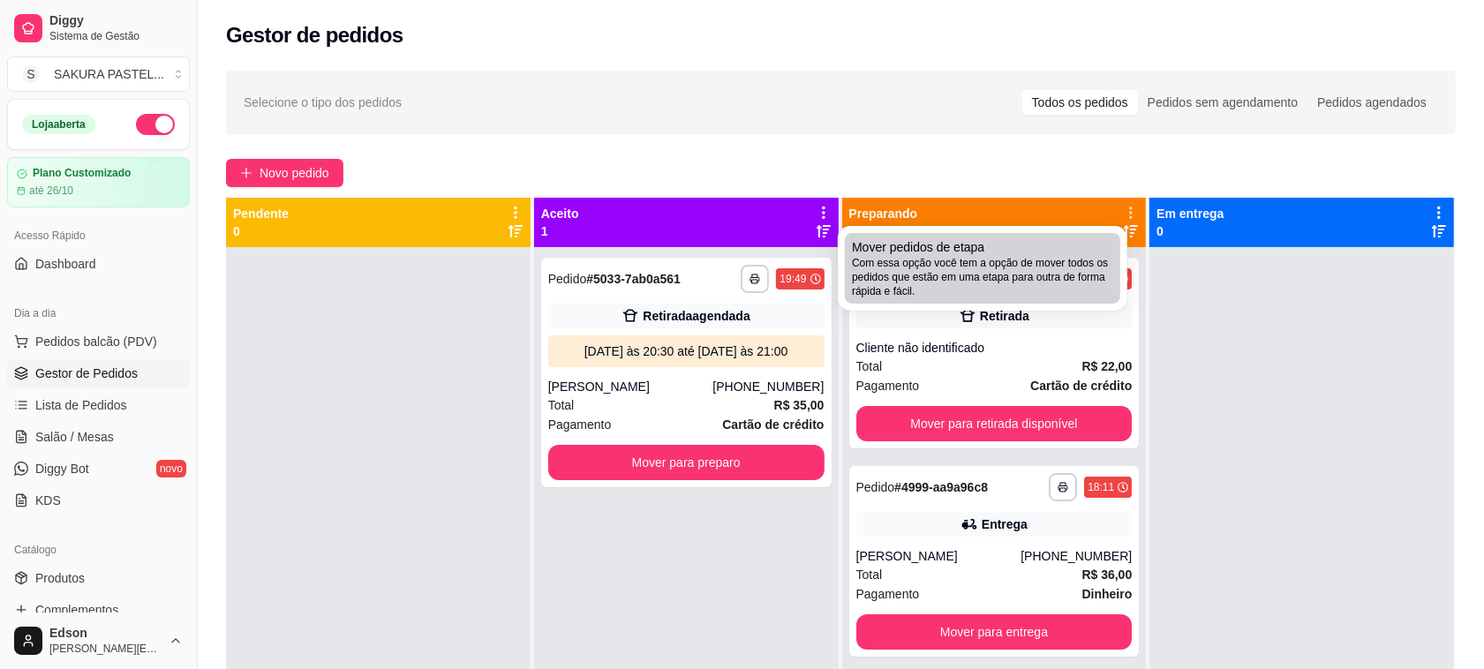
click at [1051, 236] on li "Mover pedidos de etapa Com essa opção você tem a opção de mover todos os pedido…" at bounding box center [982, 268] width 275 height 71
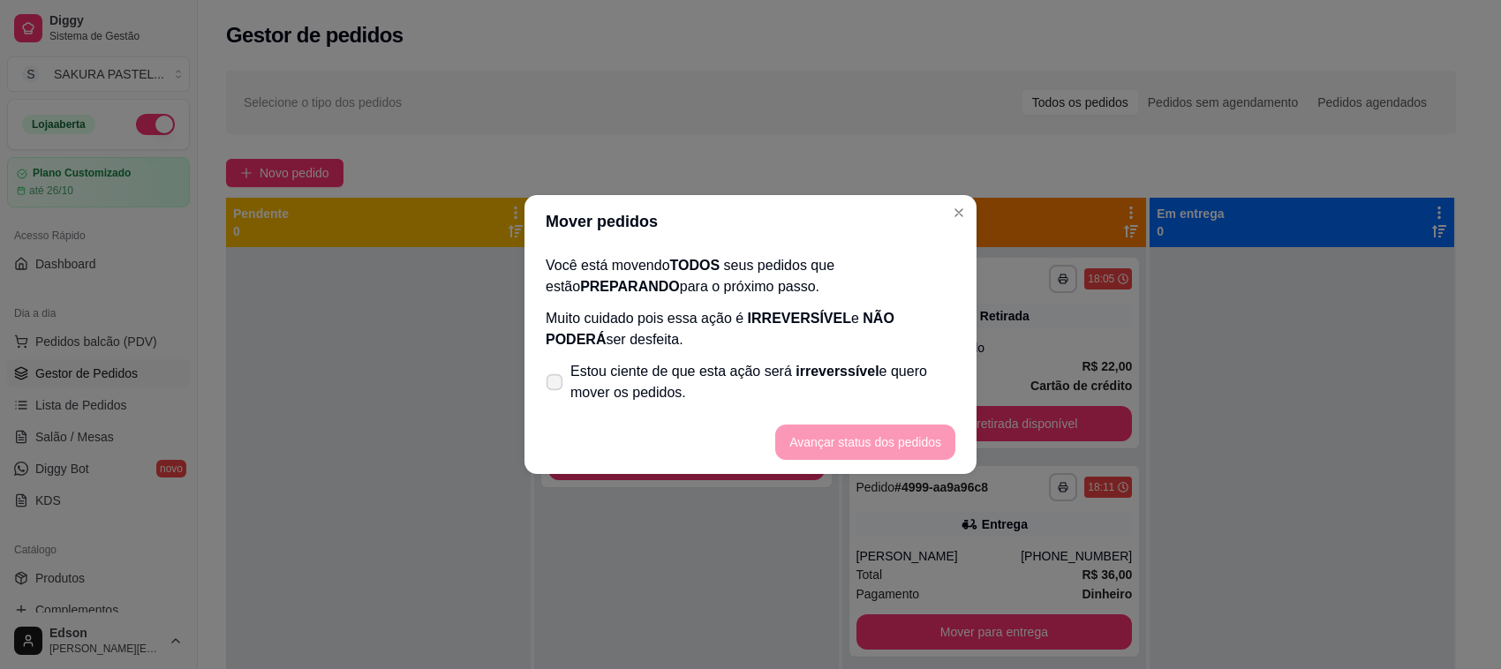
click at [725, 388] on span "Estou ciente de que esta ação será irreverssível e quero mover os pedidos." at bounding box center [762, 382] width 385 height 42
click at [556, 388] on input "Estou ciente de que esta ação será irreverssível e quero mover os pedidos." at bounding box center [550, 391] width 11 height 11
checkbox input "true"
click at [863, 442] on button "Avançar status dos pedidos" at bounding box center [865, 442] width 180 height 35
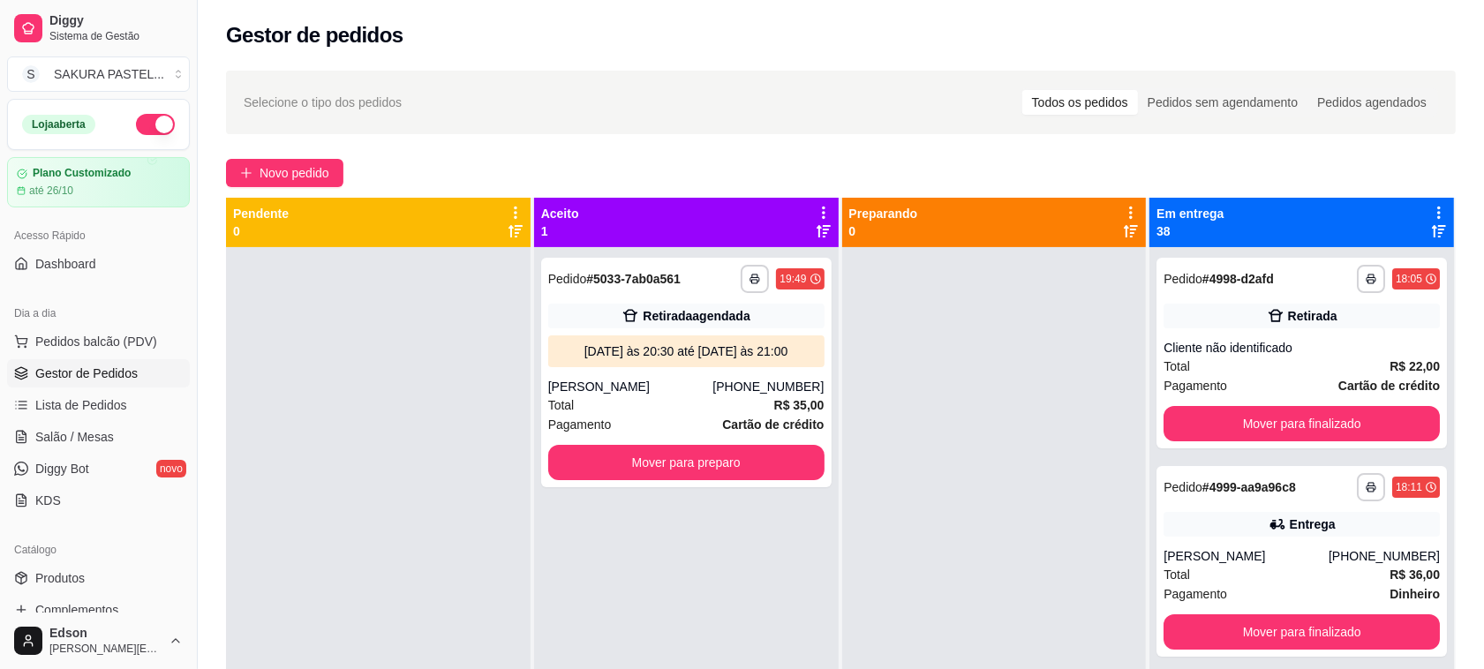
click at [816, 210] on icon at bounding box center [824, 213] width 16 height 16
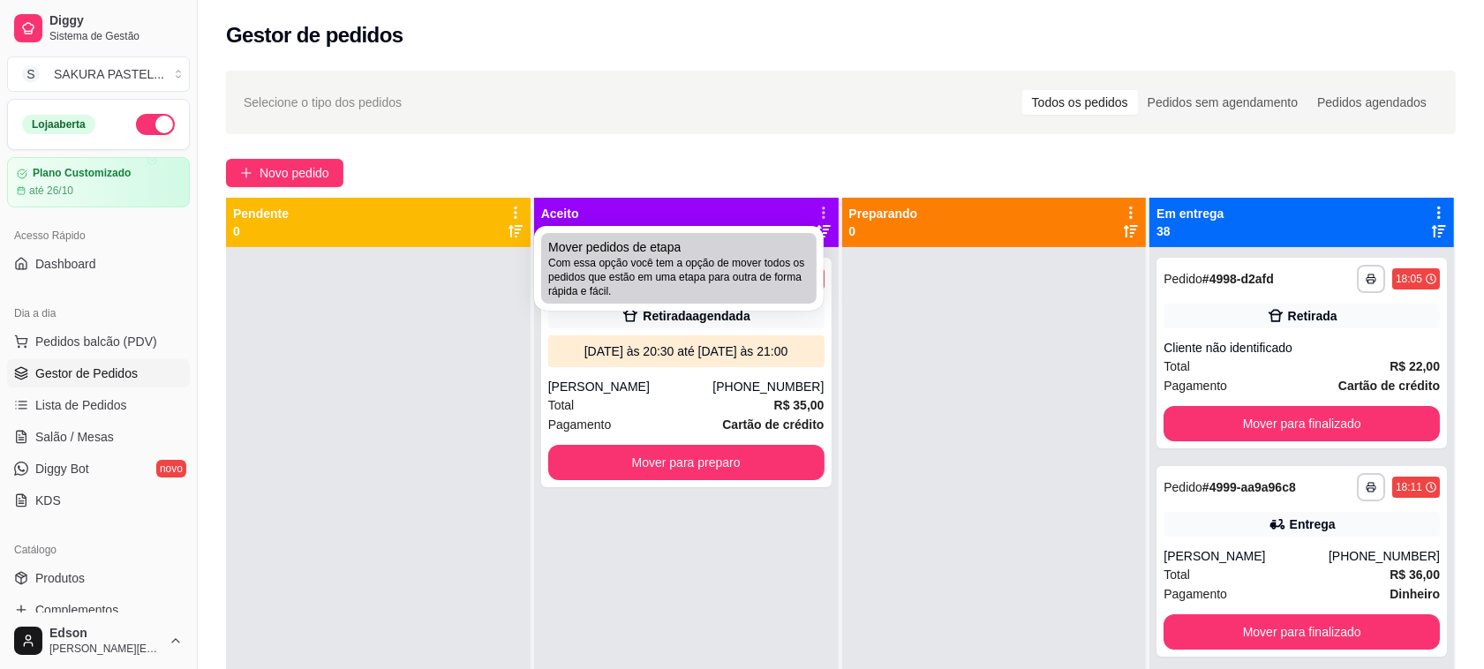
click at [711, 259] on span "Com essa opção você tem a opção de mover todos os pedidos que estão em uma etap…" at bounding box center [678, 277] width 261 height 42
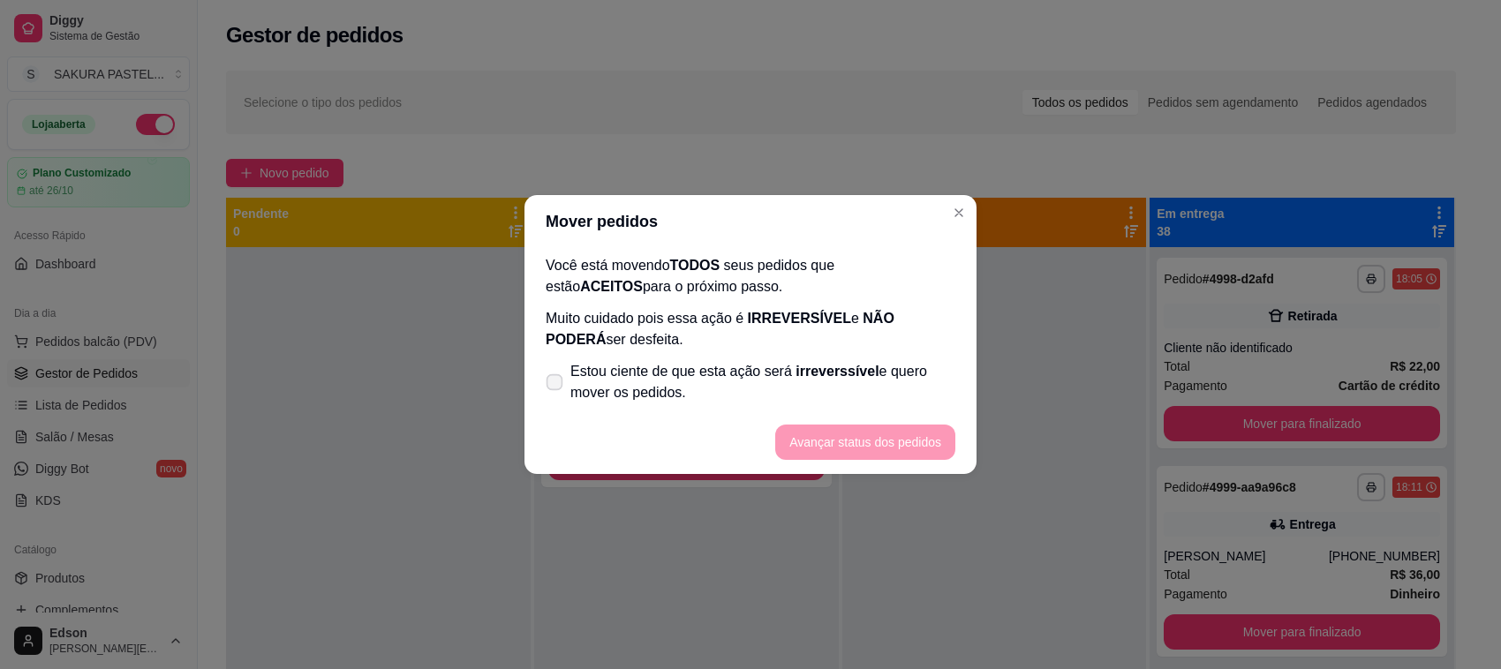
click at [673, 372] on span "Estou ciente de que esta ação será irreverssível e quero mover os pedidos." at bounding box center [762, 382] width 385 height 42
click at [556, 386] on input "Estou ciente de que esta ação será irreverssível e quero mover os pedidos." at bounding box center [550, 391] width 11 height 11
checkbox input "true"
click at [832, 447] on button "Avançar status dos pedidos" at bounding box center [865, 442] width 180 height 35
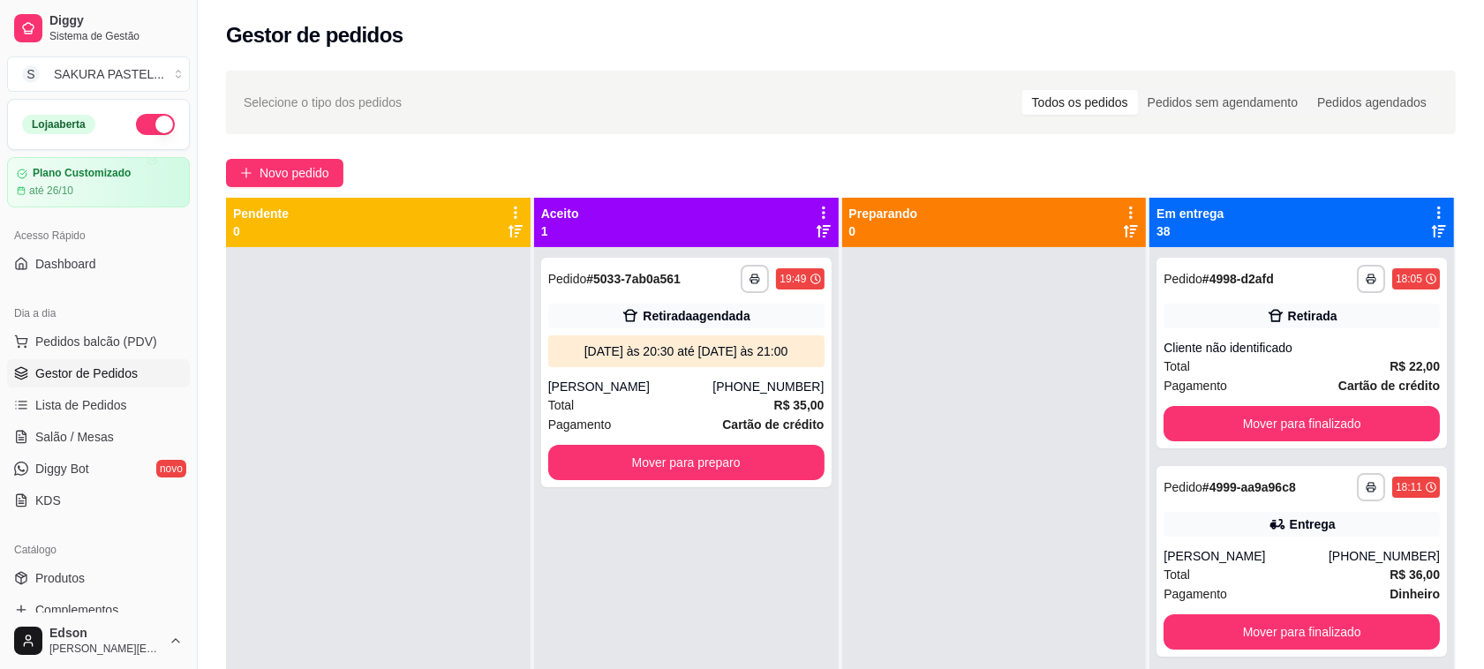
click at [1431, 210] on icon at bounding box center [1439, 213] width 16 height 16
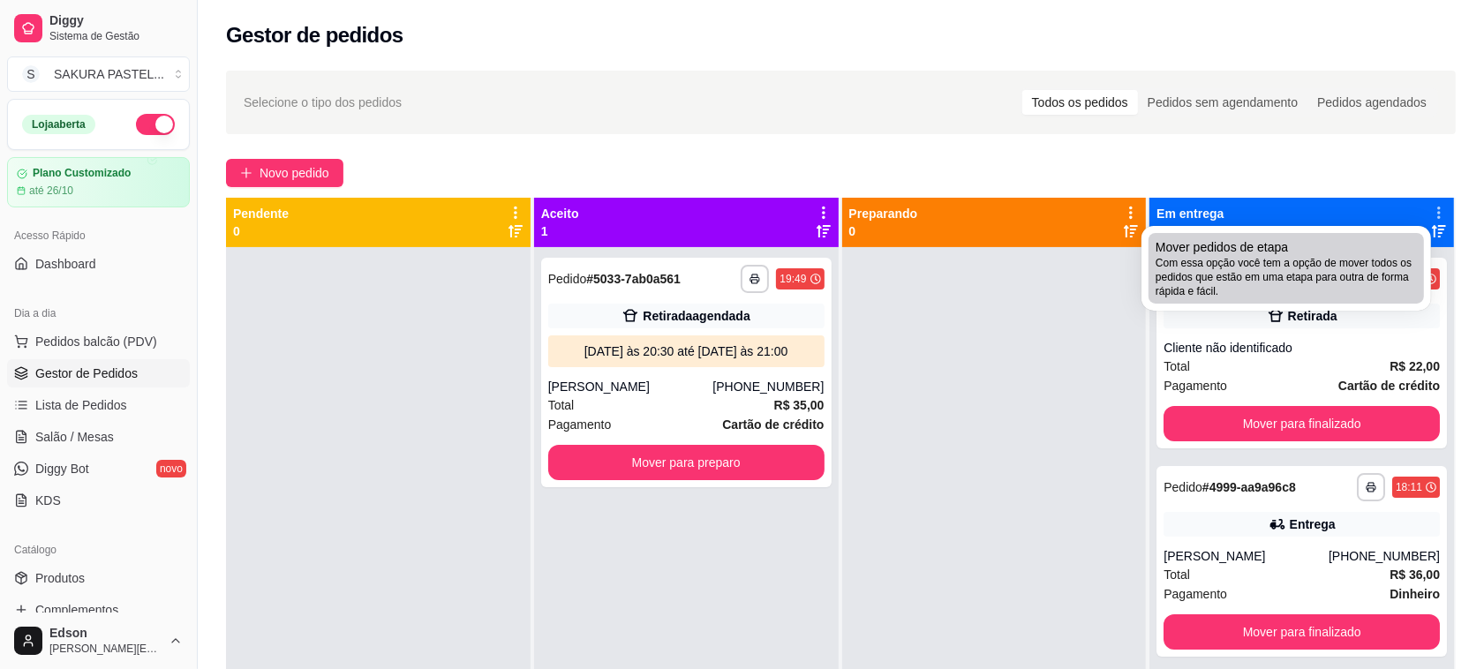
click at [1188, 267] on span "Com essa opção você tem a opção de mover todos os pedidos que estão em uma etap…" at bounding box center [1285, 277] width 261 height 42
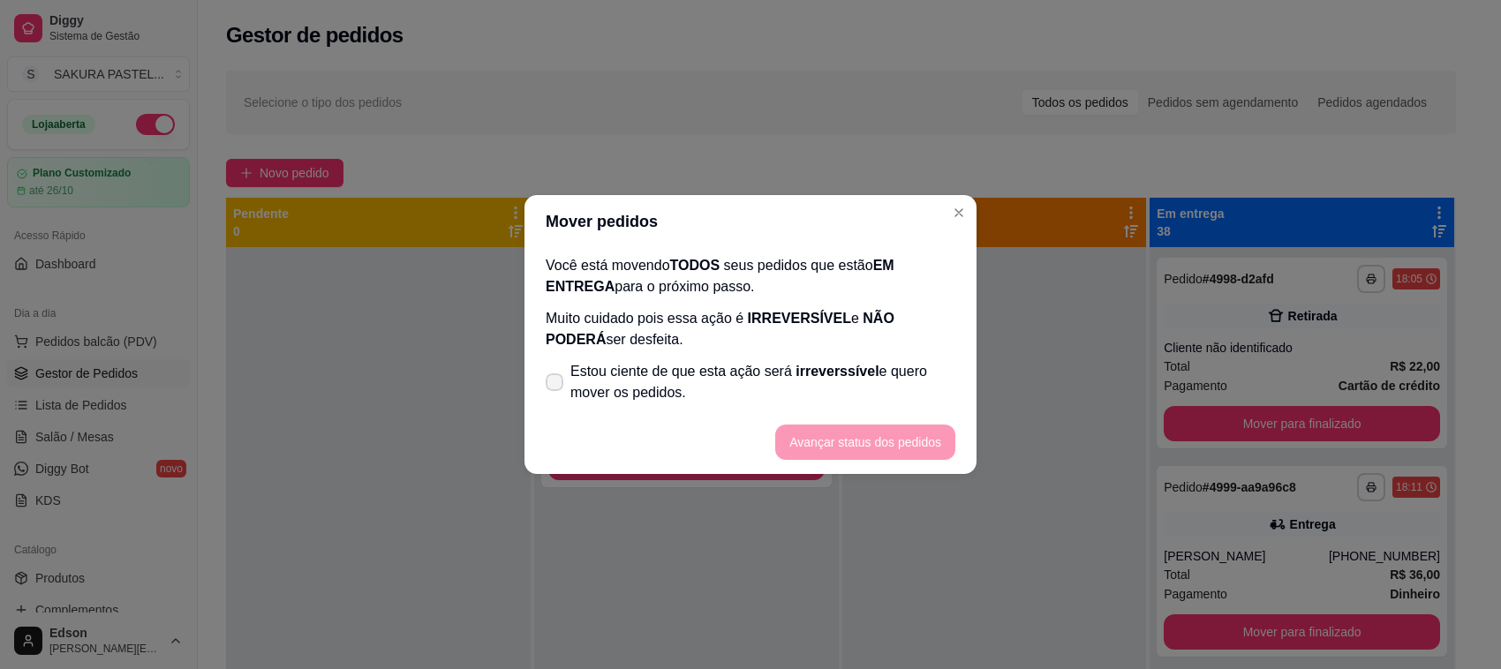
click at [809, 386] on span "Estou ciente de que esta ação será irreverssível e quero mover os pedidos." at bounding box center [762, 382] width 385 height 42
click at [556, 386] on input "Estou ciente de que esta ação será irreverssível e quero mover os pedidos." at bounding box center [550, 391] width 11 height 11
checkbox input "true"
click at [850, 426] on button "Avançar status dos pedidos" at bounding box center [865, 442] width 180 height 35
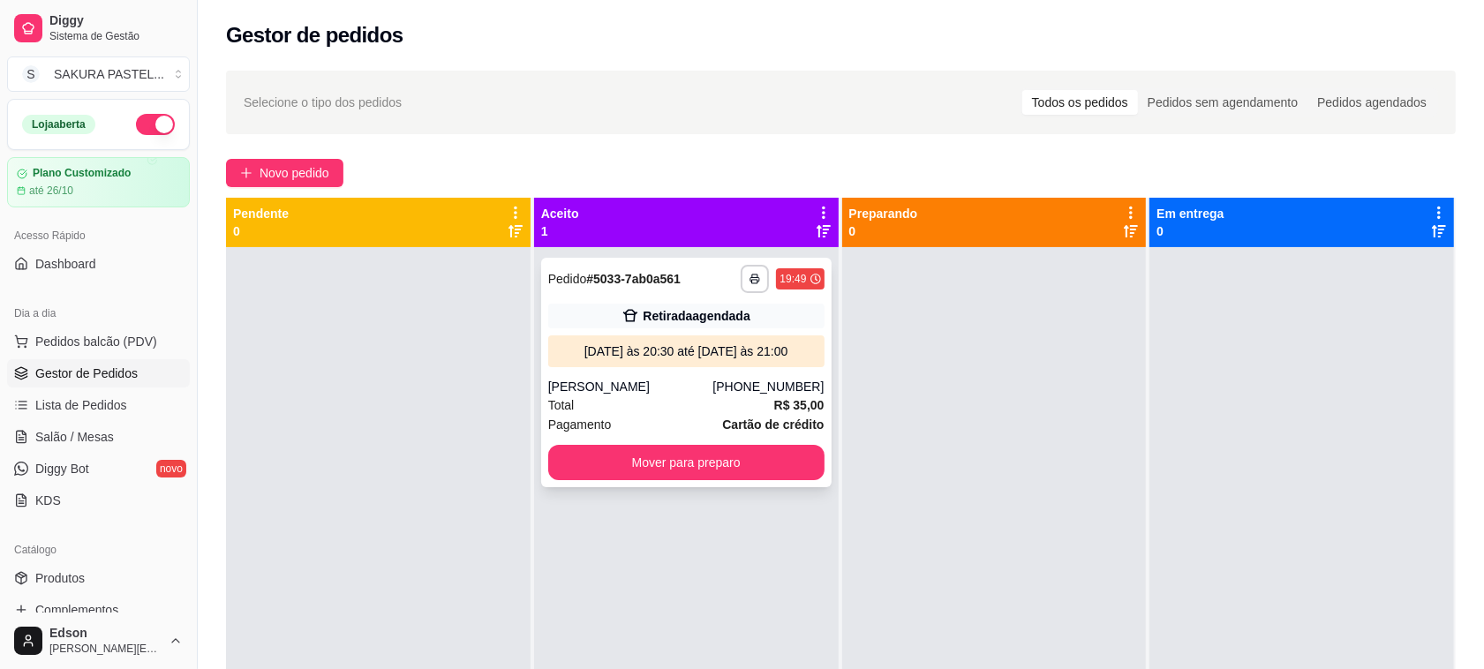
scroll to position [49, 0]
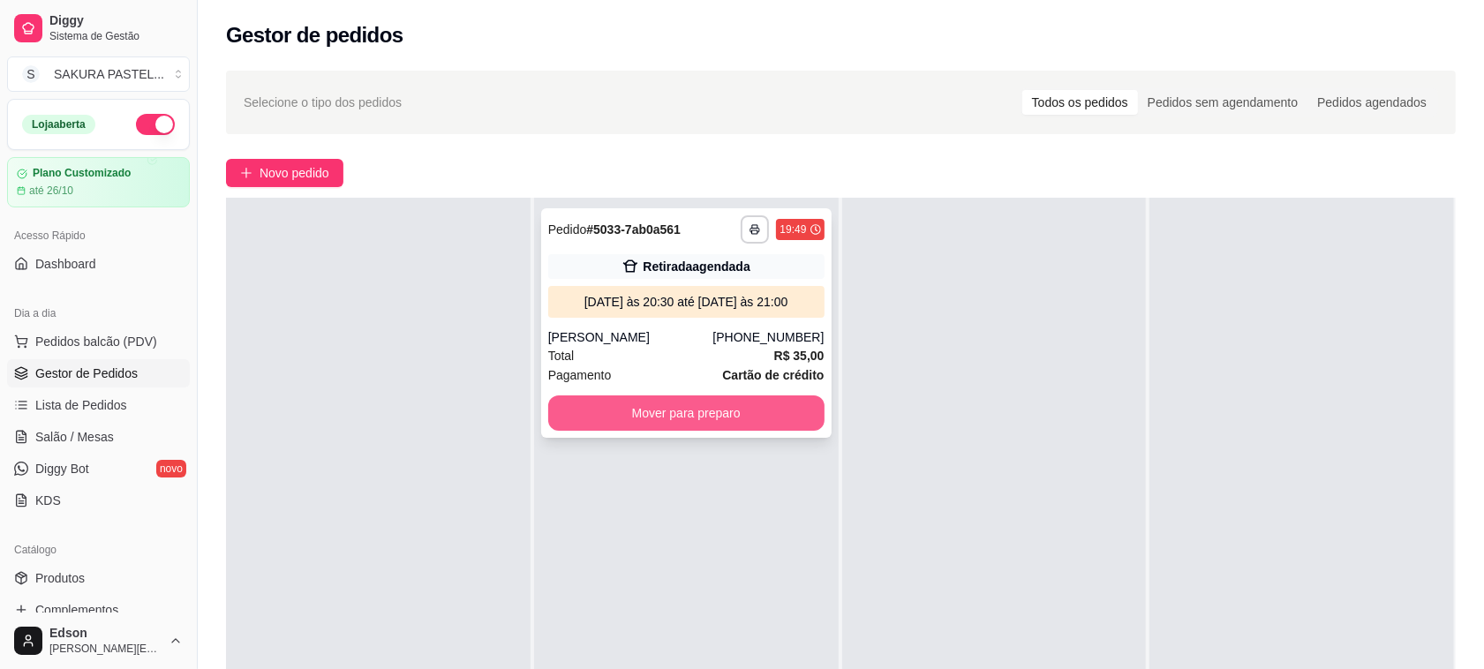
click at [698, 404] on button "Mover para preparo" at bounding box center [686, 412] width 276 height 35
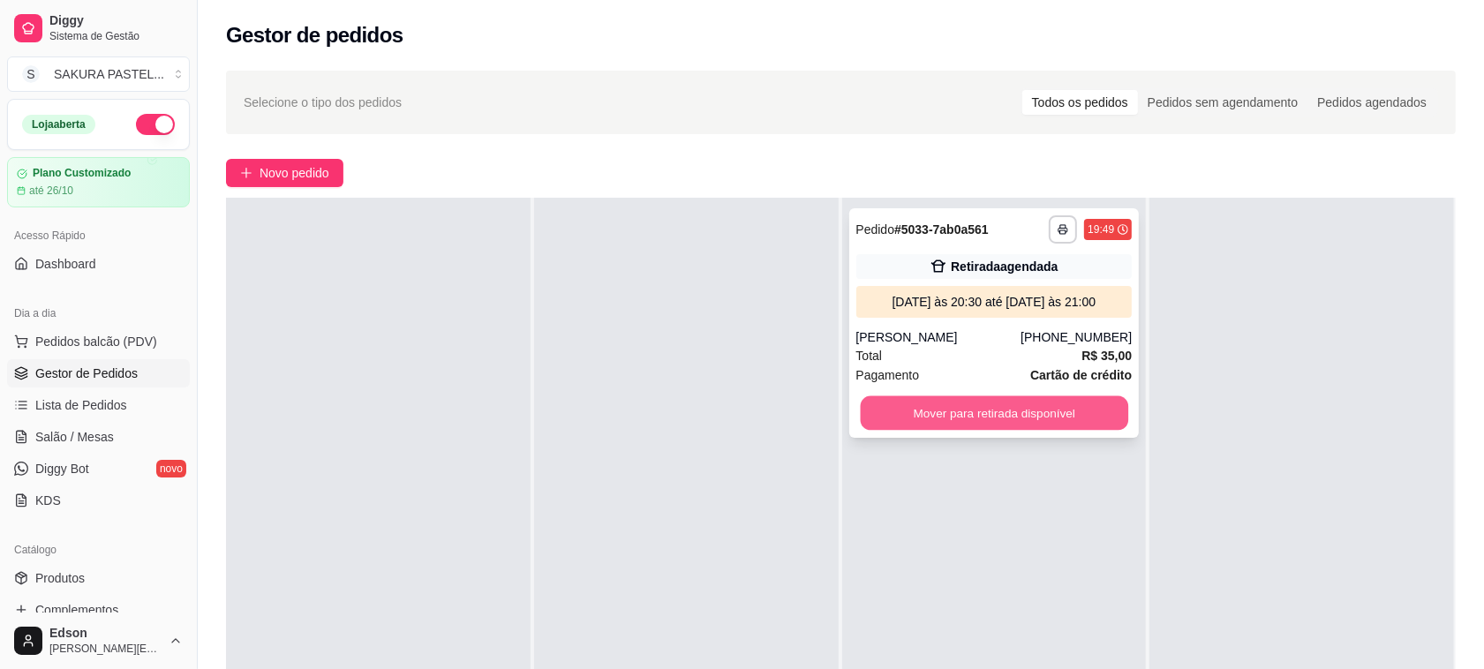
click at [1003, 397] on button "Mover para retirada disponível" at bounding box center [993, 413] width 267 height 34
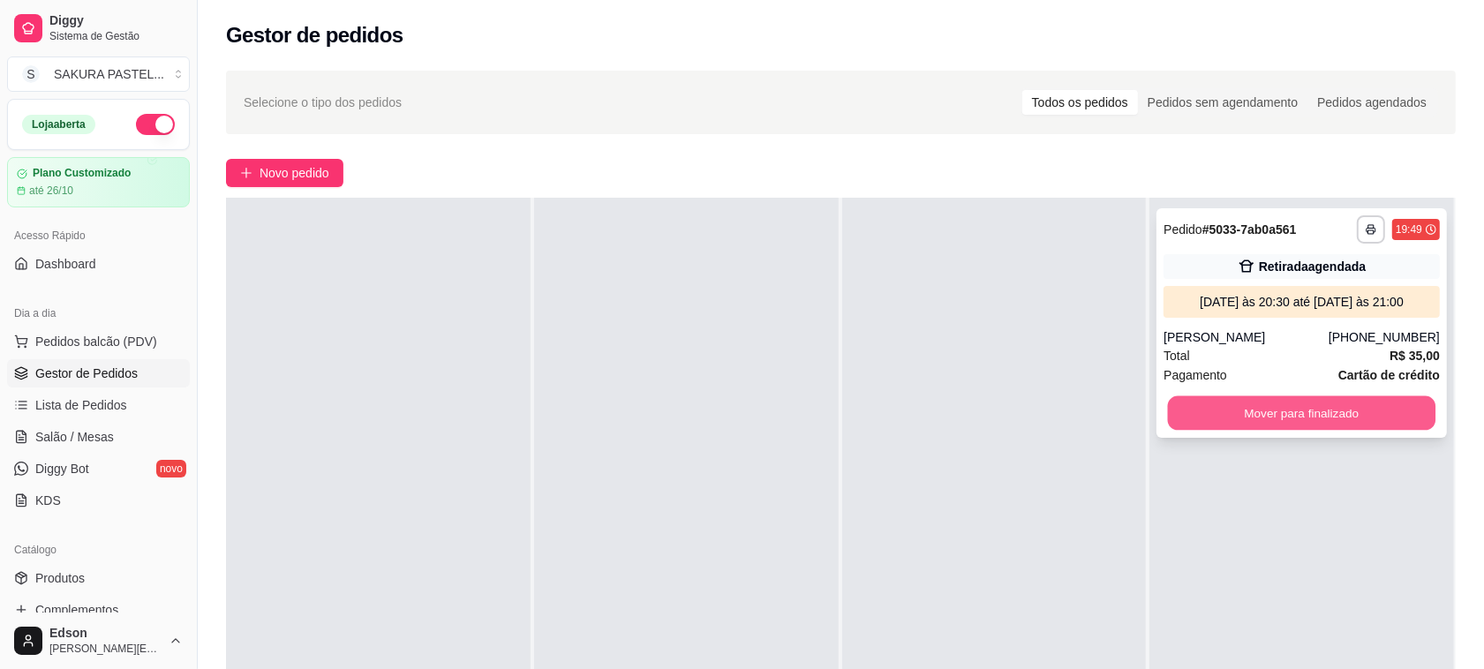
click at [1249, 419] on button "Mover para finalizado" at bounding box center [1301, 413] width 267 height 34
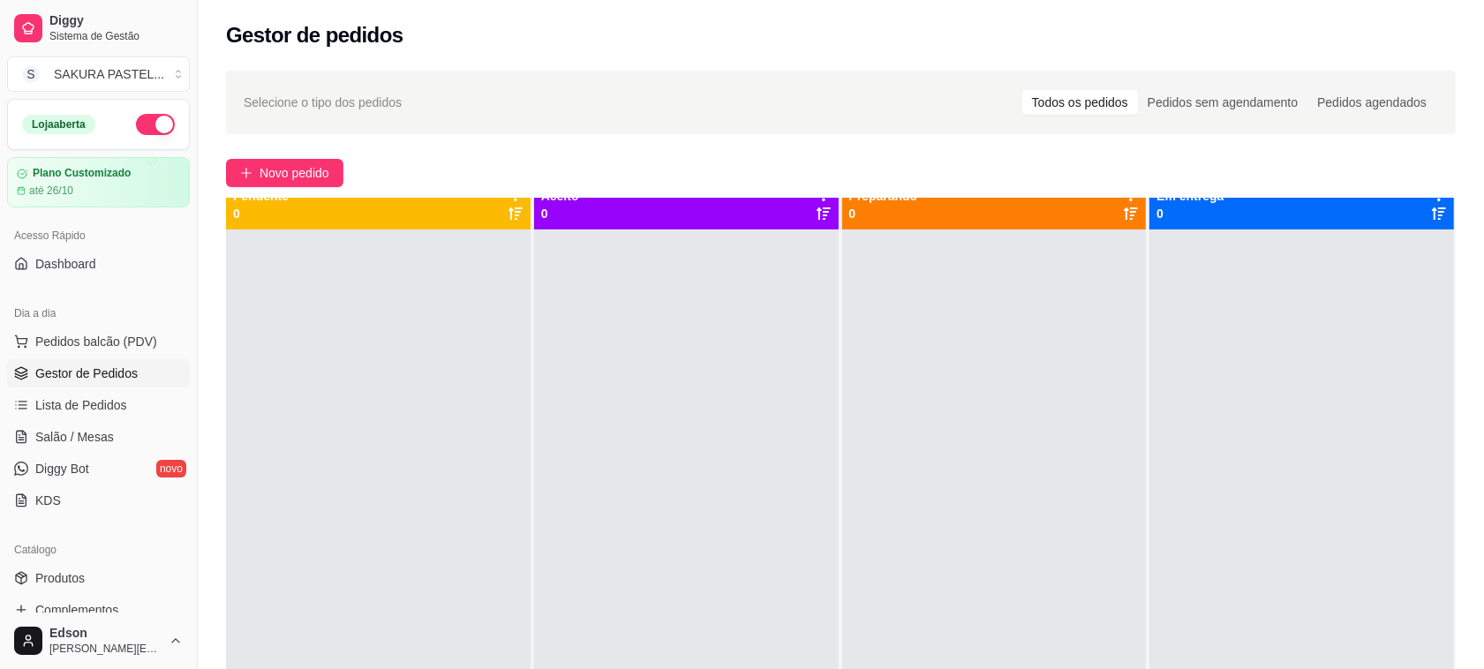
scroll to position [0, 0]
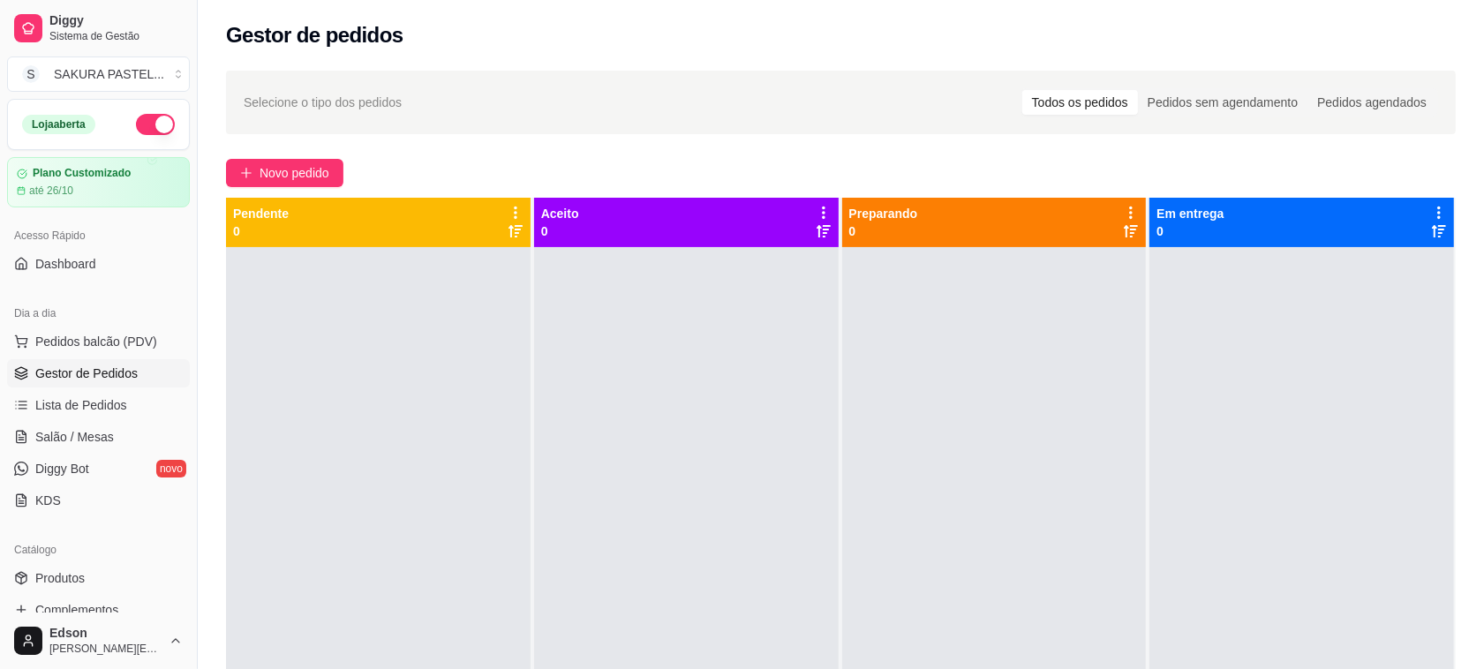
click at [159, 121] on div "Loja aberta" at bounding box center [98, 124] width 181 height 49
drag, startPoint x: 153, startPoint y: 117, endPoint x: 147, endPoint y: 110, distance: 9.4
click at [151, 117] on button "button" at bounding box center [155, 124] width 39 height 21
